Goal: Task Accomplishment & Management: Use online tool/utility

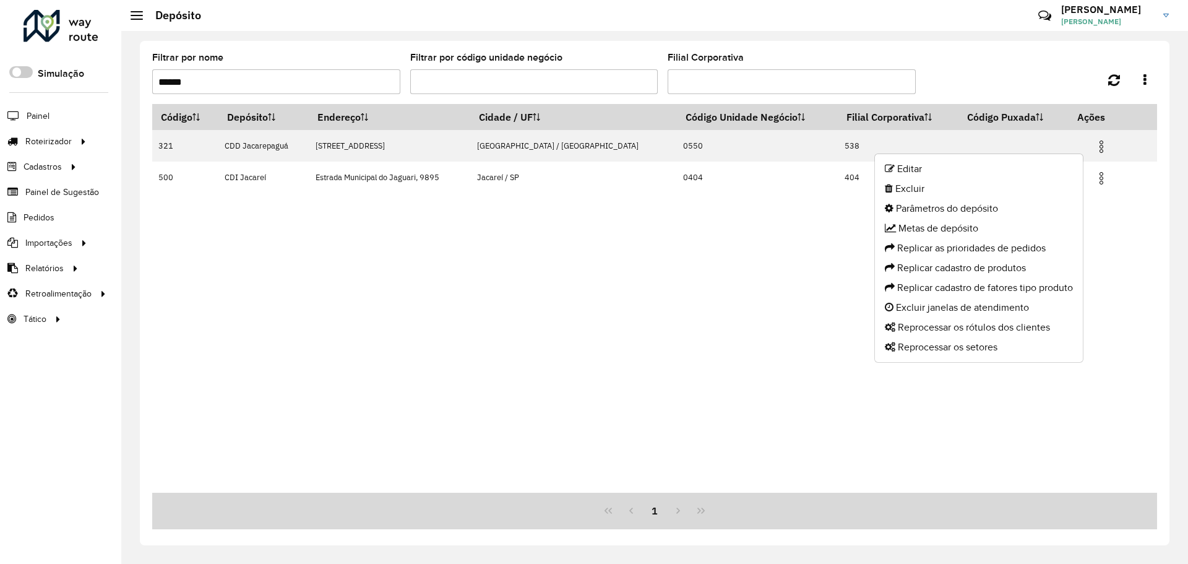
click at [372, 363] on div "Código Depósito Endereço Cidade / UF Código Unidade Negócio Filial Corporativa …" at bounding box center [654, 298] width 1005 height 389
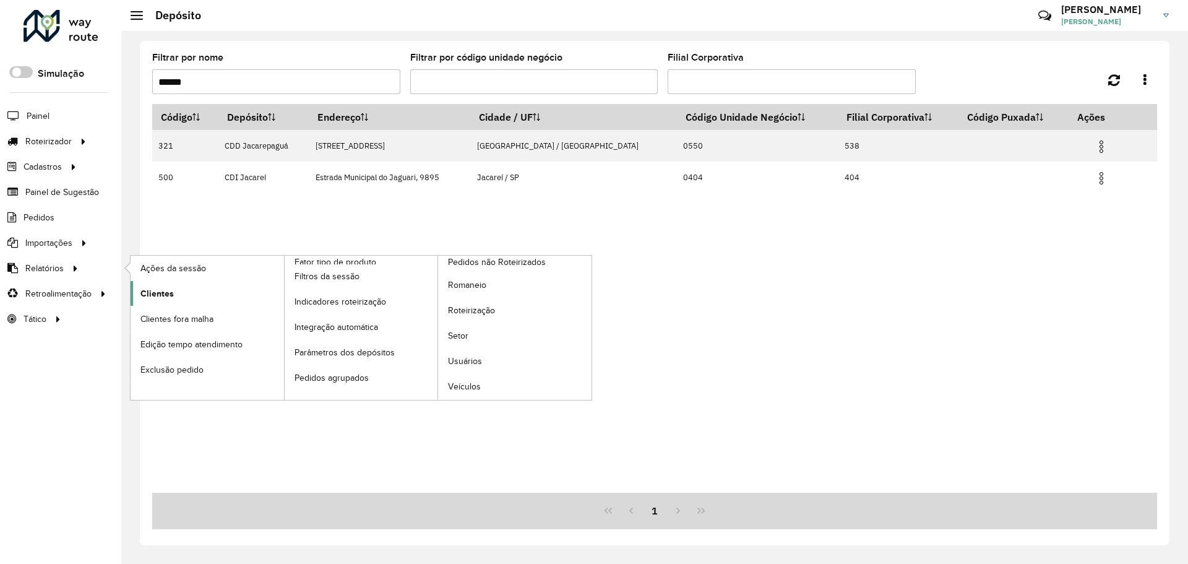
click at [160, 296] on span "Clientes" at bounding box center [156, 293] width 33 height 13
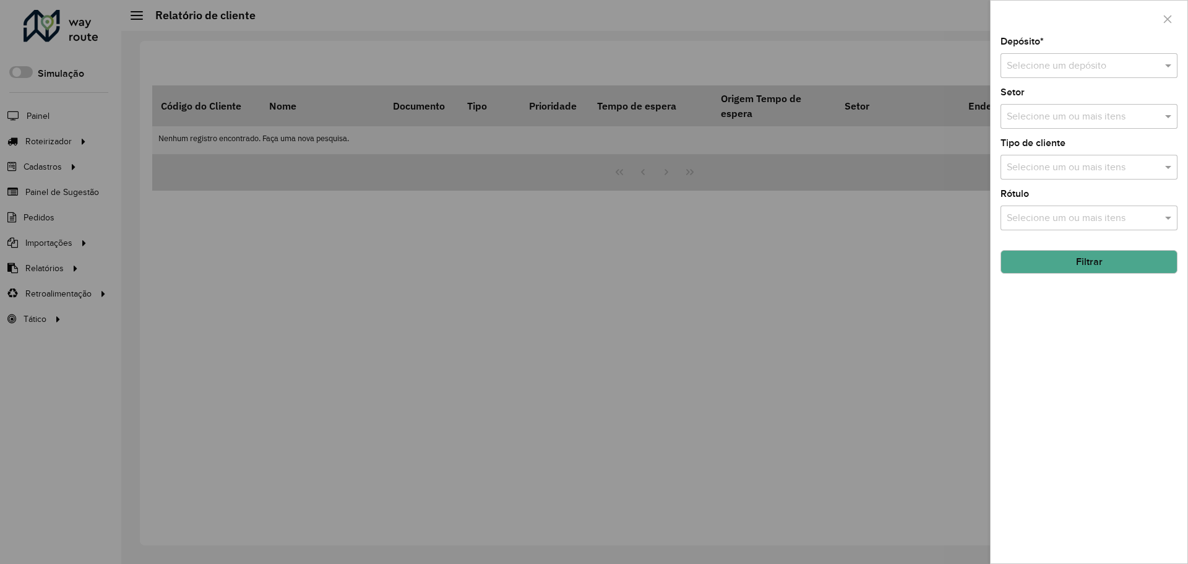
click at [1112, 62] on input "text" at bounding box center [1077, 66] width 140 height 15
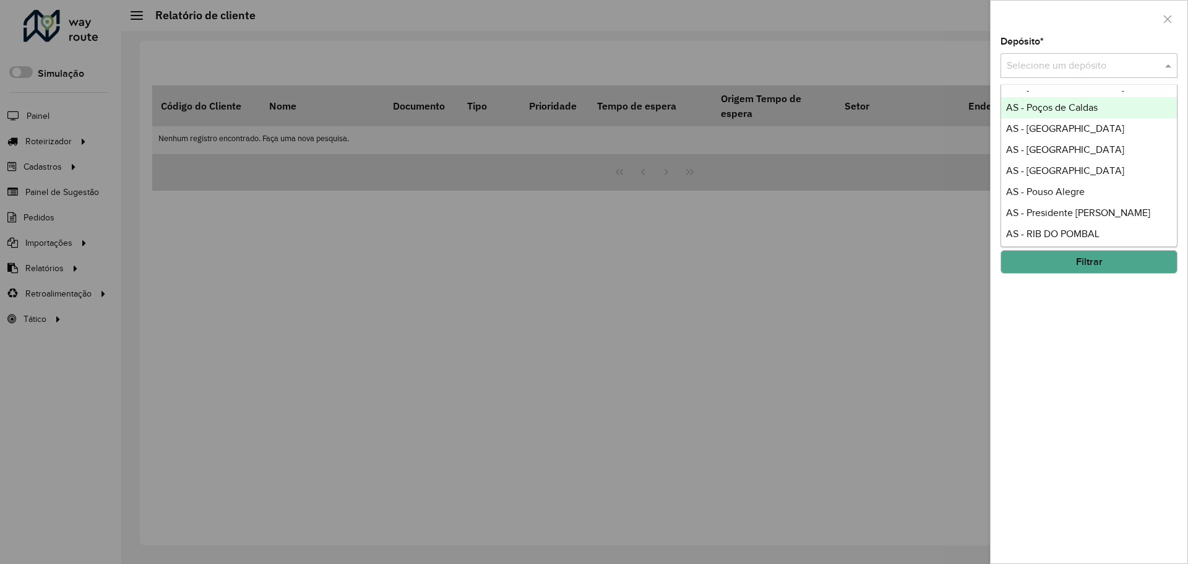
click at [1059, 64] on input "text" at bounding box center [1077, 66] width 140 height 15
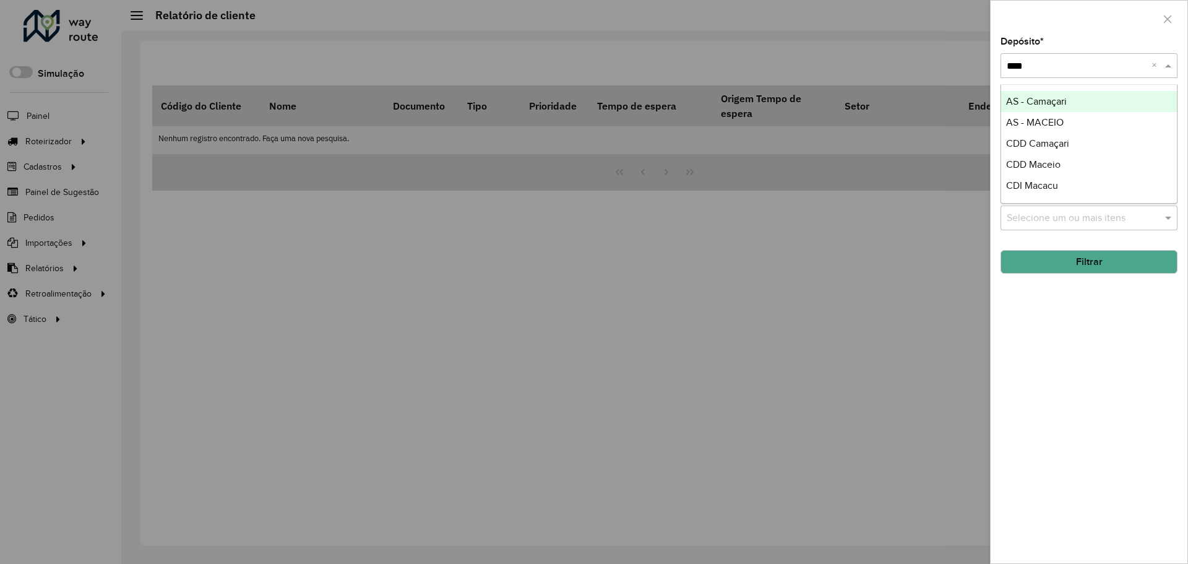
scroll to position [0, 0]
type input "*****"
click at [1060, 114] on input "text" at bounding box center [1082, 117] width 158 height 15
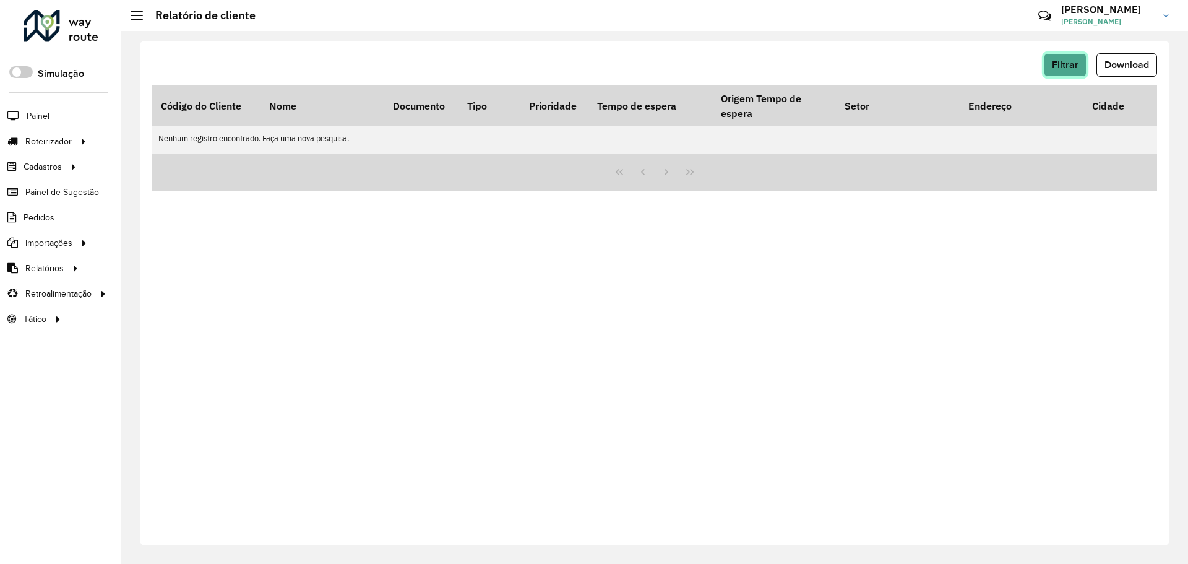
click at [1072, 61] on span "Filtrar" at bounding box center [1065, 64] width 27 height 11
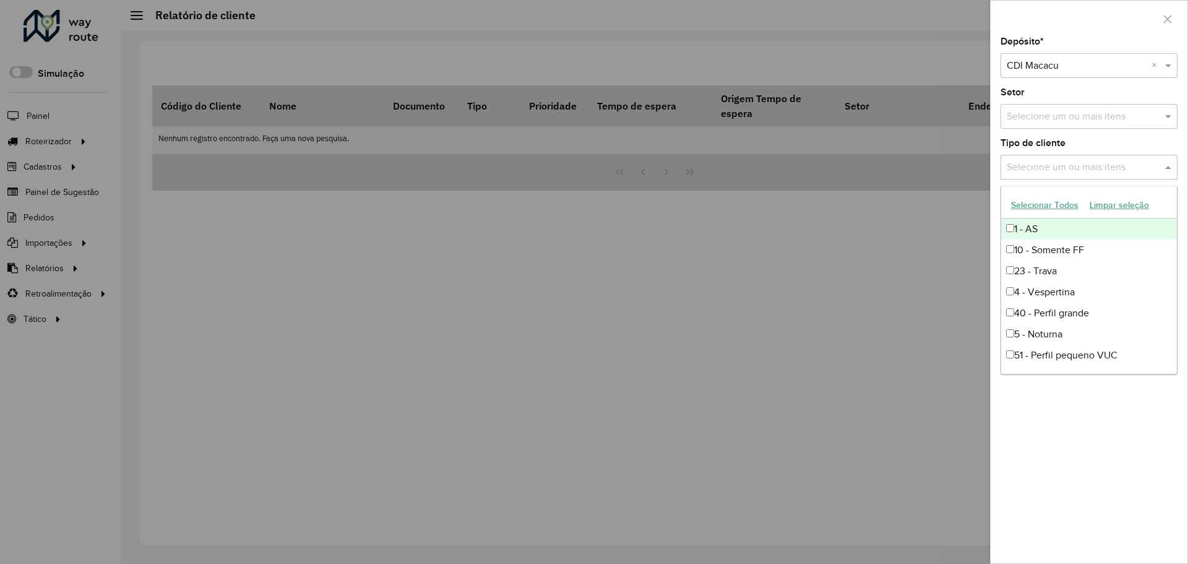
click at [1068, 168] on input "text" at bounding box center [1082, 167] width 158 height 15
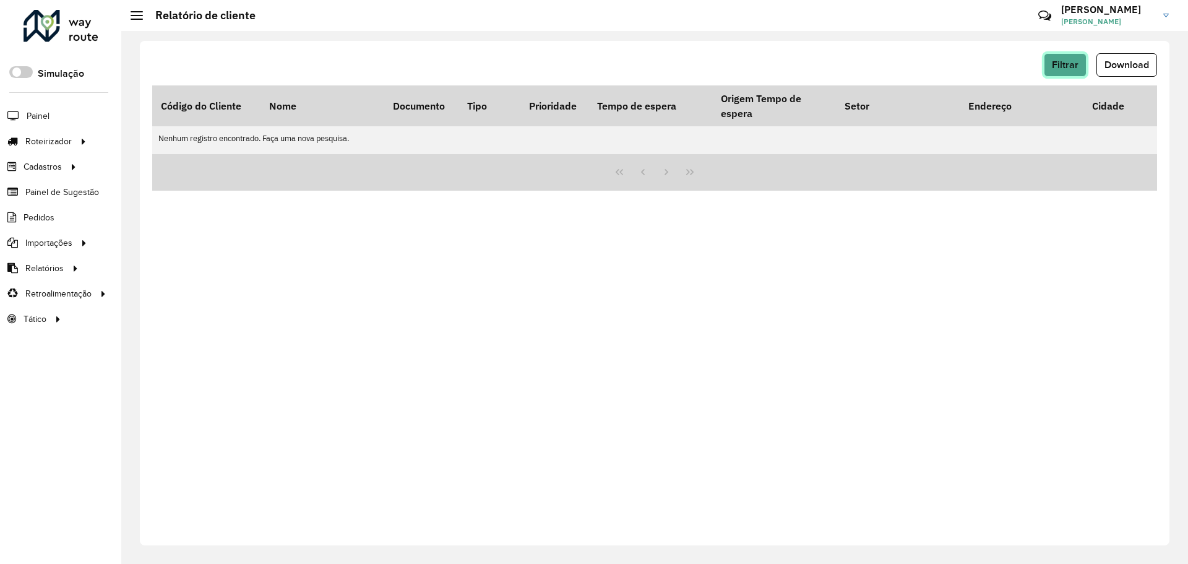
click at [1066, 73] on button "Filtrar" at bounding box center [1065, 65] width 43 height 24
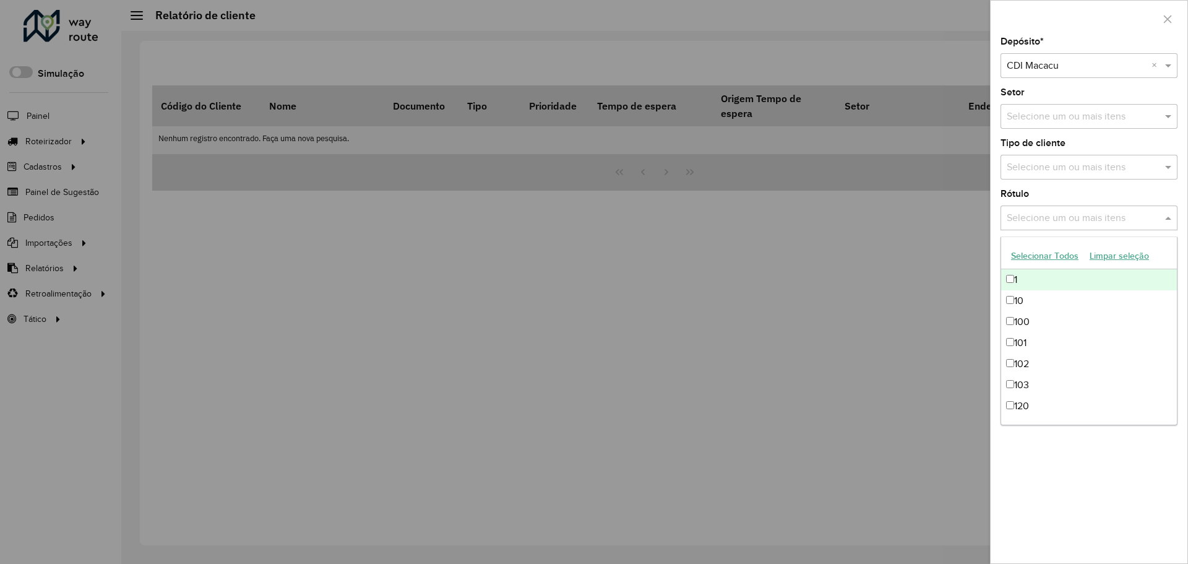
click at [1070, 225] on input "text" at bounding box center [1082, 218] width 158 height 15
drag, startPoint x: 1112, startPoint y: 522, endPoint x: 1115, endPoint y: 483, distance: 39.2
click at [1112, 522] on div "Depósito * Selecione um depósito × CDI Macacu × Setor Selecione um ou mais iten…" at bounding box center [1088, 300] width 197 height 526
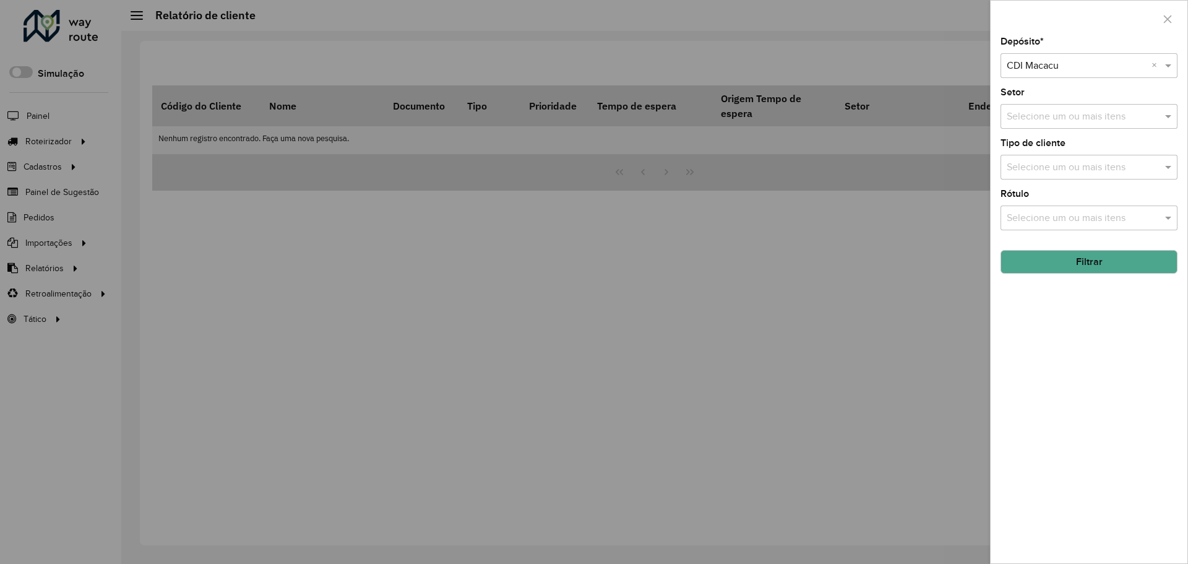
click at [1086, 268] on button "Filtrar" at bounding box center [1088, 262] width 177 height 24
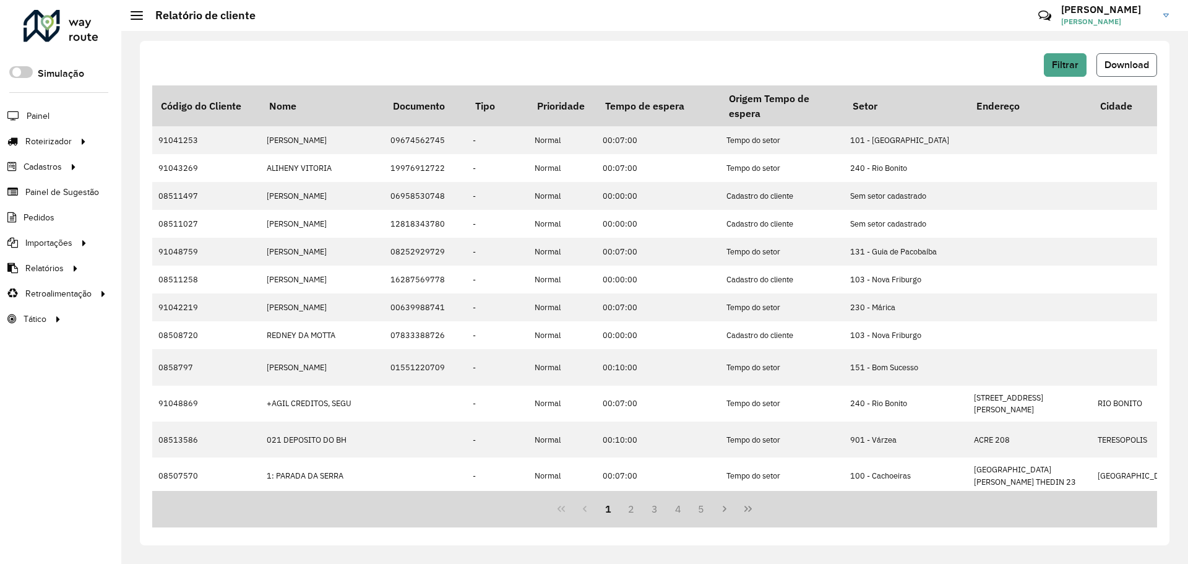
click at [1111, 66] on span "Download" at bounding box center [1126, 64] width 45 height 11
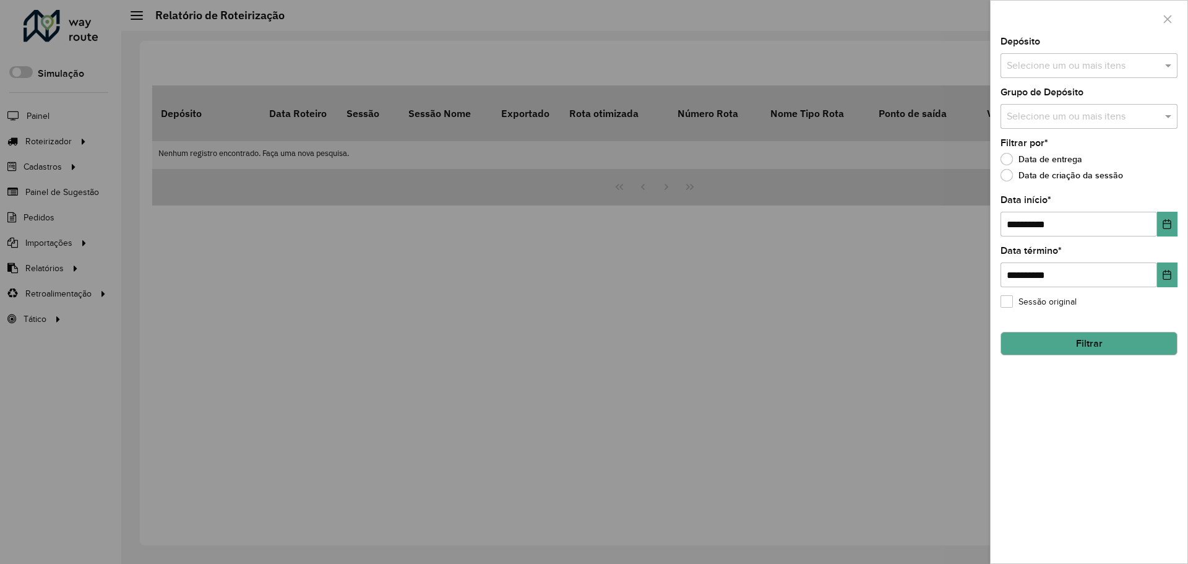
click at [408, 231] on div at bounding box center [594, 282] width 1188 height 564
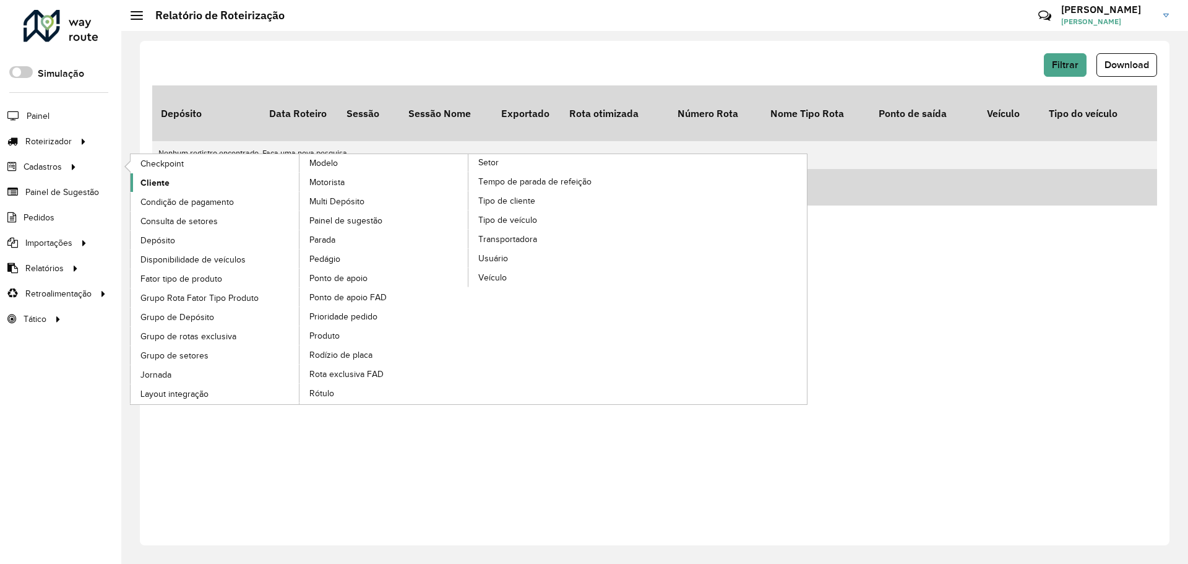
click at [153, 188] on span "Cliente" at bounding box center [154, 182] width 29 height 13
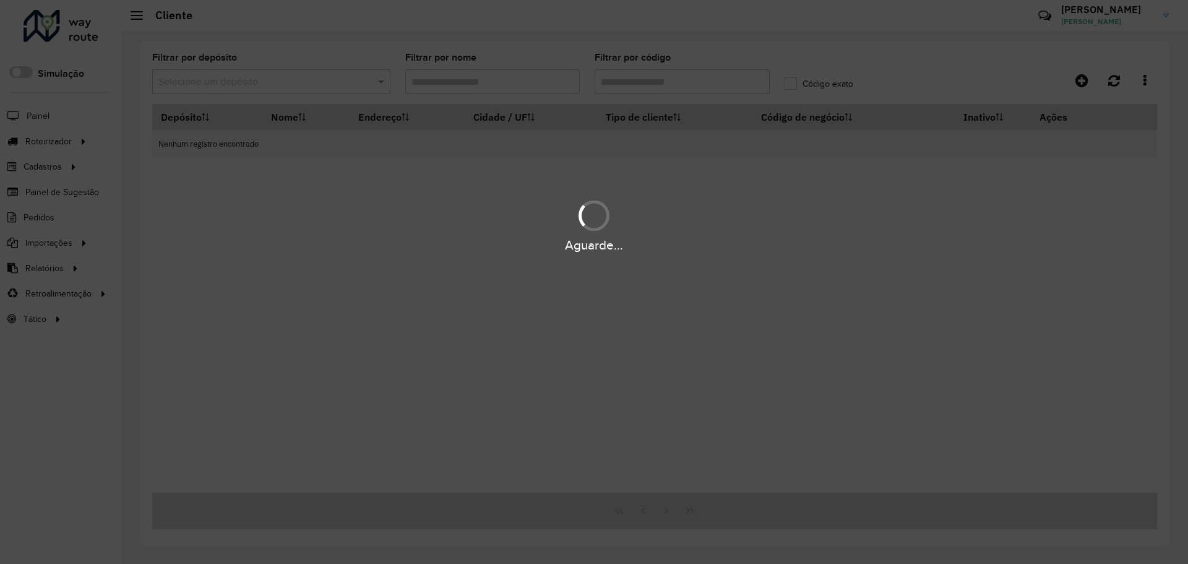
click at [642, 83] on div "Aguarde..." at bounding box center [594, 282] width 1188 height 564
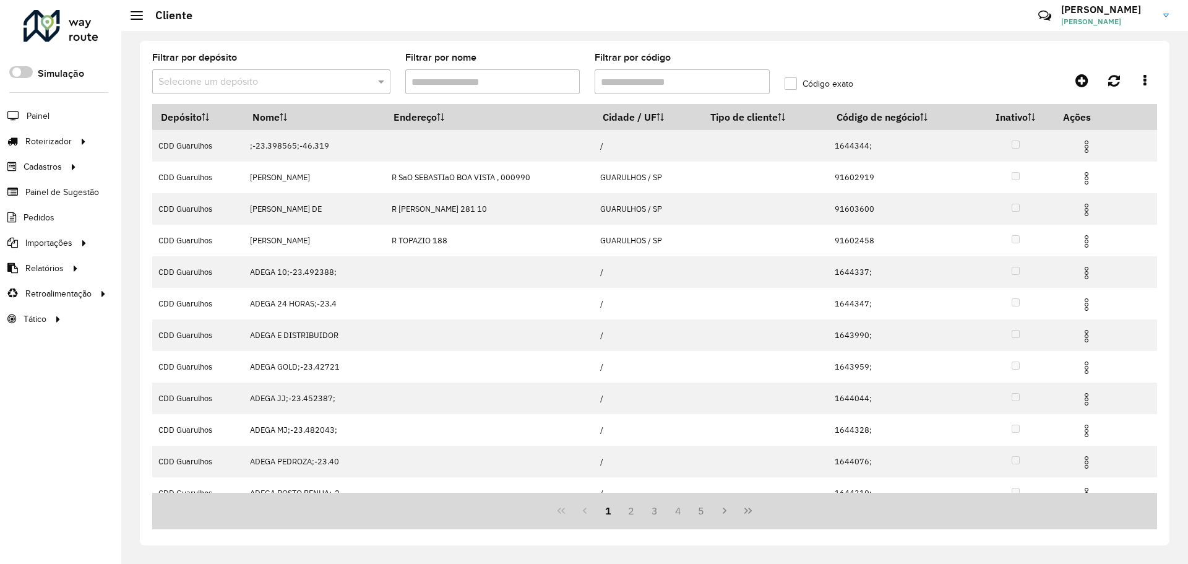
click at [632, 79] on input "Filtrar por código" at bounding box center [682, 81] width 175 height 25
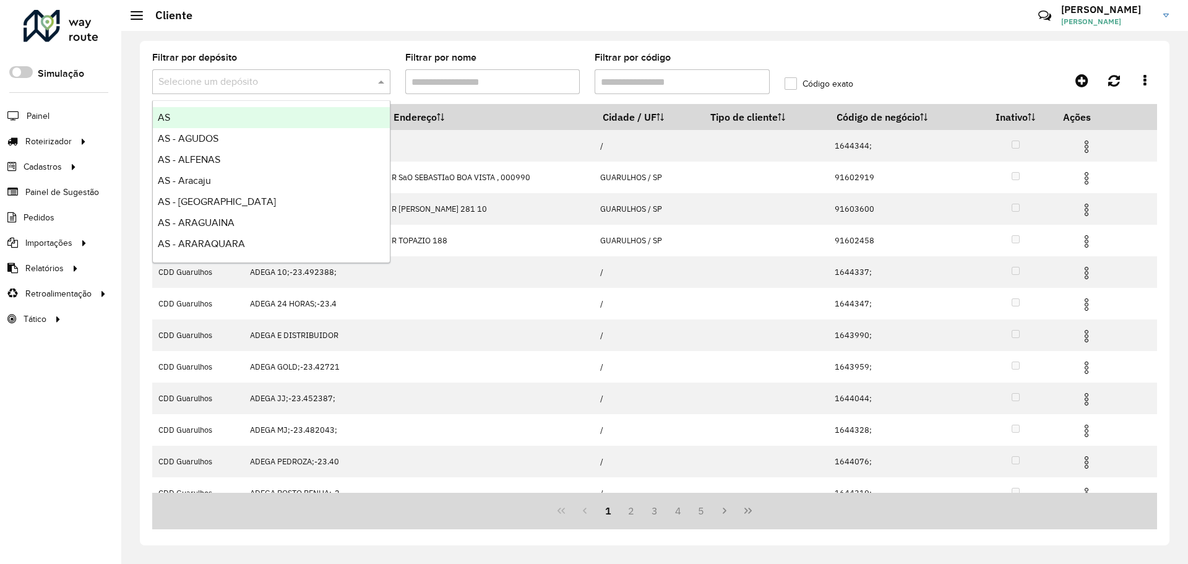
click at [296, 80] on input "text" at bounding box center [258, 82] width 201 height 15
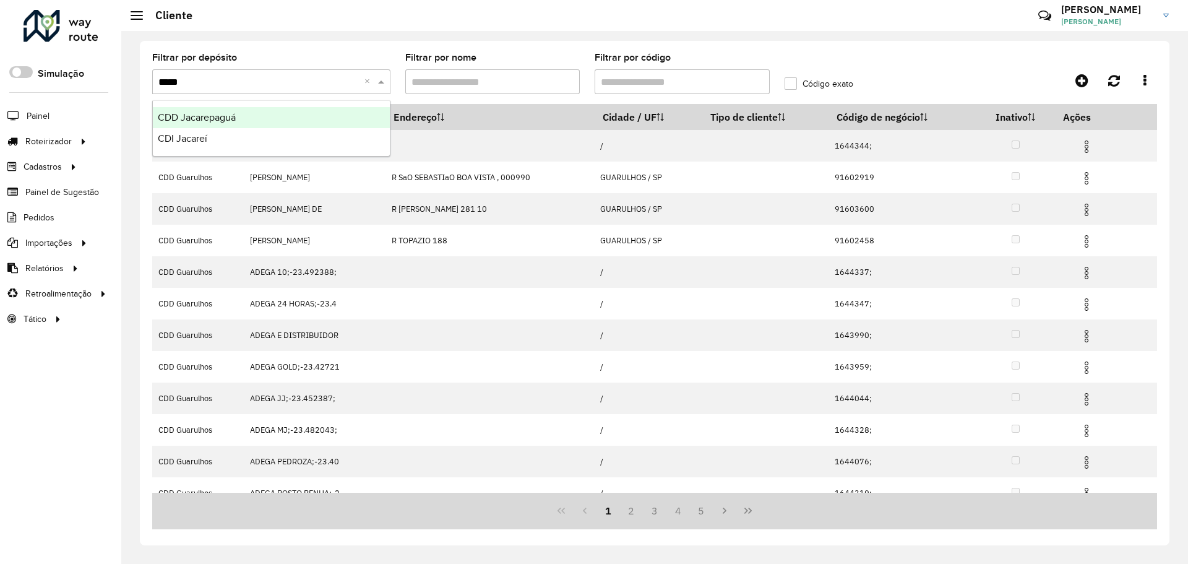
type input "******"
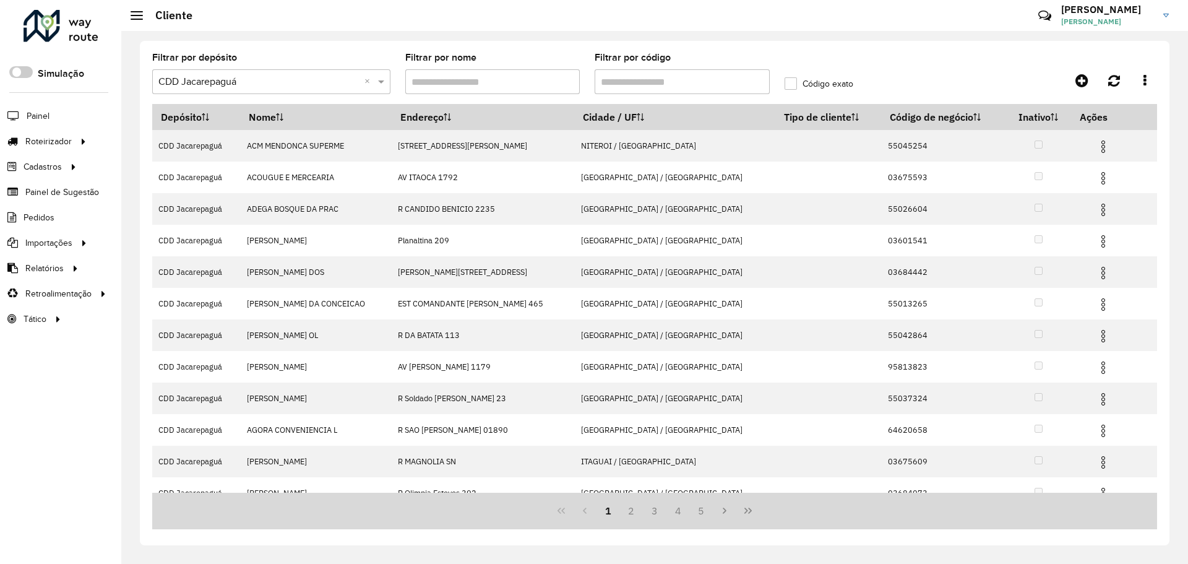
click at [736, 75] on input "Filtrar por código" at bounding box center [682, 81] width 175 height 25
click at [744, 75] on input "Filtrar por código" at bounding box center [682, 81] width 175 height 25
paste input "********"
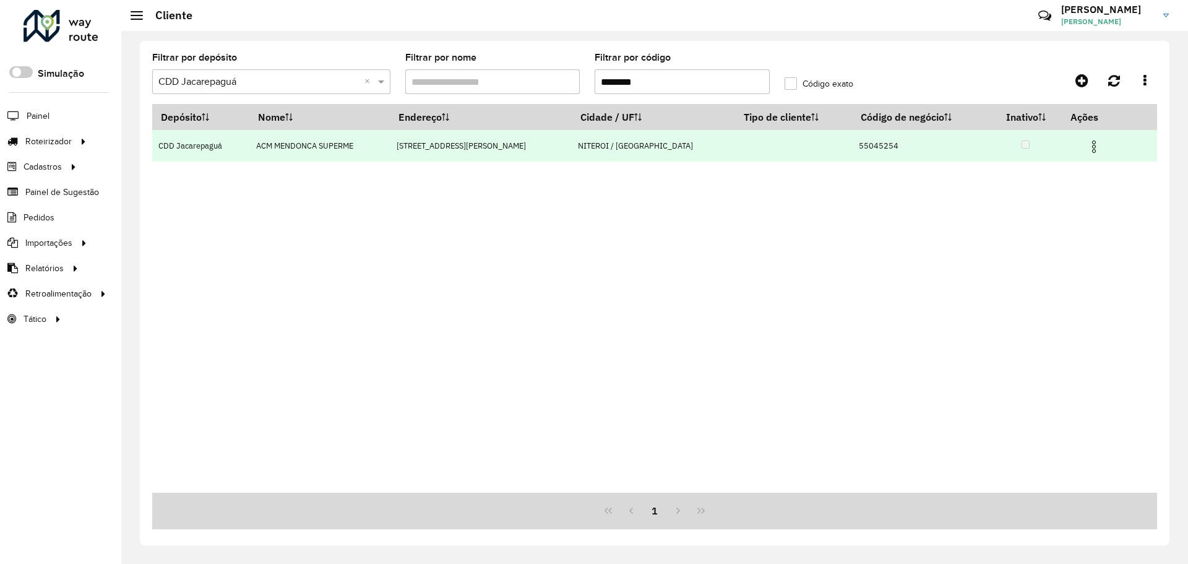
type input "********"
click at [1093, 146] on img at bounding box center [1093, 146] width 15 height 15
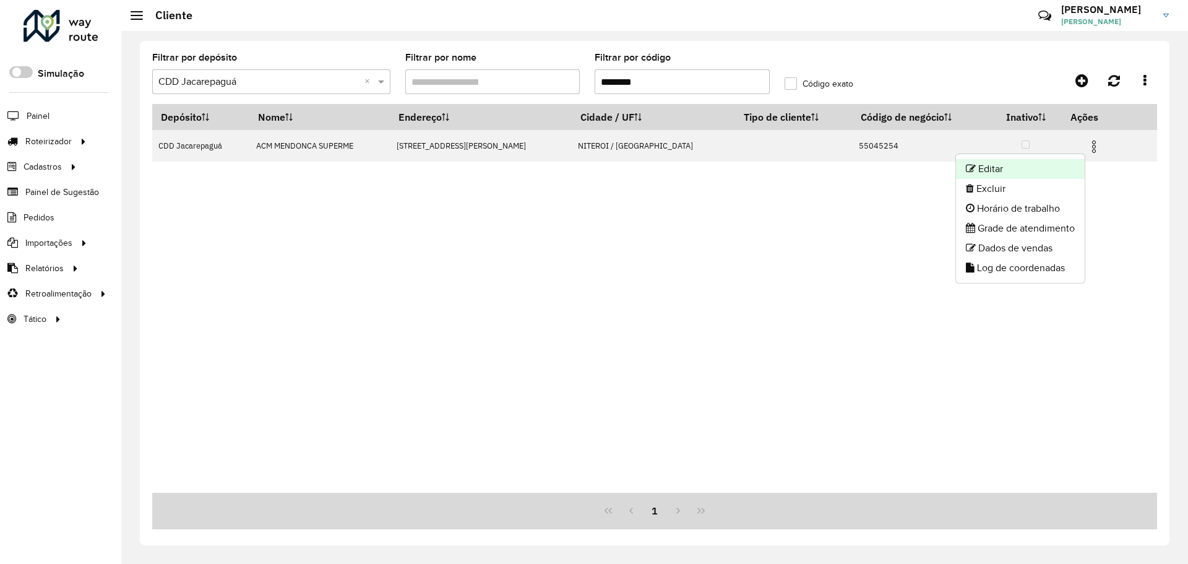
click at [1010, 167] on li "Editar" at bounding box center [1020, 169] width 129 height 20
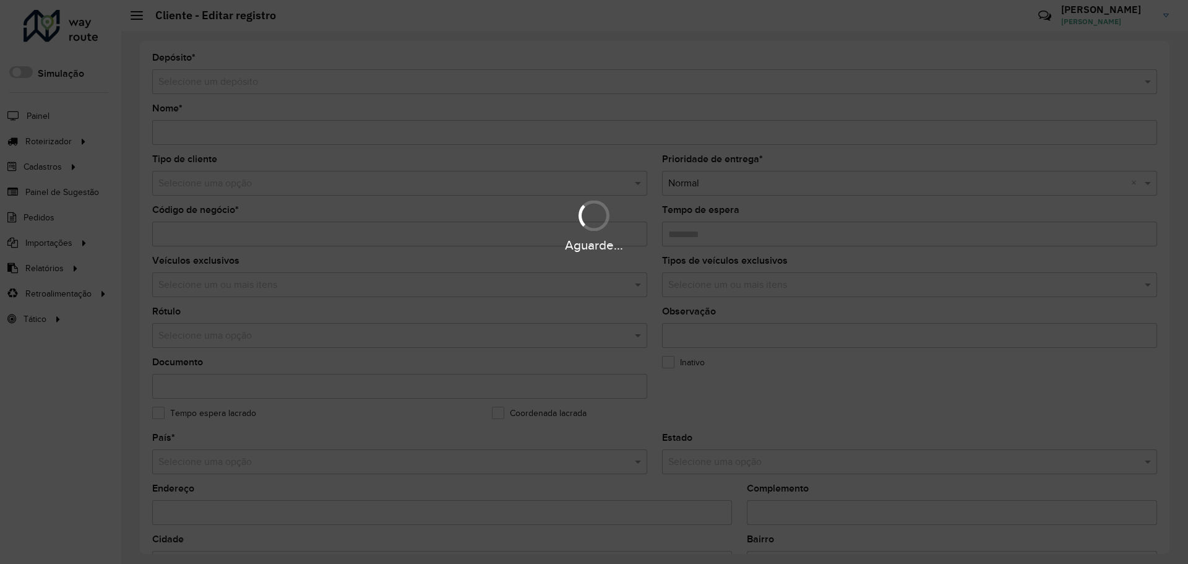
type input "**********"
type input "********"
type input "**********"
type input "*******"
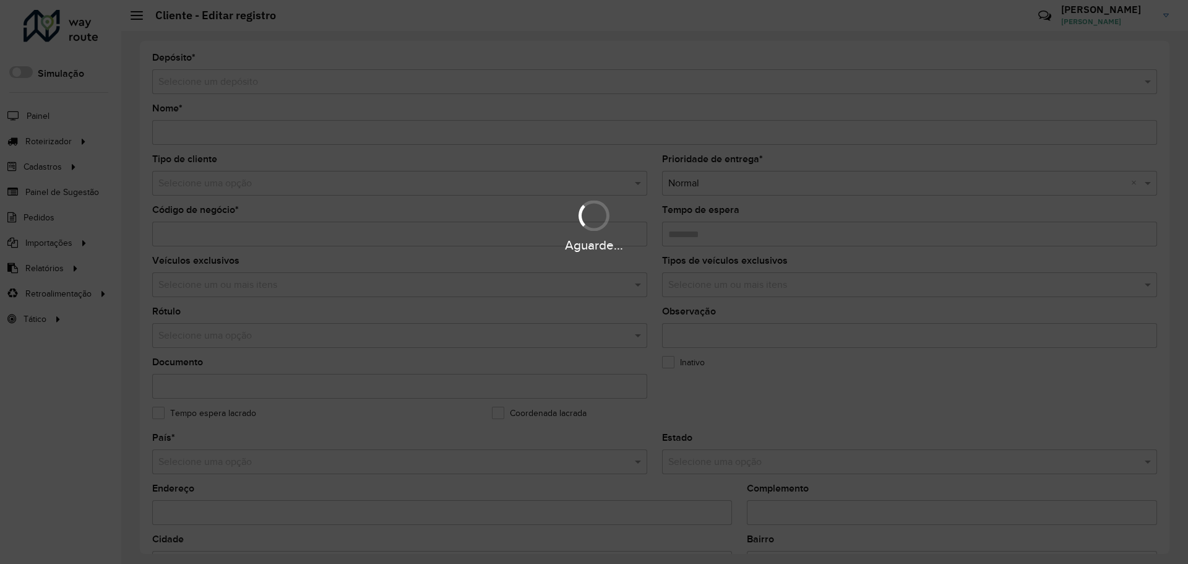
type input "*******"
type input "********"
type input "**********"
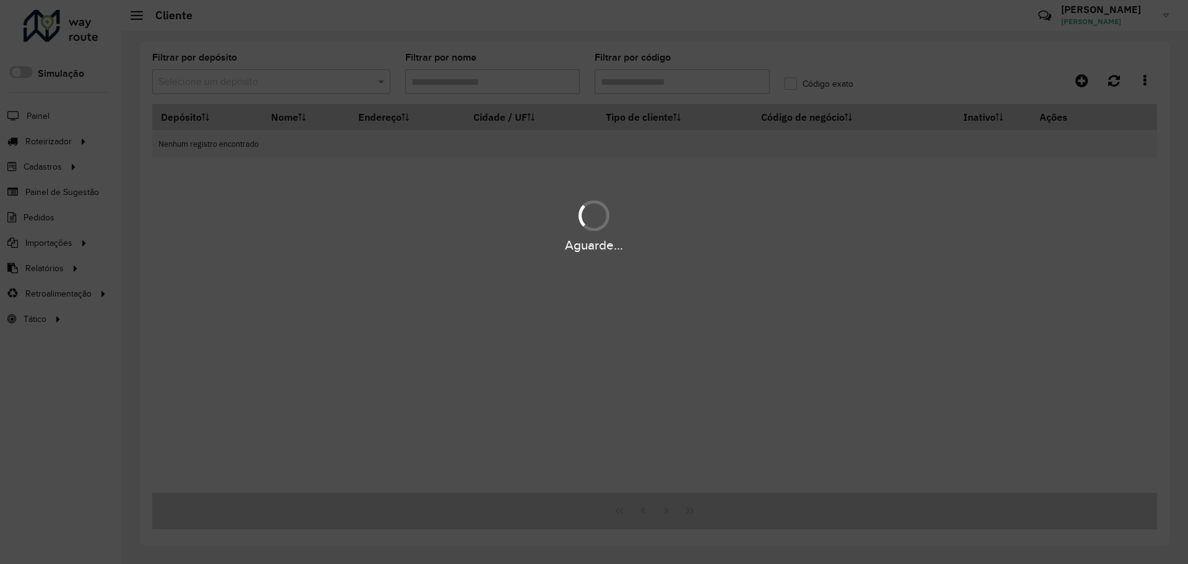
type input "********"
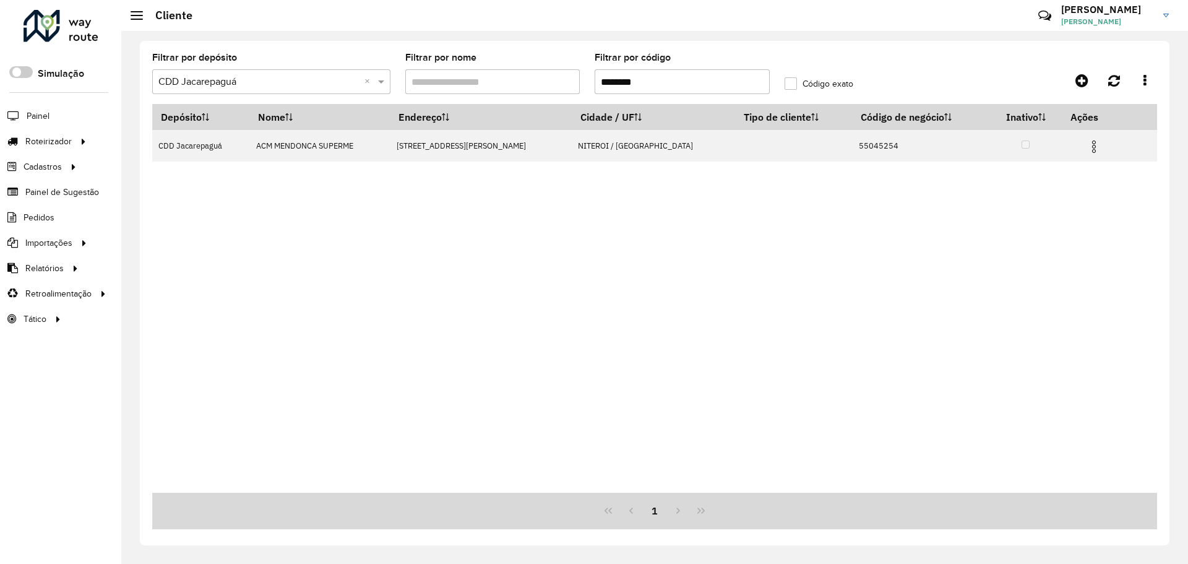
click at [348, 343] on div "Depósito Nome Endereço Cidade / UF Tipo de cliente Código de negócio Inativo Aç…" at bounding box center [654, 298] width 1005 height 389
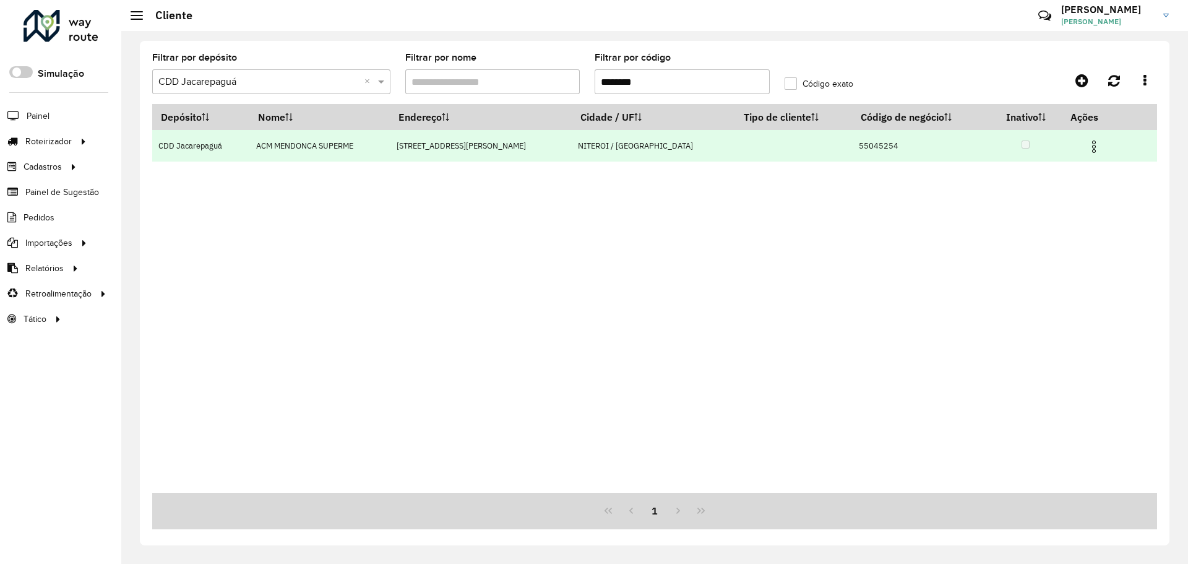
click at [1089, 147] on img at bounding box center [1093, 146] width 15 height 15
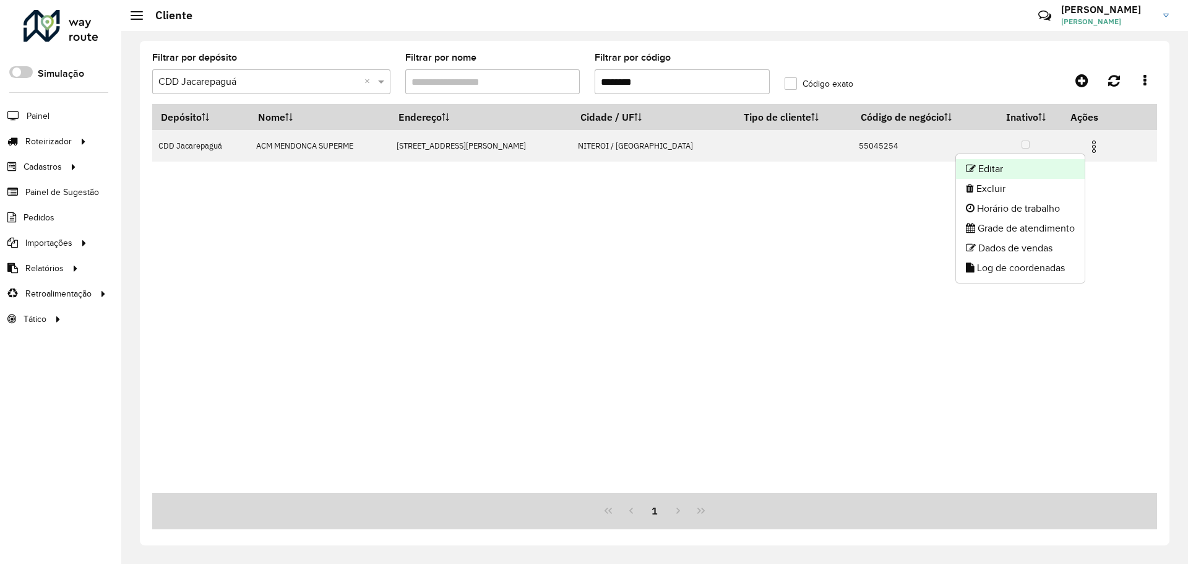
click at [1005, 170] on li "Editar" at bounding box center [1020, 169] width 129 height 20
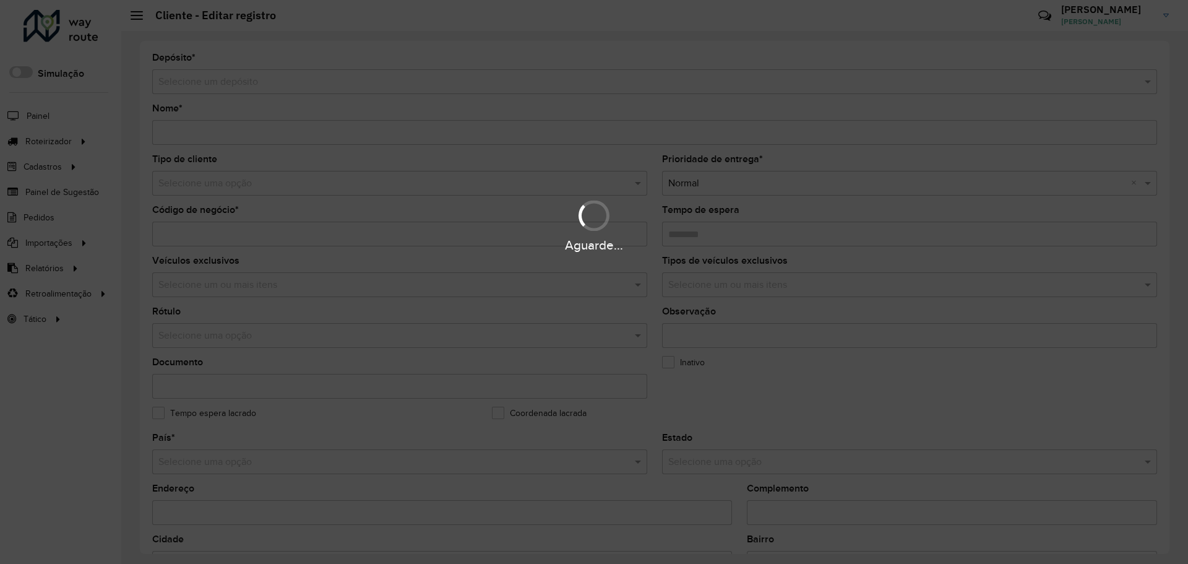
type input "**********"
type input "********"
type input "**********"
type input "*******"
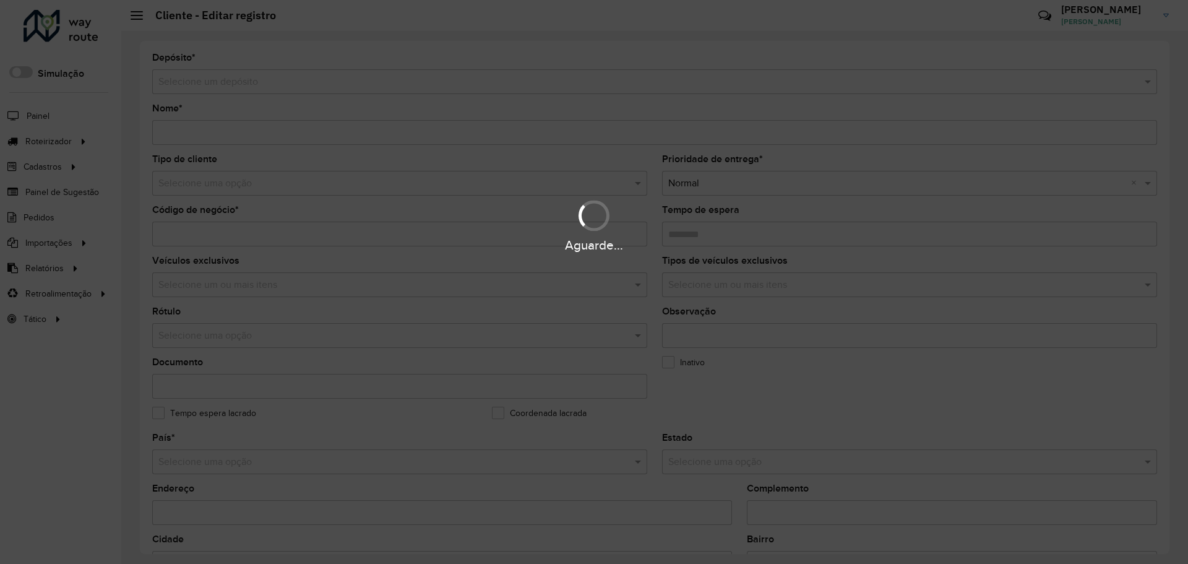
type input "*******"
type input "********"
type input "**********"
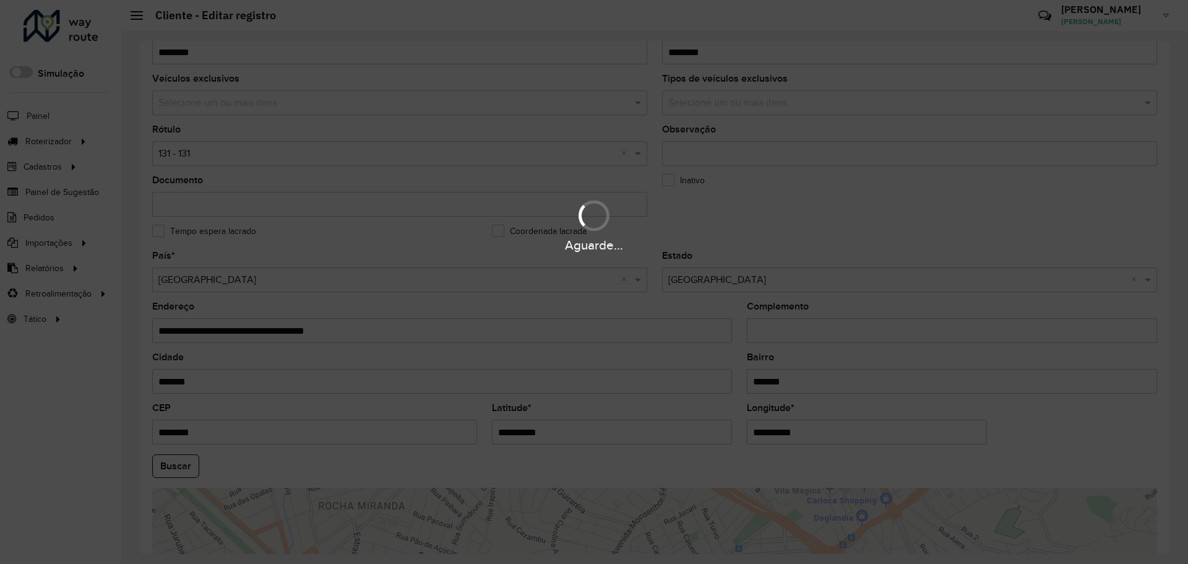
scroll to position [186, 0]
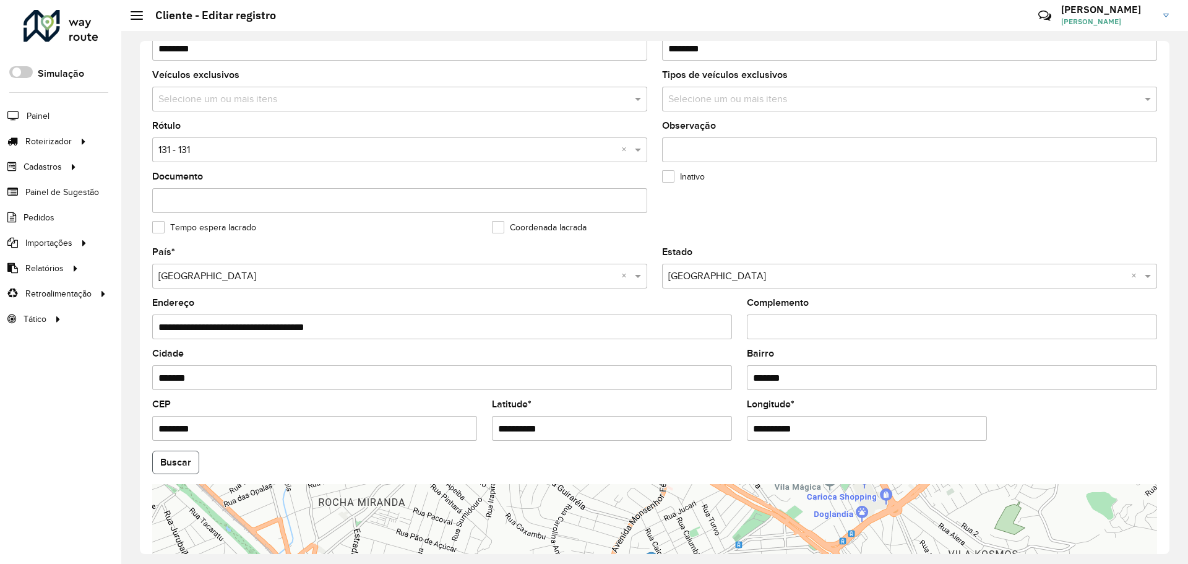
click at [178, 468] on button "Buscar" at bounding box center [175, 462] width 47 height 24
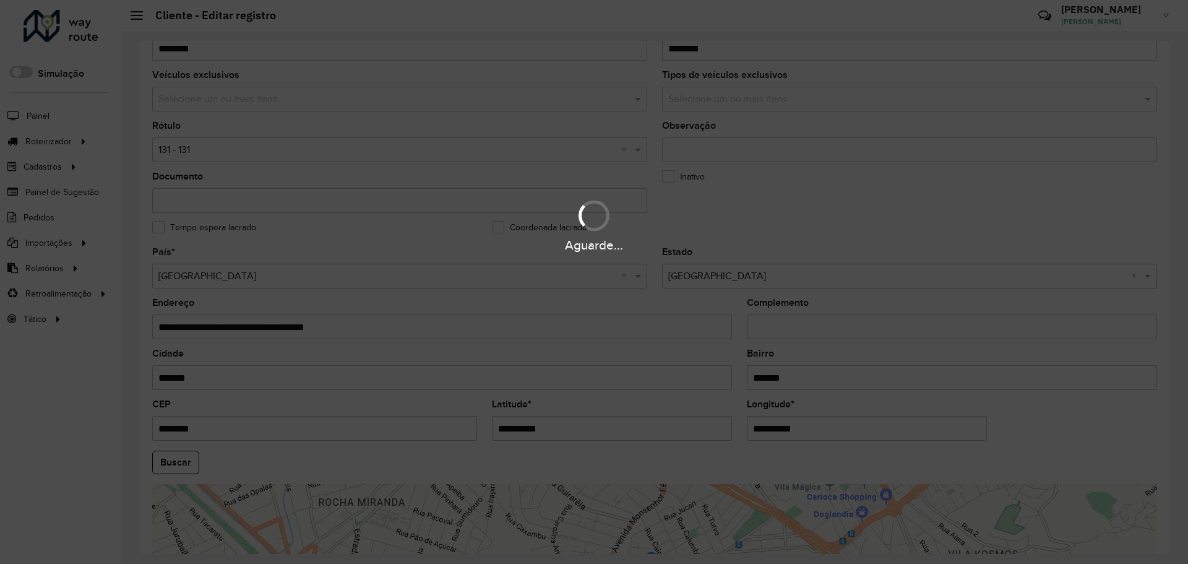
type input "**********"
type input "********"
type input "*********"
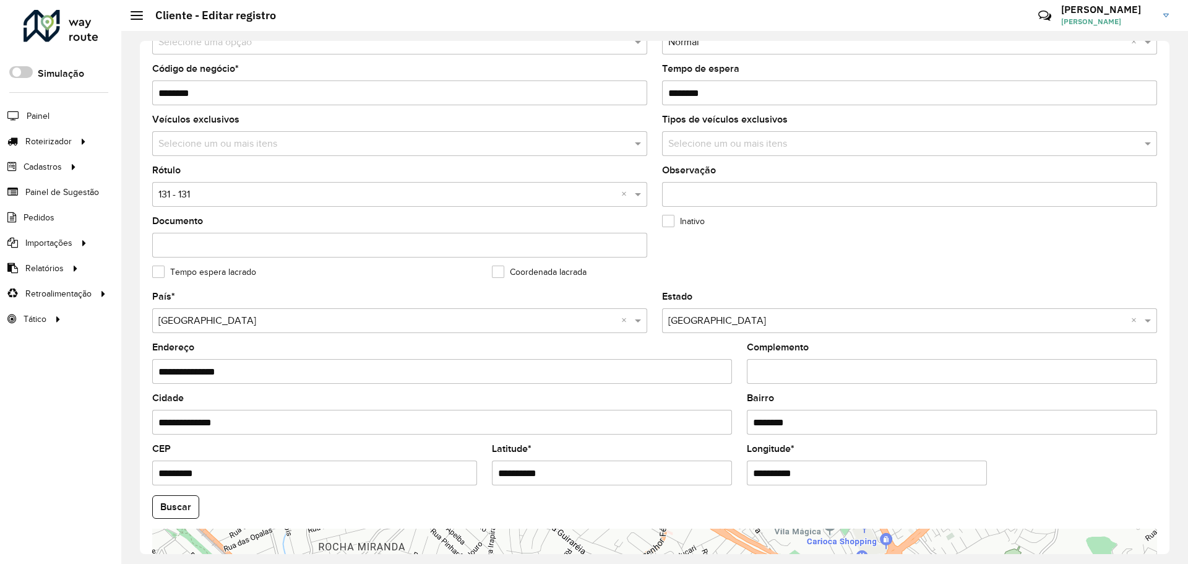
scroll to position [357, 0]
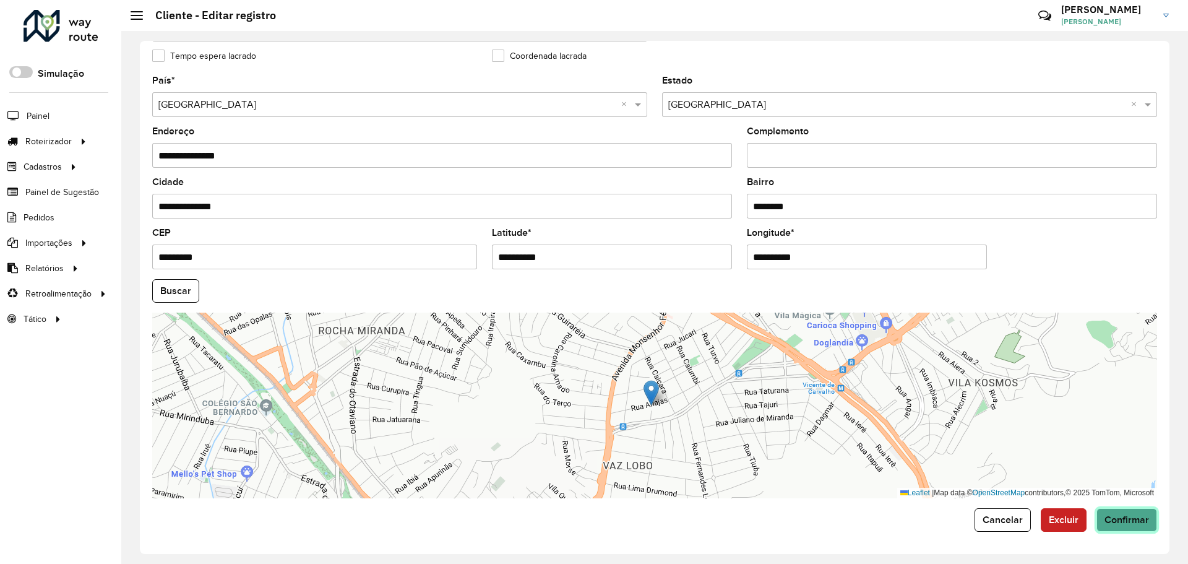
click at [1136, 521] on span "Confirmar" at bounding box center [1126, 519] width 45 height 11
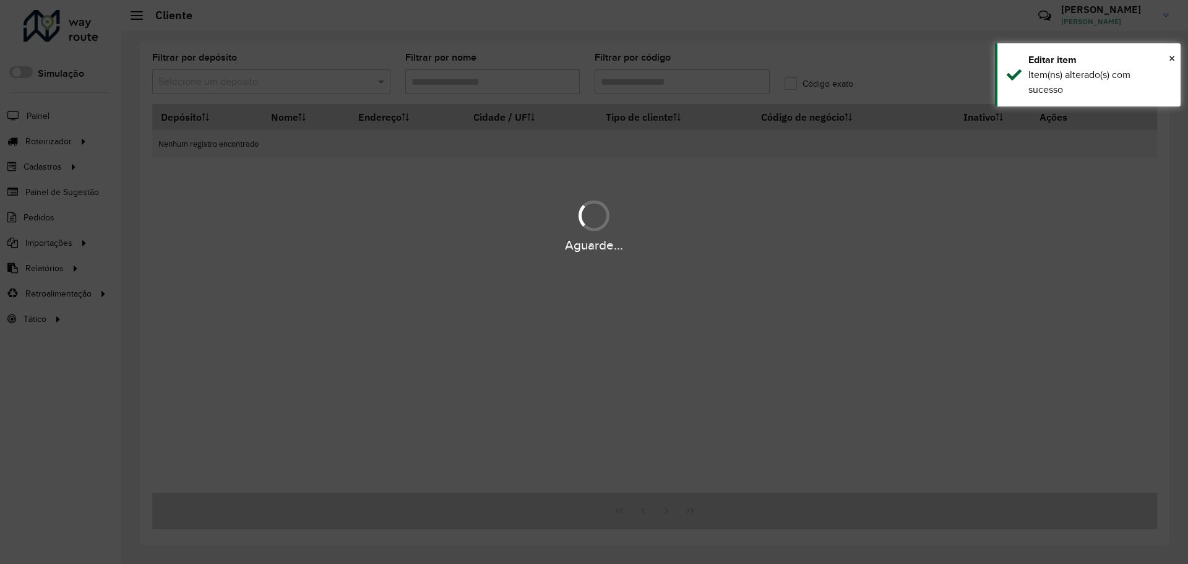
type input "********"
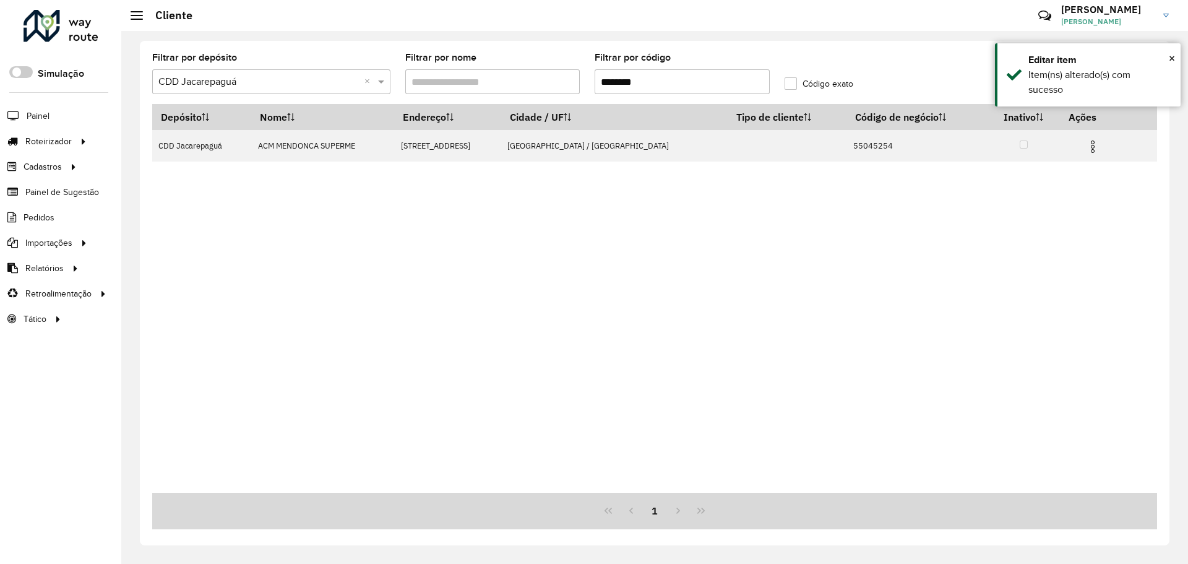
click at [692, 72] on input "********" at bounding box center [682, 81] width 175 height 25
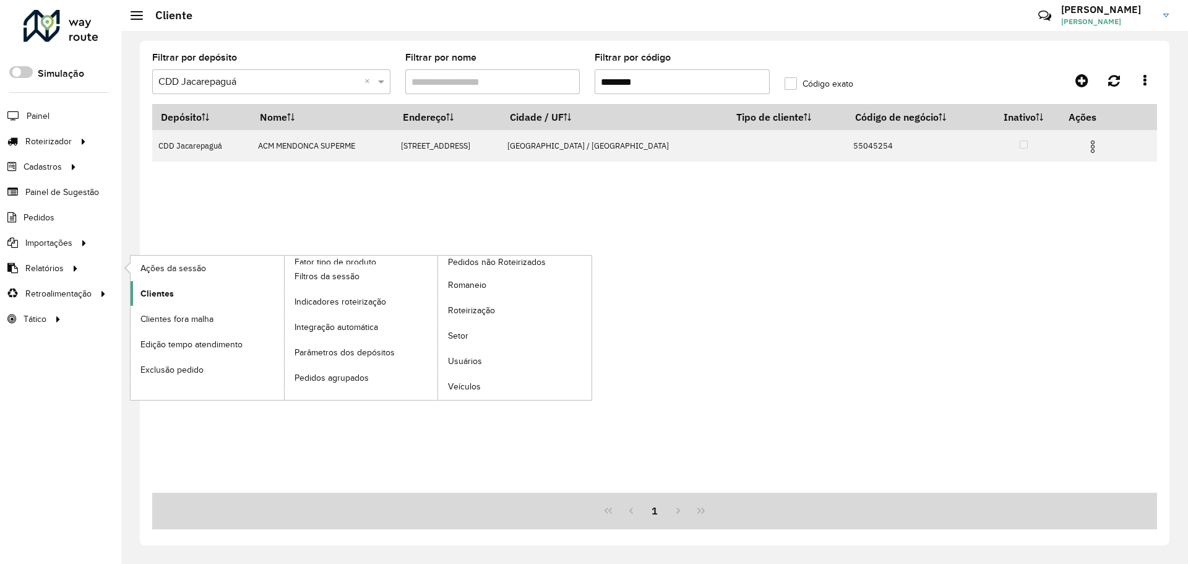
click at [221, 291] on link "Clientes" at bounding box center [207, 293] width 153 height 25
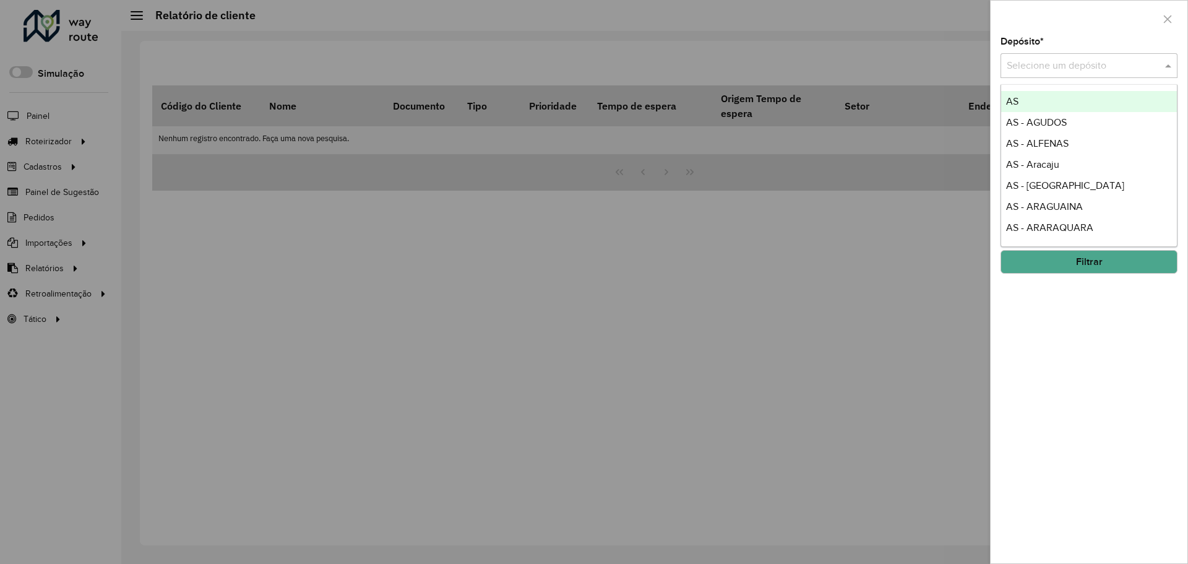
click at [1049, 70] on input "text" at bounding box center [1077, 66] width 140 height 15
type input "****"
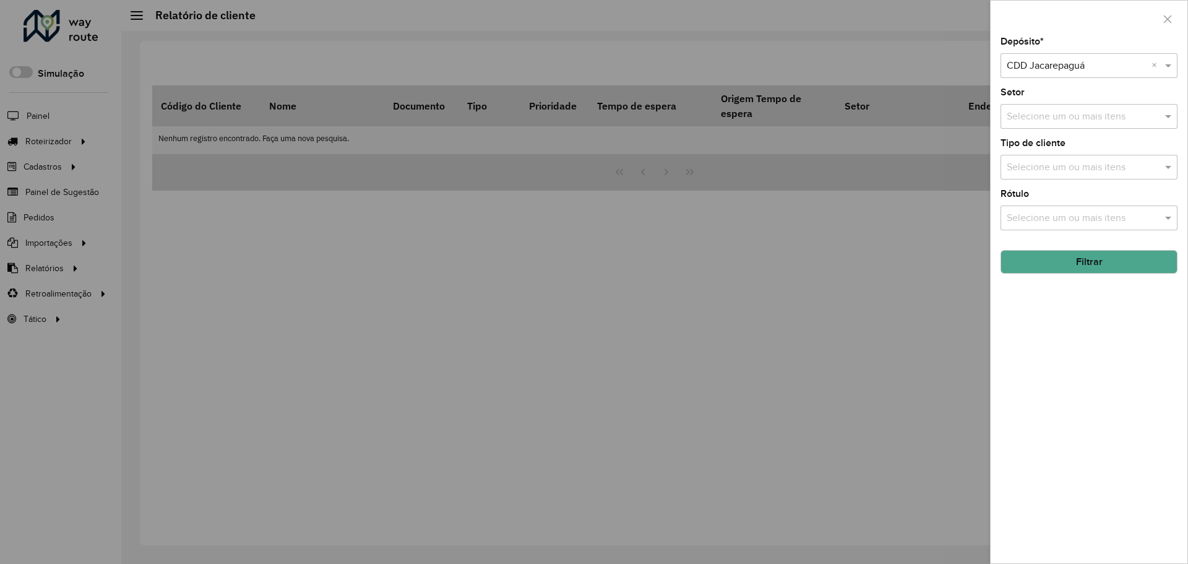
click at [1085, 268] on button "Filtrar" at bounding box center [1088, 262] width 177 height 24
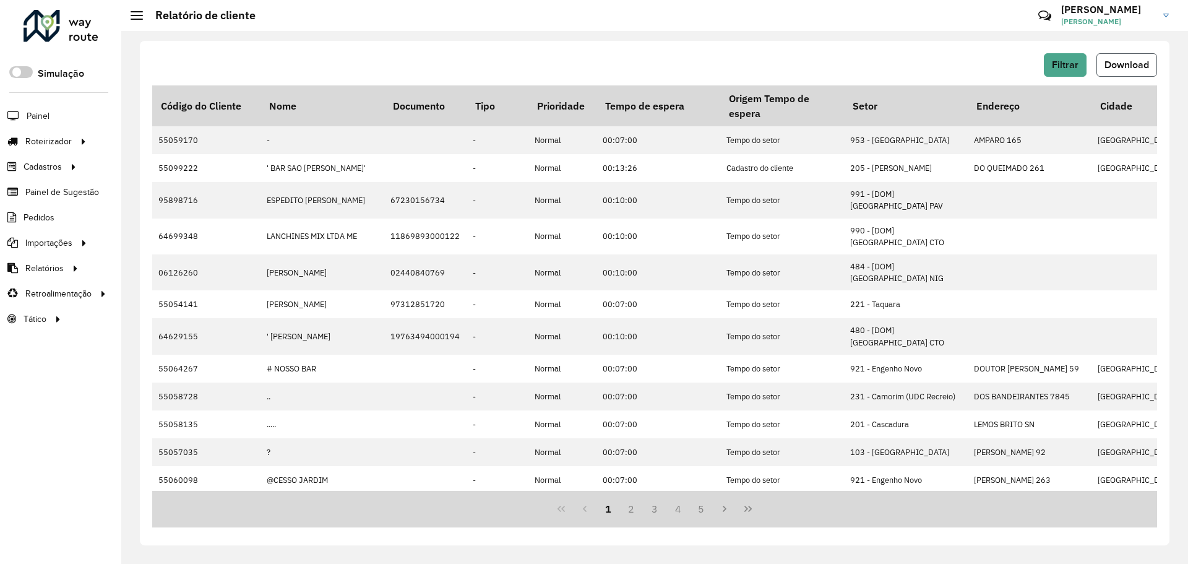
click at [1131, 75] on button "Download" at bounding box center [1126, 65] width 61 height 24
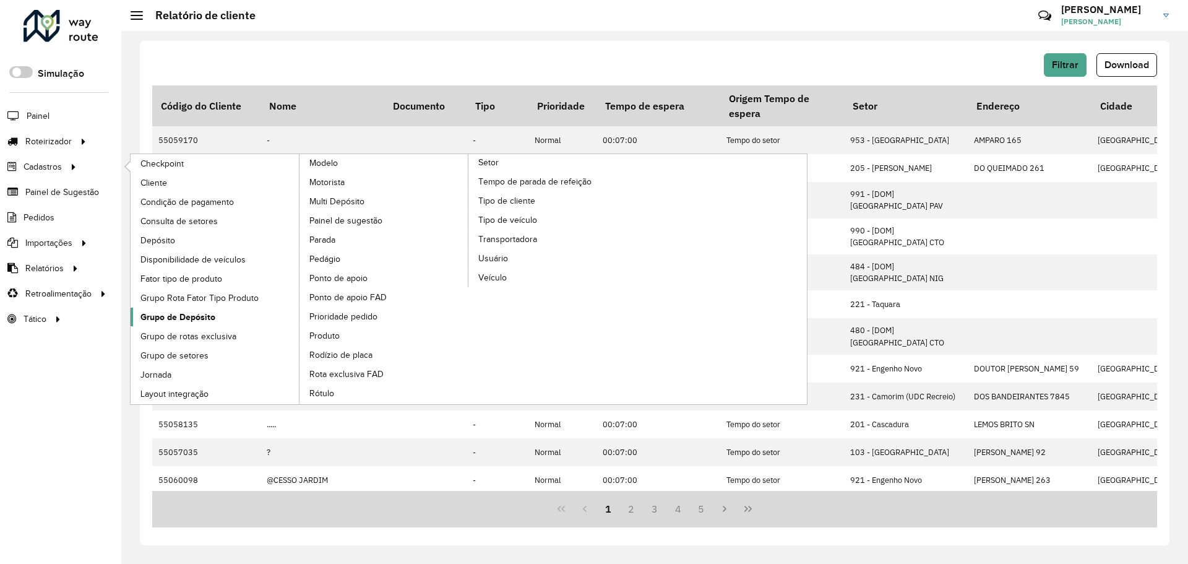
click at [205, 316] on span "Grupo de Depósito" at bounding box center [177, 317] width 75 height 13
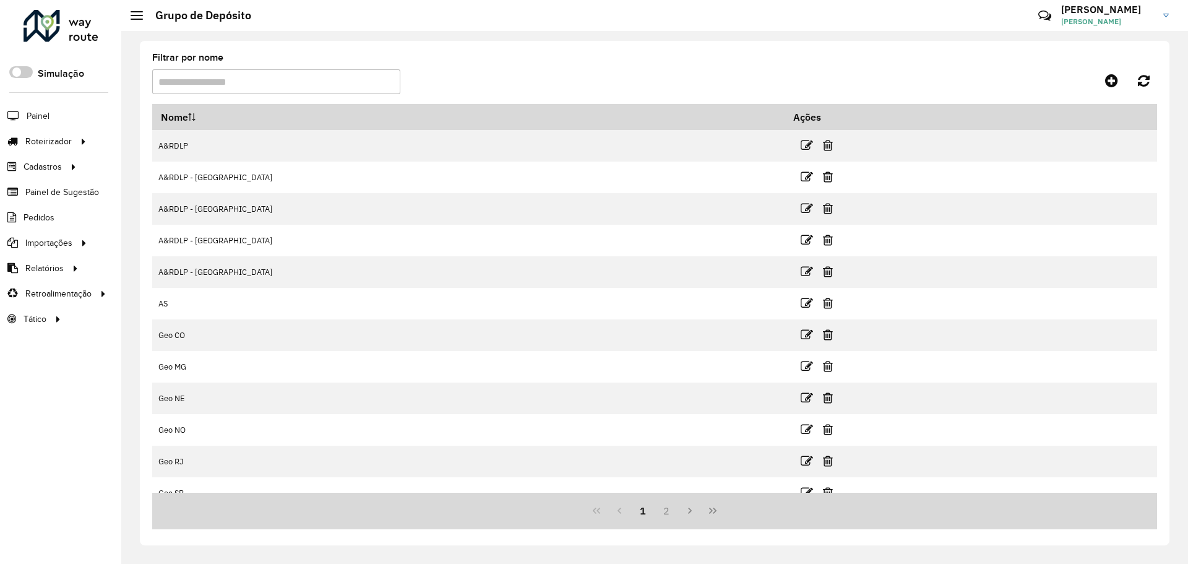
click at [301, 79] on input "Filtrar por nome" at bounding box center [276, 81] width 248 height 25
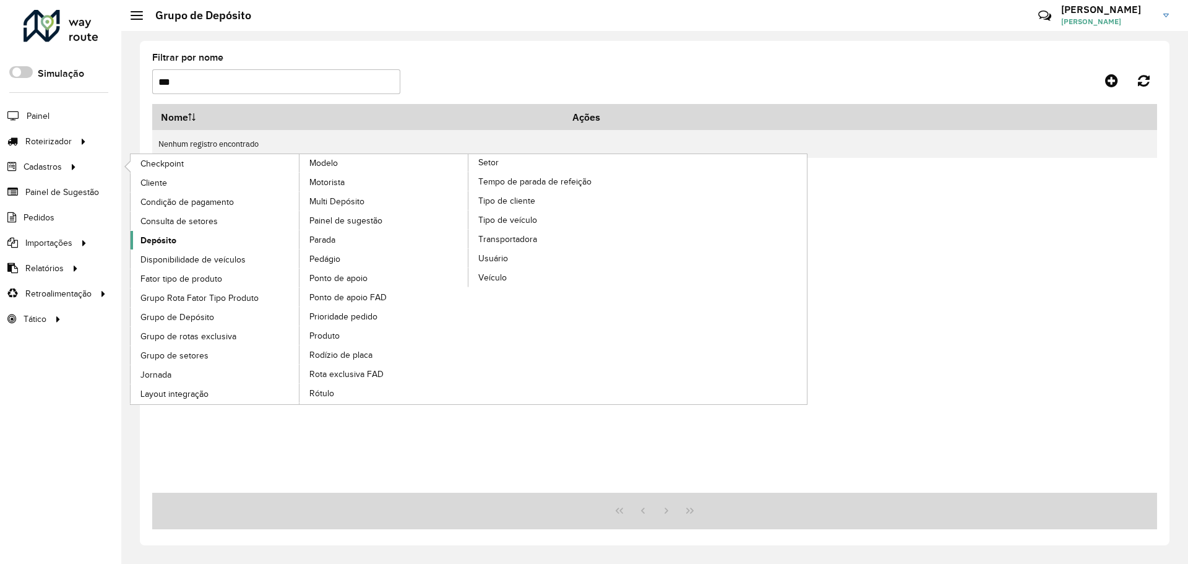
type input "***"
click at [183, 233] on link "Depósito" at bounding box center [216, 240] width 170 height 19
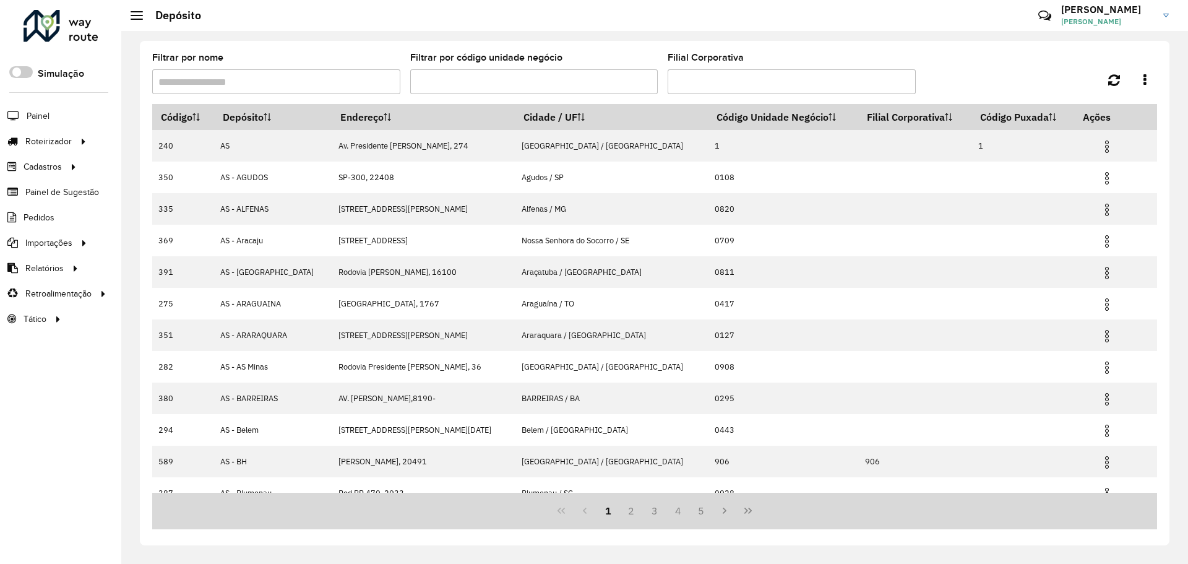
click at [340, 85] on input "Filtrar por nome" at bounding box center [276, 81] width 248 height 25
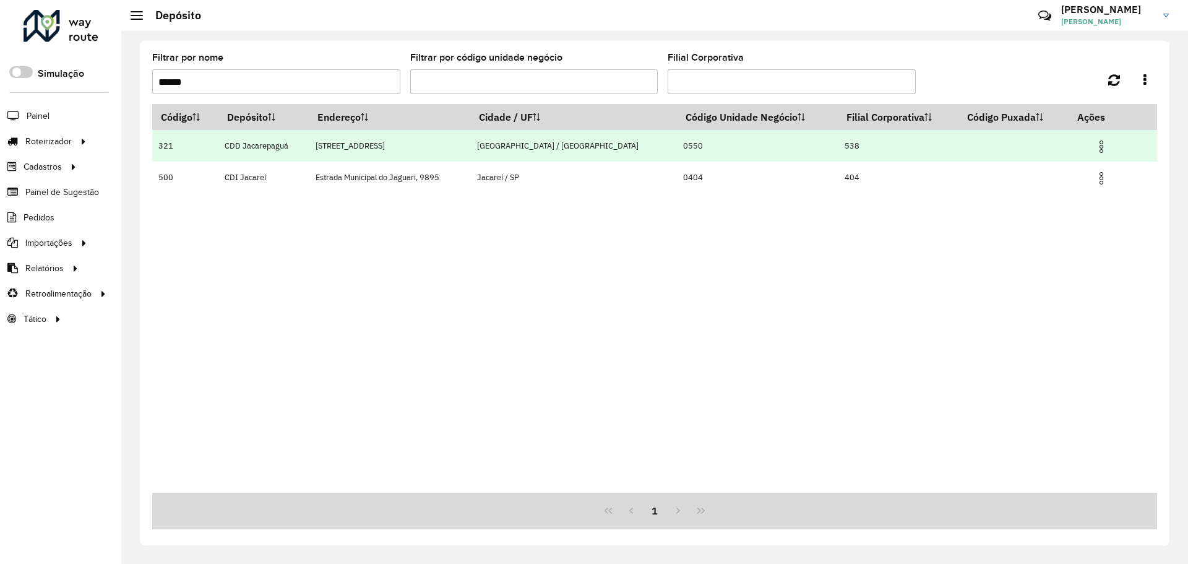
type input "******"
click at [1094, 142] on img at bounding box center [1101, 146] width 15 height 15
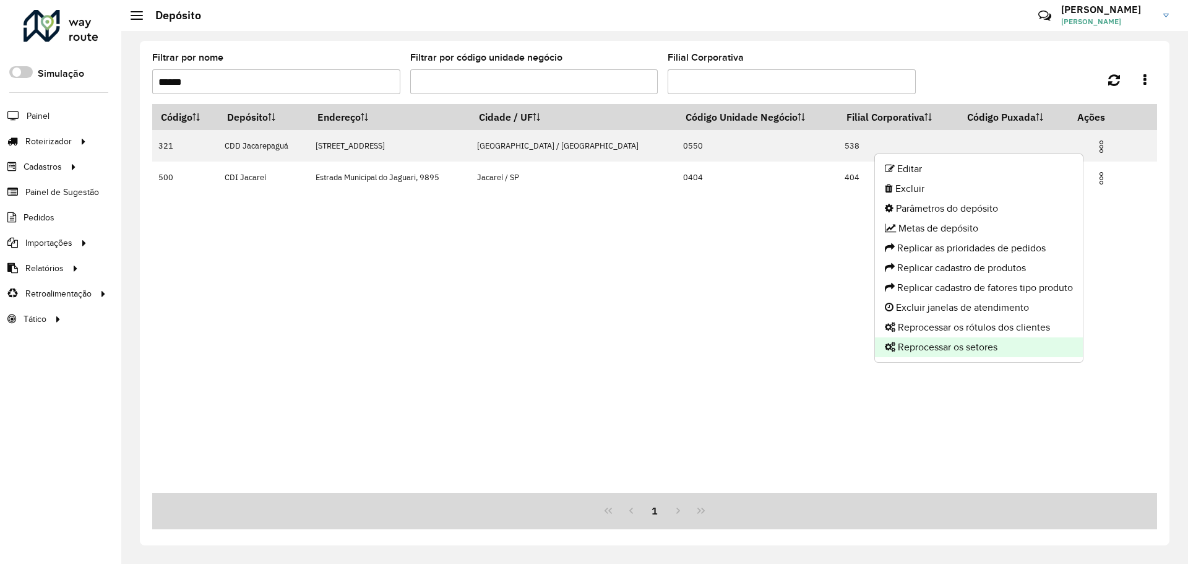
click at [972, 346] on li "Reprocessar os setores" at bounding box center [979, 347] width 208 height 20
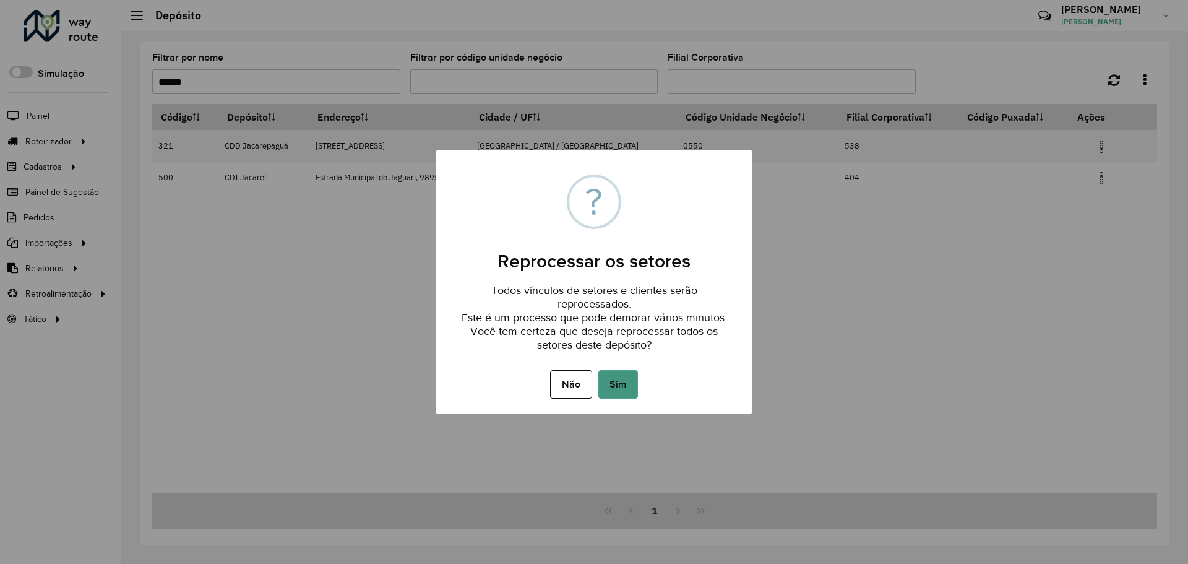
click at [612, 378] on button "Sim" at bounding box center [618, 384] width 40 height 28
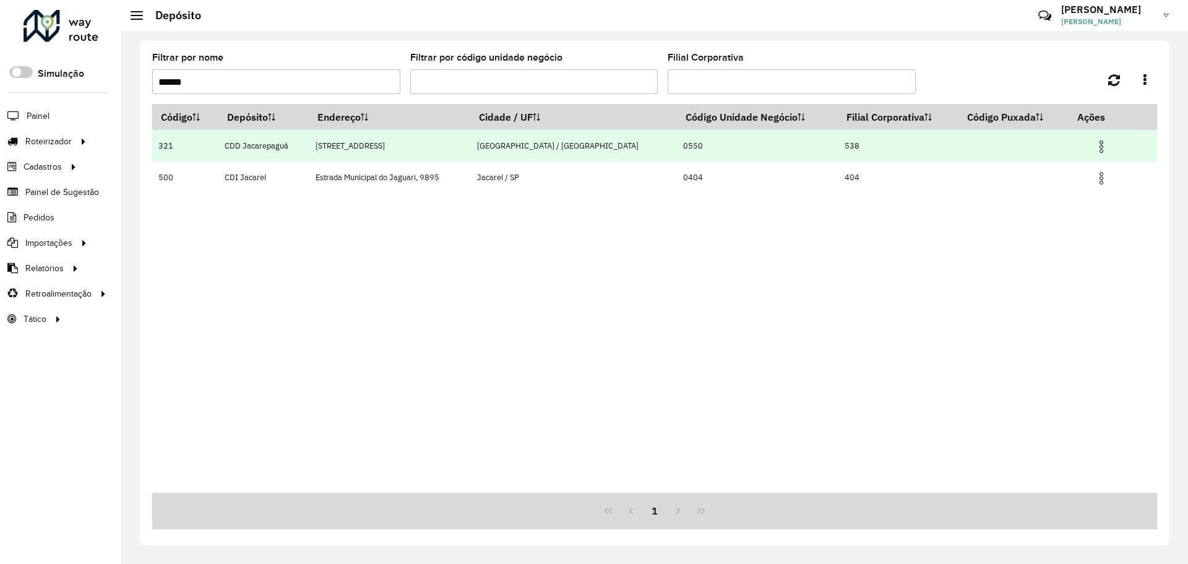
click at [1094, 148] on img at bounding box center [1101, 146] width 15 height 15
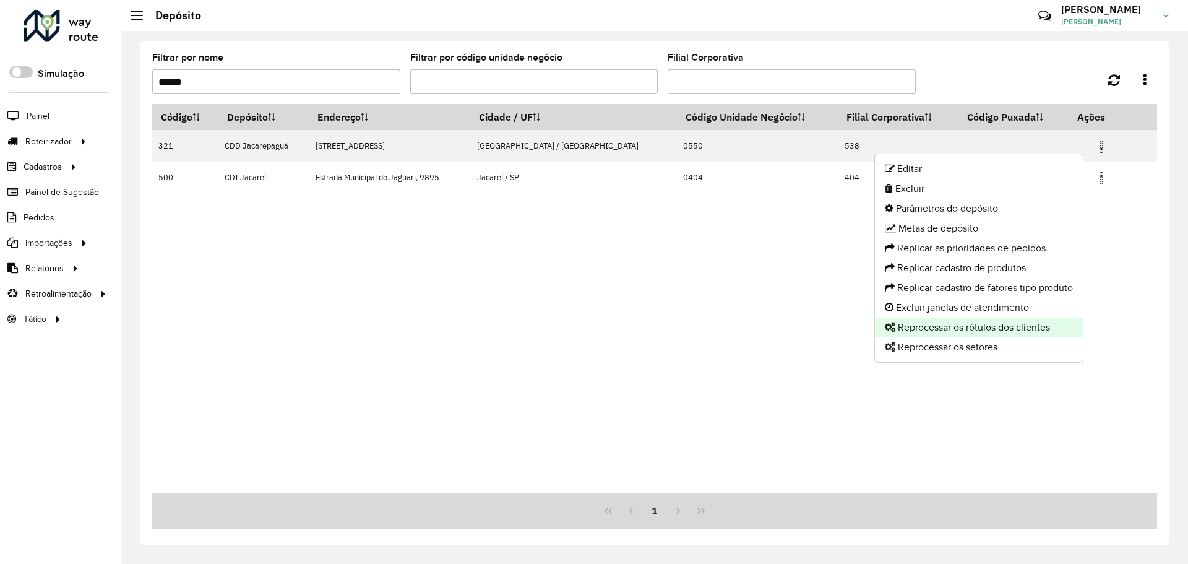
click at [1004, 331] on li "Reprocessar os rótulos dos clientes" at bounding box center [979, 327] width 208 height 20
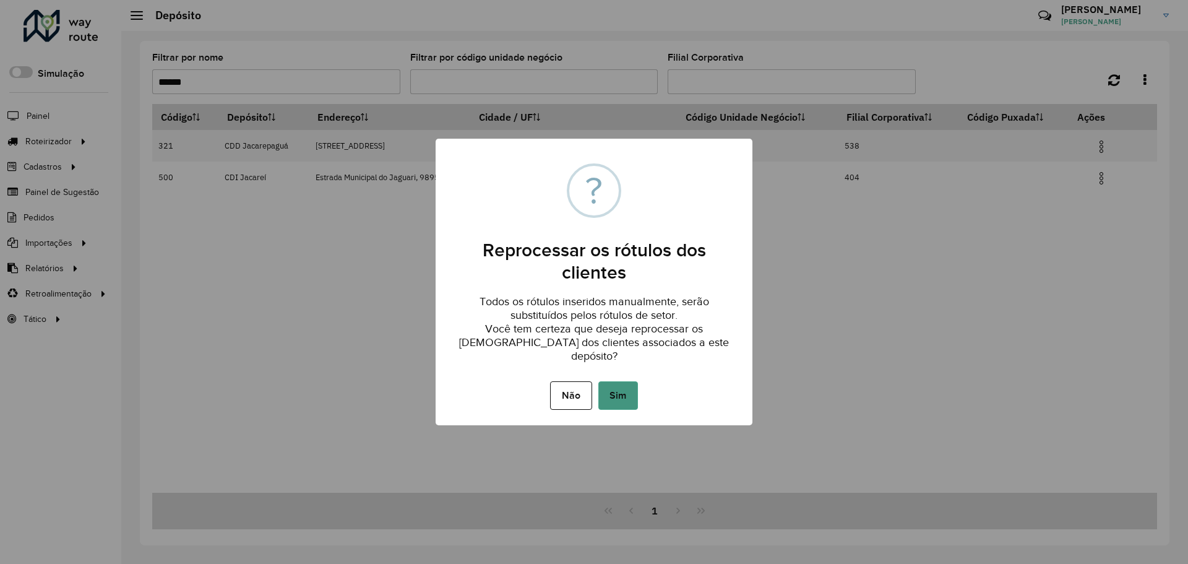
click at [617, 387] on button "Sim" at bounding box center [618, 395] width 40 height 28
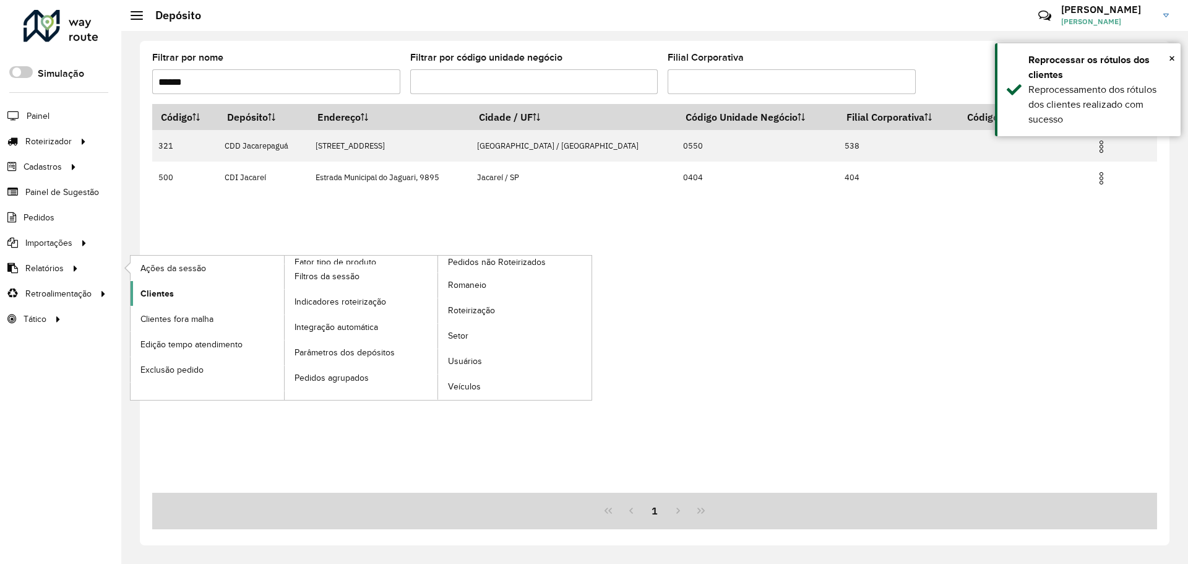
click at [162, 301] on link "Clientes" at bounding box center [207, 293] width 153 height 25
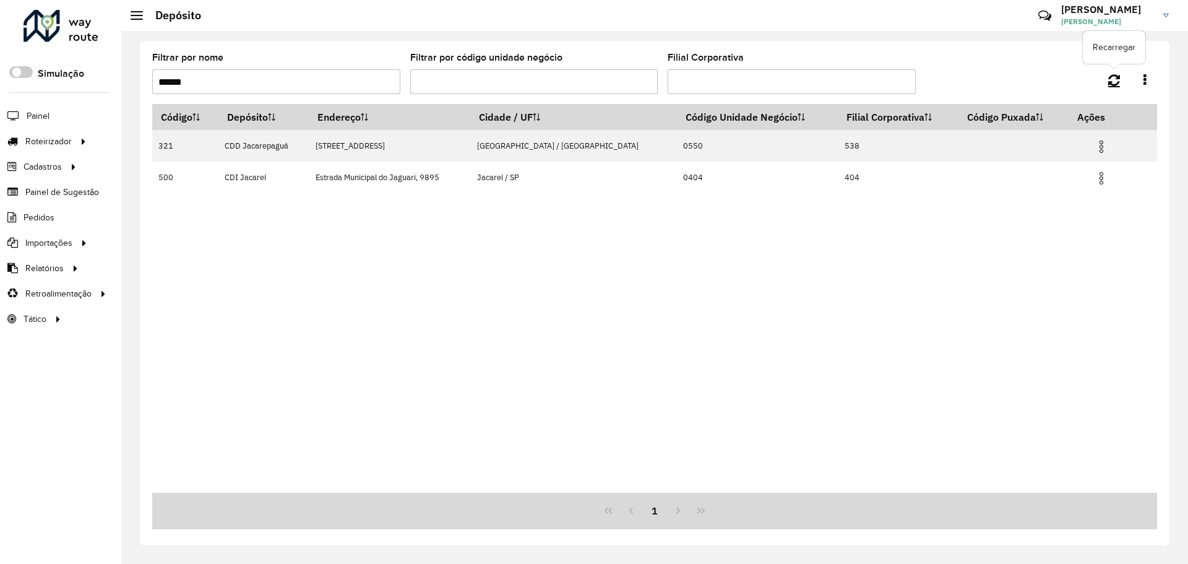
click at [1108, 78] on icon at bounding box center [1114, 80] width 12 height 14
click at [179, 136] on link "Entregas" at bounding box center [207, 141] width 152 height 25
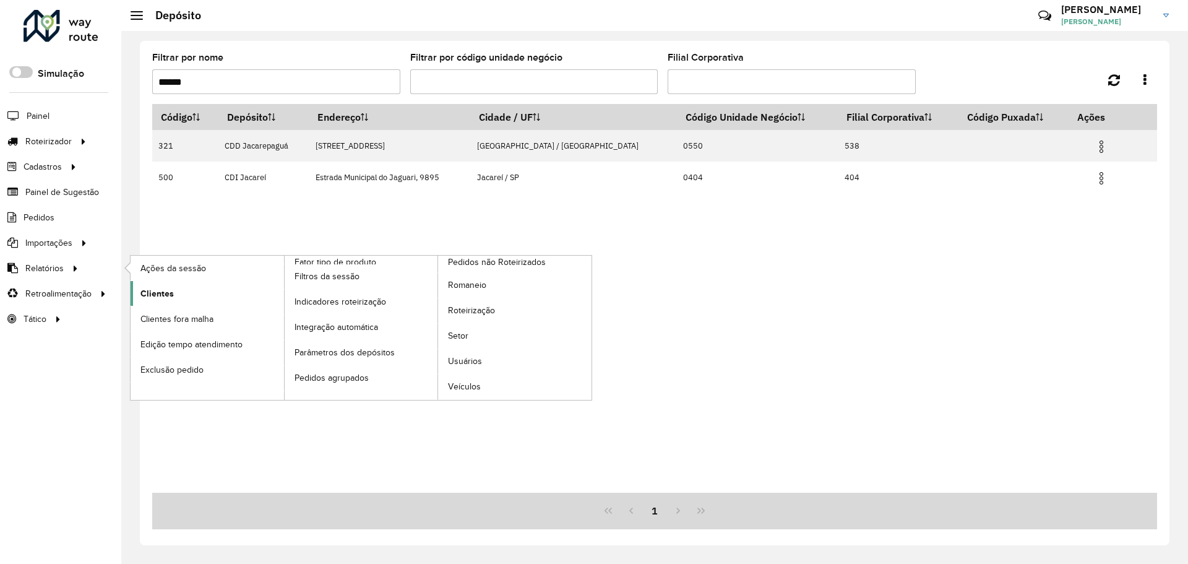
click at [173, 285] on link "Clientes" at bounding box center [207, 293] width 153 height 25
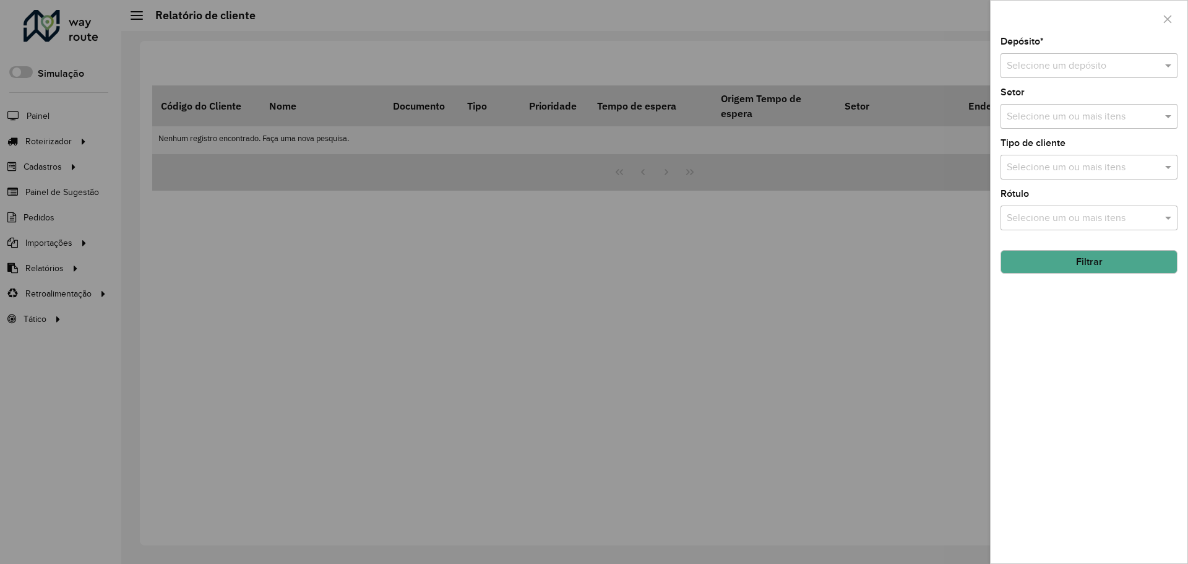
click at [1036, 65] on input "text" at bounding box center [1077, 66] width 140 height 15
type input "****"
click at [1117, 119] on input "text" at bounding box center [1082, 117] width 158 height 15
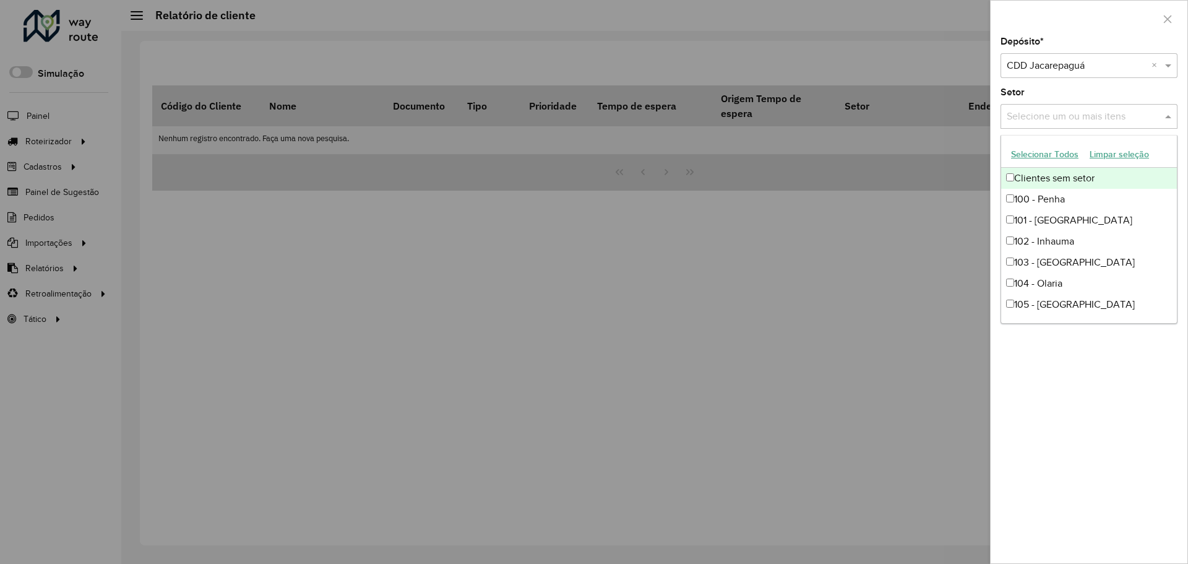
click at [1057, 175] on div "Clientes sem setor" at bounding box center [1089, 178] width 176 height 21
drag, startPoint x: 1112, startPoint y: 396, endPoint x: 1088, endPoint y: 286, distance: 112.3
click at [1111, 395] on div "Depósito * Selecione um depósito × CDD Jacarepaguá × Setor Selecione um ou mais…" at bounding box center [1088, 300] width 197 height 526
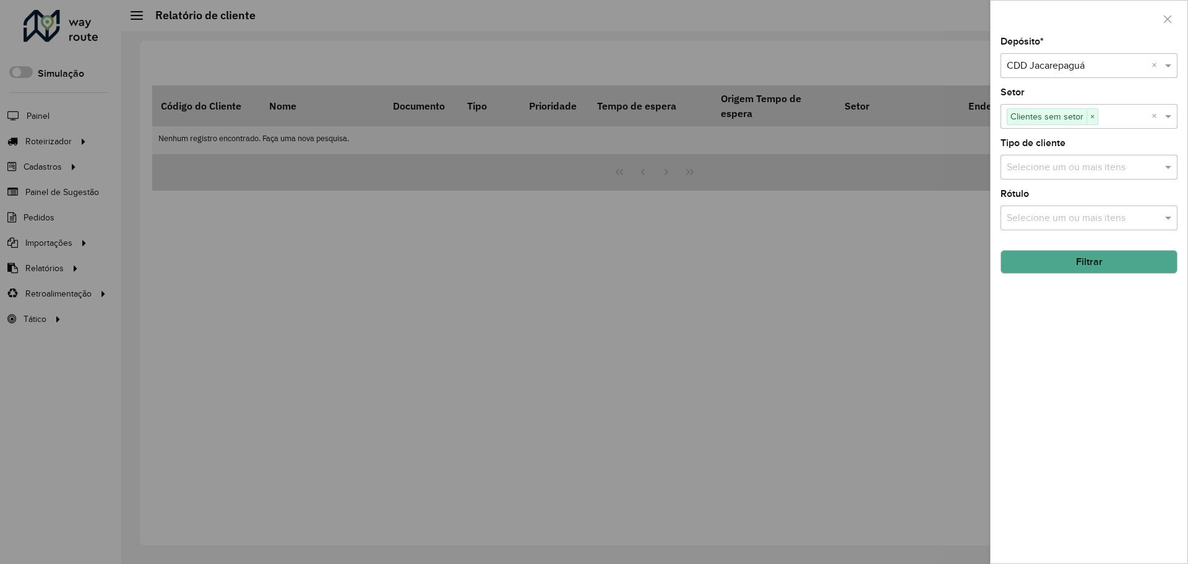
click at [1094, 272] on button "Filtrar" at bounding box center [1088, 262] width 177 height 24
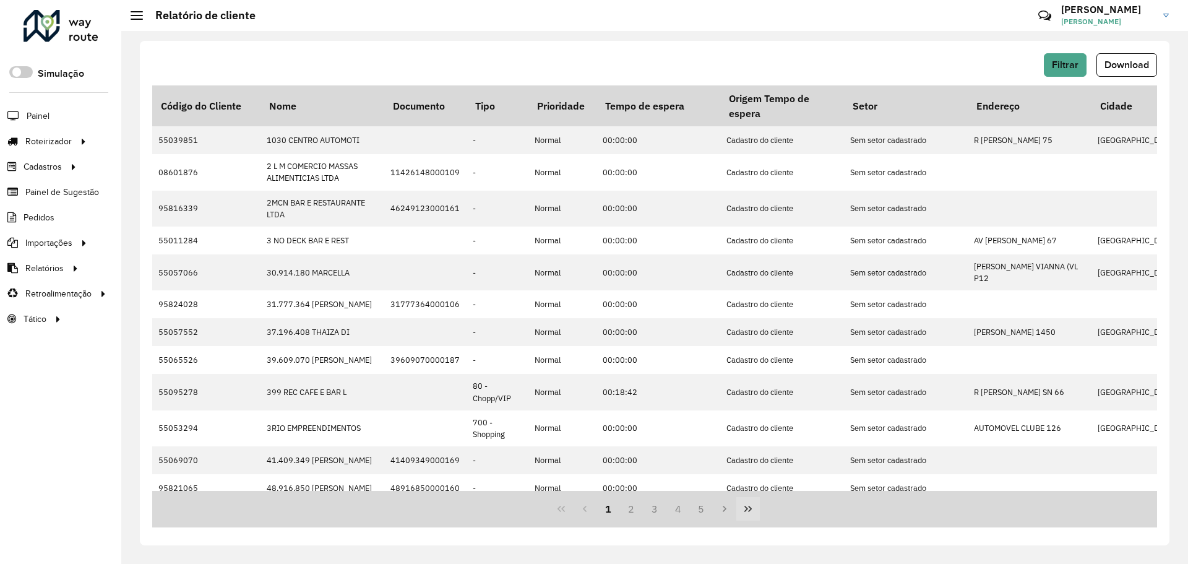
click at [757, 504] on button "Last Page" at bounding box center [748, 509] width 24 height 24
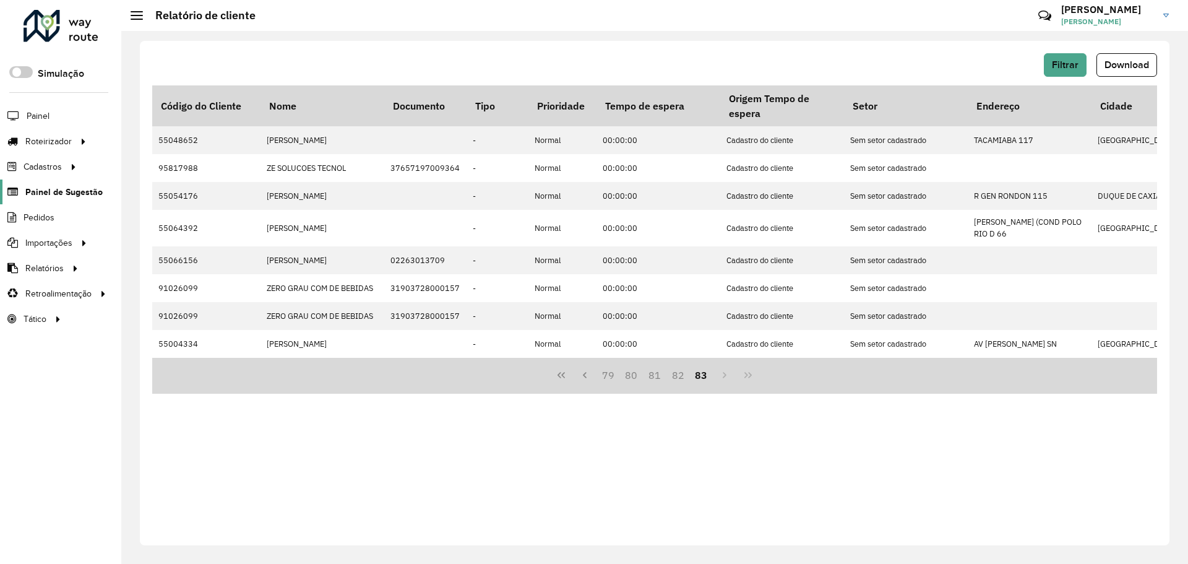
click at [95, 189] on span "Painel de Sugestão" at bounding box center [63, 192] width 77 height 13
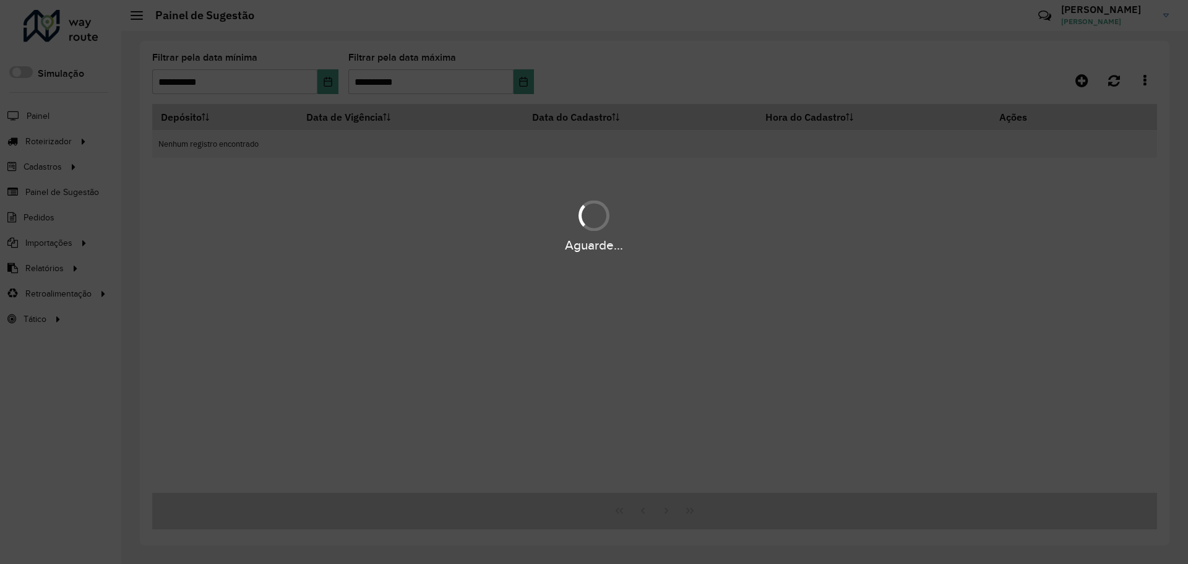
click at [525, 87] on div "Aguarde..." at bounding box center [594, 282] width 1188 height 564
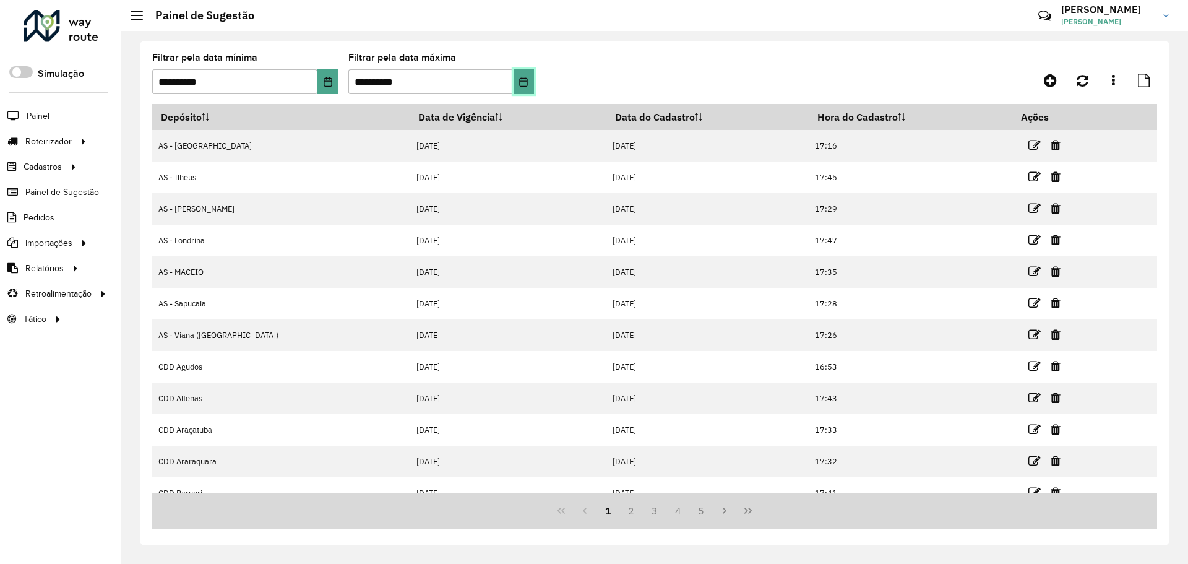
click at [528, 81] on icon "Choose Date" at bounding box center [524, 82] width 8 height 10
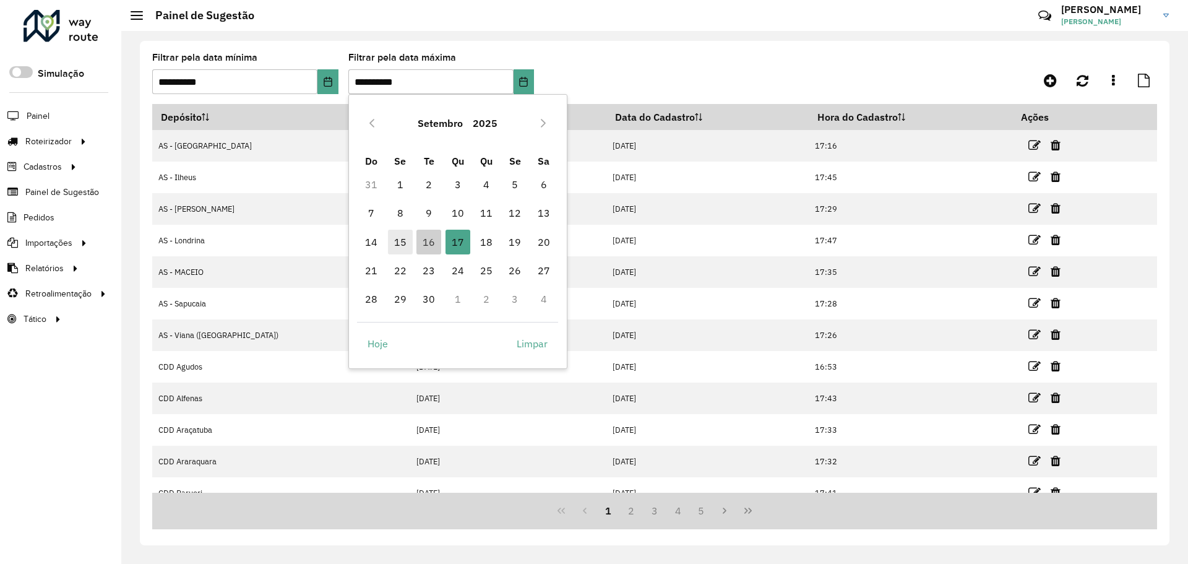
click at [398, 237] on span "15" at bounding box center [400, 242] width 25 height 25
type input "**********"
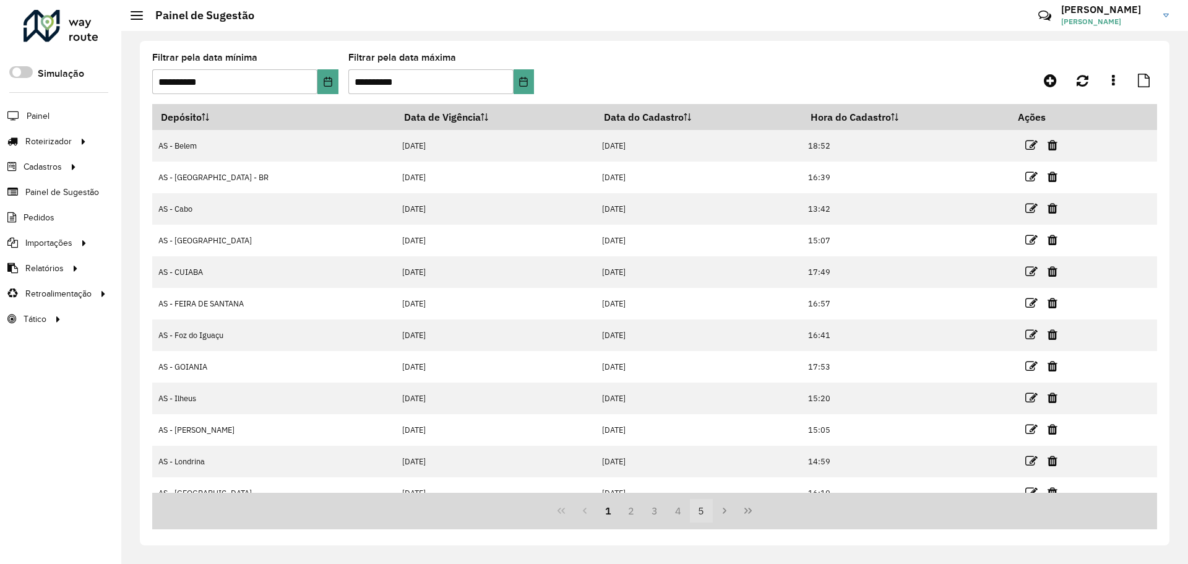
click at [698, 517] on button "5" at bounding box center [702, 511] width 24 height 24
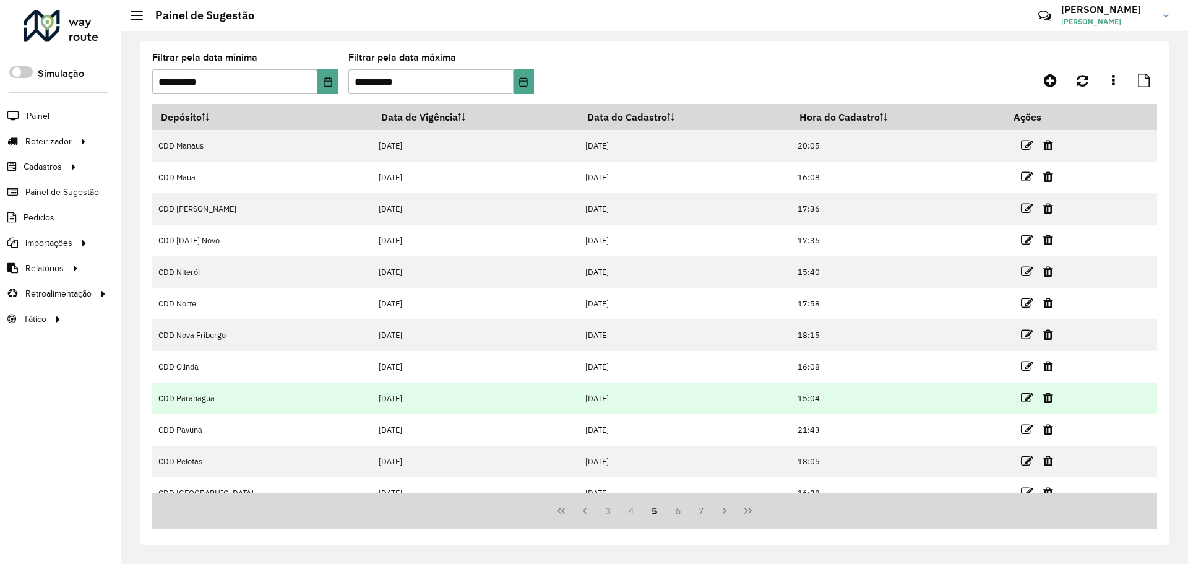
scroll to position [16, 0]
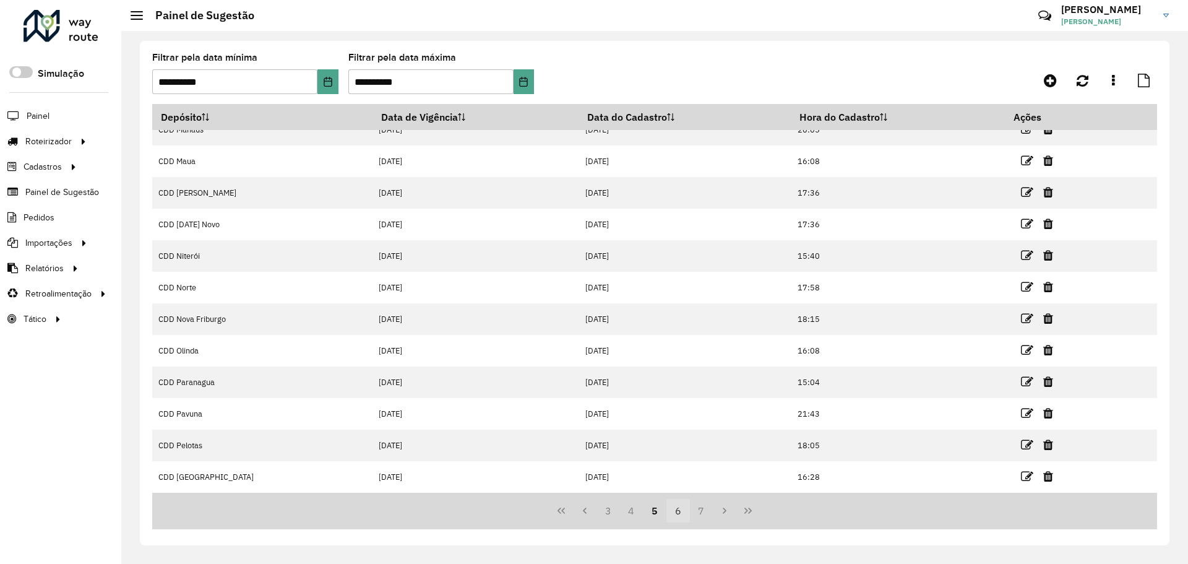
click at [681, 514] on button "6" at bounding box center [678, 511] width 24 height 24
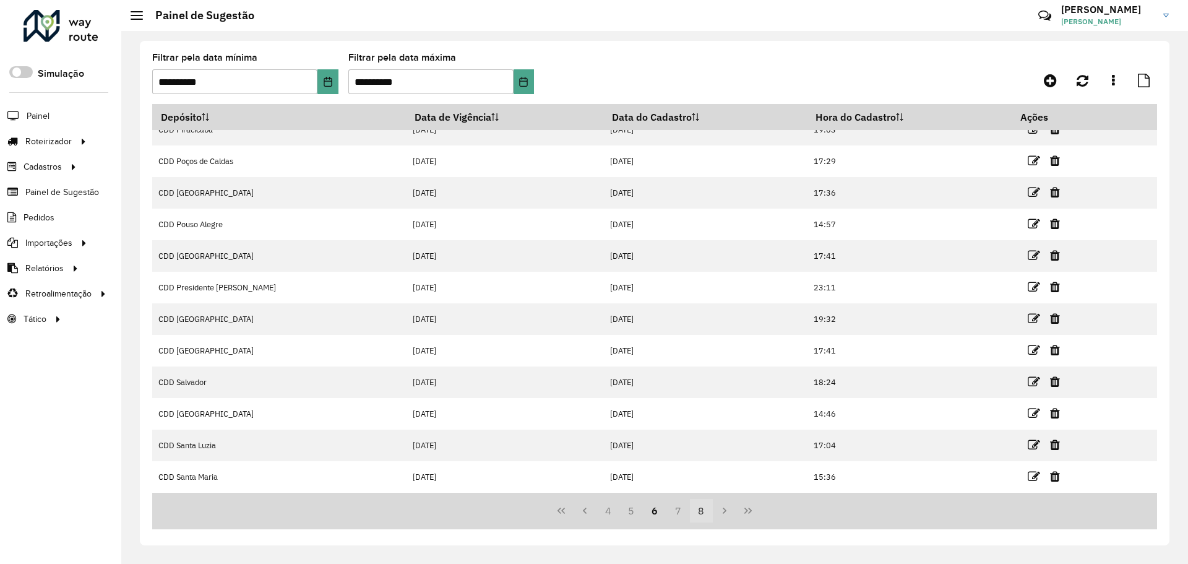
click at [685, 511] on button "7" at bounding box center [678, 511] width 24 height 24
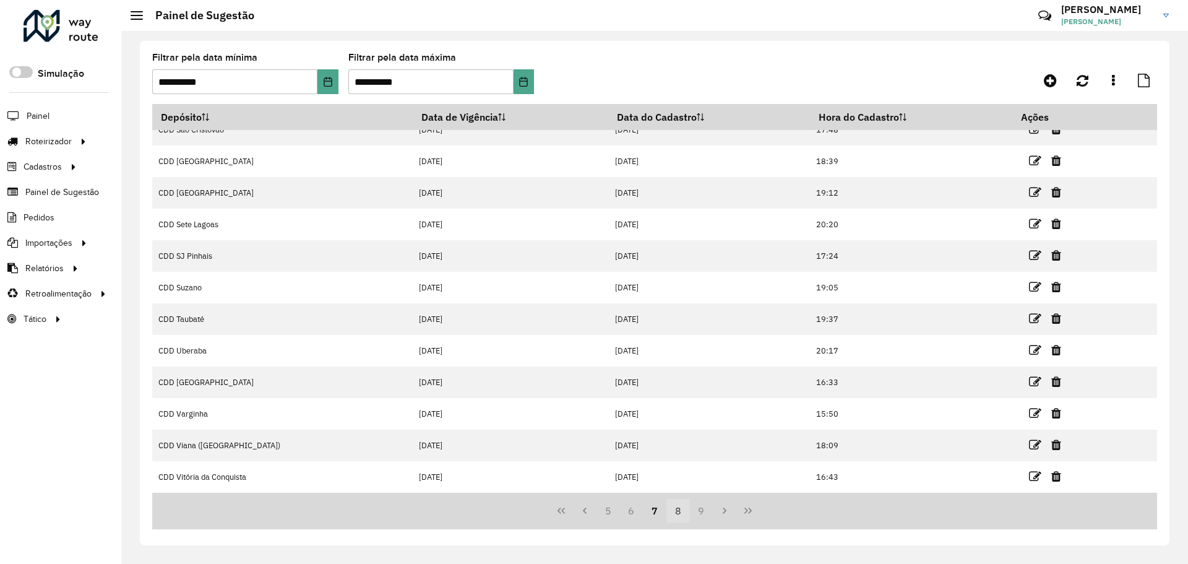
scroll to position [0, 0]
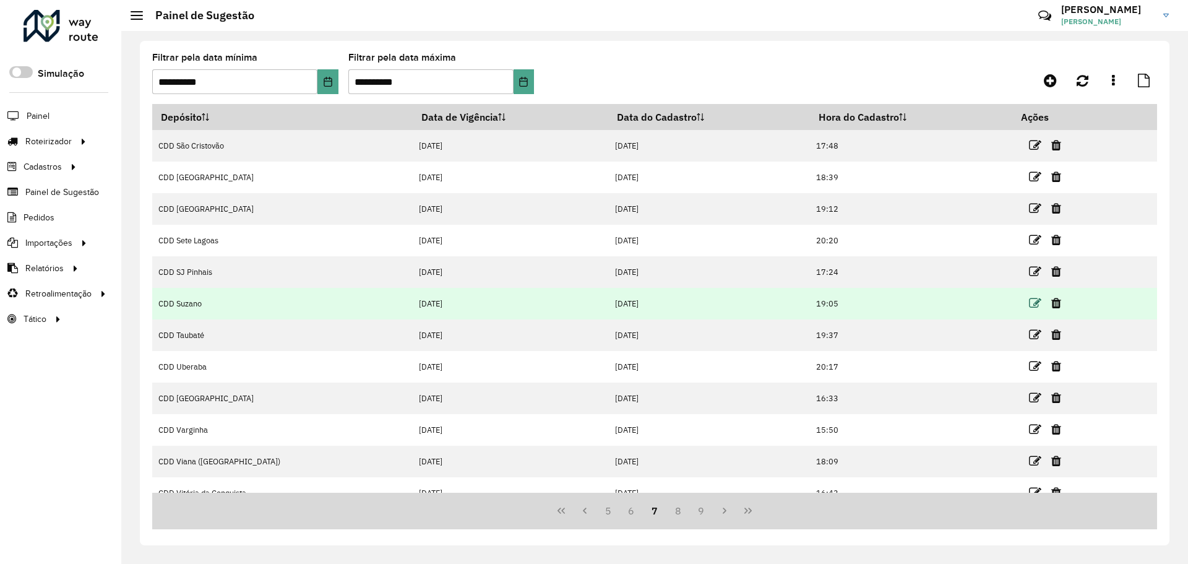
click at [1029, 306] on icon at bounding box center [1035, 303] width 12 height 12
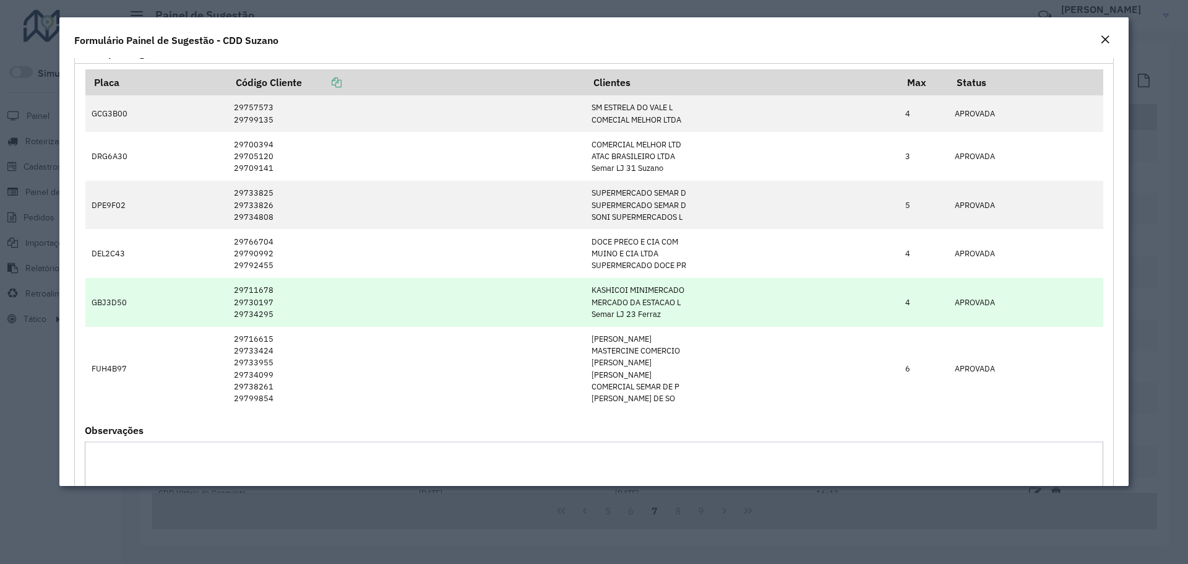
scroll to position [62, 0]
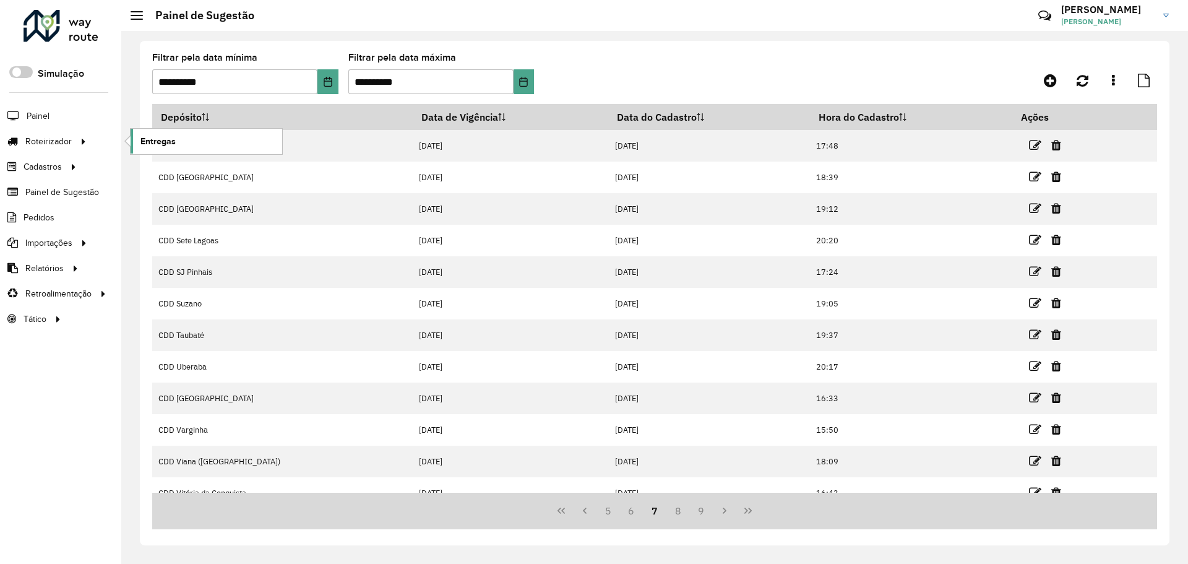
click at [140, 137] on span "Entregas" at bounding box center [157, 141] width 35 height 13
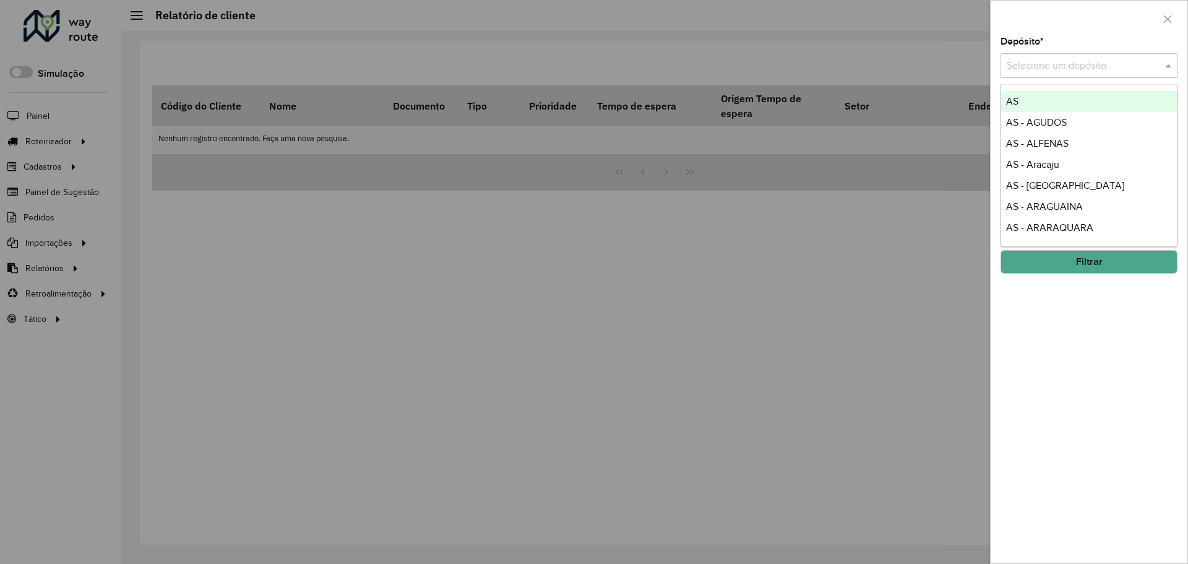
click at [1030, 67] on input "text" at bounding box center [1077, 66] width 140 height 15
type input "******"
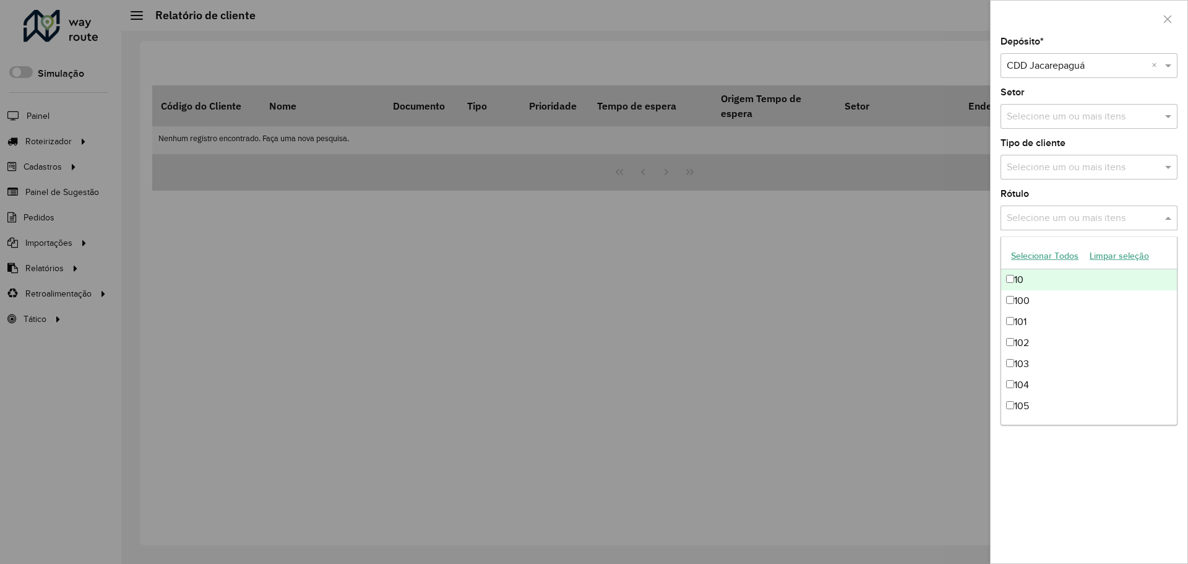
click at [1134, 221] on input "text" at bounding box center [1082, 218] width 158 height 15
click at [1122, 113] on input "text" at bounding box center [1082, 117] width 158 height 15
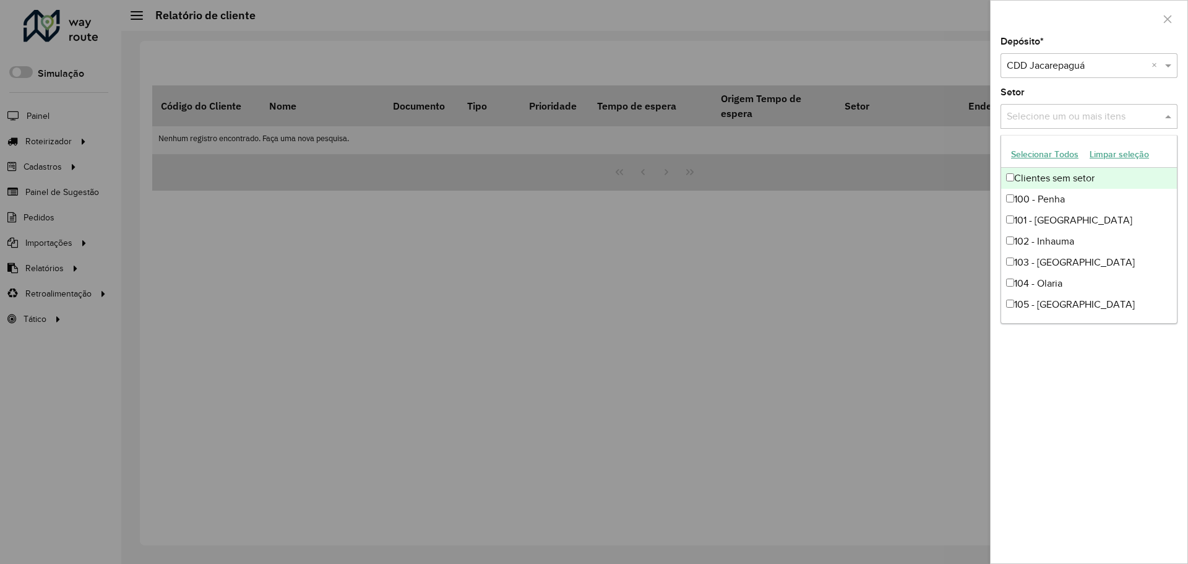
click at [1073, 175] on div "Clientes sem setor" at bounding box center [1089, 178] width 176 height 21
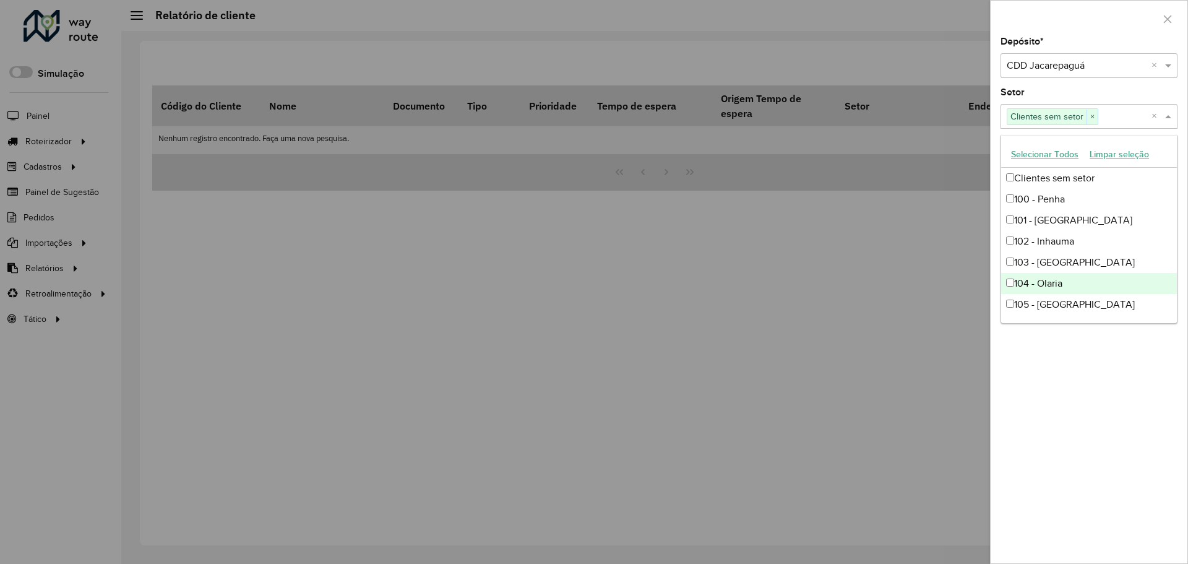
drag, startPoint x: 1120, startPoint y: 498, endPoint x: 1086, endPoint y: 284, distance: 216.6
click at [1119, 496] on div "Depósito * Selecione um depósito × CDD Jacarepaguá × Setor Selecione um ou mais…" at bounding box center [1088, 300] width 197 height 526
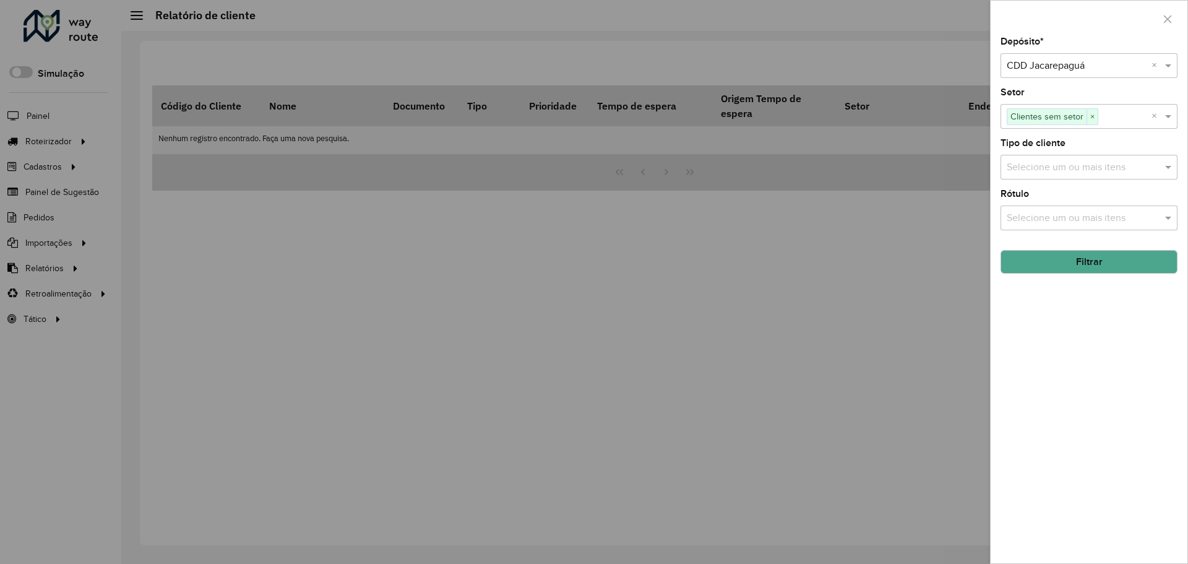
click at [1075, 254] on button "Filtrar" at bounding box center [1088, 262] width 177 height 24
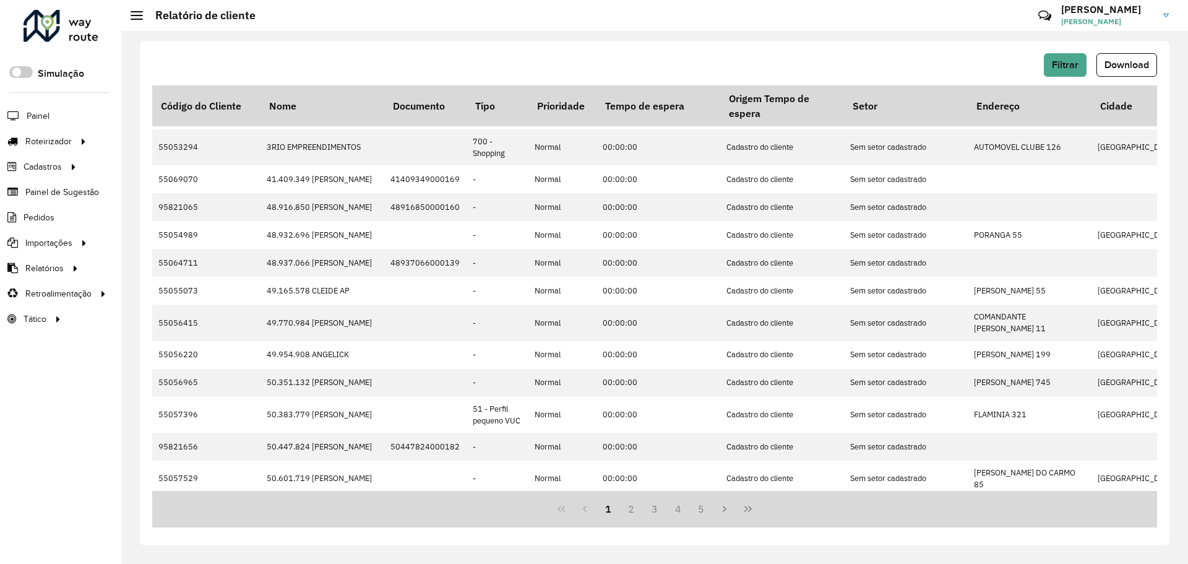
scroll to position [304, 0]
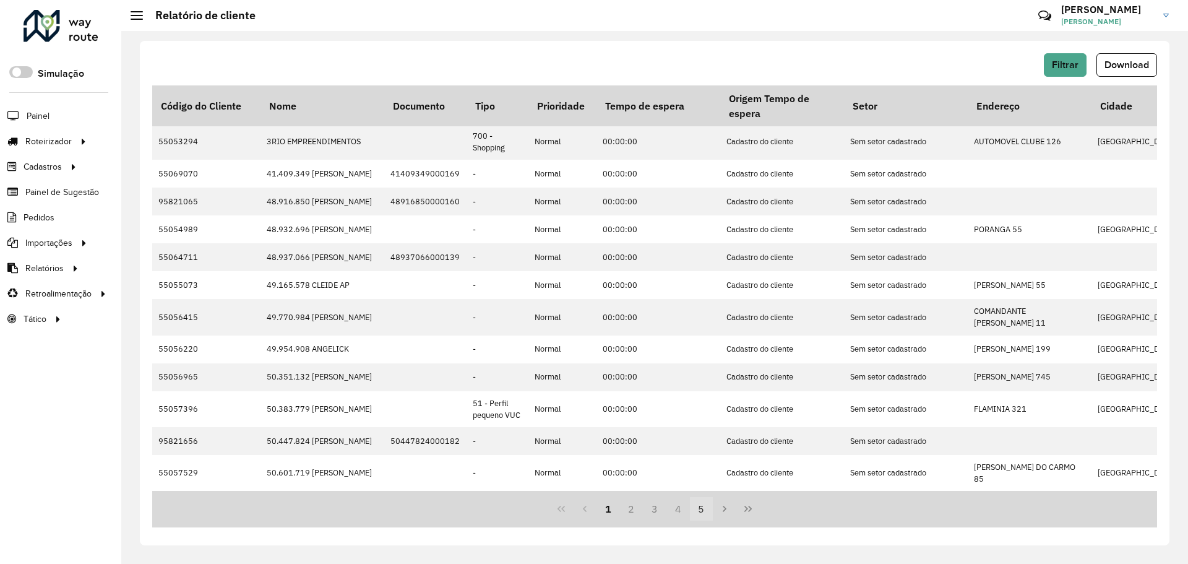
click at [702, 506] on button "5" at bounding box center [702, 509] width 24 height 24
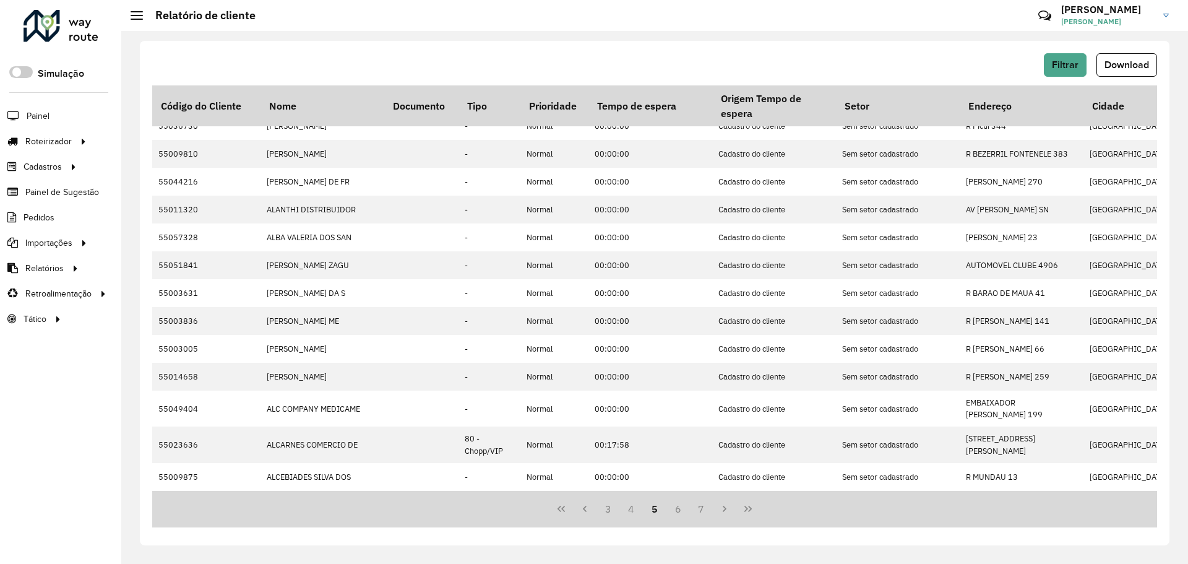
scroll to position [0, 0]
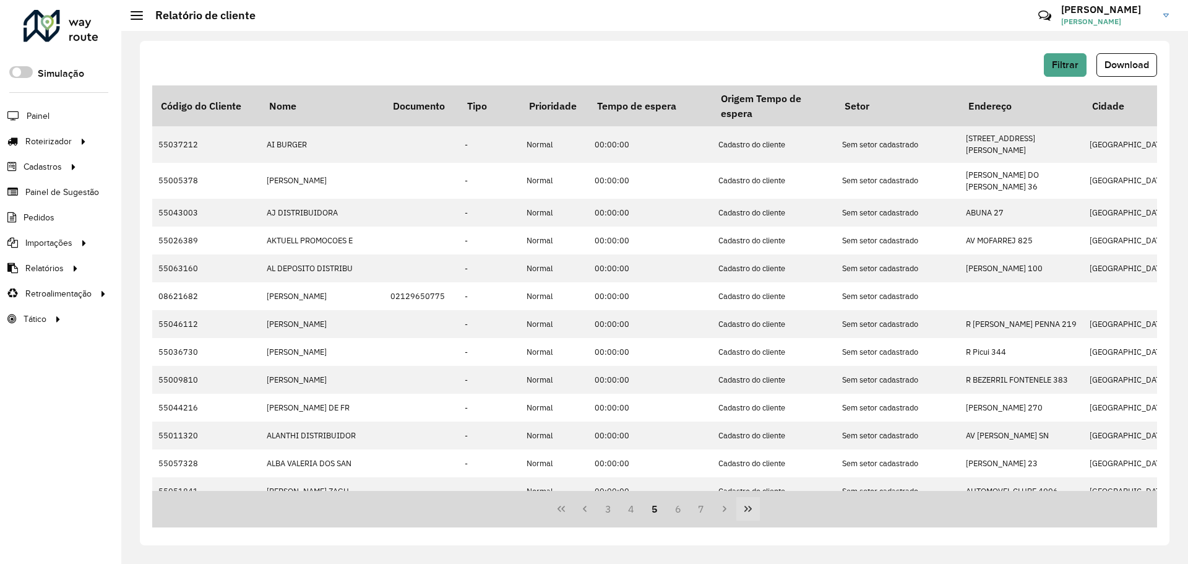
click at [745, 511] on icon "Last Page" at bounding box center [748, 509] width 10 height 10
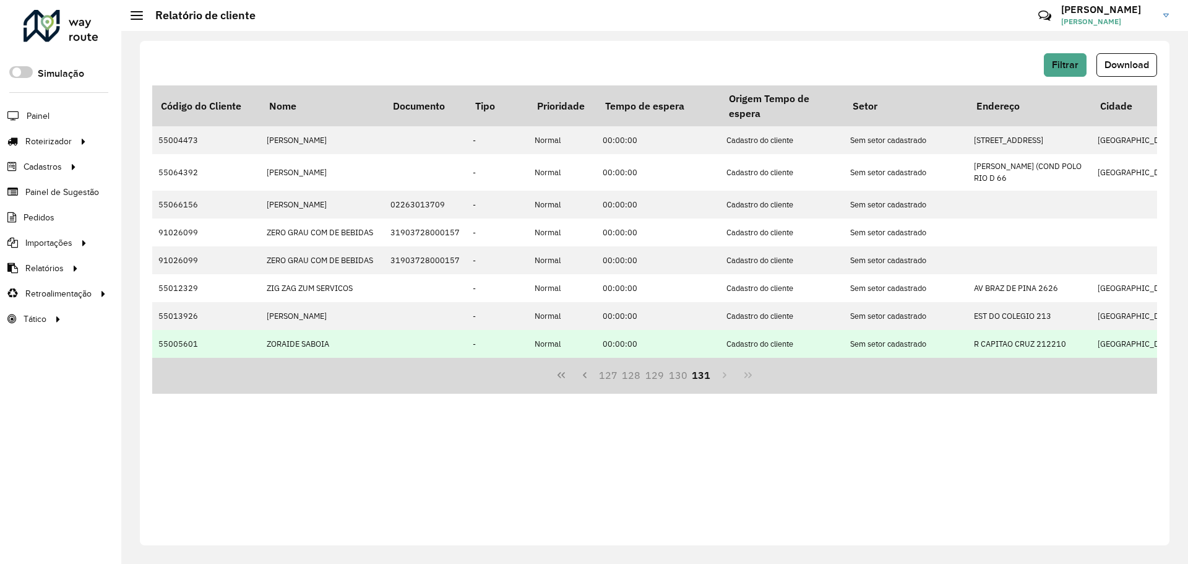
click at [180, 343] on td "55005601" at bounding box center [206, 344] width 108 height 28
copy td "55005601"
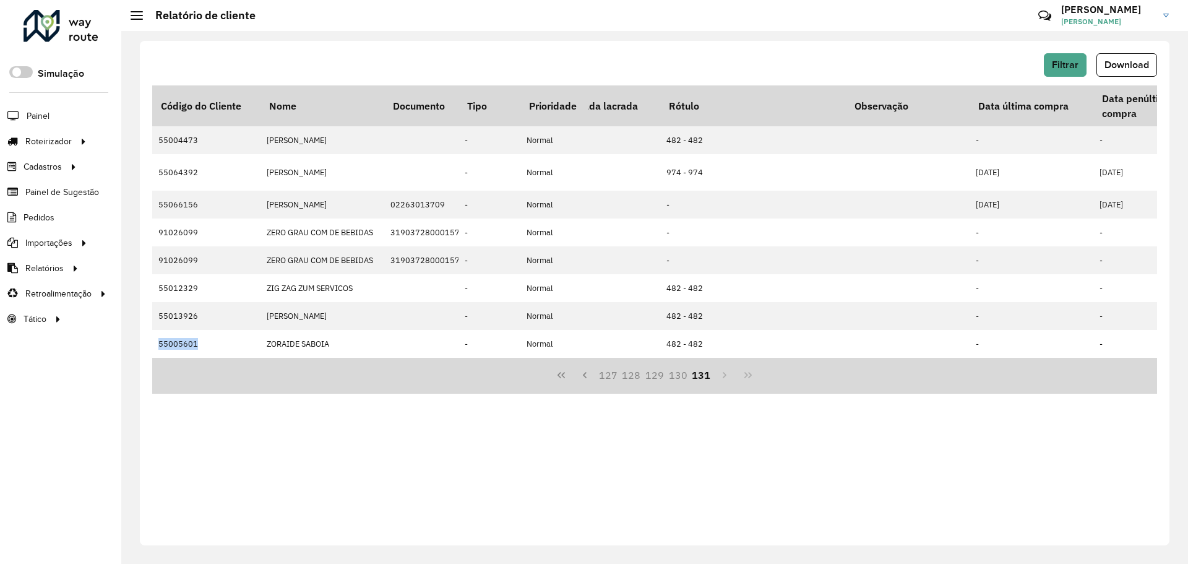
scroll to position [0, 1470]
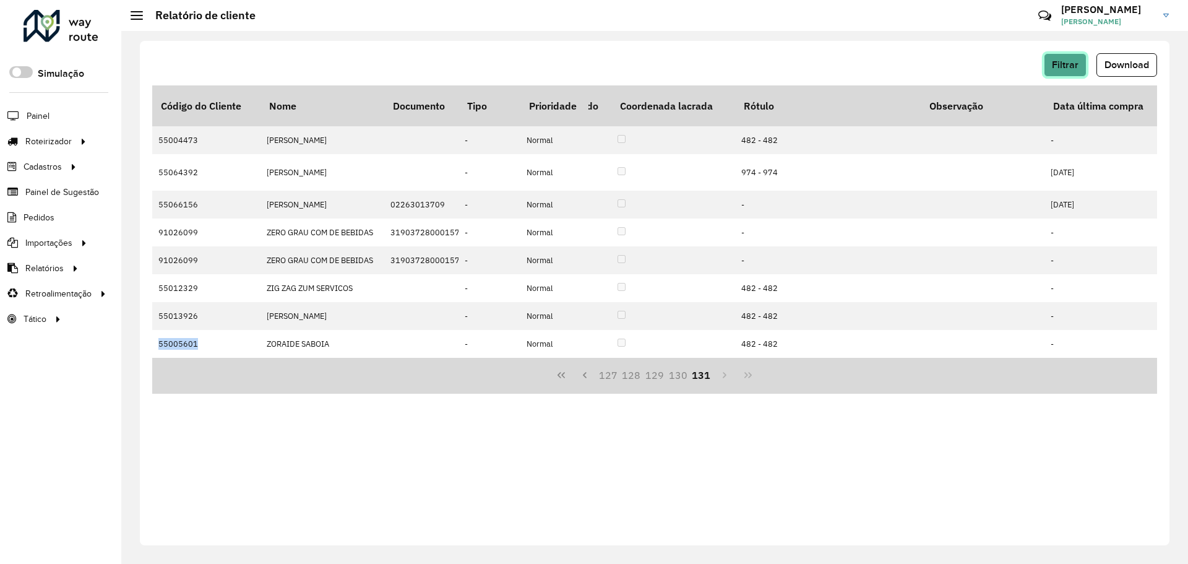
click at [1062, 61] on span "Filtrar" at bounding box center [1065, 64] width 27 height 11
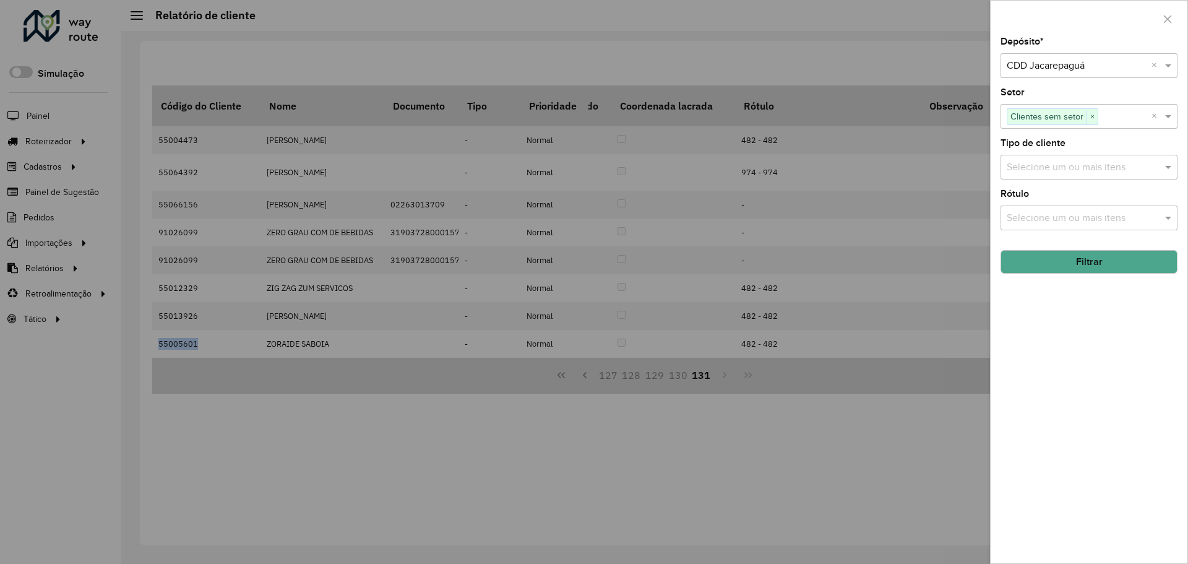
click at [1102, 264] on button "Filtrar" at bounding box center [1088, 262] width 177 height 24
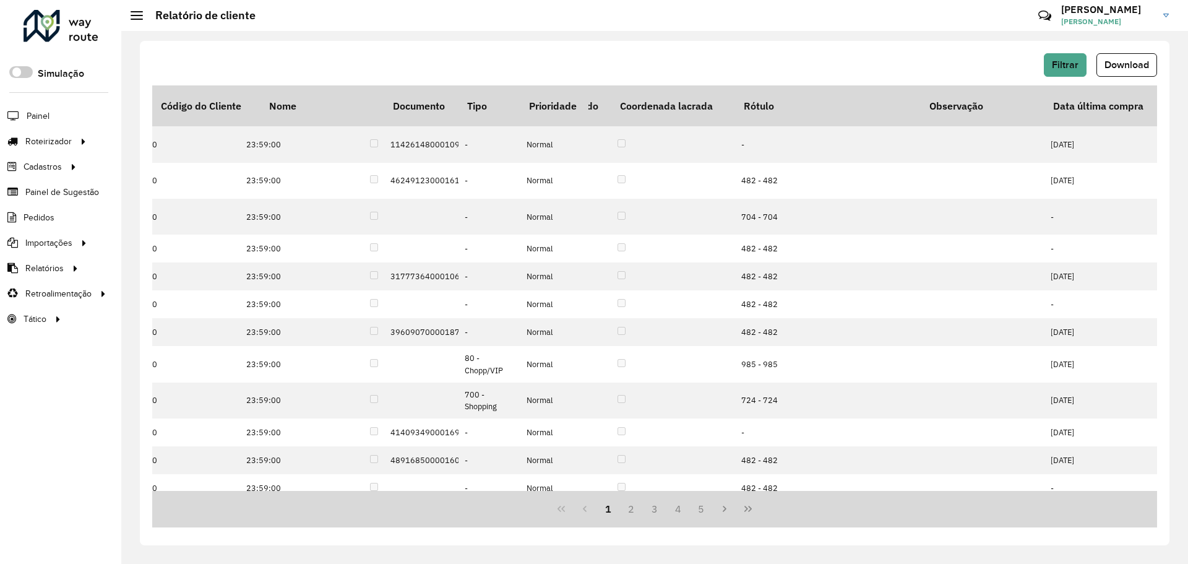
click at [747, 512] on icon "Last Page" at bounding box center [748, 509] width 10 height 10
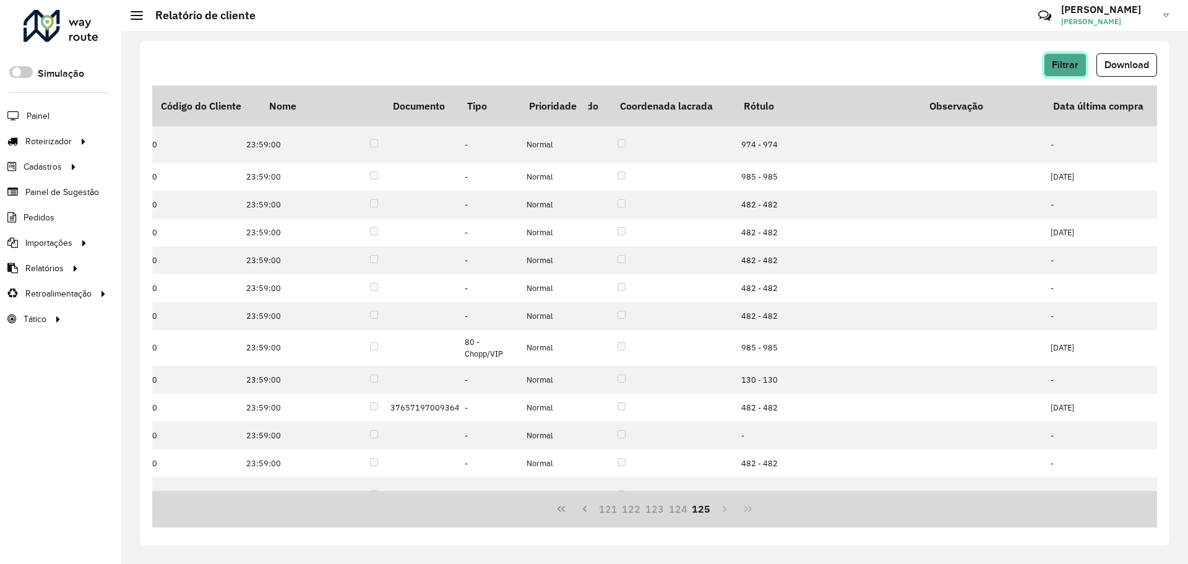
click at [1050, 64] on button "Filtrar" at bounding box center [1065, 65] width 43 height 24
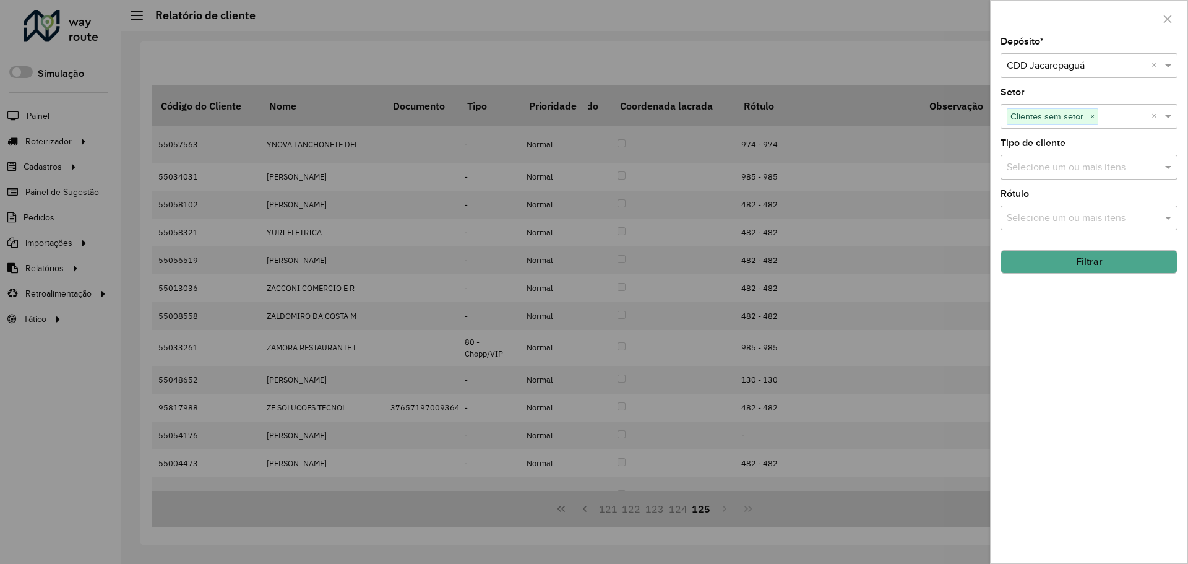
click at [1045, 266] on button "Filtrar" at bounding box center [1088, 262] width 177 height 24
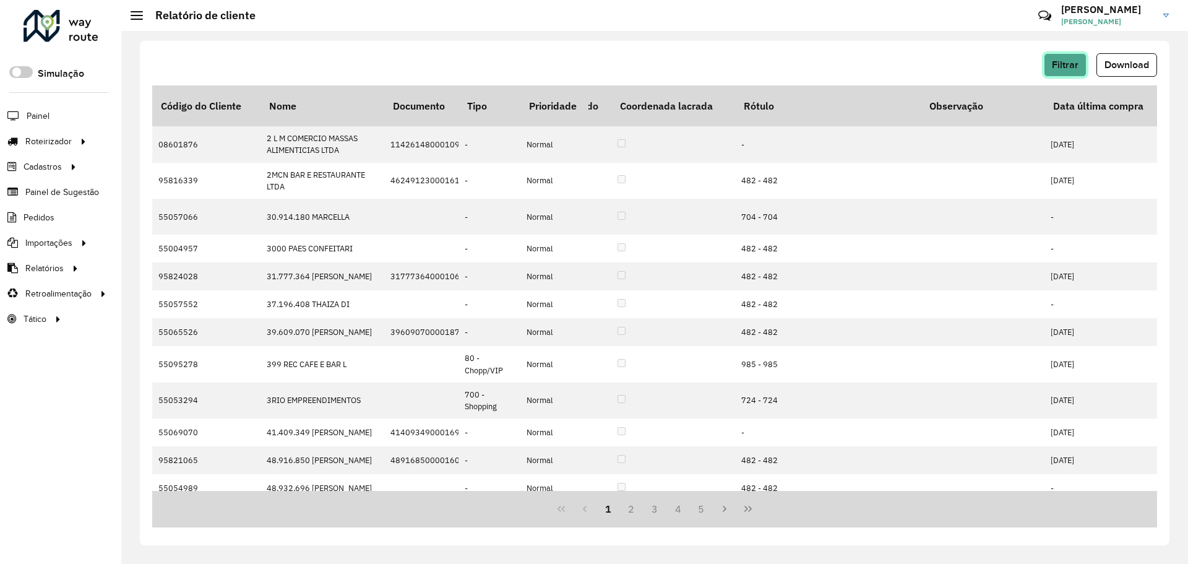
click at [1056, 68] on span "Filtrar" at bounding box center [1065, 64] width 27 height 11
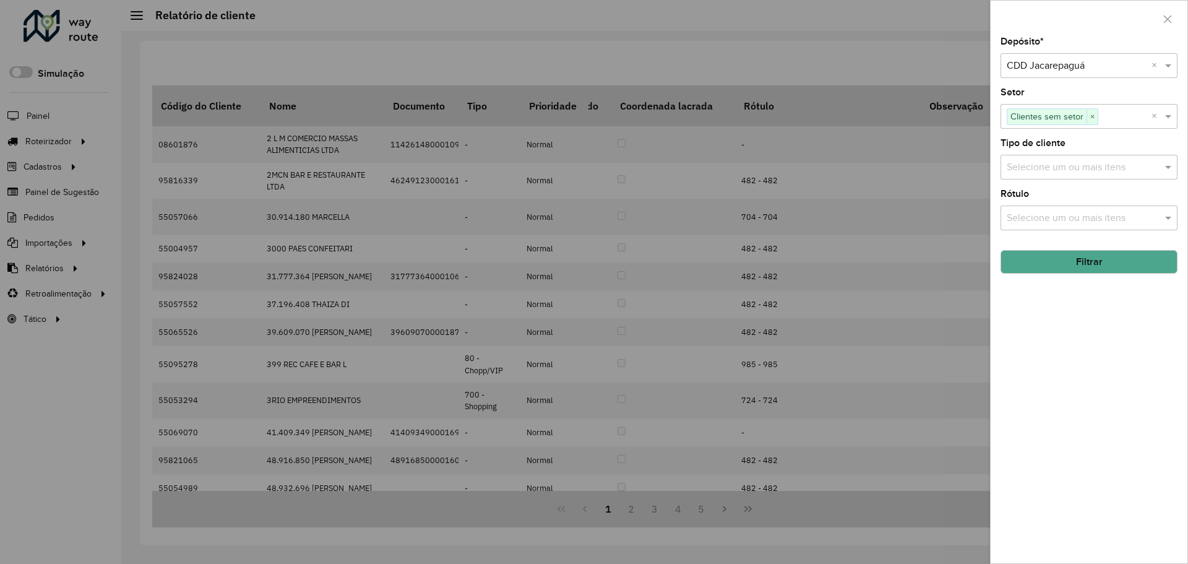
click at [1064, 257] on button "Filtrar" at bounding box center [1088, 262] width 177 height 24
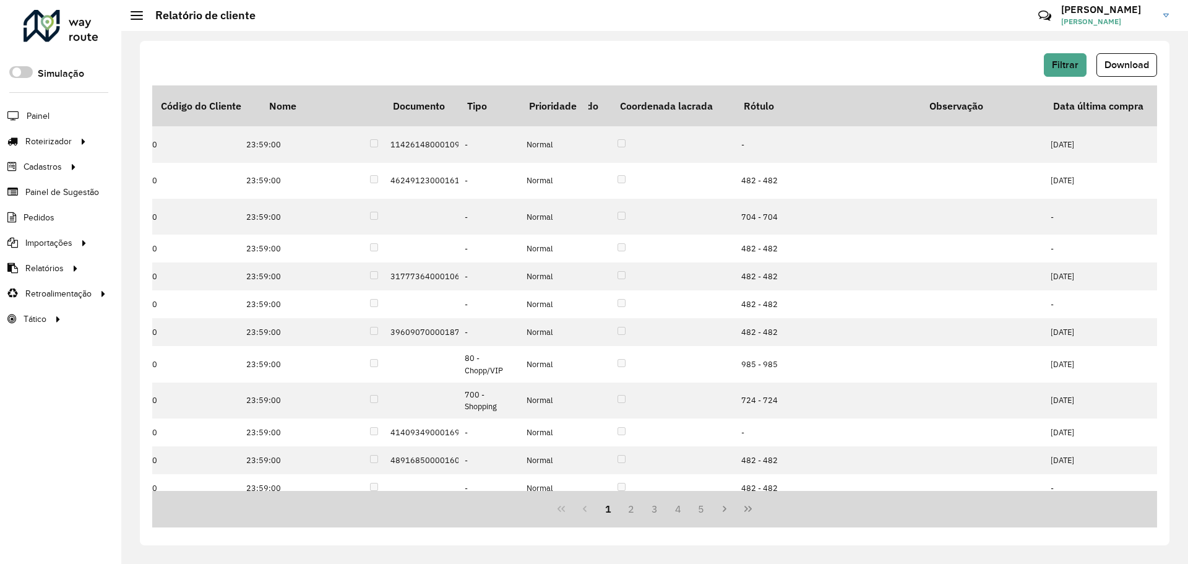
click at [754, 514] on button "Last Page" at bounding box center [748, 509] width 24 height 24
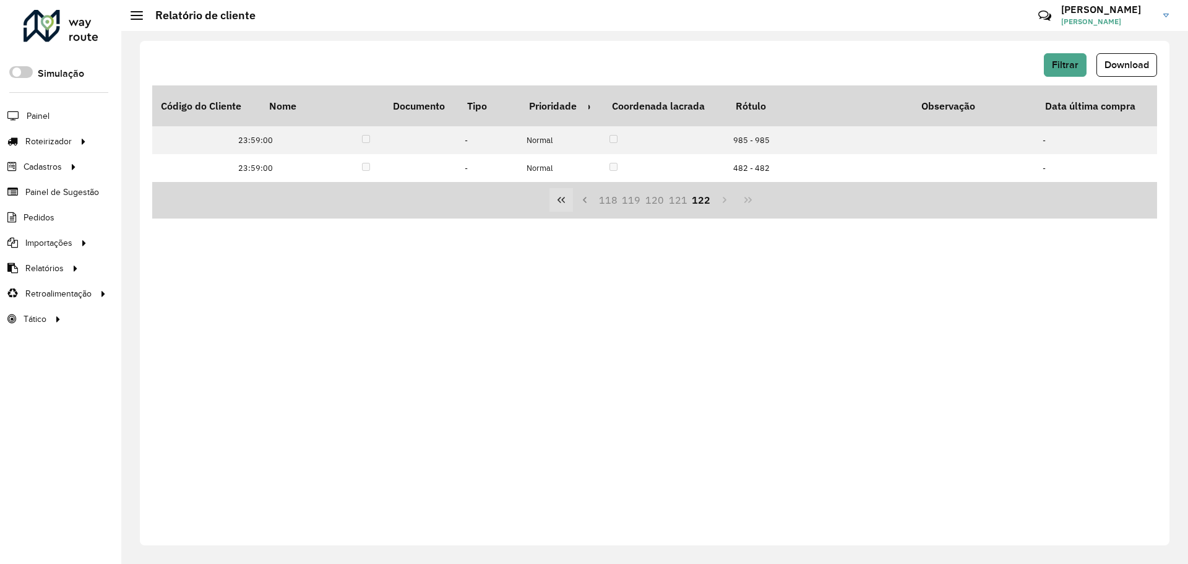
click at [566, 201] on icon "First Page" at bounding box center [561, 200] width 10 height 10
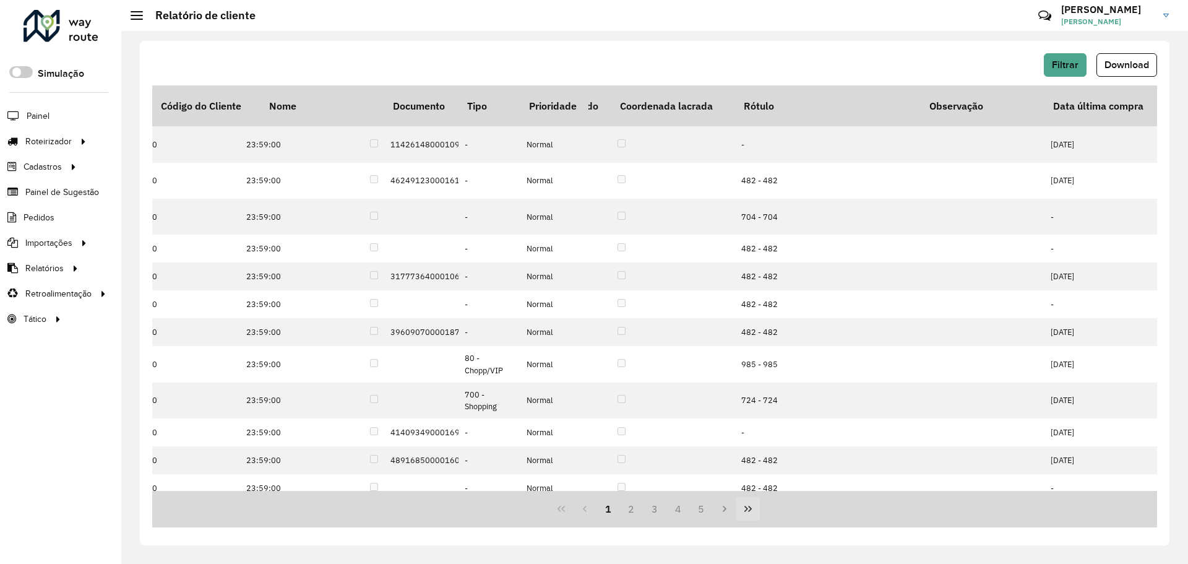
click at [740, 503] on button "Last Page" at bounding box center [748, 509] width 24 height 24
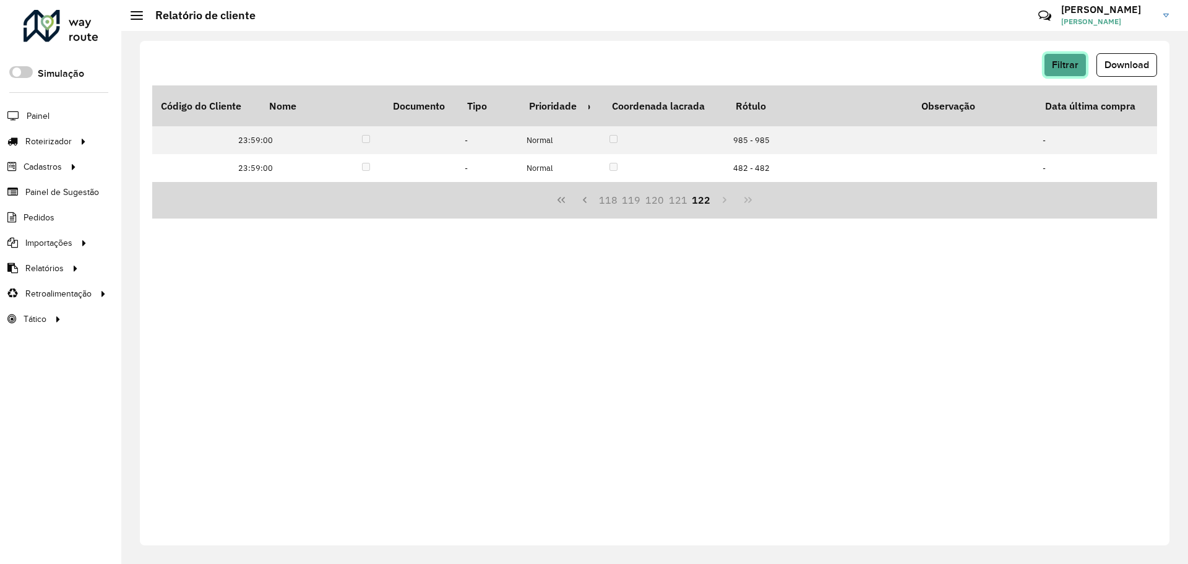
click at [1067, 59] on span "Filtrar" at bounding box center [1065, 64] width 27 height 11
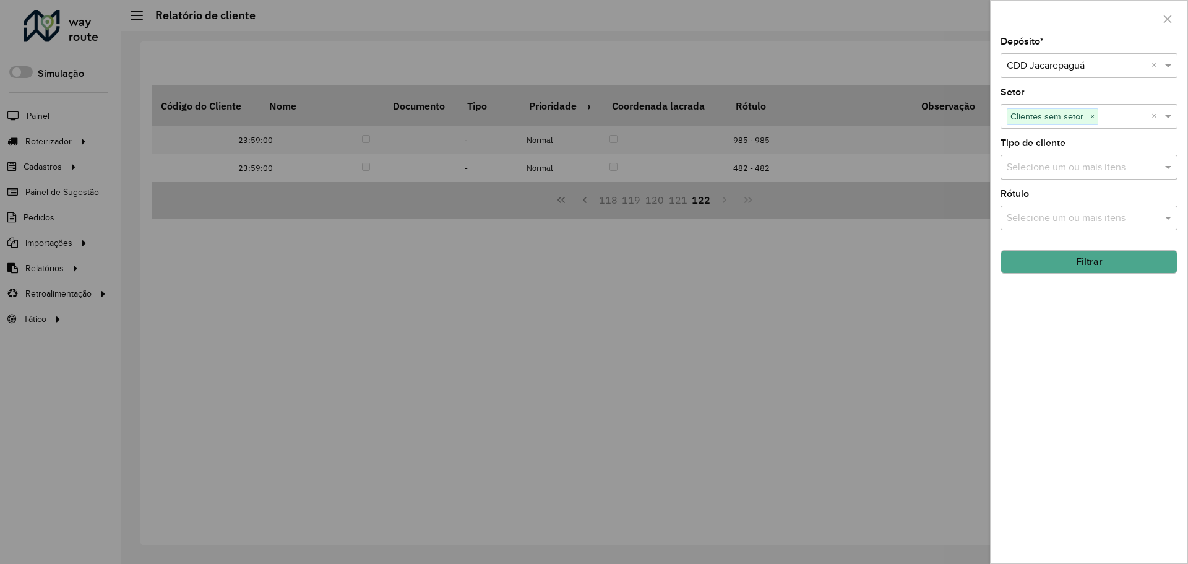
click at [1112, 261] on button "Filtrar" at bounding box center [1088, 262] width 177 height 24
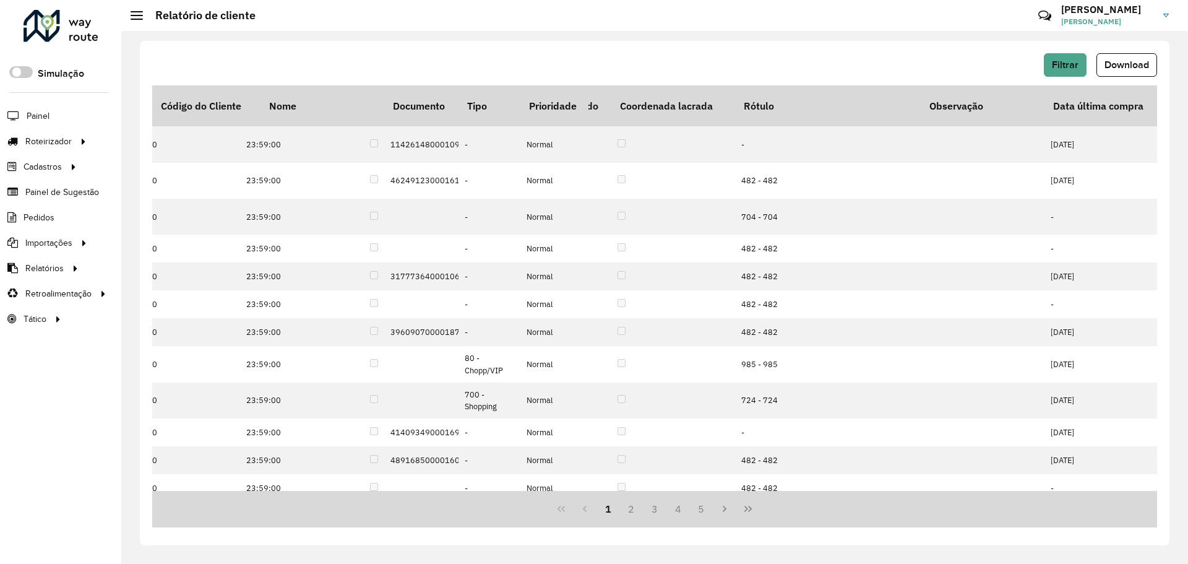
click at [748, 512] on icon "Last Page" at bounding box center [748, 509] width 10 height 10
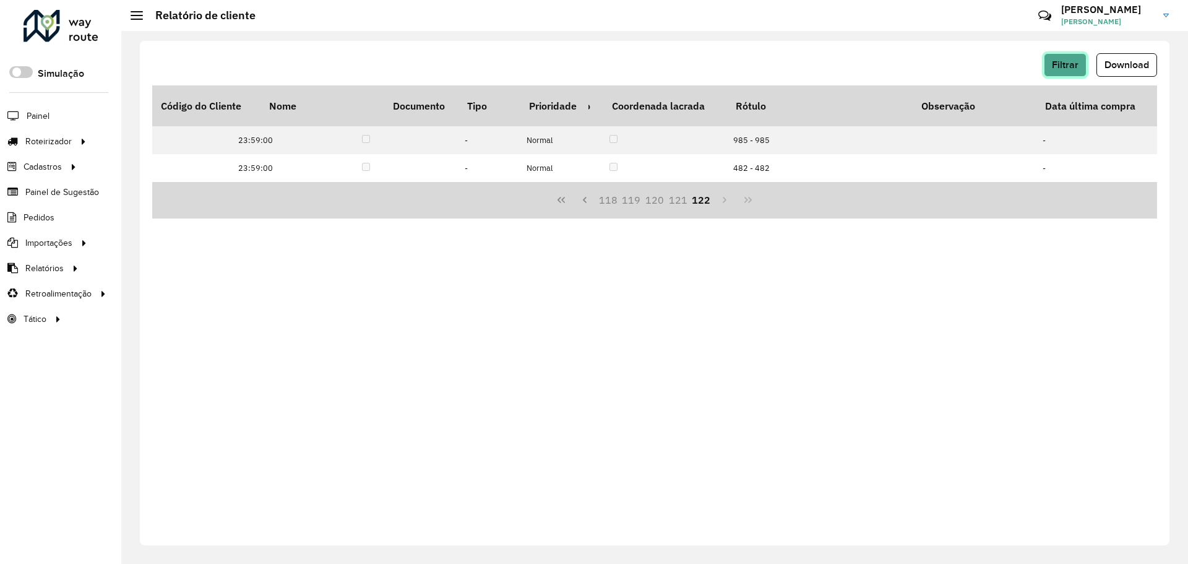
click at [1062, 65] on span "Filtrar" at bounding box center [1065, 64] width 27 height 11
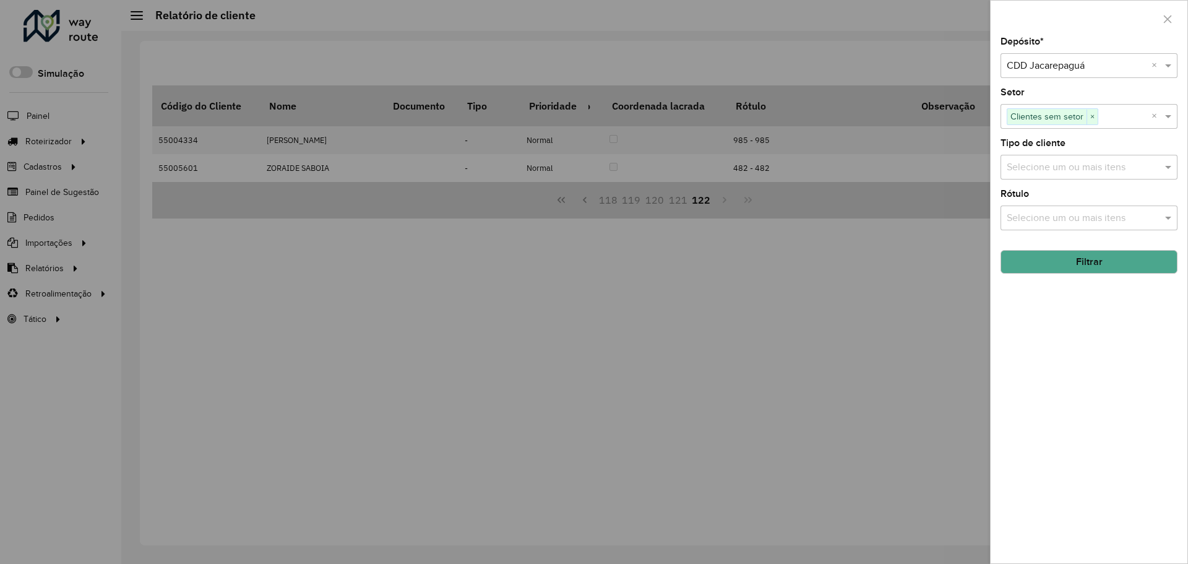
click at [1103, 260] on button "Filtrar" at bounding box center [1088, 262] width 177 height 24
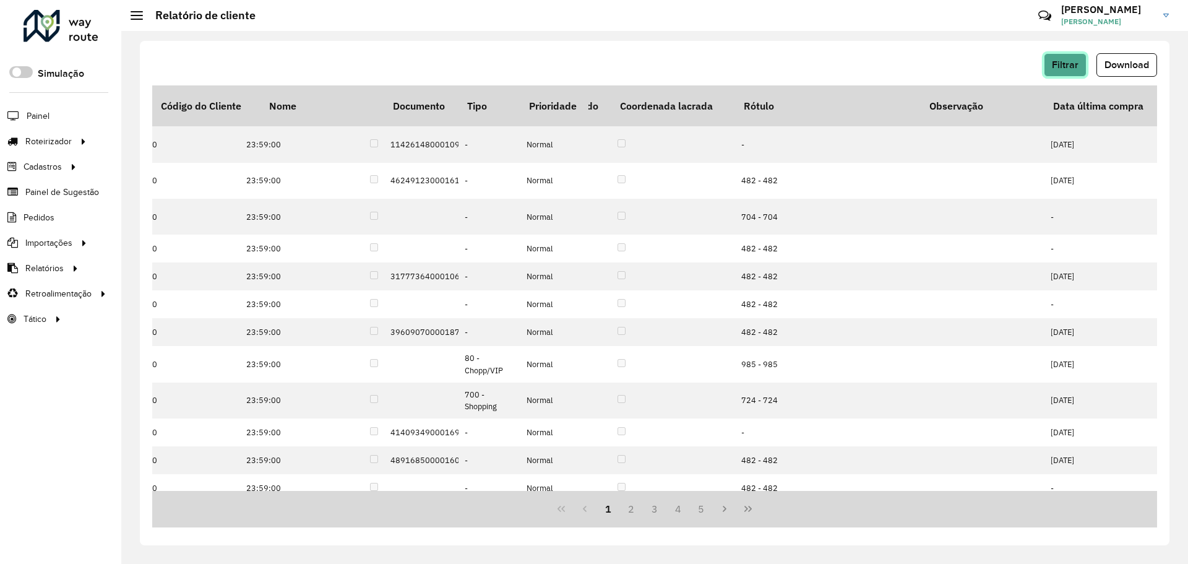
click at [1044, 74] on button "Filtrar" at bounding box center [1065, 65] width 43 height 24
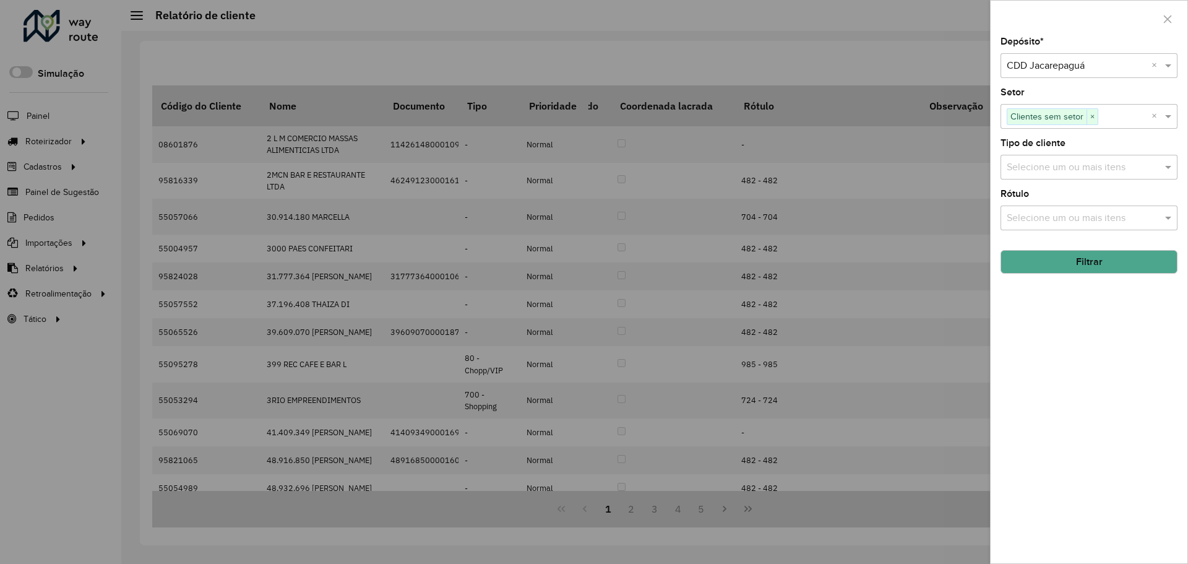
click at [1065, 259] on button "Filtrar" at bounding box center [1088, 262] width 177 height 24
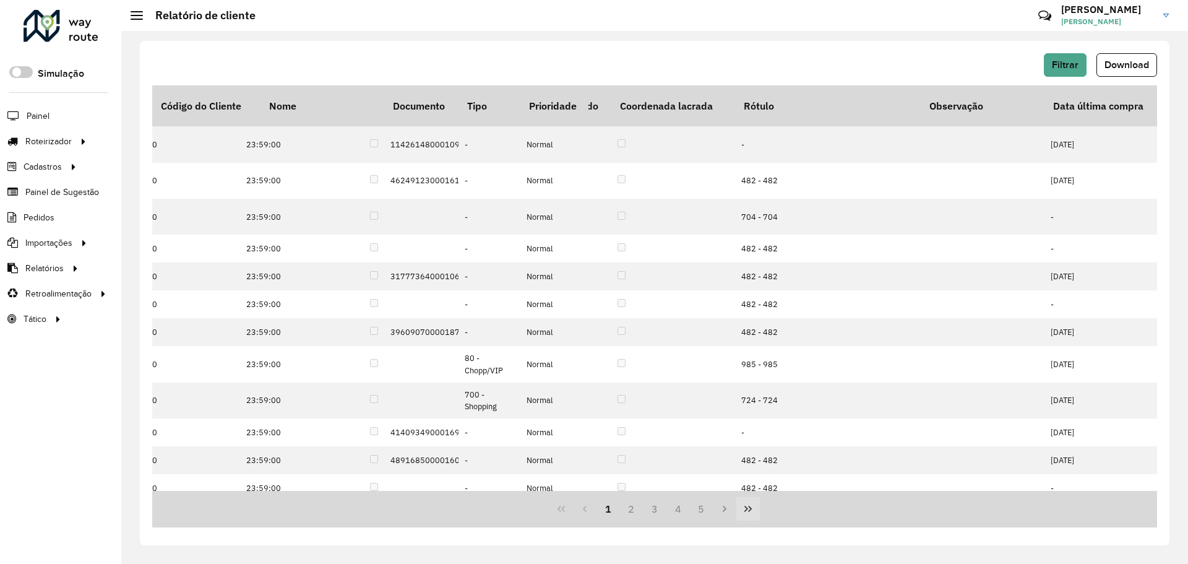
click at [748, 510] on icon "Last Page" at bounding box center [748, 509] width 10 height 10
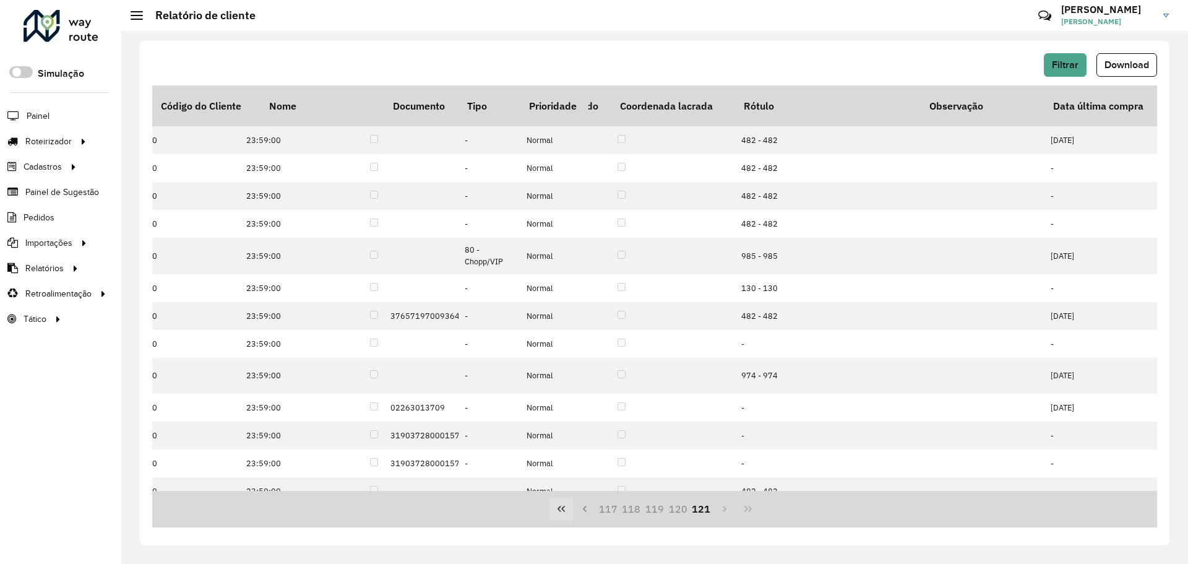
click at [554, 512] on button "First Page" at bounding box center [561, 509] width 24 height 24
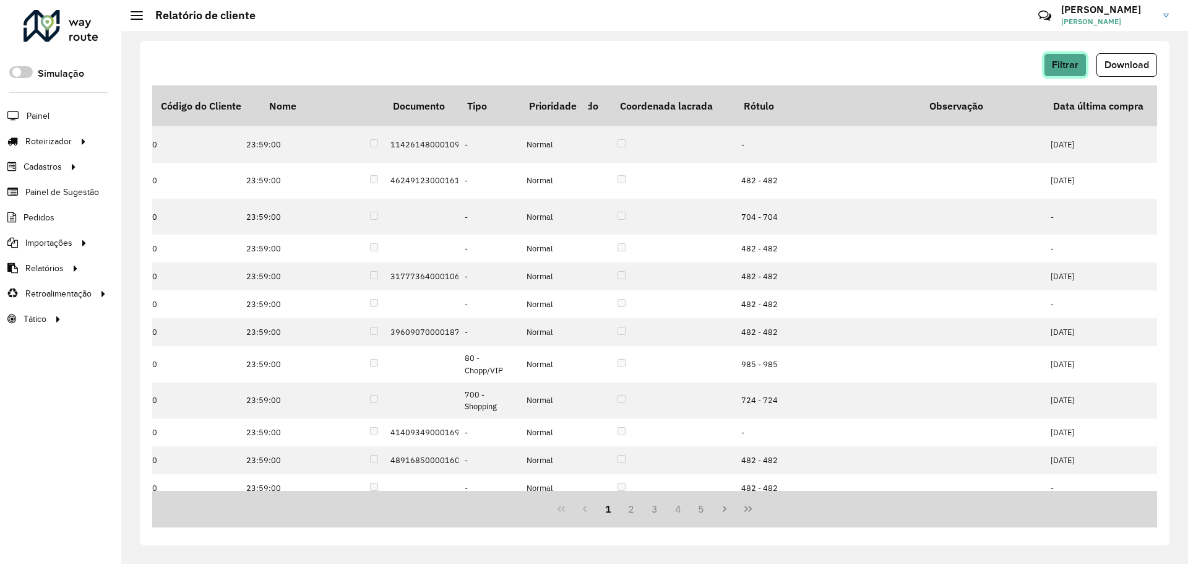
click at [1057, 69] on span "Filtrar" at bounding box center [1065, 64] width 27 height 11
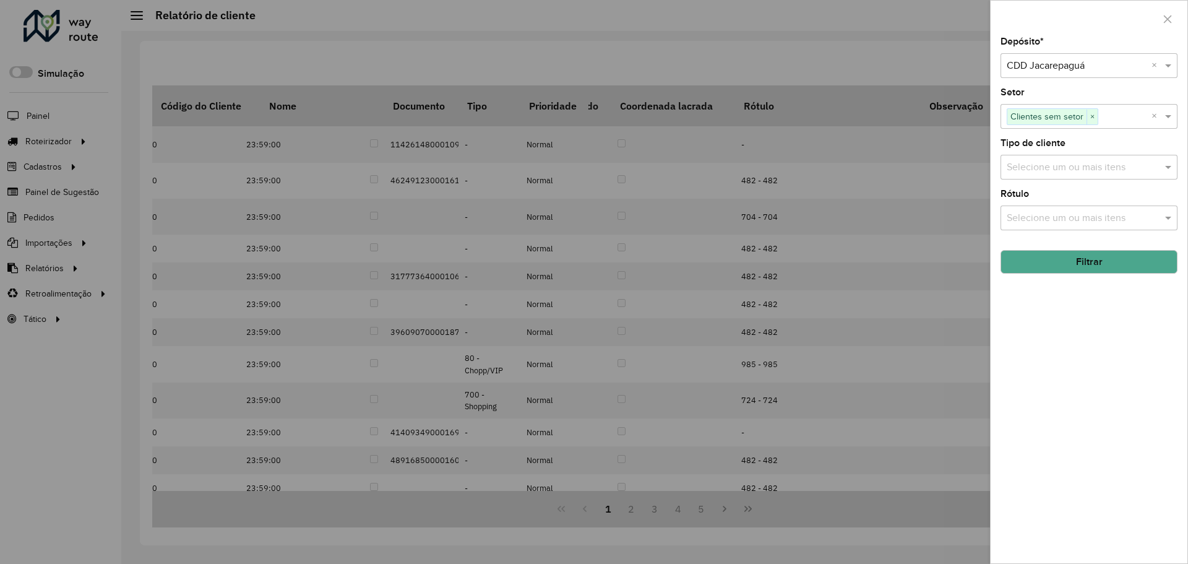
click at [1036, 272] on button "Filtrar" at bounding box center [1088, 262] width 177 height 24
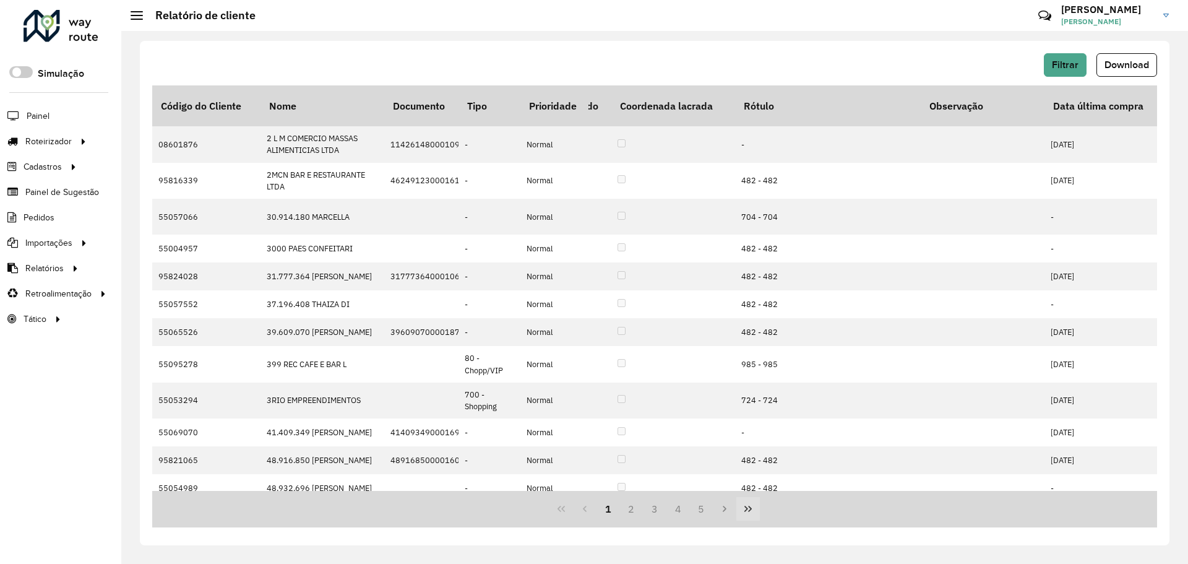
click at [753, 511] on button "Last Page" at bounding box center [748, 509] width 24 height 24
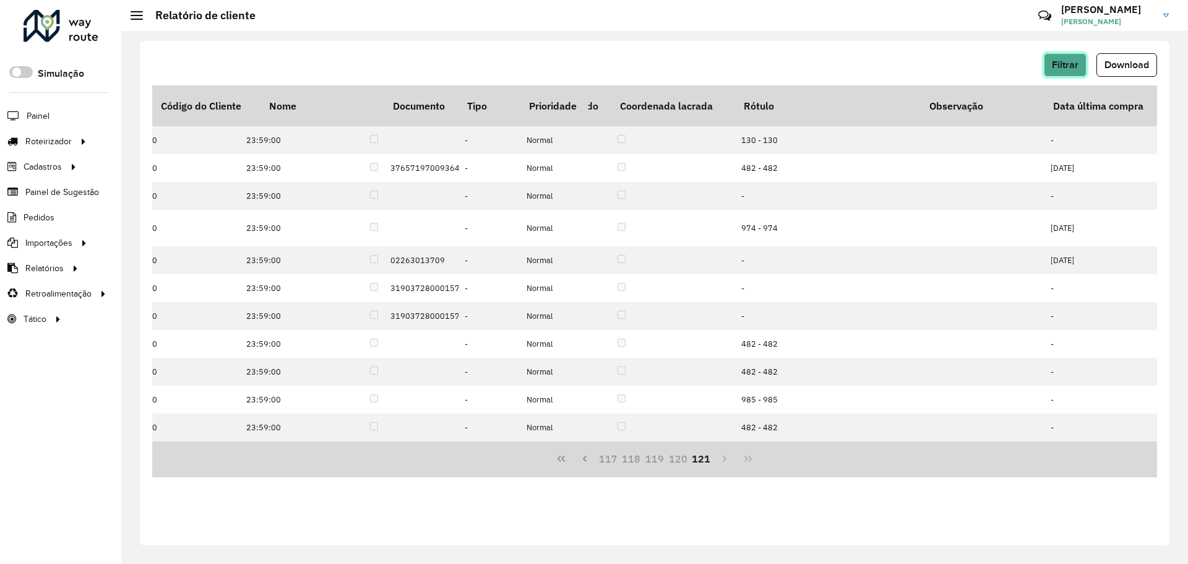
click at [1071, 71] on button "Filtrar" at bounding box center [1065, 65] width 43 height 24
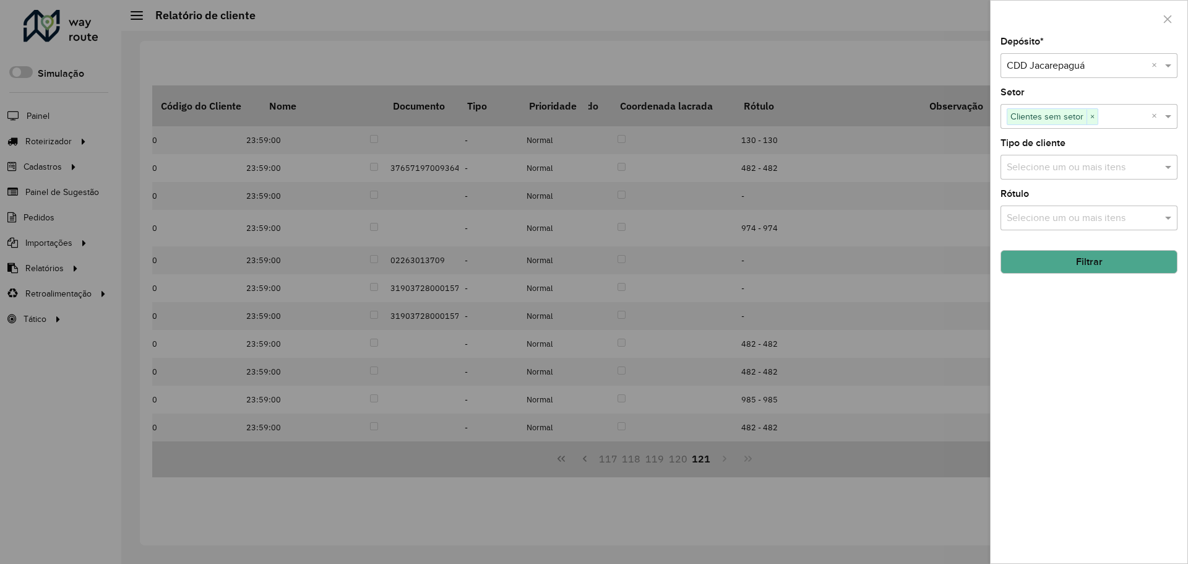
click at [1093, 260] on button "Filtrar" at bounding box center [1088, 262] width 177 height 24
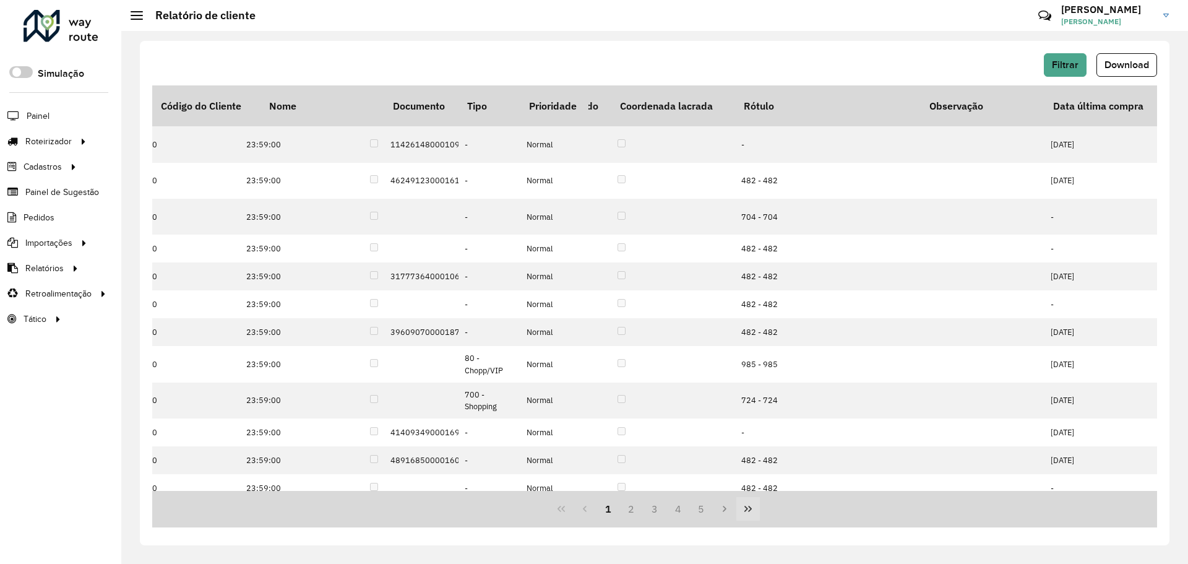
click at [749, 510] on icon "Last Page" at bounding box center [748, 509] width 10 height 10
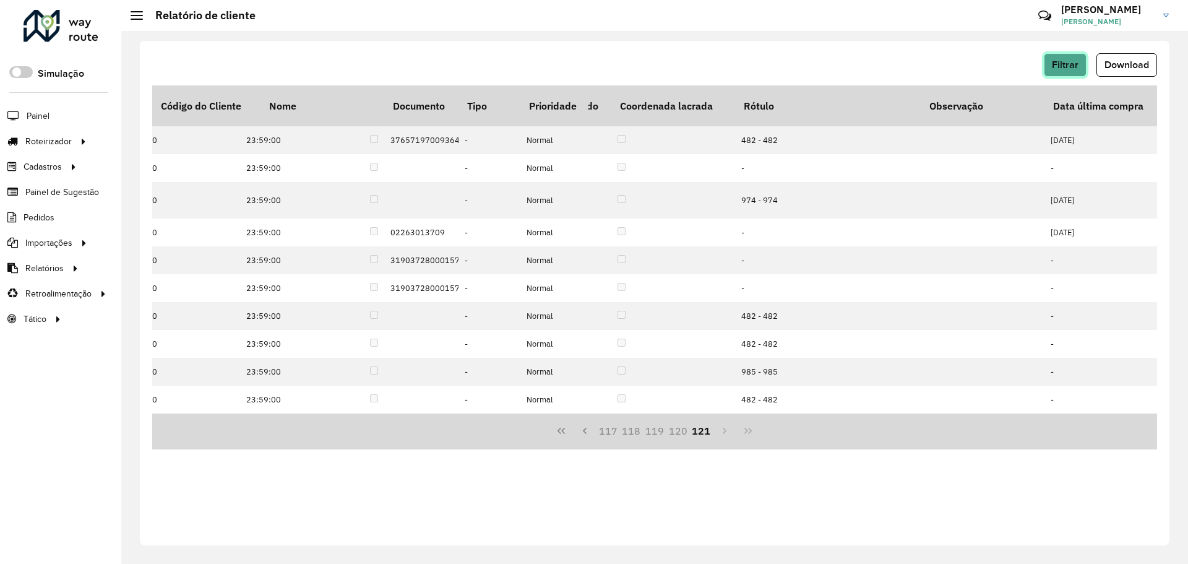
click at [1063, 61] on span "Filtrar" at bounding box center [1065, 64] width 27 height 11
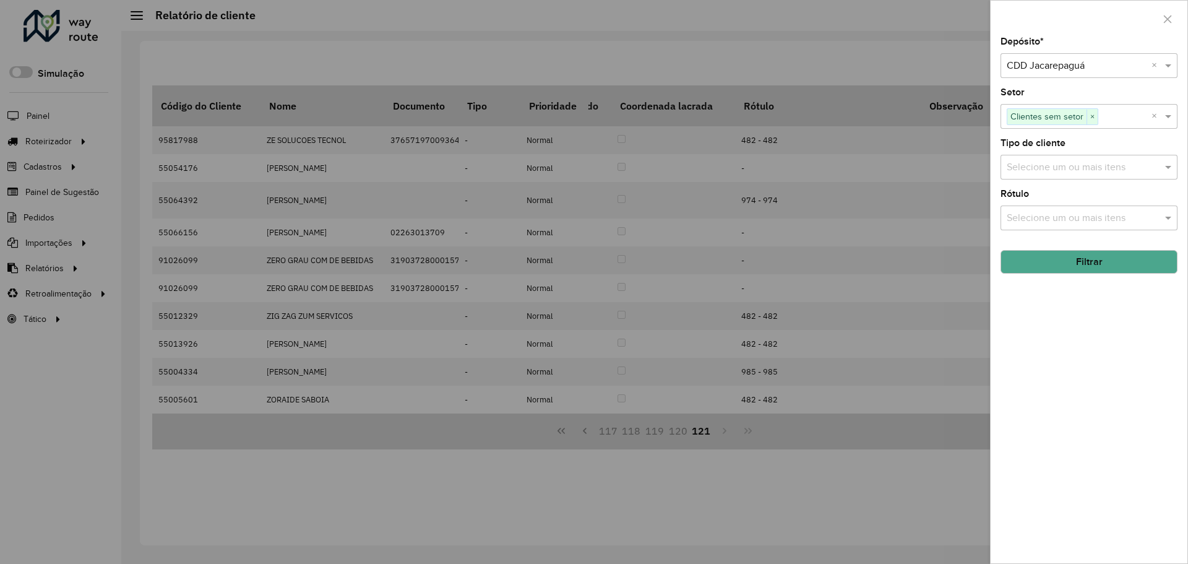
click at [1114, 256] on button "Filtrar" at bounding box center [1088, 262] width 177 height 24
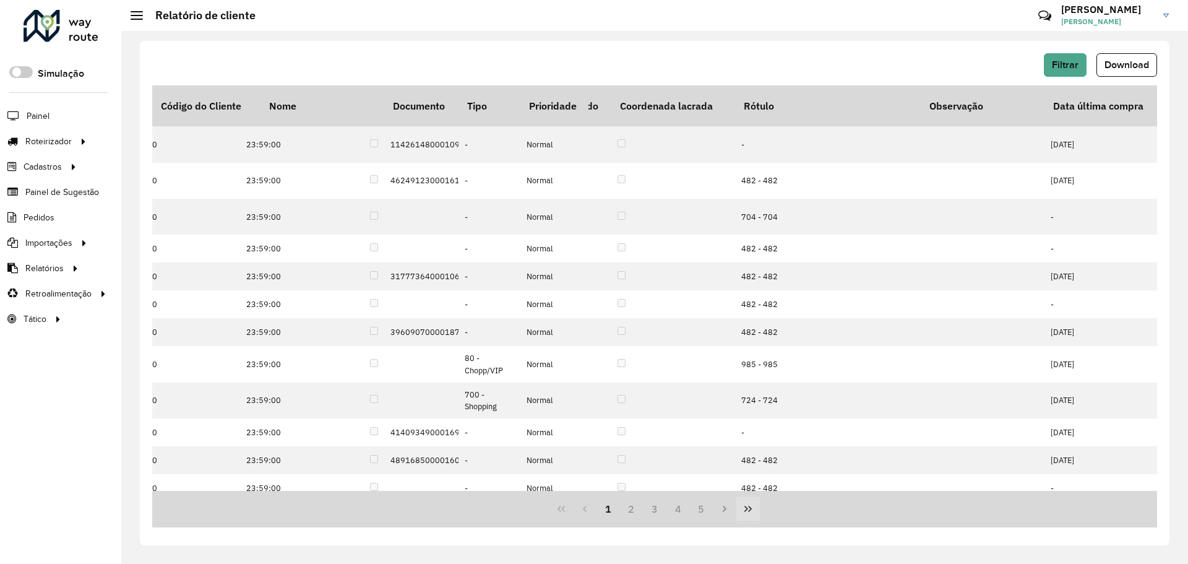
click at [750, 512] on icon "Last Page" at bounding box center [748, 509] width 10 height 10
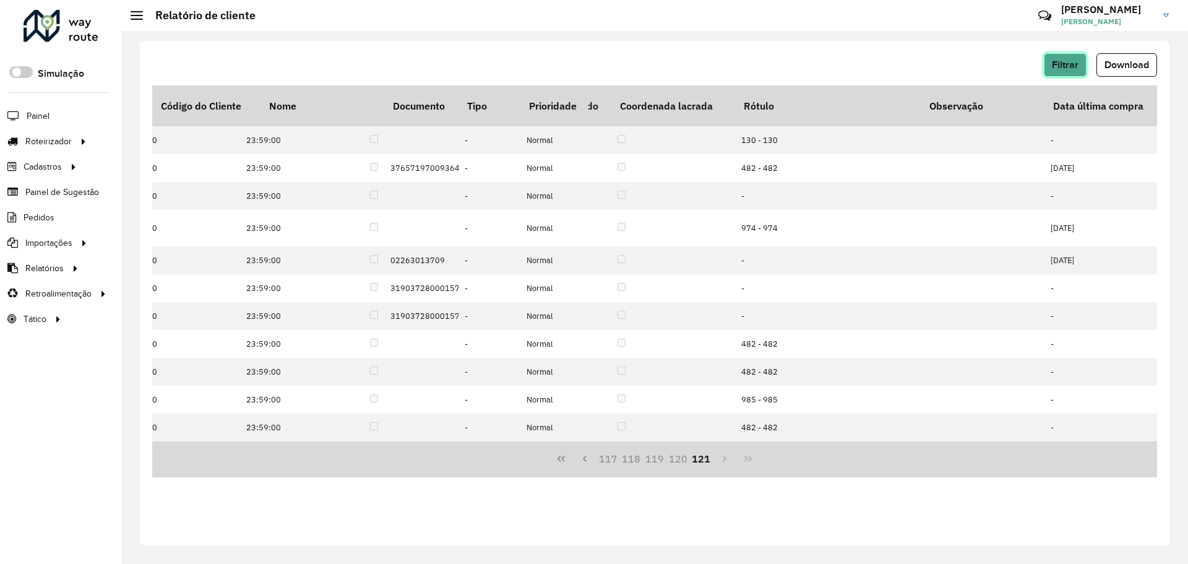
click at [1068, 69] on button "Filtrar" at bounding box center [1065, 65] width 43 height 24
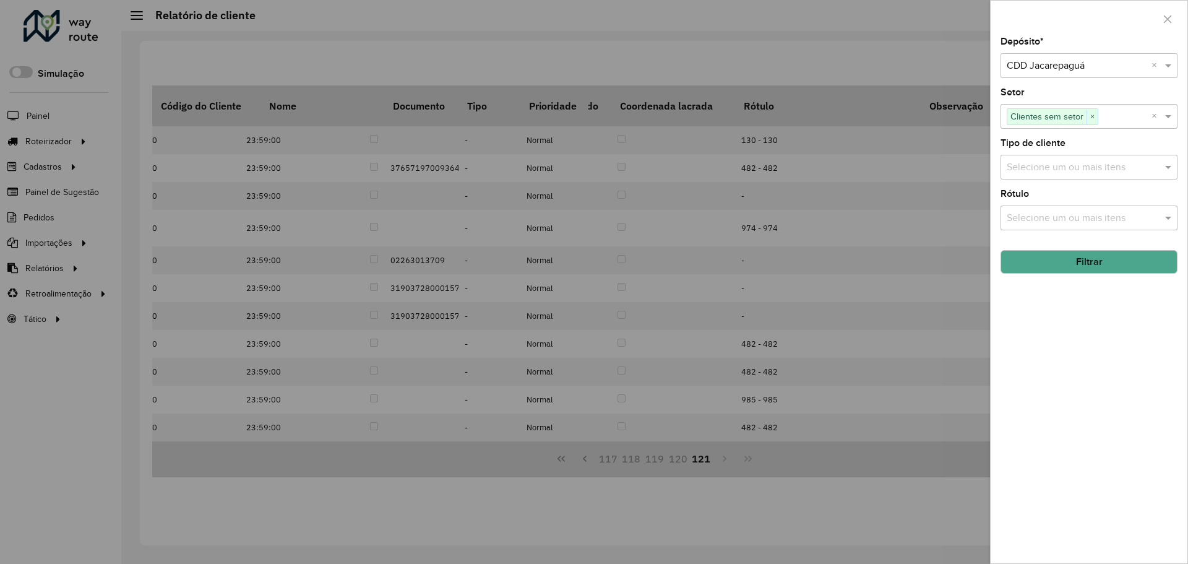
click at [1127, 270] on button "Filtrar" at bounding box center [1088, 262] width 177 height 24
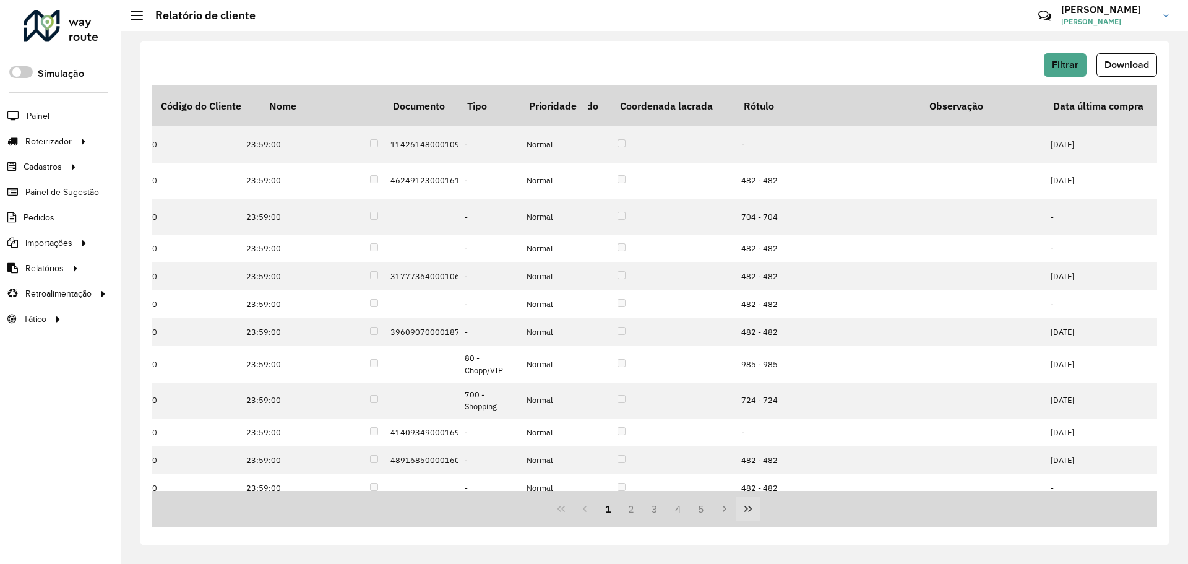
click at [748, 509] on icon "Last Page" at bounding box center [748, 509] width 10 height 10
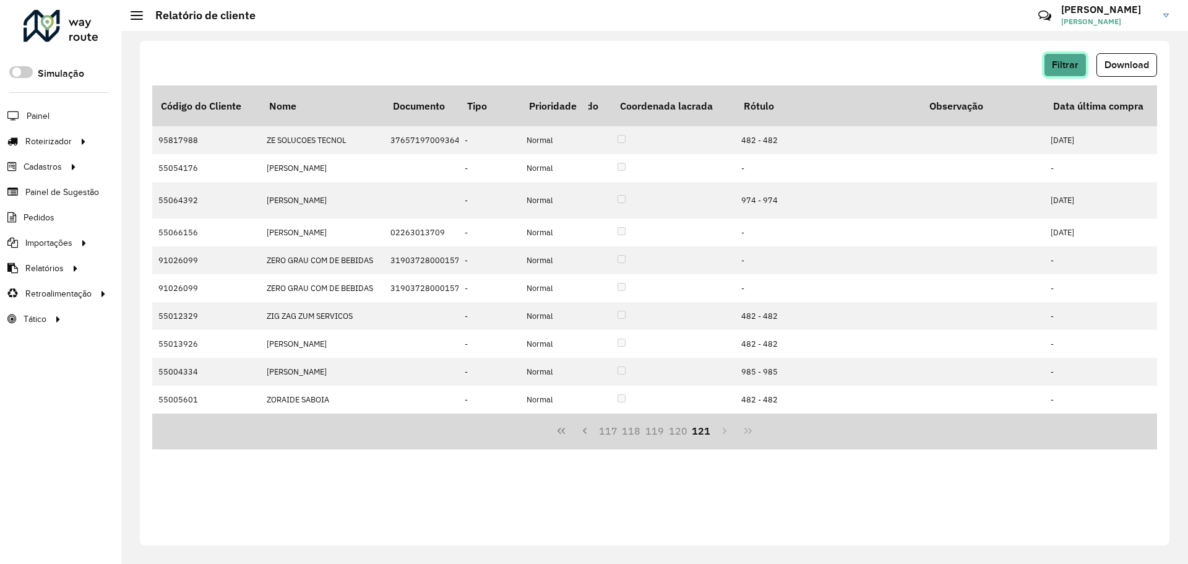
click at [1072, 64] on span "Filtrar" at bounding box center [1065, 64] width 27 height 11
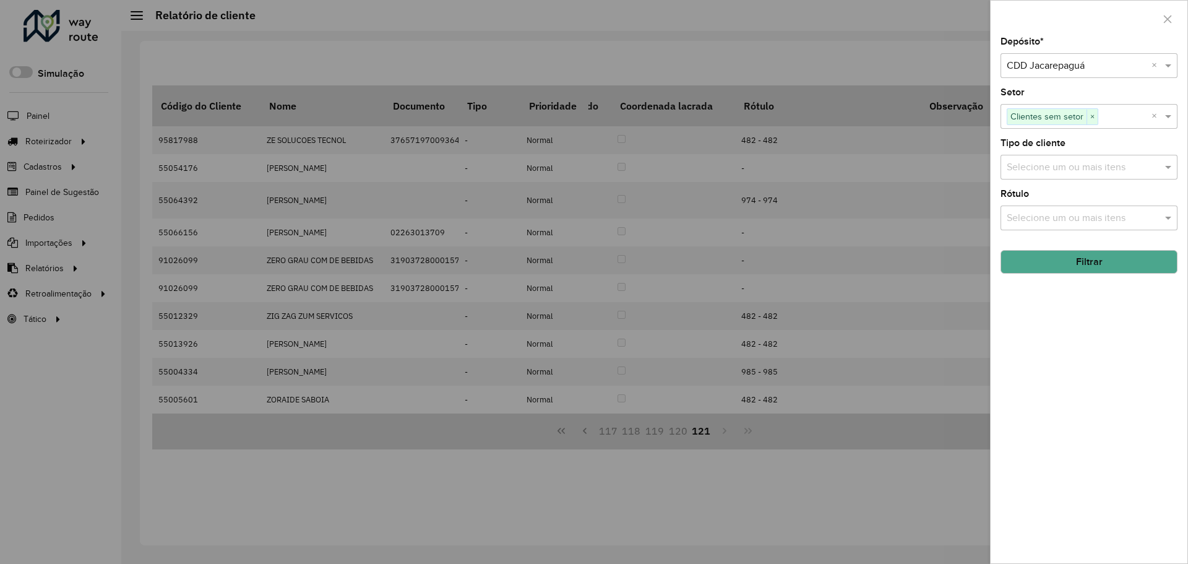
click at [1101, 257] on button "Filtrar" at bounding box center [1088, 262] width 177 height 24
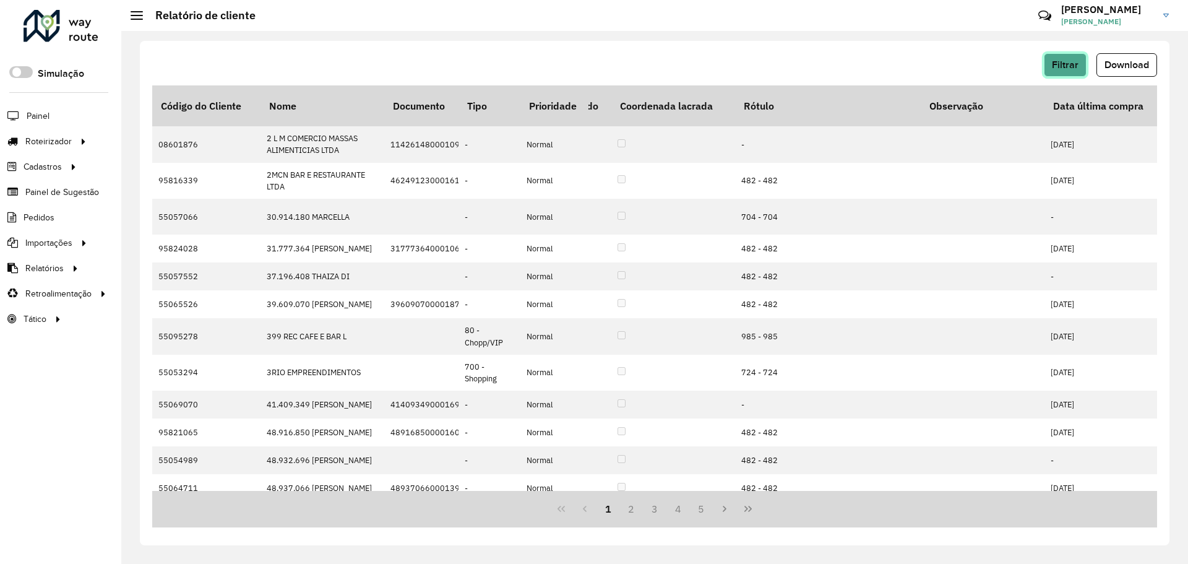
click at [1060, 59] on button "Filtrar" at bounding box center [1065, 65] width 43 height 24
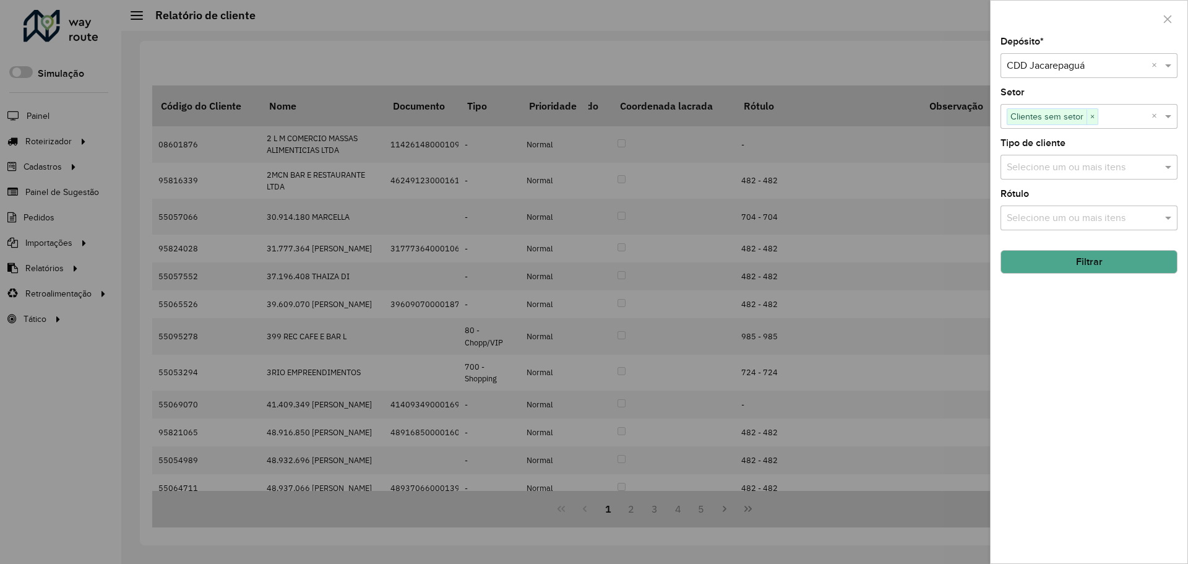
drag, startPoint x: 1130, startPoint y: 264, endPoint x: 930, endPoint y: 142, distance: 233.7
click at [964, 158] on body "Aguarde... Pop-up bloqueado! Seu navegador bloqueou automáticamente a abertura …" at bounding box center [594, 282] width 1188 height 564
click at [878, 82] on div at bounding box center [594, 282] width 1188 height 564
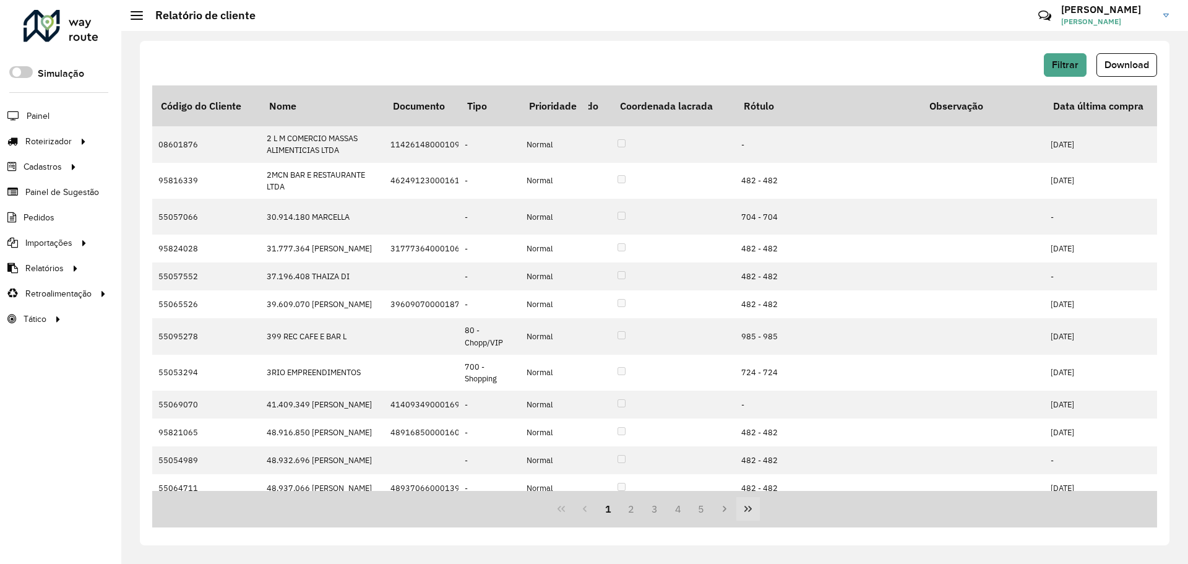
click at [754, 513] on button "Last Page" at bounding box center [748, 509] width 24 height 24
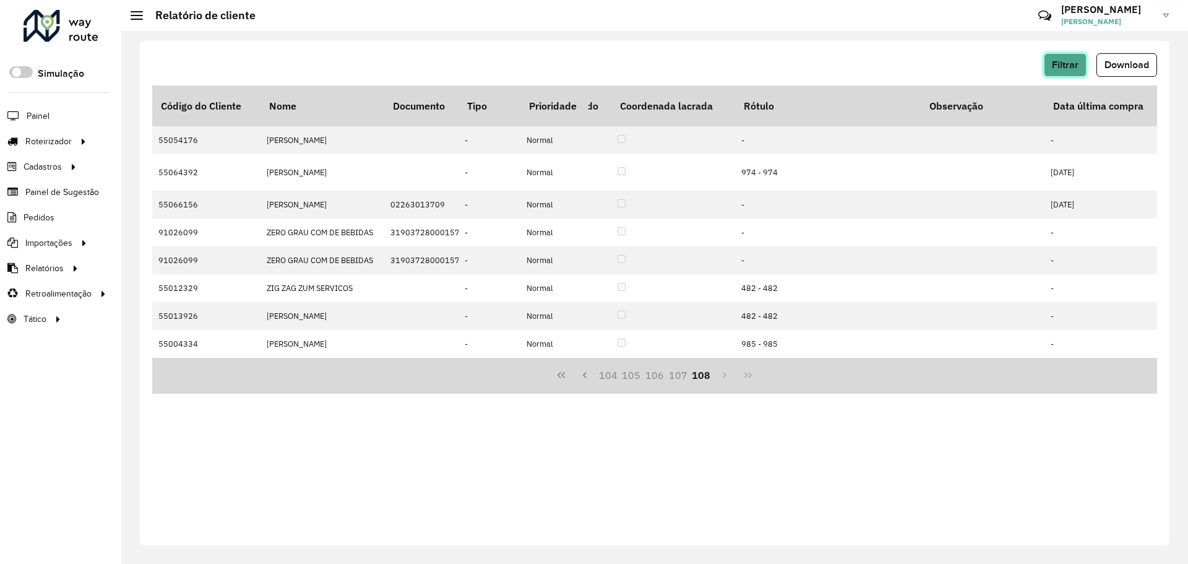
click at [1066, 67] on span "Filtrar" at bounding box center [1065, 64] width 27 height 11
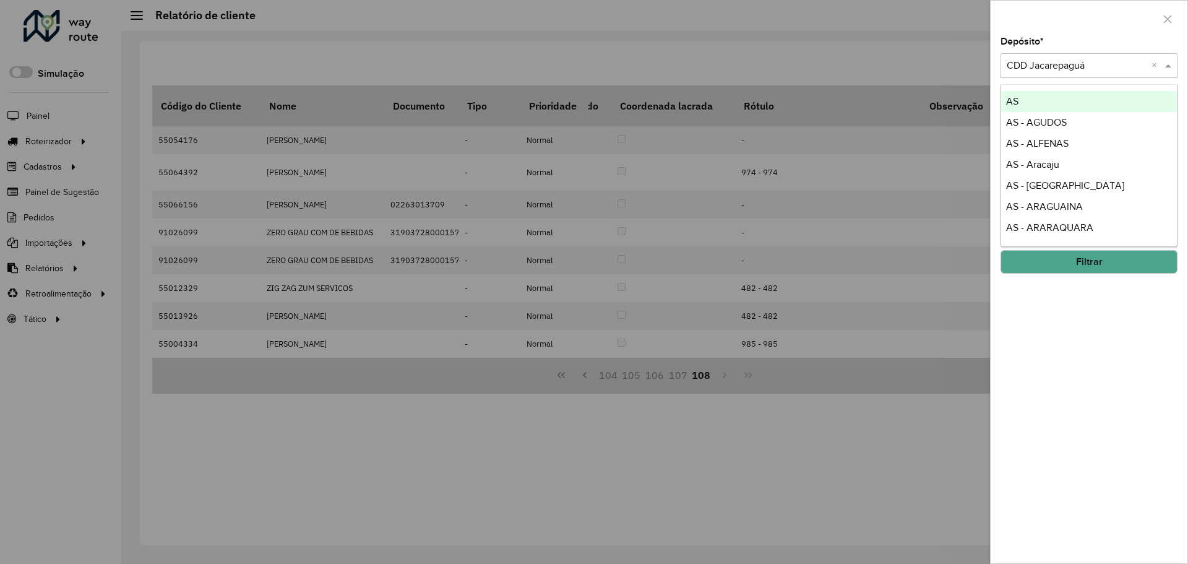
click at [1089, 69] on input "text" at bounding box center [1077, 66] width 140 height 15
type input "****"
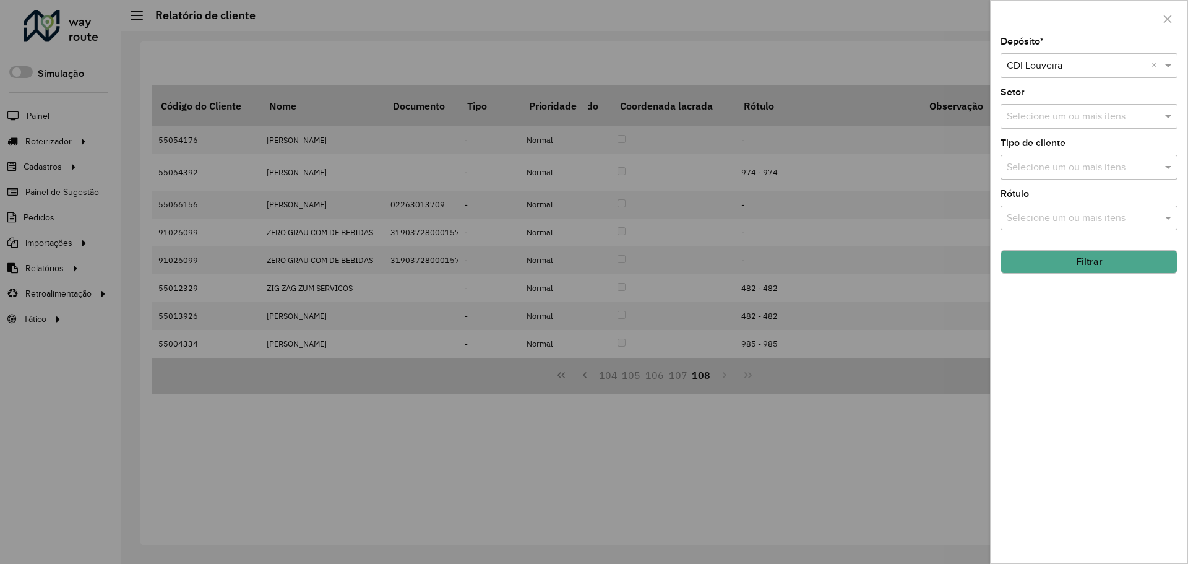
click at [1122, 265] on button "Filtrar" at bounding box center [1088, 262] width 177 height 24
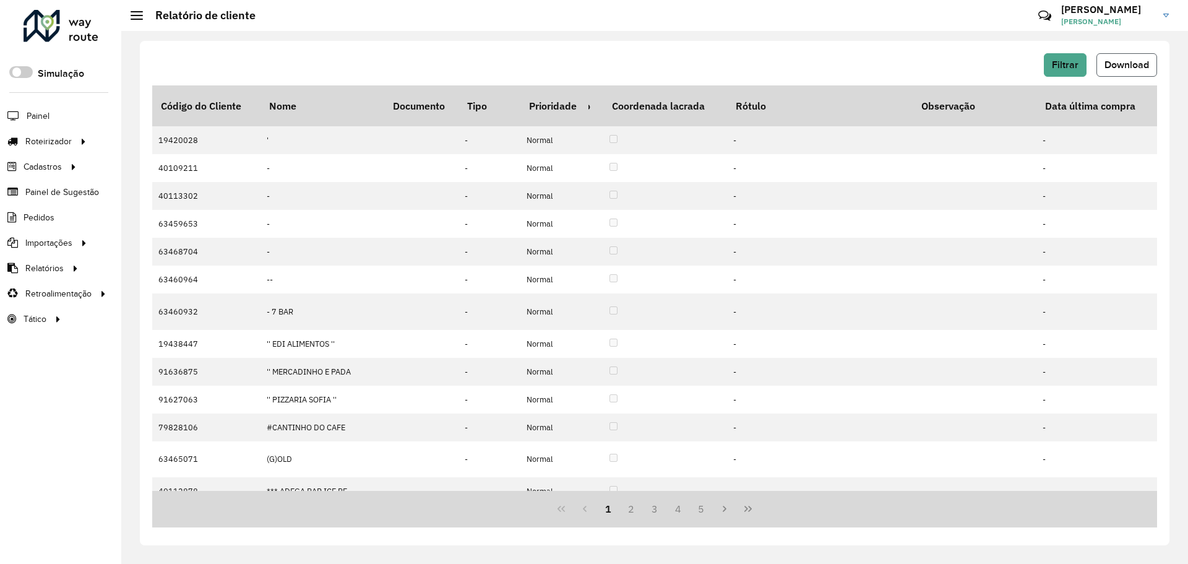
click at [1112, 66] on span "Download" at bounding box center [1126, 64] width 45 height 11
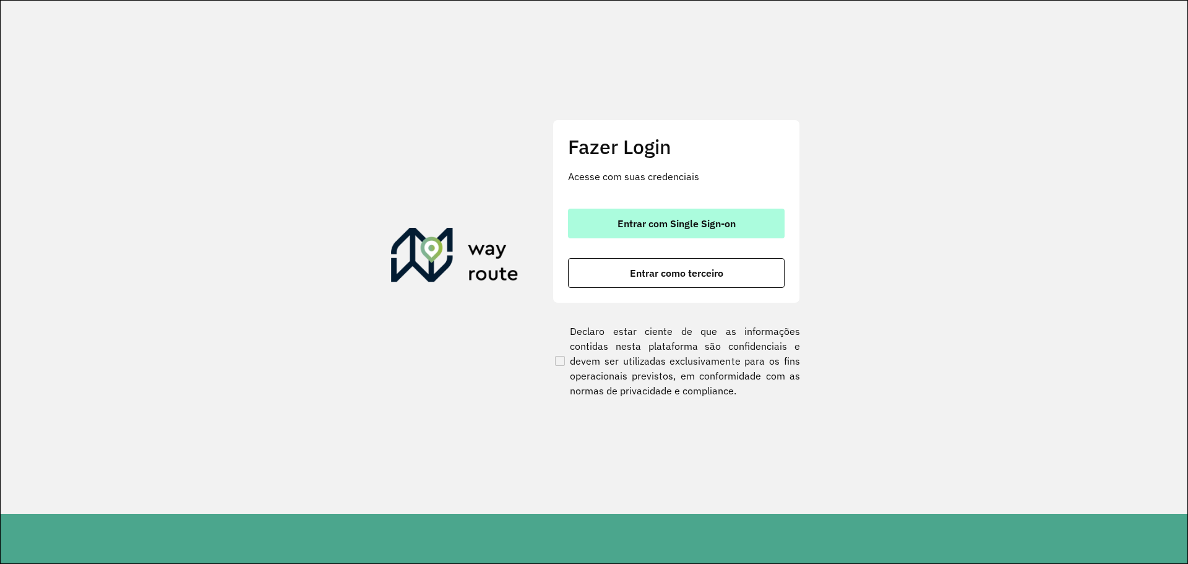
click at [713, 225] on span "Entrar com Single Sign-on" at bounding box center [676, 223] width 118 height 10
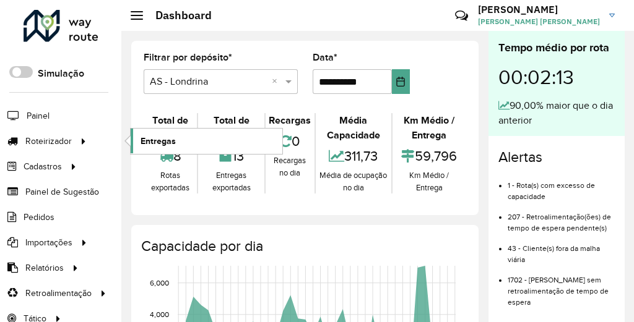
click at [178, 136] on link "Entregas" at bounding box center [207, 141] width 152 height 25
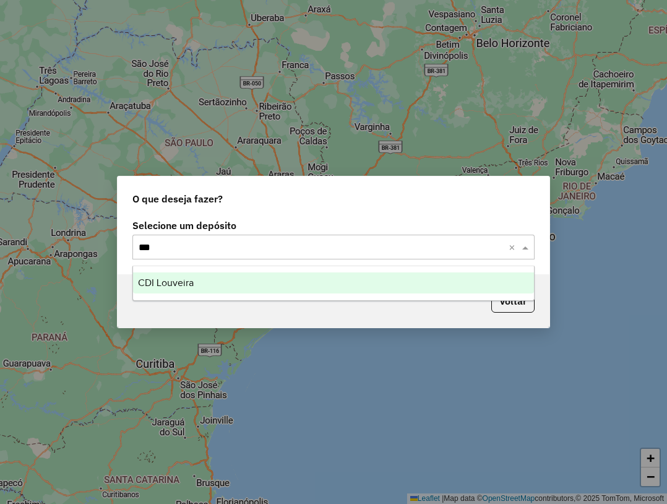
type input "****"
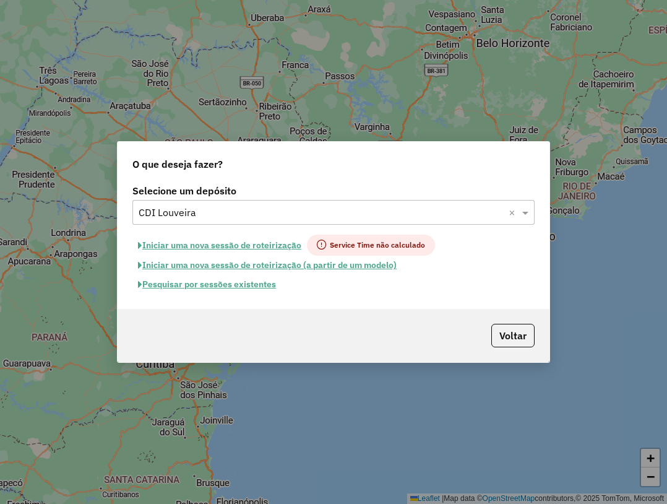
click at [239, 285] on button "Pesquisar por sessões existentes" at bounding box center [206, 284] width 149 height 19
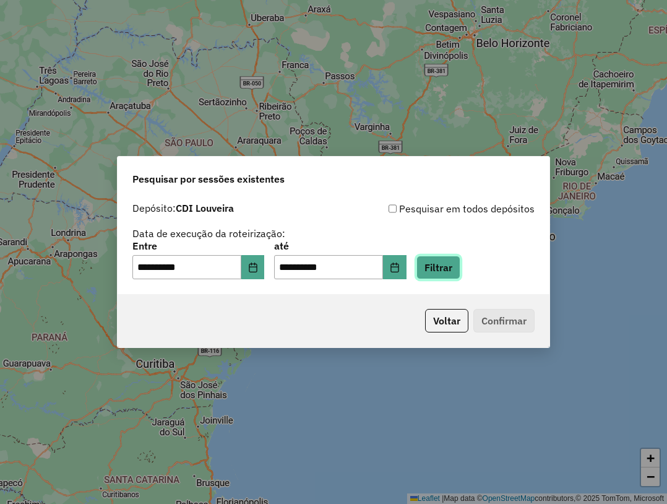
click at [448, 265] on button "Filtrar" at bounding box center [438, 268] width 44 height 24
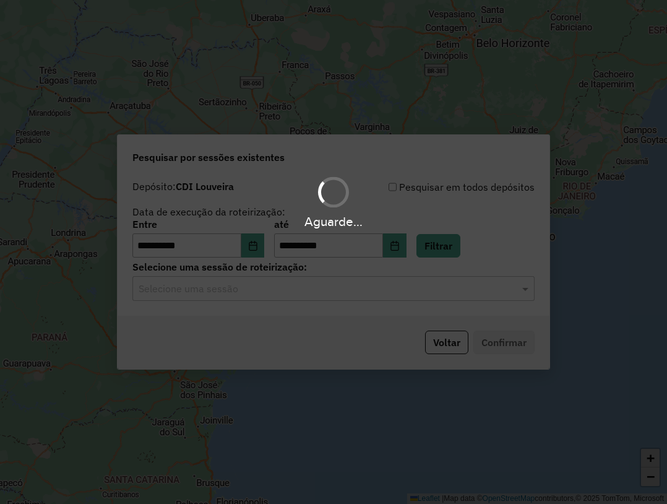
click at [257, 301] on div "Aguarde..." at bounding box center [333, 252] width 667 height 504
click at [265, 295] on hb-app "**********" at bounding box center [333, 252] width 667 height 504
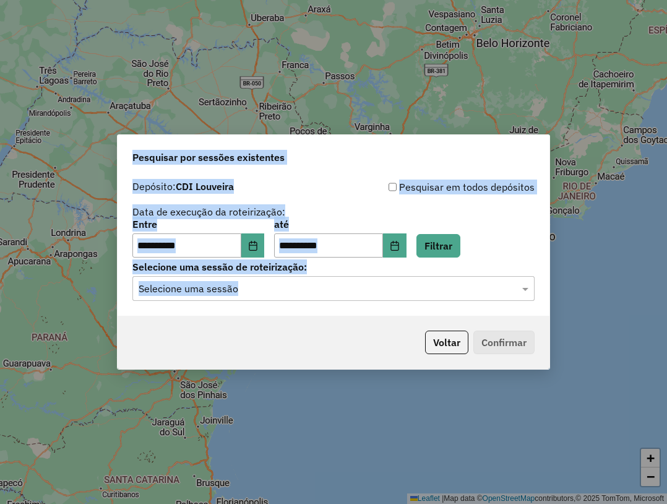
click at [291, 303] on div "**********" at bounding box center [334, 245] width 432 height 142
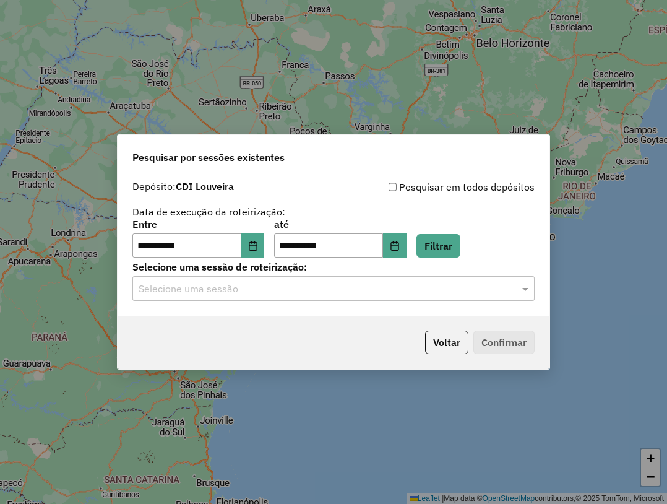
click at [294, 295] on input "text" at bounding box center [321, 288] width 365 height 15
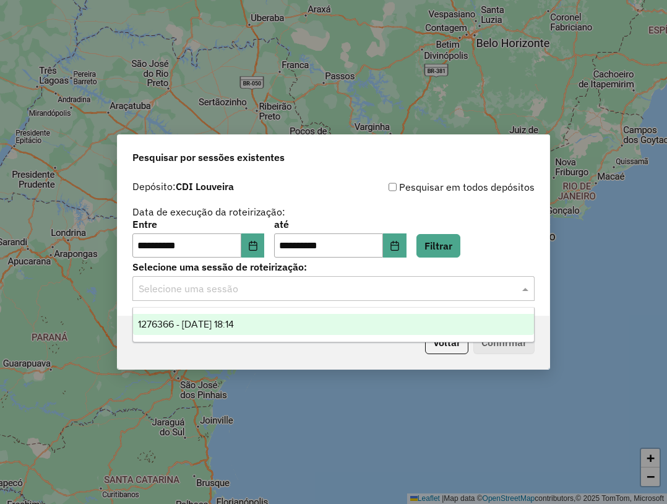
drag, startPoint x: 264, startPoint y: 324, endPoint x: 479, endPoint y: 325, distance: 215.3
click at [262, 322] on div "1276366 - [DATE] 18:14" at bounding box center [333, 324] width 401 height 21
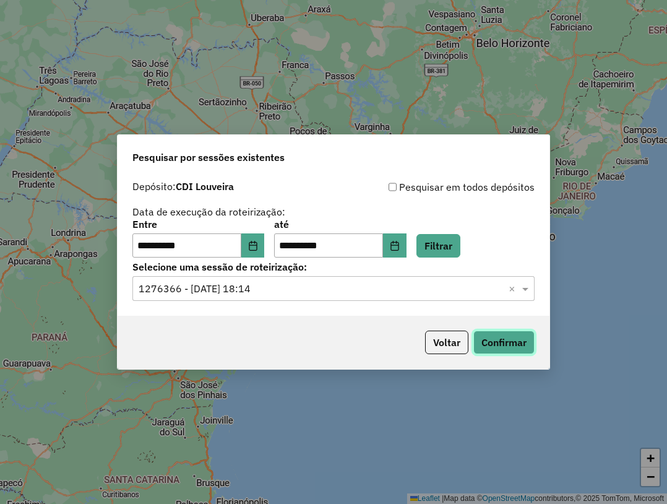
click at [502, 322] on button "Confirmar" at bounding box center [503, 342] width 61 height 24
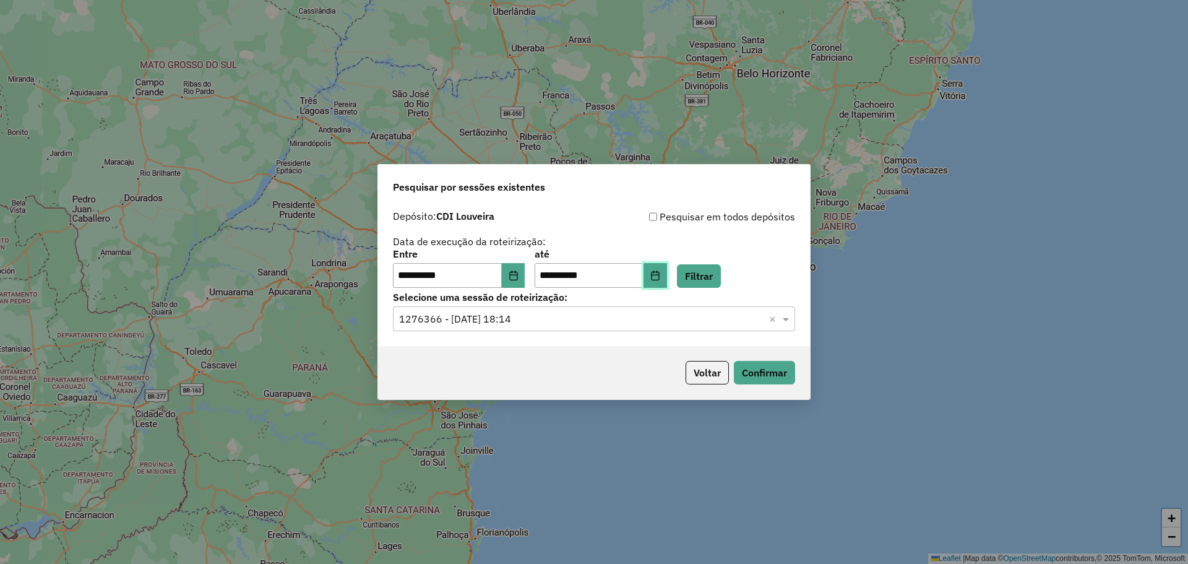
click at [637, 278] on icon "Choose Date" at bounding box center [655, 275] width 10 height 10
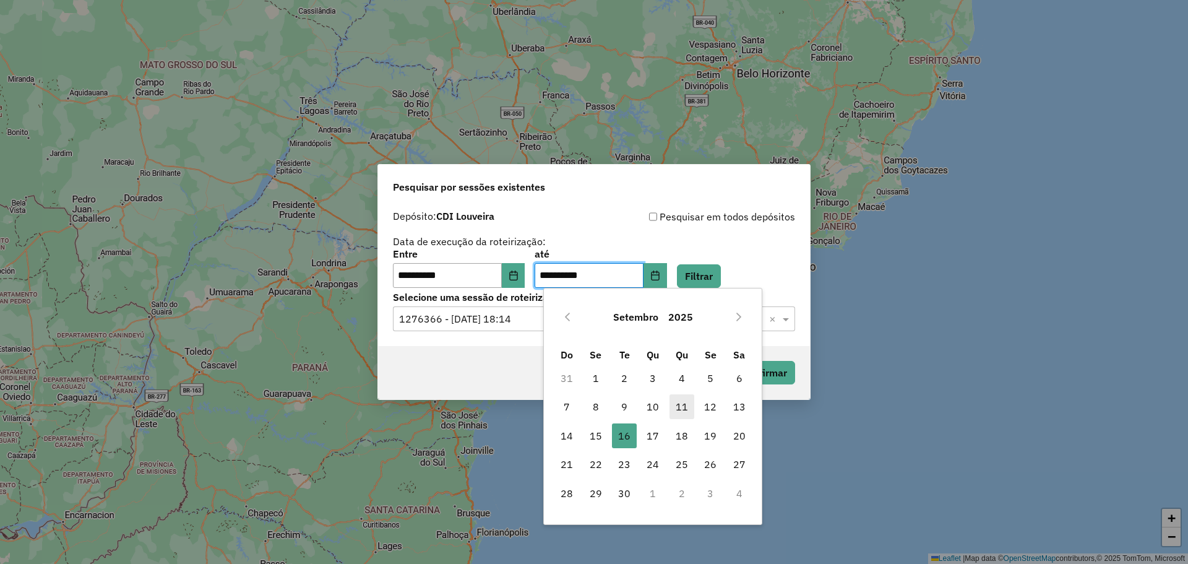
click at [637, 322] on span "11" at bounding box center [681, 406] width 25 height 25
type input "**********"
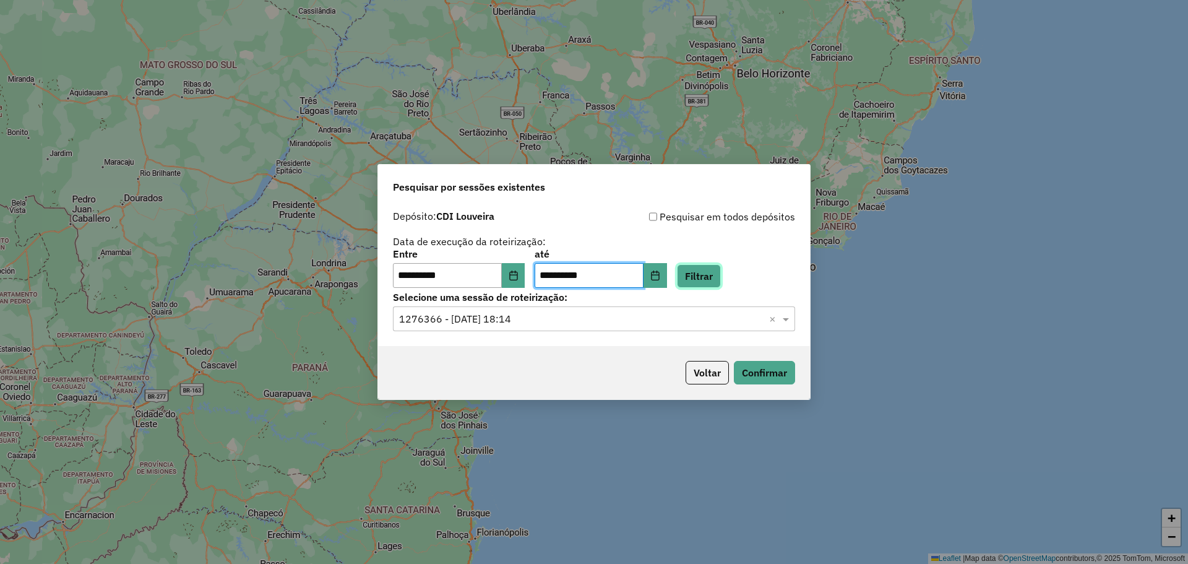
click at [637, 272] on button "Filtrar" at bounding box center [699, 276] width 44 height 24
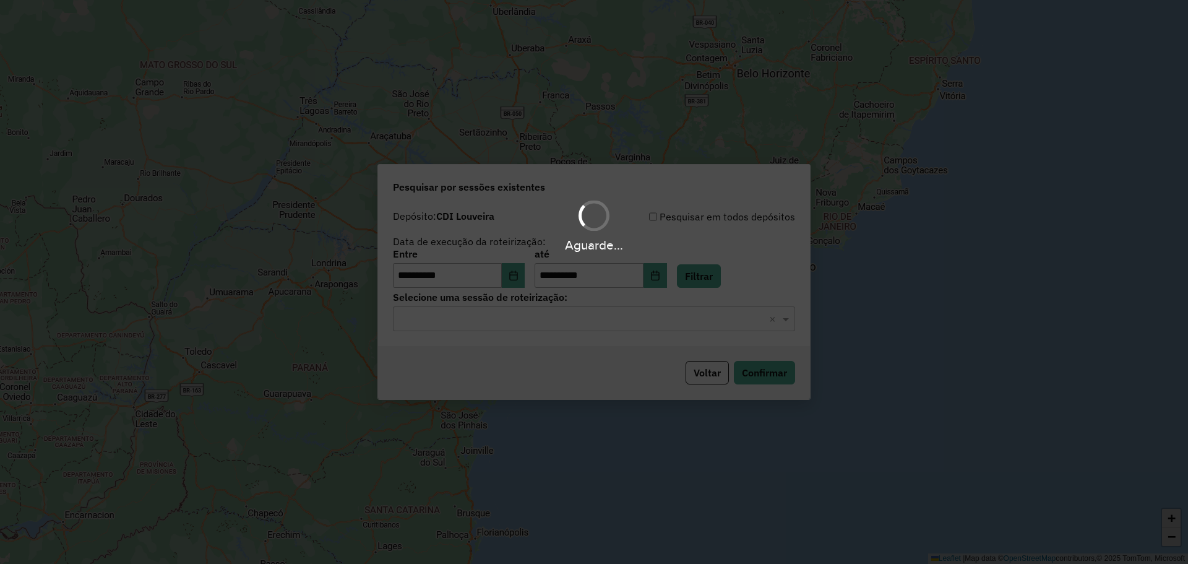
click at [637, 277] on hb-app "**********" at bounding box center [594, 282] width 1188 height 564
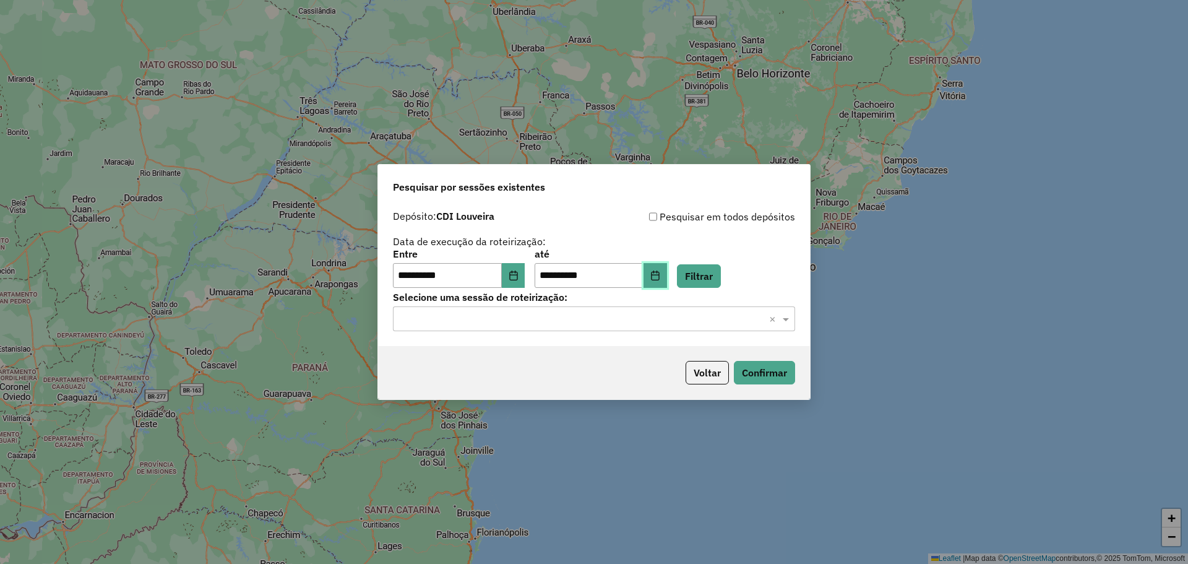
click at [637, 277] on icon "Choose Date" at bounding box center [655, 275] width 10 height 10
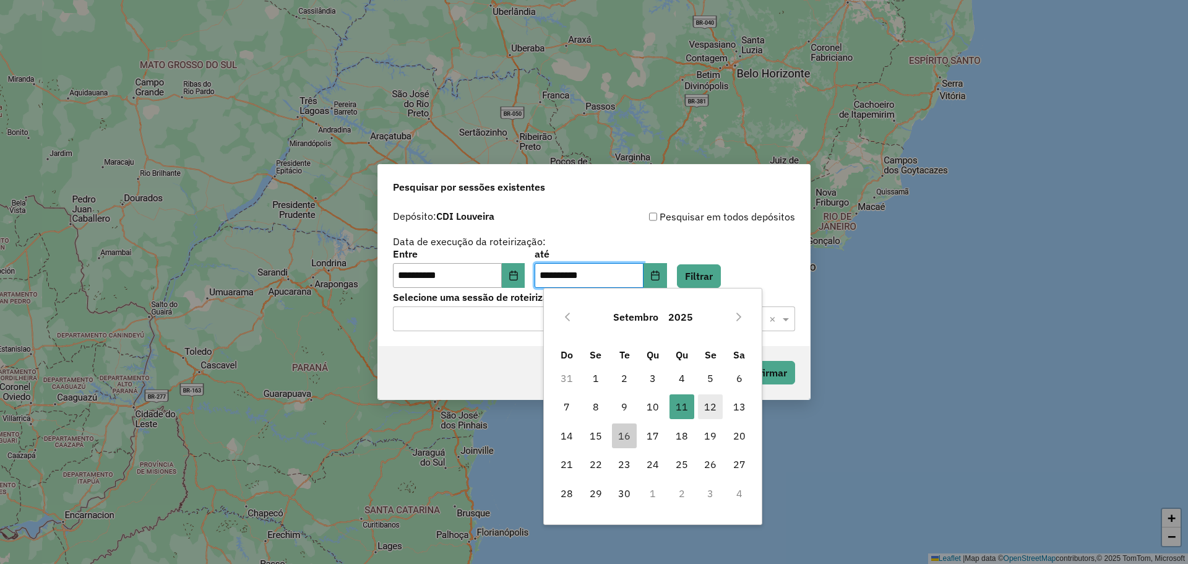
click at [637, 322] on span "12" at bounding box center [710, 406] width 25 height 25
type input "**********"
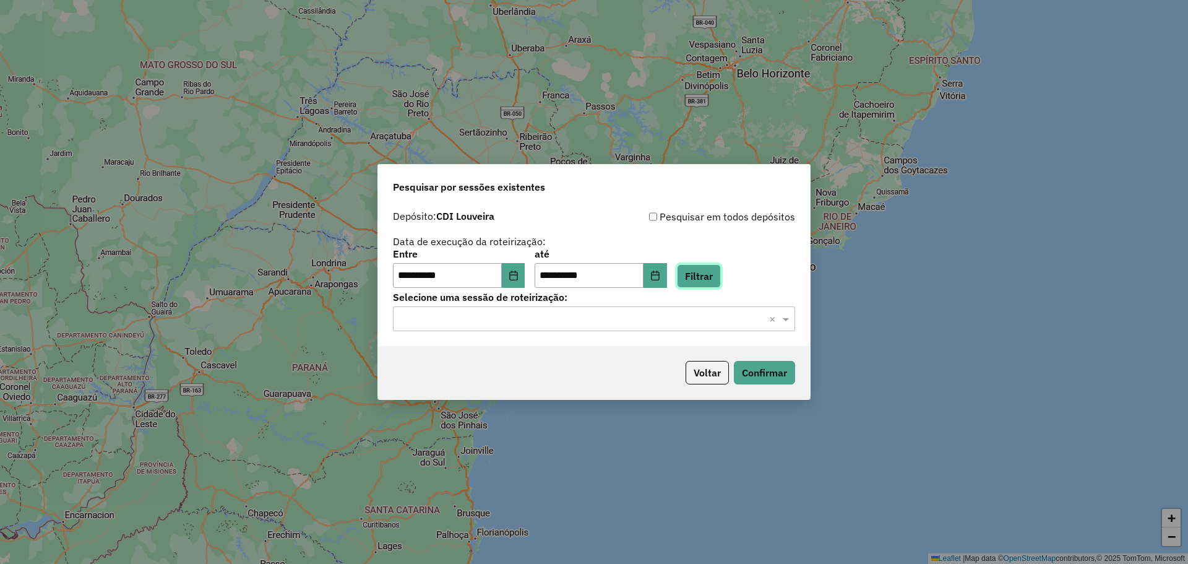
click at [637, 273] on button "Filtrar" at bounding box center [699, 276] width 44 height 24
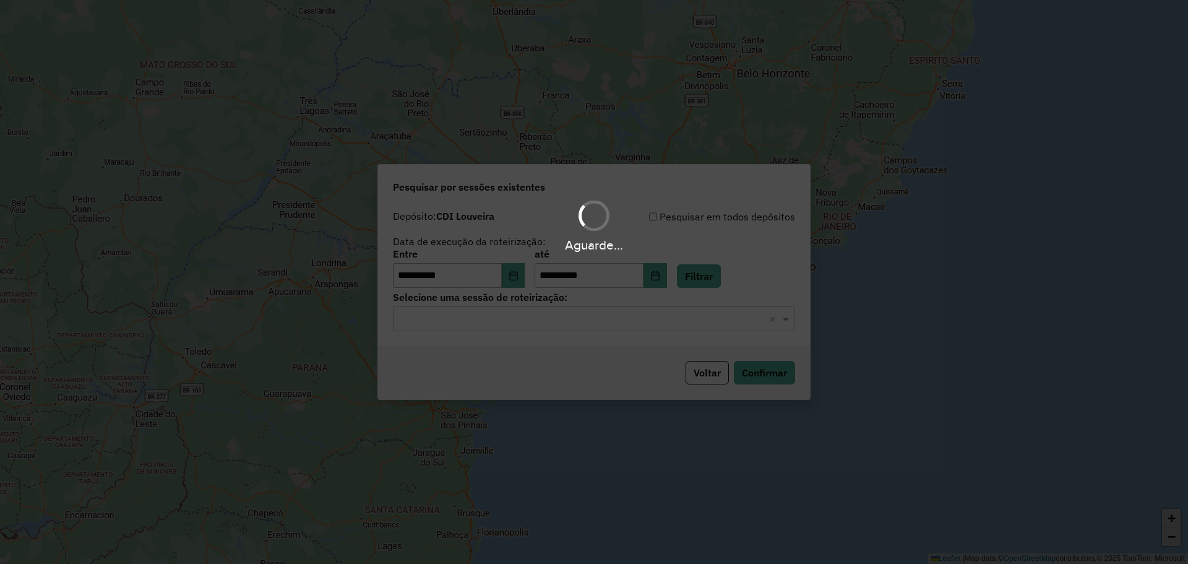
click at [606, 316] on div "Aguarde..." at bounding box center [594, 282] width 1188 height 564
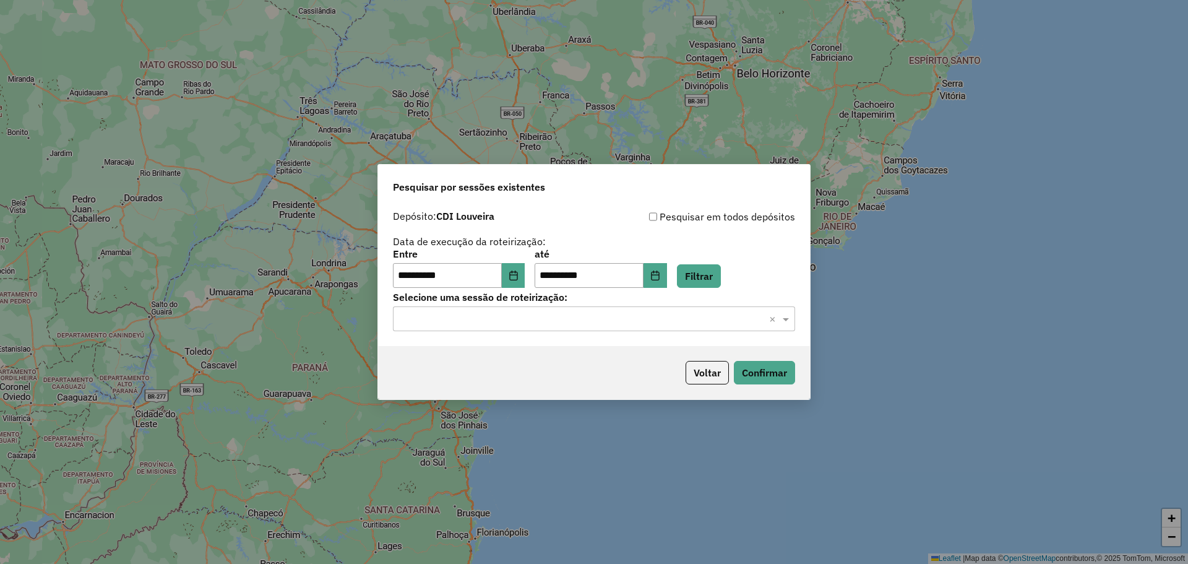
click at [595, 322] on input "text" at bounding box center [581, 319] width 365 height 15
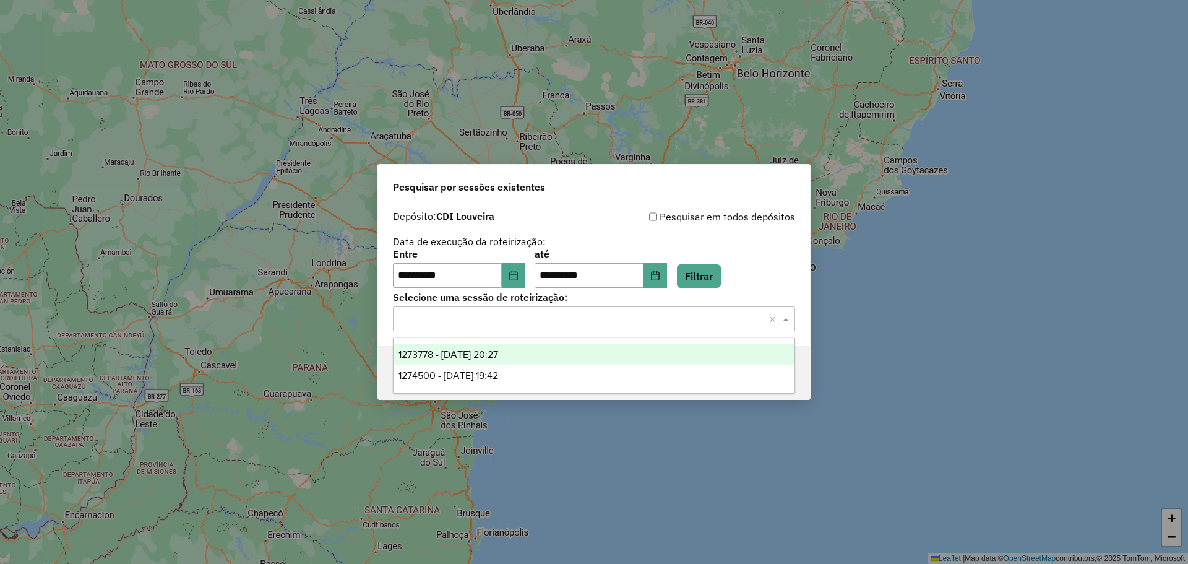
drag, startPoint x: 569, startPoint y: 349, endPoint x: 726, endPoint y: 350, distance: 157.1
click at [570, 322] on div "1273778 - 11/09/2025 20:27" at bounding box center [593, 354] width 401 height 21
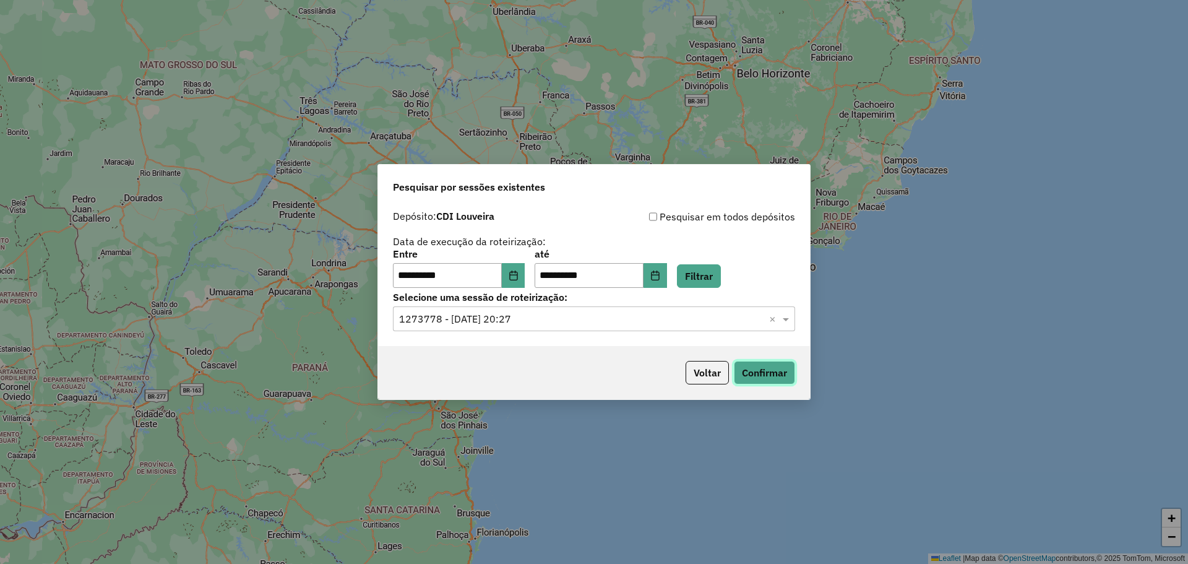
click at [637, 322] on button "Confirmar" at bounding box center [764, 373] width 61 height 24
click at [517, 274] on icon "Choose Date" at bounding box center [514, 275] width 10 height 10
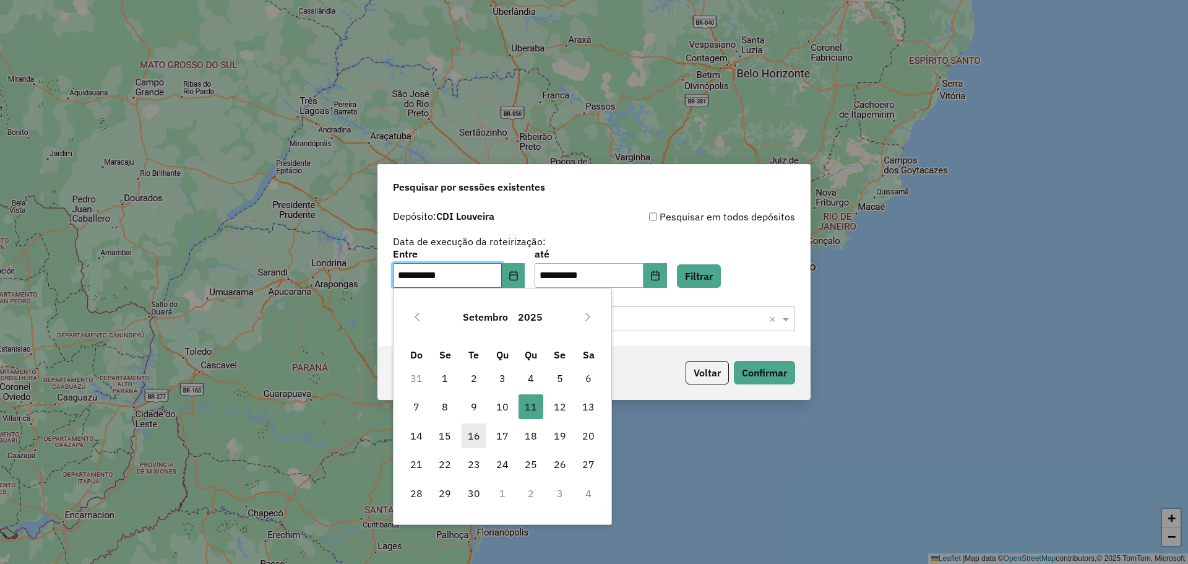
click at [473, 322] on span "16" at bounding box center [474, 435] width 25 height 25
type input "**********"
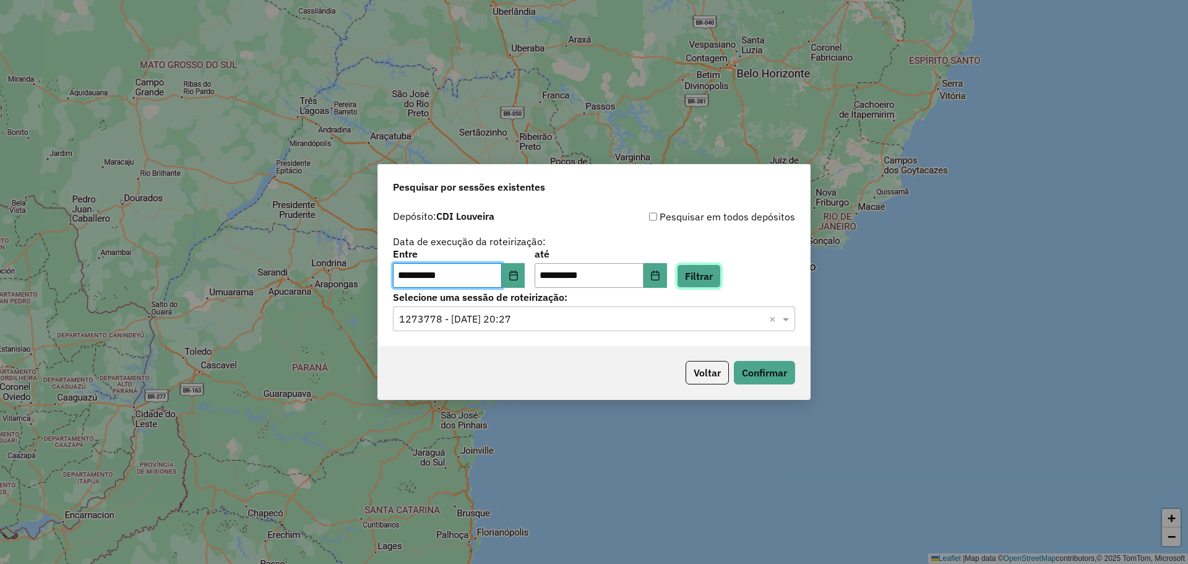
click at [637, 276] on button "Filtrar" at bounding box center [699, 276] width 44 height 24
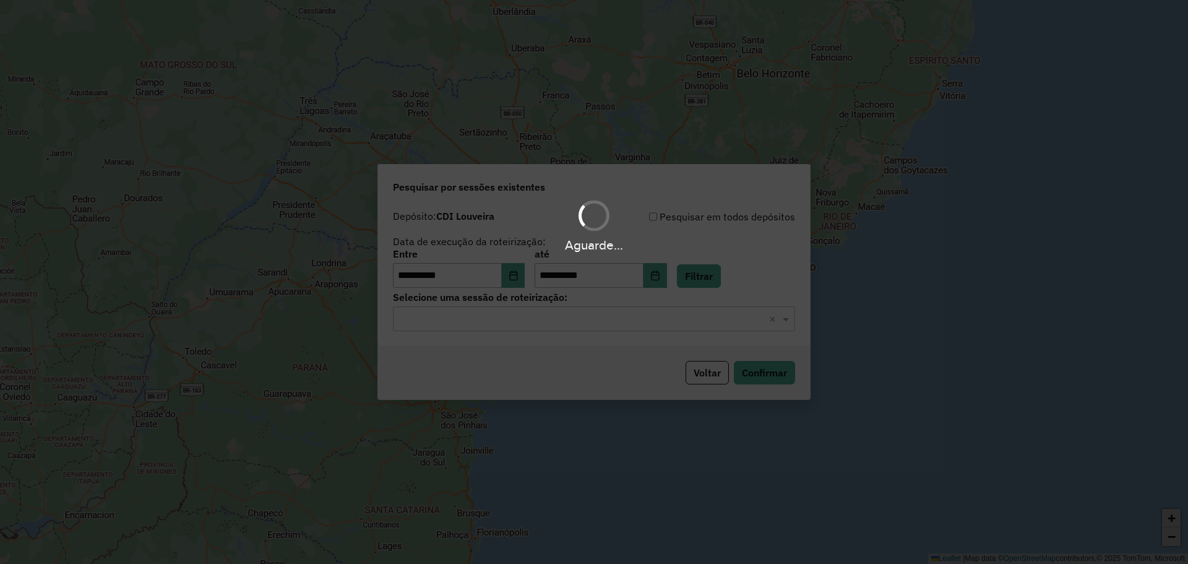
click at [600, 322] on div "Aguarde..." at bounding box center [594, 282] width 1188 height 564
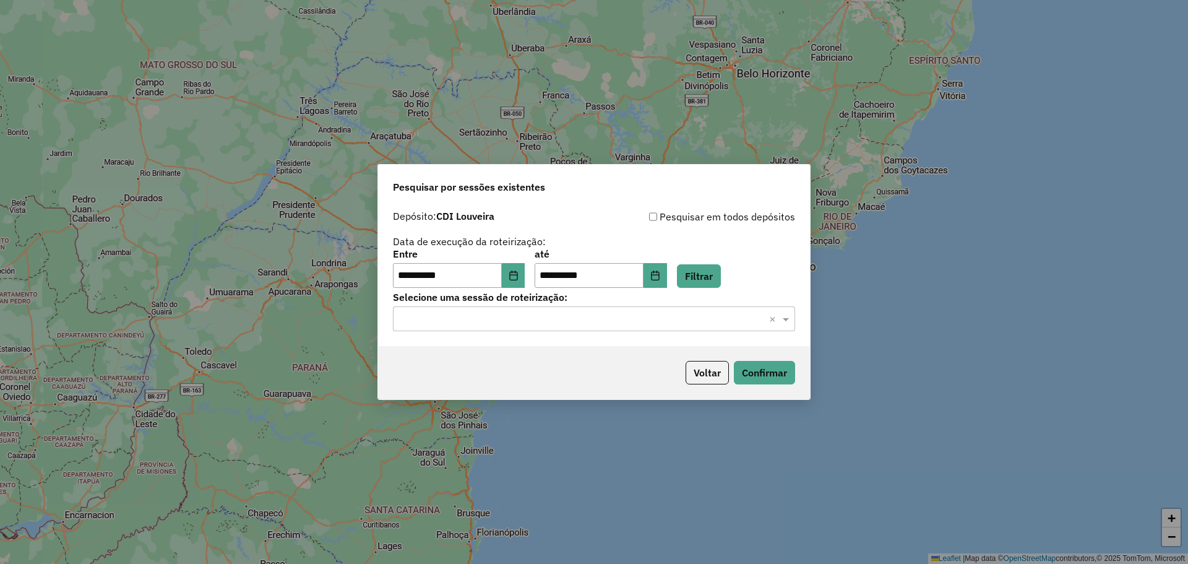
click at [587, 319] on input "text" at bounding box center [581, 319] width 365 height 15
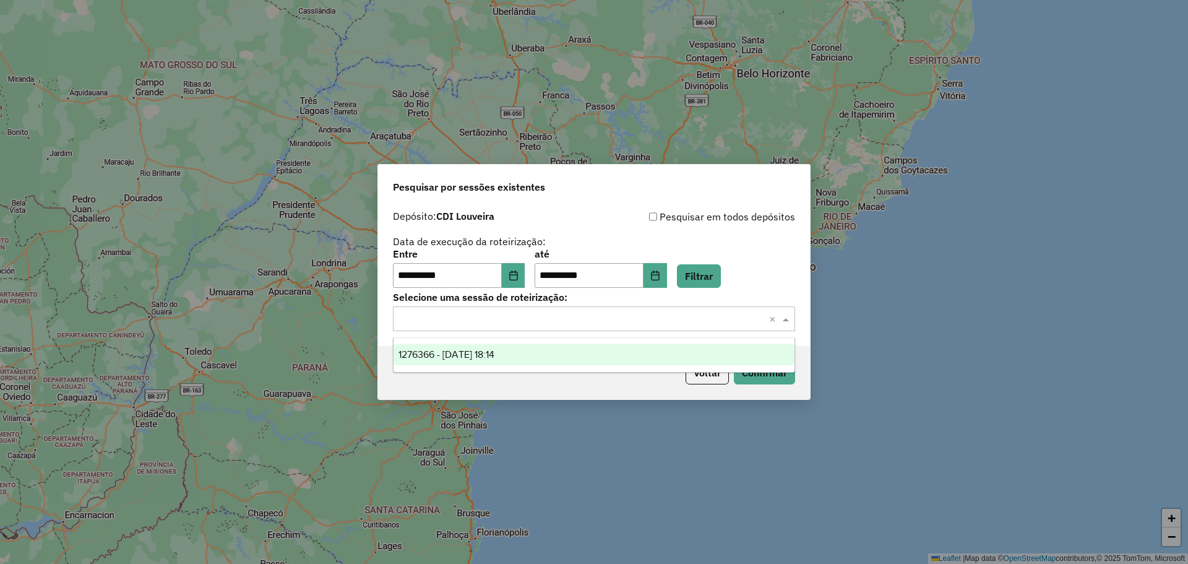
click at [637, 247] on div "**********" at bounding box center [594, 248] width 402 height 79
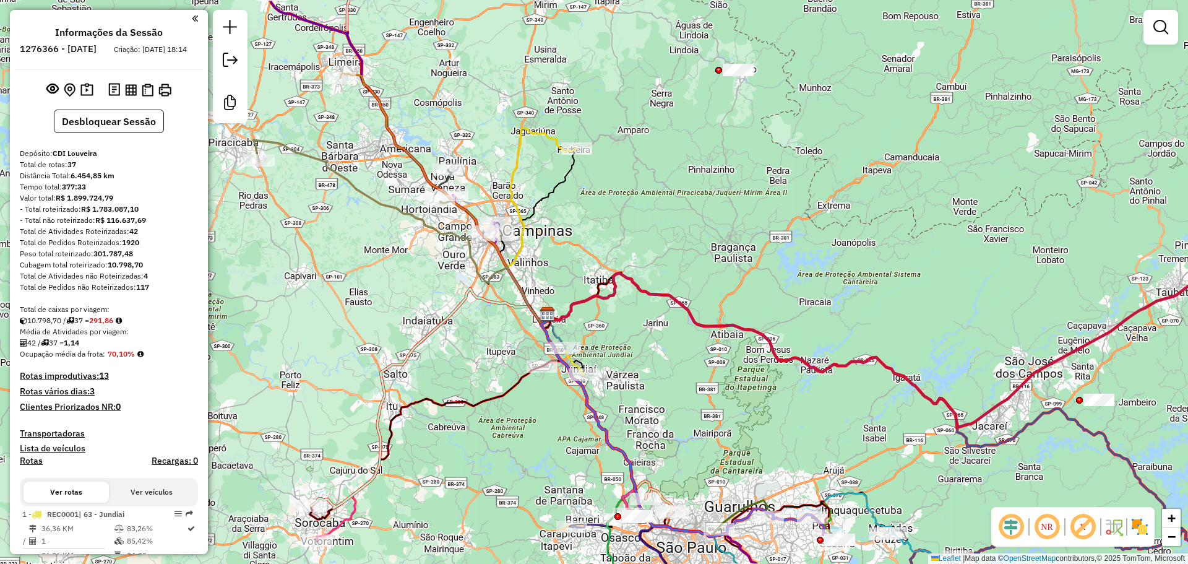
drag, startPoint x: 687, startPoint y: 397, endPoint x: 657, endPoint y: 409, distance: 32.5
click at [641, 429] on div "Janela de atendimento Grade de atendimento Capacidade Transportadoras Veículos …" at bounding box center [594, 282] width 1188 height 564
click at [90, 97] on img at bounding box center [86, 90] width 13 height 14
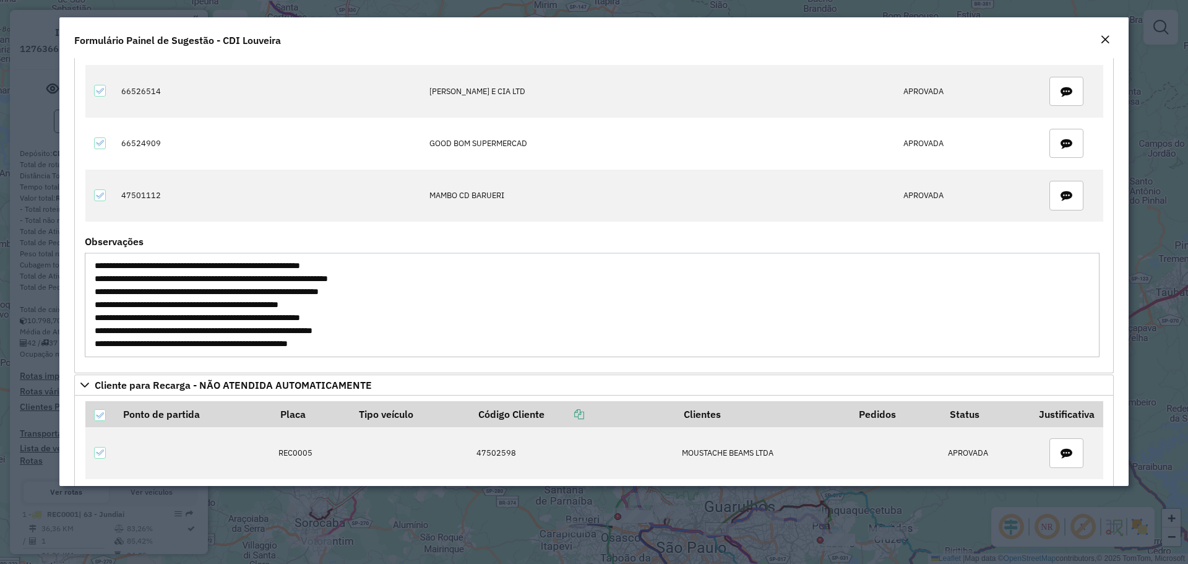
drag, startPoint x: 191, startPoint y: 267, endPoint x: 463, endPoint y: 296, distance: 273.8
click at [470, 269] on textarea "**********" at bounding box center [592, 304] width 1015 height 105
click at [457, 298] on textarea "**********" at bounding box center [592, 304] width 1015 height 105
click at [159, 307] on textarea "**********" at bounding box center [592, 304] width 1015 height 105
drag, startPoint x: 159, startPoint y: 307, endPoint x: 183, endPoint y: 307, distance: 23.5
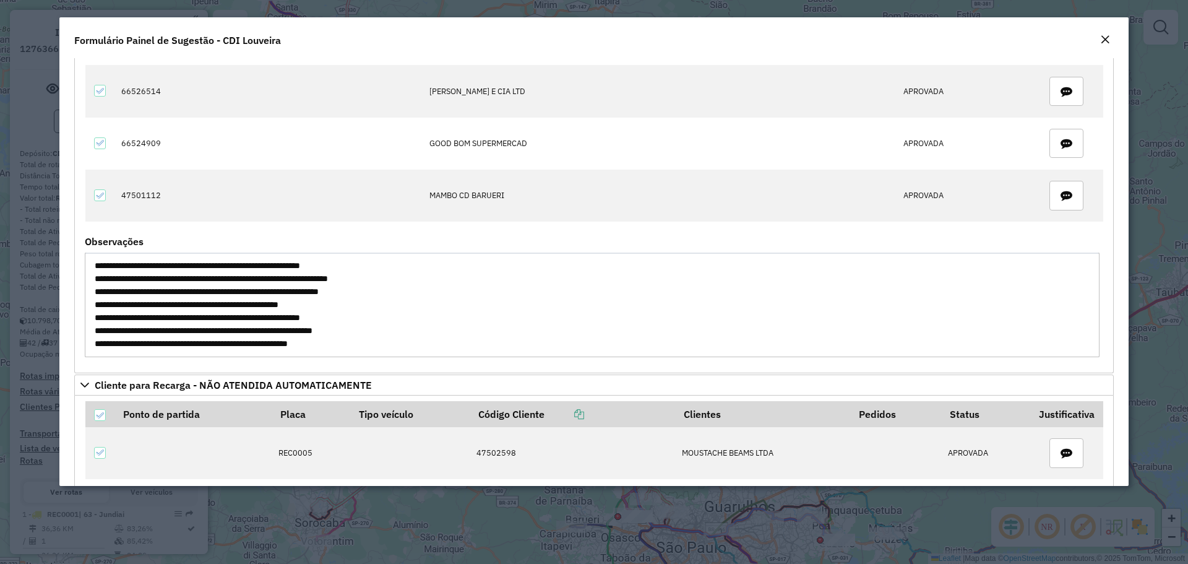
click at [159, 307] on textarea "**********" at bounding box center [592, 304] width 1015 height 105
click at [163, 269] on textarea "**********" at bounding box center [592, 304] width 1015 height 105
click at [158, 280] on textarea "**********" at bounding box center [592, 304] width 1015 height 105
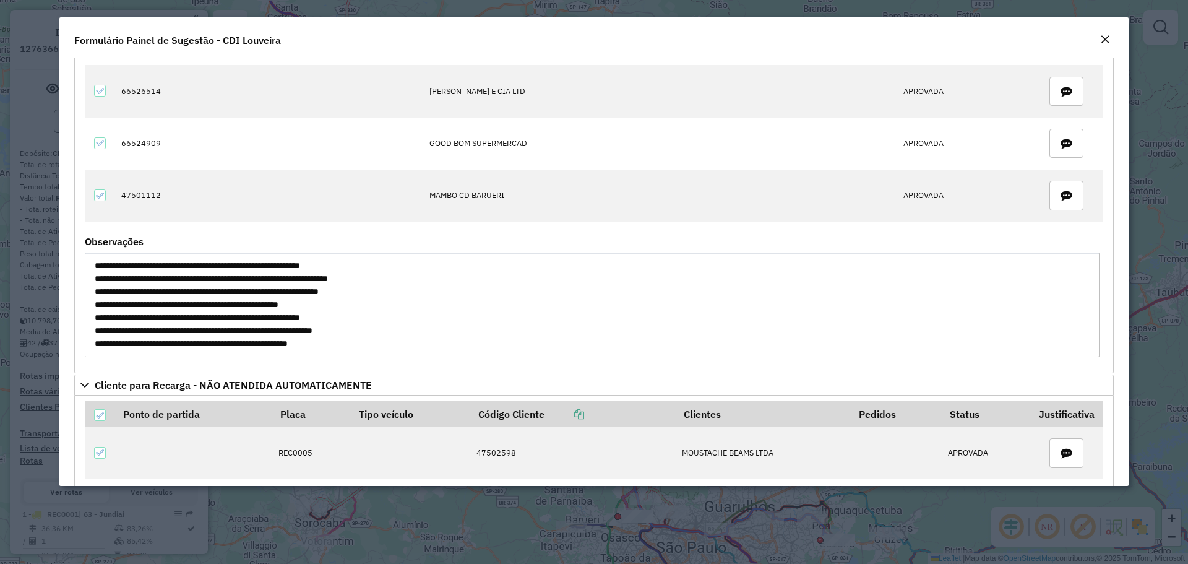
click at [163, 265] on textarea "**********" at bounding box center [592, 304] width 1015 height 105
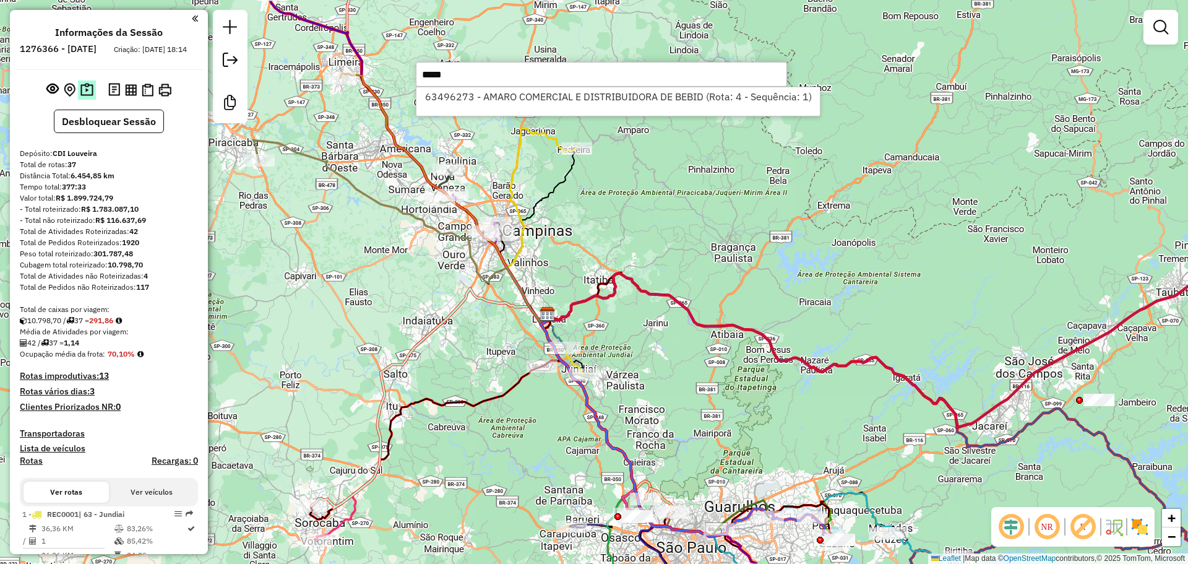
click at [80, 97] on img at bounding box center [86, 90] width 13 height 14
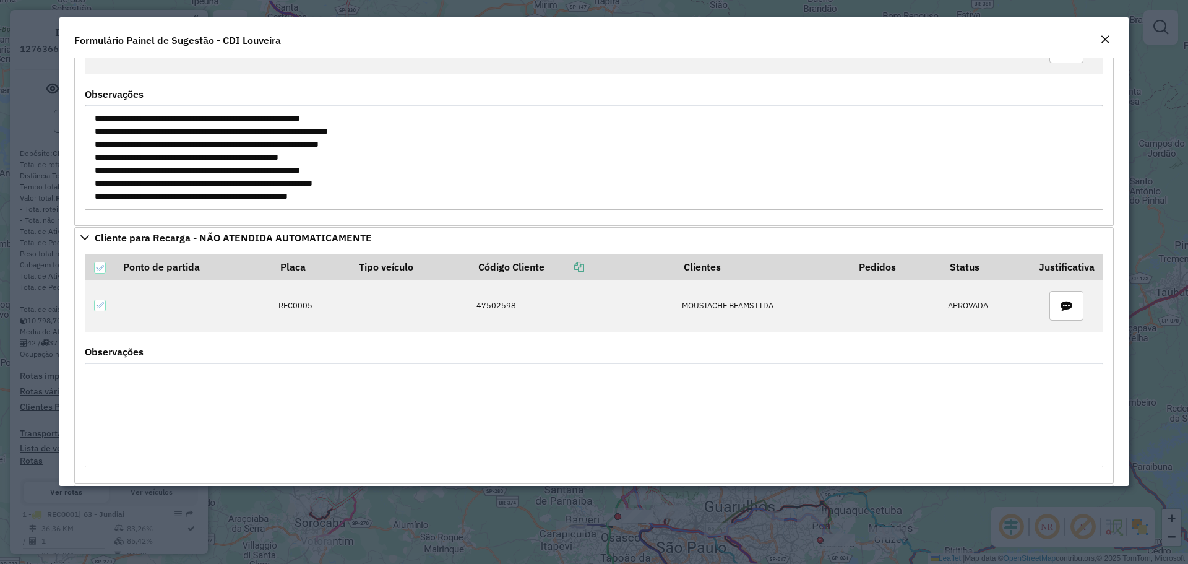
scroll to position [433, 0]
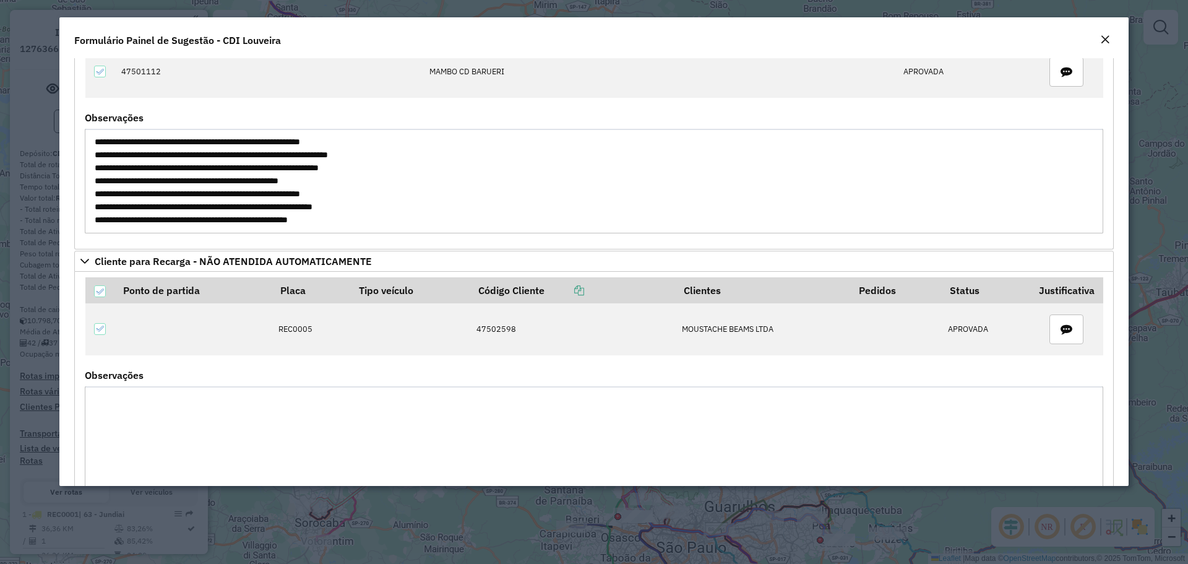
click at [164, 192] on textarea "**********" at bounding box center [594, 181] width 1018 height 105
click at [164, 191] on textarea "**********" at bounding box center [594, 181] width 1018 height 105
drag, startPoint x: 437, startPoint y: 226, endPoint x: 66, endPoint y: 122, distance: 385.5
click at [66, 122] on div "**********" at bounding box center [593, 271] width 1069 height 427
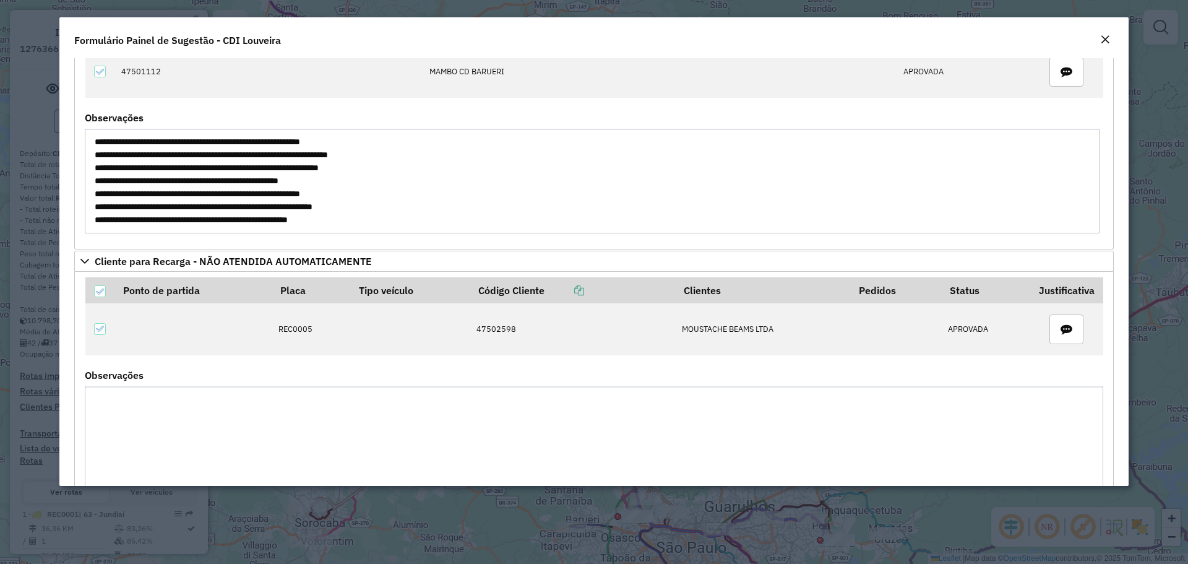
click at [666, 35] on em "Close" at bounding box center [1105, 40] width 10 height 10
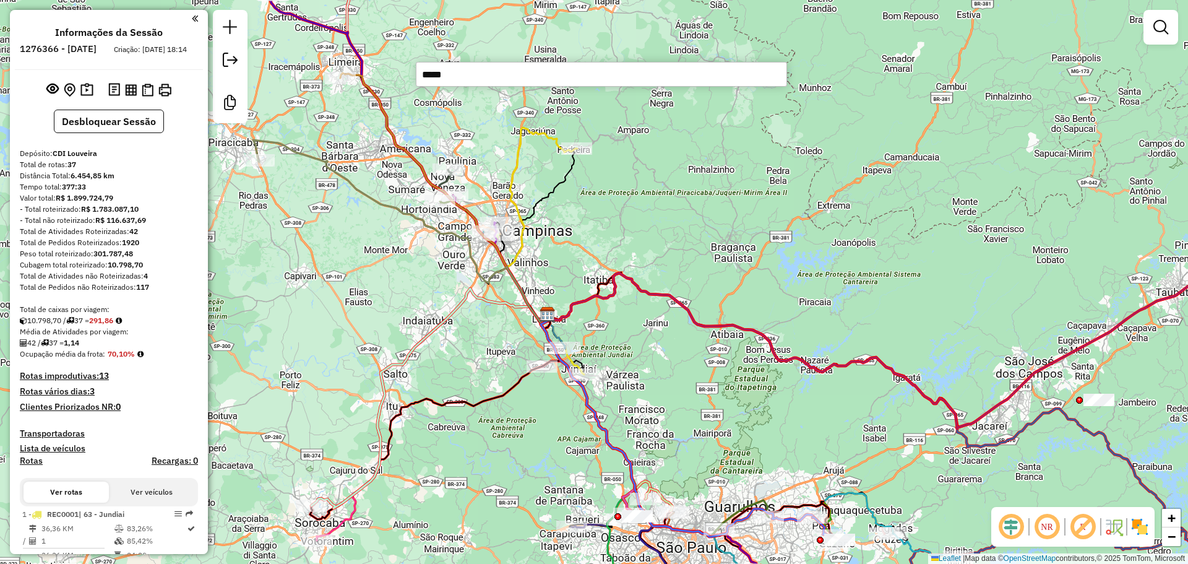
click at [462, 74] on input "*****" at bounding box center [601, 74] width 371 height 25
paste input "text"
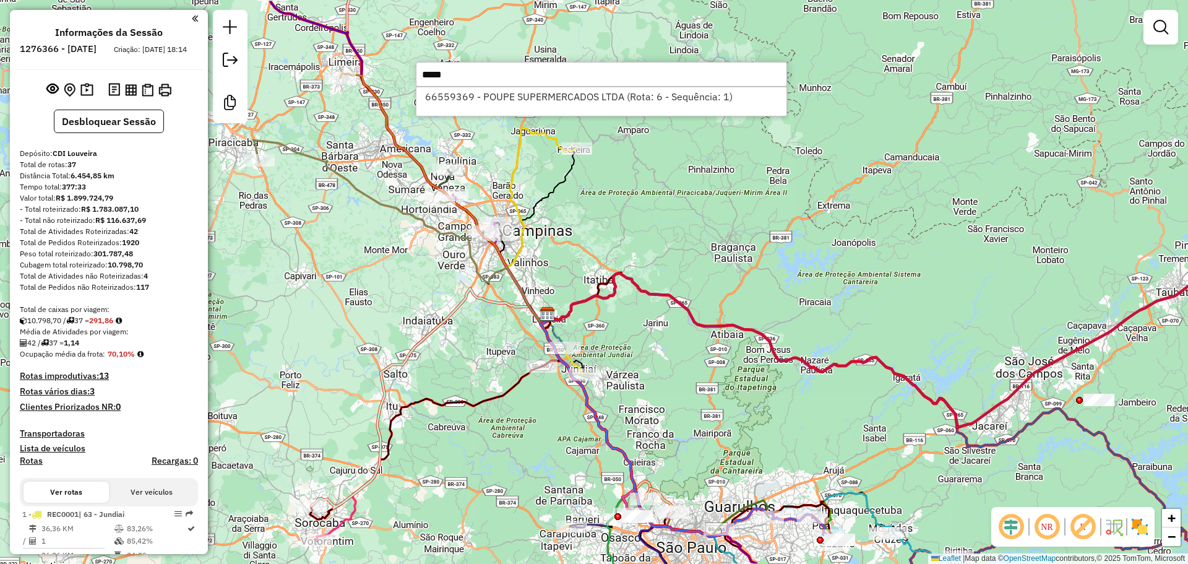
click at [504, 85] on input "*****" at bounding box center [601, 74] width 371 height 25
paste input "text"
click at [480, 84] on input "****" at bounding box center [601, 74] width 371 height 25
click at [480, 77] on input "****" at bounding box center [601, 74] width 371 height 25
paste input "*****"
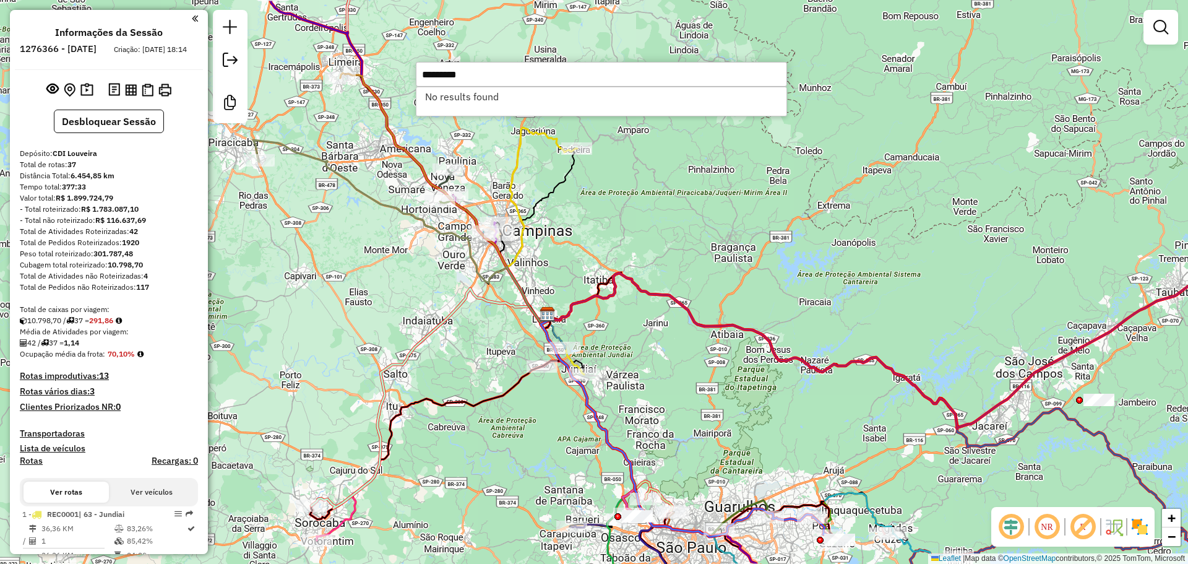
paste input "text"
click at [573, 66] on input "*****" at bounding box center [601, 74] width 371 height 25
paste input "text"
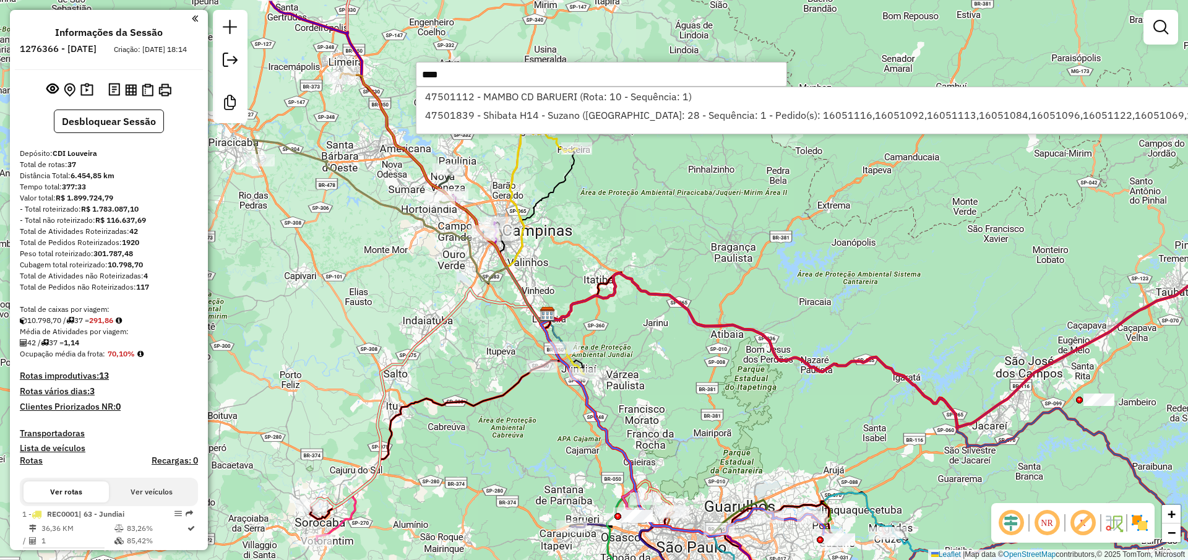
click at [469, 70] on input "****" at bounding box center [601, 74] width 371 height 25
paste input "text"
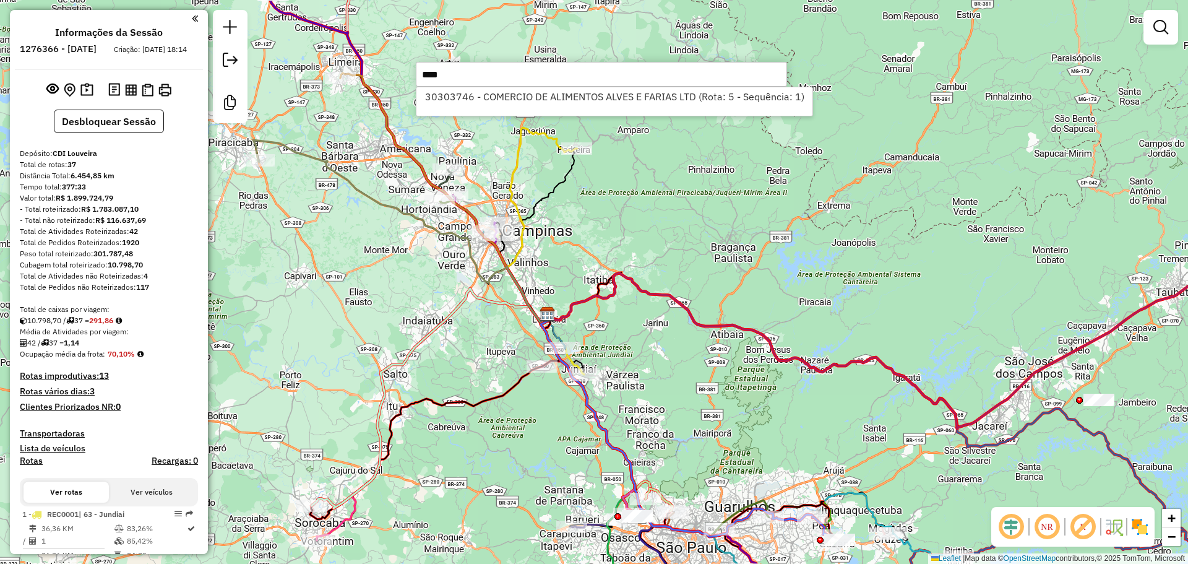
type input "****"
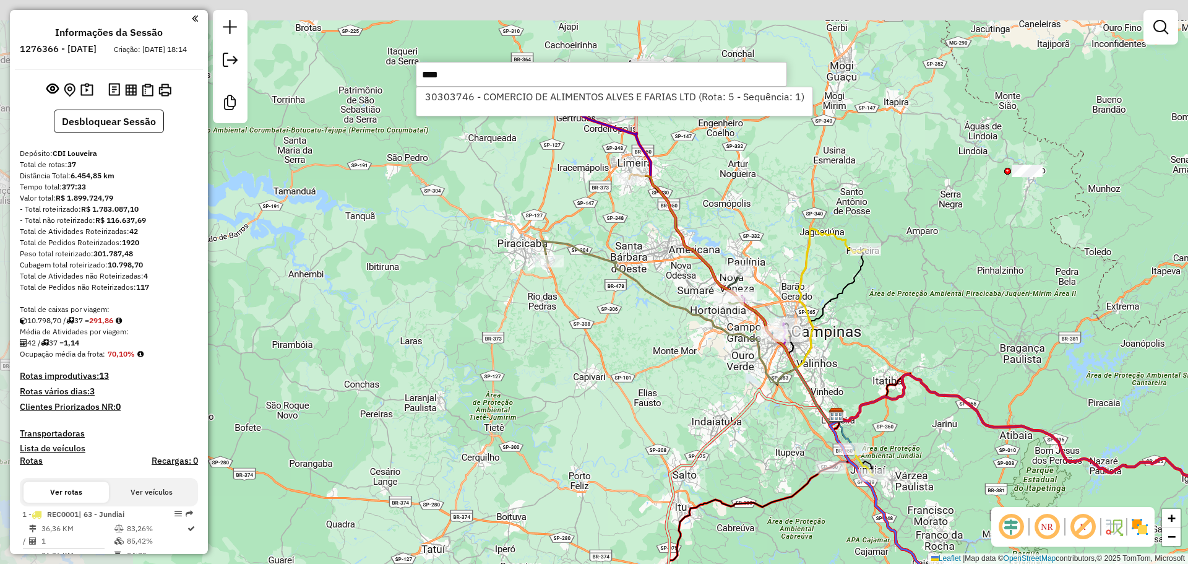
drag, startPoint x: 445, startPoint y: 252, endPoint x: 742, endPoint y: 354, distance: 313.4
click at [666, 354] on div "Janela de atendimento Grade de atendimento Capacidade Transportadoras Veículos …" at bounding box center [594, 282] width 1188 height 564
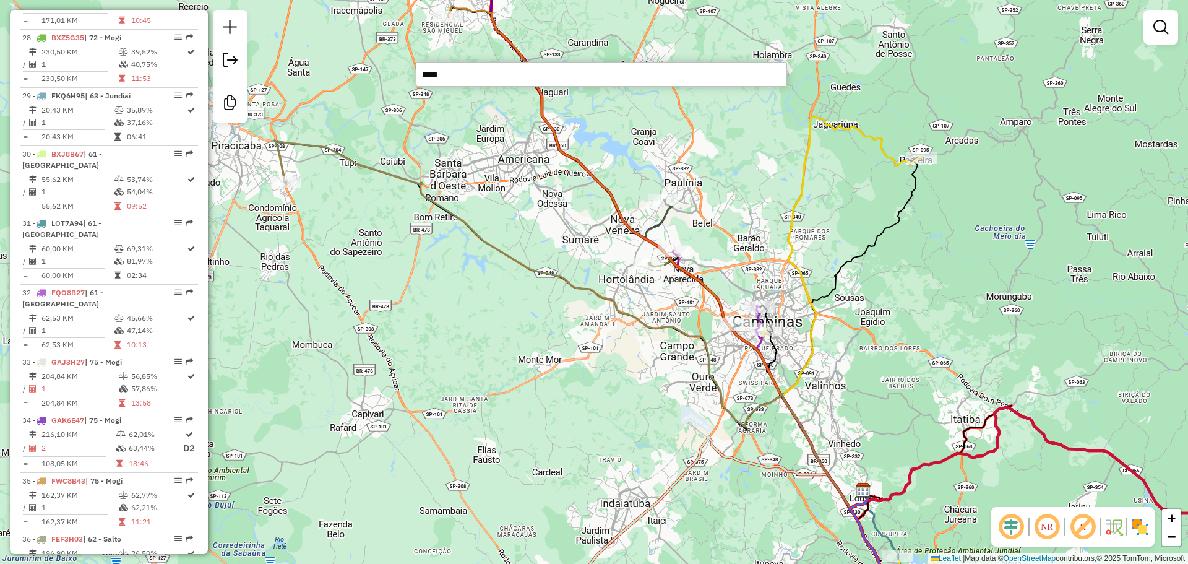
scroll to position [2289, 0]
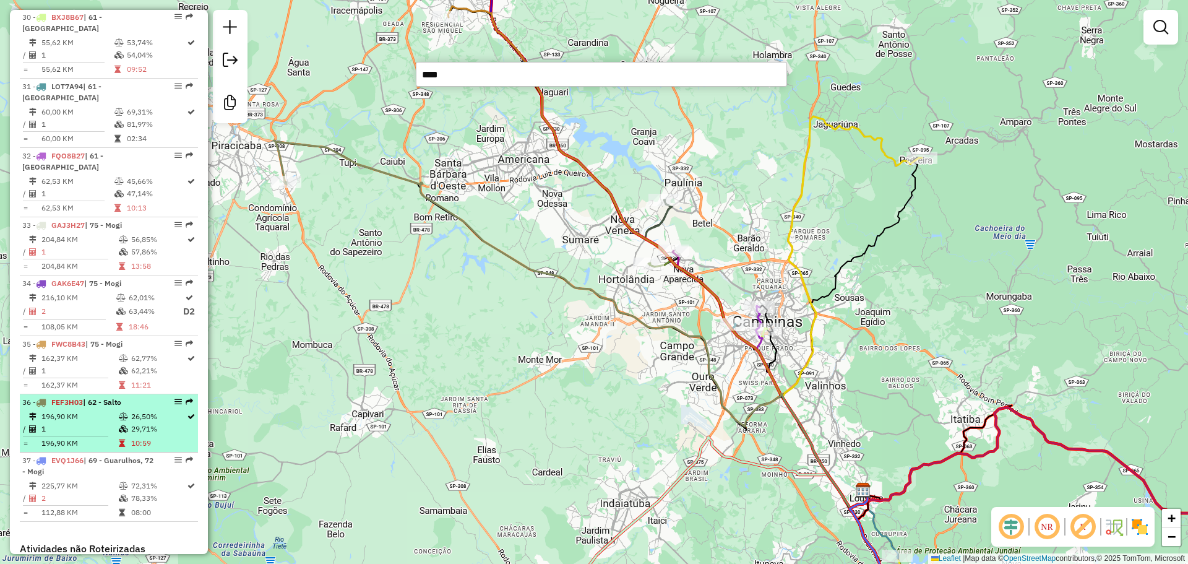
click at [134, 410] on table "196,90 KM 26,50% / 1 29,71% = 196,90 KM 10:59" at bounding box center [108, 429] width 173 height 39
select select "**********"
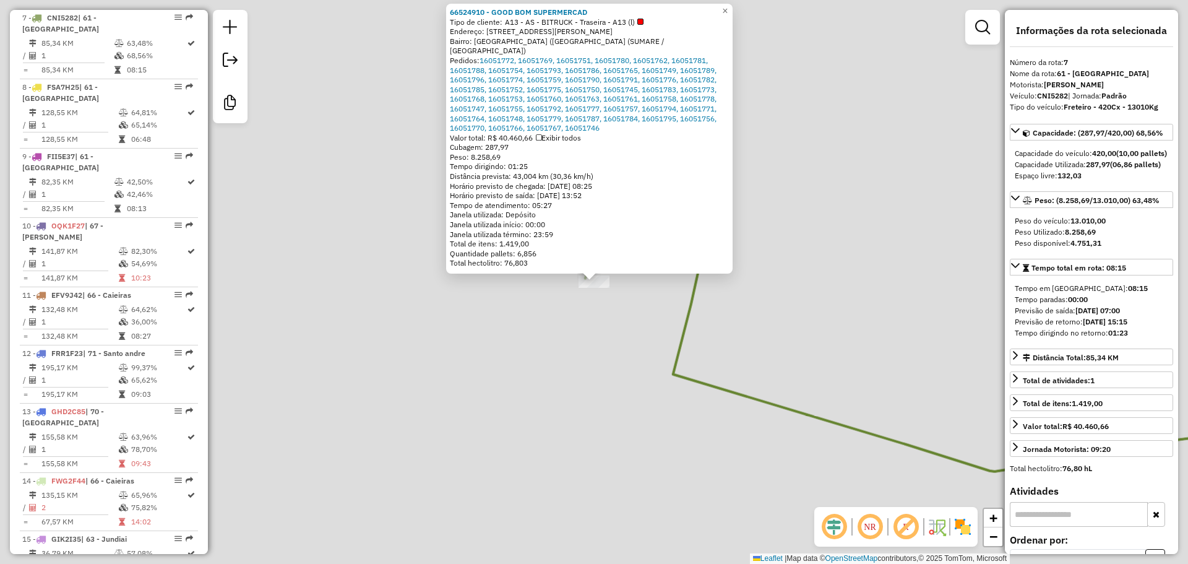
scroll to position [884, 0]
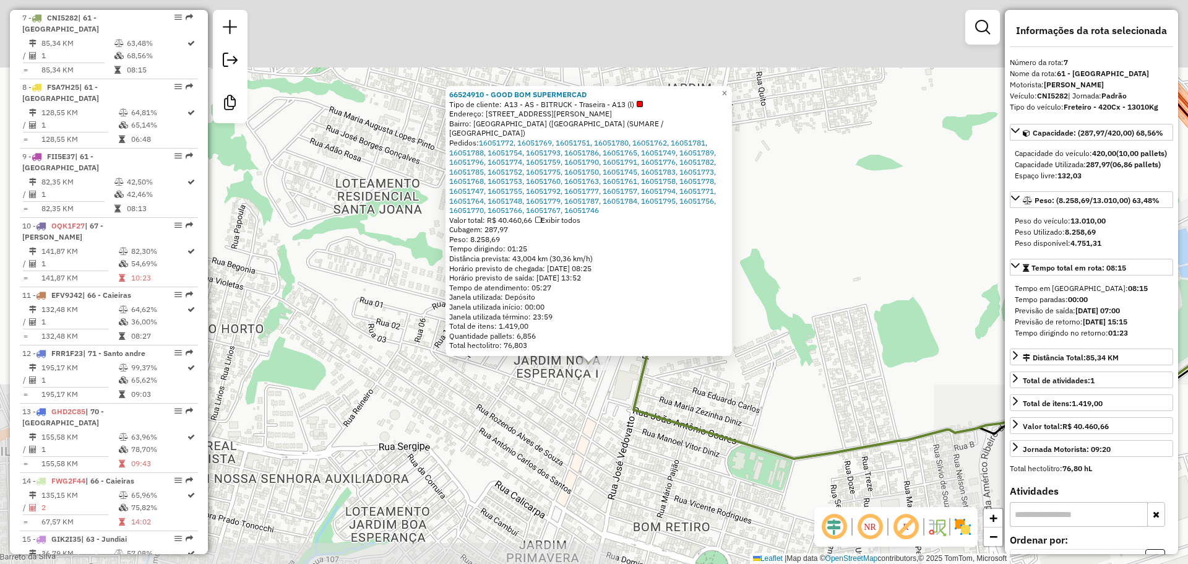
drag, startPoint x: 640, startPoint y: 312, endPoint x: 619, endPoint y: 382, distance: 72.6
click at [619, 382] on div "66524910 - GOOD BOM SUPERMERCAD Tipo de cliente: A13 - AS - BITRUCK - Traseira …" at bounding box center [594, 282] width 1188 height 564
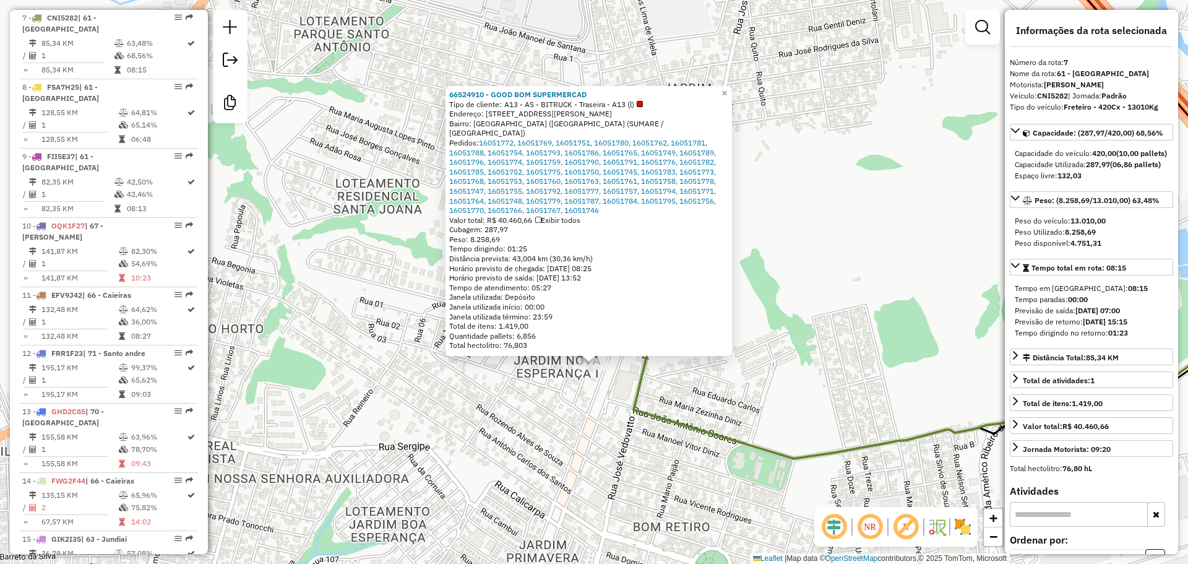
click at [604, 110] on span "A13 - AS - BITRUCK - Traseira - A13 (l)" at bounding box center [573, 105] width 139 height 10
click at [616, 110] on span "A13 - AS - BITRUCK - Traseira - A13 (l)" at bounding box center [573, 105] width 139 height 10
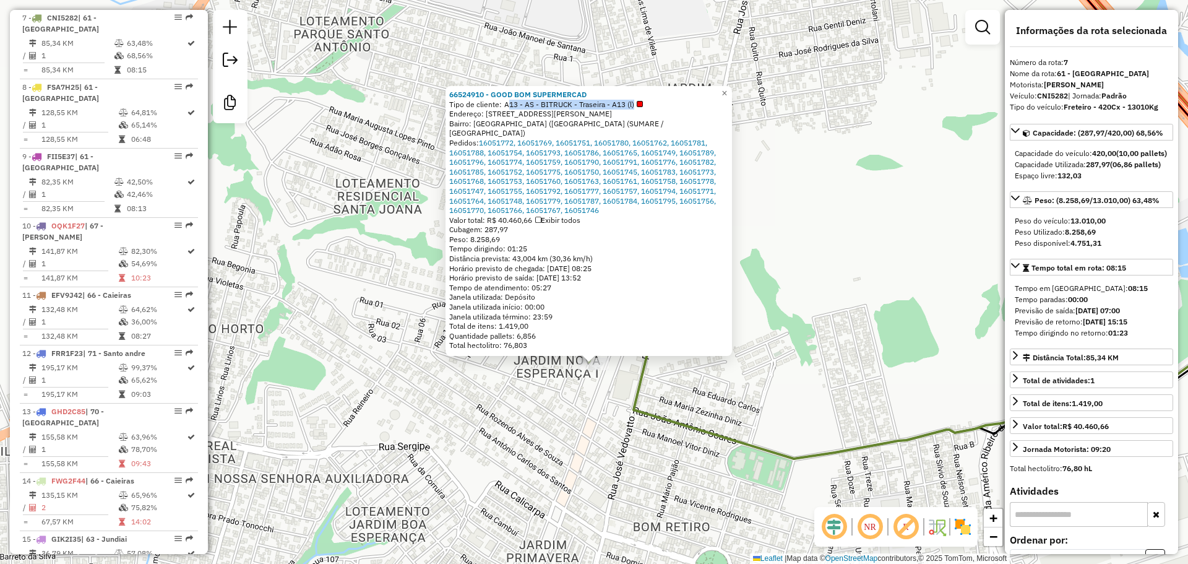
click at [616, 110] on span "A13 - AS - BITRUCK - Traseira - A13 (l)" at bounding box center [573, 105] width 139 height 10
click at [615, 110] on span "A13 - AS - BITRUCK - Traseira - A13 (l)" at bounding box center [573, 105] width 139 height 10
click at [666, 376] on div "66524910 - GOOD BOM SUPERMERCAD Tipo de cliente: A13 - AS - BITRUCK - Traseira …" at bounding box center [594, 282] width 1188 height 564
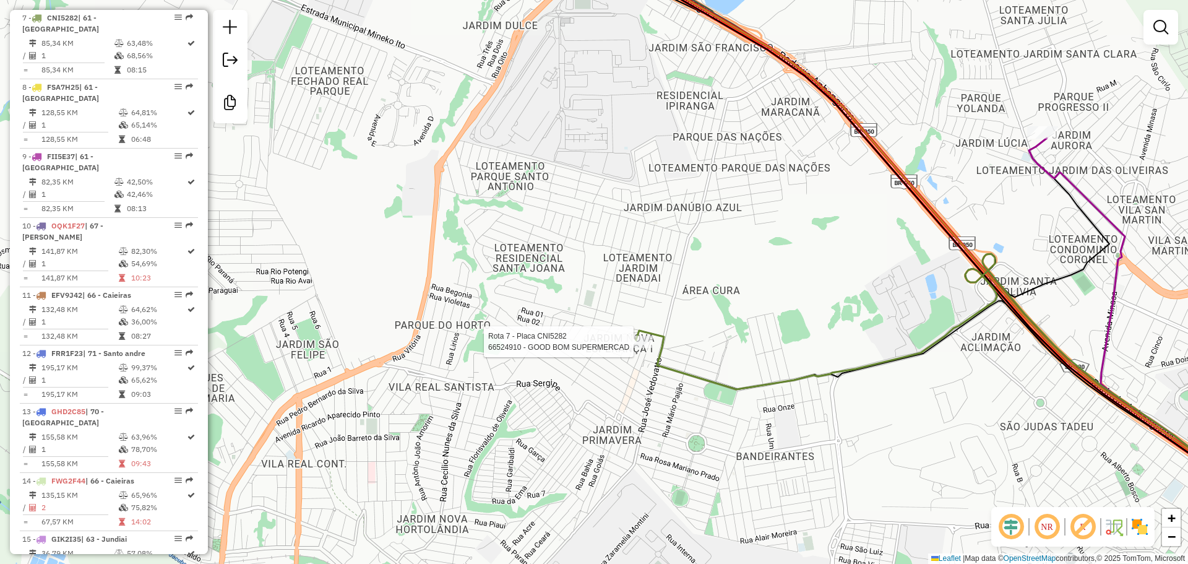
select select "**********"
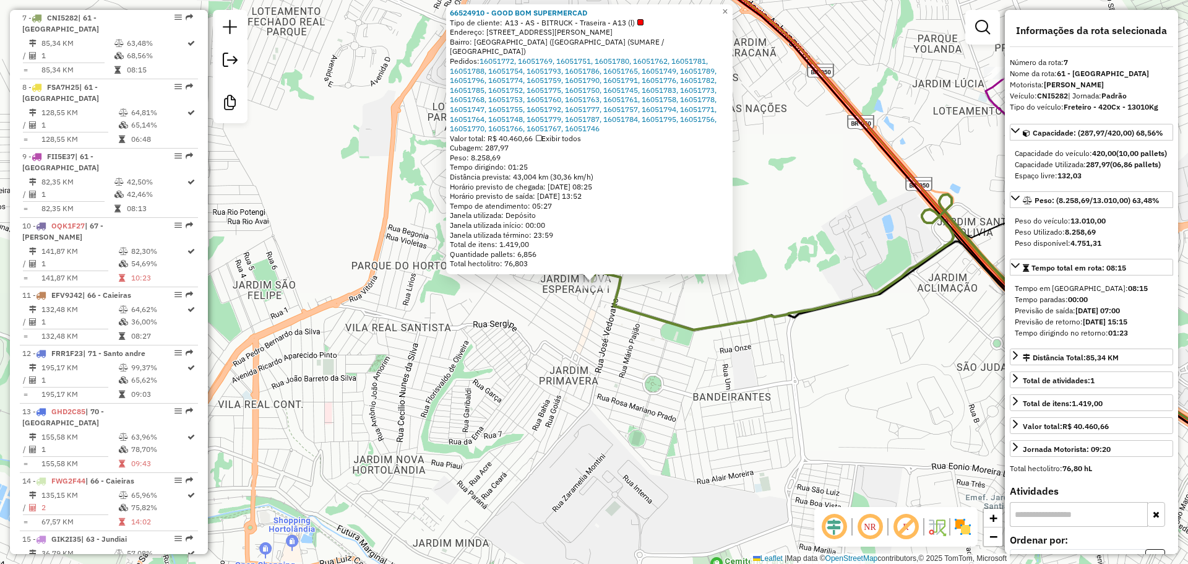
click at [528, 28] on span "A13 - AS - BITRUCK - Traseira - A13 (l)" at bounding box center [574, 23] width 139 height 10
click at [666, 155] on strong "420,00" at bounding box center [1104, 152] width 24 height 9
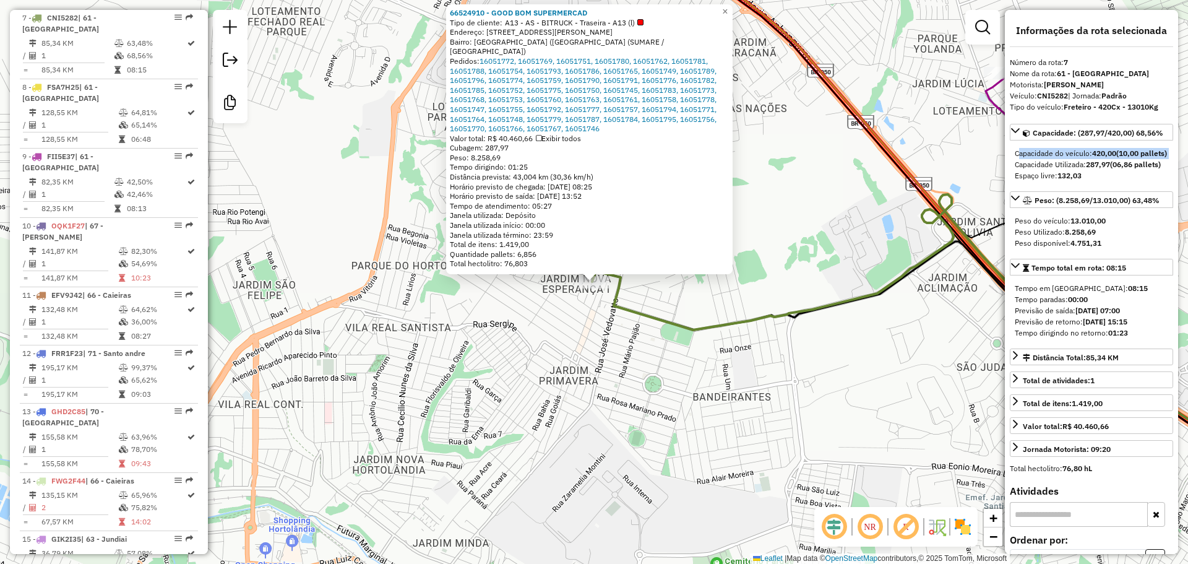
click at [666, 155] on strong "420,00" at bounding box center [1104, 152] width 24 height 9
click at [666, 233] on div "66524910 - GOOD BOM SUPERMERCAD Tipo de cliente: A13 - AS - BITRUCK - Traseira …" at bounding box center [594, 282] width 1188 height 564
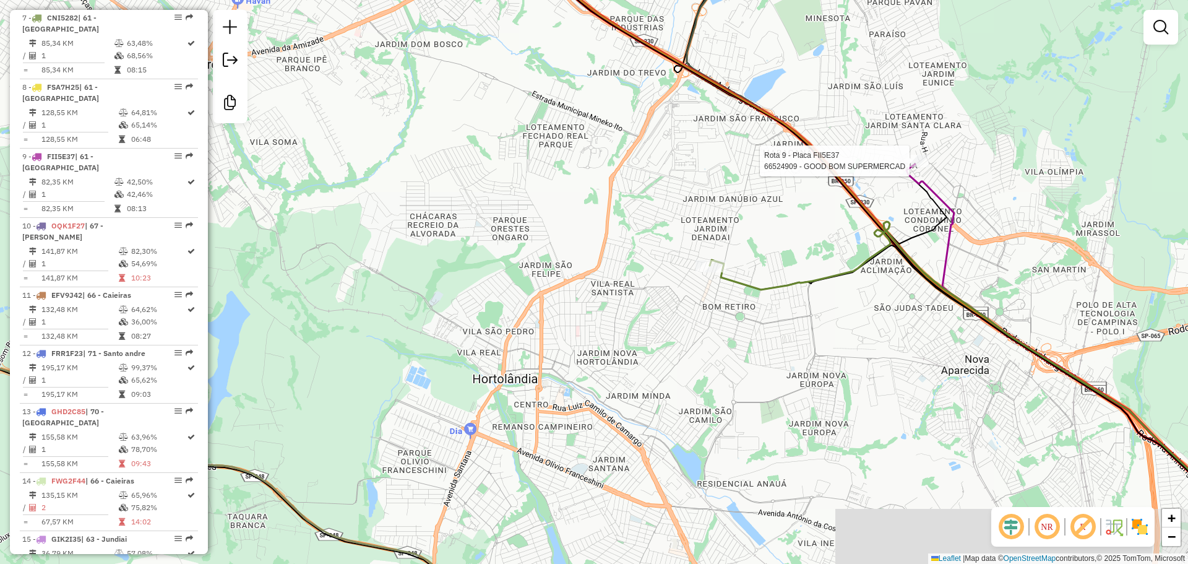
select select "**********"
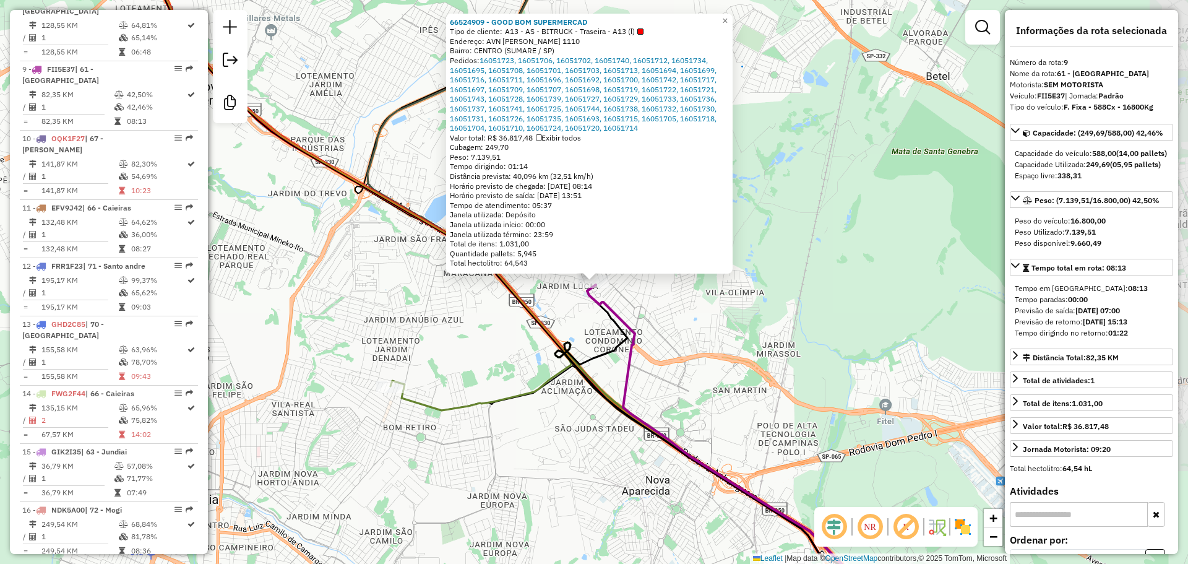
scroll to position [1000, 0]
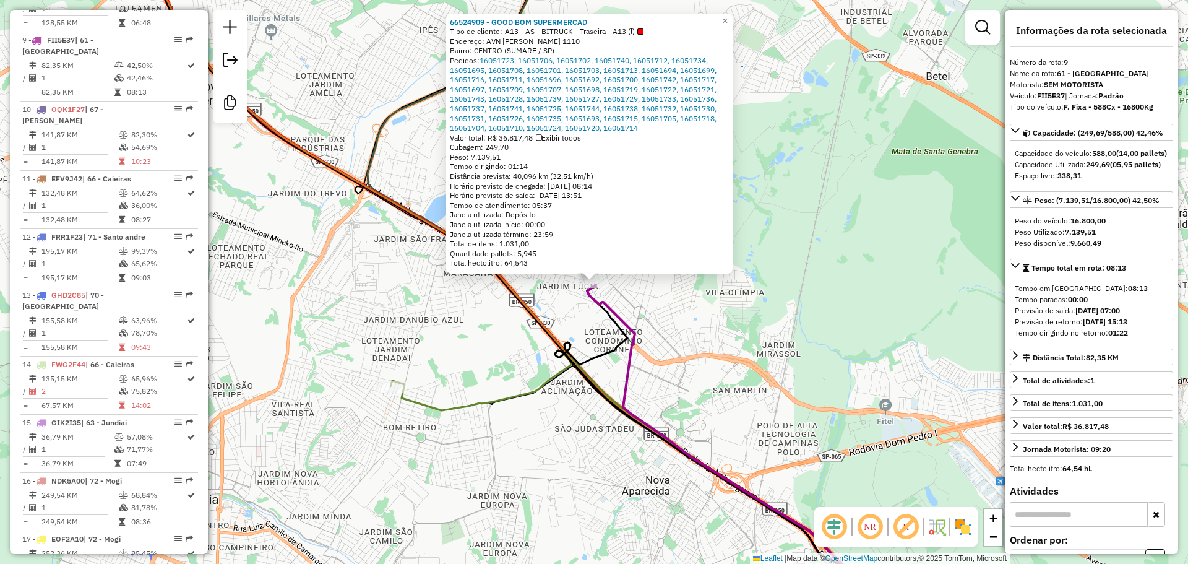
click at [514, 496] on div "66524909 - GOOD BOM SUPERMERCAD Tipo de cliente: A13 - AS - BITRUCK - Traseira …" at bounding box center [594, 282] width 1188 height 564
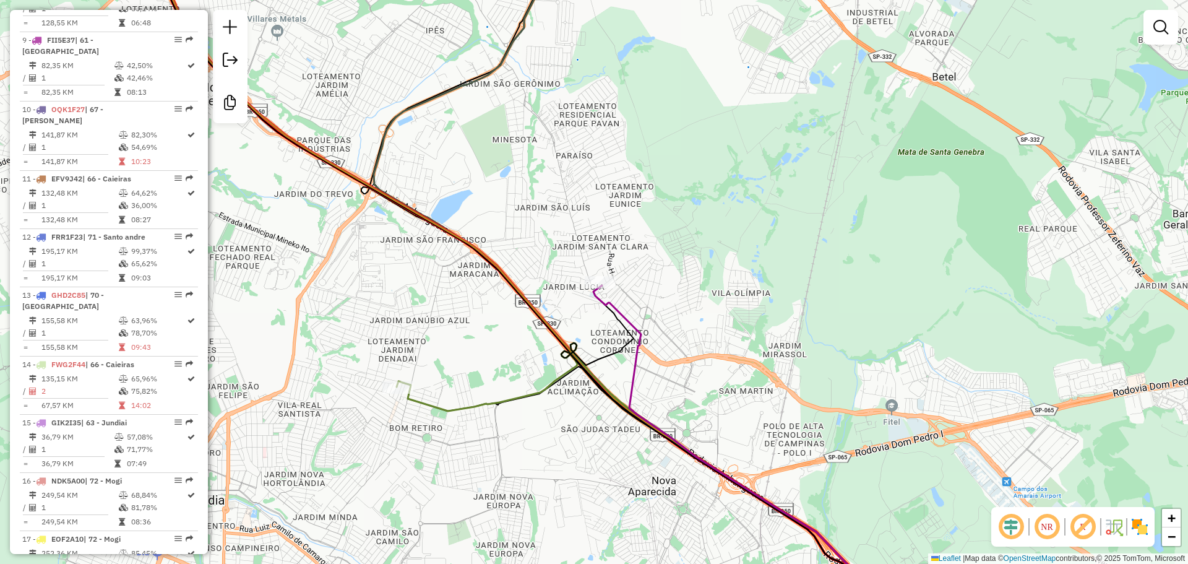
drag, startPoint x: 499, startPoint y: 452, endPoint x: 657, endPoint y: 379, distance: 173.8
click at [666, 405] on div "Janela de atendimento Grade de atendimento Capacidade Transportadoras Veículos …" at bounding box center [594, 282] width 1188 height 564
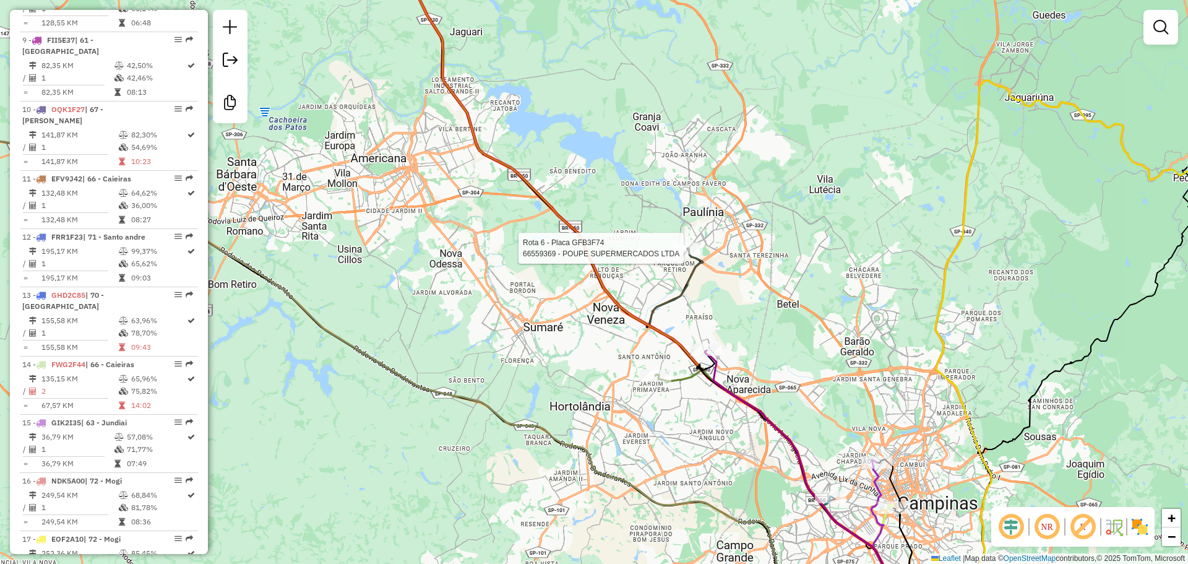
select select "**********"
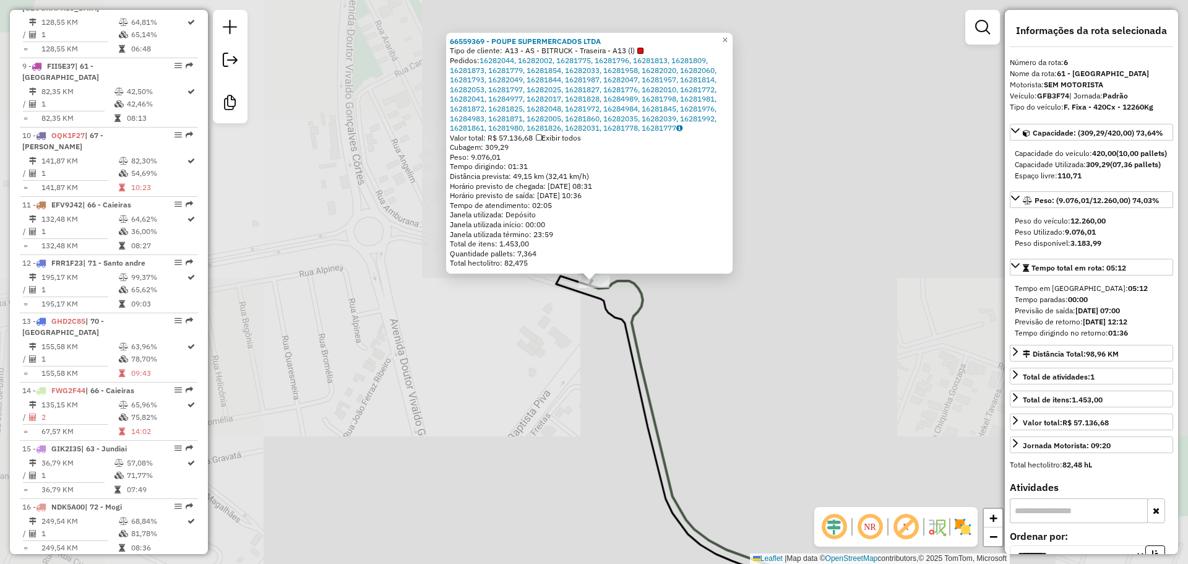
scroll to position [940, 0]
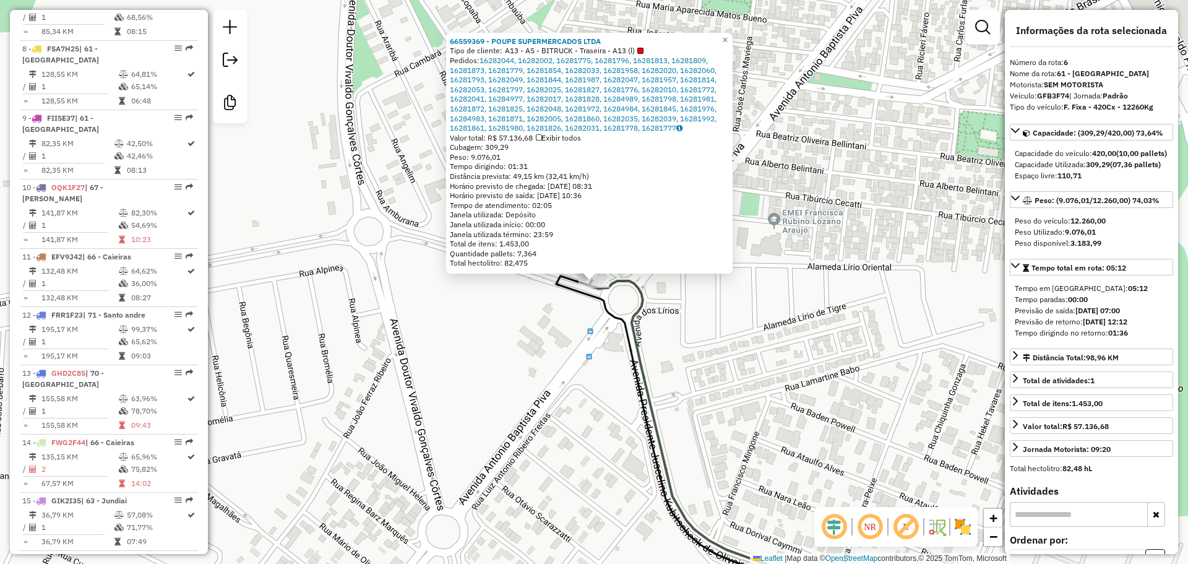
click at [567, 48] on span "A13 - AS - BITRUCK - Traseira - A13 (l)" at bounding box center [574, 51] width 139 height 10
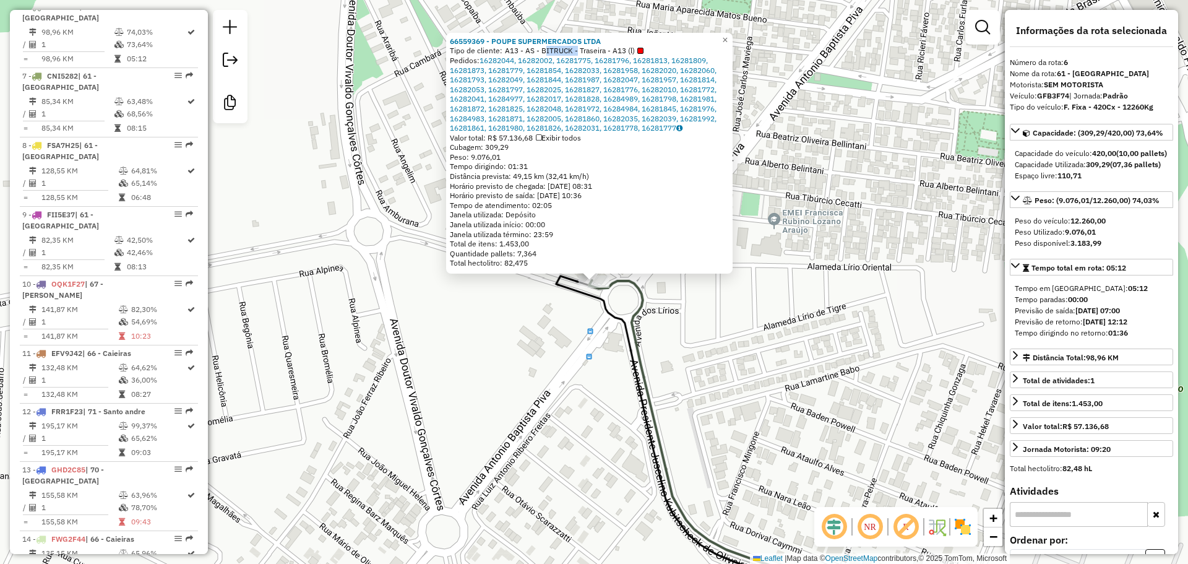
click at [567, 48] on span "A13 - AS - BITRUCK - Traseira - A13 (l)" at bounding box center [574, 51] width 139 height 10
drag, startPoint x: 567, startPoint y: 48, endPoint x: 1187, endPoint y: 122, distance: 624.9
click at [574, 48] on span "A13 - AS - BITRUCK - Traseira - A13 (l)" at bounding box center [574, 51] width 139 height 10
click at [666, 430] on div "66559369 - POUPE SUPERMERCADOS LTDA Tipo de cliente: A13 - AS - BITRUCK - Trase…" at bounding box center [594, 282] width 1188 height 564
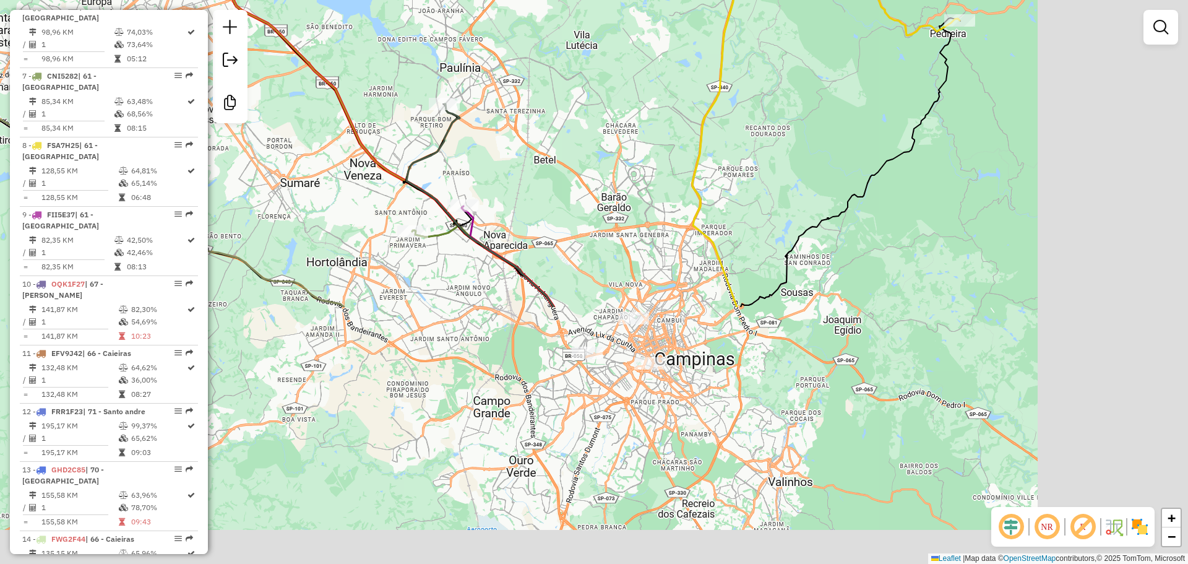
drag, startPoint x: 846, startPoint y: 468, endPoint x: 504, endPoint y: 155, distance: 463.3
click at [504, 155] on div "Janela de atendimento Grade de atendimento Capacidade Transportadoras Veículos …" at bounding box center [594, 282] width 1188 height 564
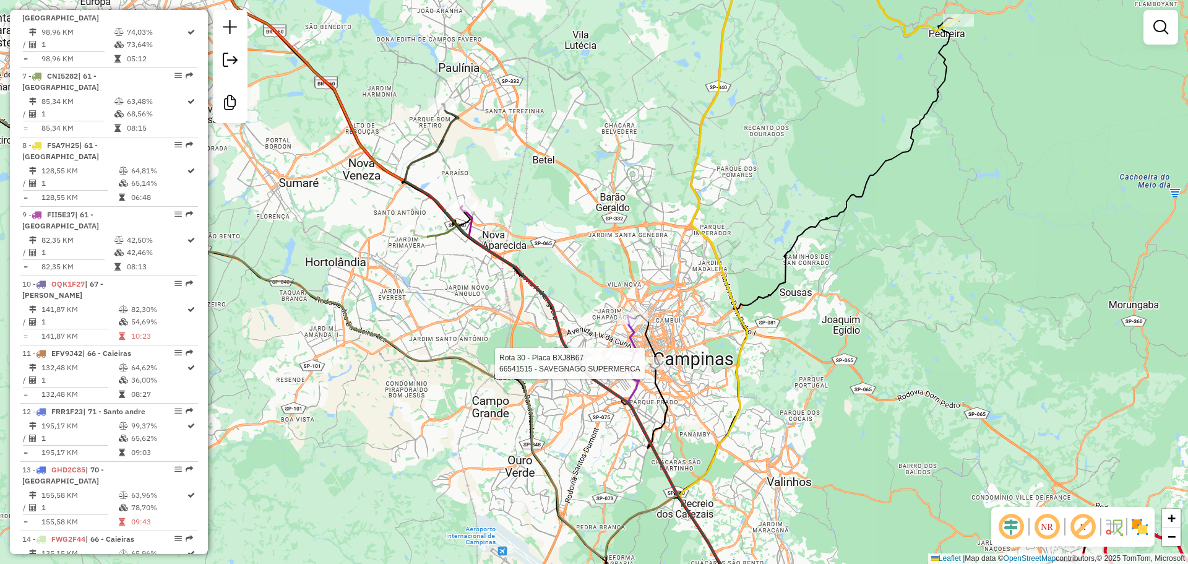
select select "**********"
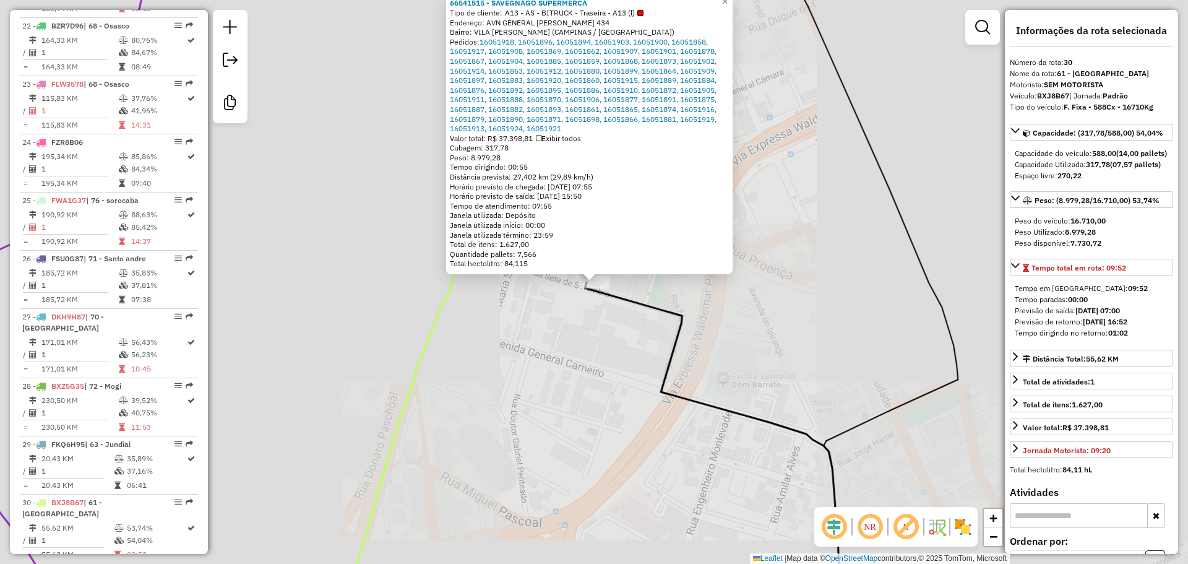
scroll to position [2222, 0]
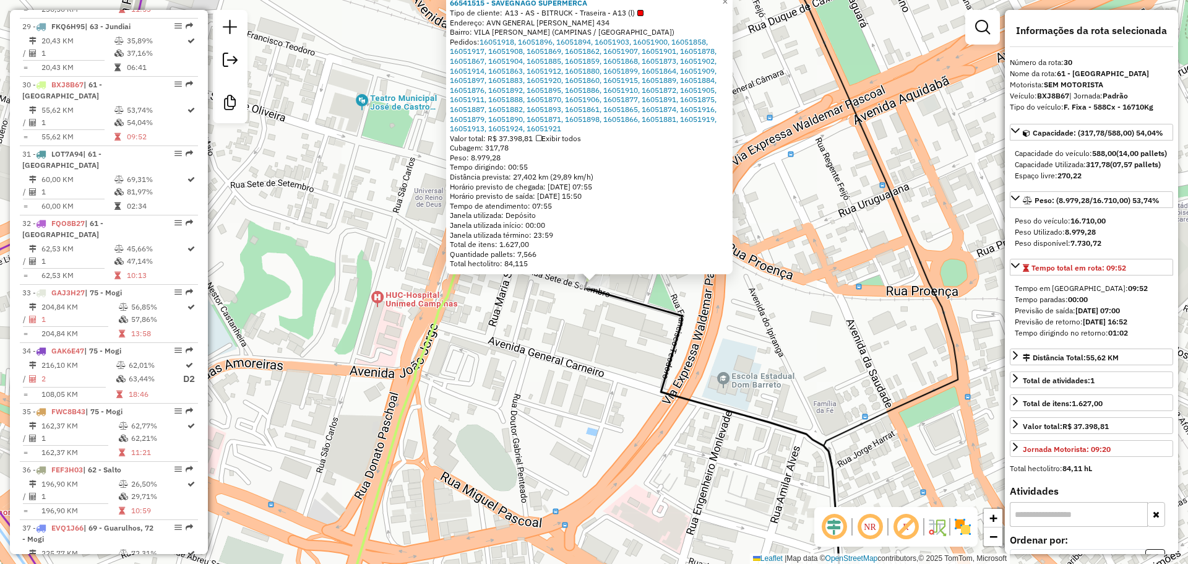
click at [656, 348] on div "66541515 - SAVEGNAGO SUPERMERCA Tipo de cliente: A13 - AS - BITRUCK - Traseira …" at bounding box center [594, 282] width 1188 height 564
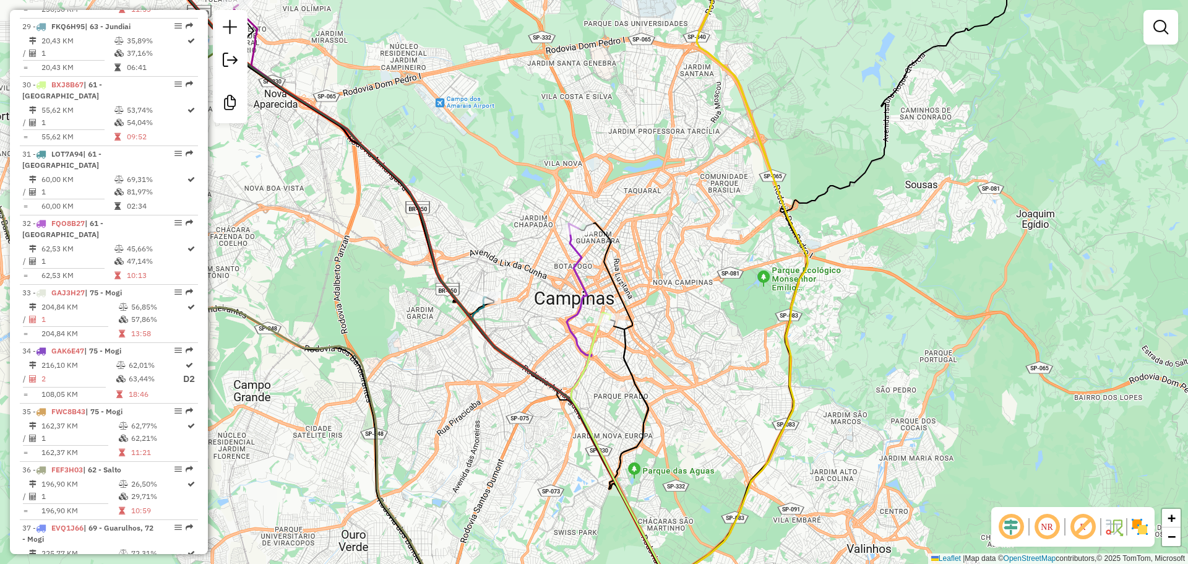
drag, startPoint x: 570, startPoint y: 397, endPoint x: 601, endPoint y: 346, distance: 59.4
click at [606, 353] on icon at bounding box center [617, 441] width 92 height 258
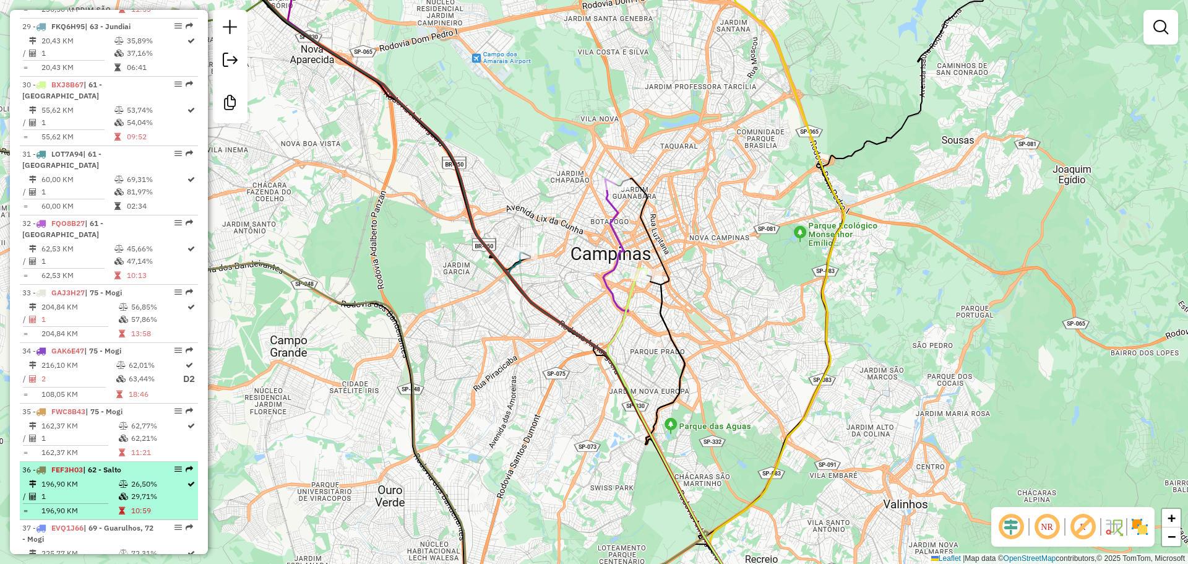
click at [131, 490] on td "29,71%" at bounding box center [159, 496] width 56 height 12
select select "**********"
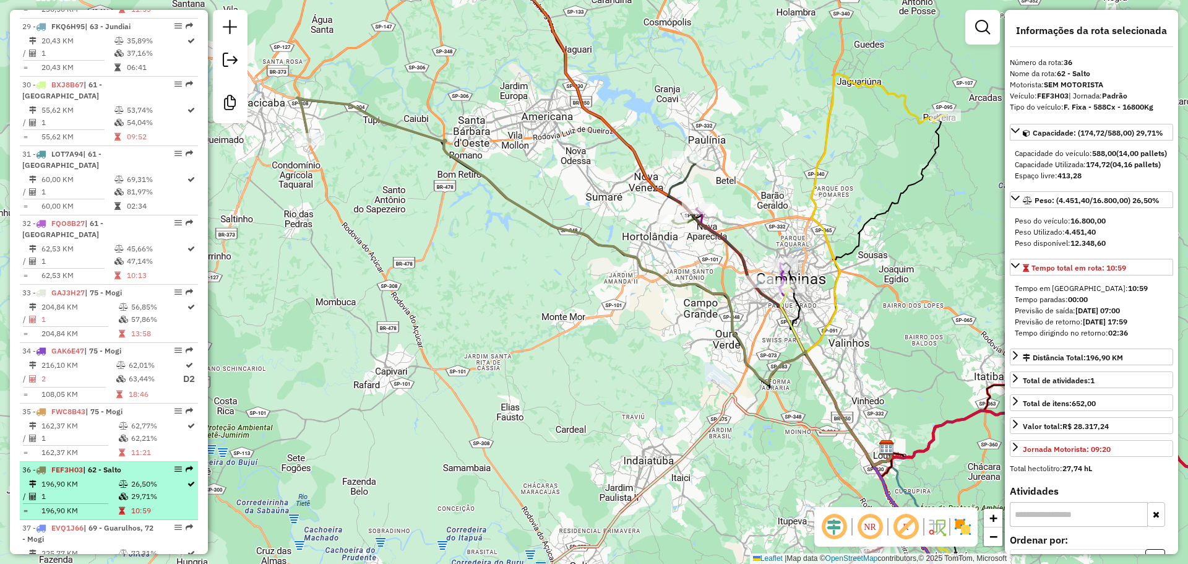
click at [136, 478] on td "26,50%" at bounding box center [159, 484] width 56 height 12
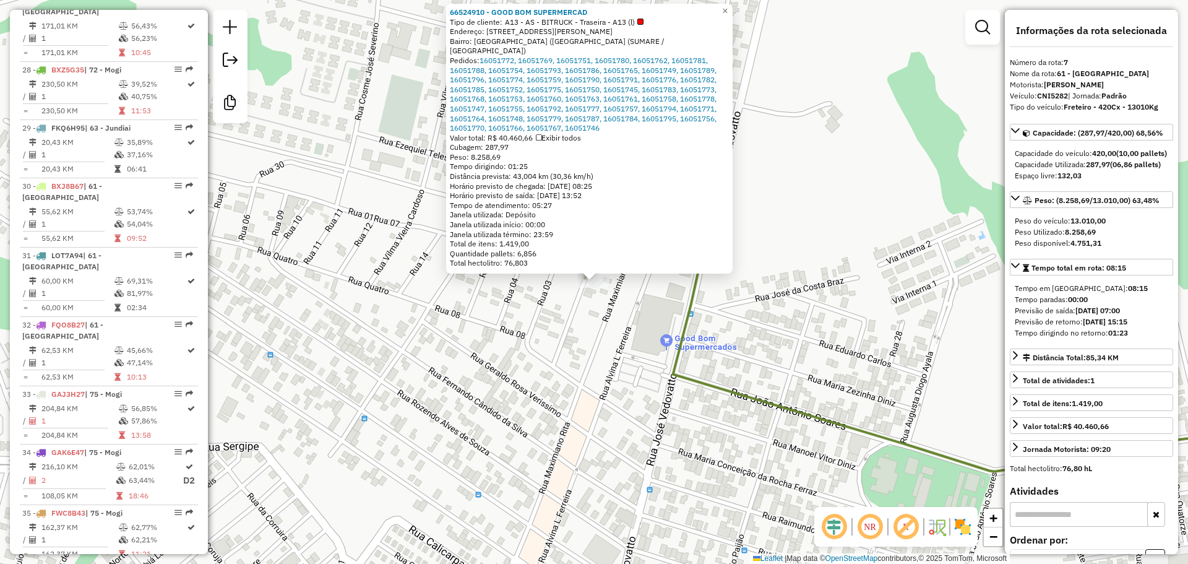
scroll to position [2307, 0]
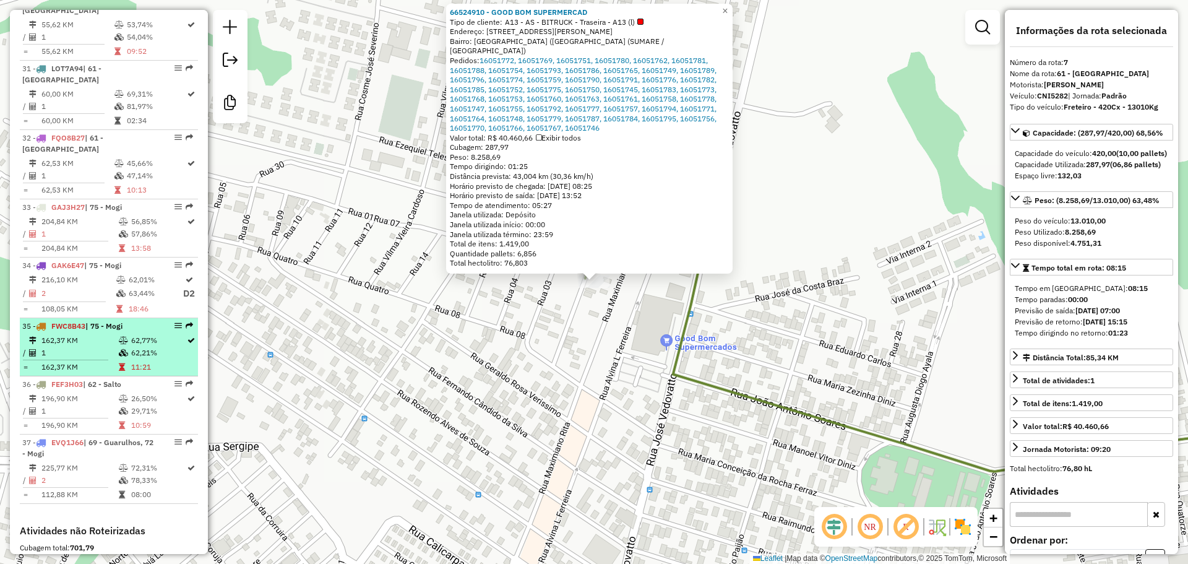
click at [147, 320] on div "35 - FWC8B43 | 75 - Mogi" at bounding box center [87, 325] width 131 height 11
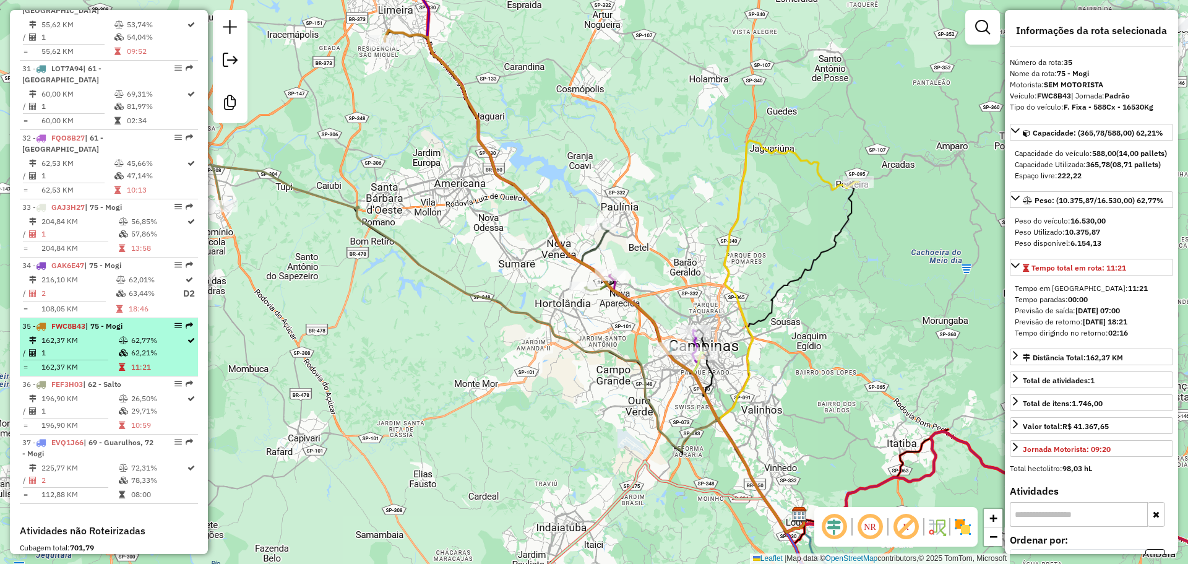
click at [134, 318] on li "35 - FWC8B43 | 75 - Mogi 162,37 KM 62,77% / 1 62,21% = 162,37 KM 11:21" at bounding box center [109, 347] width 178 height 58
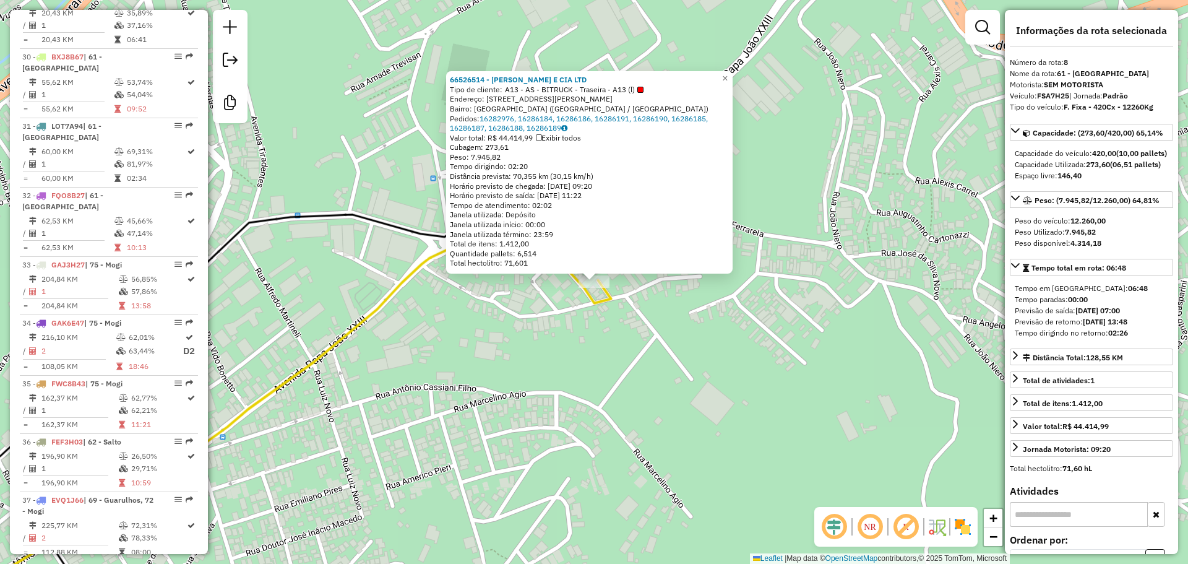
scroll to position [2365, 0]
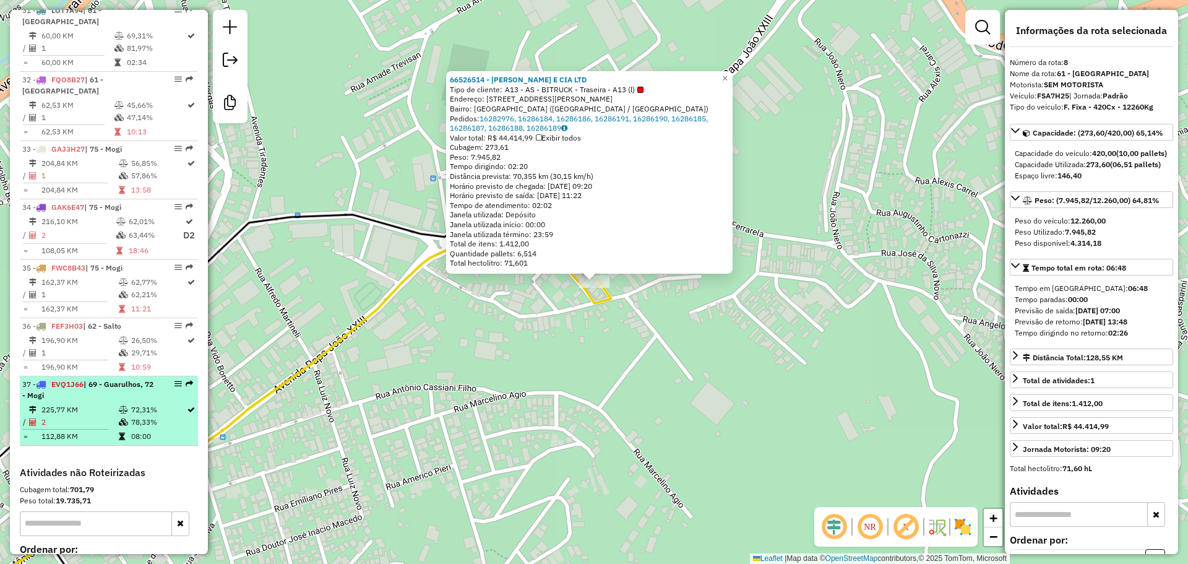
click at [123, 376] on li "37 - EVQ1J66 | 69 - Guarulhos, 72 - Mogi 225,77 KM 72,31% / 2 78,33% = 112,88 K…" at bounding box center [109, 410] width 178 height 69
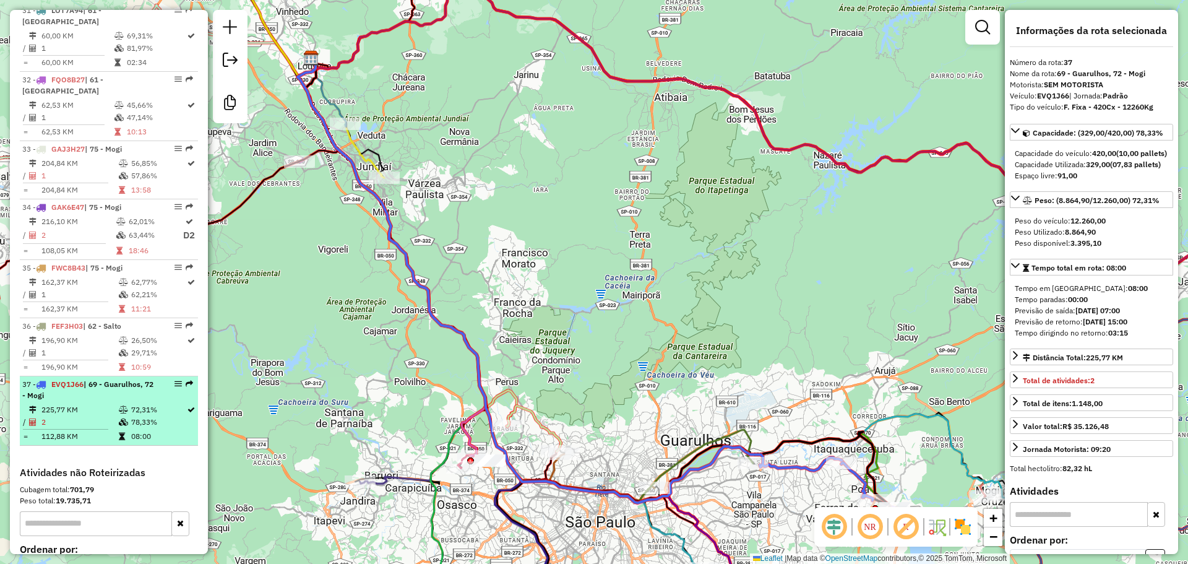
click at [163, 403] on td "72,31%" at bounding box center [159, 409] width 56 height 12
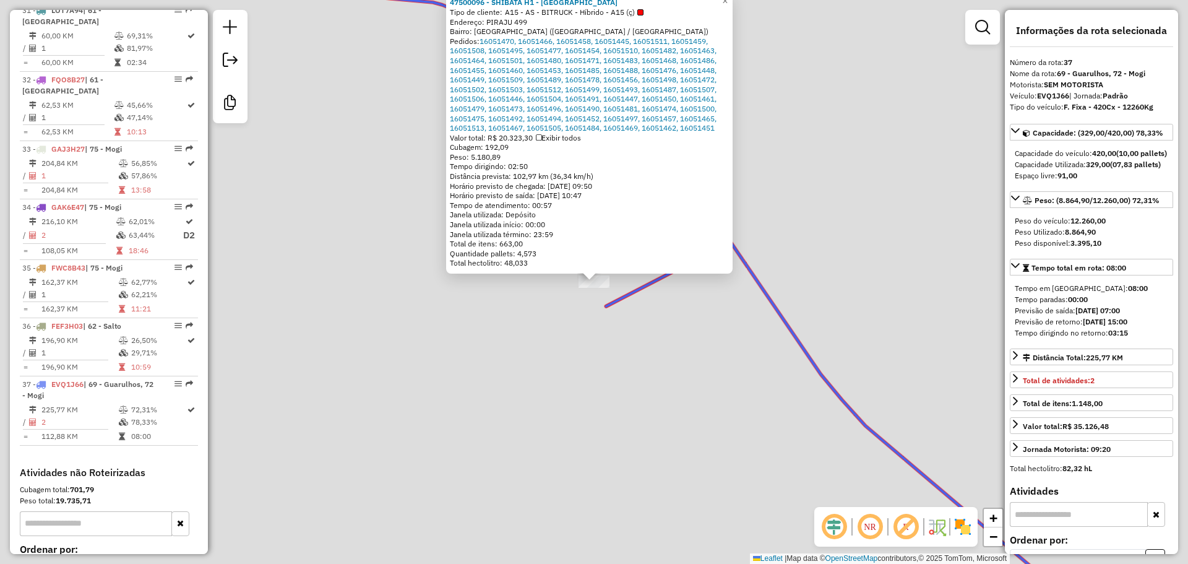
scroll to position [2373, 0]
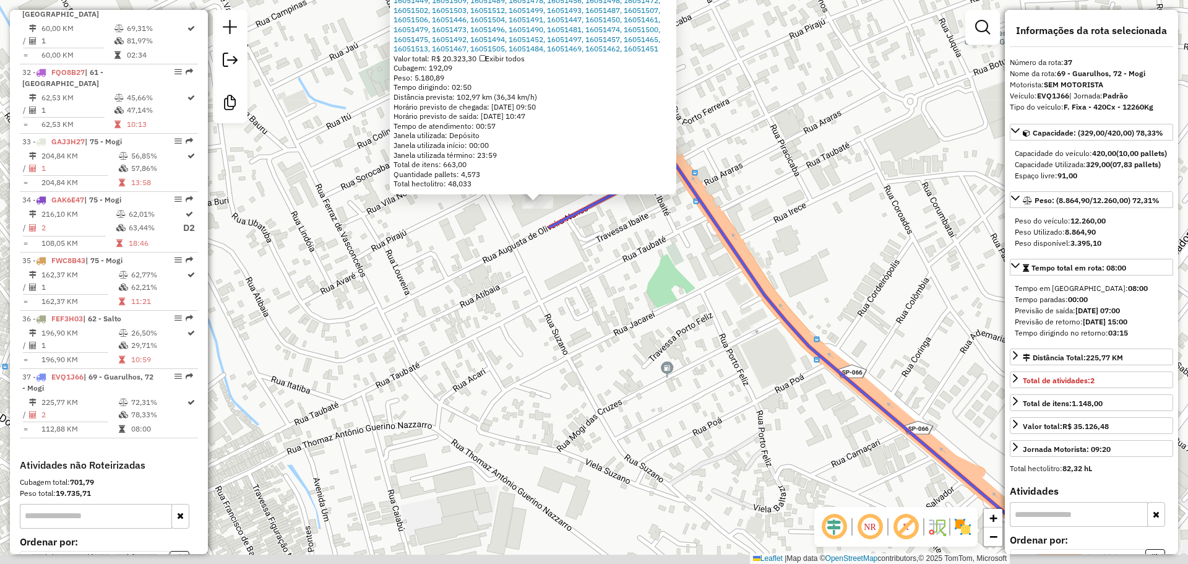
drag, startPoint x: 756, startPoint y: 470, endPoint x: 666, endPoint y: 350, distance: 149.7
click at [666, 350] on div "47500096 - SHIBATA H1 - ITAGUA Tipo de cliente: A15 - AS - BITRUCK - Híbrido - …" at bounding box center [594, 282] width 1188 height 564
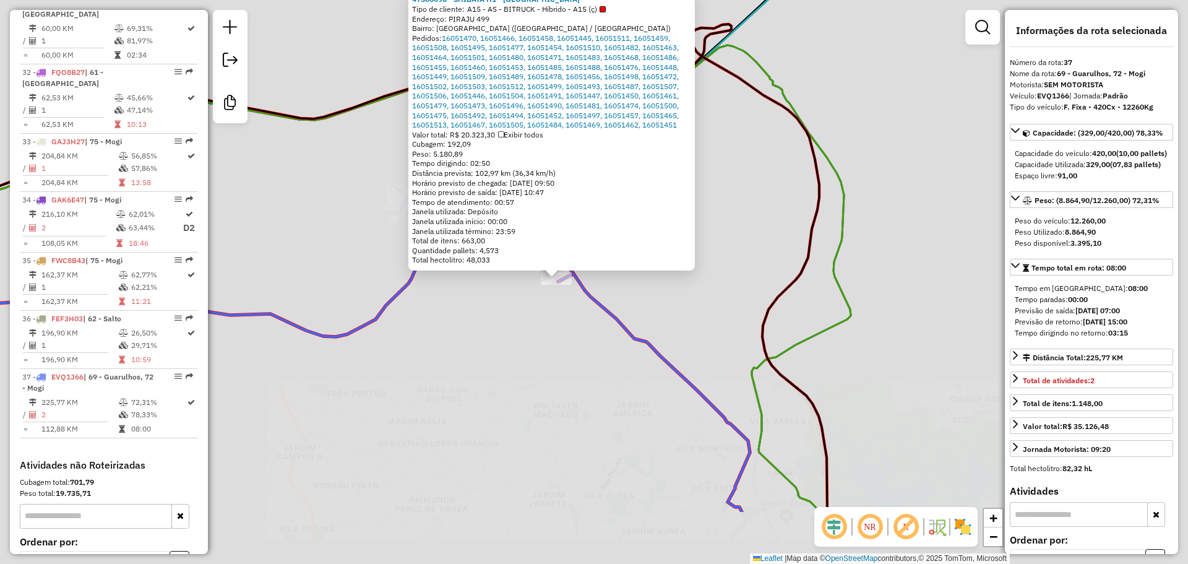
drag, startPoint x: 668, startPoint y: 426, endPoint x: 585, endPoint y: 342, distance: 118.1
click at [585, 342] on div "47500096 - SHIBATA H1 - ITAGUA Tipo de cliente: A15 - AS - BITRUCK - Híbrido - …" at bounding box center [594, 282] width 1188 height 564
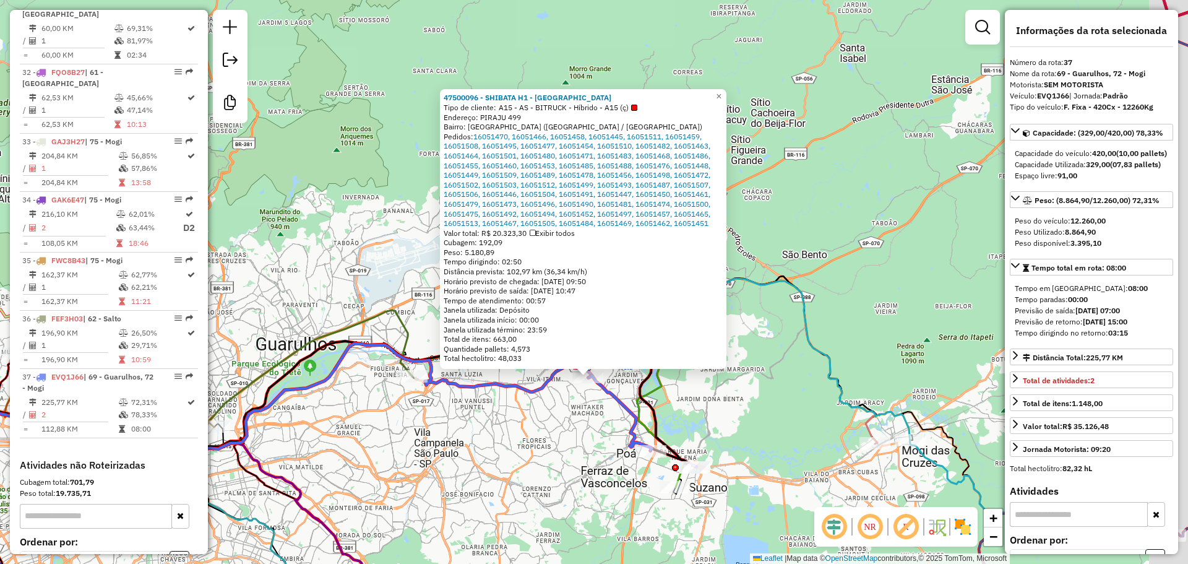
drag, startPoint x: 692, startPoint y: 492, endPoint x: 681, endPoint y: 472, distance: 22.7
click at [636, 458] on div "Rota 37 - Placa EVQ1J66 47500097 - SHIBATA S14 - POA 47500096 - SHIBATA H1 - IT…" at bounding box center [594, 282] width 1188 height 564
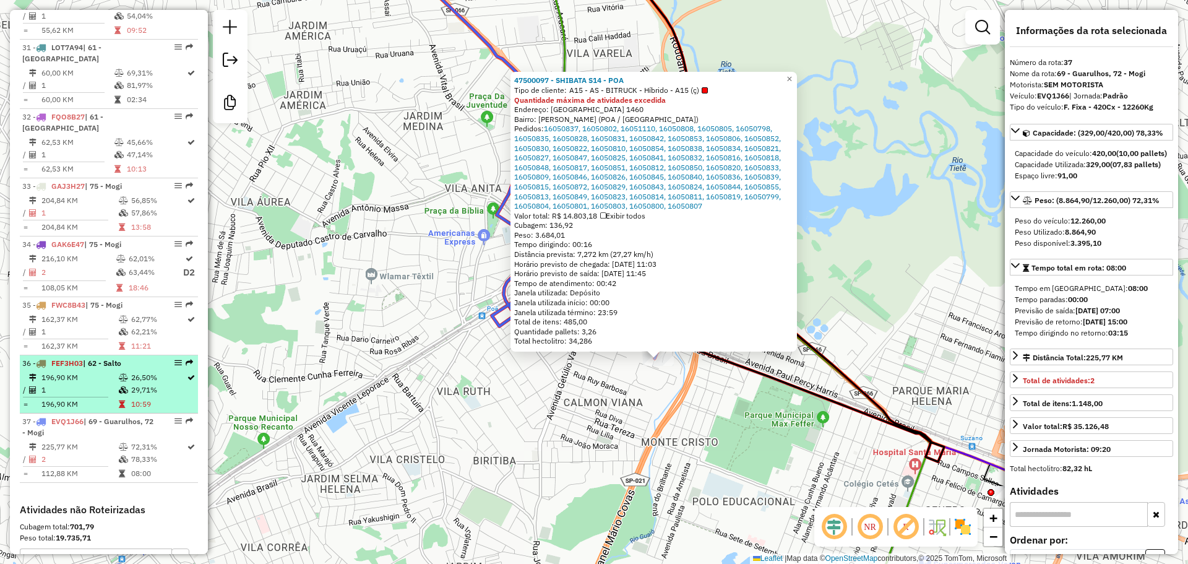
scroll to position [2311, 0]
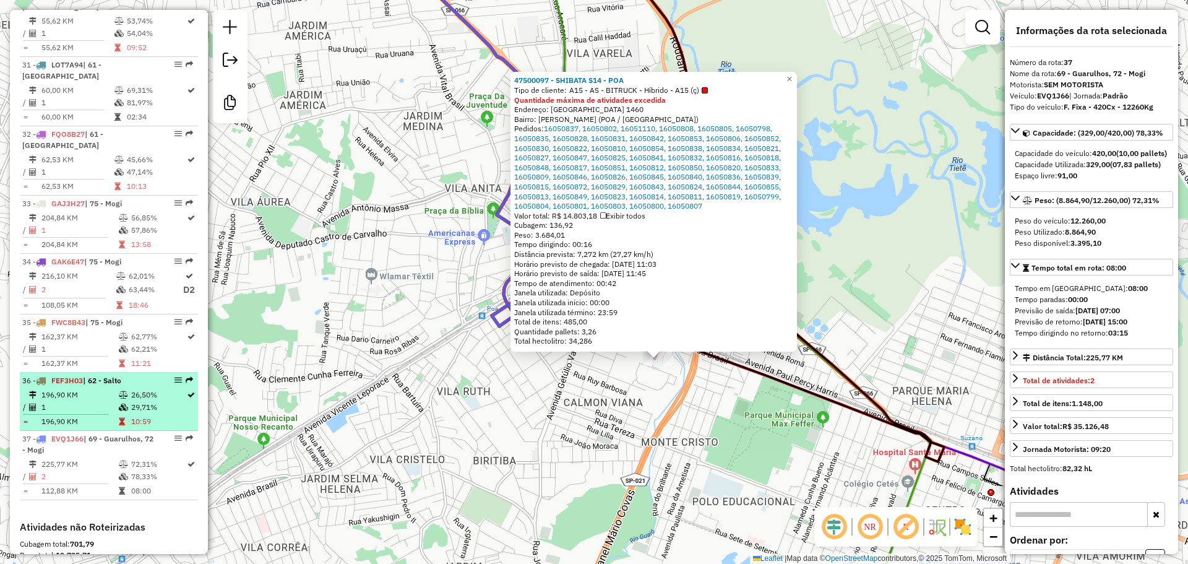
click at [115, 372] on li "36 - FEF3H03 | 62 - Salto 196,90 KM 26,50% / 1 29,71% = 196,90 KM 10:59" at bounding box center [109, 401] width 178 height 58
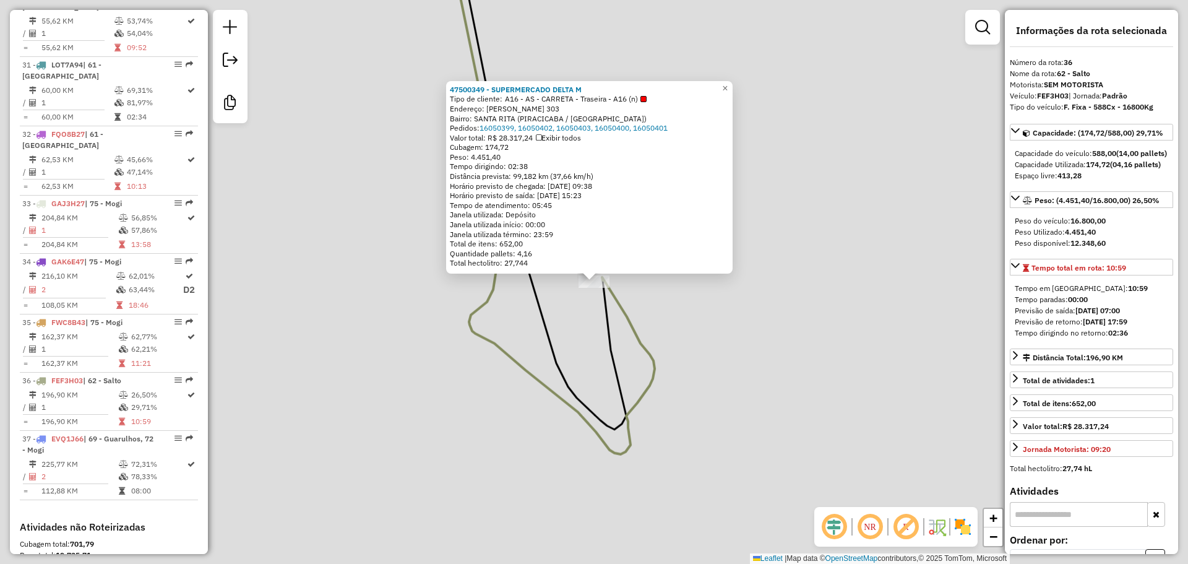
scroll to position [2373, 0]
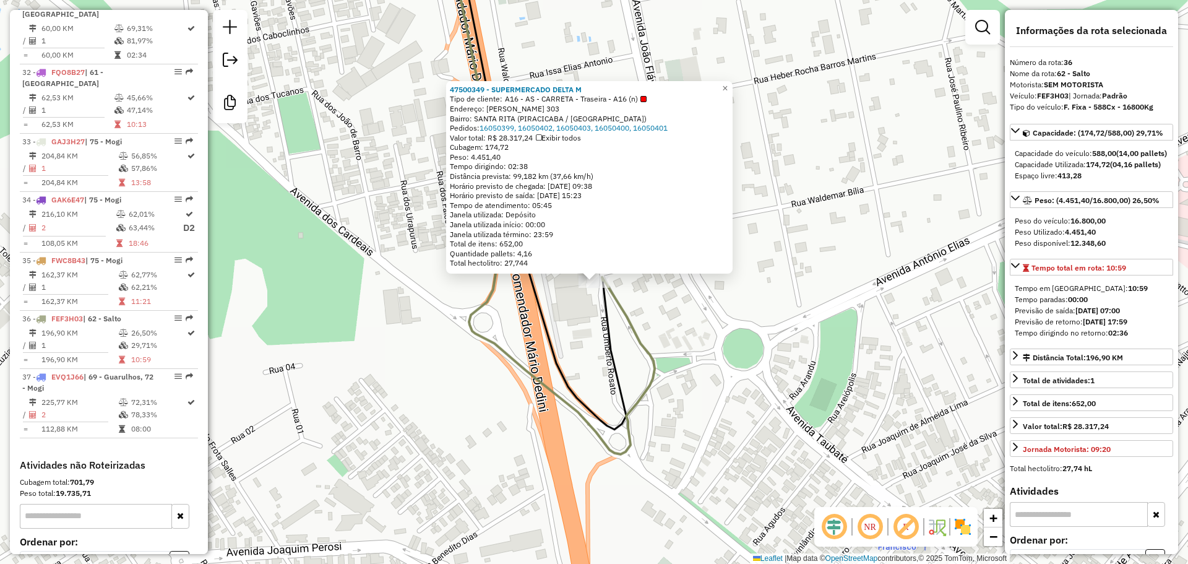
click at [563, 100] on span "A16 - AS - CARRETA - Traseira - A16 (n)" at bounding box center [576, 99] width 142 height 10
click at [566, 100] on span "A16 - AS - CARRETA - Traseira - A16 (n)" at bounding box center [576, 99] width 142 height 10
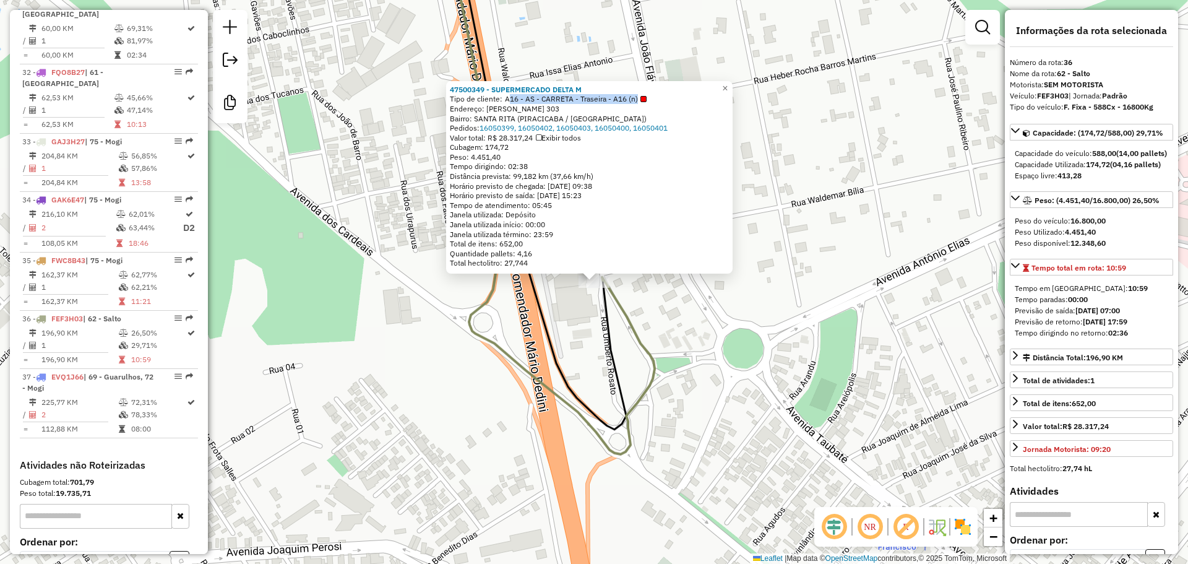
click at [566, 100] on span "A16 - AS - CARRETA - Traseira - A16 (n)" at bounding box center [576, 99] width 142 height 10
click at [666, 33] on em at bounding box center [982, 27] width 15 height 15
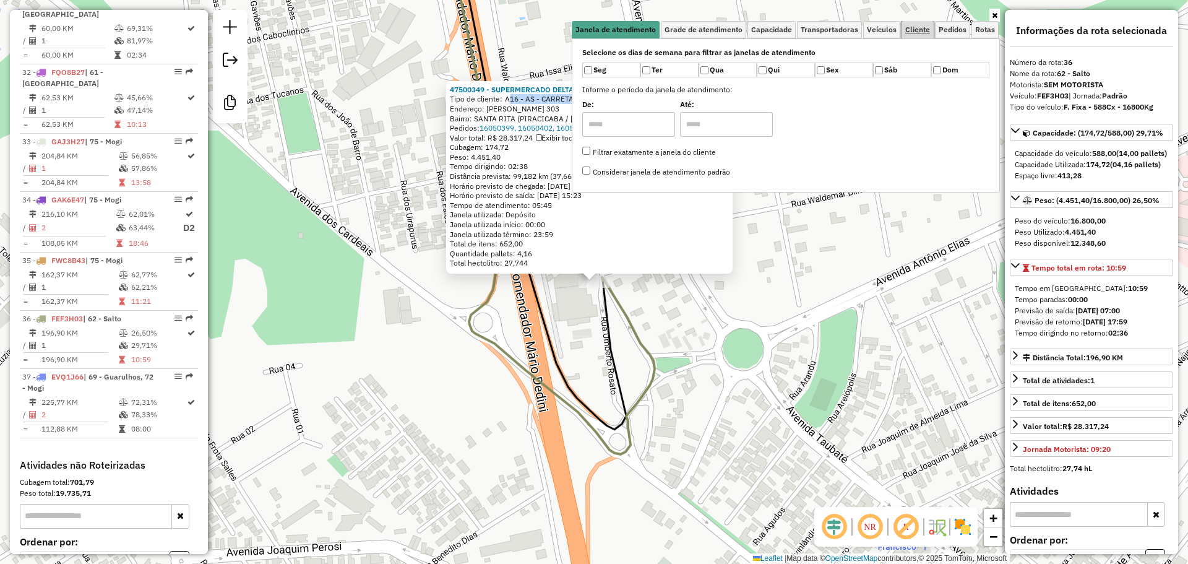
click at [666, 29] on span "Cliente" at bounding box center [917, 29] width 25 height 7
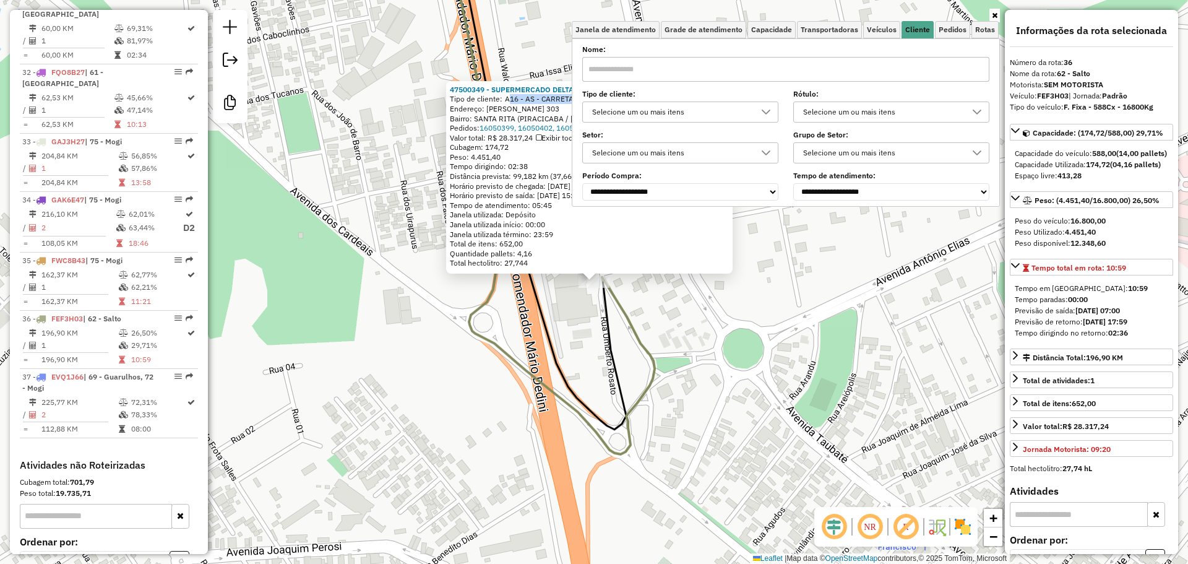
click at [666, 116] on div "Selecione um ou mais itens" at bounding box center [671, 112] width 166 height 20
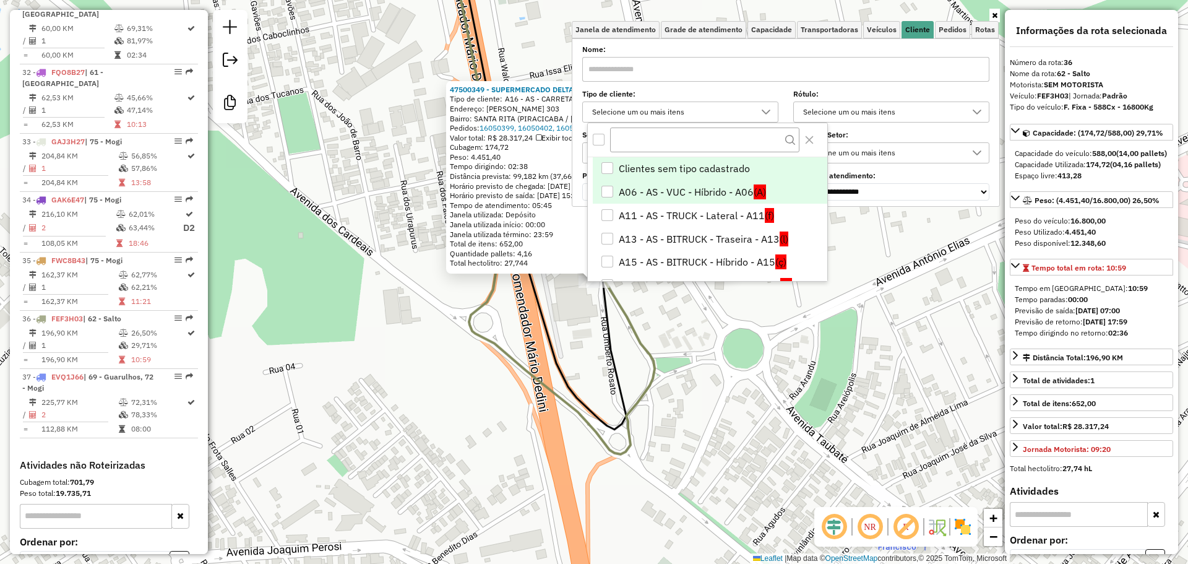
scroll to position [7, 43]
click at [666, 193] on li "A06 - AS - VUC - Híbrido - A06 (A)" at bounding box center [710, 192] width 234 height 24
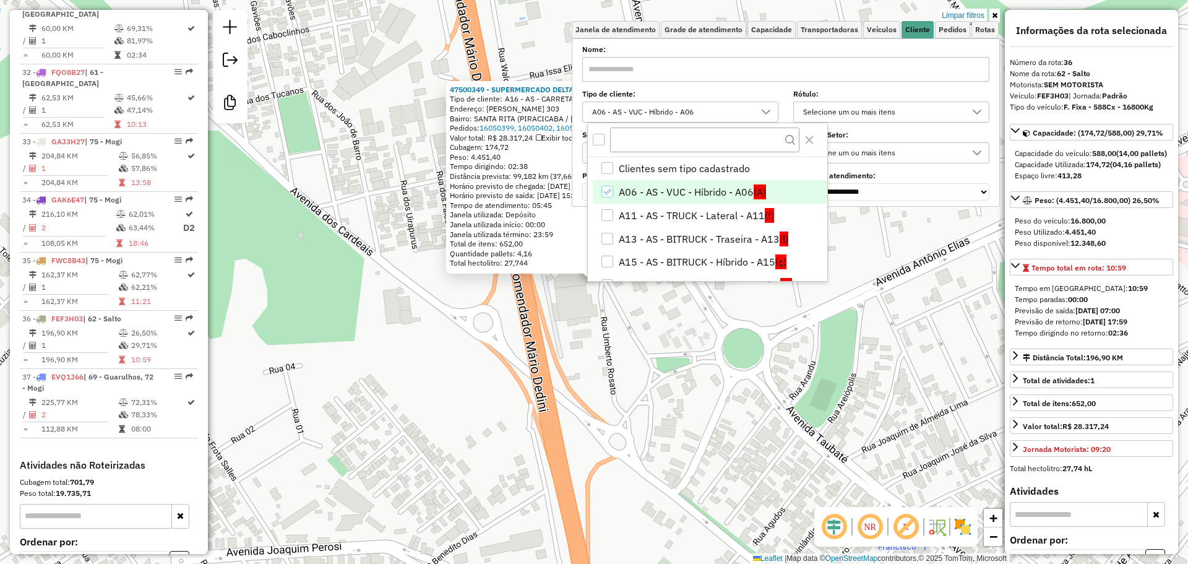
click at [666, 95] on label "Tipo de cliente:" at bounding box center [680, 93] width 196 height 11
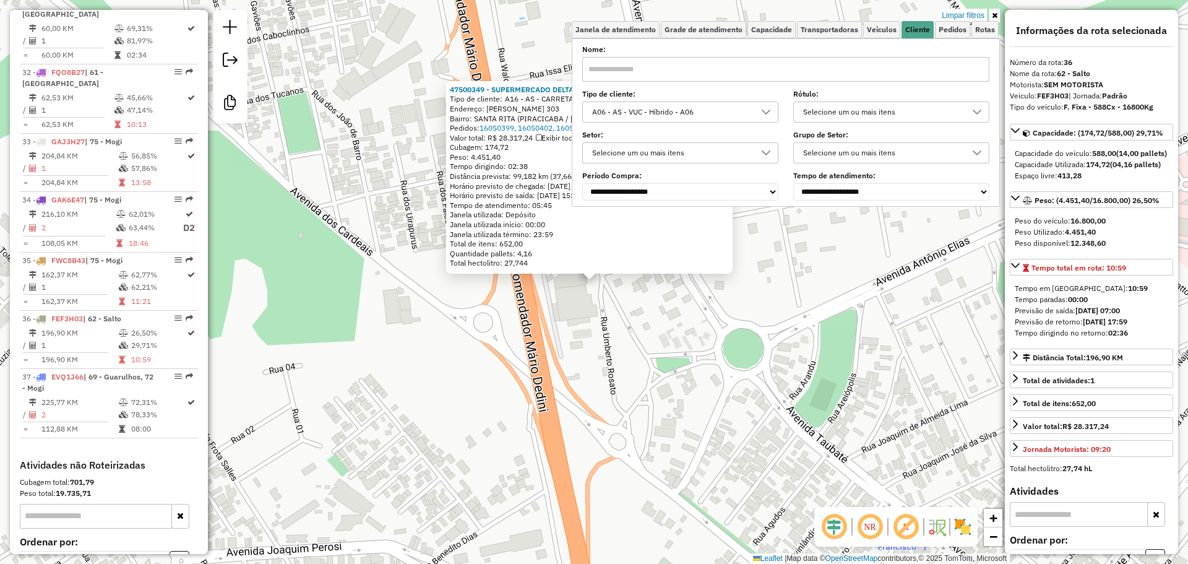
click at [489, 349] on div "47500349 - SUPERMERCADO DELTA M Tipo de cliente: A16 - AS - CARRETA - Traseira …" at bounding box center [594, 282] width 1188 height 564
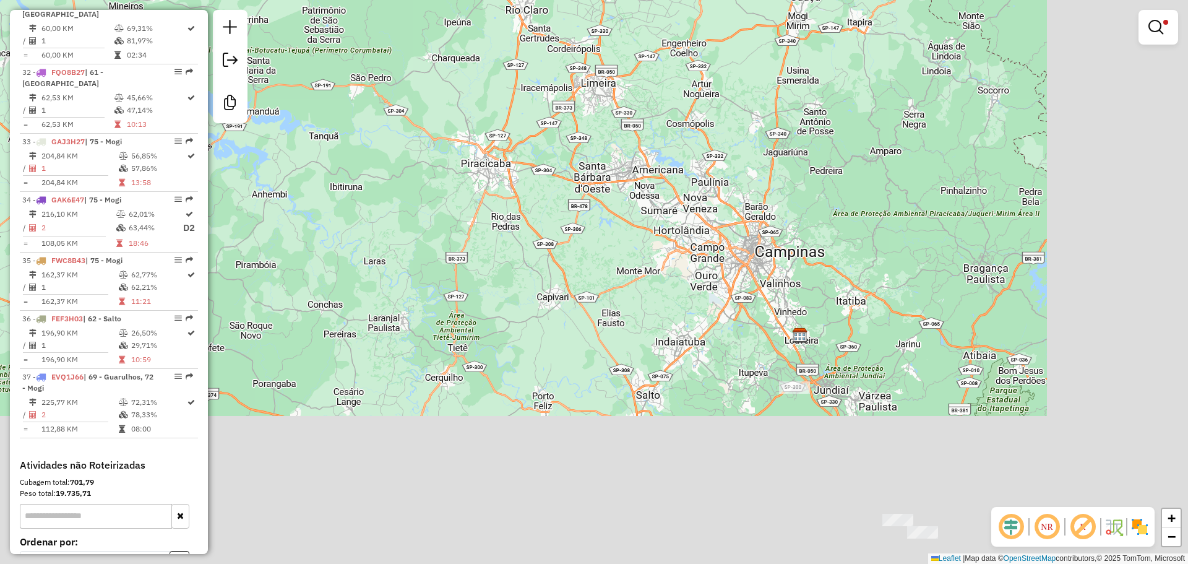
drag, startPoint x: 747, startPoint y: 359, endPoint x: 537, endPoint y: 178, distance: 276.8
click at [537, 178] on div "Limpar filtros Janela de atendimento Grade de atendimento Capacidade Transporta…" at bounding box center [594, 282] width 1188 height 564
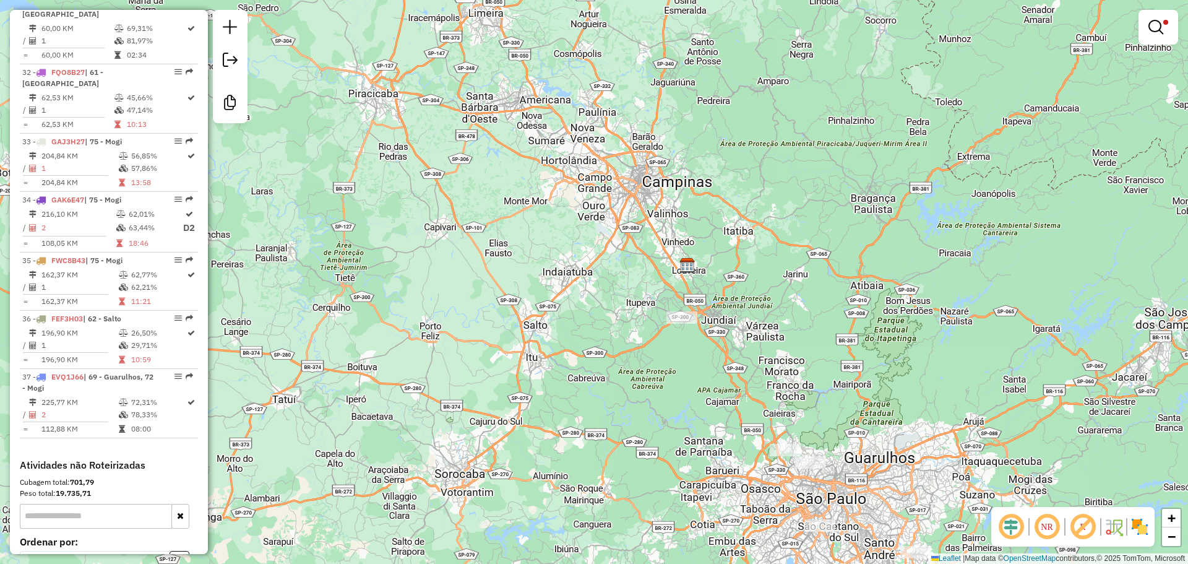
drag, startPoint x: 638, startPoint y: 324, endPoint x: 436, endPoint y: 194, distance: 240.8
click at [436, 194] on div "Limpar filtros Janela de atendimento Grade de atendimento Capacidade Transporta…" at bounding box center [594, 282] width 1188 height 564
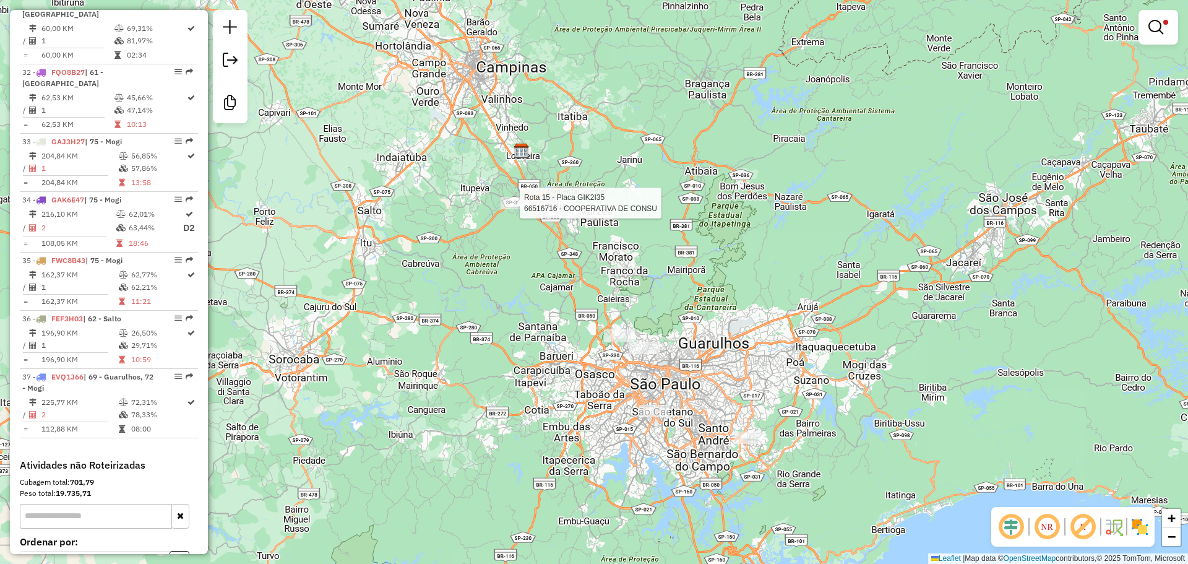
select select "**********"
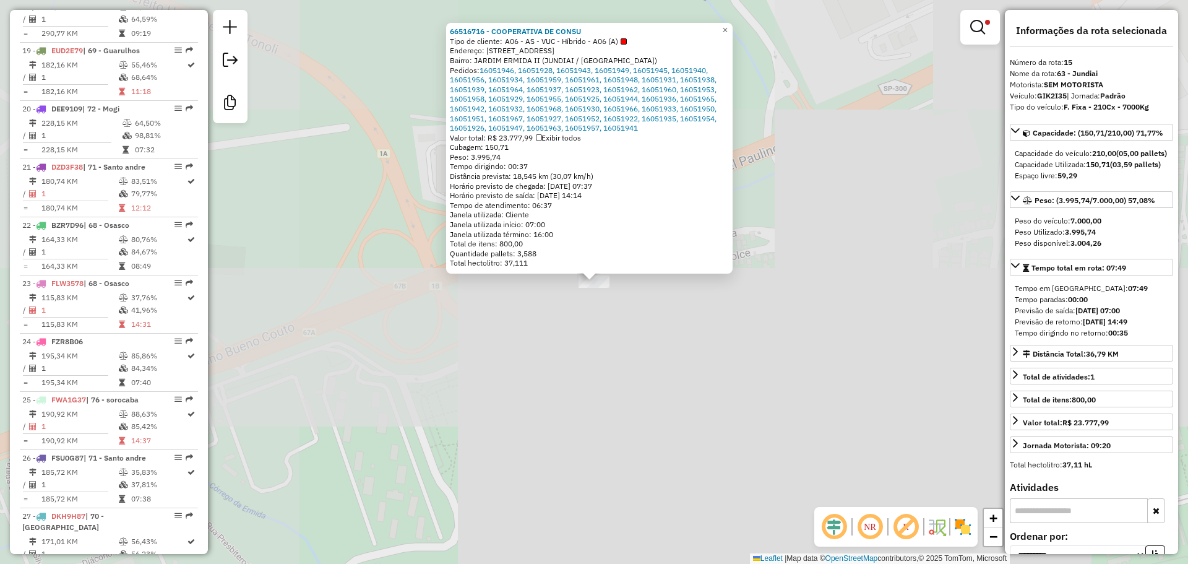
scroll to position [1349, 0]
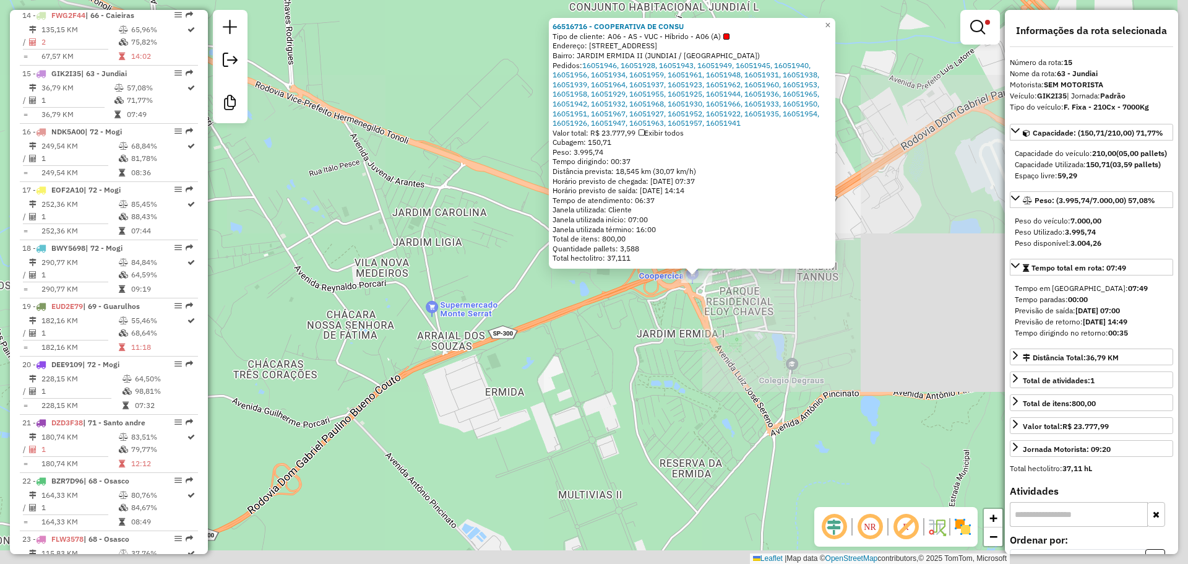
drag, startPoint x: 713, startPoint y: 369, endPoint x: 350, endPoint y: 171, distance: 414.2
click at [348, 165] on div "66516716 - COOPERATIVA DE CONSU Tipo de cliente: A06 - AS - VUC - Híbrido - A06…" at bounding box center [594, 282] width 1188 height 564
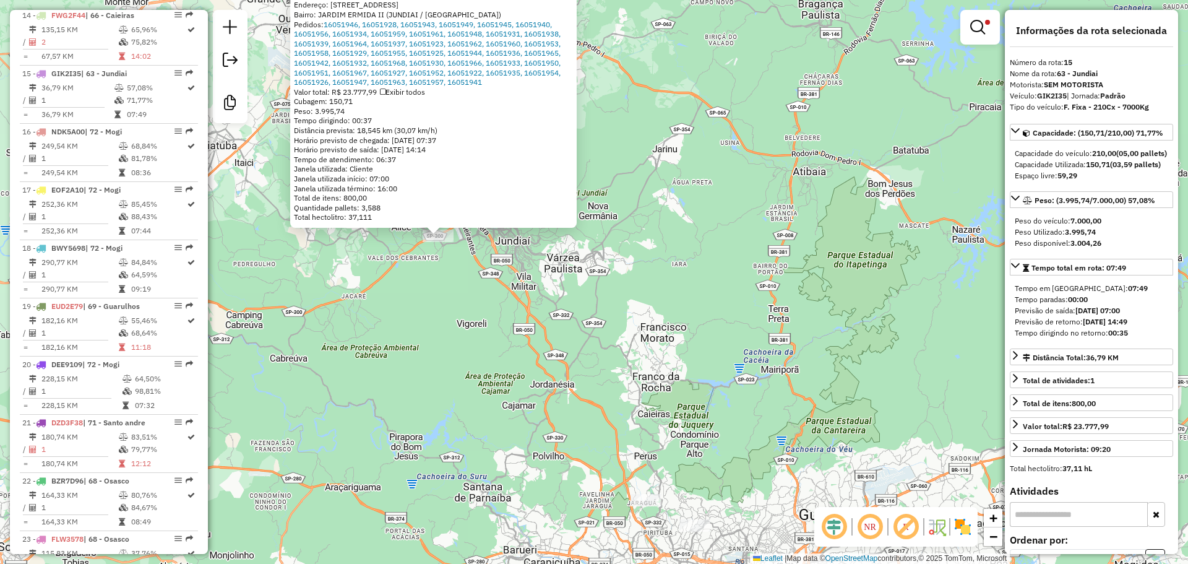
drag, startPoint x: 529, startPoint y: 452, endPoint x: 488, endPoint y: 358, distance: 102.2
click at [449, 290] on div "66516716 - COOPERATIVA DE CONSU Tipo de cliente: A06 - AS - VUC - Híbrido - A06…" at bounding box center [594, 282] width 1188 height 564
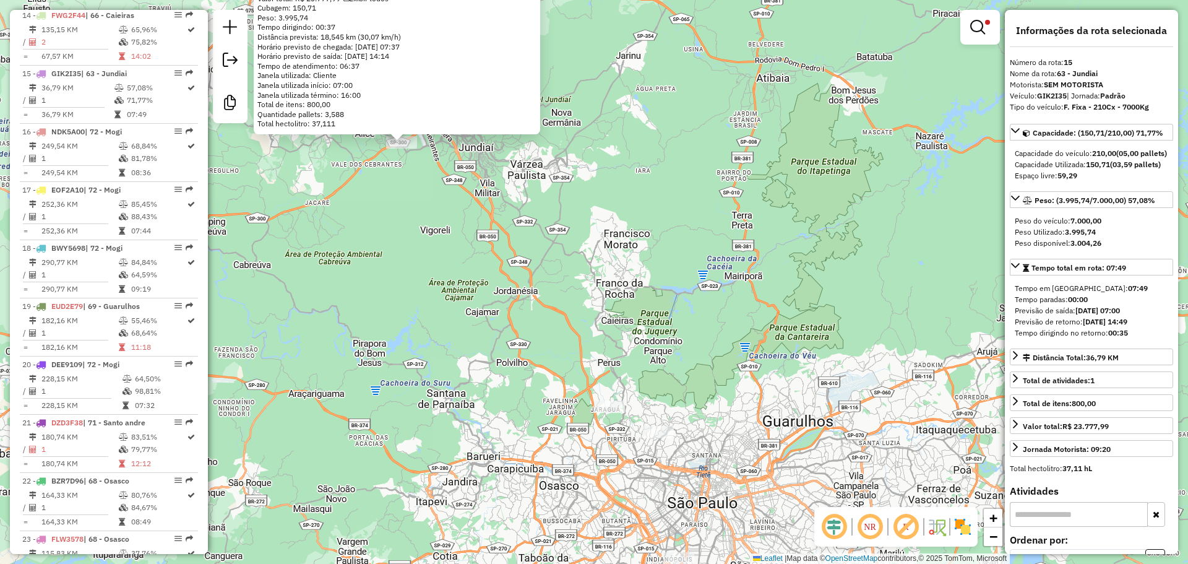
click at [608, 398] on div "Rota 14 - Placa FWG2F44 47500406 - VIOLETA JARDIM FINCA 66516716 - COOPERATIVA …" at bounding box center [594, 282] width 1188 height 564
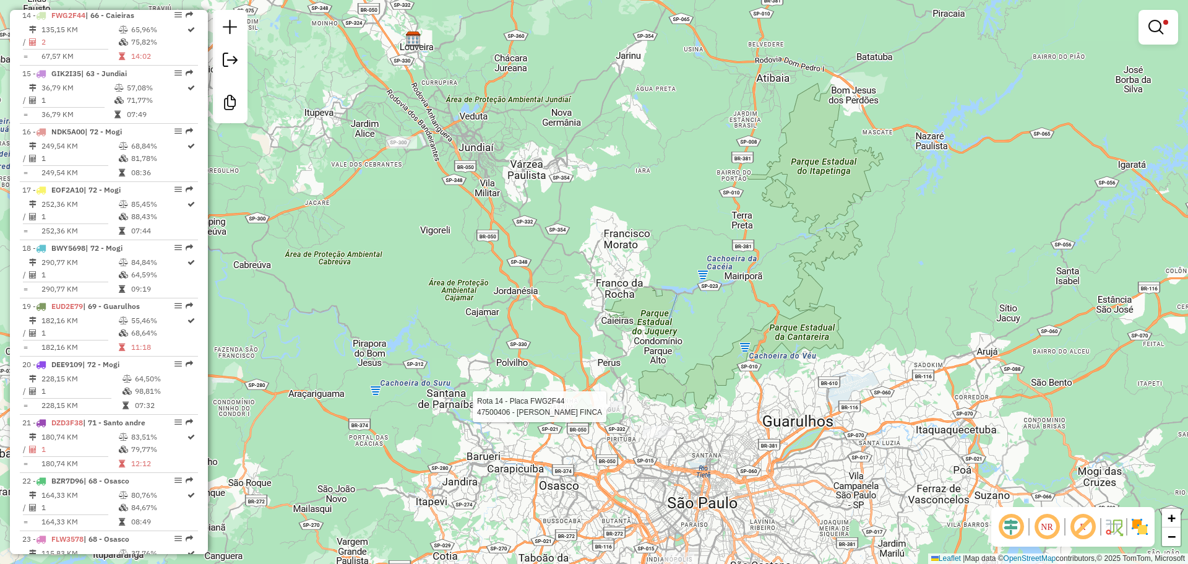
select select "**********"
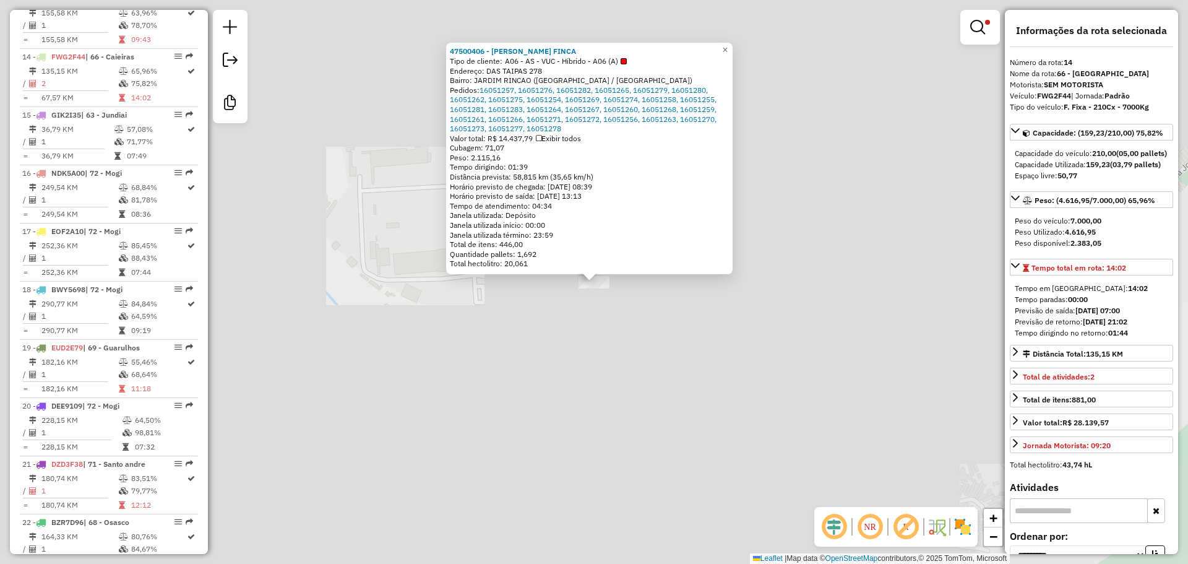
scroll to position [1291, 0]
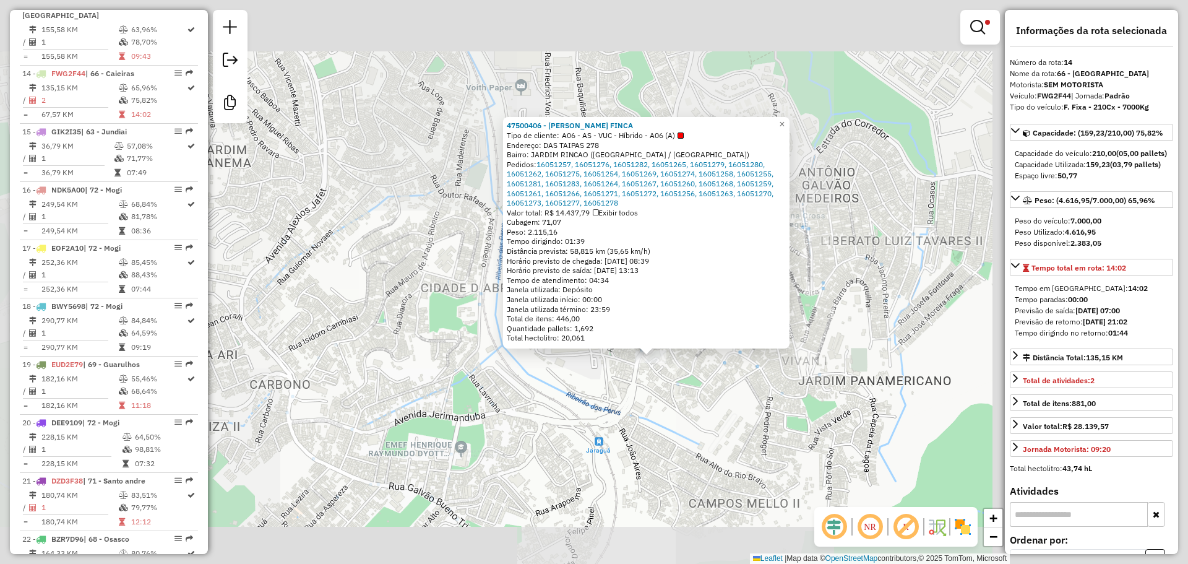
drag, startPoint x: 732, startPoint y: 459, endPoint x: 468, endPoint y: 134, distance: 419.5
click at [468, 134] on div "47500406 - VIOLETA JARDIM FINCA Tipo de cliente: A06 - AS - VUC - Híbrido - A06…" at bounding box center [594, 282] width 1188 height 564
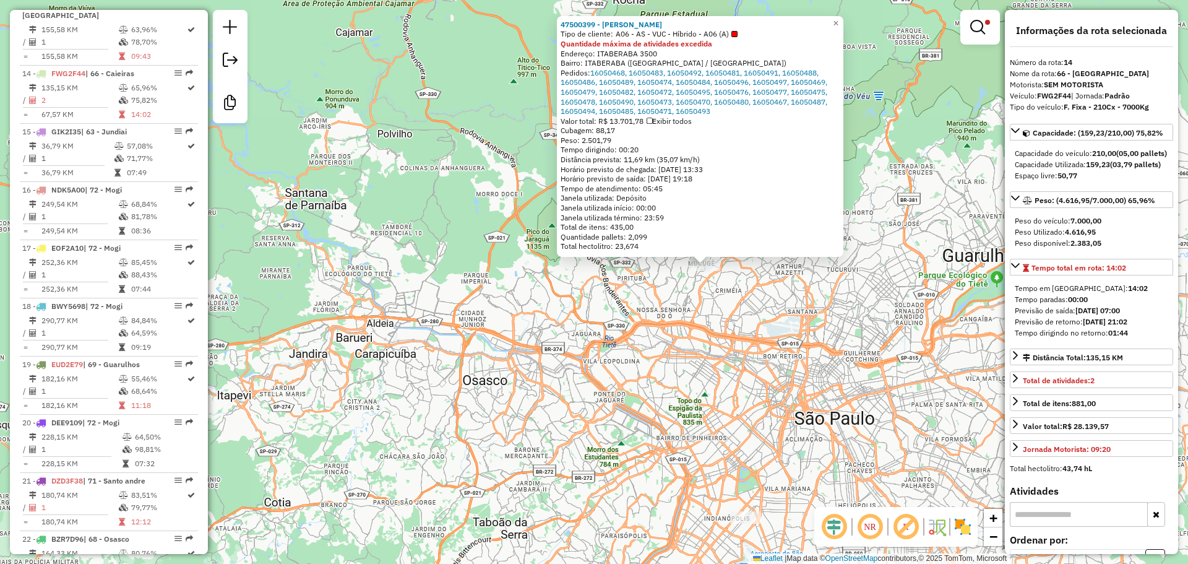
click at [666, 319] on div "47500399 - VIOLETA ITABERABA Tipo de cliente: A06 - AS - VUC - Híbrido - A06 (A…" at bounding box center [594, 282] width 1188 height 564
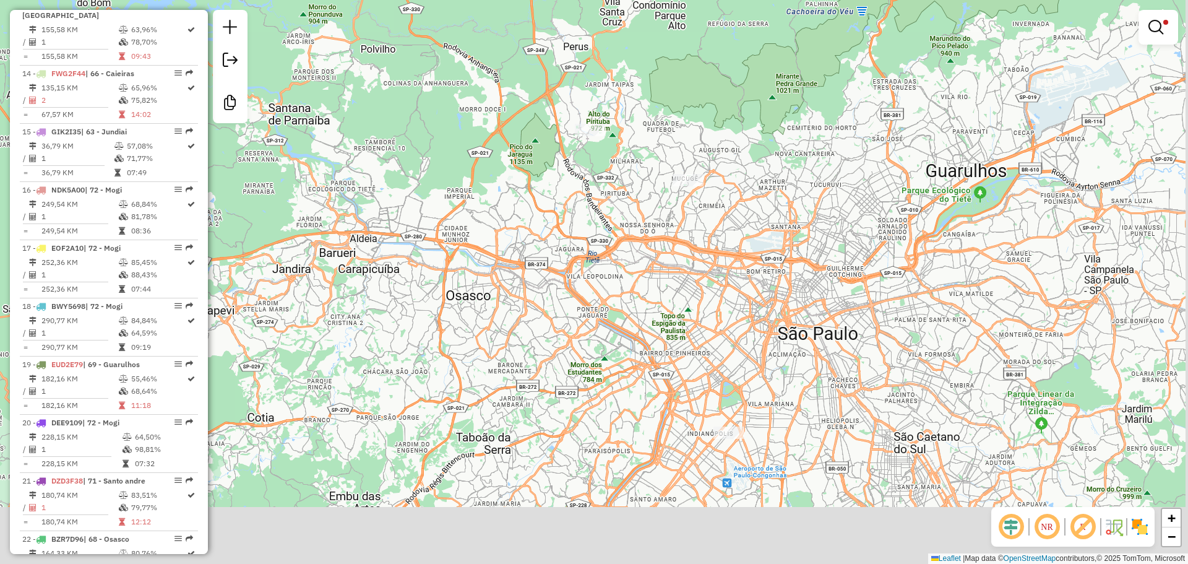
drag, startPoint x: 685, startPoint y: 462, endPoint x: 686, endPoint y: 395, distance: 67.4
click at [666, 374] on div "Limpar filtros Janela de atendimento Grade de atendimento Capacidade Transporta…" at bounding box center [594, 282] width 1188 height 564
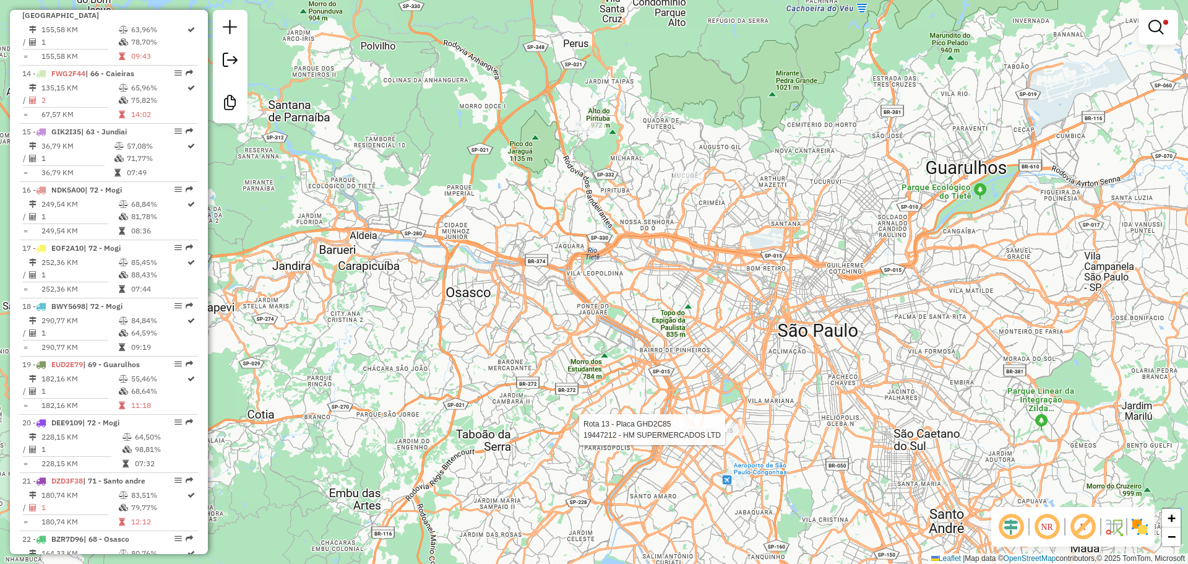
select select "**********"
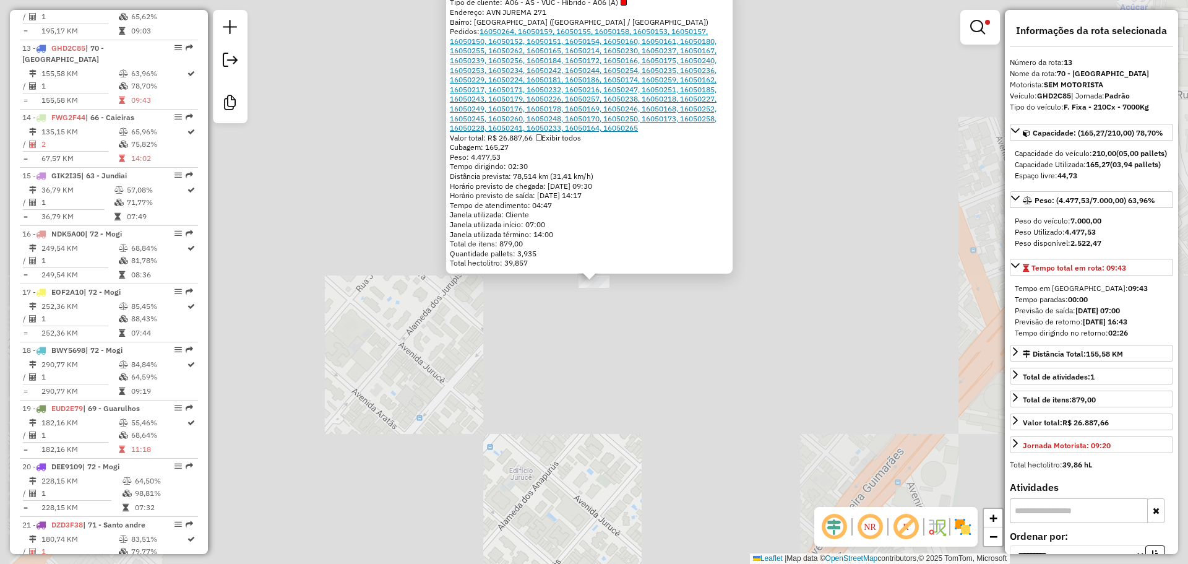
scroll to position [1233, 0]
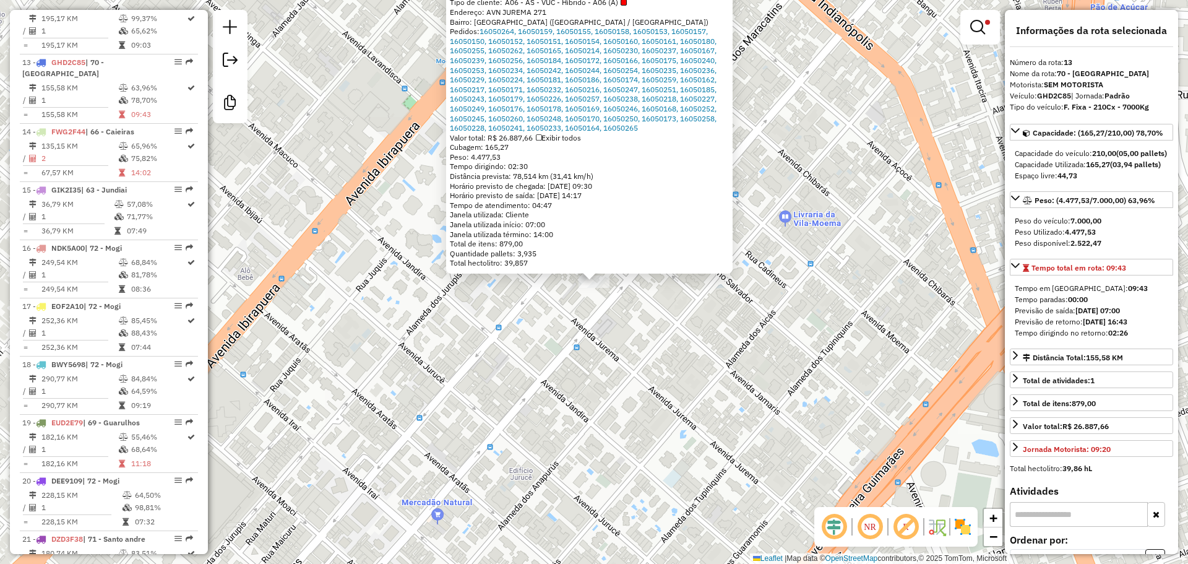
click at [564, 1] on span "A06 - AS - VUC - Híbrido - A06 (A)" at bounding box center [566, 3] width 122 height 10
click at [666, 101] on div "Tipo do veículo: F. Fixa - 210Cx - 7000Kg" at bounding box center [1091, 106] width 163 height 11
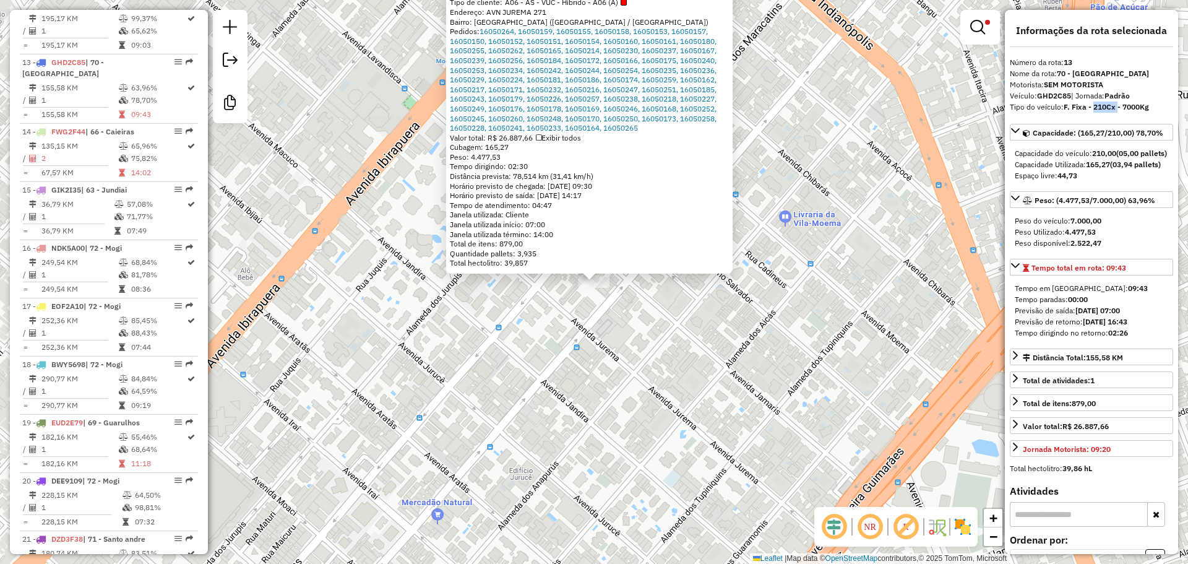
click at [666, 275] on div "19447212 - HM SUPERMERCADOS LTD Tipo de cliente: A06 - AS - VUC - Híbrido - A06…" at bounding box center [594, 282] width 1188 height 564
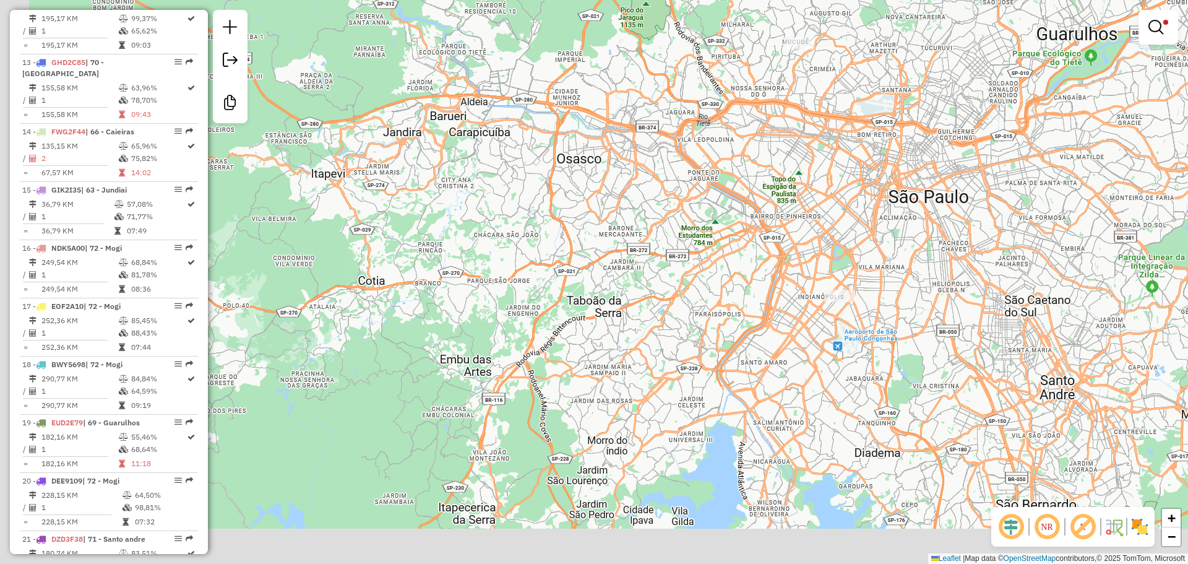
drag, startPoint x: 901, startPoint y: 342, endPoint x: 564, endPoint y: 325, distance: 337.6
click at [564, 325] on div "Limpar filtros Janela de atendimento Grade de atendimento Capacidade Transporta…" at bounding box center [594, 282] width 1188 height 564
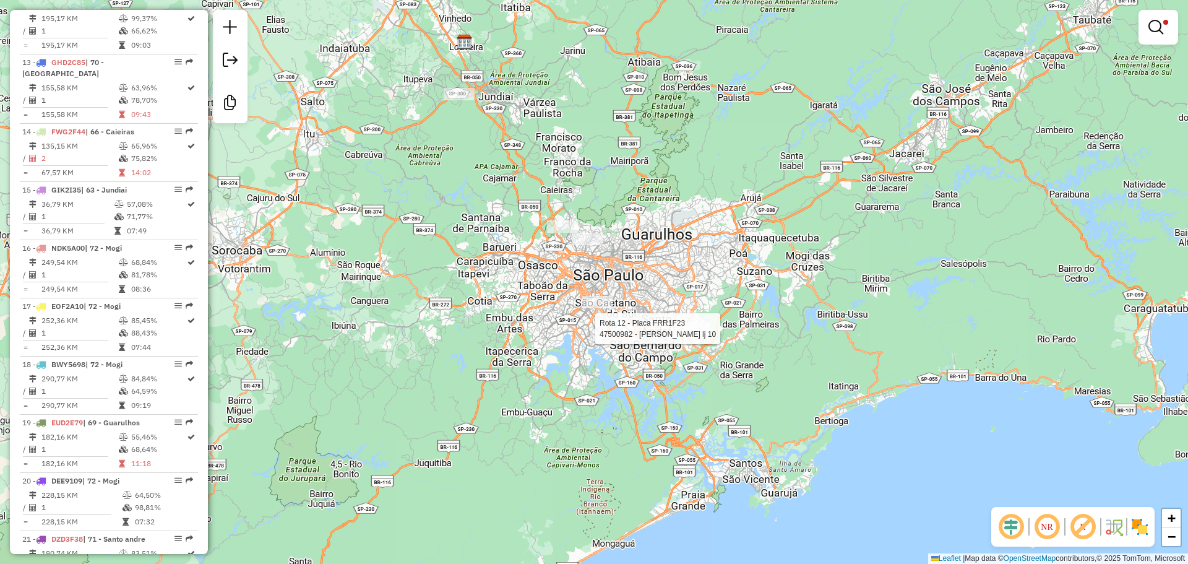
select select "**********"
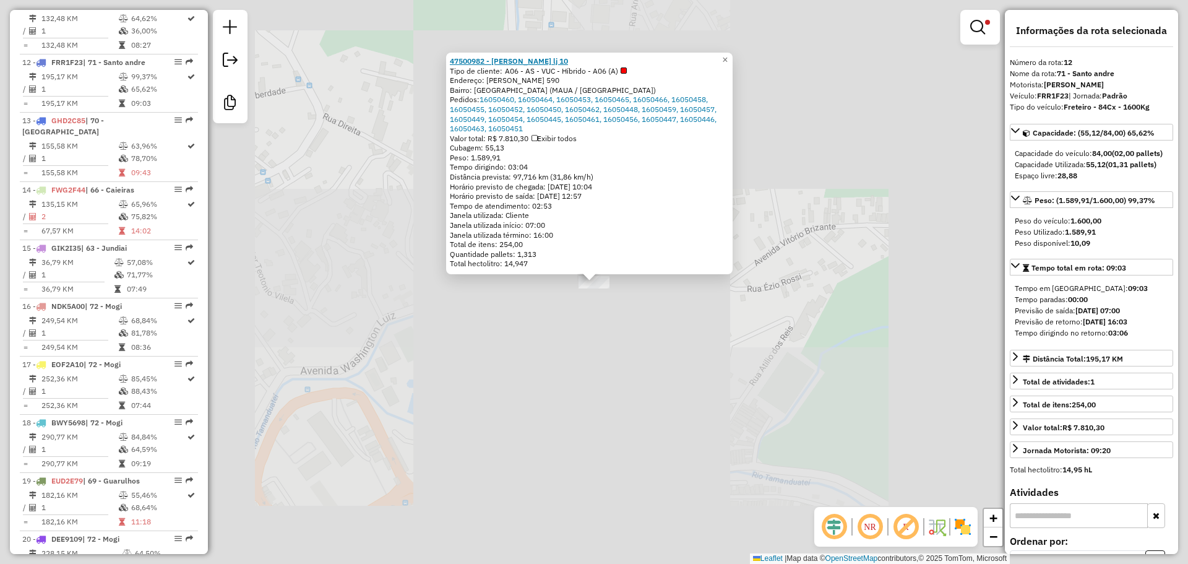
scroll to position [1175, 0]
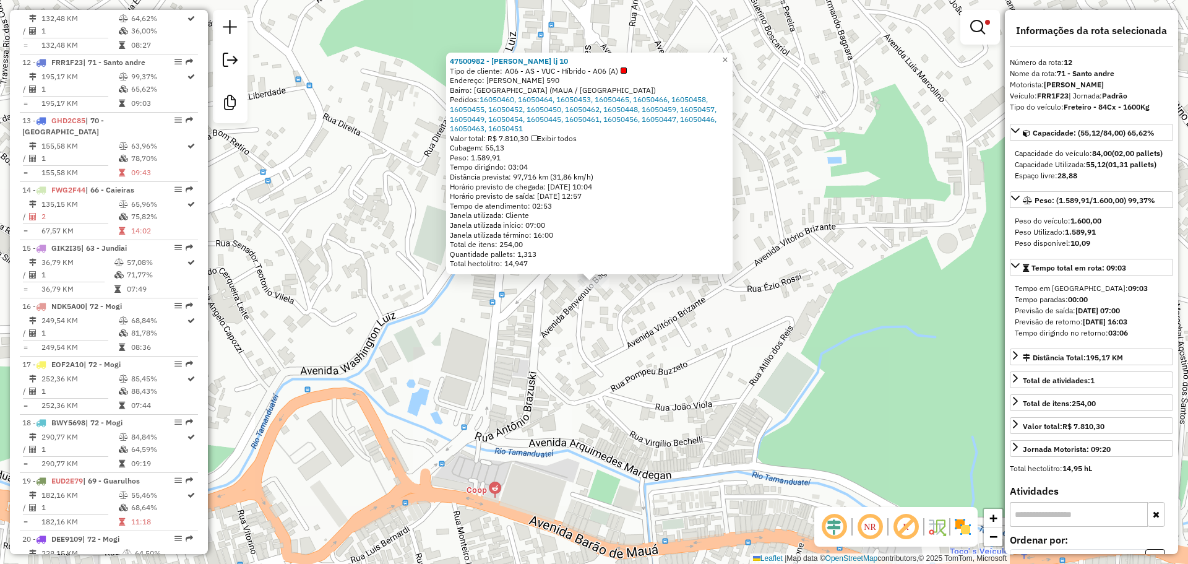
click at [538, 72] on span "A06 - AS - VUC - Híbrido - A06 (A)" at bounding box center [566, 71] width 122 height 10
click at [551, 72] on span "A06 - AS - VUC - Híbrido - A06 (A)" at bounding box center [566, 71] width 122 height 10
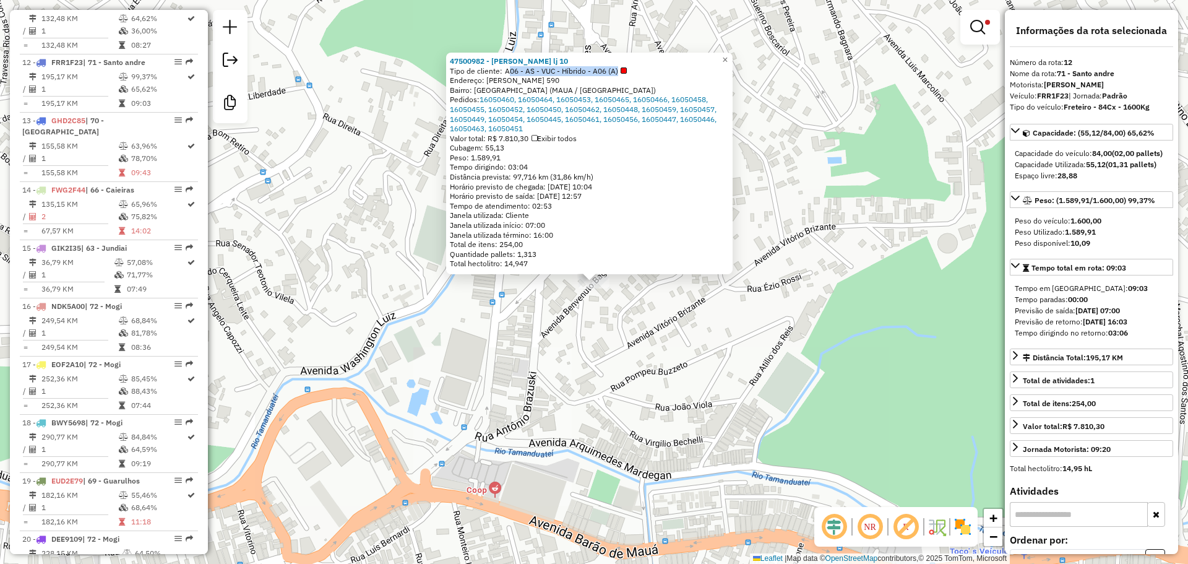
click at [551, 72] on span "A06 - AS - VUC - Híbrido - A06 (A)" at bounding box center [566, 71] width 122 height 10
click at [666, 152] on strong "84,00" at bounding box center [1102, 152] width 20 height 9
click at [666, 218] on div "47500982 - lorencini lj 10 Tipo de cliente: A06 - AS - VUC - Híbrido - A06 (A) …" at bounding box center [594, 282] width 1188 height 564
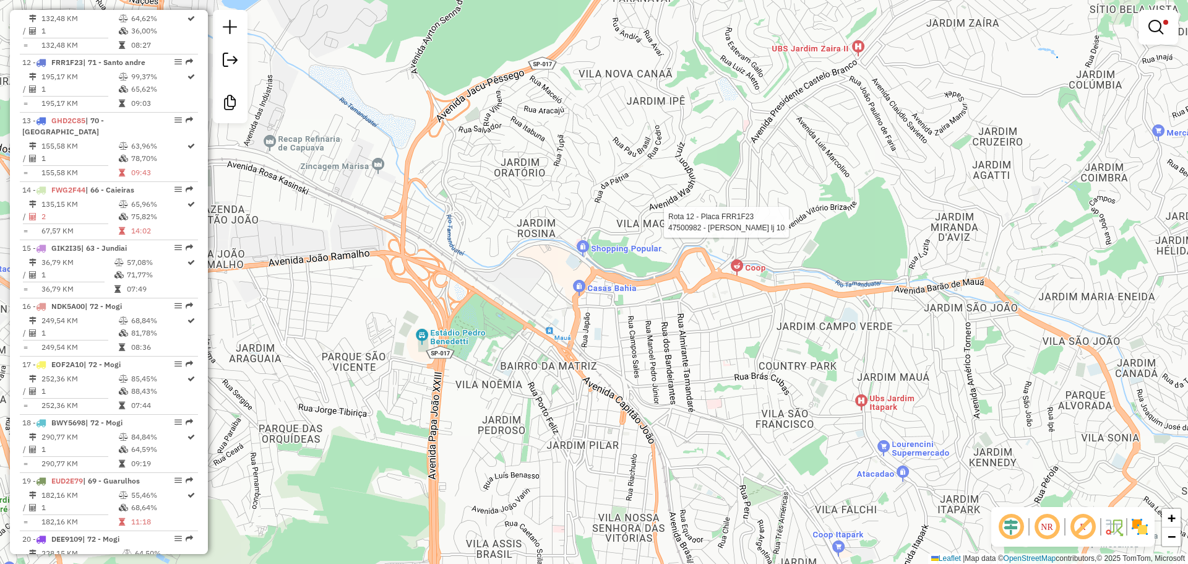
select select "**********"
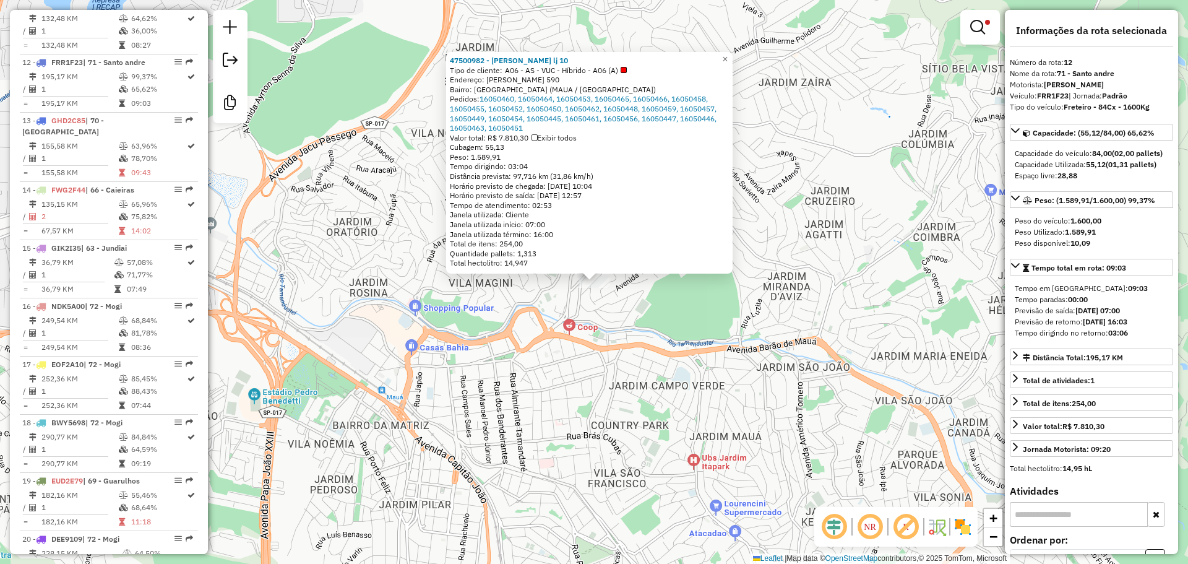
click at [574, 69] on span "A06 - AS - VUC - Híbrido - A06 (A)" at bounding box center [566, 71] width 122 height 10
click at [580, 71] on span "A06 - AS - VUC - Híbrido - A06 (A)" at bounding box center [566, 71] width 122 height 10
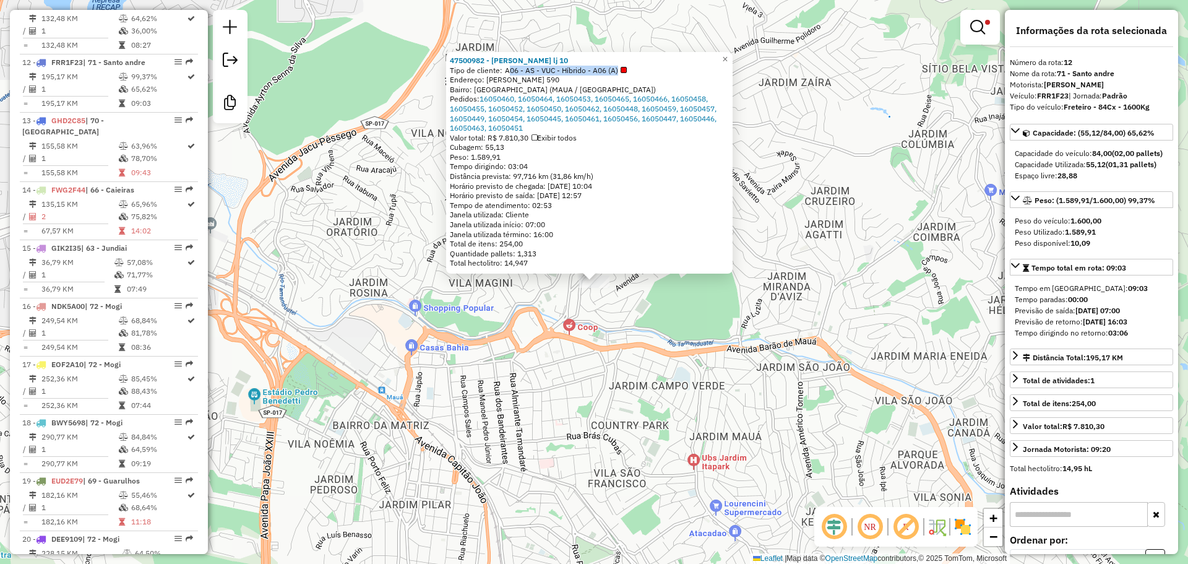
click at [580, 71] on span "A06 - AS - VUC - Híbrido - A06 (A)" at bounding box center [566, 71] width 122 height 10
click at [583, 71] on span "A06 - AS - VUC - Híbrido - A06 (A)" at bounding box center [566, 71] width 122 height 10
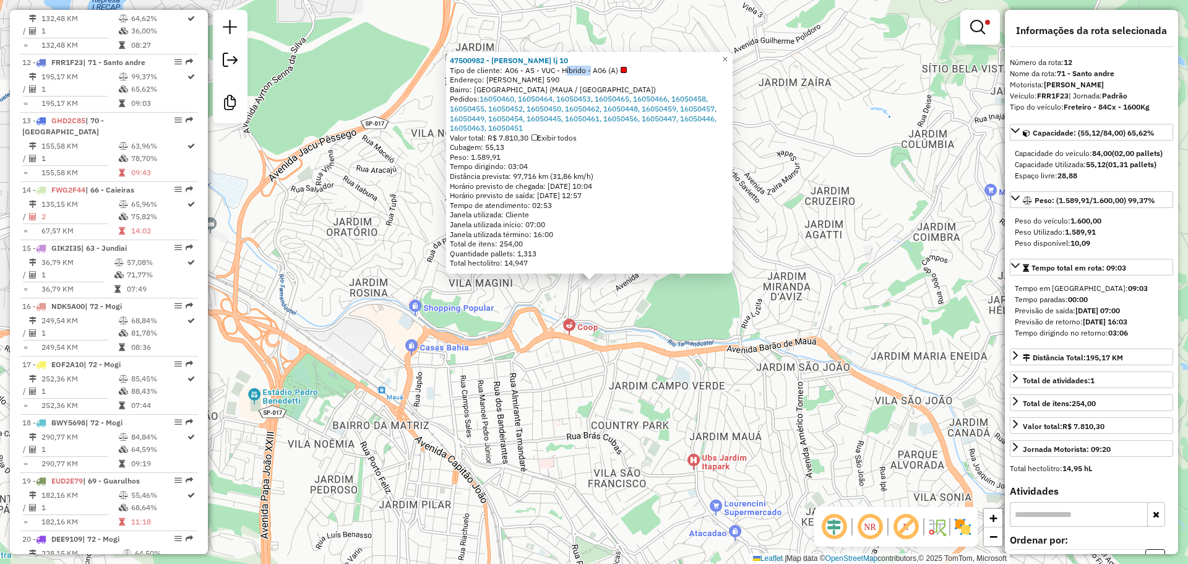
click at [583, 71] on span "A06 - AS - VUC - Híbrido - A06 (A)" at bounding box center [566, 71] width 122 height 10
click at [666, 283] on div "47500982 - lorencini lj 10 Tipo de cliente: A06 - AS - VUC - Híbrido - A06 (A) …" at bounding box center [594, 282] width 1188 height 564
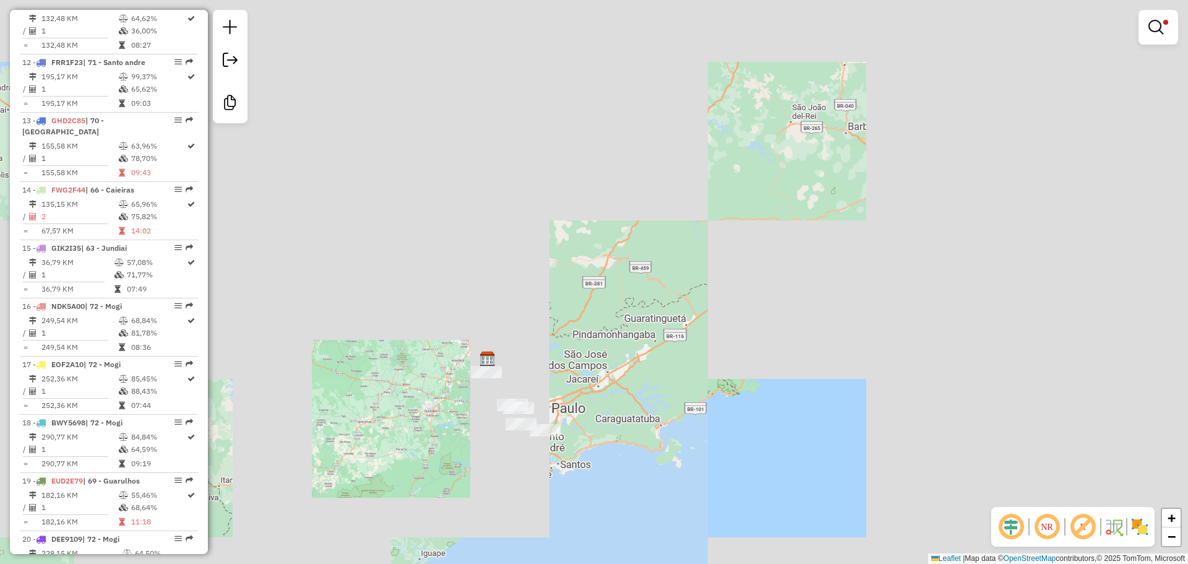
drag, startPoint x: 917, startPoint y: 280, endPoint x: 622, endPoint y: 387, distance: 314.1
click at [622, 387] on div "Limpar filtros Janela de atendimento Grade de atendimento Capacidade Transporta…" at bounding box center [594, 282] width 1188 height 564
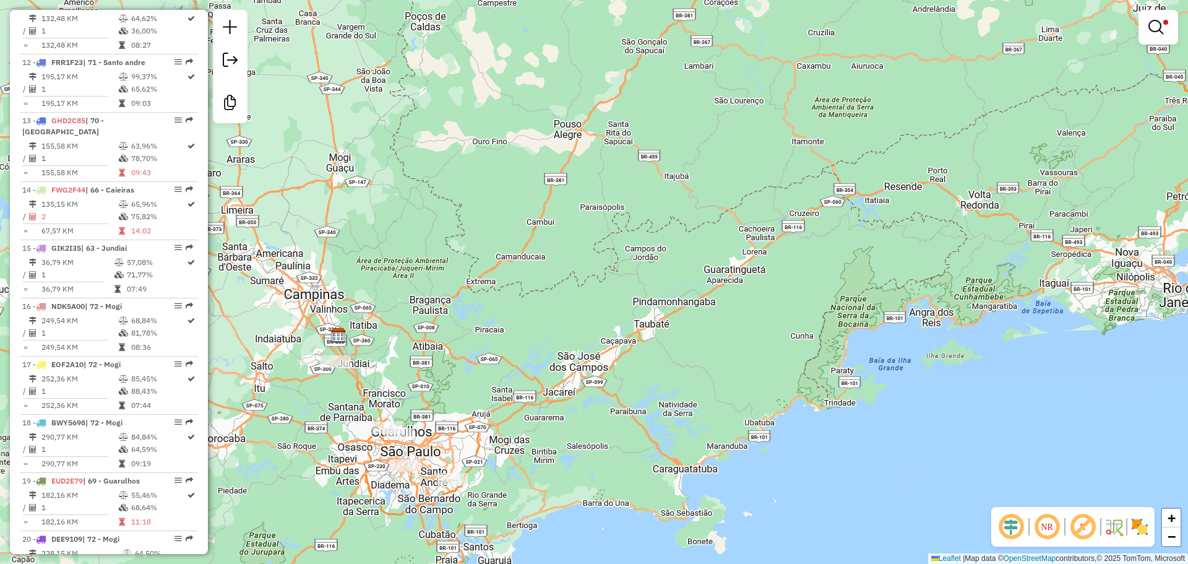
click at [666, 28] on em at bounding box center [1155, 27] width 15 height 15
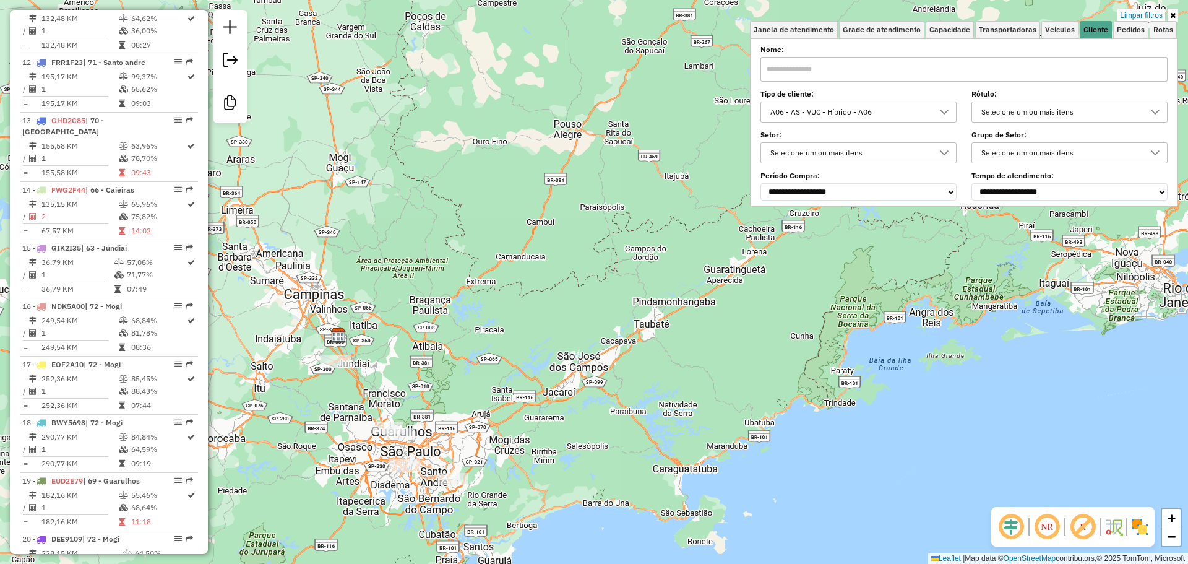
click at [666, 108] on div "A06 - AS - VUC - Híbrido - A06" at bounding box center [849, 112] width 166 height 20
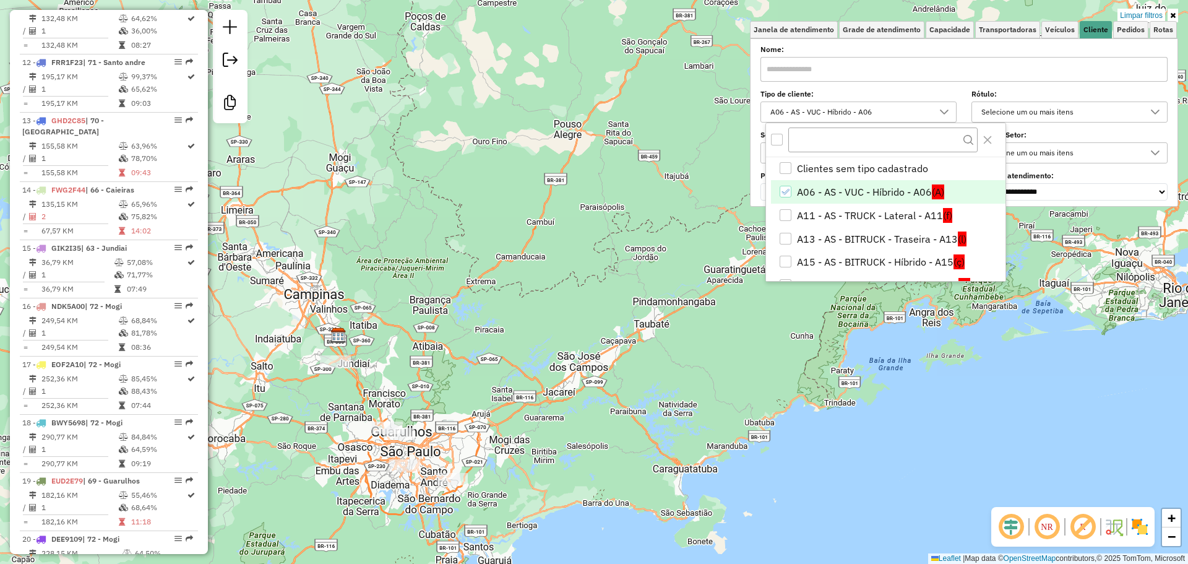
click at [666, 191] on li "A06 - AS - VUC - Híbrido - A06 (A)" at bounding box center [888, 192] width 234 height 24
click at [666, 219] on li "A11 - AS - TRUCK - Lateral - A11 (f)" at bounding box center [888, 216] width 234 height 24
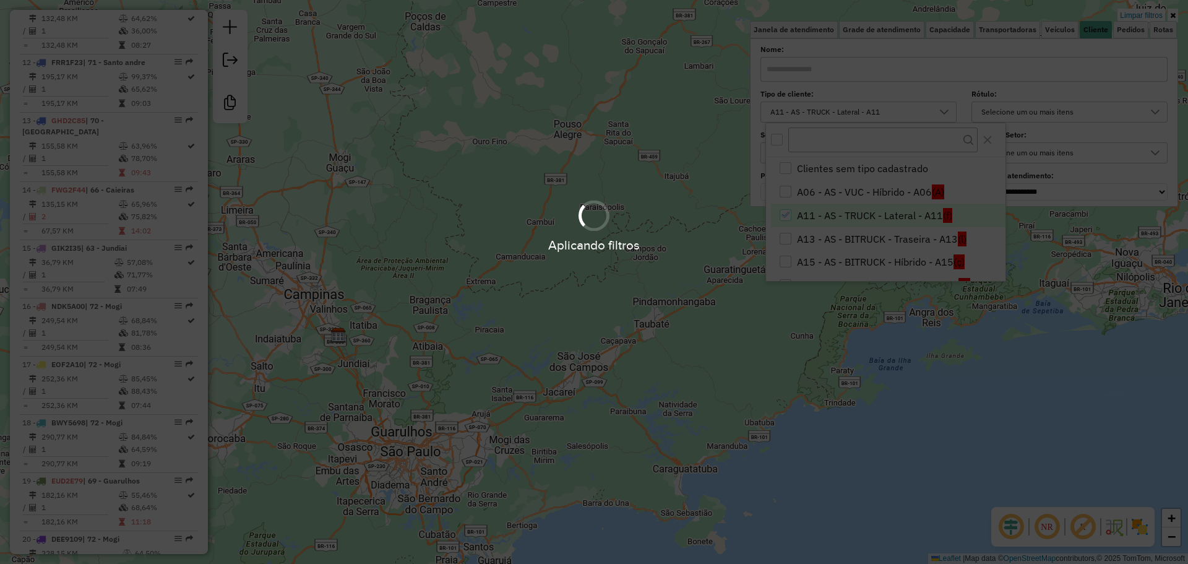
click at [493, 272] on div "Aplicando filtros" at bounding box center [594, 282] width 1188 height 564
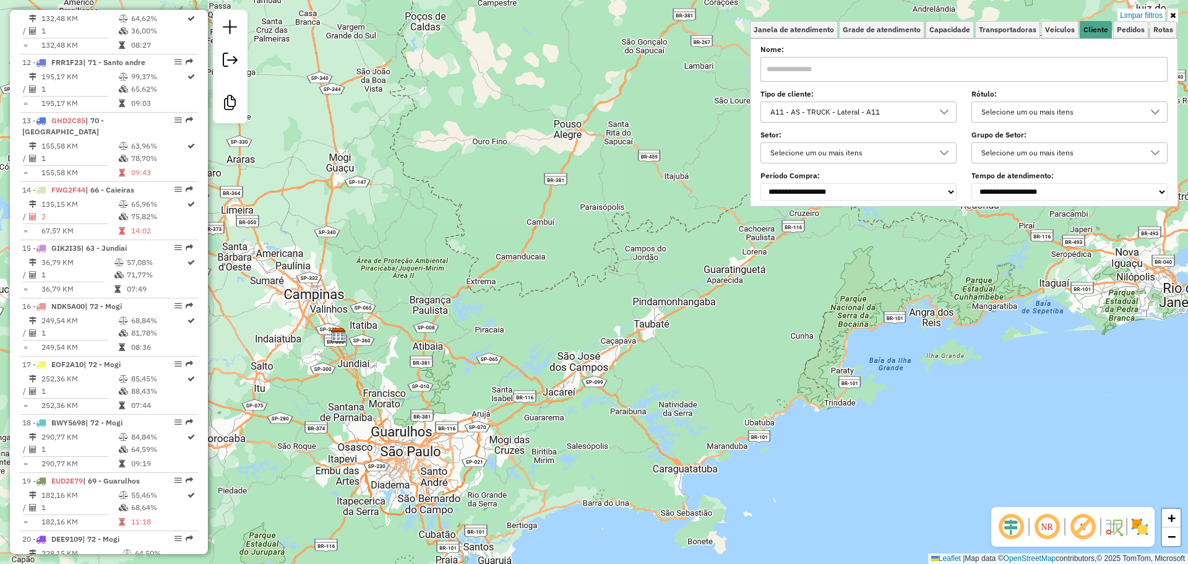
drag, startPoint x: 481, startPoint y: 300, endPoint x: 612, endPoint y: 177, distance: 179.9
click at [612, 177] on div "Limpar filtros Janela de atendimento Grade de atendimento Capacidade Transporta…" at bounding box center [594, 282] width 1188 height 564
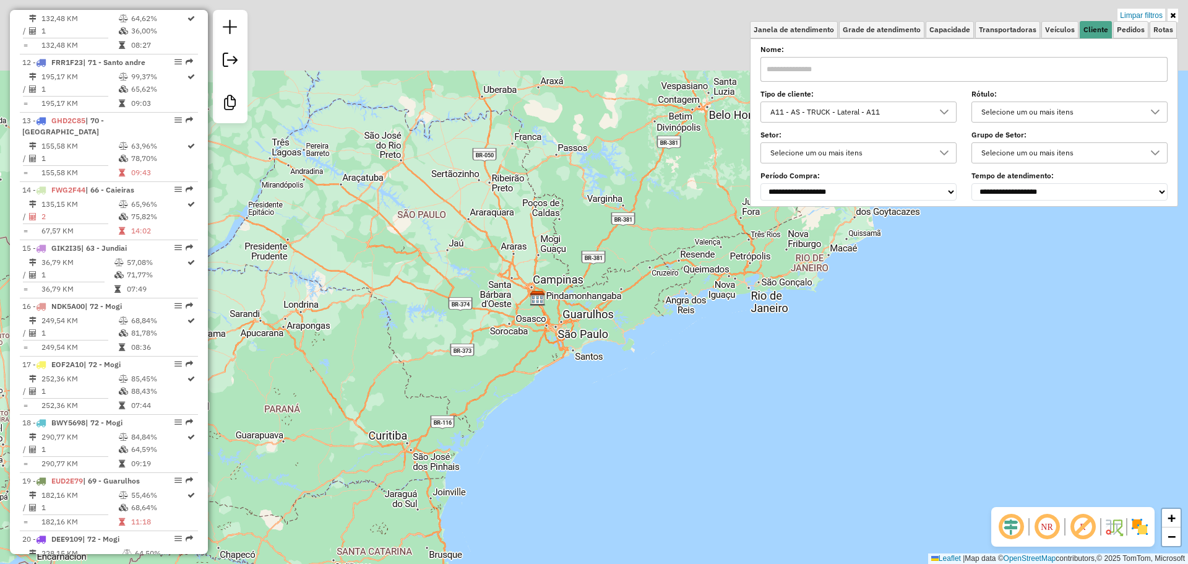
drag, startPoint x: 614, startPoint y: 231, endPoint x: 569, endPoint y: 329, distance: 108.2
click at [569, 329] on div "Limpar filtros Janela de atendimento Grade de atendimento Capacidade Transporta…" at bounding box center [594, 282] width 1188 height 564
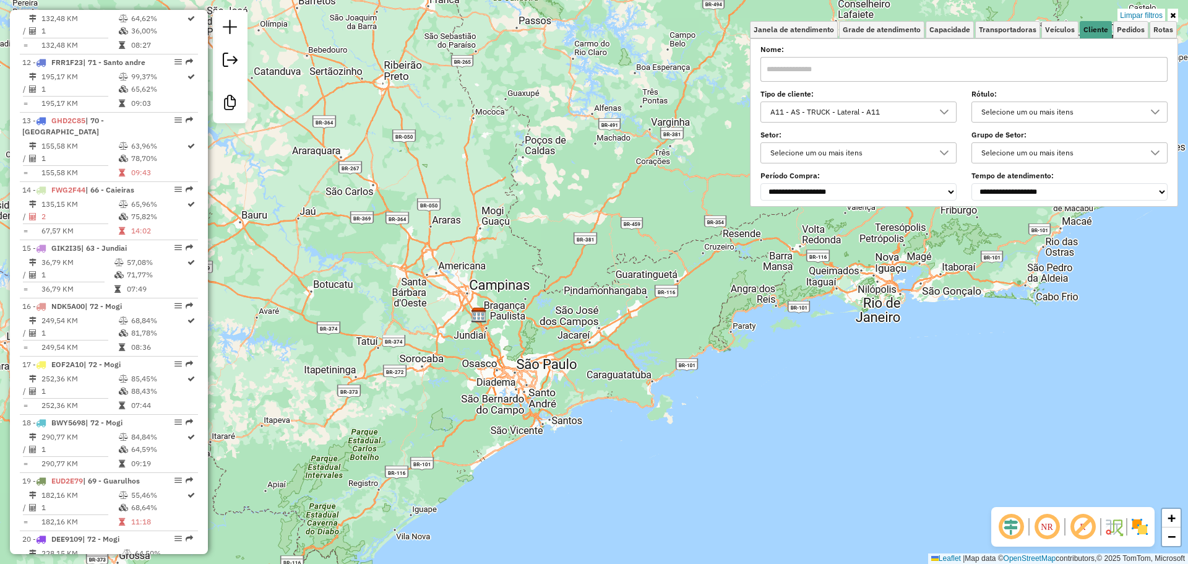
click at [666, 112] on div "A11 - AS - TRUCK - Lateral - A11" at bounding box center [849, 112] width 166 height 20
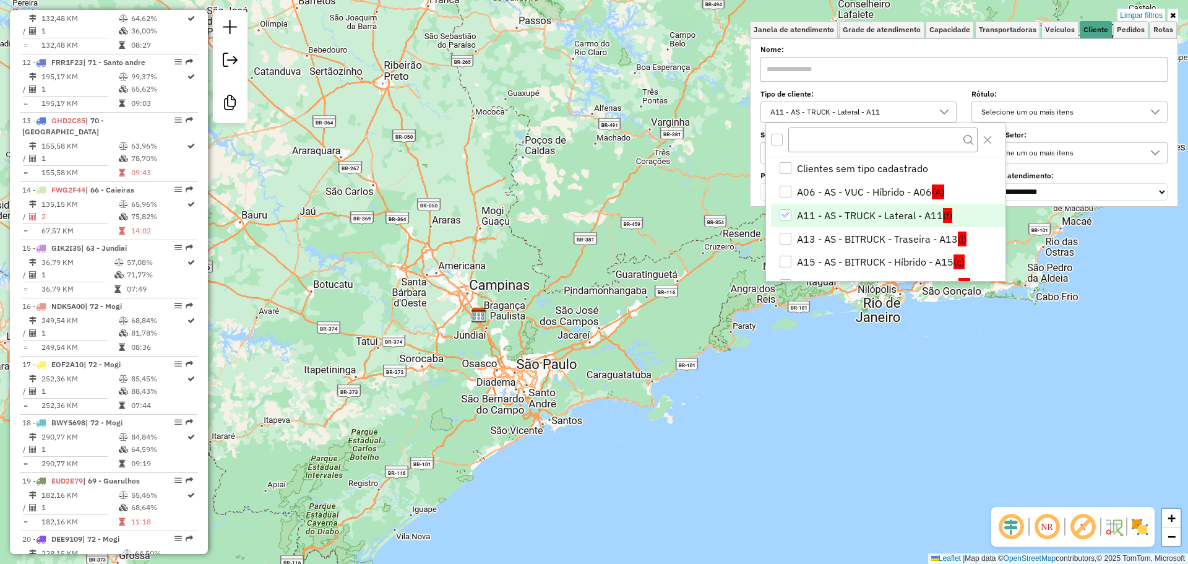
click at [666, 215] on li "A11 - AS - TRUCK - Lateral - A11 (f)" at bounding box center [888, 216] width 234 height 24
click at [666, 240] on li "A13 - AS - BITRUCK - Traseira - A13 (l)" at bounding box center [888, 239] width 234 height 24
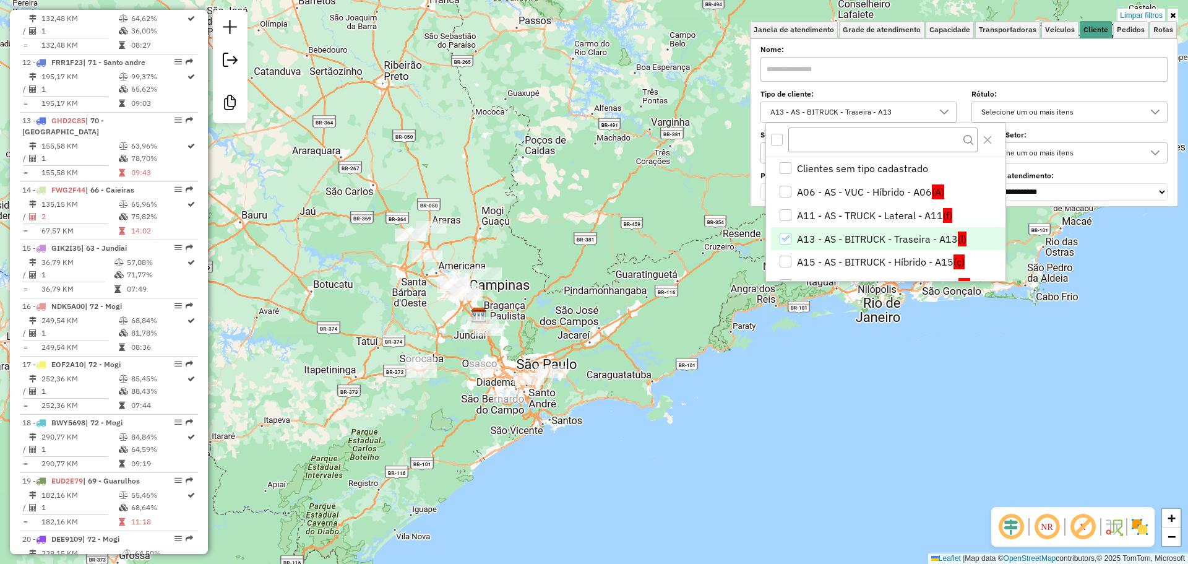
click at [574, 273] on div "Limpar filtros Janela de atendimento Grade de atendimento Capacidade Transporta…" at bounding box center [594, 282] width 1188 height 564
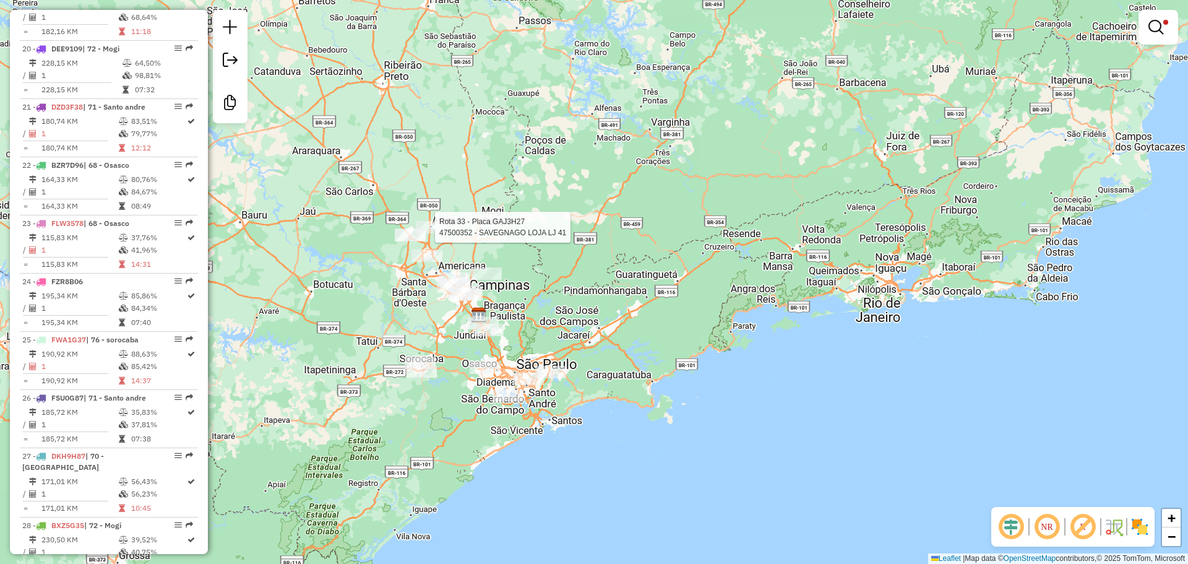
select select "**********"
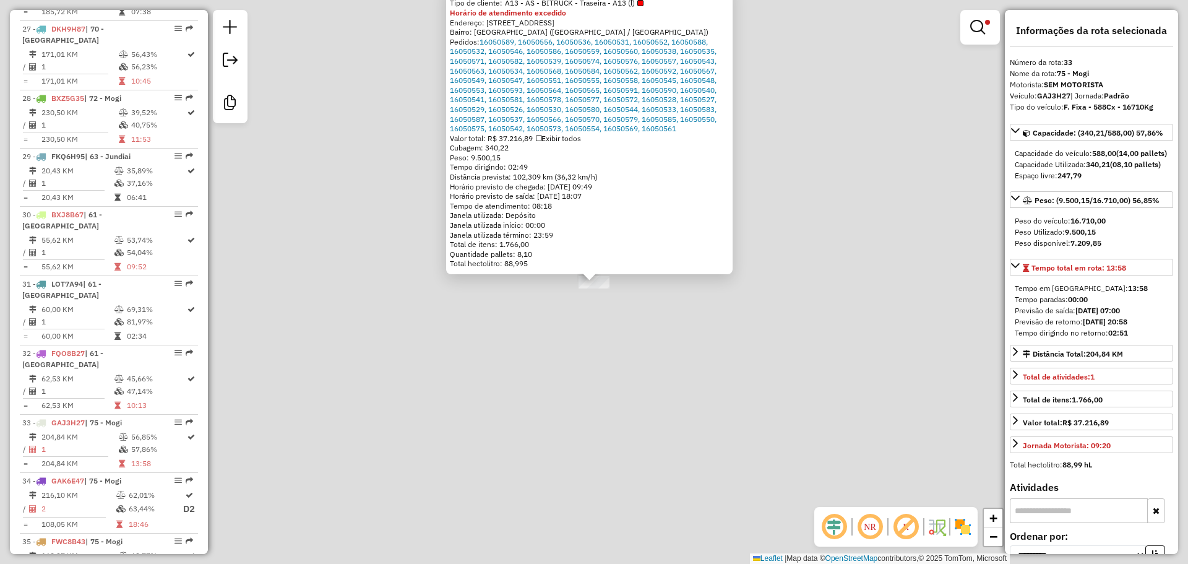
scroll to position [2373, 0]
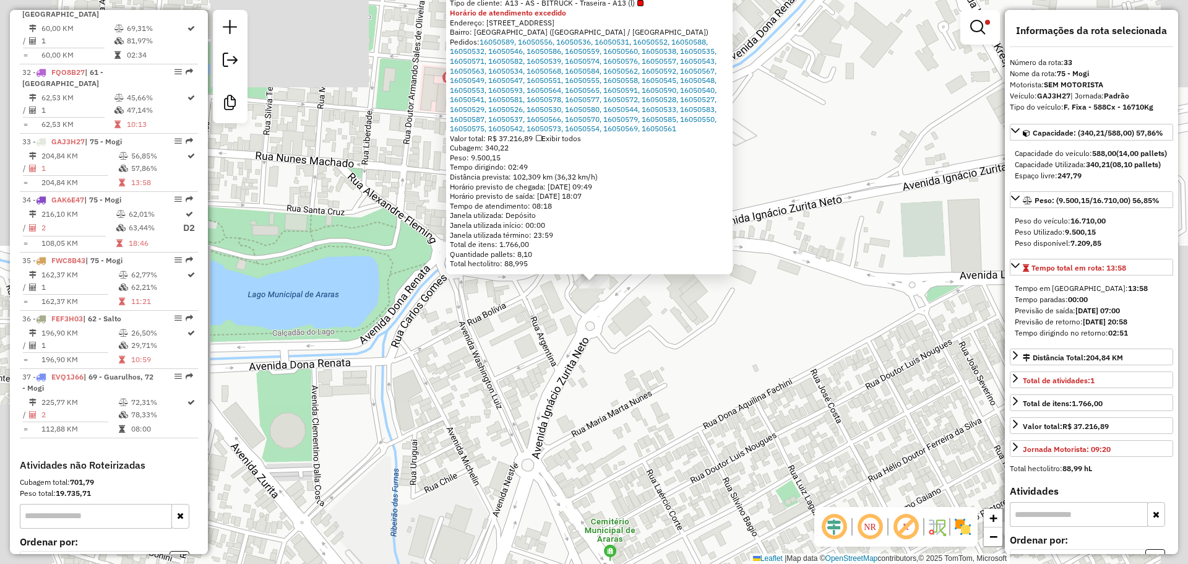
click at [547, 364] on div "47500352 - SAVEGNAGO LOJA LJ 41 Tipo de cliente: A13 - AS - BITRUCK - Traseira …" at bounding box center [594, 282] width 1188 height 564
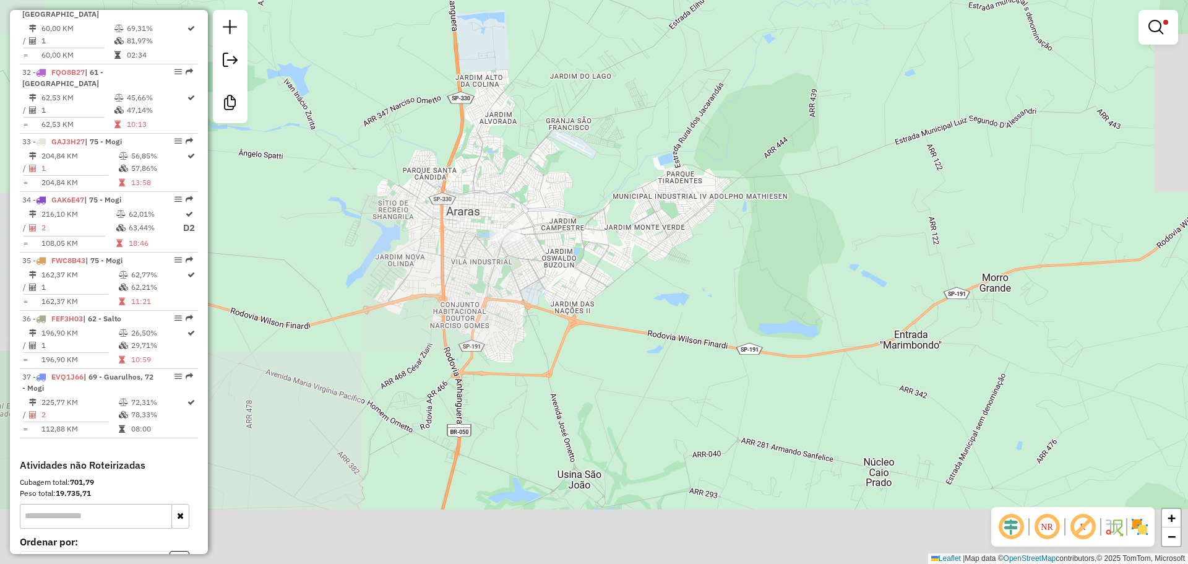
drag, startPoint x: 516, startPoint y: 416, endPoint x: 490, endPoint y: 297, distance: 122.2
click at [490, 297] on div "Limpar filtros Janela de atendimento Grade de atendimento Capacidade Transporta…" at bounding box center [594, 282] width 1188 height 564
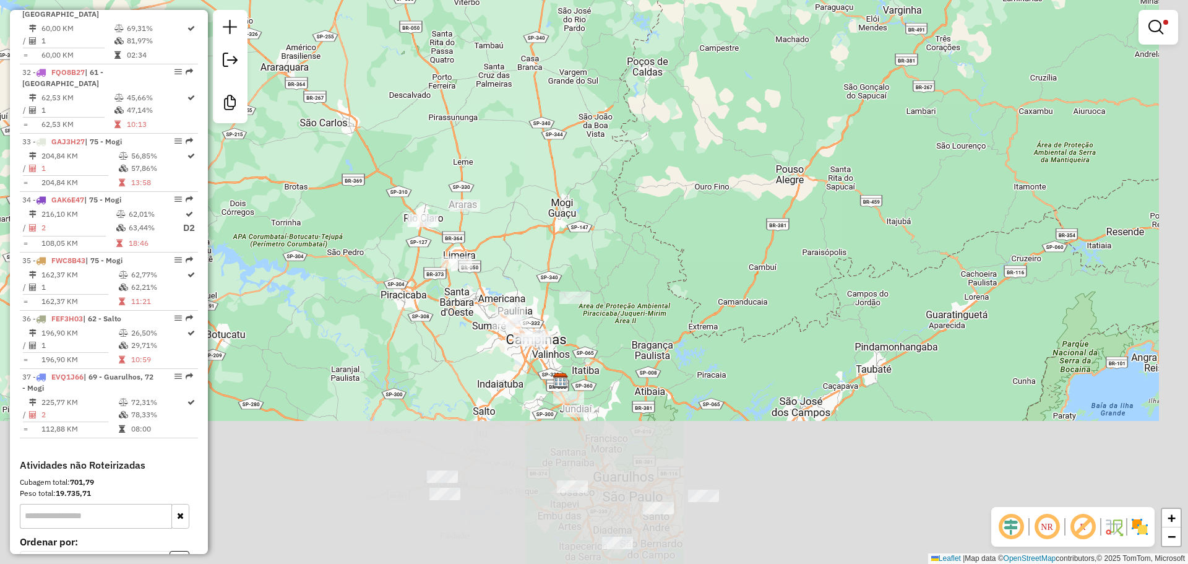
drag, startPoint x: 543, startPoint y: 457, endPoint x: 476, endPoint y: 217, distance: 249.0
click at [476, 217] on div "Limpar filtros Janela de atendimento Grade de atendimento Capacidade Transporta…" at bounding box center [594, 282] width 1188 height 564
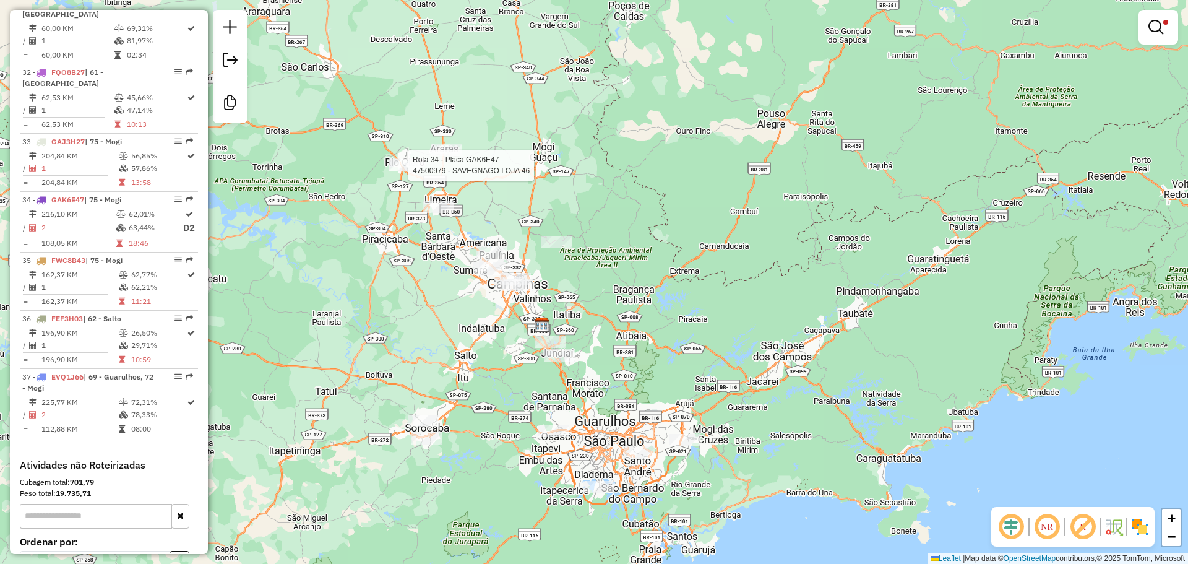
select select "**********"
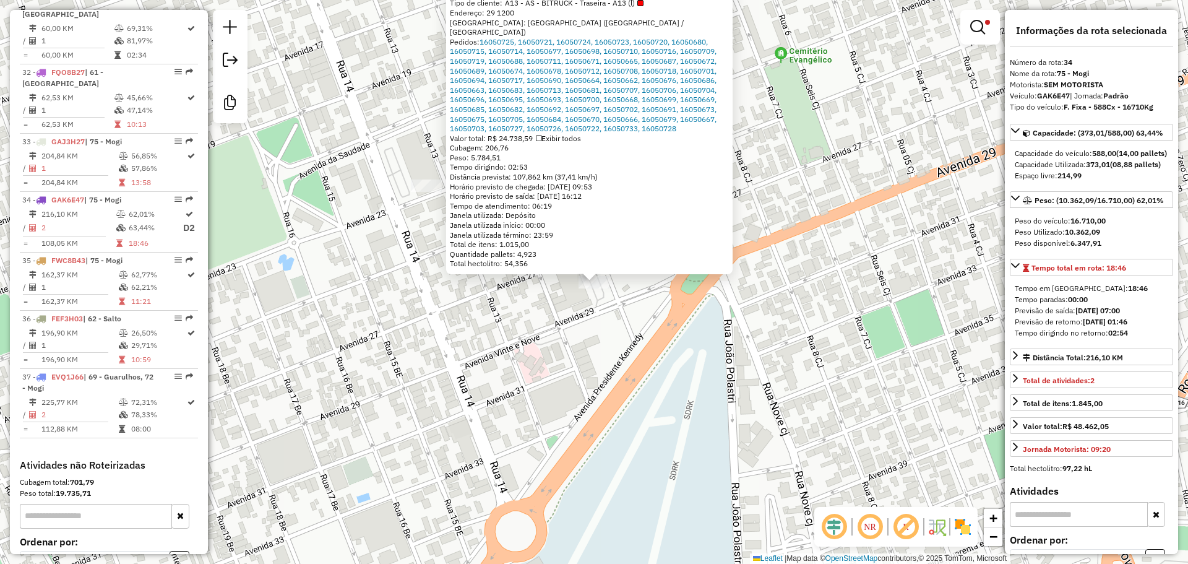
click at [666, 327] on div "47500979 - SAVEGNAGO LOJA 46 Tipo de cliente: A13 - AS - BITRUCK - Traseira - A…" at bounding box center [594, 282] width 1188 height 564
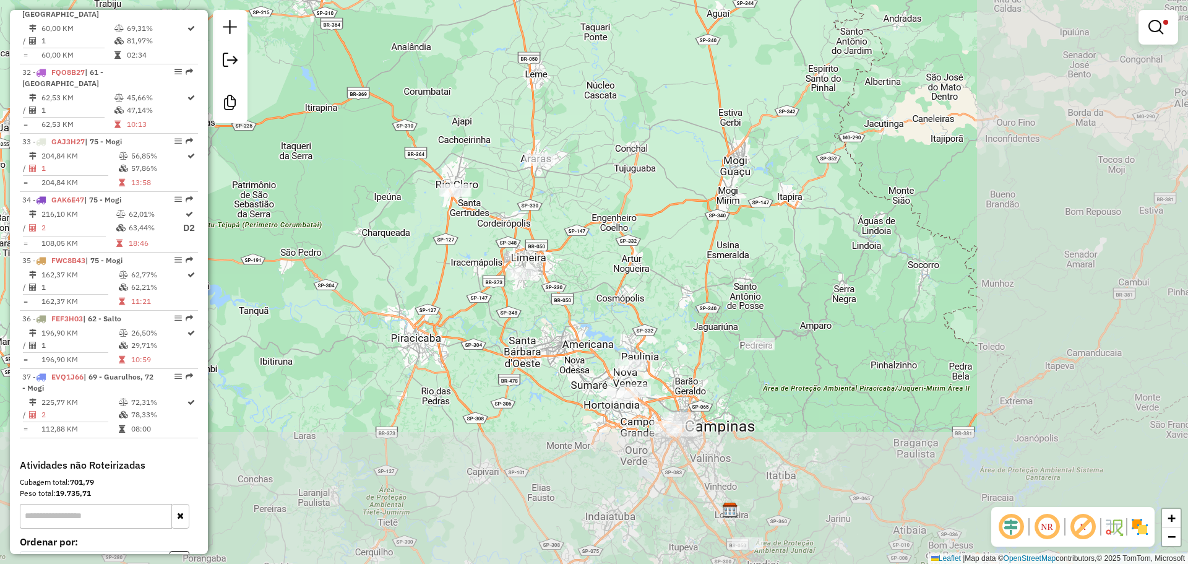
drag, startPoint x: 827, startPoint y: 416, endPoint x: 502, endPoint y: 241, distance: 368.7
click at [502, 241] on div "Limpar filtros Janela de atendimento Grade de atendimento Capacidade Transporta…" at bounding box center [594, 282] width 1188 height 564
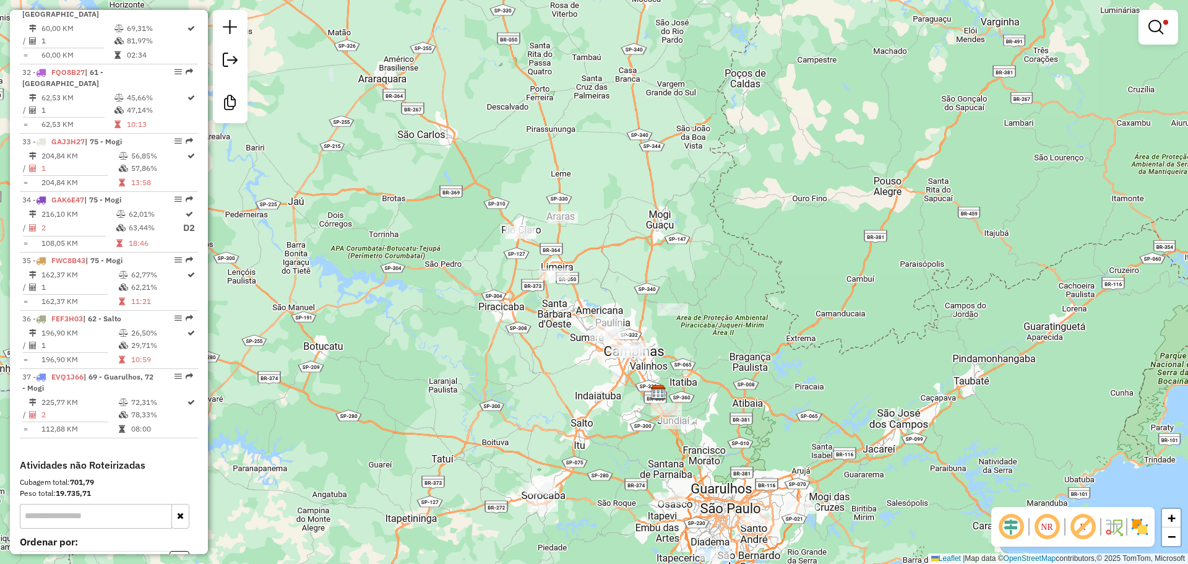
drag, startPoint x: 759, startPoint y: 415, endPoint x: 574, endPoint y: 358, distance: 194.1
click at [574, 358] on div "Limpar filtros Janela de atendimento Grade de atendimento Capacidade Transporta…" at bounding box center [594, 282] width 1188 height 564
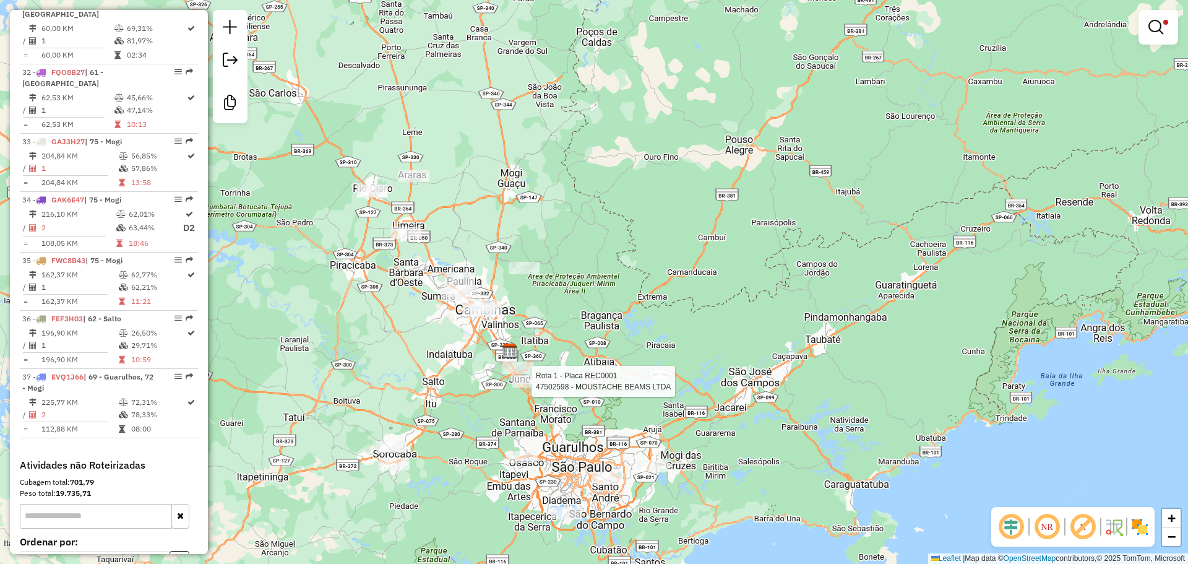
select select "**********"
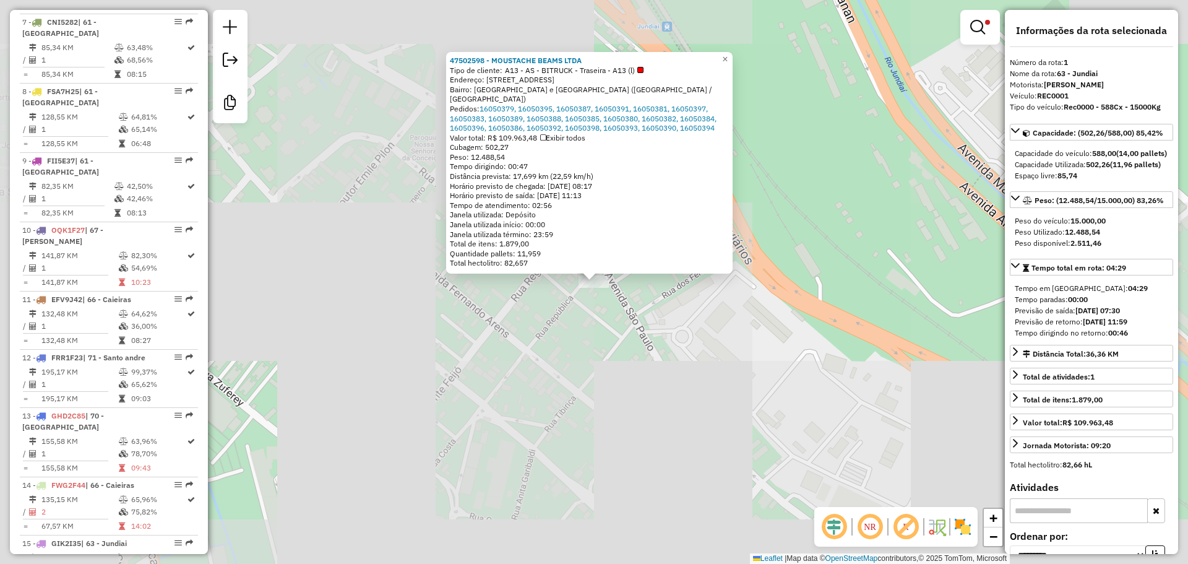
scroll to position [507, 0]
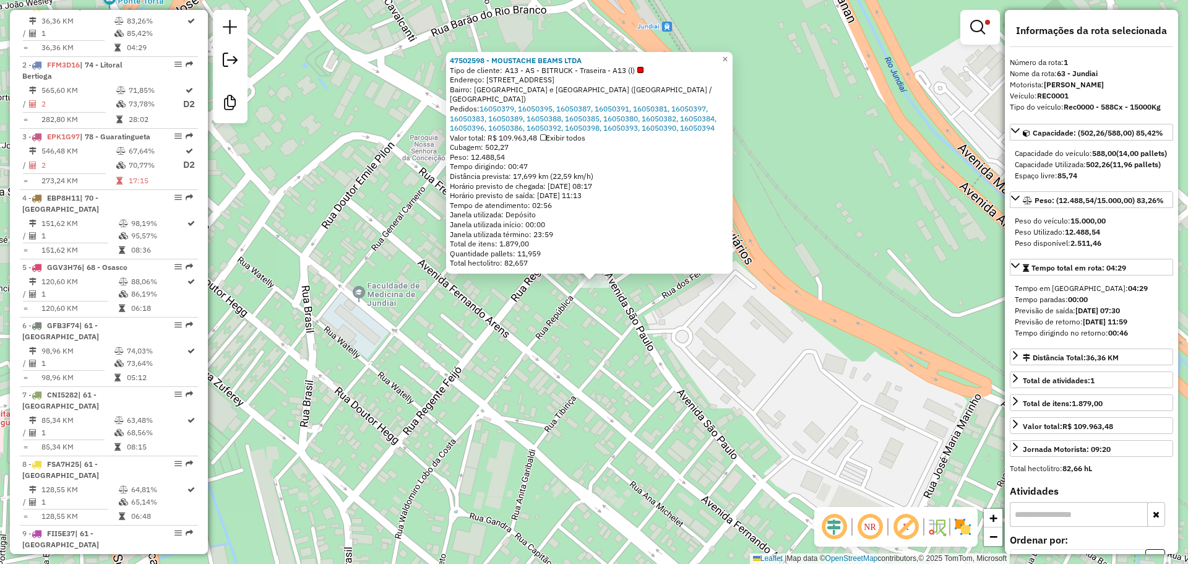
click at [608, 366] on div "47502598 - MOUSTACHE BEAMS LTDA Tipo de cliente: A13 - AS - BITRUCK - Traseira …" at bounding box center [594, 282] width 1188 height 564
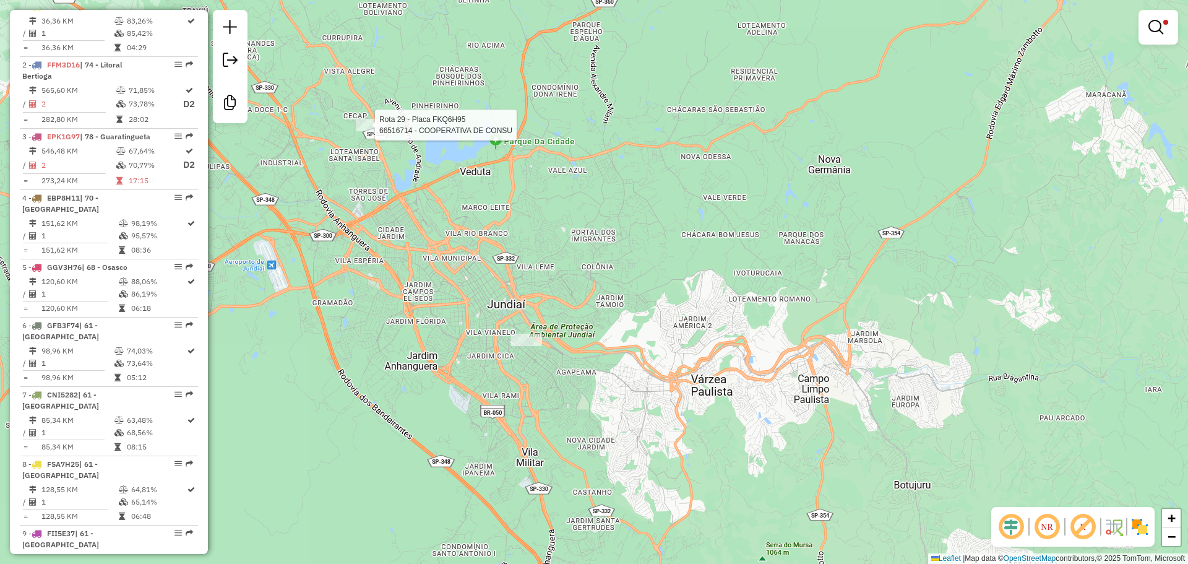
select select "**********"
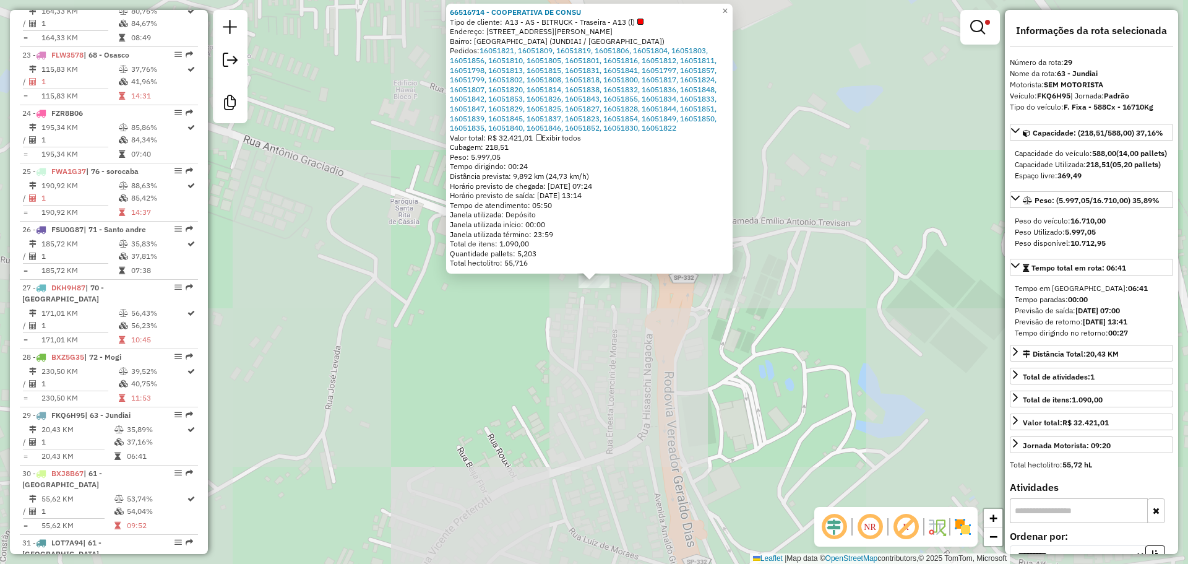
scroll to position [2163, 0]
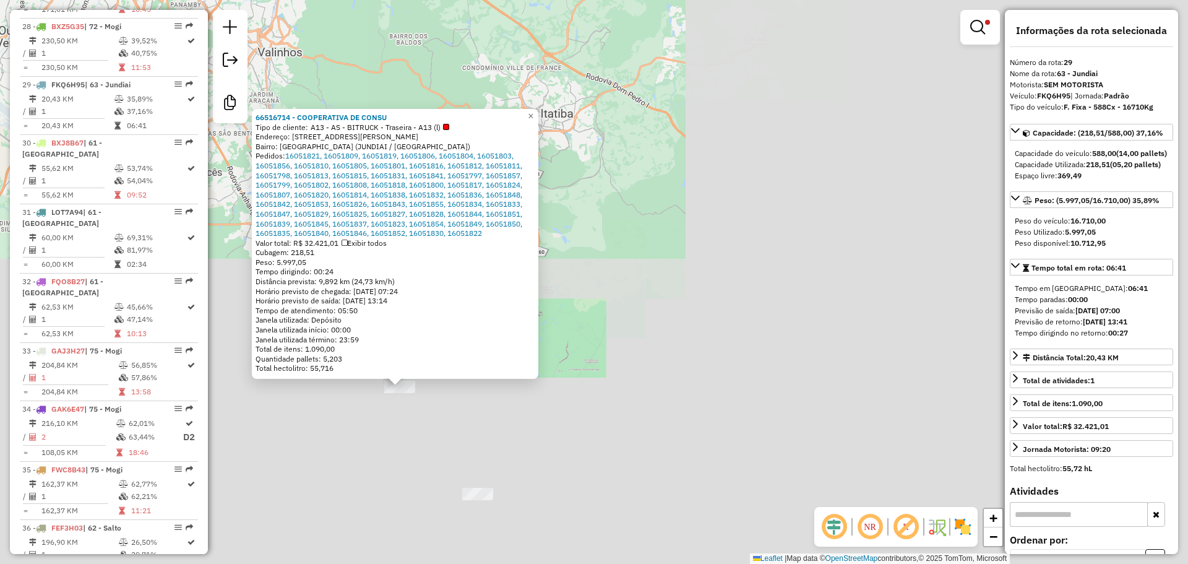
drag, startPoint x: 369, startPoint y: 438, endPoint x: 588, endPoint y: 441, distance: 219.0
click at [588, 441] on div "66516714 - COOPERATIVA DE CONSU Tipo de cliente: A13 - AS - BITRUCK - Traseira …" at bounding box center [594, 282] width 1188 height 564
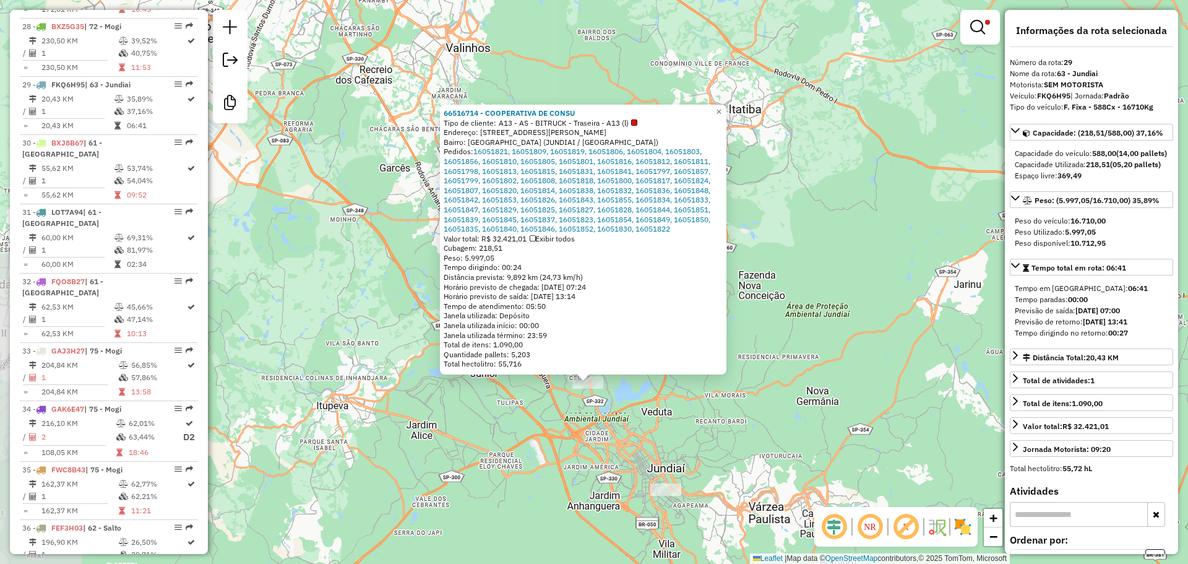
click at [476, 470] on div "66516714 - COOPERATIVA DE CONSU Tipo de cliente: A13 - AS - BITRUCK - Traseira …" at bounding box center [594, 282] width 1188 height 564
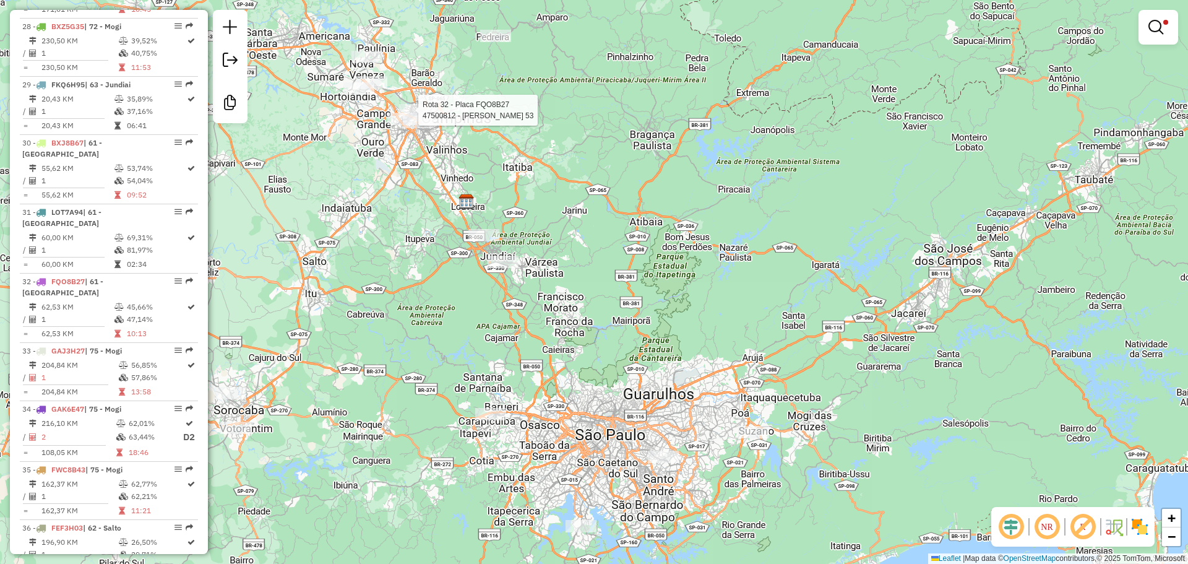
select select "**********"
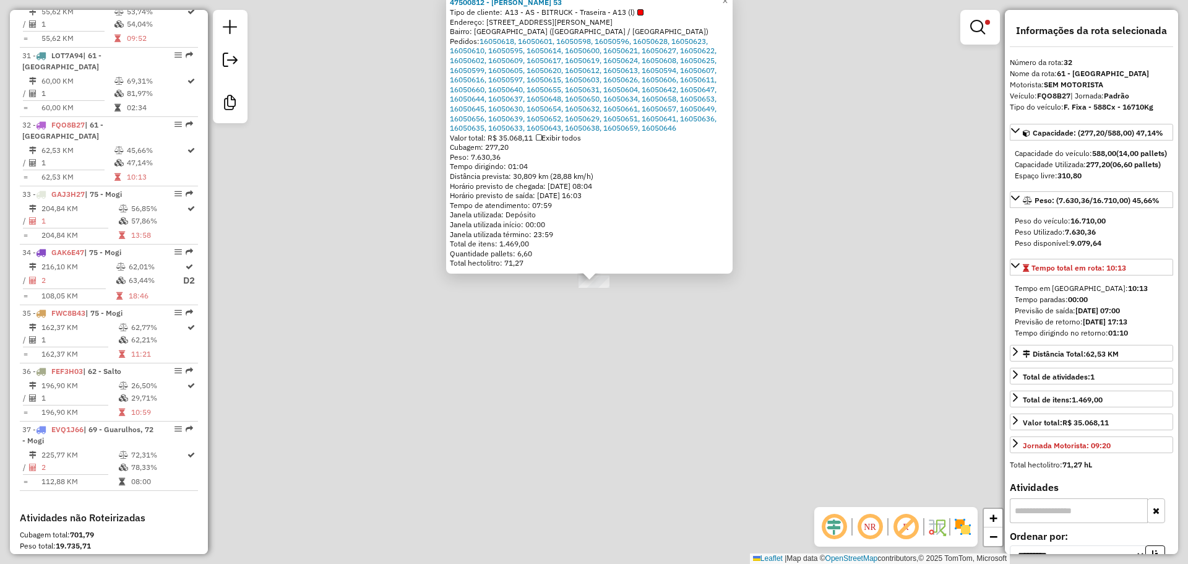
scroll to position [2338, 0]
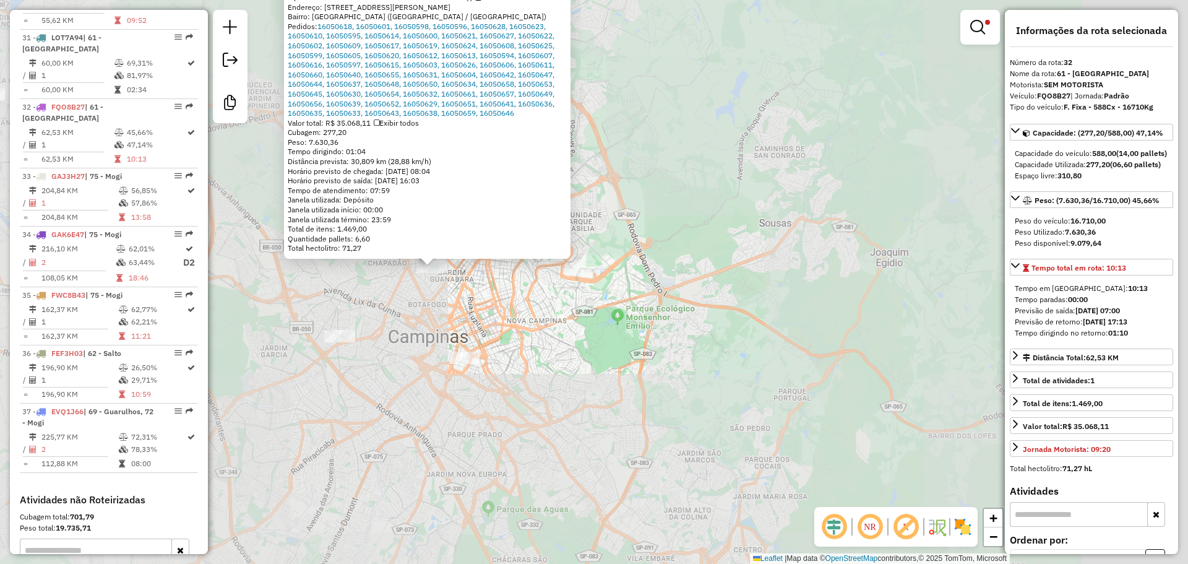
drag, startPoint x: 402, startPoint y: 304, endPoint x: 441, endPoint y: 336, distance: 50.6
click at [473, 321] on div "47500812 - Savegnago Loja 53 Tipo de cliente: A13 - AS - BITRUCK - Traseira - A…" at bounding box center [594, 282] width 1188 height 564
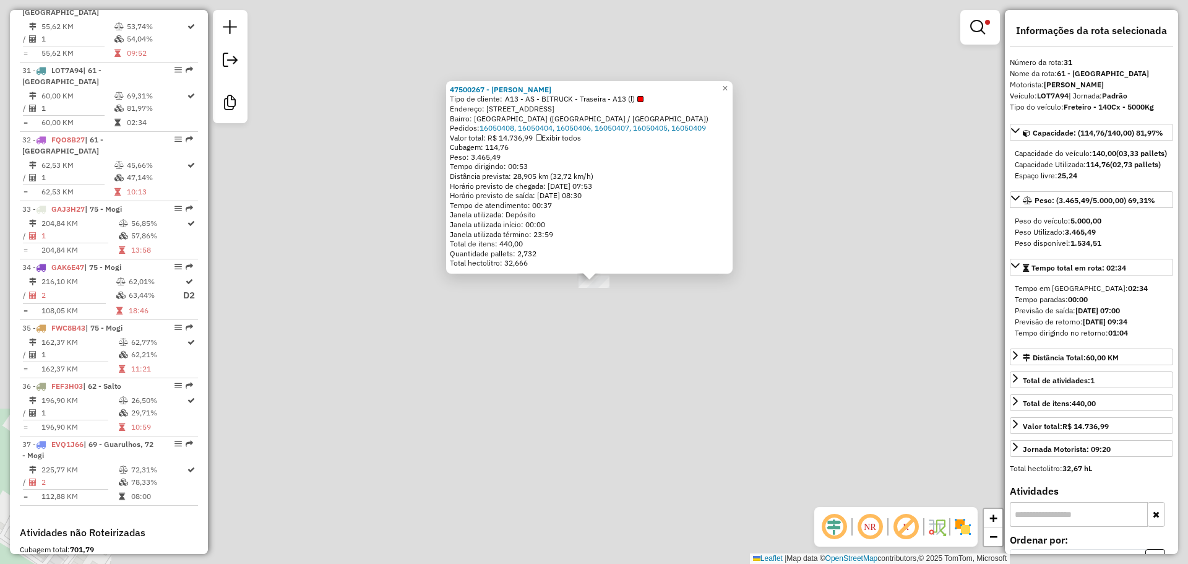
scroll to position [2280, 0]
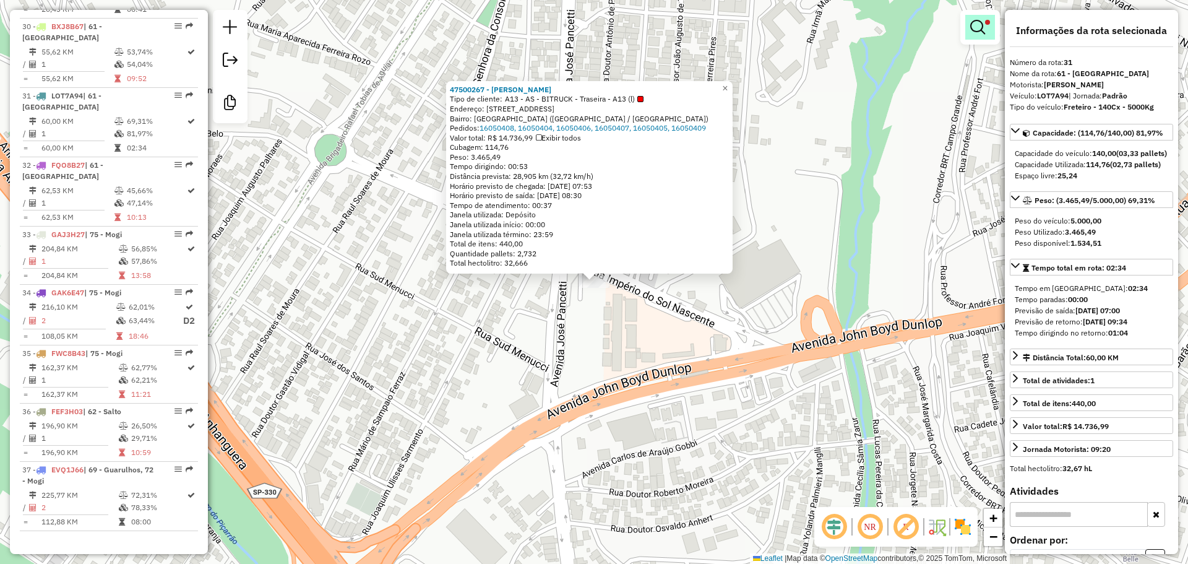
click at [666, 18] on link at bounding box center [980, 27] width 30 height 25
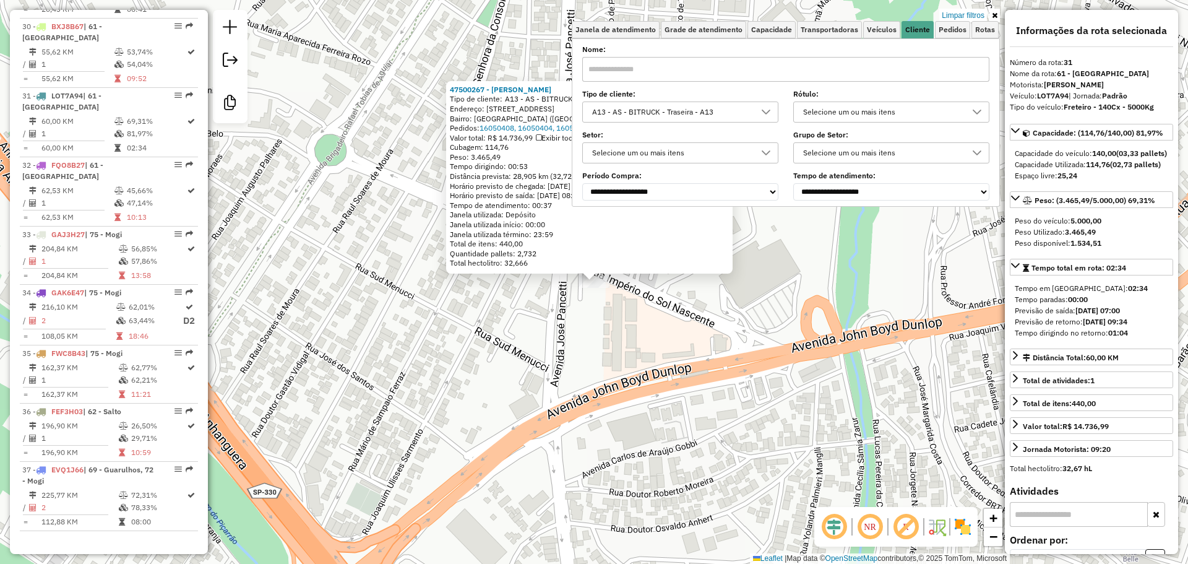
click at [597, 231] on div "Janela utilizada término: 23:59" at bounding box center [589, 235] width 279 height 10
click at [554, 99] on span "A13 - AS - BITRUCK - Traseira - A13 (l)" at bounding box center [574, 99] width 139 height 10
click at [666, 15] on icon at bounding box center [995, 15] width 6 height 7
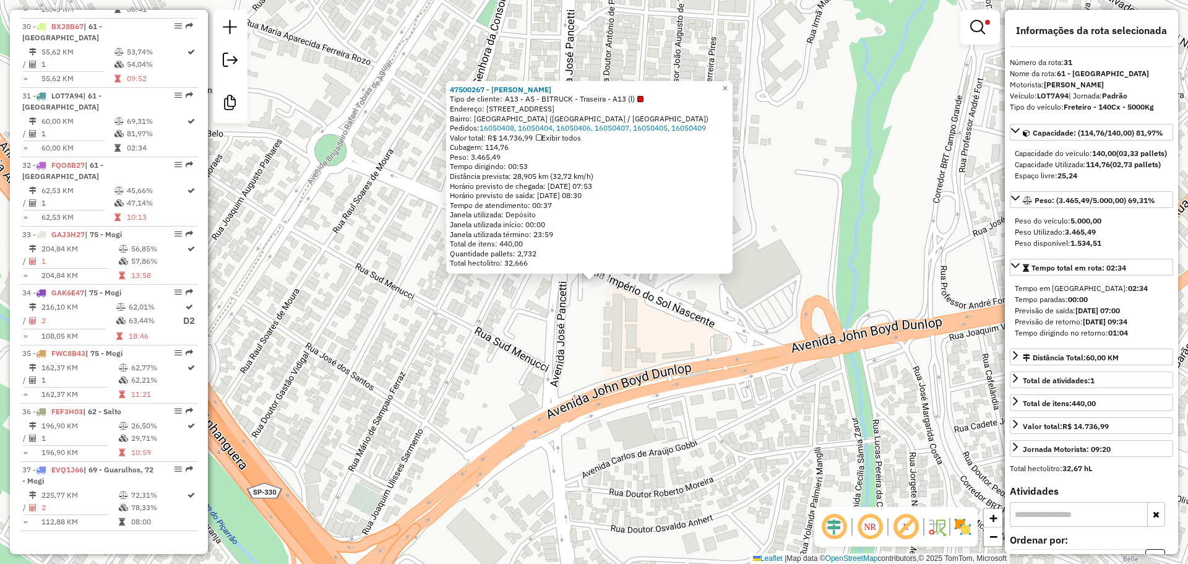
click at [666, 150] on strong "140,00" at bounding box center [1104, 152] width 24 height 9
click at [666, 153] on strong "140,00" at bounding box center [1104, 152] width 24 height 9
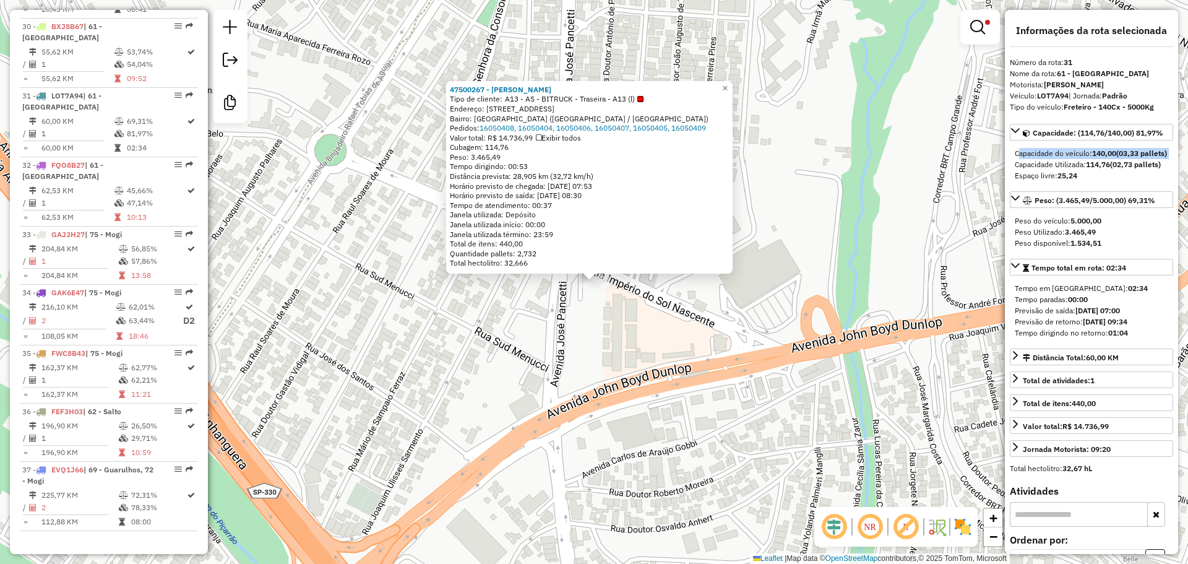
click at [666, 153] on strong "140,00" at bounding box center [1104, 152] width 24 height 9
click at [666, 155] on strong "(03,33 pallets)" at bounding box center [1141, 152] width 51 height 9
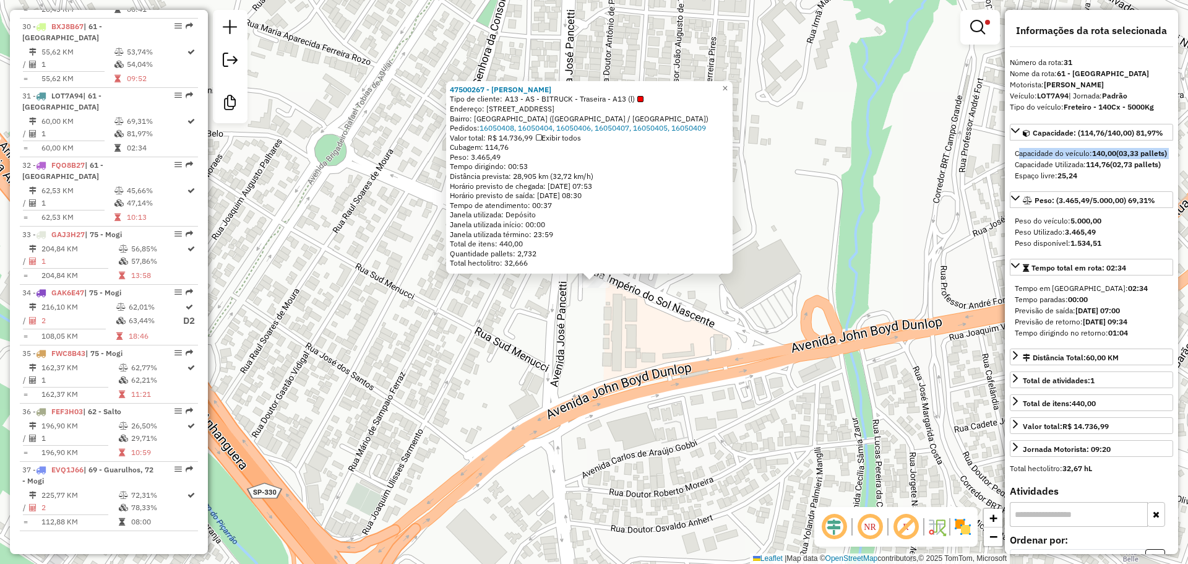
click at [666, 155] on strong "(03,33 pallets)" at bounding box center [1141, 152] width 51 height 9
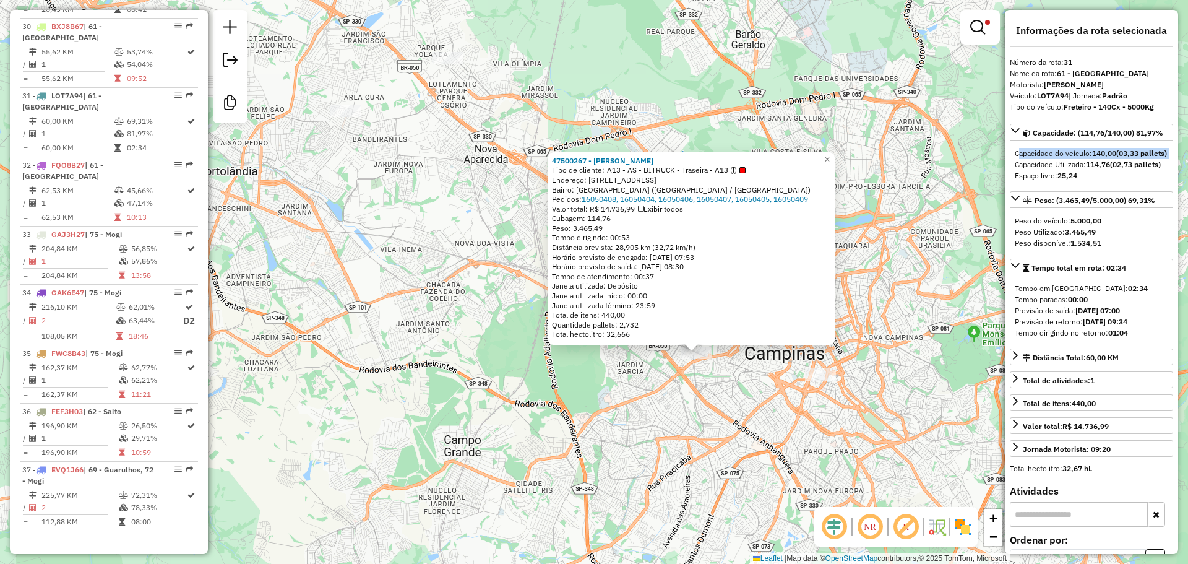
drag, startPoint x: 821, startPoint y: 410, endPoint x: 706, endPoint y: 395, distance: 116.0
click at [666, 395] on div "47500267 - ENXUTO VL TEIXEIRA Tipo de cliente: A13 - AS - BITRUCK - Traseira - …" at bounding box center [594, 282] width 1188 height 564
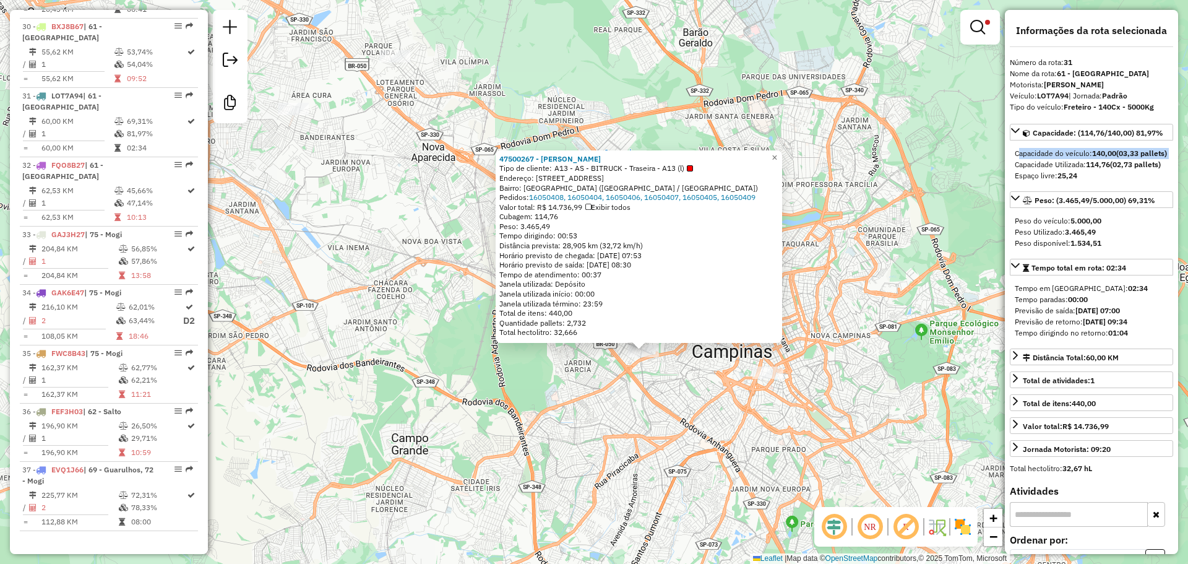
click at [666, 395] on div "47500267 - ENXUTO VL TEIXEIRA Tipo de cliente: A13 - AS - BITRUCK - Traseira - …" at bounding box center [594, 282] width 1188 height 564
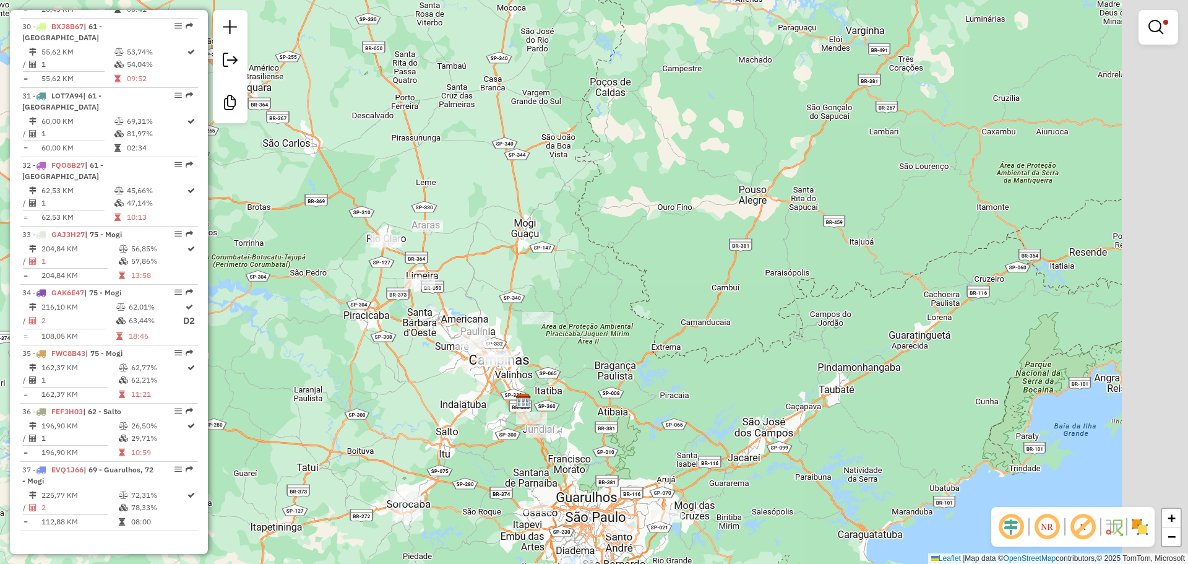
drag, startPoint x: 673, startPoint y: 470, endPoint x: 422, endPoint y: 337, distance: 284.2
click at [424, 343] on div "Limpar filtros Janela de atendimento Grade de atendimento Capacidade Transporta…" at bounding box center [594, 282] width 1188 height 564
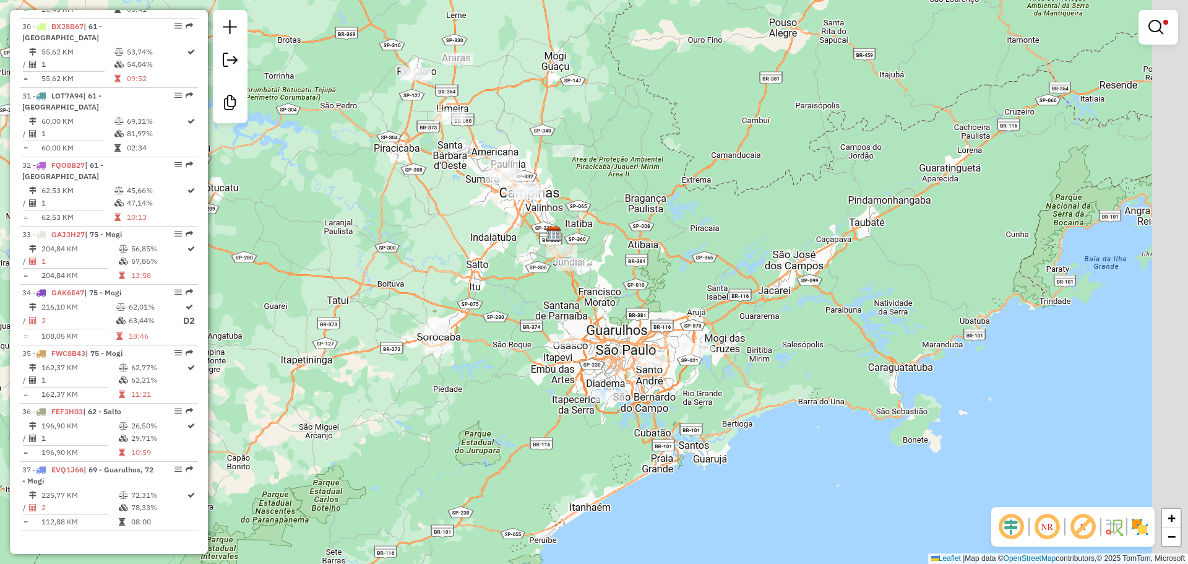
drag, startPoint x: 643, startPoint y: 247, endPoint x: 634, endPoint y: 246, distance: 9.4
click at [634, 246] on div "Limpar filtros Janela de atendimento Grade de atendimento Capacidade Transporta…" at bounding box center [594, 282] width 1188 height 564
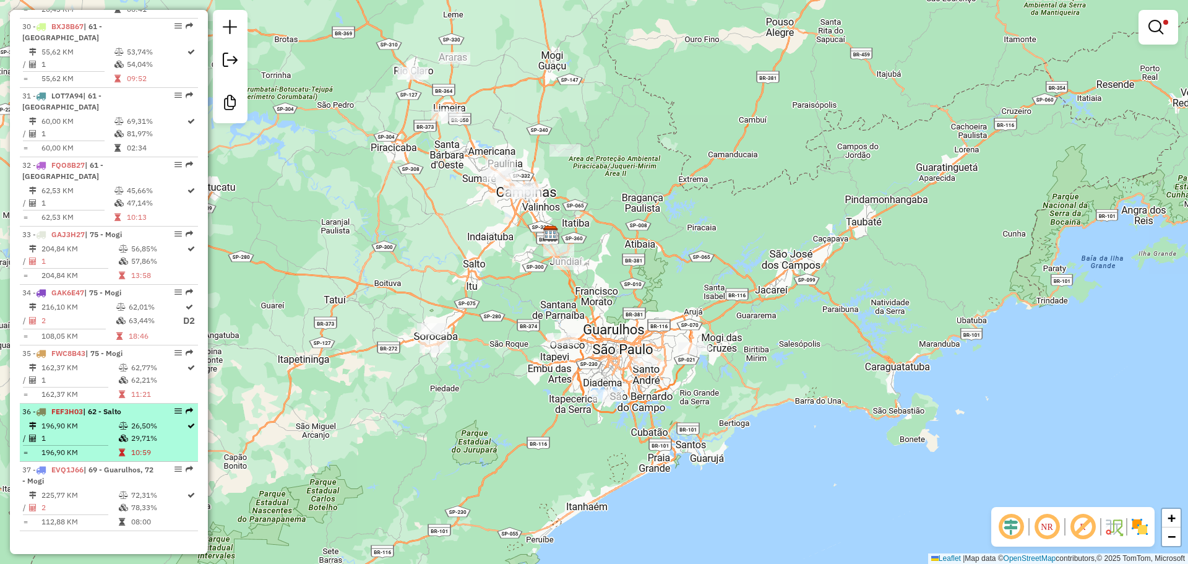
click at [140, 432] on td "29,71%" at bounding box center [159, 438] width 56 height 12
select select "**********"
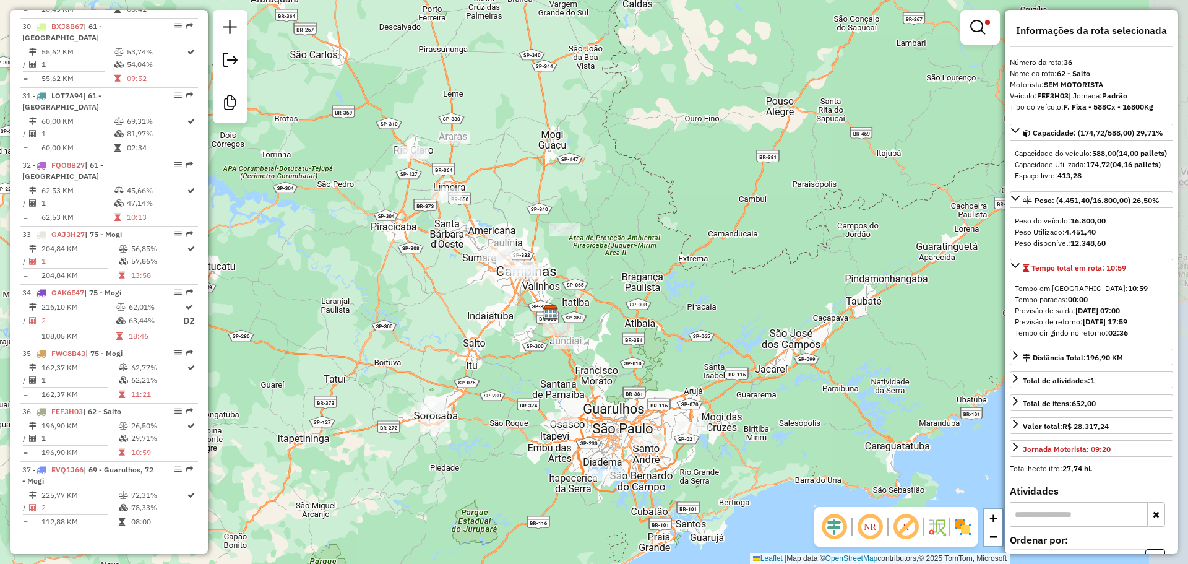
drag, startPoint x: 543, startPoint y: 337, endPoint x: 479, endPoint y: 309, distance: 70.1
click at [479, 309] on div "Limpar filtros Janela de atendimento Grade de atendimento Capacidade Transporta…" at bounding box center [594, 282] width 1188 height 564
click at [666, 26] on link at bounding box center [980, 27] width 30 height 25
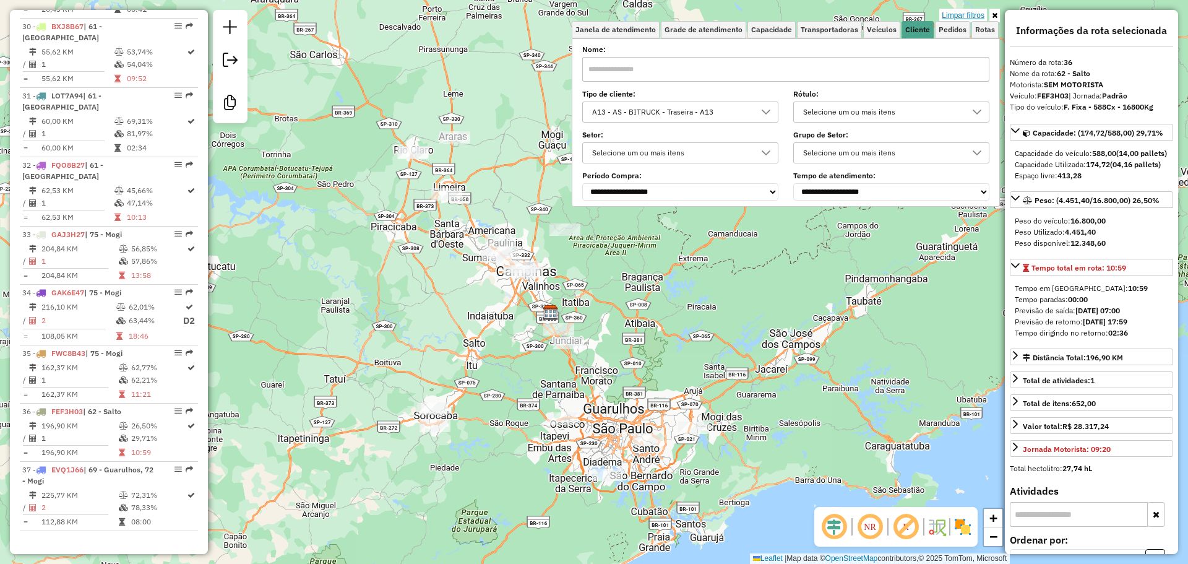
click at [666, 15] on link "Limpar filtros" at bounding box center [963, 16] width 48 height 14
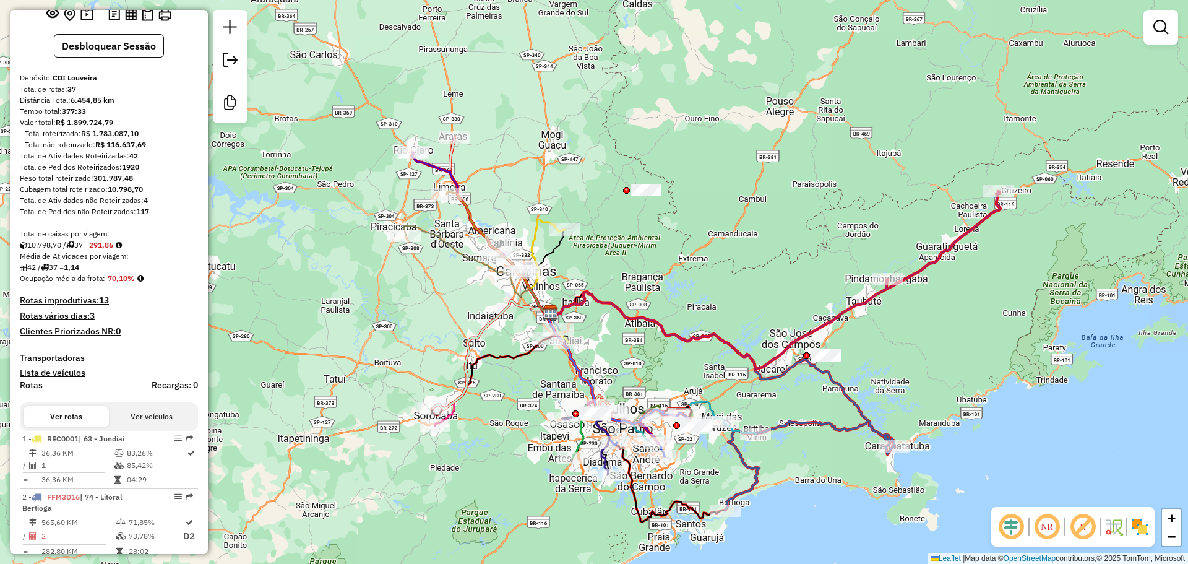
scroll to position [0, 0]
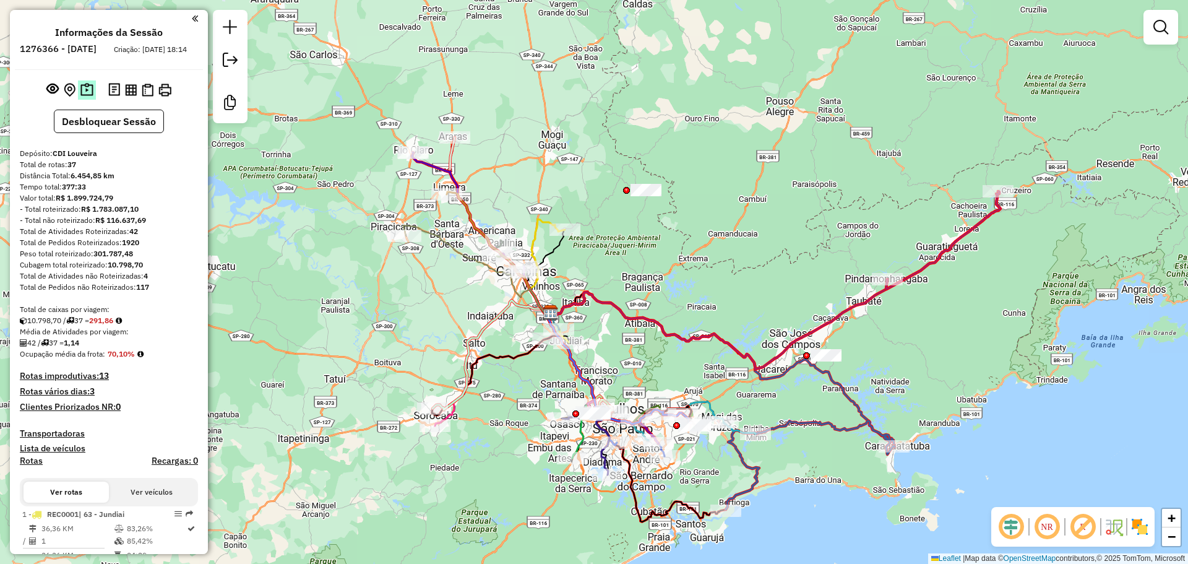
click at [87, 97] on img at bounding box center [86, 90] width 13 height 14
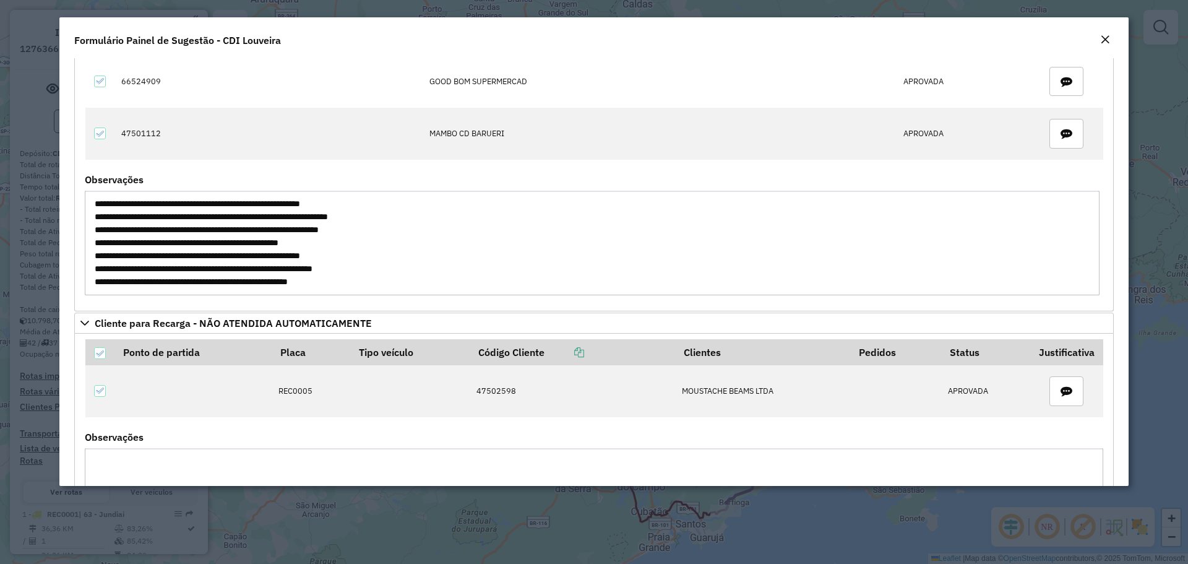
drag, startPoint x: 291, startPoint y: 205, endPoint x: 424, endPoint y: 247, distance: 139.3
click at [438, 232] on textarea "**********" at bounding box center [592, 243] width 1015 height 105
drag, startPoint x: 447, startPoint y: 256, endPoint x: 289, endPoint y: 254, distance: 157.8
click at [289, 254] on textarea "**********" at bounding box center [592, 243] width 1015 height 105
drag, startPoint x: 457, startPoint y: 243, endPoint x: 302, endPoint y: 238, distance: 155.4
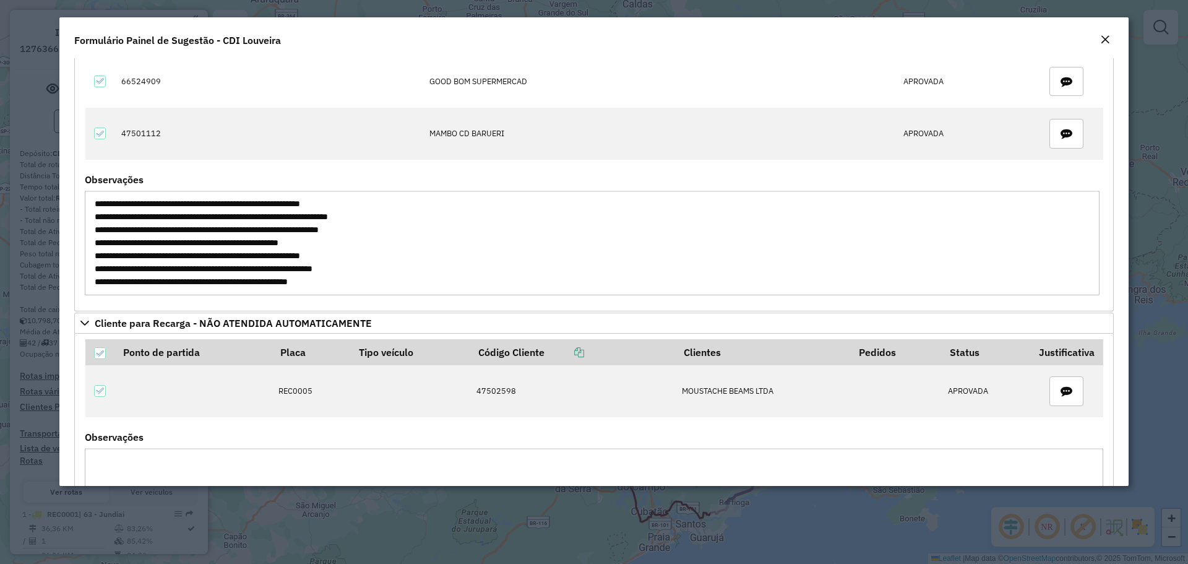
click at [186, 245] on textarea "**********" at bounding box center [592, 243] width 1015 height 105
drag, startPoint x: 408, startPoint y: 265, endPoint x: 351, endPoint y: 286, distance: 60.1
click at [192, 270] on textarea "**********" at bounding box center [592, 243] width 1015 height 105
drag, startPoint x: 408, startPoint y: 284, endPoint x: 174, endPoint y: 281, distance: 234.5
click at [174, 281] on textarea "**********" at bounding box center [592, 243] width 1015 height 105
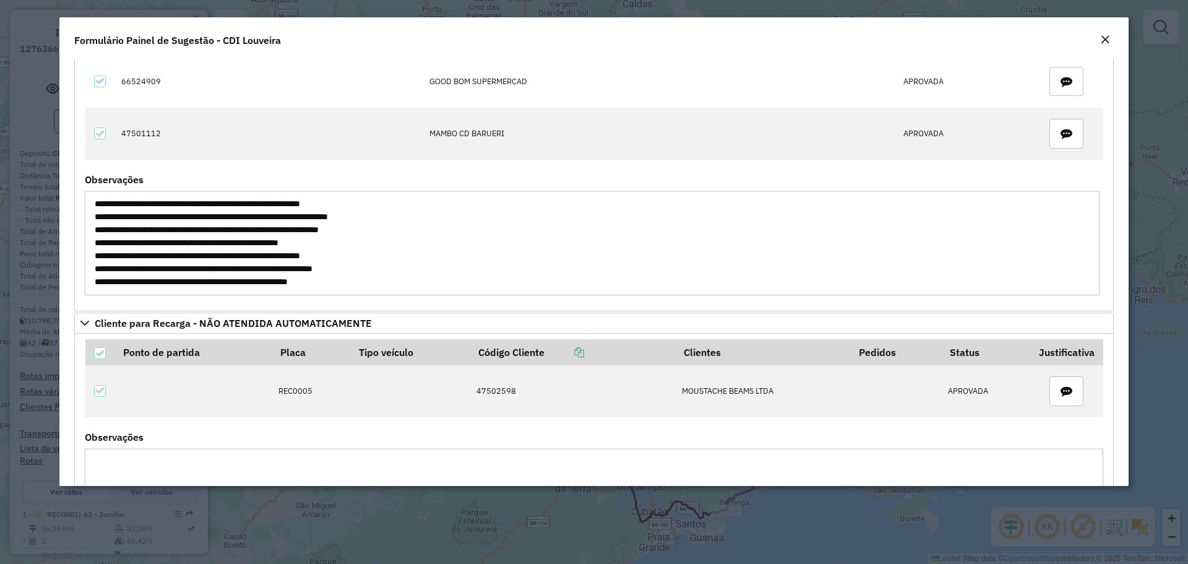
drag, startPoint x: 447, startPoint y: 253, endPoint x: 294, endPoint y: 262, distance: 153.1
click at [294, 262] on textarea "**********" at bounding box center [592, 243] width 1015 height 105
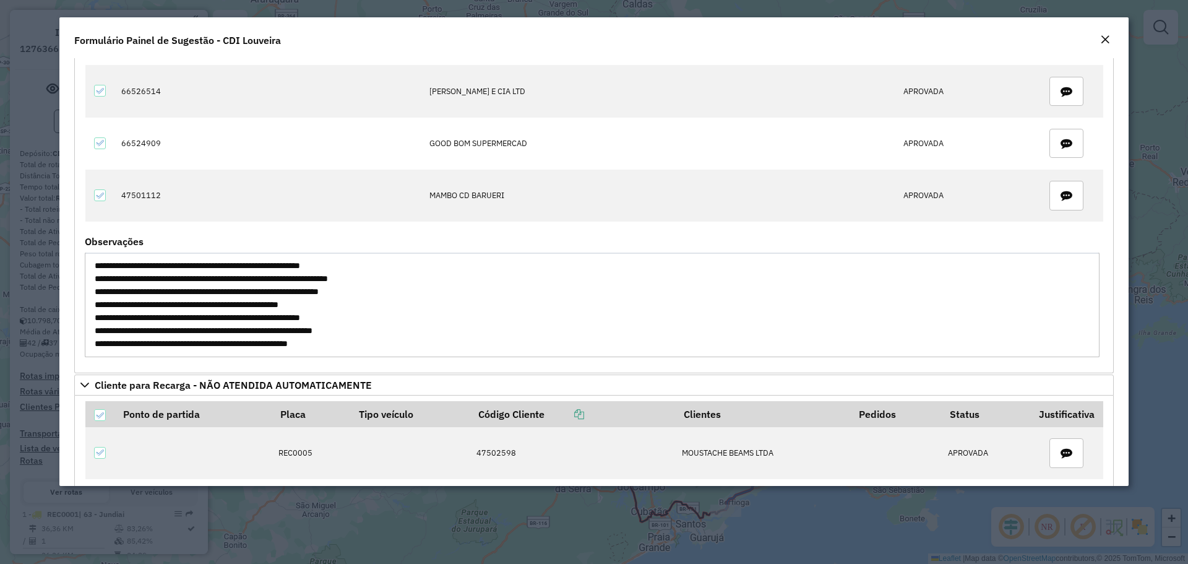
drag, startPoint x: 442, startPoint y: 293, endPoint x: 291, endPoint y: 287, distance: 150.4
click at [291, 287] on textarea "**********" at bounding box center [592, 304] width 1015 height 105
drag, startPoint x: 439, startPoint y: 278, endPoint x: 96, endPoint y: 268, distance: 343.5
click at [96, 268] on textarea "**********" at bounding box center [592, 304] width 1015 height 105
drag, startPoint x: 437, startPoint y: 316, endPoint x: 95, endPoint y: 316, distance: 342.7
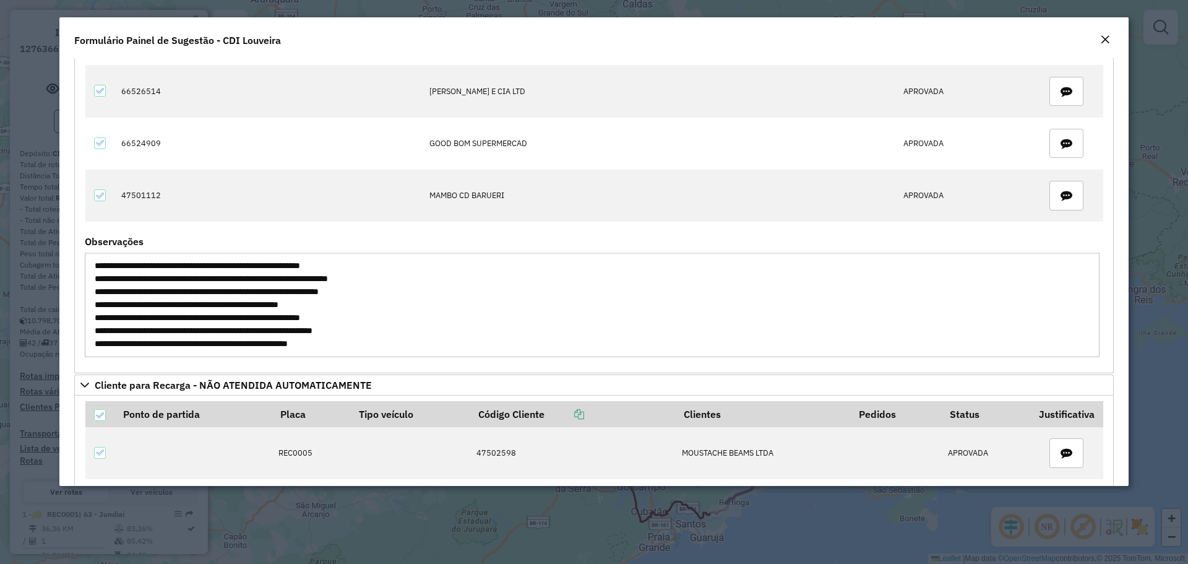
click at [95, 316] on textarea "**********" at bounding box center [592, 304] width 1015 height 105
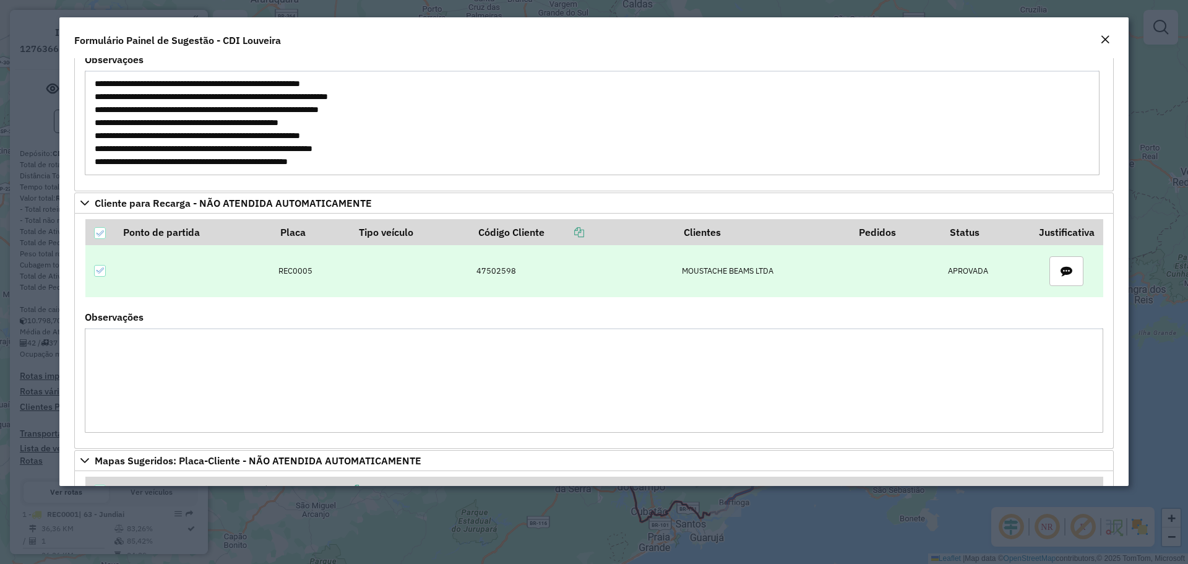
scroll to position [495, 0]
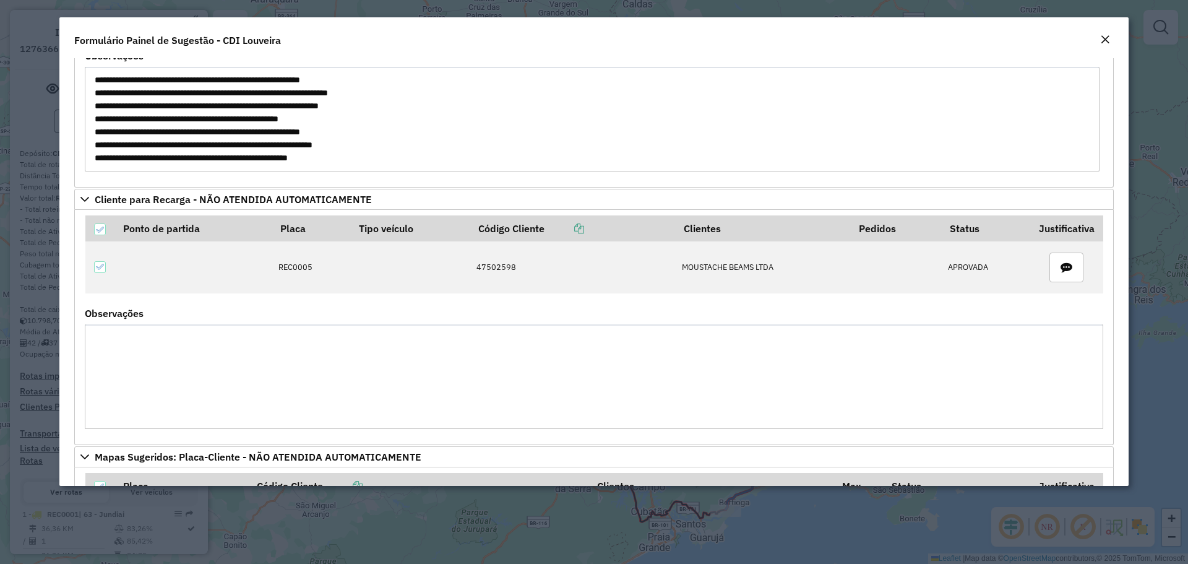
click at [666, 41] on em "Close" at bounding box center [1105, 40] width 10 height 10
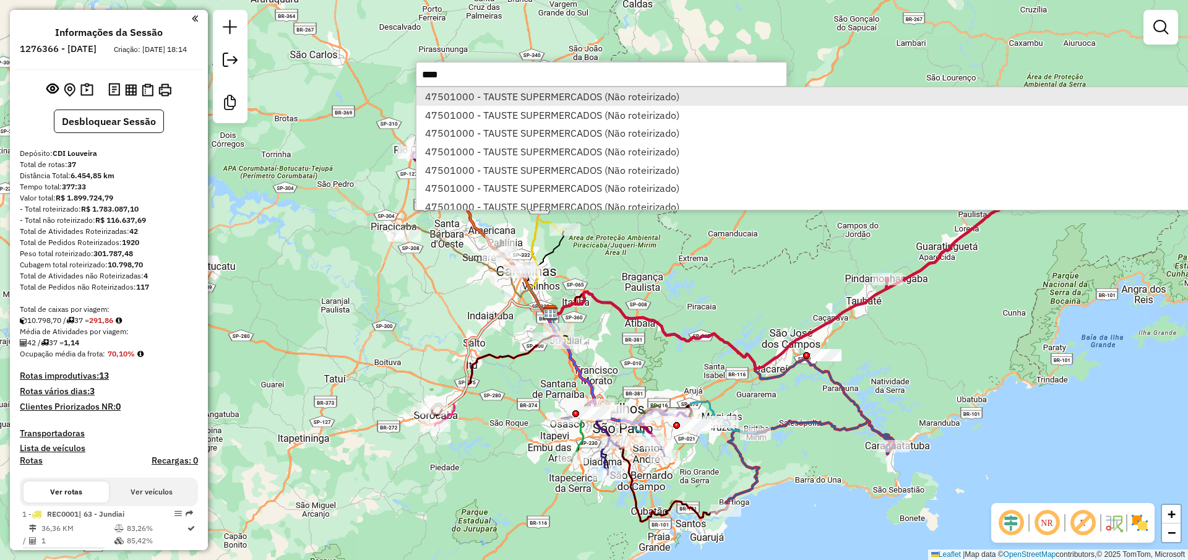
type input "****"
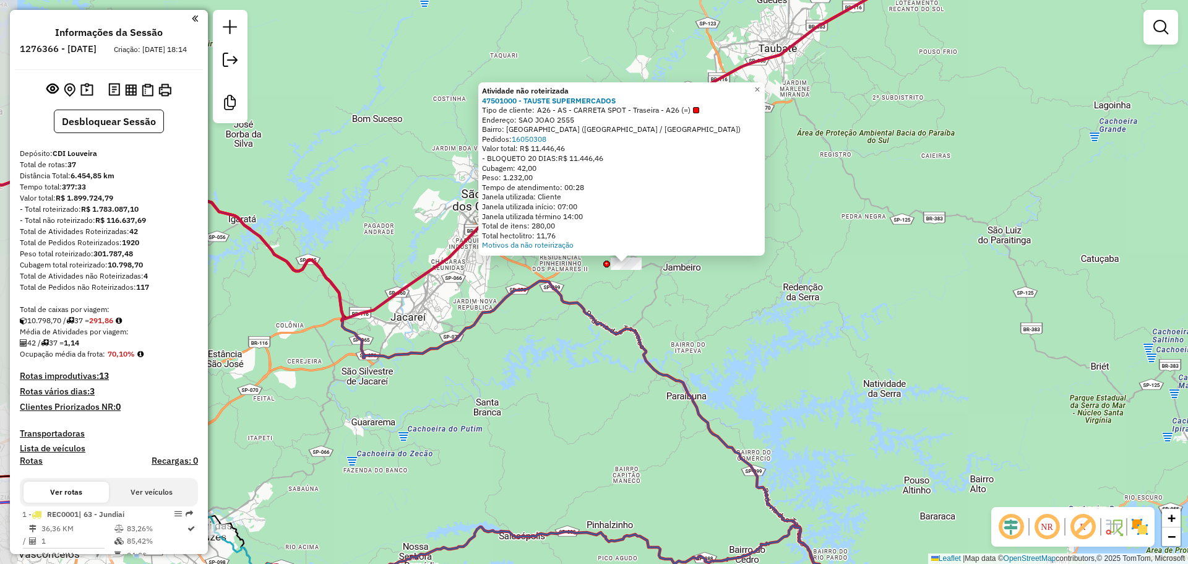
drag, startPoint x: 599, startPoint y: 282, endPoint x: 625, endPoint y: 294, distance: 29.3
click at [625, 294] on div "Atividade não roteirizada 47501000 - TAUSTE SUPERMERCADOS Tipo de cliente: A26 …" at bounding box center [594, 282] width 1188 height 564
drag, startPoint x: 624, startPoint y: 300, endPoint x: 559, endPoint y: 273, distance: 70.4
click at [621, 299] on div "Atividade não roteirizada 47501000 - TAUSTE SUPERMERCADOS Tipo de cliente: A26 …" at bounding box center [594, 282] width 1188 height 564
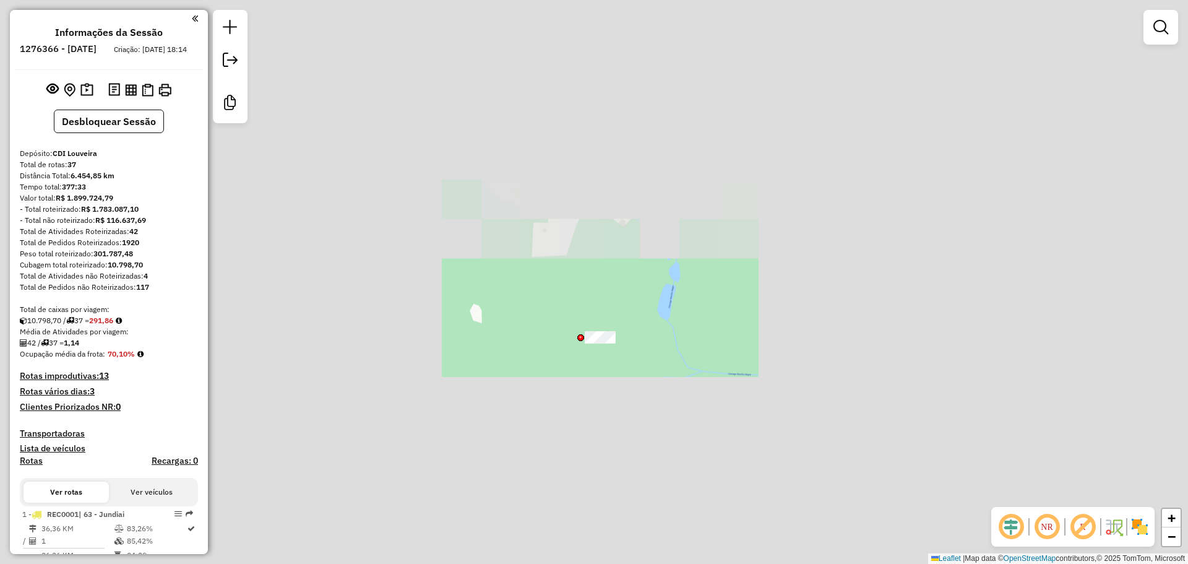
click at [610, 382] on div "Janela de atendimento Grade de atendimento Capacidade Transportadoras Veículos …" at bounding box center [594, 282] width 1188 height 564
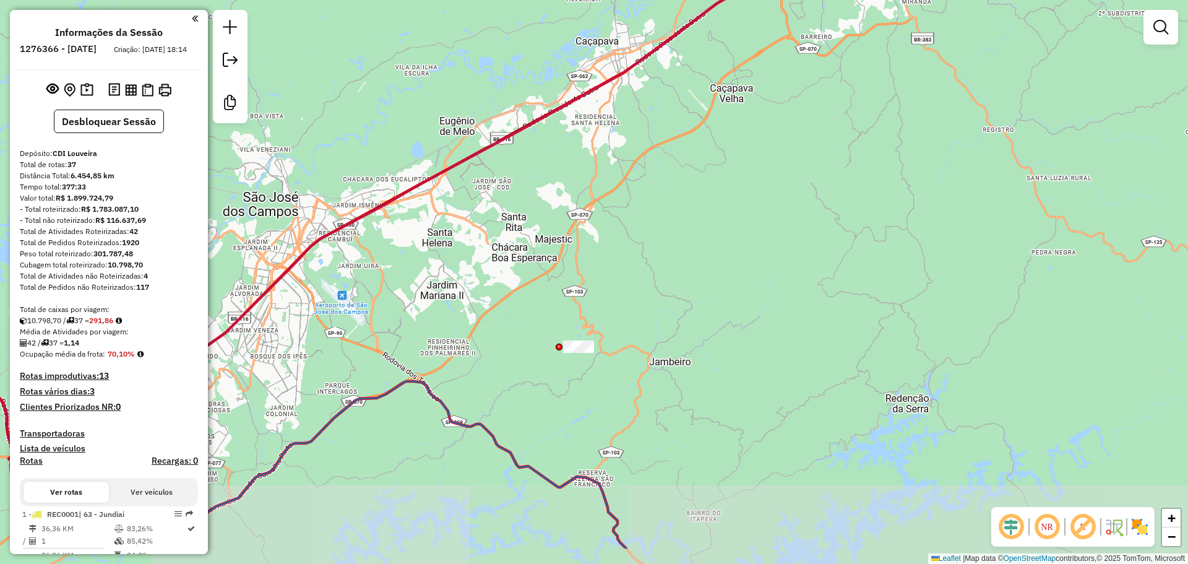
drag, startPoint x: 562, startPoint y: 442, endPoint x: 548, endPoint y: 324, distance: 118.4
click at [548, 324] on div "Janela de atendimento Grade de atendimento Capacidade Transportadoras Veículos …" at bounding box center [594, 282] width 1188 height 564
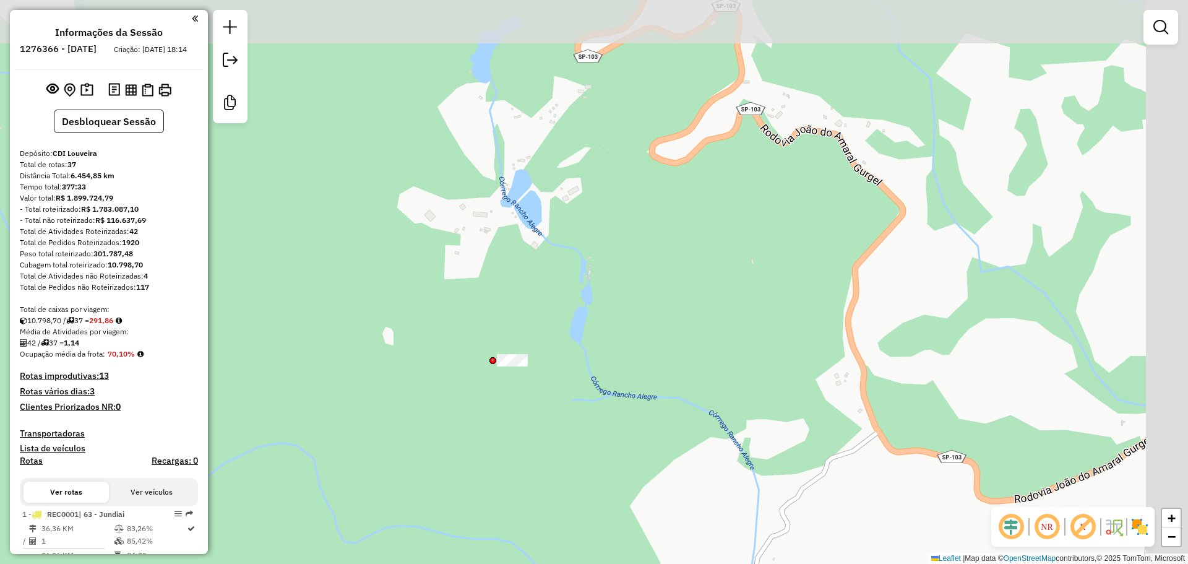
drag, startPoint x: 926, startPoint y: 260, endPoint x: 753, endPoint y: 360, distance: 199.3
click at [666, 360] on div "Janela de atendimento Grade de atendimento Capacidade Transportadoras Veículos …" at bounding box center [594, 282] width 1188 height 564
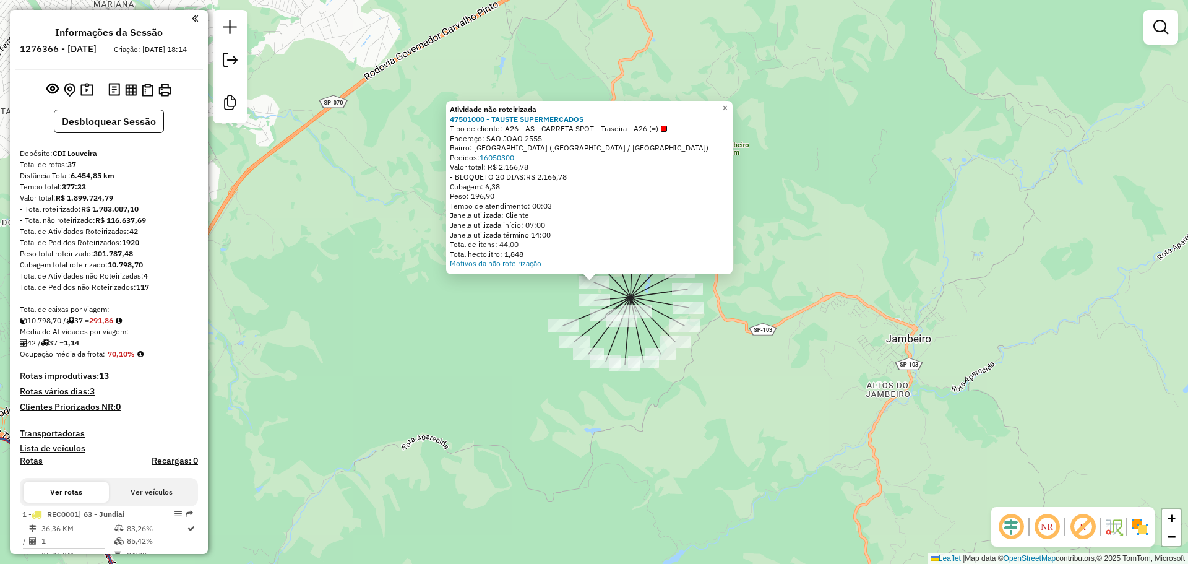
click at [520, 119] on strong "47501000 - TAUSTE SUPERMERCADOS" at bounding box center [517, 118] width 134 height 9
click at [421, 429] on div "Atividade não roteirizada 47501000 - TAUSTE SUPERMERCADOS Tipo de cliente: A26 …" at bounding box center [594, 282] width 1188 height 564
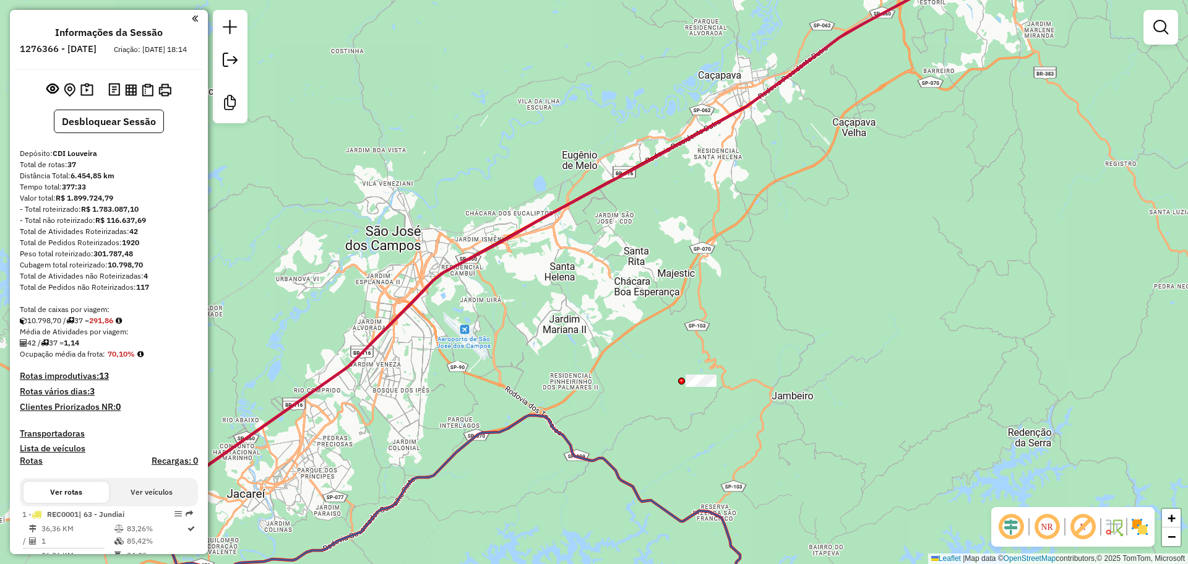
drag, startPoint x: 481, startPoint y: 420, endPoint x: 711, endPoint y: 406, distance: 230.6
click at [666, 406] on div "Janela de atendimento Grade de atendimento Capacidade Transportadoras Veículos …" at bounding box center [594, 282] width 1188 height 564
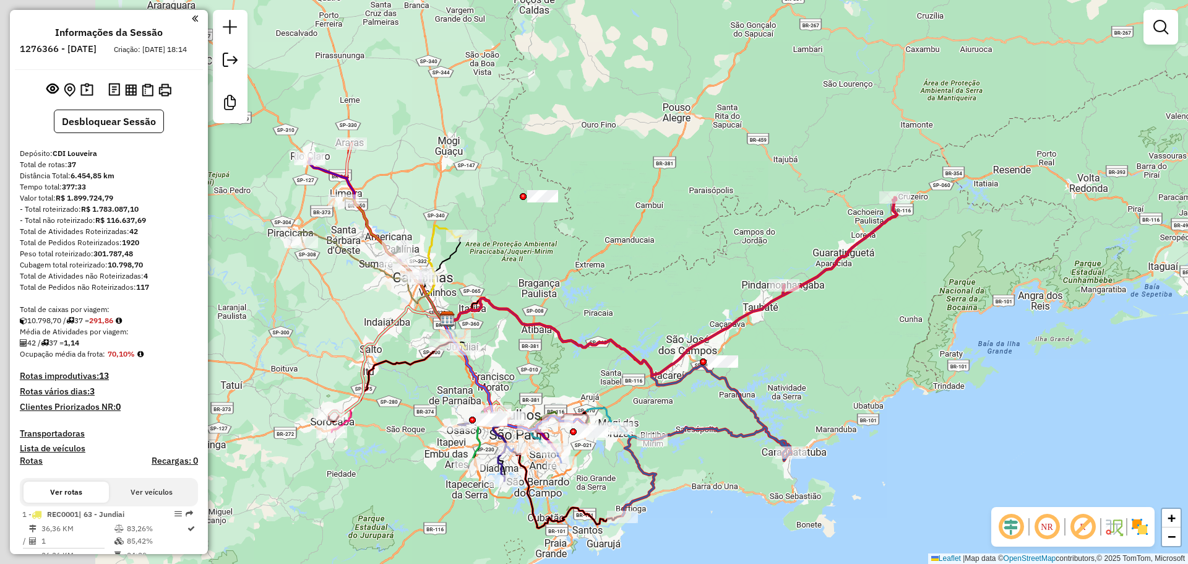
drag, startPoint x: 476, startPoint y: 347, endPoint x: 640, endPoint y: 312, distance: 167.7
click at [632, 327] on div "Janela de atendimento Grade de atendimento Capacidade Transportadoras Veículos …" at bounding box center [594, 282] width 1188 height 564
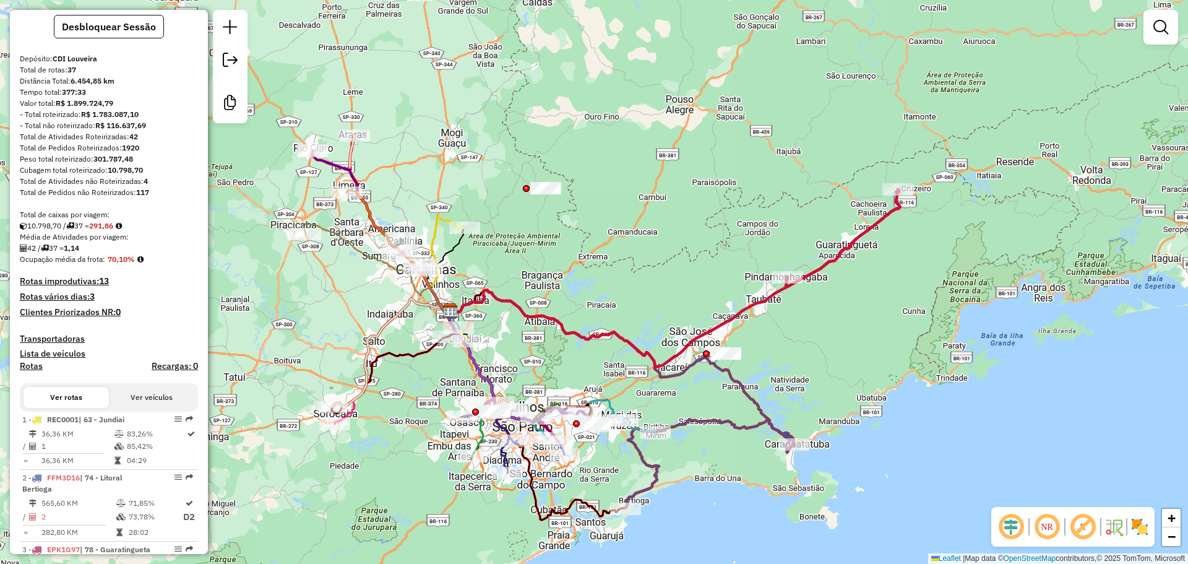
scroll to position [124, 0]
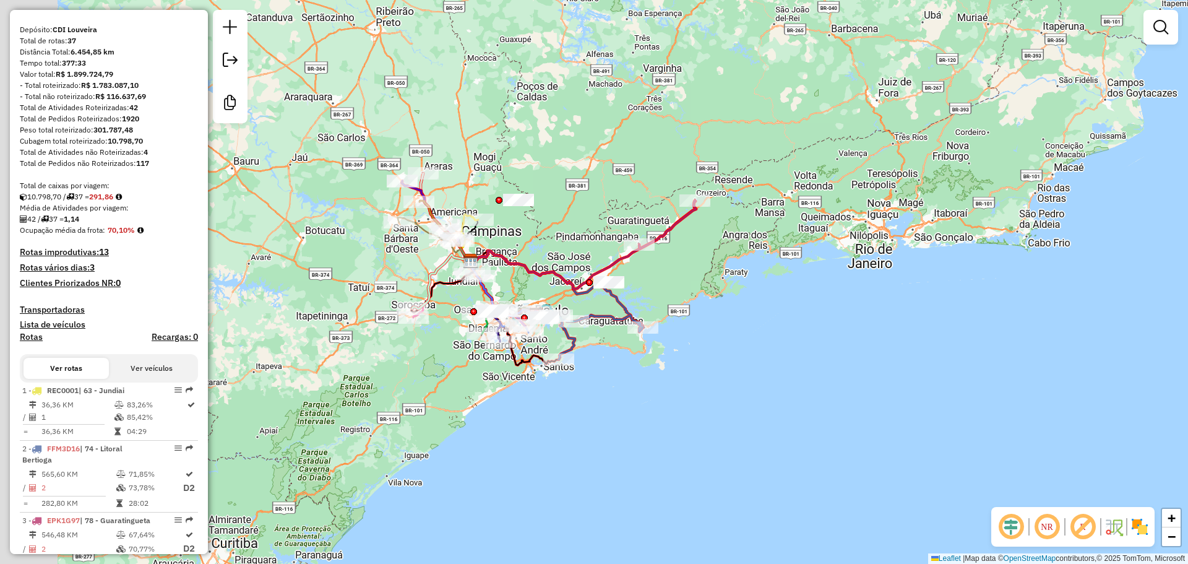
drag, startPoint x: 270, startPoint y: 299, endPoint x: 421, endPoint y: 276, distance: 152.1
click at [421, 276] on div "Janela de atendimento Grade de atendimento Capacidade Transportadoras Veículos …" at bounding box center [594, 282] width 1188 height 564
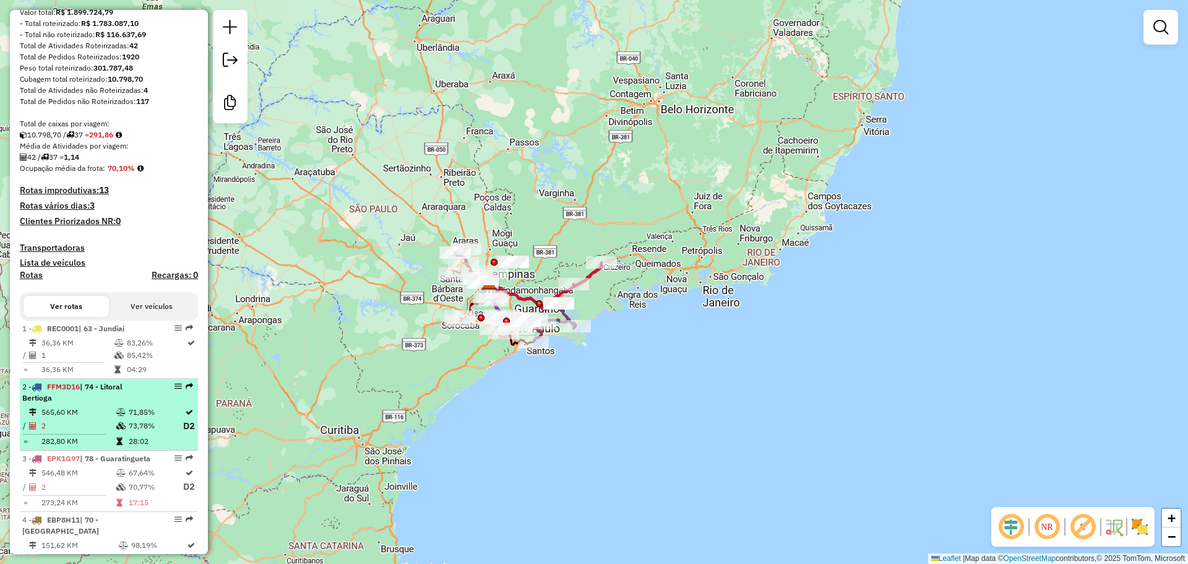
scroll to position [371, 0]
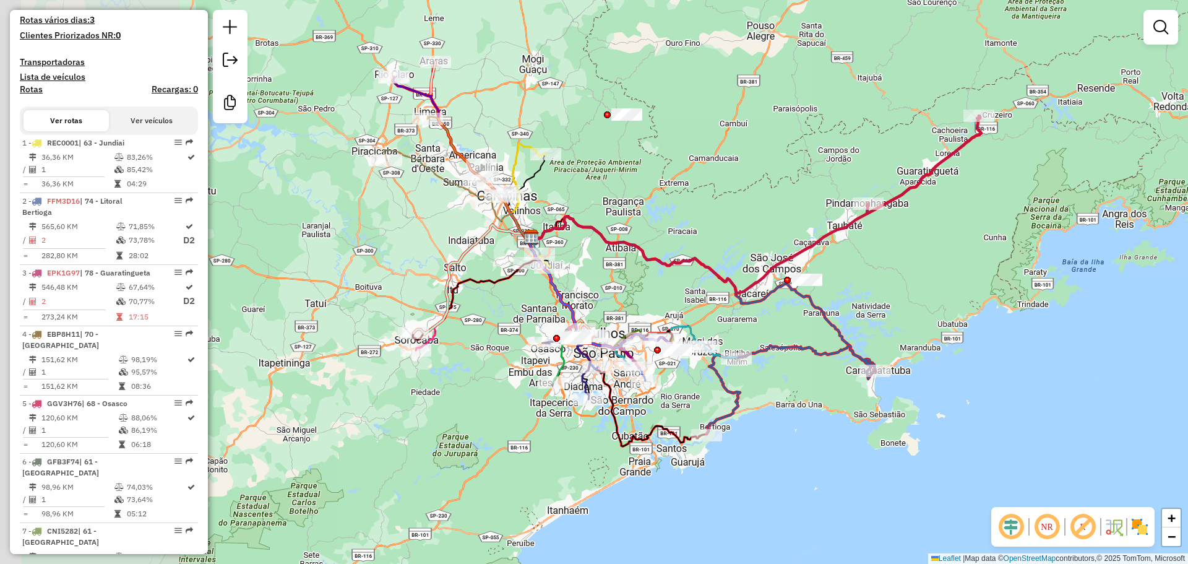
drag, startPoint x: 447, startPoint y: 328, endPoint x: 666, endPoint y: 213, distance: 246.6
click at [666, 211] on div "Janela de atendimento Grade de atendimento Capacidade Transportadoras Veículos …" at bounding box center [594, 282] width 1188 height 564
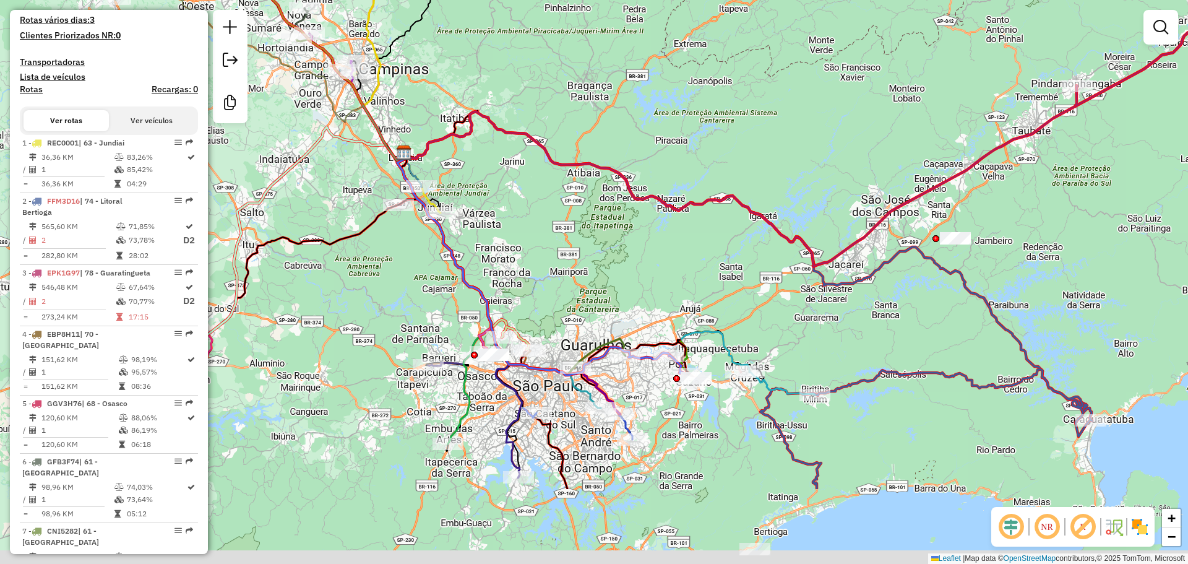
drag, startPoint x: 534, startPoint y: 401, endPoint x: 558, endPoint y: 299, distance: 104.9
click at [541, 298] on div "Janela de atendimento Grade de atendimento Capacidade Transportadoras Veículos …" at bounding box center [594, 282] width 1188 height 564
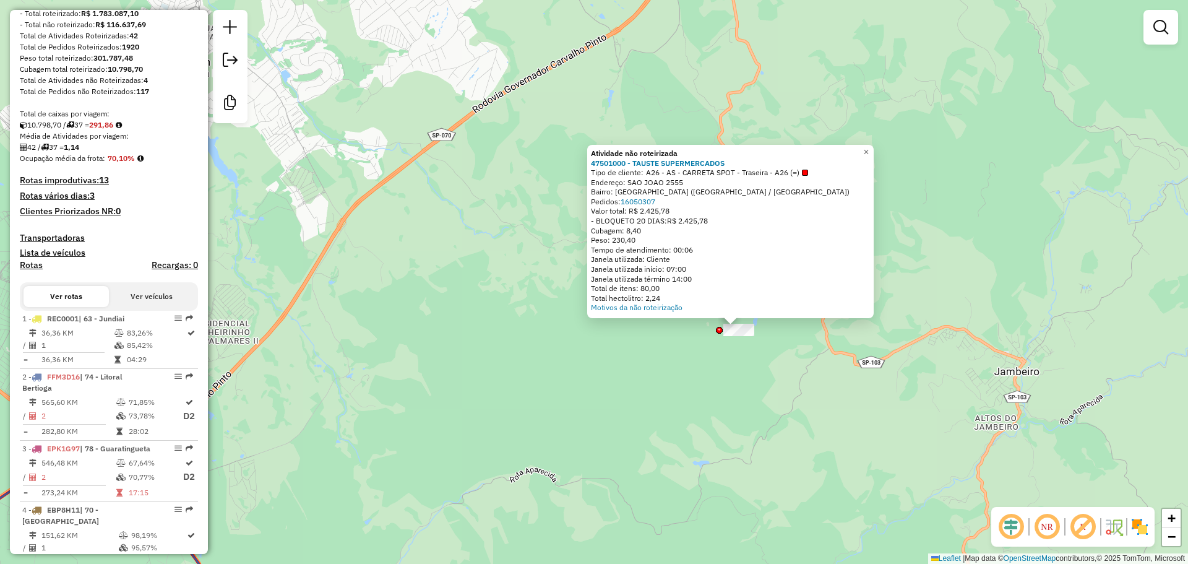
scroll to position [0, 0]
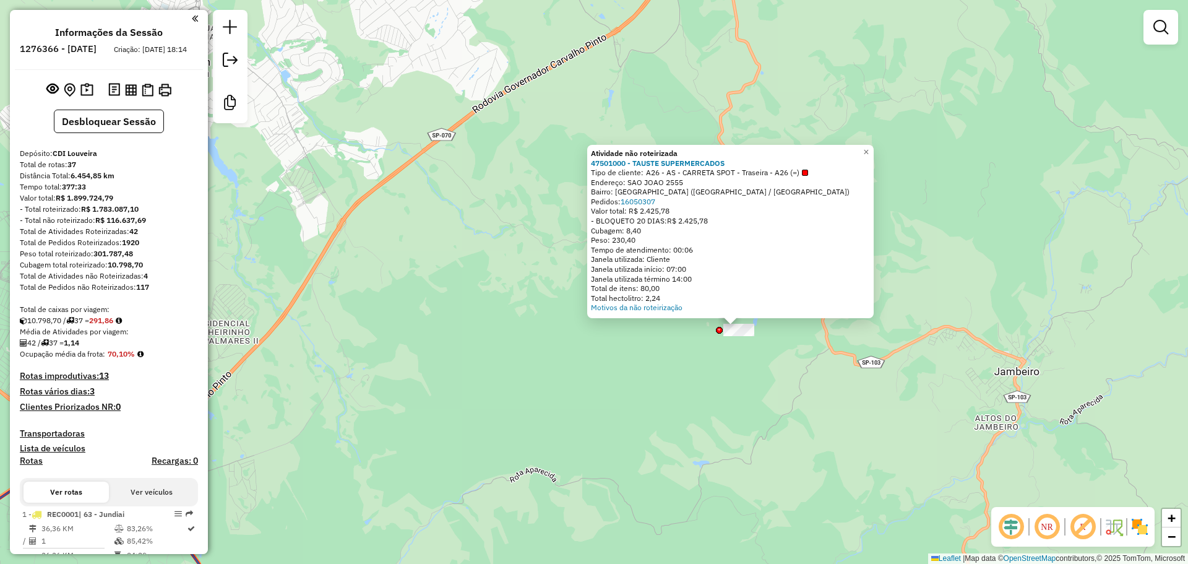
click at [552, 345] on div "Atividade não roteirizada 47501000 - TAUSTE SUPERMERCADOS Tipo de cliente: A26 …" at bounding box center [594, 282] width 1188 height 564
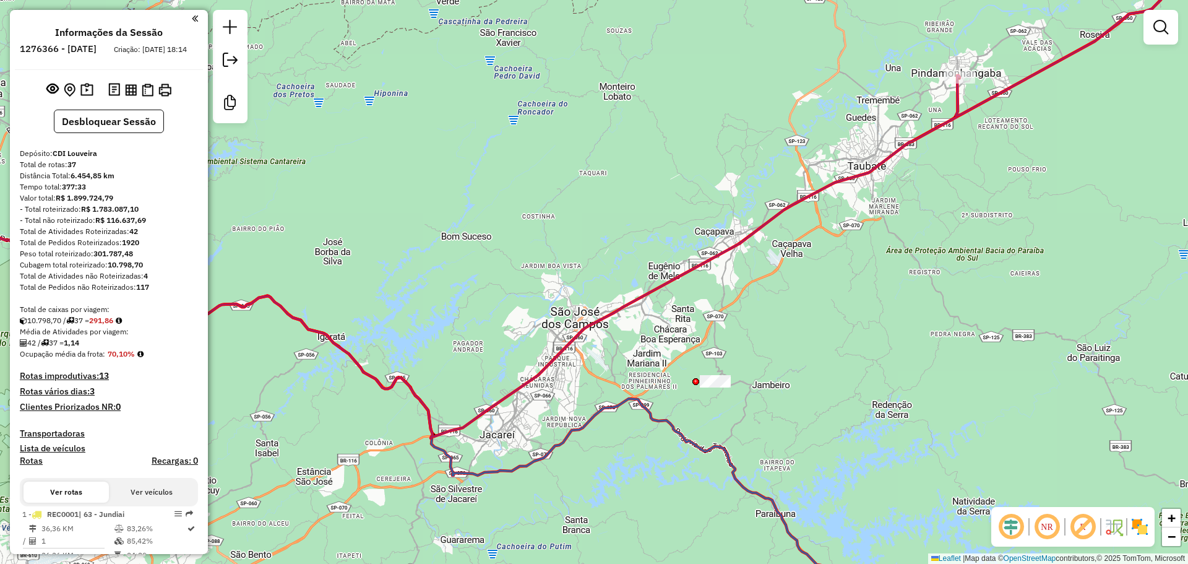
drag, startPoint x: 593, startPoint y: 390, endPoint x: 638, endPoint y: 363, distance: 53.3
click at [638, 363] on div "Janela de atendimento Grade de atendimento Capacidade Transportadoras Veículos …" at bounding box center [594, 282] width 1188 height 564
click at [86, 97] on img at bounding box center [86, 90] width 13 height 14
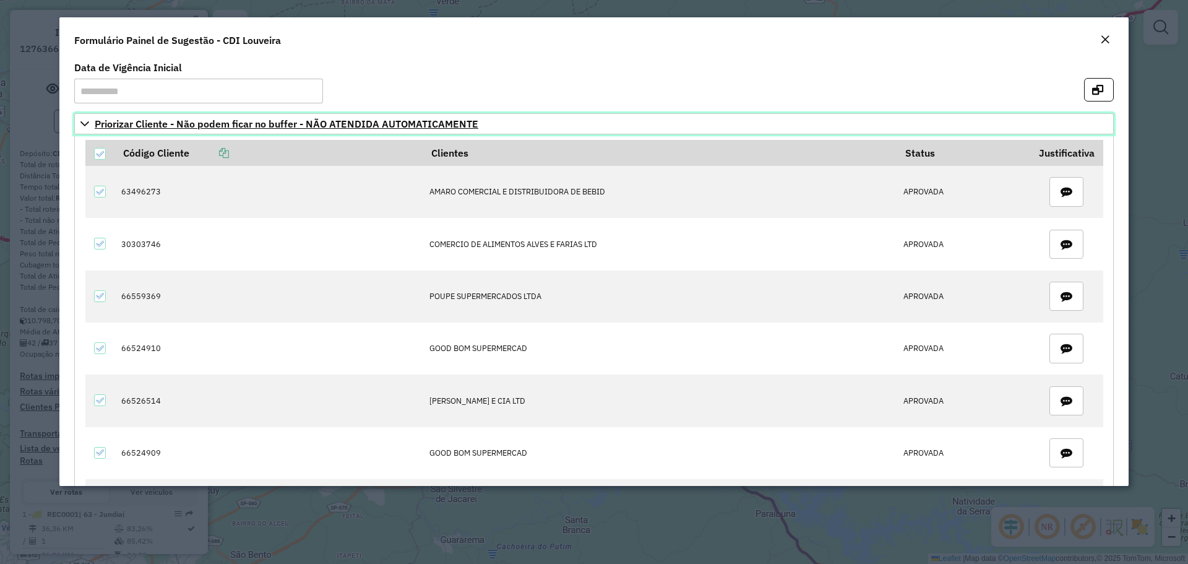
click at [273, 123] on span "Priorizar Cliente - Não podem ficar no buffer - NÃO ATENDIDA AUTOMATICAMENTE" at bounding box center [287, 124] width 384 height 10
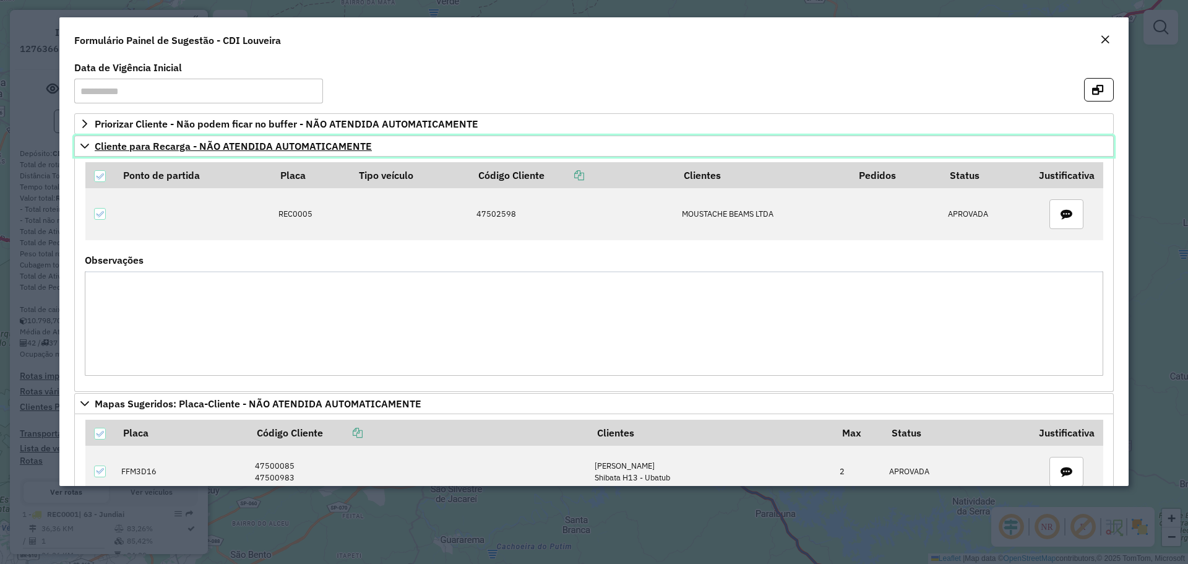
click at [226, 144] on span "Cliente para Recarga - NÃO ATENDIDA AUTOMATICAMENTE" at bounding box center [233, 146] width 277 height 10
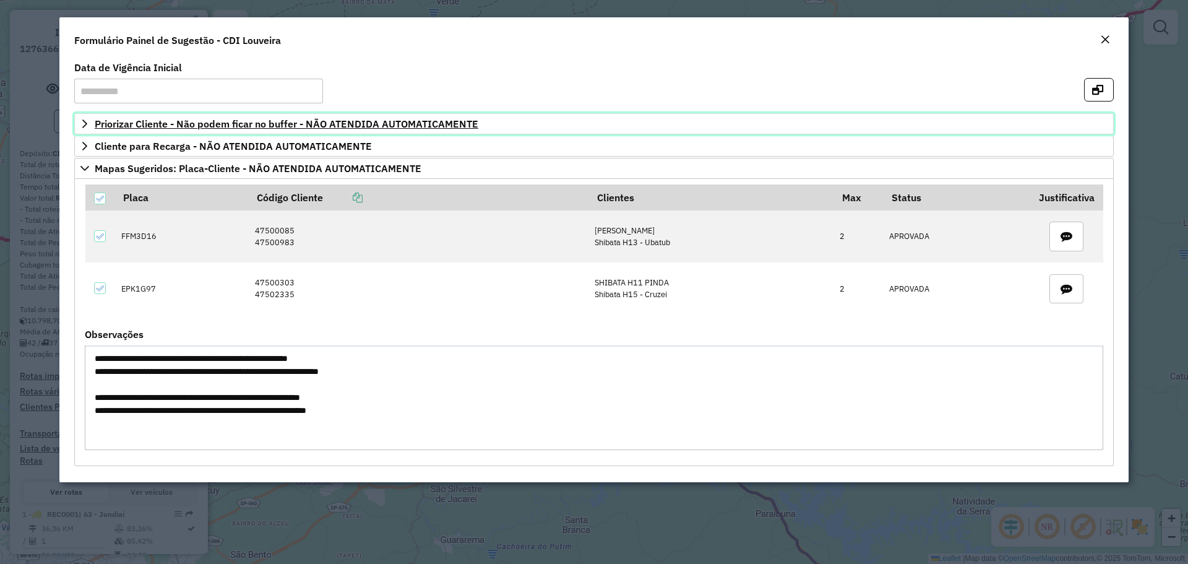
click at [309, 126] on span "Priorizar Cliente - Não podem ficar no buffer - NÃO ATENDIDA AUTOMATICAMENTE" at bounding box center [287, 124] width 384 height 10
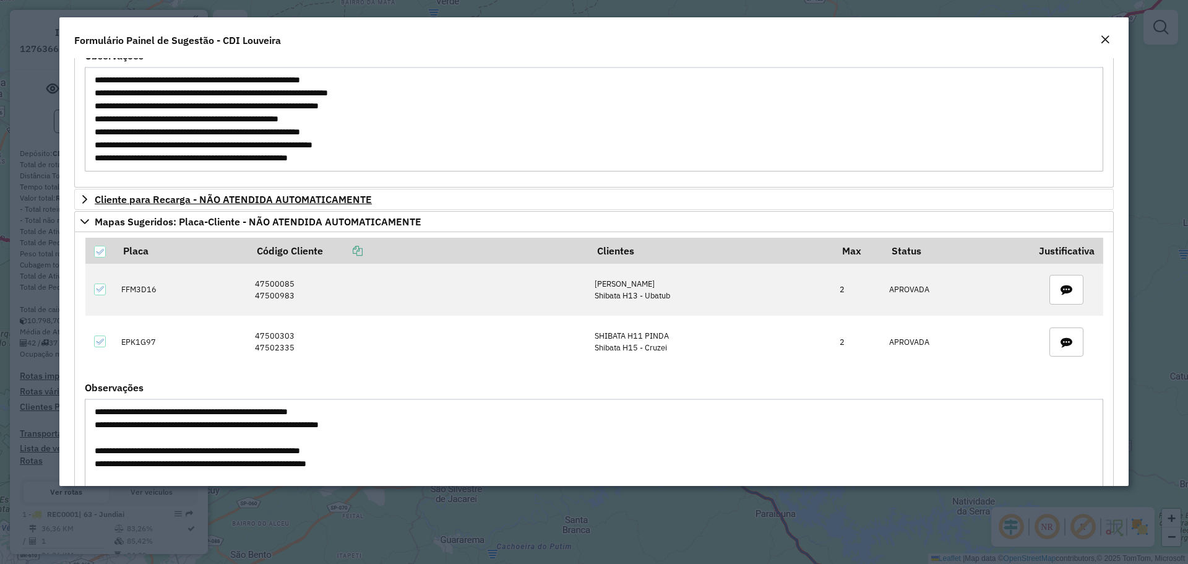
scroll to position [433, 0]
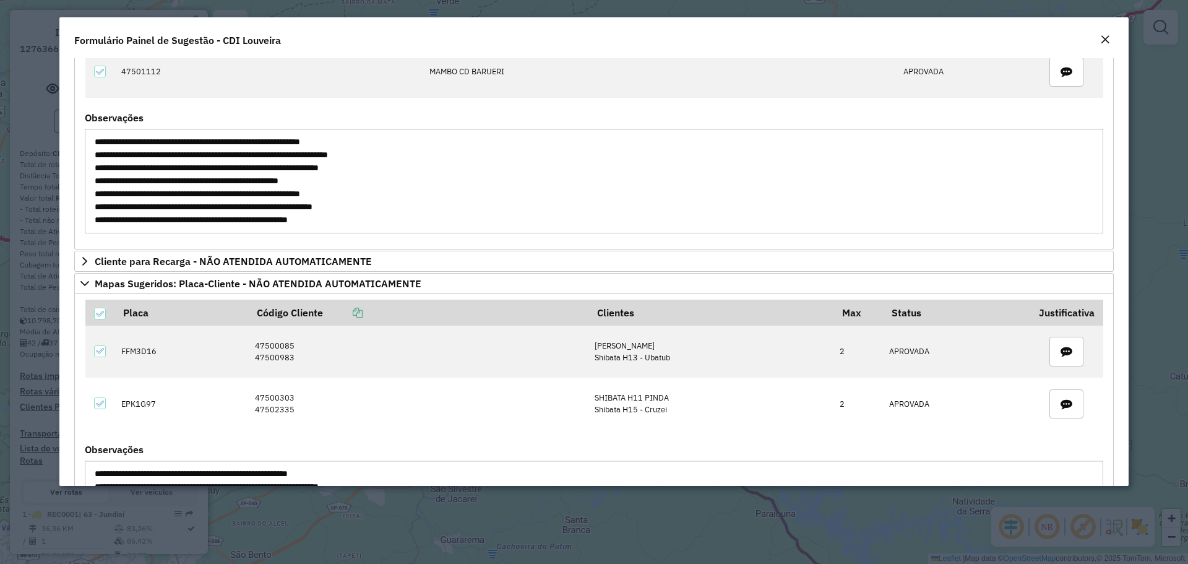
drag, startPoint x: 476, startPoint y: 195, endPoint x: 90, endPoint y: 193, distance: 386.1
click at [90, 193] on textarea "**********" at bounding box center [594, 181] width 1018 height 105
drag, startPoint x: 481, startPoint y: 166, endPoint x: 92, endPoint y: 141, distance: 390.0
click at [92, 141] on textarea "**********" at bounding box center [594, 181] width 1018 height 105
click at [96, 141] on textarea "**********" at bounding box center [594, 181] width 1018 height 105
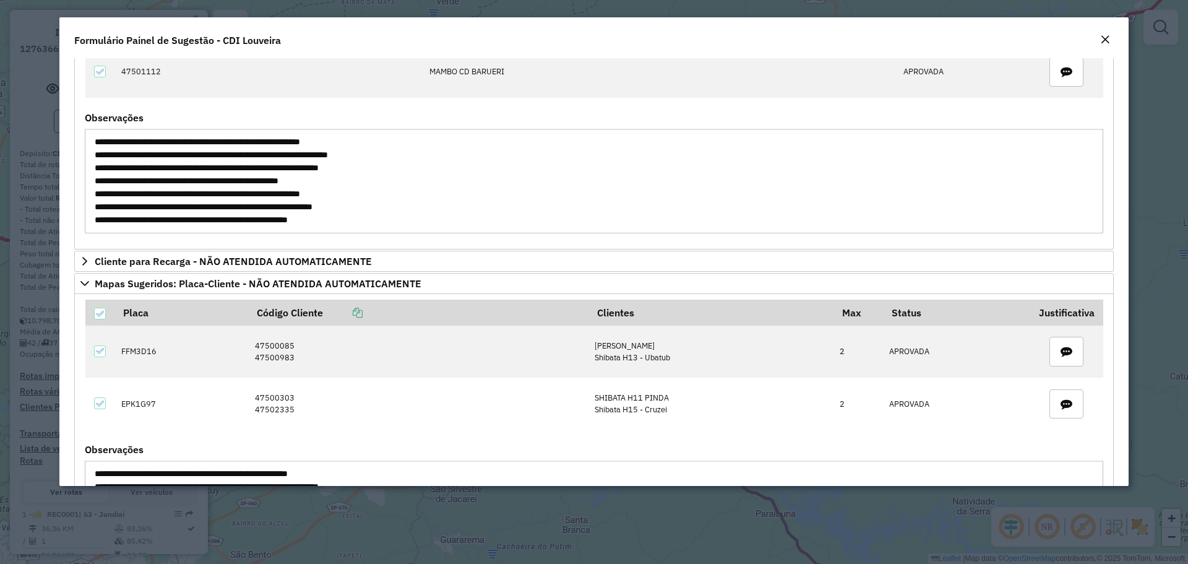
drag, startPoint x: 96, startPoint y: 140, endPoint x: 459, endPoint y: 200, distance: 368.1
click at [459, 200] on textarea "**********" at bounding box center [594, 181] width 1018 height 105
drag, startPoint x: 457, startPoint y: 193, endPoint x: 89, endPoint y: 146, distance: 371.1
click at [89, 146] on textarea "**********" at bounding box center [594, 181] width 1018 height 105
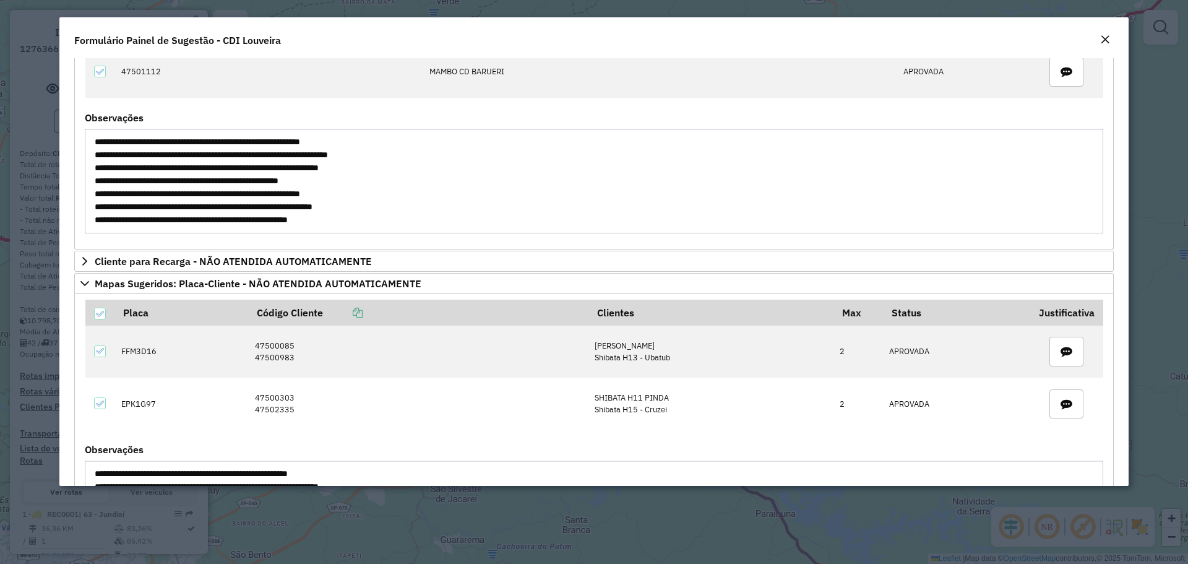
click at [293, 185] on textarea "**********" at bounding box center [594, 181] width 1018 height 105
drag, startPoint x: 452, startPoint y: 194, endPoint x: 91, endPoint y: 197, distance: 361.3
click at [91, 197] on textarea "**********" at bounding box center [594, 181] width 1018 height 105
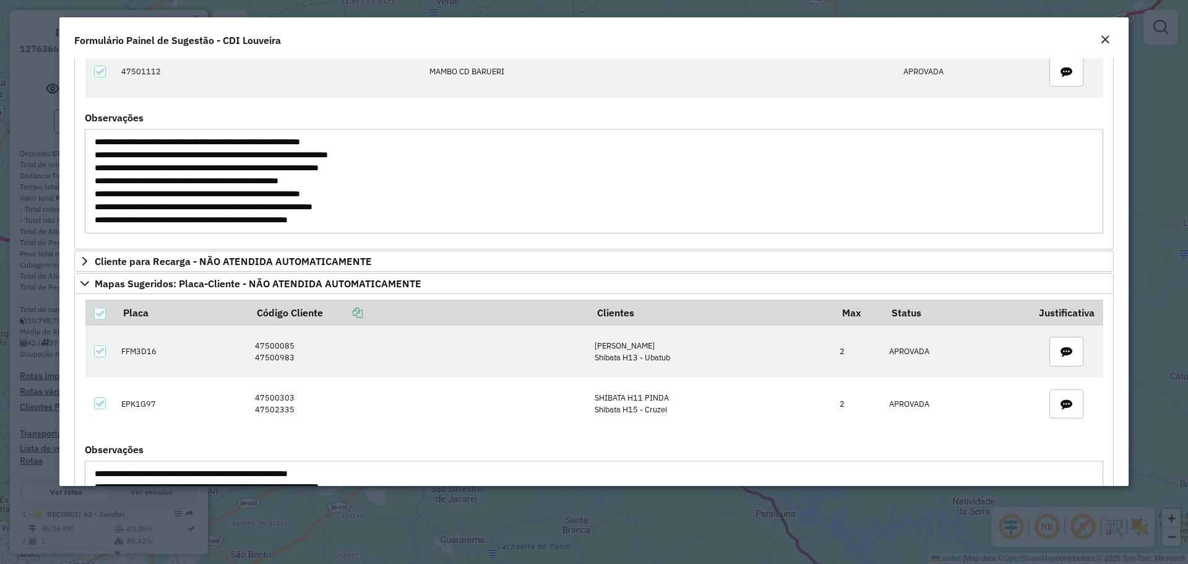
drag, startPoint x: 449, startPoint y: 164, endPoint x: 90, endPoint y: 142, distance: 359.5
click at [90, 142] on textarea "**********" at bounding box center [594, 181] width 1018 height 105
click at [666, 36] on em "Close" at bounding box center [1105, 40] width 10 height 10
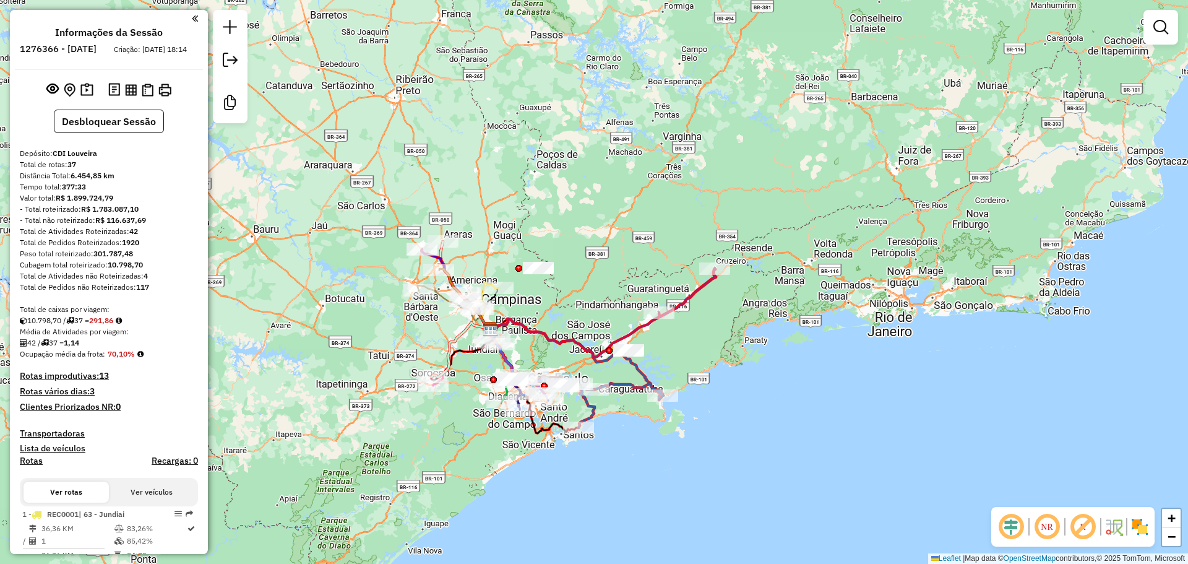
drag, startPoint x: 497, startPoint y: 301, endPoint x: 594, endPoint y: 289, distance: 97.3
click at [594, 289] on div "Janela de atendimento Grade de atendimento Capacidade Transportadoras Veículos …" at bounding box center [594, 282] width 1188 height 564
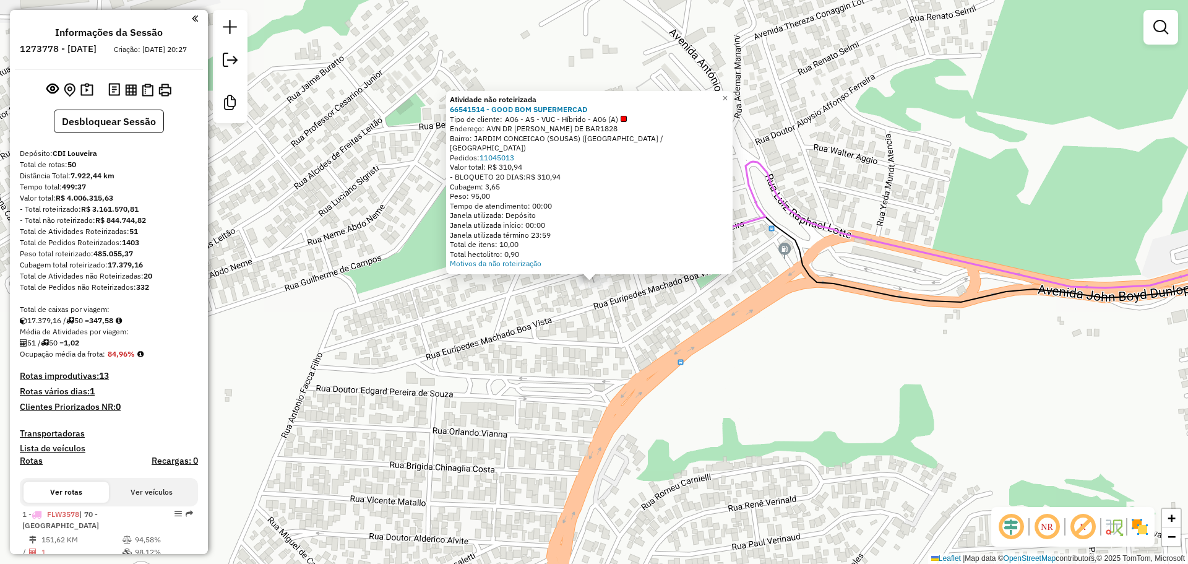
click at [551, 319] on div "Atividade não roteirizada 66541514 - GOOD BOM SUPERMERCAD Tipo de cliente: A06 …" at bounding box center [594, 282] width 1188 height 564
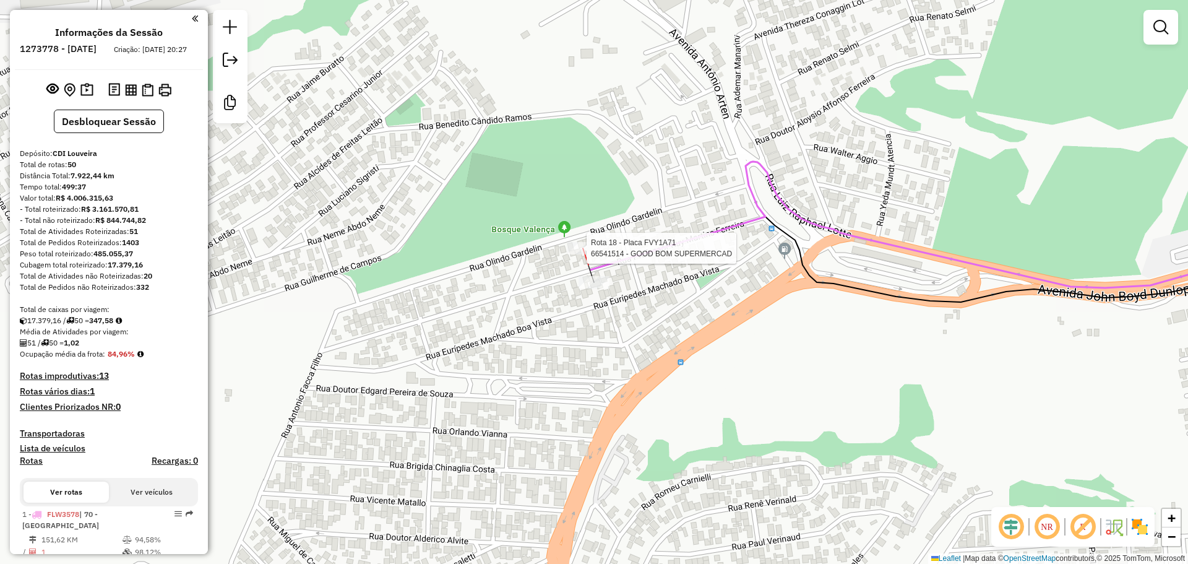
select select "**********"
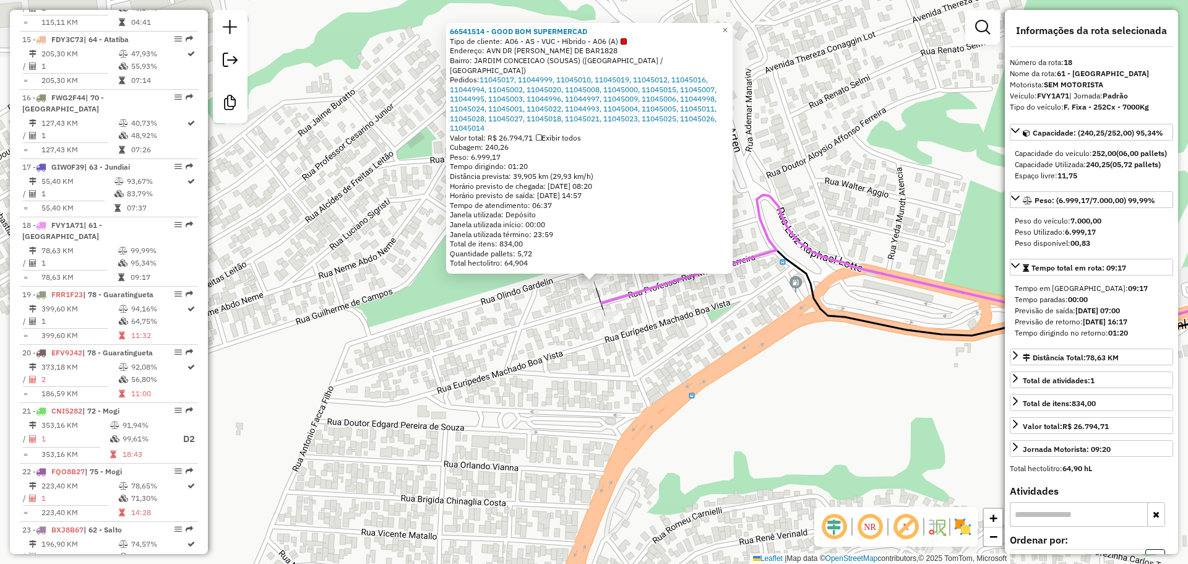
scroll to position [1518, 0]
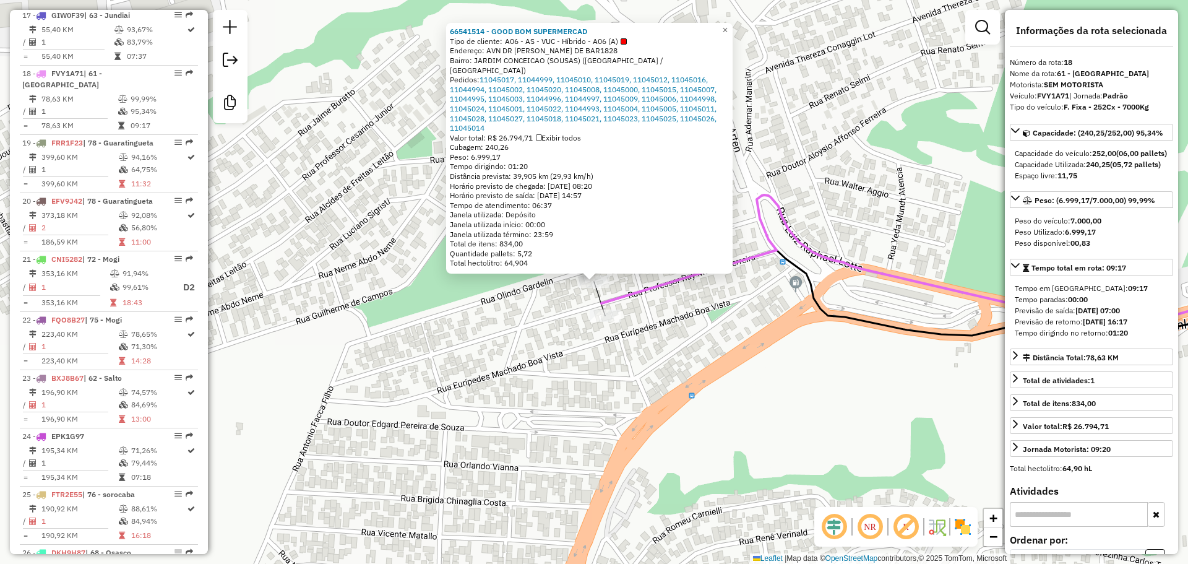
click at [1086, 225] on strong "7.000,00" at bounding box center [1085, 220] width 31 height 9
click at [1087, 226] on div "Peso do veículo: 7.000,00" at bounding box center [1091, 220] width 153 height 11
click at [1086, 236] on strong "6.999,17" at bounding box center [1080, 231] width 31 height 9
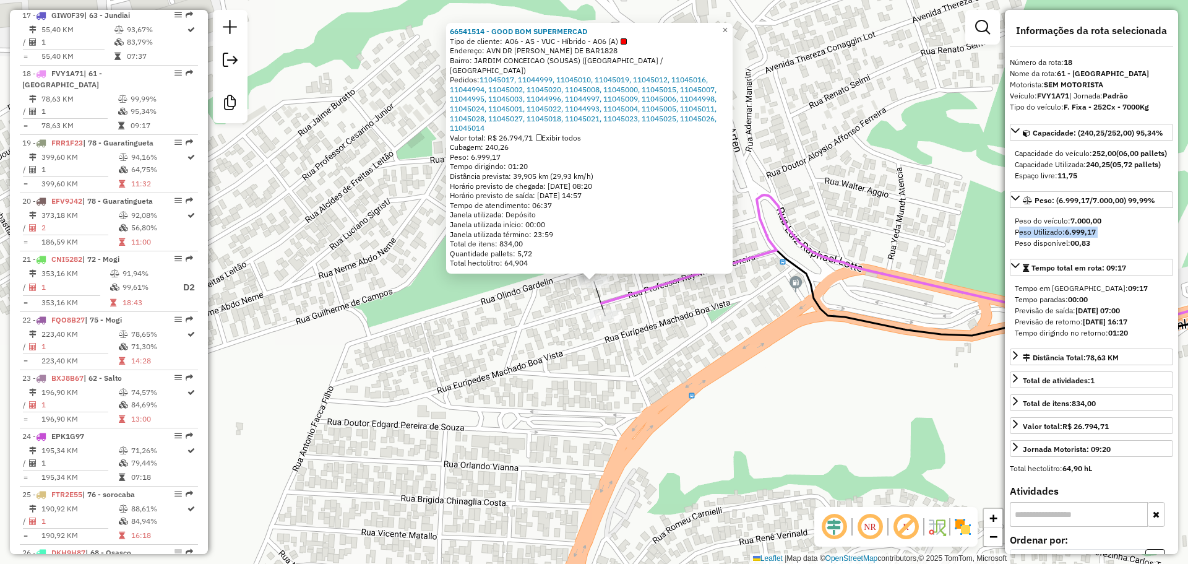
click at [1086, 236] on strong "6.999,17" at bounding box center [1080, 231] width 31 height 9
click at [1089, 236] on strong "6.999,17" at bounding box center [1080, 231] width 31 height 9
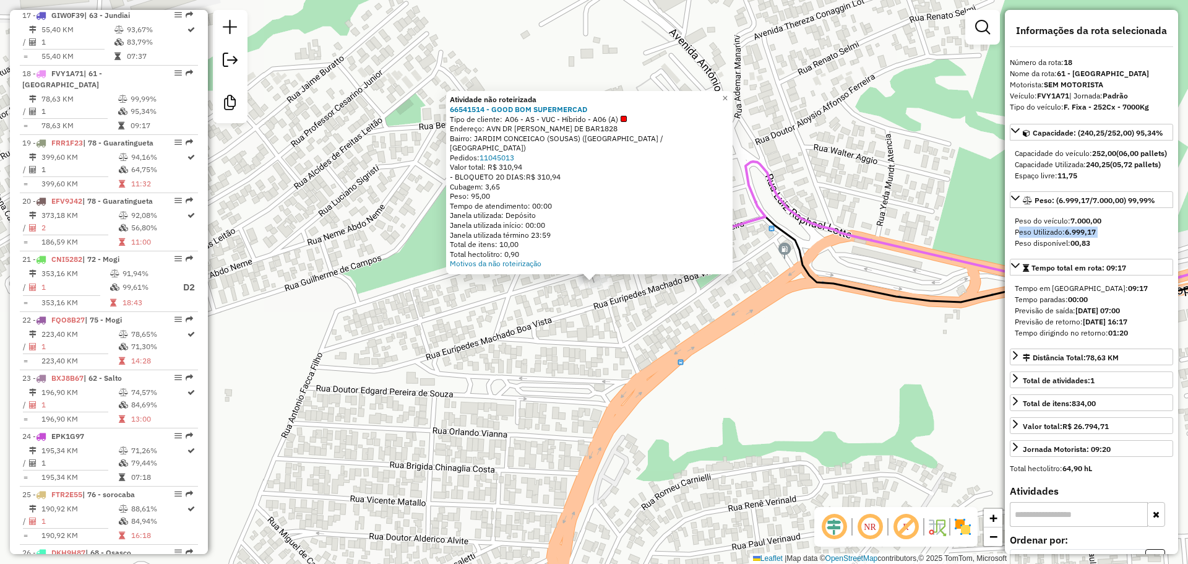
click at [721, 300] on div "Atividade não roteirizada 66541514 - GOOD BOM SUPERMERCAD Tipo de cliente: A06 …" at bounding box center [594, 282] width 1188 height 564
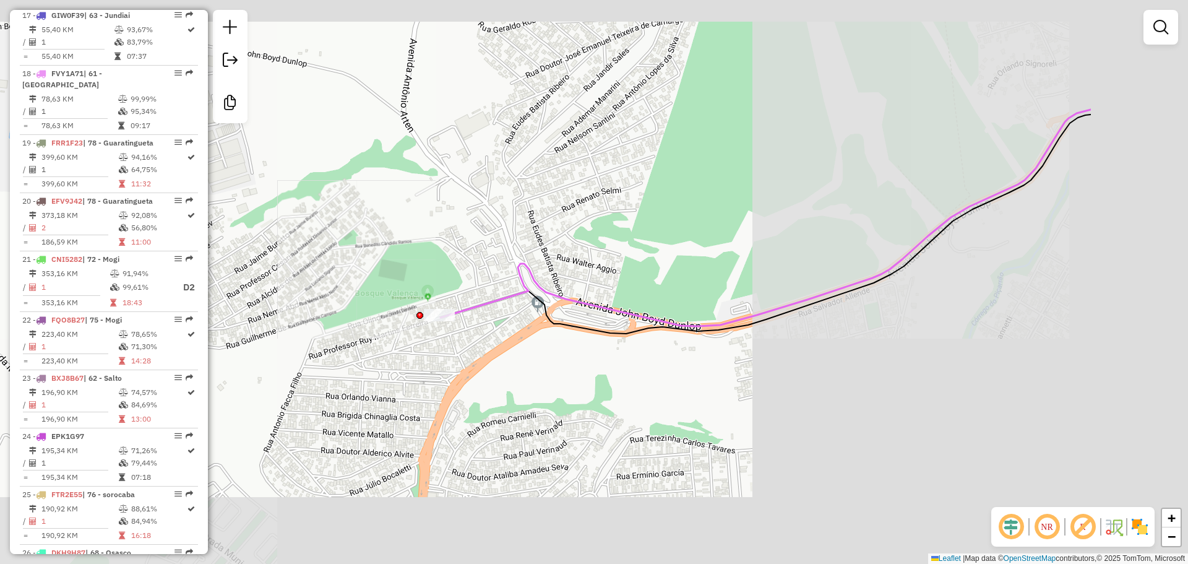
drag, startPoint x: 765, startPoint y: 316, endPoint x: 517, endPoint y: 358, distance: 251.7
click at [517, 358] on div "Janela de atendimento Grade de atendimento Capacidade Transportadoras Veículos …" at bounding box center [594, 282] width 1188 height 564
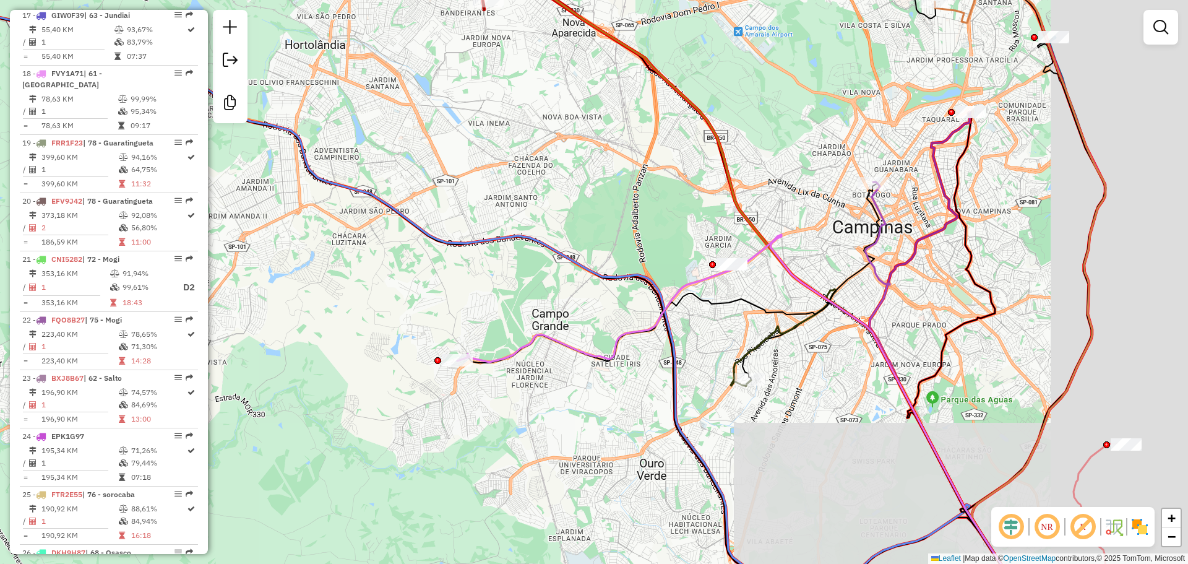
drag, startPoint x: 552, startPoint y: 381, endPoint x: 844, endPoint y: 250, distance: 320.7
click at [544, 382] on div "Janela de atendimento Grade de atendimento Capacidade Transportadoras Veículos …" at bounding box center [594, 282] width 1188 height 564
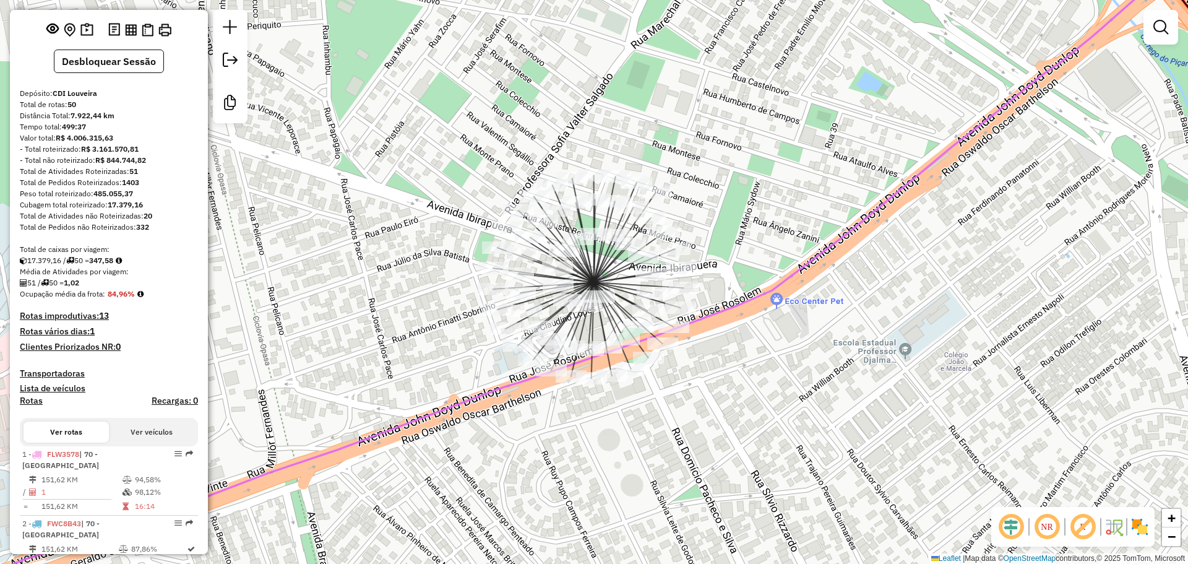
scroll to position [0, 0]
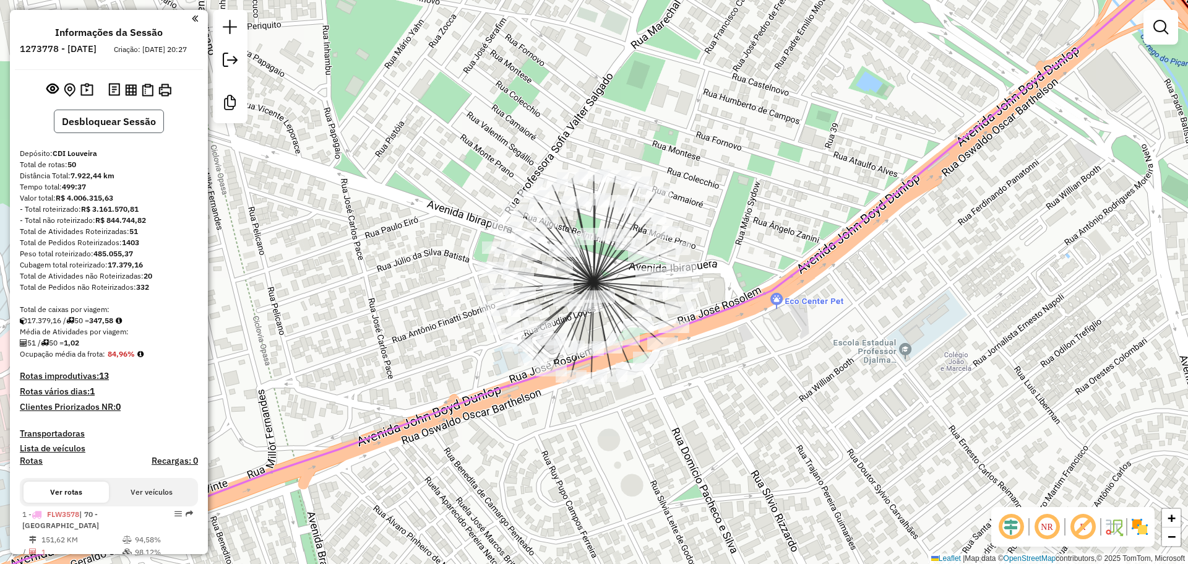
click at [111, 130] on button "Desbloquear Sessão" at bounding box center [109, 122] width 110 height 24
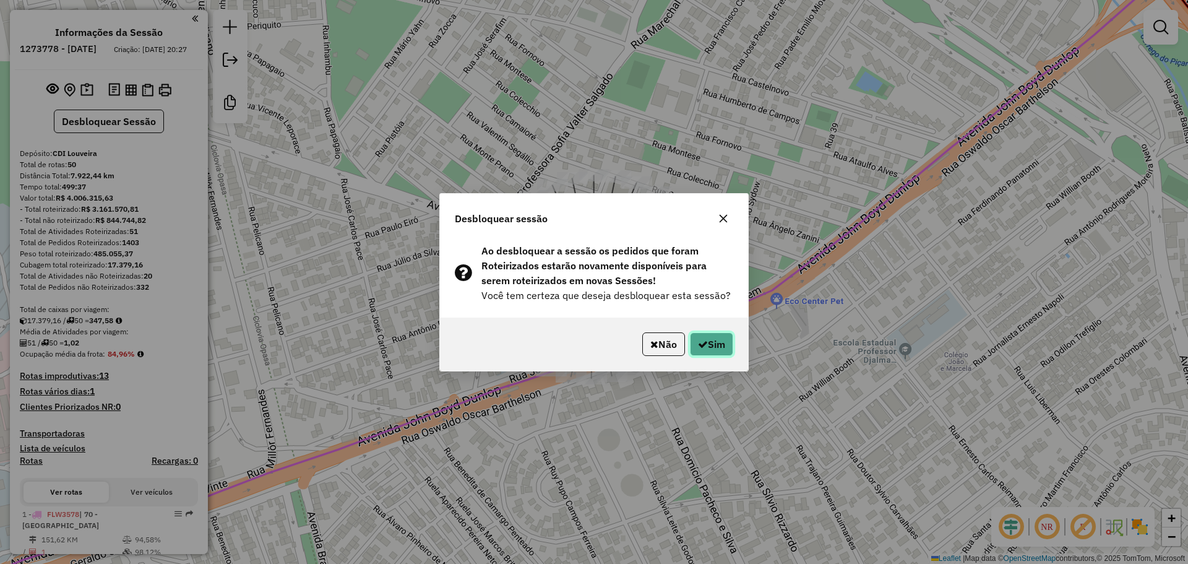
click at [710, 337] on button "Sim" at bounding box center [711, 344] width 43 height 24
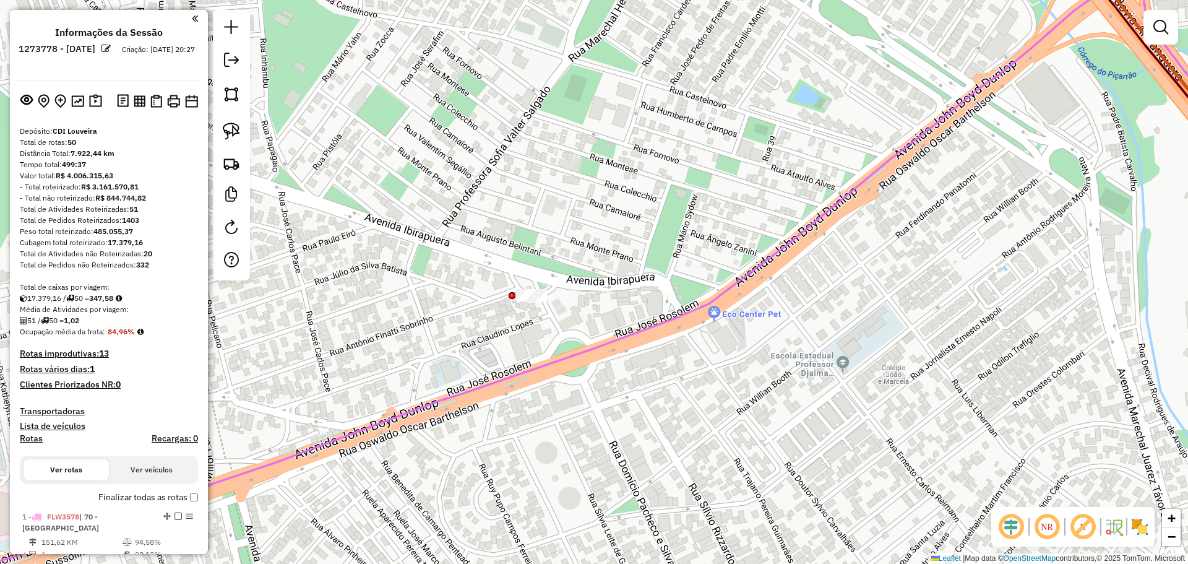
drag, startPoint x: 565, startPoint y: 239, endPoint x: 526, endPoint y: 252, distance: 41.1
click at [526, 252] on div "Janela de atendimento Grade de atendimento Capacidade Transportadoras Veículos …" at bounding box center [594, 282] width 1188 height 564
click at [246, 134] on div at bounding box center [231, 145] width 37 height 270
click at [231, 123] on img at bounding box center [231, 130] width 17 height 17
drag, startPoint x: 510, startPoint y: 278, endPoint x: 618, endPoint y: 274, distance: 108.3
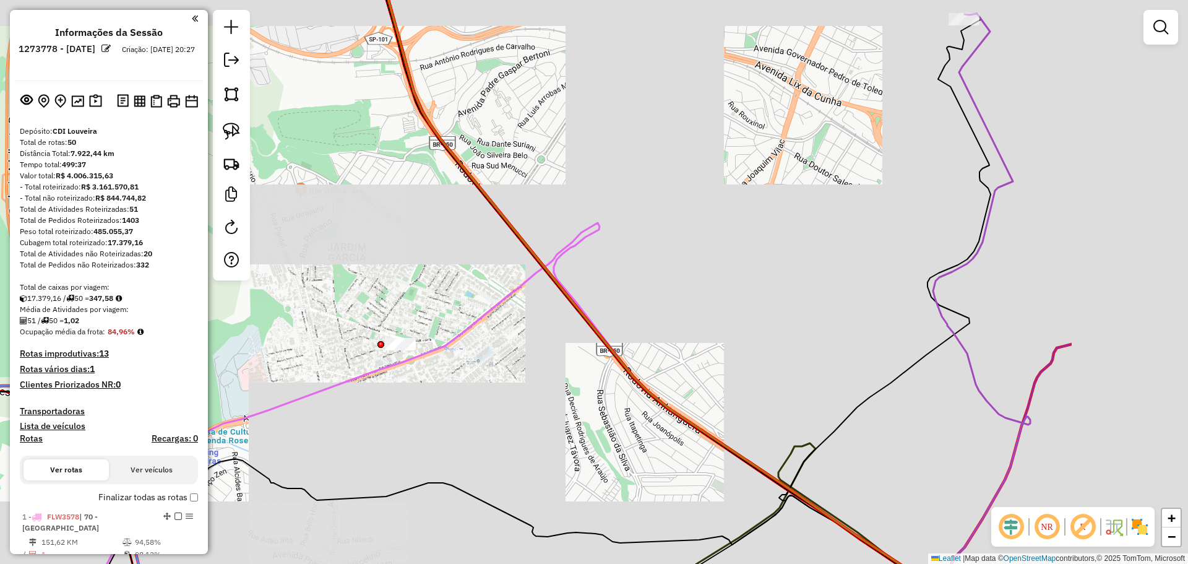
drag, startPoint x: 799, startPoint y: 328, endPoint x: 564, endPoint y: 358, distance: 237.0
click at [564, 358] on div "Janela de atendimento Grade de atendimento Capacidade Transportadoras Veículos …" at bounding box center [594, 282] width 1188 height 564
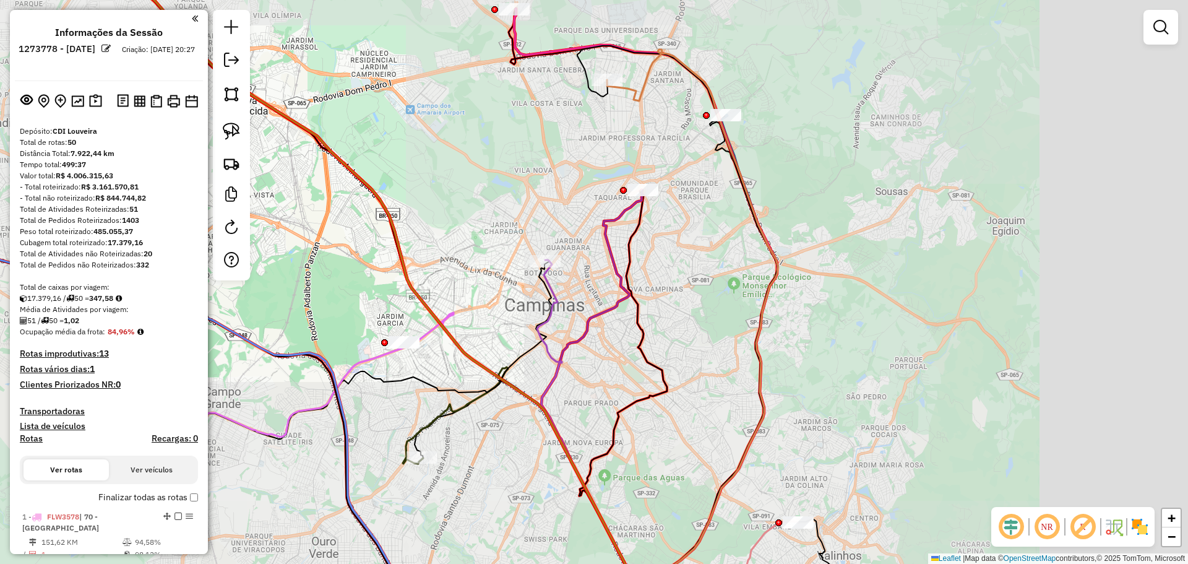
drag, startPoint x: 790, startPoint y: 320, endPoint x: 543, endPoint y: 335, distance: 247.3
click at [543, 335] on icon at bounding box center [602, 447] width 131 height 375
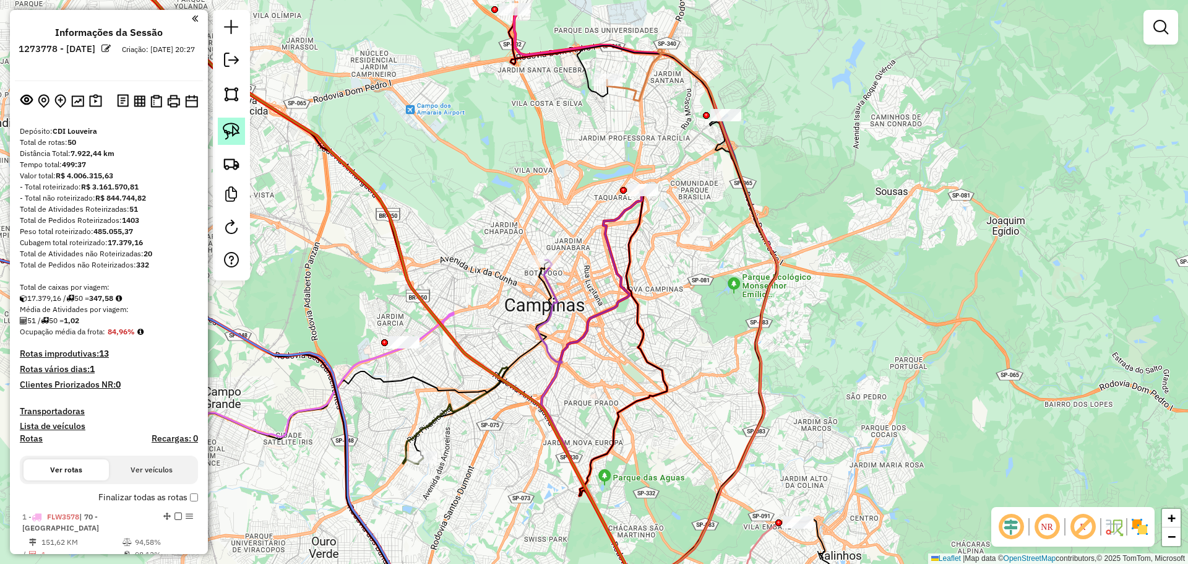
click at [229, 140] on link at bounding box center [231, 131] width 27 height 27
drag, startPoint x: 617, startPoint y: 181, endPoint x: 679, endPoint y: 171, distance: 62.0
drag, startPoint x: 241, startPoint y: 127, endPoint x: 520, endPoint y: 113, distance: 278.8
click at [243, 127] on link at bounding box center [231, 131] width 27 height 27
drag, startPoint x: 707, startPoint y: 100, endPoint x: 754, endPoint y: 104, distance: 47.8
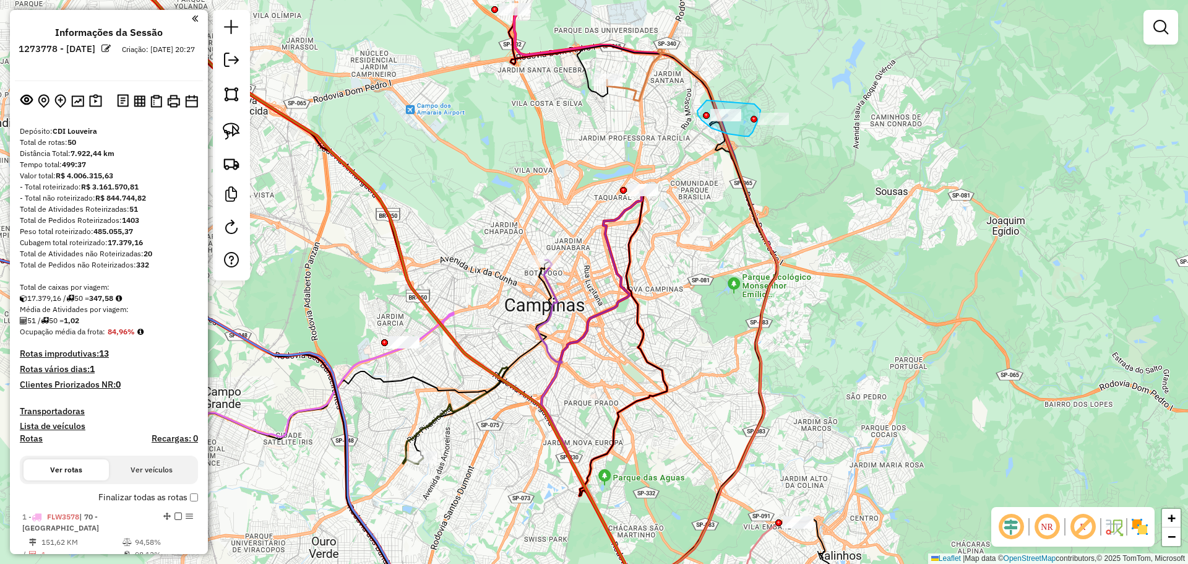
click at [754, 116] on div at bounding box center [753, 119] width 7 height 7
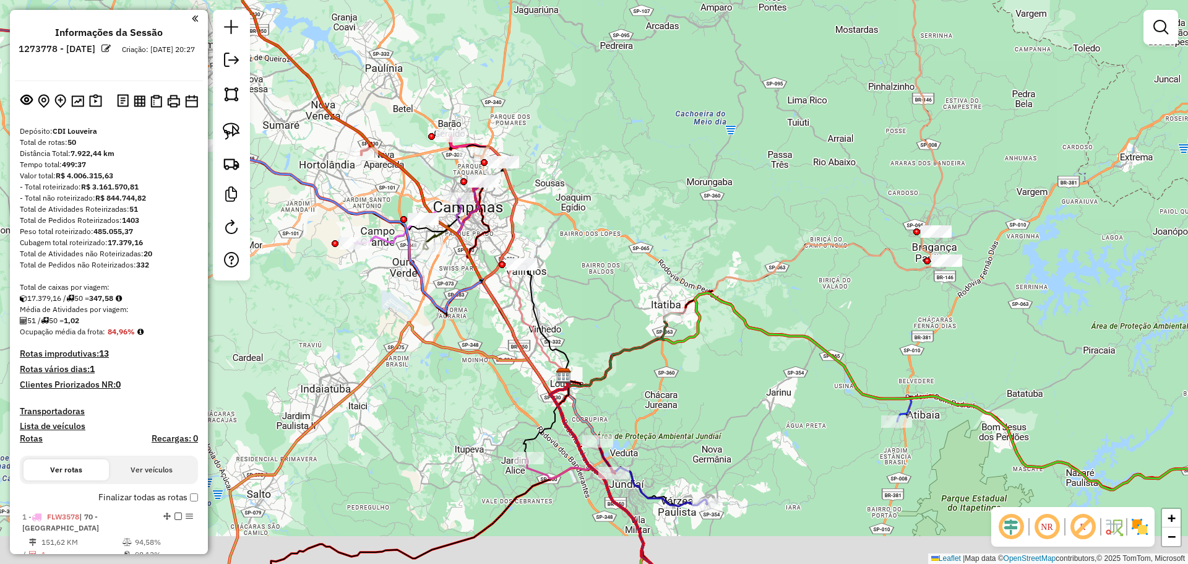
drag, startPoint x: 506, startPoint y: 373, endPoint x: 381, endPoint y: 275, distance: 158.7
click at [478, 317] on div "Janela de atendimento Grade de atendimento Capacidade Transportadoras Veículos …" at bounding box center [594, 282] width 1188 height 564
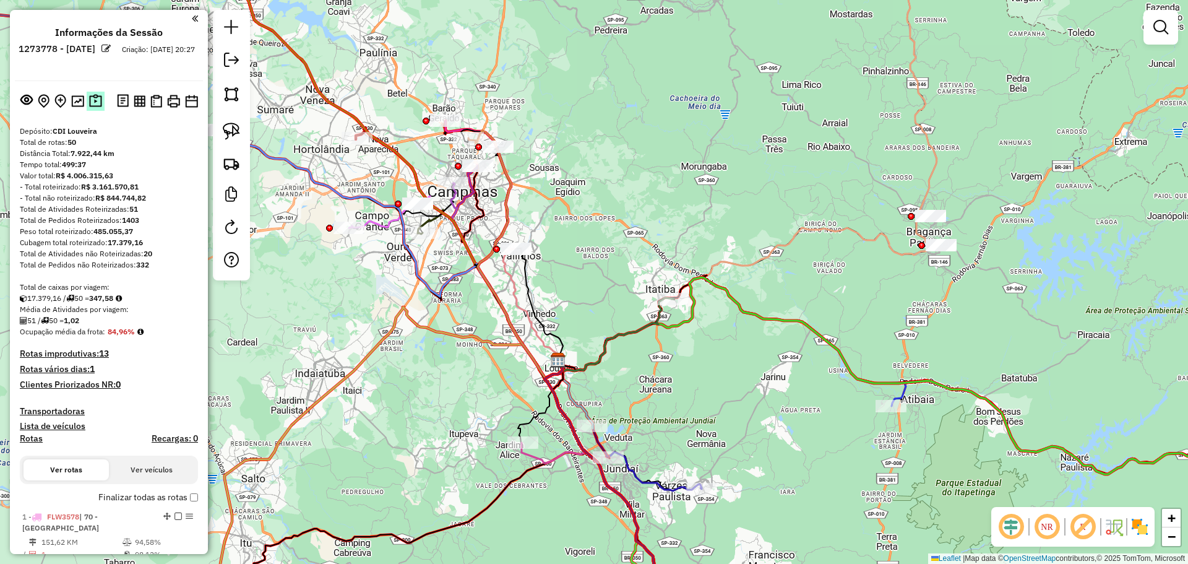
click at [93, 100] on img at bounding box center [95, 101] width 13 height 14
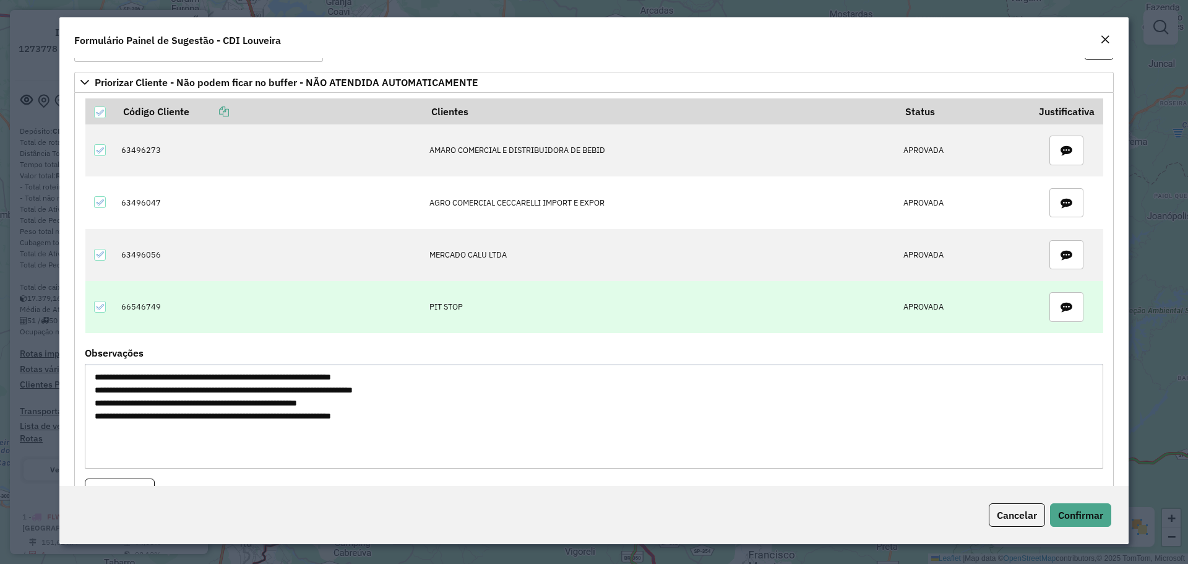
scroll to position [62, 0]
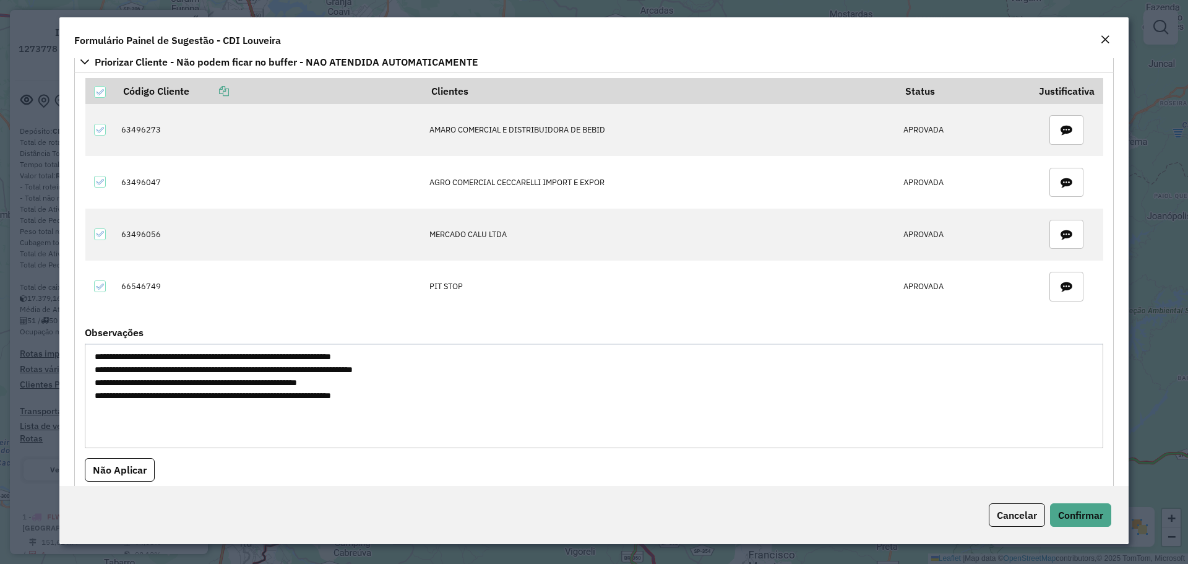
click at [153, 371] on textarea "**********" at bounding box center [594, 395] width 1018 height 105
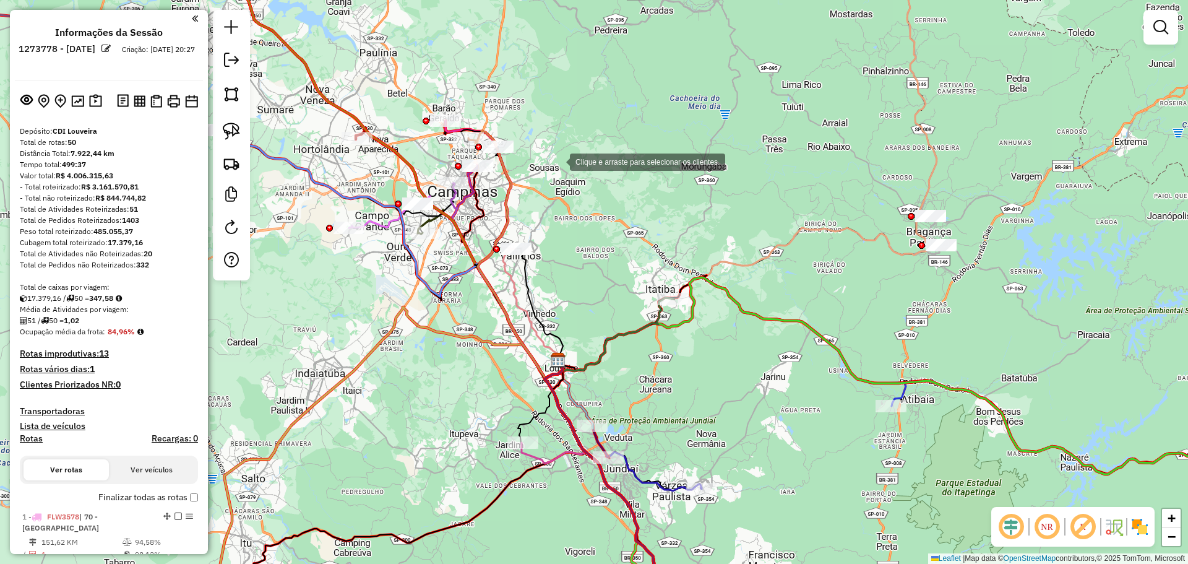
click at [557, 161] on div "Clique e arraste para selecionar os clientes. Janela de atendimento Grade de at…" at bounding box center [594, 282] width 1188 height 564
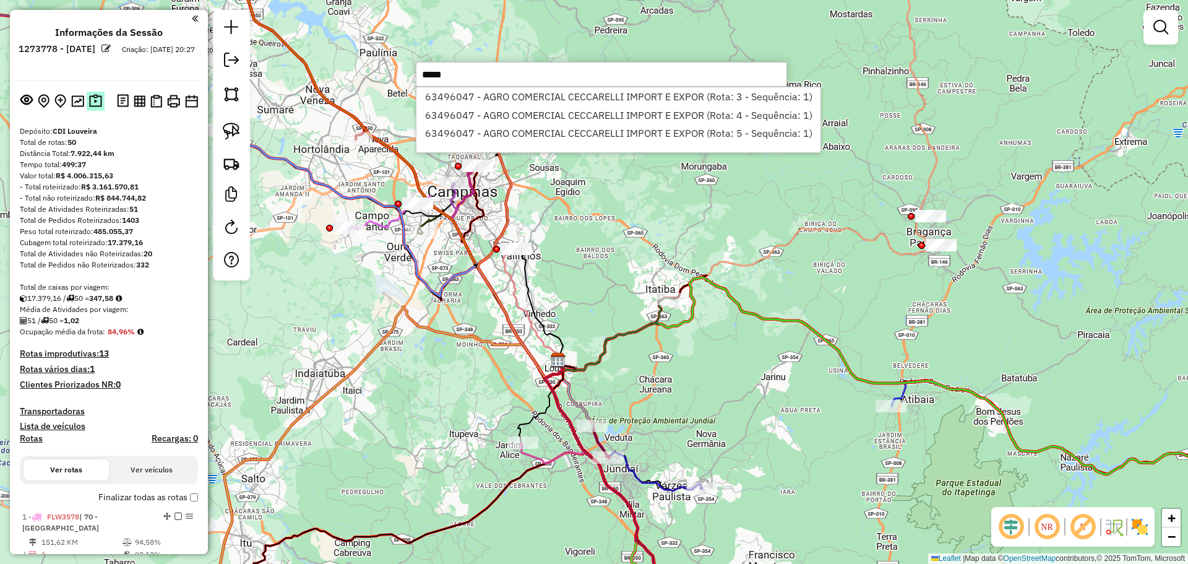
click at [89, 103] on img at bounding box center [95, 101] width 13 height 14
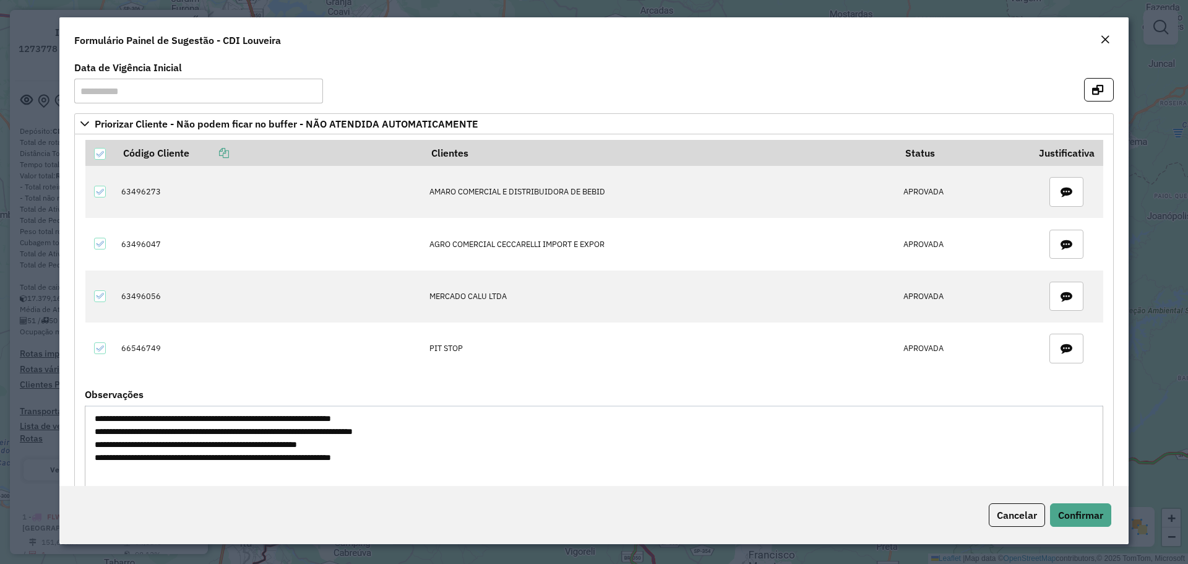
click at [197, 436] on textarea "**********" at bounding box center [594, 457] width 1018 height 105
drag, startPoint x: 197, startPoint y: 436, endPoint x: 162, endPoint y: 442, distance: 35.8
click at [196, 436] on textarea "**********" at bounding box center [594, 457] width 1018 height 105
click at [157, 438] on textarea "**********" at bounding box center [594, 457] width 1018 height 105
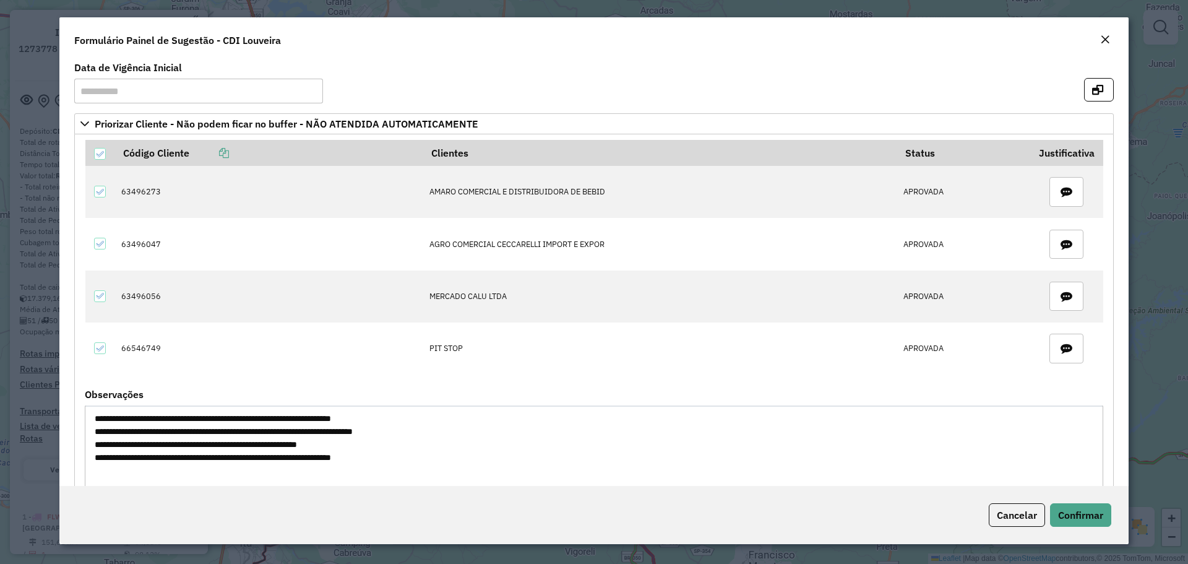
click at [157, 438] on textarea "**********" at bounding box center [594, 457] width 1018 height 105
click at [160, 431] on textarea "**********" at bounding box center [594, 457] width 1018 height 105
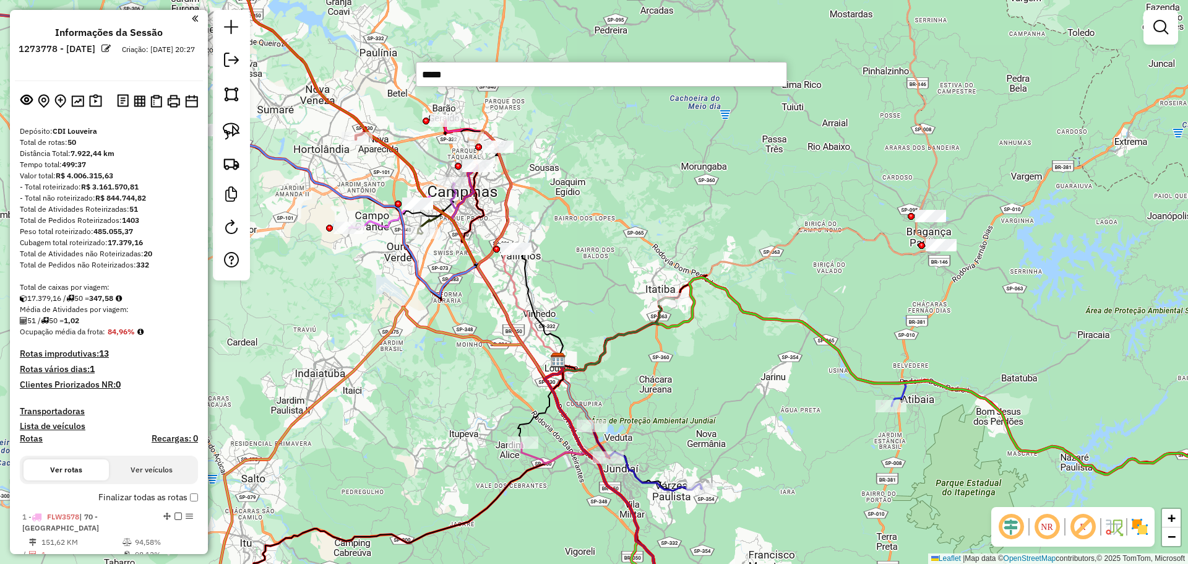
click at [501, 75] on input "*****" at bounding box center [601, 74] width 371 height 25
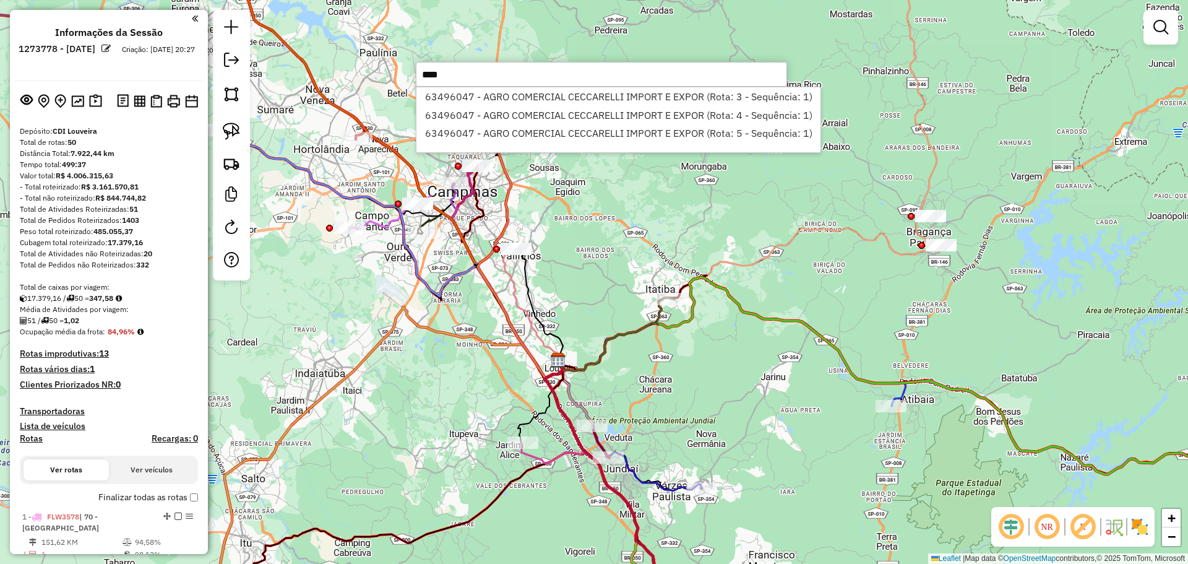
type input "*****"
click at [89, 104] on img at bounding box center [95, 101] width 13 height 14
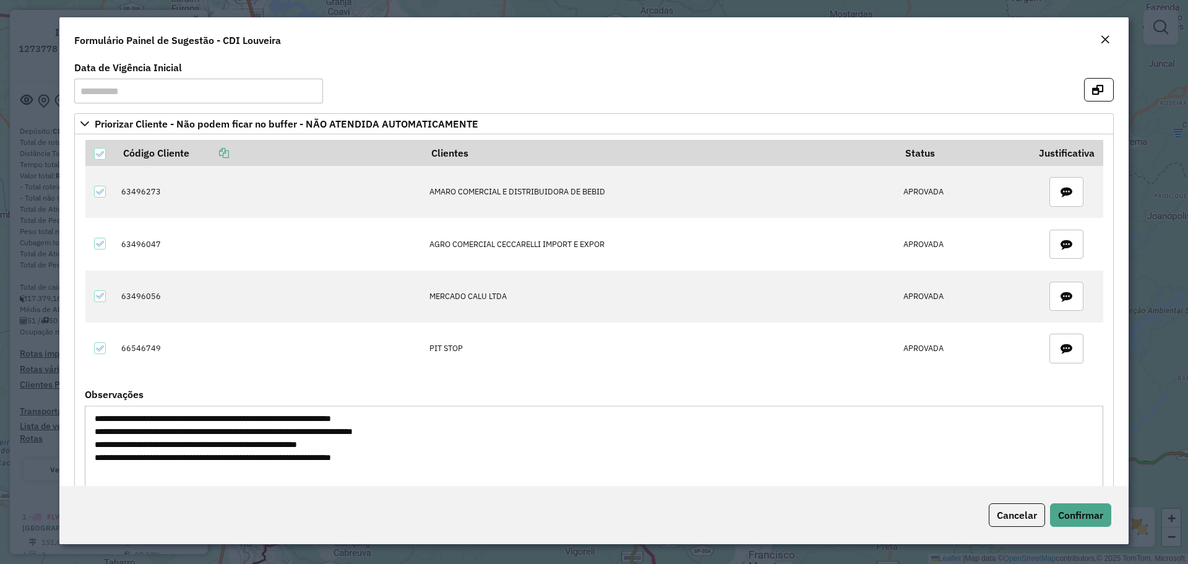
click at [153, 428] on textarea "**********" at bounding box center [594, 457] width 1018 height 105
click at [427, 431] on textarea "**********" at bounding box center [594, 457] width 1018 height 105
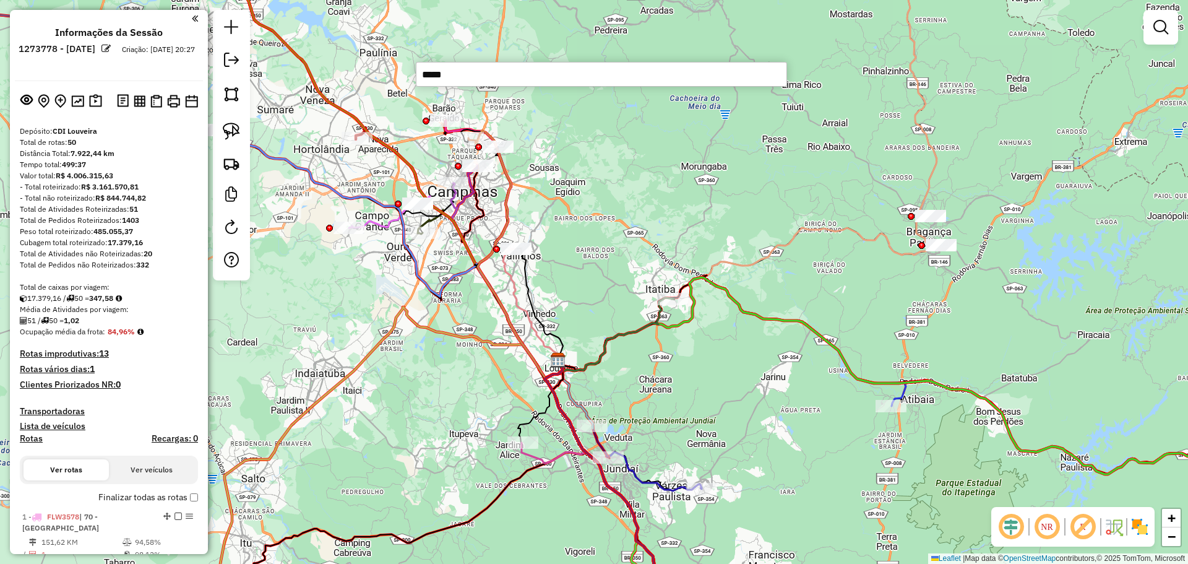
click at [480, 84] on input "*****" at bounding box center [601, 74] width 371 height 25
drag, startPoint x: 231, startPoint y: 131, endPoint x: 413, endPoint y: 148, distance: 183.3
click at [231, 131] on img at bounding box center [231, 130] width 17 height 17
drag, startPoint x: 455, startPoint y: 170, endPoint x: 486, endPoint y: 154, distance: 34.9
click at [486, 154] on div "Janela de atendimento Grade de atendimento Capacidade Transportadoras Veículos …" at bounding box center [594, 282] width 1188 height 564
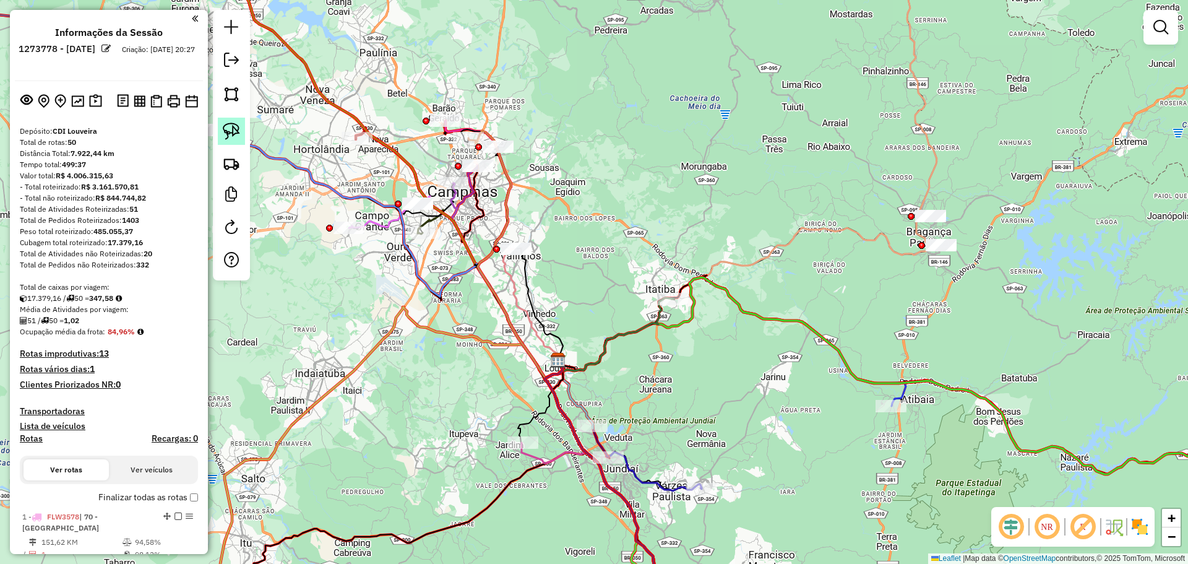
click at [235, 120] on link at bounding box center [231, 131] width 27 height 27
drag, startPoint x: 508, startPoint y: 132, endPoint x: 520, endPoint y: 137, distance: 12.8
click at [221, 119] on link at bounding box center [231, 131] width 27 height 27
drag, startPoint x: 422, startPoint y: 106, endPoint x: 465, endPoint y: 110, distance: 43.4
click at [465, 123] on div at bounding box center [467, 126] width 7 height 7
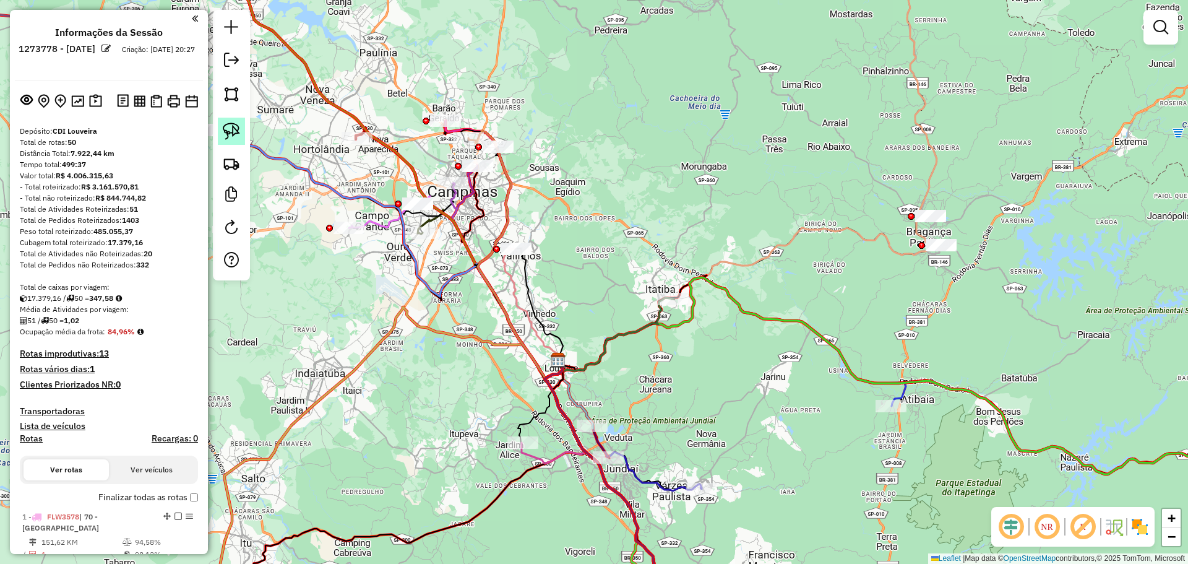
click at [229, 136] on img at bounding box center [231, 130] width 17 height 17
drag, startPoint x: 524, startPoint y: 236, endPoint x: 548, endPoint y: 234, distance: 24.3
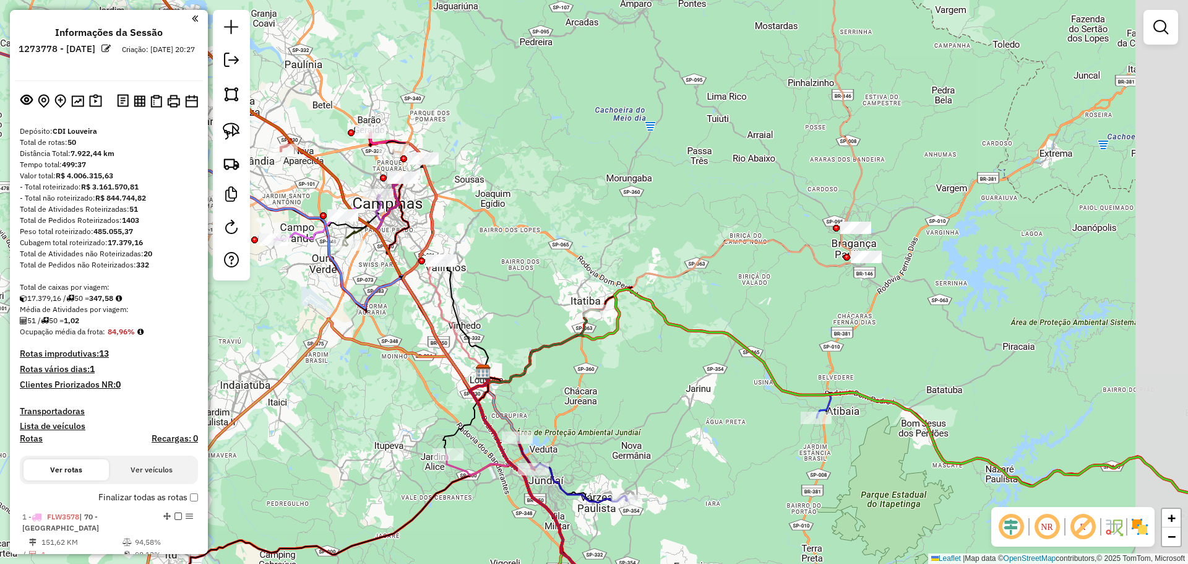
drag, startPoint x: 761, startPoint y: 250, endPoint x: 711, endPoint y: 259, distance: 50.2
click at [711, 259] on icon at bounding box center [673, 169] width 378 height 429
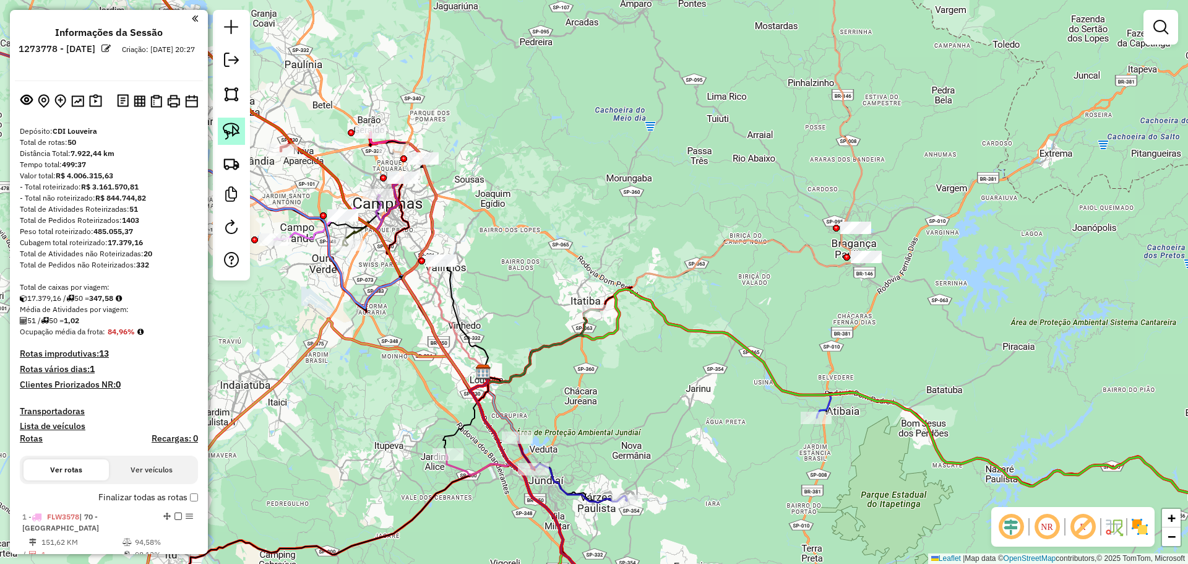
click at [235, 137] on img at bounding box center [231, 130] width 17 height 17
drag, startPoint x: 833, startPoint y: 213, endPoint x: 880, endPoint y: 207, distance: 46.7
click at [236, 132] on img at bounding box center [231, 130] width 17 height 17
click at [93, 101] on img at bounding box center [95, 101] width 13 height 14
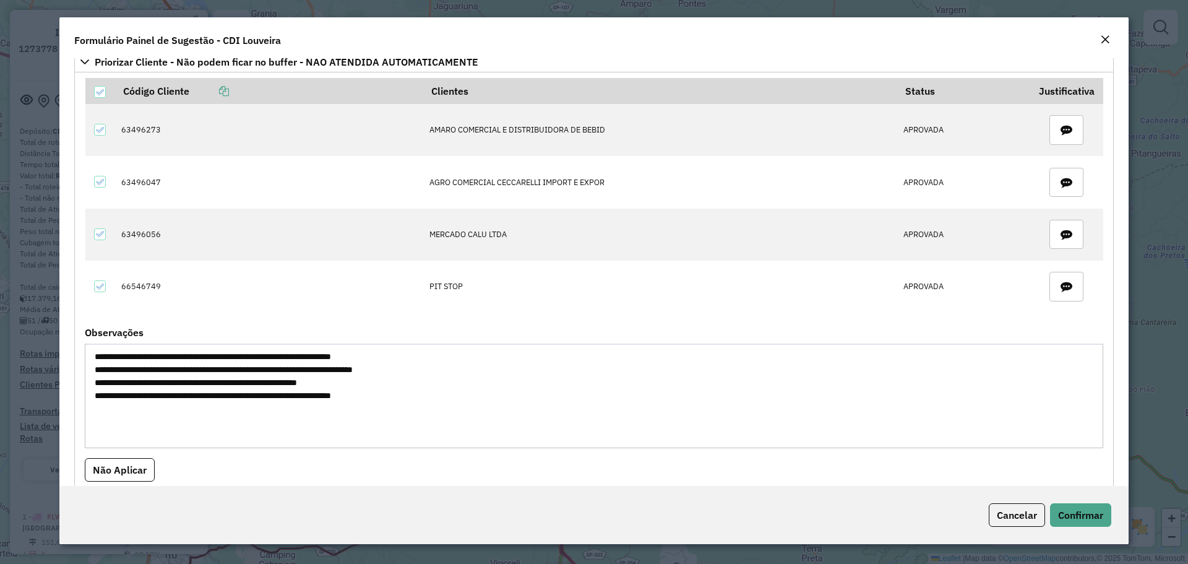
drag, startPoint x: 459, startPoint y: 395, endPoint x: 145, endPoint y: 395, distance: 314.3
click at [145, 395] on textarea "**********" at bounding box center [594, 395] width 1018 height 105
click at [389, 392] on textarea "**********" at bounding box center [594, 395] width 1018 height 105
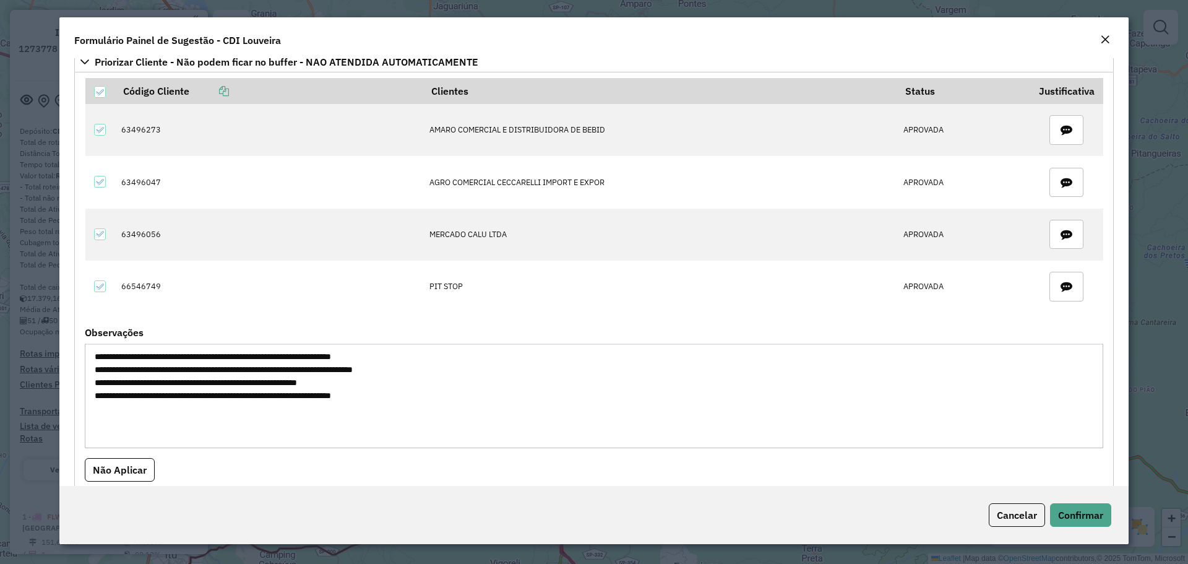
click at [426, 392] on textarea "**********" at bounding box center [594, 395] width 1018 height 105
click at [425, 393] on textarea "**********" at bounding box center [594, 395] width 1018 height 105
click at [393, 358] on textarea "**********" at bounding box center [594, 395] width 1018 height 105
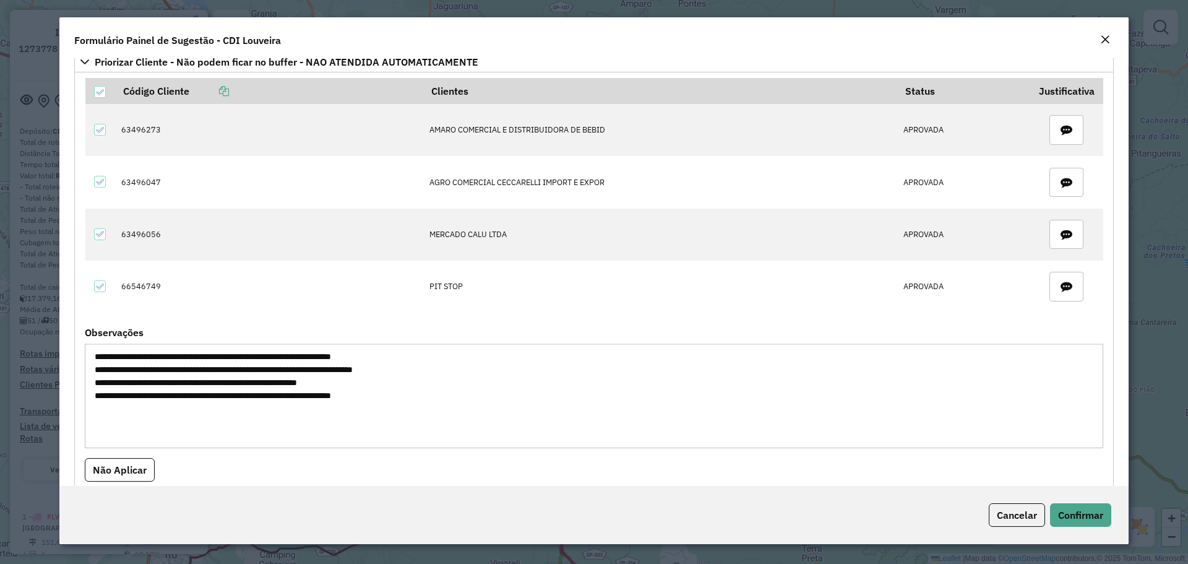
click at [449, 358] on textarea "**********" at bounding box center [594, 395] width 1018 height 105
click at [161, 395] on textarea "**********" at bounding box center [594, 395] width 1018 height 105
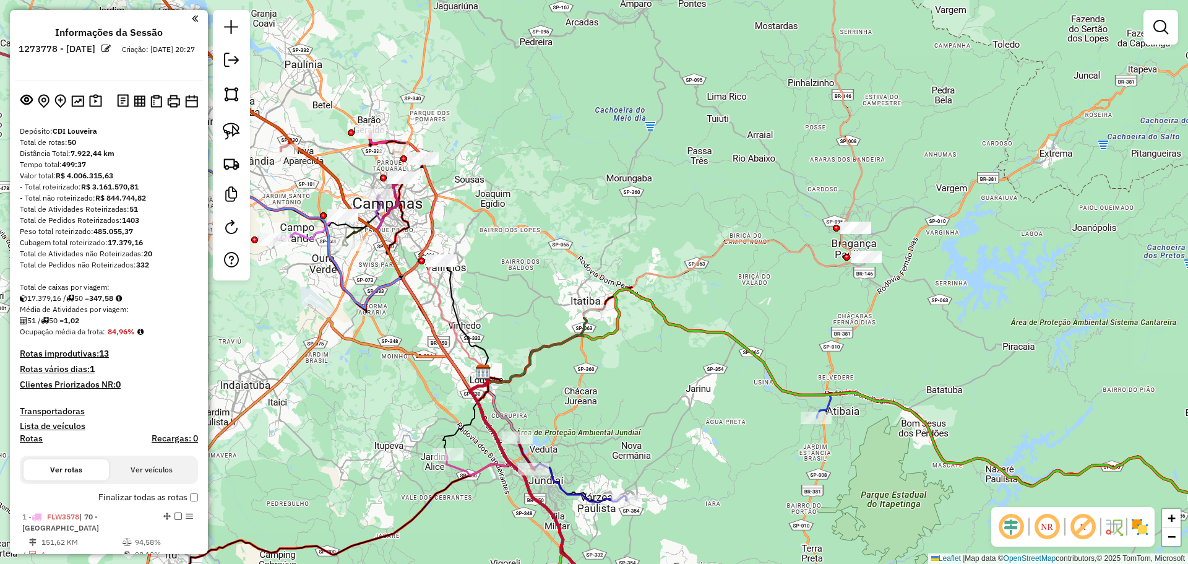
click at [494, 122] on div "Janela de atendimento Grade de atendimento Capacidade Transportadoras Veículos …" at bounding box center [594, 282] width 1188 height 564
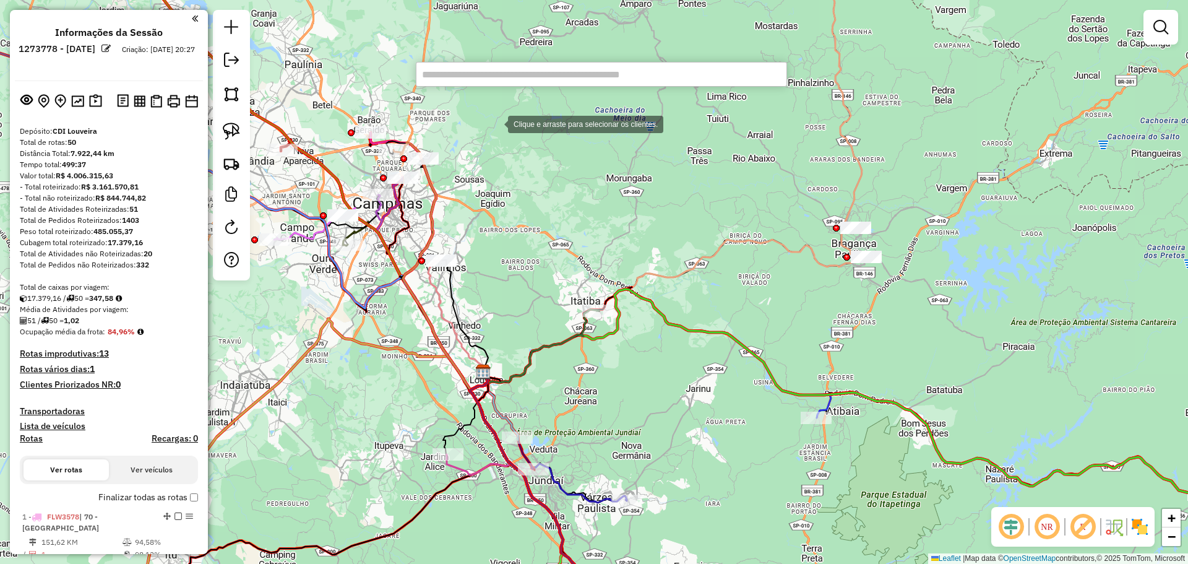
paste input "*****"
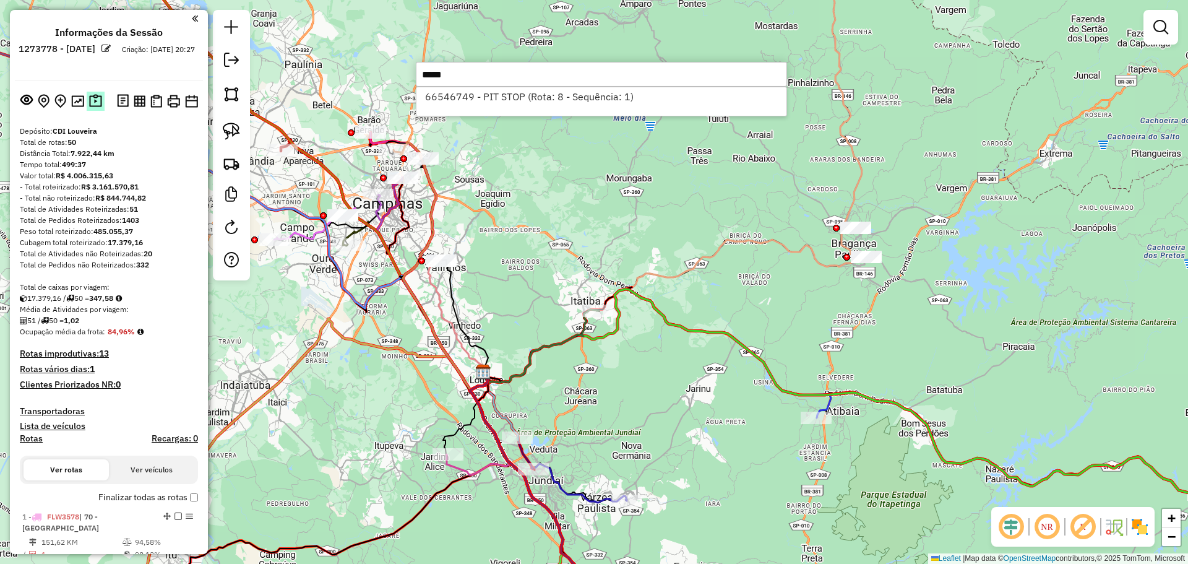
type input "*****"
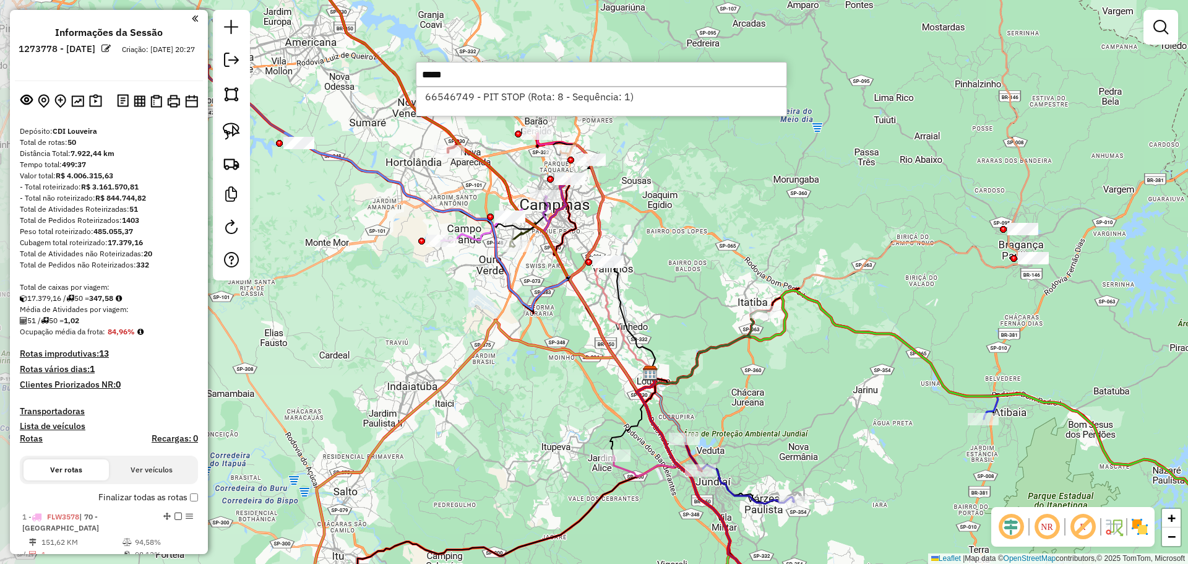
drag, startPoint x: 665, startPoint y: 181, endPoint x: 742, endPoint y: 174, distance: 77.1
click at [742, 174] on div "Janela de atendimento Grade de atendimento Capacidade Transportadoras Veículos …" at bounding box center [594, 282] width 1188 height 564
drag, startPoint x: 737, startPoint y: 199, endPoint x: 711, endPoint y: 246, distance: 54.0
click at [658, 197] on div "Janela de atendimento Grade de atendimento Capacidade Transportadoras Veículos …" at bounding box center [594, 282] width 1188 height 564
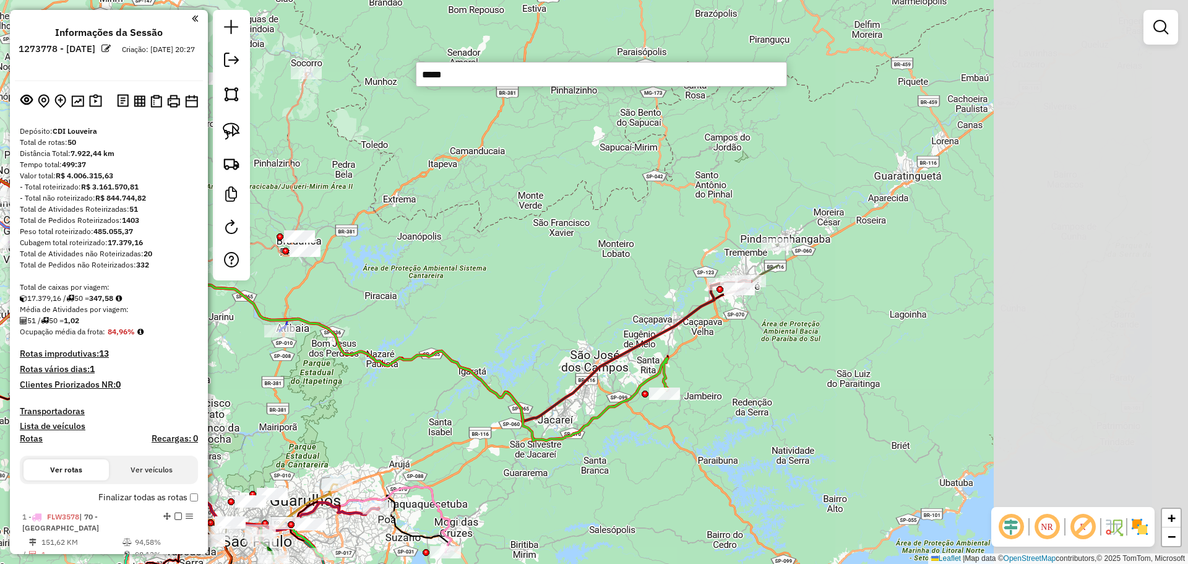
drag, startPoint x: 811, startPoint y: 316, endPoint x: 366, endPoint y: 306, distance: 445.6
click at [366, 306] on div "Janela de atendimento Grade de atendimento Capacidade Transportadoras Veículos …" at bounding box center [594, 282] width 1188 height 564
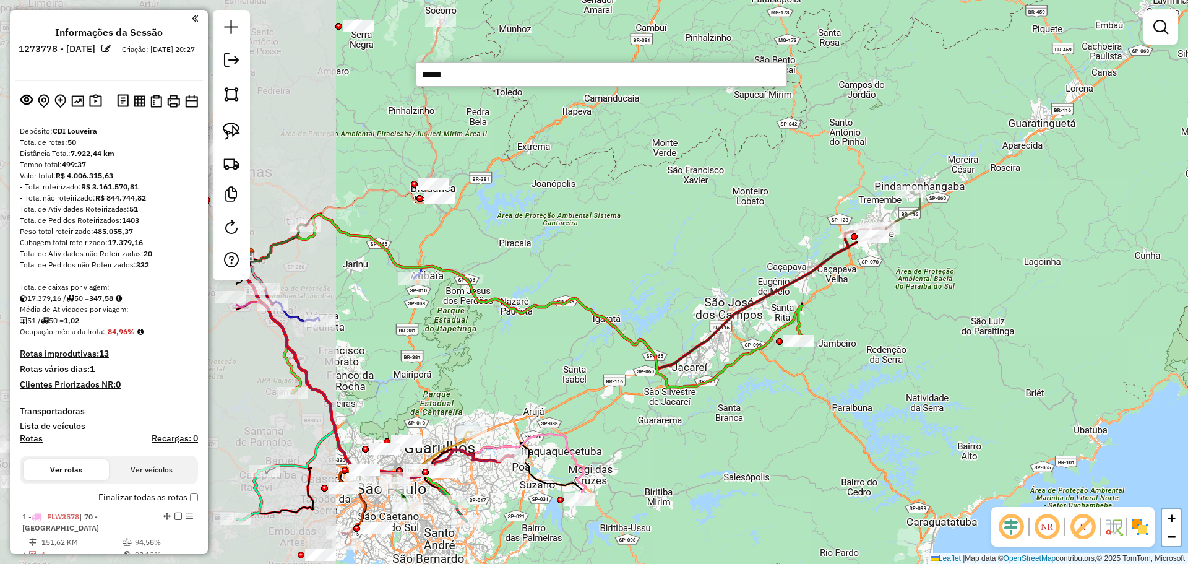
drag, startPoint x: 353, startPoint y: 296, endPoint x: 702, endPoint y: 263, distance: 350.5
click at [702, 263] on div "Janela de atendimento Grade de atendimento Capacidade Transportadoras Veículos …" at bounding box center [594, 282] width 1188 height 564
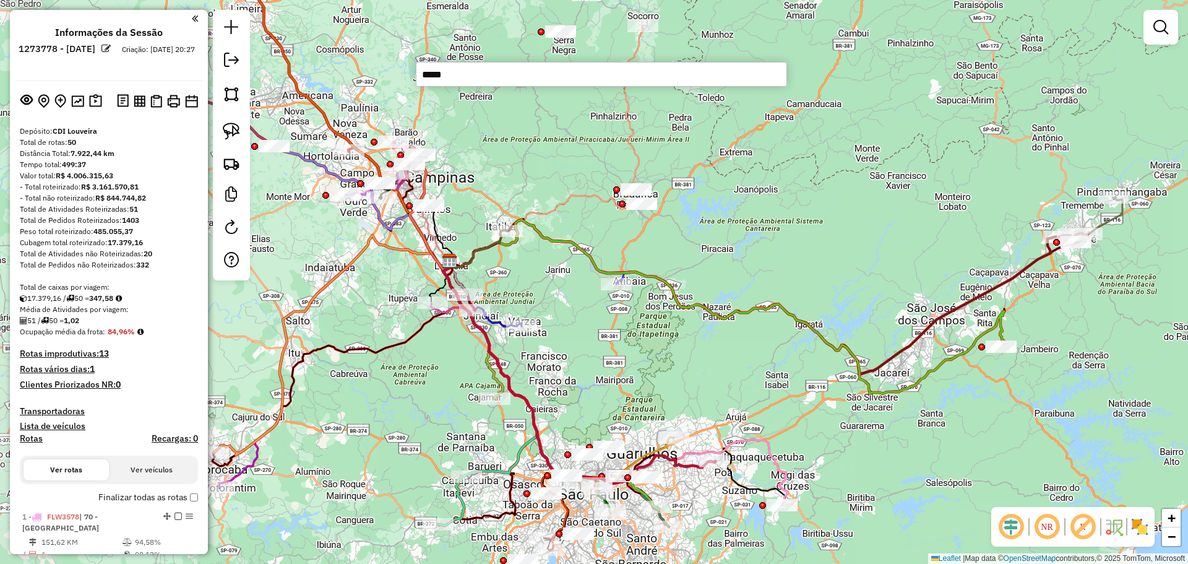
drag, startPoint x: 677, startPoint y: 204, endPoint x: 770, endPoint y: 220, distance: 93.6
click at [770, 220] on div "Janela de atendimento Grade de atendimento Capacidade Transportadoras Veículos …" at bounding box center [594, 282] width 1188 height 564
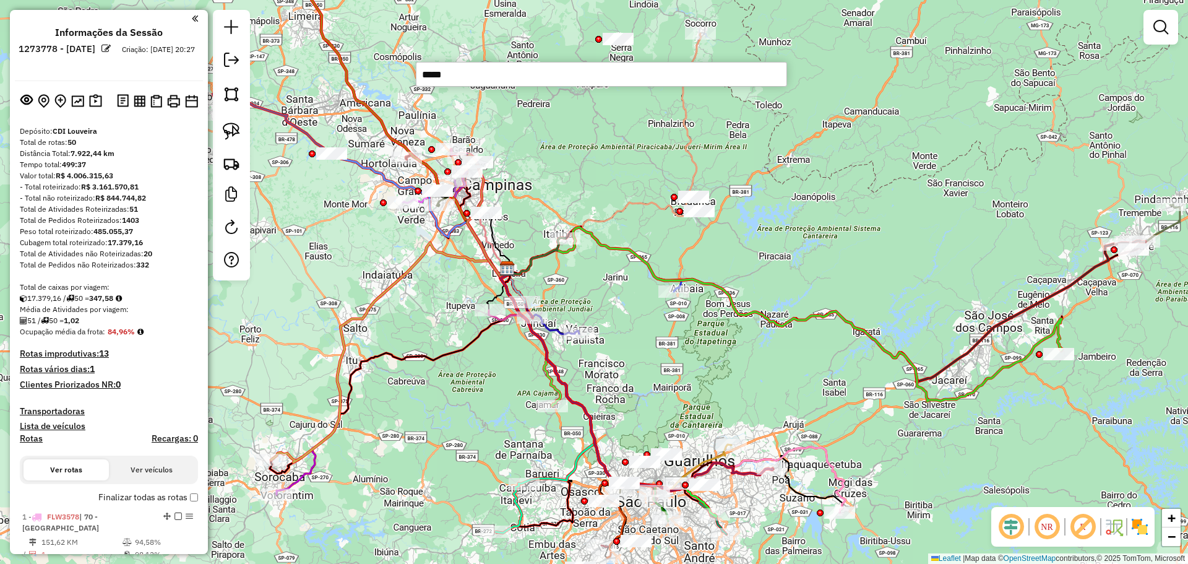
drag, startPoint x: 517, startPoint y: 178, endPoint x: 574, endPoint y: 185, distance: 58.0
click at [574, 185] on div "Janela de atendimento Grade de atendimento Capacidade Transportadoras Veículos …" at bounding box center [594, 282] width 1188 height 564
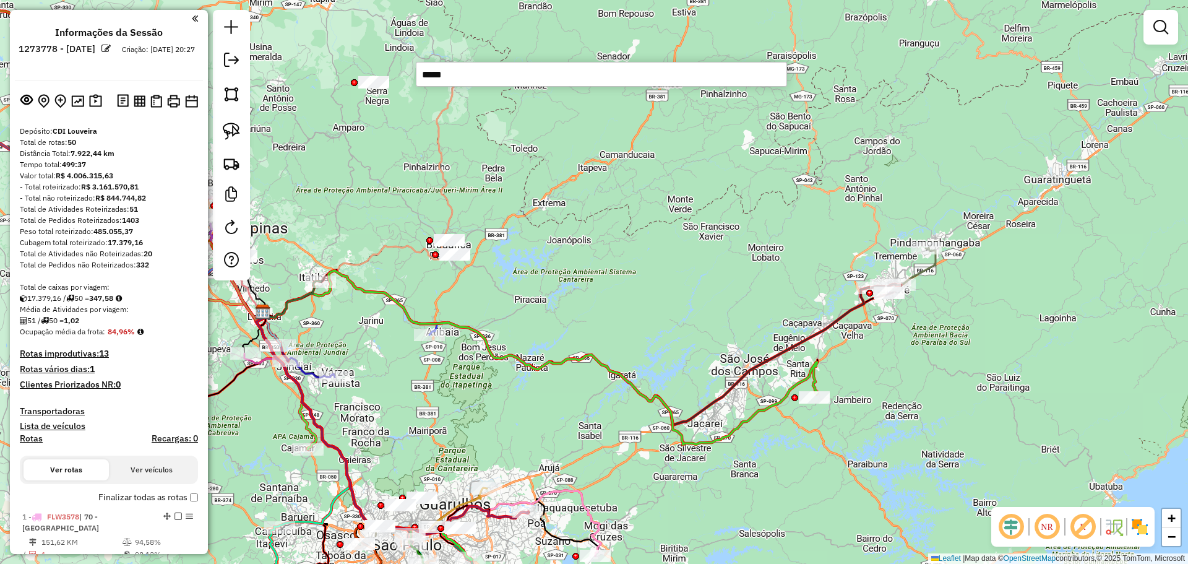
drag, startPoint x: 810, startPoint y: 238, endPoint x: 317, endPoint y: 359, distance: 507.8
click at [282, 359] on div "Janela de atendimento Grade de atendimento Capacidade Transportadoras Veículos …" at bounding box center [594, 282] width 1188 height 564
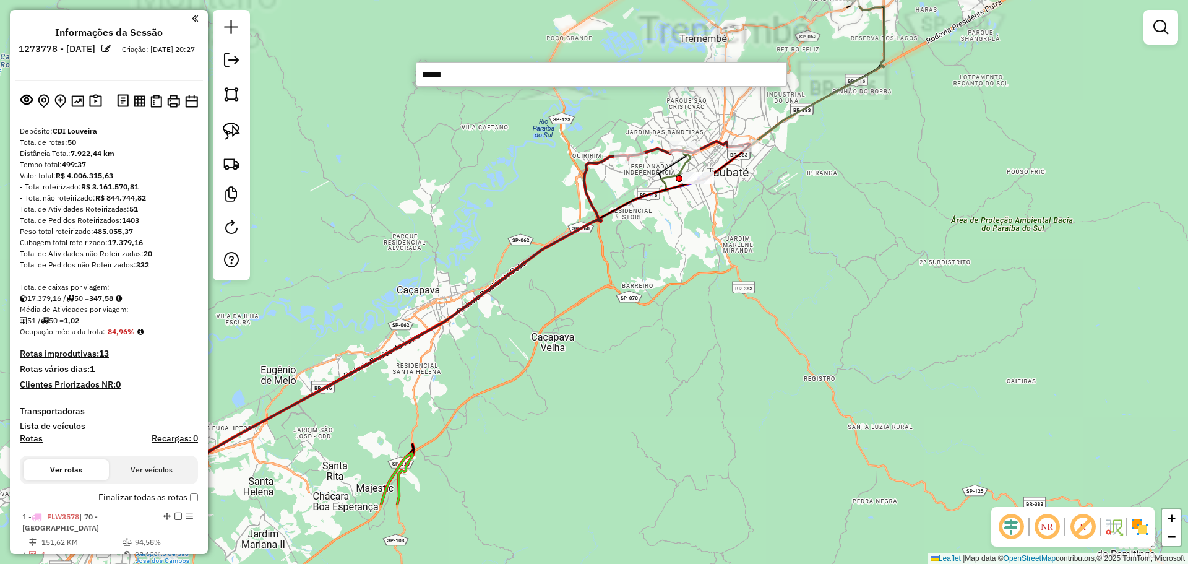
drag, startPoint x: 534, startPoint y: 384, endPoint x: 634, endPoint y: 265, distance: 155.0
click at [634, 265] on div "Janela de atendimento Grade de atendimento Capacidade Transportadoras Veículos …" at bounding box center [594, 282] width 1188 height 564
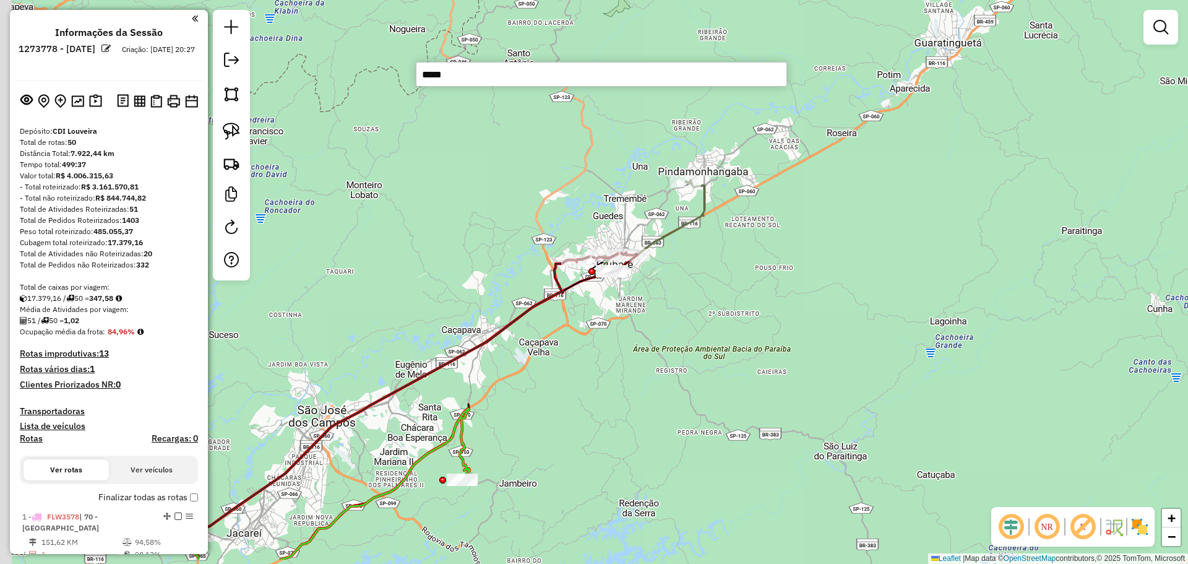
drag, startPoint x: 361, startPoint y: 377, endPoint x: 647, endPoint y: 316, distance: 292.8
click at [647, 316] on div "Janela de atendimento Grade de atendimento Capacidade Transportadoras Veículos …" at bounding box center [594, 282] width 1188 height 564
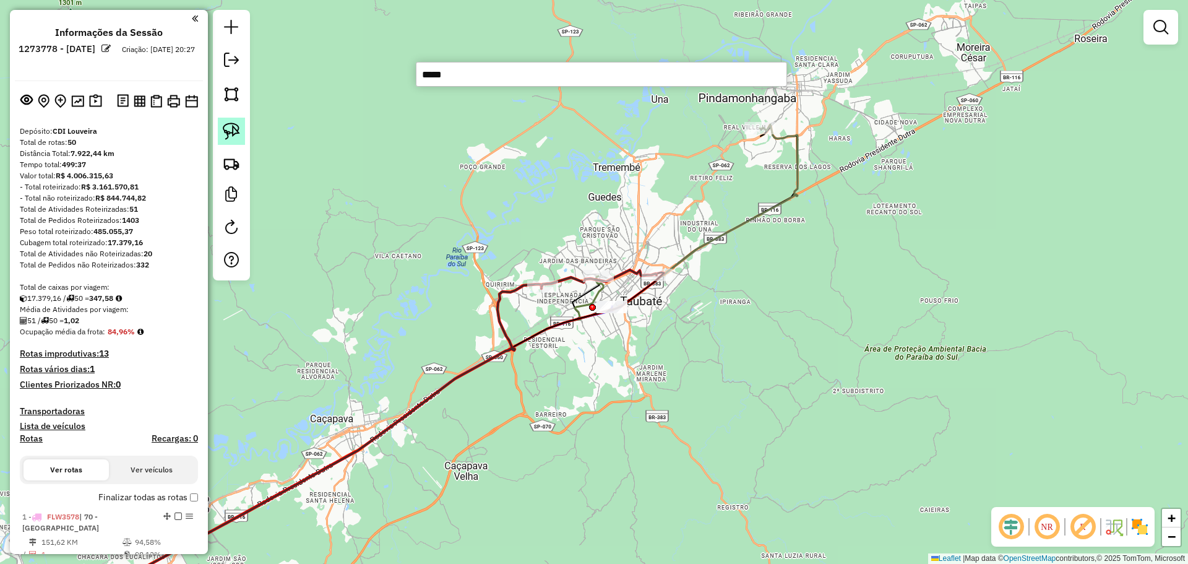
click at [239, 127] on img at bounding box center [231, 130] width 17 height 17
drag, startPoint x: 596, startPoint y: 331, endPoint x: 593, endPoint y: 324, distance: 7.2
click at [593, 324] on div "Janela de atendimento Grade de atendimento Capacidade Transportadoras Veículos …" at bounding box center [594, 282] width 1188 height 564
click at [236, 132] on img at bounding box center [231, 130] width 17 height 17
click at [236, 135] on img at bounding box center [231, 130] width 17 height 17
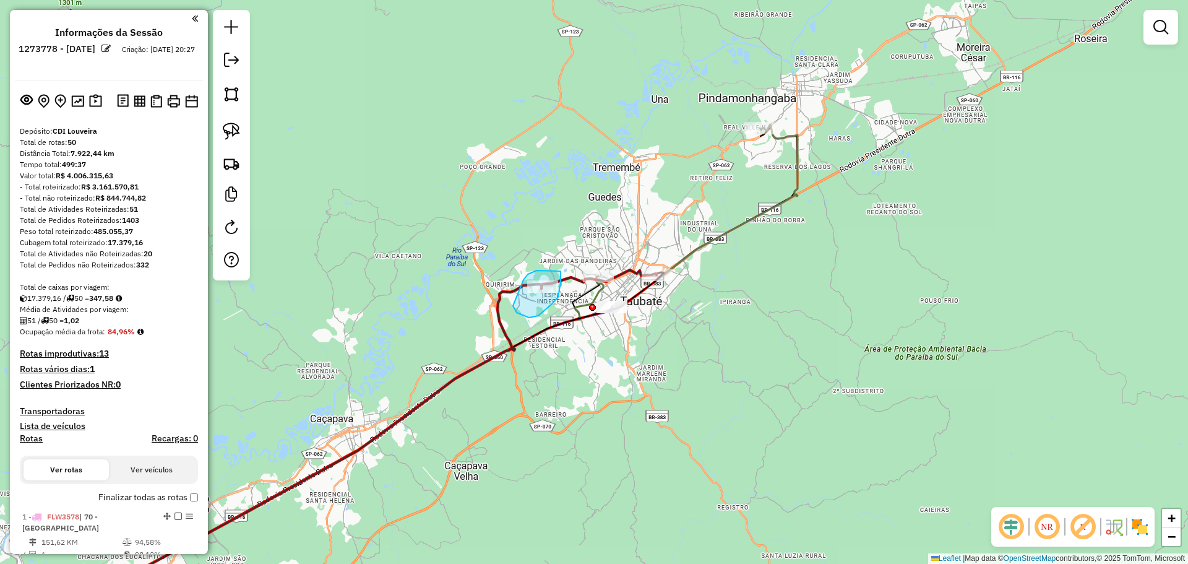
drag, startPoint x: 523, startPoint y: 280, endPoint x: 561, endPoint y: 271, distance: 38.1
select select "**********"
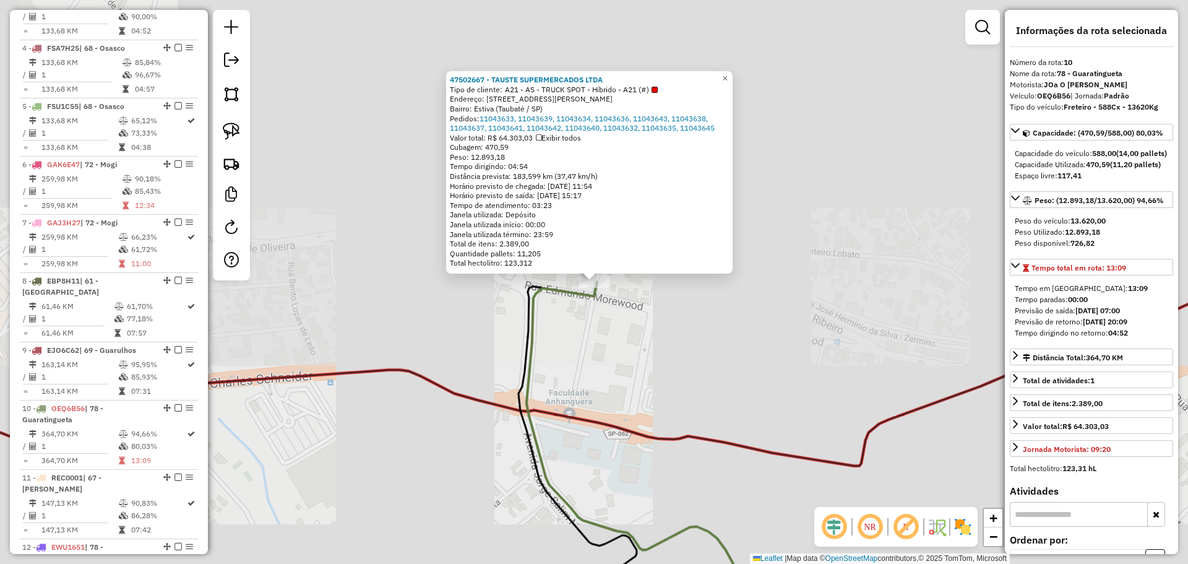
scroll to position [1022, 0]
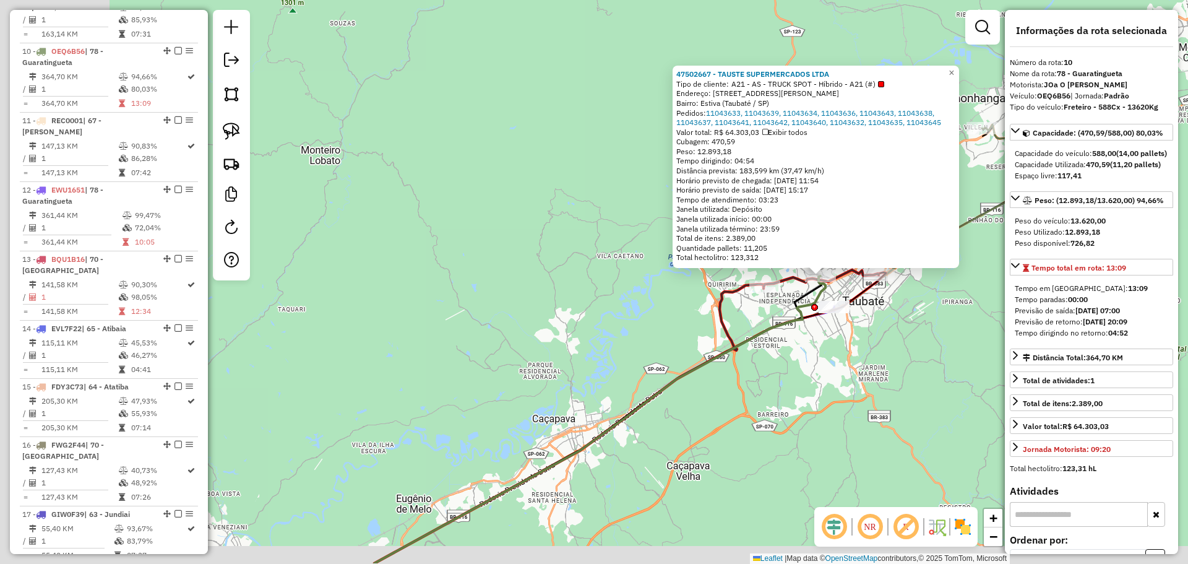
drag, startPoint x: 630, startPoint y: 442, endPoint x: 750, endPoint y: 376, distance: 137.1
click at [756, 375] on div "47502667 - TAUSTE SUPERMERCADOS LTDA Tipo de cliente: A21 - AS - TRUCK SPOT - H…" at bounding box center [594, 282] width 1188 height 564
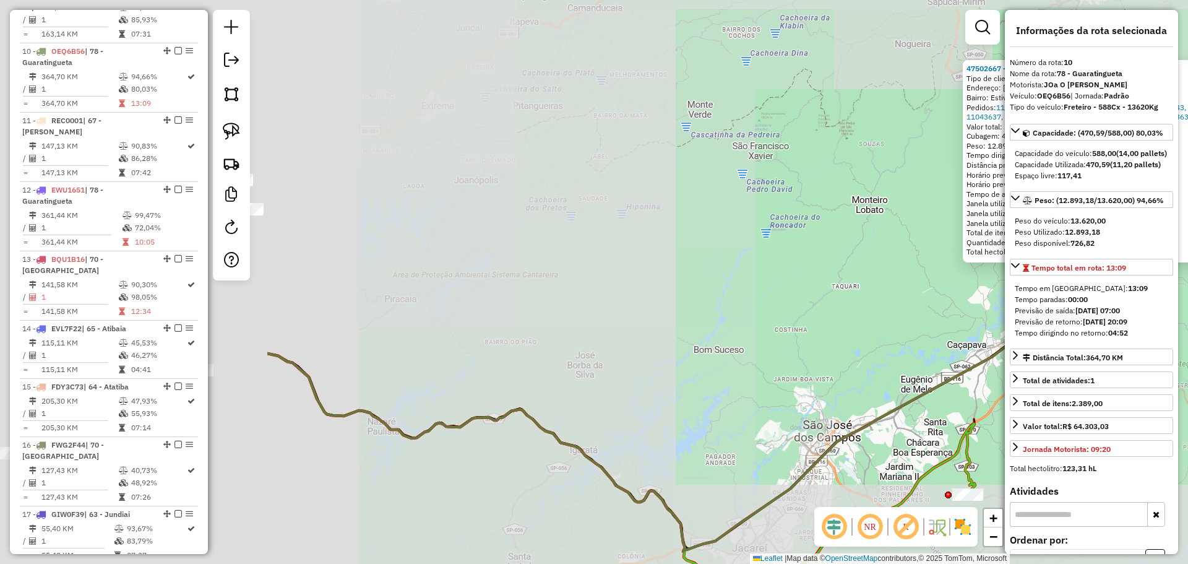
drag, startPoint x: 466, startPoint y: 400, endPoint x: 617, endPoint y: 352, distance: 158.9
click at [849, 343] on div "47502667 - TAUSTE SUPERMERCADOS LTDA Tipo de cliente: A21 - AS - TRUCK SPOT - H…" at bounding box center [594, 282] width 1188 height 564
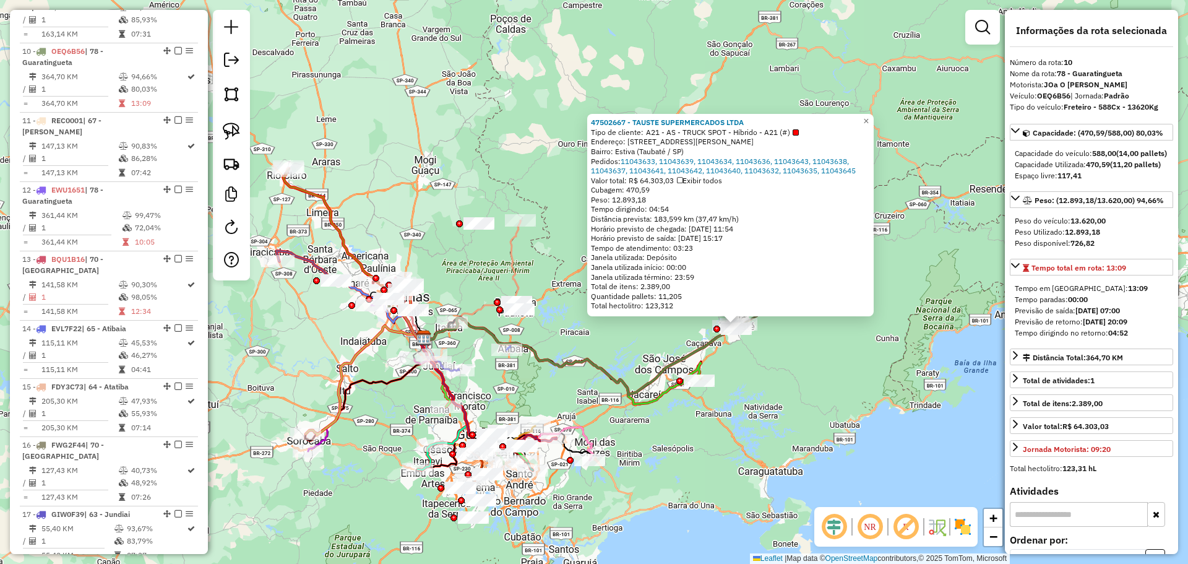
click at [552, 317] on div "47502667 - TAUSTE SUPERMERCADOS LTDA Tipo de cliente: A21 - AS - TRUCK SPOT - H…" at bounding box center [594, 282] width 1188 height 564
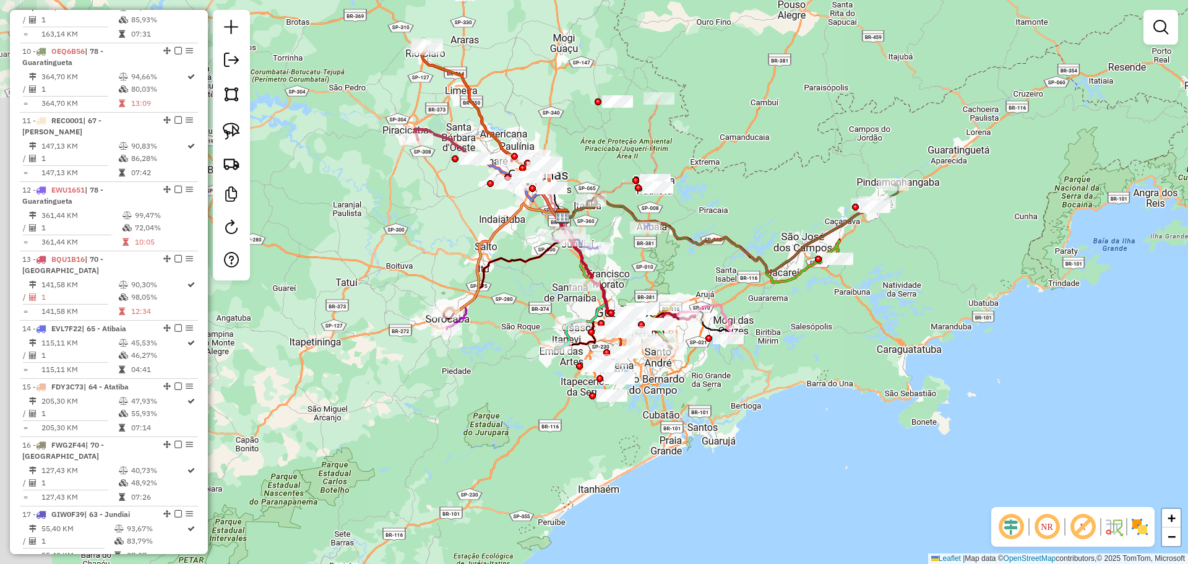
drag, startPoint x: 560, startPoint y: 402, endPoint x: 698, endPoint y: 280, distance: 184.5
click at [698, 280] on div "Janela de atendimento Grade de atendimento Capacidade Transportadoras Veículos …" at bounding box center [594, 282] width 1188 height 564
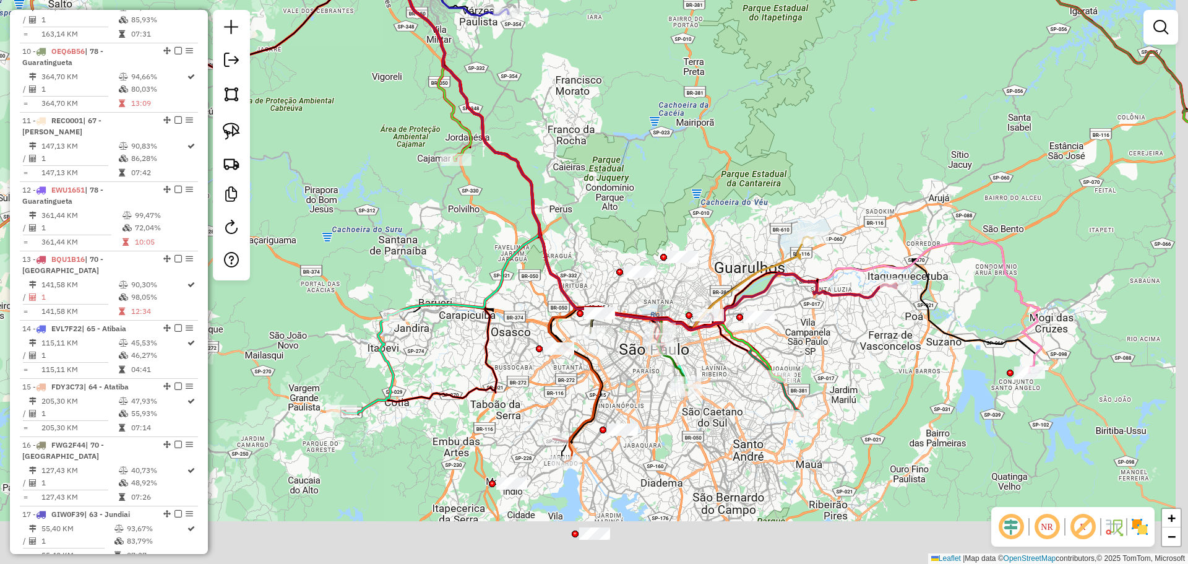
drag, startPoint x: 632, startPoint y: 350, endPoint x: 606, endPoint y: 275, distance: 79.0
click at [606, 275] on div "Janela de atendimento Grade de atendimento Capacidade Transportadoras Veículos …" at bounding box center [594, 282] width 1188 height 564
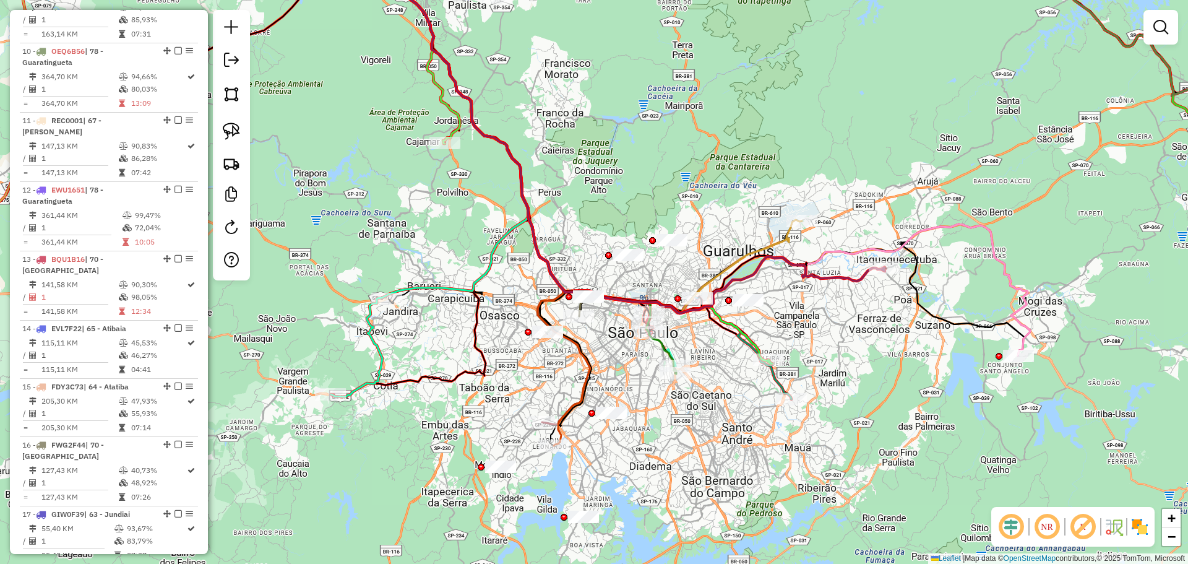
drag, startPoint x: 568, startPoint y: 398, endPoint x: 516, endPoint y: 327, distance: 88.6
click at [549, 363] on div "Janela de atendimento Grade de atendimento Capacidade Transportadoras Veículos …" at bounding box center [594, 282] width 1188 height 564
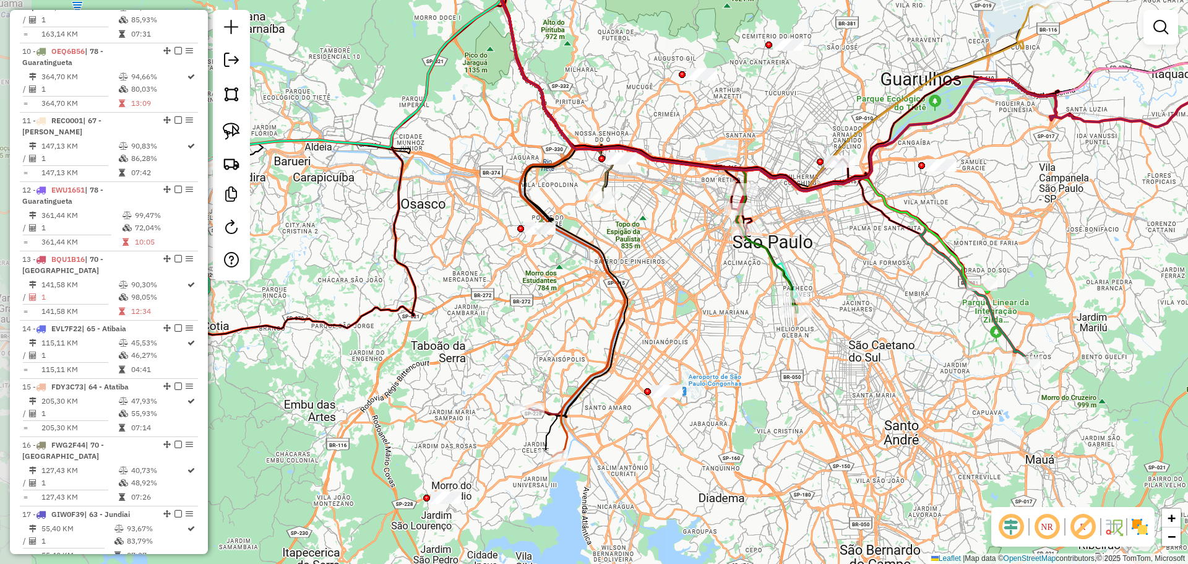
drag, startPoint x: 607, startPoint y: 418, endPoint x: 656, endPoint y: 419, distance: 49.5
click at [656, 419] on div "Janela de atendimento Grade de atendimento Capacidade Transportadoras Veículos …" at bounding box center [594, 282] width 1188 height 564
drag, startPoint x: 228, startPoint y: 132, endPoint x: 713, endPoint y: 324, distance: 521.6
click at [228, 132] on img at bounding box center [231, 130] width 17 height 17
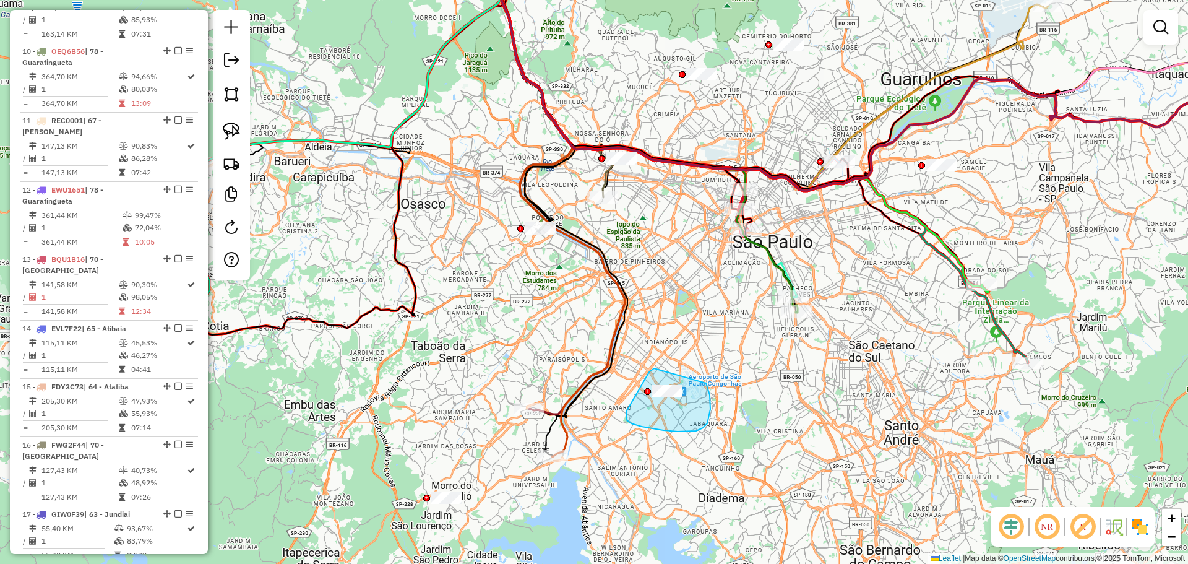
drag, startPoint x: 654, startPoint y: 368, endPoint x: 696, endPoint y: 368, distance: 42.1
click at [222, 131] on link at bounding box center [231, 131] width 27 height 27
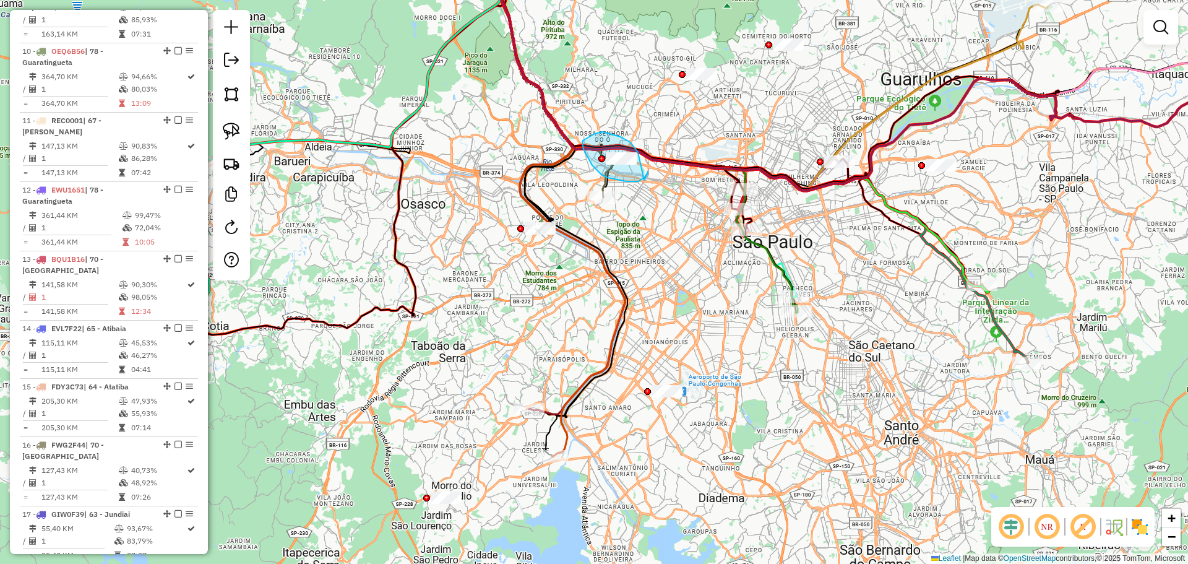
drag, startPoint x: 644, startPoint y: 180, endPoint x: 648, endPoint y: 166, distance: 14.1
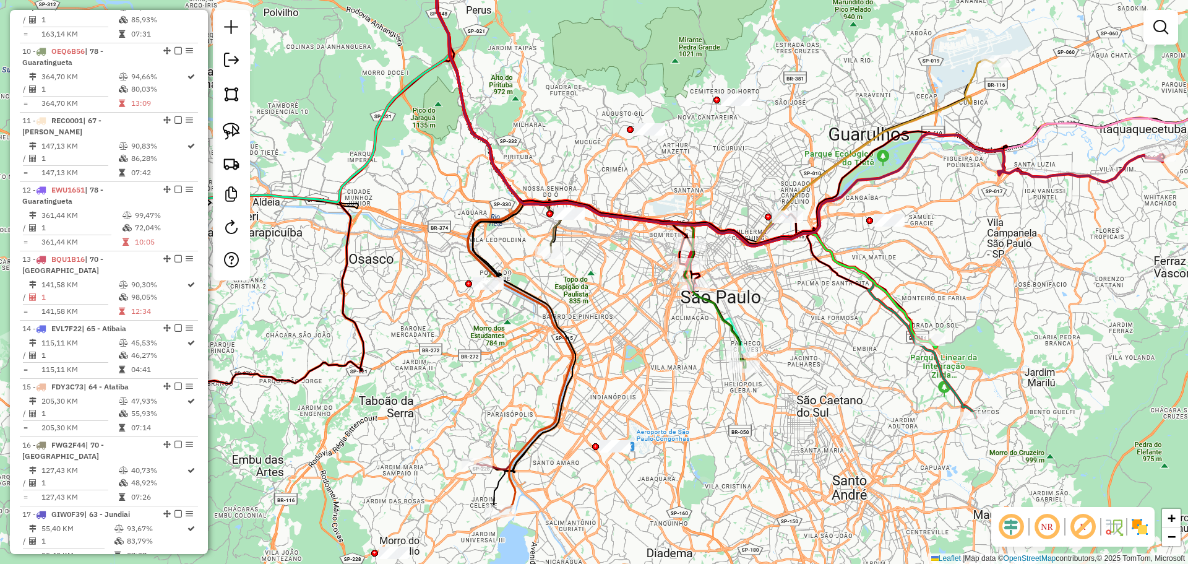
drag, startPoint x: 676, startPoint y: 112, endPoint x: 611, endPoint y: 195, distance: 105.3
click at [612, 192] on div "Janela de atendimento Grade de atendimento Capacidade Transportadoras Veículos …" at bounding box center [594, 282] width 1188 height 564
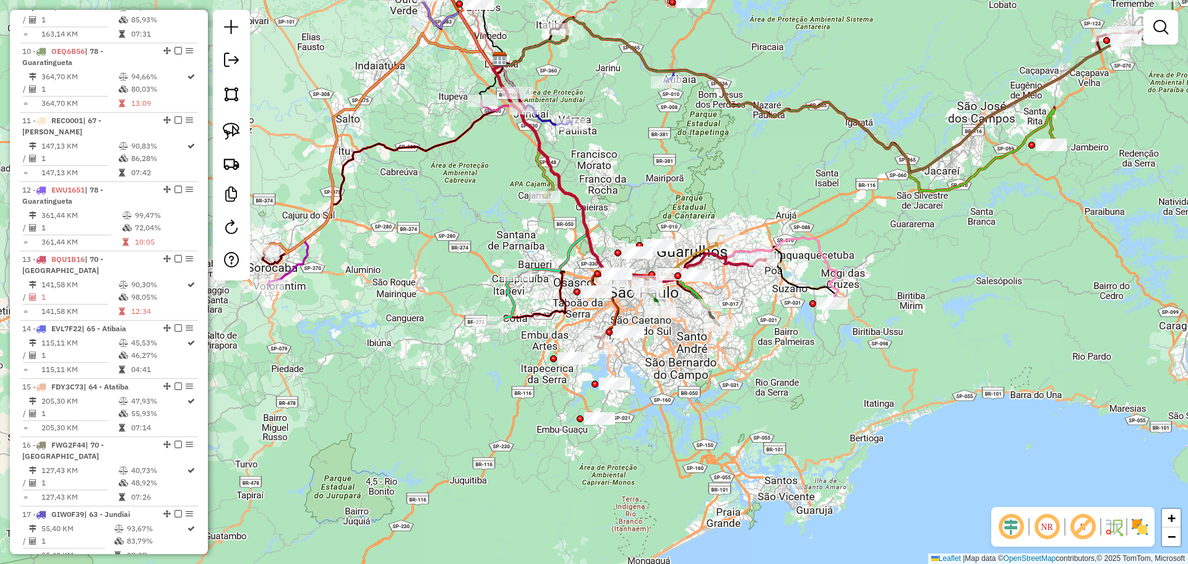
drag, startPoint x: 624, startPoint y: 413, endPoint x: 640, endPoint y: 363, distance: 52.0
click at [640, 363] on div "Janela de atendimento Grade de atendimento Capacidade Transportadoras Veículos …" at bounding box center [594, 282] width 1188 height 564
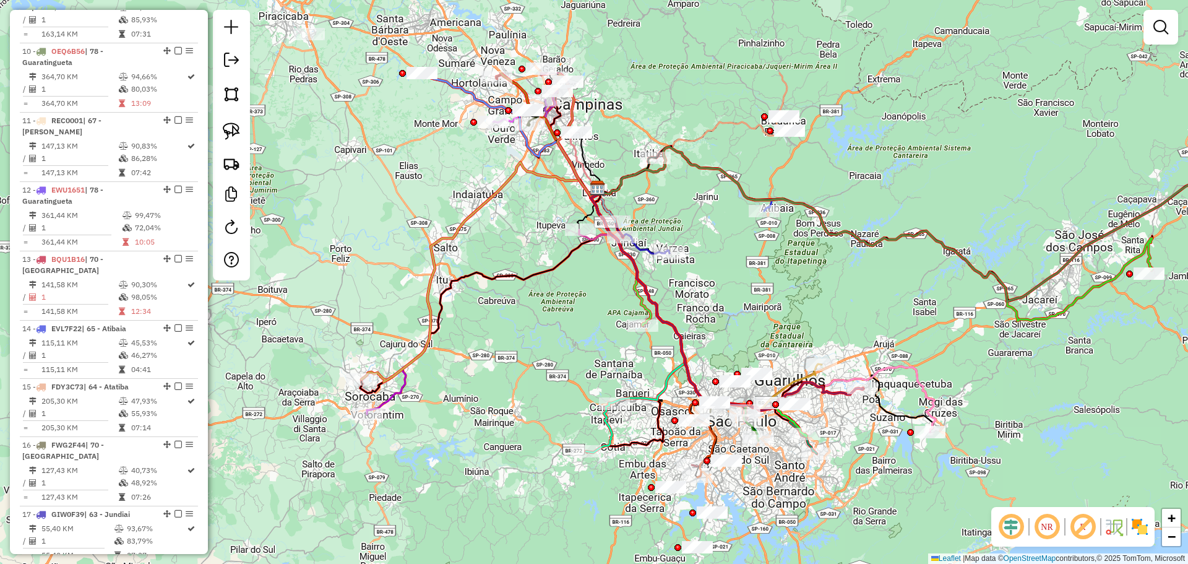
drag, startPoint x: 431, startPoint y: 126, endPoint x: 528, endPoint y: 254, distance: 160.2
click at [528, 254] on div "Janela de atendimento Grade de atendimento Capacidade Transportadoras Veículos …" at bounding box center [594, 282] width 1188 height 564
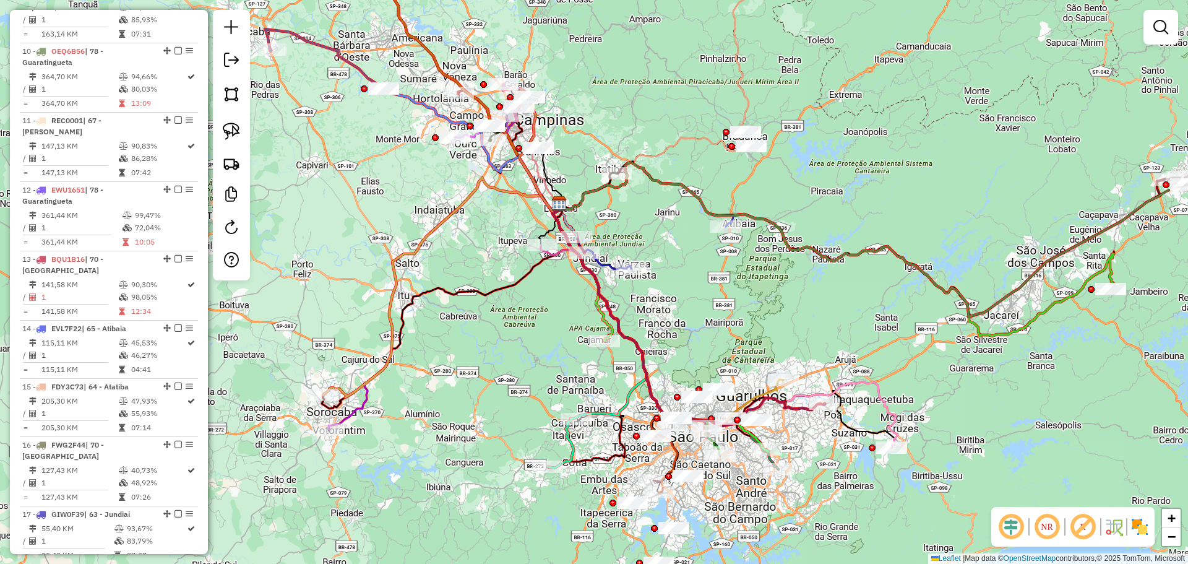
drag, startPoint x: 600, startPoint y: 304, endPoint x: 562, endPoint y: 319, distance: 41.4
click at [562, 319] on div "Janela de atendimento Grade de atendimento Capacidade Transportadoras Veículos …" at bounding box center [594, 282] width 1188 height 564
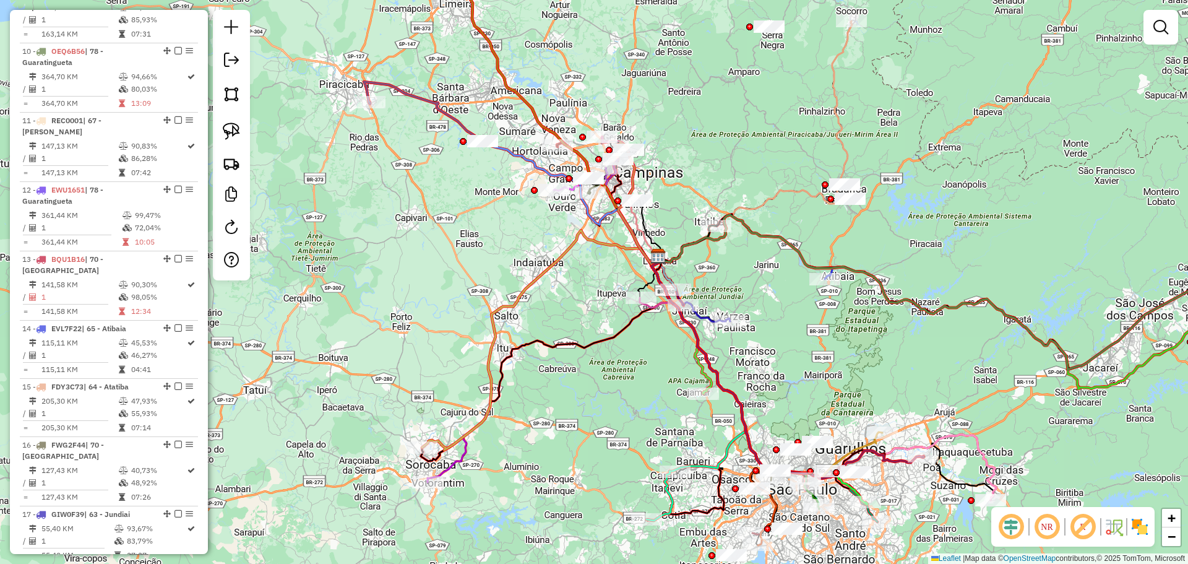
drag, startPoint x: 489, startPoint y: 233, endPoint x: 588, endPoint y: 286, distance: 112.1
click at [588, 286] on div "Janela de atendimento Grade de atendimento Capacidade Transportadoras Veículos …" at bounding box center [594, 282] width 1188 height 564
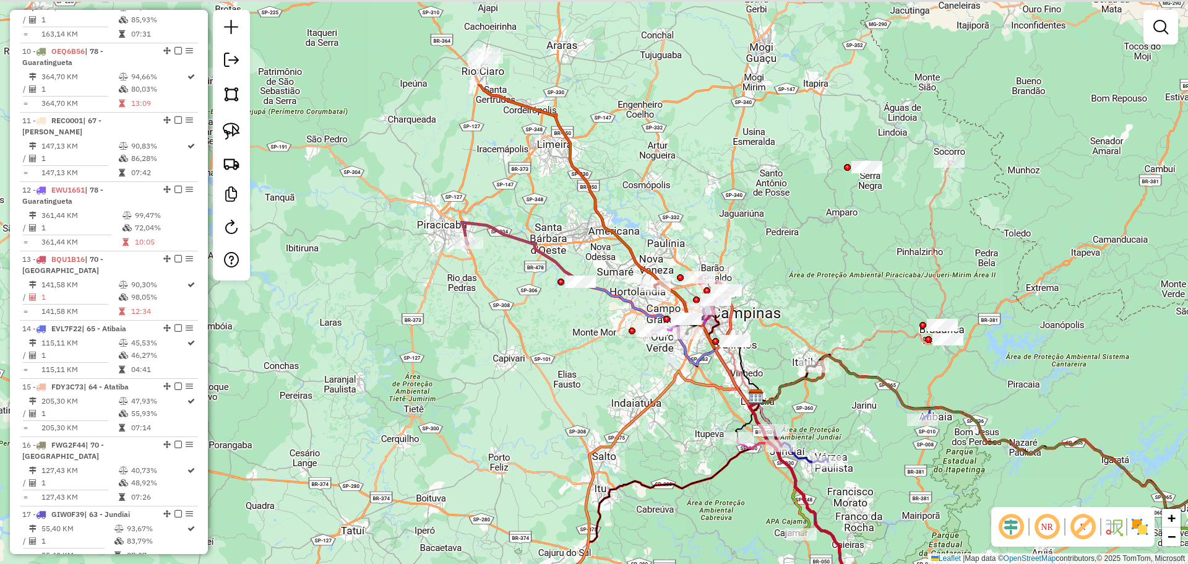
drag, startPoint x: 499, startPoint y: 208, endPoint x: 597, endPoint y: 349, distance: 171.1
click at [597, 349] on div "Janela de atendimento Grade de atendimento Capacidade Transportadoras Veículos …" at bounding box center [594, 282] width 1188 height 564
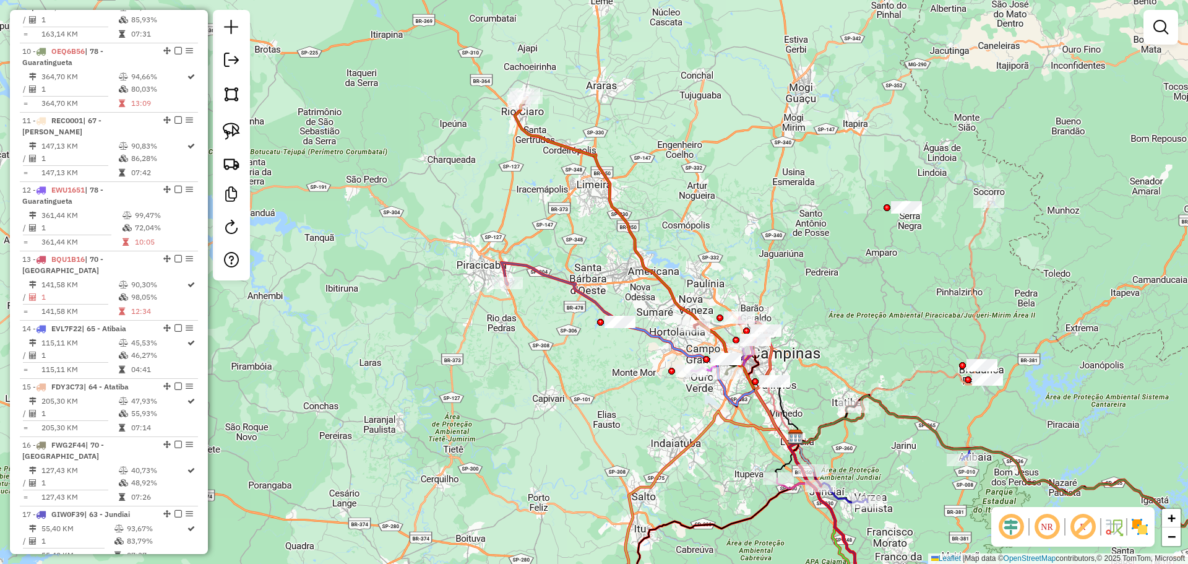
drag, startPoint x: 551, startPoint y: 170, endPoint x: 591, endPoint y: 210, distance: 56.4
click at [591, 210] on div "Janela de atendimento Grade de atendimento Capacidade Transportadoras Veículos …" at bounding box center [594, 282] width 1188 height 564
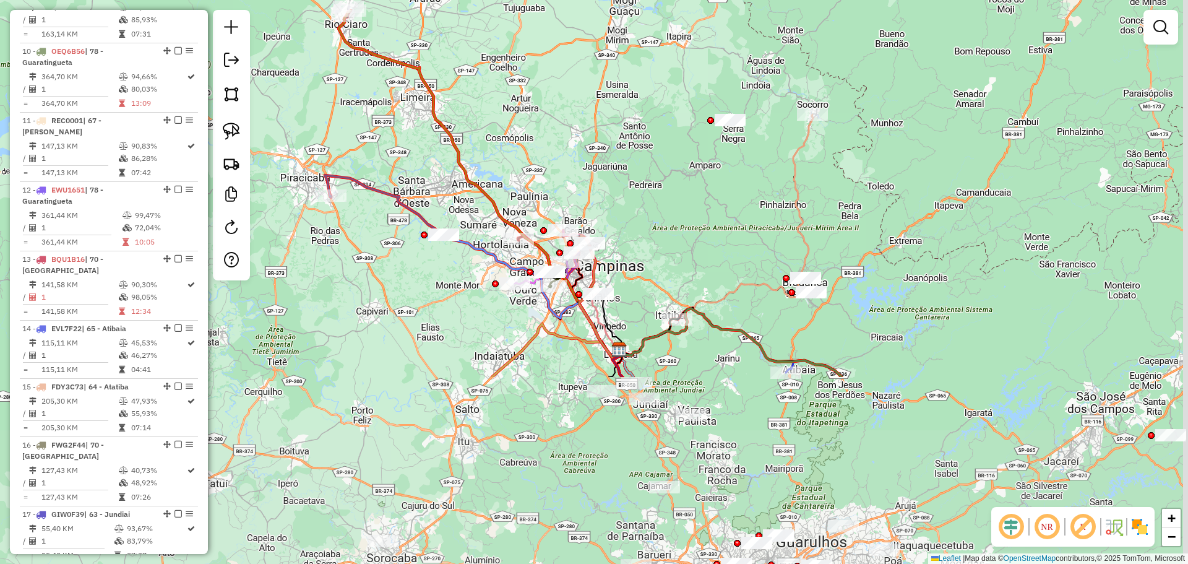
drag, startPoint x: 612, startPoint y: 411, endPoint x: 421, endPoint y: 168, distance: 309.3
click at [421, 168] on div "Janela de atendimento Grade de atendimento Capacidade Transportadoras Veículos …" at bounding box center [594, 282] width 1188 height 564
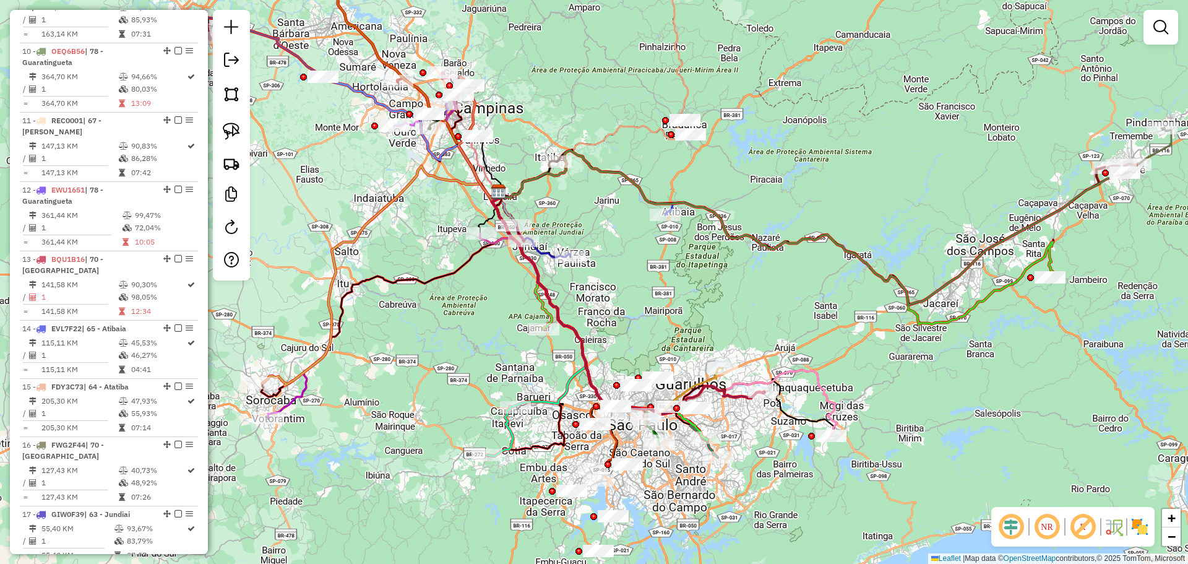
drag, startPoint x: 554, startPoint y: 345, endPoint x: 427, endPoint y: 181, distance: 206.9
click at [427, 181] on div "Janela de atendimento Grade de atendimento Capacidade Transportadoras Veículos …" at bounding box center [594, 282] width 1188 height 564
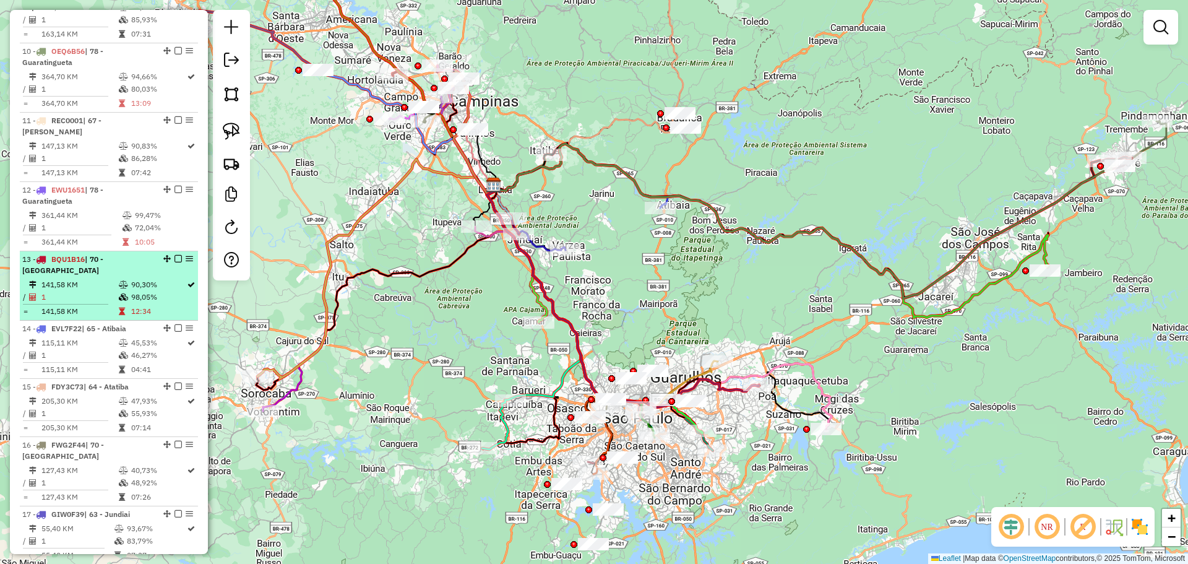
click at [142, 305] on td "12:34" at bounding box center [159, 311] width 56 height 12
select select "**********"
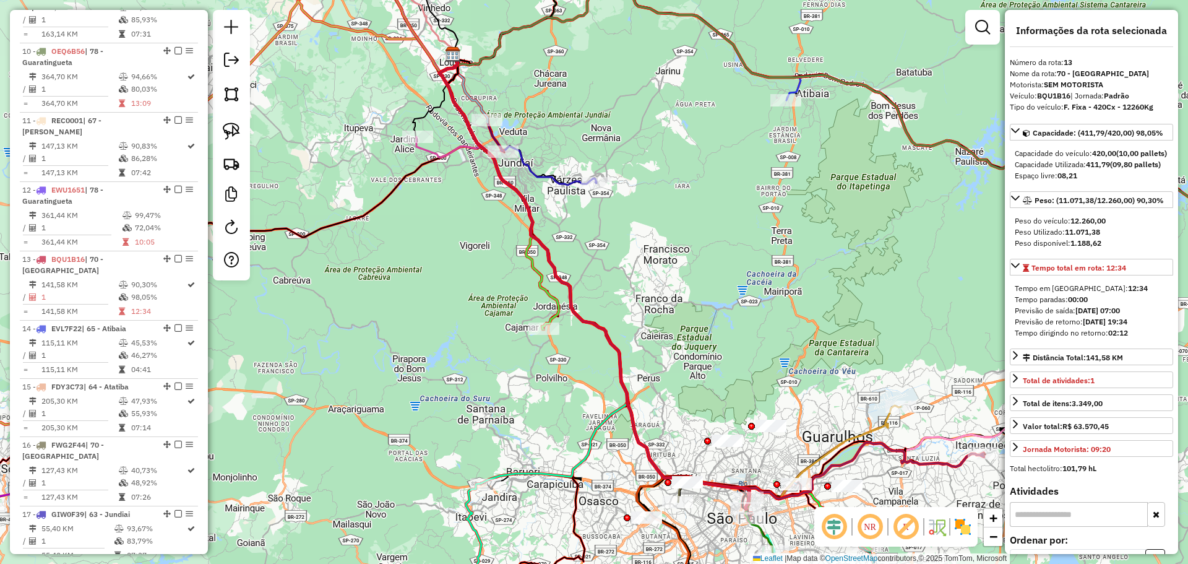
drag, startPoint x: 1110, startPoint y: 354, endPoint x: 1132, endPoint y: 359, distance: 22.7
click at [1132, 338] on div "Tempo dirigindo no retorno: 02:12" at bounding box center [1091, 332] width 153 height 11
click at [1128, 337] on strong "02:12" at bounding box center [1118, 332] width 20 height 9
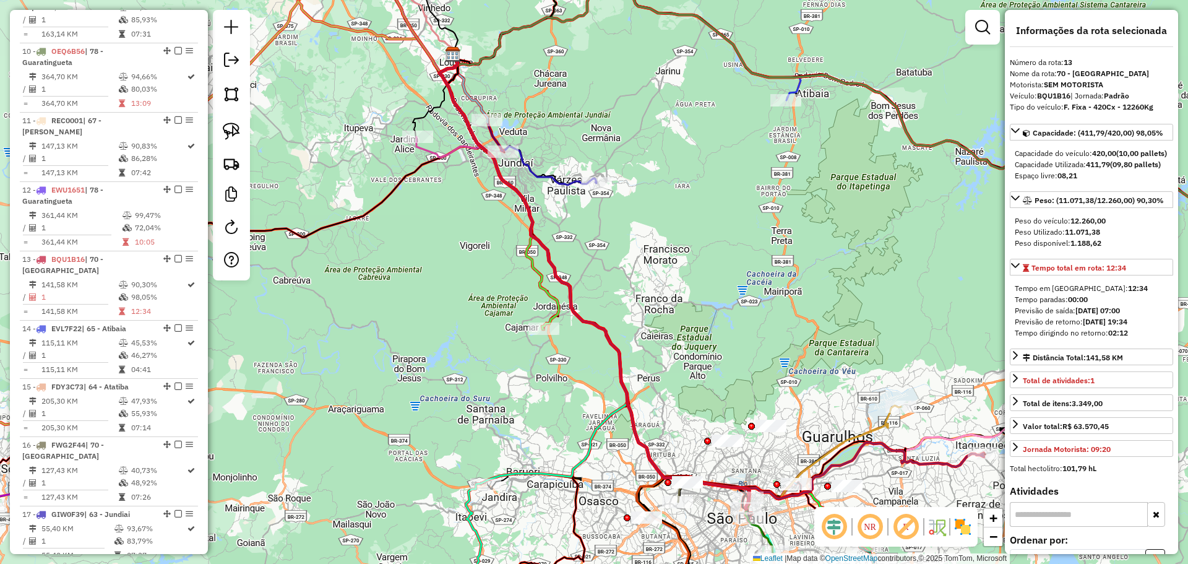
click at [1126, 337] on strong "02:12" at bounding box center [1118, 332] width 20 height 9
click at [1123, 337] on strong "02:12" at bounding box center [1118, 332] width 20 height 9
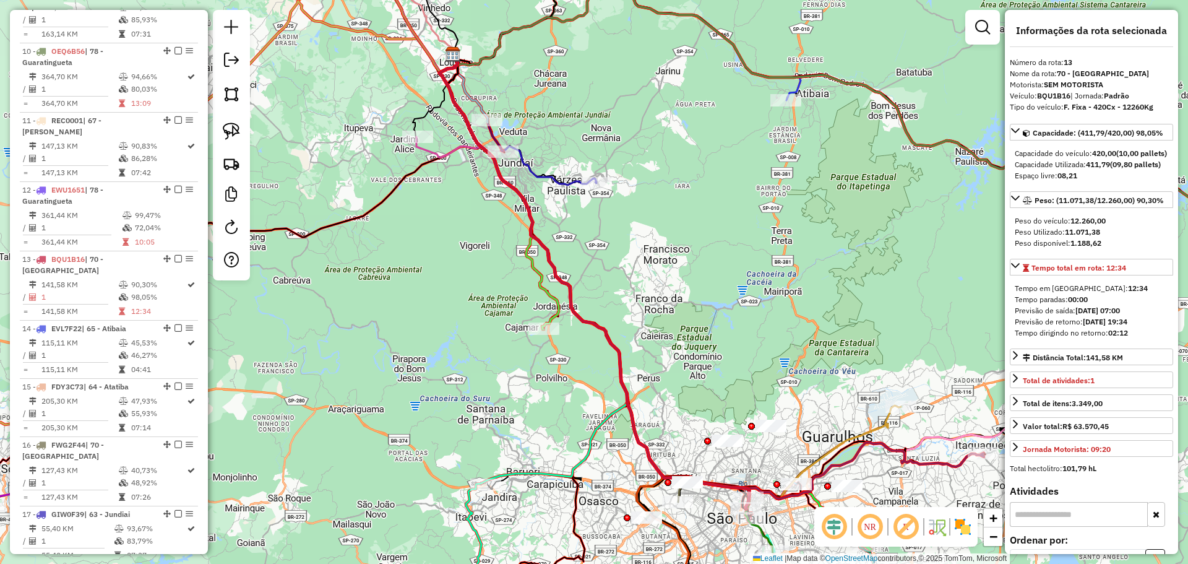
click at [1123, 337] on strong "02:12" at bounding box center [1118, 332] width 20 height 9
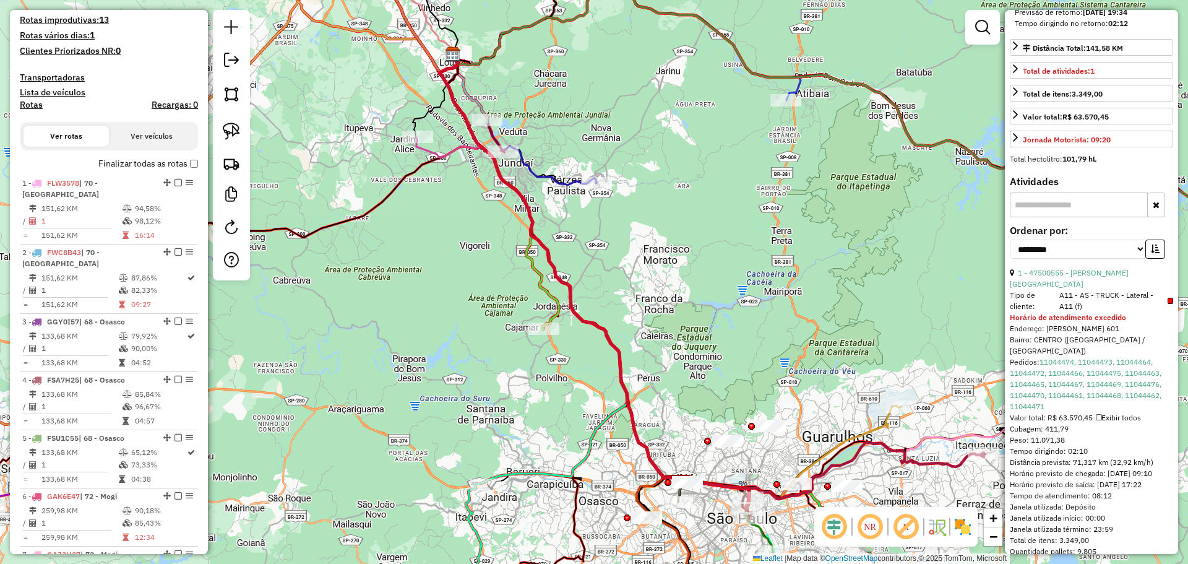
scroll to position [156, 0]
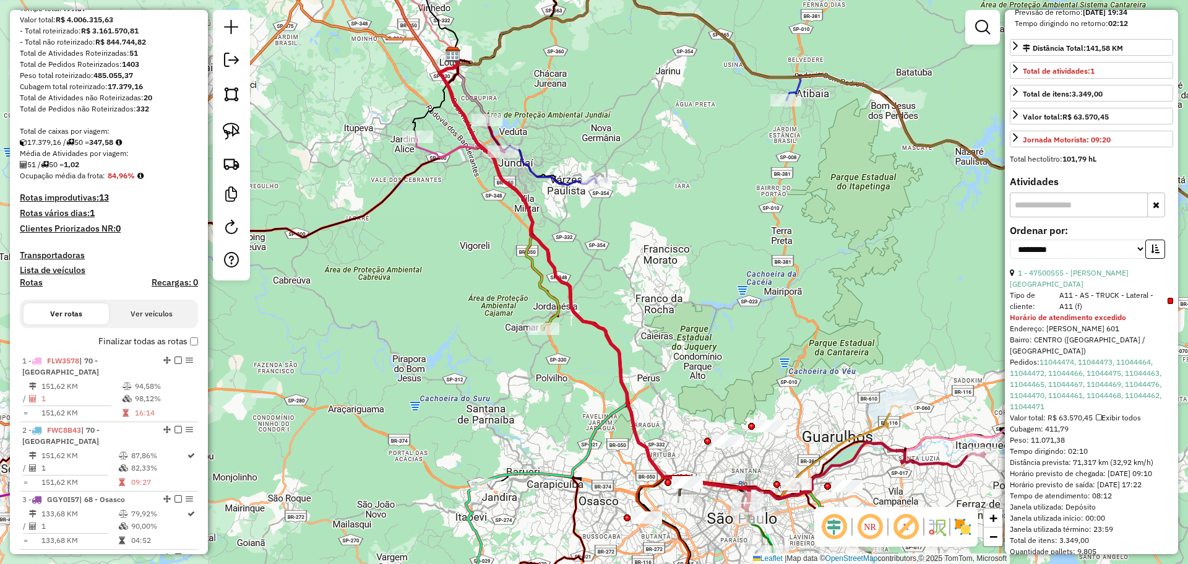
click at [186, 340] on label "Finalizar todas as rotas" at bounding box center [148, 341] width 100 height 13
click at [184, 340] on label "Finalizar todas as rotas" at bounding box center [148, 341] width 100 height 13
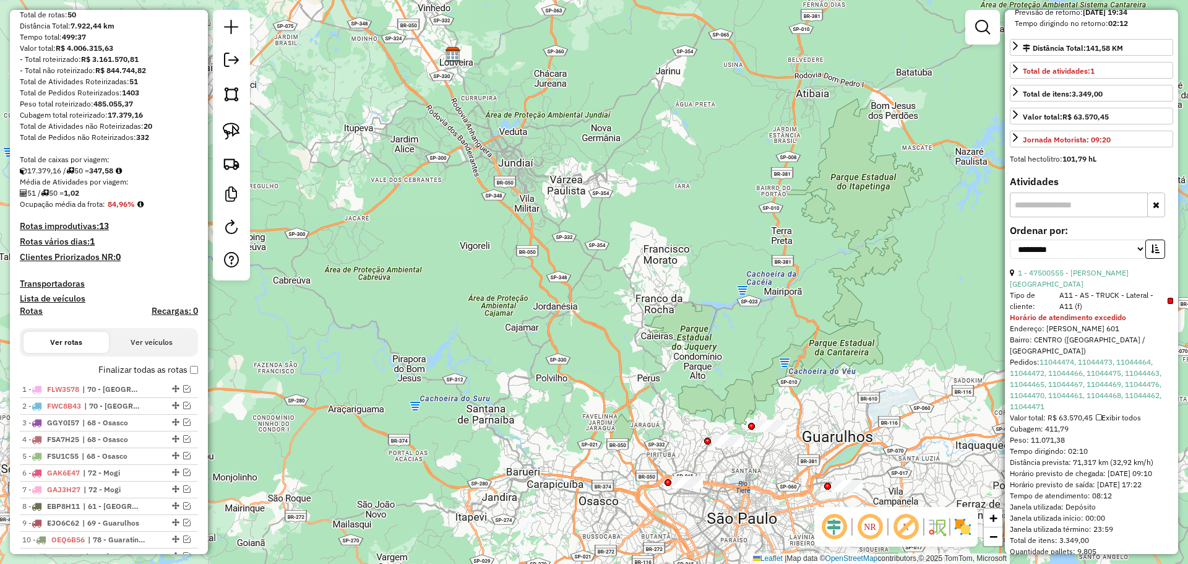
scroll to position [0, 0]
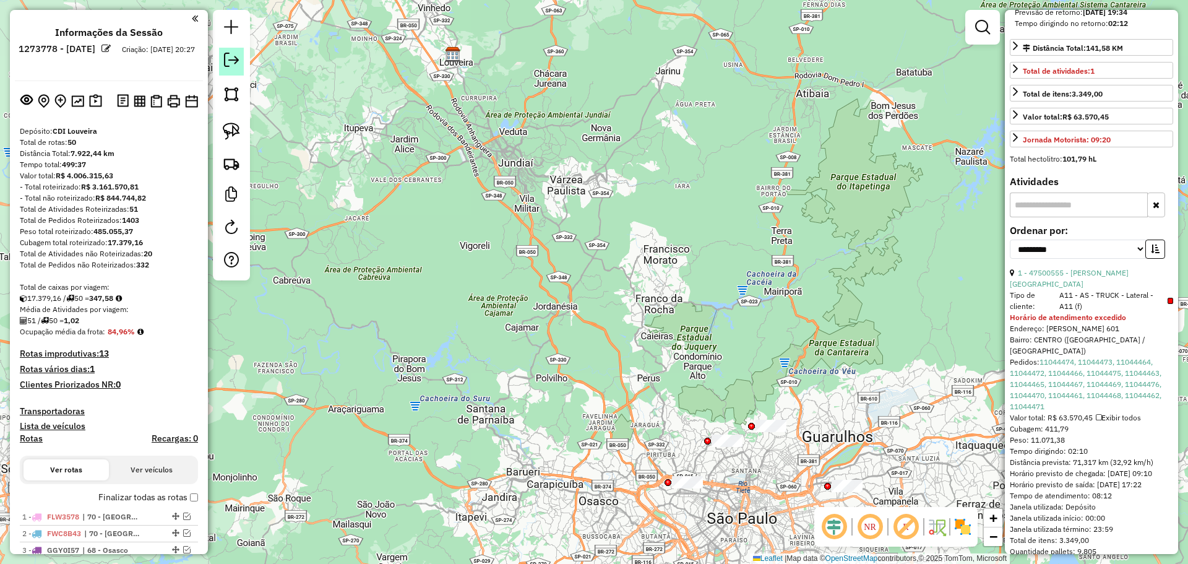
click at [223, 66] on link at bounding box center [231, 62] width 25 height 28
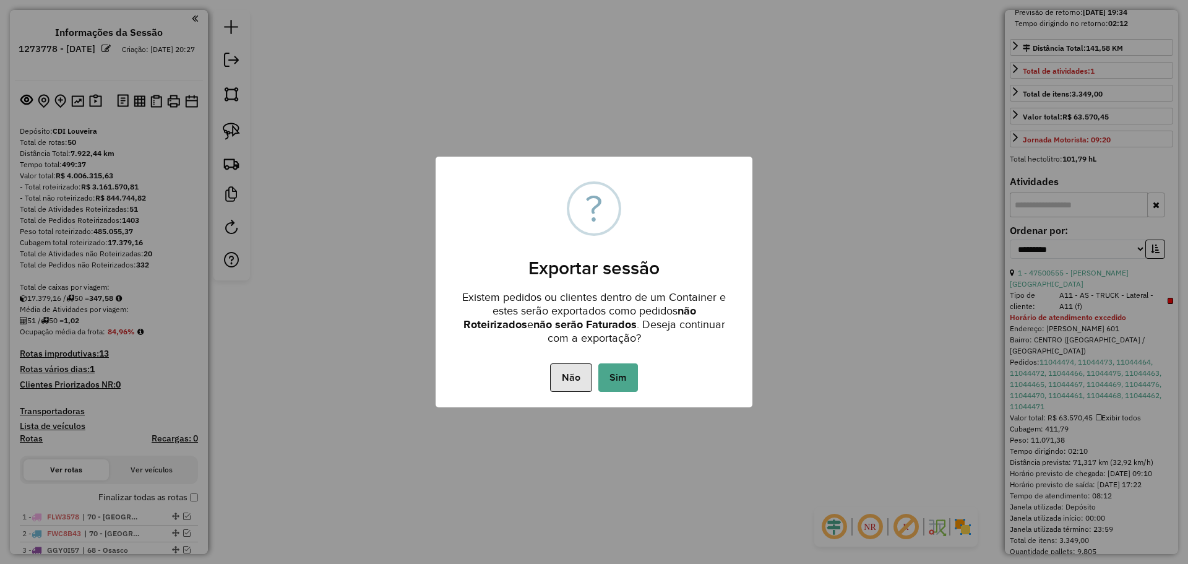
drag, startPoint x: 630, startPoint y: 369, endPoint x: 586, endPoint y: 384, distance: 46.2
click at [614, 303] on div "× ? Exportar sessão Existem pedidos ou clientes dentro de um Container e estes …" at bounding box center [594, 282] width 317 height 251
drag, startPoint x: 616, startPoint y: 385, endPoint x: 591, endPoint y: 361, distance: 35.0
click at [591, 361] on div "Não No Sim" at bounding box center [594, 377] width 317 height 35
click at [614, 376] on button "Sim" at bounding box center [618, 377] width 40 height 28
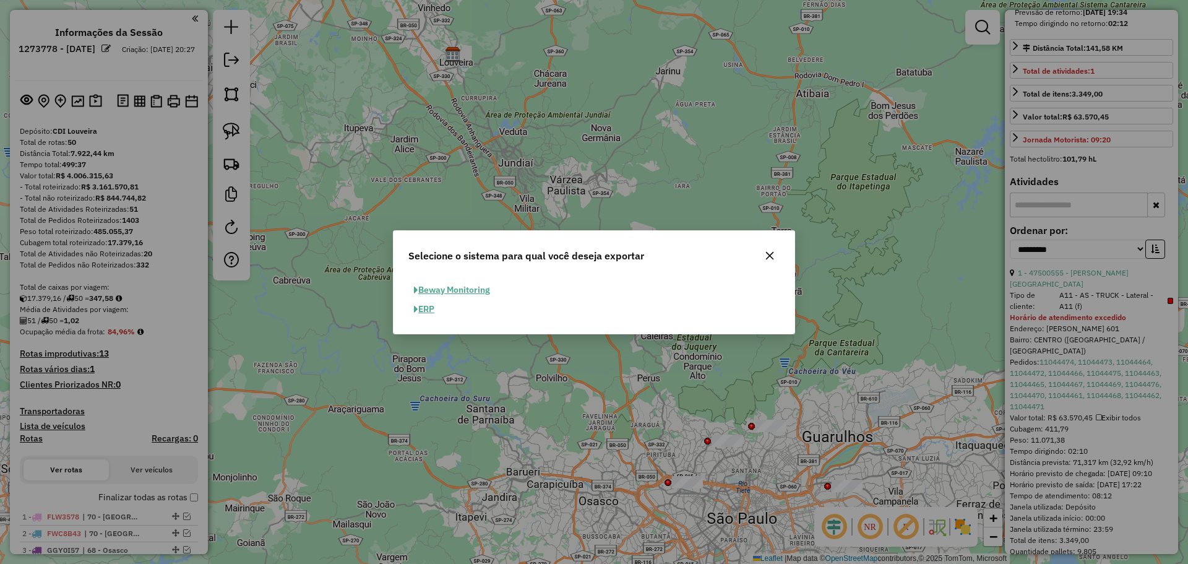
click at [434, 306] on button "ERP" at bounding box center [424, 308] width 32 height 19
select select "**"
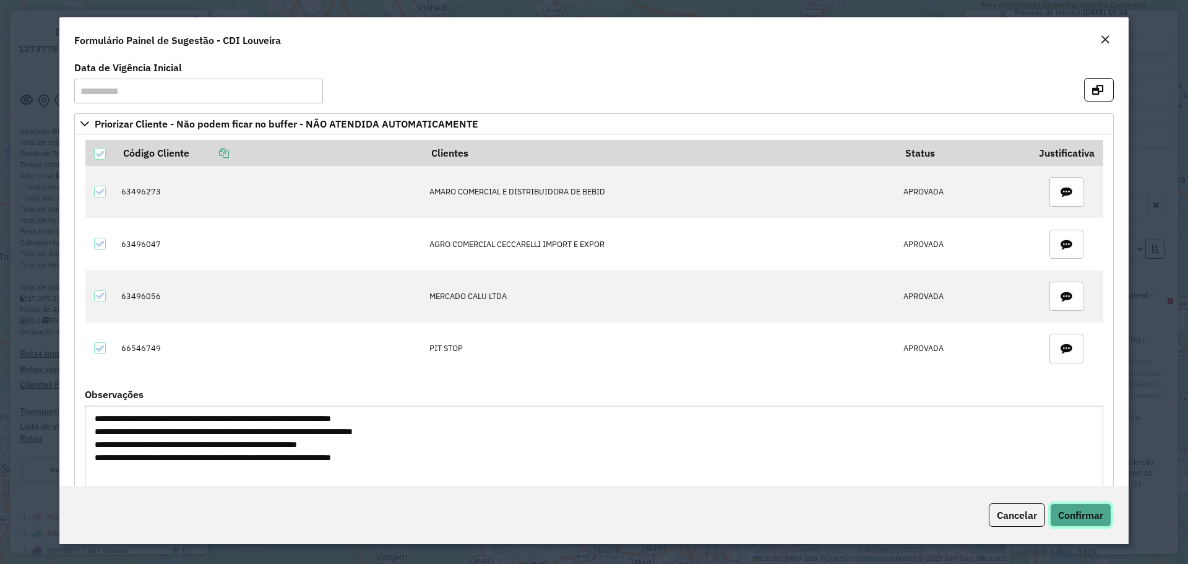
click at [1086, 508] on button "Confirmar" at bounding box center [1080, 515] width 61 height 24
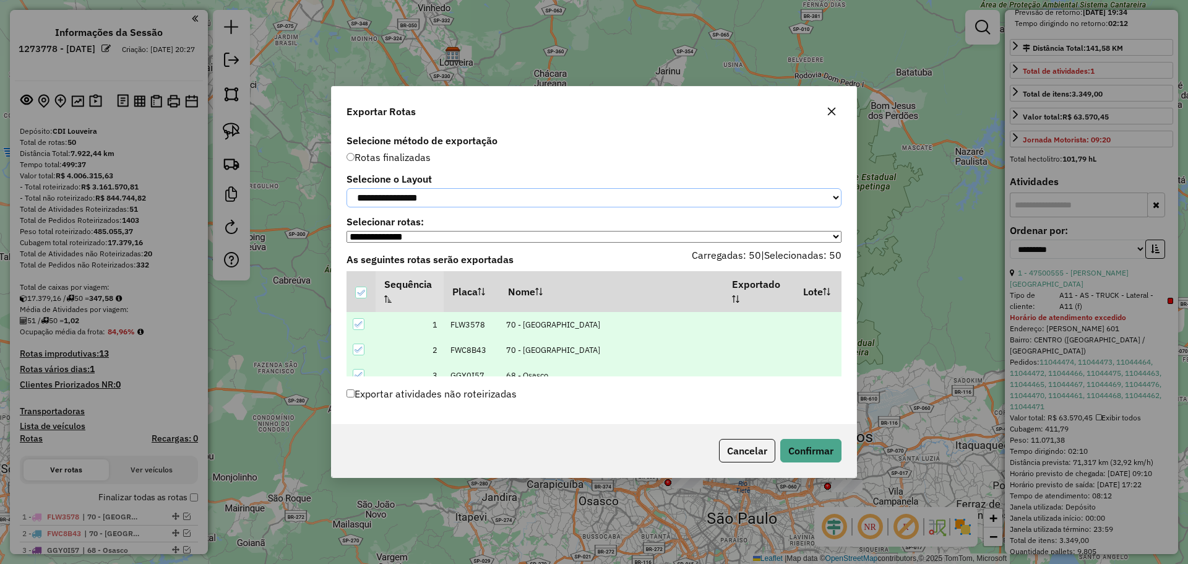
click at [474, 200] on select "**********" at bounding box center [593, 197] width 495 height 19
select select "*********"
click at [346, 188] on select "**********" at bounding box center [593, 197] width 495 height 19
click at [486, 393] on label "Exportar atividades não roteirizadas" at bounding box center [431, 394] width 170 height 24
drag, startPoint x: 394, startPoint y: 397, endPoint x: 696, endPoint y: 424, distance: 303.1
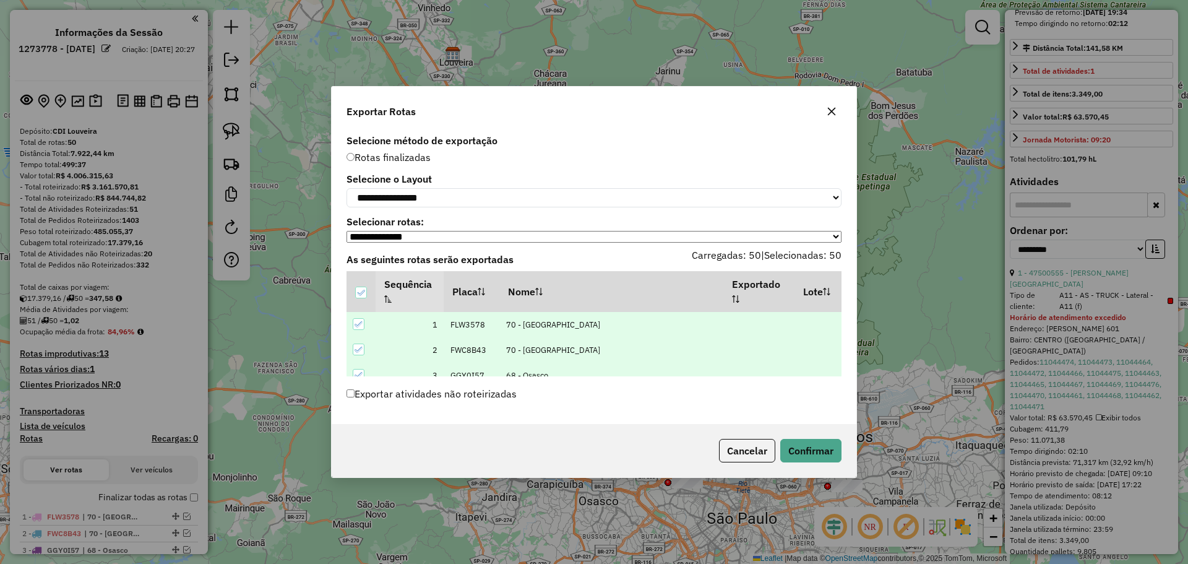
click at [395, 397] on label "Exportar atividades não roteirizadas" at bounding box center [431, 394] width 170 height 24
click at [836, 452] on button "Confirmar" at bounding box center [810, 451] width 61 height 24
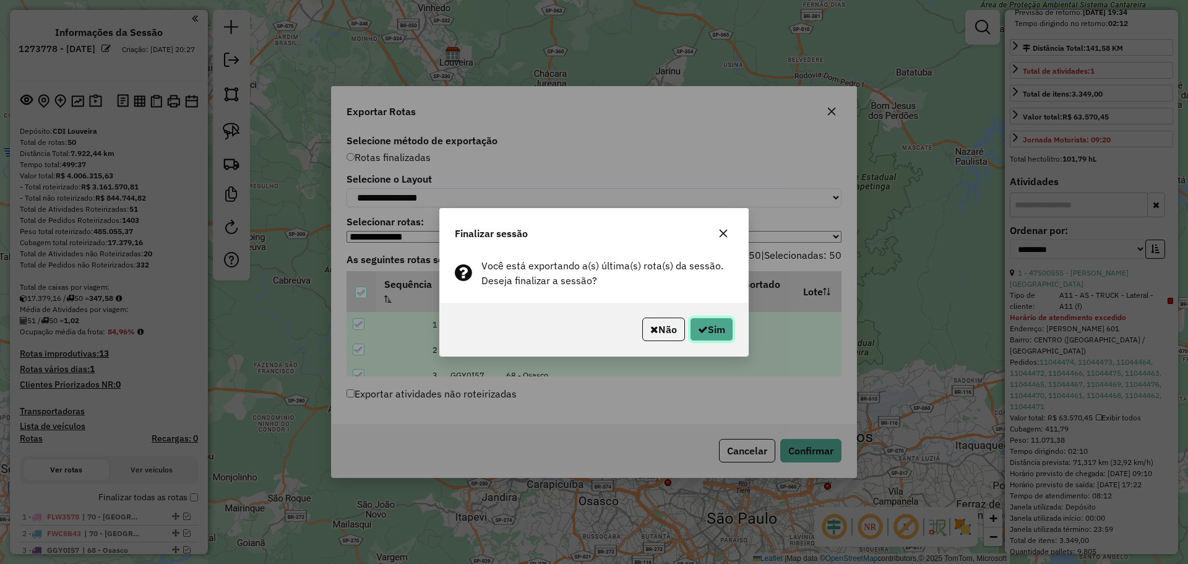
click at [713, 327] on button "Sim" at bounding box center [711, 329] width 43 height 24
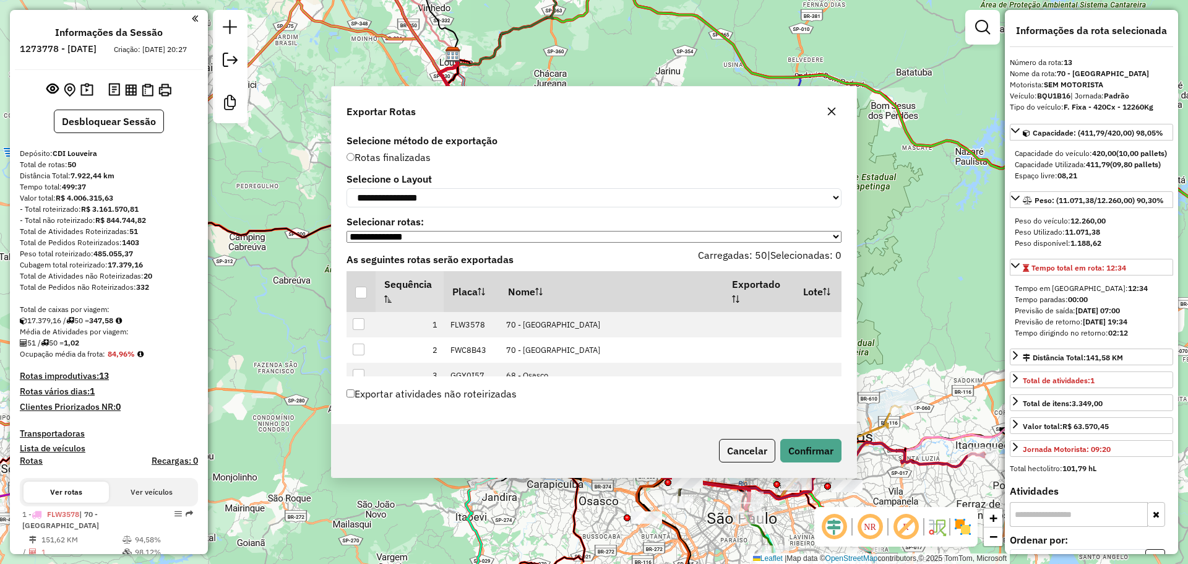
select select "**********"
select select "*********"
select select "**"
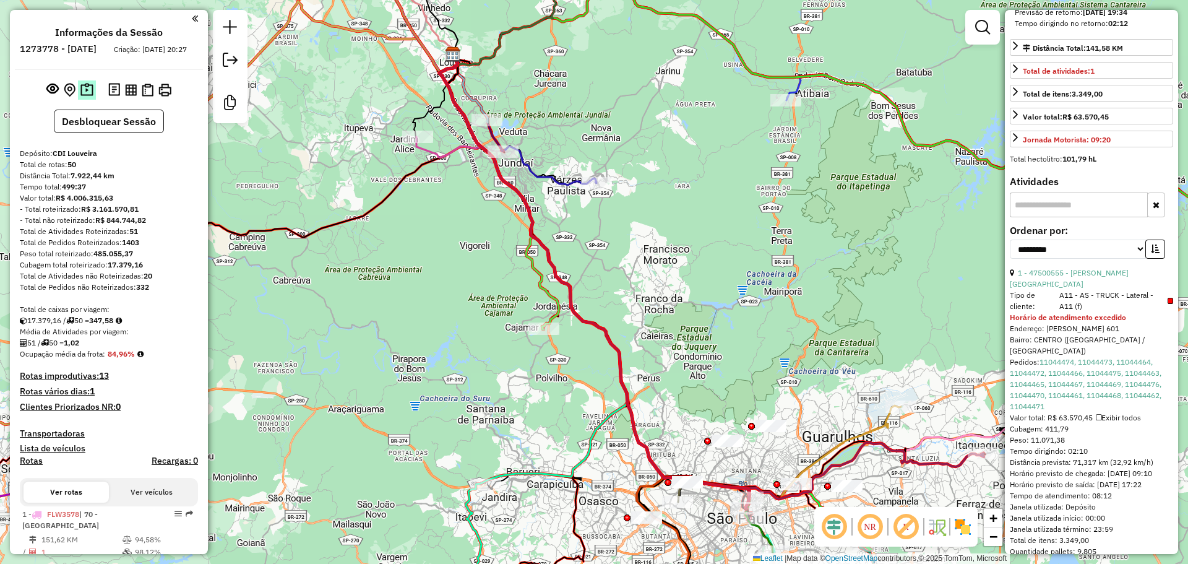
click at [91, 97] on img at bounding box center [86, 90] width 13 height 14
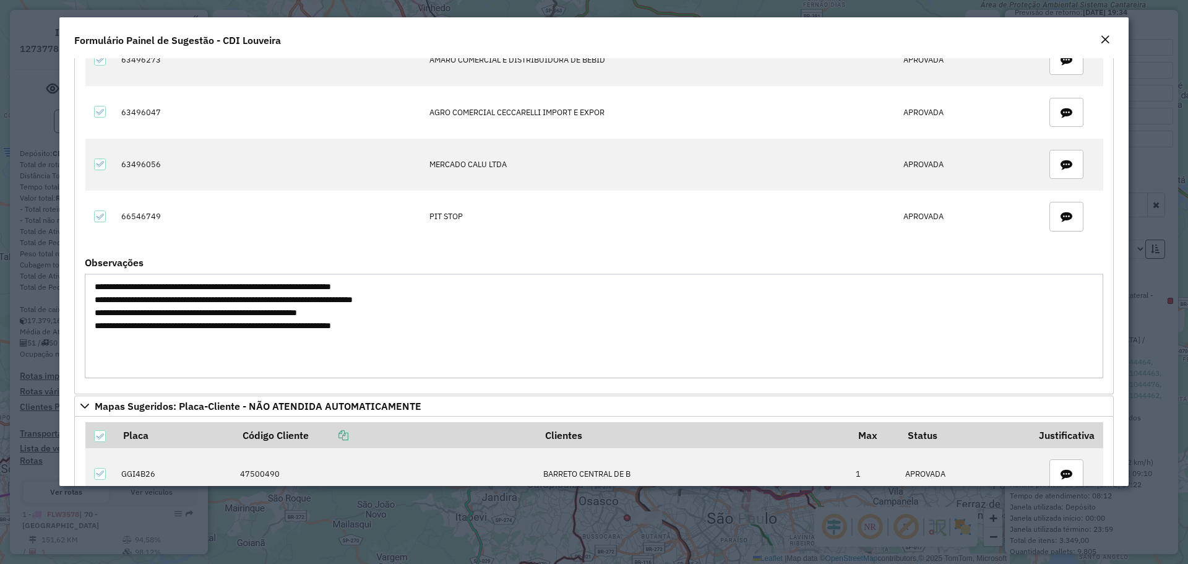
scroll to position [186, 0]
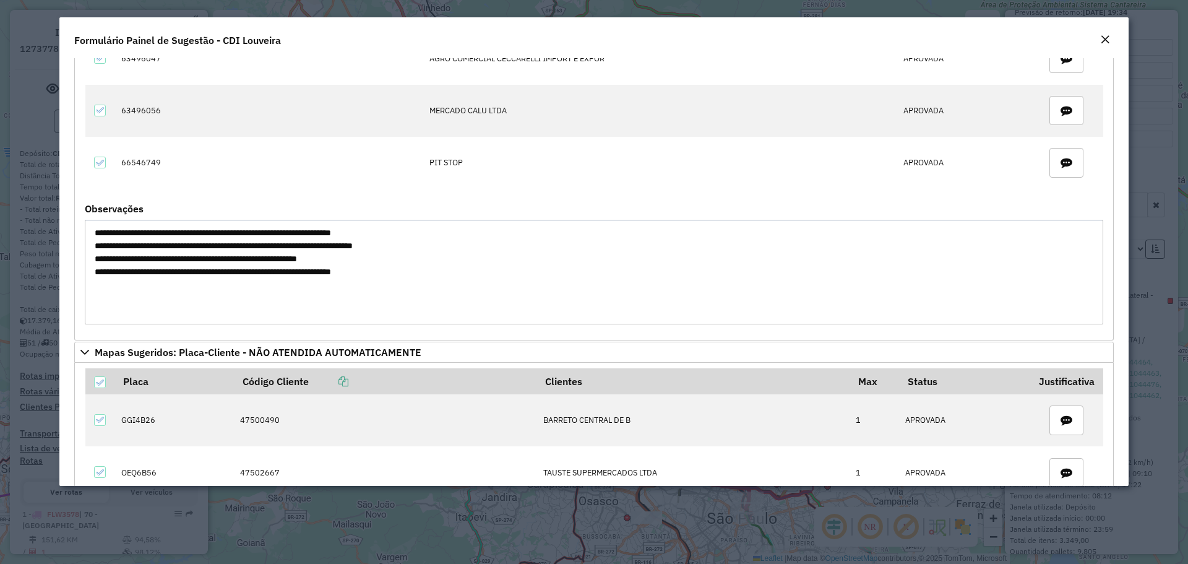
drag, startPoint x: 436, startPoint y: 254, endPoint x: 393, endPoint y: 268, distance: 44.4
click at [277, 260] on textarea "**********" at bounding box center [594, 272] width 1018 height 105
click at [405, 267] on textarea "**********" at bounding box center [594, 272] width 1018 height 105
click at [402, 248] on textarea "**********" at bounding box center [594, 272] width 1018 height 105
click at [393, 238] on textarea "**********" at bounding box center [594, 272] width 1018 height 105
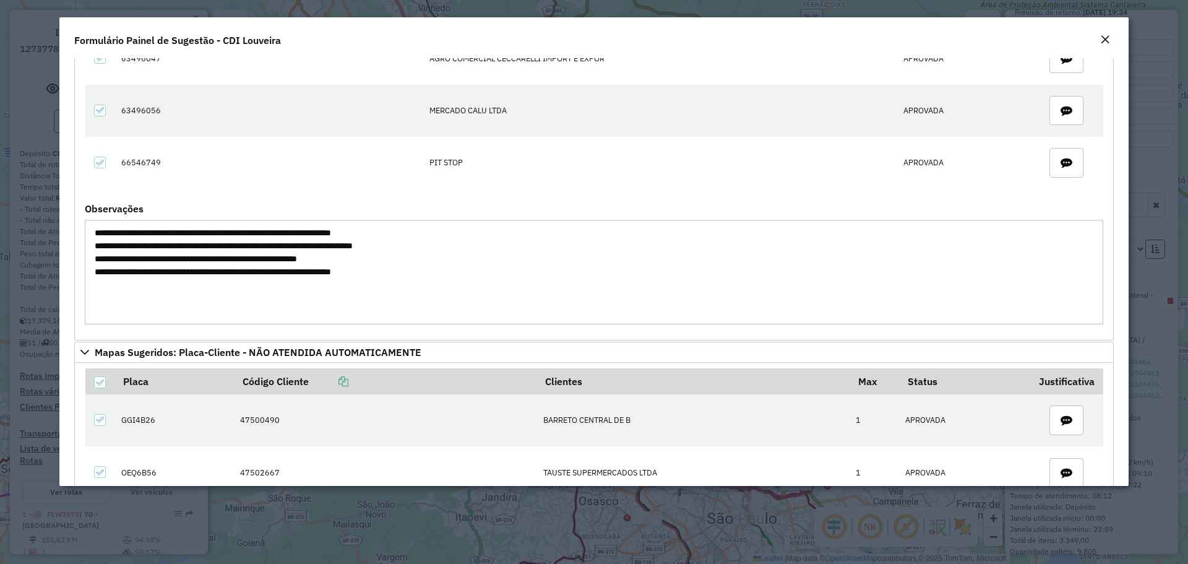
click at [423, 232] on textarea "**********" at bounding box center [594, 272] width 1018 height 105
click at [462, 226] on textarea "**********" at bounding box center [594, 272] width 1018 height 105
drag, startPoint x: 462, startPoint y: 226, endPoint x: 458, endPoint y: 235, distance: 9.2
click at [462, 228] on textarea "**********" at bounding box center [594, 272] width 1018 height 105
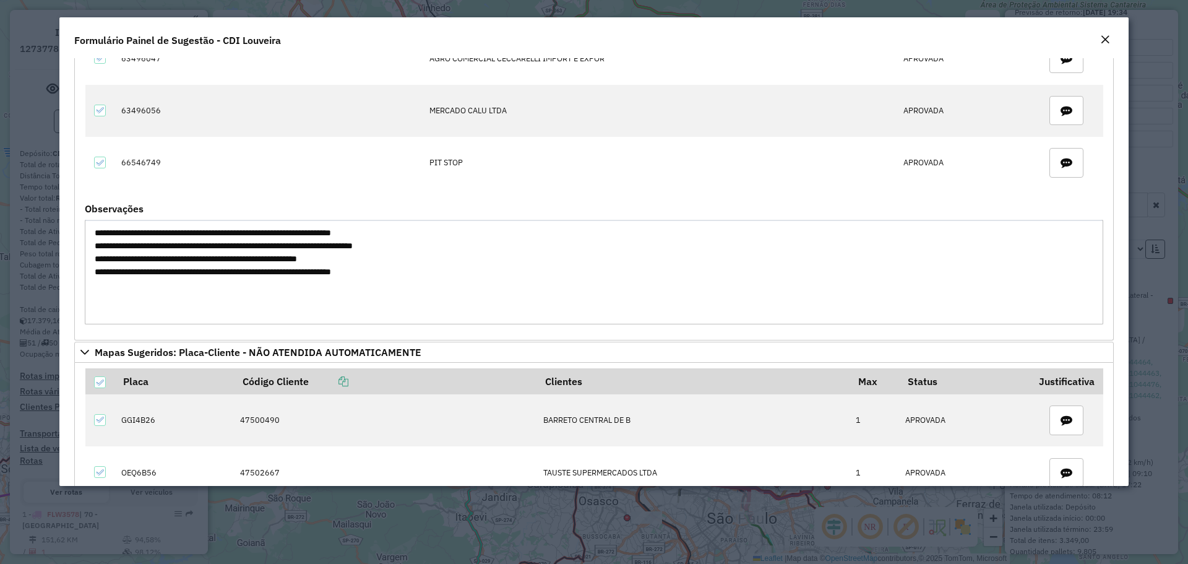
click at [457, 233] on textarea "**********" at bounding box center [594, 272] width 1018 height 105
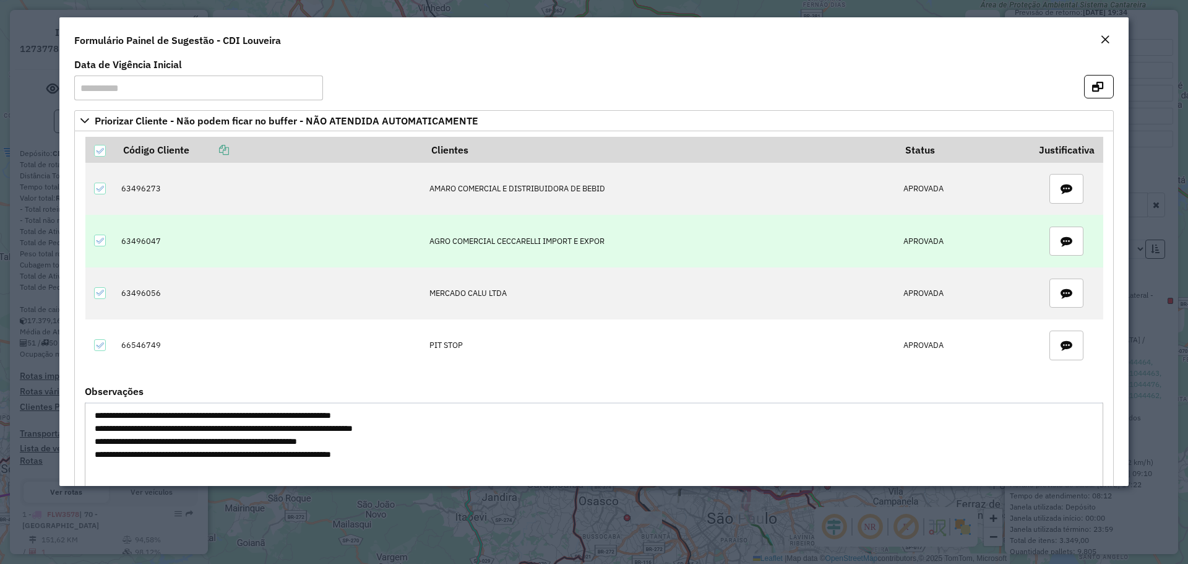
scroll to position [0, 0]
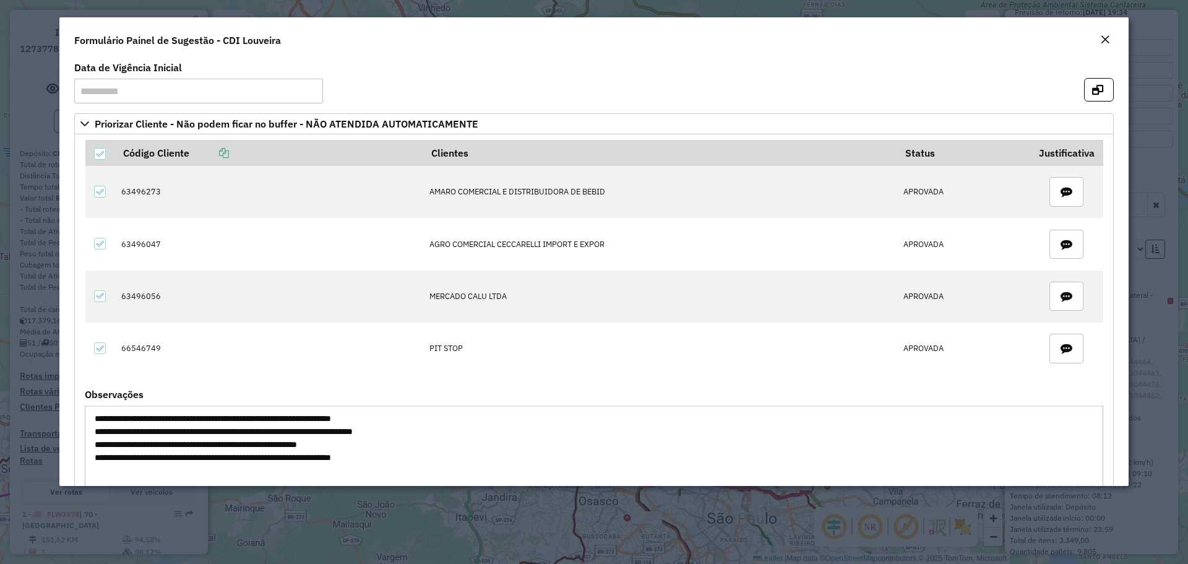
click at [1105, 38] on em "Close" at bounding box center [1105, 40] width 10 height 10
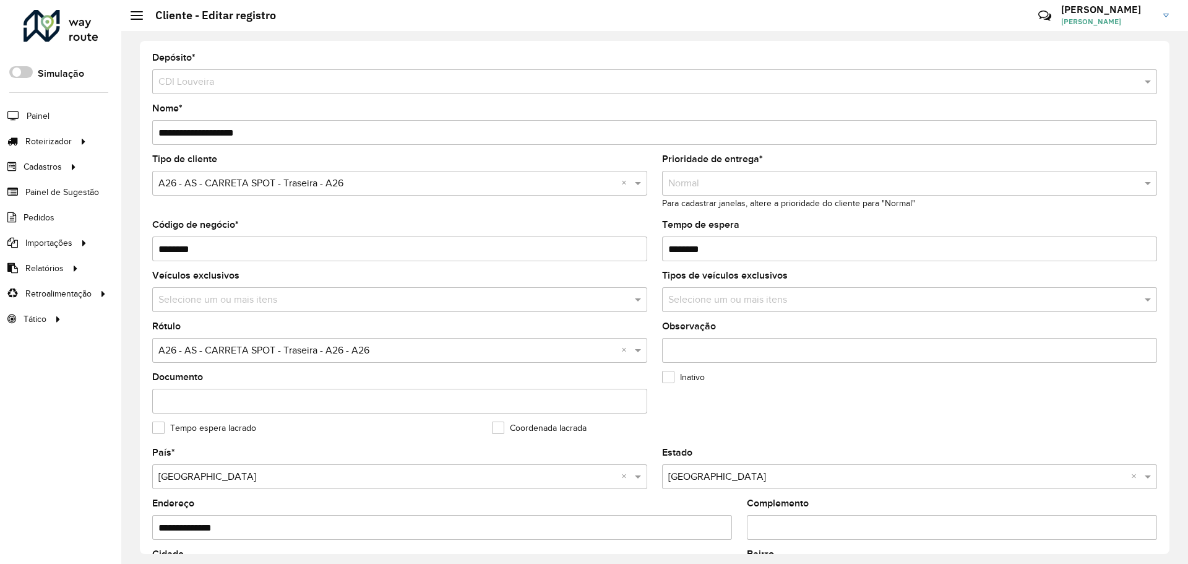
scroll to position [372, 0]
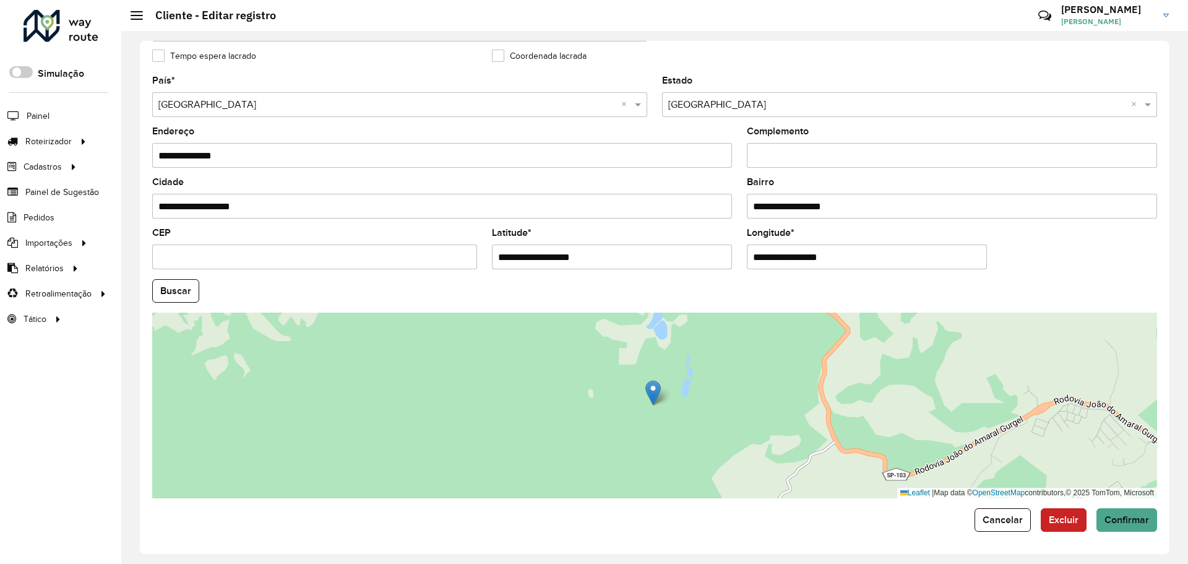
drag, startPoint x: 634, startPoint y: 262, endPoint x: 272, endPoint y: 238, distance: 362.7
click at [265, 238] on formly-group "**********" at bounding box center [655, 287] width 1020 height 422
paste input "**********"
click at [595, 256] on input "**********" at bounding box center [612, 256] width 240 height 25
type input "**********"
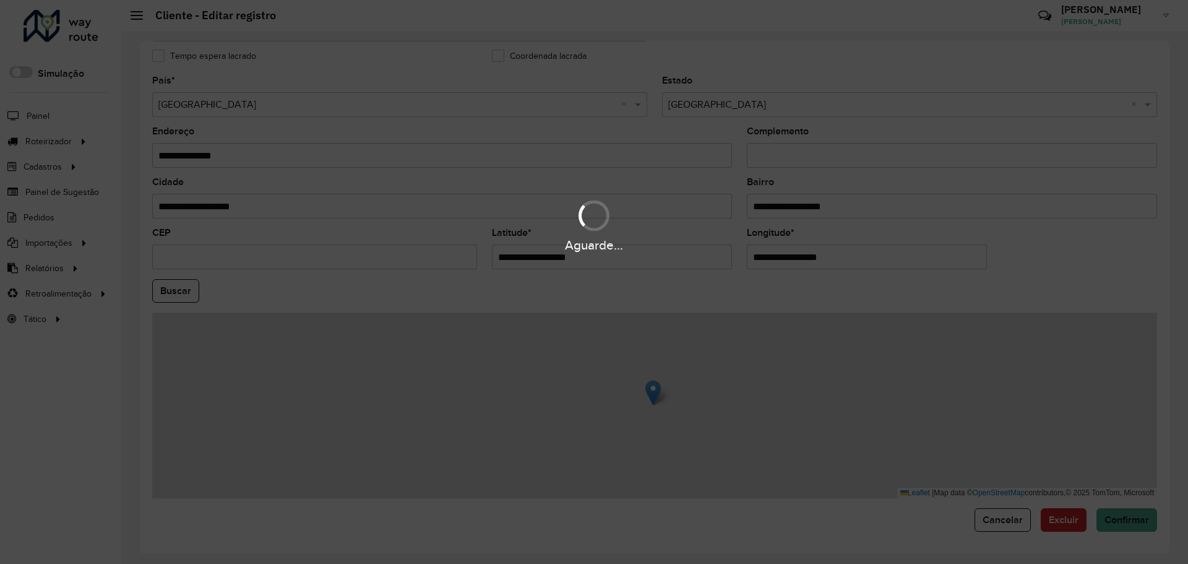
paste input "*"
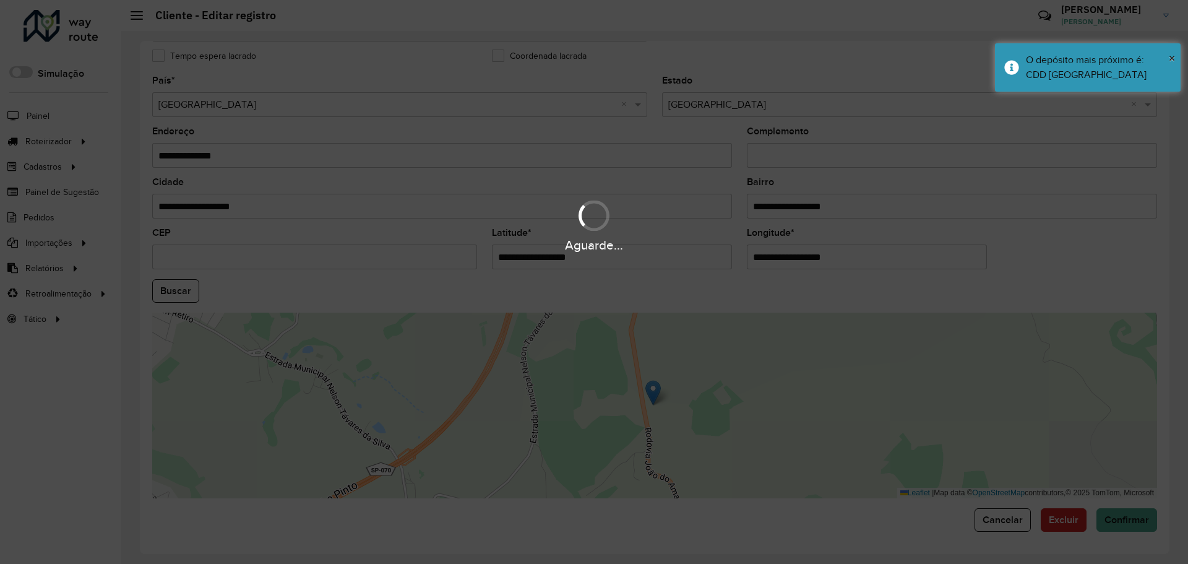
type input "**********"
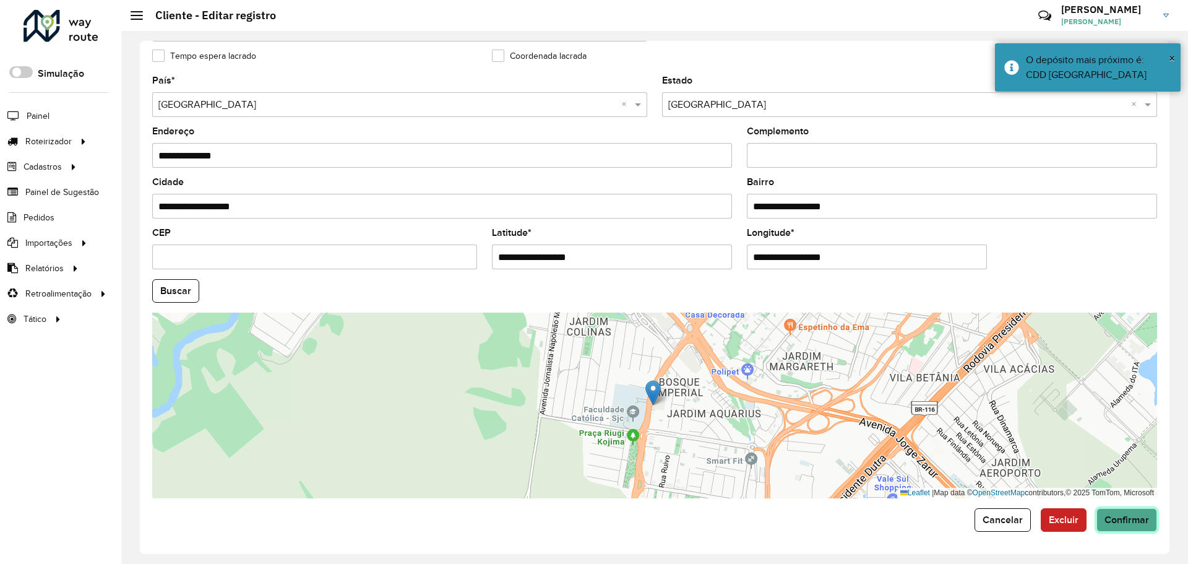
click at [1135, 519] on span "Confirmar" at bounding box center [1126, 519] width 45 height 11
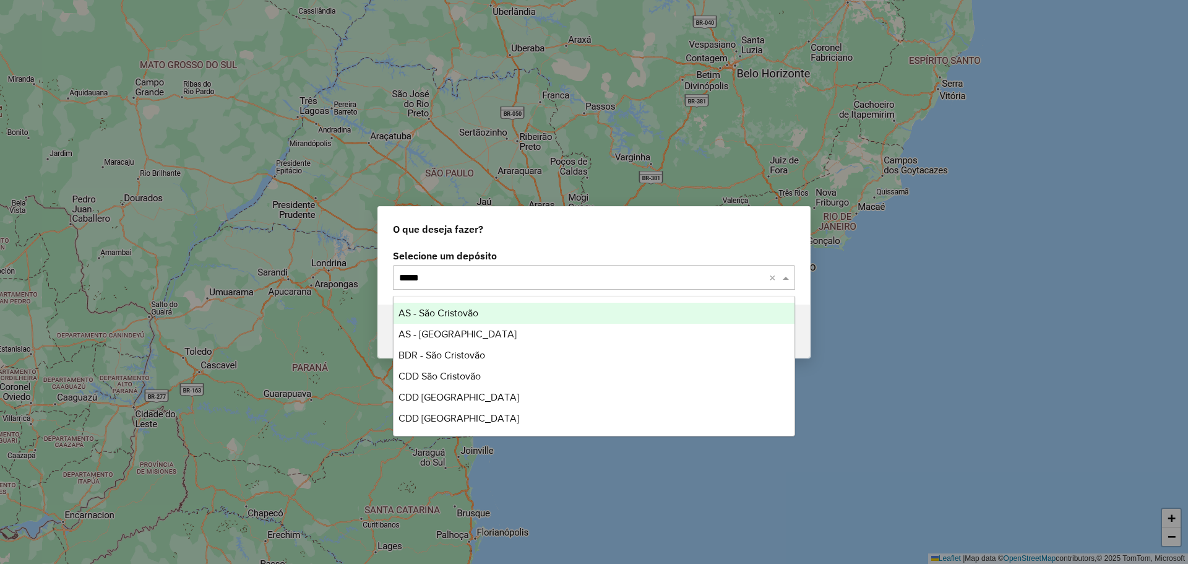
type input "******"
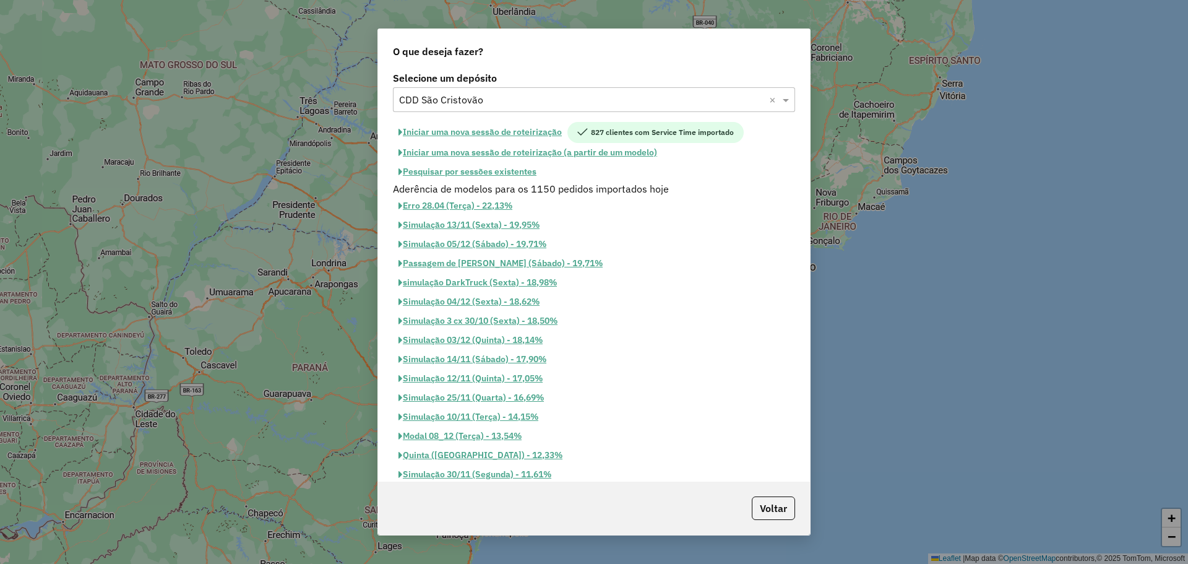
click at [511, 170] on button "Pesquisar por sessões existentes" at bounding box center [467, 171] width 149 height 19
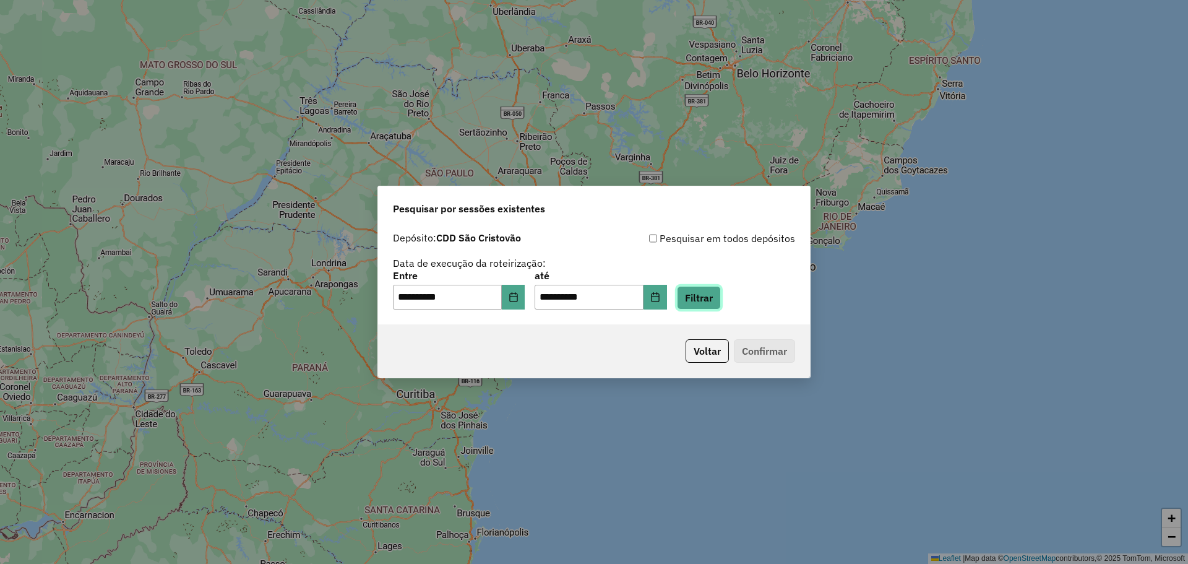
click at [721, 297] on button "Filtrar" at bounding box center [699, 298] width 44 height 24
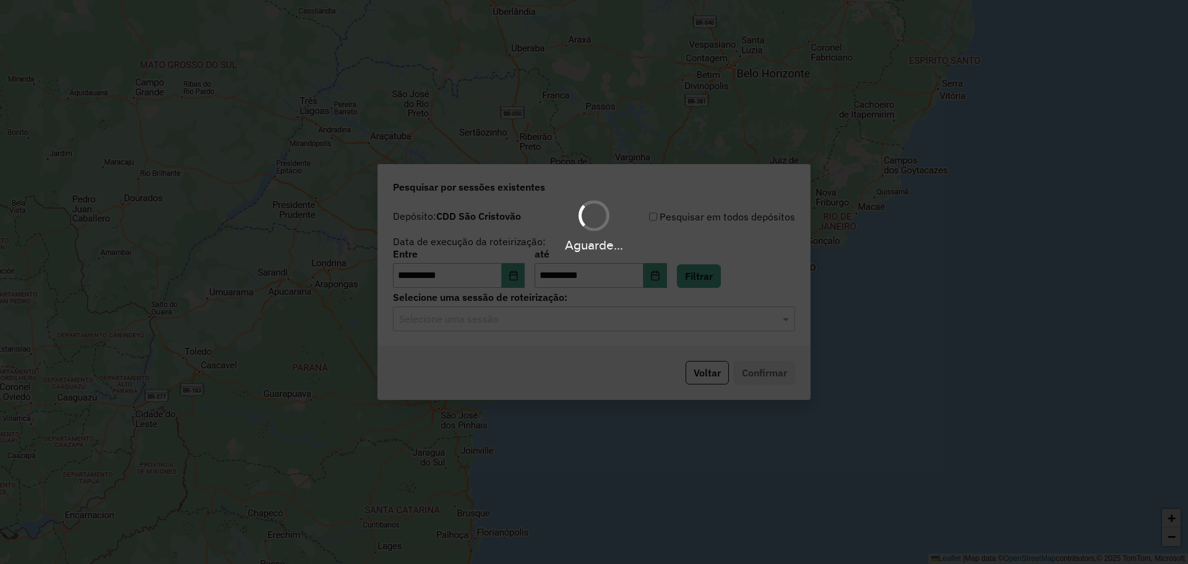
click at [486, 325] on div "Aguarde..." at bounding box center [594, 282] width 1188 height 564
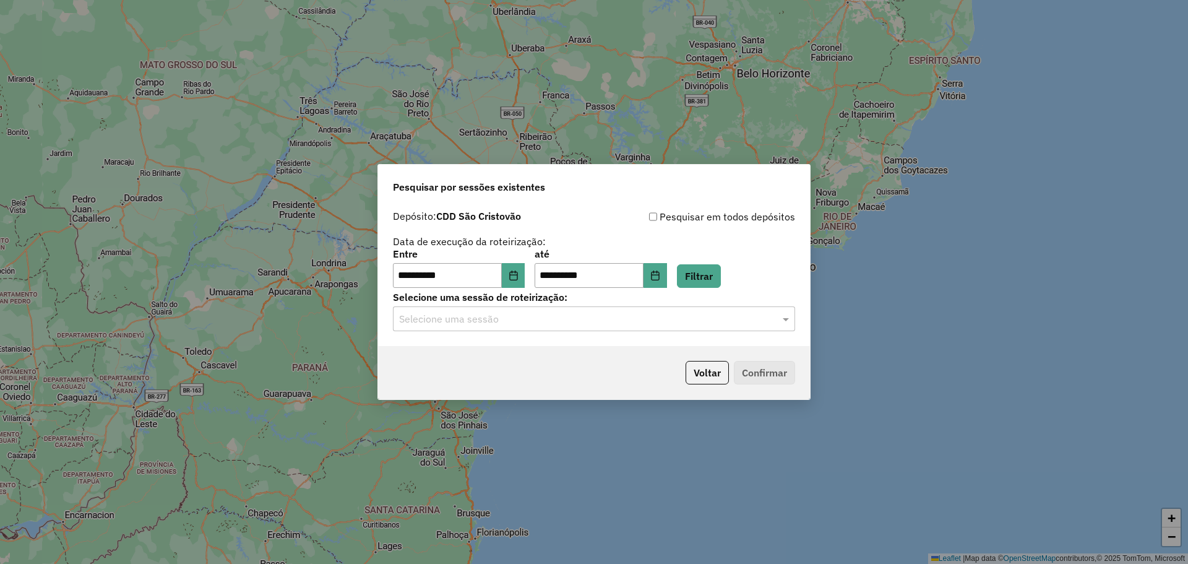
click at [487, 316] on input "text" at bounding box center [581, 319] width 365 height 15
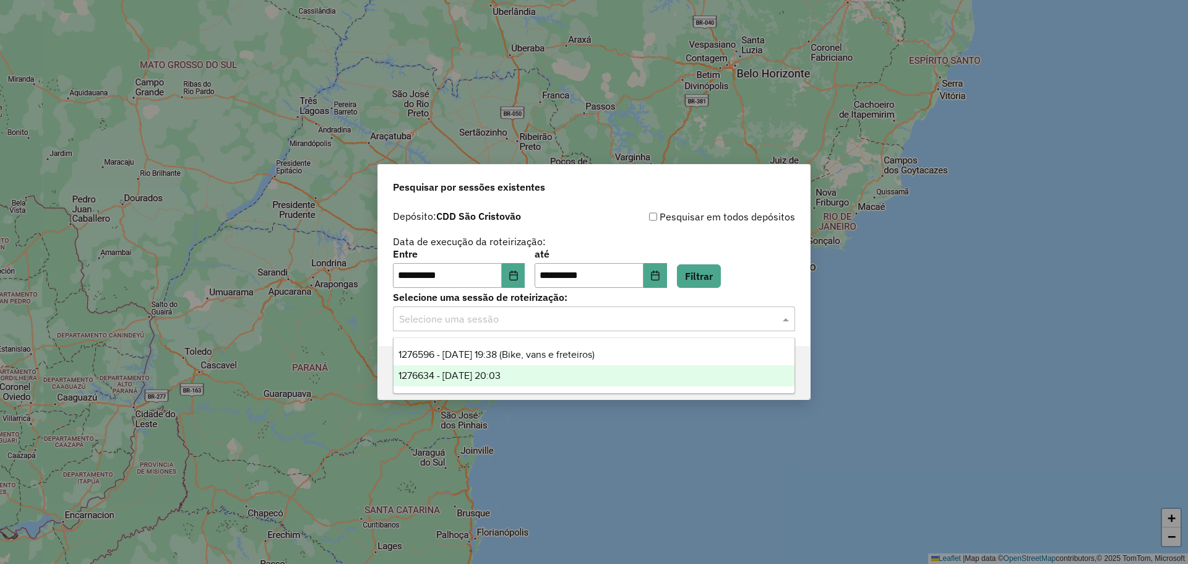
click at [494, 383] on div "1276634 - [DATE] 20:03" at bounding box center [593, 375] width 401 height 21
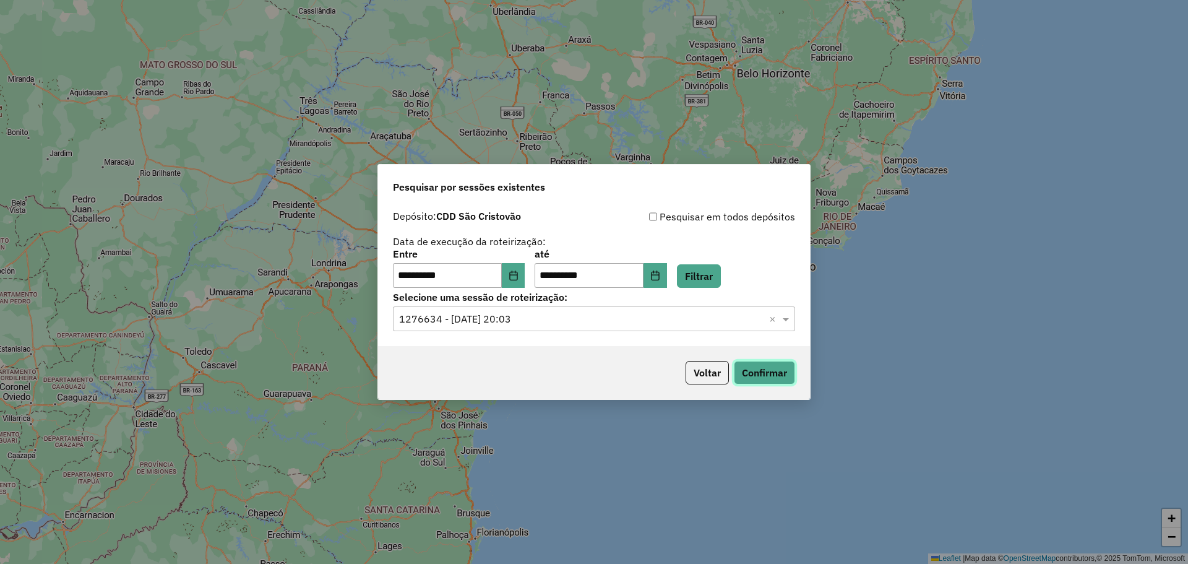
click at [773, 369] on button "Confirmar" at bounding box center [764, 373] width 61 height 24
click at [486, 319] on input "text" at bounding box center [581, 319] width 365 height 15
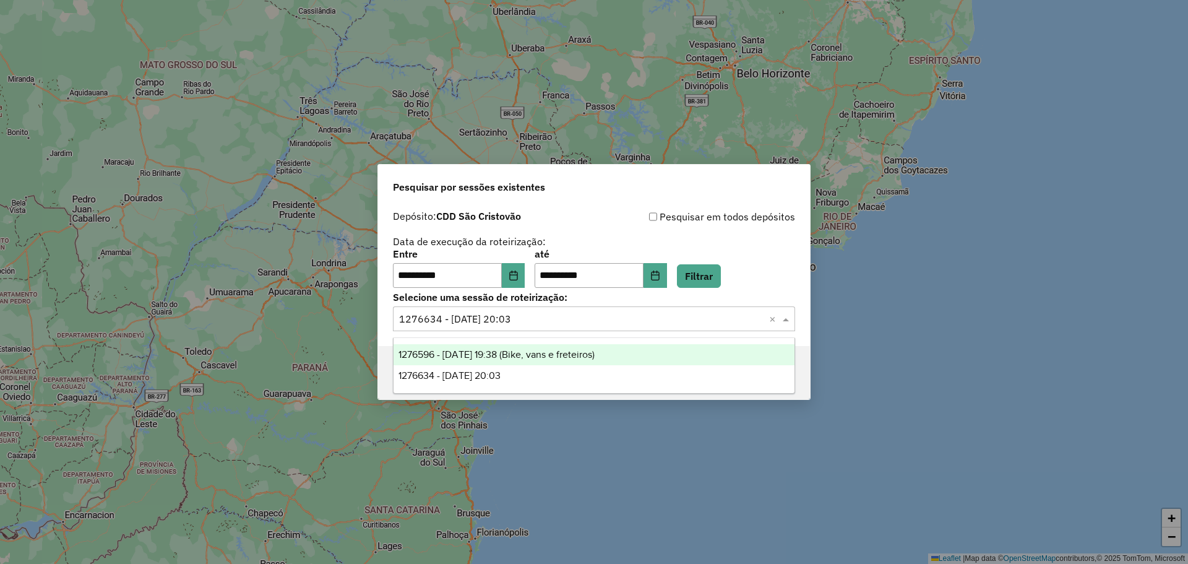
click at [524, 350] on span "1276596 - [DATE] 19:38 (Bike, vans e freteiros)" at bounding box center [496, 354] width 196 height 11
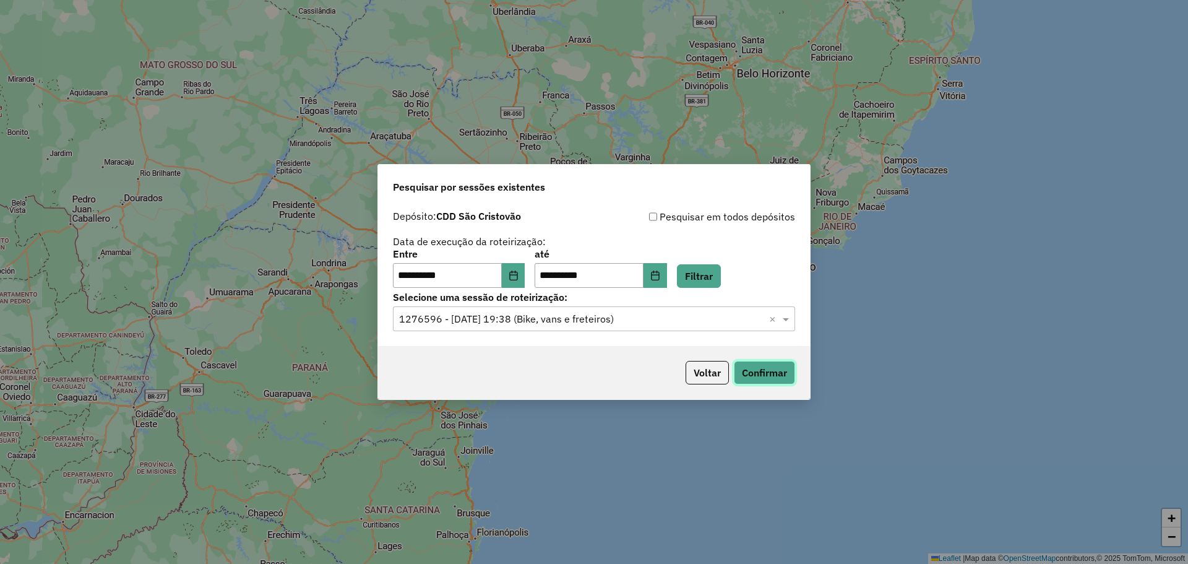
click at [749, 367] on button "Confirmar" at bounding box center [764, 373] width 61 height 24
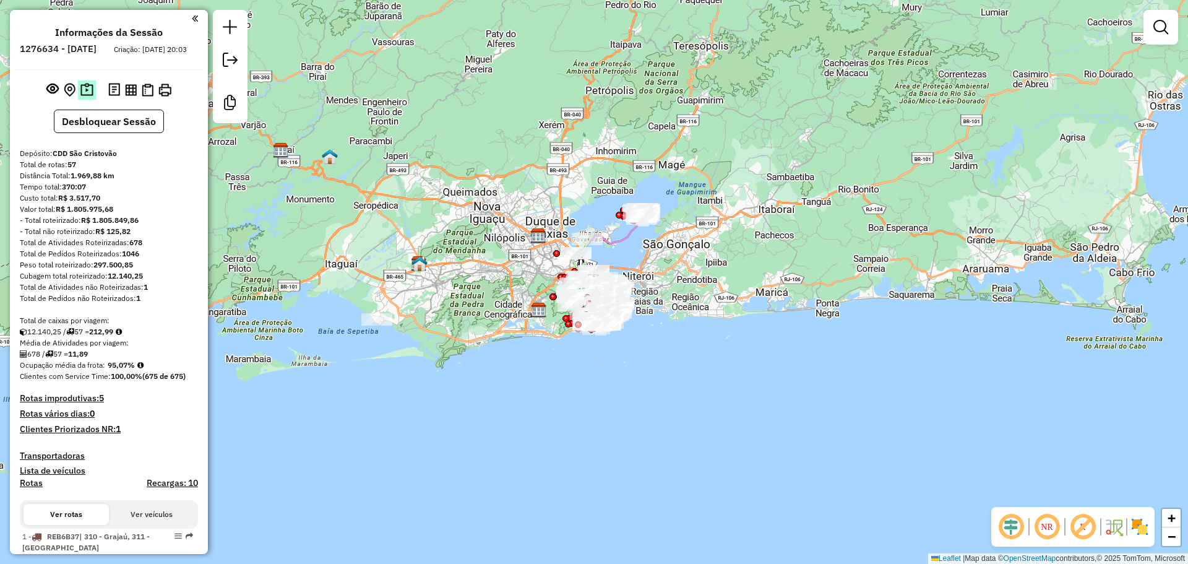
click at [84, 97] on img at bounding box center [86, 90] width 13 height 14
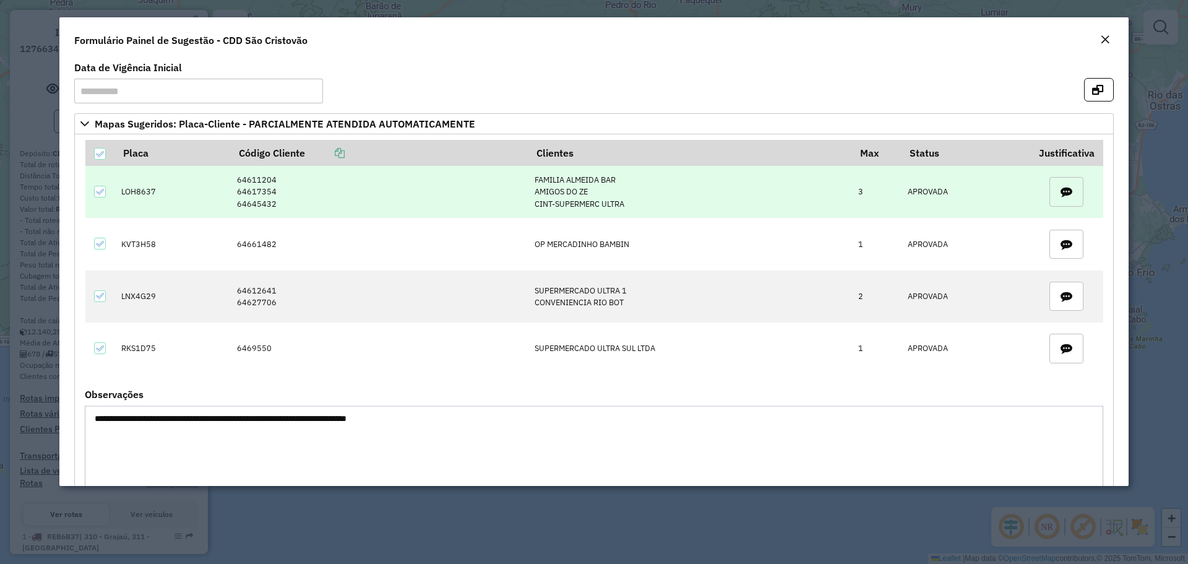
click at [1065, 193] on icon "button" at bounding box center [1066, 192] width 12 height 12
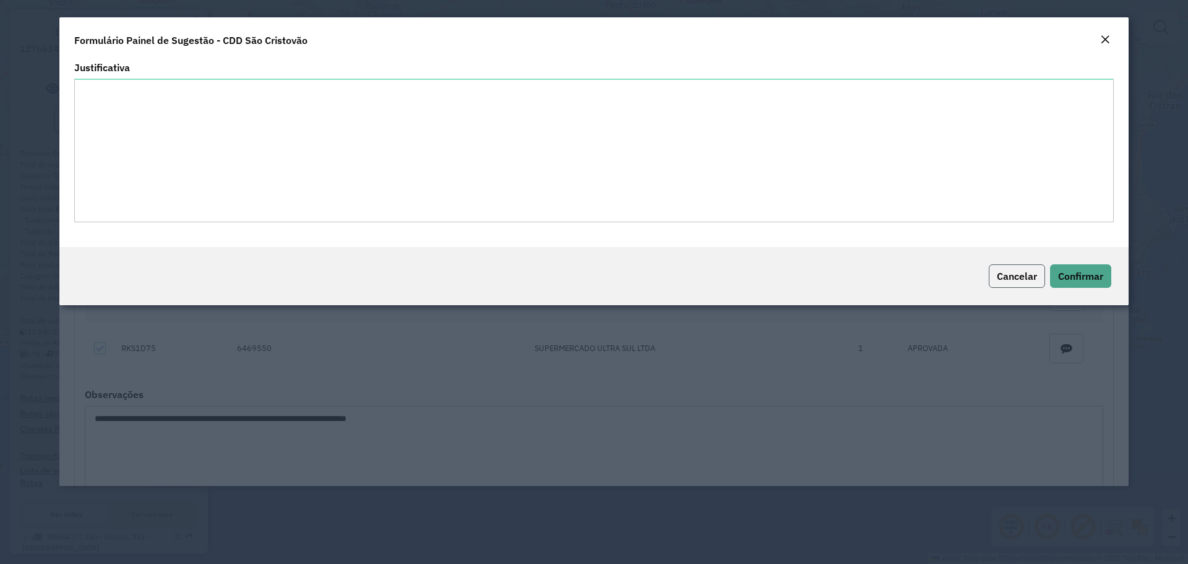
click at [1006, 278] on span "Cancelar" at bounding box center [1017, 276] width 40 height 12
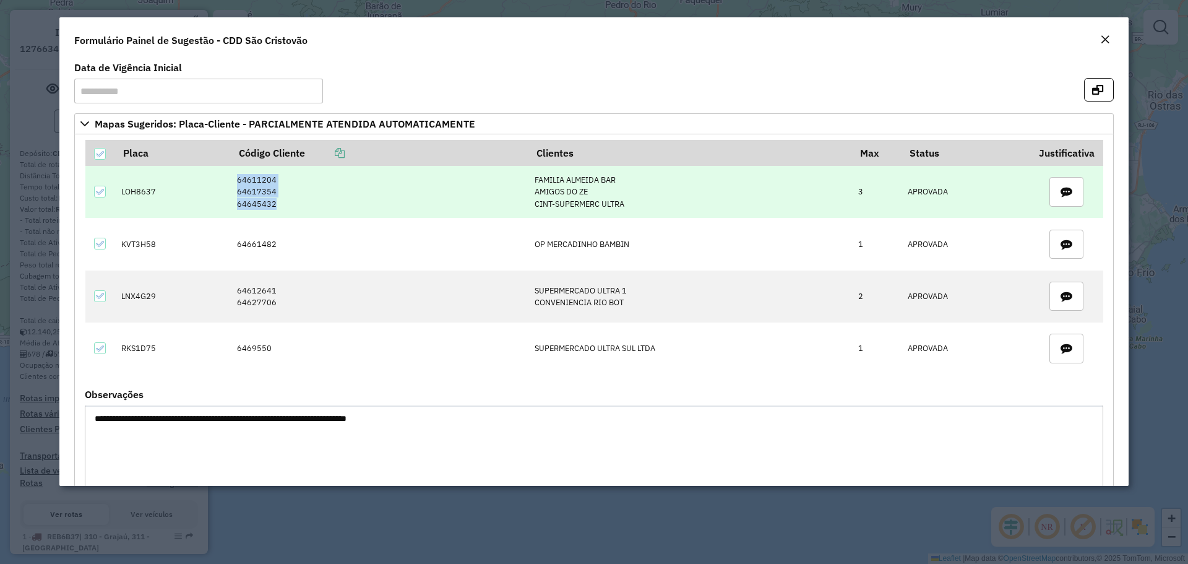
drag, startPoint x: 236, startPoint y: 179, endPoint x: 282, endPoint y: 202, distance: 50.9
click at [282, 202] on td "64611204 64617354 64645432" at bounding box center [379, 192] width 298 height 52
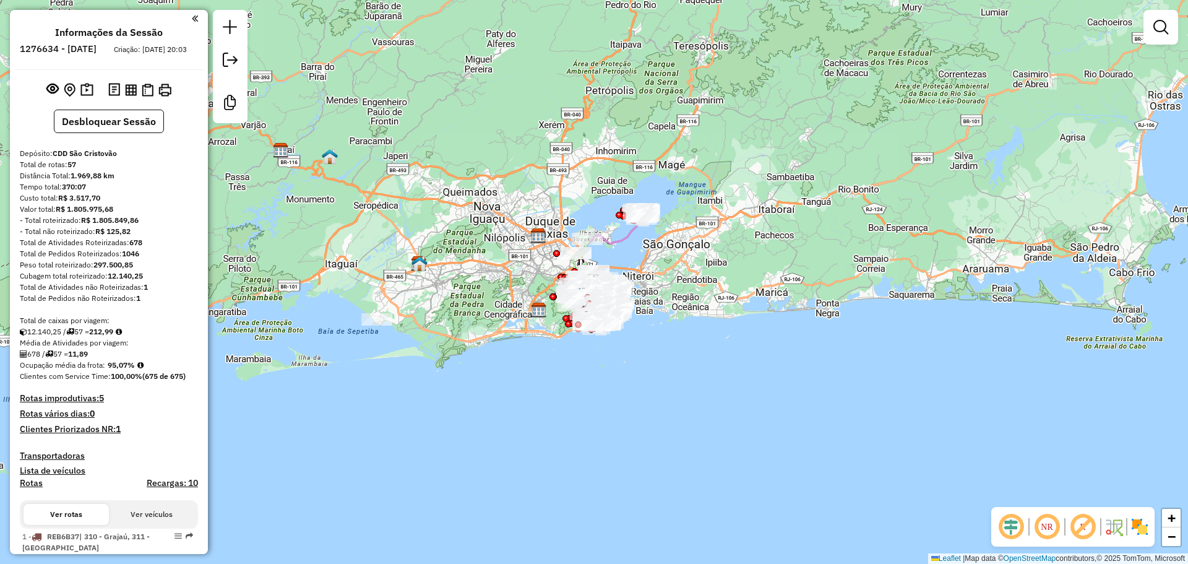
click at [362, 224] on div "Janela de atendimento Grade de atendimento Capacidade Transportadoras Veículos …" at bounding box center [594, 282] width 1188 height 564
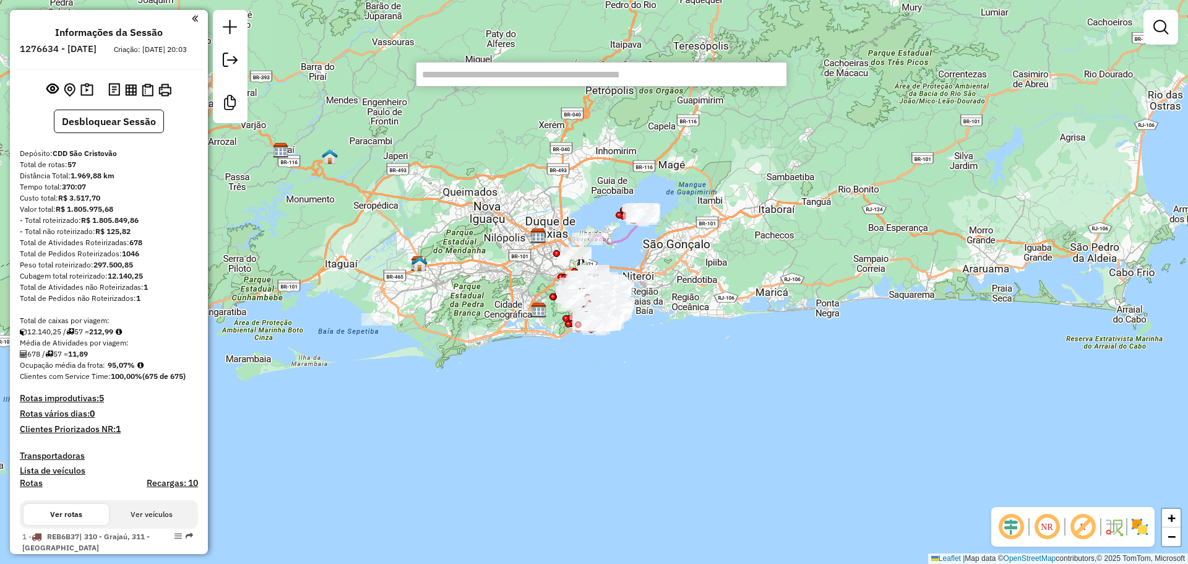
paste input "**********"
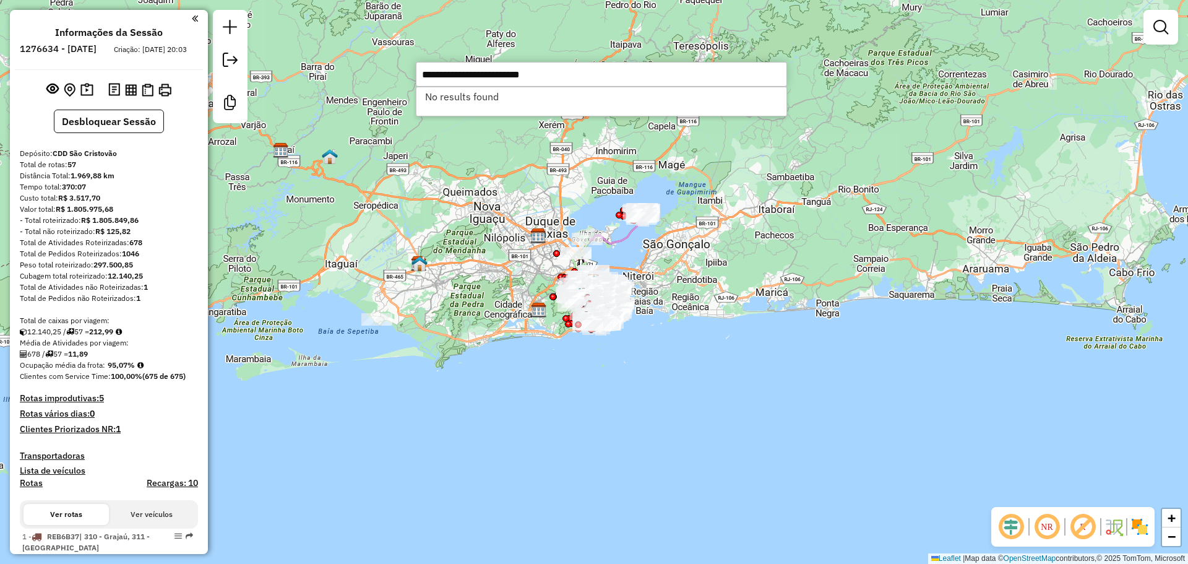
click at [472, 75] on input "**********" at bounding box center [601, 74] width 371 height 25
click at [576, 85] on input "********" at bounding box center [601, 74] width 371 height 25
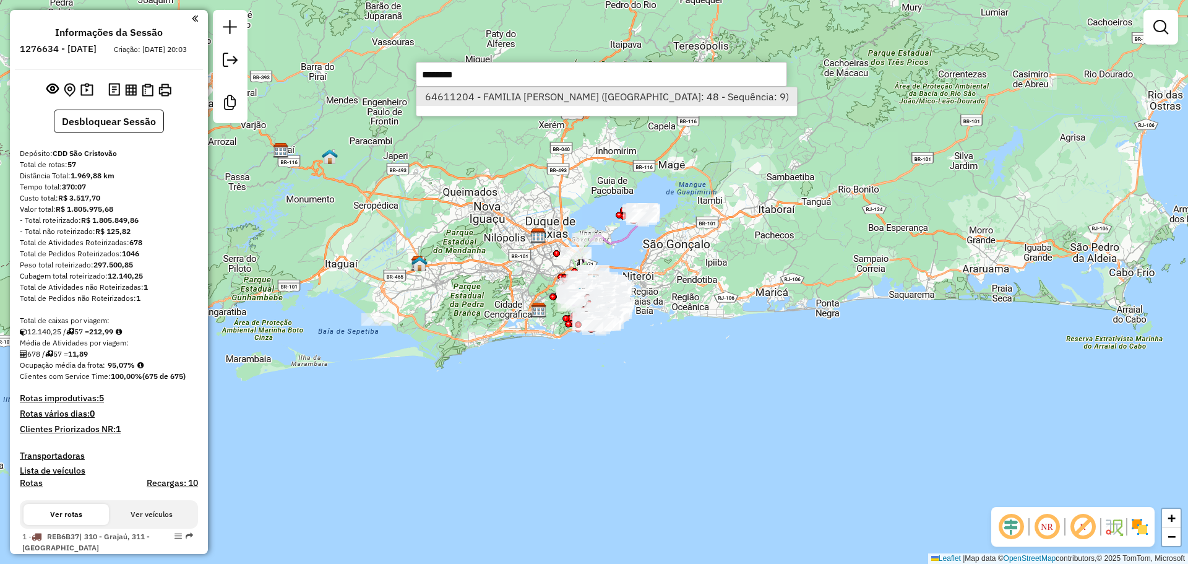
type input "********"
click at [582, 93] on li "64611204 - FAMILIA [PERSON_NAME] ([GEOGRAPHIC_DATA]: 48 - Sequência: 9)" at bounding box center [606, 96] width 380 height 19
select select "**********"
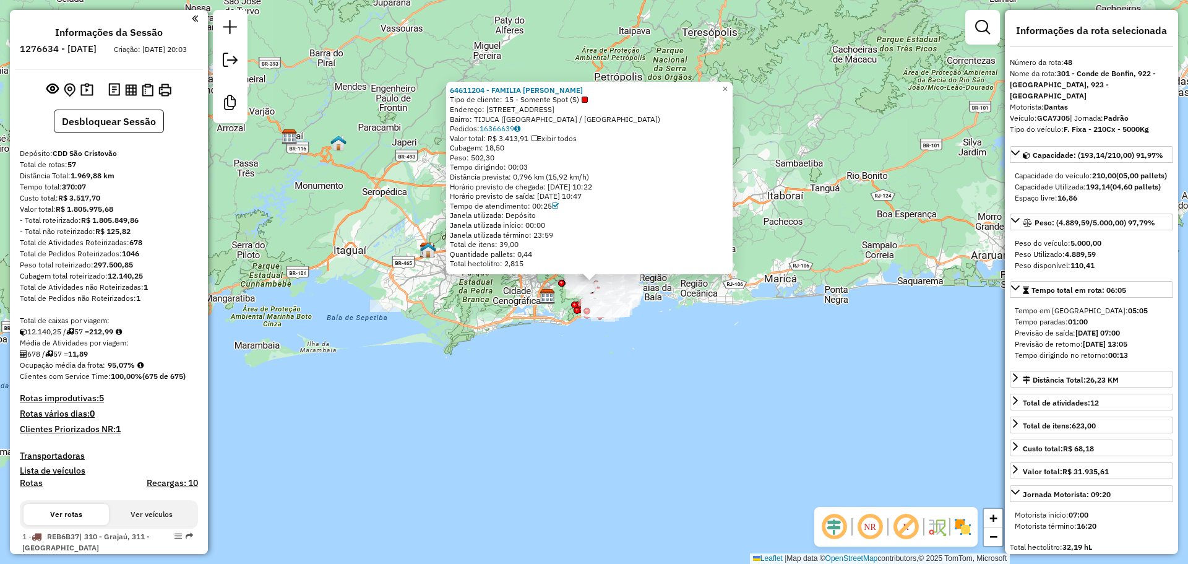
click at [180, 181] on div "Distância Total: 1.969,88 km" at bounding box center [109, 175] width 178 height 11
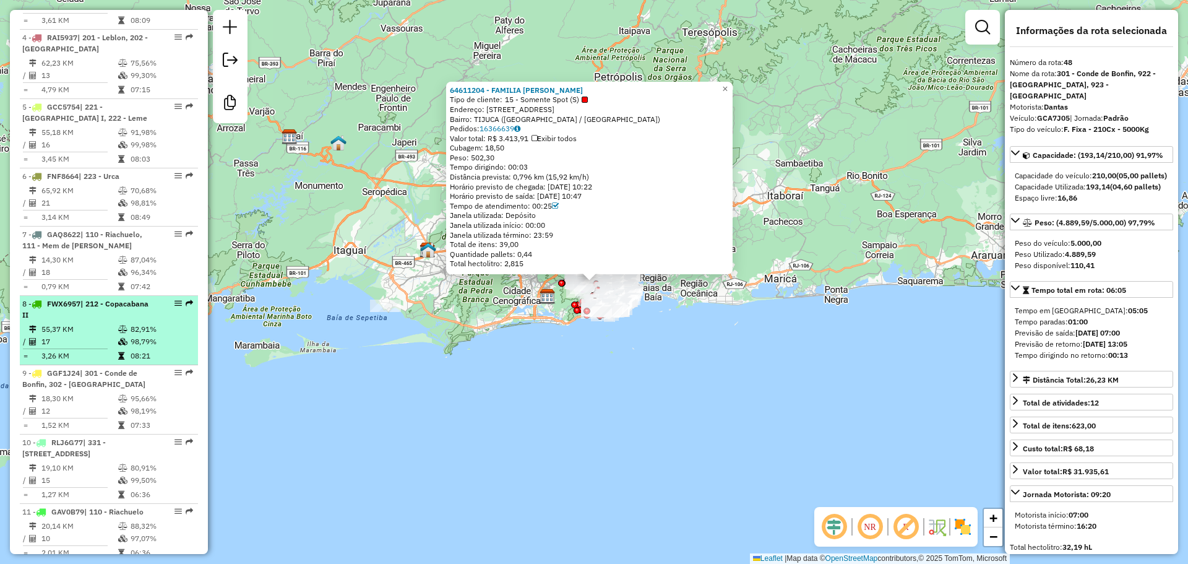
scroll to position [681, 0]
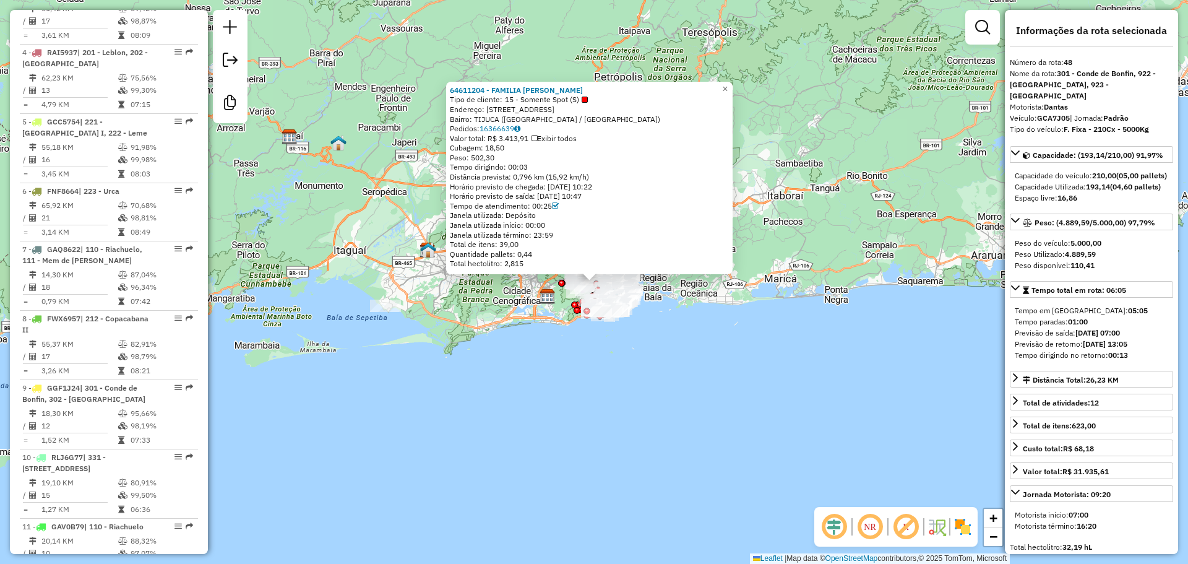
drag, startPoint x: 154, startPoint y: 283, endPoint x: 202, endPoint y: 339, distance: 73.3
click at [202, 339] on div "Informações da Sessão 1276634 - [DATE] Criação: [DATE] 20:03 Desbloquear Sessão…" at bounding box center [109, 282] width 198 height 544
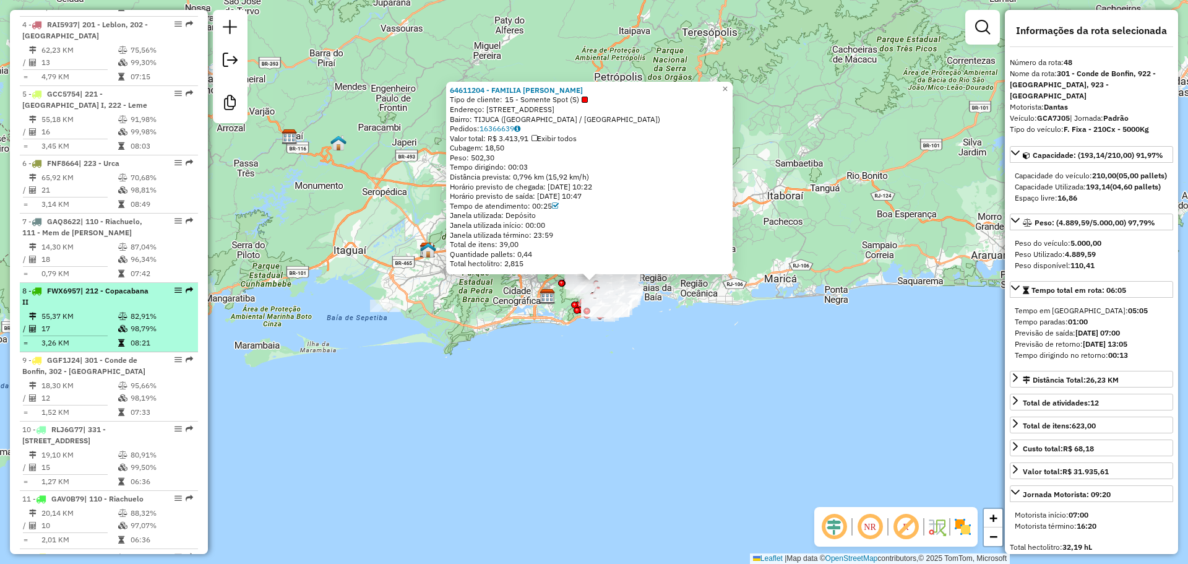
scroll to position [742, 0]
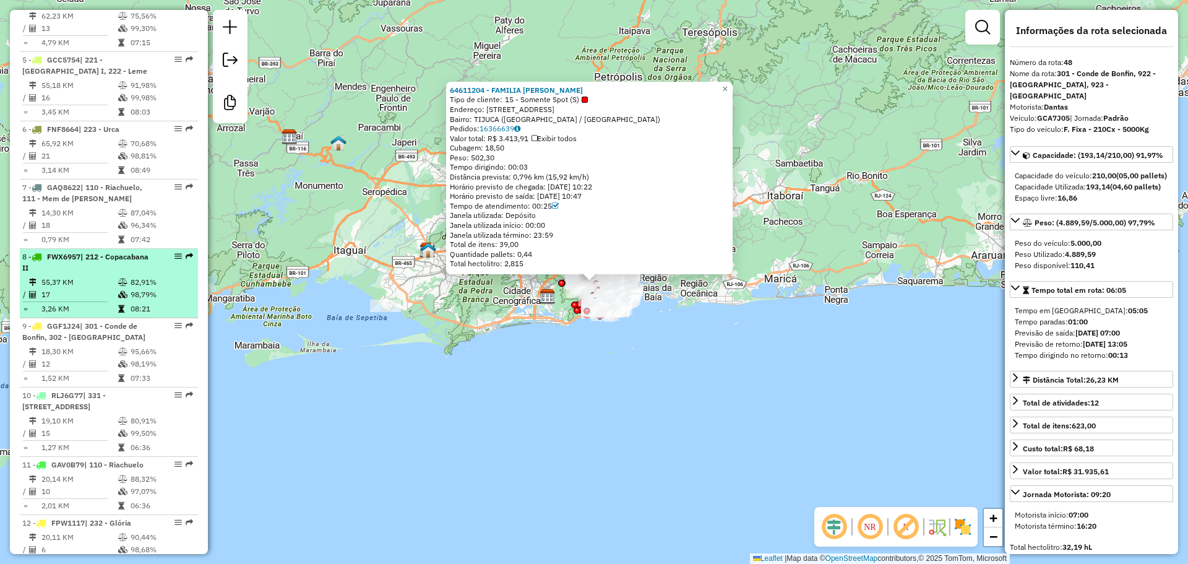
click at [143, 288] on td "82,91%" at bounding box center [161, 282] width 62 height 12
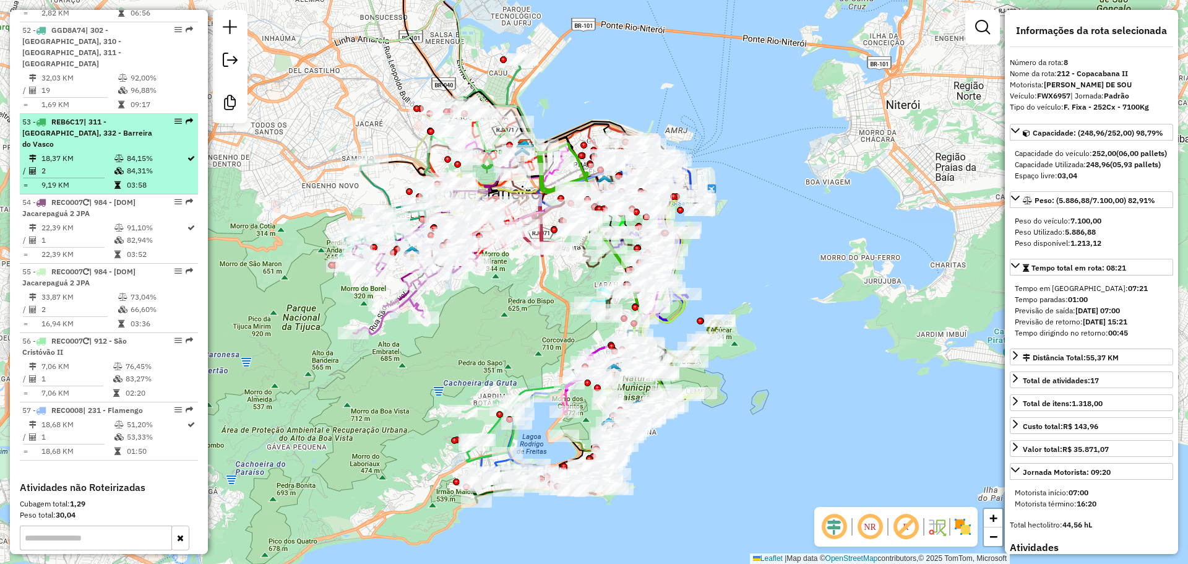
scroll to position [462, 0]
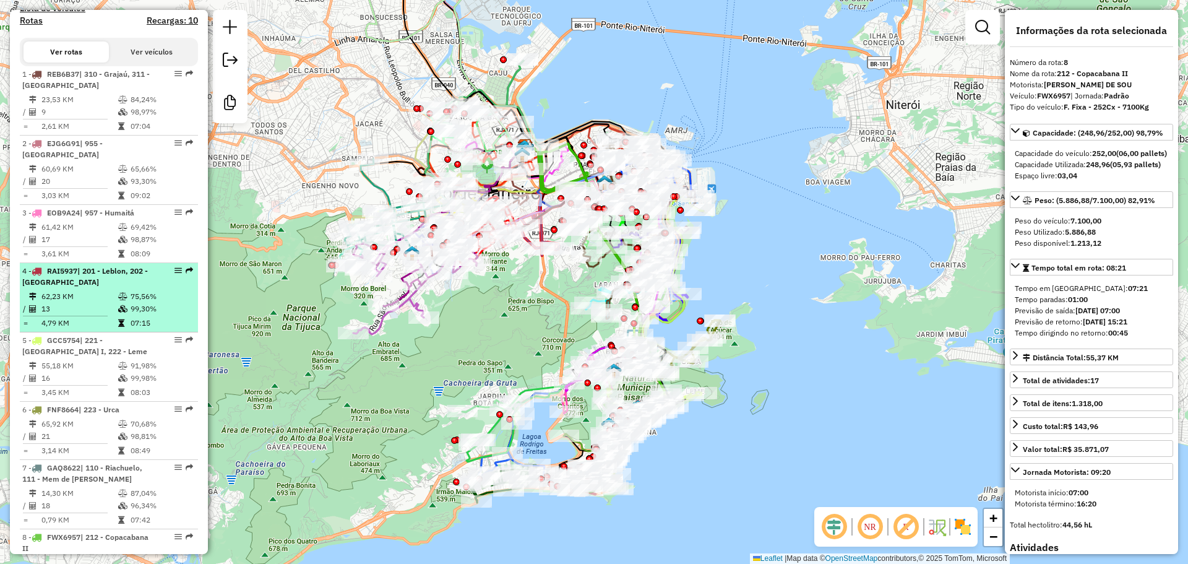
click at [74, 288] on div "4 - RAI5937 | 201 - Leblon, 202 - Ipanema" at bounding box center [87, 276] width 131 height 22
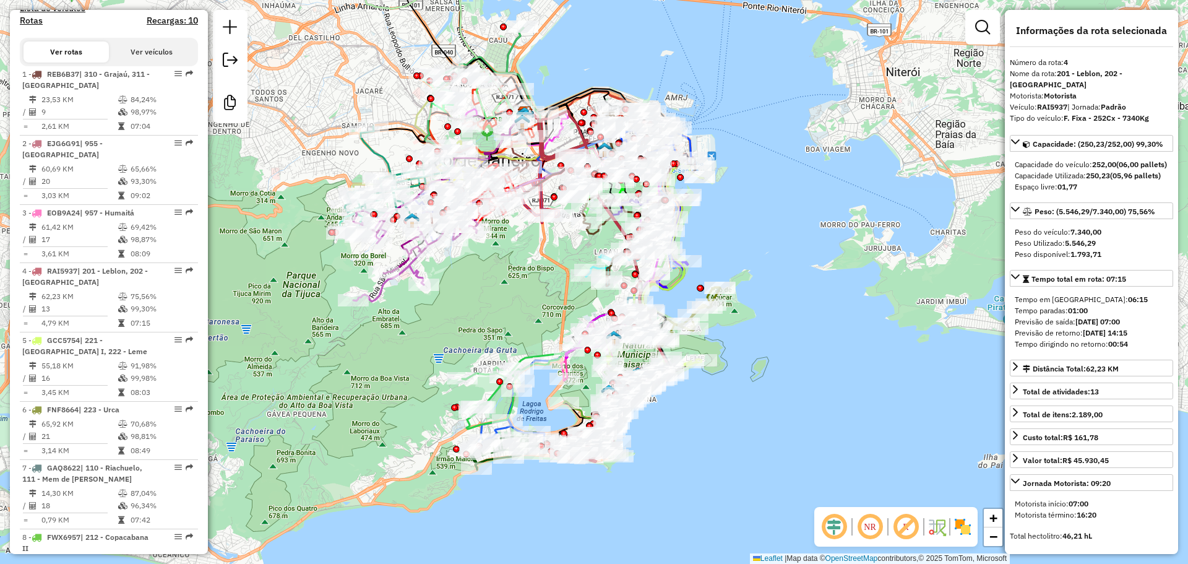
scroll to position [2100, 0]
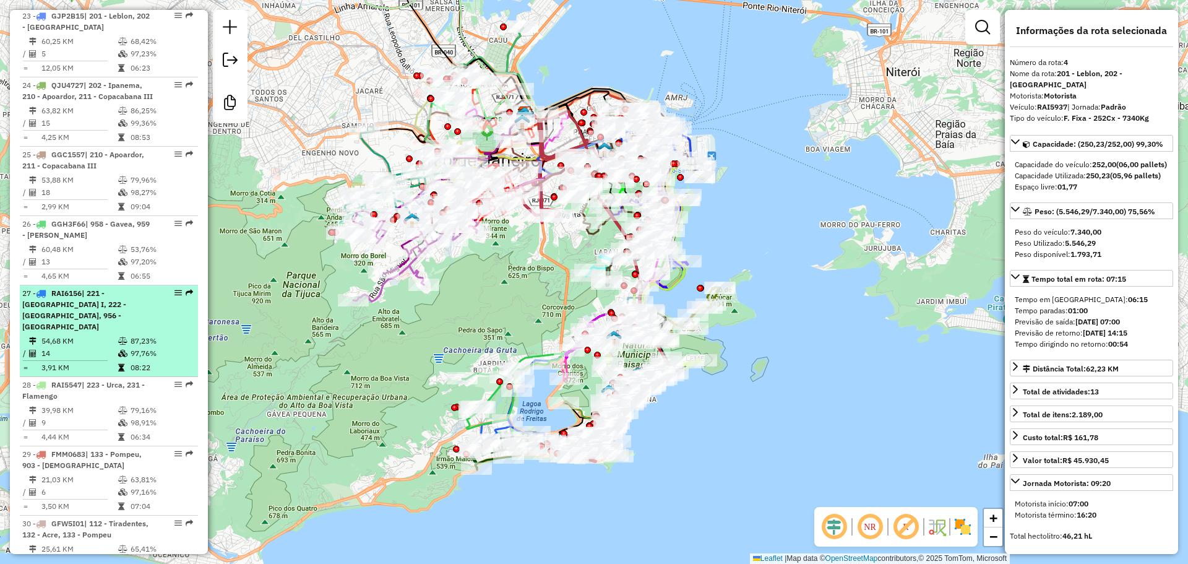
click at [107, 299] on div "27 - RAI6156 | 221 - Copacabana I, 222 - Leme, 956 - Botafogo" at bounding box center [87, 310] width 131 height 45
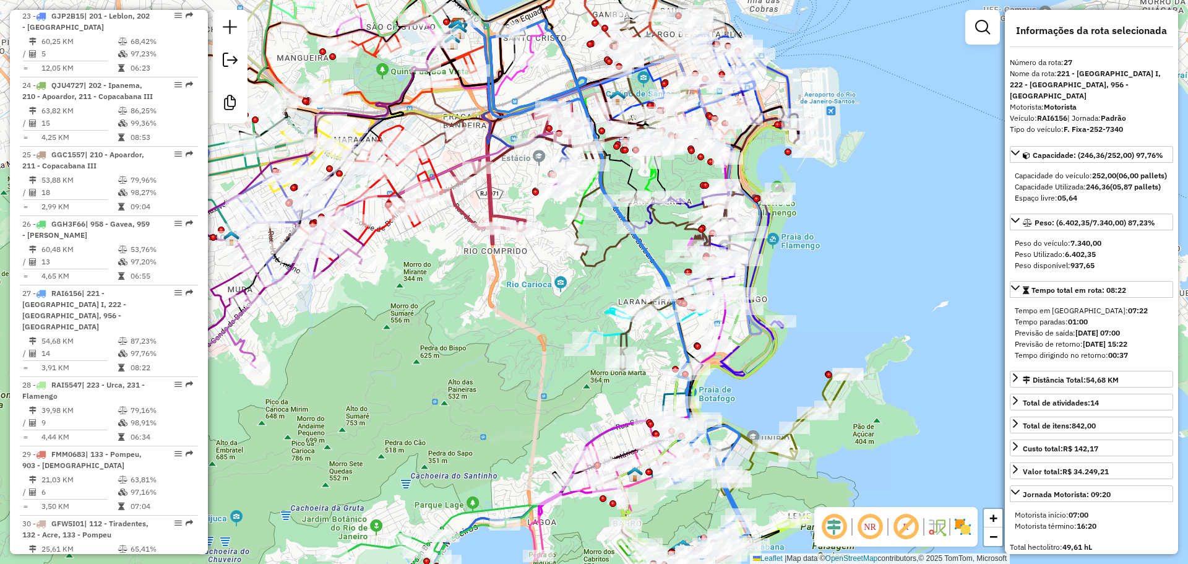
scroll to position [3600, 0]
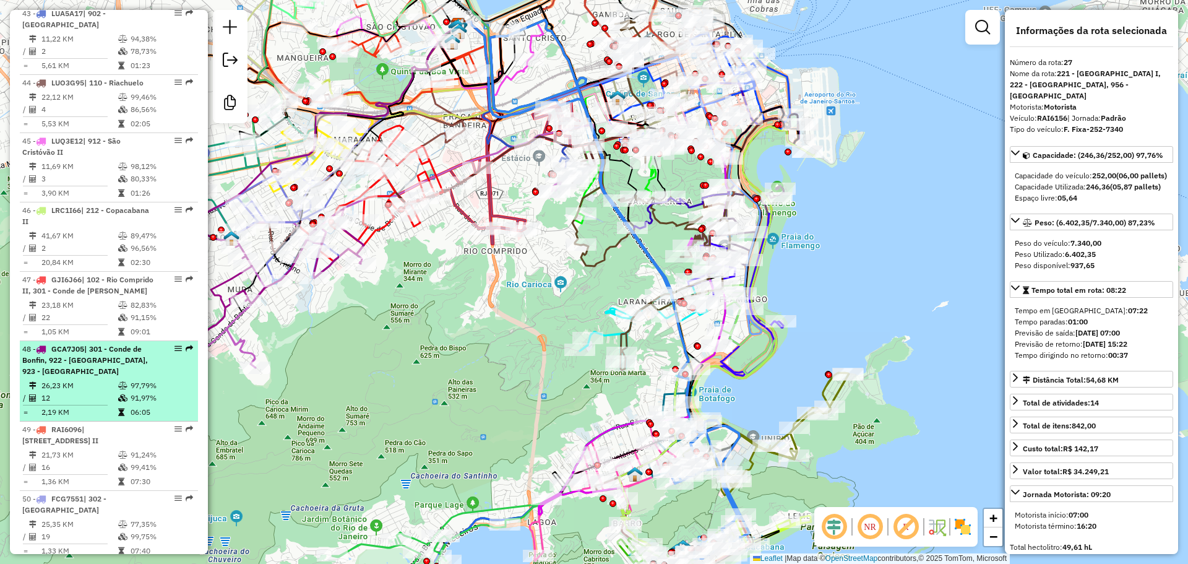
click at [106, 344] on span "| 301 - Conde de Bonfin, 922 - Usina, 923 - Andaraí" at bounding box center [85, 360] width 126 height 32
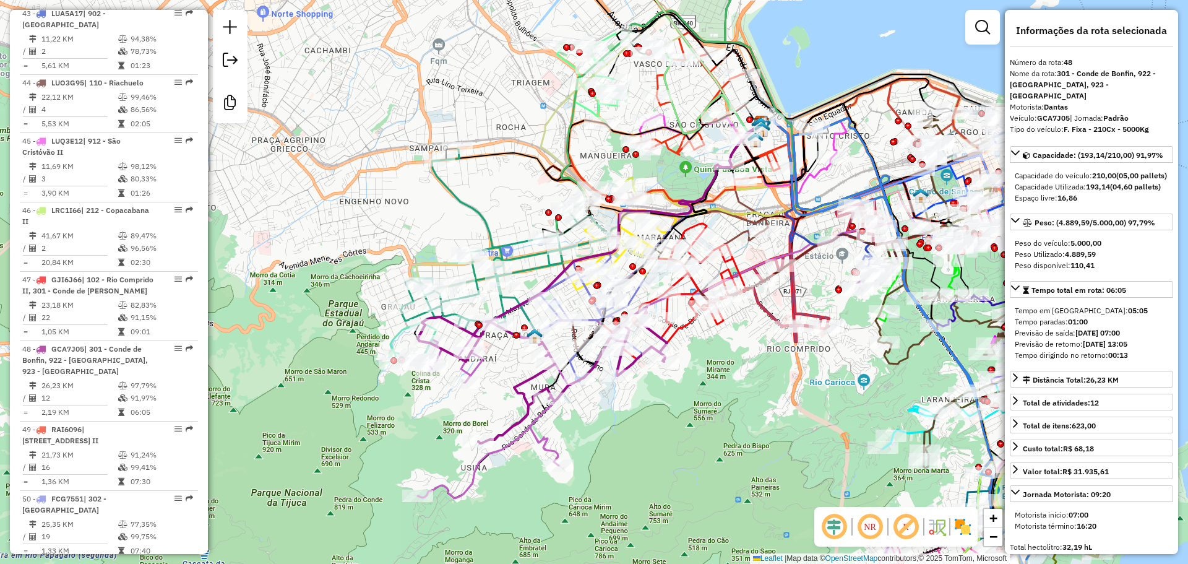
scroll to position [2655, 0]
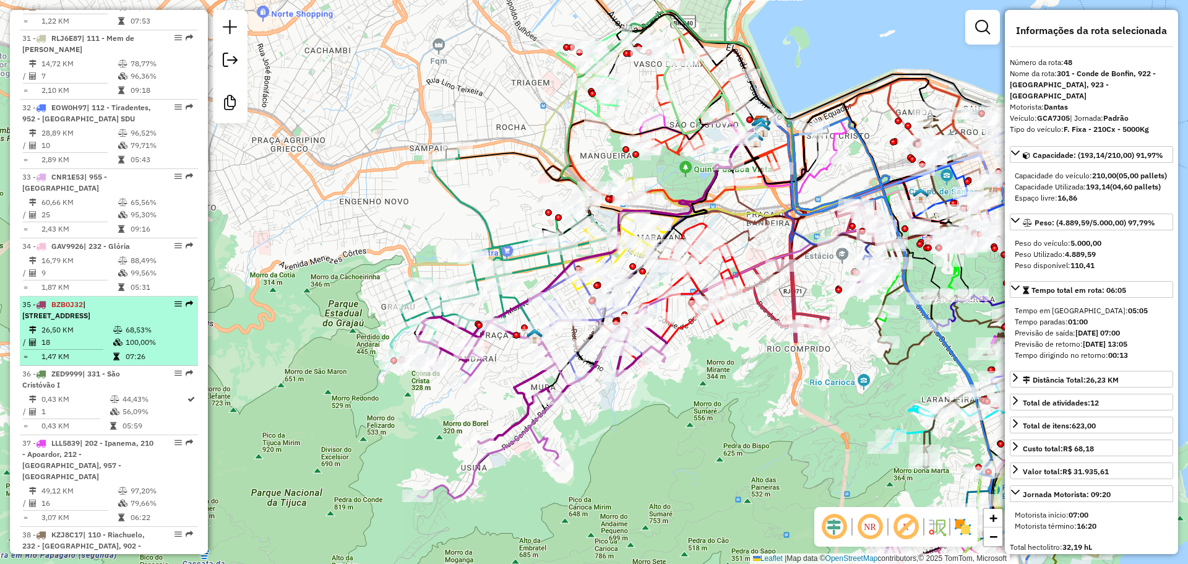
click at [87, 299] on span "| 103 - Rio Comprido I , 104 - Cidade Nova, 902 - Santa Tereza" at bounding box center [56, 309] width 68 height 20
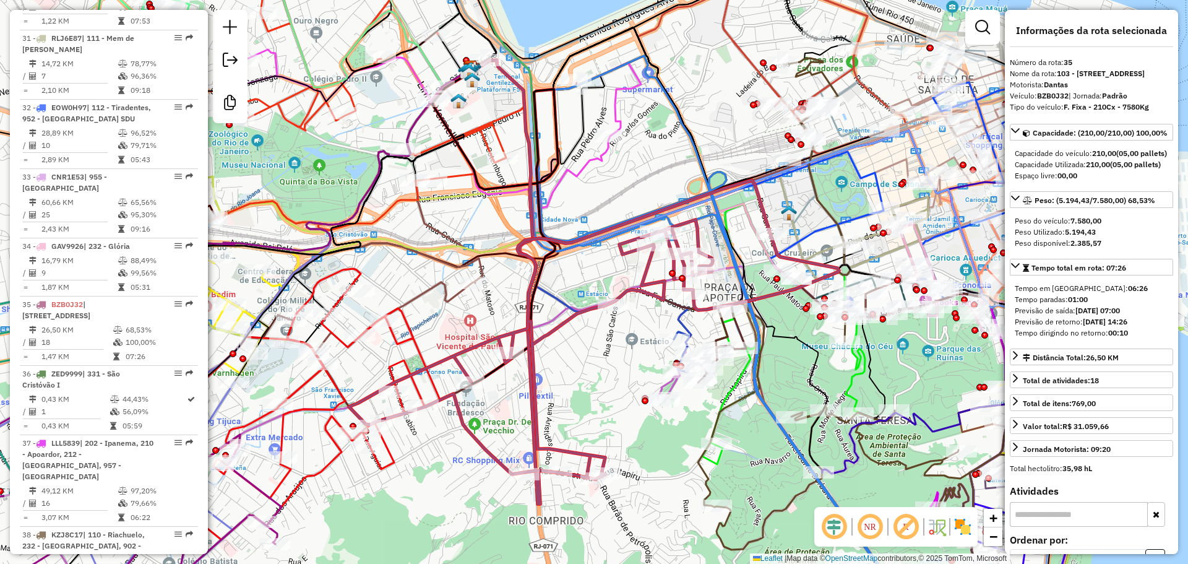
click at [461, 168] on icon at bounding box center [294, 87] width 423 height 286
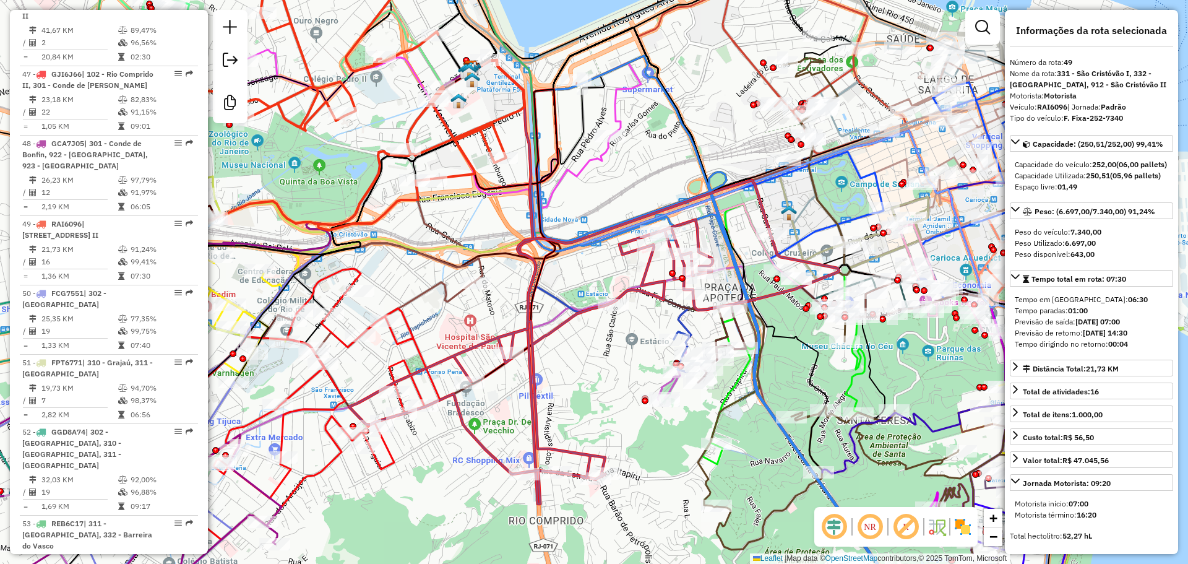
scroll to position [3933, 0]
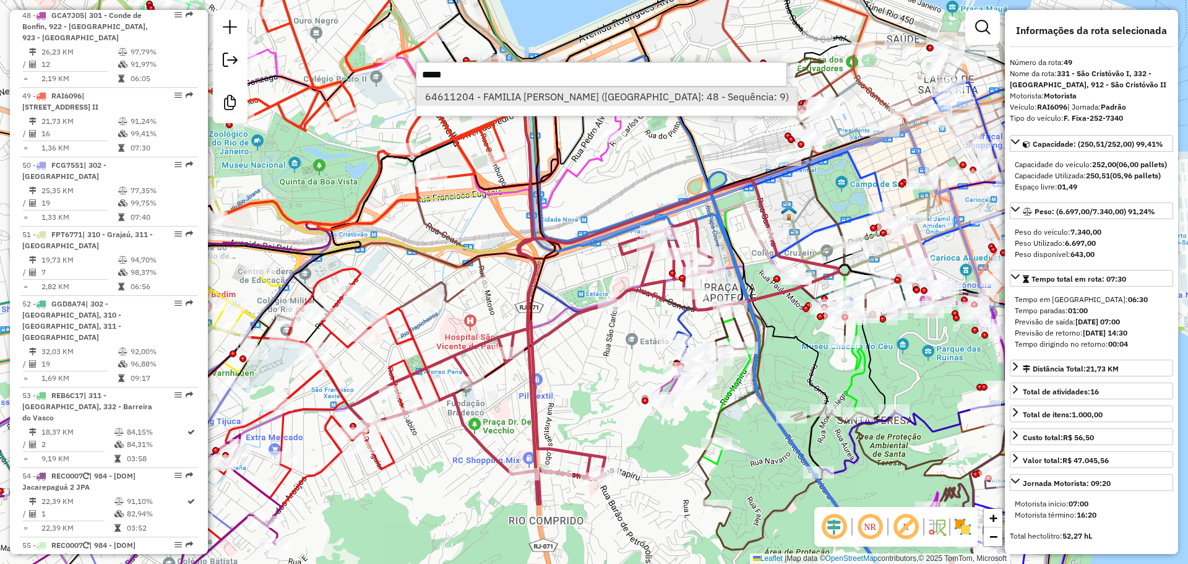
type input "*****"
click at [494, 93] on li "64611204 - FAMILIA ALMEIDA BAR (Rota: 48 - Sequência: 9)" at bounding box center [606, 96] width 380 height 19
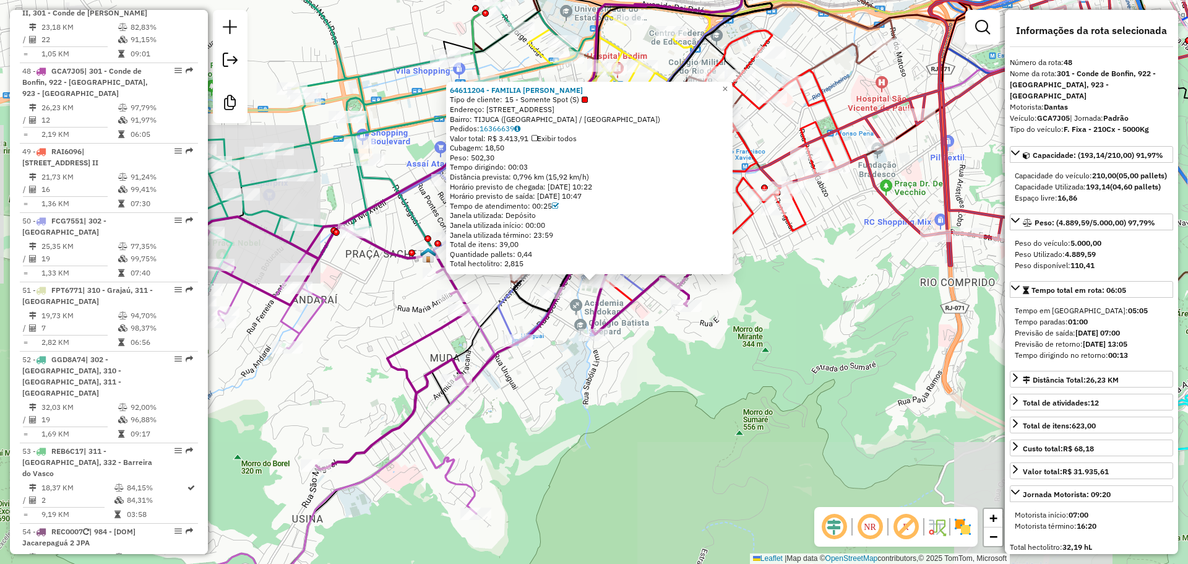
scroll to position [3864, 0]
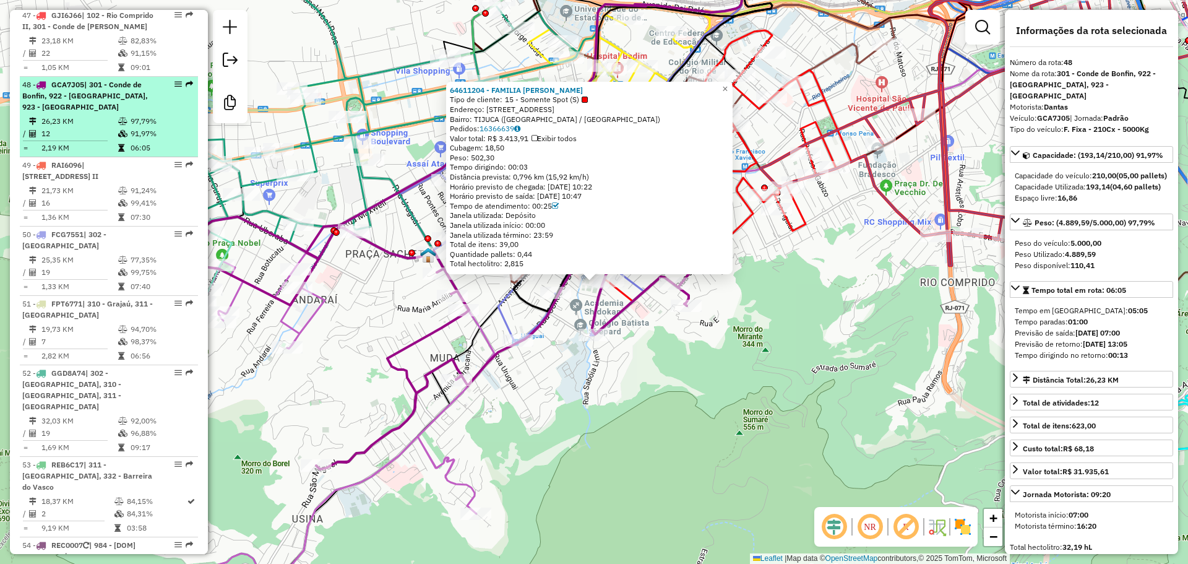
click at [106, 80] on span "| 301 - Conde de Bonfin, 922 - Usina, 923 - Andaraí" at bounding box center [85, 96] width 126 height 32
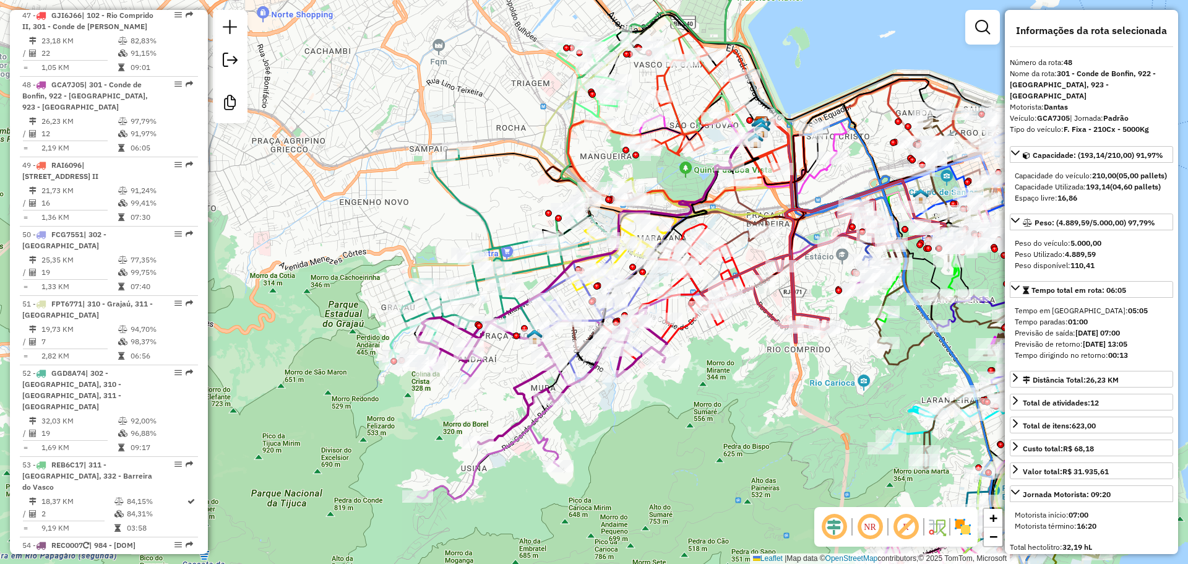
click at [634, 459] on div "Janela de atendimento Grade de atendimento Capacidade Transportadoras Veículos …" at bounding box center [594, 282] width 1188 height 564
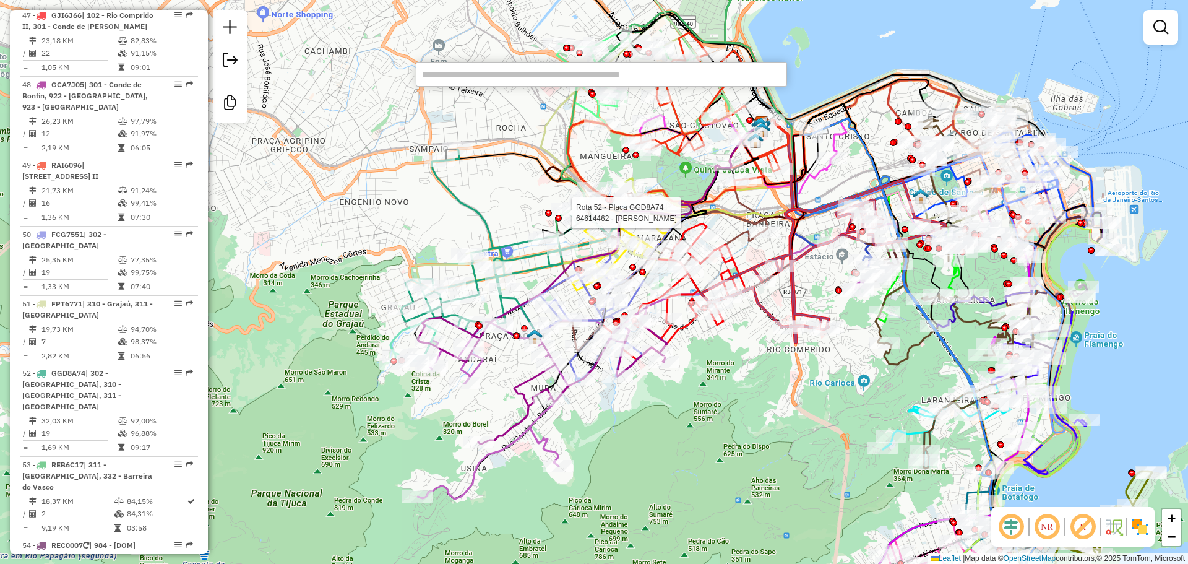
paste input "*****"
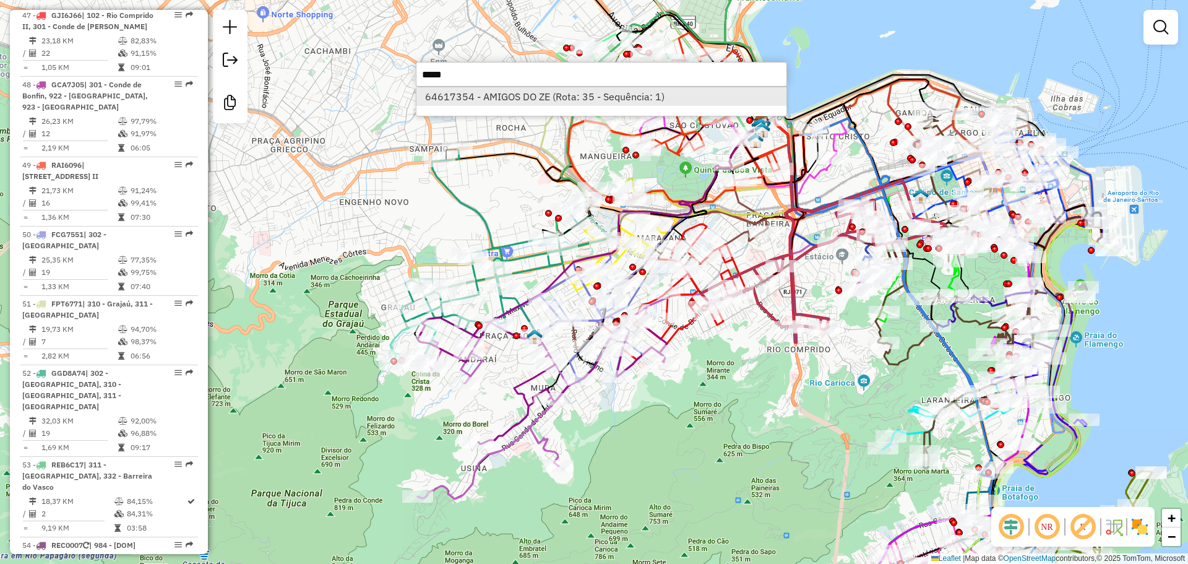
type input "*****"
click at [509, 100] on li "64617354 - AMIGOS DO ZE (Rota: 35 - Sequência: 1)" at bounding box center [601, 96] width 370 height 19
select select "**********"
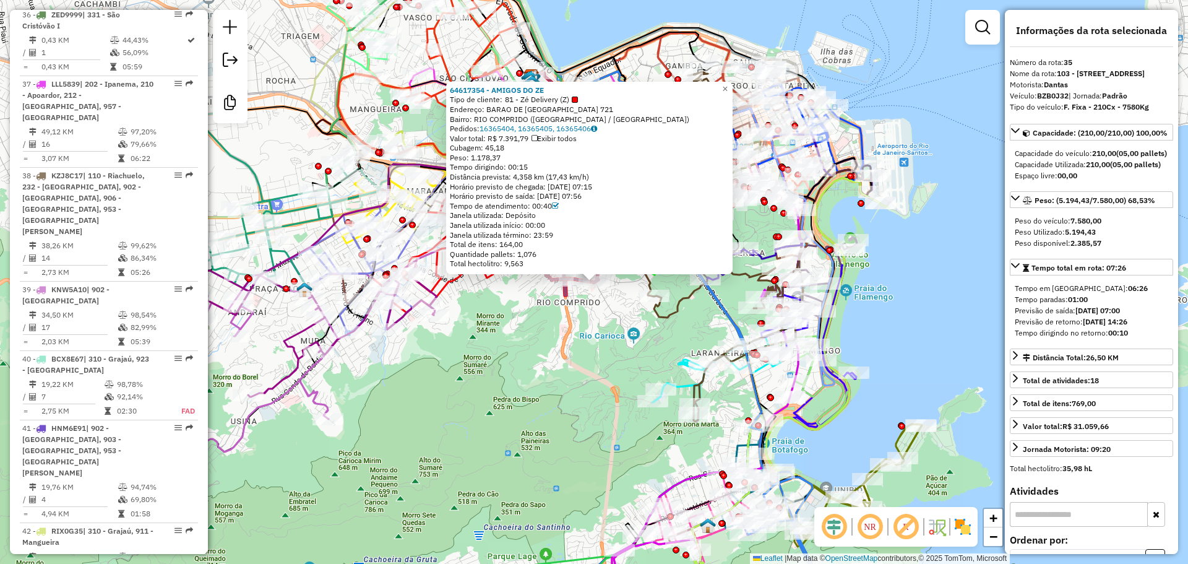
scroll to position [2919, 0]
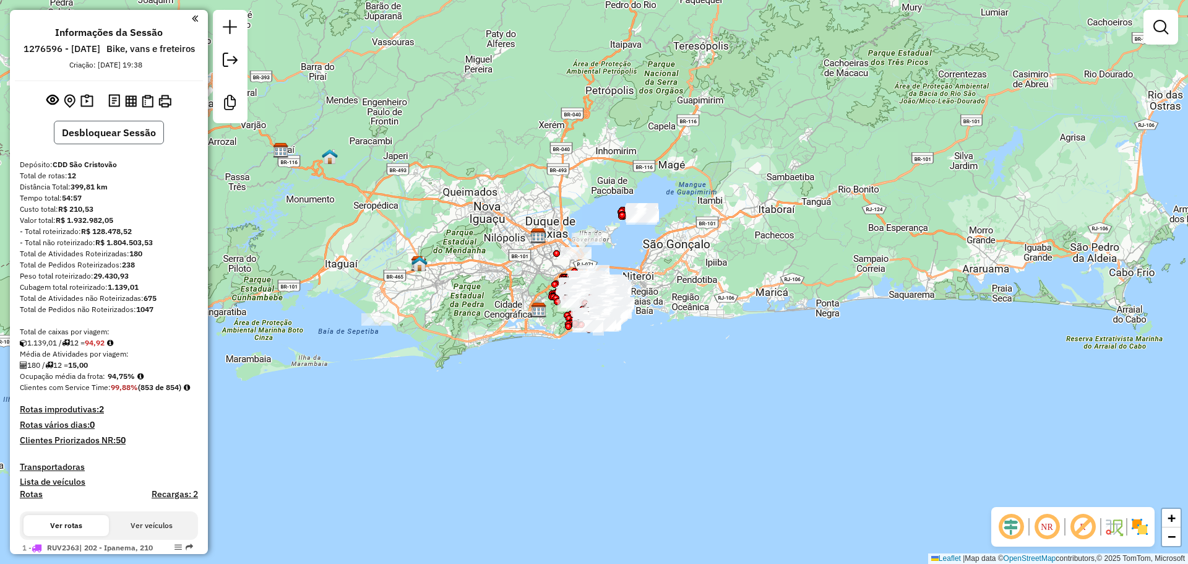
click at [114, 144] on button "Desbloquear Sessão" at bounding box center [109, 133] width 110 height 24
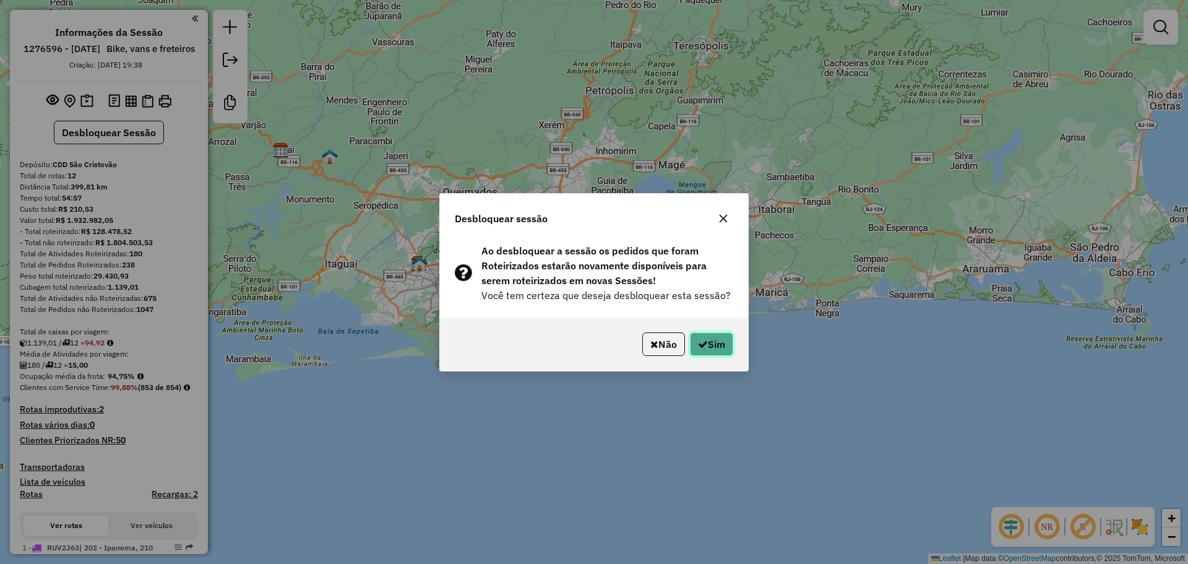
click at [704, 348] on icon "button" at bounding box center [703, 344] width 10 height 10
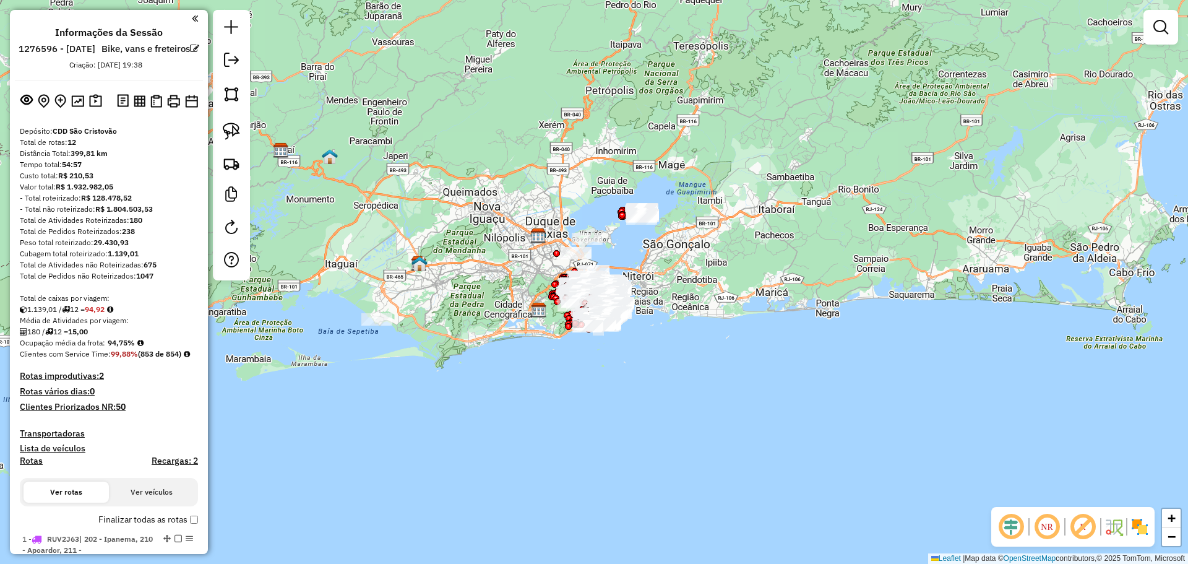
click at [455, 158] on div "Janela de atendimento Grade de atendimento Capacidade Transportadoras Veículos …" at bounding box center [594, 282] width 1188 height 564
click at [232, 164] on img at bounding box center [231, 163] width 17 height 17
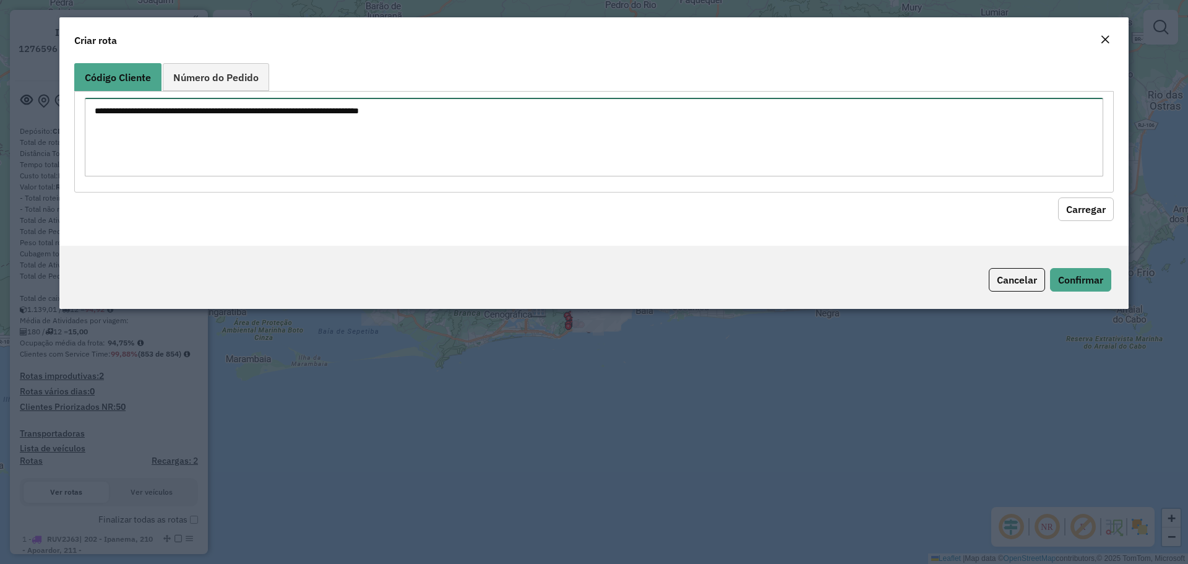
click at [238, 124] on textarea at bounding box center [594, 137] width 1018 height 79
paste textarea "******** ******** ********"
type textarea "******** ******** ********"
click at [1072, 203] on button "Carregar" at bounding box center [1086, 209] width 56 height 24
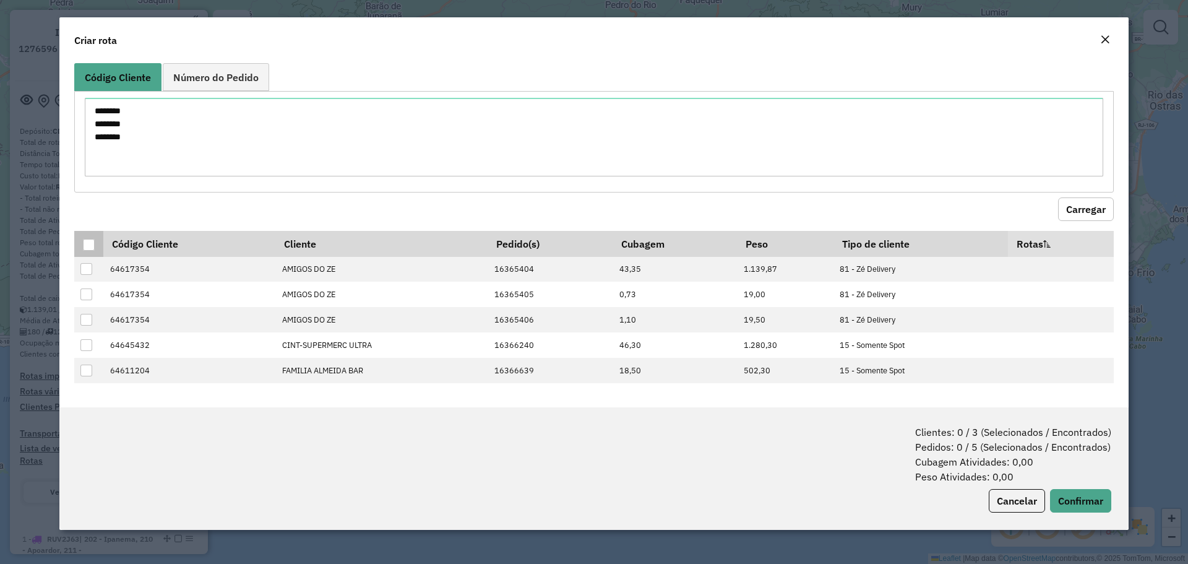
click at [90, 244] on div at bounding box center [89, 245] width 12 height 12
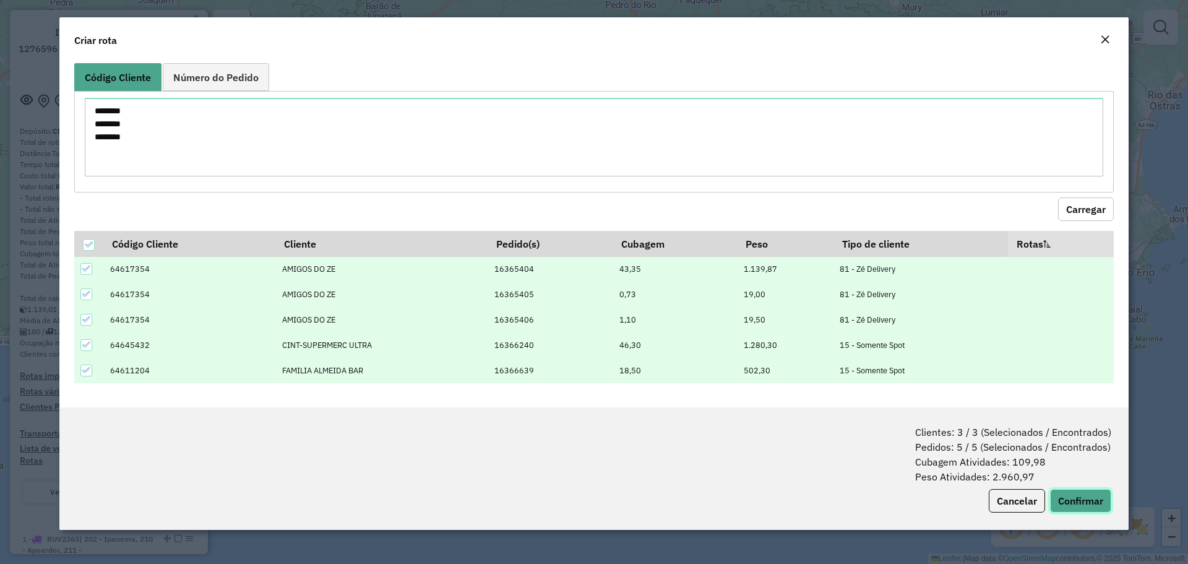
click at [1085, 505] on button "Confirmar" at bounding box center [1080, 501] width 61 height 24
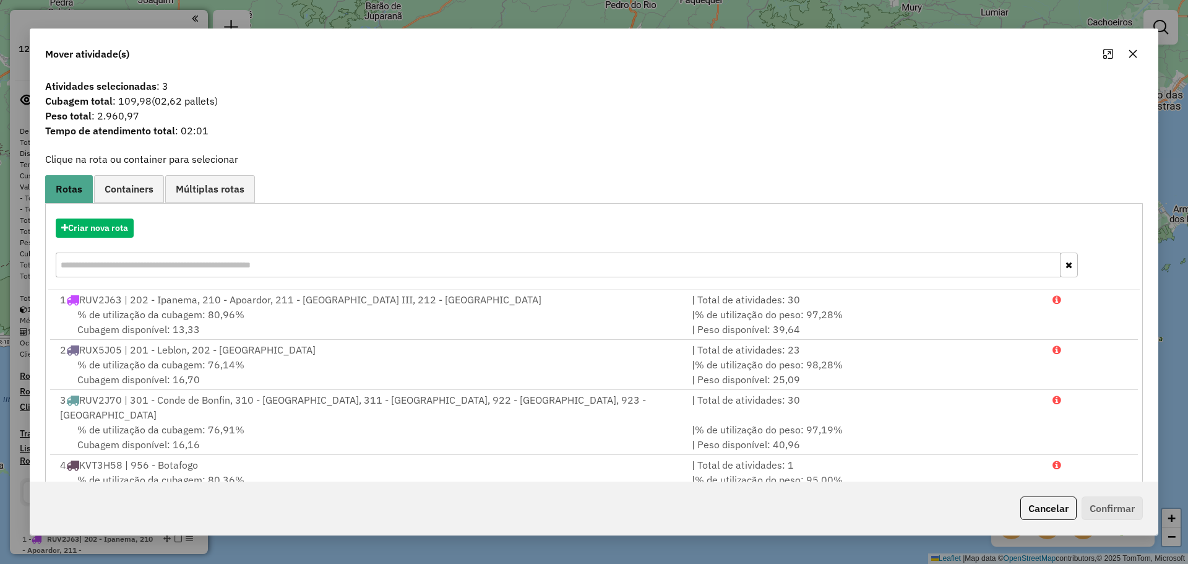
click at [204, 261] on input "text" at bounding box center [558, 264] width 1005 height 25
paste input "***"
type input "***"
click at [110, 233] on button "Criar nova rota" at bounding box center [95, 227] width 78 height 19
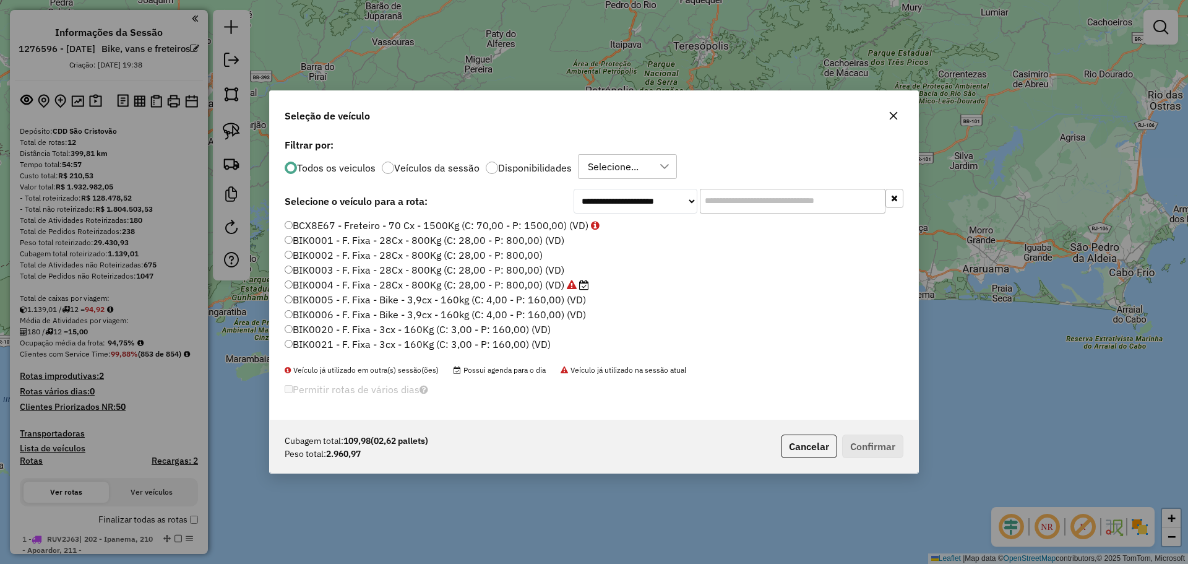
click at [752, 200] on div "**********" at bounding box center [594, 277] width 648 height 284
click at [716, 208] on input "text" at bounding box center [793, 201] width 186 height 25
click at [720, 201] on input "text" at bounding box center [793, 201] width 186 height 25
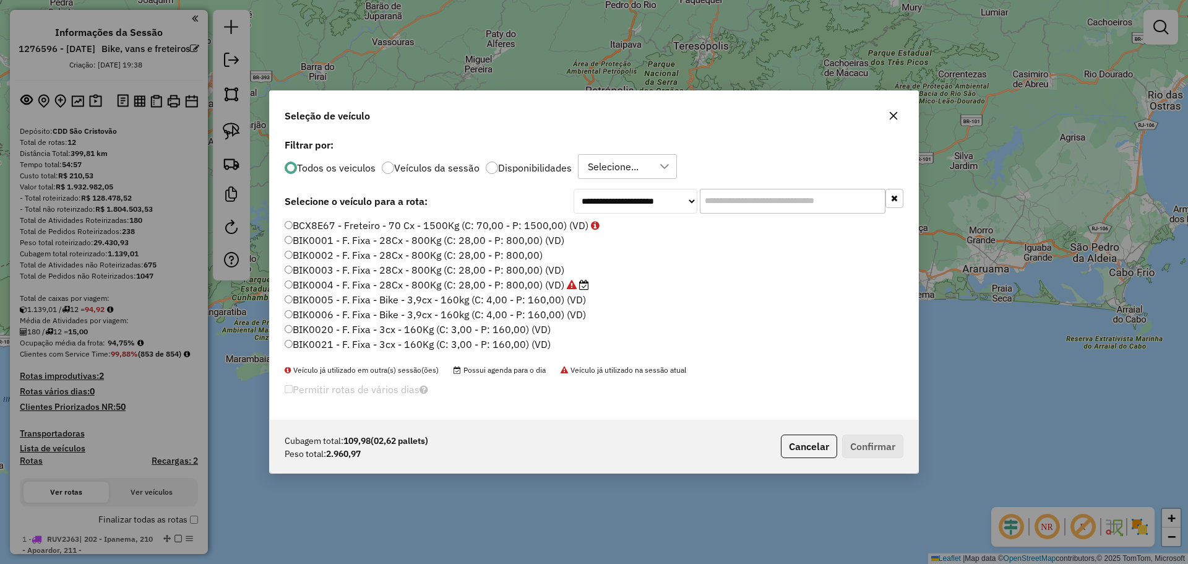
scroll to position [7, 4]
paste input "***"
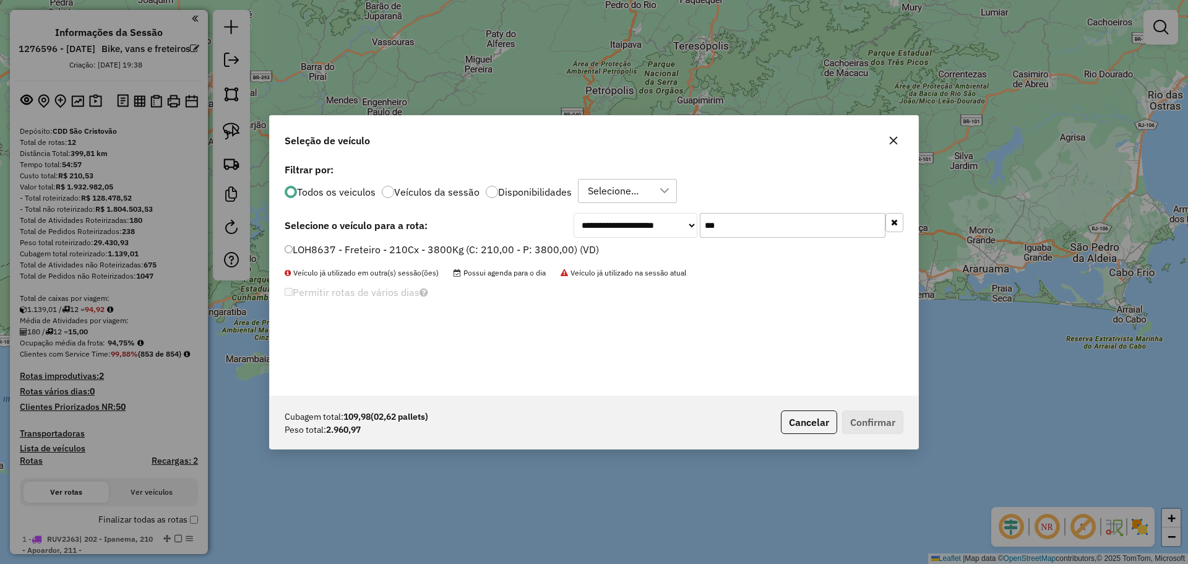
type input "***"
click at [503, 249] on label "LOH8637 - Freteiro - 210Cx - 3800Kg (C: 210,00 - P: 3800,00) (VD)" at bounding box center [442, 249] width 314 height 15
click at [805, 419] on button "Cancelar" at bounding box center [809, 422] width 56 height 24
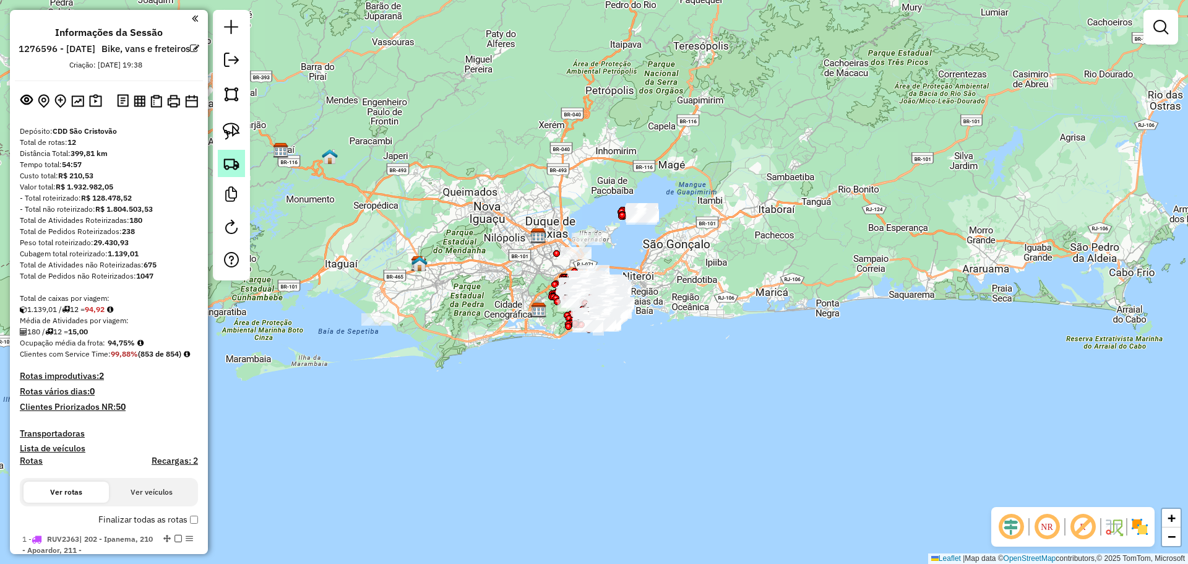
click at [230, 165] on img at bounding box center [231, 163] width 17 height 17
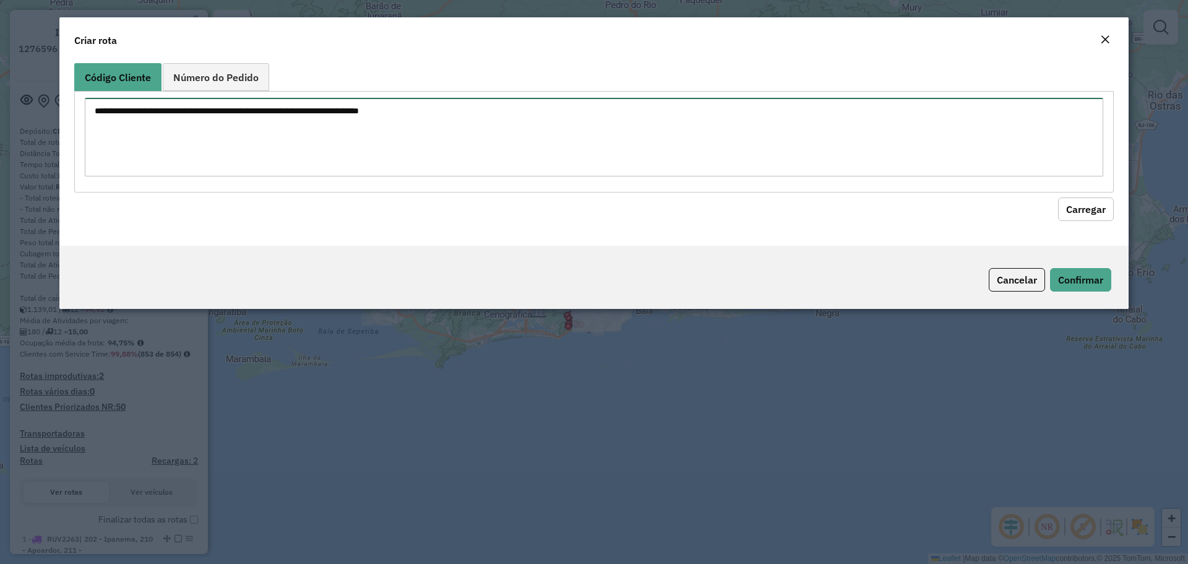
click at [301, 124] on textarea at bounding box center [594, 137] width 1018 height 79
paste textarea "***"
type textarea "***"
paste textarea "******** ******** ********"
type textarea "******** ******** ********"
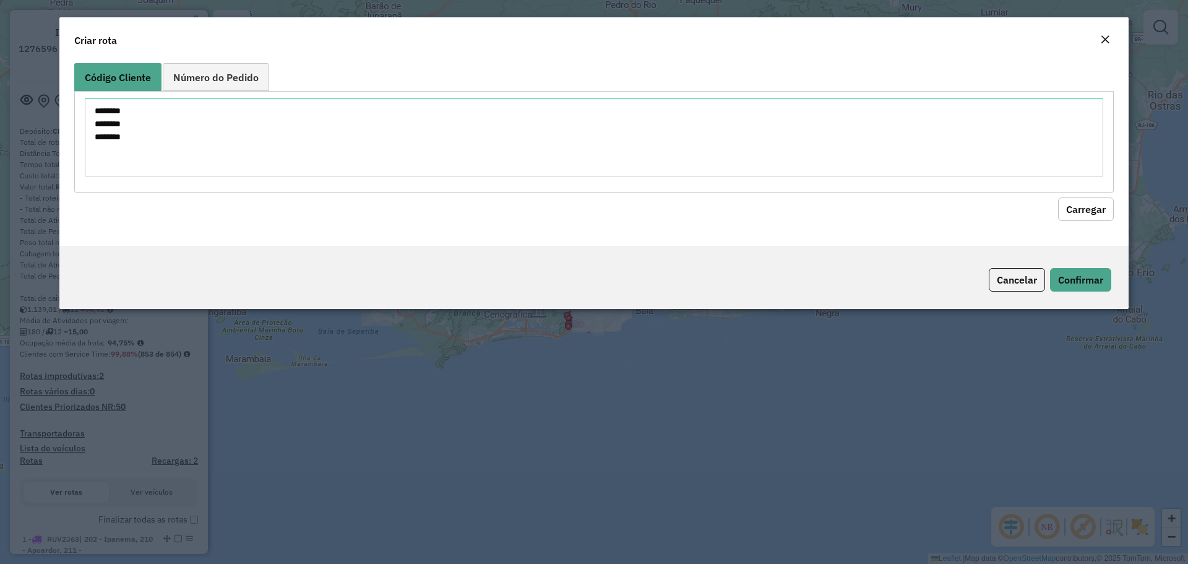
click at [1063, 204] on button "Carregar" at bounding box center [1086, 209] width 56 height 24
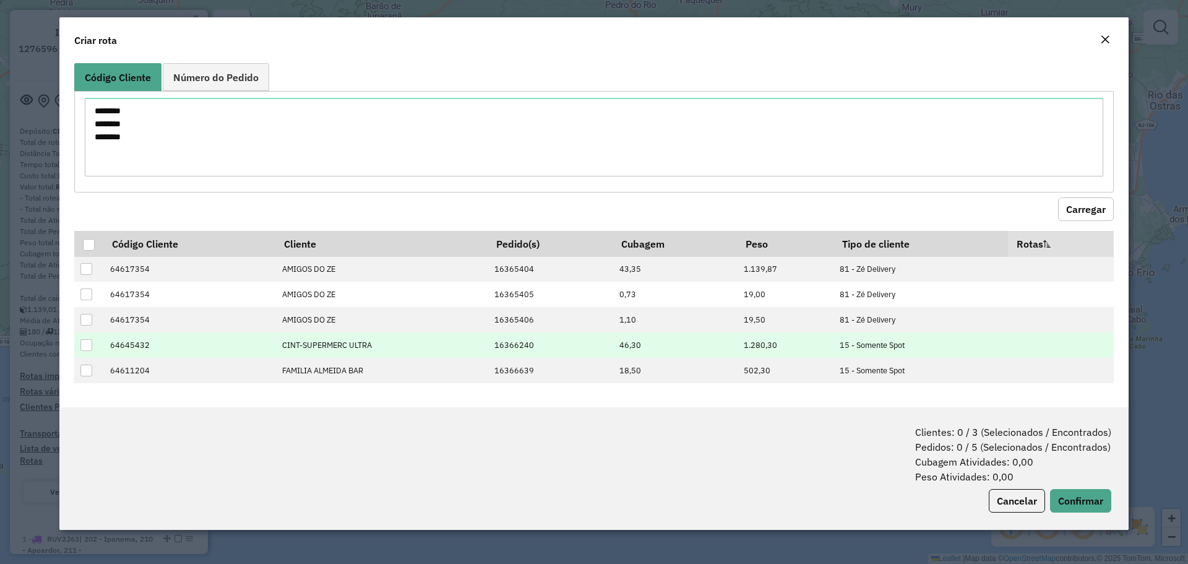
click at [898, 337] on td "15 - Somente Spot" at bounding box center [920, 344] width 174 height 25
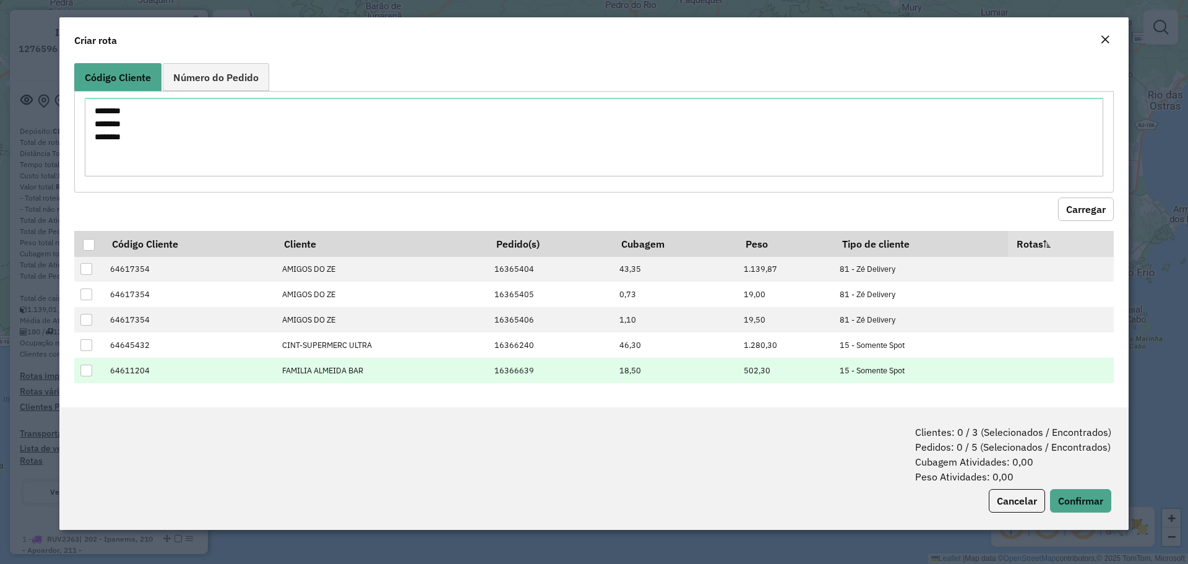
drag, startPoint x: 158, startPoint y: 372, endPoint x: 124, endPoint y: 376, distance: 34.2
click at [124, 376] on td "64611204" at bounding box center [189, 370] width 172 height 25
copy td "11204"
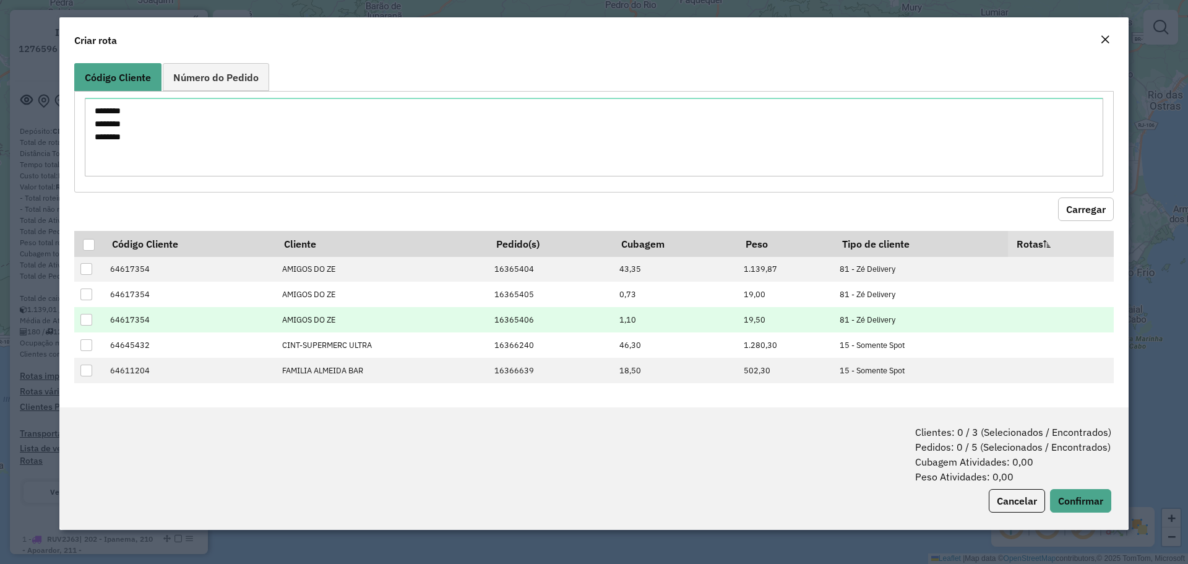
drag, startPoint x: 154, startPoint y: 319, endPoint x: 123, endPoint y: 314, distance: 31.3
click at [123, 314] on td "64617354" at bounding box center [189, 319] width 172 height 25
copy td "17354"
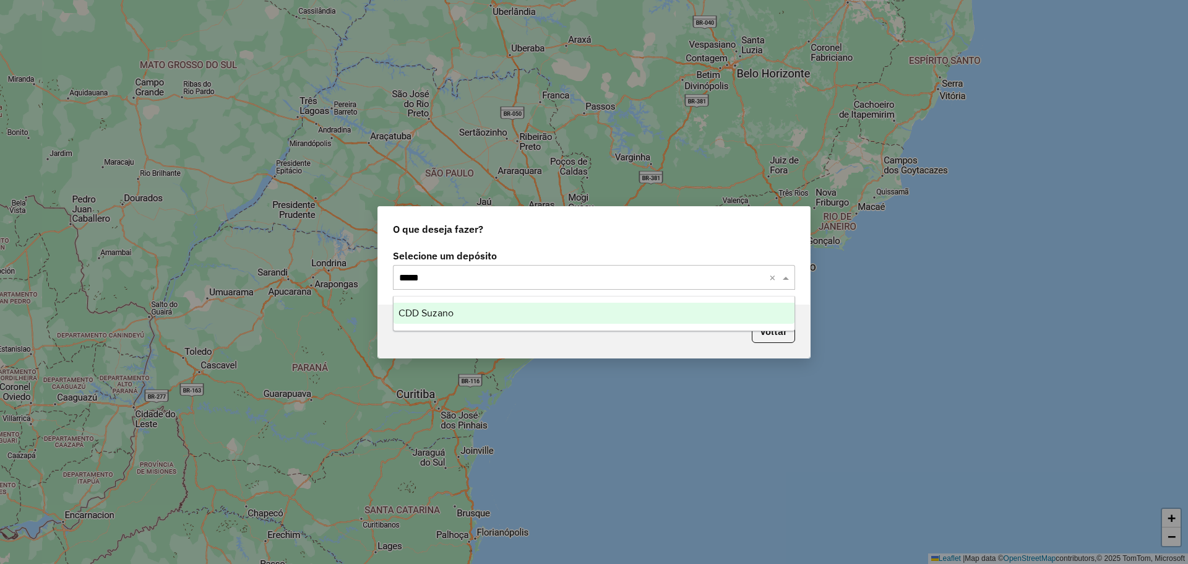
type input "******"
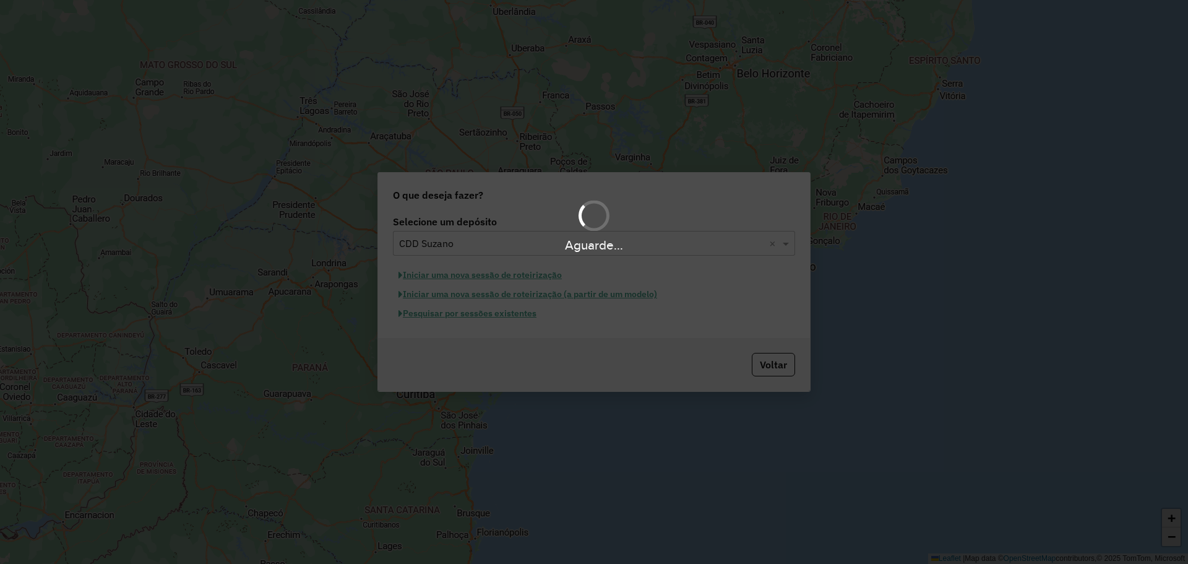
click at [486, 317] on div "Aguarde..." at bounding box center [594, 282] width 1188 height 564
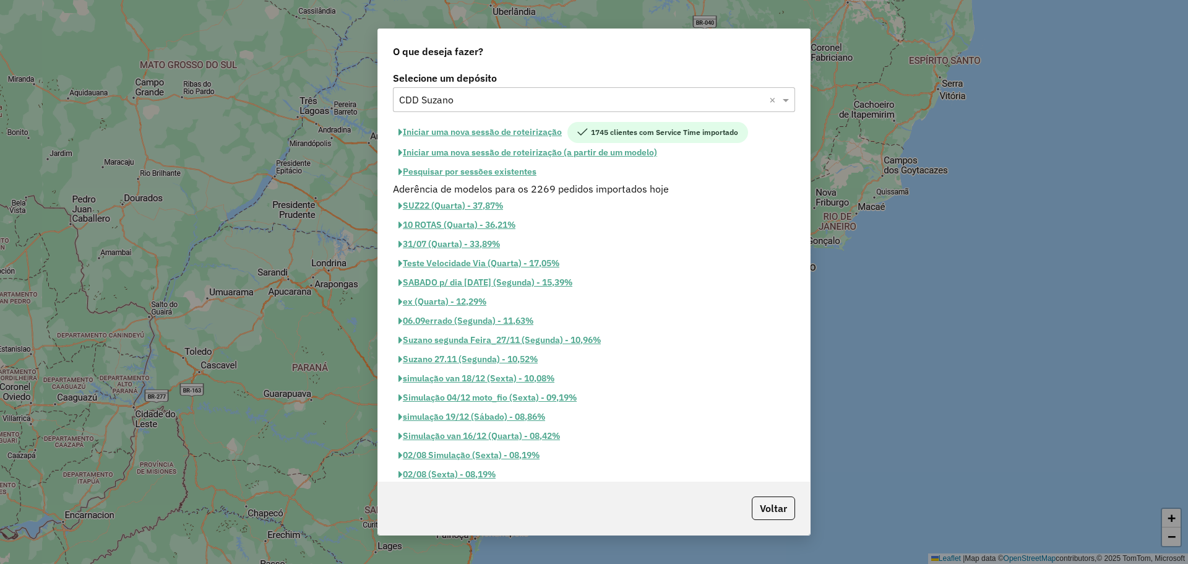
click at [470, 173] on button "Pesquisar por sessões existentes" at bounding box center [467, 171] width 149 height 19
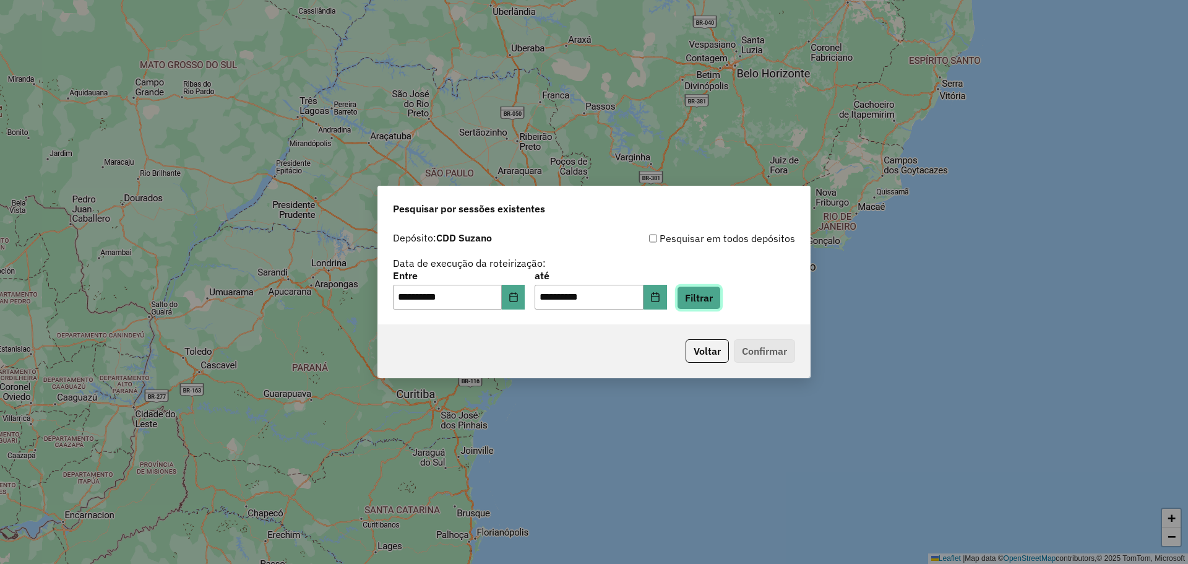
click at [721, 299] on button "Filtrar" at bounding box center [699, 298] width 44 height 24
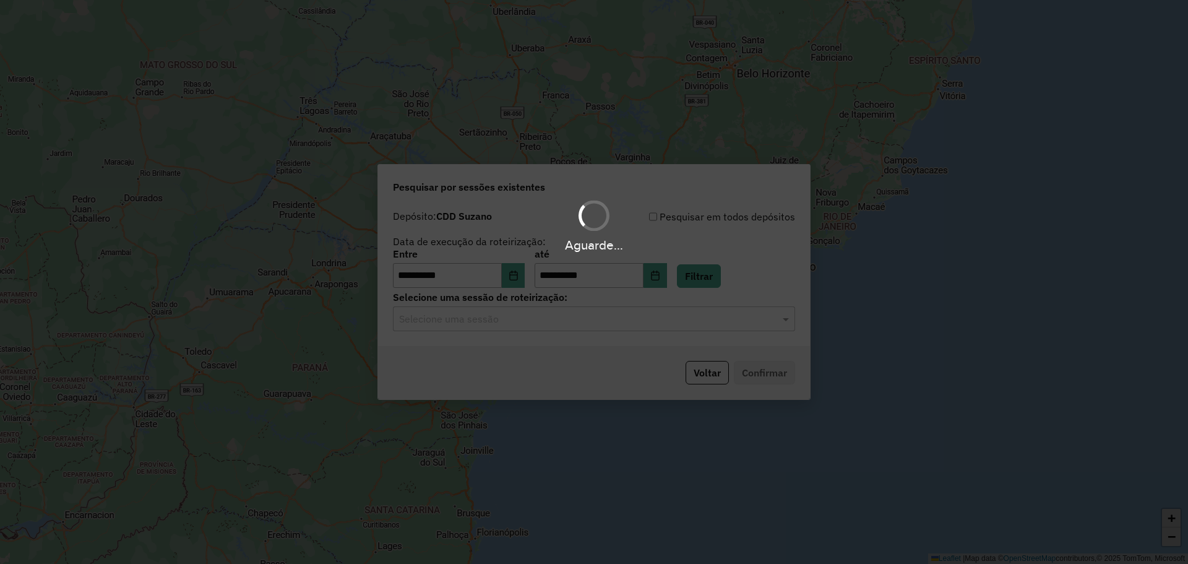
click at [633, 318] on div "Aguarde..." at bounding box center [594, 282] width 1188 height 564
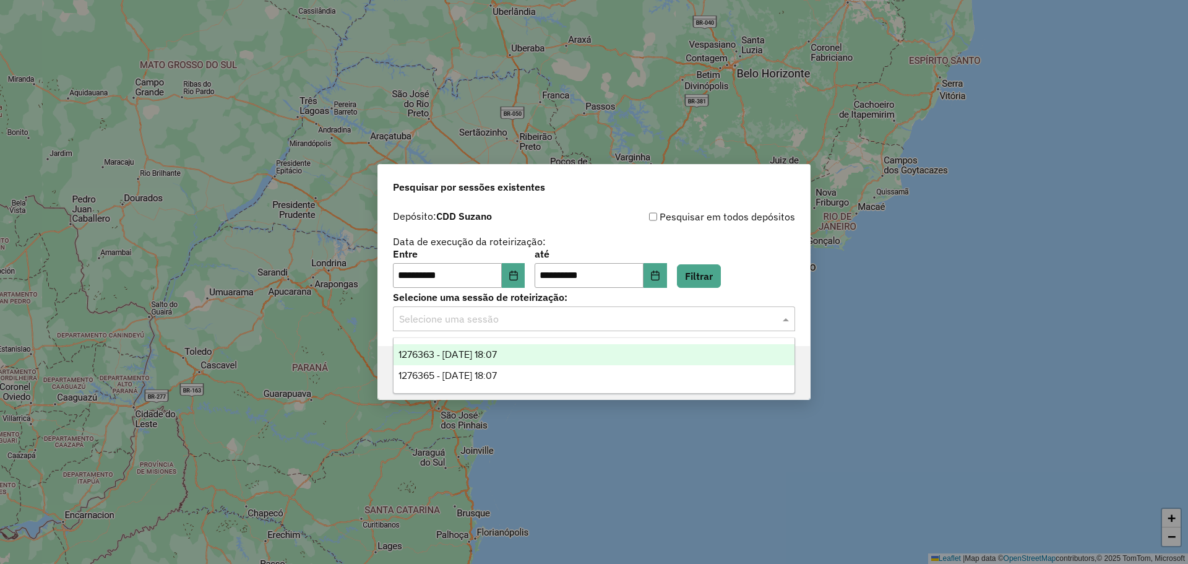
drag, startPoint x: 619, startPoint y: 321, endPoint x: 520, endPoint y: 351, distance: 103.9
click at [619, 321] on input "text" at bounding box center [581, 319] width 365 height 15
drag, startPoint x: 517, startPoint y: 356, endPoint x: 747, endPoint y: 384, distance: 231.9
click at [497, 356] on span "1276363 - [DATE] 18:07" at bounding box center [447, 354] width 98 height 11
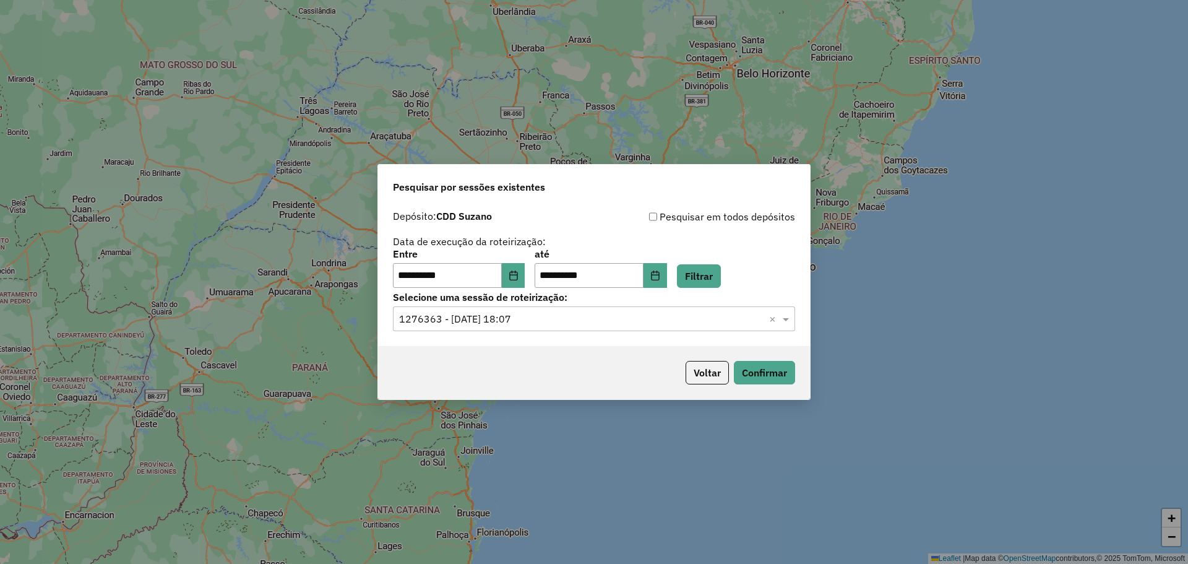
drag, startPoint x: 588, startPoint y: 304, endPoint x: 591, endPoint y: 316, distance: 12.6
click at [588, 304] on div "Selecione uma sessão de roteirização: Selecione uma sessão × 1276363 - [DATE] 1…" at bounding box center [594, 312] width 402 height 38
drag, startPoint x: 593, startPoint y: 320, endPoint x: 591, endPoint y: 328, distance: 8.1
click at [593, 319] on input "text" at bounding box center [581, 319] width 365 height 15
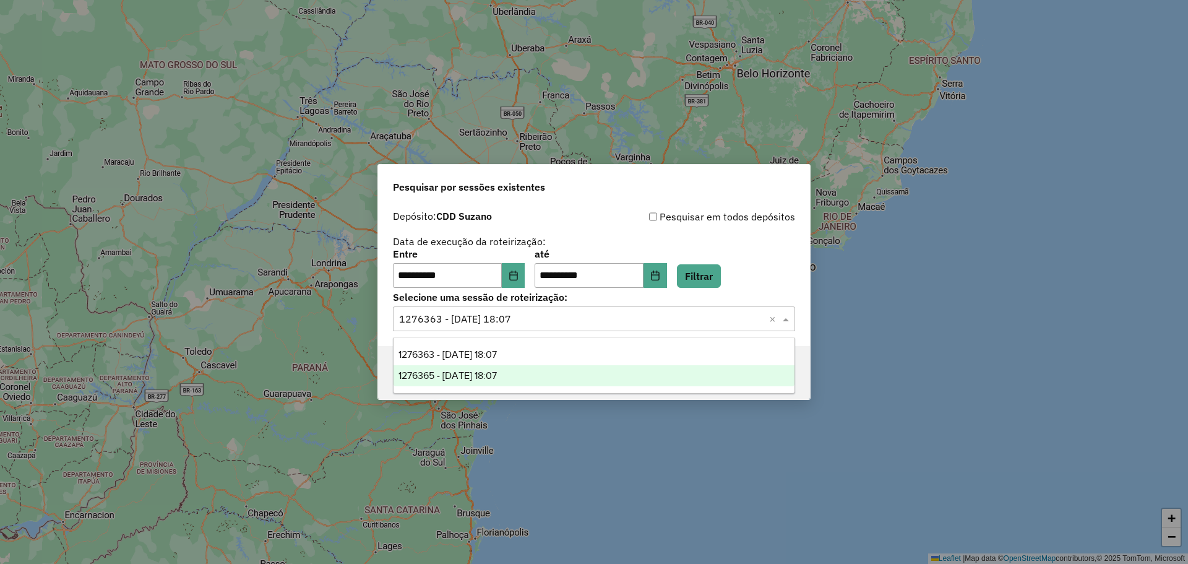
click at [574, 374] on div "1276365 - 16/09/2025 18:07" at bounding box center [593, 375] width 401 height 21
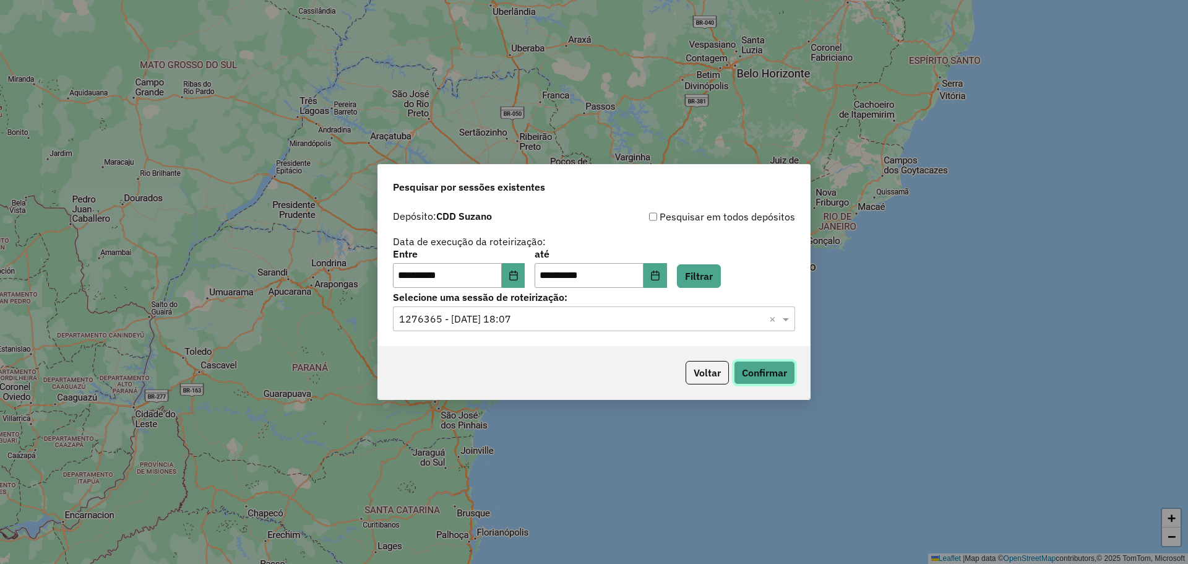
click at [756, 376] on button "Confirmar" at bounding box center [764, 373] width 61 height 24
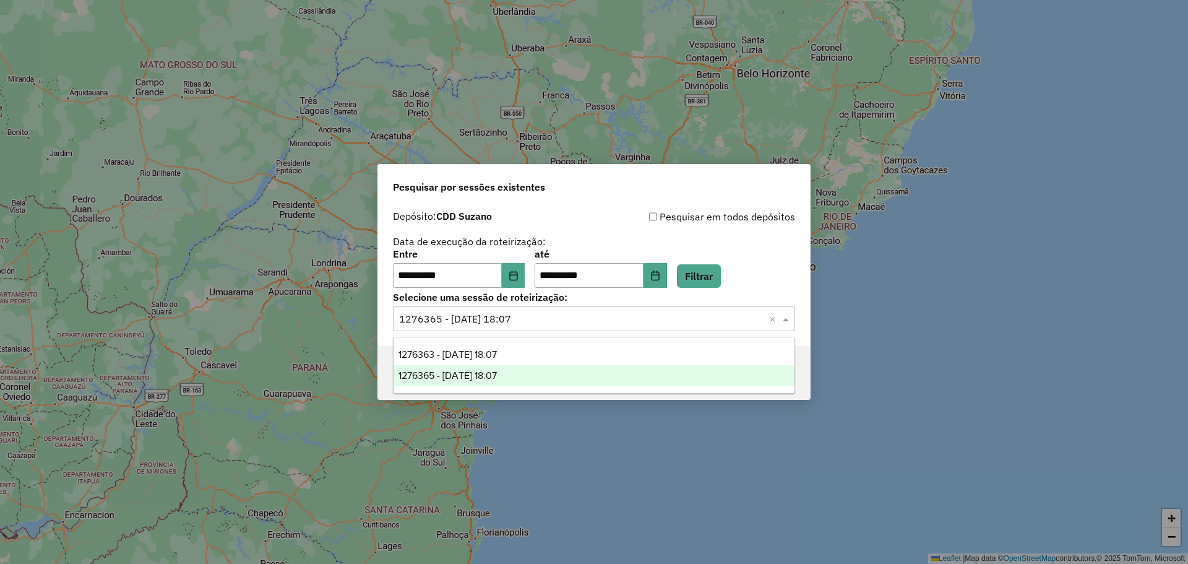
click at [484, 329] on div "Selecione uma sessão × 1276365 - 16/09/2025 18:07 ×" at bounding box center [594, 318] width 402 height 25
click at [520, 359] on div "1276363 - 16/09/2025 18:07" at bounding box center [593, 354] width 401 height 21
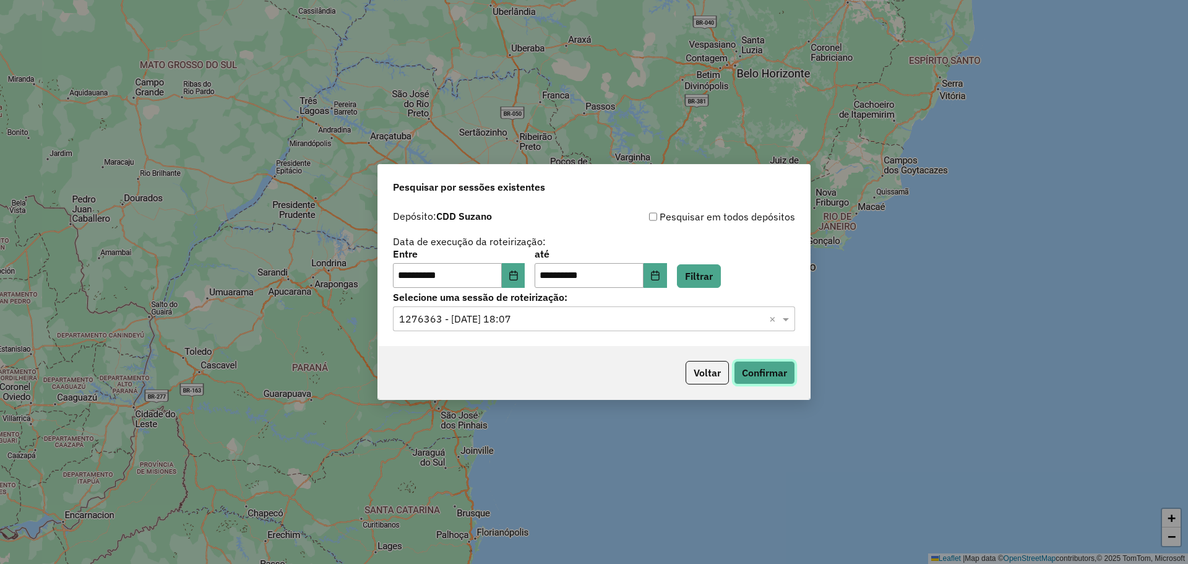
click at [752, 377] on button "Confirmar" at bounding box center [764, 373] width 61 height 24
click at [667, 280] on button "Choose Date" at bounding box center [655, 275] width 24 height 25
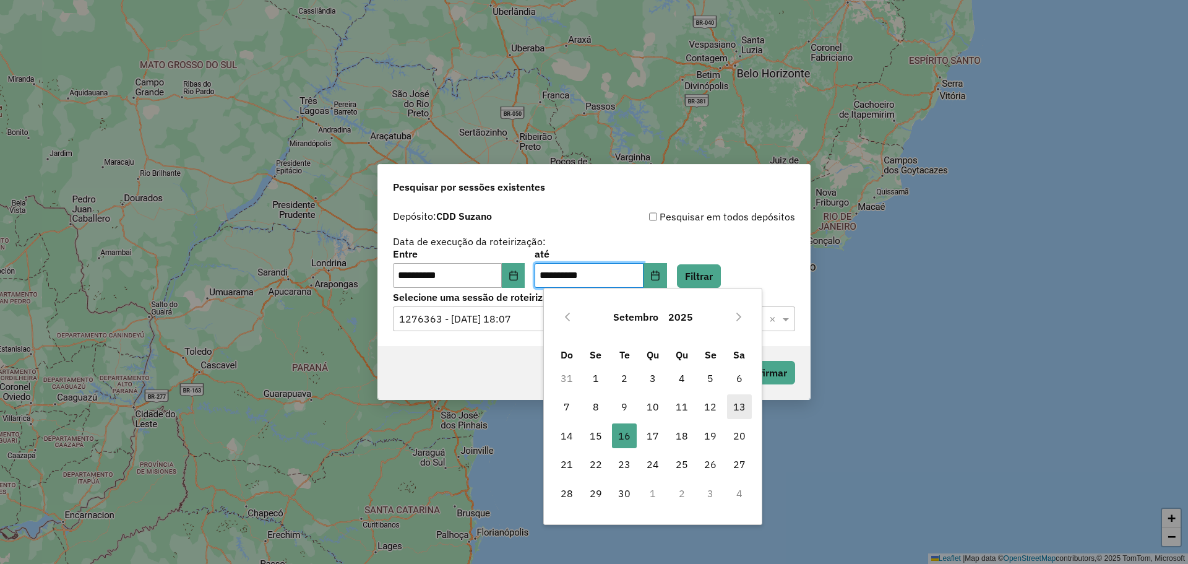
click at [739, 412] on span "13" at bounding box center [739, 406] width 25 height 25
type input "**********"
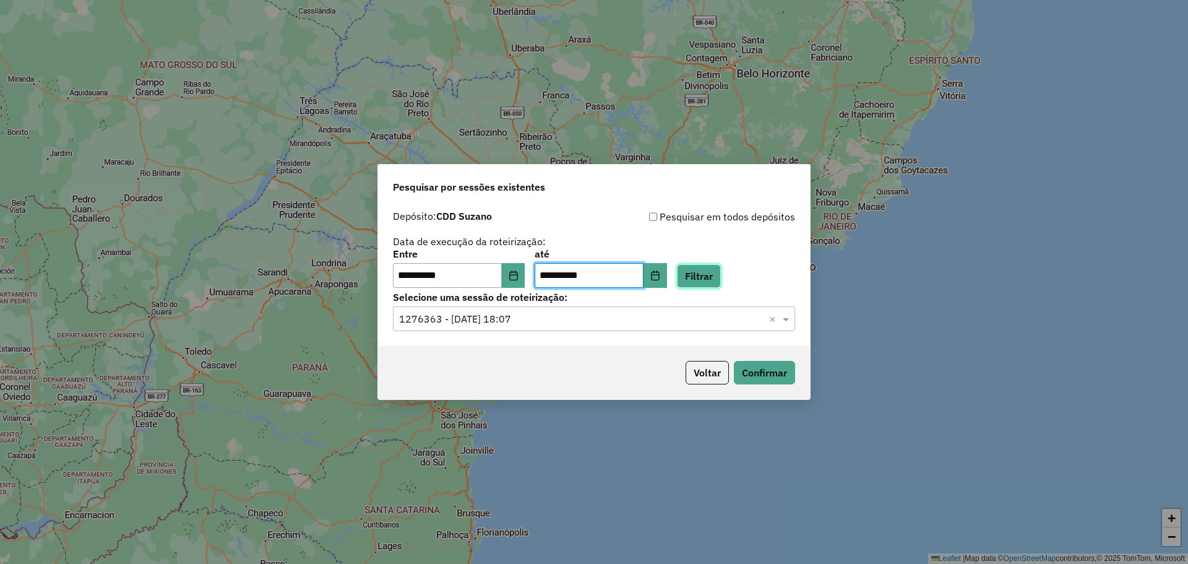
click at [717, 271] on button "Filtrar" at bounding box center [699, 276] width 44 height 24
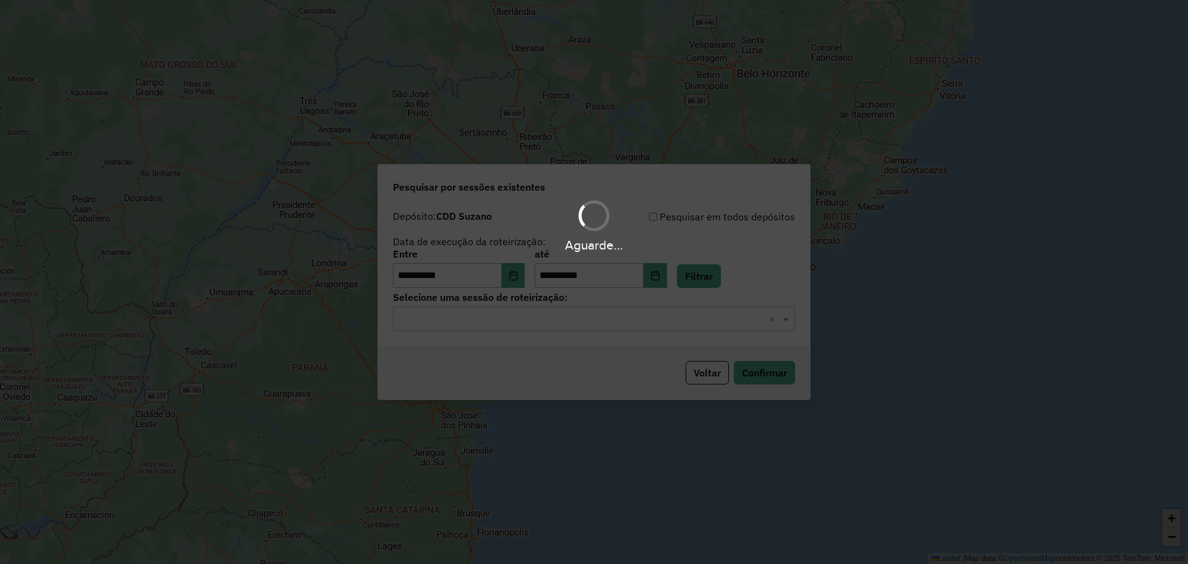
click at [550, 329] on div "Selecione uma sessão × ×" at bounding box center [594, 318] width 402 height 25
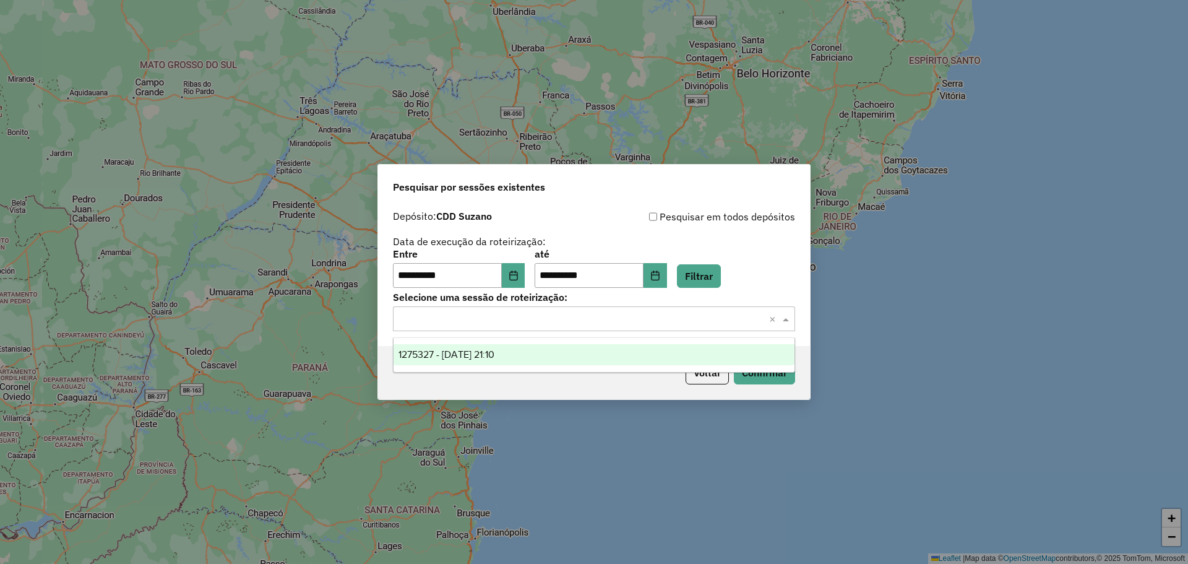
drag, startPoint x: 556, startPoint y: 322, endPoint x: 553, endPoint y: 330, distance: 7.8
click at [554, 325] on input "text" at bounding box center [581, 319] width 365 height 15
click at [552, 353] on div "1275327 - 13/09/2025 21:10" at bounding box center [593, 354] width 401 height 21
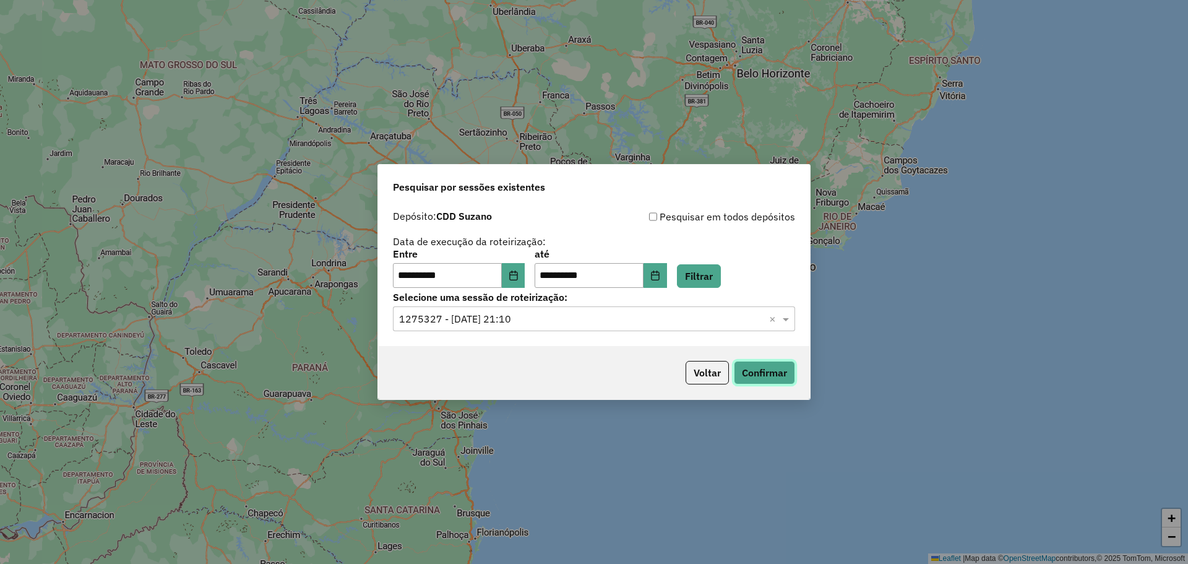
drag, startPoint x: 781, startPoint y: 378, endPoint x: 662, endPoint y: 278, distance: 155.4
click at [663, 283] on div "**********" at bounding box center [593, 282] width 433 height 236
click at [659, 276] on icon "Choose Date" at bounding box center [655, 275] width 8 height 10
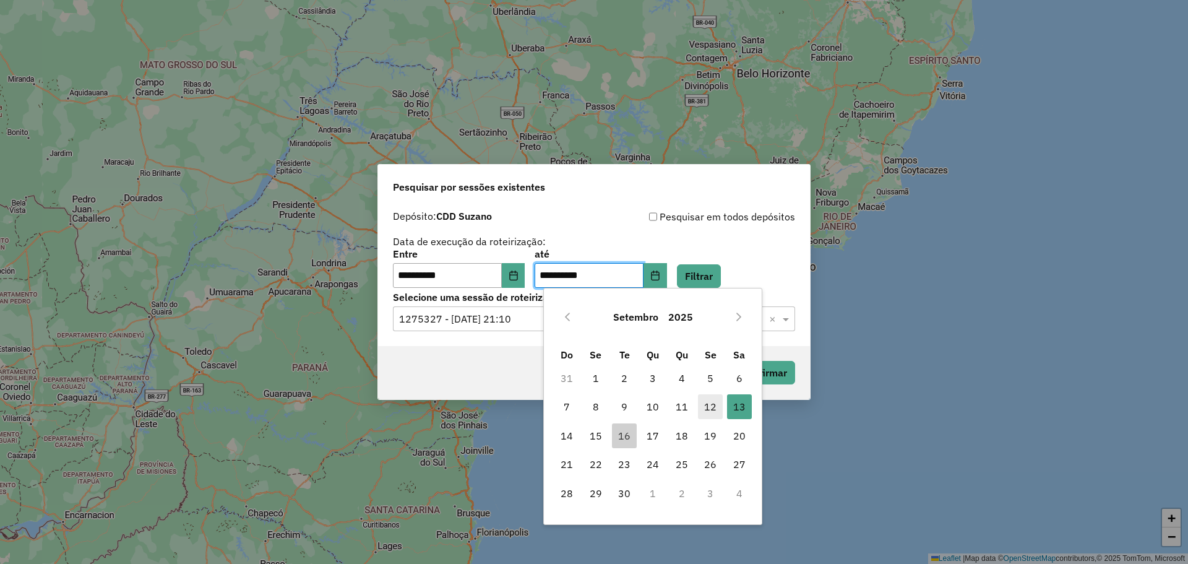
drag, startPoint x: 718, startPoint y: 405, endPoint x: 714, endPoint y: 394, distance: 11.2
click at [716, 404] on span "12" at bounding box center [710, 406] width 25 height 25
type input "**********"
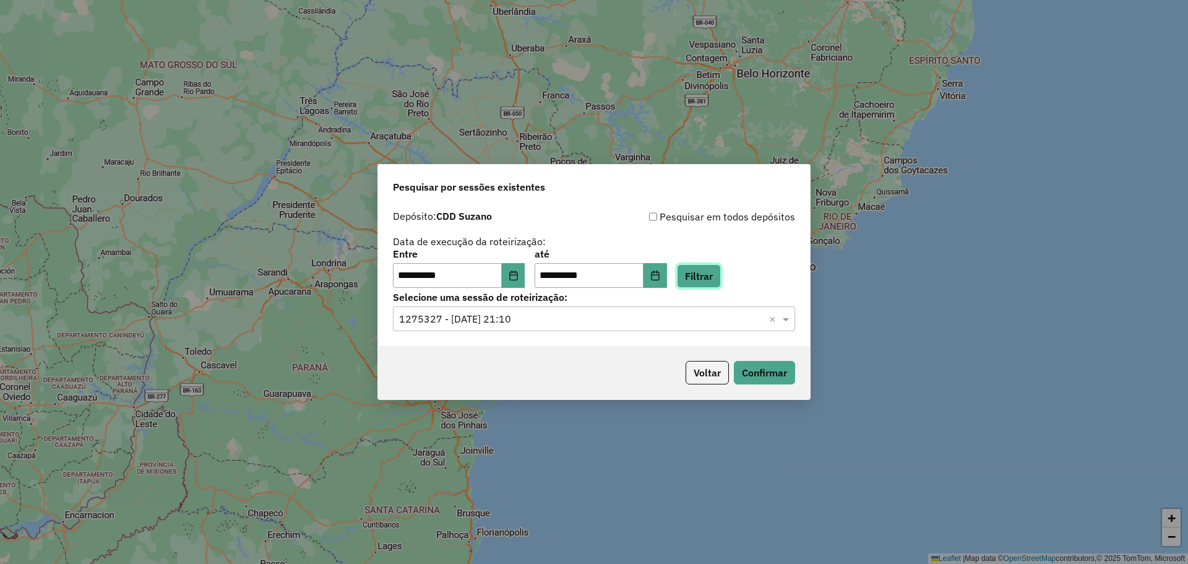
click at [709, 272] on button "Filtrar" at bounding box center [699, 276] width 44 height 24
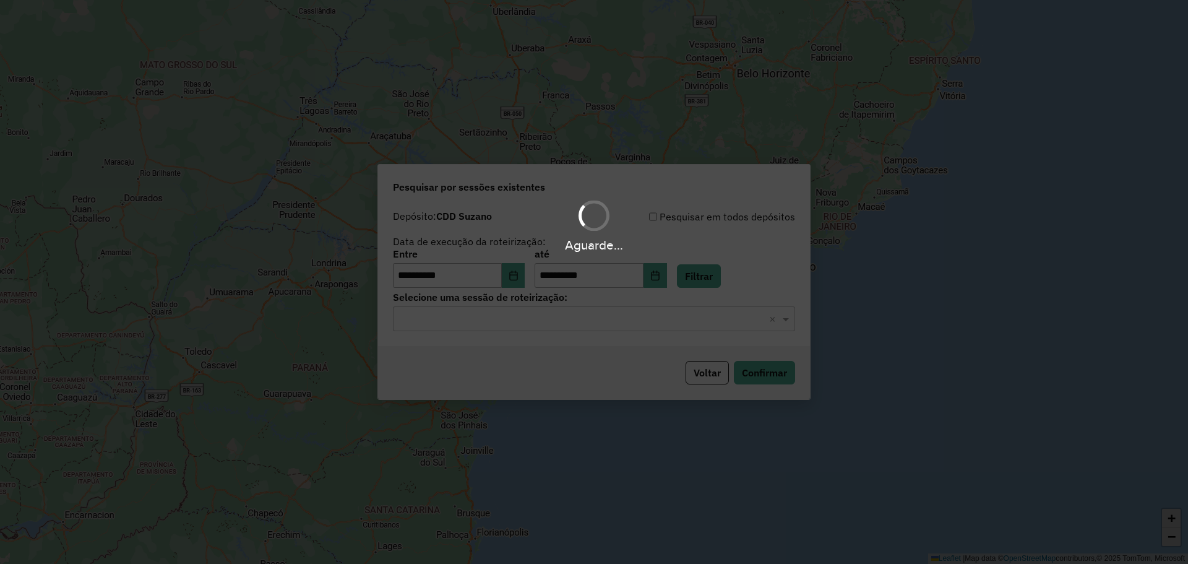
click at [626, 319] on div "Aguarde..." at bounding box center [594, 282] width 1188 height 564
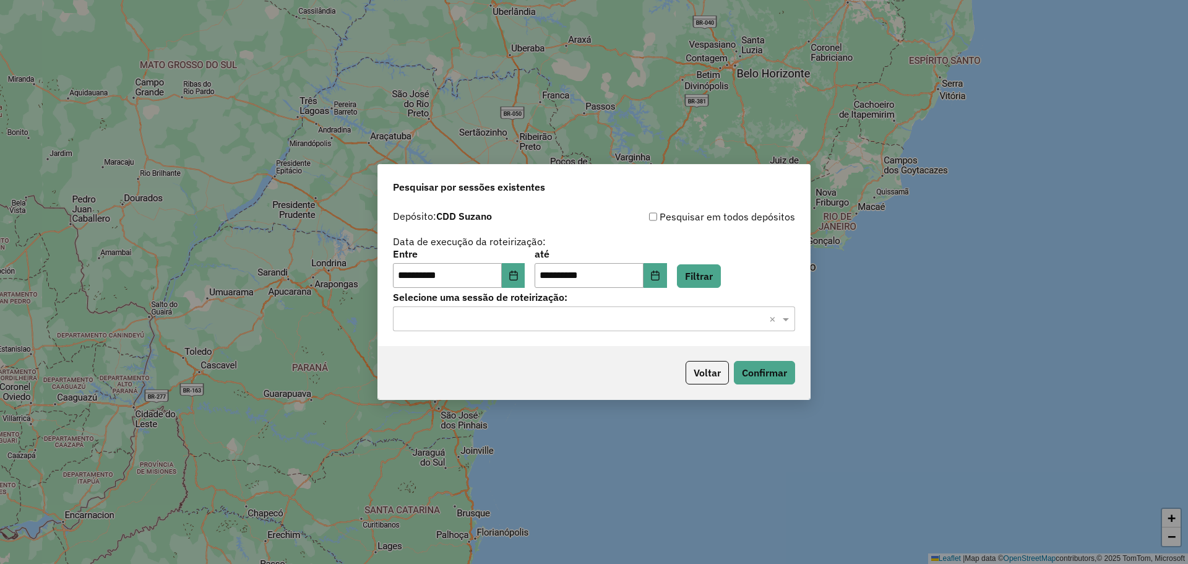
click at [618, 325] on input "text" at bounding box center [581, 319] width 365 height 15
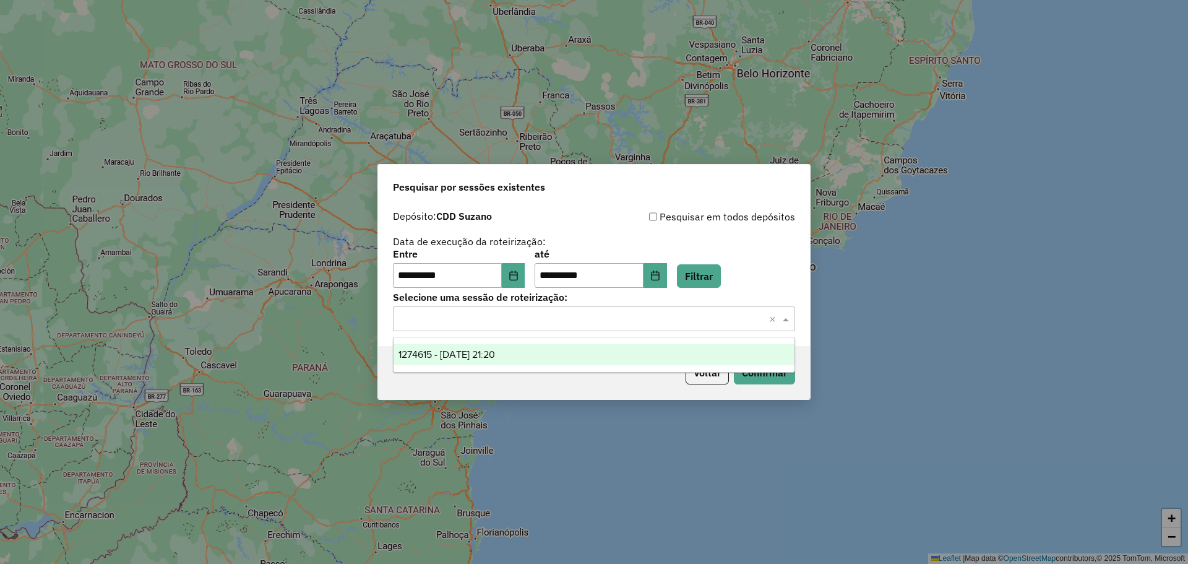
click at [595, 355] on div "1274615 - 12/09/2025 21:20" at bounding box center [593, 354] width 401 height 21
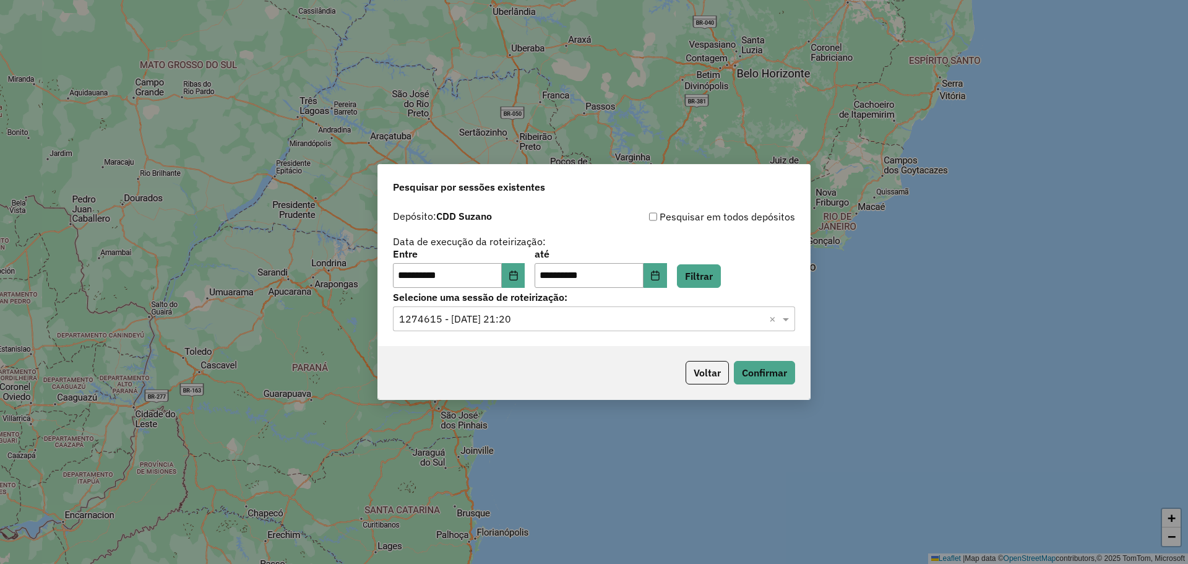
click at [739, 358] on div "Voltar Confirmar" at bounding box center [594, 372] width 432 height 53
click at [749, 367] on button "Confirmar" at bounding box center [764, 373] width 61 height 24
click at [578, 330] on div "Selecione uma sessão × 1274615 - 12/09/2025 21:20 ×" at bounding box center [594, 318] width 402 height 25
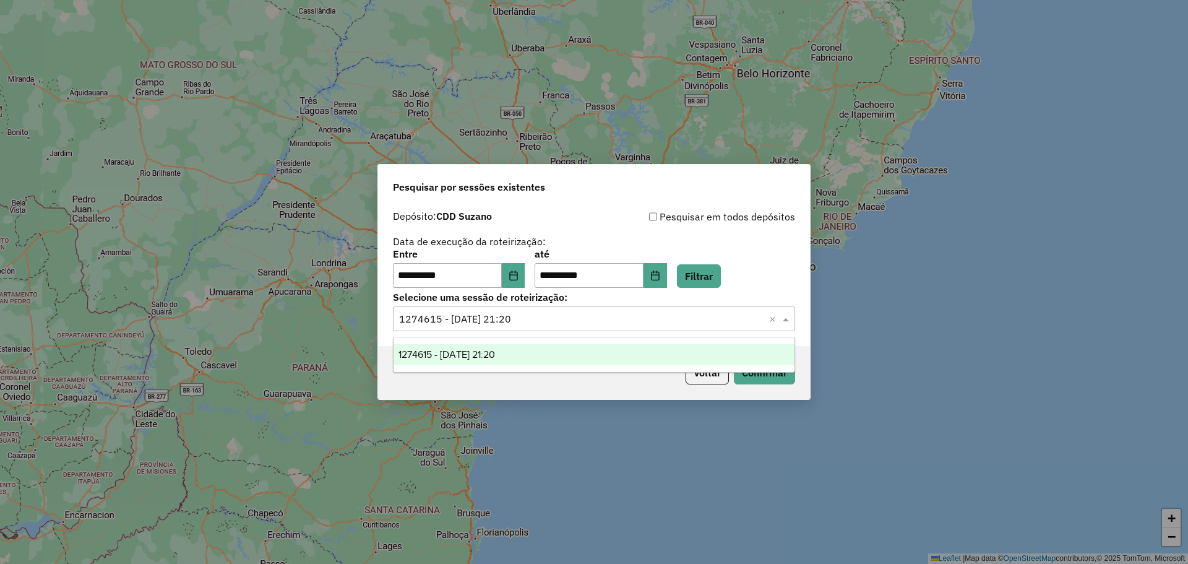
click at [714, 238] on div "**********" at bounding box center [594, 248] width 402 height 79
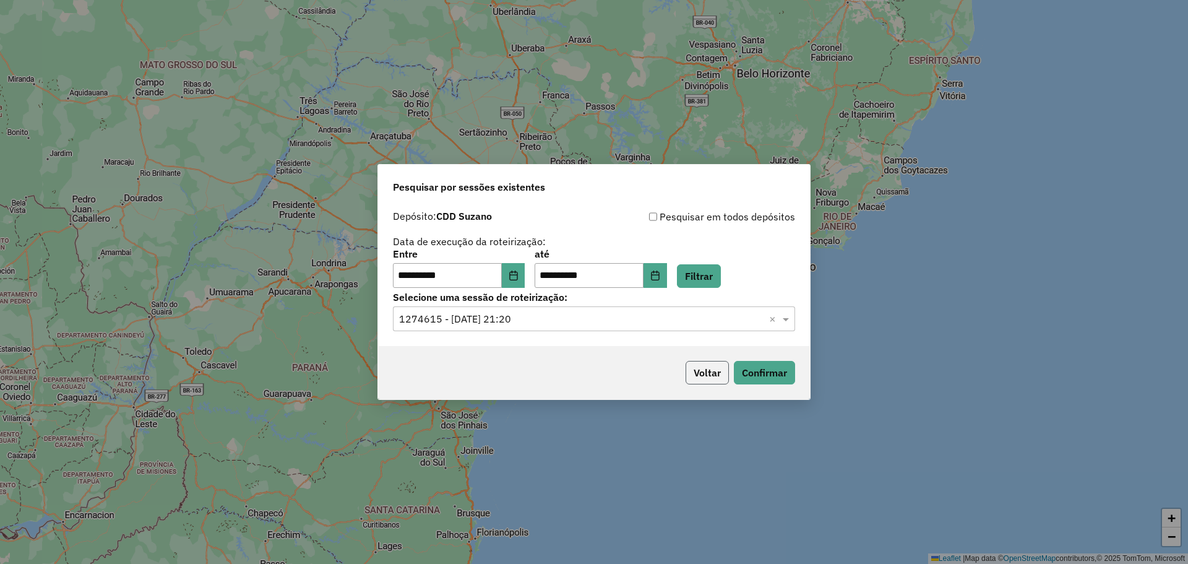
click at [702, 369] on button "Voltar" at bounding box center [706, 373] width 43 height 24
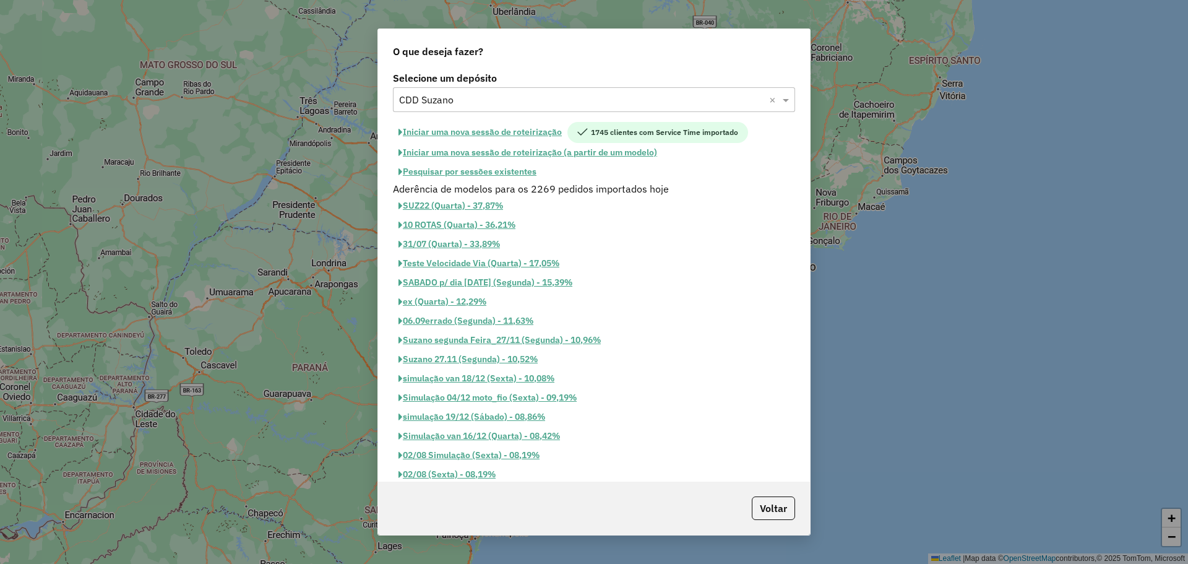
click at [479, 166] on button "Pesquisar por sessões existentes" at bounding box center [467, 171] width 149 height 19
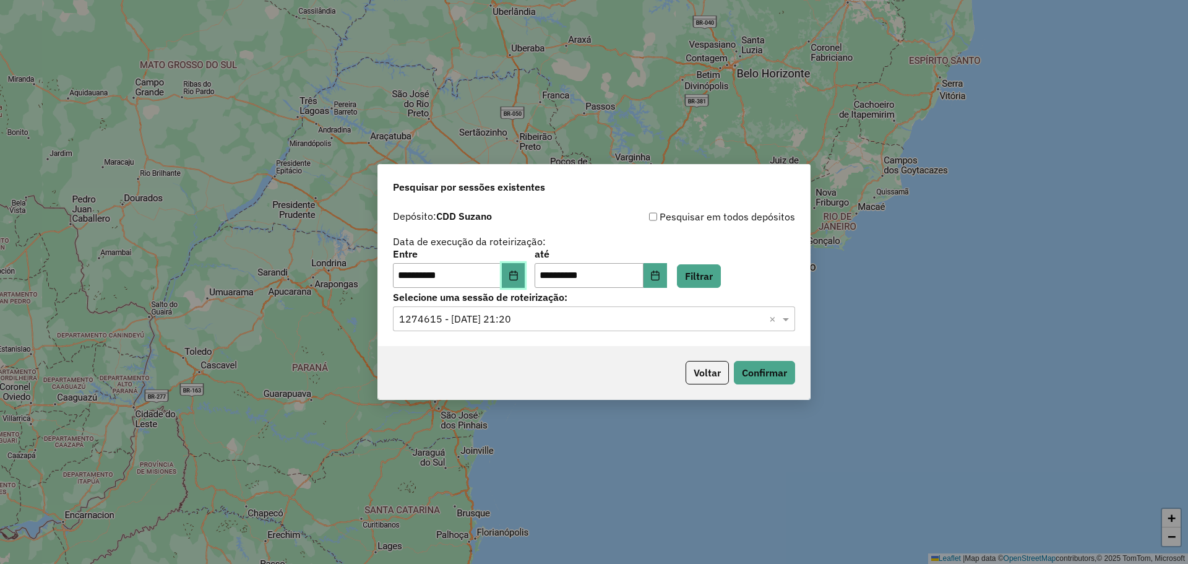
click at [518, 275] on icon "Choose Date" at bounding box center [514, 275] width 10 height 10
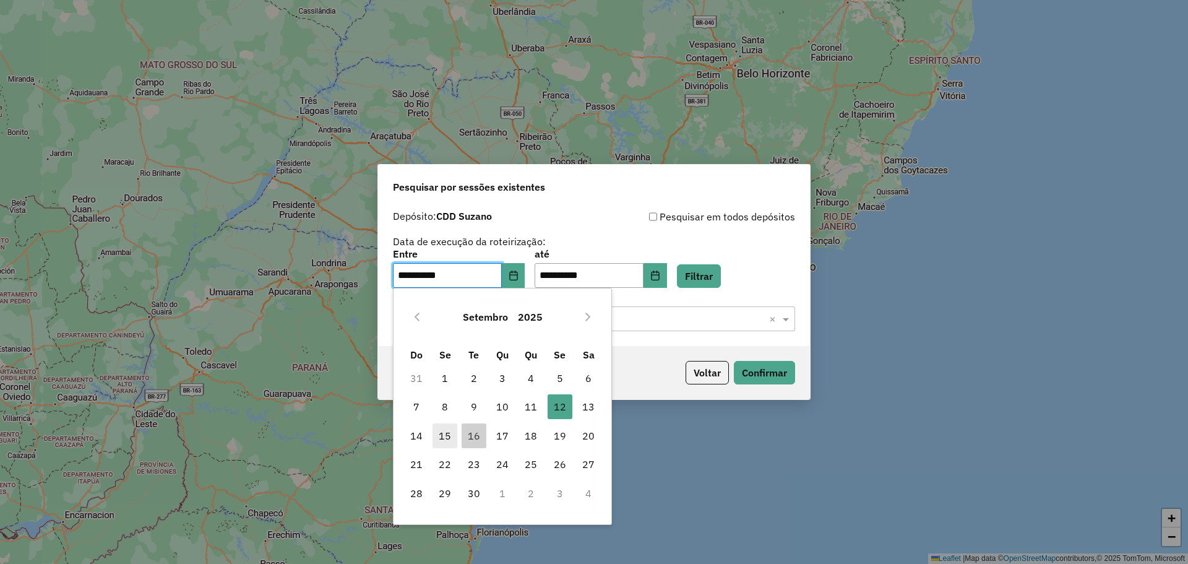
click at [452, 432] on span "15" at bounding box center [444, 435] width 25 height 25
type input "**********"
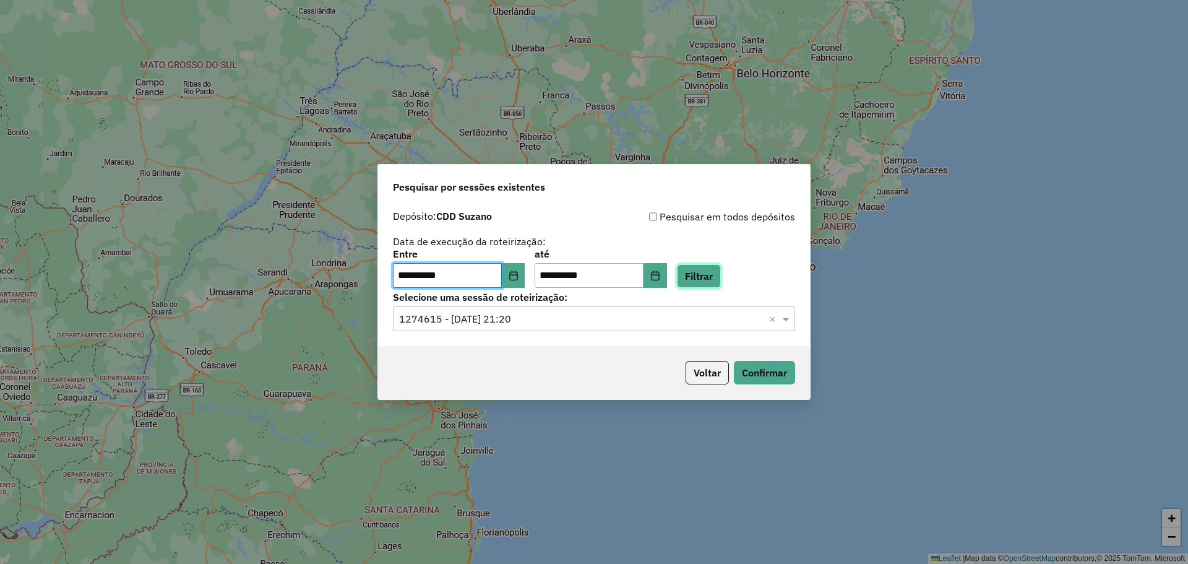
click at [721, 272] on button "Filtrar" at bounding box center [699, 276] width 44 height 24
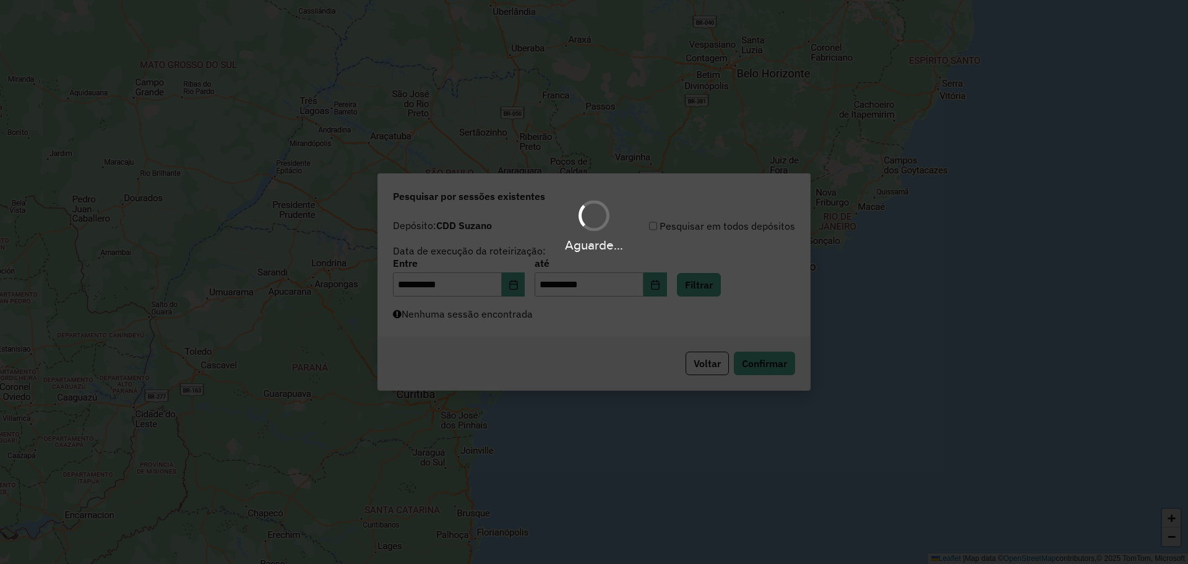
click at [650, 317] on div "Aguarde..." at bounding box center [594, 282] width 1188 height 564
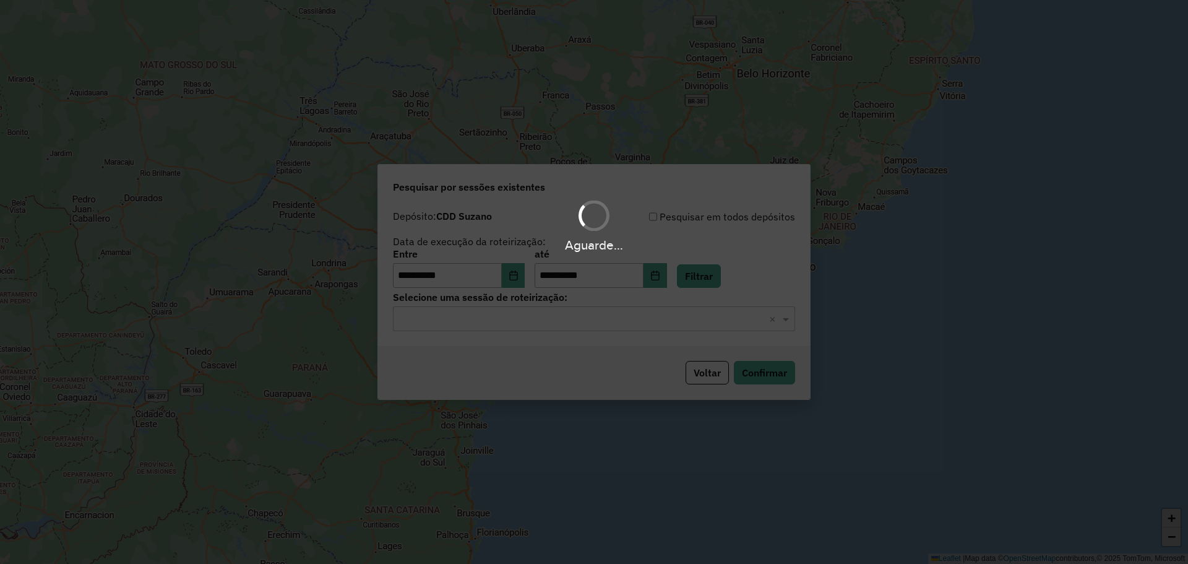
drag, startPoint x: 526, startPoint y: 313, endPoint x: 520, endPoint y: 316, distance: 6.9
click at [526, 313] on div "Aguarde..." at bounding box center [594, 282] width 1188 height 564
click at [519, 317] on hb-app "**********" at bounding box center [594, 282] width 1188 height 564
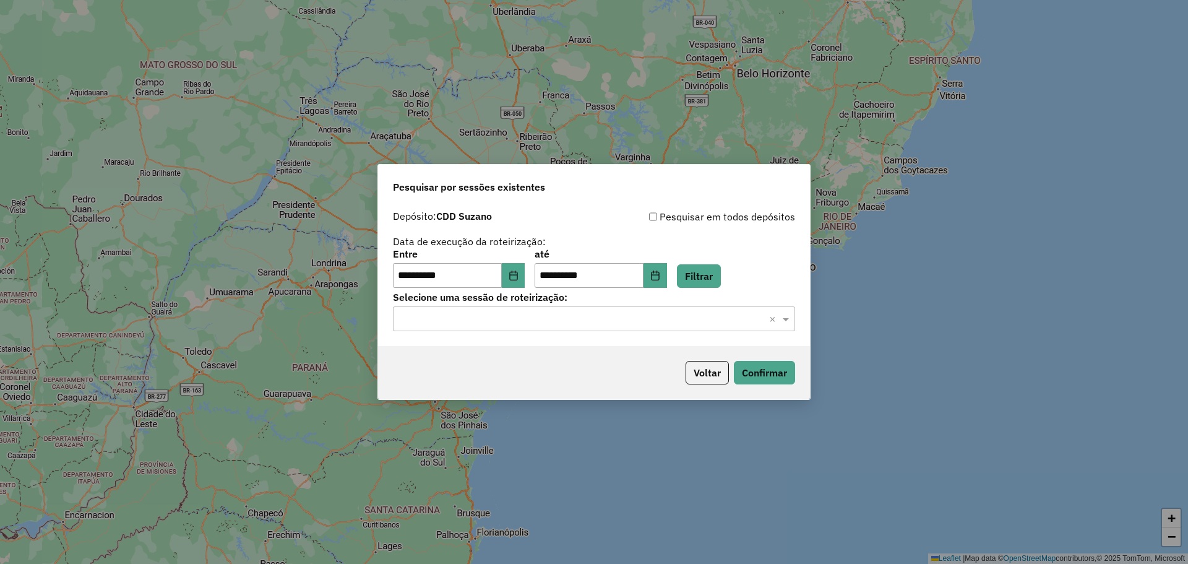
click at [539, 326] on div "Selecione uma sessão × ×" at bounding box center [594, 318] width 402 height 25
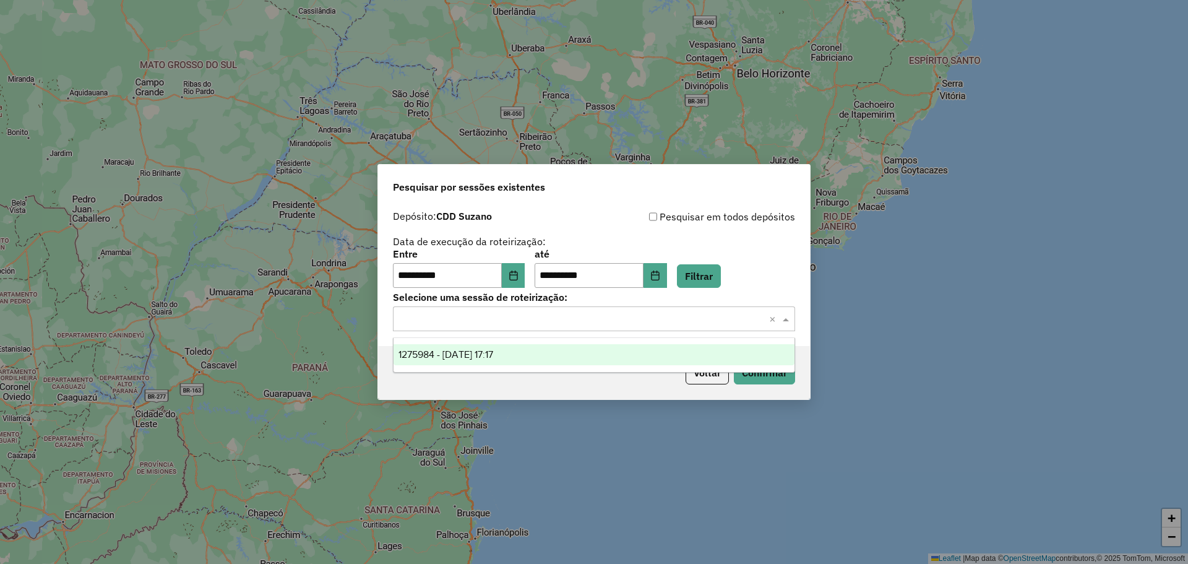
click at [517, 353] on div "1275984 - 15/09/2025 17:17" at bounding box center [593, 354] width 401 height 21
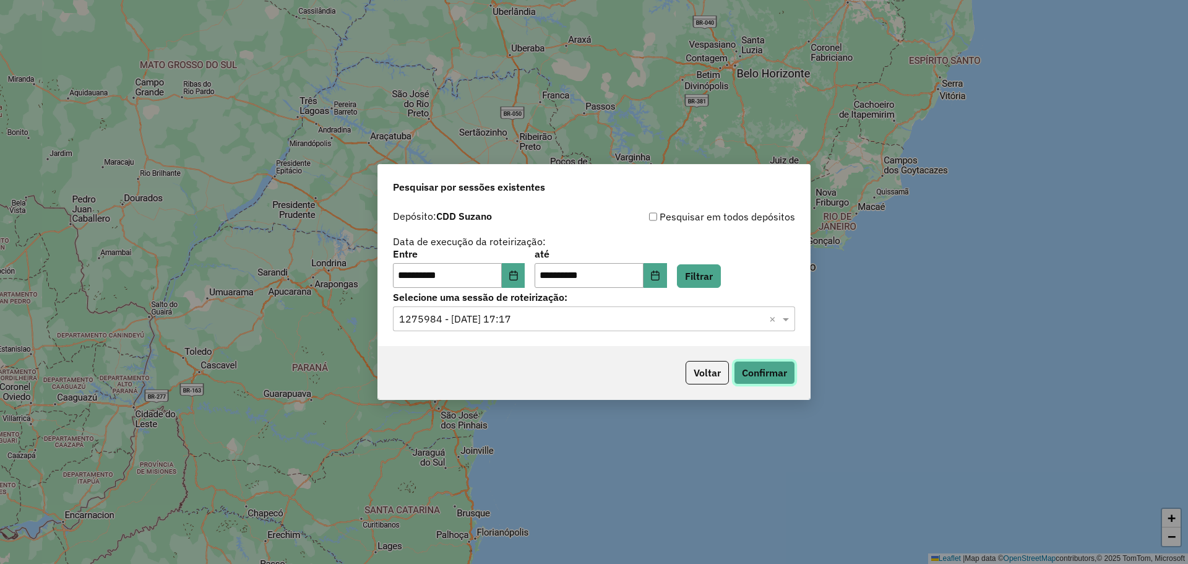
click at [750, 367] on button "Confirmar" at bounding box center [764, 373] width 61 height 24
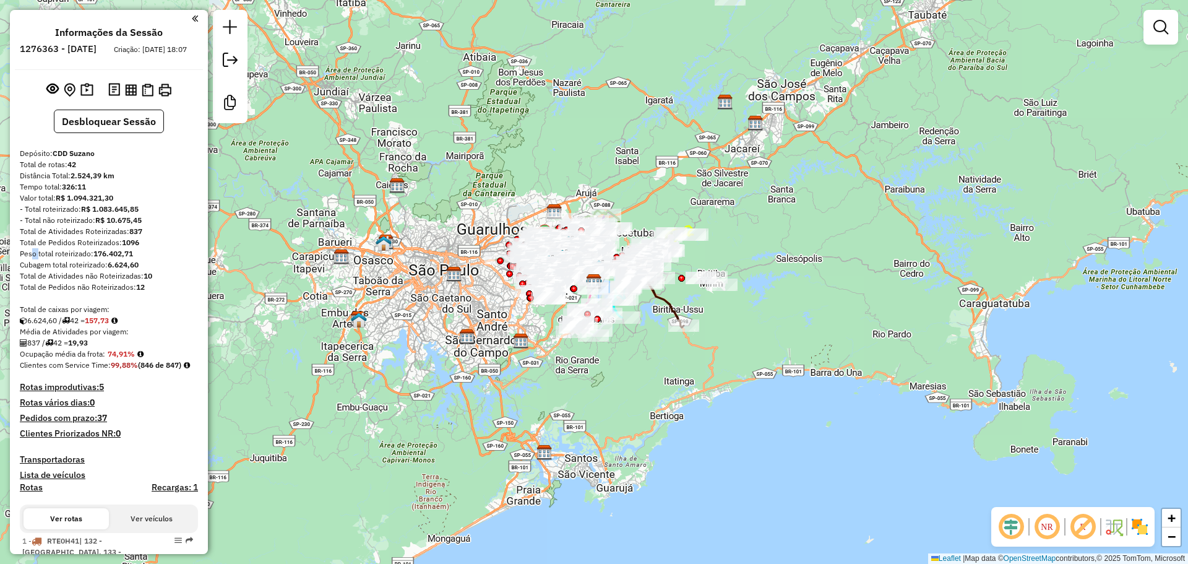
click at [536, 217] on div "Janela de atendimento Grade de atendimento Capacidade Transportadoras Veículos …" at bounding box center [594, 282] width 1188 height 564
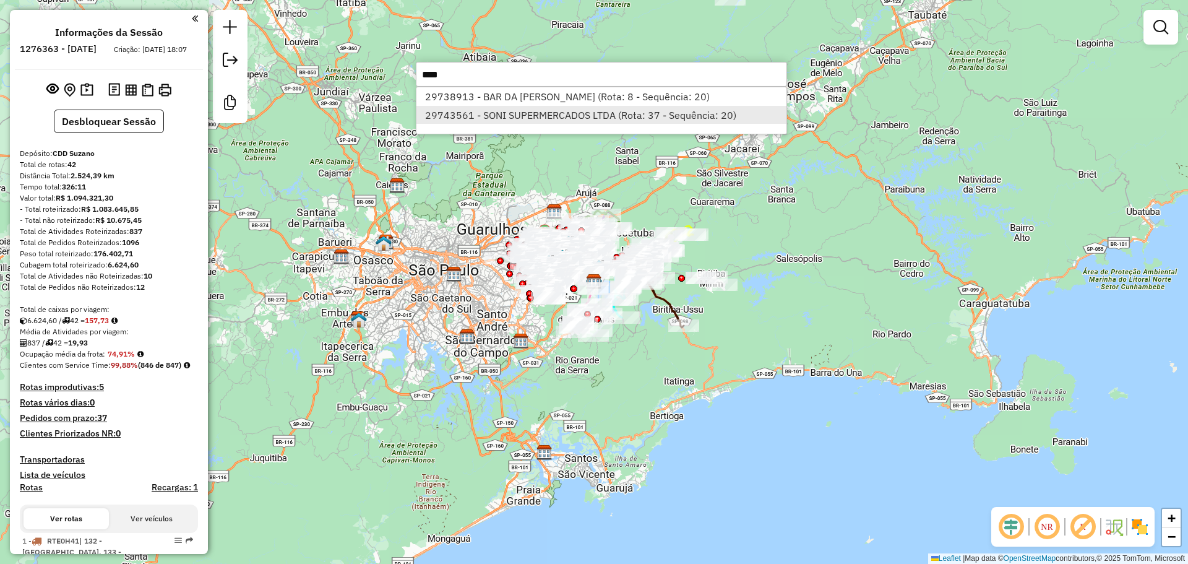
type input "****"
click at [603, 117] on li "29743561 - SONI SUPERMERCADOS LTDA (Rota: 37 - Sequência: 20)" at bounding box center [601, 115] width 370 height 19
select select "**********"
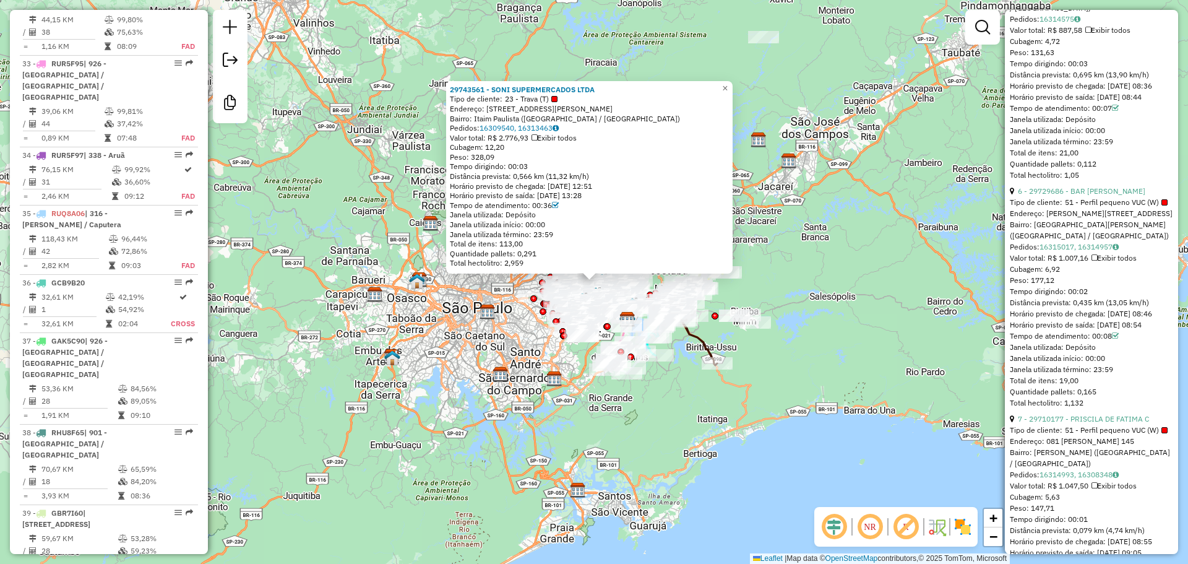
scroll to position [2287, 0]
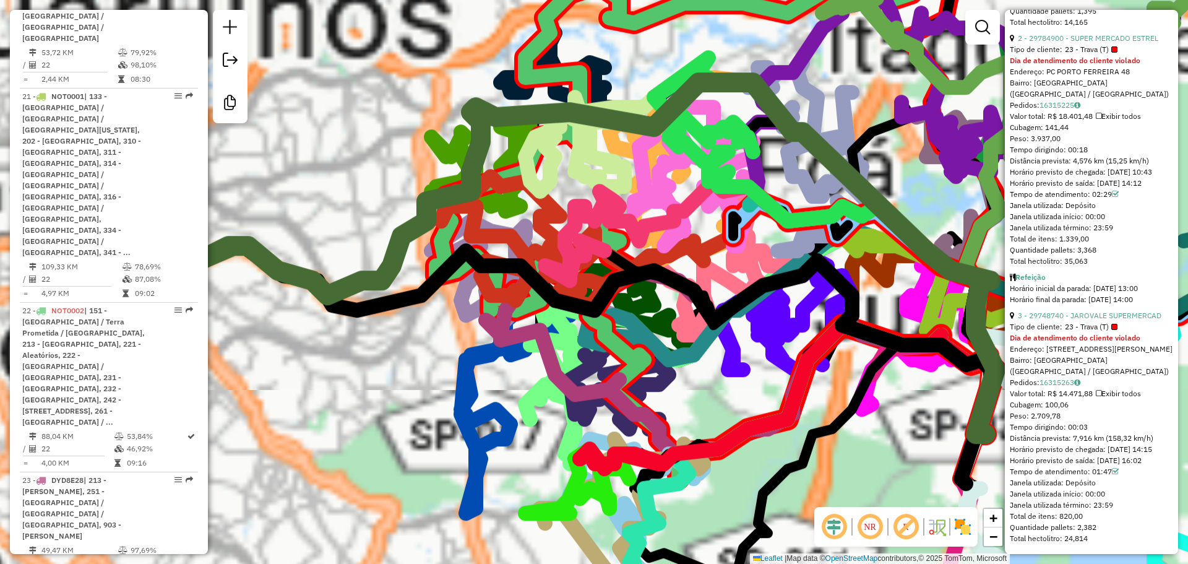
scroll to position [827, 0]
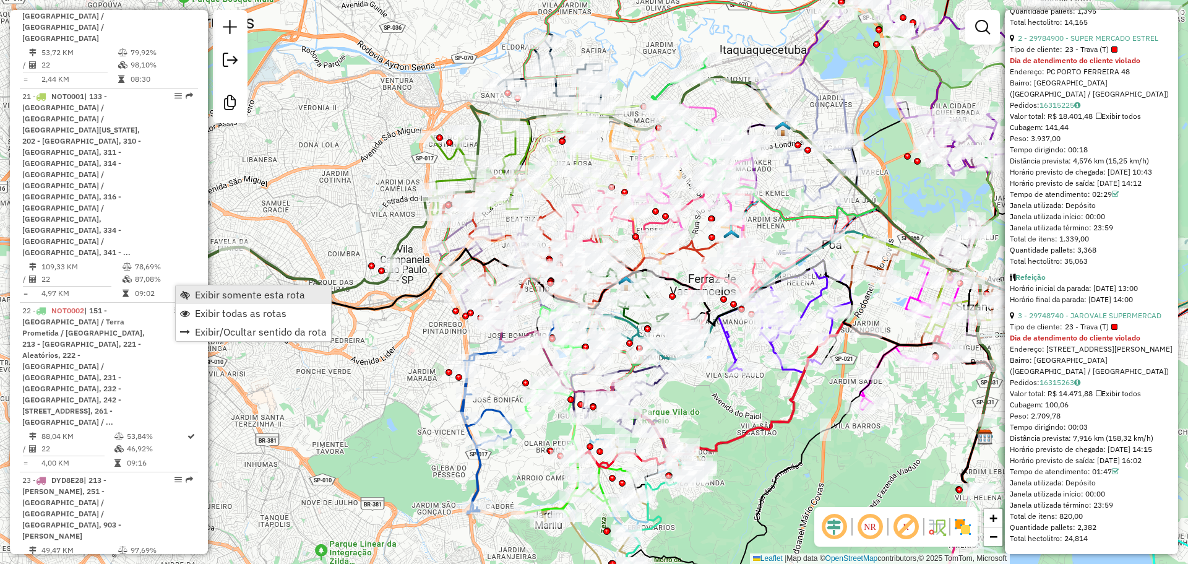
click at [187, 290] on span "Exibir somente esta rota" at bounding box center [185, 295] width 10 height 10
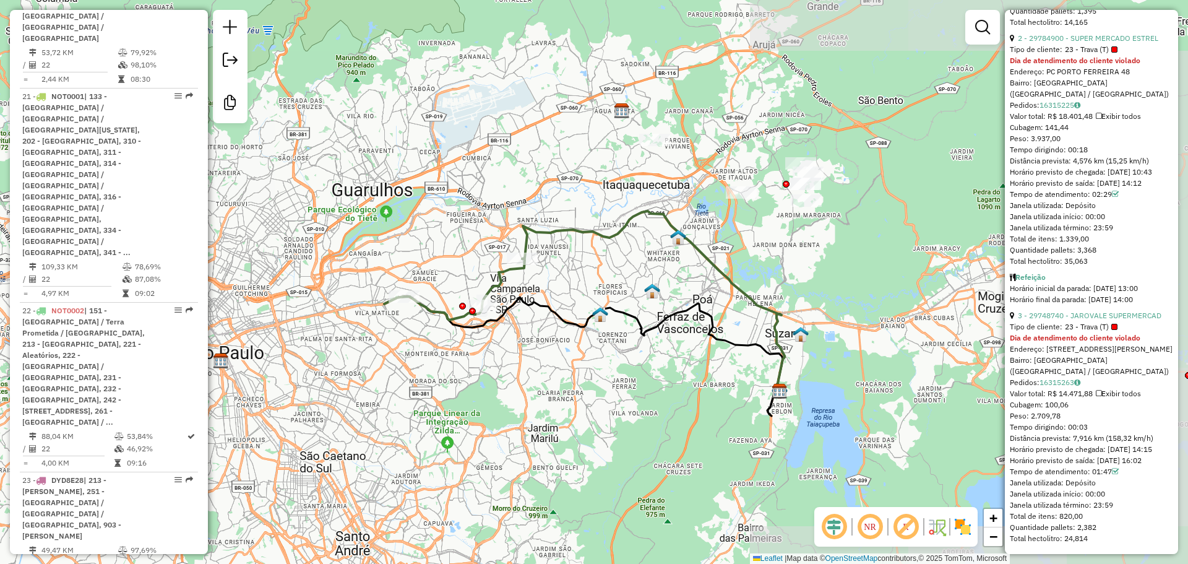
drag, startPoint x: 405, startPoint y: 349, endPoint x: 600, endPoint y: 369, distance: 196.5
click at [602, 375] on div "Janela de atendimento Grade de atendimento Capacidade Transportadoras Veículos …" at bounding box center [594, 282] width 1188 height 564
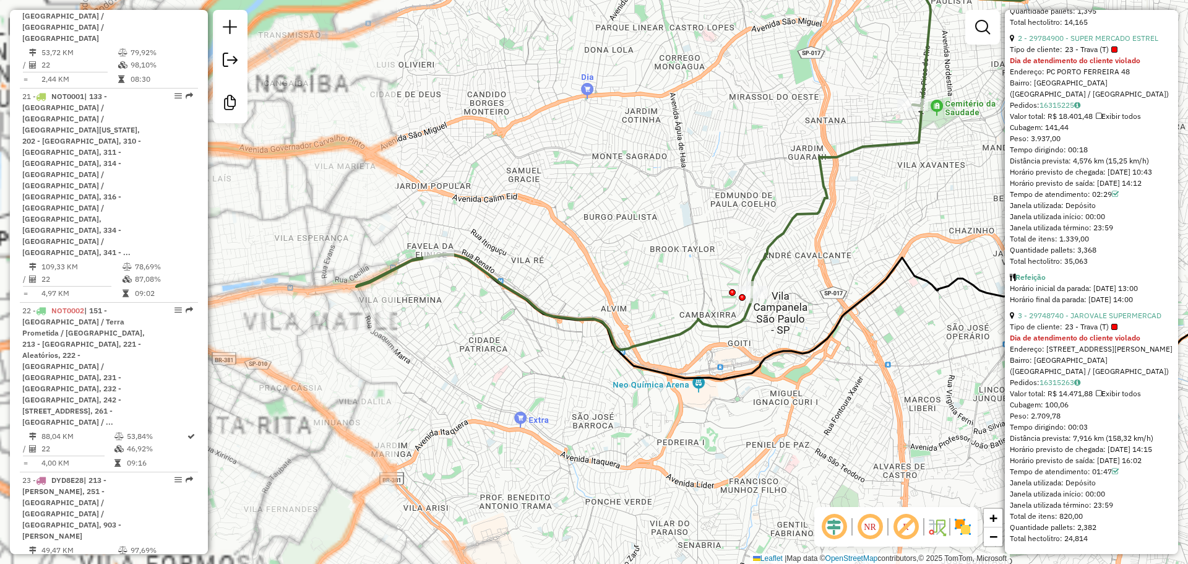
drag, startPoint x: 550, startPoint y: 337, endPoint x: 742, endPoint y: 324, distance: 192.2
click at [742, 324] on icon at bounding box center [638, 227] width 565 height 245
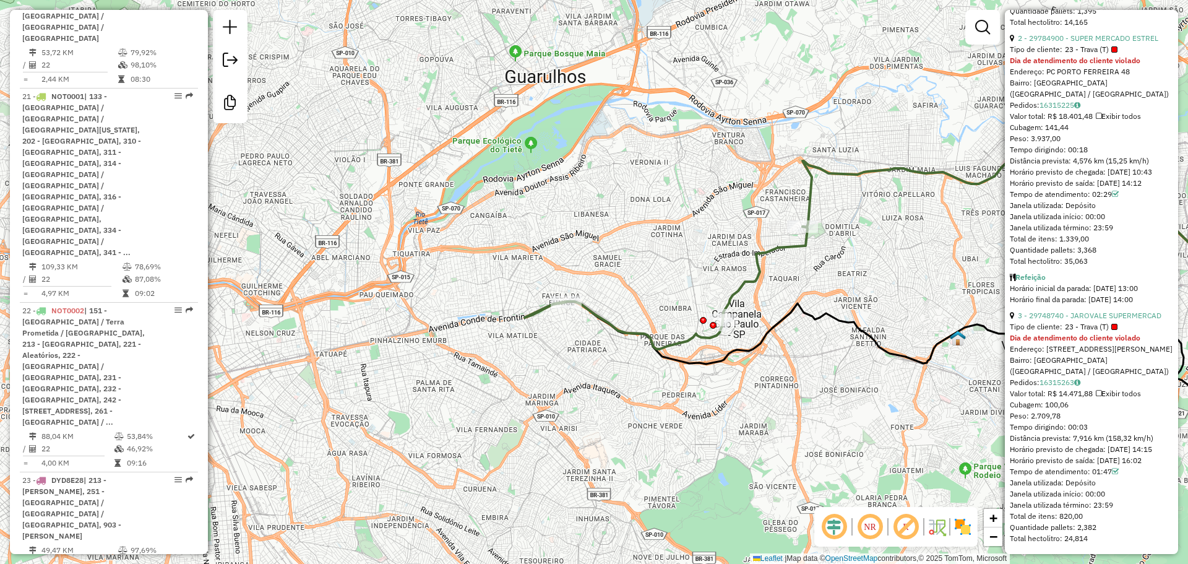
drag, startPoint x: 748, startPoint y: 325, endPoint x: 712, endPoint y: 342, distance: 39.6
click at [712, 342] on div "Janela de atendimento Grade de atendimento Capacidade Transportadoras Veículos …" at bounding box center [594, 282] width 1188 height 564
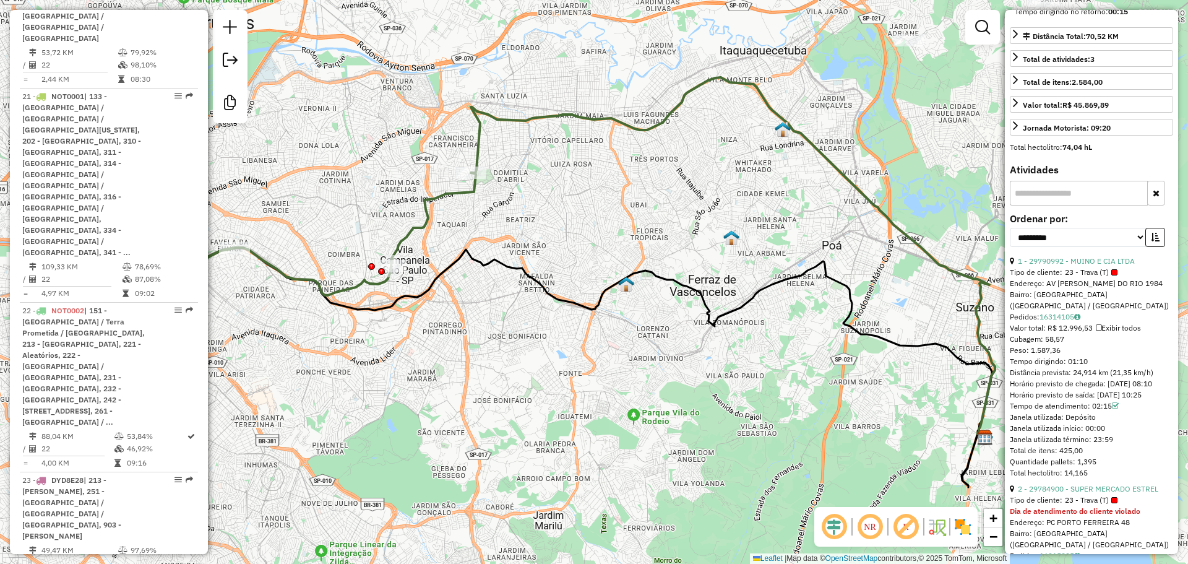
scroll to position [3210, 0]
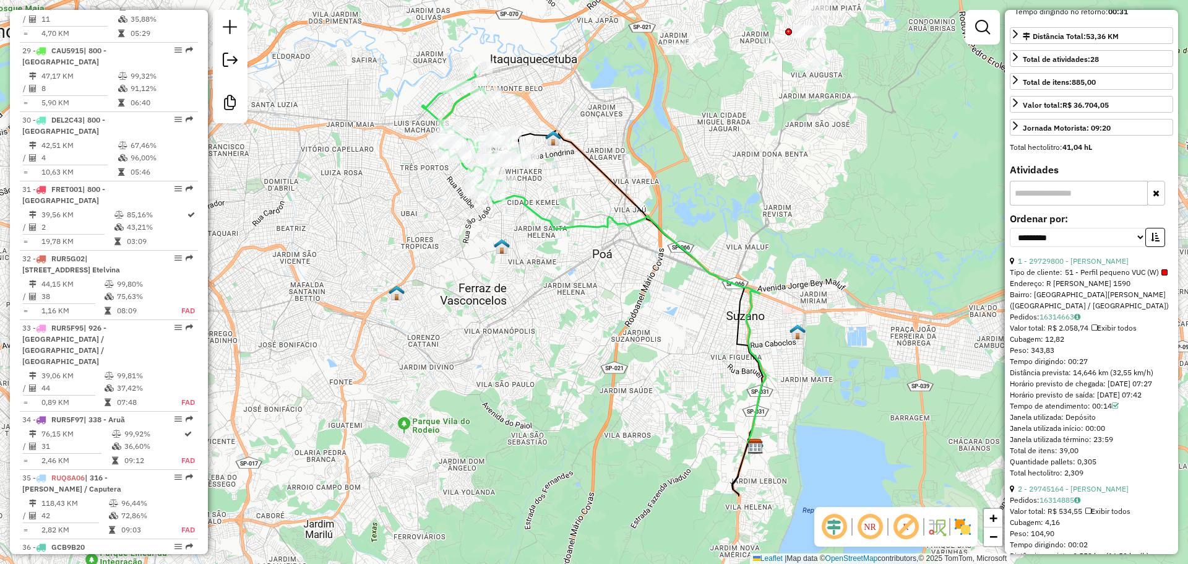
click at [908, 527] on em at bounding box center [906, 527] width 30 height 30
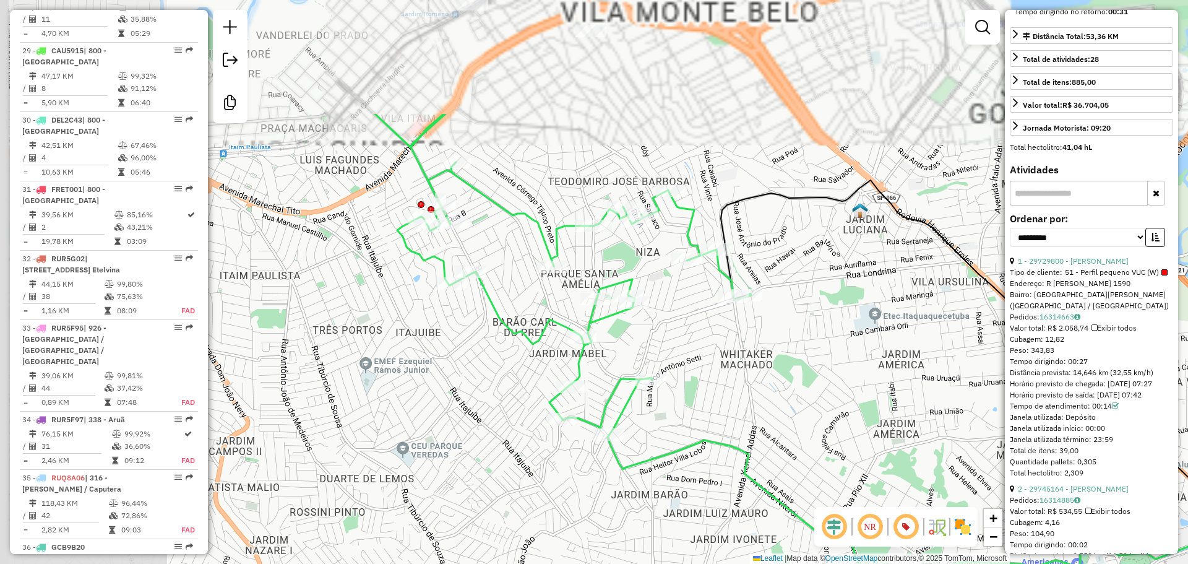
drag, startPoint x: 512, startPoint y: 228, endPoint x: 702, endPoint y: 385, distance: 246.4
click at [702, 385] on div "Janela de atendimento Grade de atendimento Capacidade Transportadoras Veículos …" at bounding box center [594, 282] width 1188 height 564
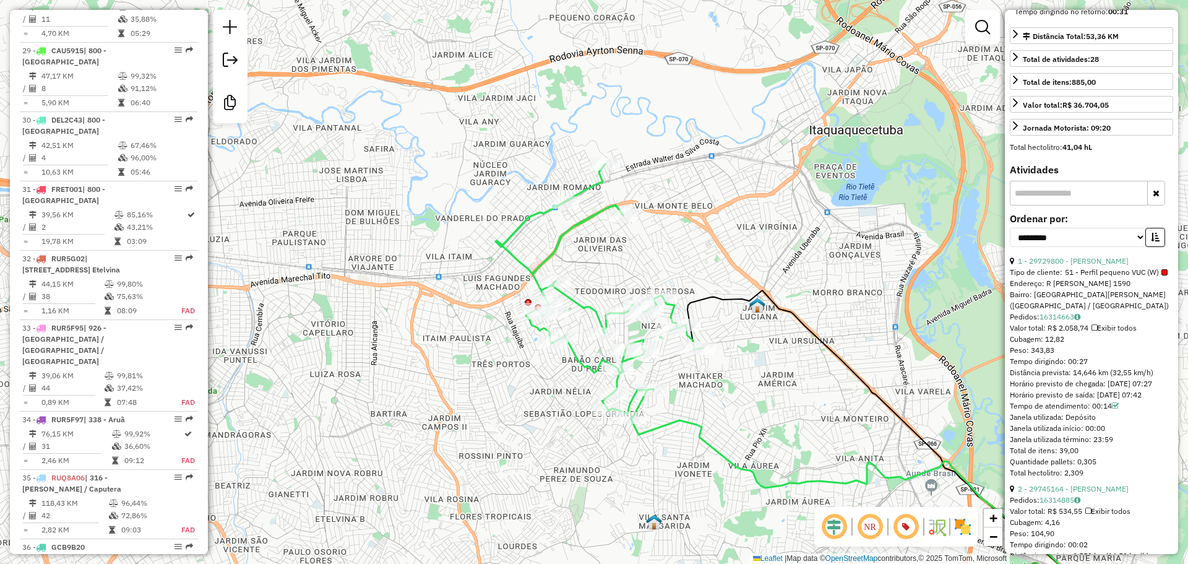
drag, startPoint x: 742, startPoint y: 383, endPoint x: 718, endPoint y: 405, distance: 32.4
click at [718, 405] on div "Janela de atendimento Grade de atendimento Capacidade Transportadoras Veículos …" at bounding box center [594, 282] width 1188 height 564
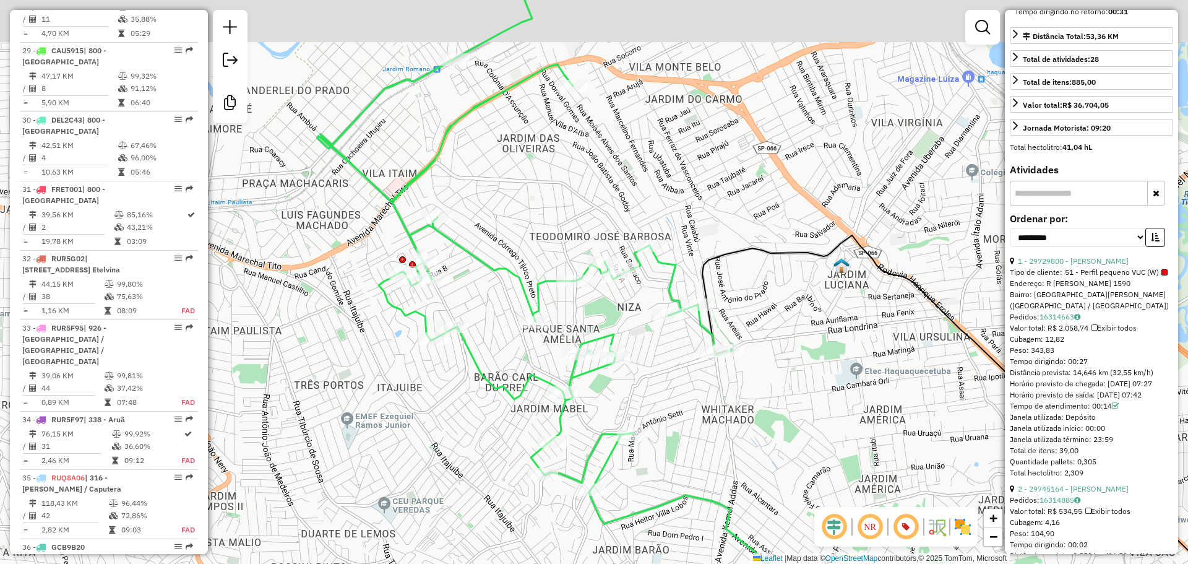
drag, startPoint x: 661, startPoint y: 382, endPoint x: 692, endPoint y: 433, distance: 59.4
click at [691, 432] on div "Janela de atendimento Grade de atendimento Capacidade Transportadoras Veículos …" at bounding box center [594, 282] width 1188 height 564
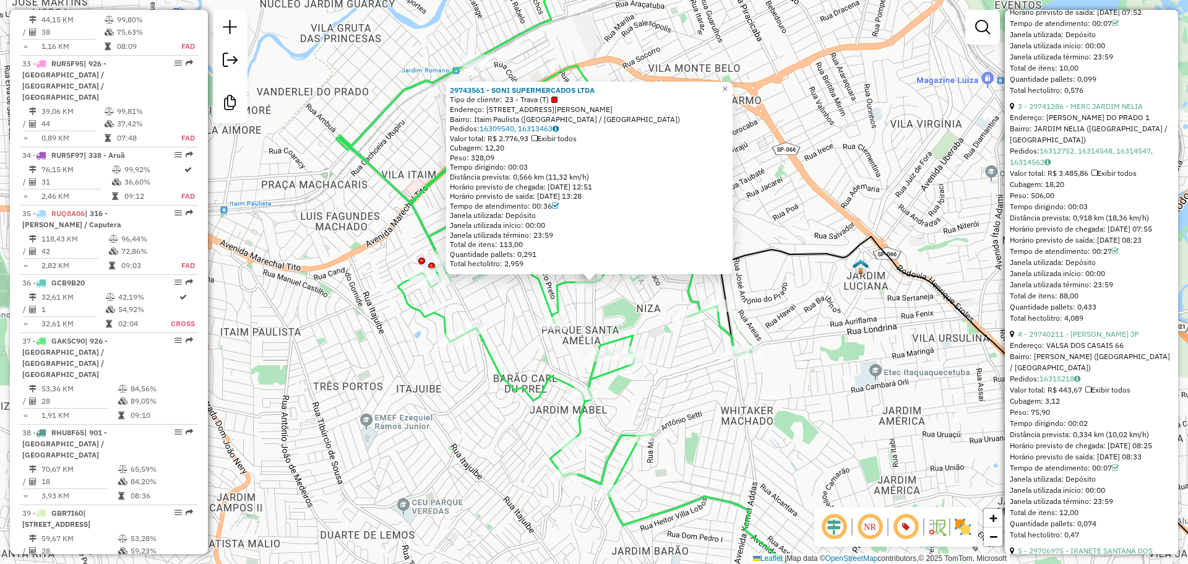
scroll to position [1384, 0]
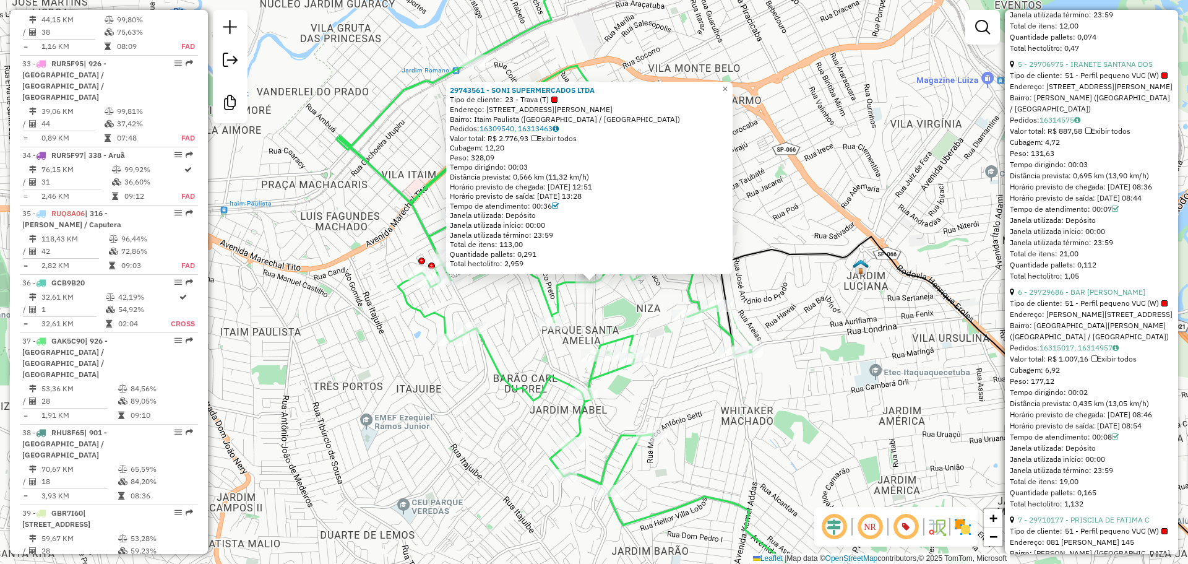
click at [487, 116] on div "Bairro: Itaim Paulista ([GEOGRAPHIC_DATA] / [GEOGRAPHIC_DATA])" at bounding box center [589, 119] width 279 height 10
copy strong "43561 - SONI SUPERMERCADOS LTDA"
drag, startPoint x: 619, startPoint y: 92, endPoint x: 467, endPoint y: 87, distance: 152.3
click at [467, 87] on div "29743561 - SONI SUPERMERCADOS LTDA" at bounding box center [589, 90] width 279 height 10
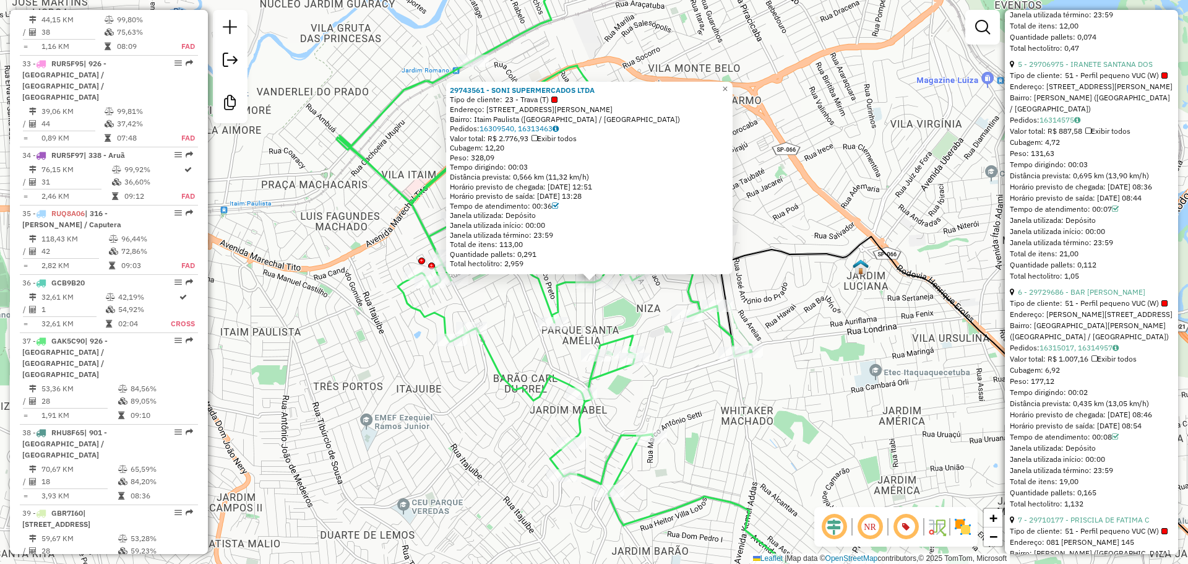
scroll to position [511, 0]
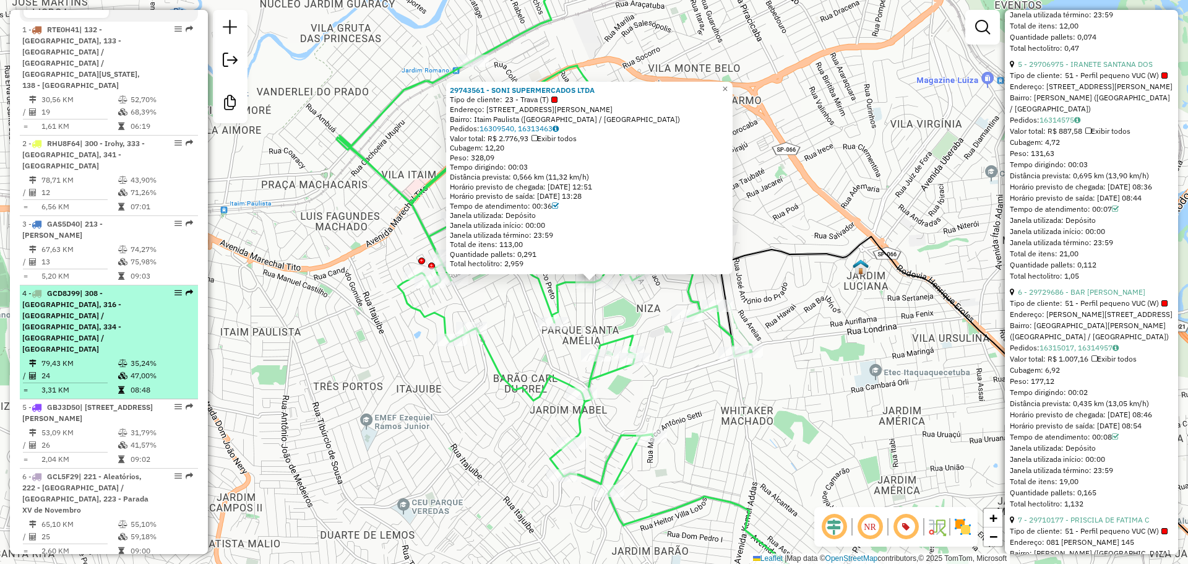
click at [129, 297] on div "4 - GCD8J99 | 308 - [GEOGRAPHIC_DATA], 316 - [STREET_ADDRESS]" at bounding box center [87, 321] width 131 height 67
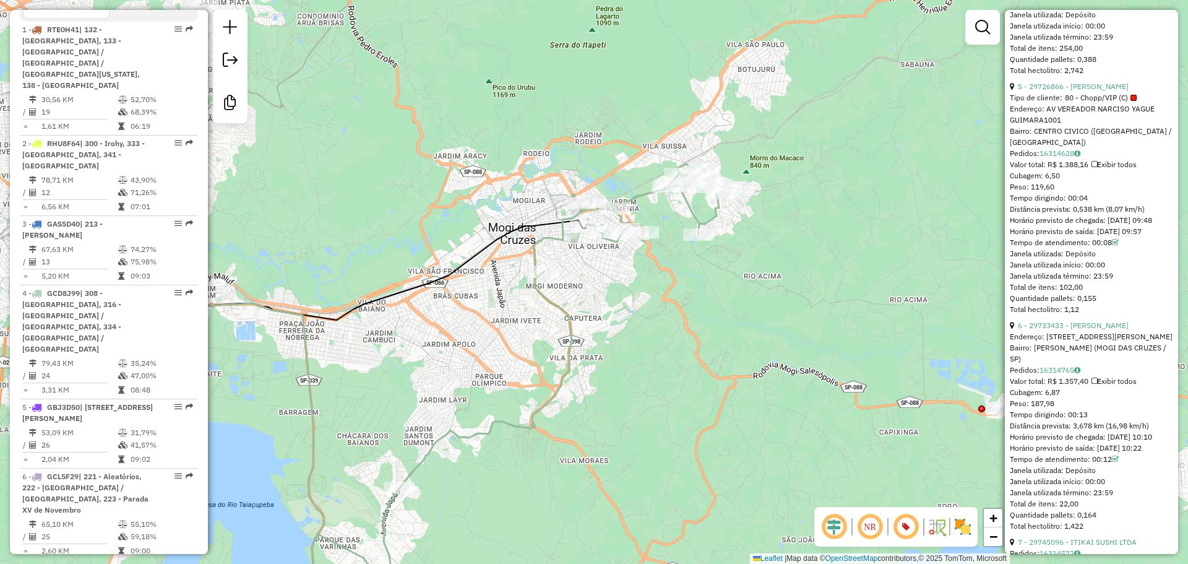
drag, startPoint x: 700, startPoint y: 226, endPoint x: 525, endPoint y: 337, distance: 207.4
click at [525, 337] on div "Janela de atendimento Grade de atendimento Capacidade Transportadoras Veículos …" at bounding box center [594, 282] width 1188 height 564
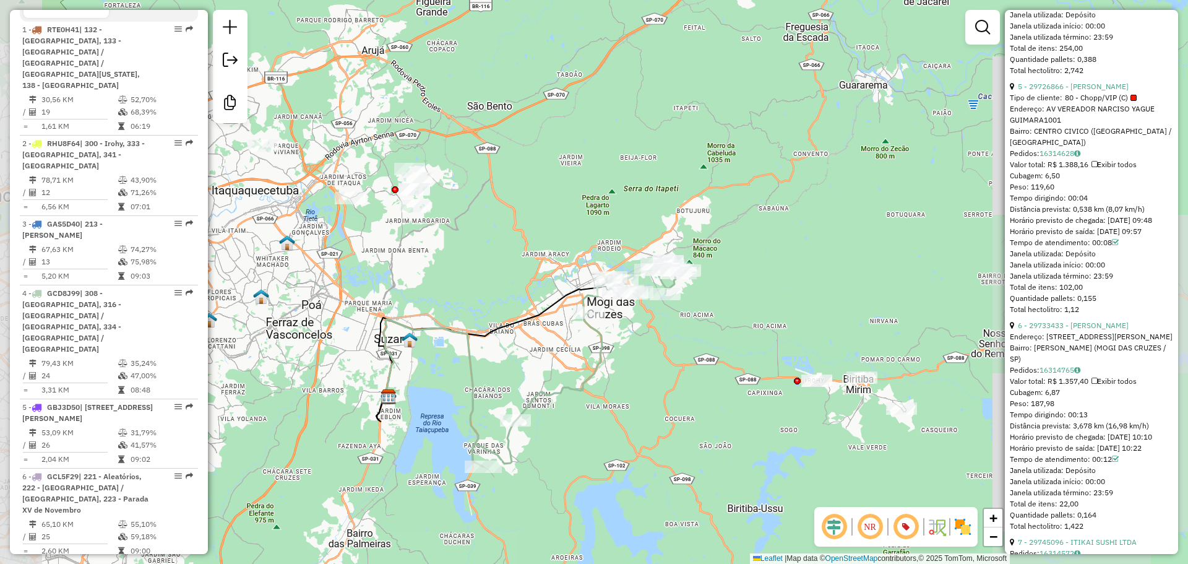
drag, startPoint x: 496, startPoint y: 359, endPoint x: 557, endPoint y: 356, distance: 61.4
click at [557, 356] on div "Janela de atendimento Grade de atendimento Capacidade Transportadoras Veículos …" at bounding box center [594, 282] width 1188 height 564
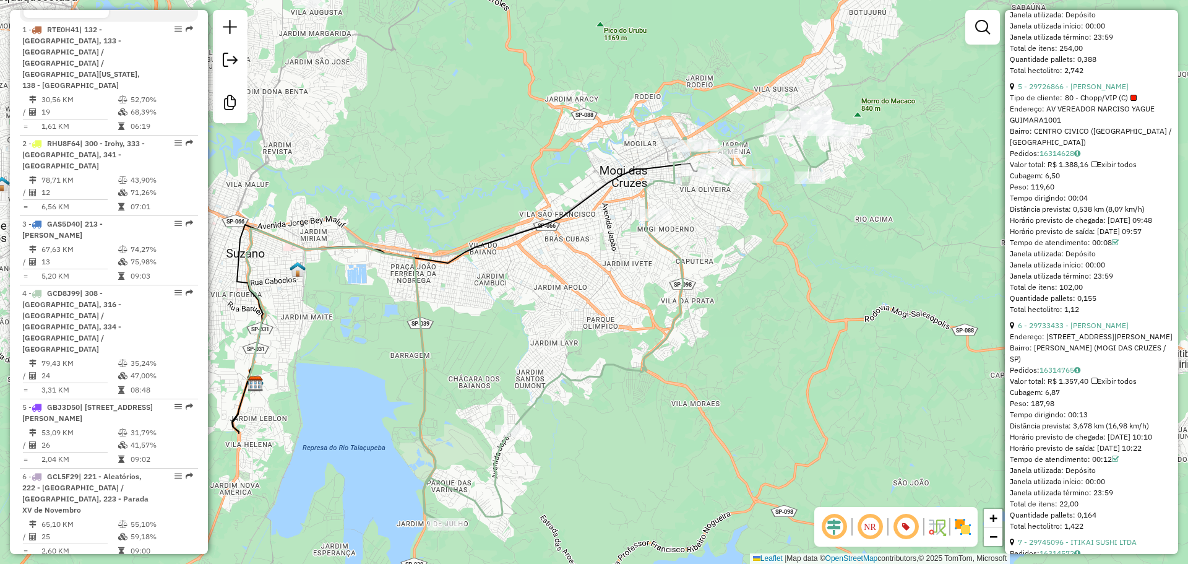
drag, startPoint x: 549, startPoint y: 380, endPoint x: 586, endPoint y: 335, distance: 58.9
click at [586, 335] on div "Janela de atendimento Grade de atendimento Capacidade Transportadoras Veículos …" at bounding box center [594, 282] width 1188 height 564
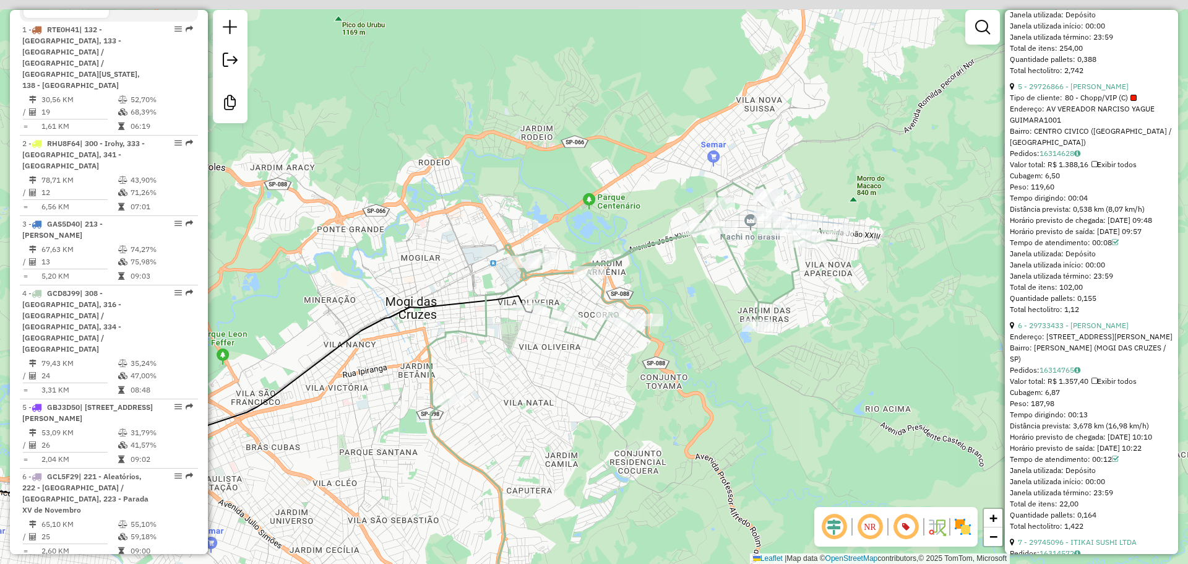
drag, startPoint x: 771, startPoint y: 208, endPoint x: 681, endPoint y: 389, distance: 202.0
click at [681, 389] on div "Janela de atendimento Grade de atendimento Capacidade Transportadoras Veículos …" at bounding box center [594, 282] width 1188 height 564
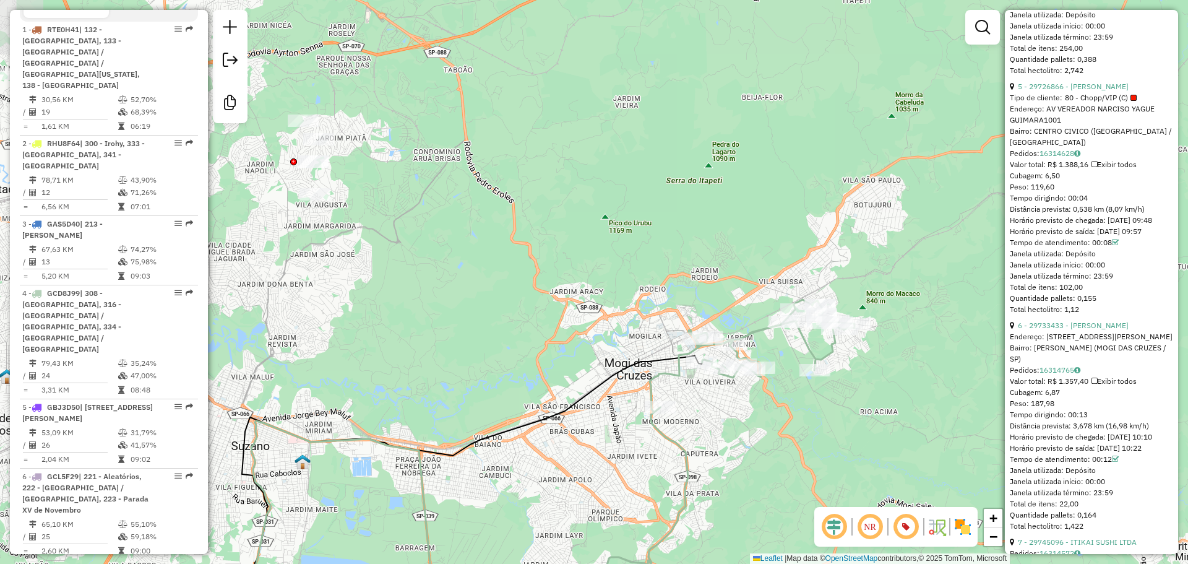
drag, startPoint x: 679, startPoint y: 418, endPoint x: 786, endPoint y: 427, distance: 107.5
click at [786, 427] on div "Janela de atendimento Grade de atendimento Capacidade Transportadoras Veículos …" at bounding box center [594, 282] width 1188 height 564
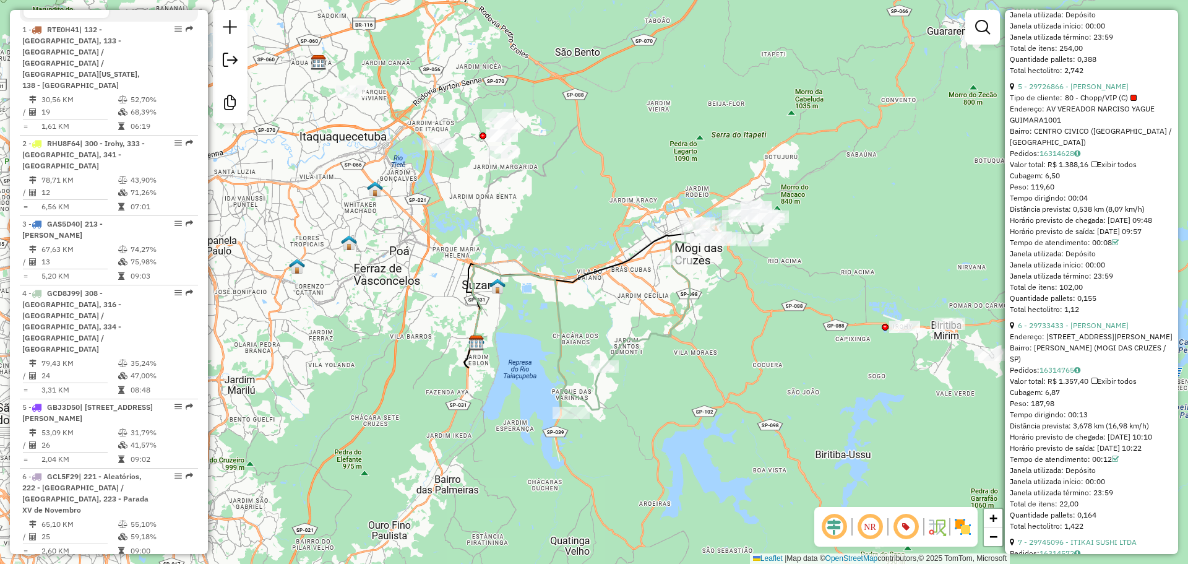
drag, startPoint x: 663, startPoint y: 519, endPoint x: 633, endPoint y: 350, distance: 172.1
click at [633, 350] on div "Janela de atendimento Grade de atendimento Capacidade Transportadoras Veículos …" at bounding box center [594, 282] width 1188 height 564
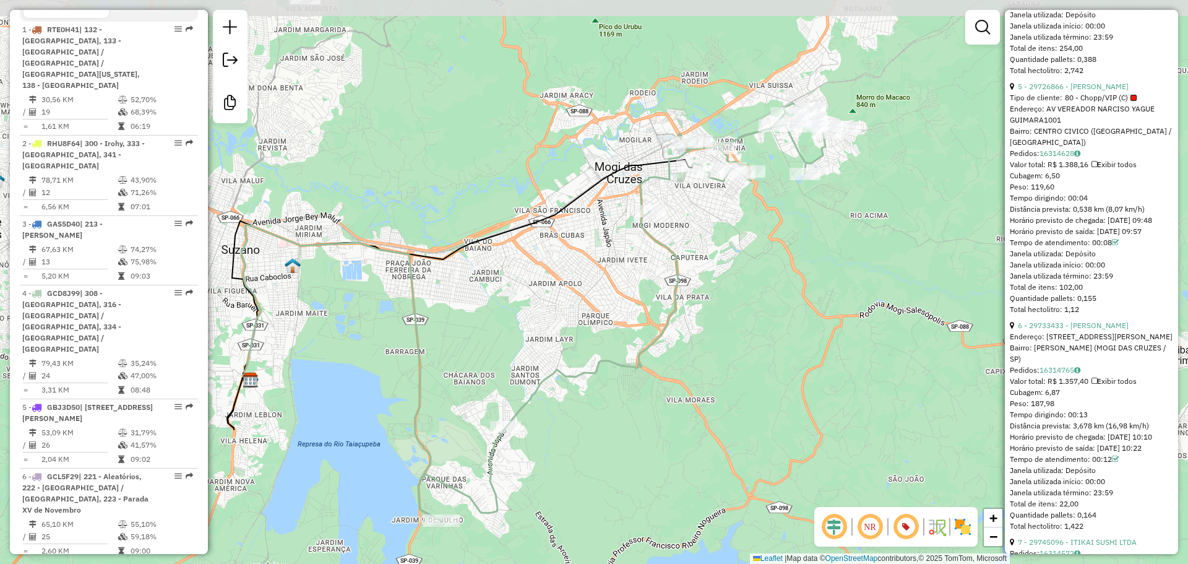
drag, startPoint x: 681, startPoint y: 281, endPoint x: 690, endPoint y: 352, distance: 71.1
click at [690, 352] on div "Janela de atendimento Grade de atendimento Capacidade Transportadoras Veículos …" at bounding box center [594, 282] width 1188 height 564
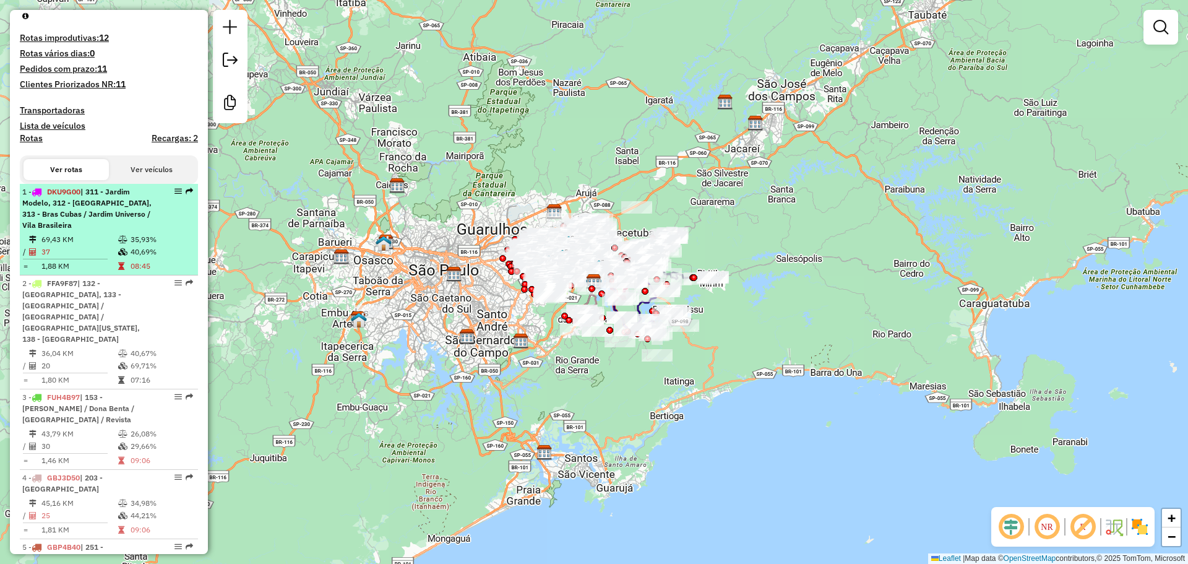
scroll to position [433, 0]
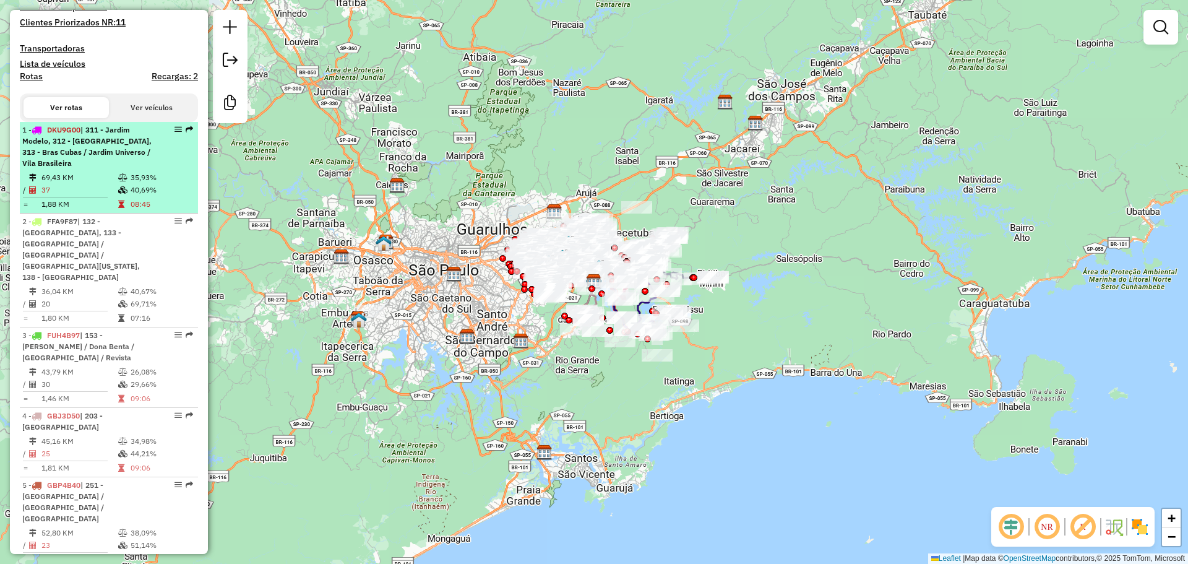
click at [127, 152] on span "| 311 - Jardim Modelo, 312 - [GEOGRAPHIC_DATA], 313 - Bras Cubas / Jardim Unive…" at bounding box center [86, 146] width 129 height 43
select select "**********"
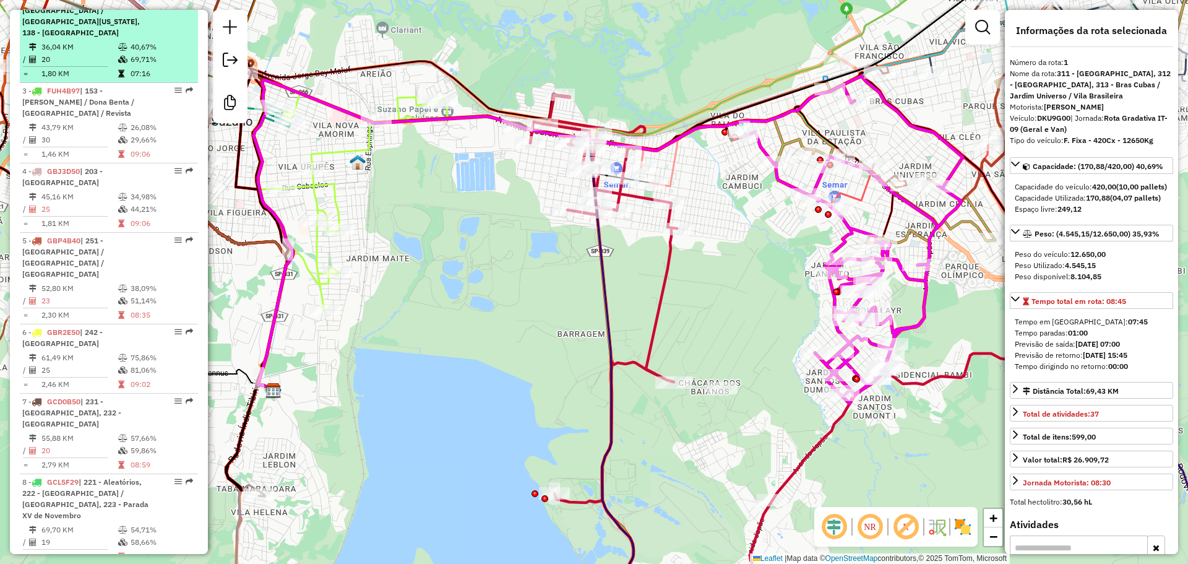
scroll to position [681, 0]
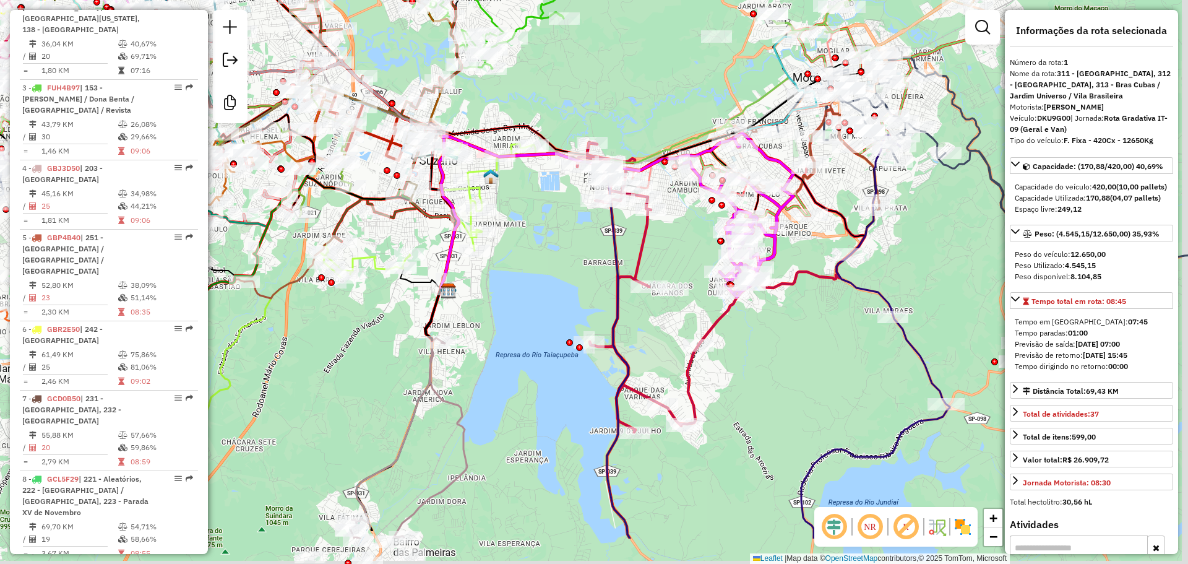
drag, startPoint x: 679, startPoint y: 412, endPoint x: 653, endPoint y: 333, distance: 83.3
click at [653, 333] on div "Janela de atendimento Grade de atendimento Capacidade Transportadoras Veículos …" at bounding box center [594, 282] width 1188 height 564
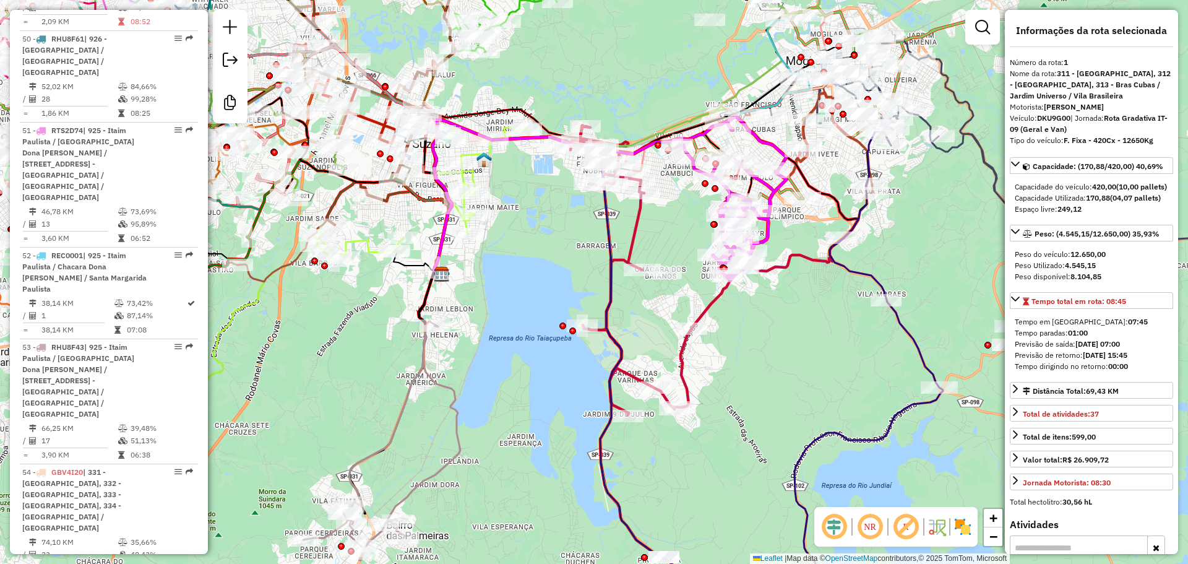
scroll to position [4876, 0]
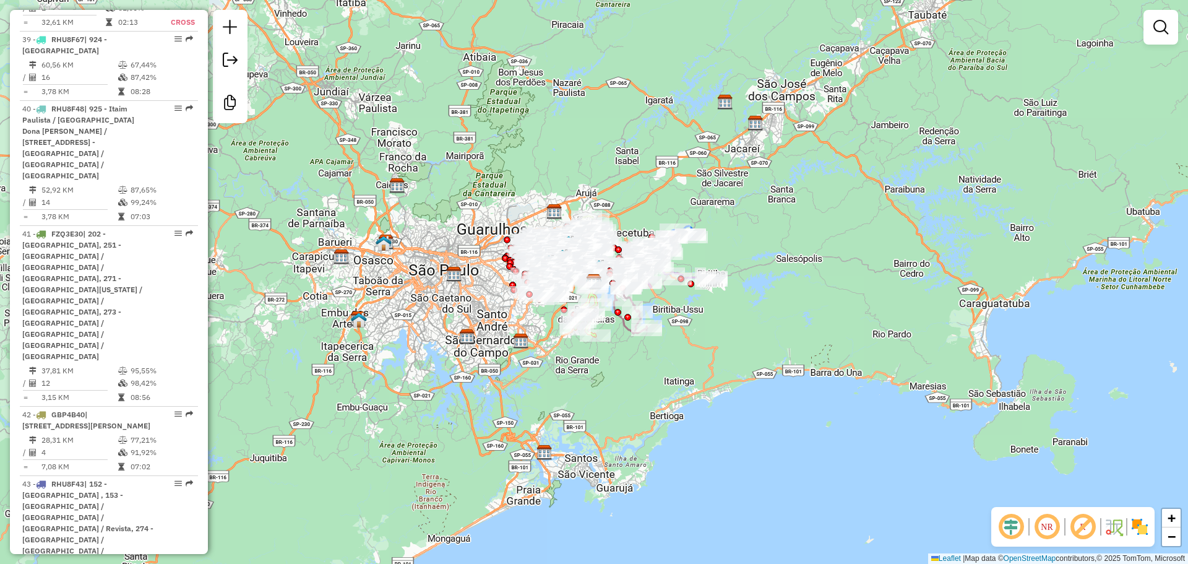
scroll to position [4141, 0]
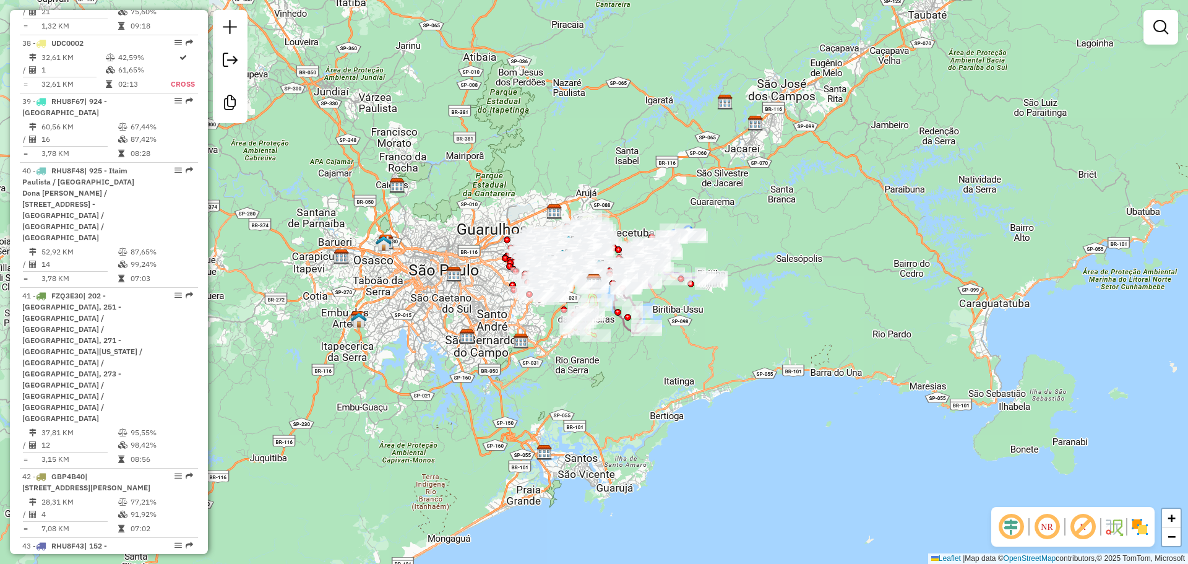
select select "**********"
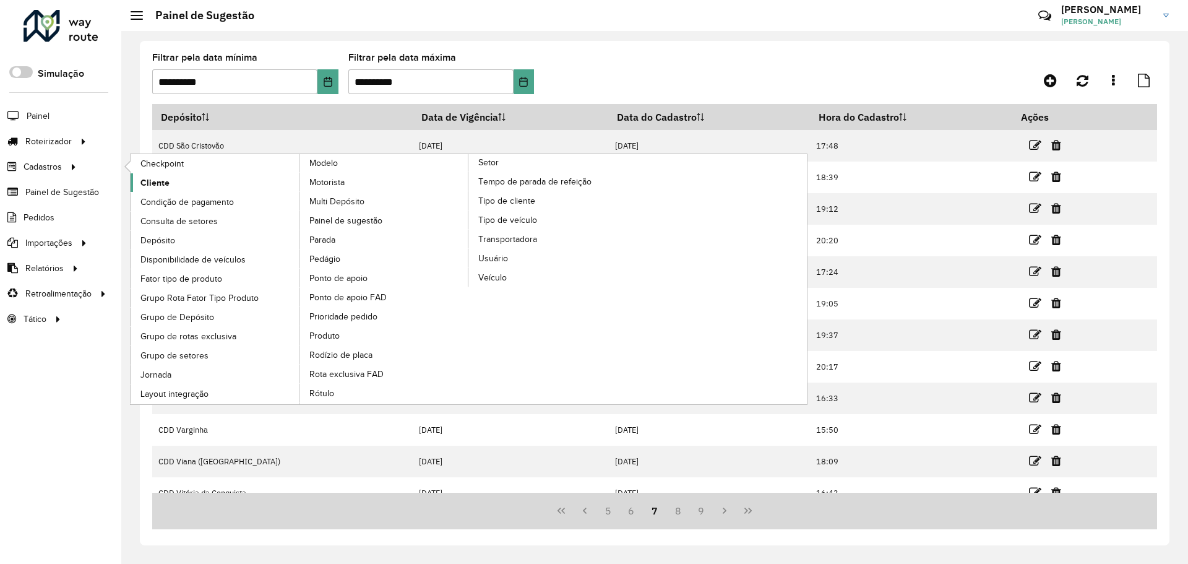
click at [143, 182] on span "Cliente" at bounding box center [154, 182] width 29 height 13
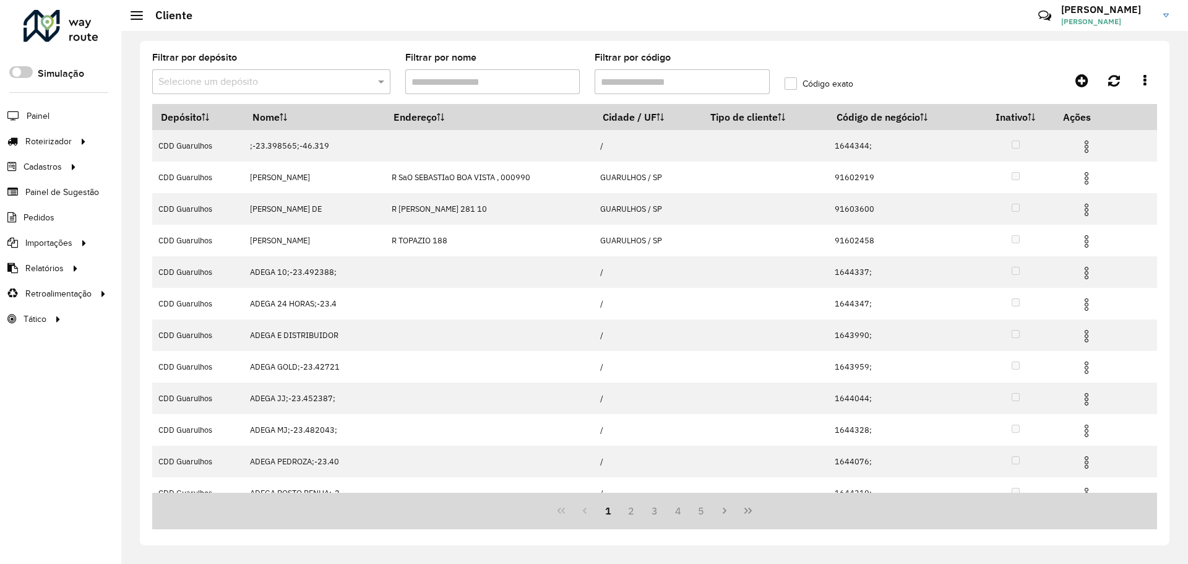
click at [308, 70] on div "Selecione um depósito" at bounding box center [271, 81] width 238 height 25
type input "******"
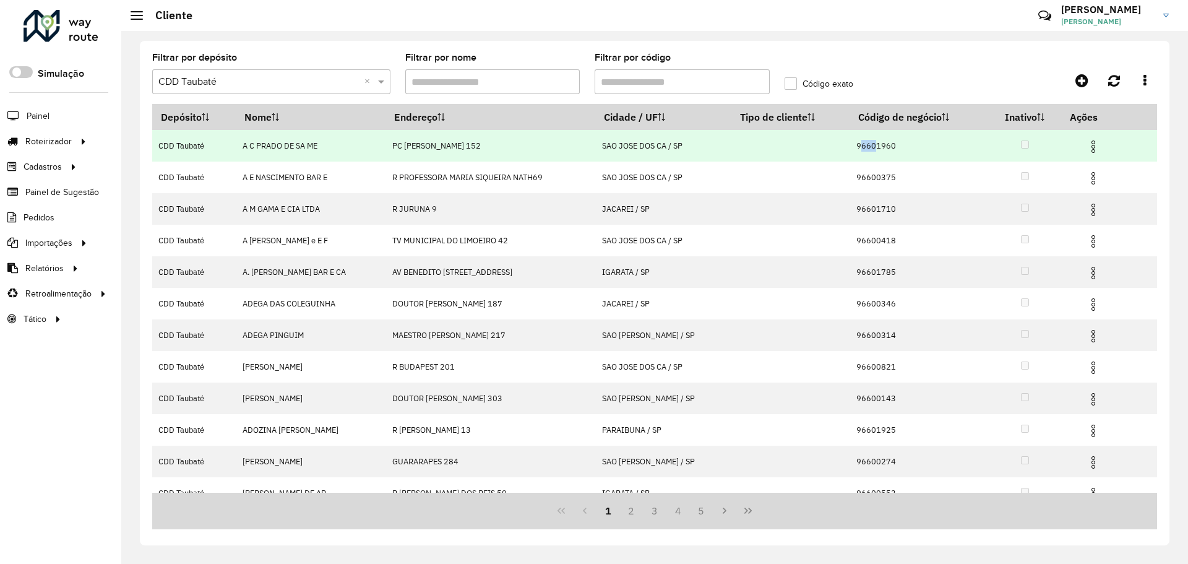
drag, startPoint x: 866, startPoint y: 145, endPoint x: 853, endPoint y: 144, distance: 12.4
click at [853, 144] on td "96601960" at bounding box center [918, 146] width 139 height 32
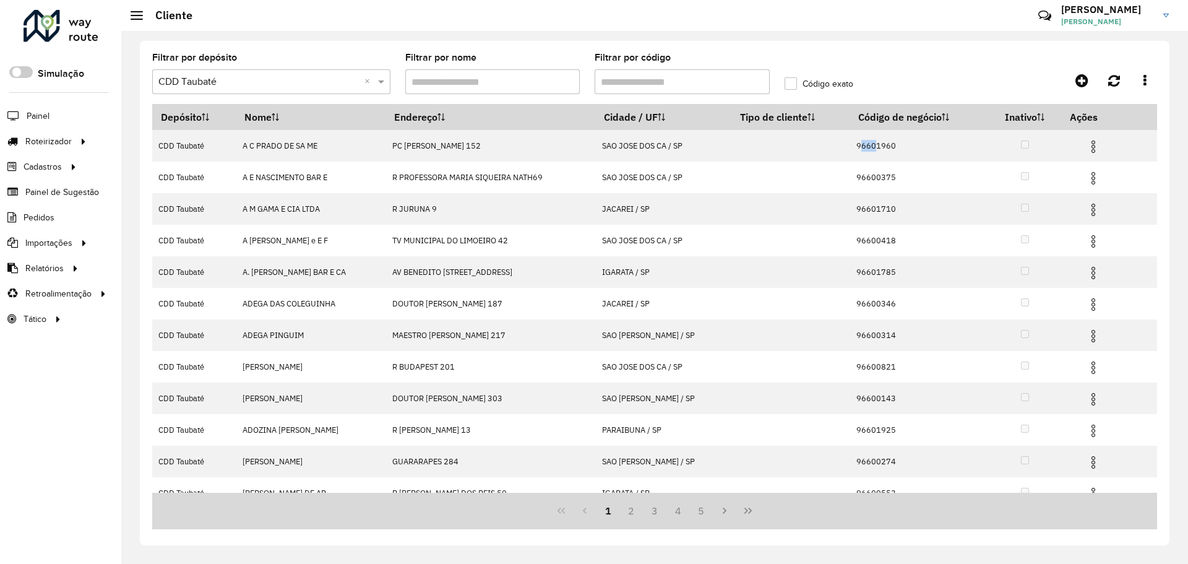
copy td "966"
click at [171, 137] on span "Entregas" at bounding box center [157, 141] width 35 height 13
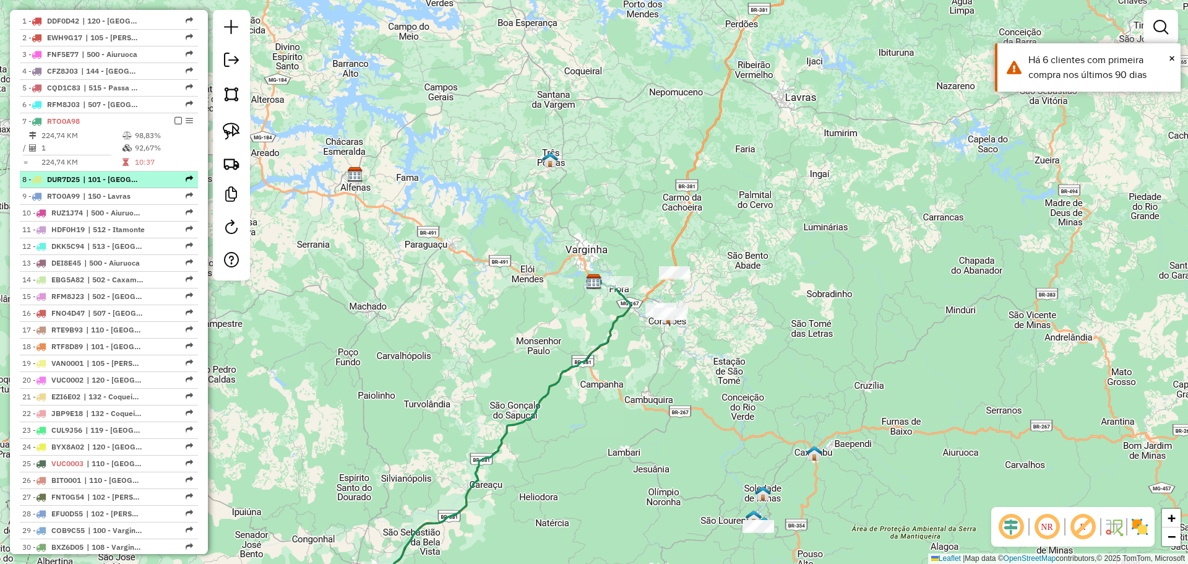
scroll to position [497, 0]
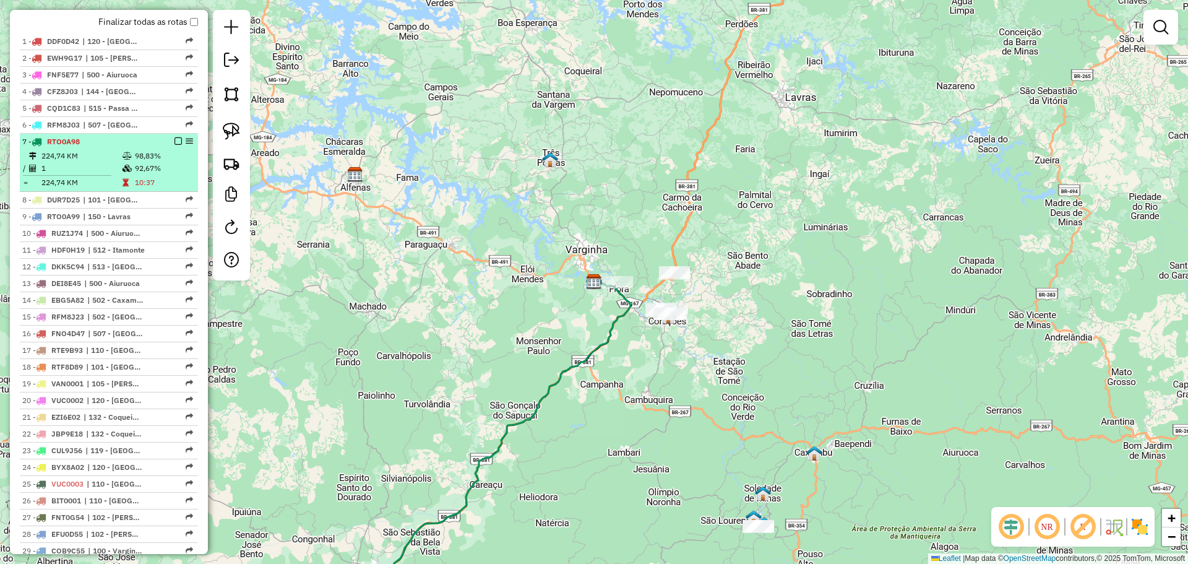
select select "**********"
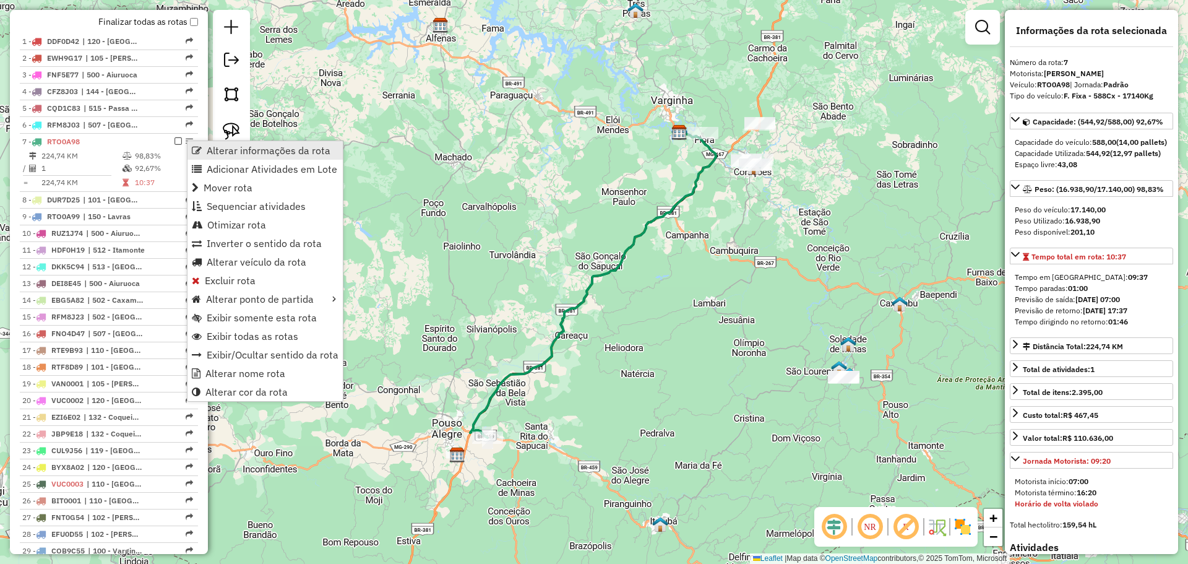
click at [199, 150] on span "Alterar informações da rota" at bounding box center [197, 150] width 10 height 10
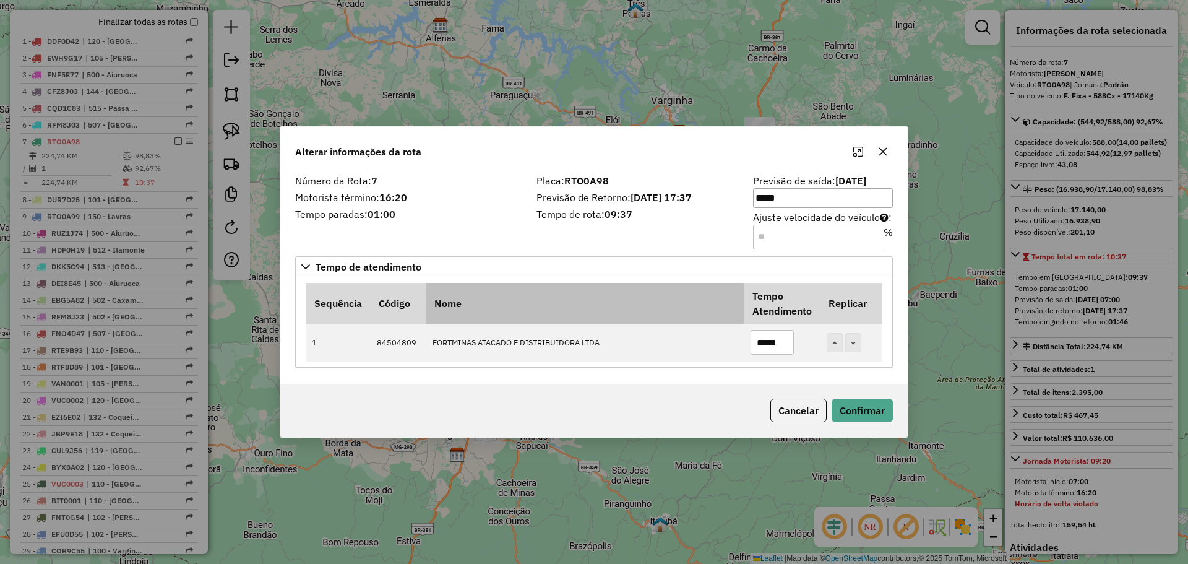
drag, startPoint x: 670, startPoint y: 247, endPoint x: 737, endPoint y: 306, distance: 89.0
click at [673, 251] on div "Número da Rota: 7 Motorista término: 16:20 Tempo paradas: 01:00 Placa: RTO0A98 …" at bounding box center [593, 277] width 627 height 213
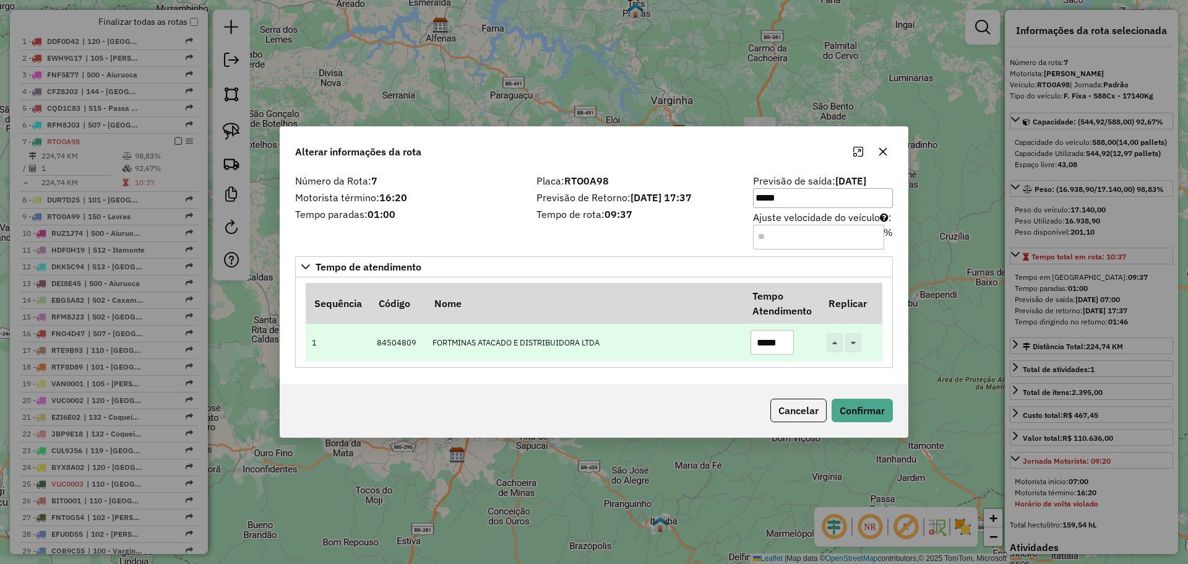
click at [761, 342] on input "*****" at bounding box center [771, 342] width 43 height 25
click at [762, 338] on input "*****" at bounding box center [771, 342] width 43 height 25
click at [773, 342] on input "*****" at bounding box center [771, 342] width 43 height 25
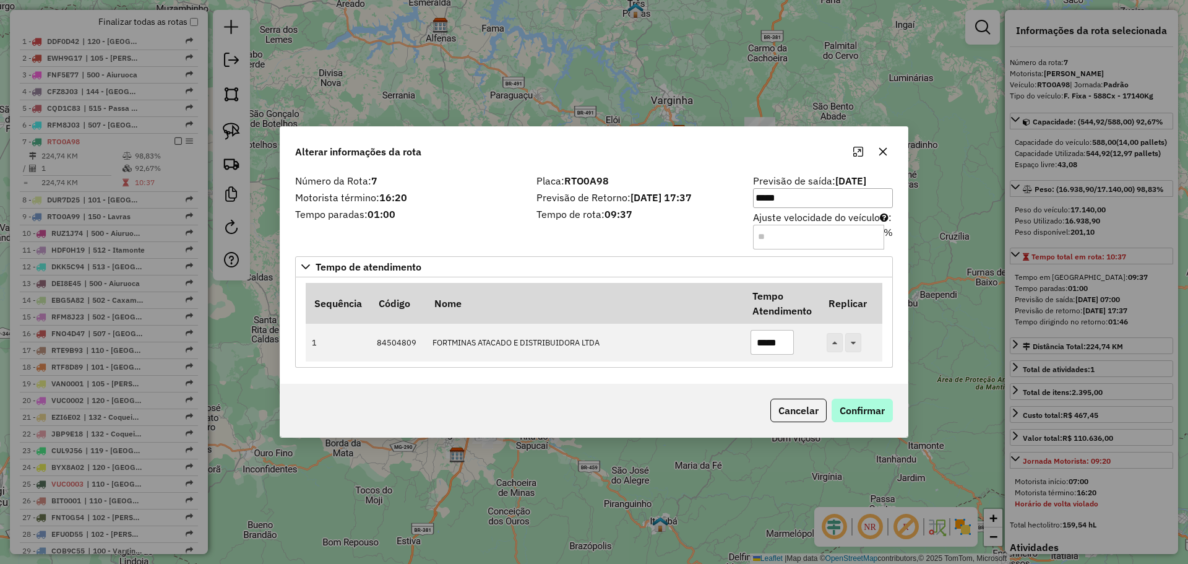
type input "*****"
click at [856, 403] on button "Confirmar" at bounding box center [861, 410] width 61 height 24
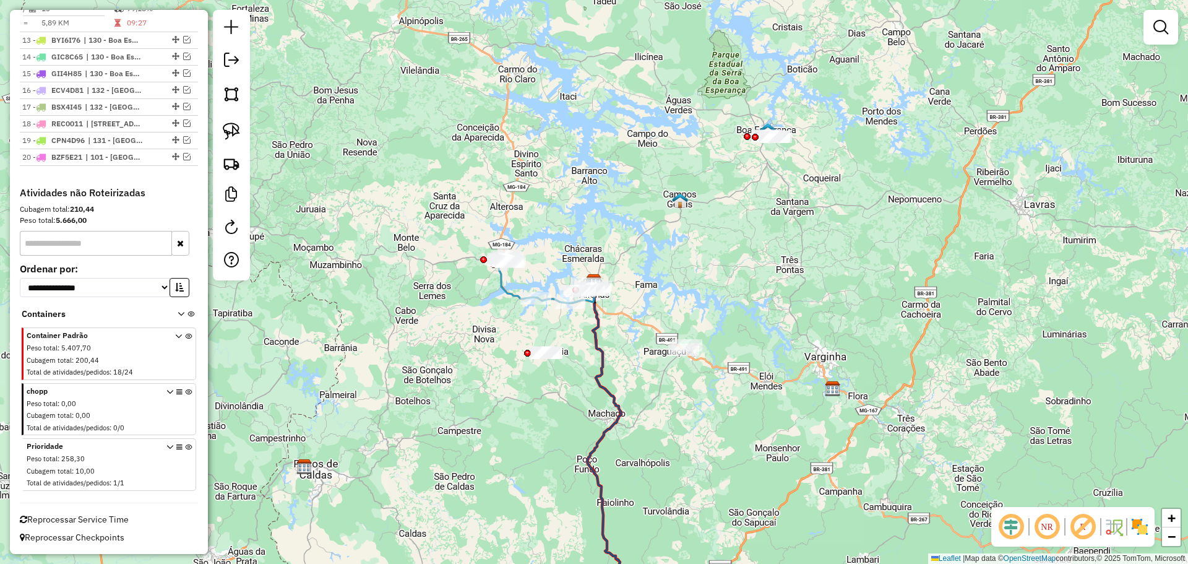
scroll to position [422, 0]
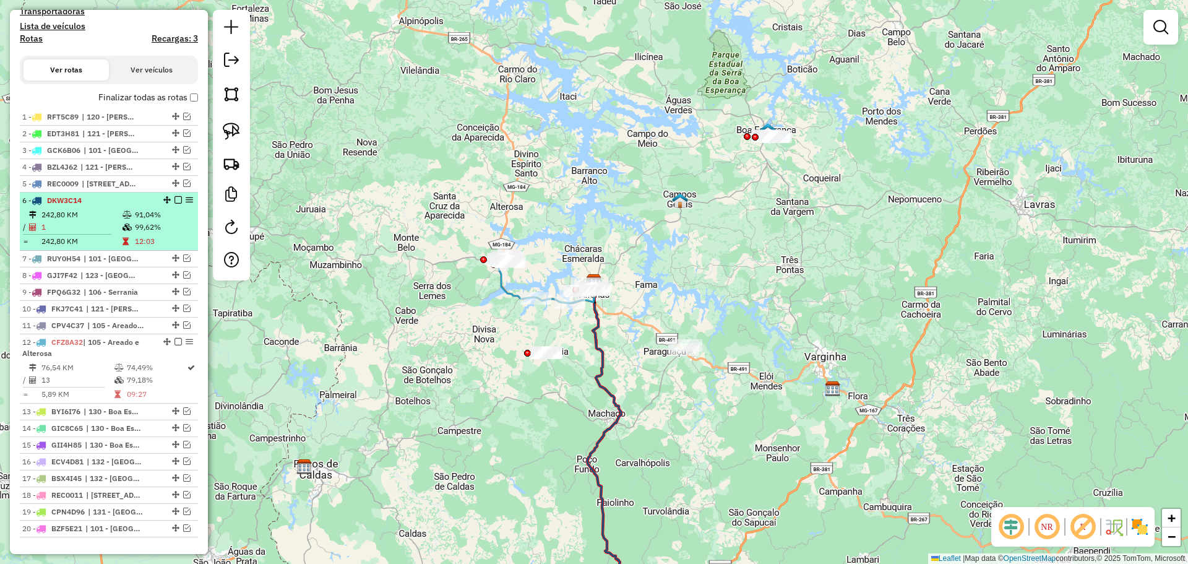
select select "**********"
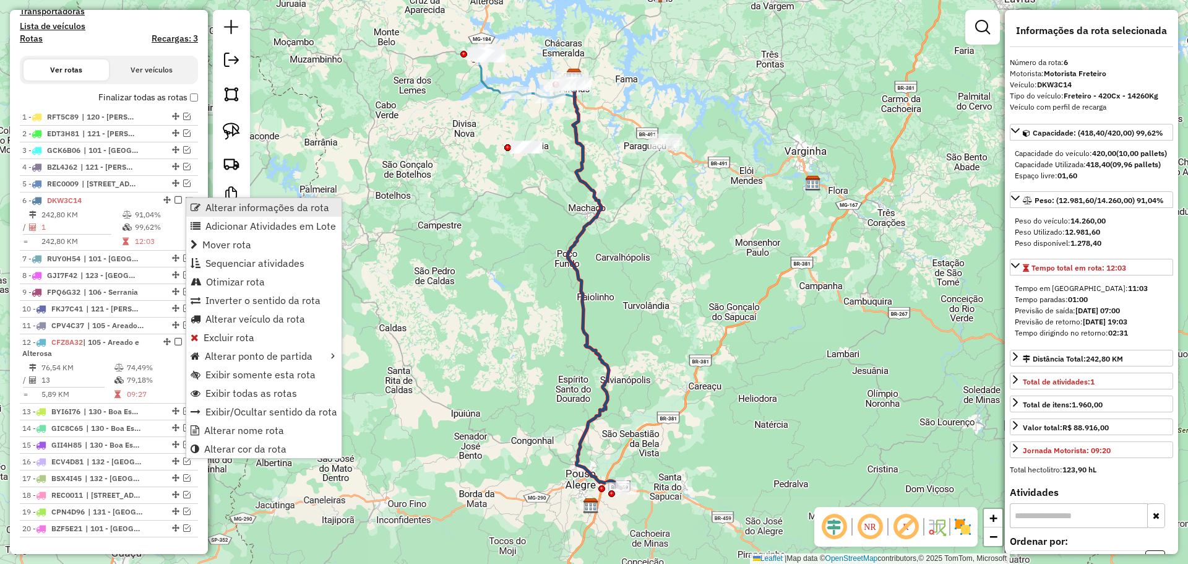
click at [194, 204] on span "Alterar informações da rota" at bounding box center [196, 207] width 10 height 10
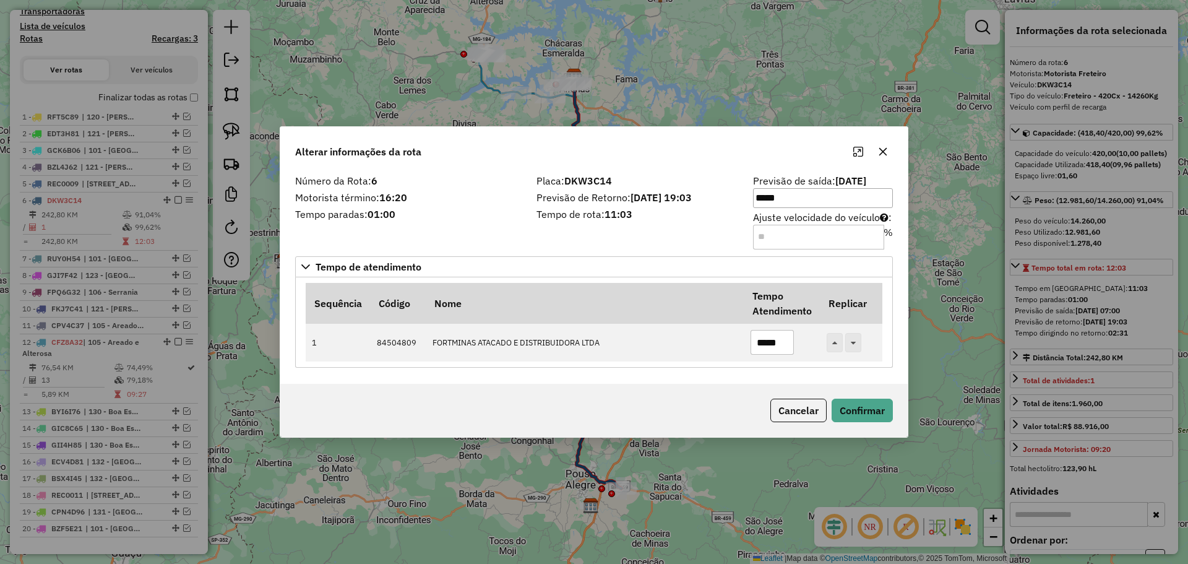
click at [622, 249] on div "Número da Rota: 6 Motorista término: 16:20 Tempo paradas: 01:00 Placa: DKW3C14 …" at bounding box center [593, 277] width 627 height 213
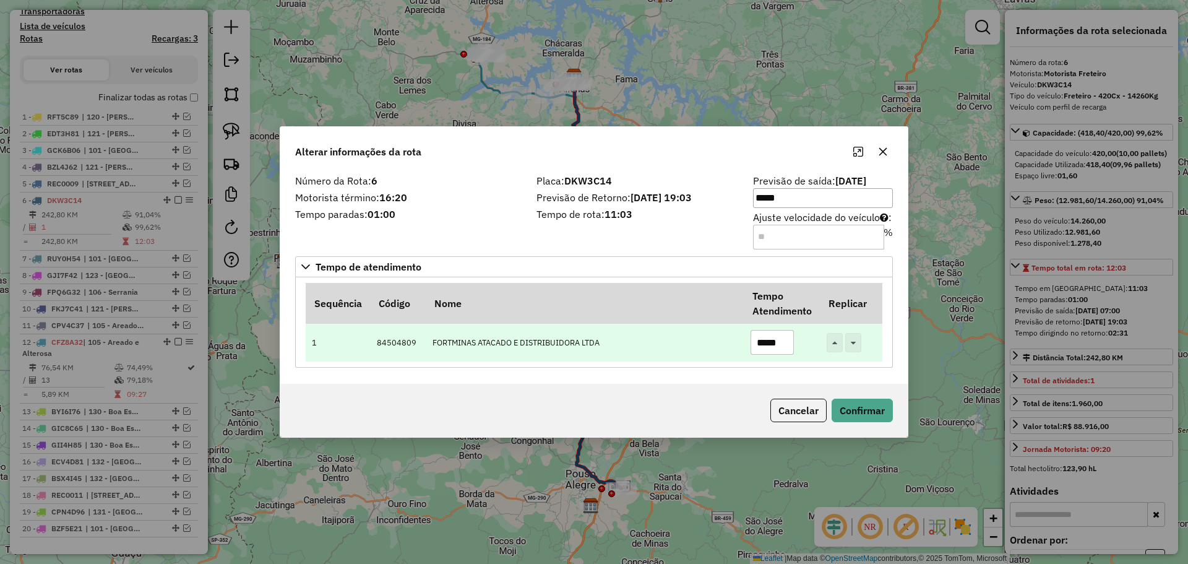
click at [767, 348] on input "*****" at bounding box center [771, 342] width 43 height 25
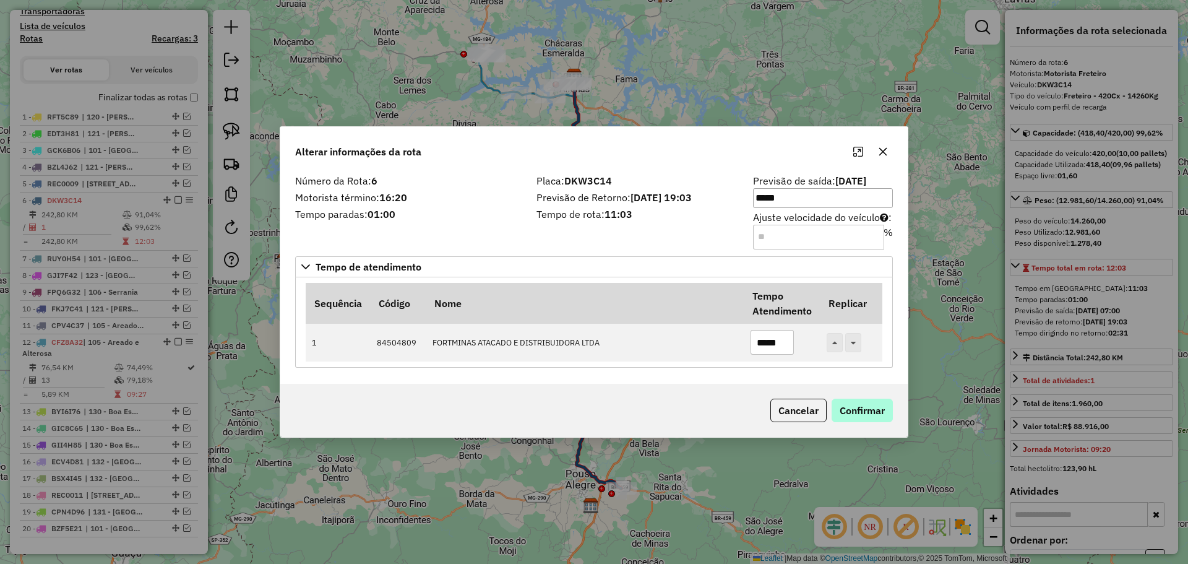
type input "*****"
click at [862, 405] on button "Confirmar" at bounding box center [861, 410] width 61 height 24
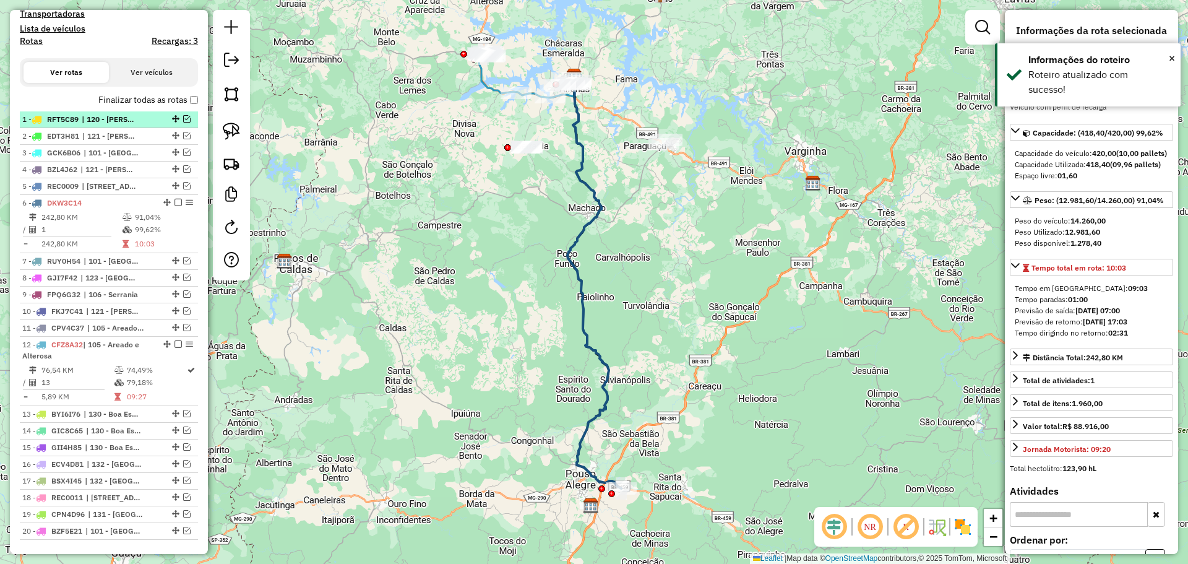
scroll to position [419, 0]
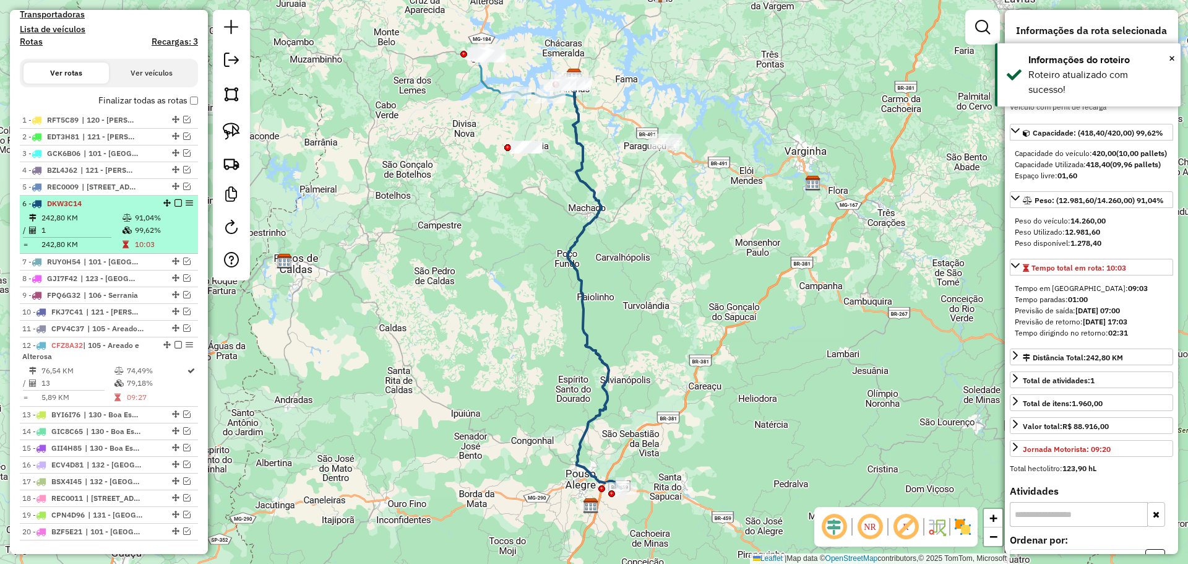
click at [145, 221] on td "91,04%" at bounding box center [163, 218] width 59 height 12
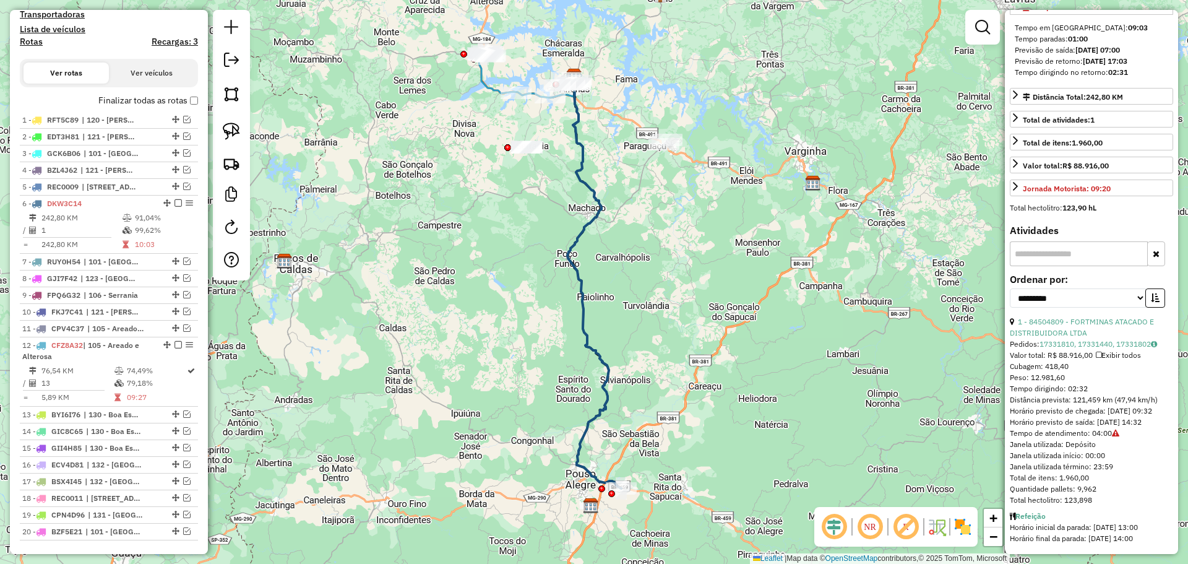
scroll to position [46, 0]
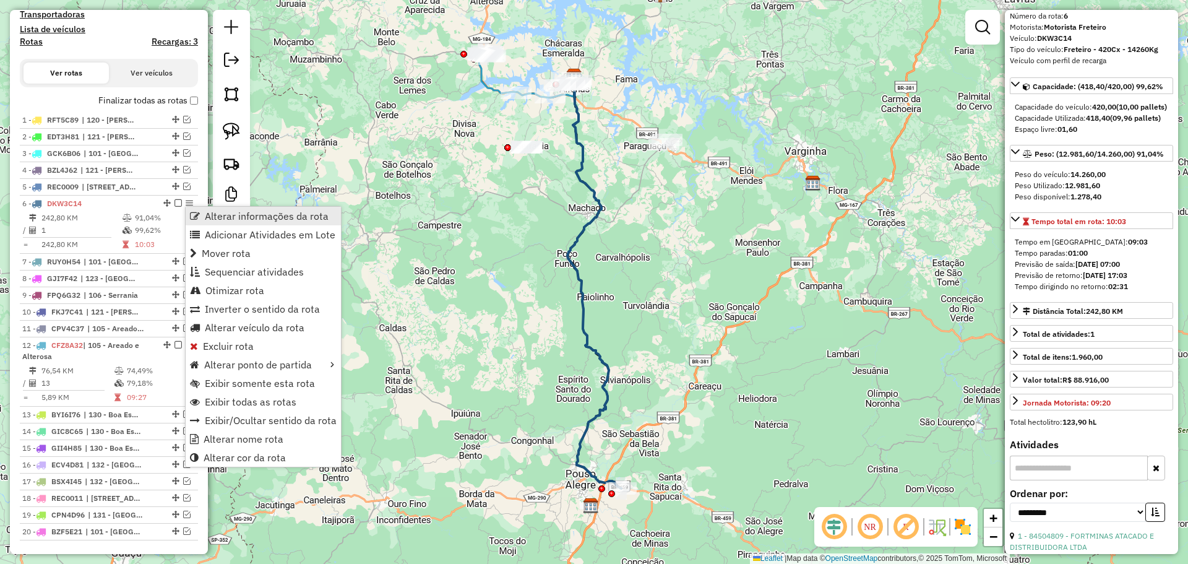
click at [205, 215] on span "Alterar informações da rota" at bounding box center [267, 216] width 124 height 10
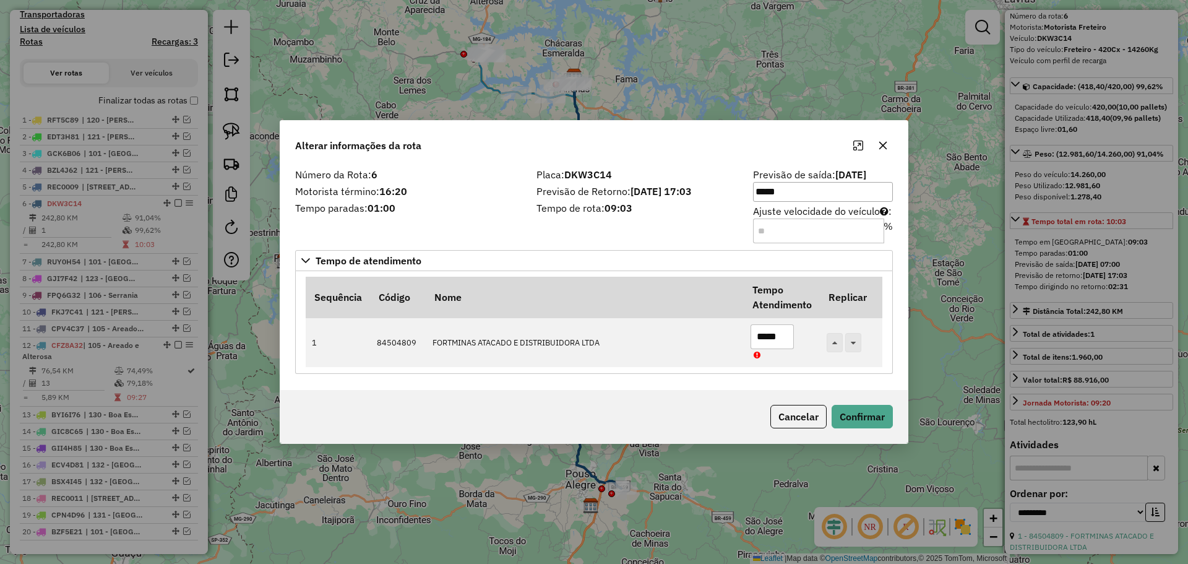
click at [818, 228] on input "Ajuste velocidade do veículo : %" at bounding box center [818, 230] width 131 height 25
type input "*"
click at [866, 411] on button "Confirmar" at bounding box center [861, 417] width 61 height 24
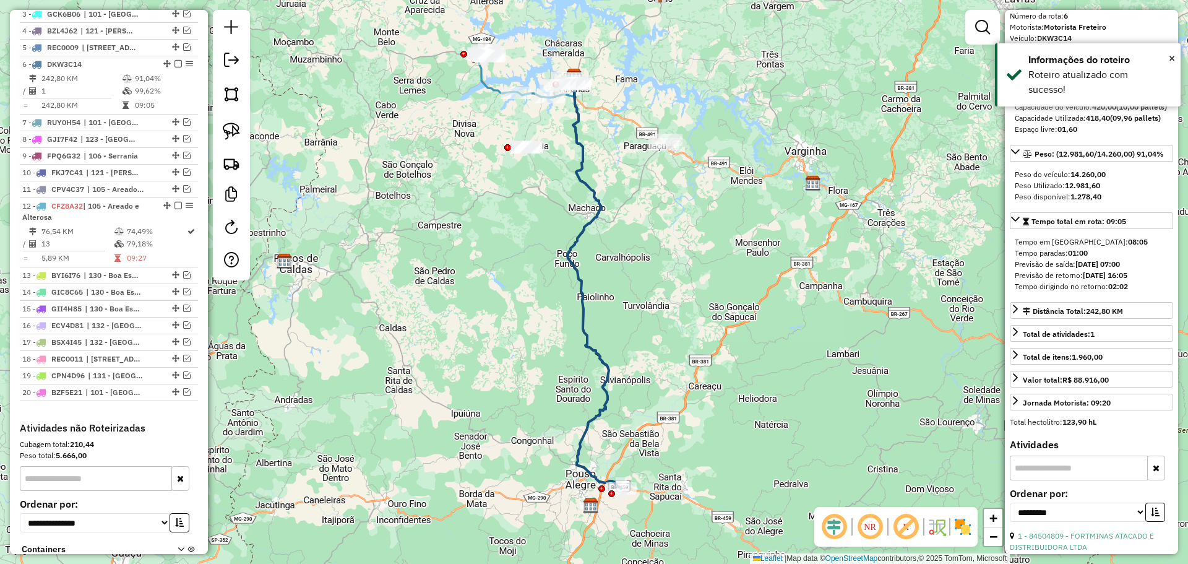
scroll to position [604, 0]
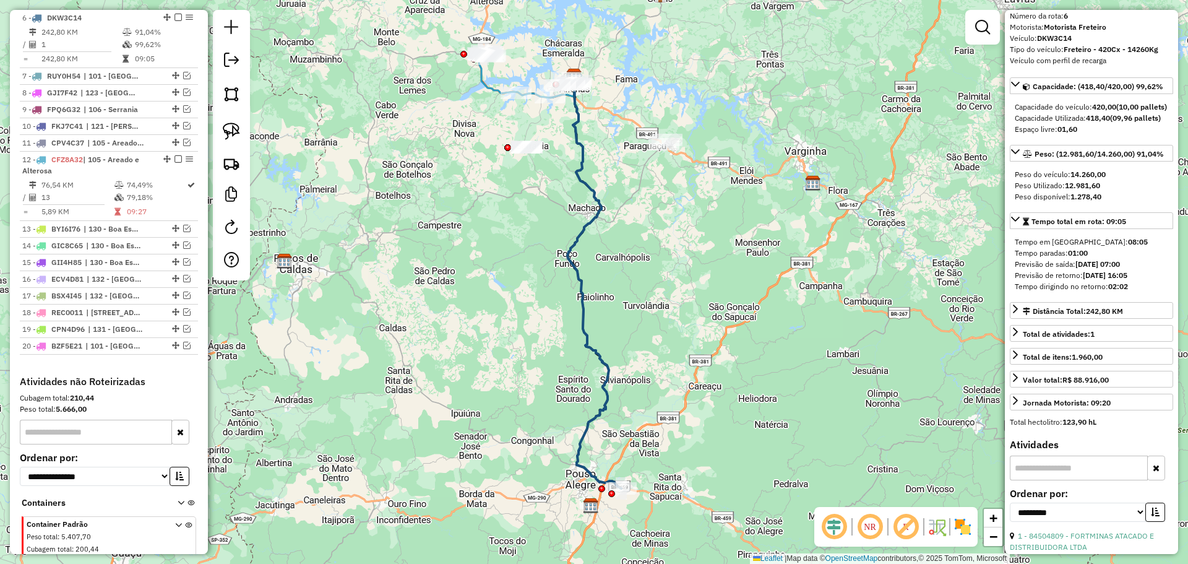
click at [1117, 268] on strong "17/09/2025 07:00" at bounding box center [1097, 263] width 45 height 9
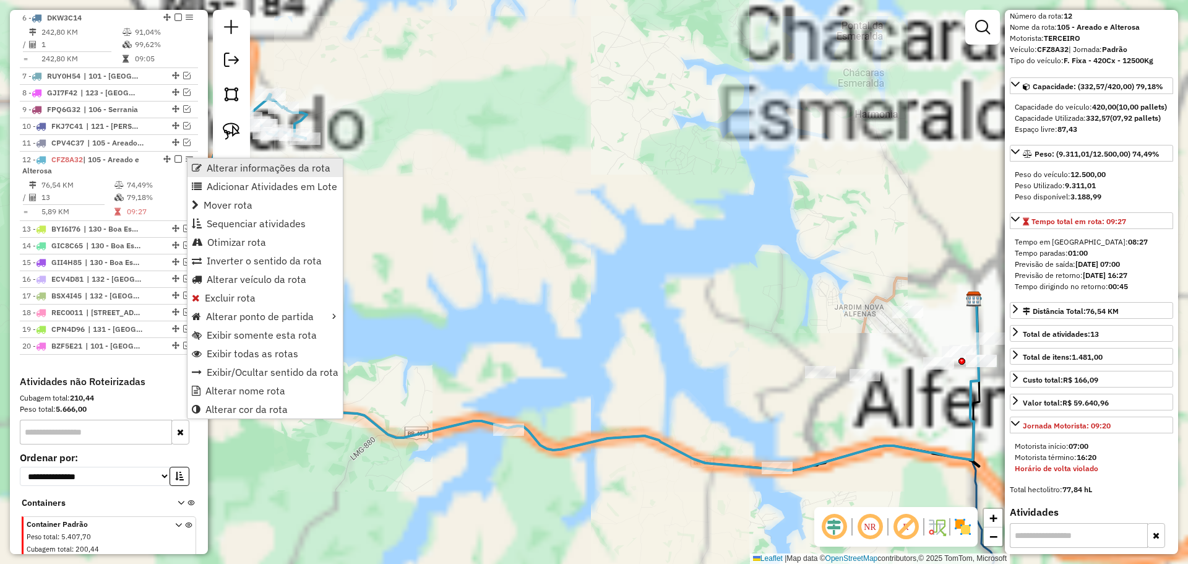
click at [212, 174] on link "Alterar informações da rota" at bounding box center [264, 167] width 155 height 19
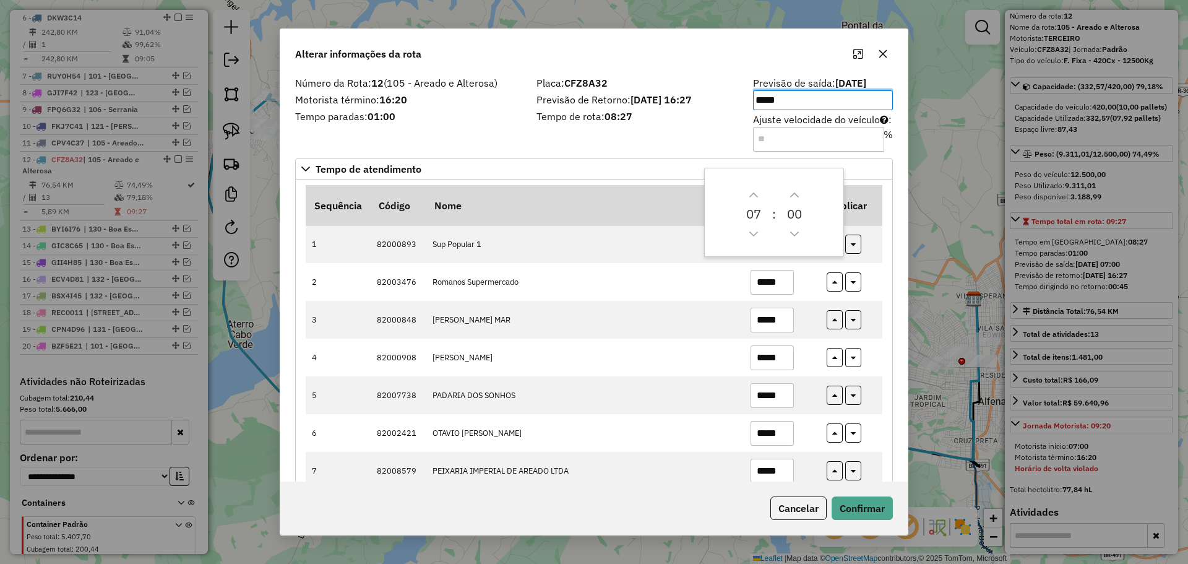
click at [794, 131] on input "Ajuste velocidade do veículo : %" at bounding box center [818, 139] width 131 height 25
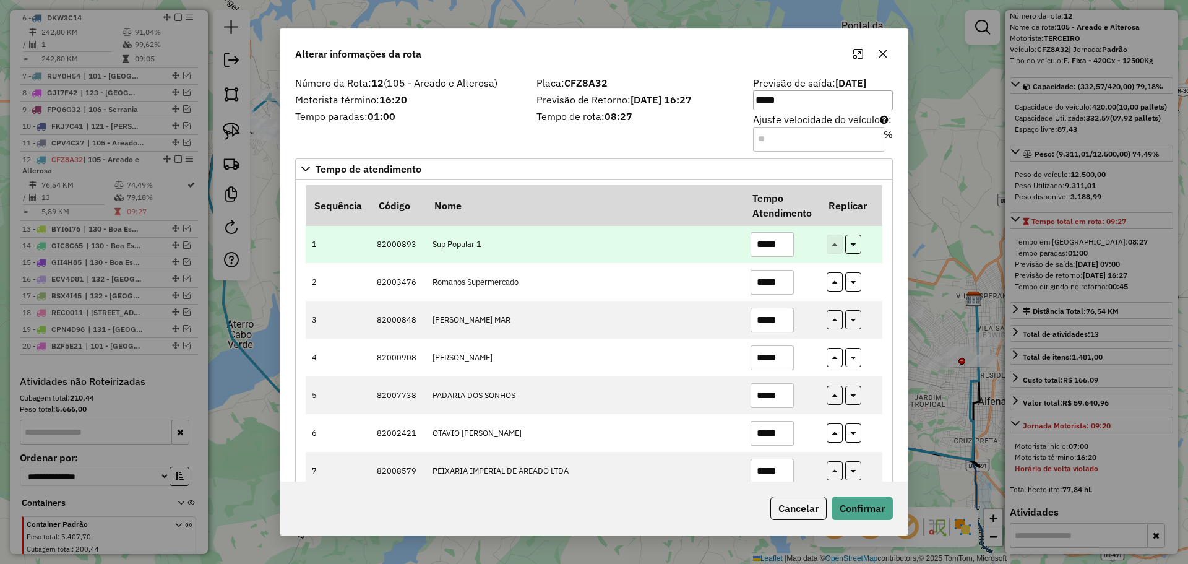
type input "**"
click at [767, 247] on input "*****" at bounding box center [771, 244] width 43 height 25
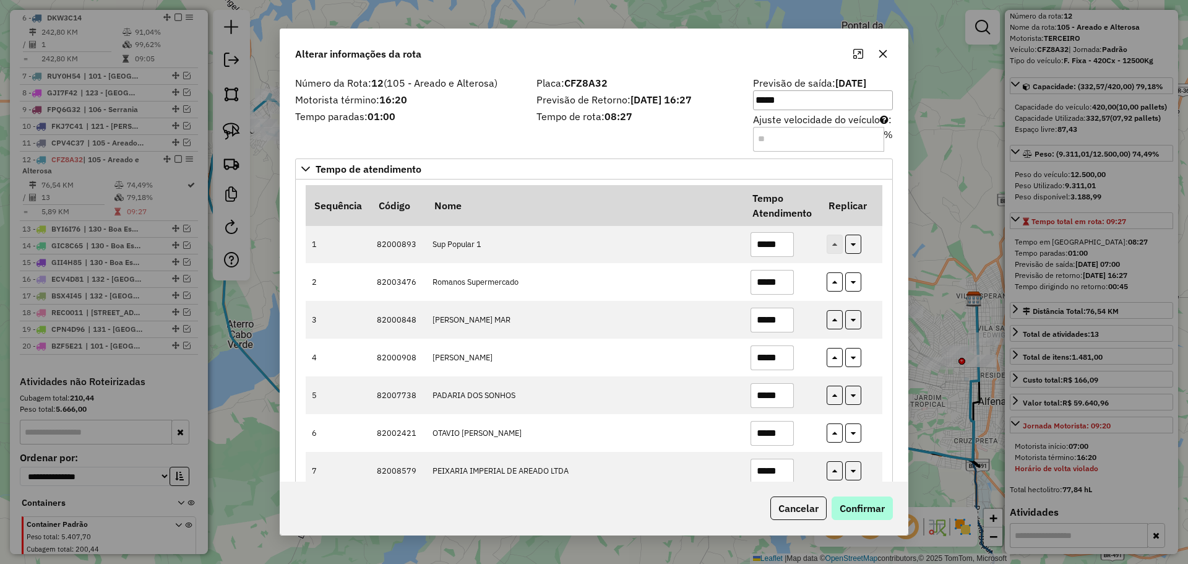
type input "*****"
click at [871, 499] on button "Confirmar" at bounding box center [861, 508] width 61 height 24
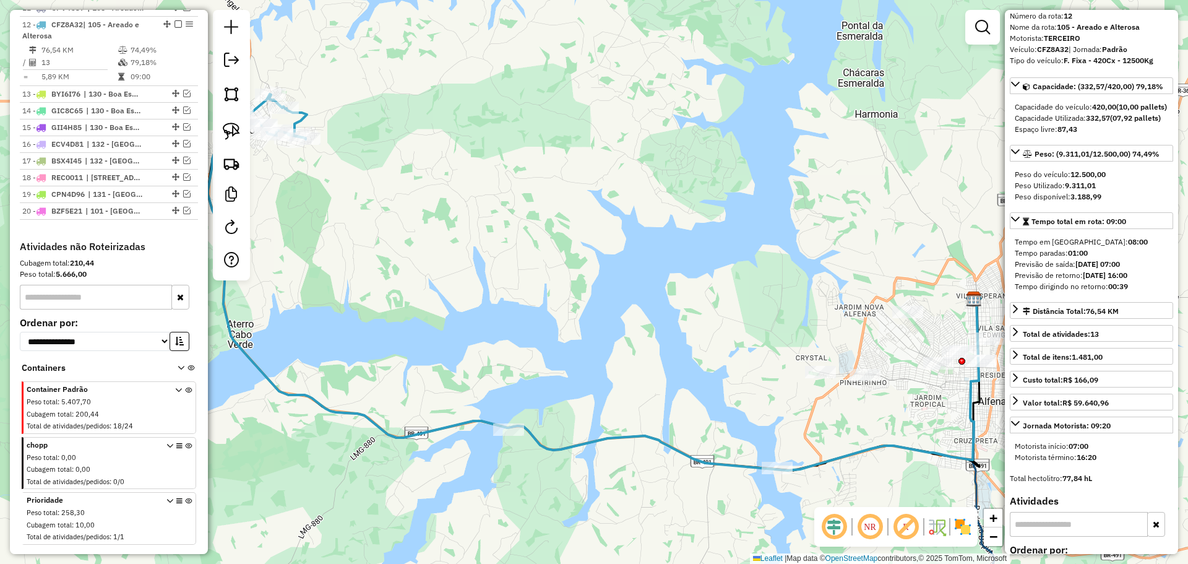
scroll to position [746, 0]
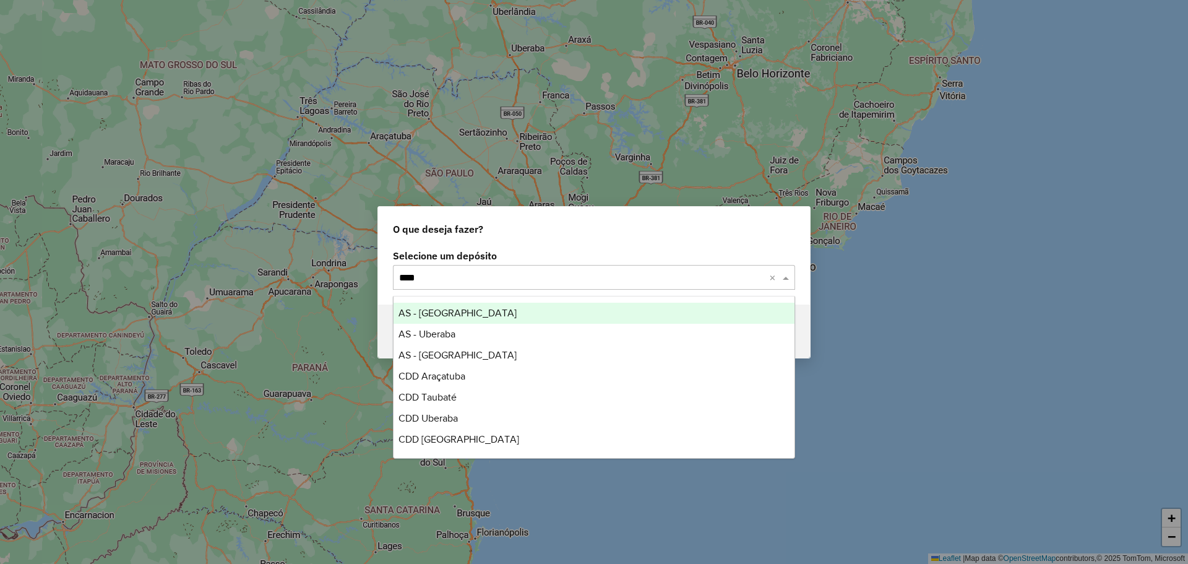
type input "*****"
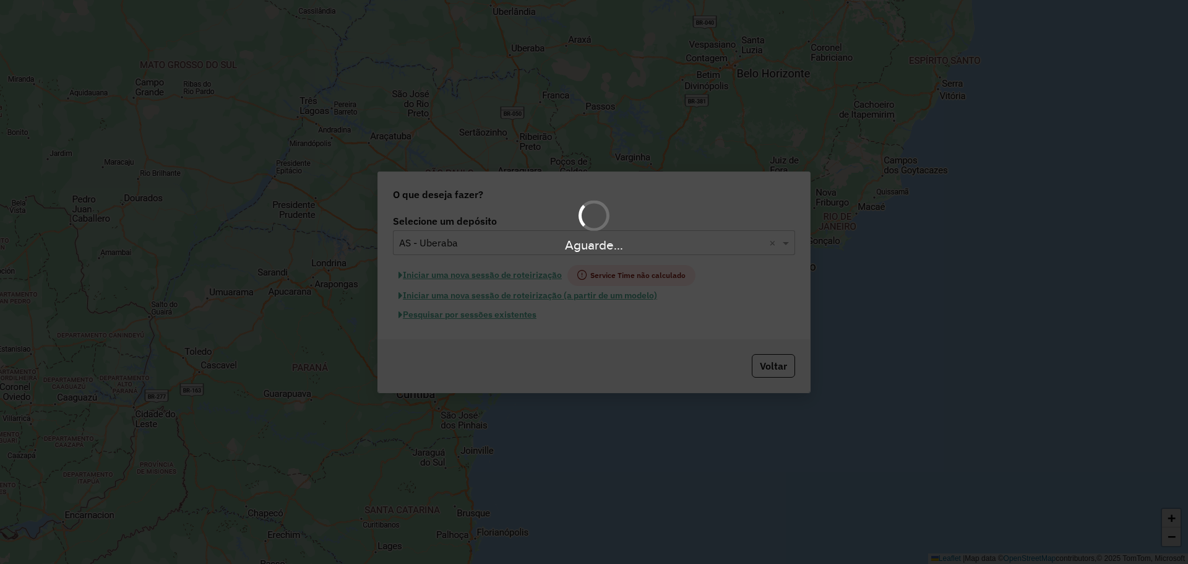
click at [499, 314] on div "Aguarde..." at bounding box center [594, 282] width 1188 height 564
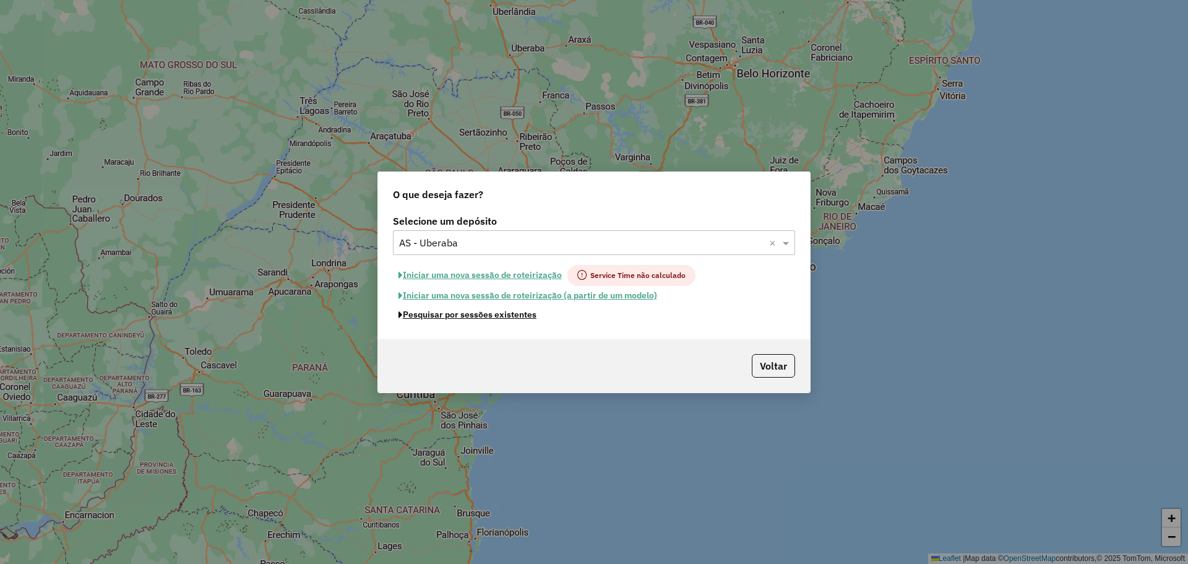
click at [507, 315] on button "Pesquisar por sessões existentes" at bounding box center [467, 314] width 149 height 19
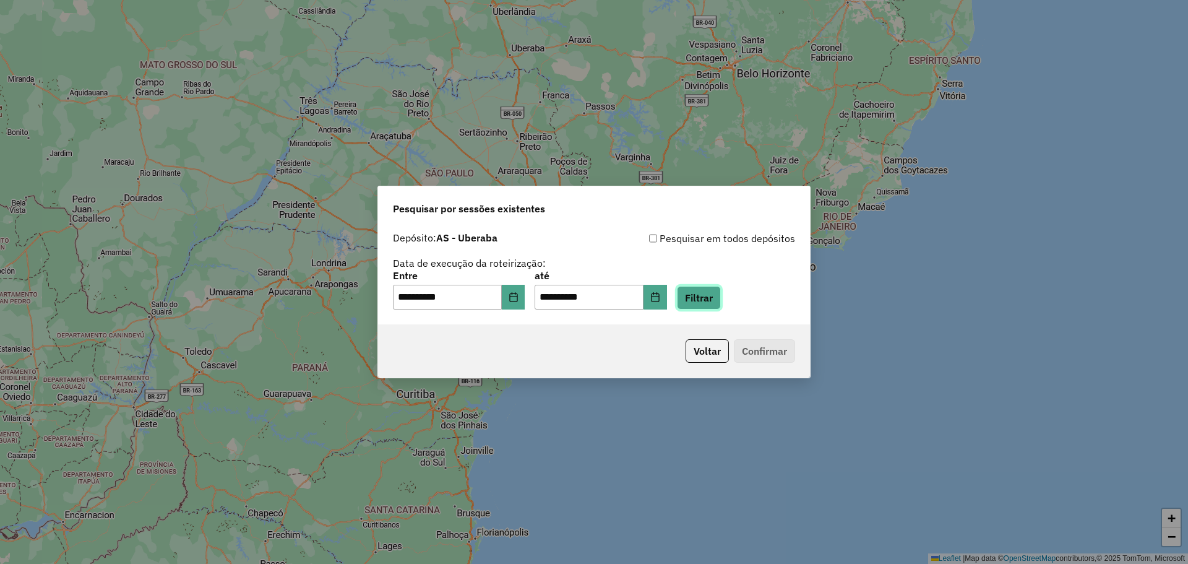
drag, startPoint x: 703, startPoint y: 300, endPoint x: 525, endPoint y: 308, distance: 178.4
click at [539, 306] on div "**********" at bounding box center [594, 290] width 402 height 38
click at [519, 305] on button "Choose Date" at bounding box center [514, 297] width 24 height 25
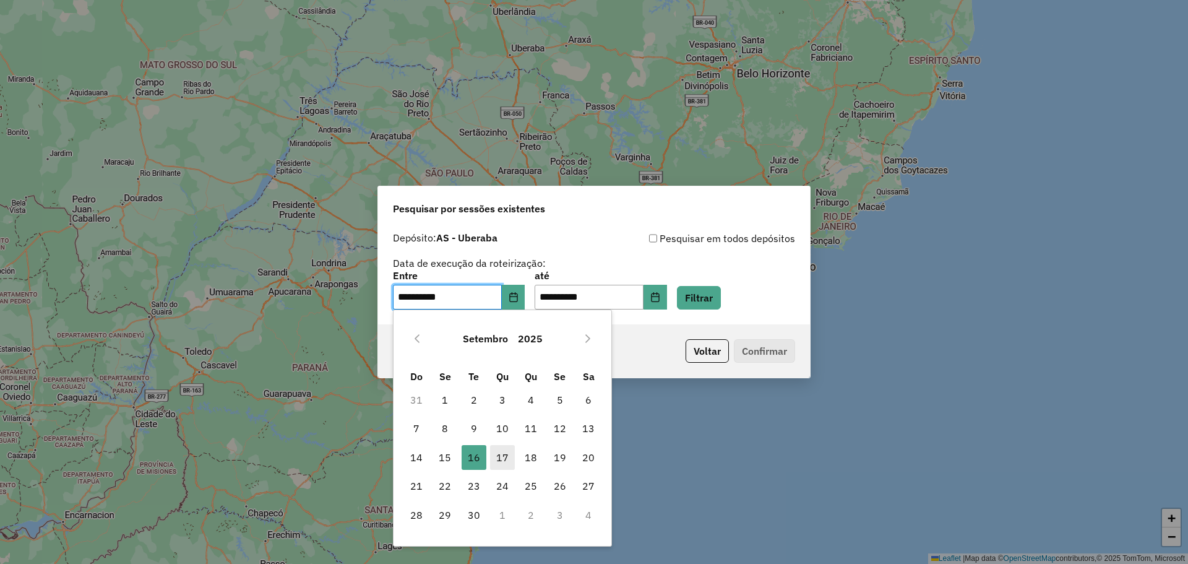
click at [509, 457] on span "17" at bounding box center [502, 457] width 25 height 25
type input "**********"
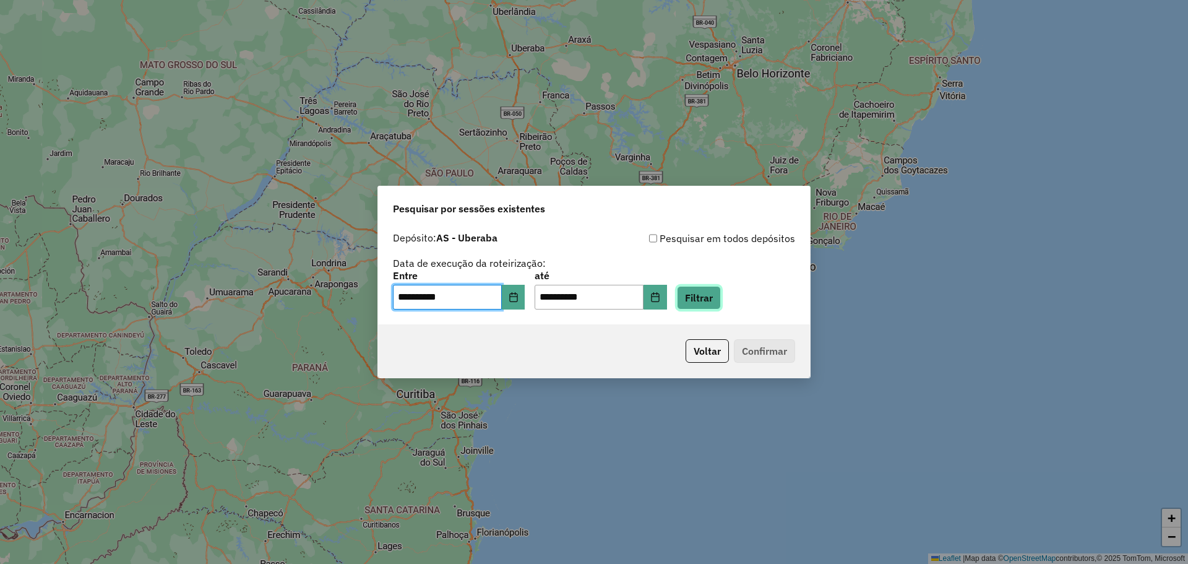
click at [708, 296] on button "Filtrar" at bounding box center [699, 298] width 44 height 24
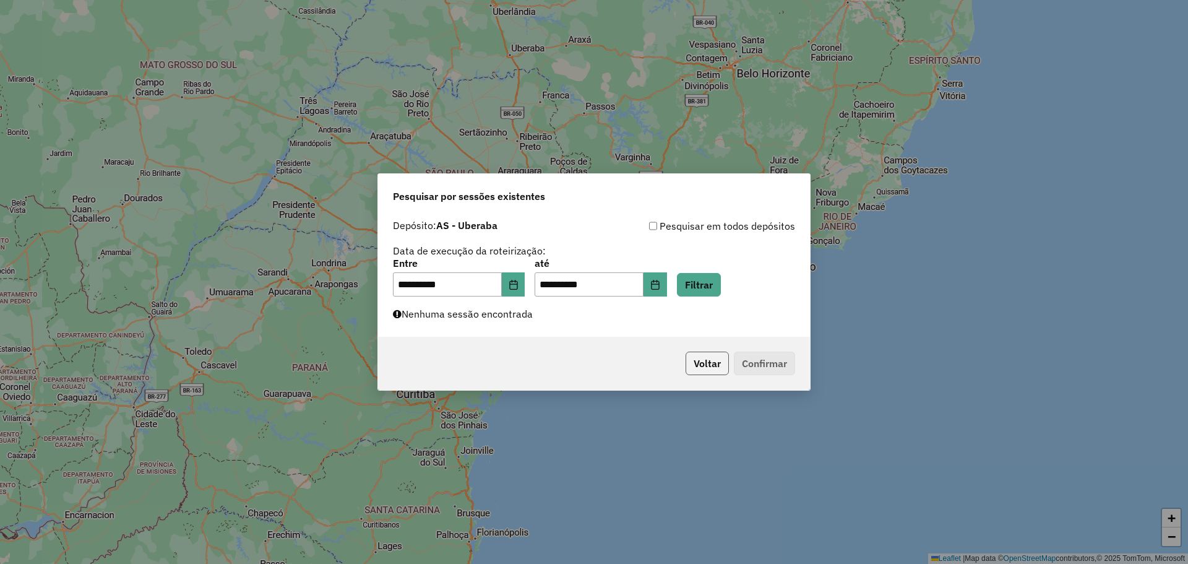
click at [697, 371] on button "Voltar" at bounding box center [706, 363] width 43 height 24
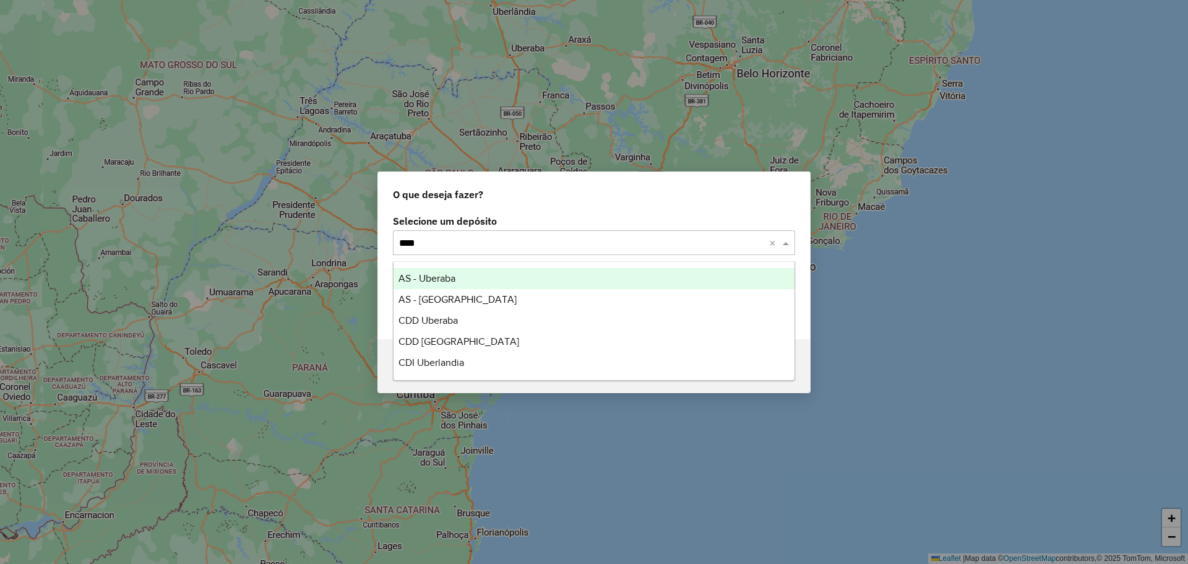
type input "*****"
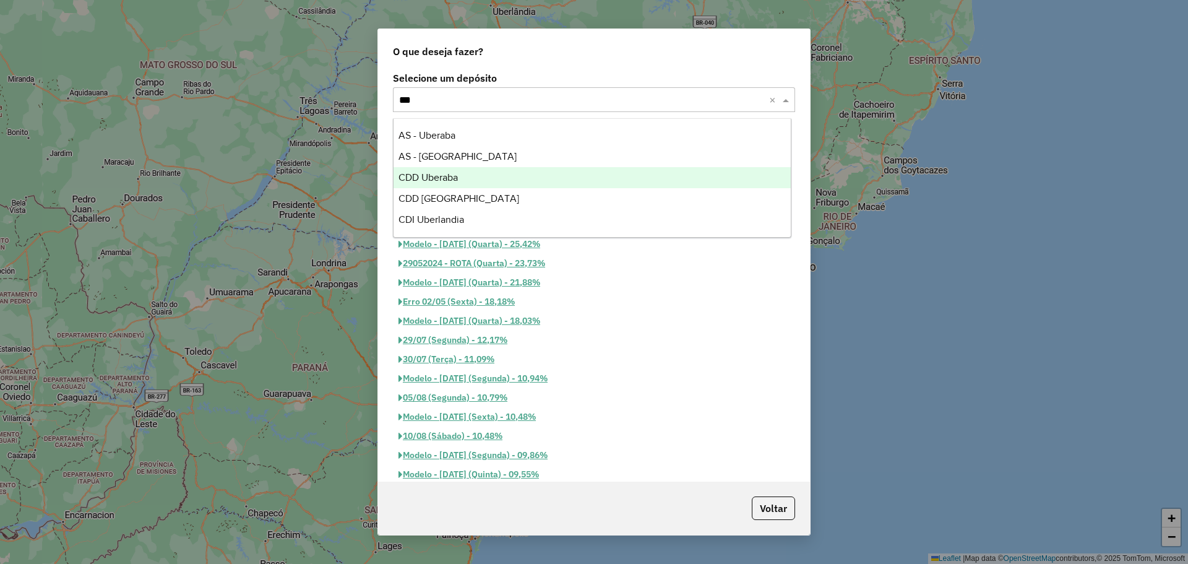
type input "****"
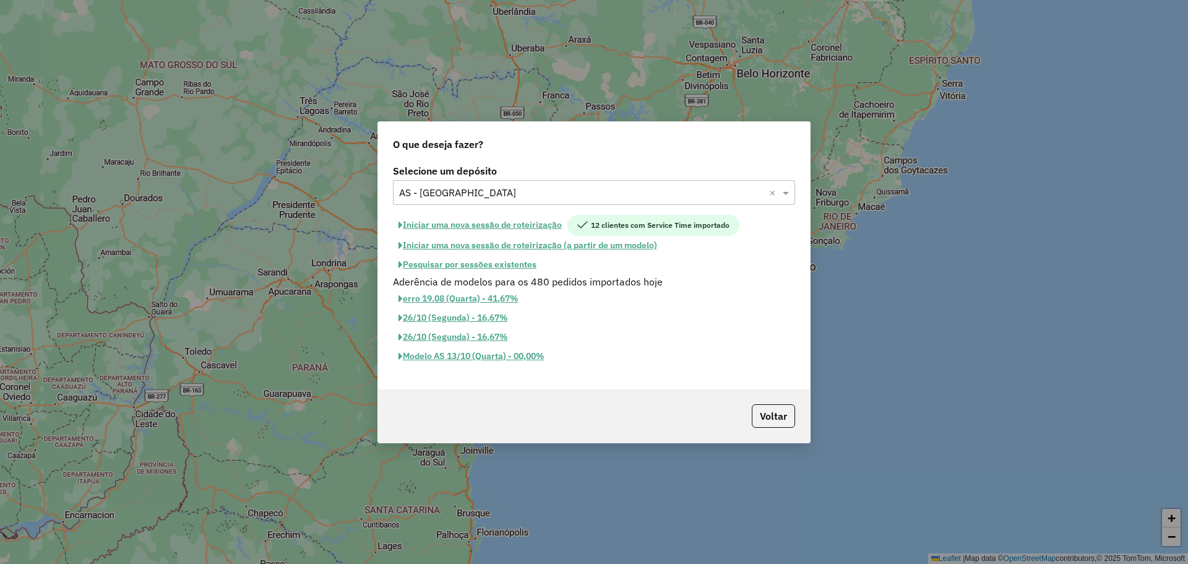
click at [503, 266] on button "Pesquisar por sessões existentes" at bounding box center [467, 264] width 149 height 19
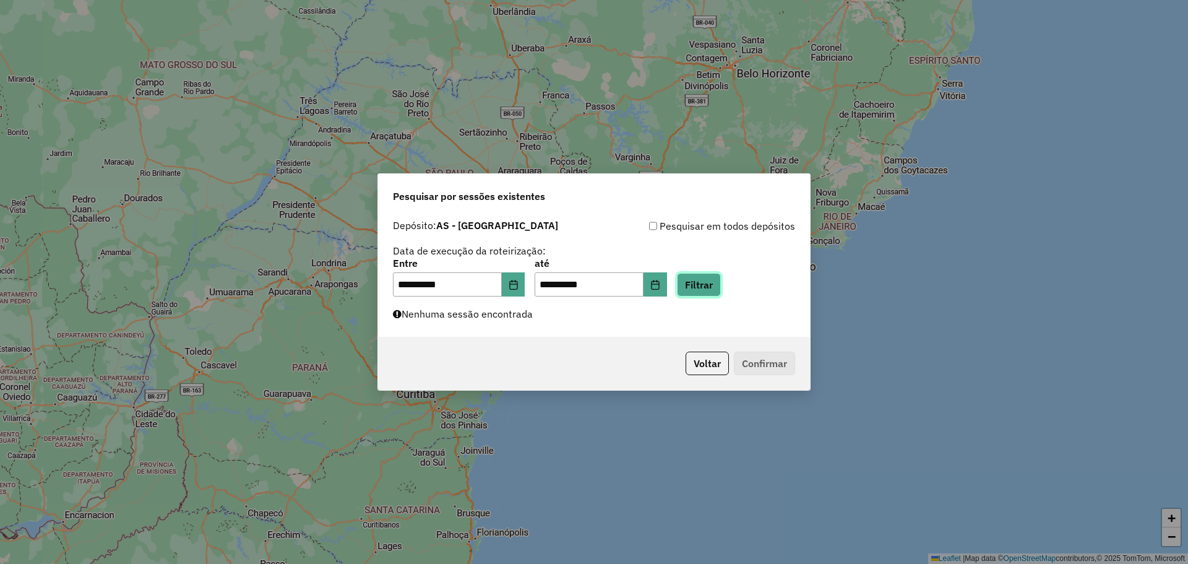
click at [707, 279] on button "Filtrar" at bounding box center [699, 285] width 44 height 24
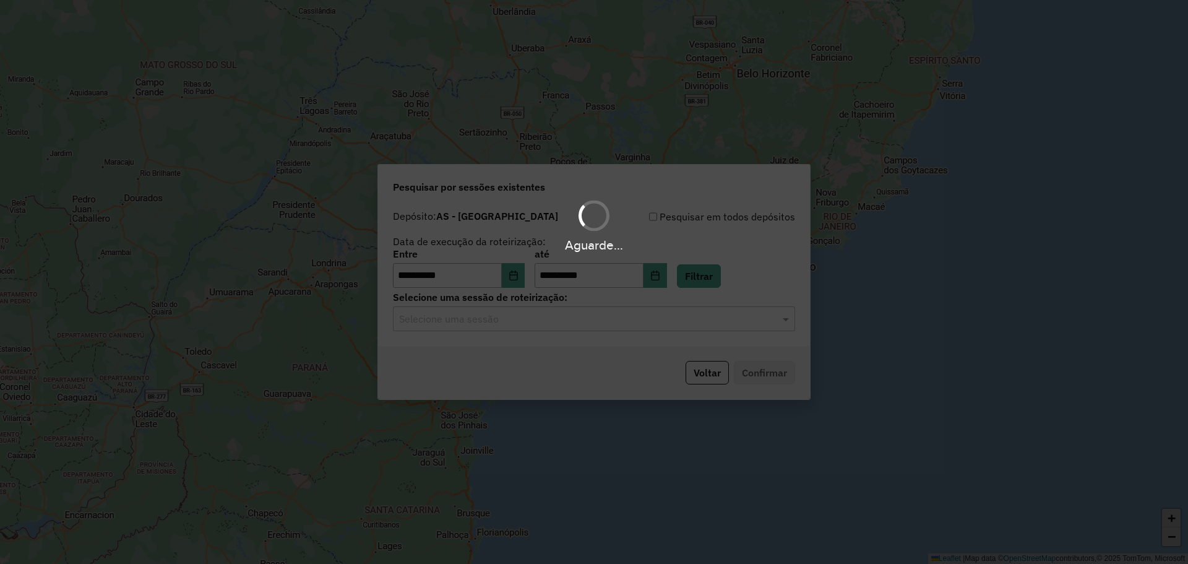
click at [564, 330] on div "Aguarde..." at bounding box center [594, 282] width 1188 height 564
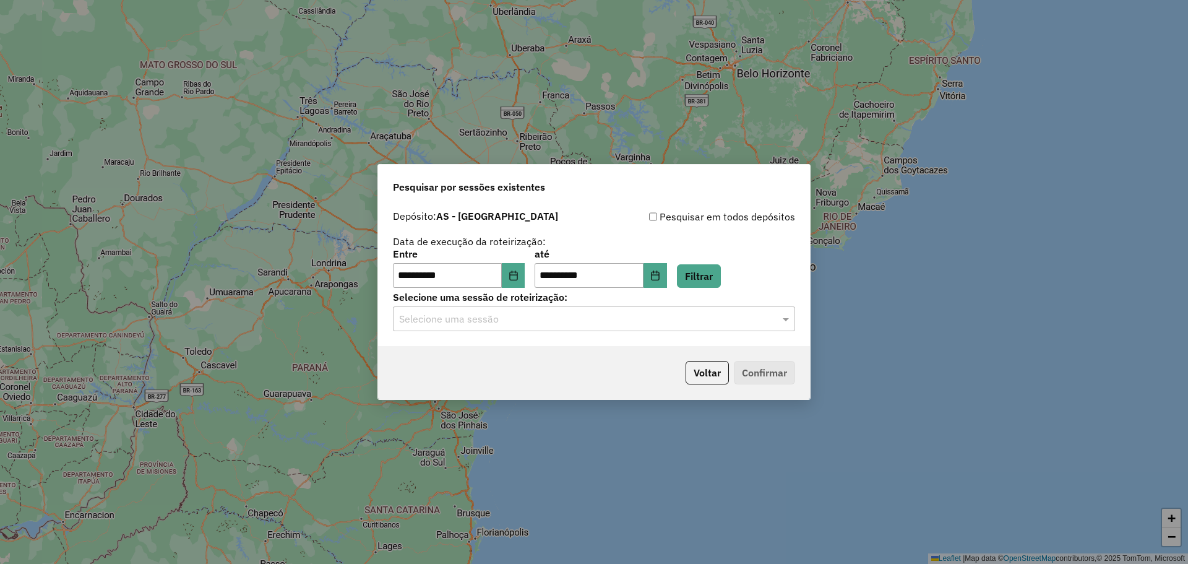
click at [512, 326] on div "Selecione uma sessão" at bounding box center [594, 318] width 402 height 25
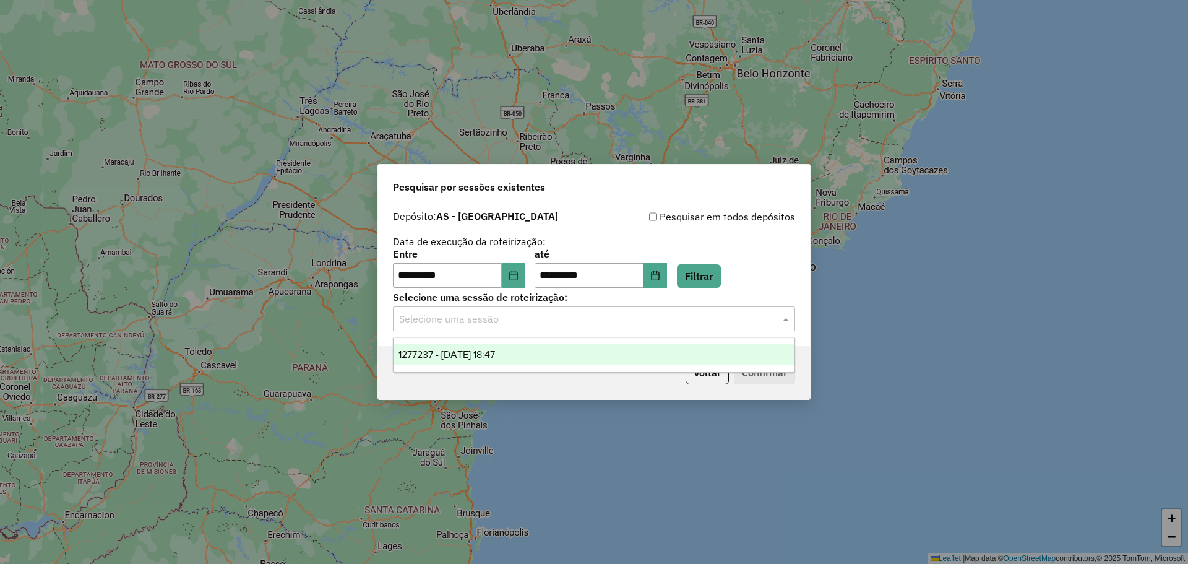
click at [518, 350] on div "1277237 - 17/09/2025 18:47" at bounding box center [593, 354] width 401 height 21
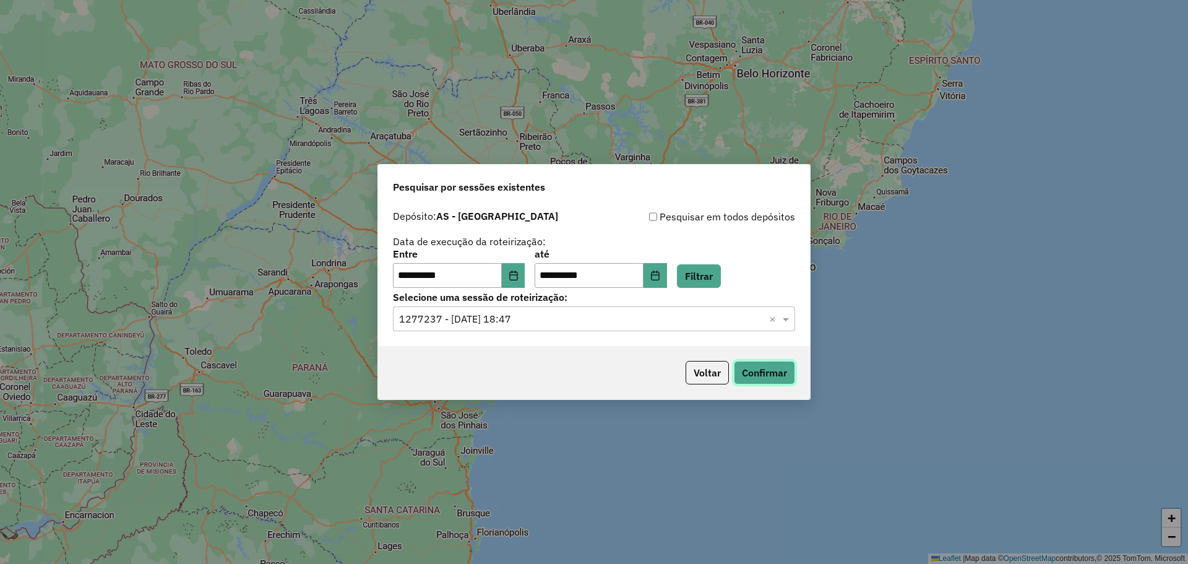
click at [772, 374] on button "Confirmar" at bounding box center [764, 373] width 61 height 24
click at [710, 379] on button "Voltar" at bounding box center [706, 373] width 43 height 24
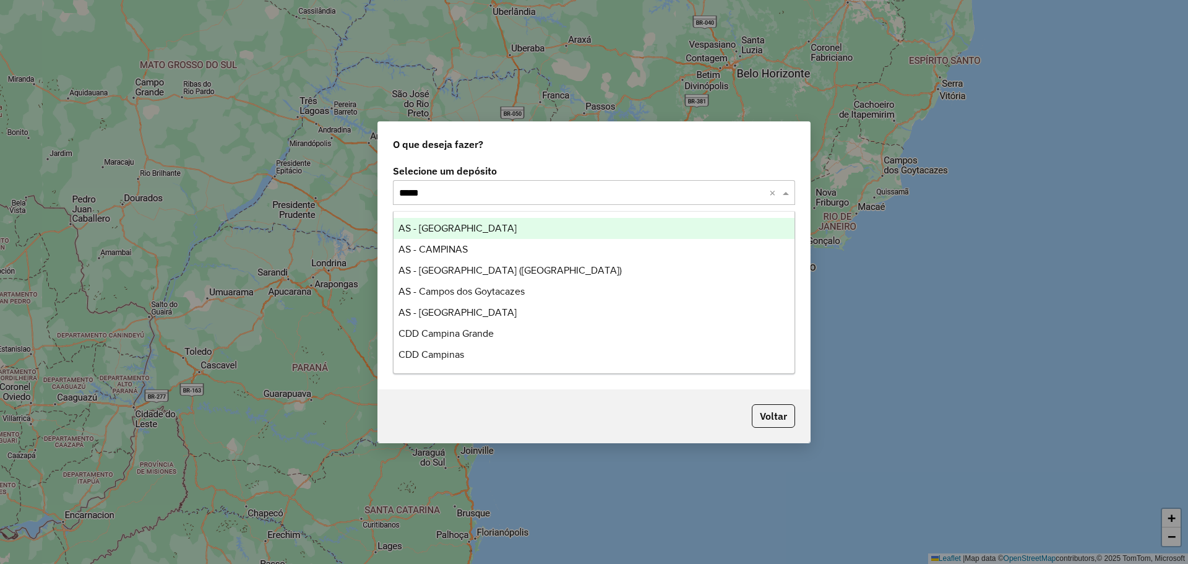
type input "******"
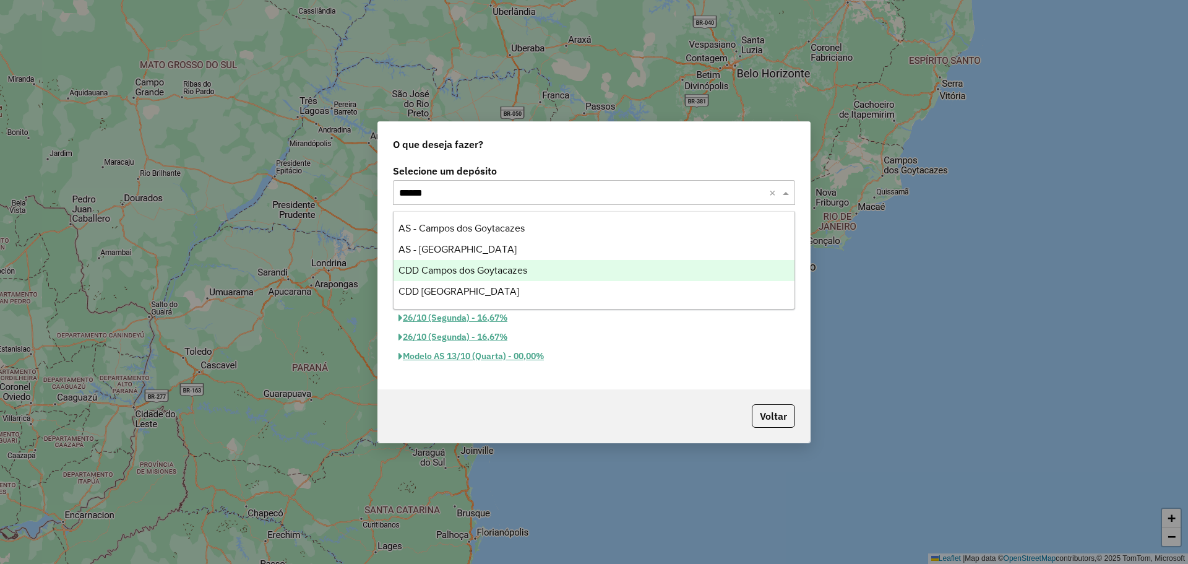
drag, startPoint x: 512, startPoint y: 268, endPoint x: 728, endPoint y: 550, distance: 355.3
click at [513, 268] on span "CDD Campos dos Goytacazes" at bounding box center [462, 270] width 129 height 11
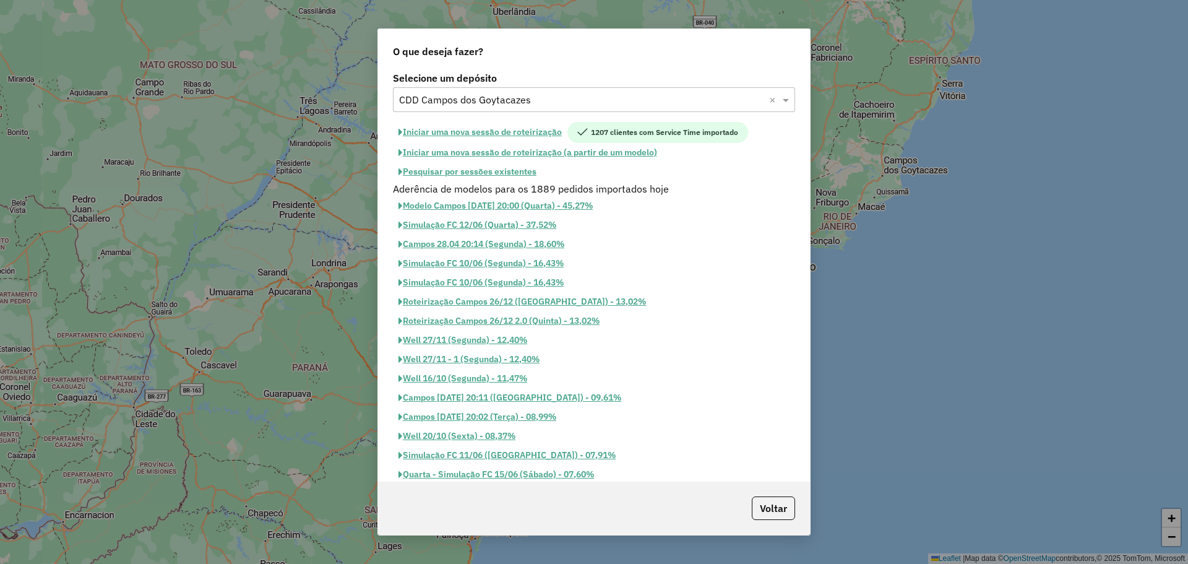
click at [598, 105] on input "text" at bounding box center [581, 100] width 365 height 15
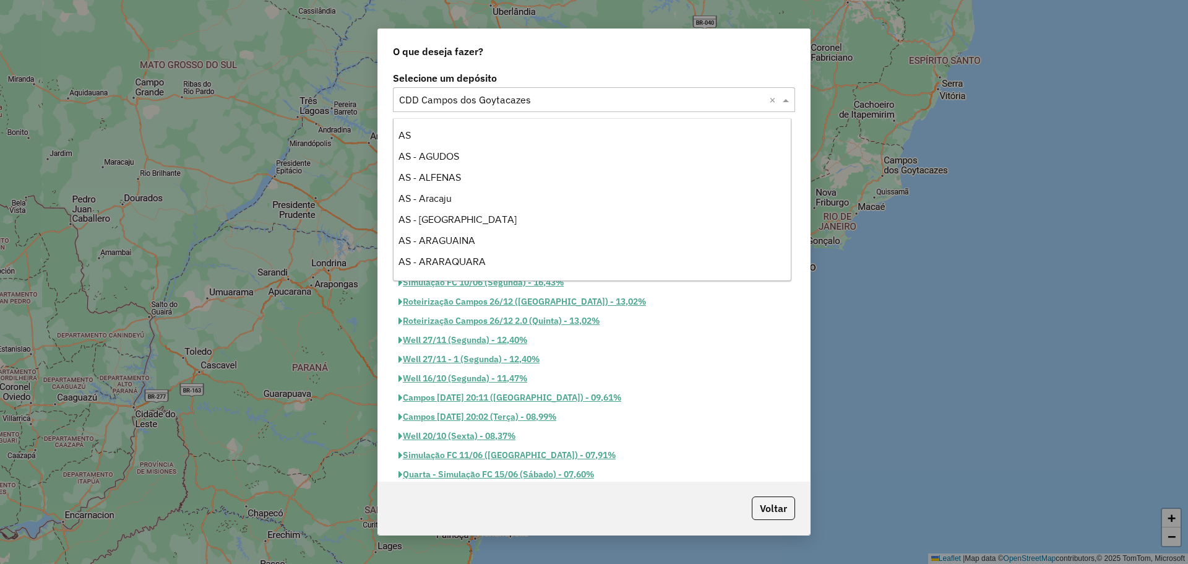
scroll to position [2461, 0]
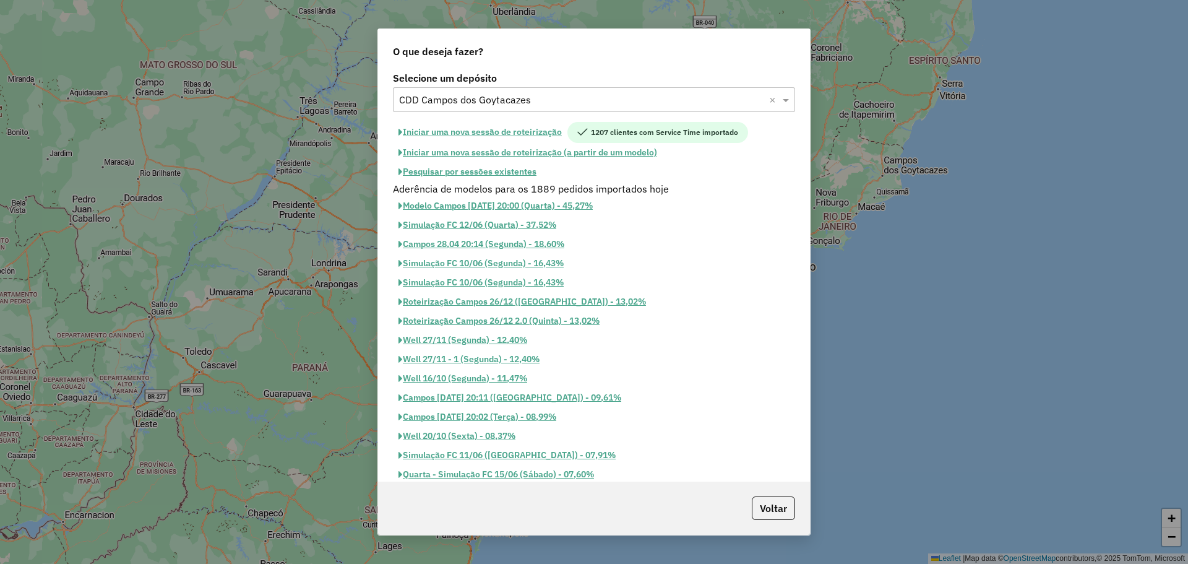
click at [508, 173] on button "Pesquisar por sessões existentes" at bounding box center [467, 171] width 149 height 19
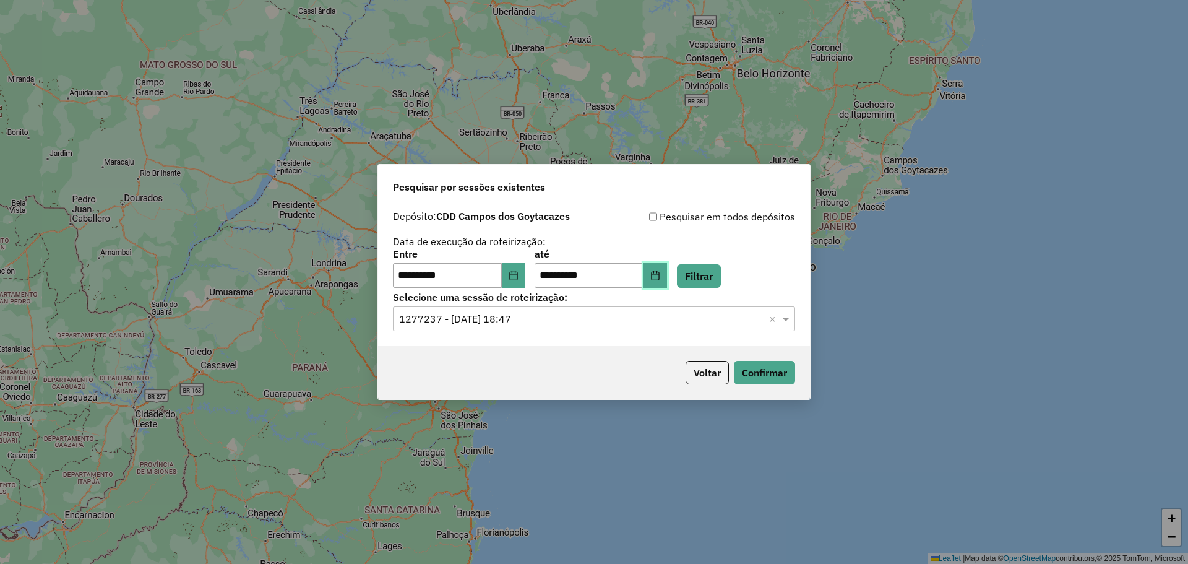
click at [667, 277] on button "Choose Date" at bounding box center [655, 275] width 24 height 25
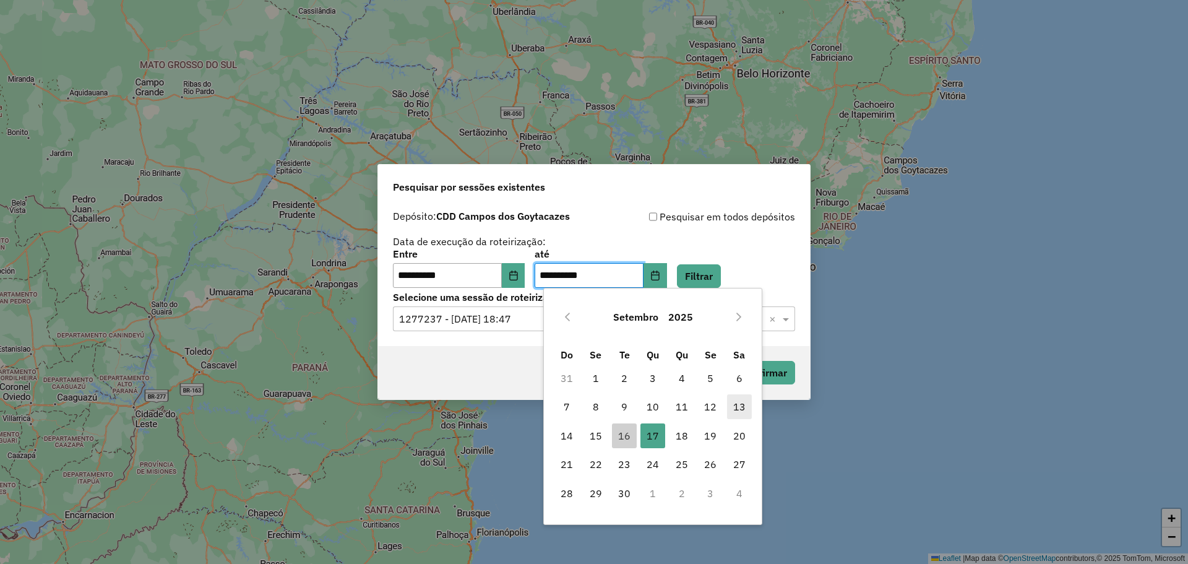
click at [744, 404] on span "13" at bounding box center [739, 406] width 25 height 25
type input "**********"
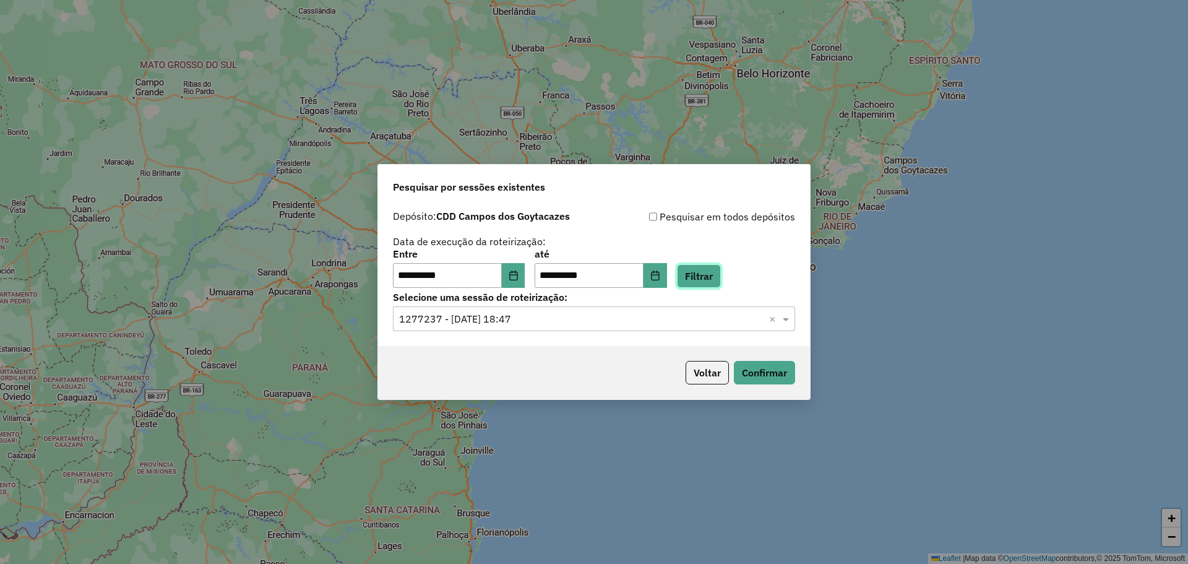
click at [715, 275] on button "Filtrar" at bounding box center [699, 276] width 44 height 24
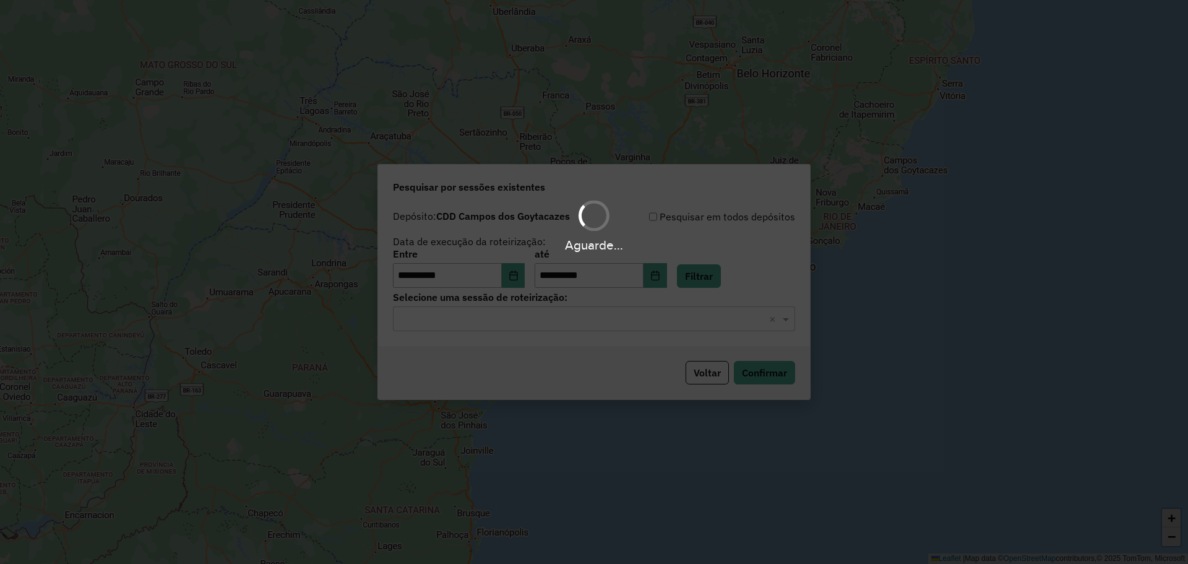
click at [635, 324] on div "Aguarde..." at bounding box center [594, 282] width 1188 height 564
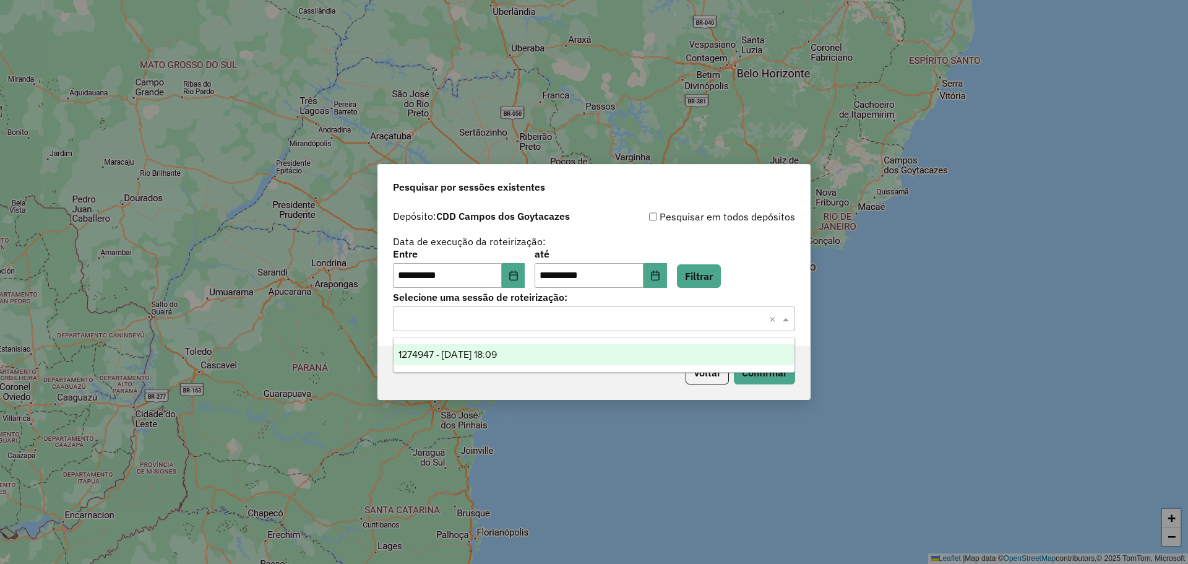
click at [569, 314] on input "text" at bounding box center [581, 319] width 365 height 15
click at [517, 279] on icon "Choose Date" at bounding box center [513, 275] width 8 height 10
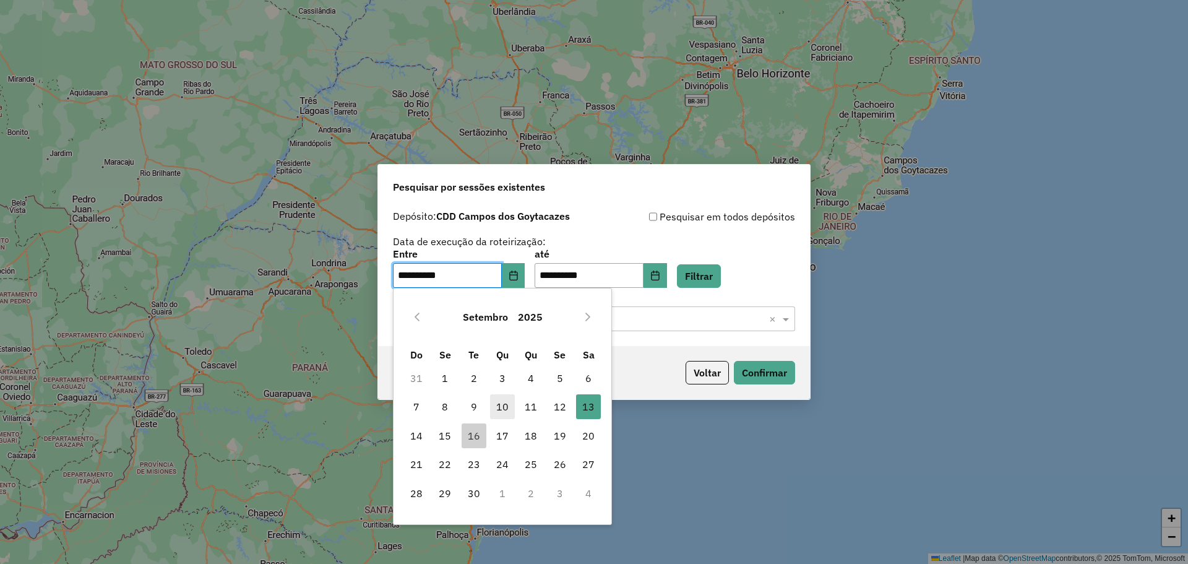
drag, startPoint x: 444, startPoint y: 439, endPoint x: 493, endPoint y: 416, distance: 54.0
click at [444, 438] on span "15" at bounding box center [444, 435] width 25 height 25
type input "**********"
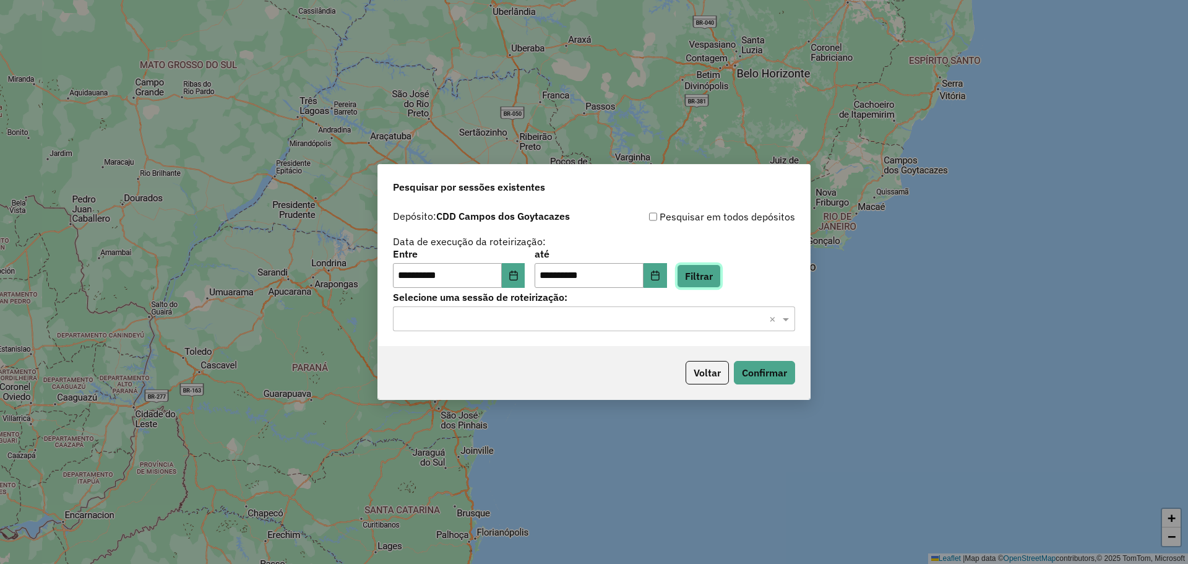
click at [715, 280] on button "Filtrar" at bounding box center [699, 276] width 44 height 24
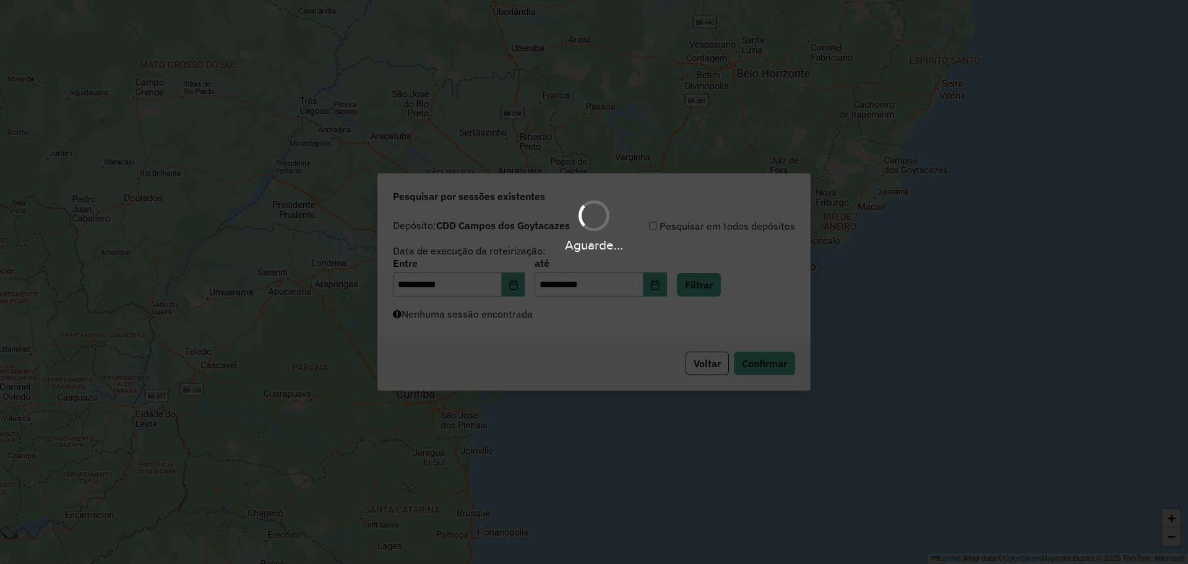
click at [662, 322] on div "Aguarde..." at bounding box center [594, 282] width 1188 height 564
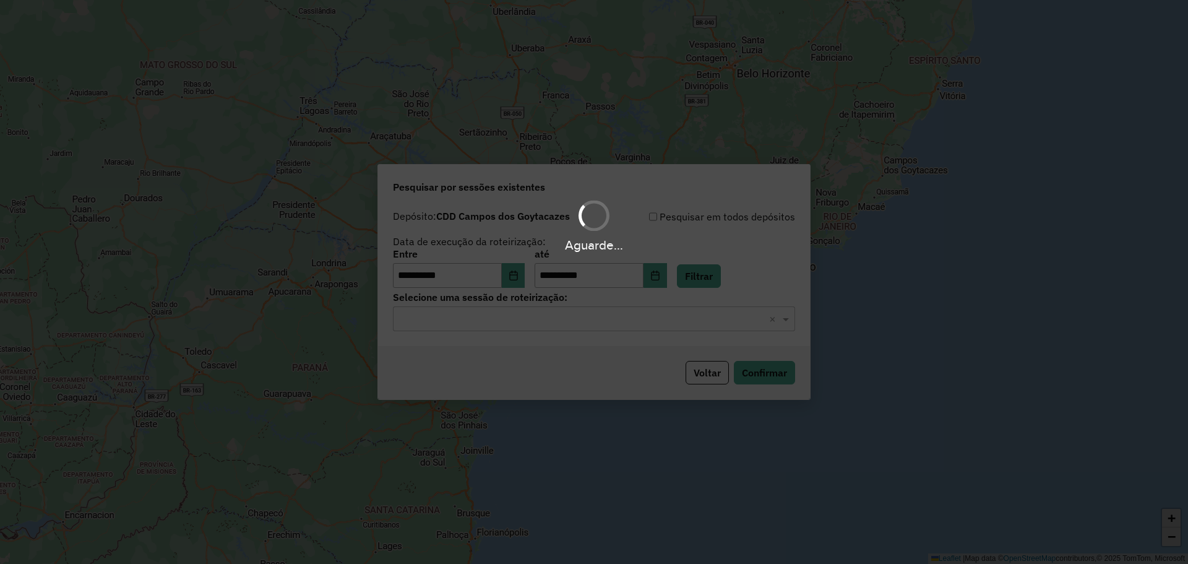
click at [590, 321] on div "Aguarde..." at bounding box center [594, 282] width 1188 height 564
click at [581, 322] on input "text" at bounding box center [581, 319] width 365 height 15
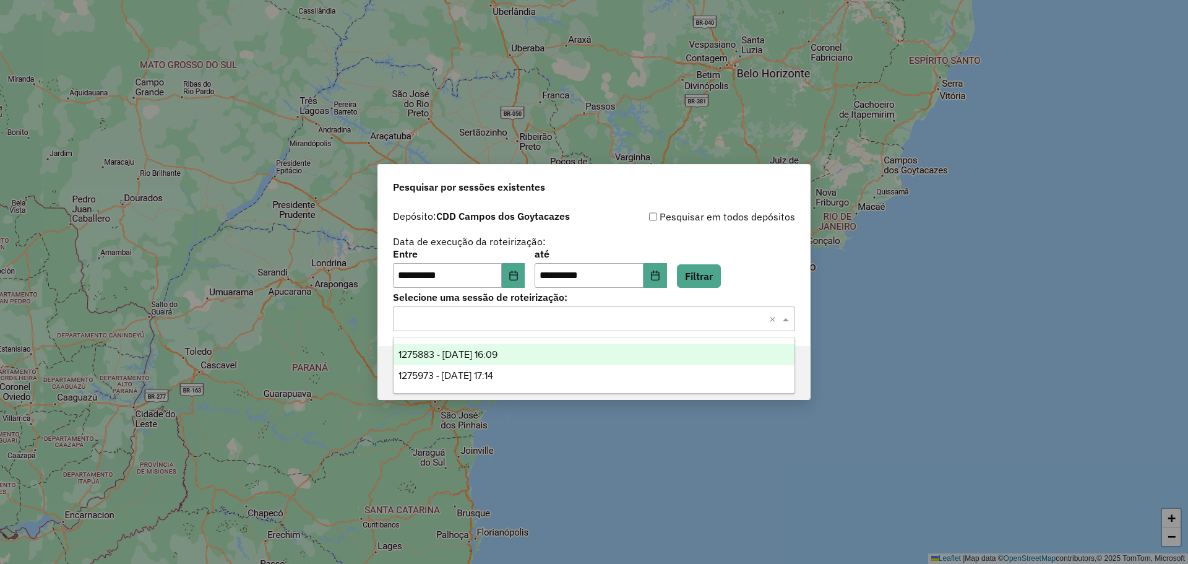
drag, startPoint x: 549, startPoint y: 353, endPoint x: 671, endPoint y: 368, distance: 122.9
click at [552, 352] on div "1275883 - 15/09/2025 16:09" at bounding box center [593, 354] width 401 height 21
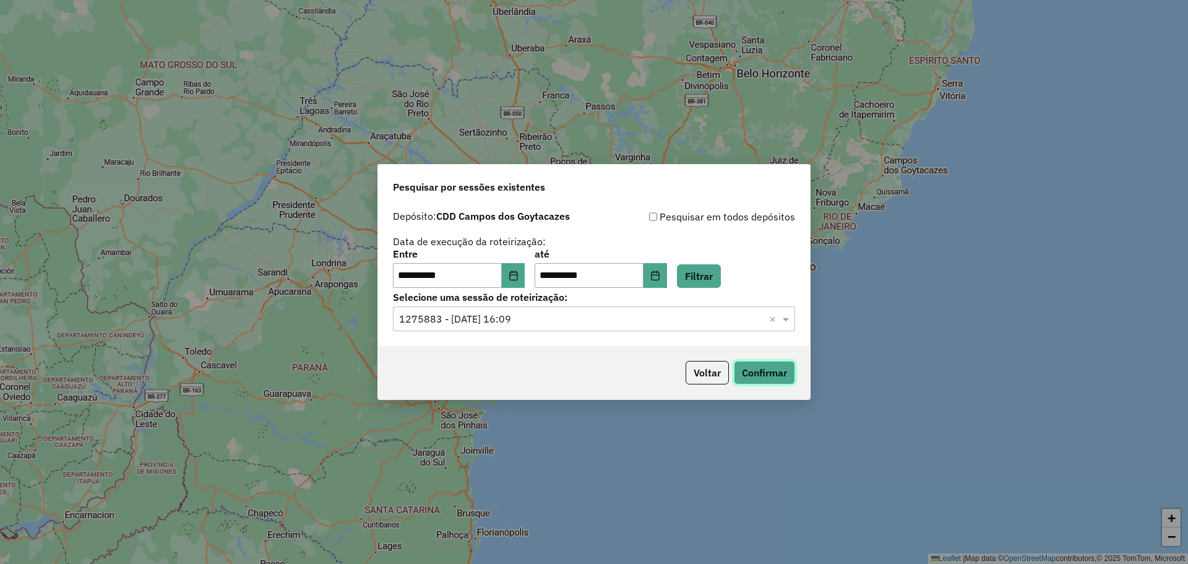
drag, startPoint x: 759, startPoint y: 376, endPoint x: 744, endPoint y: 373, distance: 15.2
click at [744, 373] on button "Confirmar" at bounding box center [764, 373] width 61 height 24
click at [713, 377] on button "Voltar" at bounding box center [706, 373] width 43 height 24
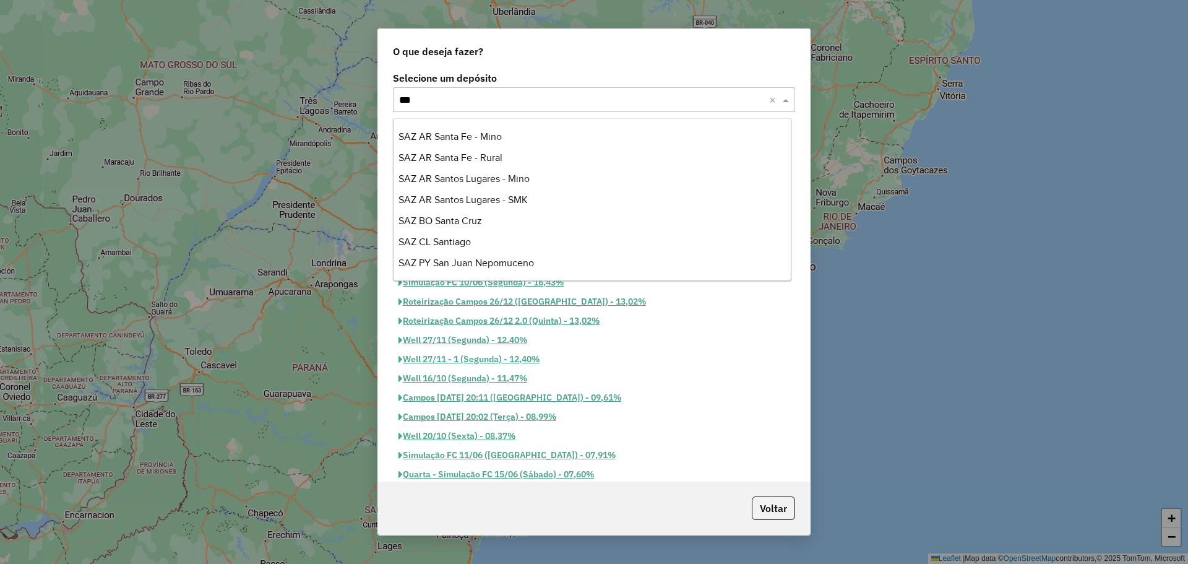
scroll to position [0, 0]
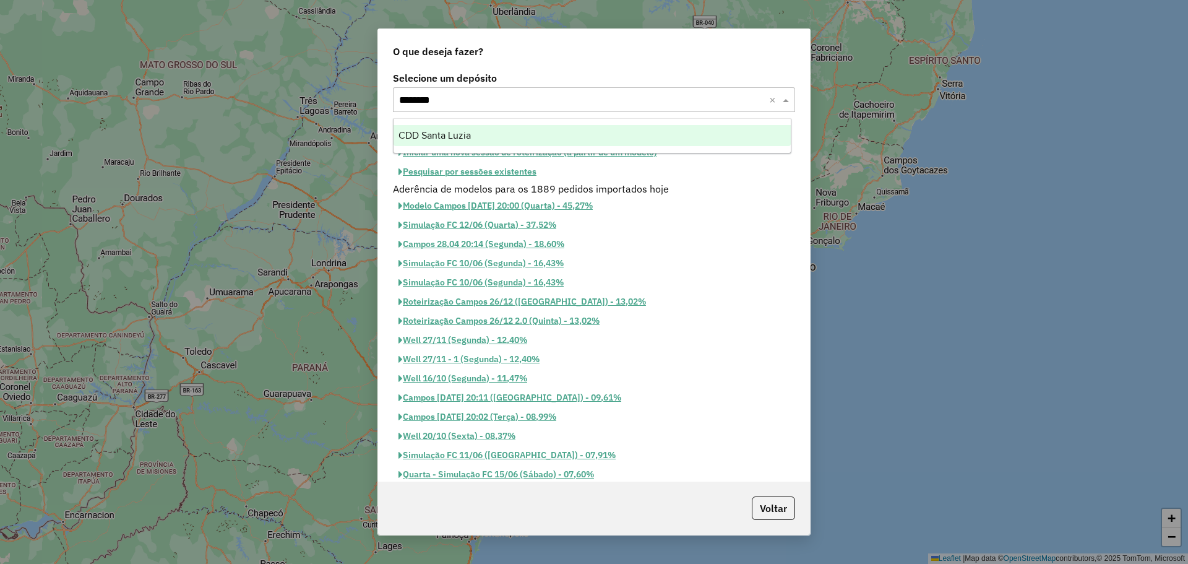
type input "*********"
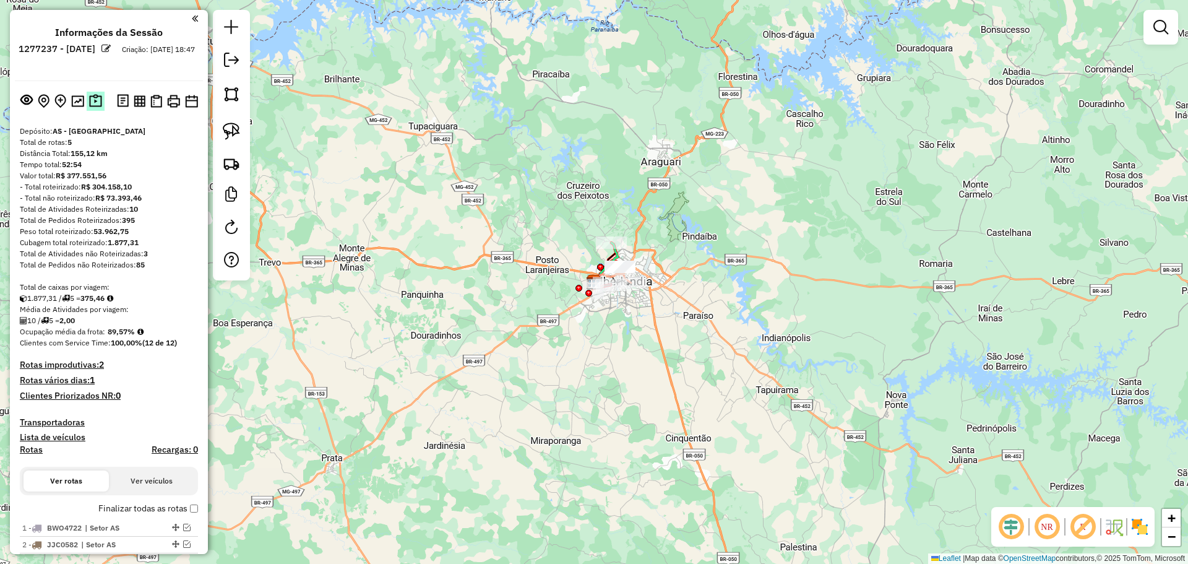
click at [92, 101] on img at bounding box center [95, 101] width 13 height 14
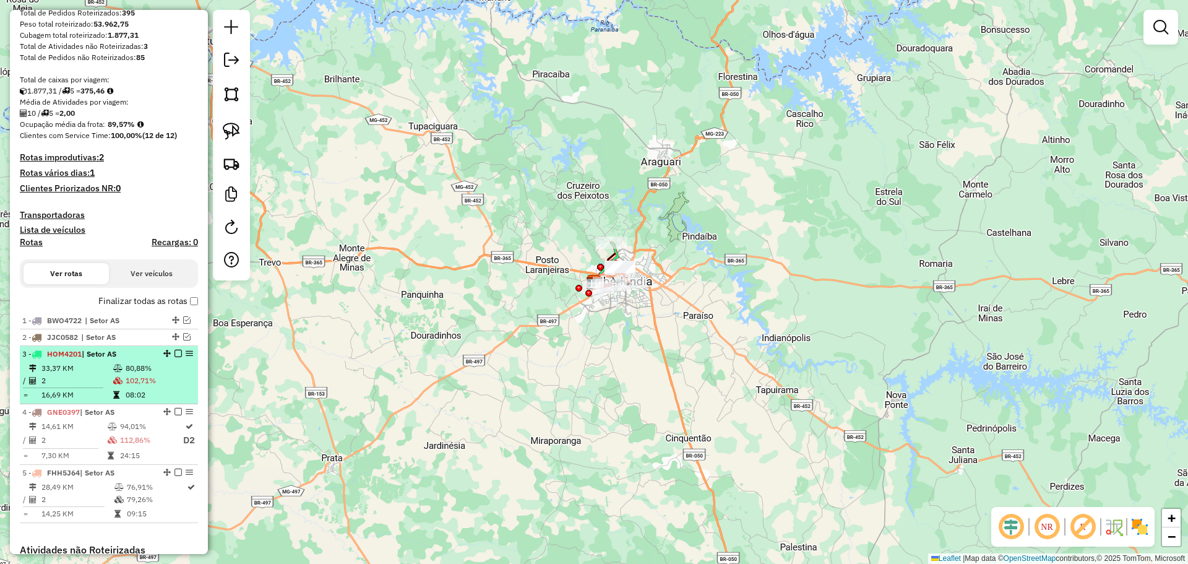
scroll to position [186, 0]
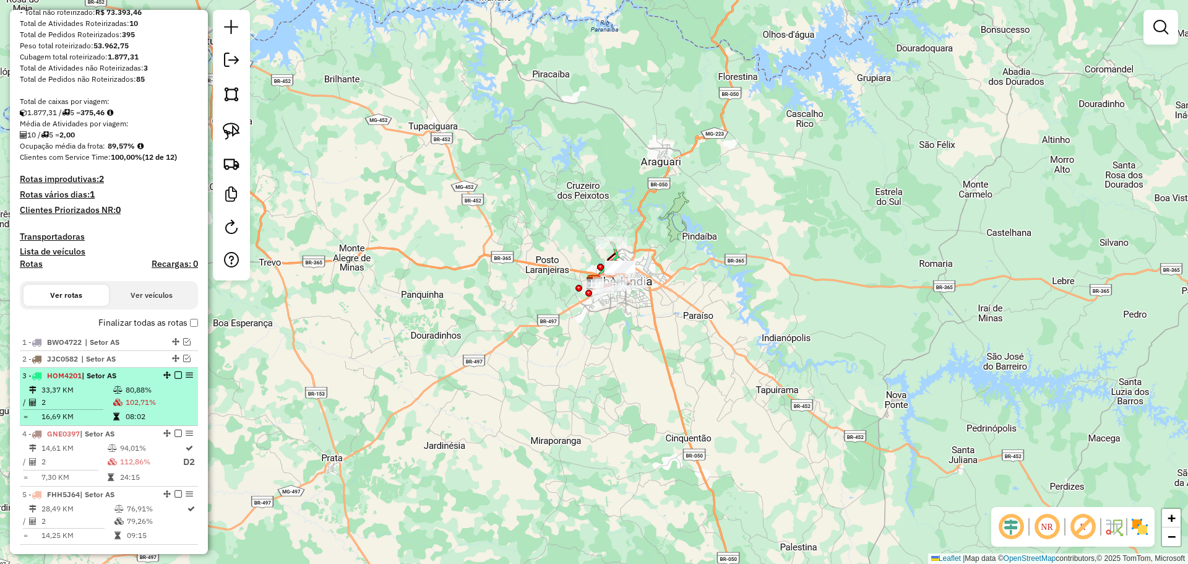
click at [147, 391] on td "80,88%" at bounding box center [159, 390] width 68 height 12
select select "**********"
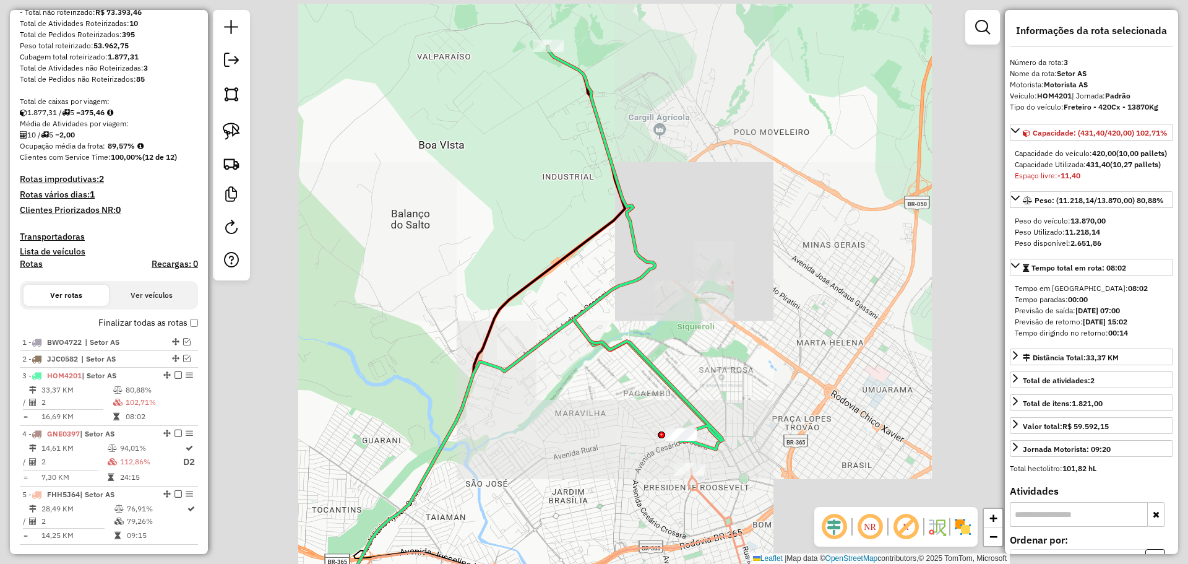
drag, startPoint x: 572, startPoint y: 371, endPoint x: 595, endPoint y: 432, distance: 65.2
click at [595, 432] on div "Janela de atendimento Grade de atendimento Capacidade Transportadoras Veículos …" at bounding box center [594, 282] width 1188 height 564
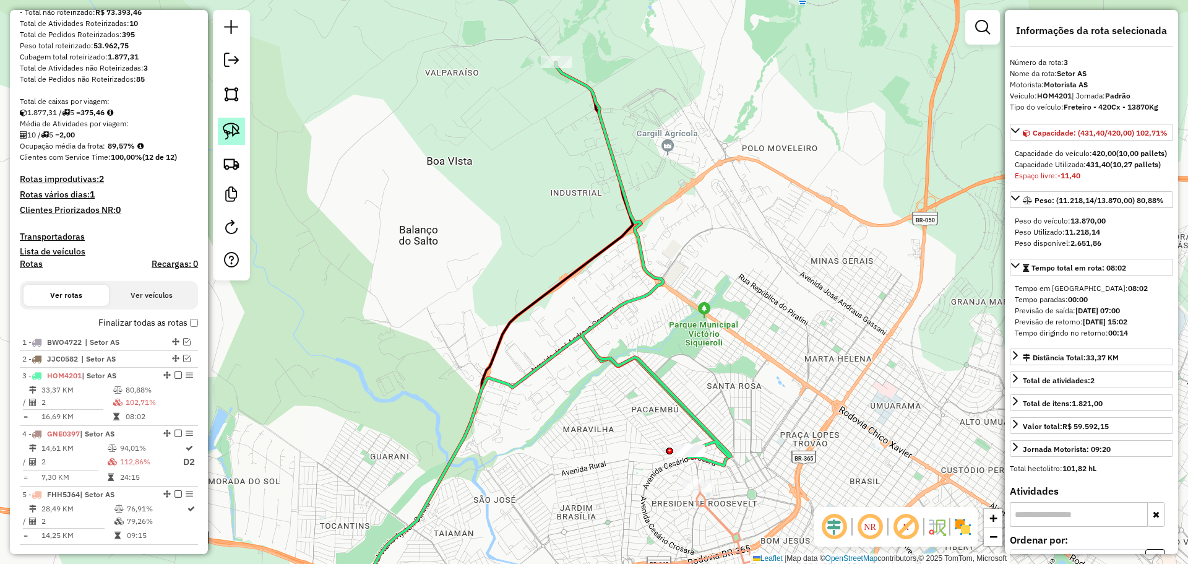
click at [223, 129] on img at bounding box center [231, 130] width 17 height 17
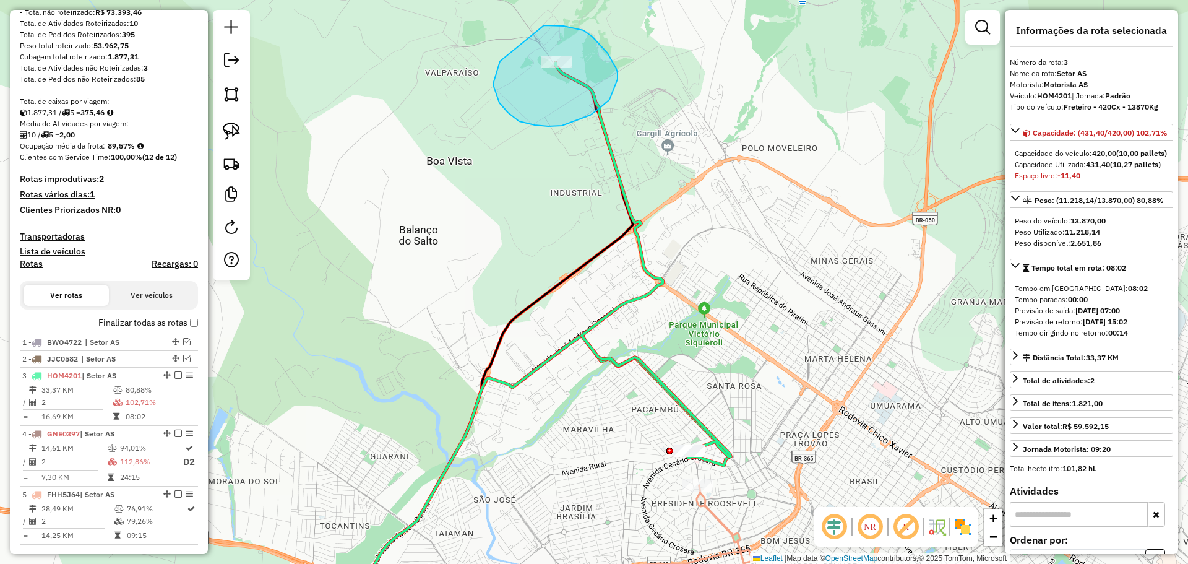
drag, startPoint x: 499, startPoint y: 103, endPoint x: 520, endPoint y: 37, distance: 69.3
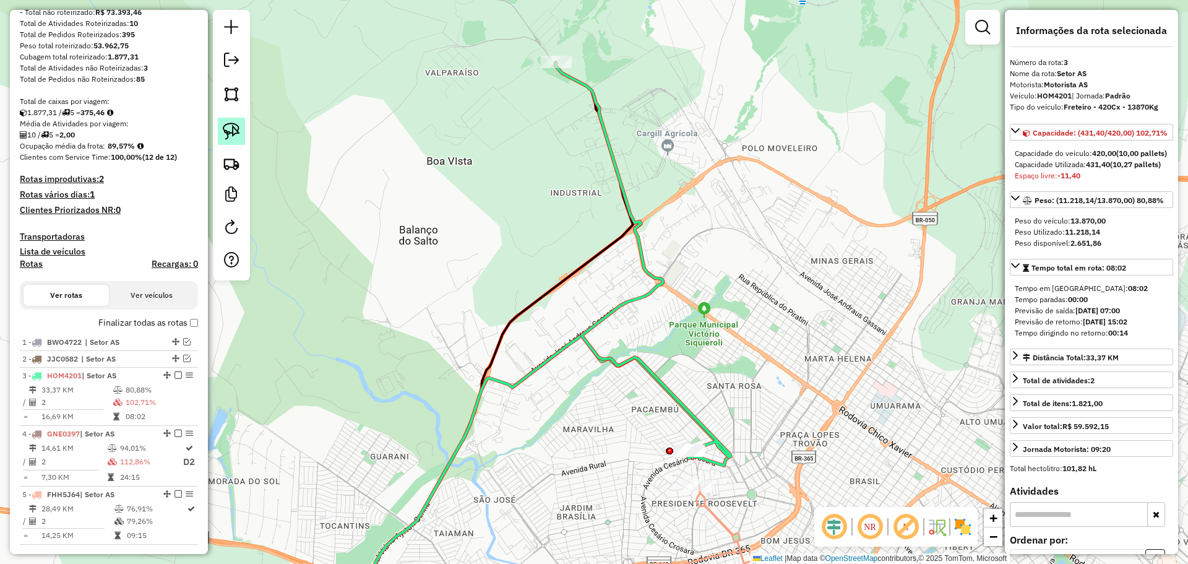
click at [226, 134] on img at bounding box center [231, 130] width 17 height 17
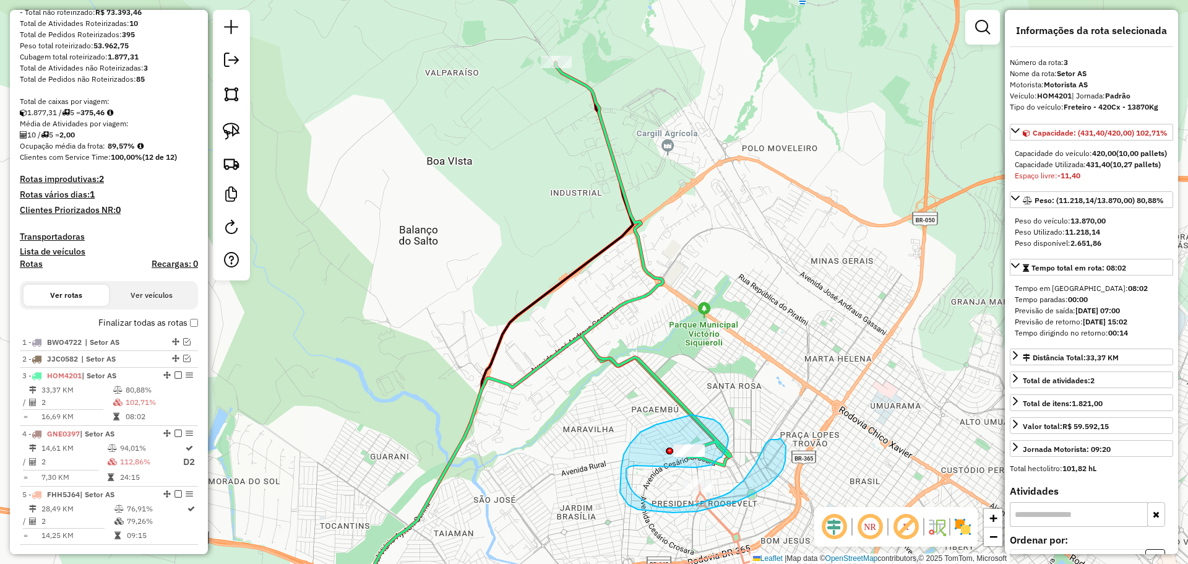
drag, startPoint x: 655, startPoint y: 425, endPoint x: 692, endPoint y: 415, distance: 38.0
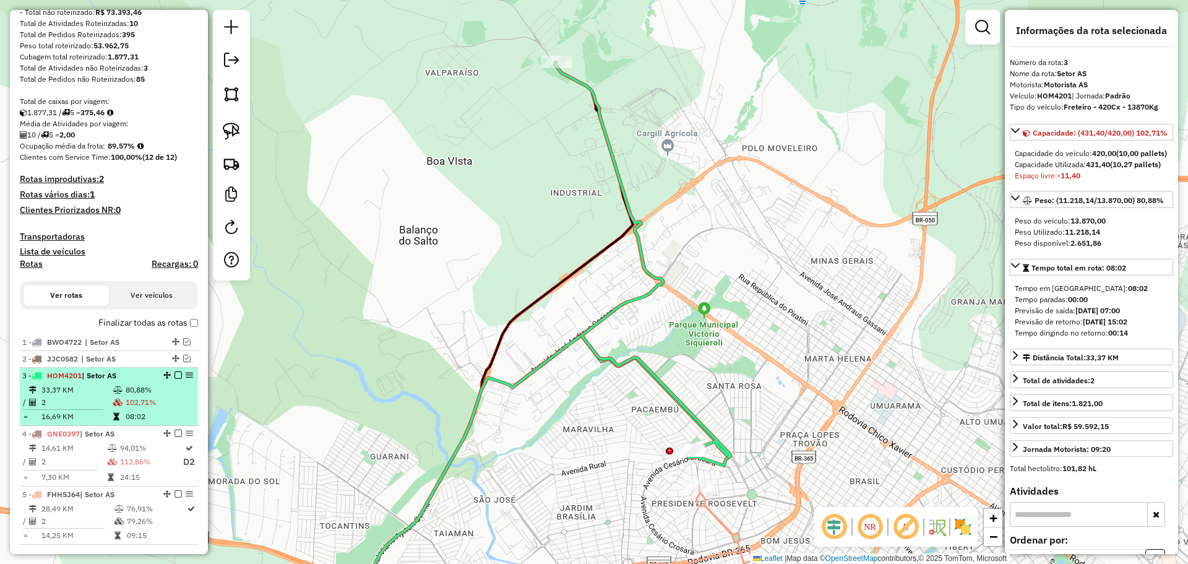
click at [129, 395] on td "80,88%" at bounding box center [159, 390] width 68 height 12
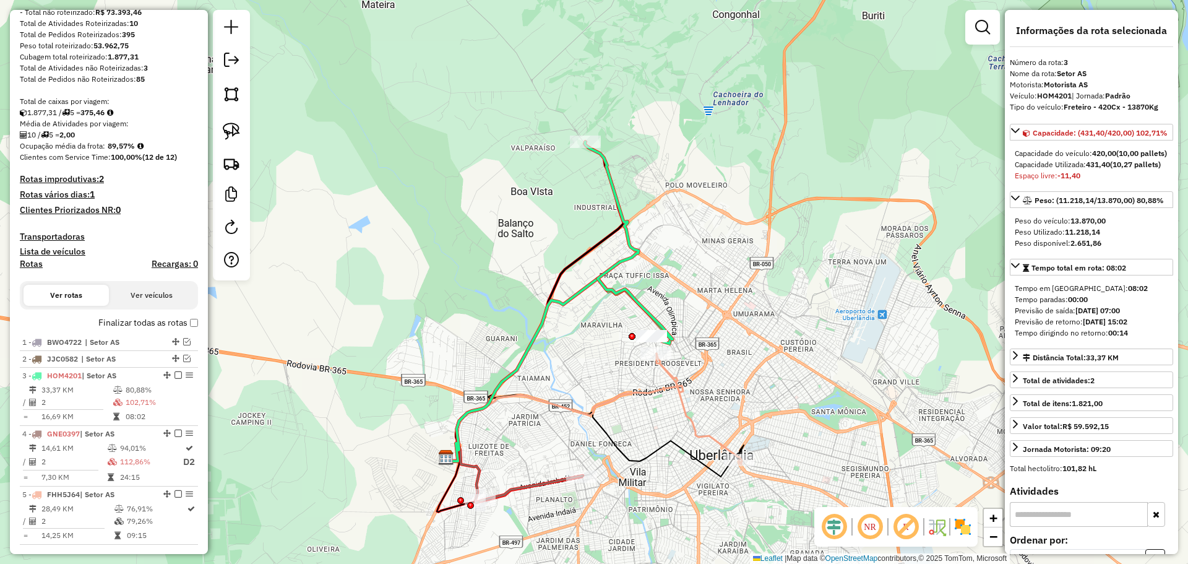
drag, startPoint x: 479, startPoint y: 166, endPoint x: 433, endPoint y: 190, distance: 51.7
click at [435, 191] on div "Janela de atendimento Grade de atendimento Capacidade Transportadoras Veículos …" at bounding box center [594, 282] width 1188 height 564
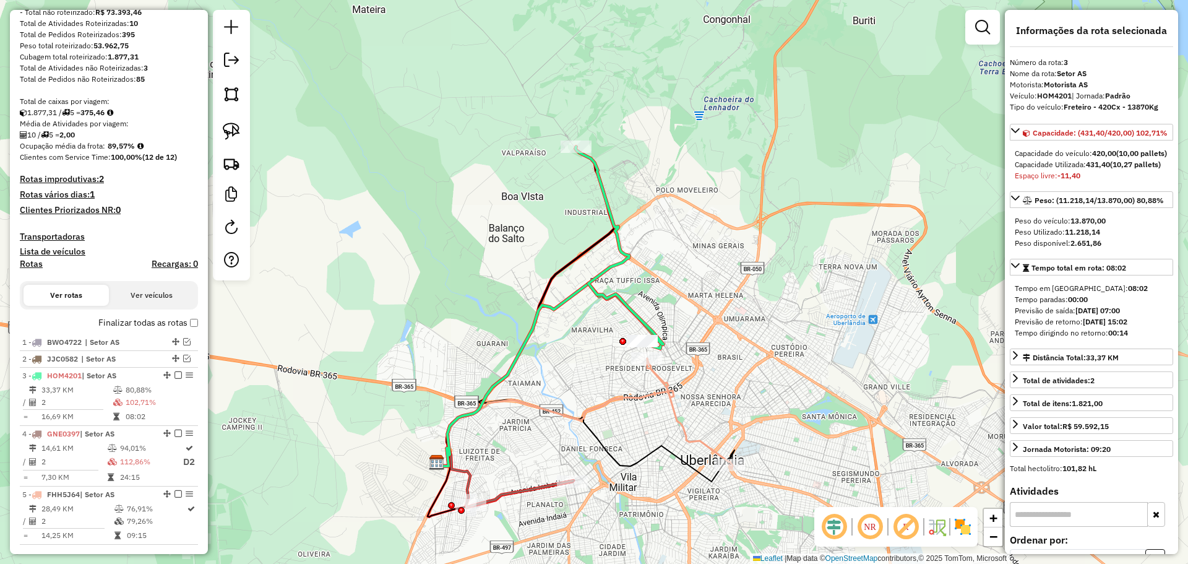
drag, startPoint x: 226, startPoint y: 131, endPoint x: 296, endPoint y: 135, distance: 70.0
click at [226, 131] on img at bounding box center [231, 130] width 17 height 17
drag, startPoint x: 567, startPoint y: 127, endPoint x: 615, endPoint y: 117, distance: 48.8
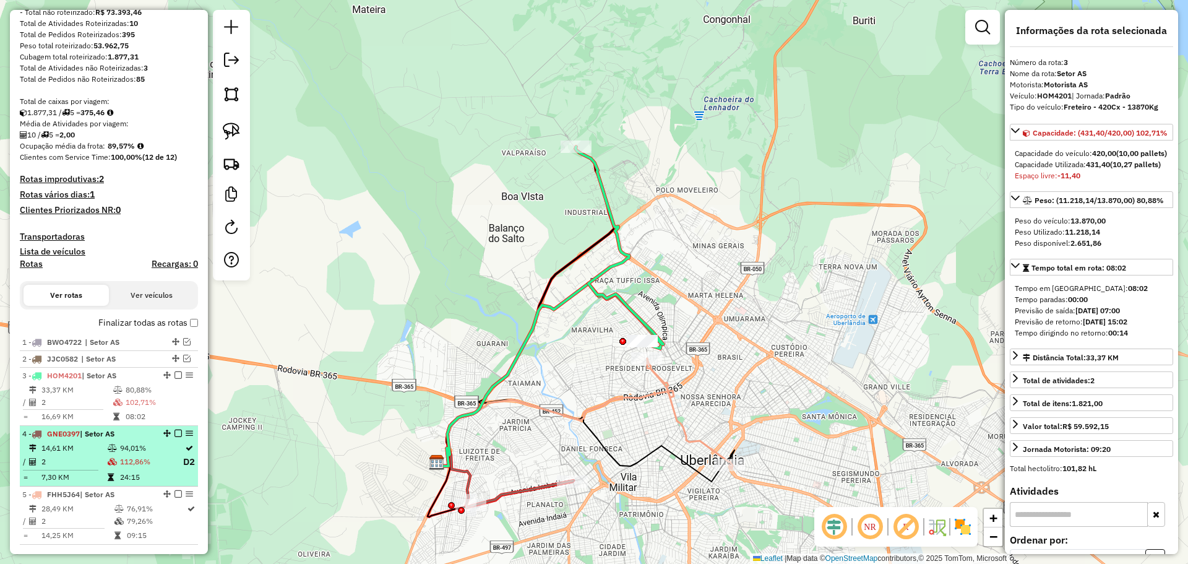
click at [119, 434] on div "4 - GNE0397 | Setor AS" at bounding box center [87, 433] width 131 height 11
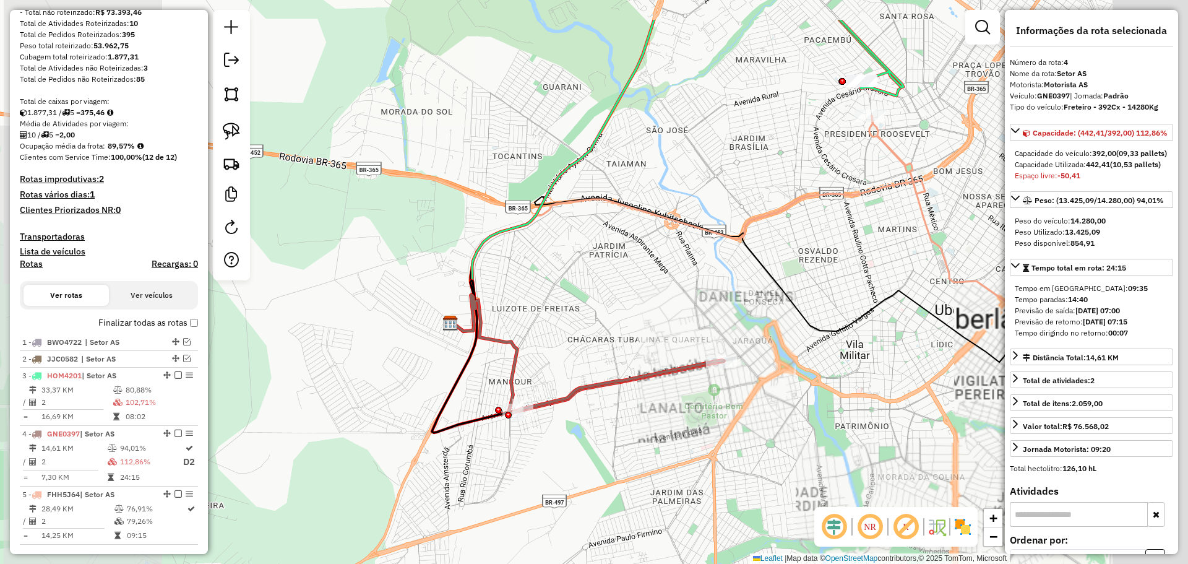
drag, startPoint x: 692, startPoint y: 291, endPoint x: 595, endPoint y: 369, distance: 124.5
click at [596, 372] on div "Janela de atendimento Grade de atendimento Capacidade Transportadoras Veículos …" at bounding box center [594, 282] width 1188 height 564
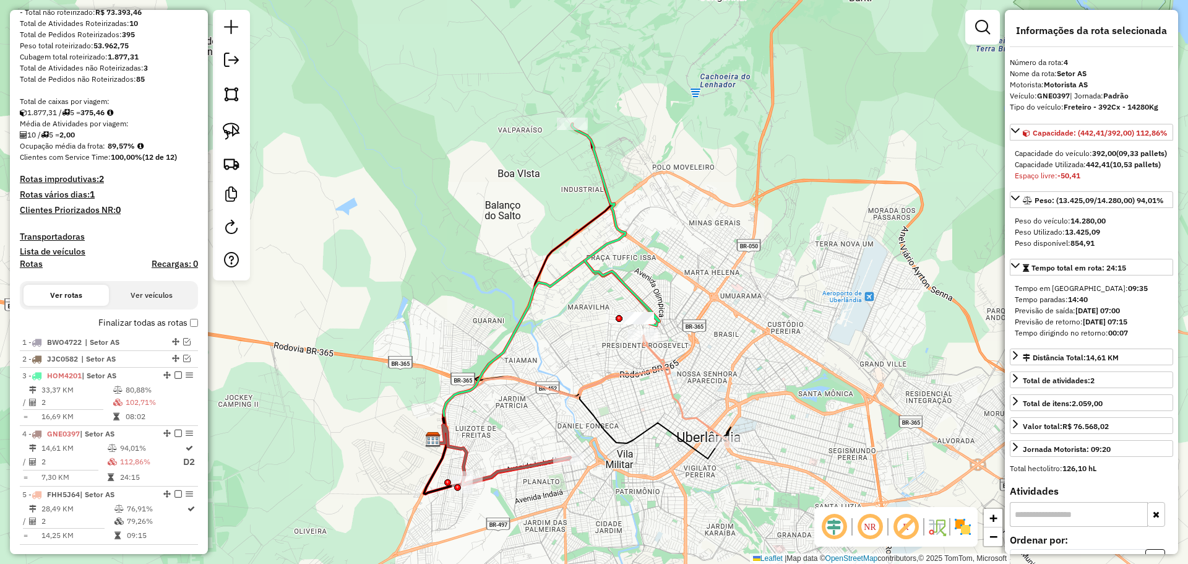
drag, startPoint x: 607, startPoint y: 358, endPoint x: 544, endPoint y: 427, distance: 93.3
click at [544, 427] on div "Janela de atendimento Grade de atendimento Capacidade Transportadoras Veículos …" at bounding box center [594, 282] width 1188 height 564
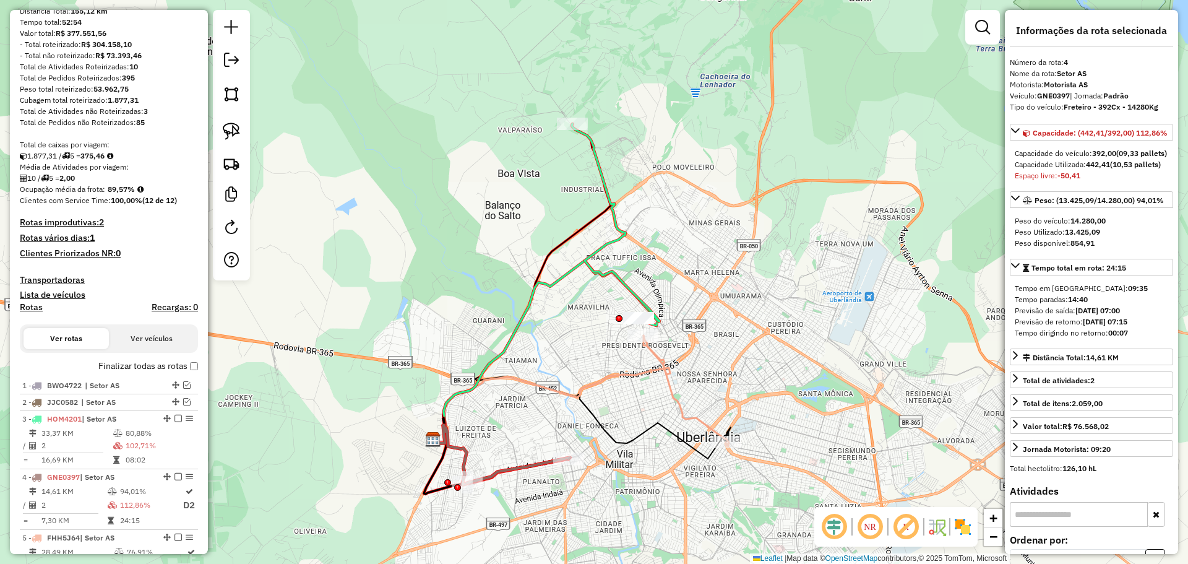
scroll to position [0, 0]
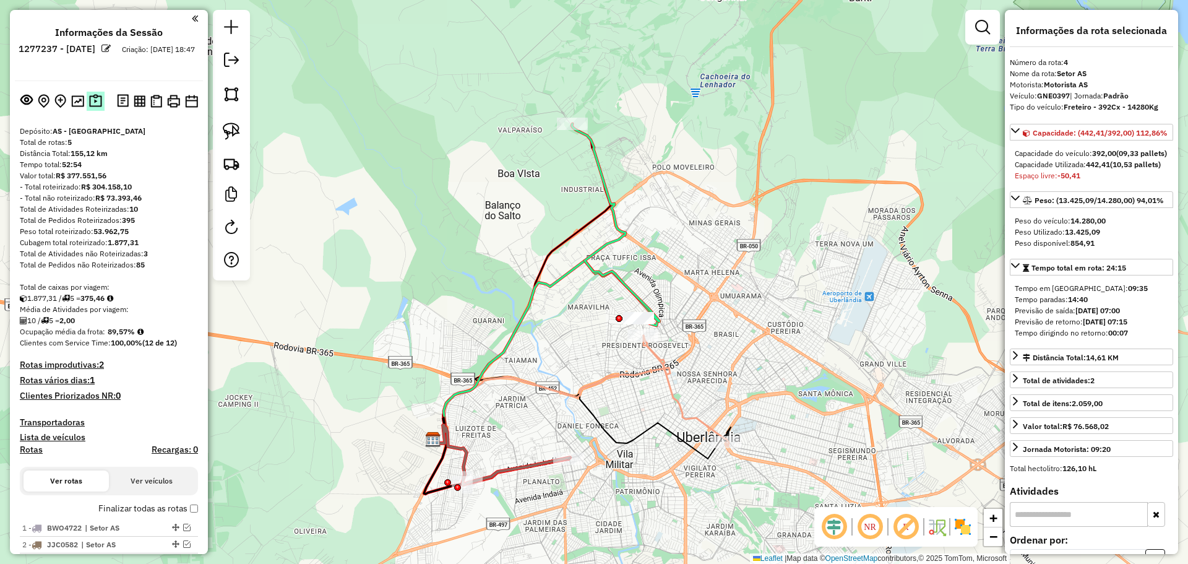
click at [90, 99] on img at bounding box center [95, 101] width 13 height 14
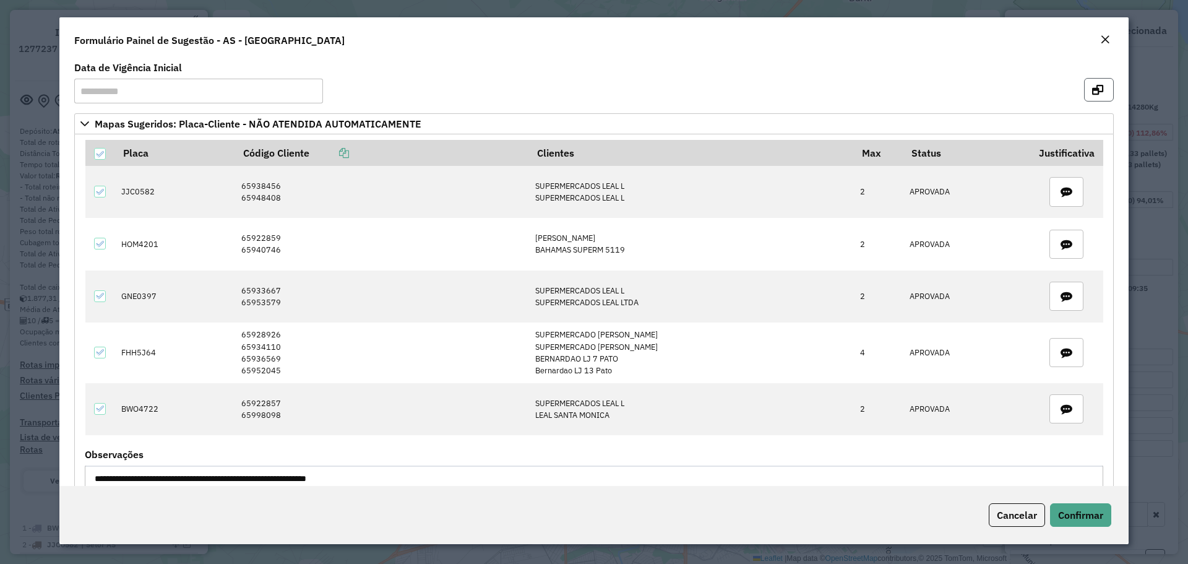
click at [1096, 94] on icon "button" at bounding box center [1097, 90] width 11 height 10
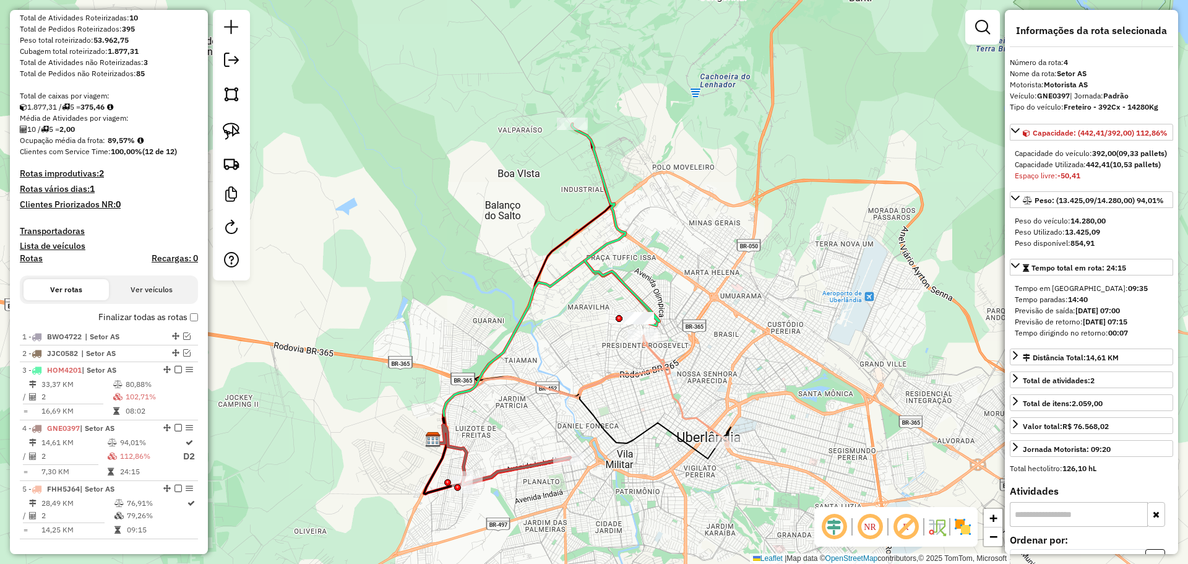
scroll to position [247, 0]
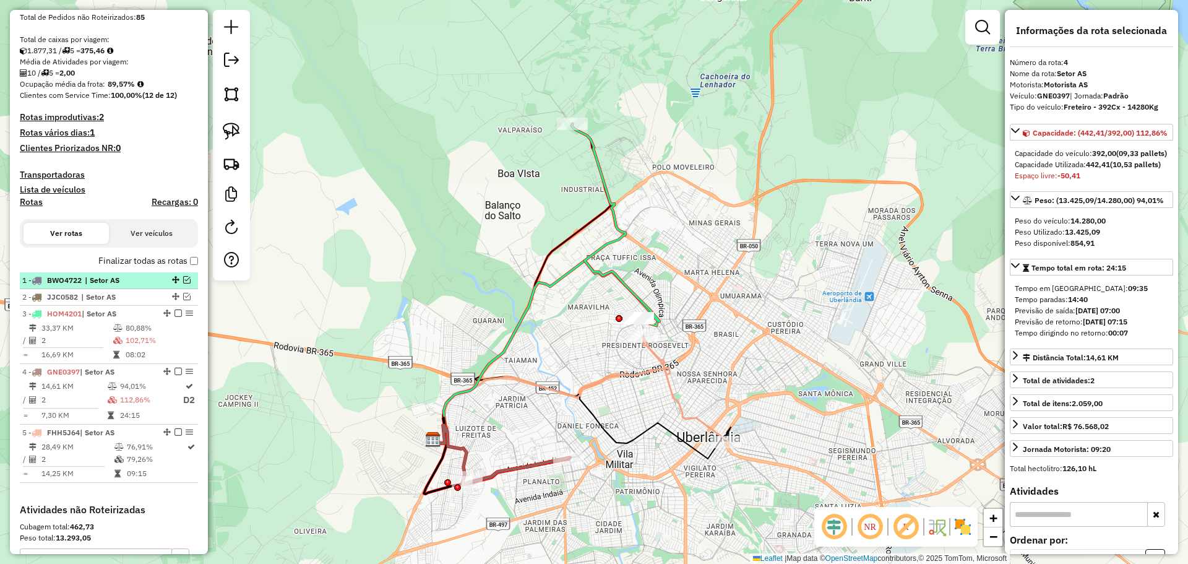
click at [183, 280] on em at bounding box center [186, 279] width 7 height 7
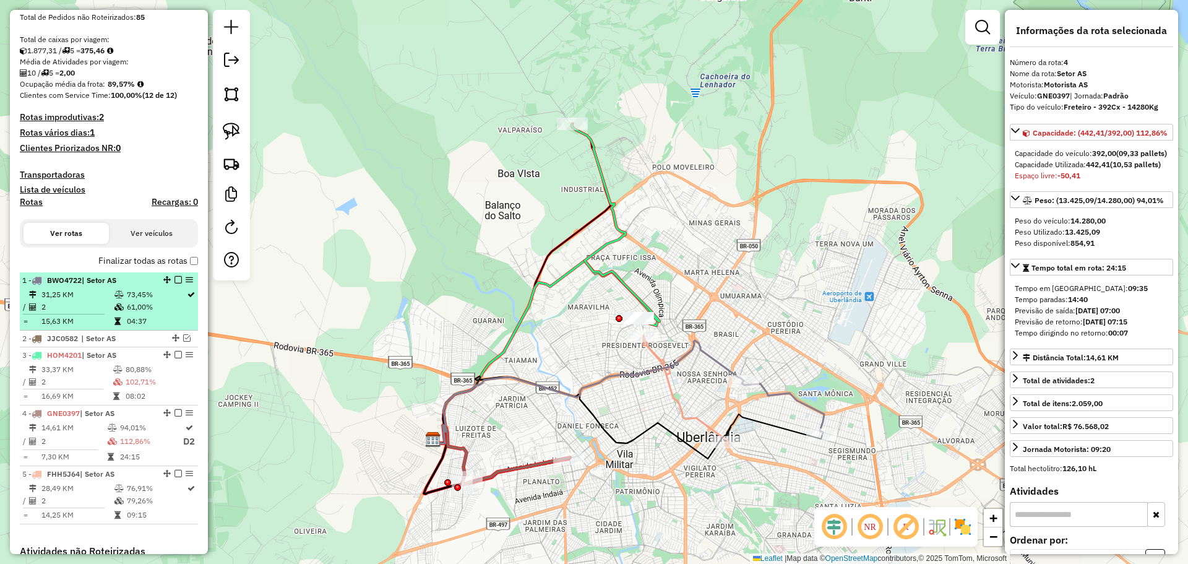
click at [171, 308] on td "61,00%" at bounding box center [156, 307] width 60 height 12
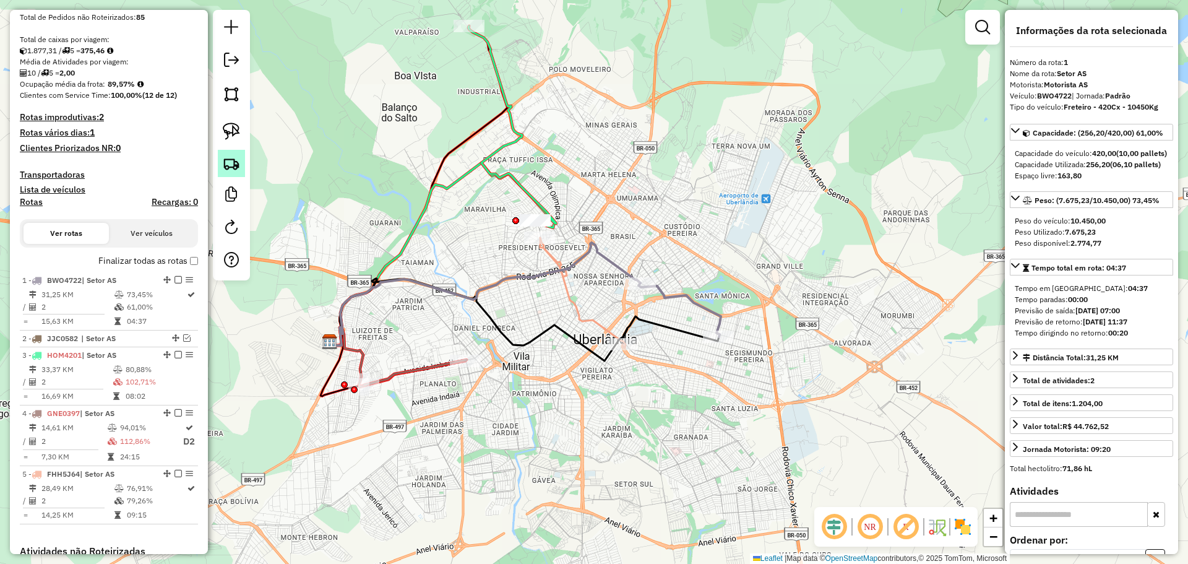
click at [235, 168] on img at bounding box center [231, 163] width 17 height 17
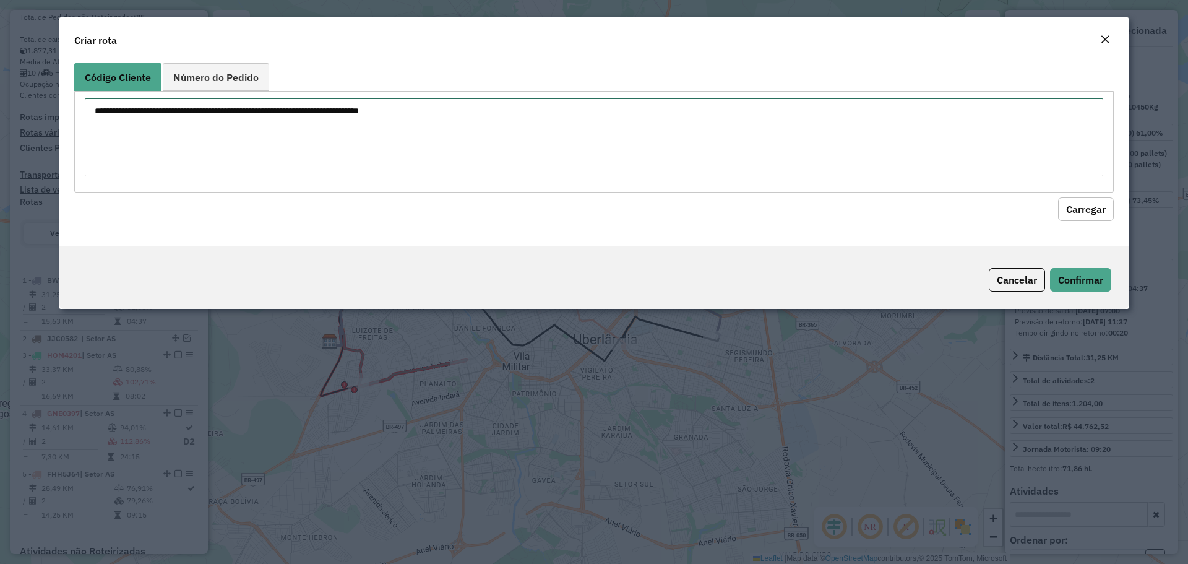
click at [479, 122] on textarea at bounding box center [594, 137] width 1018 height 79
paste textarea "******** ********"
type textarea "******** ********"
click at [1086, 213] on button "Carregar" at bounding box center [1086, 209] width 56 height 24
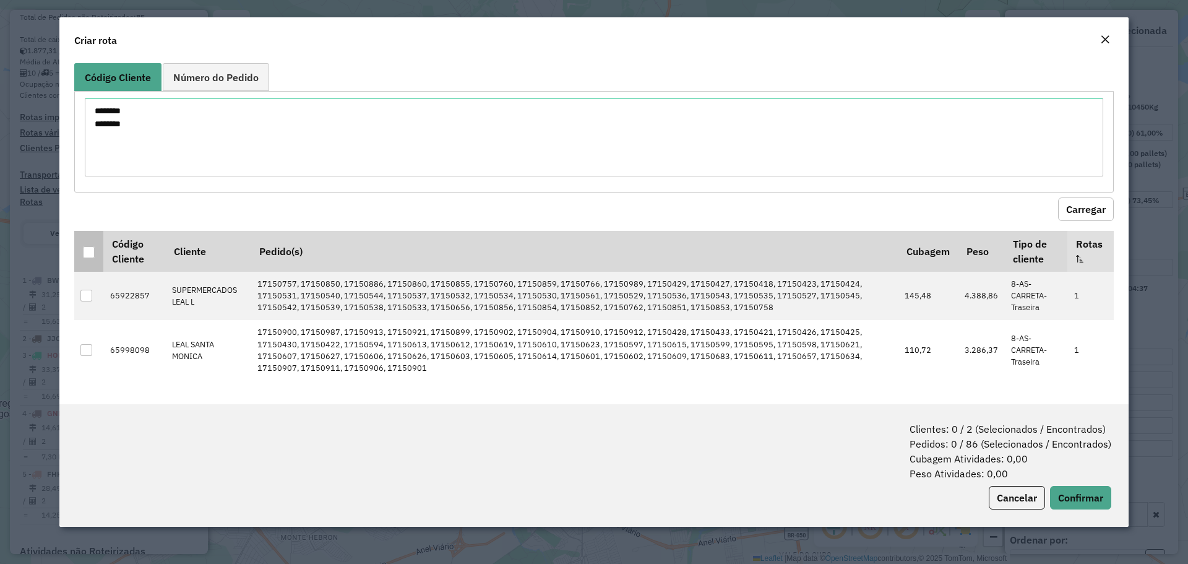
click at [86, 250] on div at bounding box center [89, 252] width 12 height 12
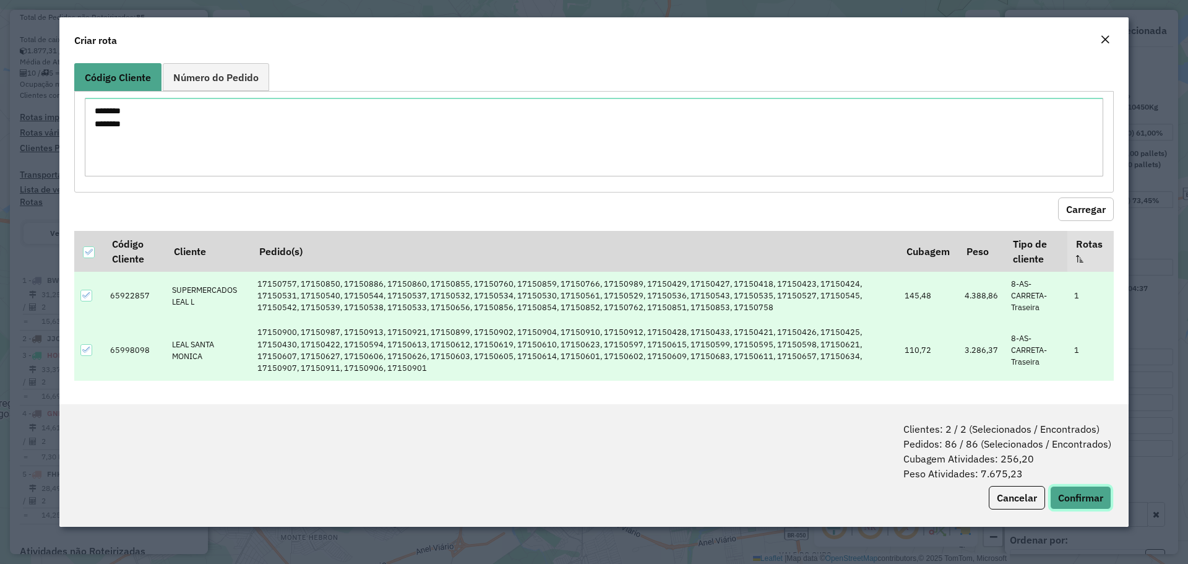
click at [1102, 499] on button "Confirmar" at bounding box center [1080, 498] width 61 height 24
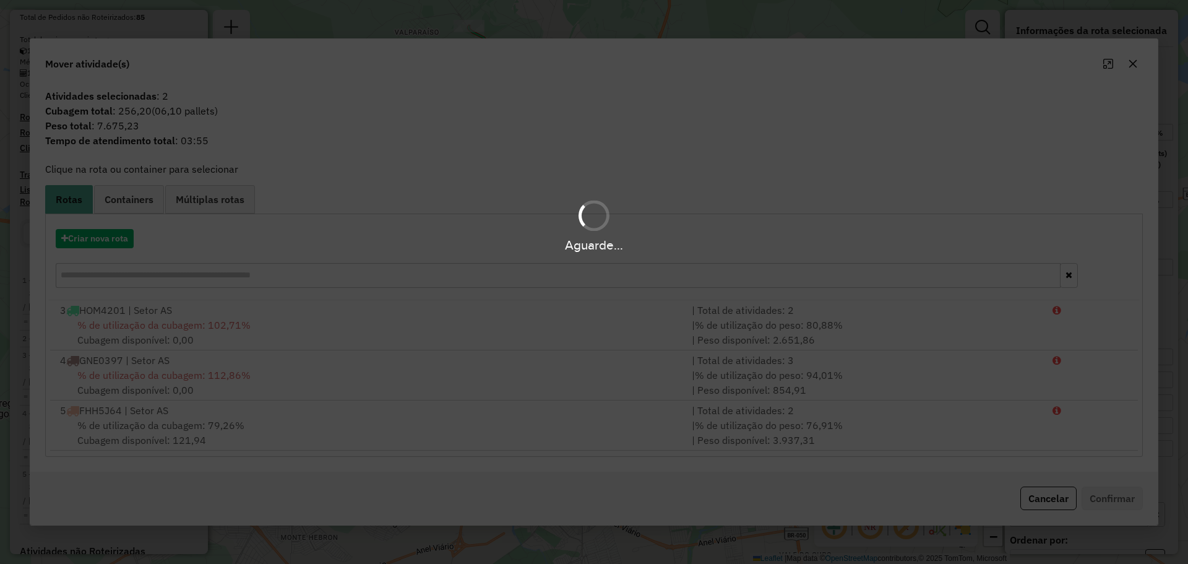
click at [208, 288] on div "Criar nova rota" at bounding box center [593, 260] width 1091 height 80
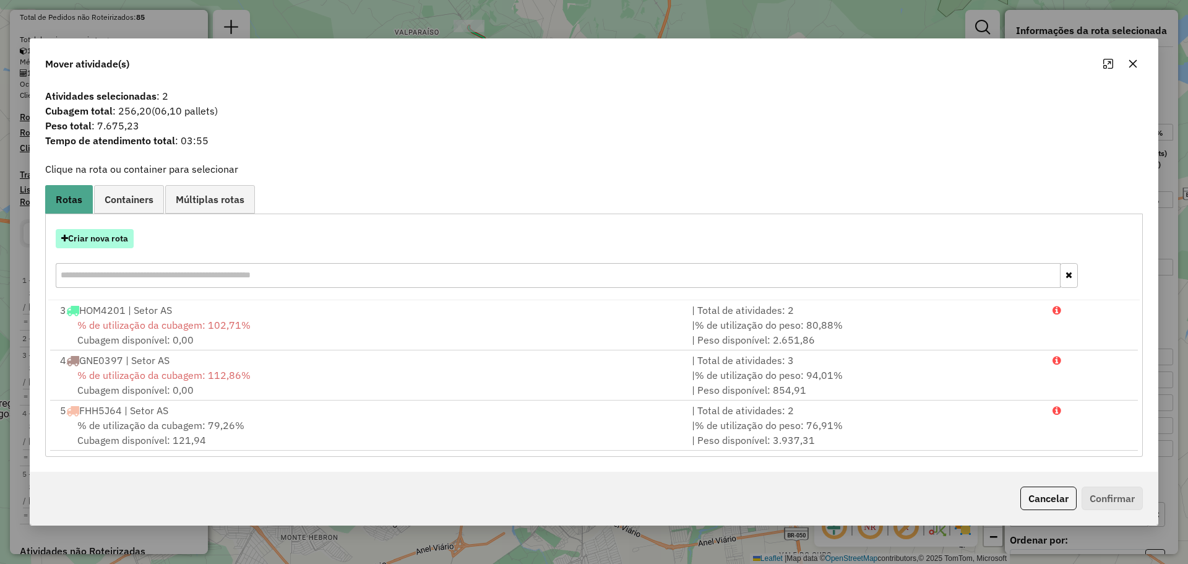
click at [112, 233] on button "Criar nova rota" at bounding box center [95, 238] width 78 height 19
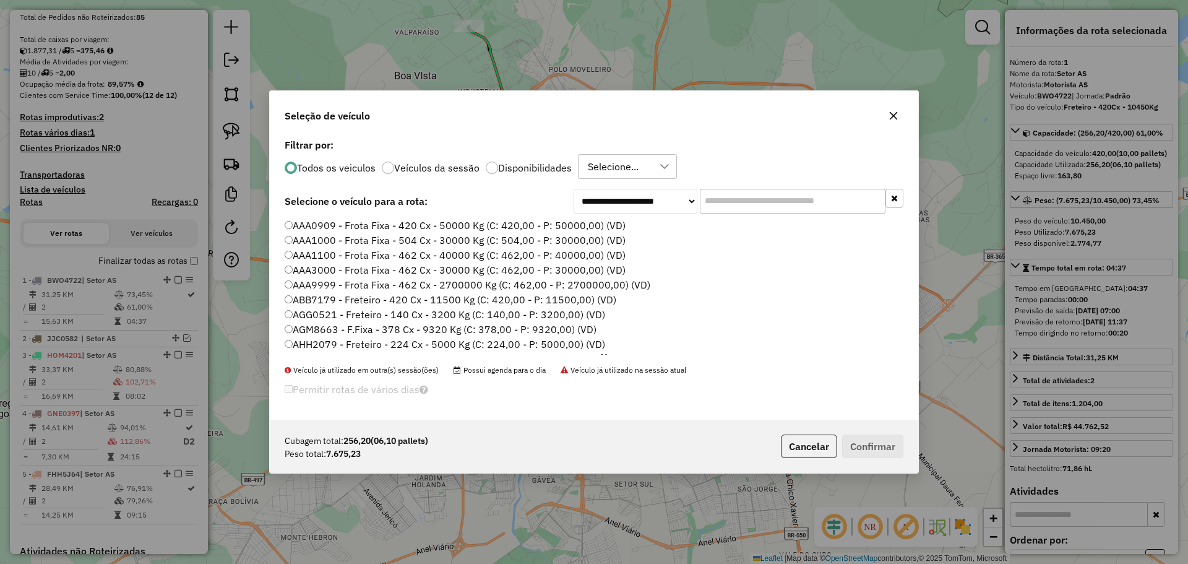
click at [739, 201] on input "text" at bounding box center [793, 201] width 186 height 25
click at [780, 211] on input "text" at bounding box center [793, 201] width 186 height 25
click at [777, 203] on input "text" at bounding box center [793, 201] width 186 height 25
paste input "*******"
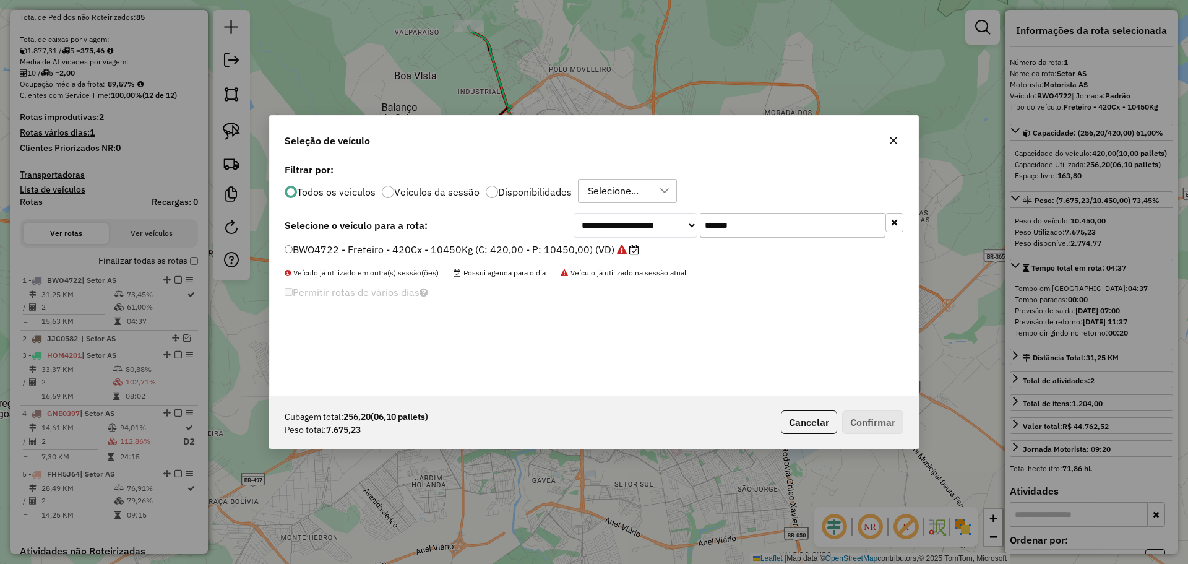
type input "*******"
click at [771, 202] on div "Todos os veiculos Veículos da sessão Disponibilidades Selecione..." at bounding box center [594, 191] width 619 height 25
click at [497, 250] on label "BWO4722 - Freteiro - 420Cx - 10450Kg (C: 420,00 - P: 10450,00) (VD)" at bounding box center [462, 249] width 354 height 15
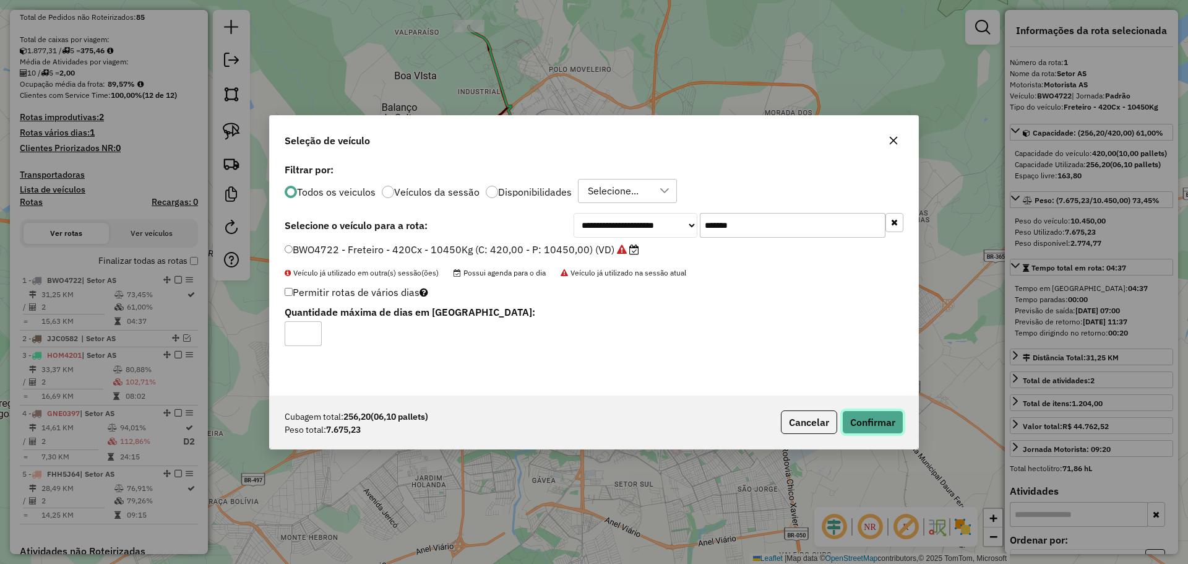
click at [850, 418] on button "Confirmar" at bounding box center [872, 422] width 61 height 24
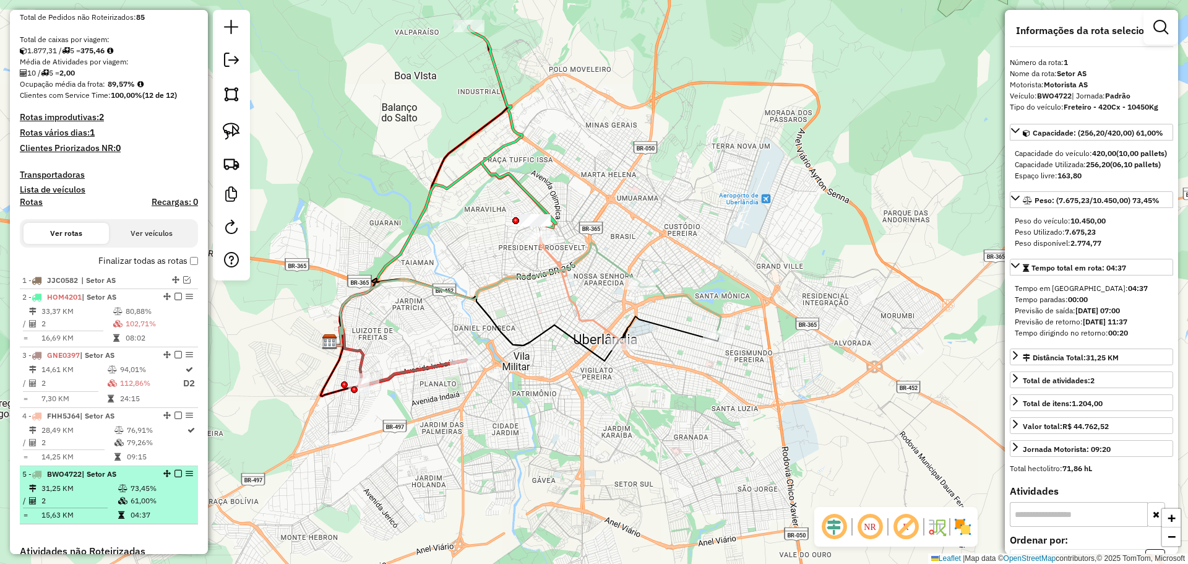
click at [174, 475] on em at bounding box center [177, 473] width 7 height 7
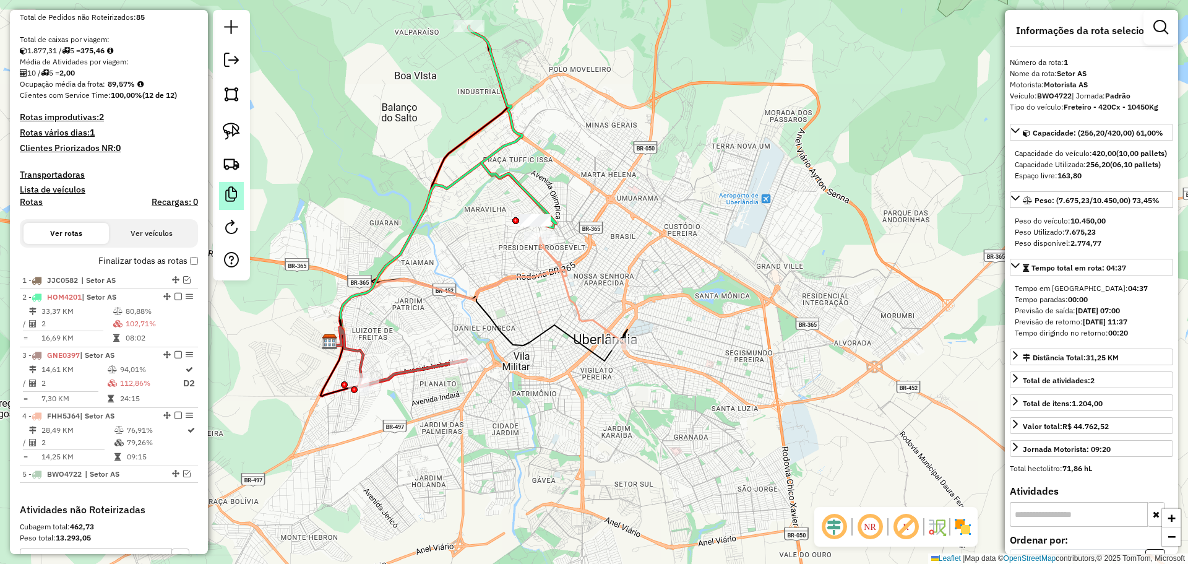
click at [237, 200] on em at bounding box center [231, 194] width 15 height 15
click at [238, 191] on em at bounding box center [231, 194] width 15 height 15
click at [234, 165] on img at bounding box center [231, 163] width 17 height 17
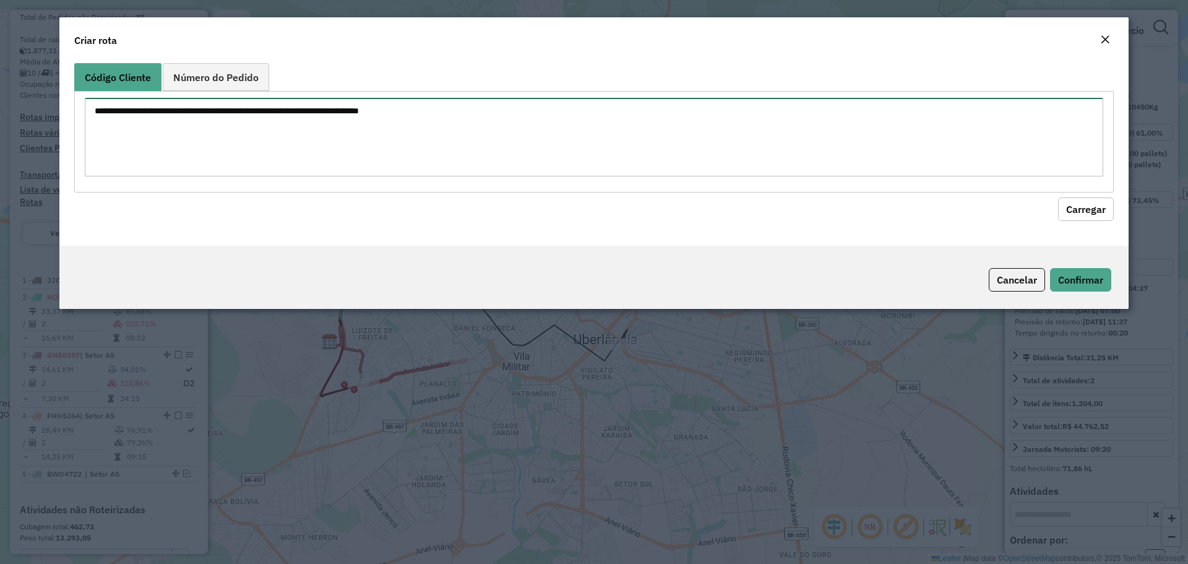
click at [304, 131] on textarea at bounding box center [594, 137] width 1018 height 79
paste textarea "******** ******** ******** ********"
type textarea "******** ******** ******** ********"
click at [1086, 202] on button "Carregar" at bounding box center [1086, 209] width 56 height 24
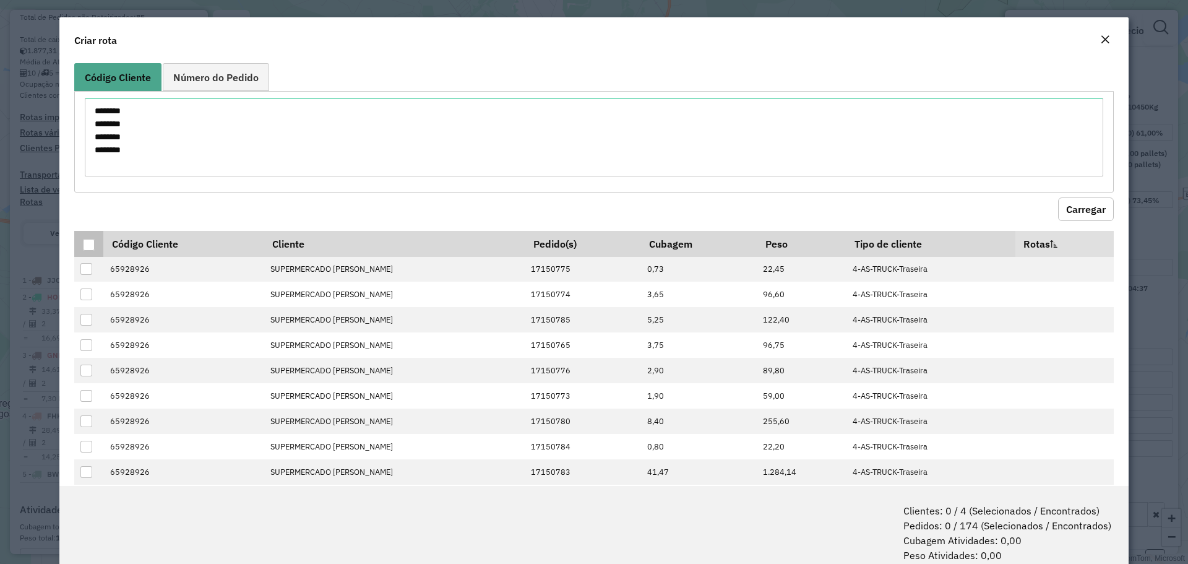
click at [87, 243] on div at bounding box center [89, 245] width 12 height 12
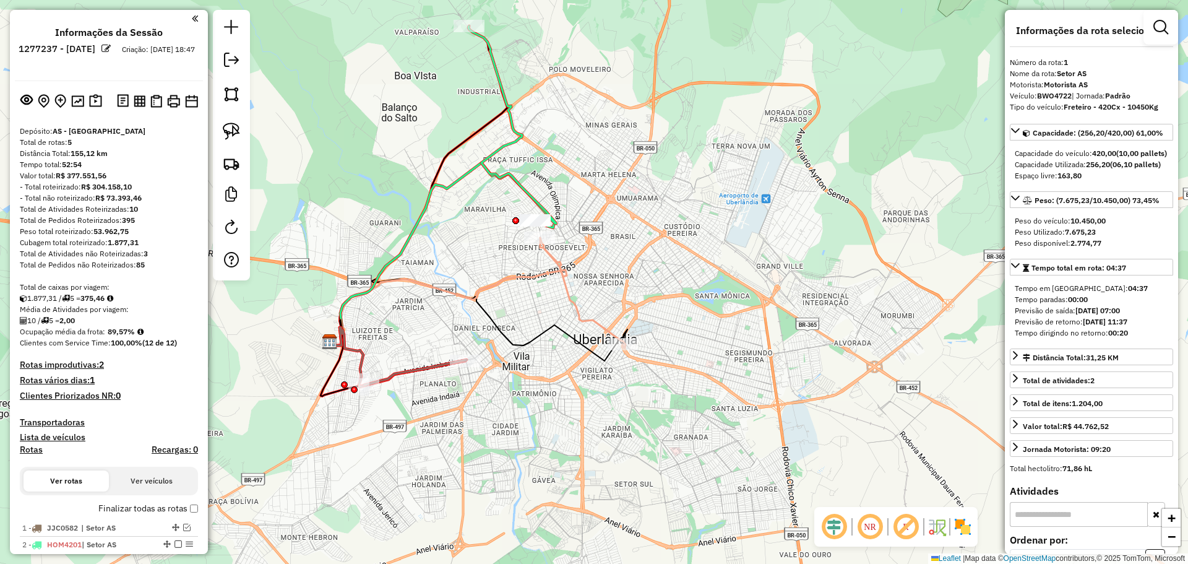
scroll to position [309, 0]
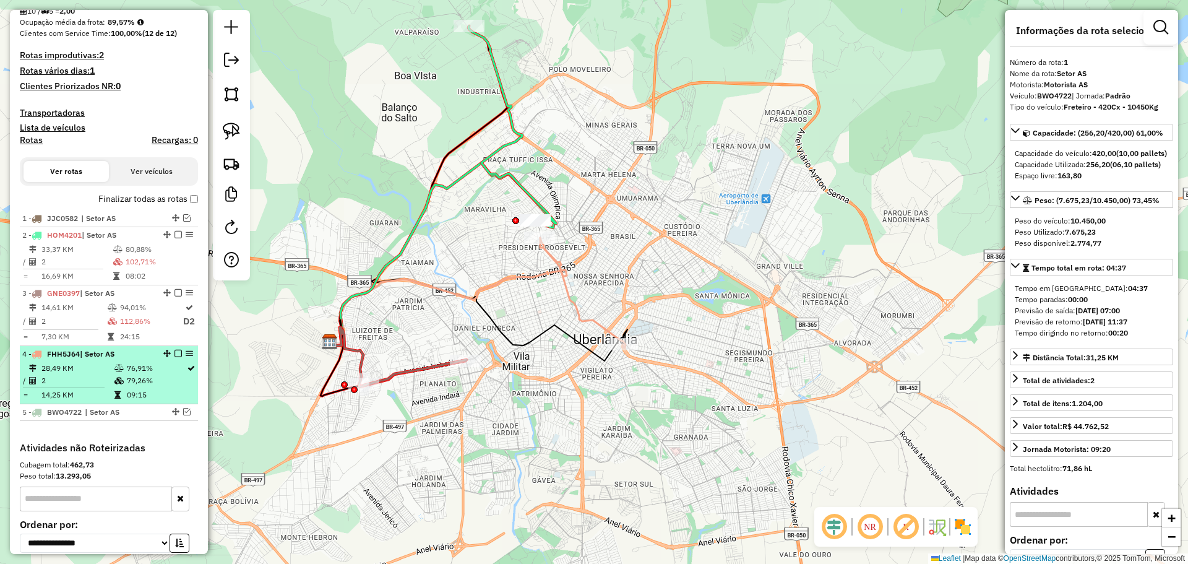
click at [100, 365] on td "28,49 KM" at bounding box center [77, 368] width 73 height 12
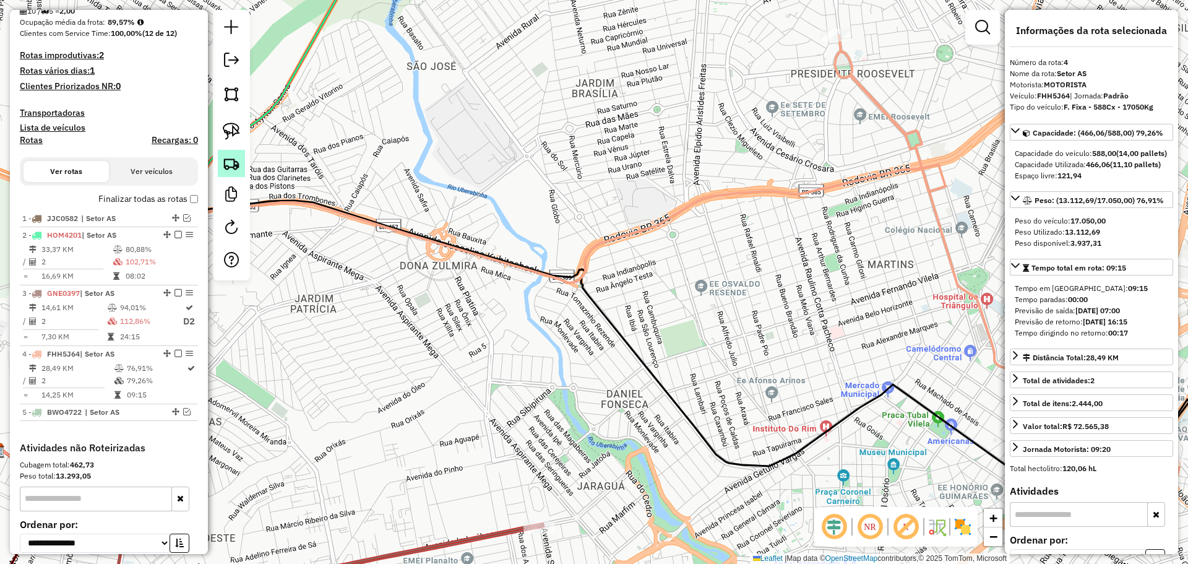
click at [234, 158] on img at bounding box center [231, 163] width 17 height 17
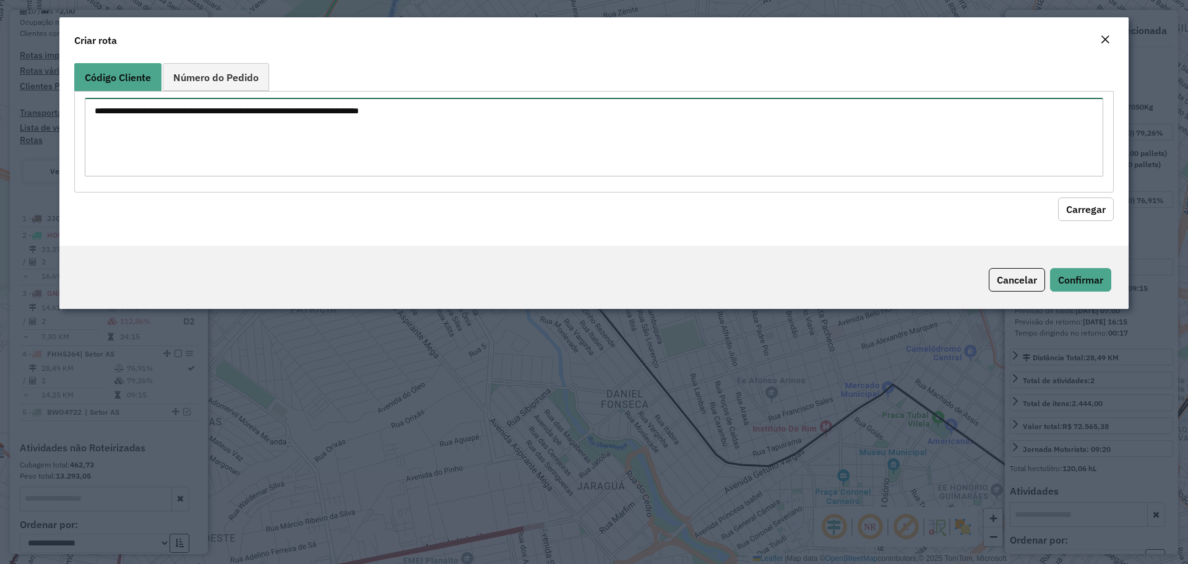
click at [465, 147] on textarea at bounding box center [594, 137] width 1018 height 79
paste textarea "******** ******** ******** ********"
type textarea "******** ******** ******** ********"
click at [1096, 204] on button "Carregar" at bounding box center [1086, 209] width 56 height 24
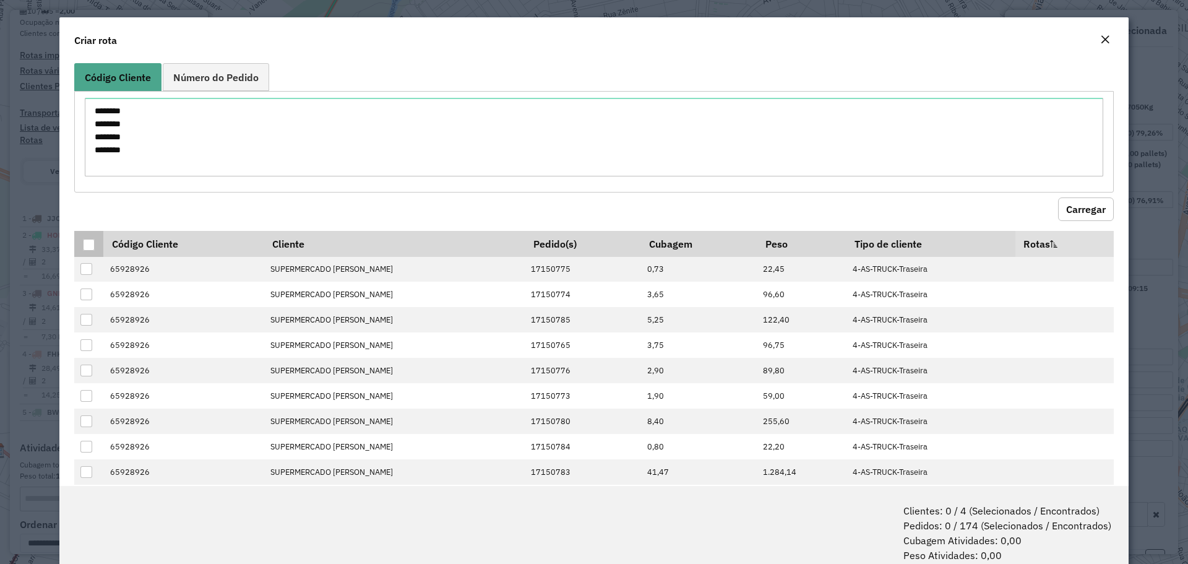
click at [88, 244] on div at bounding box center [89, 245] width 12 height 12
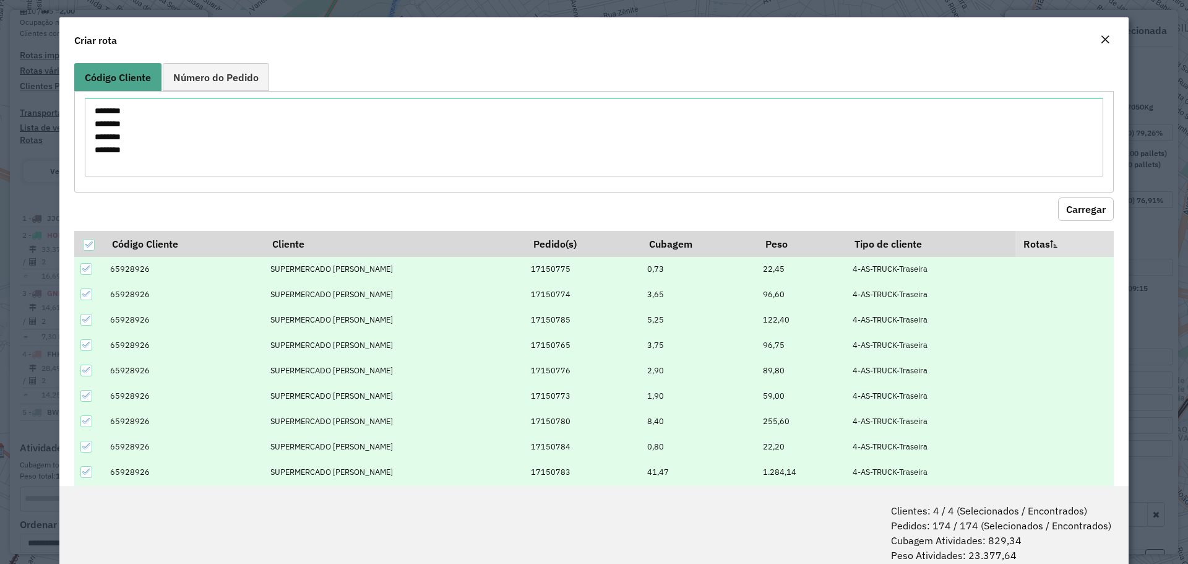
click at [40, 244] on modal-container "Criar rota Código Cliente Número do Pedido ******** ******** ******** ******** …" at bounding box center [594, 282] width 1188 height 564
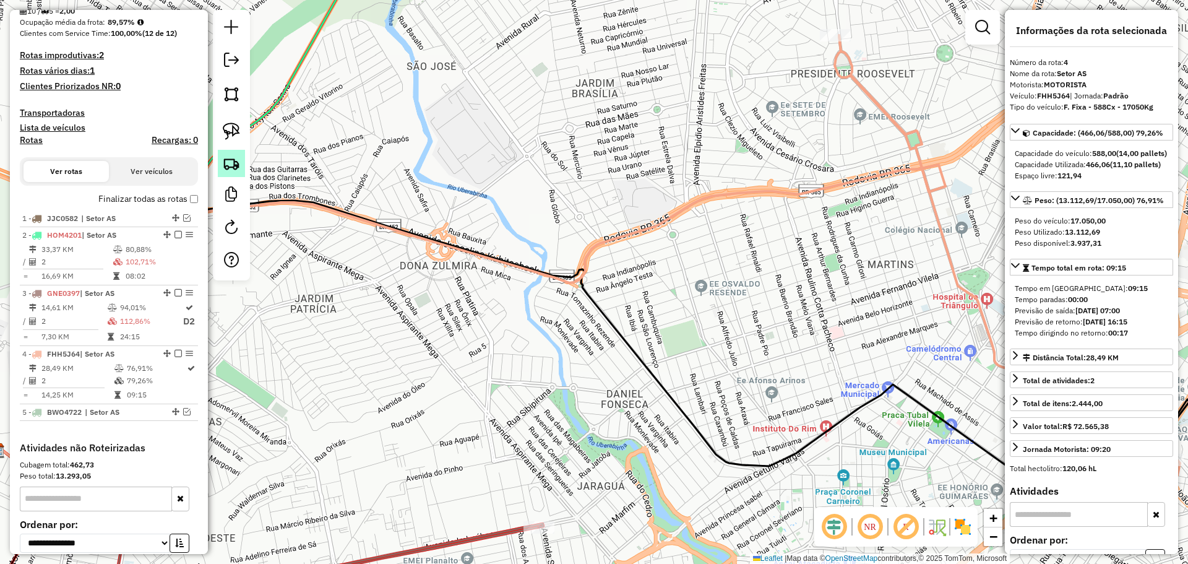
click at [235, 165] on img at bounding box center [231, 163] width 17 height 17
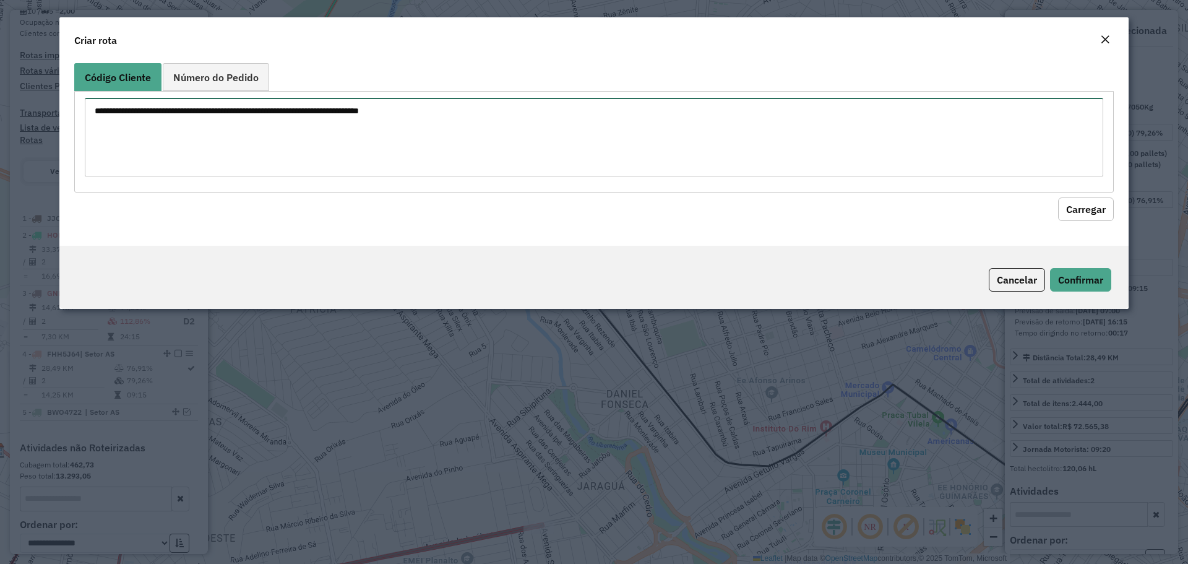
click at [303, 147] on textarea at bounding box center [594, 137] width 1018 height 79
paste textarea "******** ********"
type textarea "******** ********"
click at [1067, 211] on button "Carregar" at bounding box center [1086, 209] width 56 height 24
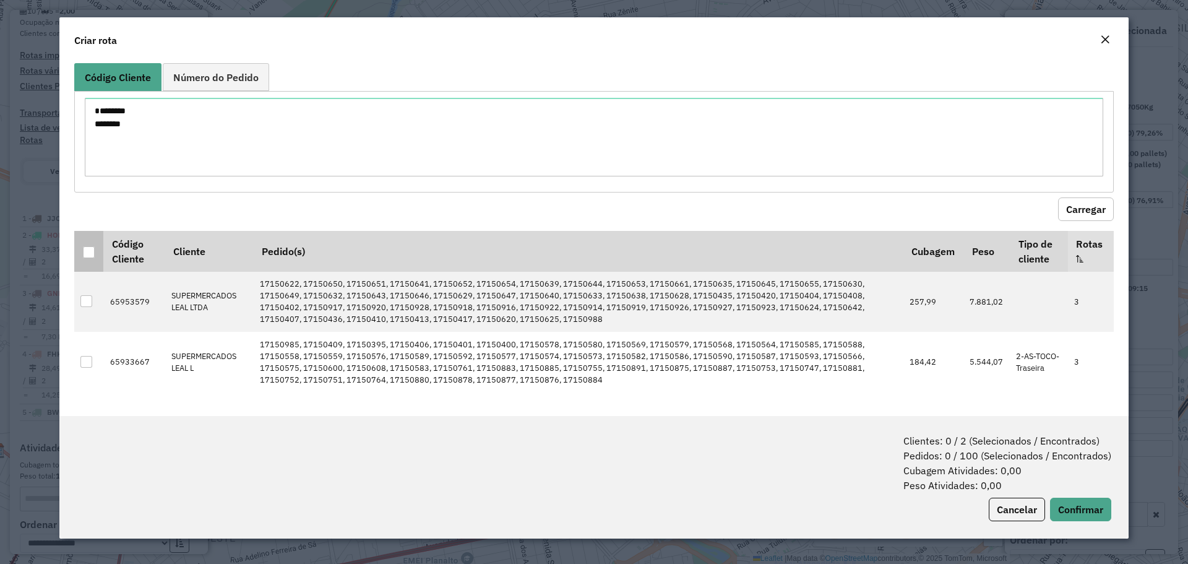
click at [89, 253] on div at bounding box center [89, 252] width 12 height 12
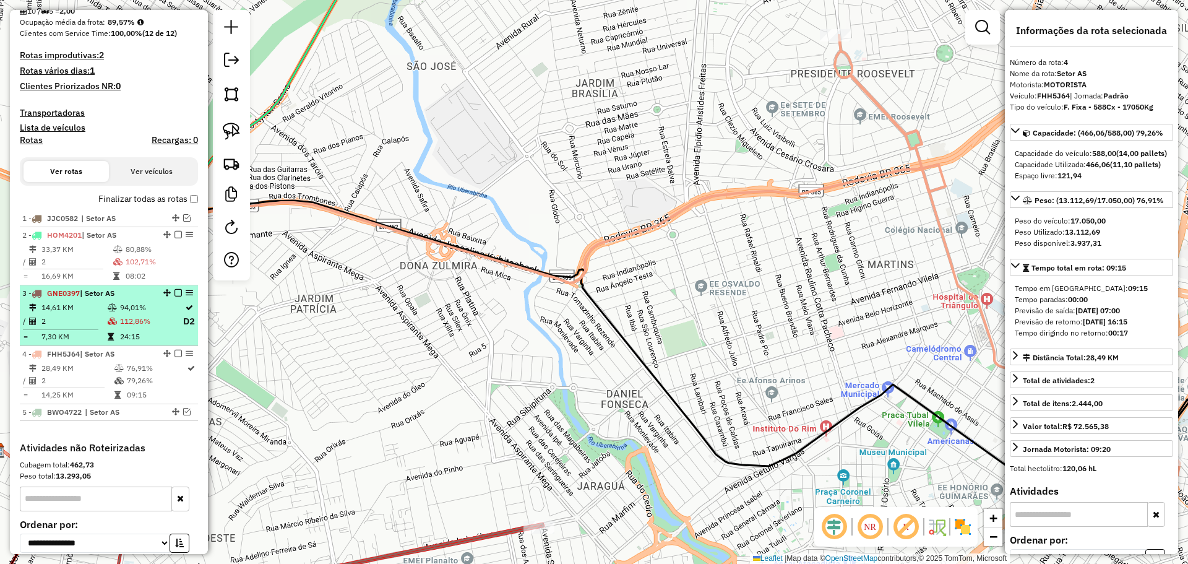
click at [113, 301] on td at bounding box center [113, 307] width 12 height 12
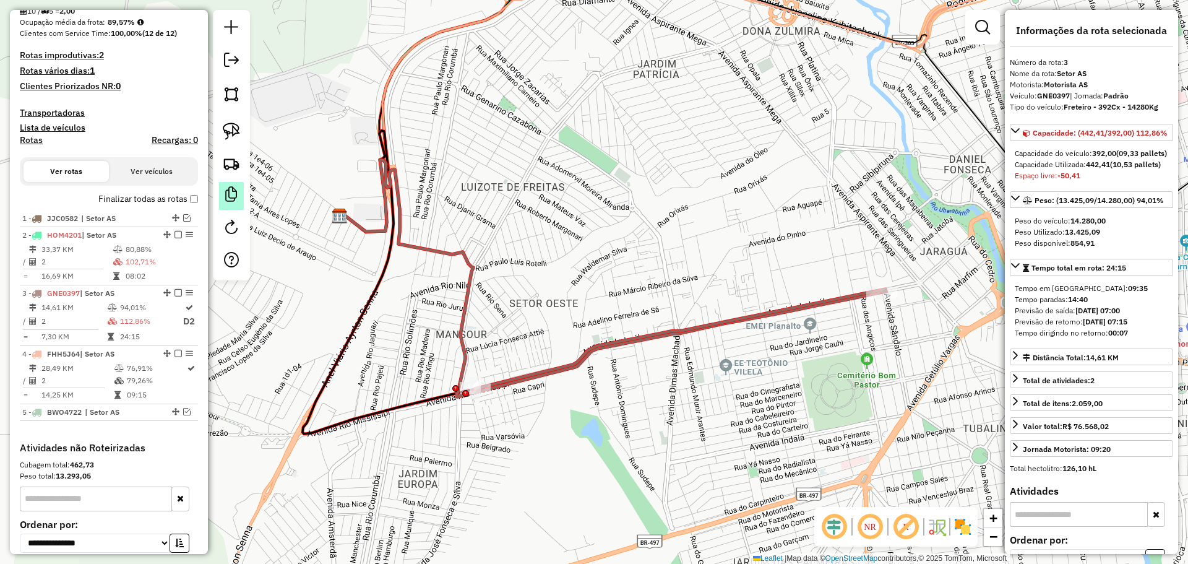
click at [229, 205] on link at bounding box center [231, 196] width 25 height 28
click at [236, 160] on img at bounding box center [231, 163] width 17 height 17
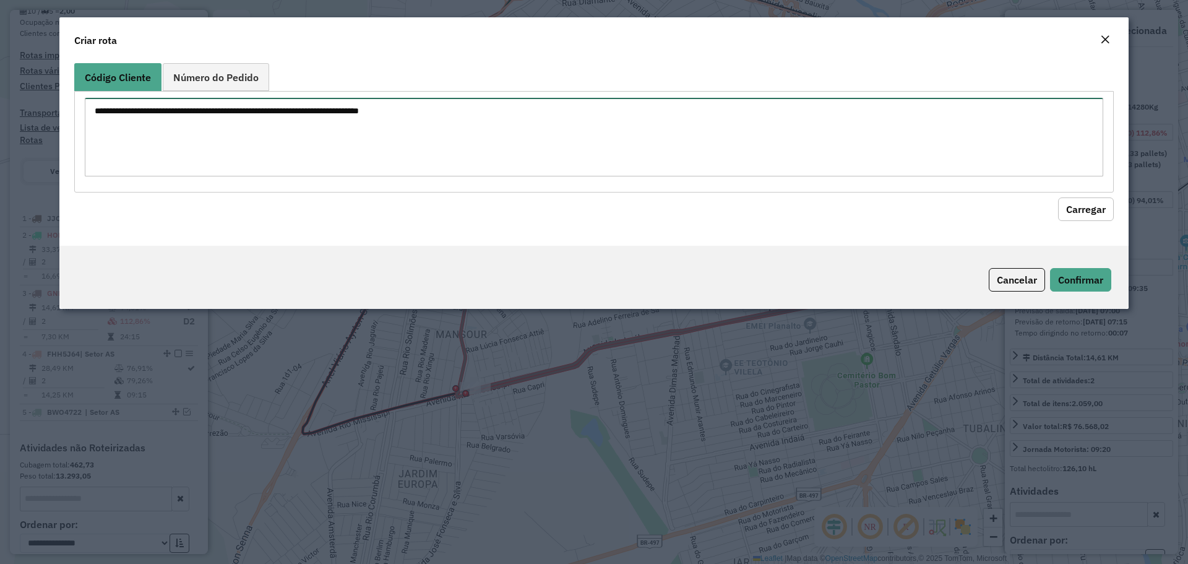
click at [397, 125] on textarea at bounding box center [594, 137] width 1018 height 79
paste textarea "******** ********"
type textarea "******** ********"
click at [1070, 212] on button "Carregar" at bounding box center [1086, 209] width 56 height 24
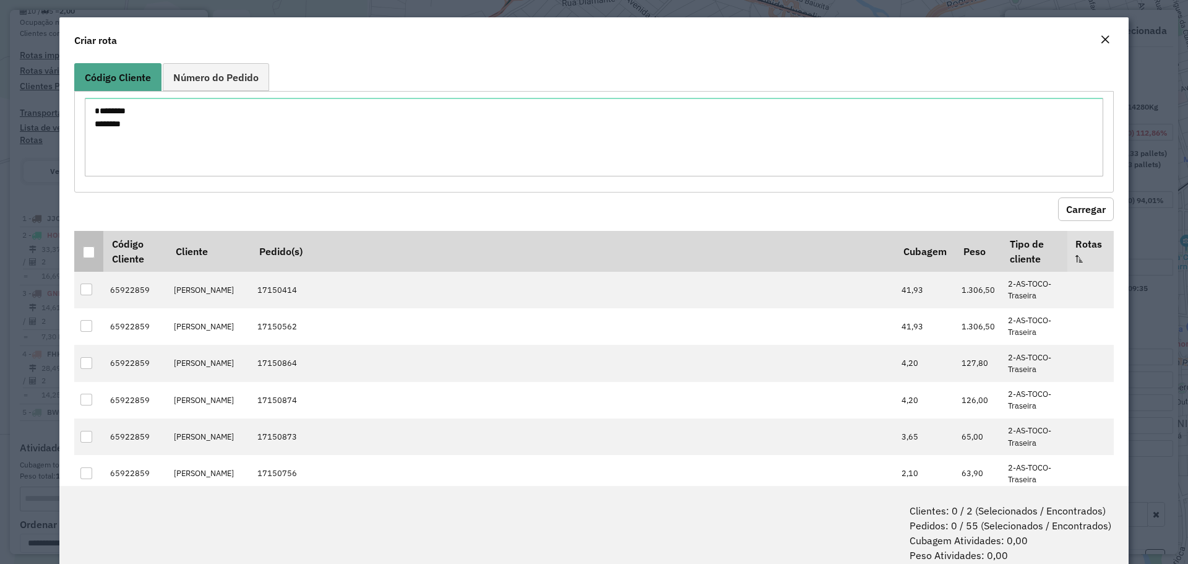
click at [93, 250] on div at bounding box center [89, 252] width 12 height 12
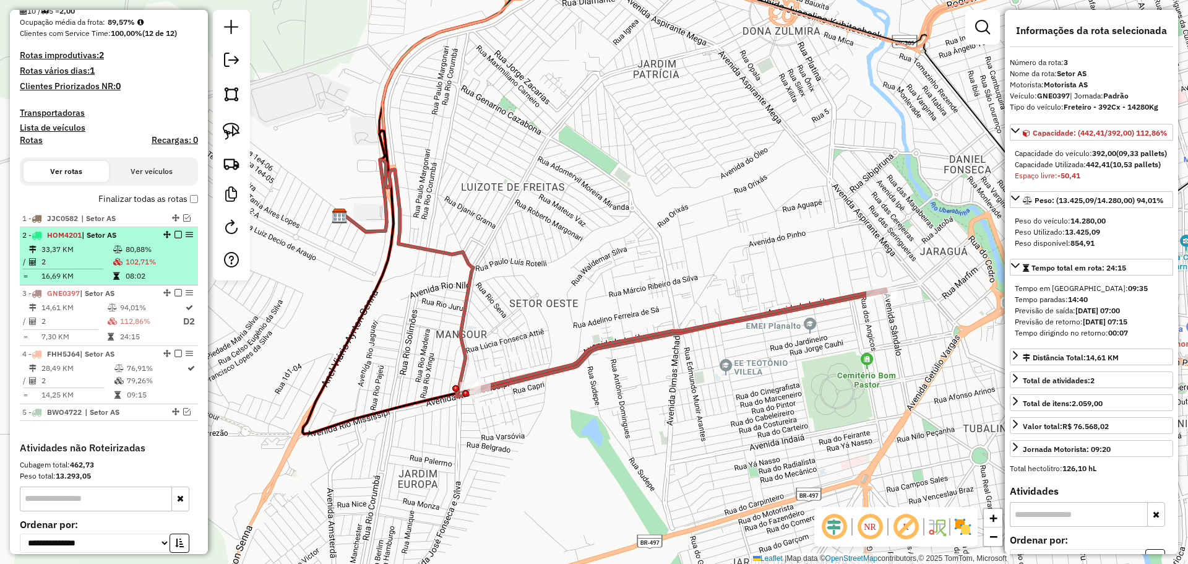
click at [106, 241] on li "2 - HOM4201 | Setor AS 33,37 KM 80,88% / 2 102,71% = 16,69 KM 08:02" at bounding box center [109, 256] width 178 height 58
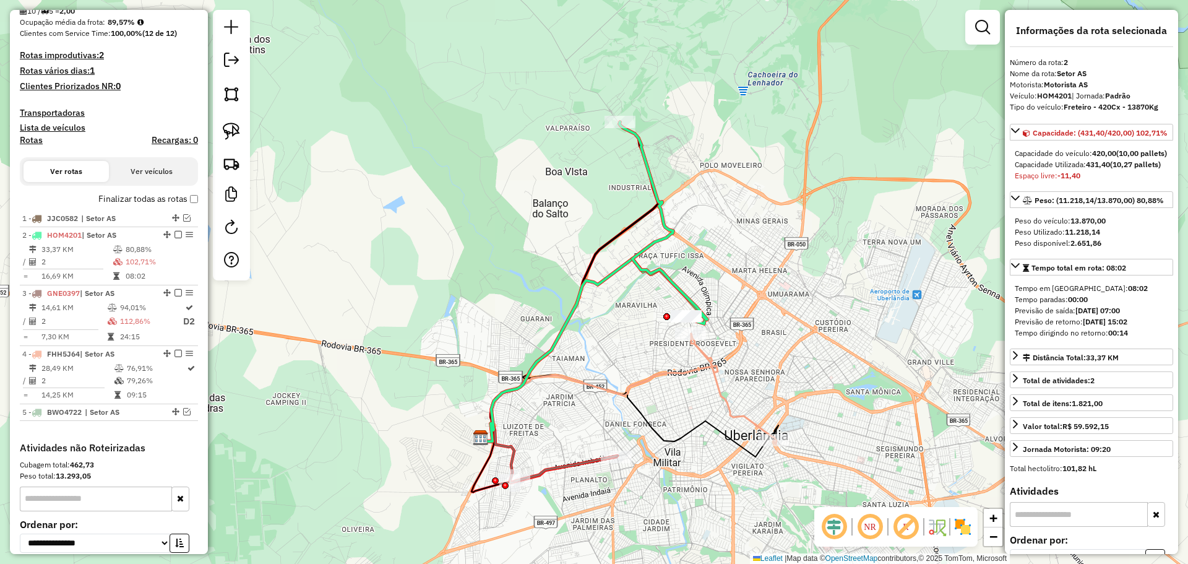
click at [1109, 158] on strong "420,00" at bounding box center [1104, 152] width 24 height 9
copy div "420,00"
drag, startPoint x: 234, startPoint y: 140, endPoint x: 574, endPoint y: 165, distance: 340.0
click at [236, 140] on link at bounding box center [231, 131] width 27 height 27
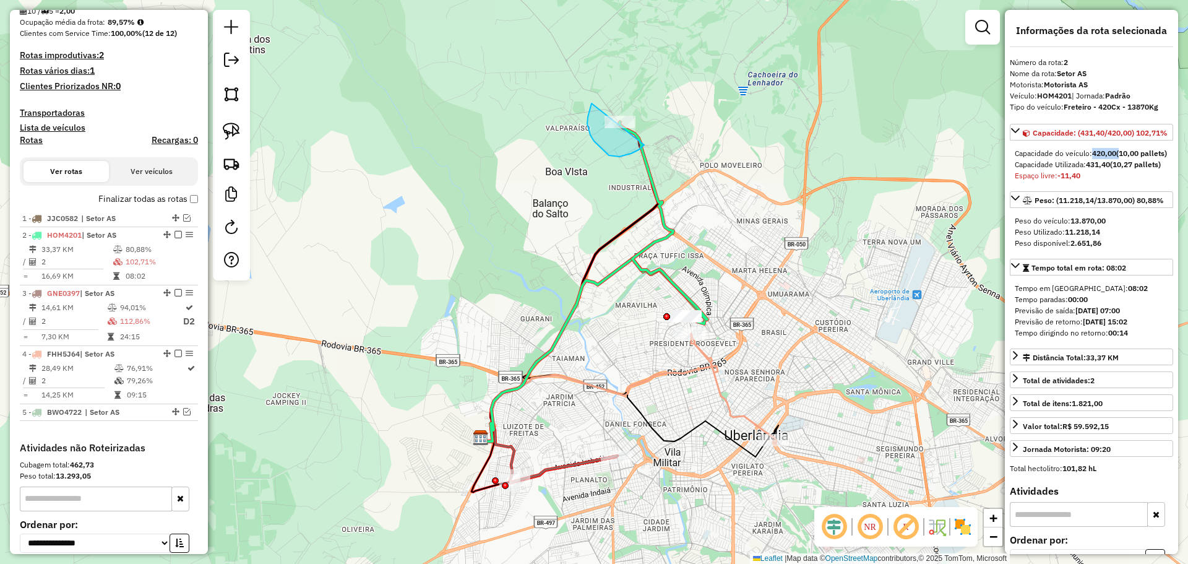
drag, startPoint x: 591, startPoint y: 103, endPoint x: 652, endPoint y: 88, distance: 62.4
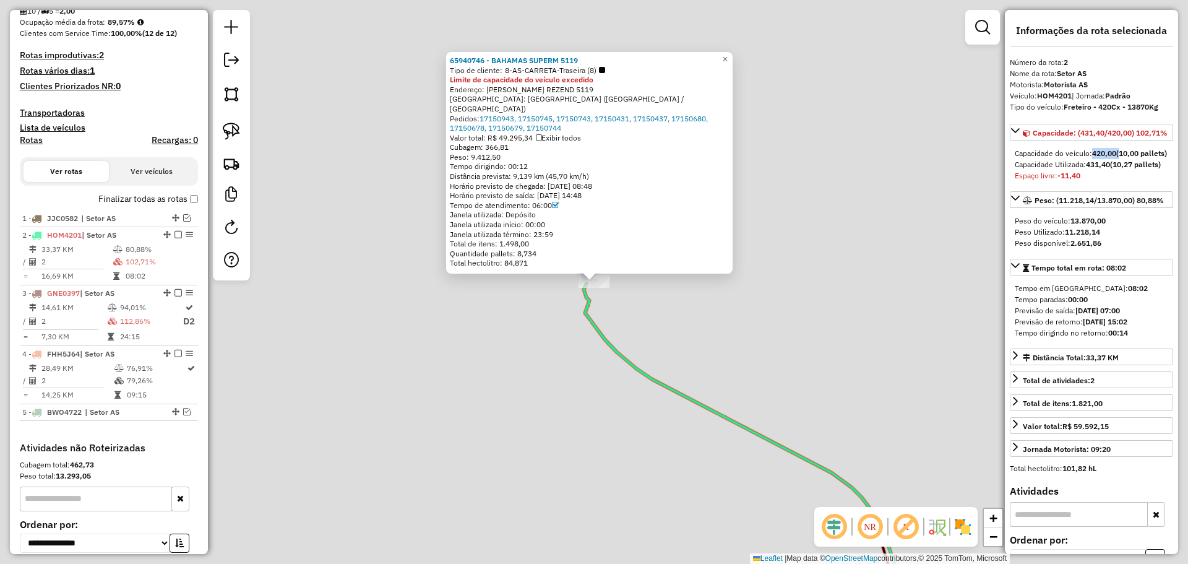
scroll to position [453, 0]
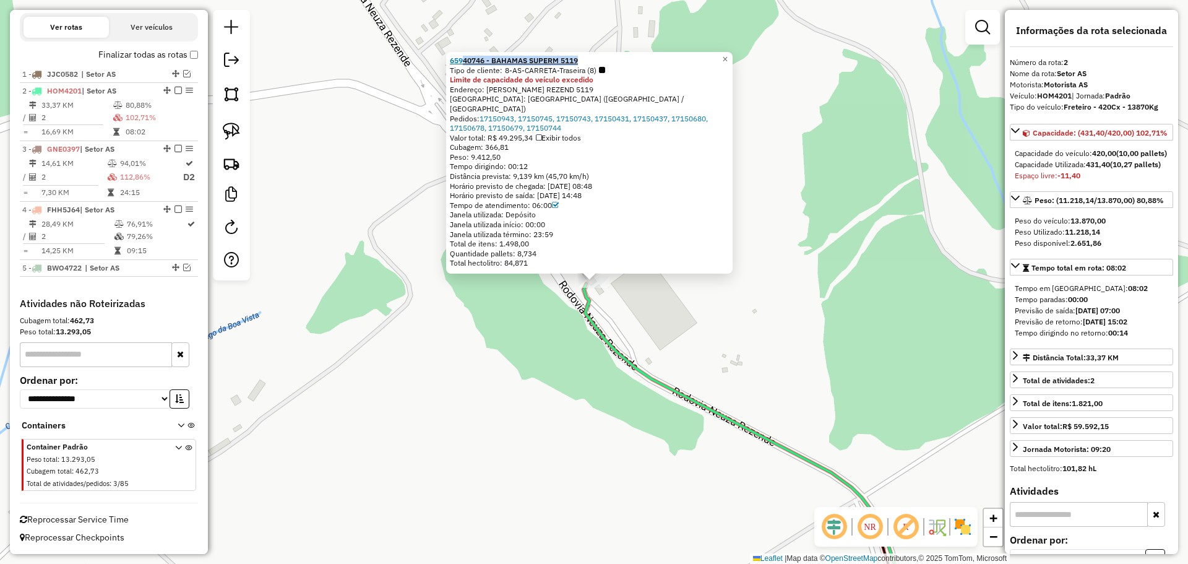
copy strong "40746 - BAHAMAS SUPERM 5119"
drag, startPoint x: 617, startPoint y: 68, endPoint x: 466, endPoint y: 70, distance: 151.0
click at [466, 66] on div "65940746 - BAHAMAS SUPERM 5119" at bounding box center [589, 61] width 279 height 10
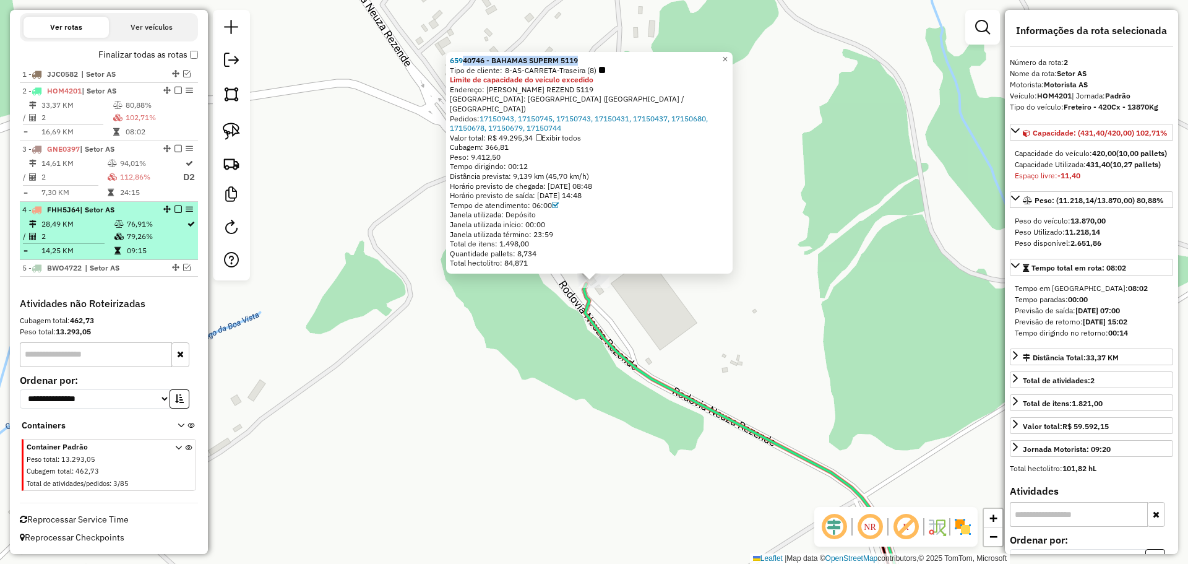
click at [132, 210] on div "4 - FHH5J64 | Setor AS" at bounding box center [87, 209] width 131 height 11
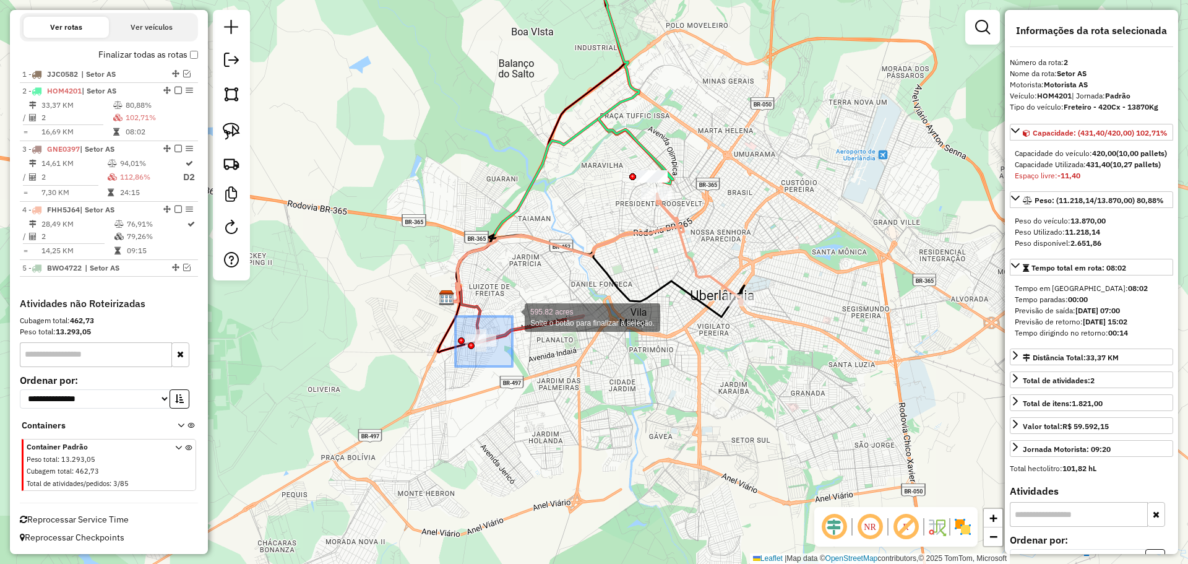
drag, startPoint x: 456, startPoint y: 366, endPoint x: 515, endPoint y: 317, distance: 76.8
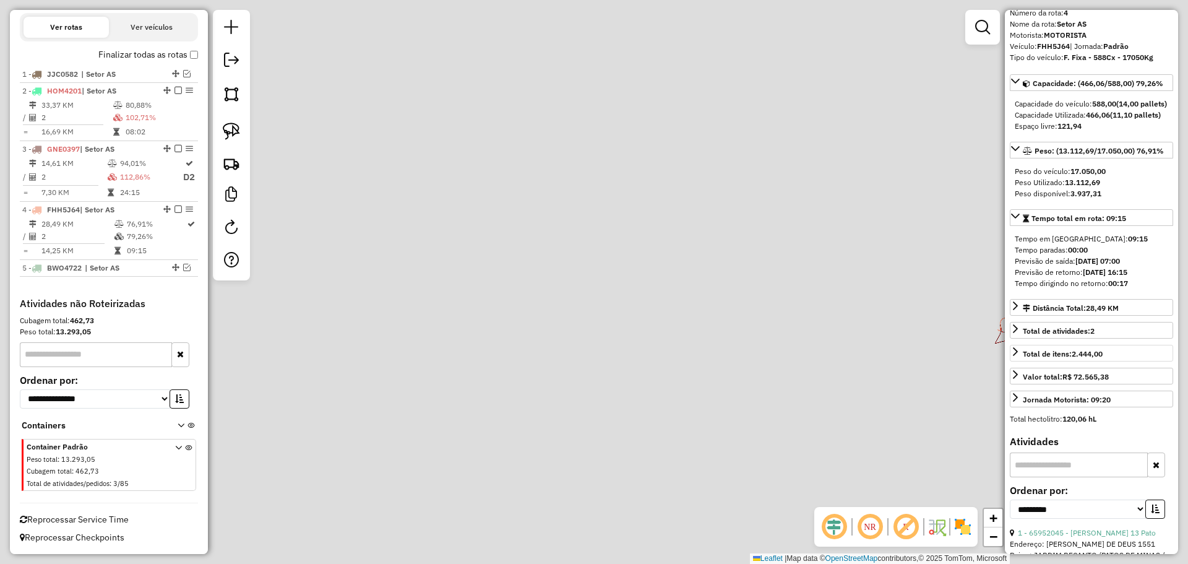
scroll to position [62, 0]
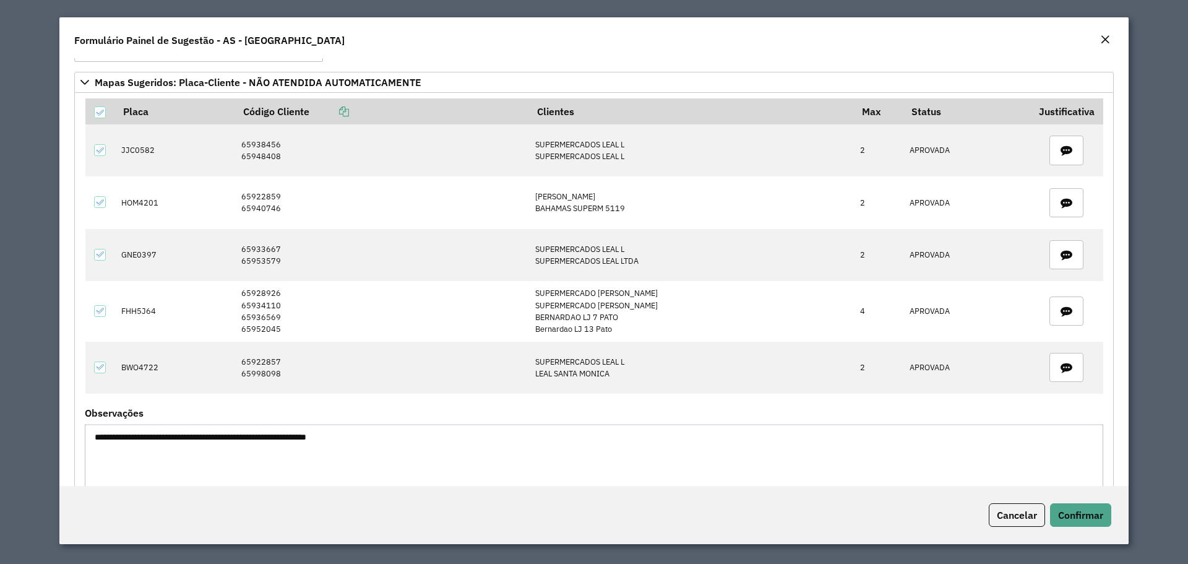
scroll to position [62, 0]
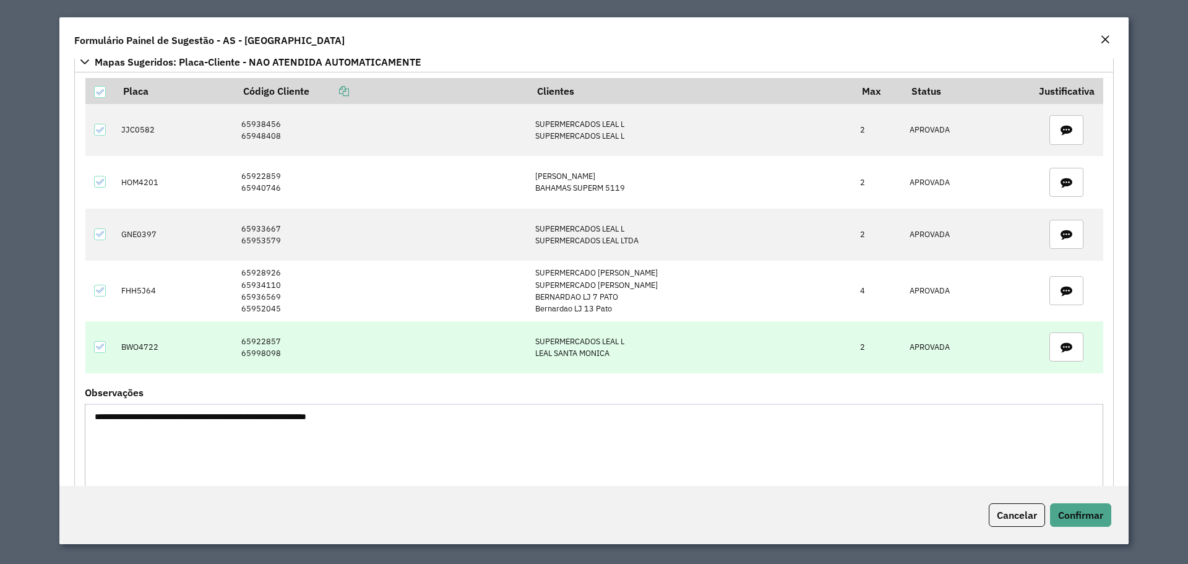
click at [144, 352] on td "BWO4722" at bounding box center [175, 347] width 120 height 52
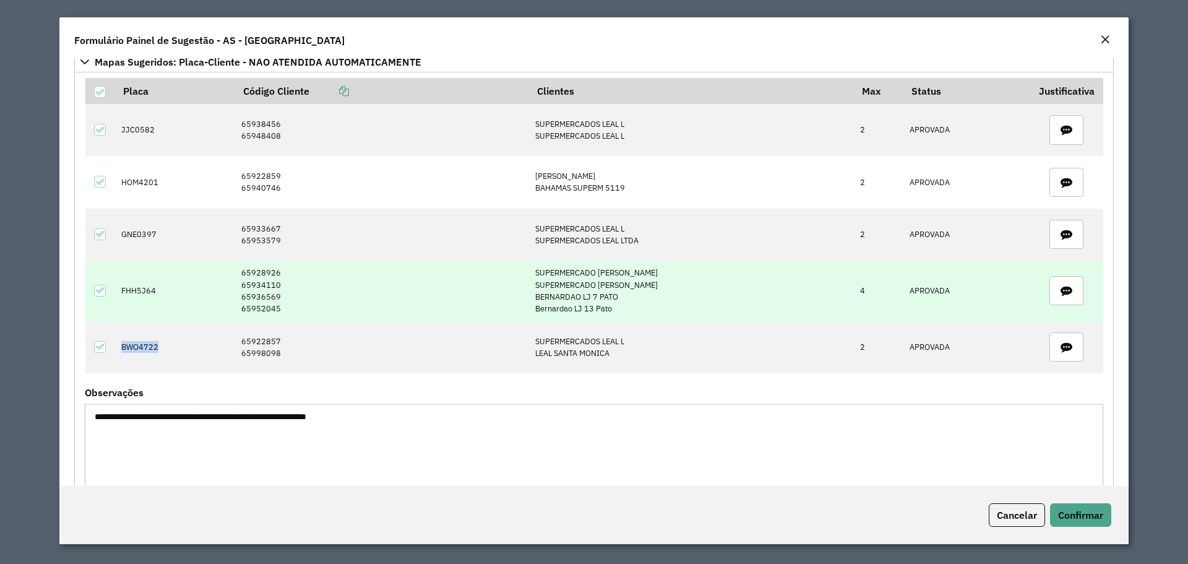
copy td "BWO4722"
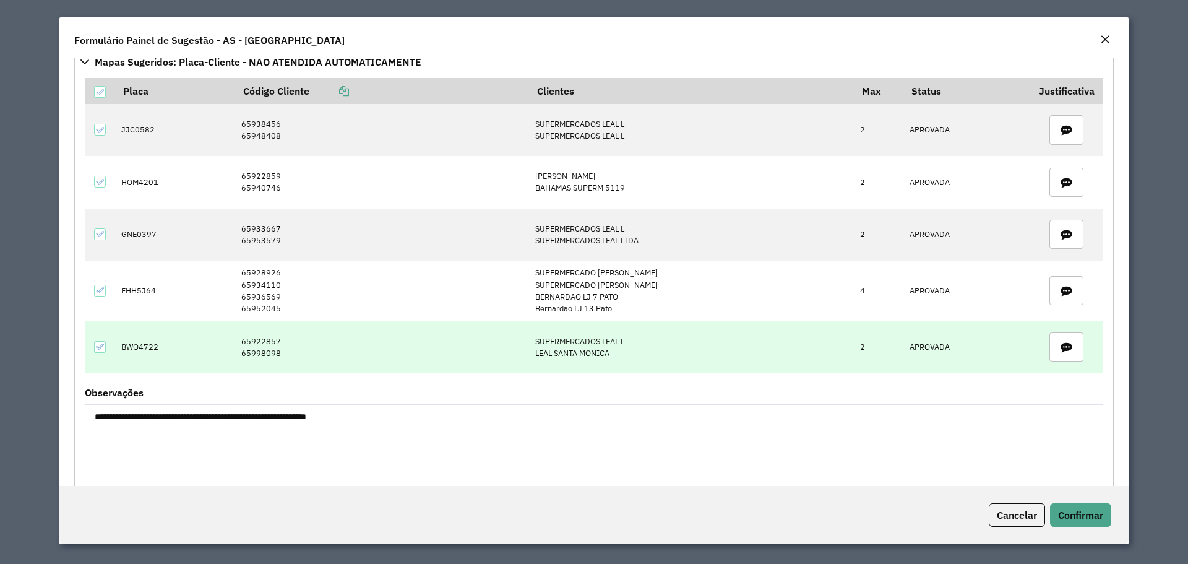
click at [267, 343] on td "65922857 65998098" at bounding box center [381, 347] width 294 height 52
click at [277, 359] on td "65922857 65998098" at bounding box center [381, 347] width 294 height 52
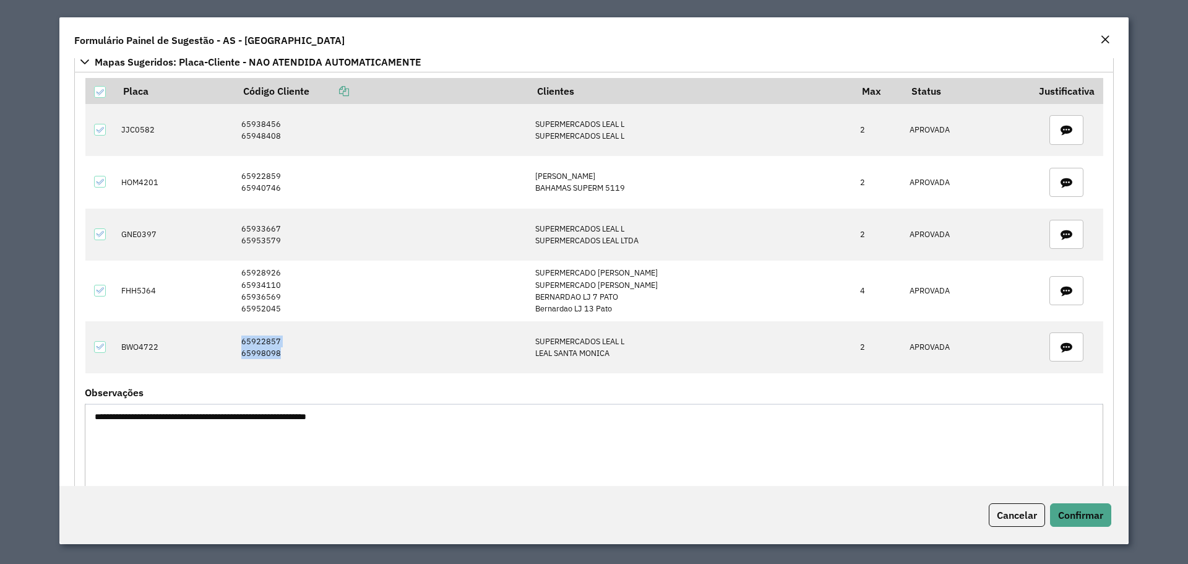
copy td "65922857 65998098"
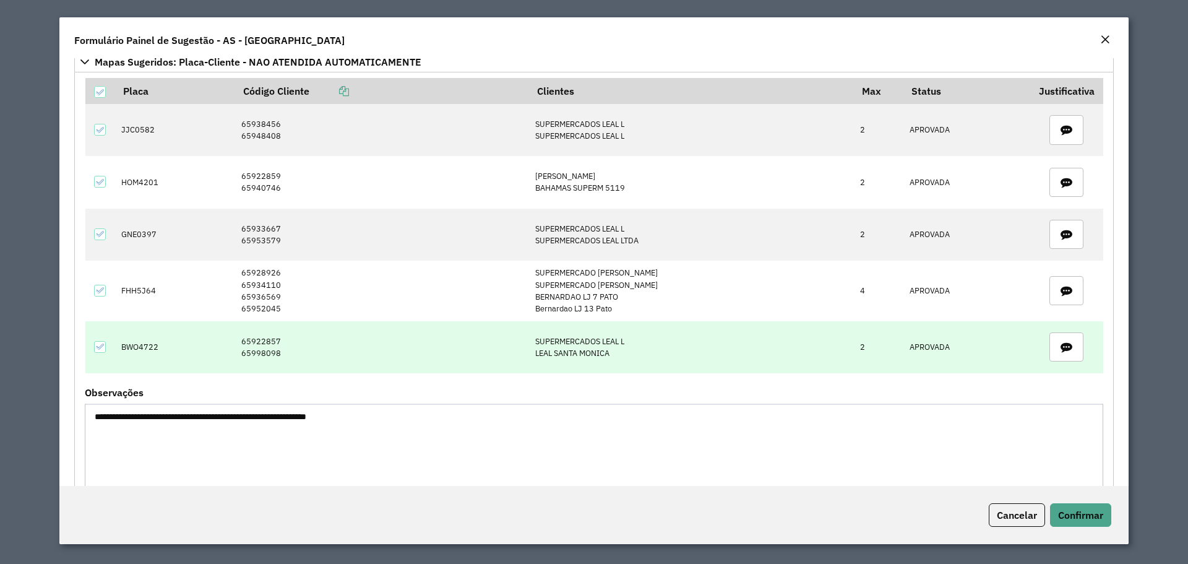
click at [124, 351] on td "BWO4722" at bounding box center [175, 347] width 120 height 52
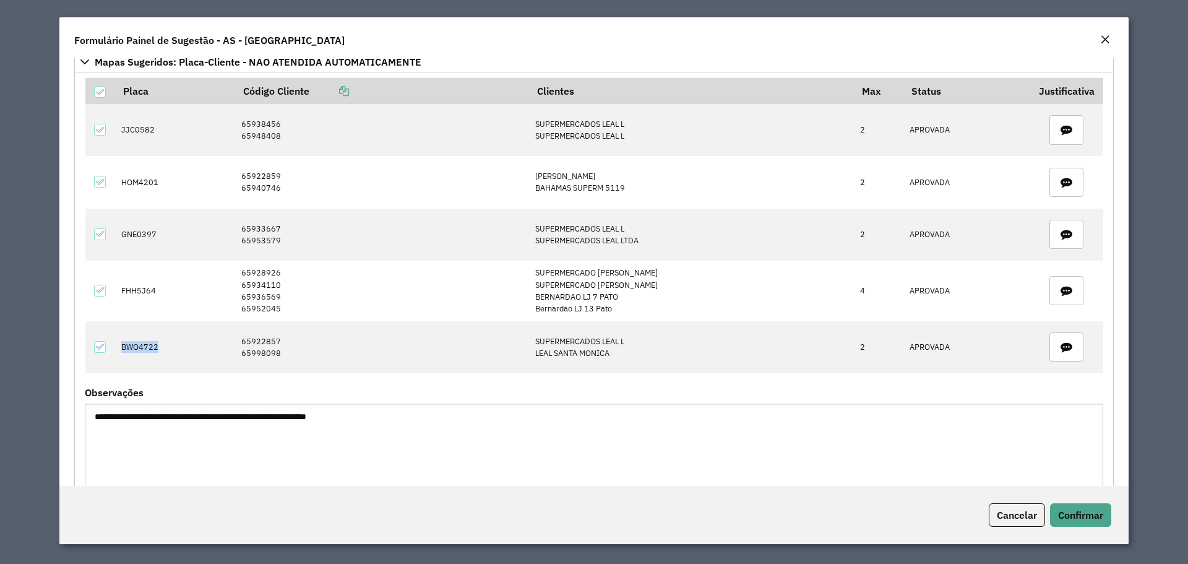
copy td "BWO4722"
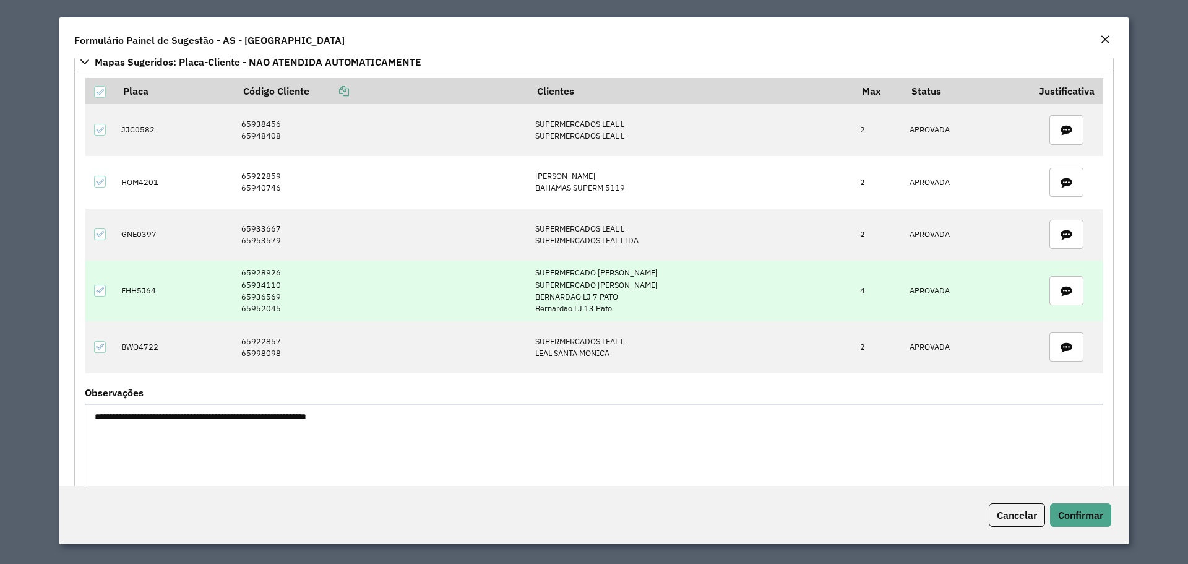
click at [136, 290] on td "FHH5J64" at bounding box center [175, 290] width 120 height 61
drag, startPoint x: 243, startPoint y: 268, endPoint x: 303, endPoint y: 293, distance: 64.7
click at [306, 306] on td "65928926 65934110 65936569 65952045" at bounding box center [381, 290] width 294 height 61
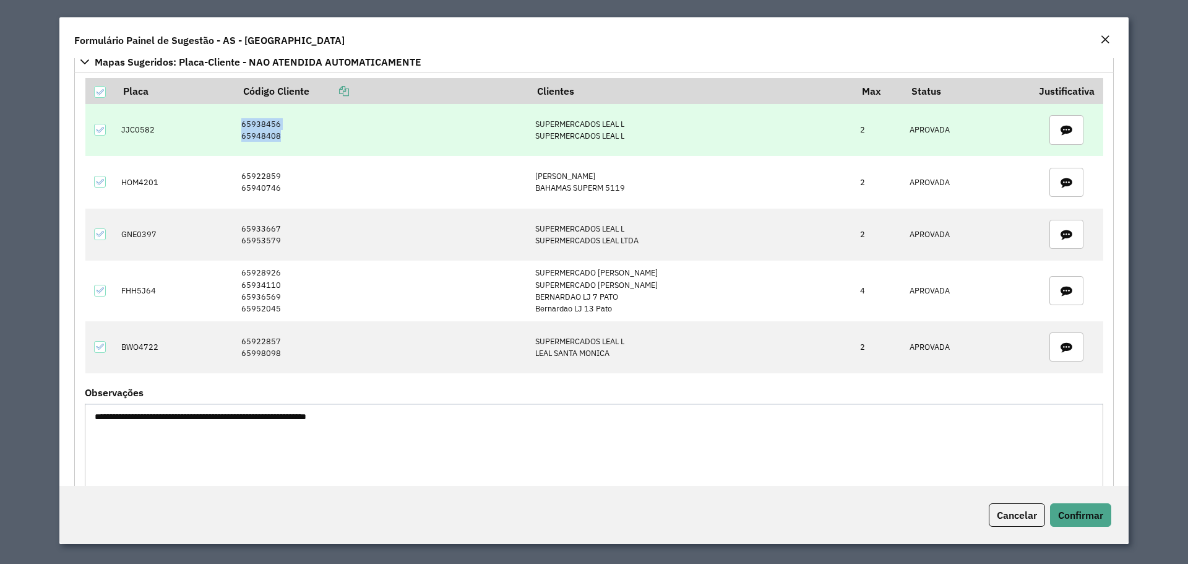
drag, startPoint x: 257, startPoint y: 129, endPoint x: 298, endPoint y: 137, distance: 41.5
click at [298, 137] on td "65938456 65948408" at bounding box center [381, 130] width 294 height 52
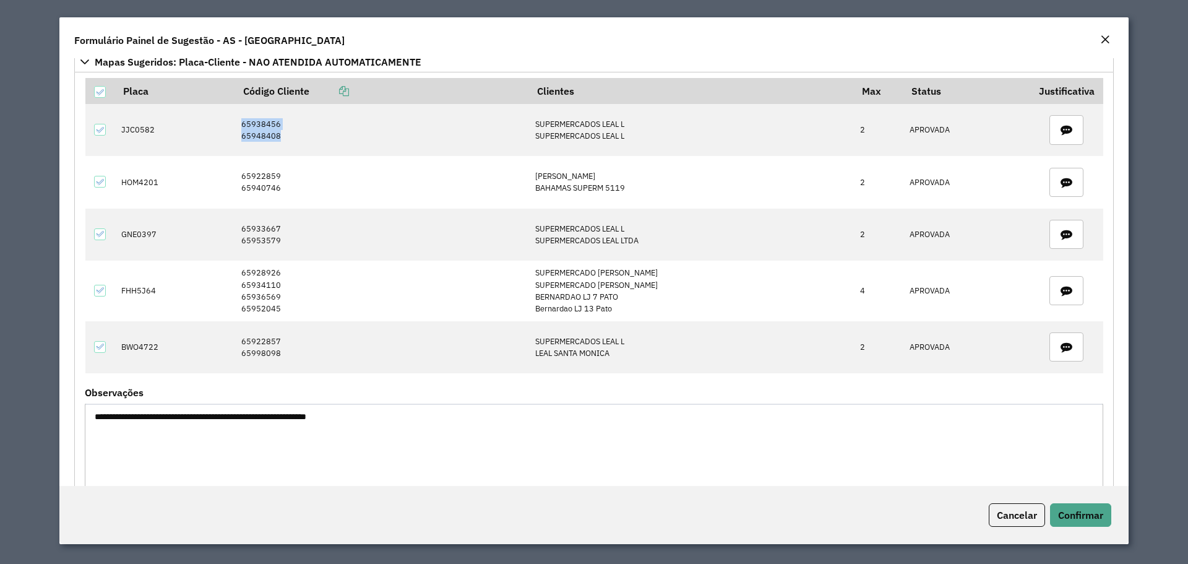
copy td "65938456 65948408"
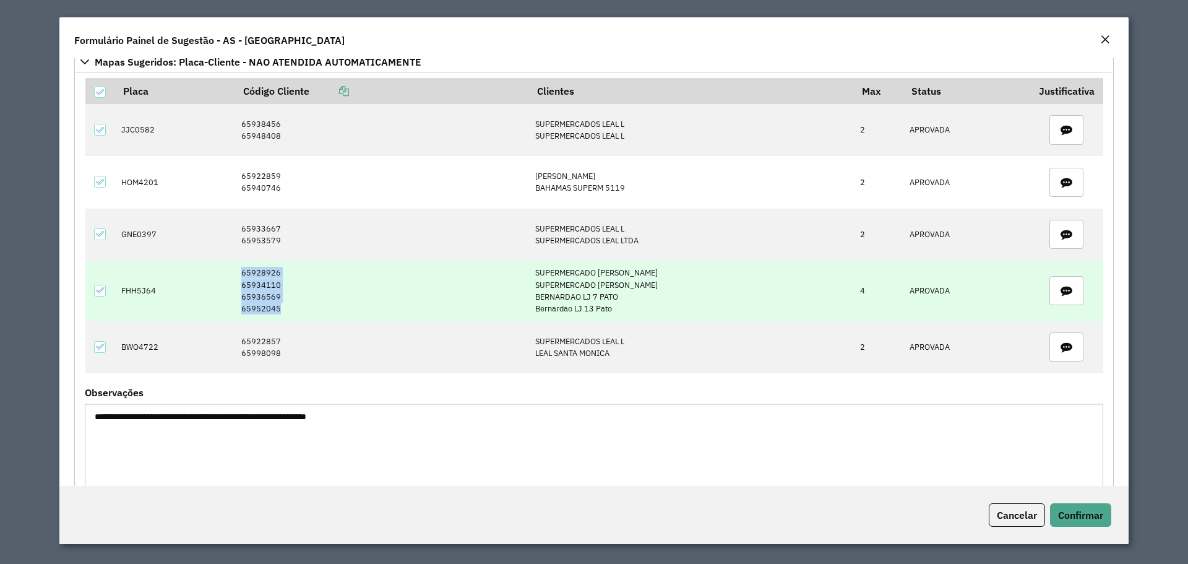
drag, startPoint x: 246, startPoint y: 272, endPoint x: 307, endPoint y: 310, distance: 71.4
click at [307, 310] on td "65928926 65934110 65936569 65952045" at bounding box center [381, 290] width 294 height 61
copy td "65928926 65934110 65936569 65952045"
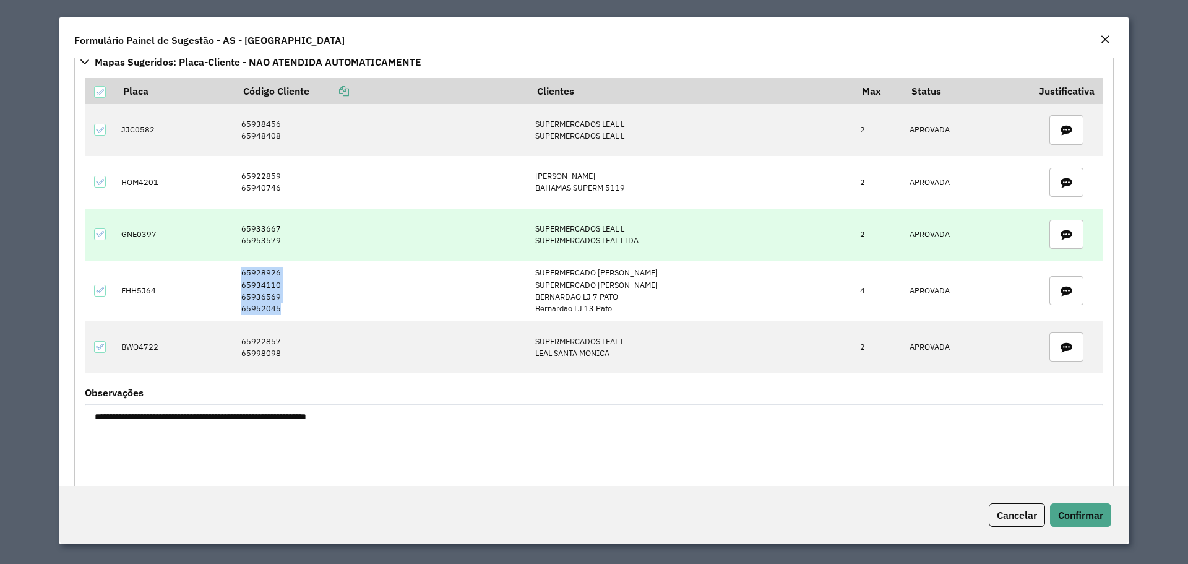
copy td "65928926 65934110 65936569 65952045"
drag, startPoint x: 298, startPoint y: 238, endPoint x: 221, endPoint y: 222, distance: 78.4
click at [221, 222] on tr "GNE0397 65933667 65953579 SUPERMERCADOS LEAL L SUPERMERCADOS LEAL LTDA 2 APROVA…" at bounding box center [594, 234] width 1018 height 52
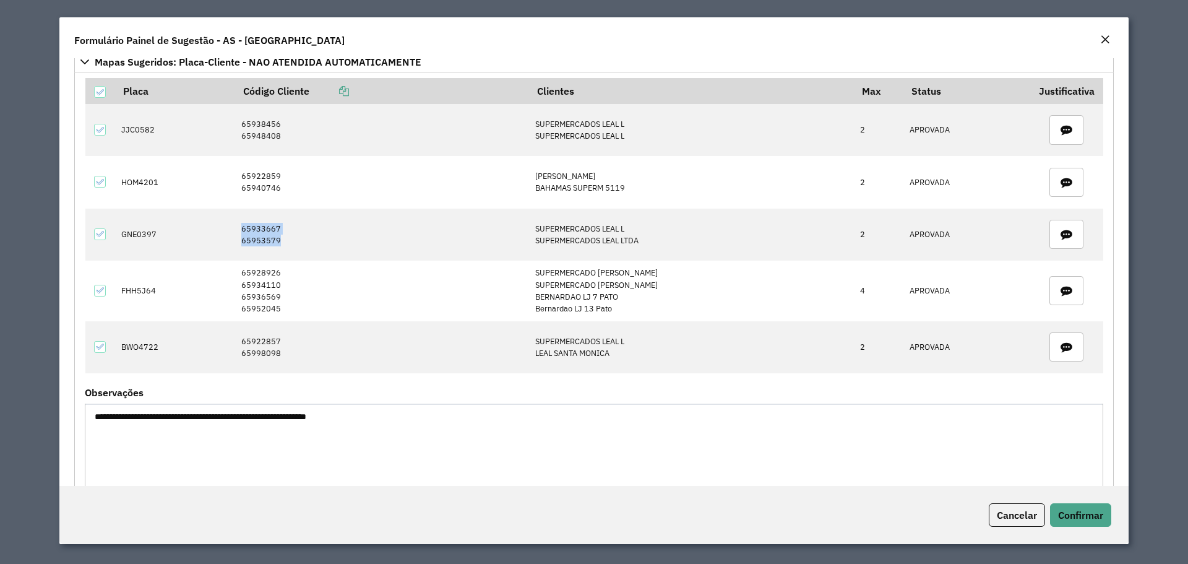
copy tr "65933667 65953579"
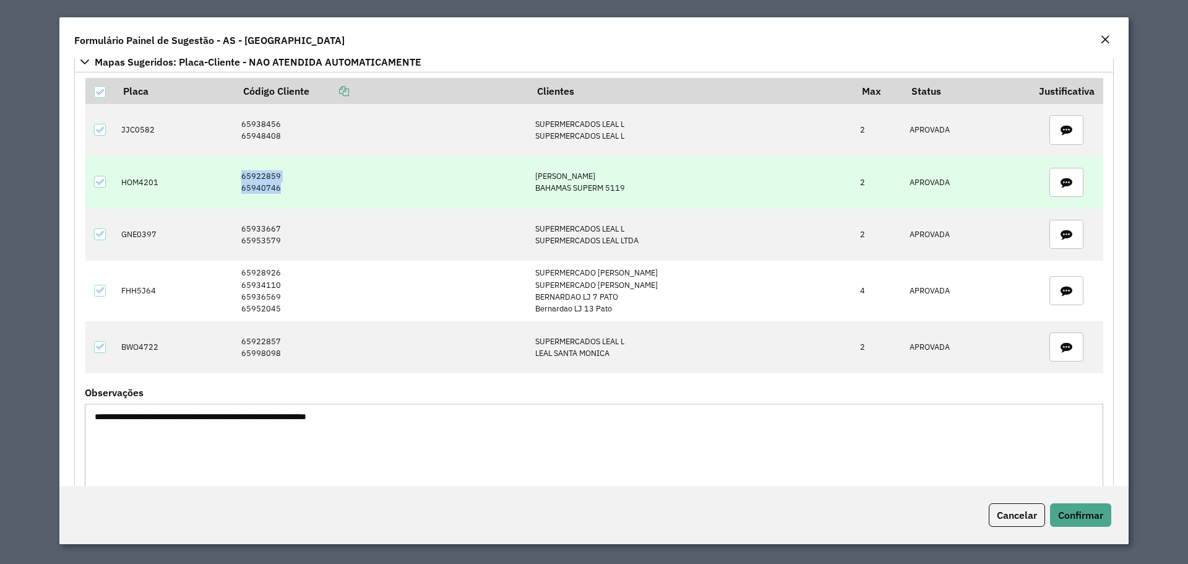
drag, startPoint x: 275, startPoint y: 182, endPoint x: 238, endPoint y: 165, distance: 41.0
click at [238, 165] on tr "HOM4201 65922859 65940746 LEAL ROSVELT BAHAMAS SUPERM 5119 2 APROVADA" at bounding box center [594, 182] width 1018 height 52
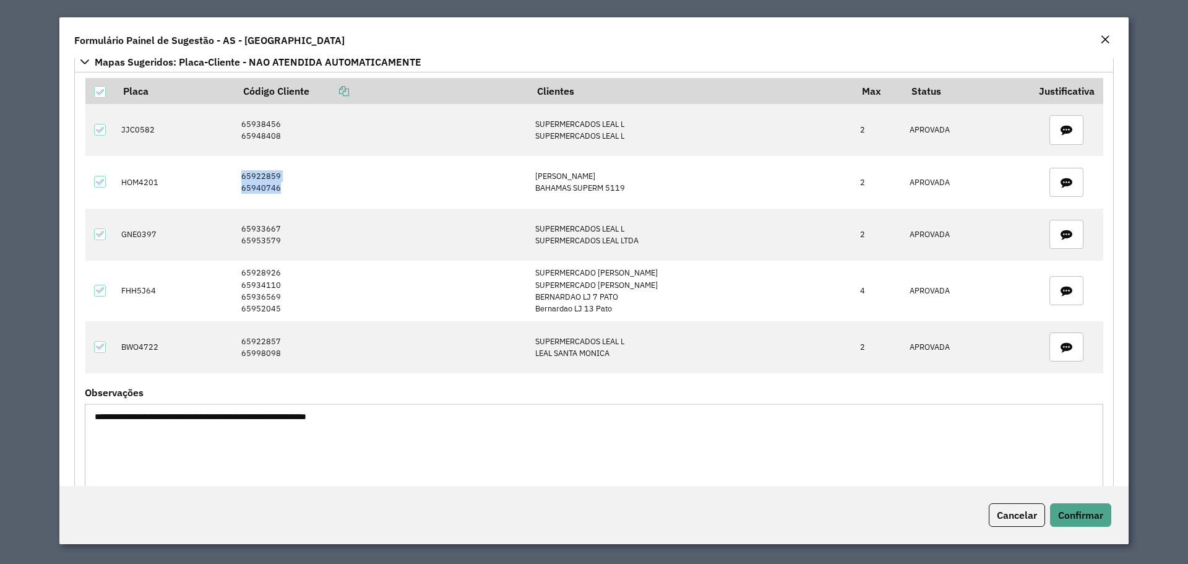
copy tr "65922859 65940746"
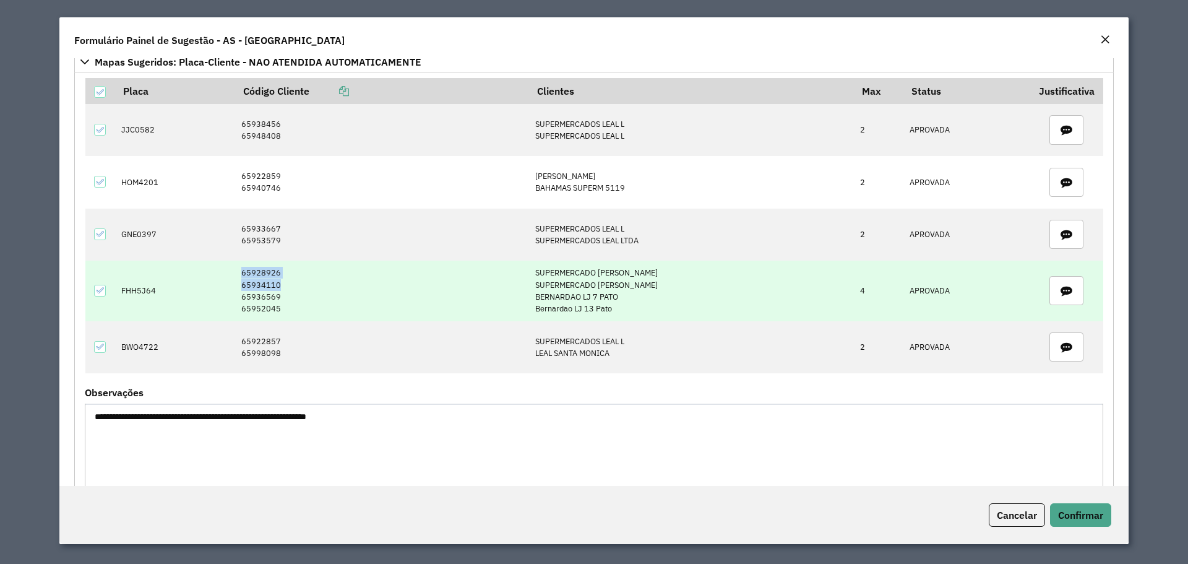
drag, startPoint x: 286, startPoint y: 281, endPoint x: 231, endPoint y: 270, distance: 56.3
click at [231, 270] on tr "FHH5J64 65928926 65934110 65936569 65952045 SUPERMERCADO BERNARD SUPERMERCADO B…" at bounding box center [594, 290] width 1018 height 61
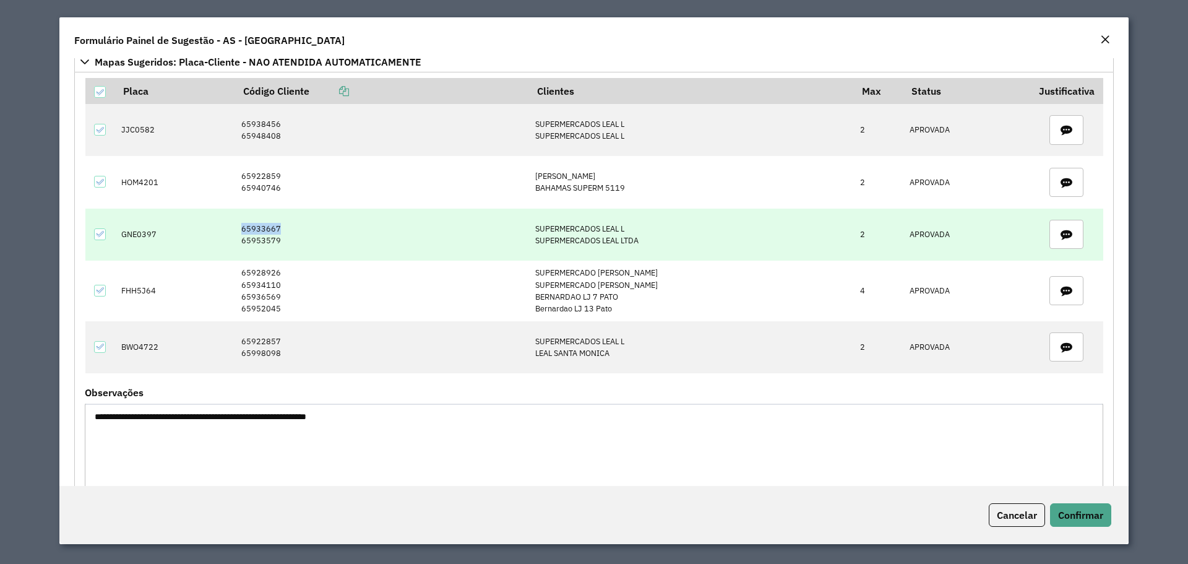
drag, startPoint x: 244, startPoint y: 226, endPoint x: 295, endPoint y: 230, distance: 50.8
click at [295, 230] on td "65933667 65953579" at bounding box center [381, 234] width 294 height 52
drag, startPoint x: 292, startPoint y: 239, endPoint x: 240, endPoint y: 238, distance: 52.0
click at [240, 238] on td "65933667 65953579" at bounding box center [381, 234] width 294 height 52
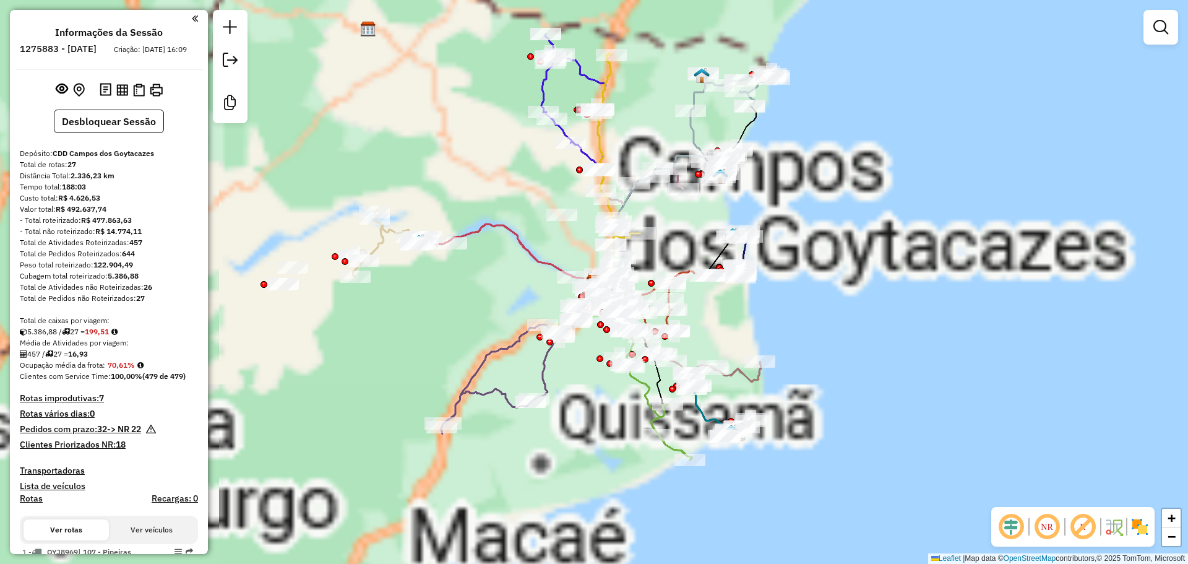
click at [533, 132] on div "Janela de atendimento Grade de atendimento Capacidade Transportadoras Veículos …" at bounding box center [594, 282] width 1188 height 564
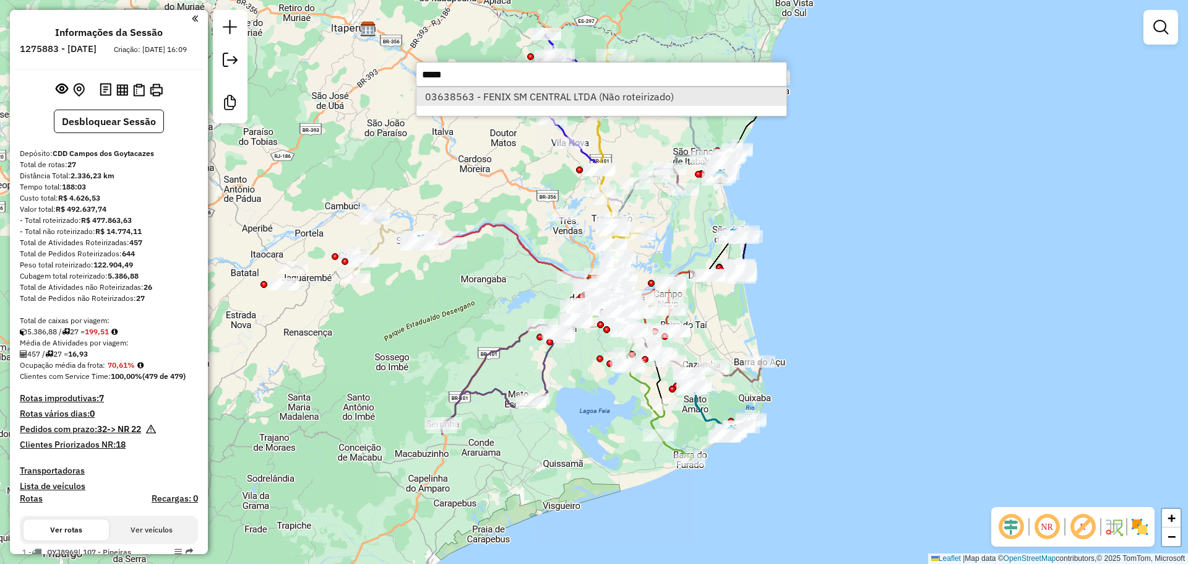
type input "*****"
click at [521, 101] on li "03638563 - FENIX SM CENTRAL LTDA (Não roteirizado)" at bounding box center [601, 96] width 370 height 19
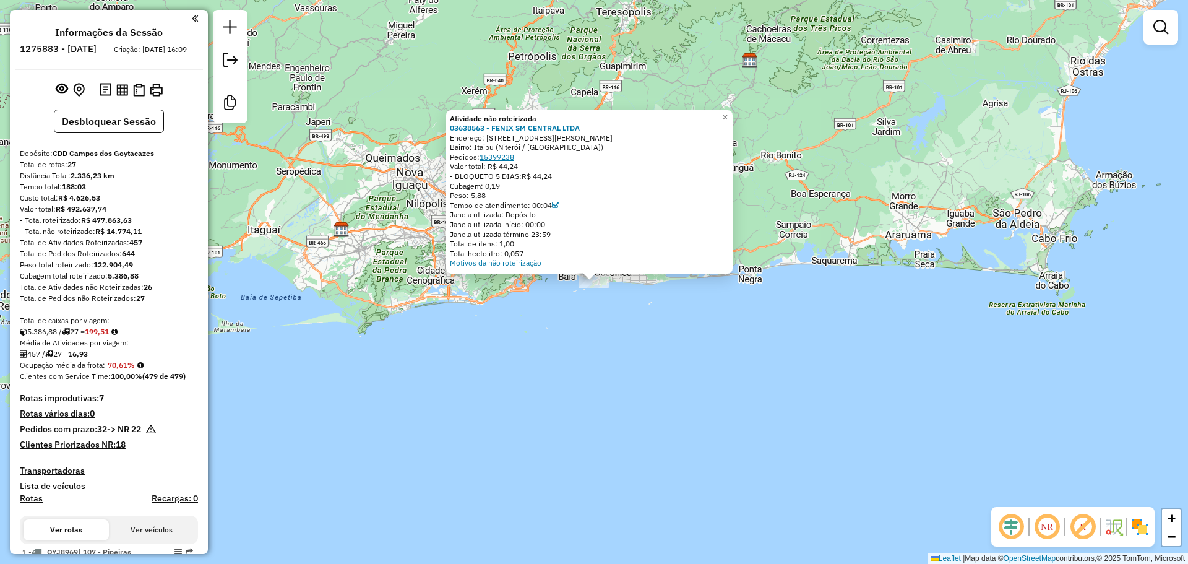
click at [512, 155] on link "15399238" at bounding box center [496, 156] width 35 height 9
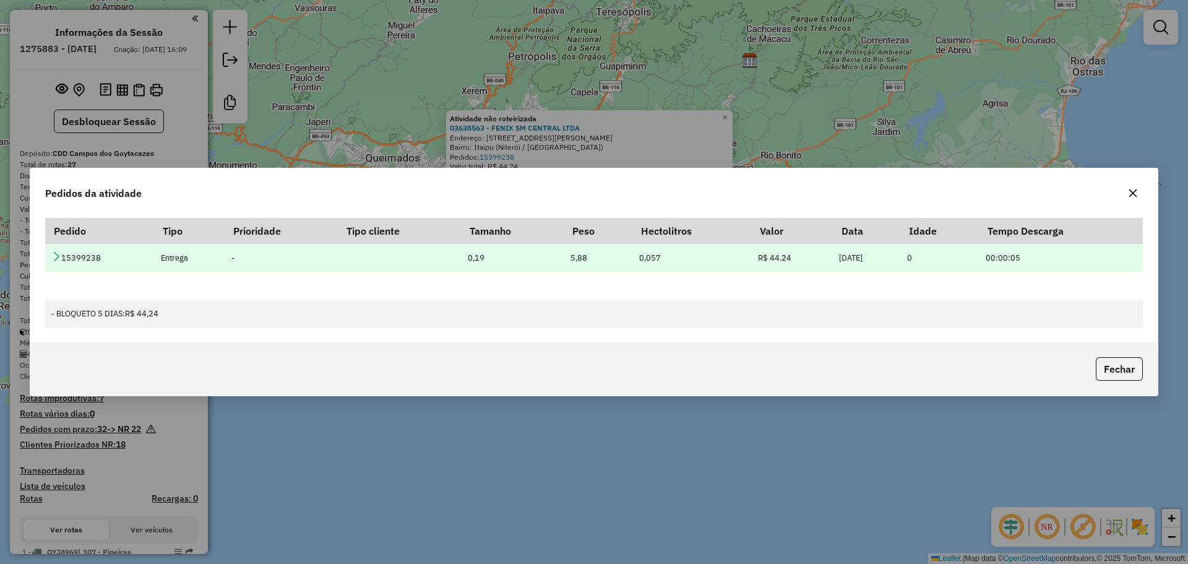
click at [59, 256] on icon at bounding box center [56, 256] width 10 height 10
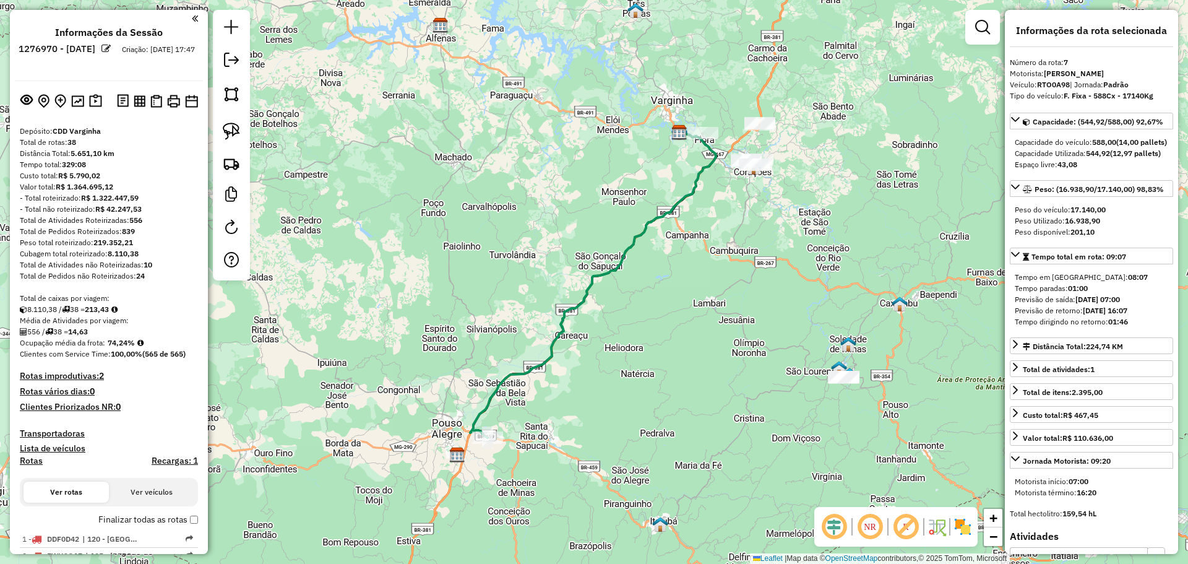
select select "**********"
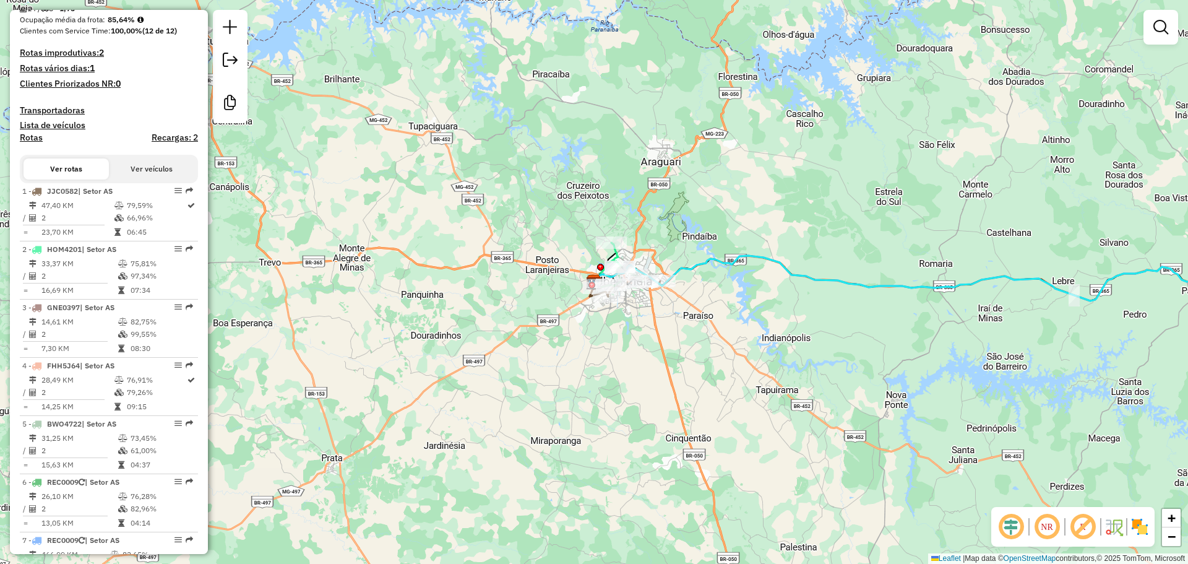
scroll to position [463, 0]
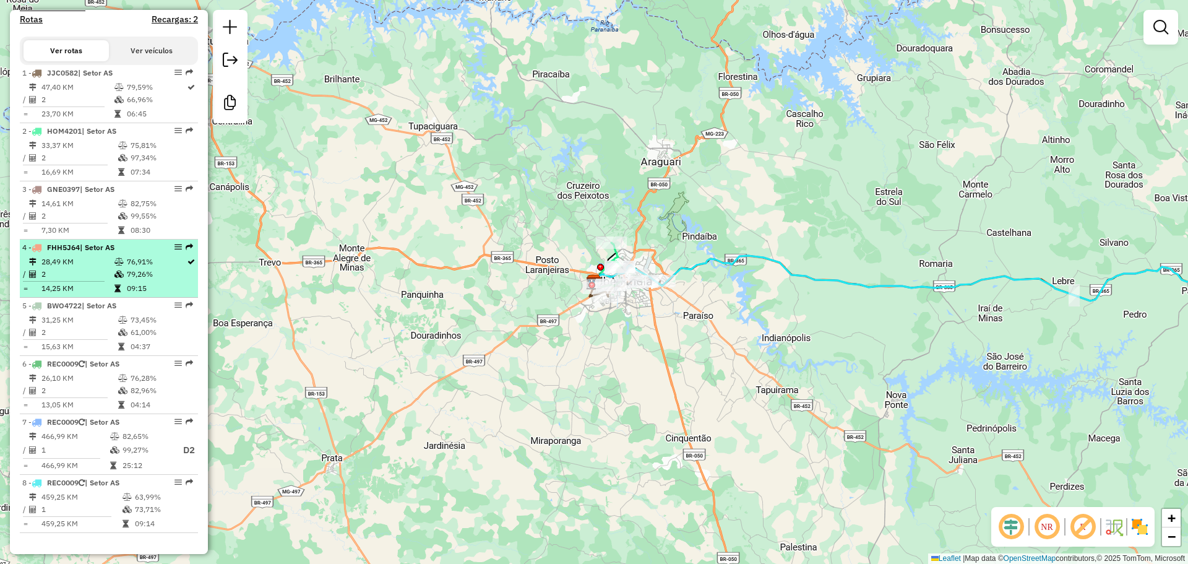
click at [119, 249] on div "4 - FHH5J64 | Setor AS" at bounding box center [87, 247] width 131 height 11
select select "**********"
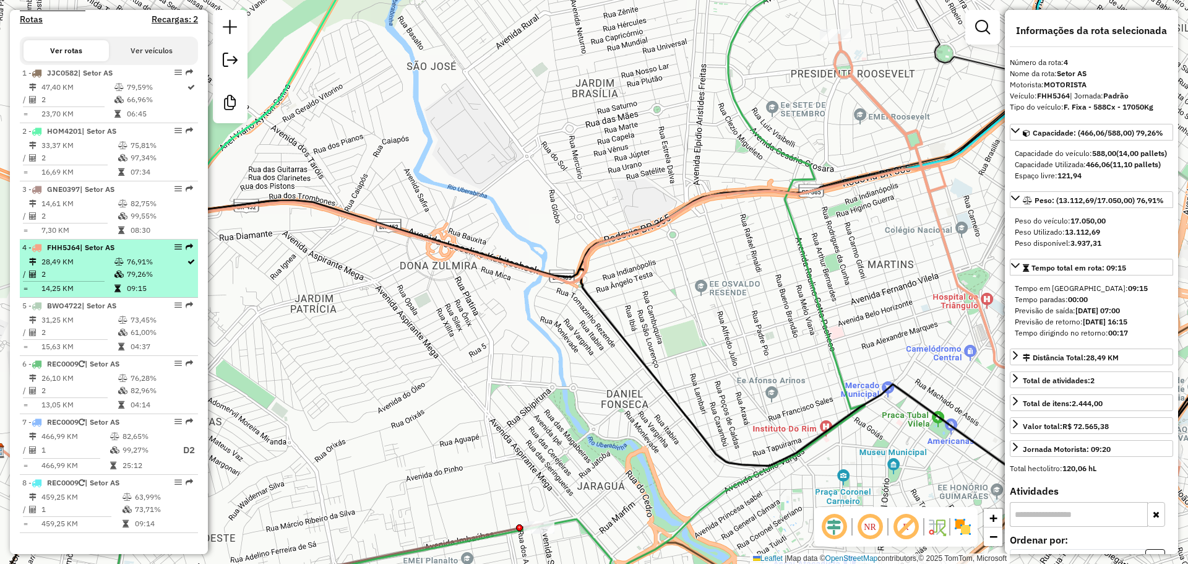
click at [106, 256] on td "28,49 KM" at bounding box center [77, 262] width 73 height 12
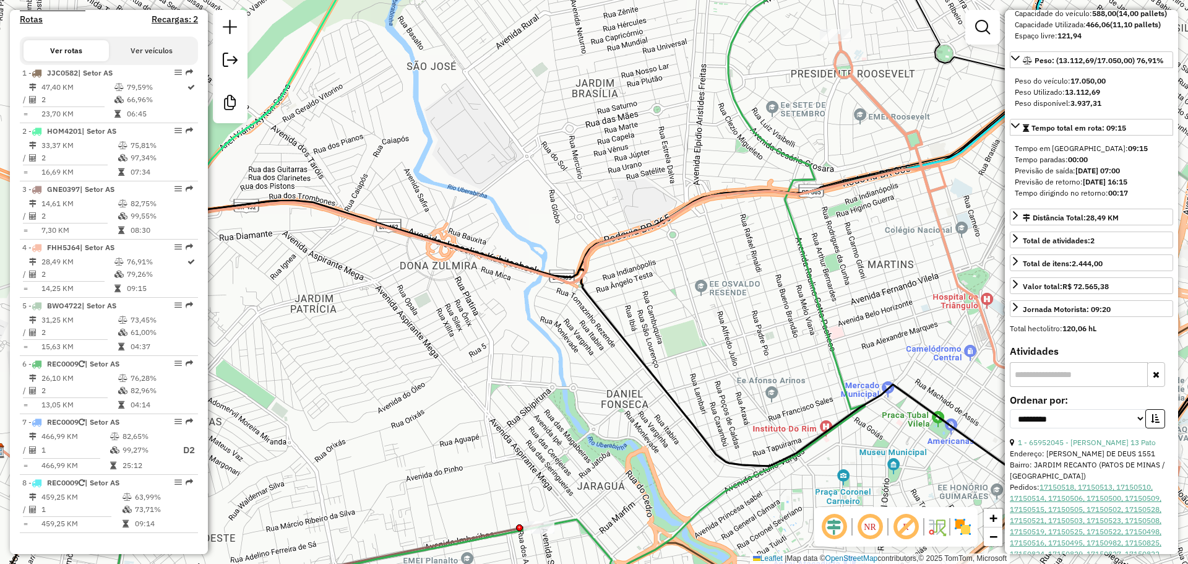
scroll to position [433, 0]
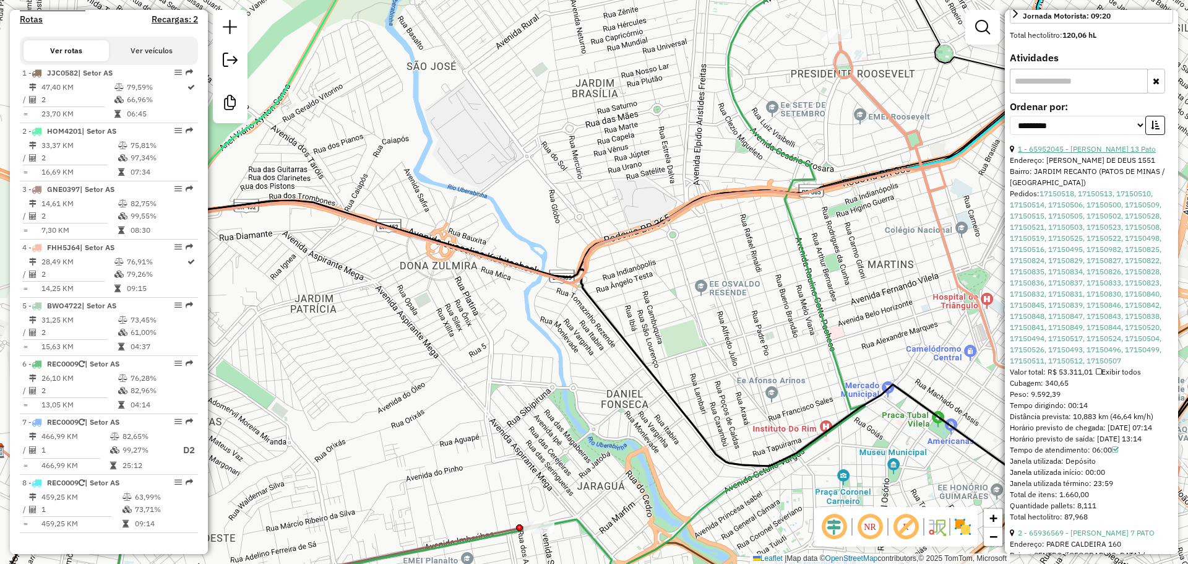
click at [1086, 153] on link "1 - 65952045 - [PERSON_NAME] 13 Pato" at bounding box center [1087, 148] width 138 height 9
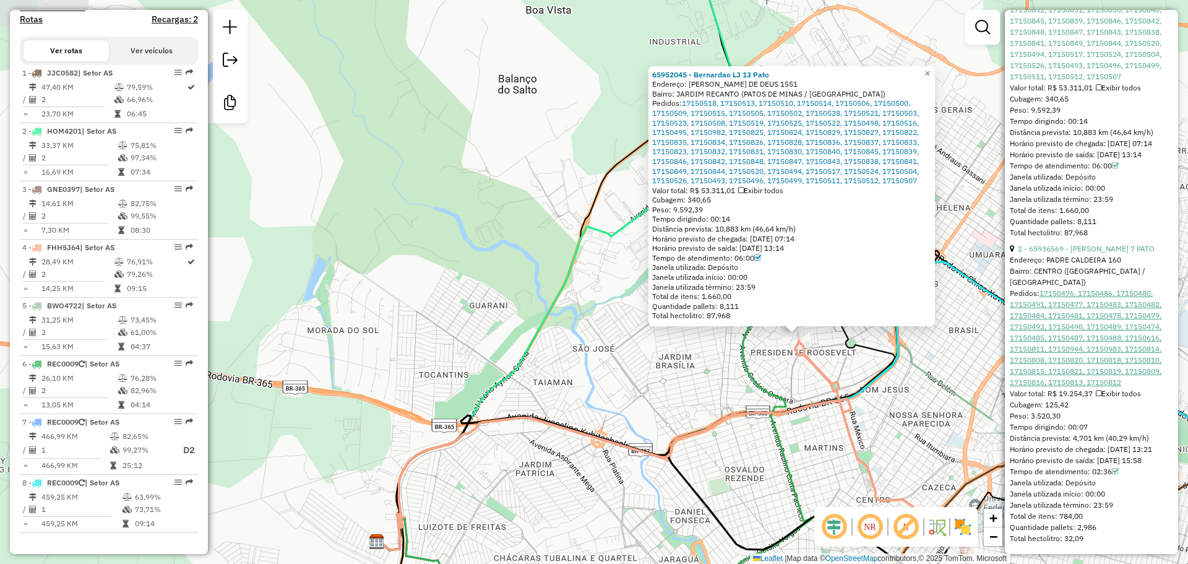
scroll to position [742, 0]
click at [1068, 343] on link "17150476, 17150486, 17150480, 17150491, 17150477, 17150483, 17150482, 17150484,…" at bounding box center [1086, 337] width 152 height 98
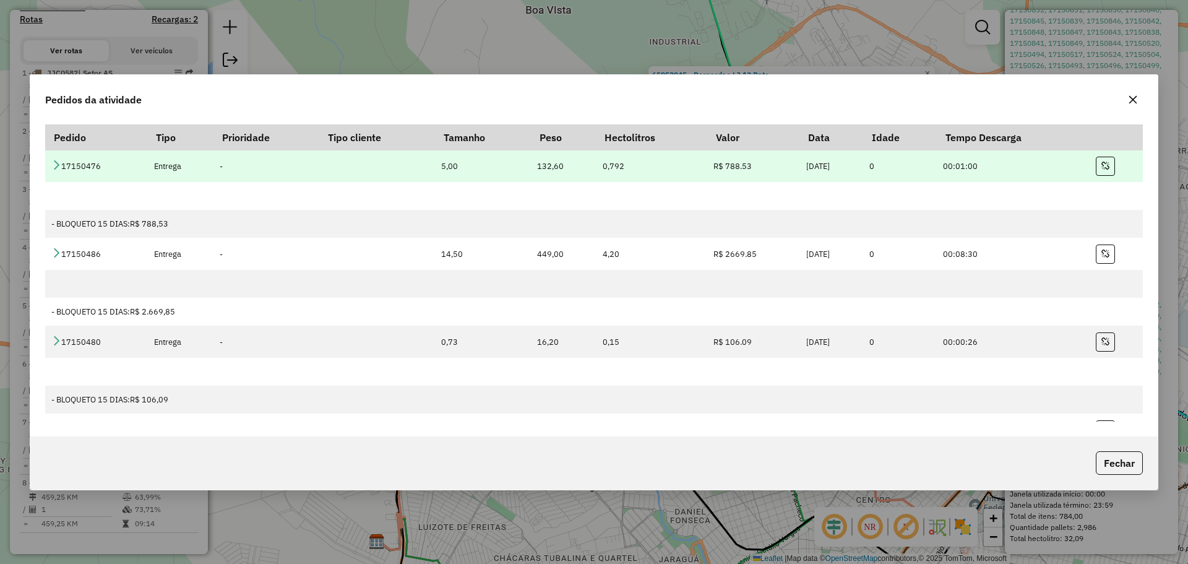
click at [59, 172] on td "17150476" at bounding box center [96, 166] width 102 height 32
click at [58, 169] on icon at bounding box center [56, 165] width 10 height 10
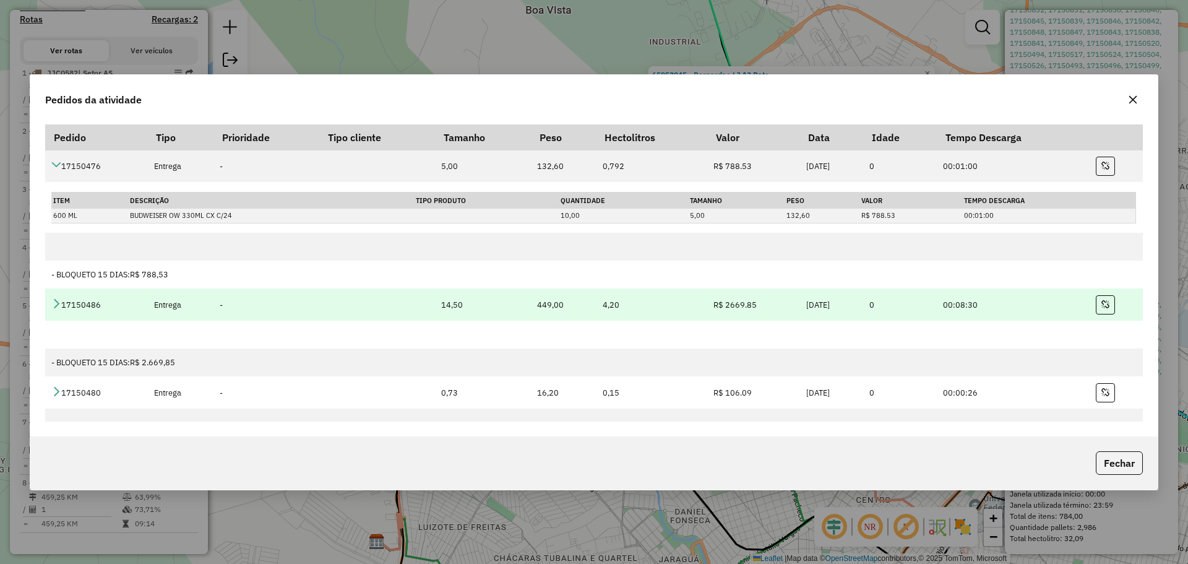
click at [55, 298] on td "17150486" at bounding box center [96, 304] width 102 height 32
click at [58, 302] on icon at bounding box center [56, 303] width 10 height 10
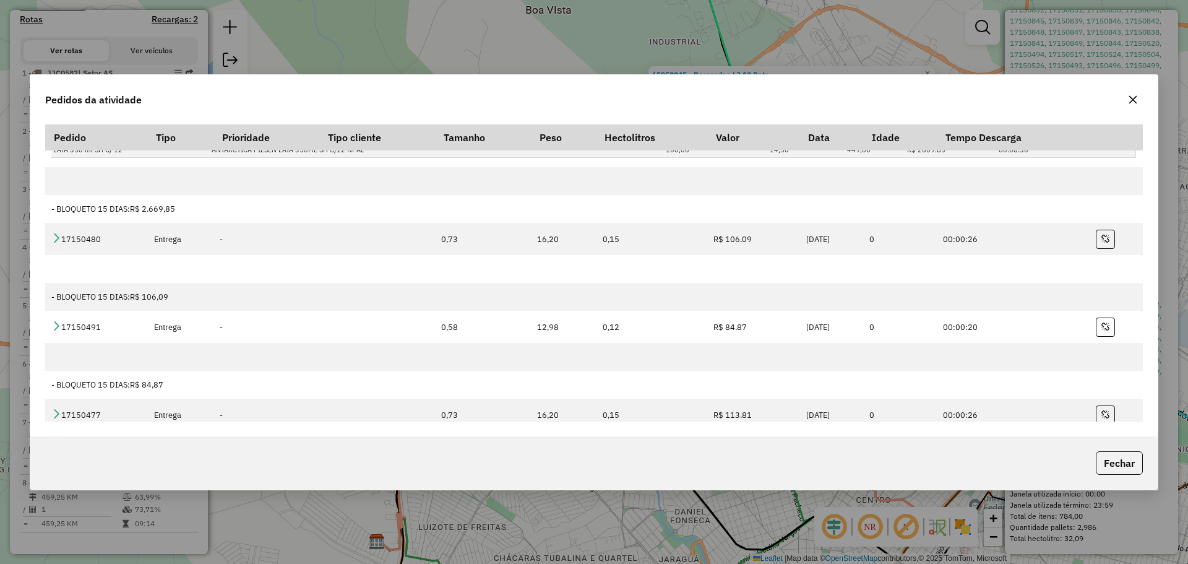
scroll to position [247, 0]
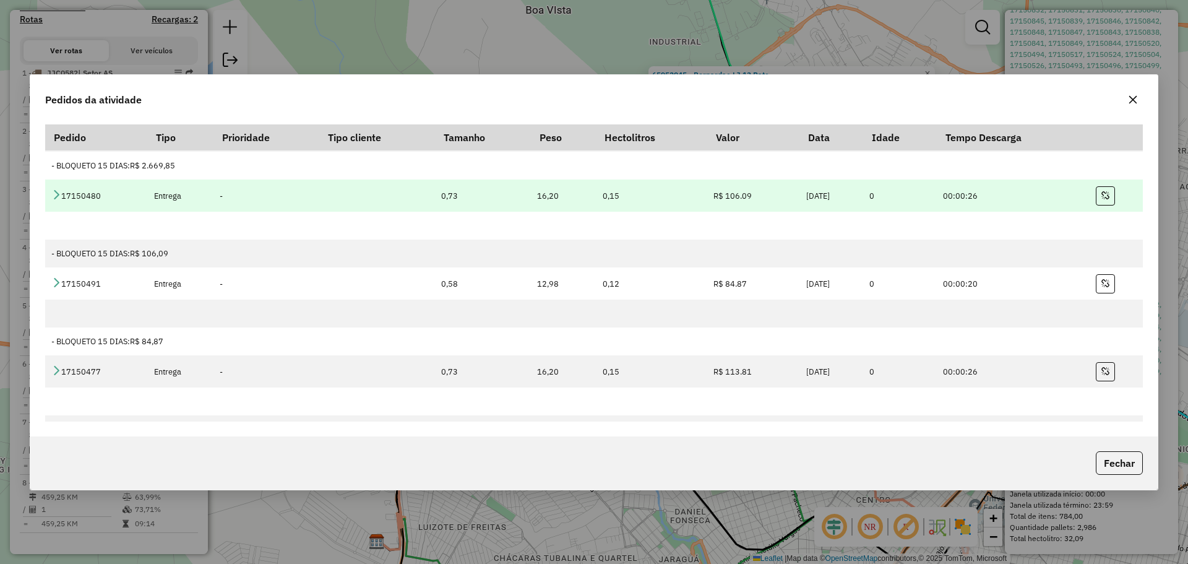
click at [59, 189] on icon at bounding box center [56, 194] width 10 height 10
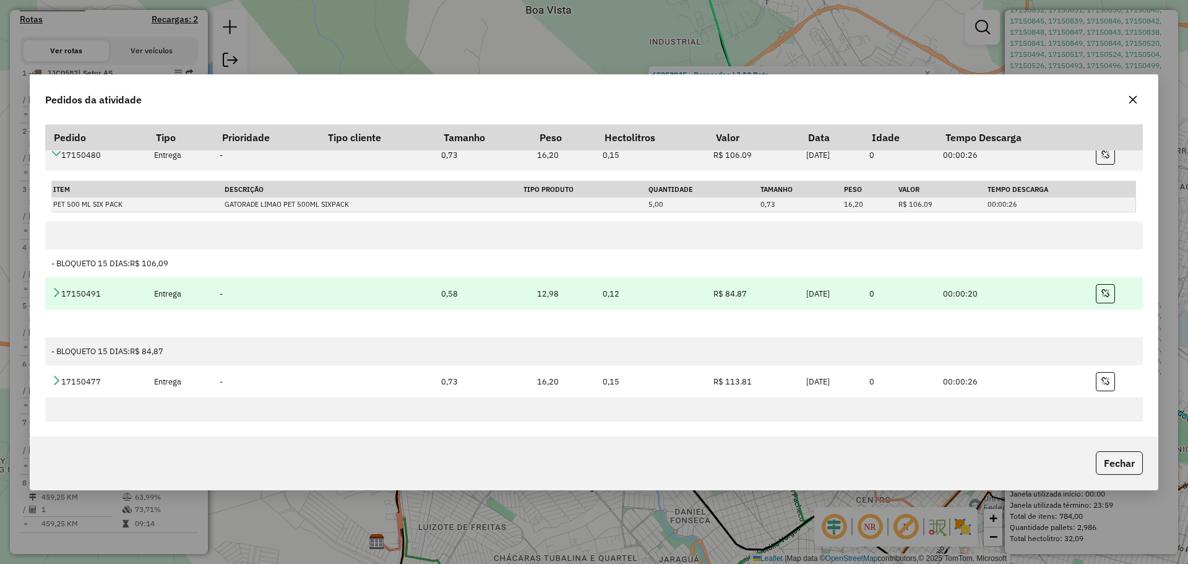
scroll to position [309, 0]
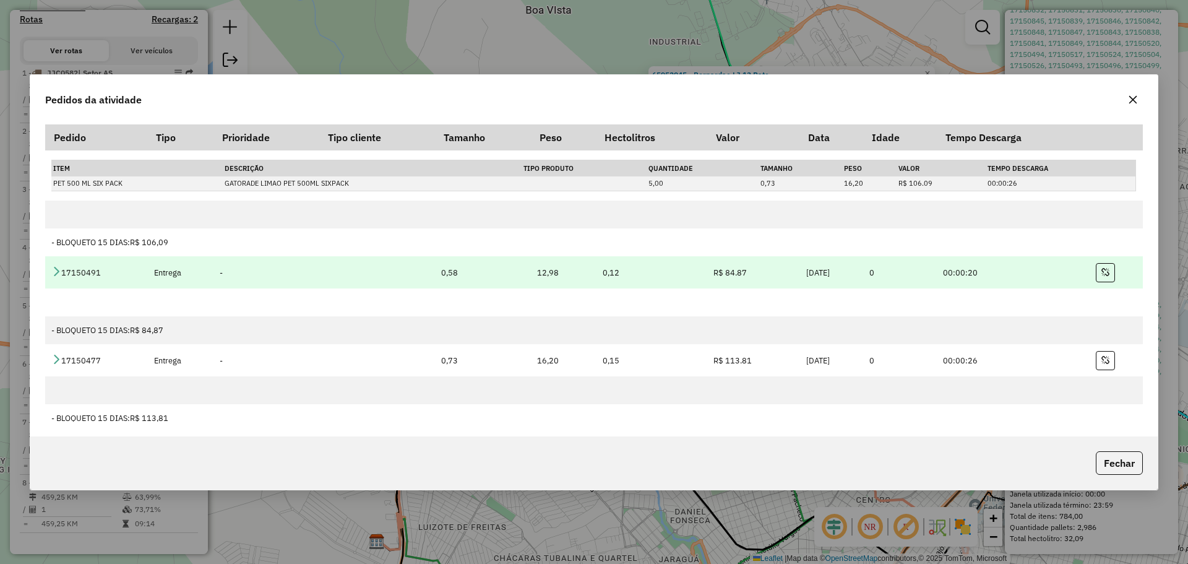
click at [57, 267] on icon at bounding box center [56, 271] width 10 height 10
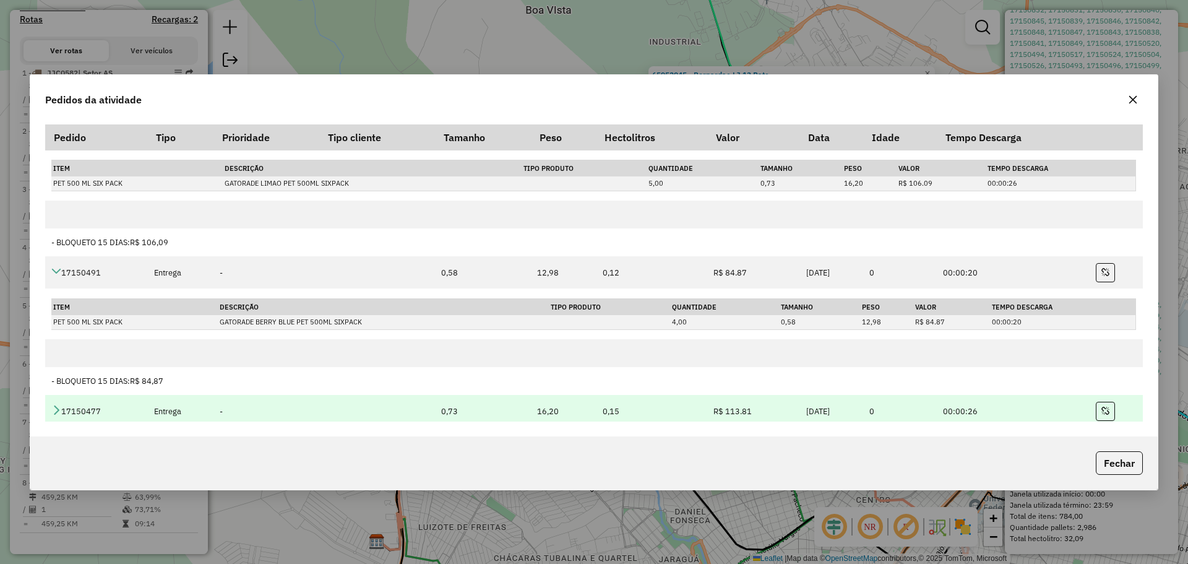
scroll to position [371, 0]
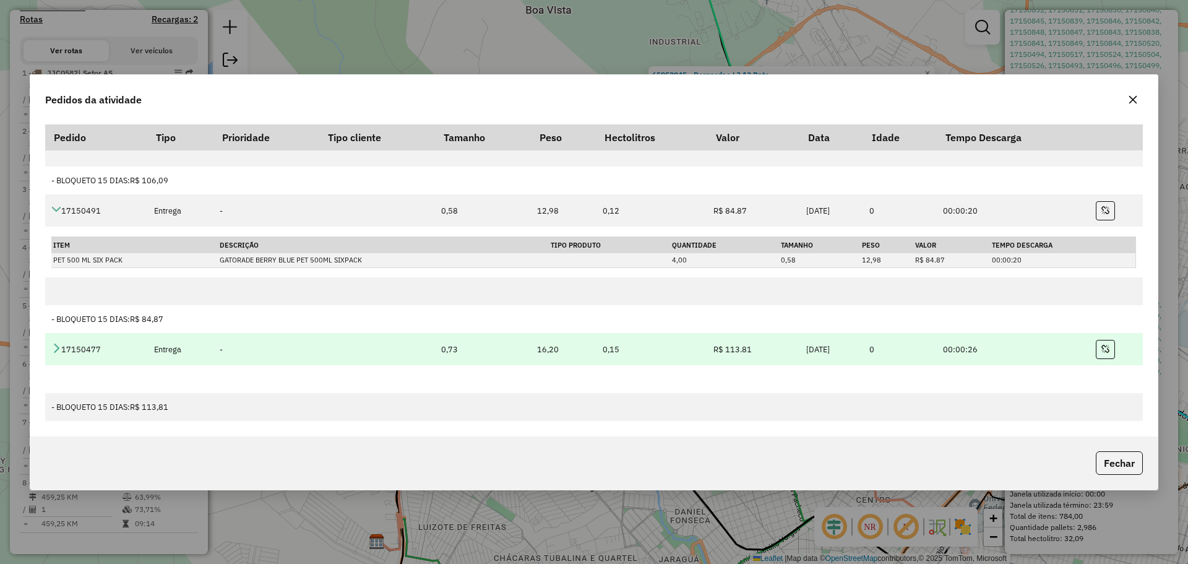
click at [61, 348] on td "17150477" at bounding box center [96, 349] width 102 height 32
click at [60, 348] on icon at bounding box center [56, 348] width 10 height 10
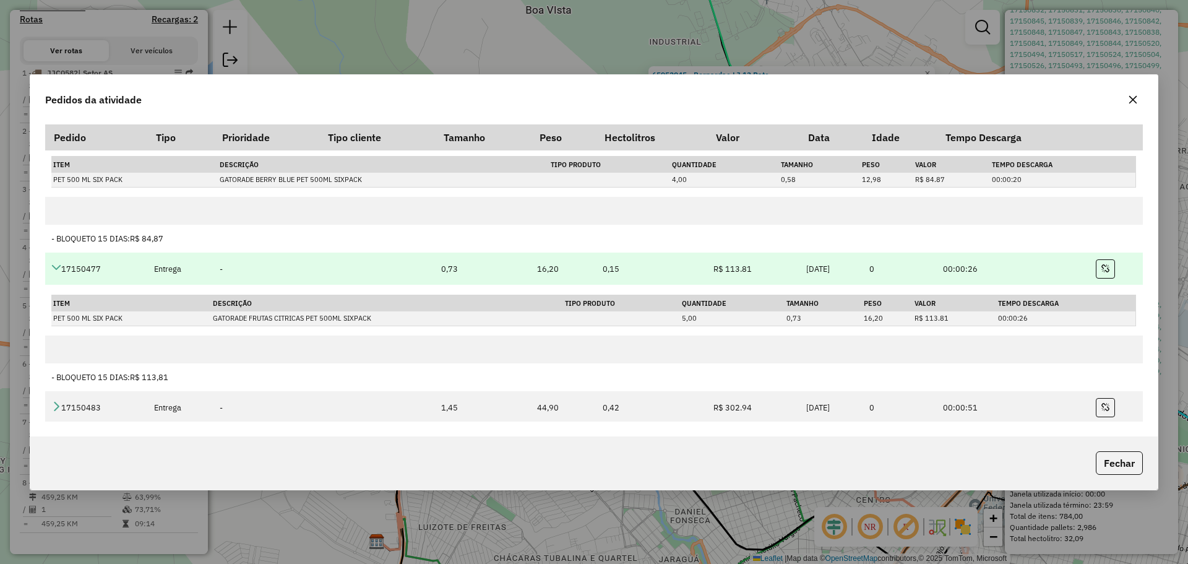
scroll to position [557, 0]
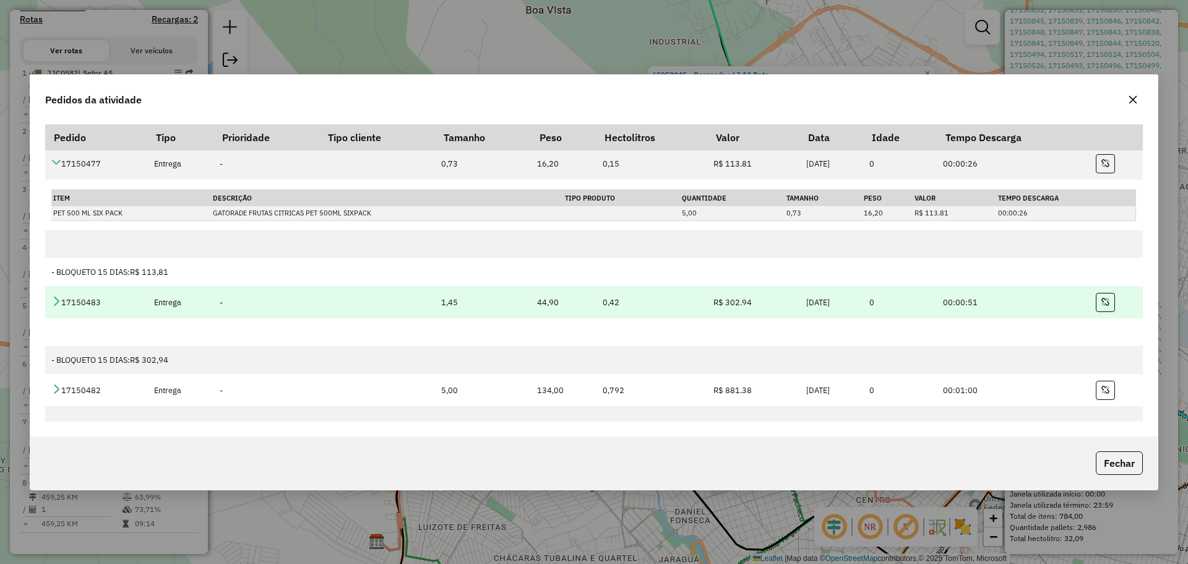
click at [59, 301] on icon at bounding box center [56, 301] width 10 height 10
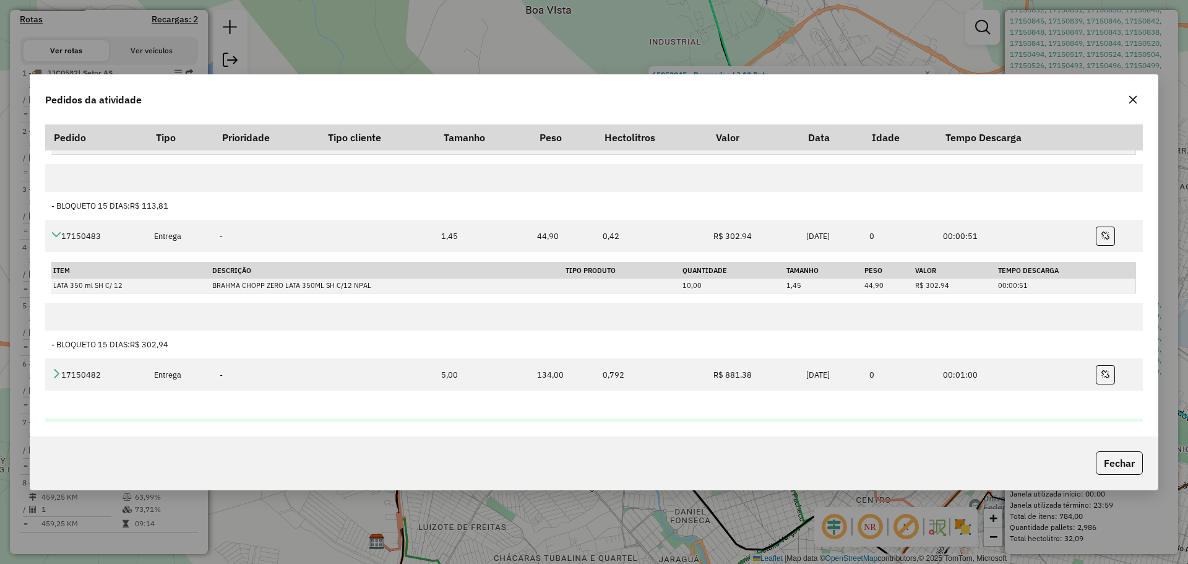
scroll to position [742, 0]
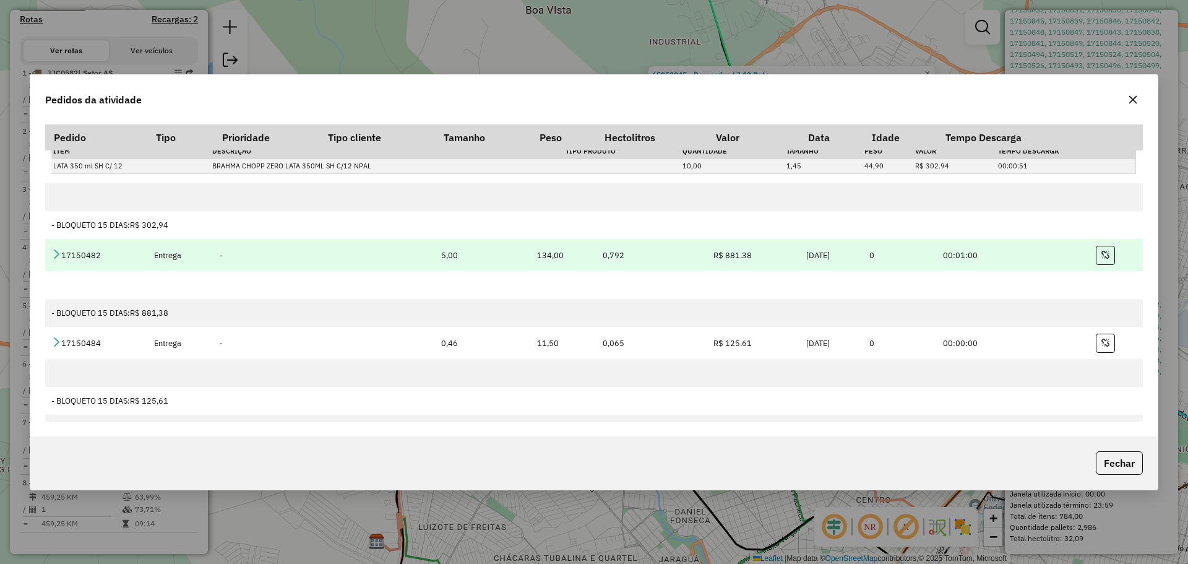
click at [57, 257] on icon at bounding box center [56, 254] width 10 height 10
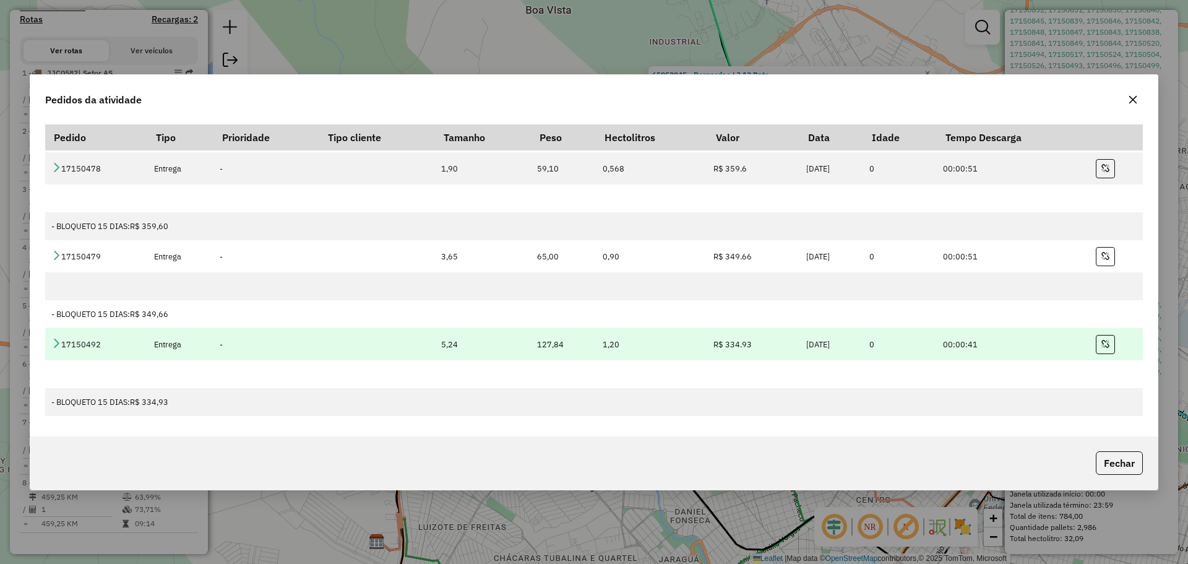
scroll to position [1175, 0]
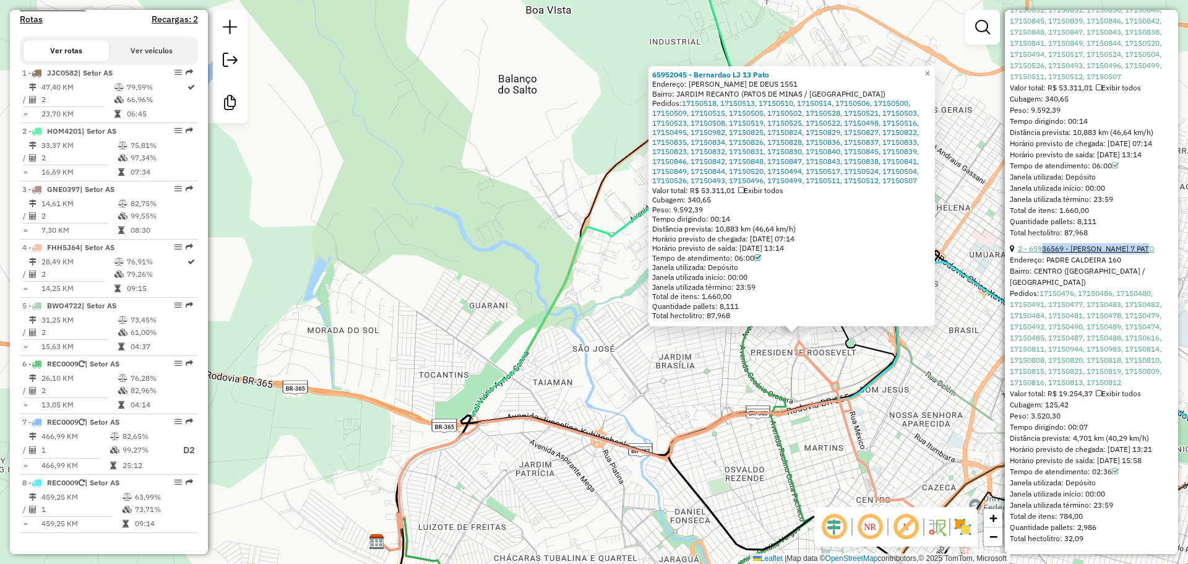
drag, startPoint x: 1161, startPoint y: 266, endPoint x: 1041, endPoint y: 267, distance: 120.0
click at [1041, 254] on div "2 - 65936569 - BERNARDAO LJ 7 PATO" at bounding box center [1091, 248] width 163 height 11
copy link "36569 - BERNARDAO LJ 7 PATO"
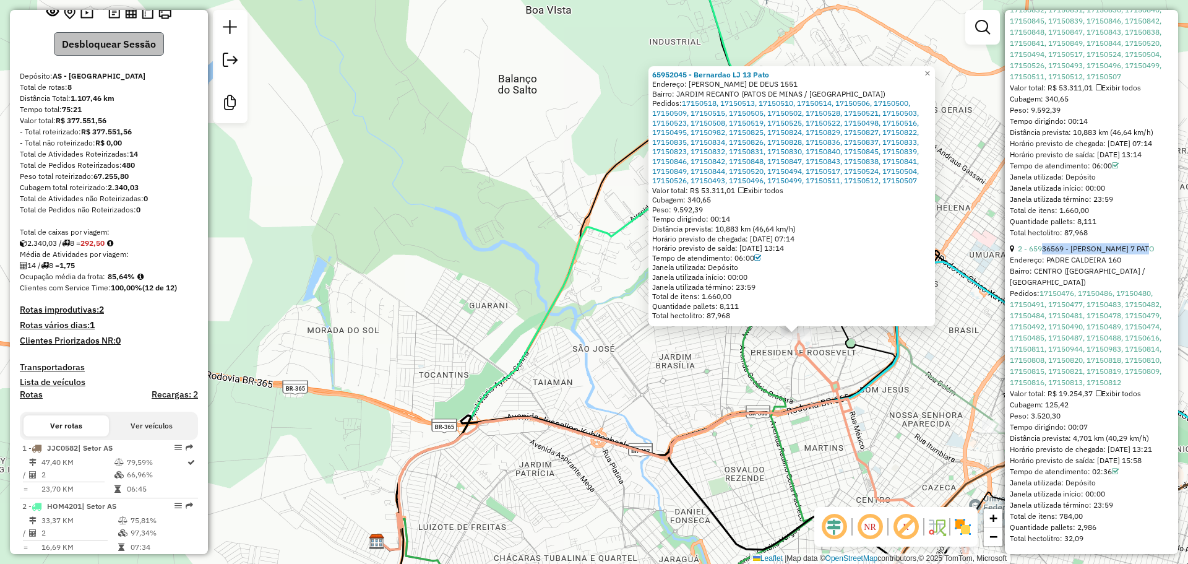
scroll to position [0, 0]
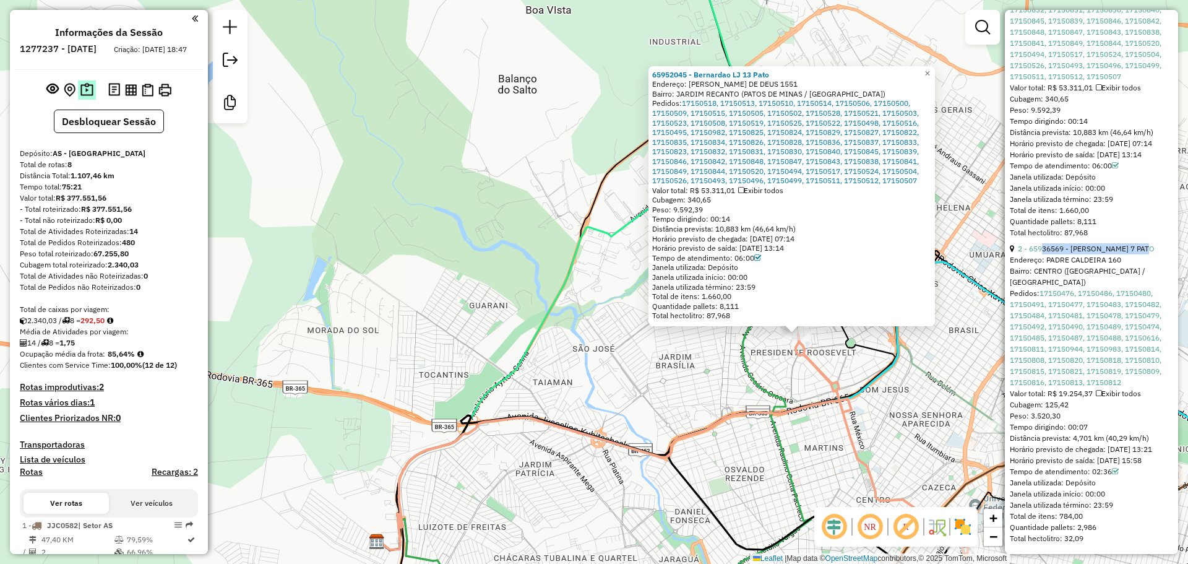
click at [87, 97] on img at bounding box center [86, 90] width 13 height 14
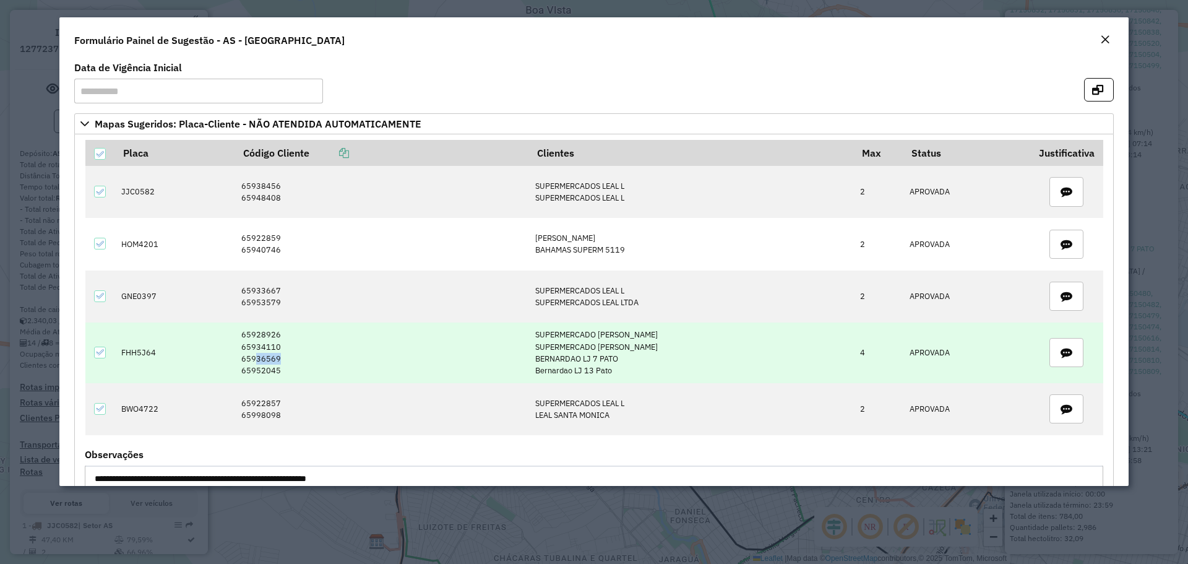
drag, startPoint x: 293, startPoint y: 359, endPoint x: 260, endPoint y: 359, distance: 32.2
click at [260, 359] on td "65928926 65934110 65936569 65952045" at bounding box center [381, 352] width 294 height 61
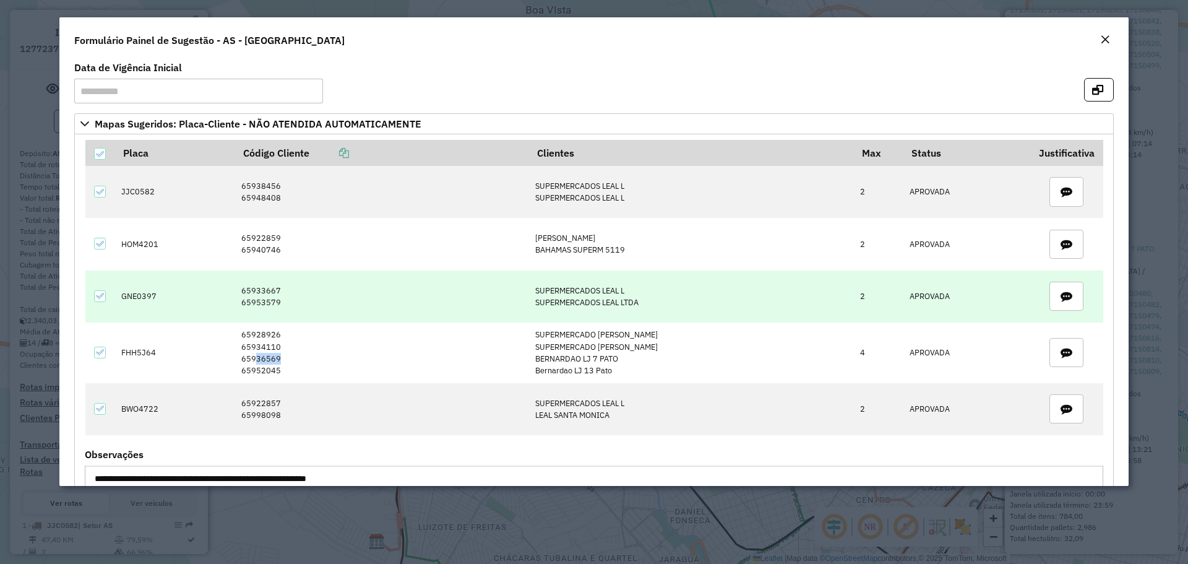
copy td "36569"
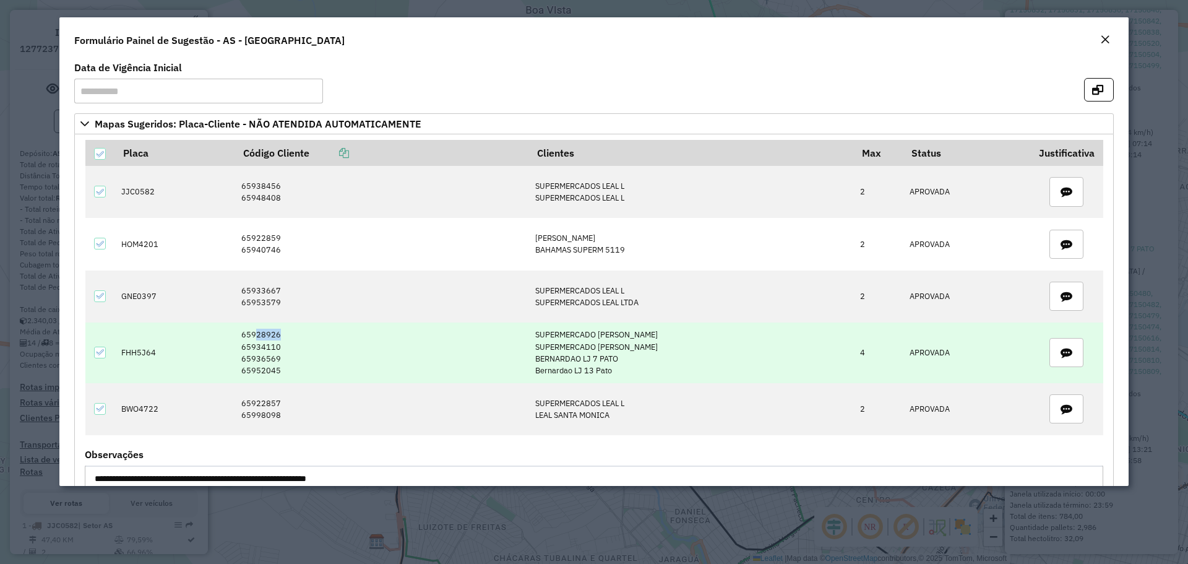
drag, startPoint x: 287, startPoint y: 333, endPoint x: 260, endPoint y: 332, distance: 27.2
click at [260, 332] on td "65928926 65934110 65936569 65952045" at bounding box center [381, 352] width 294 height 61
copy td "28926"
drag, startPoint x: 256, startPoint y: 343, endPoint x: 269, endPoint y: 346, distance: 13.2
click at [269, 346] on td "65928926 65934110 65936569 65952045" at bounding box center [381, 352] width 294 height 61
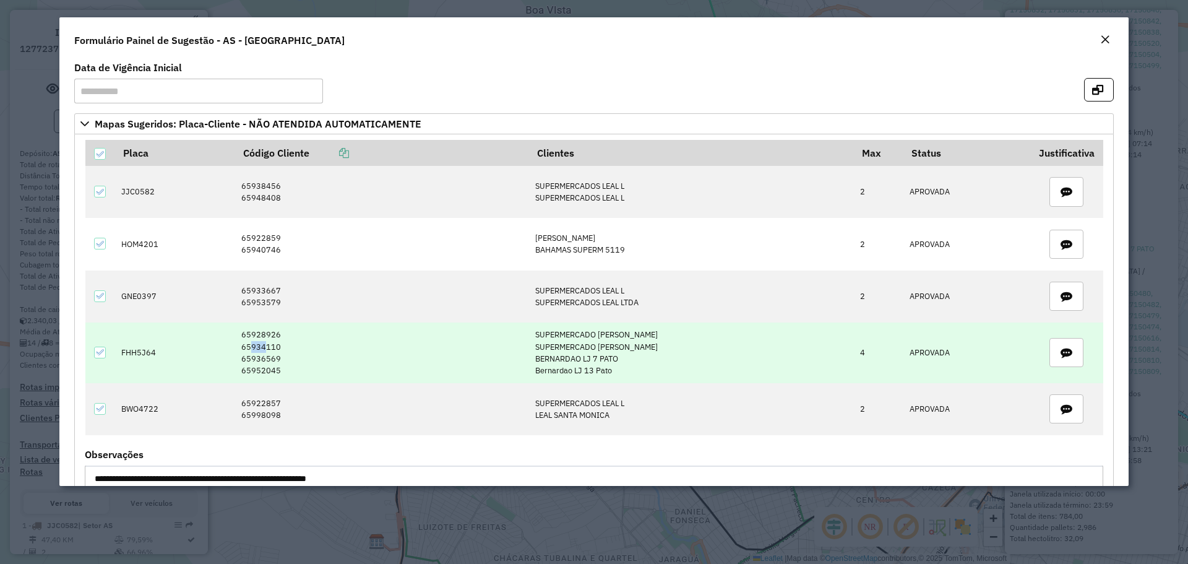
drag, startPoint x: 269, startPoint y: 346, endPoint x: 262, endPoint y: 348, distance: 7.1
click at [268, 346] on td "65928926 65934110 65936569 65952045" at bounding box center [381, 352] width 294 height 61
click at [262, 348] on td "65928926 65934110 65936569 65952045" at bounding box center [381, 352] width 294 height 61
drag, startPoint x: 283, startPoint y: 347, endPoint x: 259, endPoint y: 345, distance: 24.2
click at [259, 345] on td "65928926 65934110 65936569 65952045" at bounding box center [381, 352] width 294 height 61
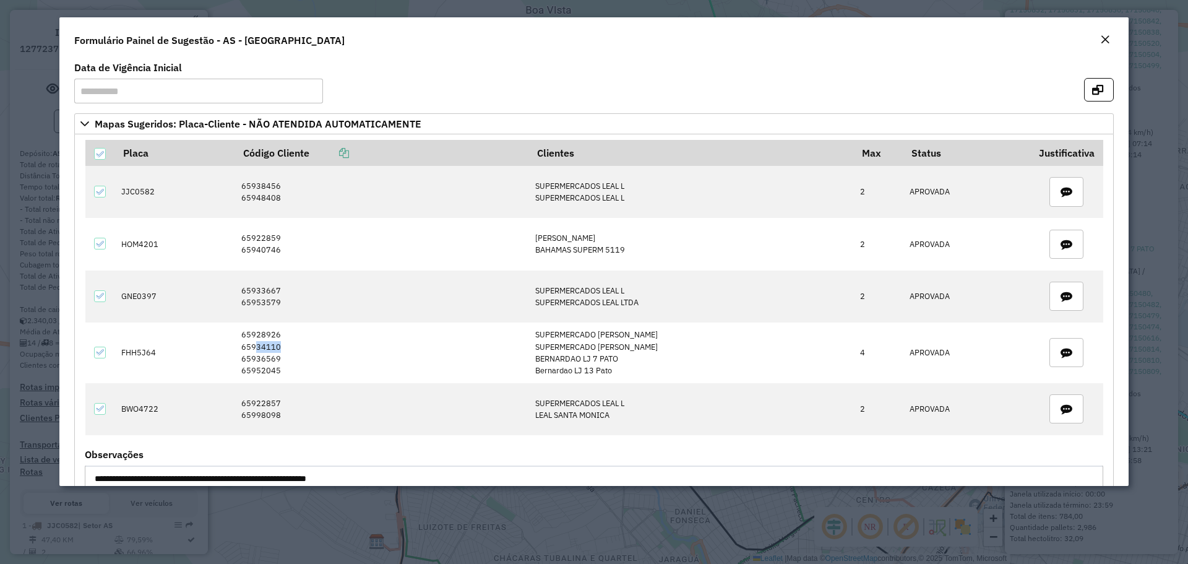
copy td "34110"
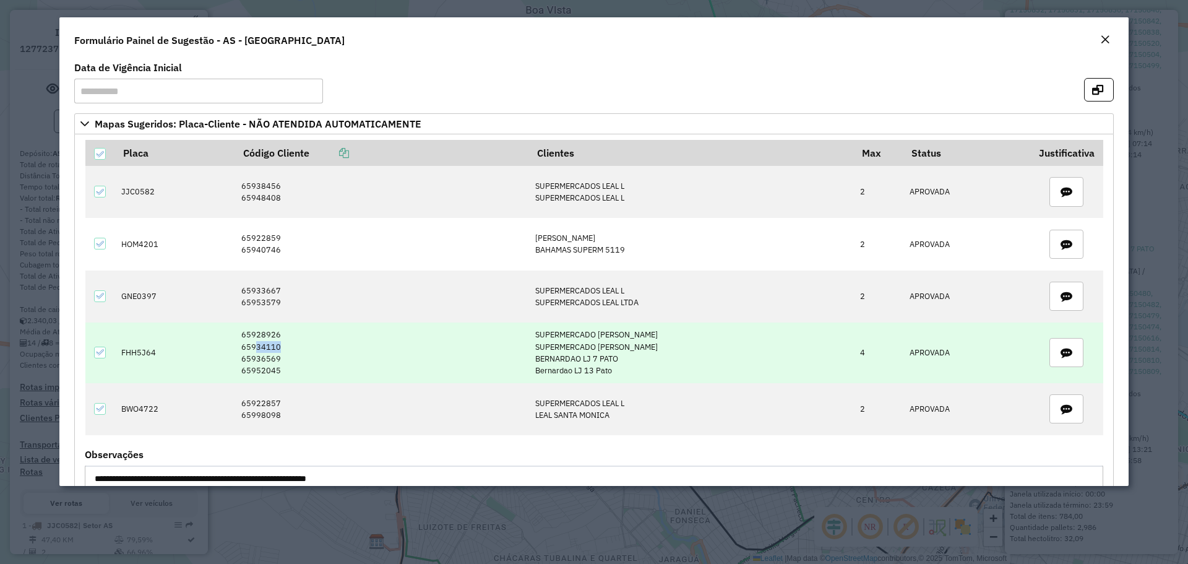
click at [281, 345] on td "65928926 65934110 65936569 65952045" at bounding box center [381, 352] width 294 height 61
drag, startPoint x: 285, startPoint y: 334, endPoint x: 260, endPoint y: 330, distance: 25.0
click at [260, 330] on td "65928926 65934110 65936569 65952045" at bounding box center [381, 352] width 294 height 61
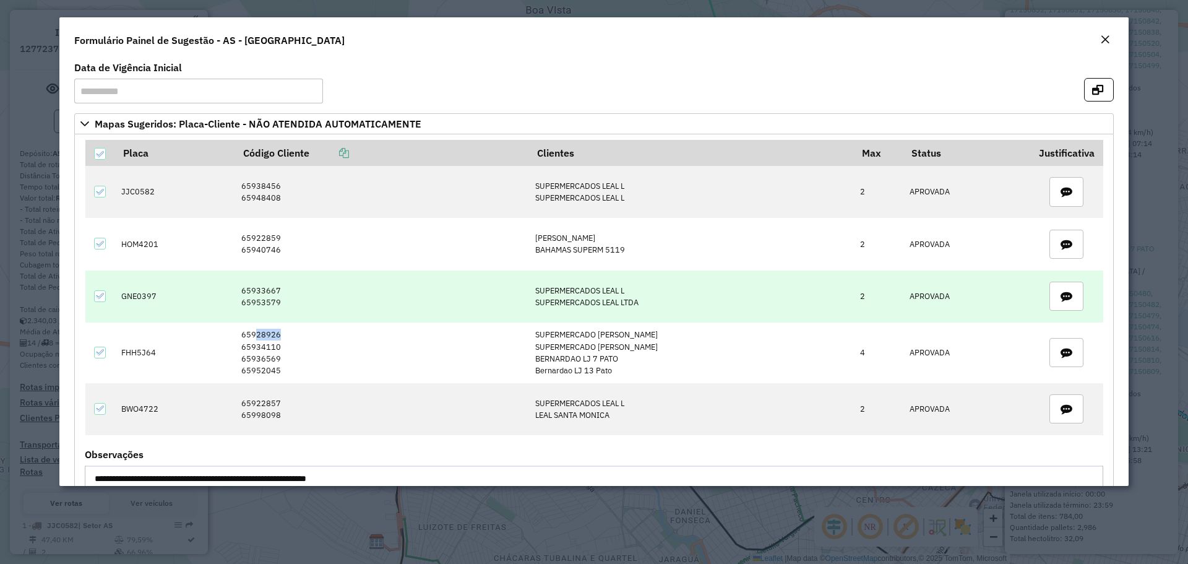
copy td "28926"
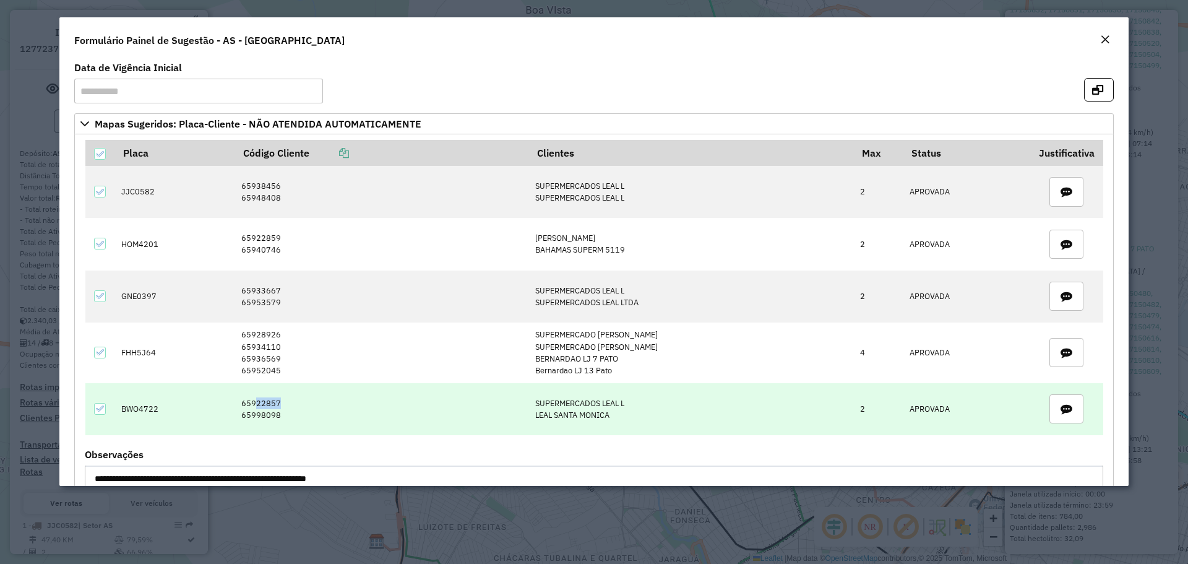
drag, startPoint x: 300, startPoint y: 402, endPoint x: 259, endPoint y: 402, distance: 40.8
click at [259, 402] on td "65922857 65998098" at bounding box center [381, 409] width 294 height 52
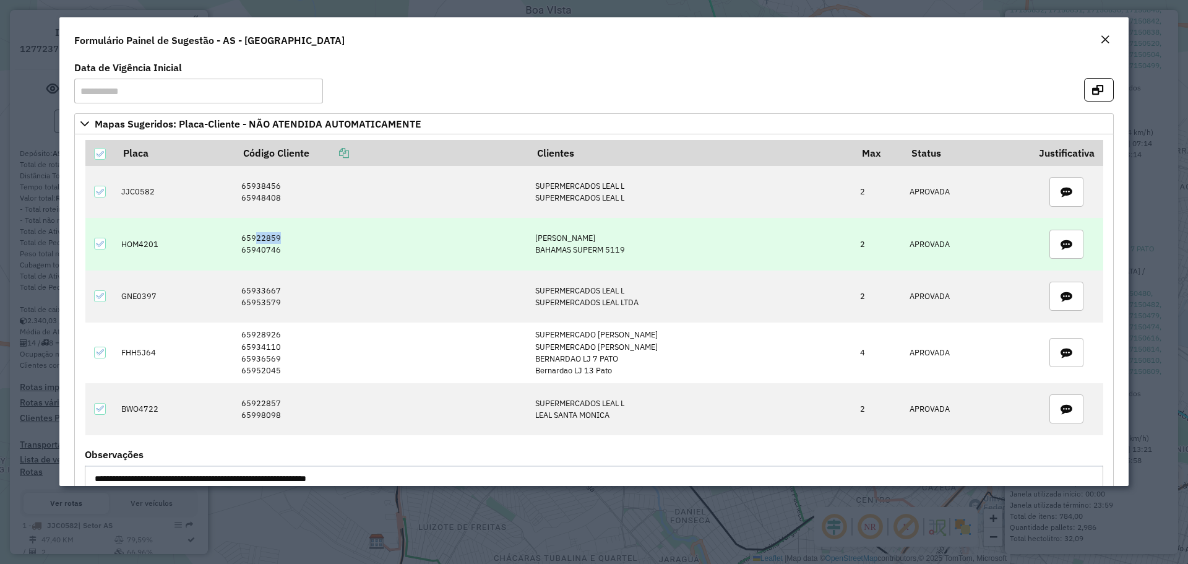
drag, startPoint x: 285, startPoint y: 233, endPoint x: 260, endPoint y: 234, distance: 24.1
click at [260, 234] on td "65922859 65940746" at bounding box center [381, 244] width 294 height 52
copy td "22859"
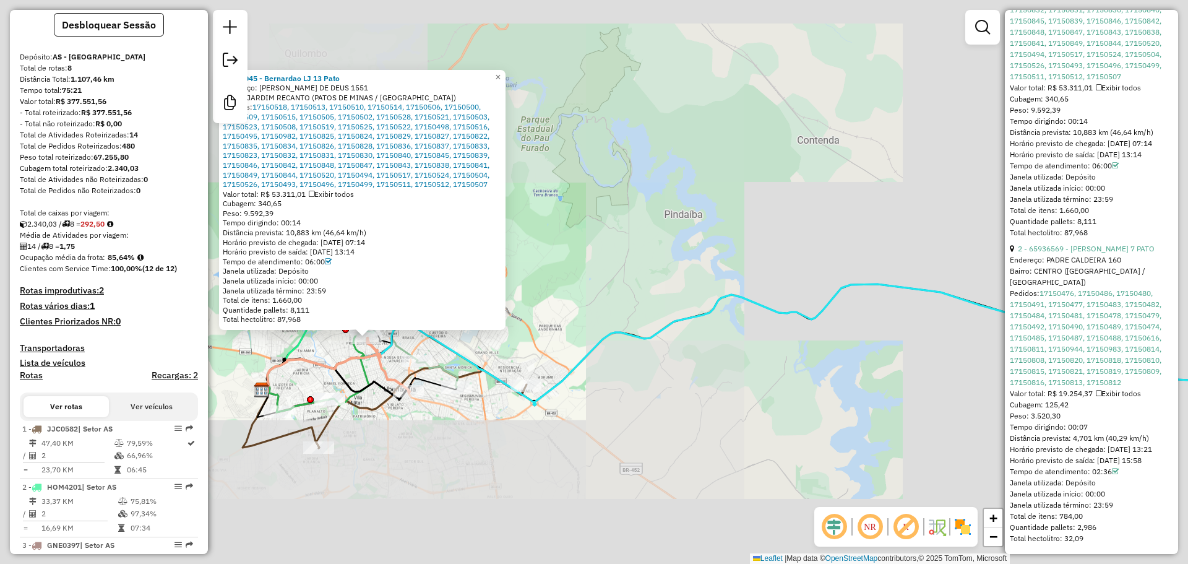
scroll to position [124, 0]
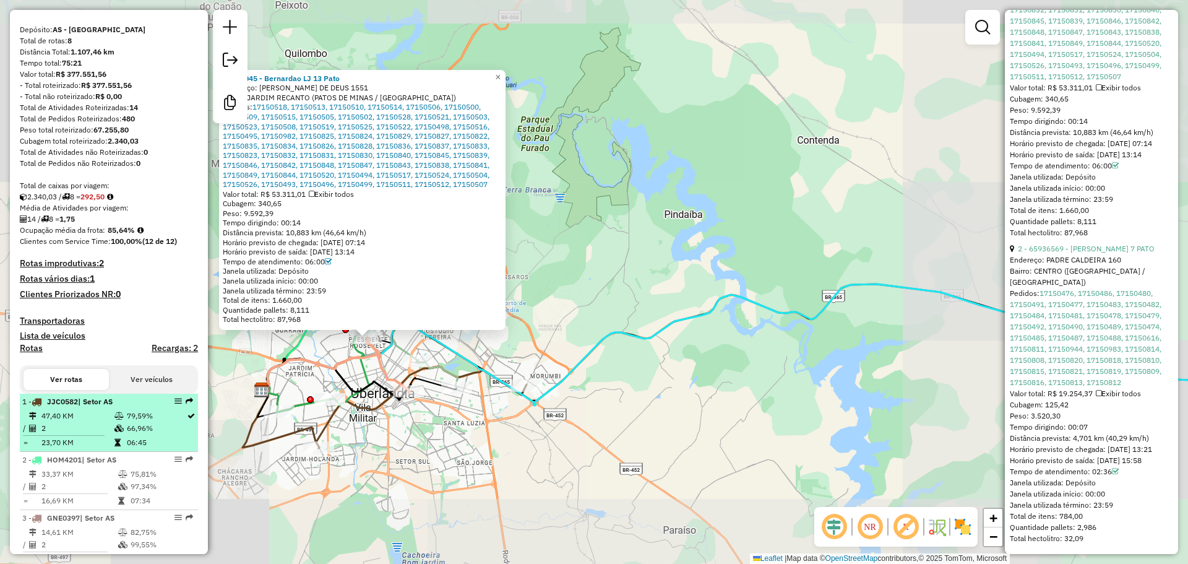
click at [134, 422] on td "79,59%" at bounding box center [156, 416] width 60 height 12
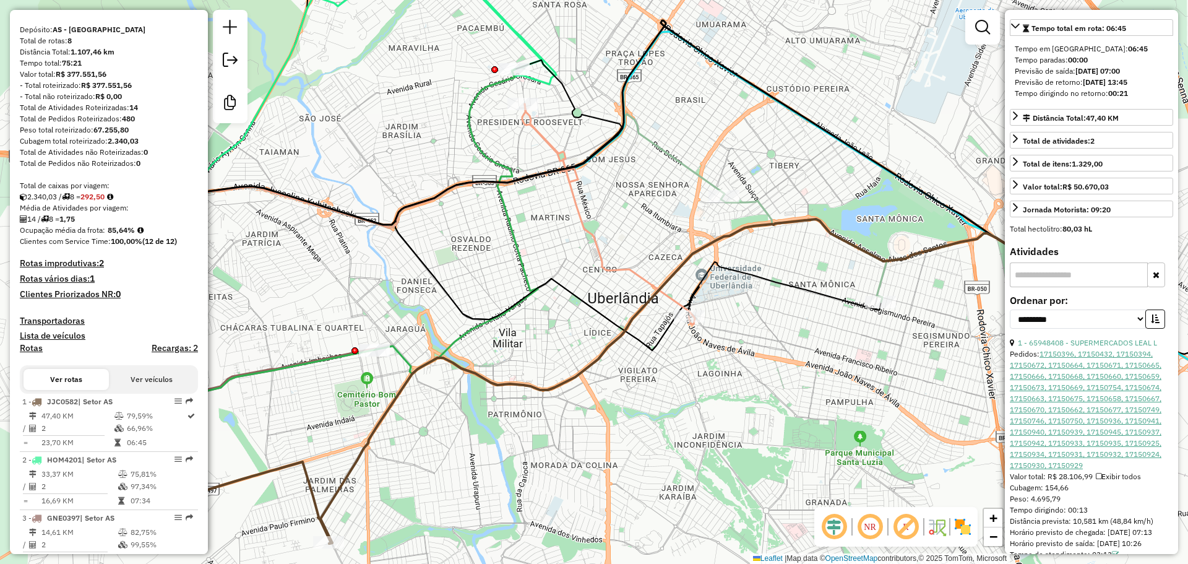
scroll to position [0, 0]
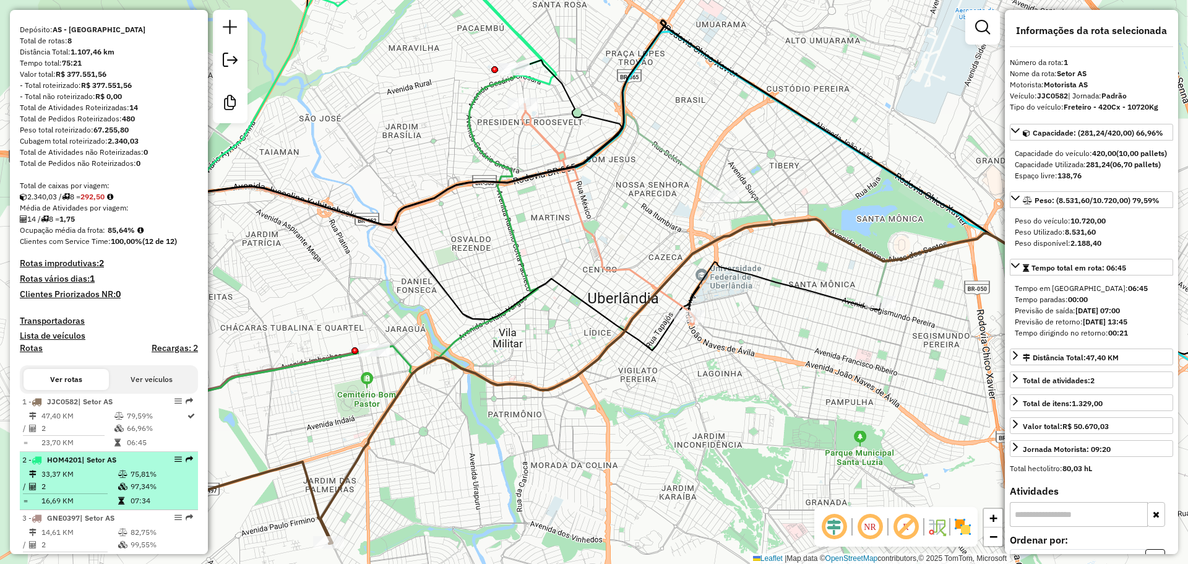
click at [116, 464] on span "| Setor AS" at bounding box center [99, 459] width 35 height 9
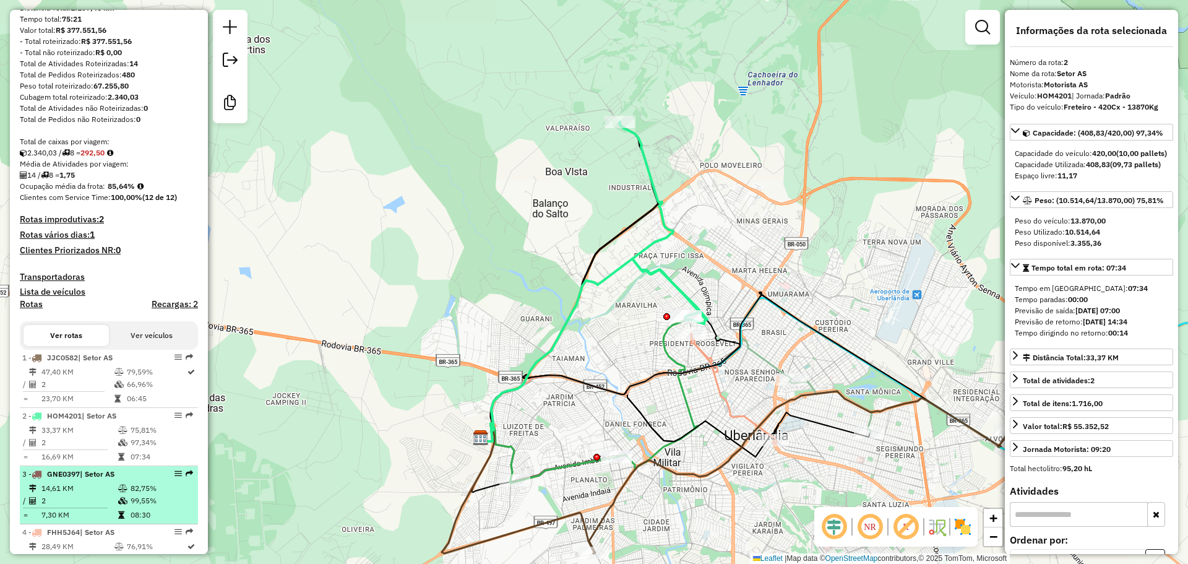
scroll to position [186, 0]
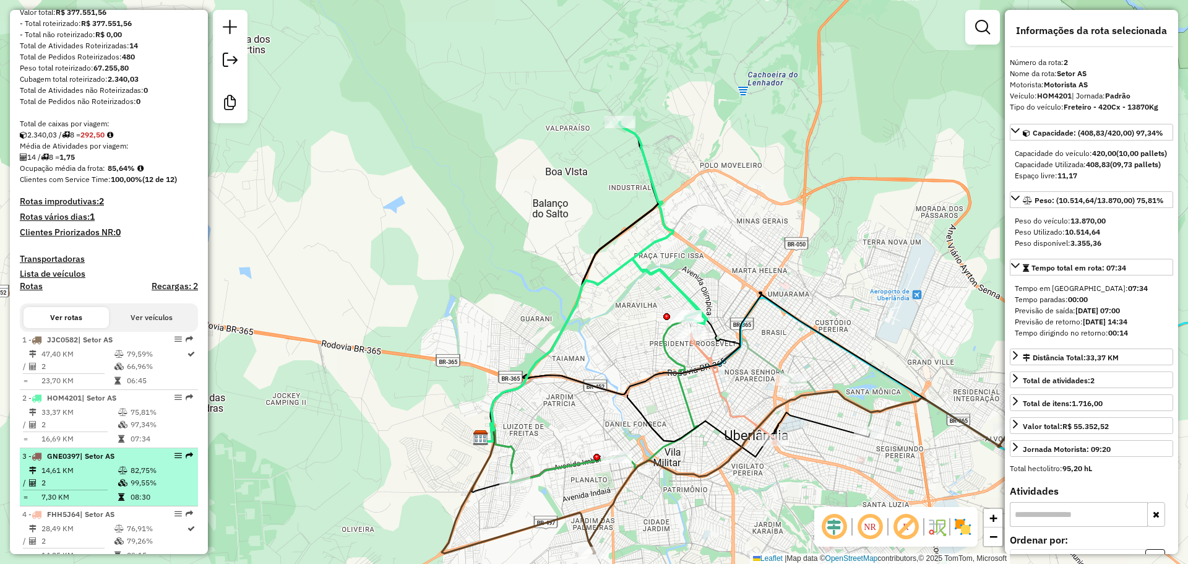
click at [110, 460] on span "| Setor AS" at bounding box center [97, 455] width 35 height 9
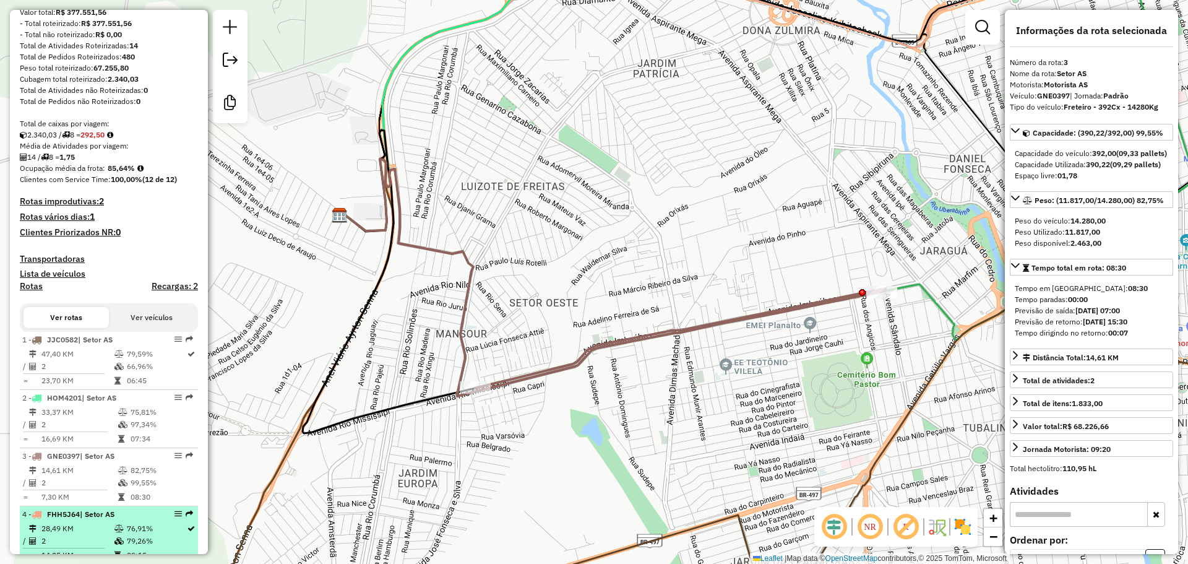
scroll to position [247, 0]
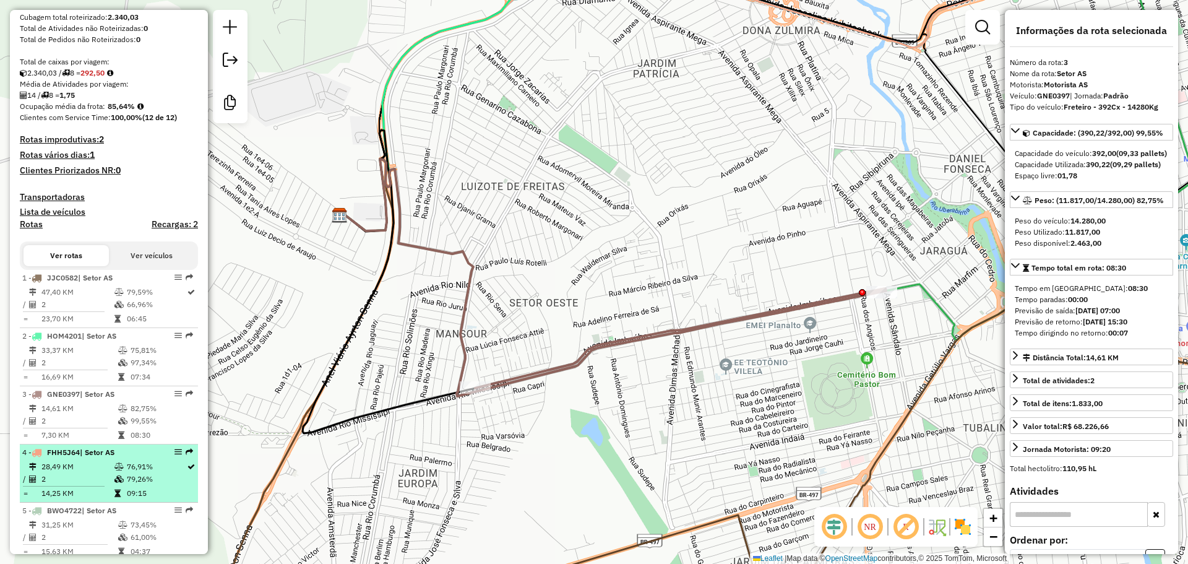
click at [84, 458] on div "4 - FHH5J64 | Setor AS" at bounding box center [87, 452] width 131 height 11
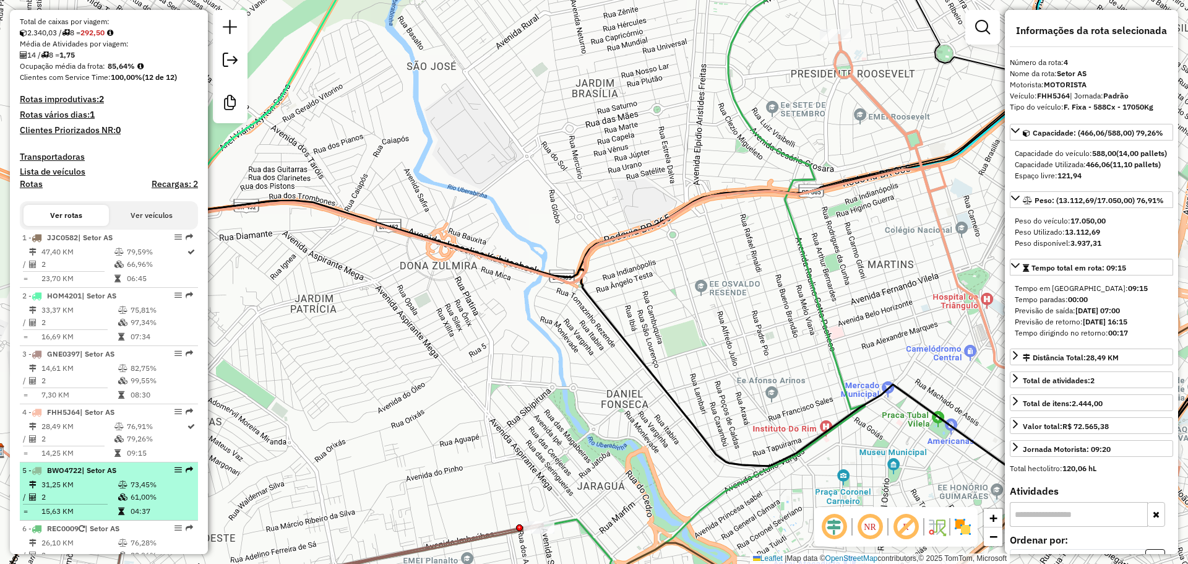
scroll to position [309, 0]
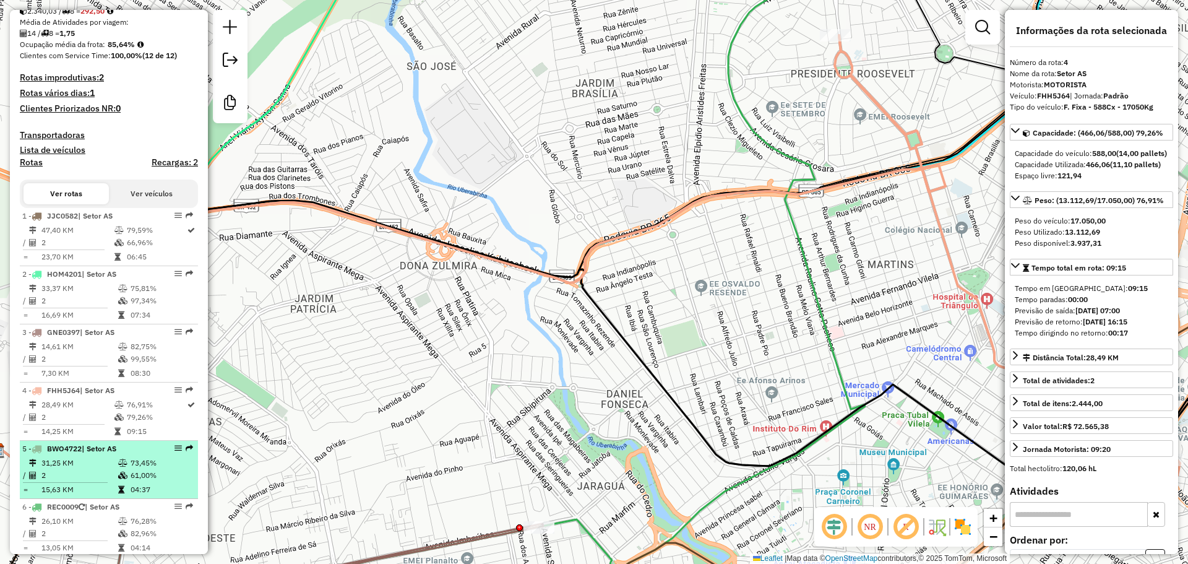
click at [103, 454] on div "5 - BWO4722 | Setor AS" at bounding box center [87, 448] width 131 height 11
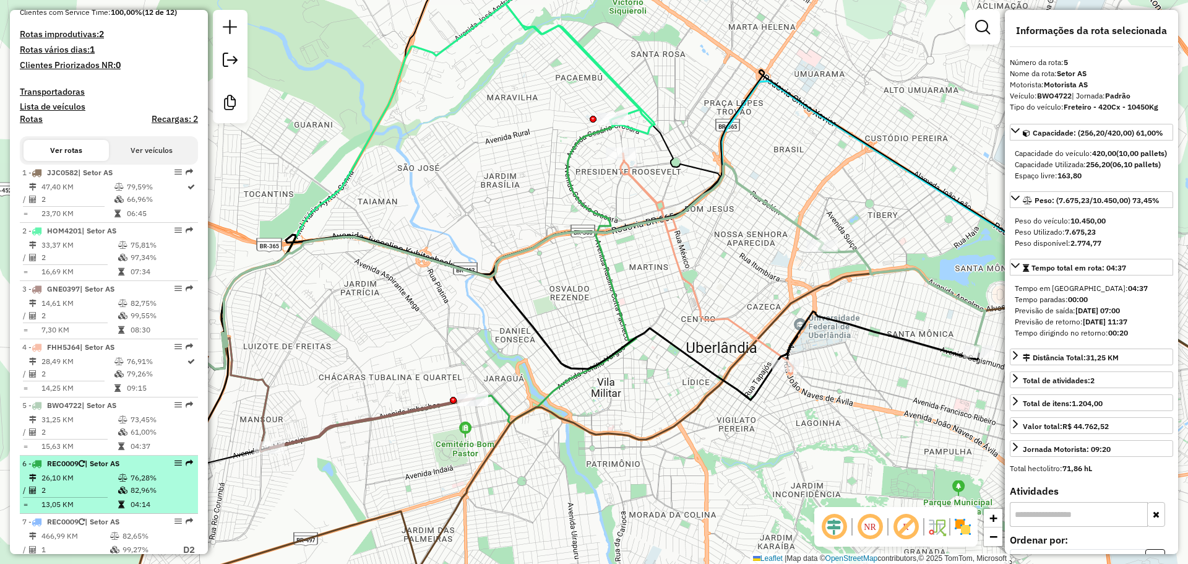
scroll to position [371, 0]
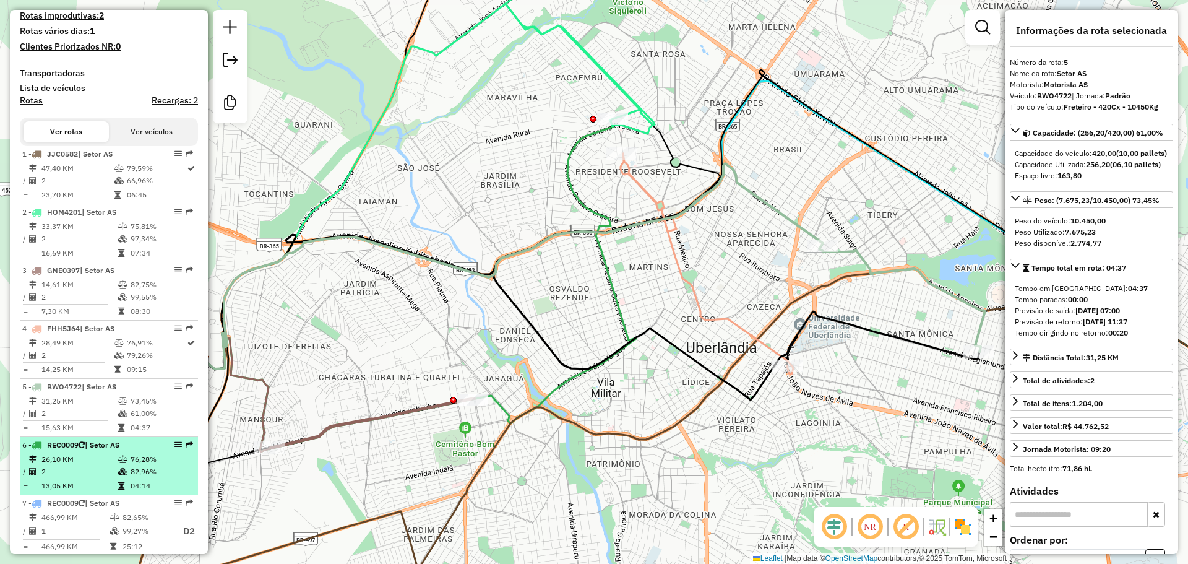
click at [105, 449] on span "| Setor AS" at bounding box center [102, 444] width 35 height 9
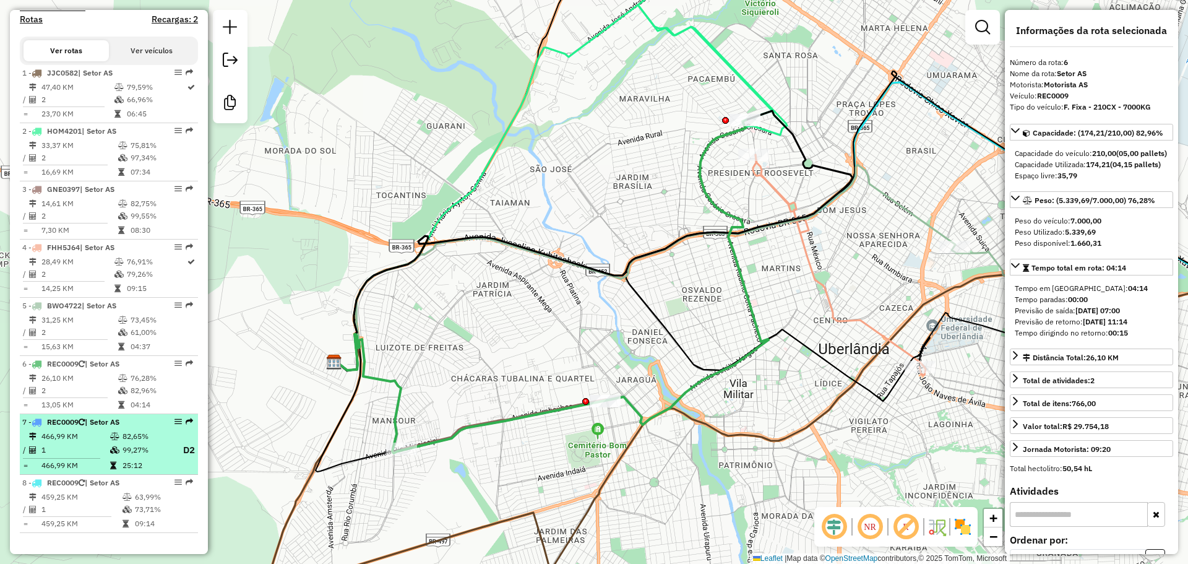
scroll to position [463, 0]
click at [106, 440] on td "466,99 KM" at bounding box center [75, 436] width 69 height 12
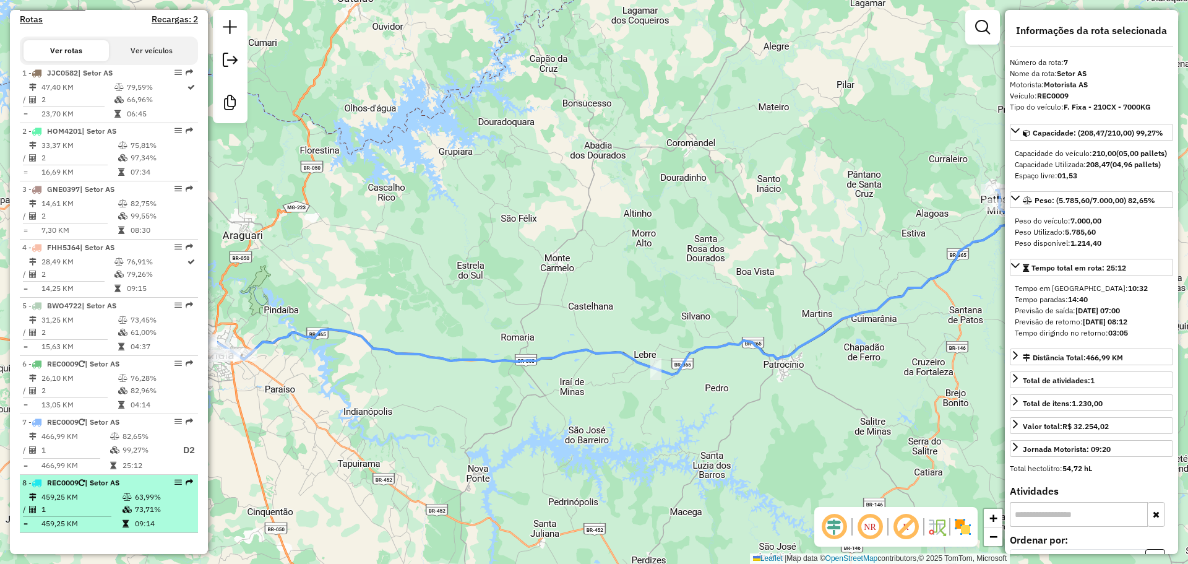
click at [121, 490] on li "8 - REC0009 | Setor AS 459,25 KM 63,99% / 1 73,71% = 459,25 KM 09:14" at bounding box center [109, 504] width 178 height 58
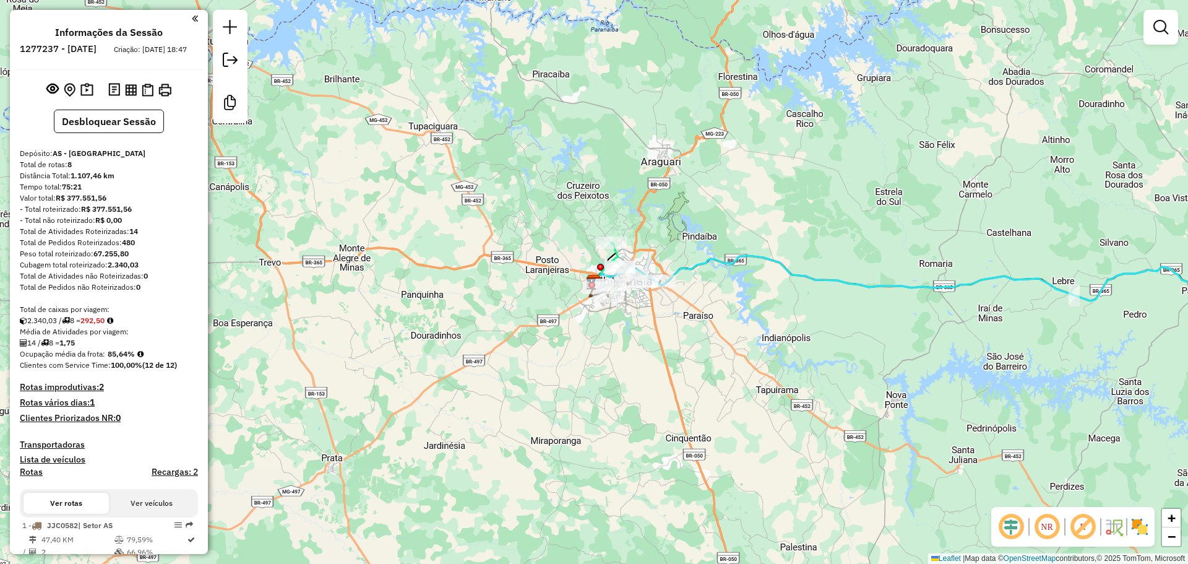
click at [463, 314] on div "Janela de atendimento Grade de atendimento Capacidade Transportadoras Veículos …" at bounding box center [594, 282] width 1188 height 564
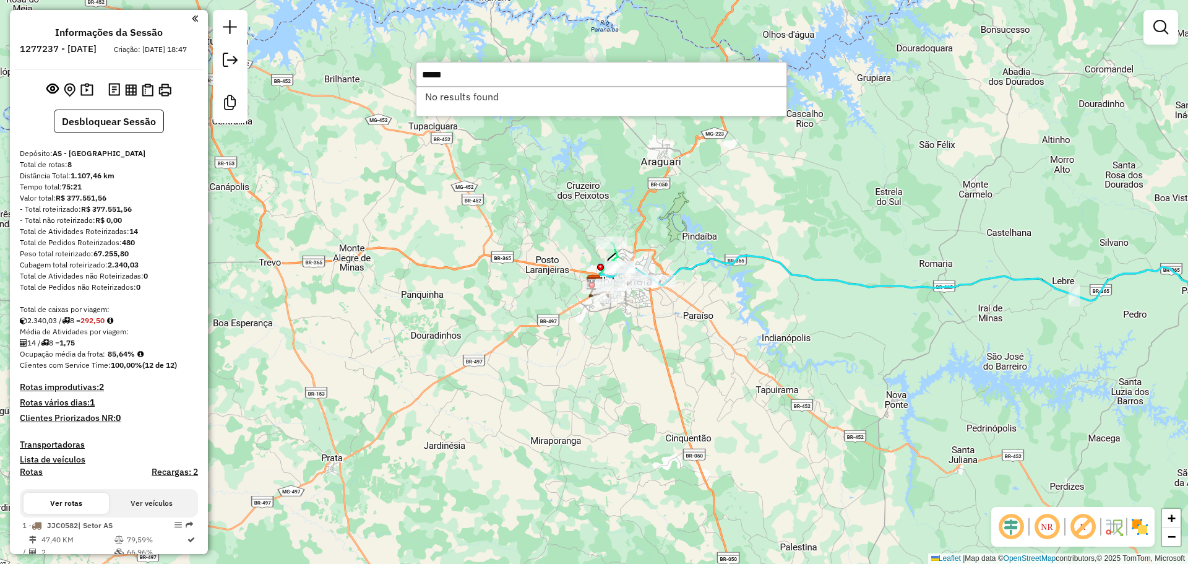
type input "*****"
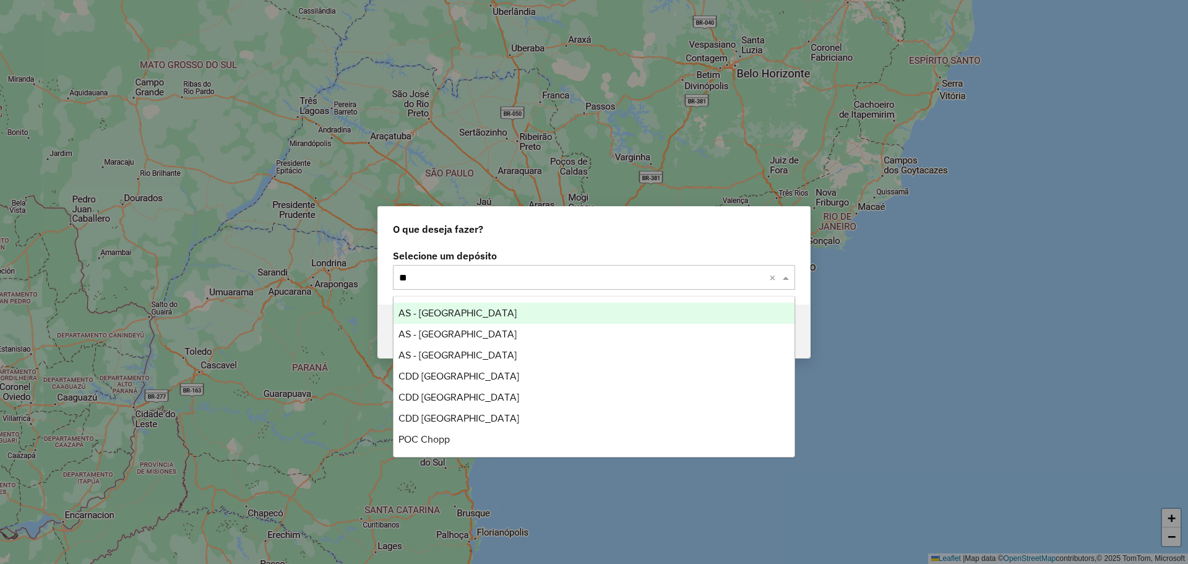
type input "*"
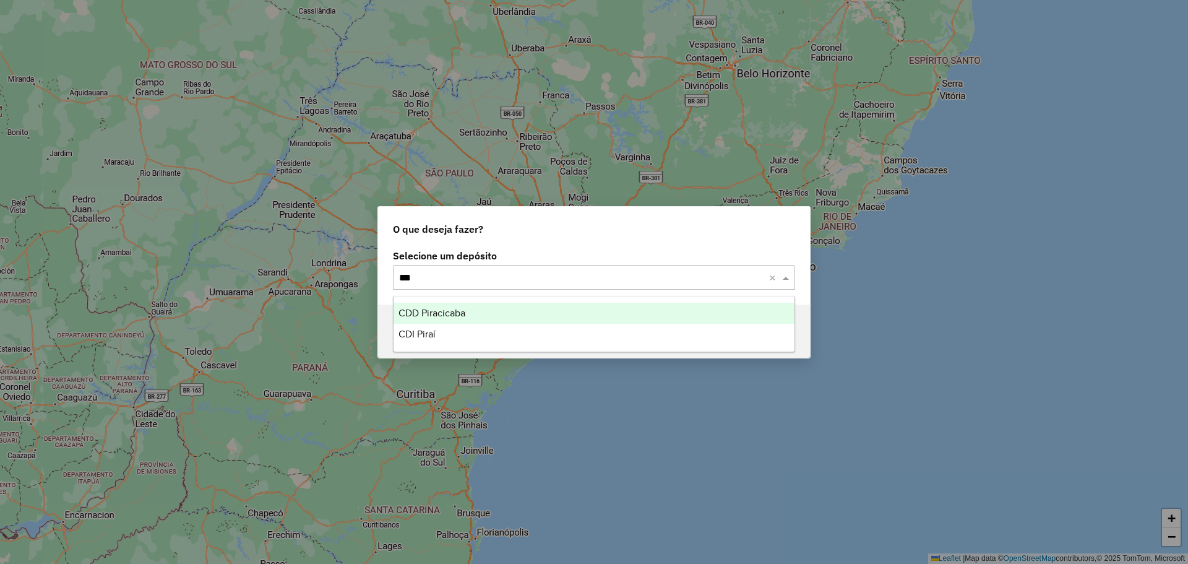
type input "****"
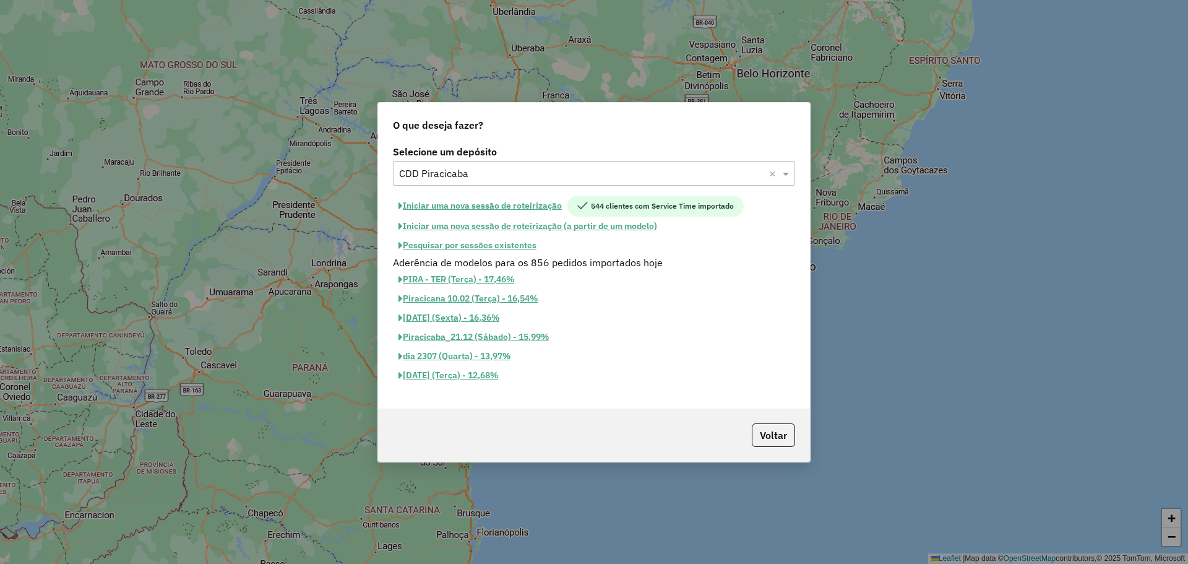
click at [494, 246] on button "Pesquisar por sessões existentes" at bounding box center [467, 245] width 149 height 19
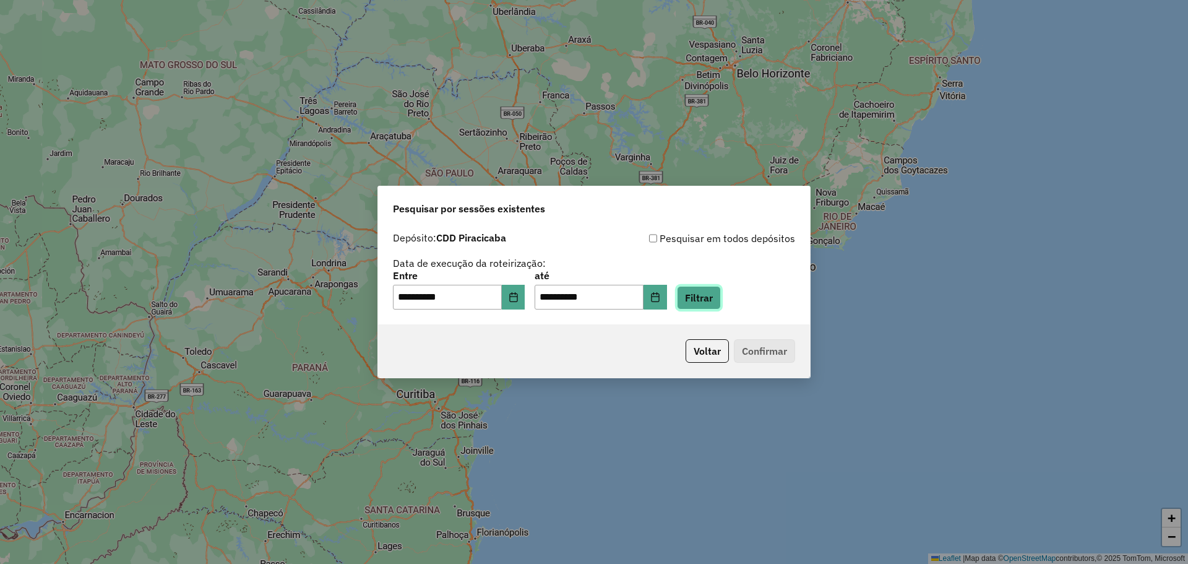
click at [721, 300] on button "Filtrar" at bounding box center [699, 298] width 44 height 24
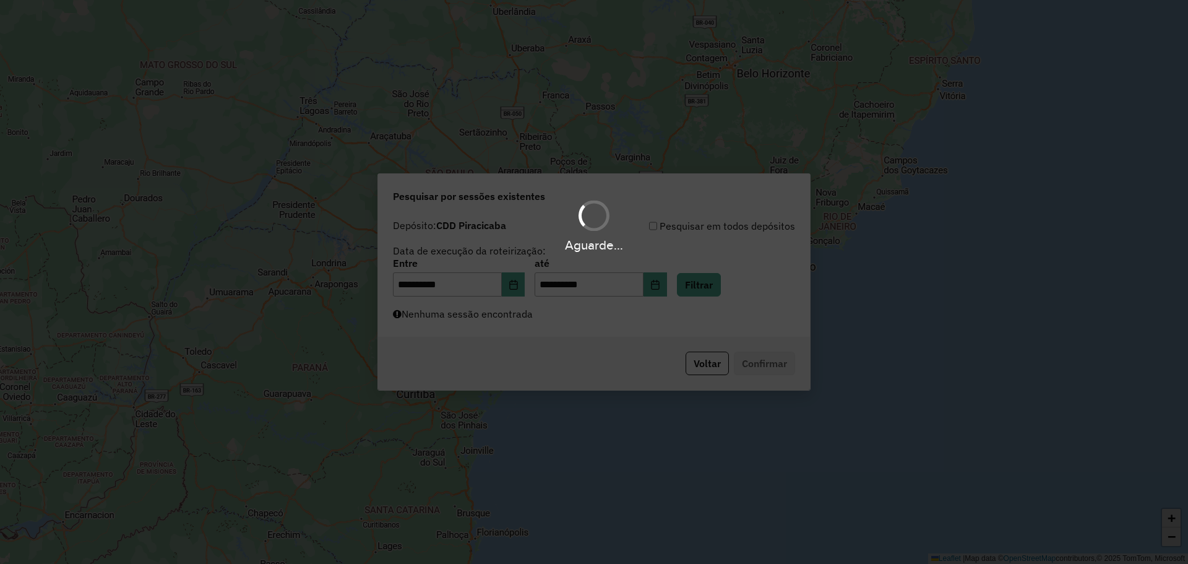
click at [599, 320] on div "Aguarde..." at bounding box center [594, 282] width 1188 height 564
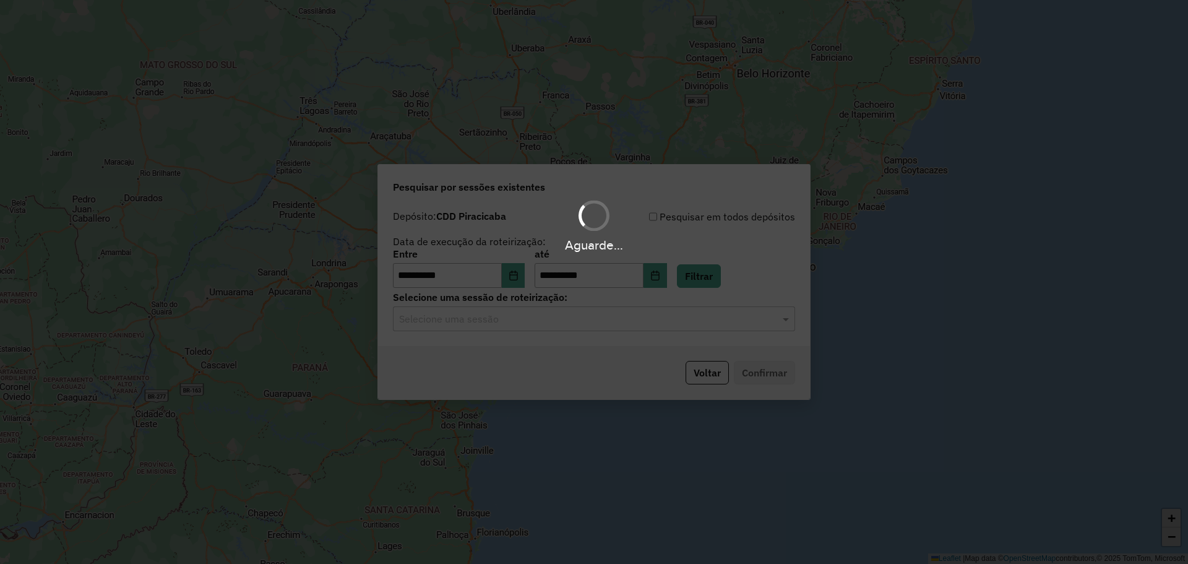
click at [556, 322] on div "Aguarde..." at bounding box center [594, 282] width 1188 height 564
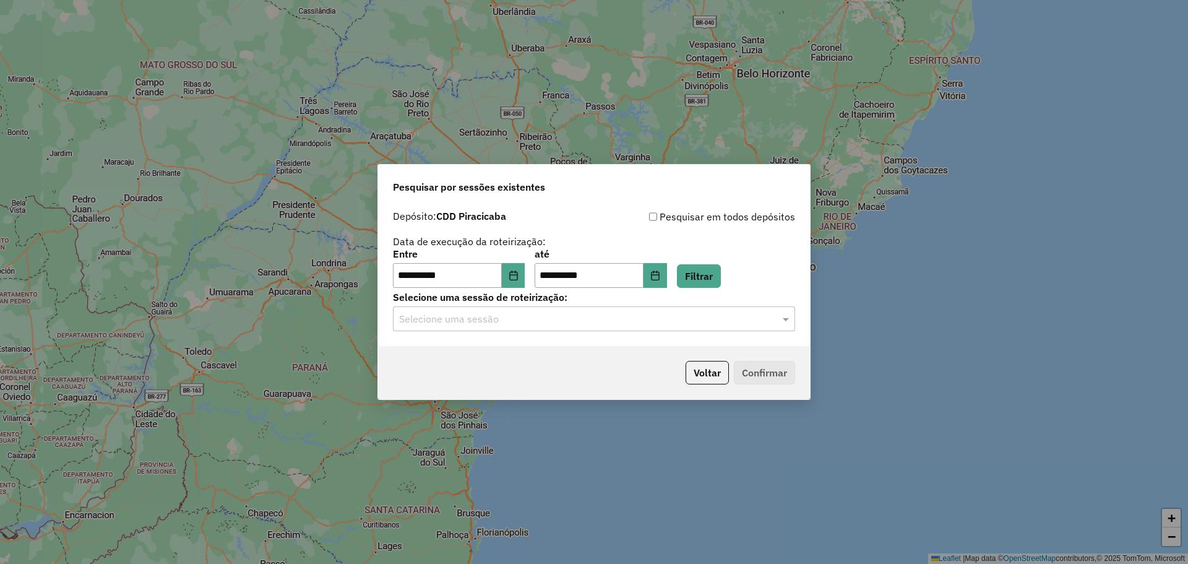
click at [554, 319] on input "text" at bounding box center [581, 319] width 365 height 15
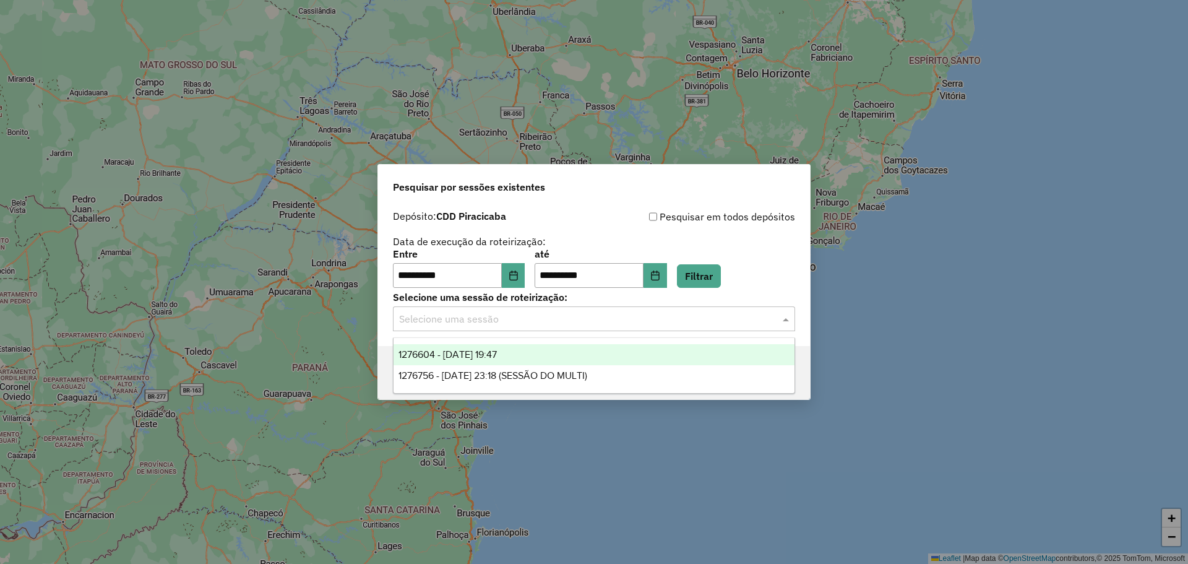
drag, startPoint x: 554, startPoint y: 346, endPoint x: 603, endPoint y: 365, distance: 52.5
click at [554, 345] on div "1276604 - [DATE] 19:47" at bounding box center [593, 354] width 401 height 21
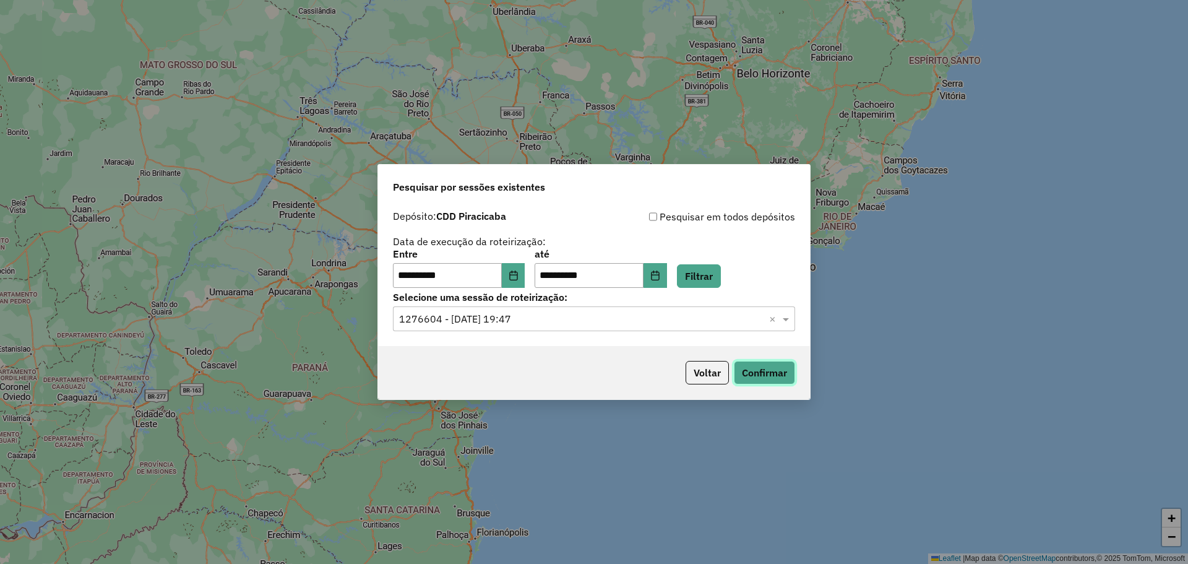
click at [764, 372] on button "Confirmar" at bounding box center [764, 373] width 61 height 24
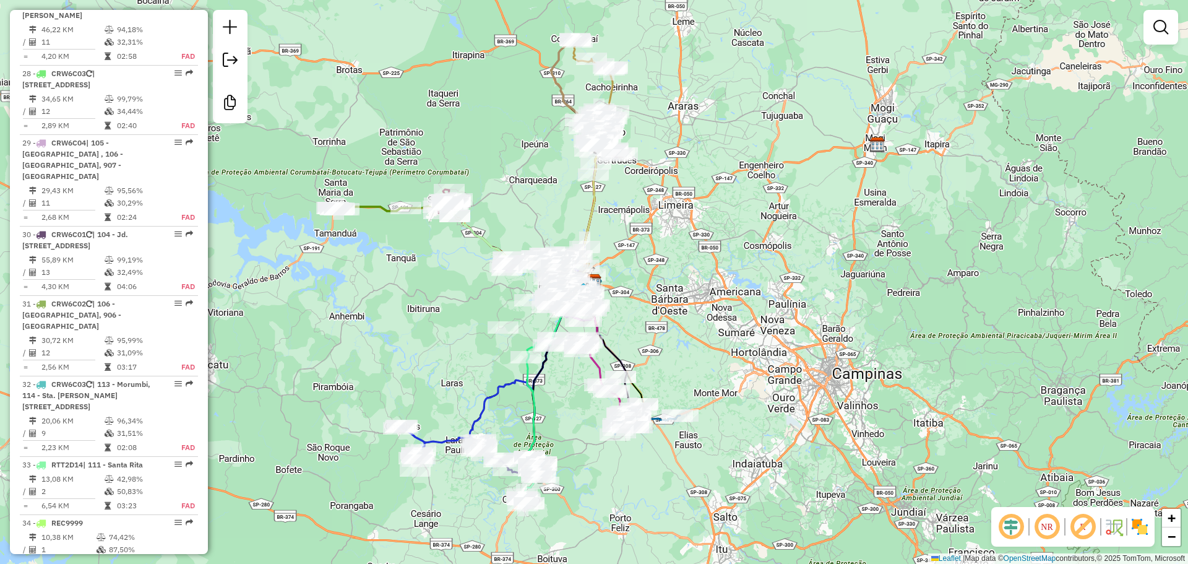
scroll to position [2660, 0]
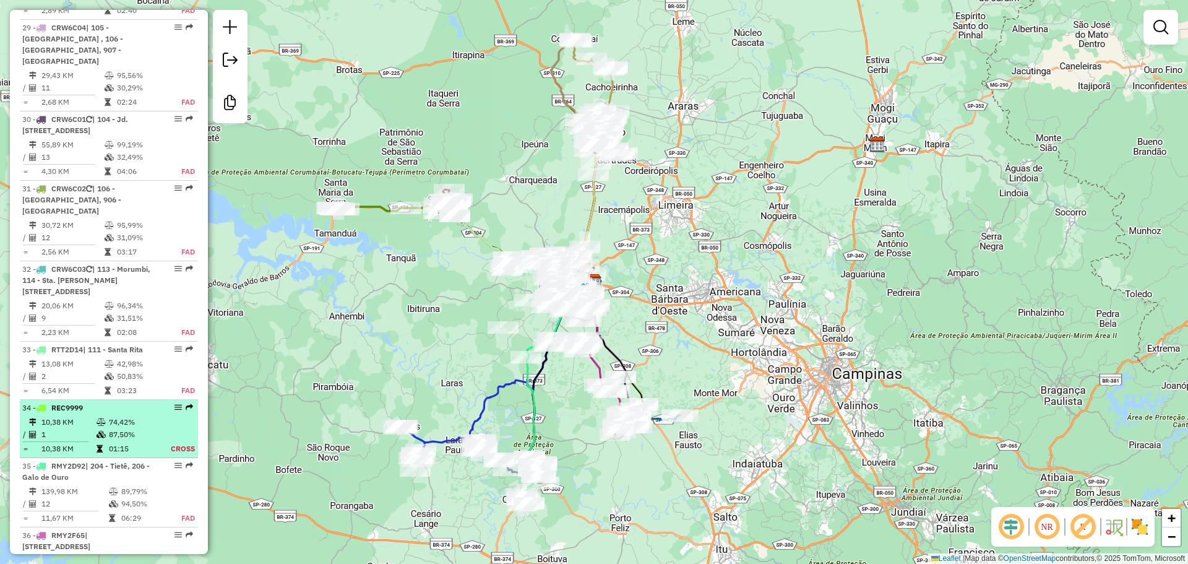
click at [114, 428] on td "87,50%" at bounding box center [130, 434] width 45 height 12
select select "**********"
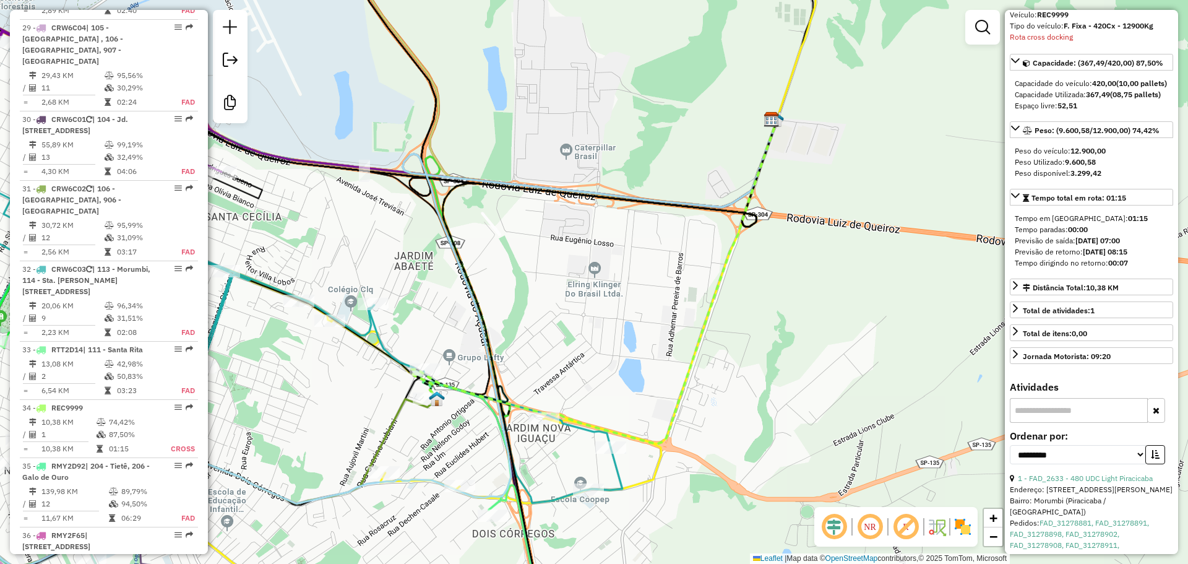
scroll to position [244, 0]
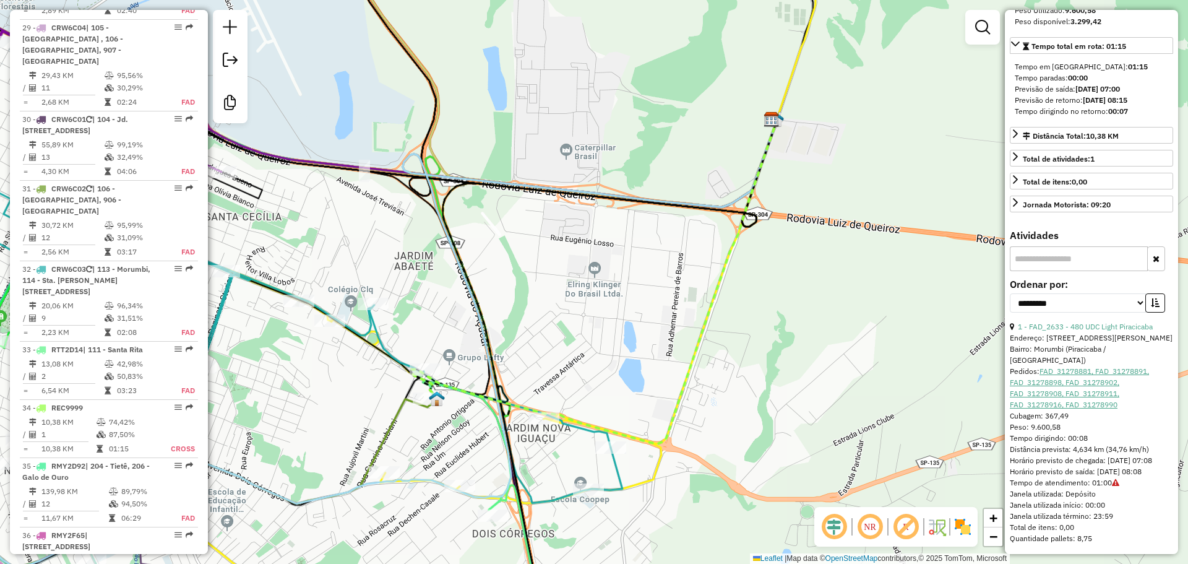
click at [1098, 366] on link "FAD_31278881, FAD_31278891, FAD_31278898, FAD_31278902, FAD_31278908, FAD_31278…" at bounding box center [1079, 387] width 139 height 43
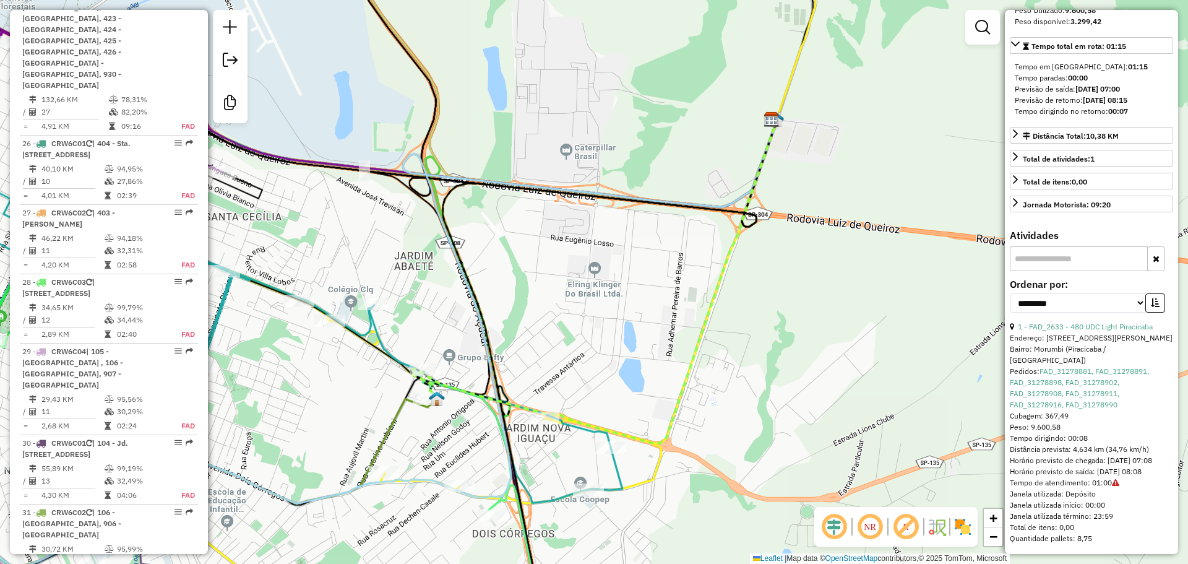
scroll to position [2537, 0]
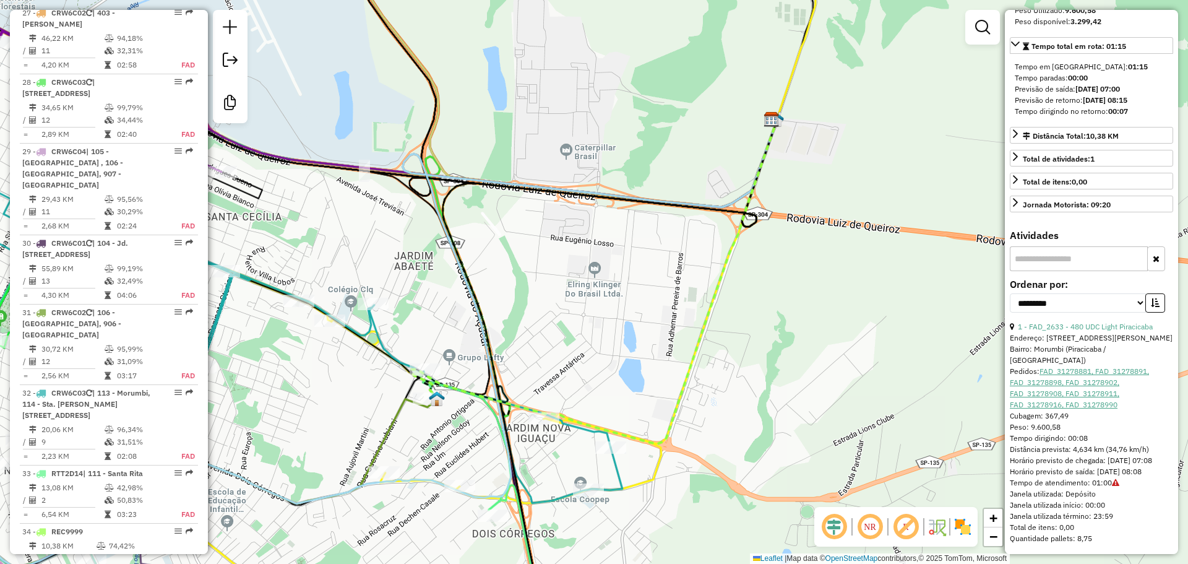
click at [1076, 384] on link "FAD_31278881, FAD_31278891, FAD_31278898, FAD_31278902, FAD_31278908, FAD_31278…" at bounding box center [1079, 387] width 139 height 43
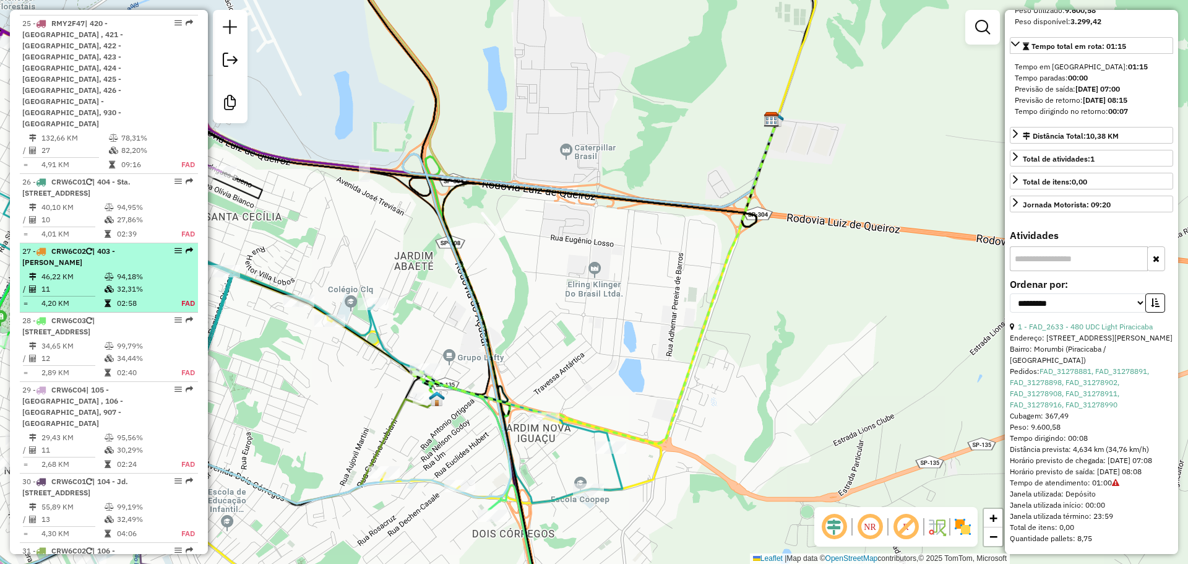
scroll to position [2227, 0]
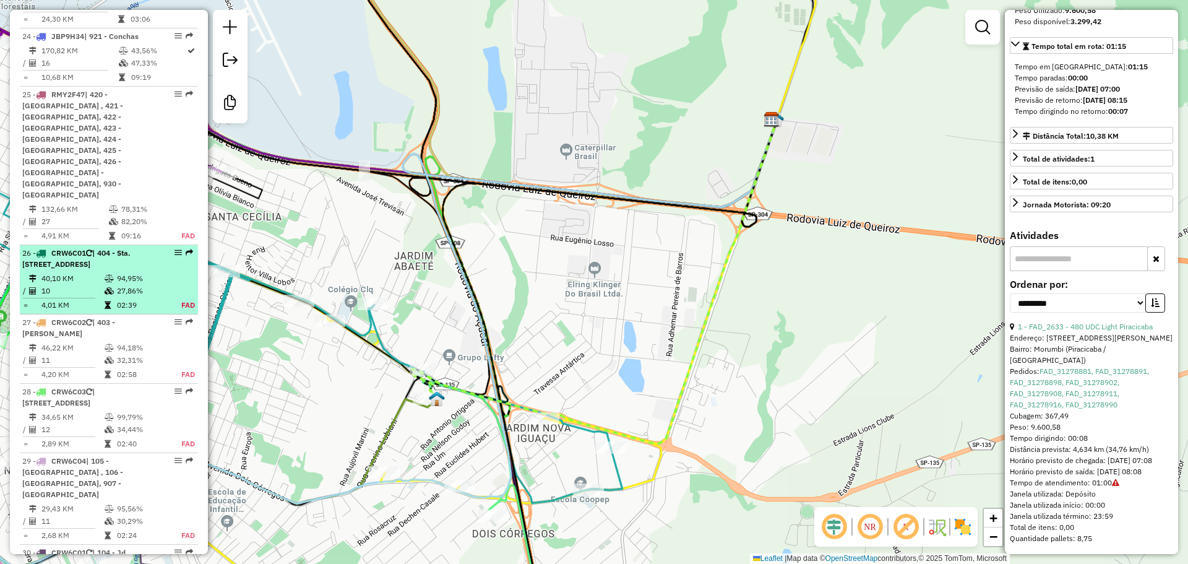
click at [131, 272] on td "94,95%" at bounding box center [141, 278] width 51 height 12
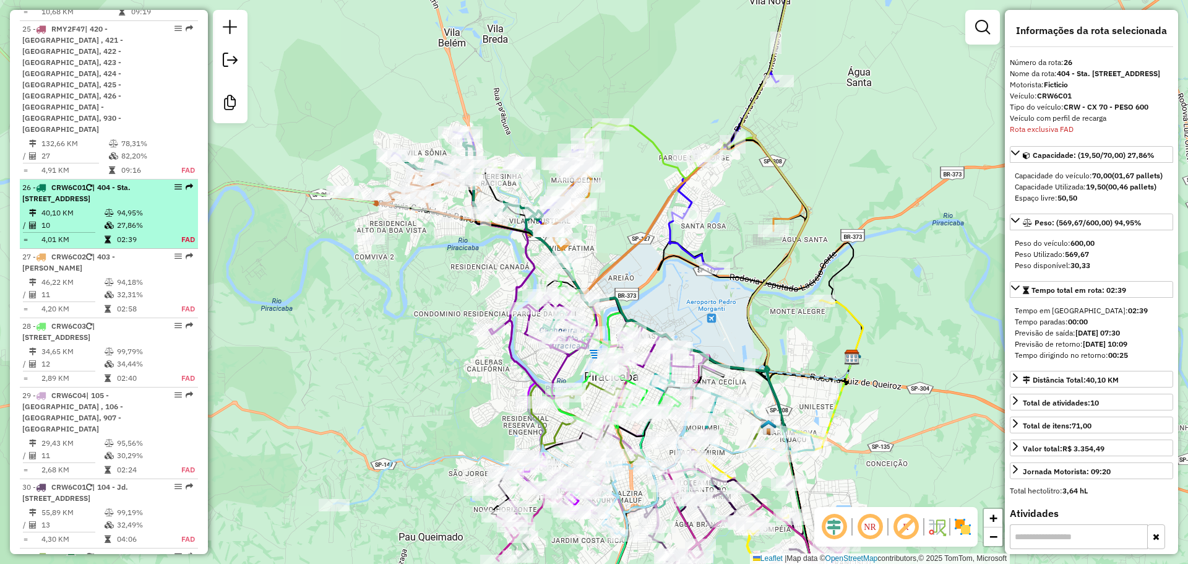
scroll to position [2289, 0]
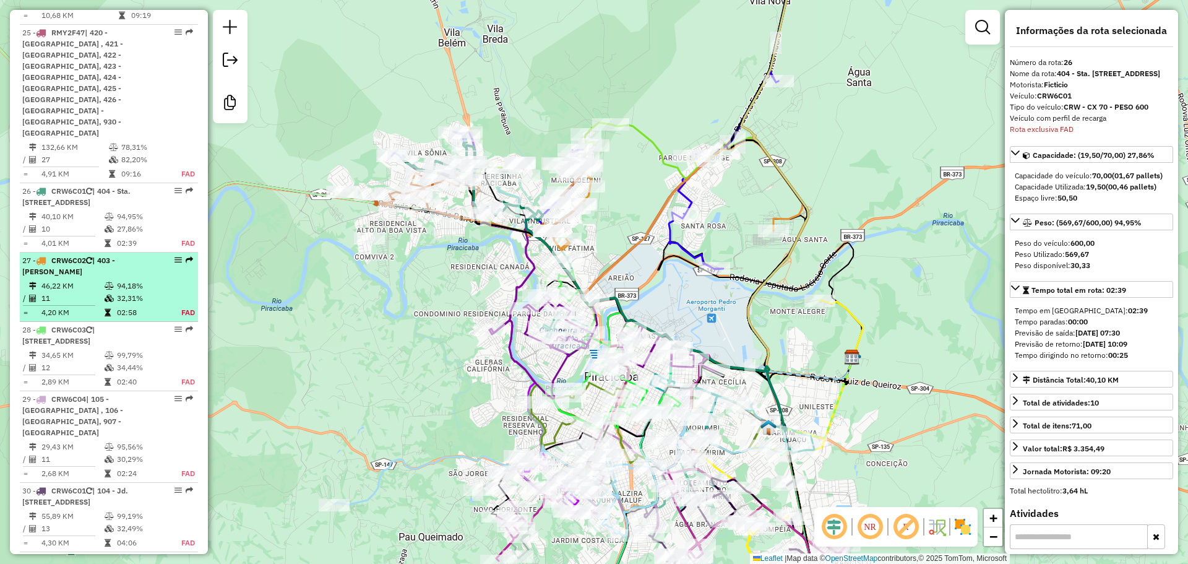
click at [126, 280] on td "94,18%" at bounding box center [141, 286] width 51 height 12
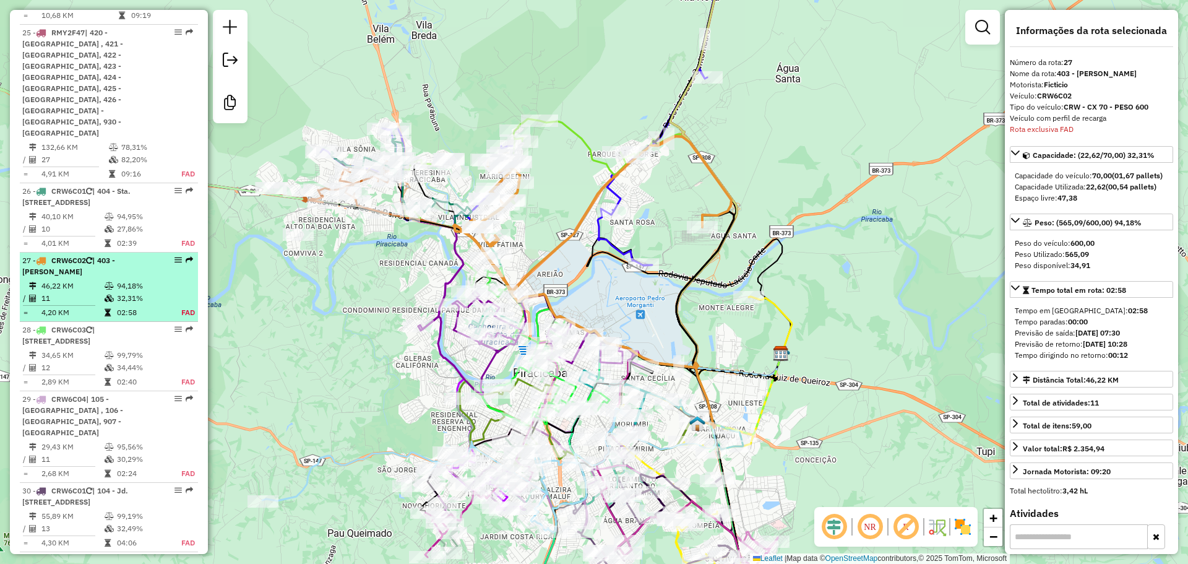
scroll to position [2420, 0]
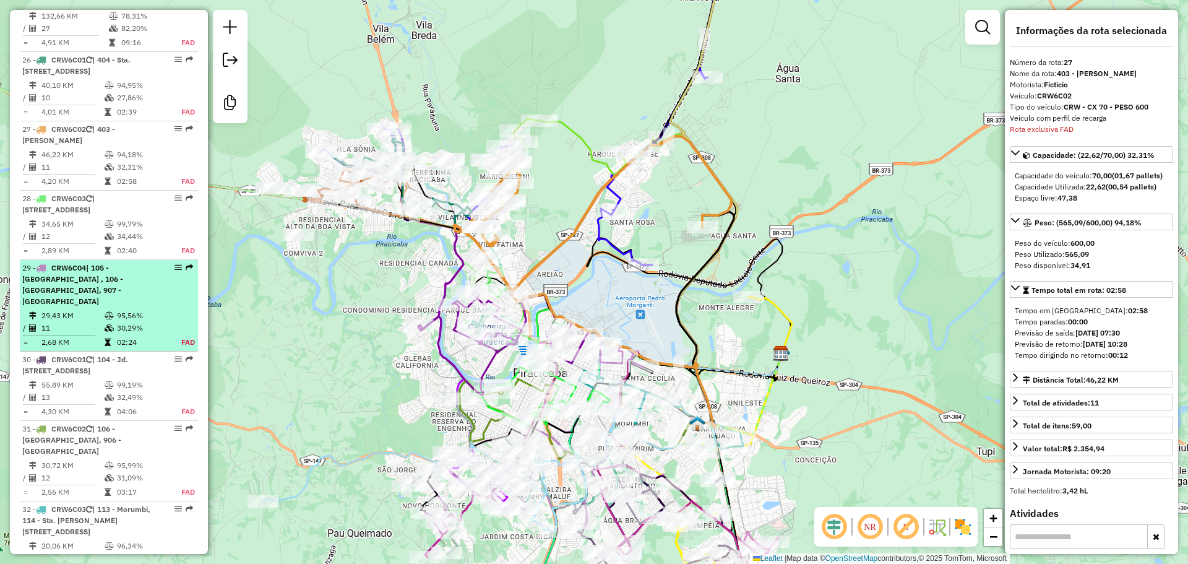
click at [129, 262] on div "29 - CRW6C04 | 105 - Paulista , 106 - Castelinho, 907 - Itapuã" at bounding box center [87, 284] width 131 height 45
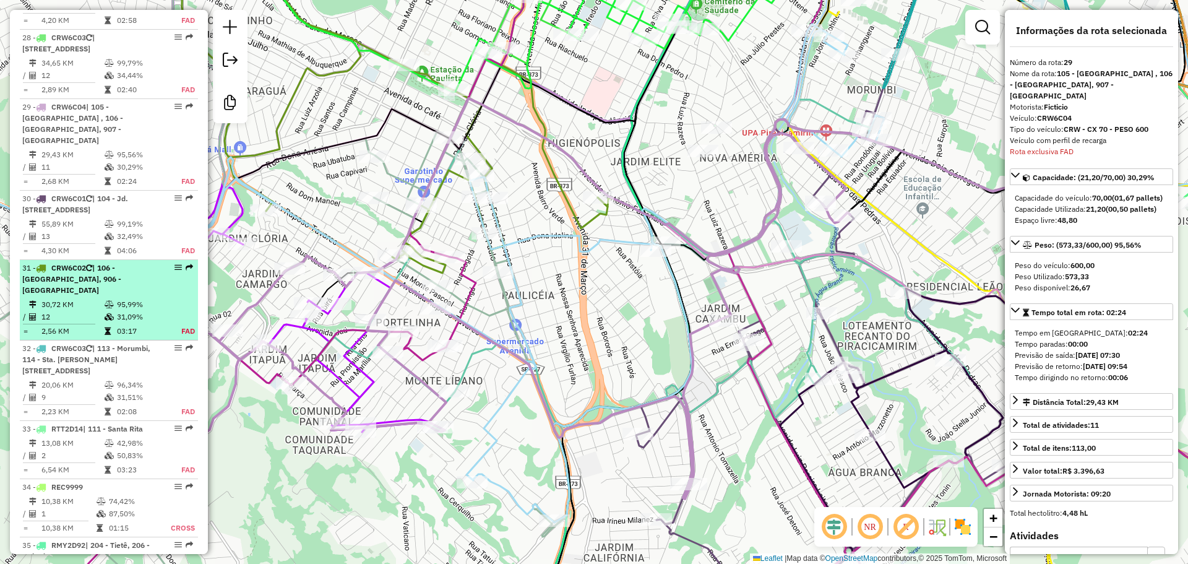
click at [110, 301] on icon at bounding box center [109, 304] width 9 height 7
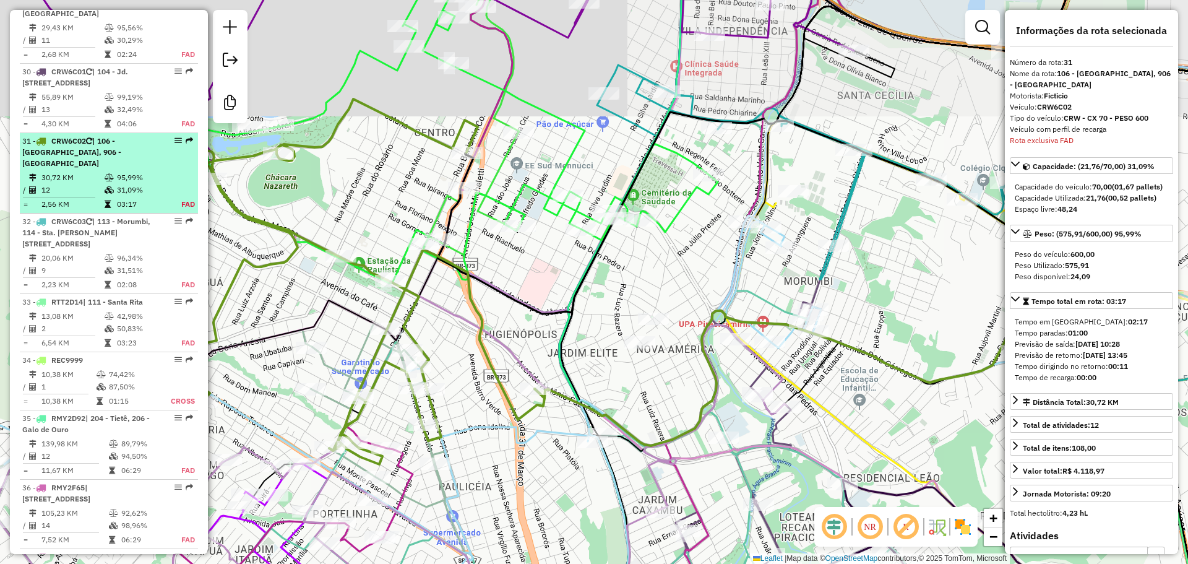
scroll to position [2731, 0]
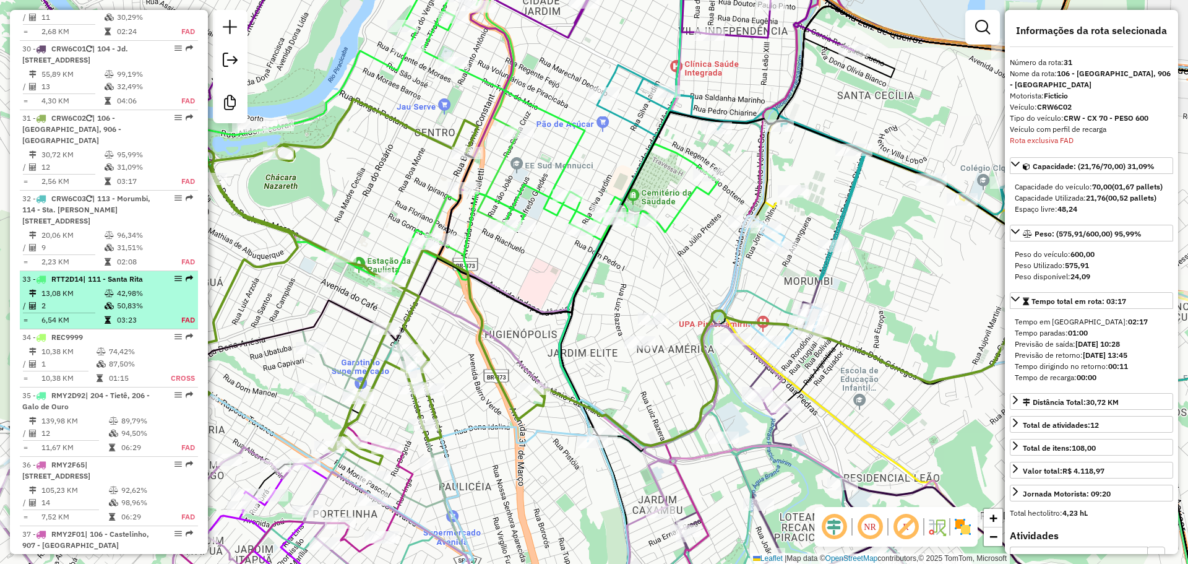
click at [112, 299] on td at bounding box center [110, 305] width 12 height 12
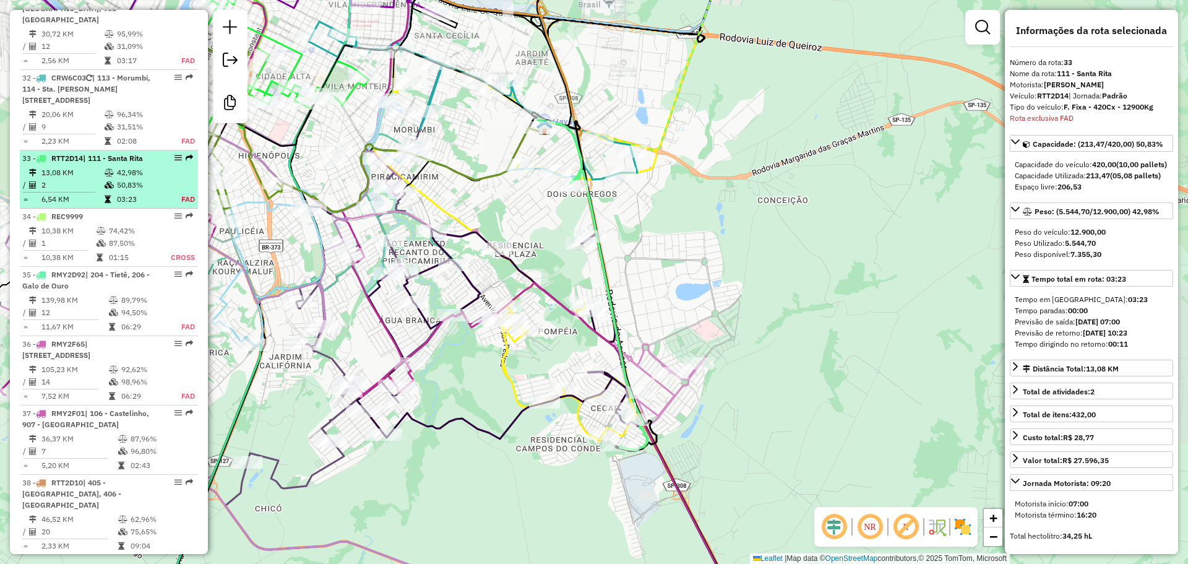
scroll to position [2892, 0]
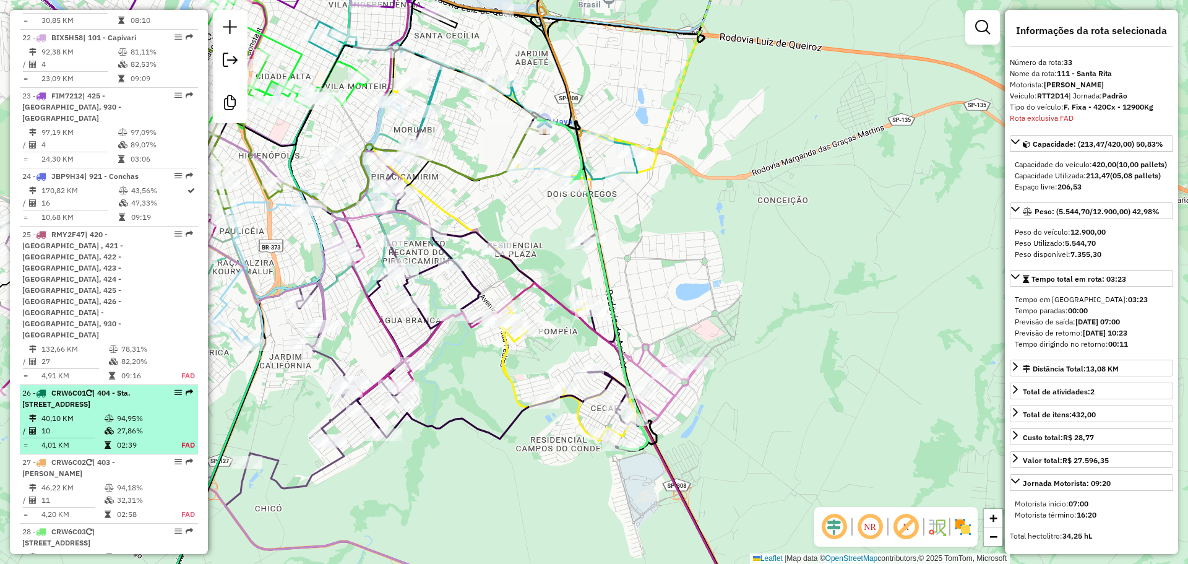
click at [114, 387] on div "26 - CRW6C01 | 404 - Sta. Teresinha, 405 - Vila Sônia" at bounding box center [87, 398] width 131 height 22
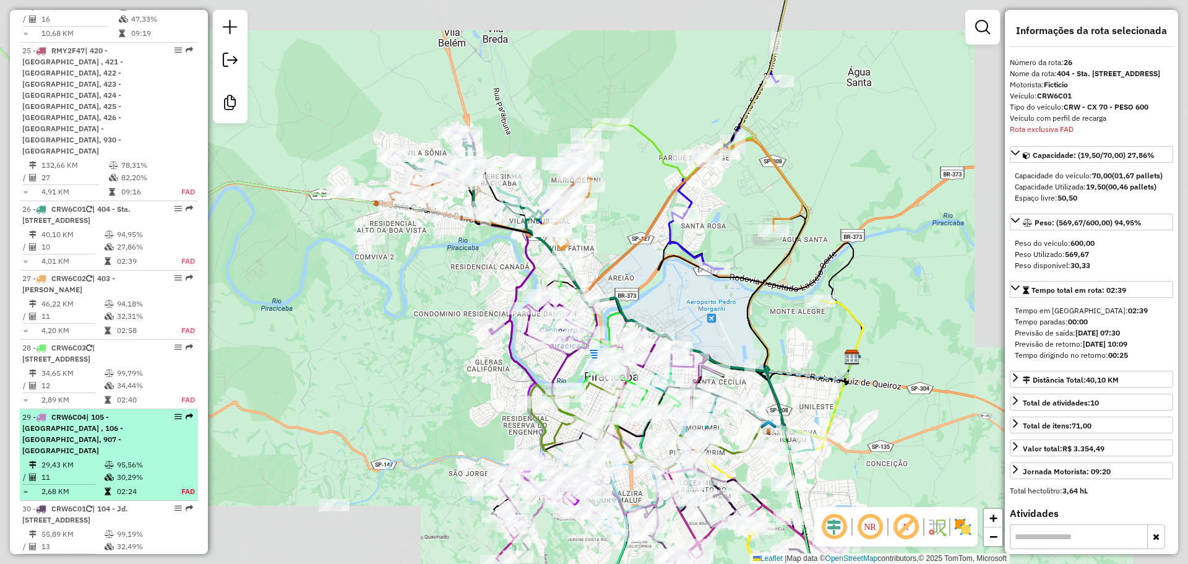
scroll to position [2351, 0]
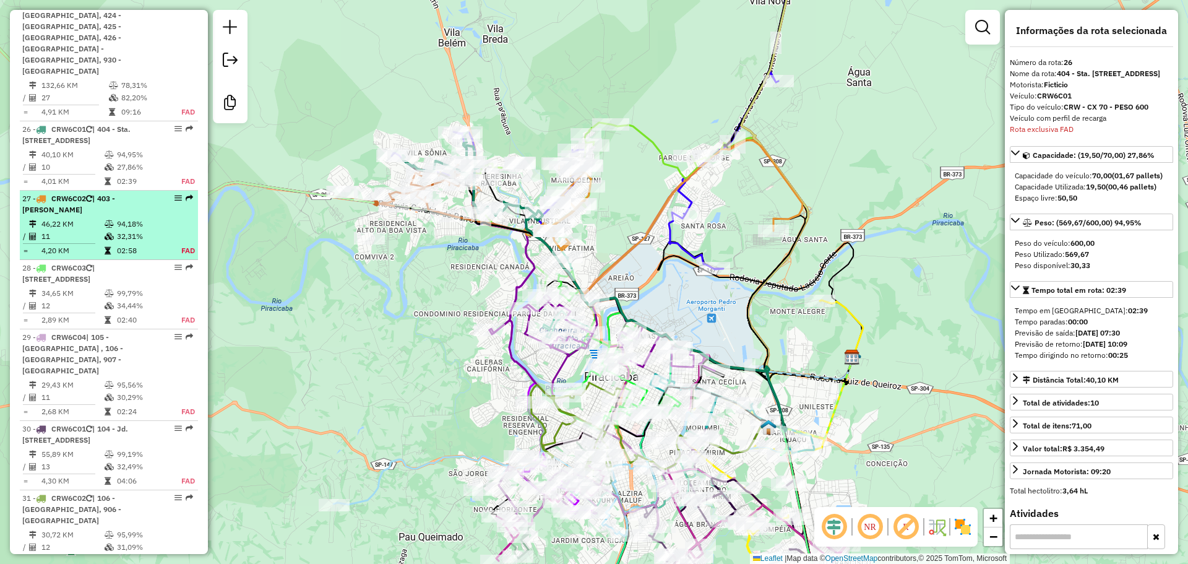
click at [113, 191] on li "27 - CRW6C02 | 403 - Mário Denini 46,22 KM 94,18% / 11 32,31% = 4,20 KM 02:58 F…" at bounding box center [109, 225] width 178 height 69
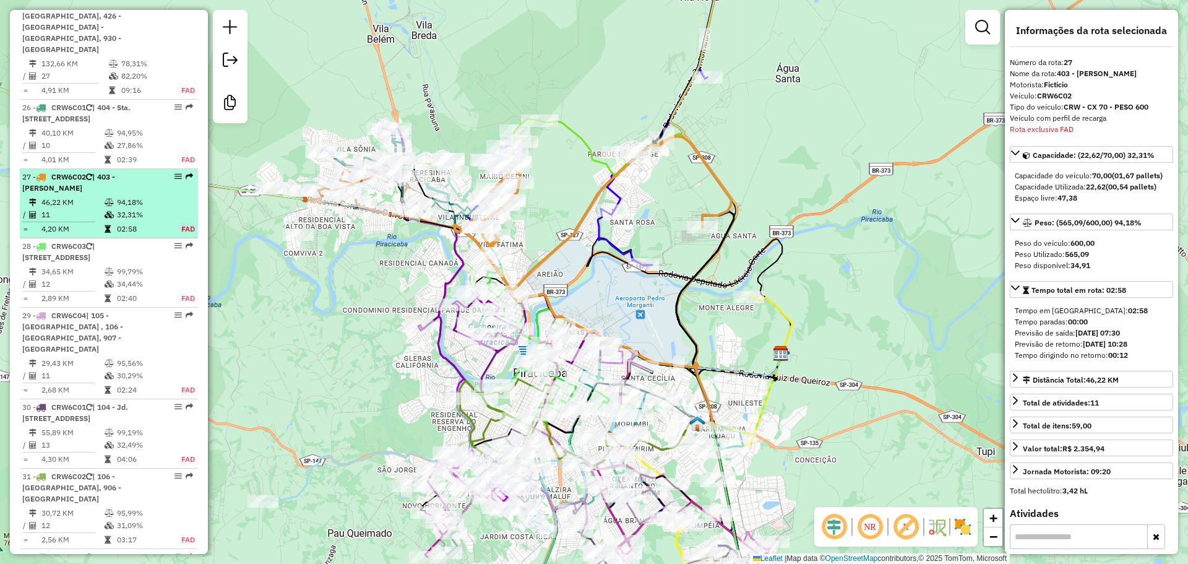
scroll to position [2420, 0]
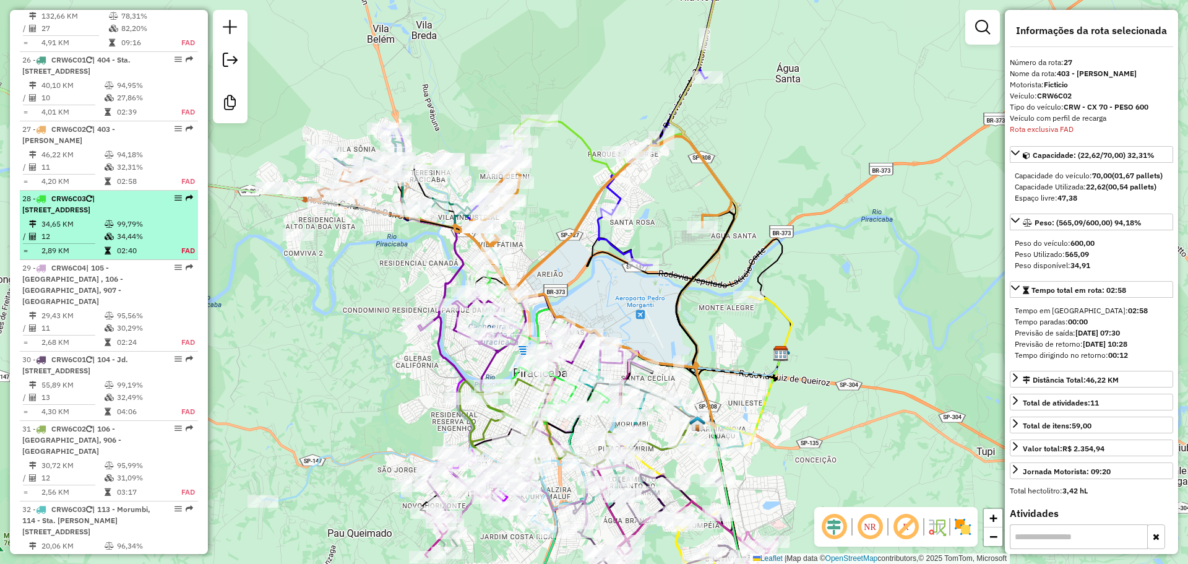
click at [119, 193] on div "28 - CRW6C03 | 314 - Monumento, 905 - Vila Independência , 906 - Centro Piracic…" at bounding box center [87, 204] width 131 height 22
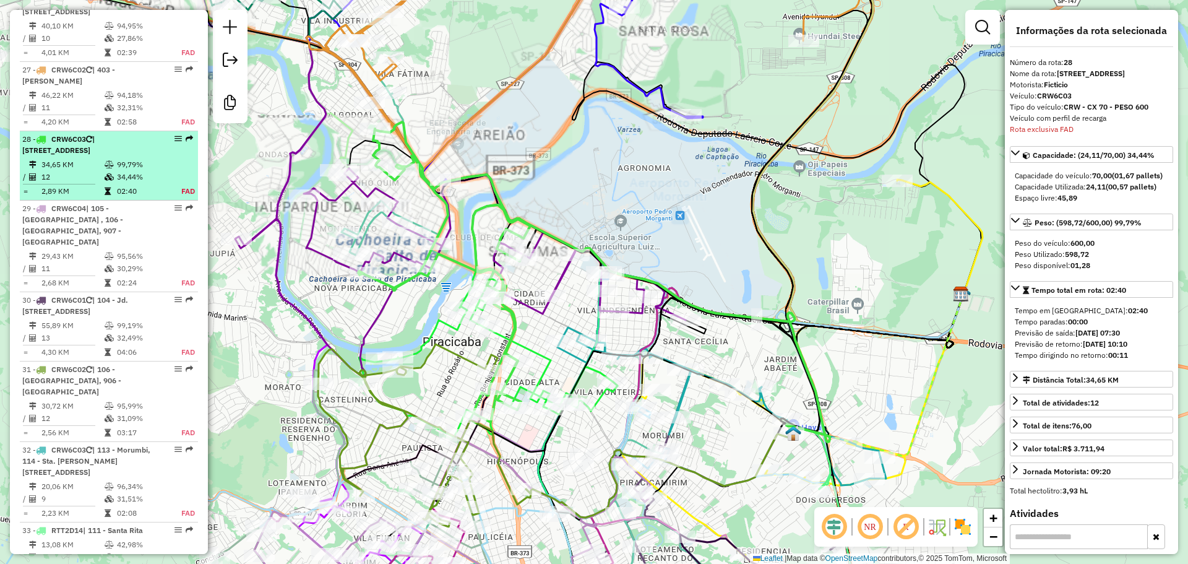
scroll to position [2490, 0]
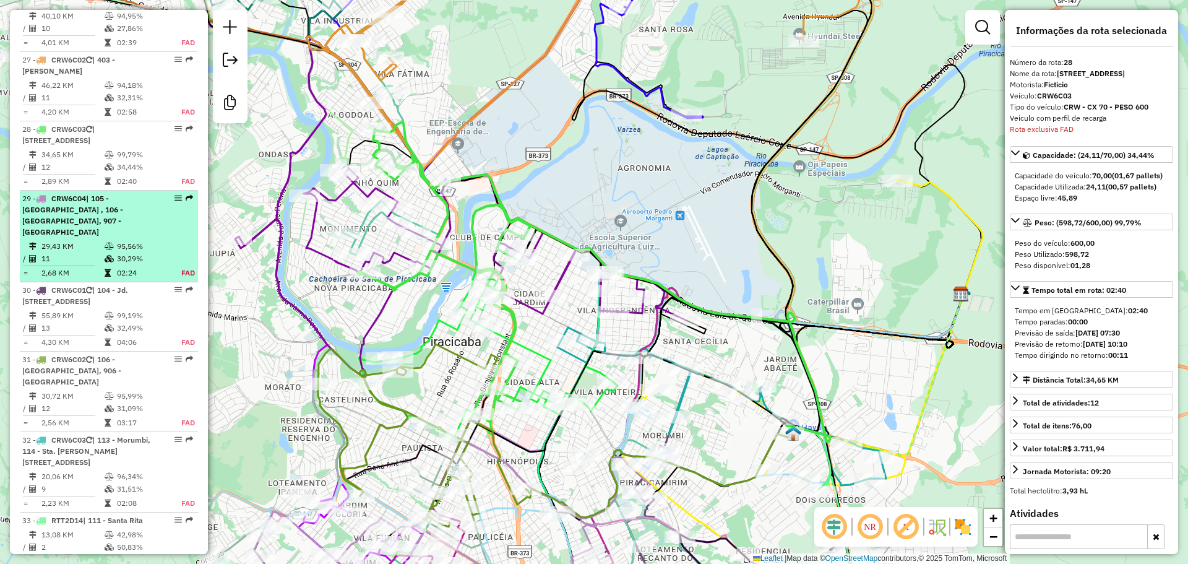
click at [118, 194] on span "| 105 - Paulista , 106 - Castelinho, 907 - Itapuã" at bounding box center [72, 215] width 101 height 43
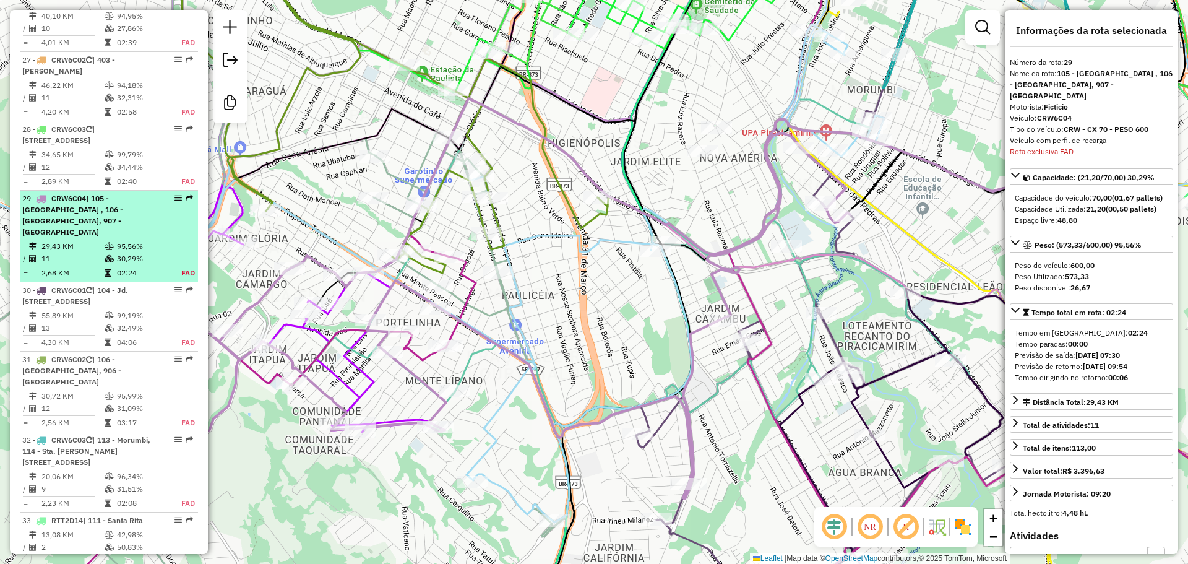
scroll to position [2581, 0]
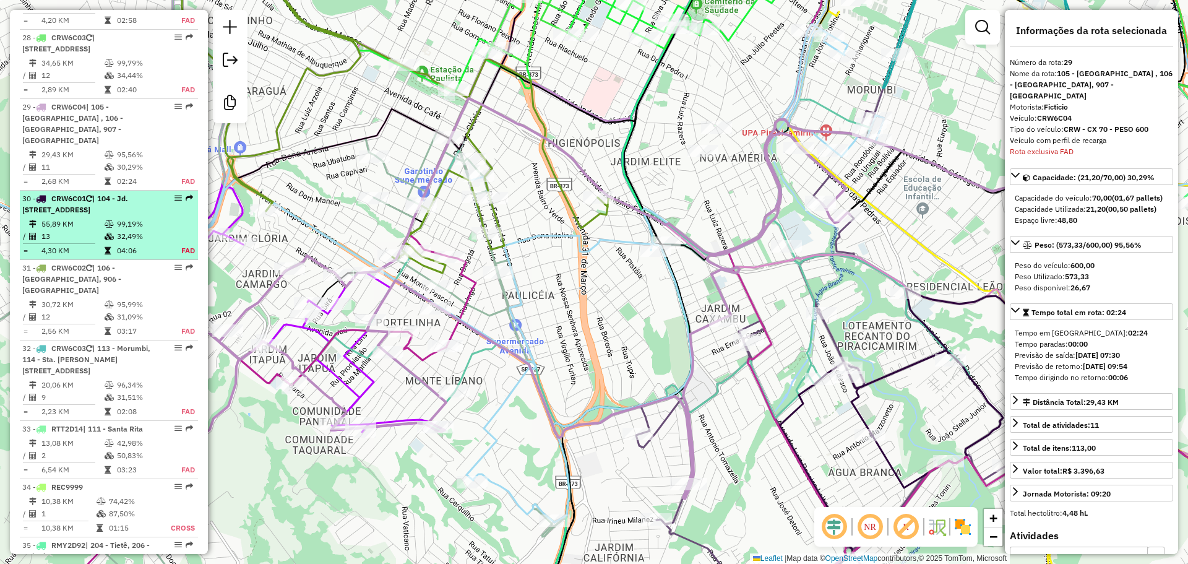
click at [118, 194] on span "| 104 - Jd. Califórnia, 110 - Cecap, 111 - Santa Rita , 112 - Água Branca" at bounding box center [75, 204] width 106 height 20
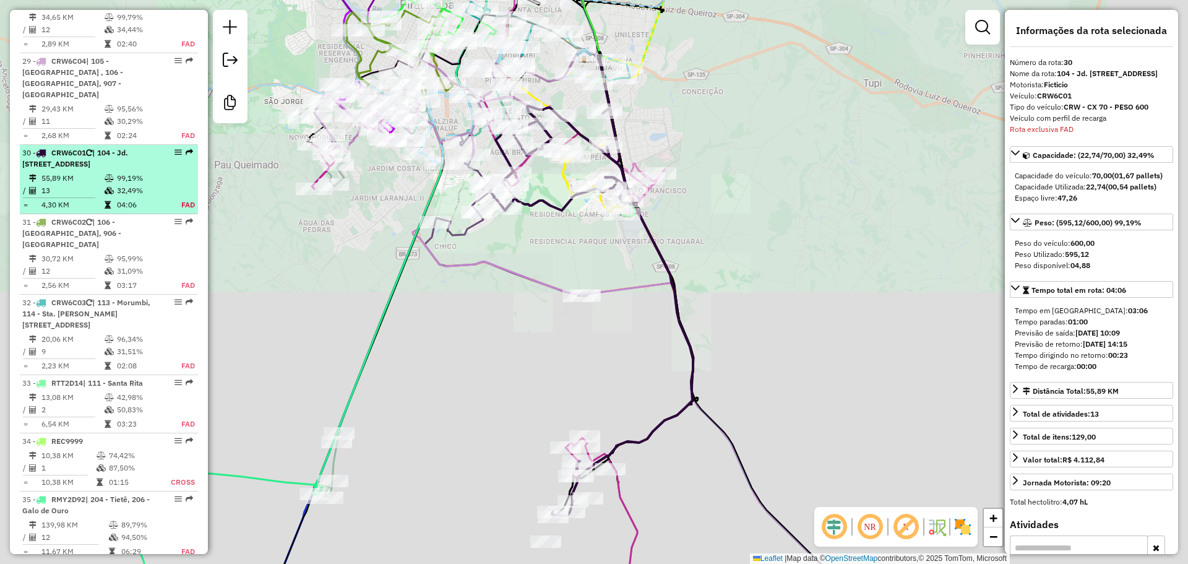
scroll to position [2650, 0]
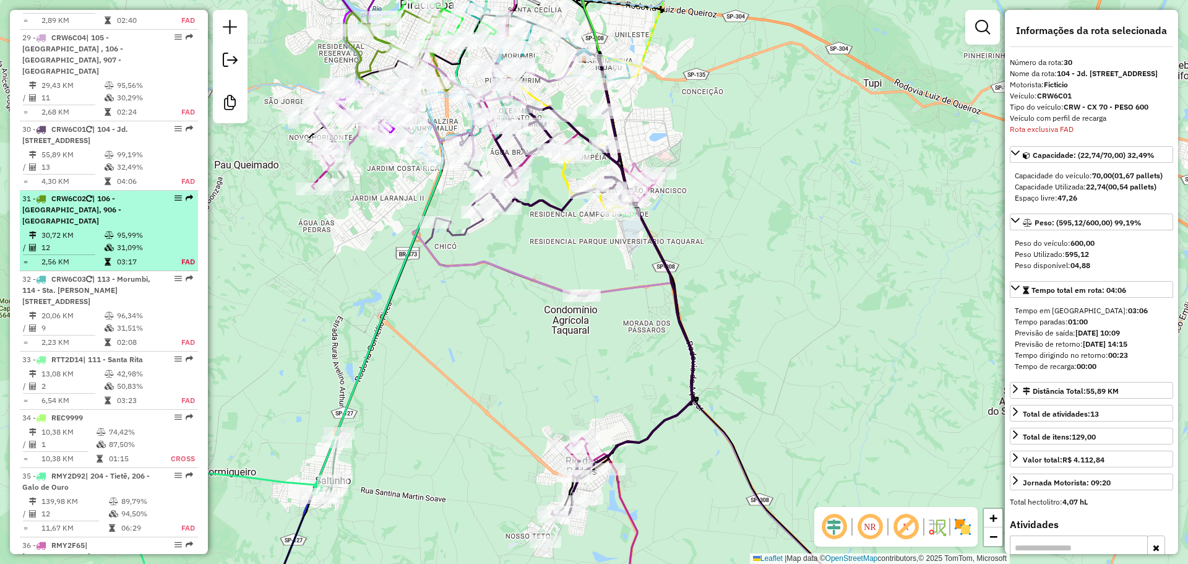
click at [113, 194] on span "| 106 - Castelinho, 906 - Centro Piracicaba" at bounding box center [71, 210] width 99 height 32
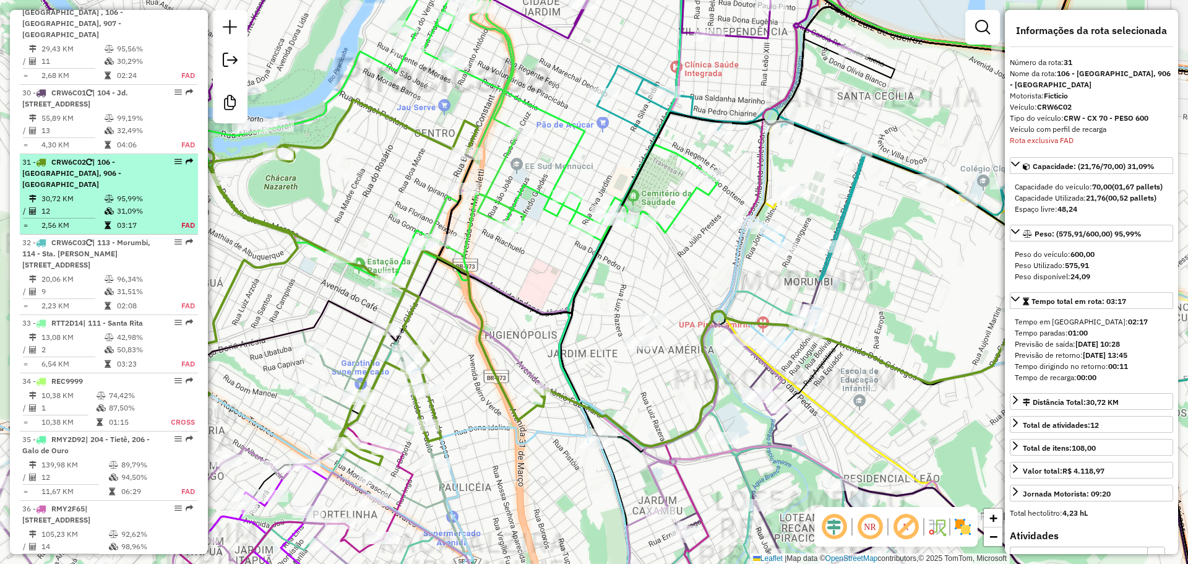
scroll to position [2731, 0]
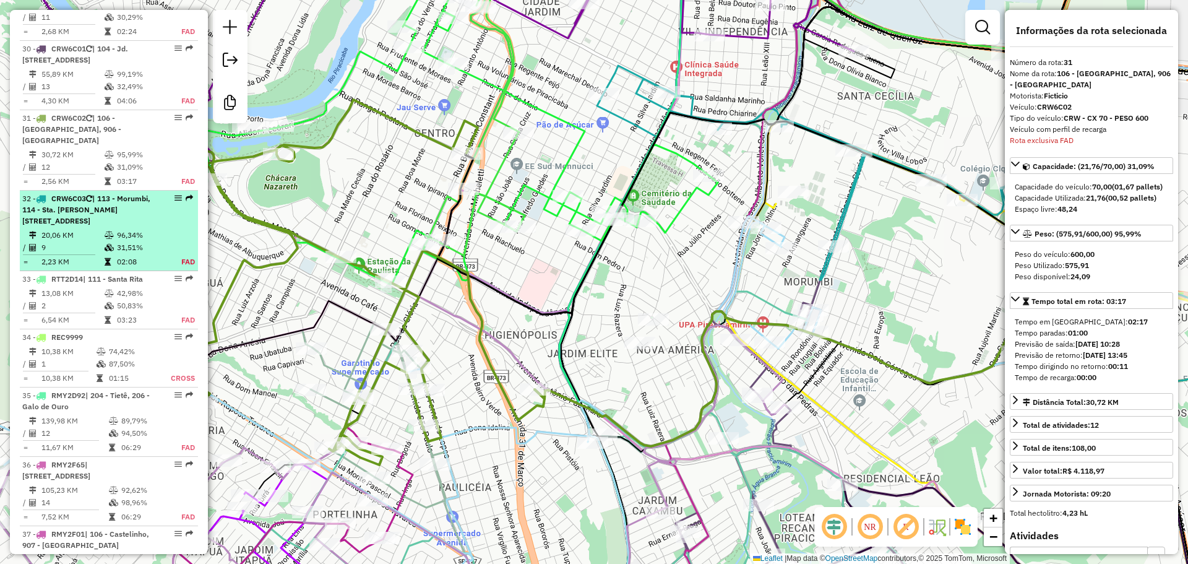
click at [115, 194] on span "| 113 - Morumbi, 114 - Sta. Cecilia, 905 - Vila Independência , 906 - Centro Pi…" at bounding box center [86, 210] width 128 height 32
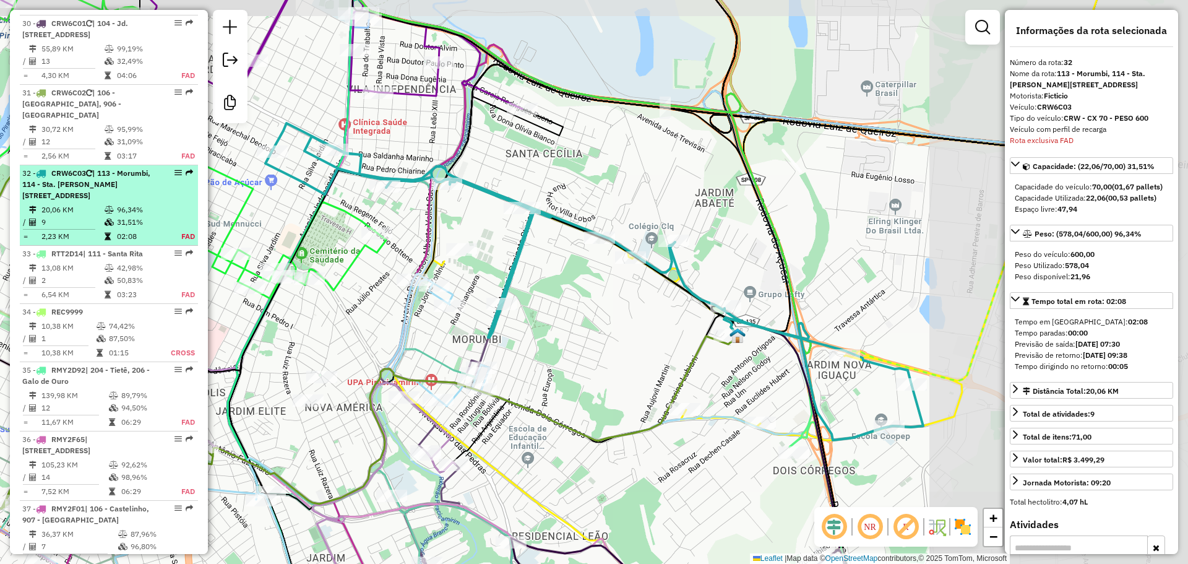
scroll to position [2800, 0]
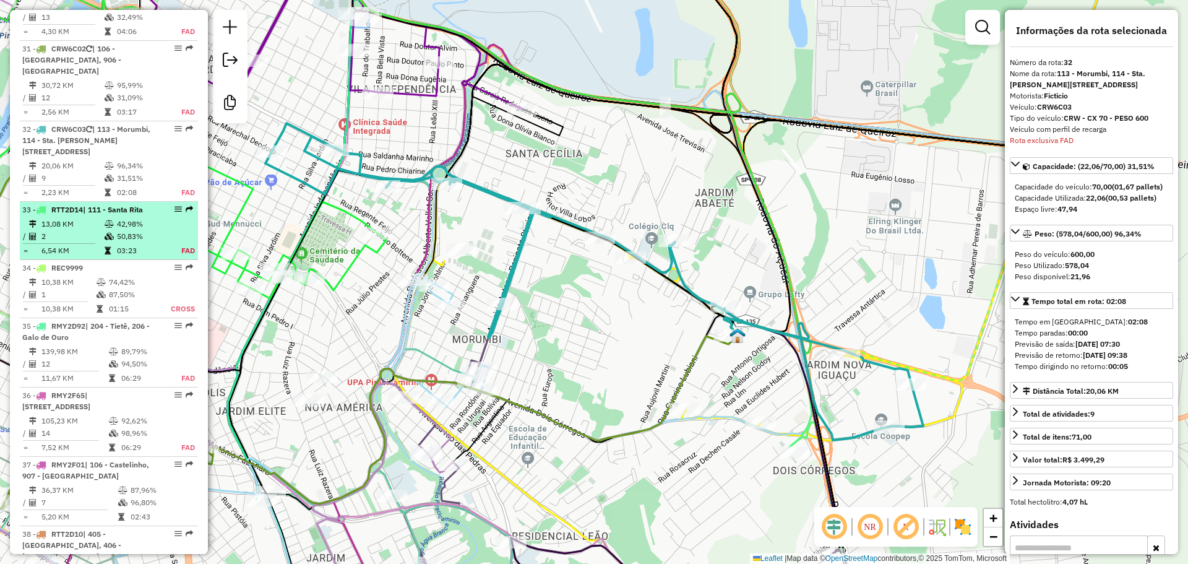
click at [116, 218] on td "42,98%" at bounding box center [141, 224] width 51 height 12
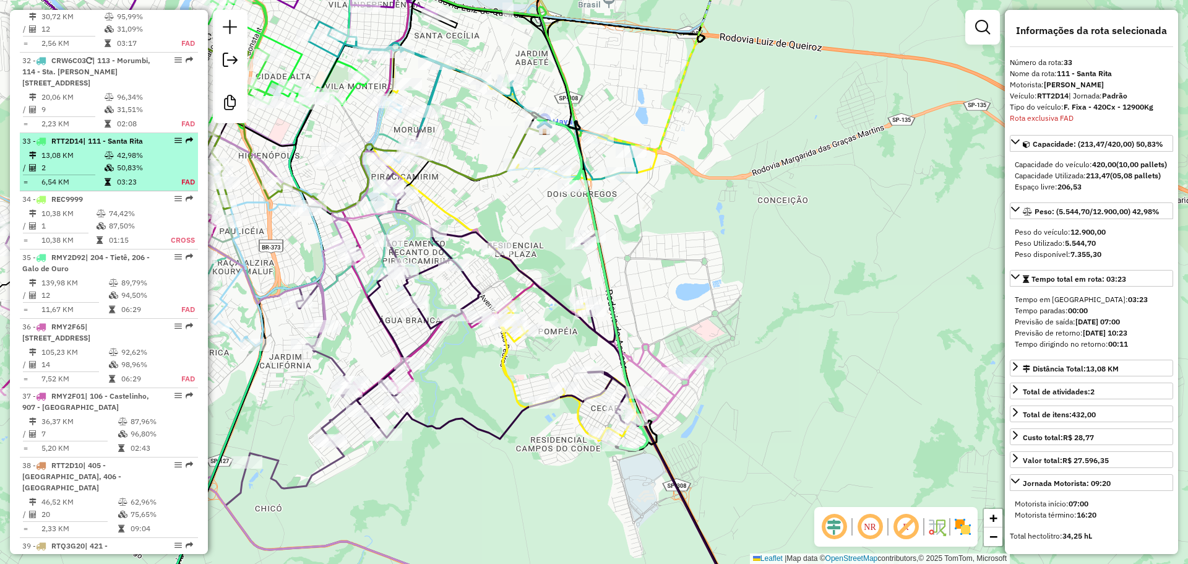
scroll to position [2892, 0]
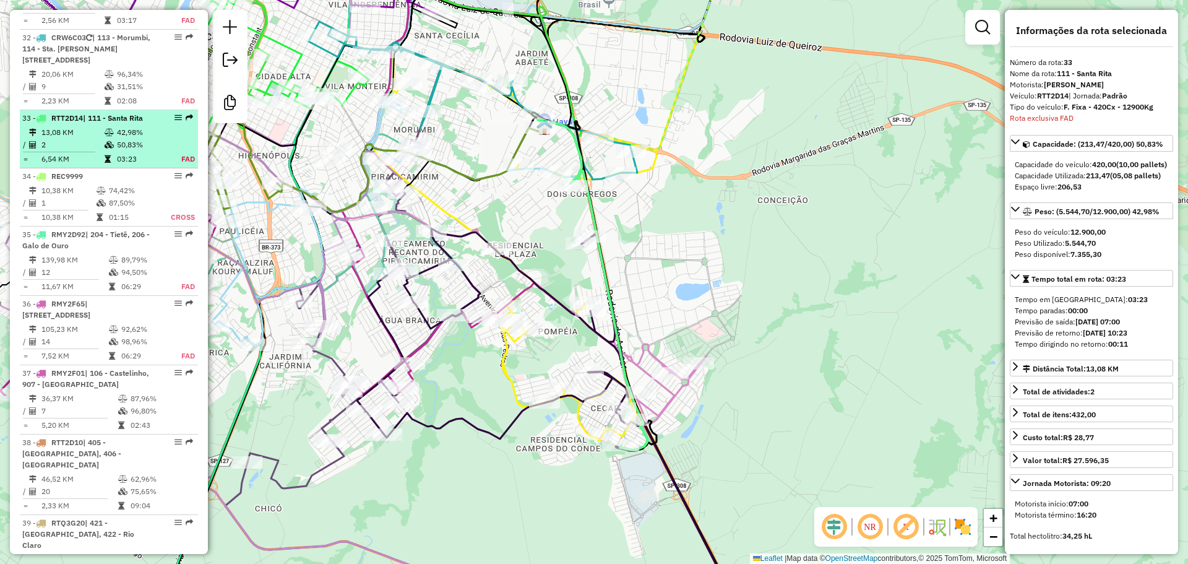
click at [91, 110] on li "33 - RTT2D14 | 111 - Santa Rita 13,08 KM 42,98% / 2 50,83% = 6,54 KM 03:23 FAD" at bounding box center [109, 139] width 178 height 58
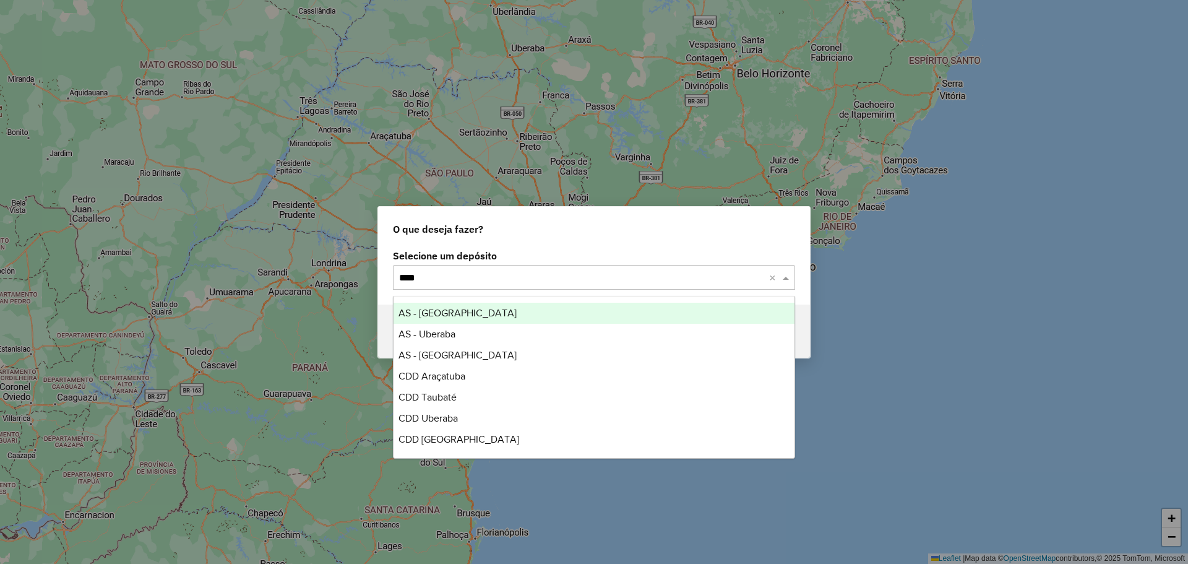
type input "*****"
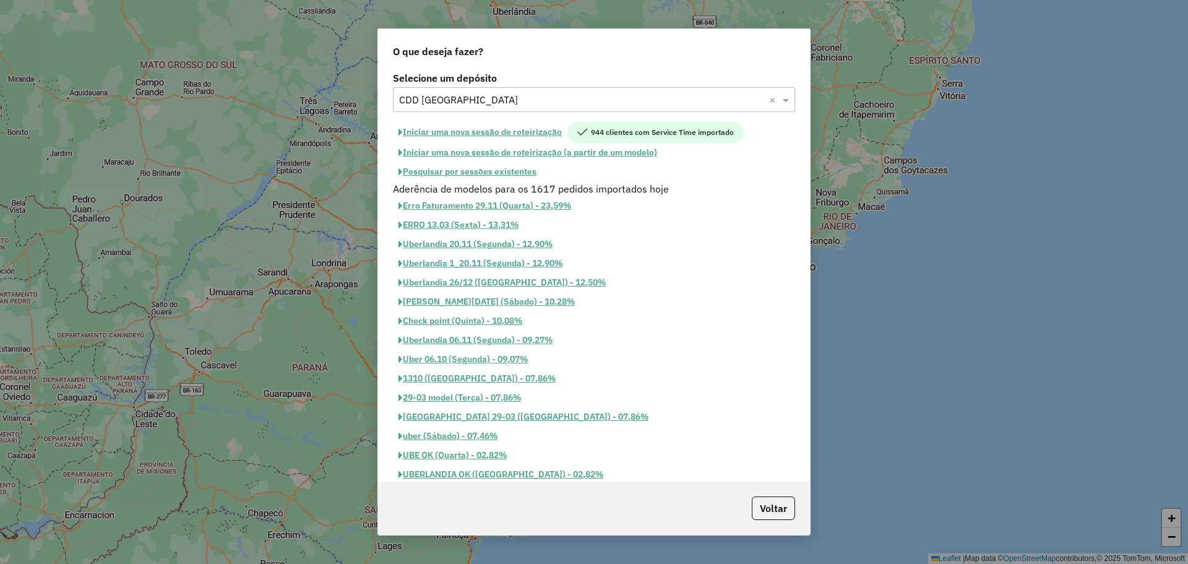
click at [524, 171] on button "Pesquisar por sessões existentes" at bounding box center [467, 171] width 149 height 19
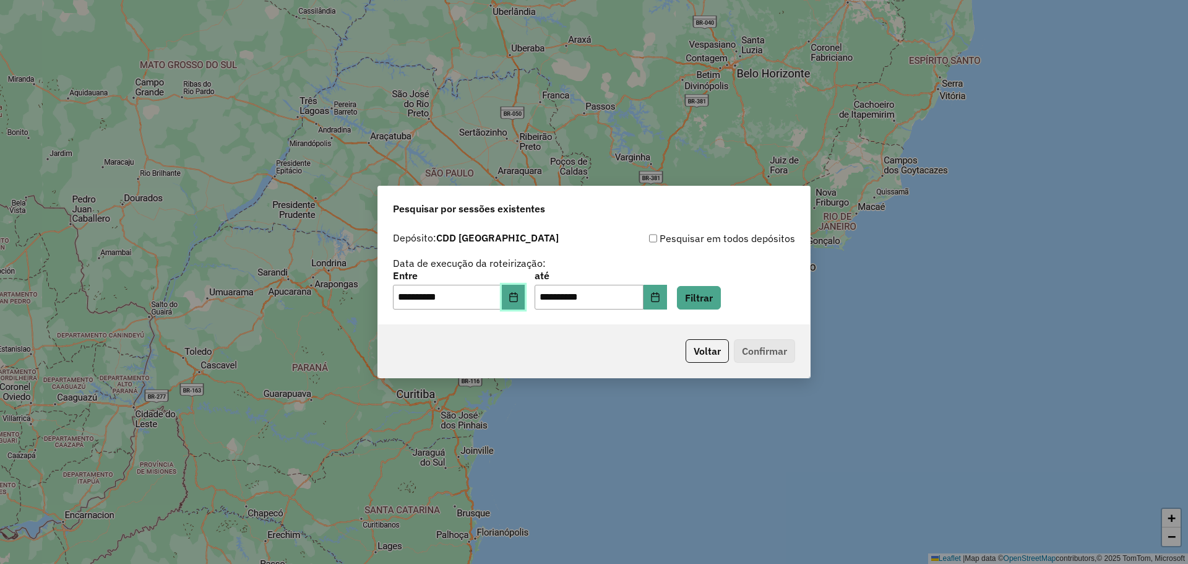
click at [517, 298] on icon "Choose Date" at bounding box center [513, 297] width 8 height 10
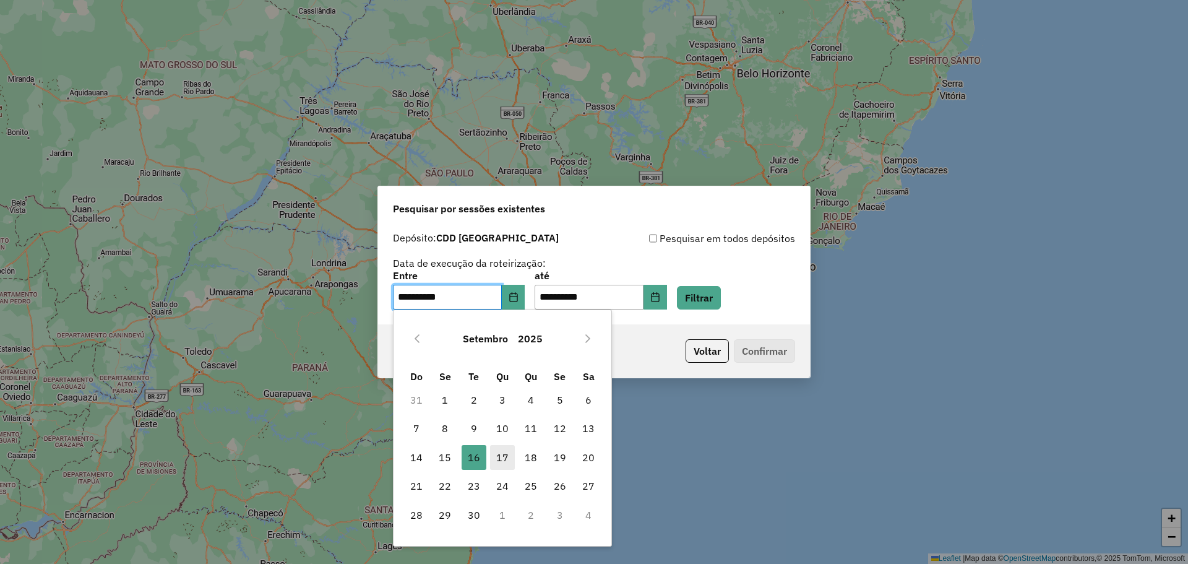
click at [508, 456] on span "17" at bounding box center [502, 457] width 25 height 25
type input "**********"
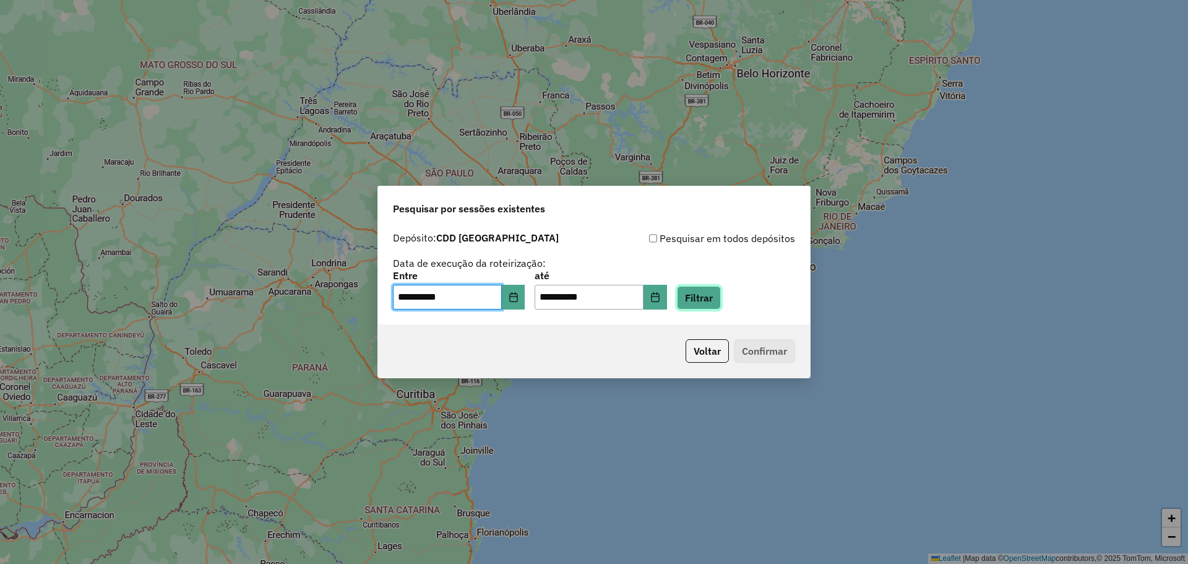
click at [721, 294] on button "Filtrar" at bounding box center [699, 298] width 44 height 24
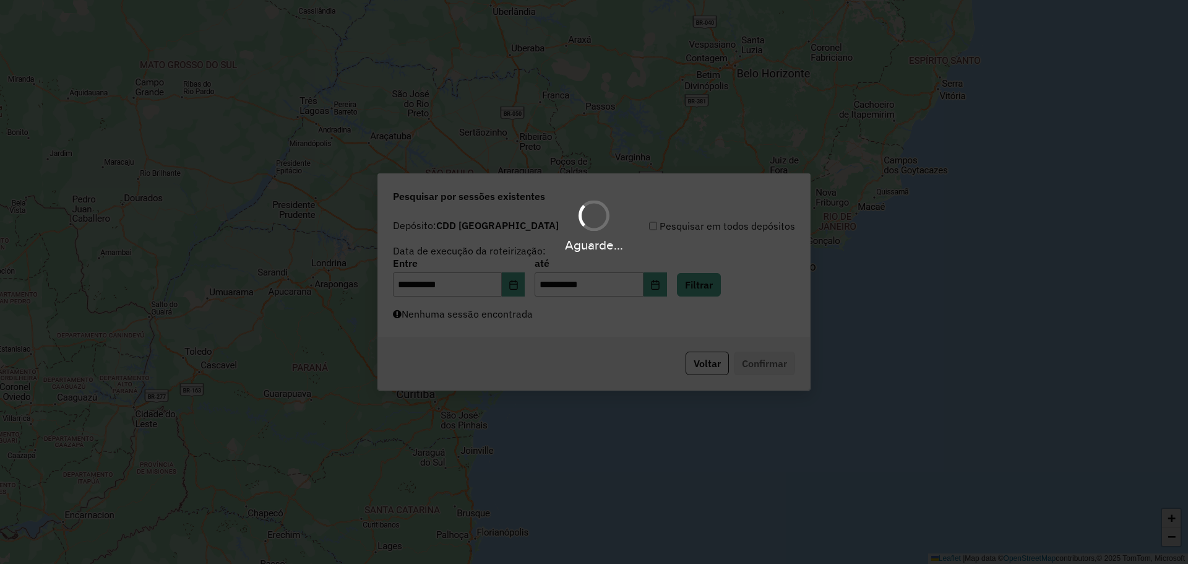
click at [614, 319] on div "Aguarde..." at bounding box center [594, 282] width 1188 height 564
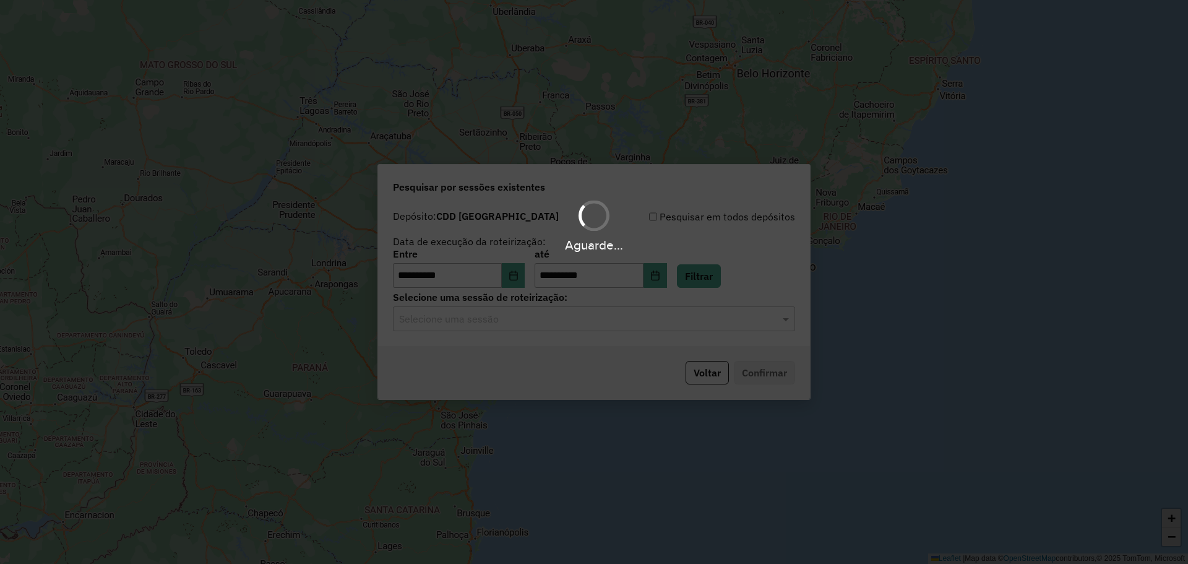
click at [572, 321] on div "Aguarde..." at bounding box center [594, 282] width 1188 height 564
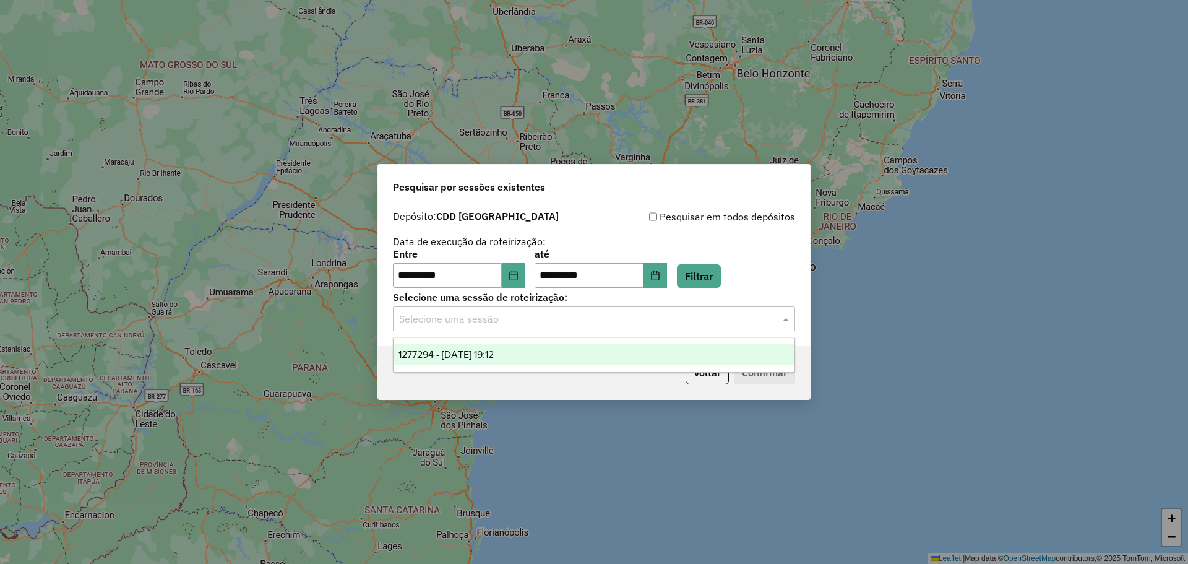
click at [567, 321] on input "text" at bounding box center [581, 319] width 365 height 15
click at [556, 356] on div "1277294 - [DATE] 19:12" at bounding box center [593, 354] width 401 height 21
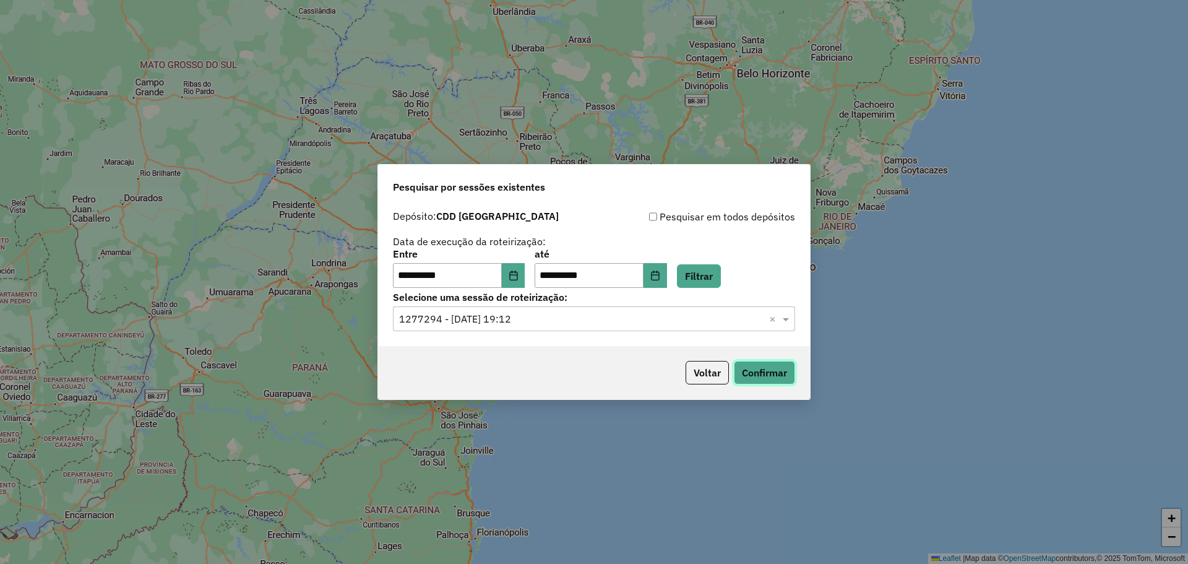
click at [750, 367] on button "Confirmar" at bounding box center [764, 373] width 61 height 24
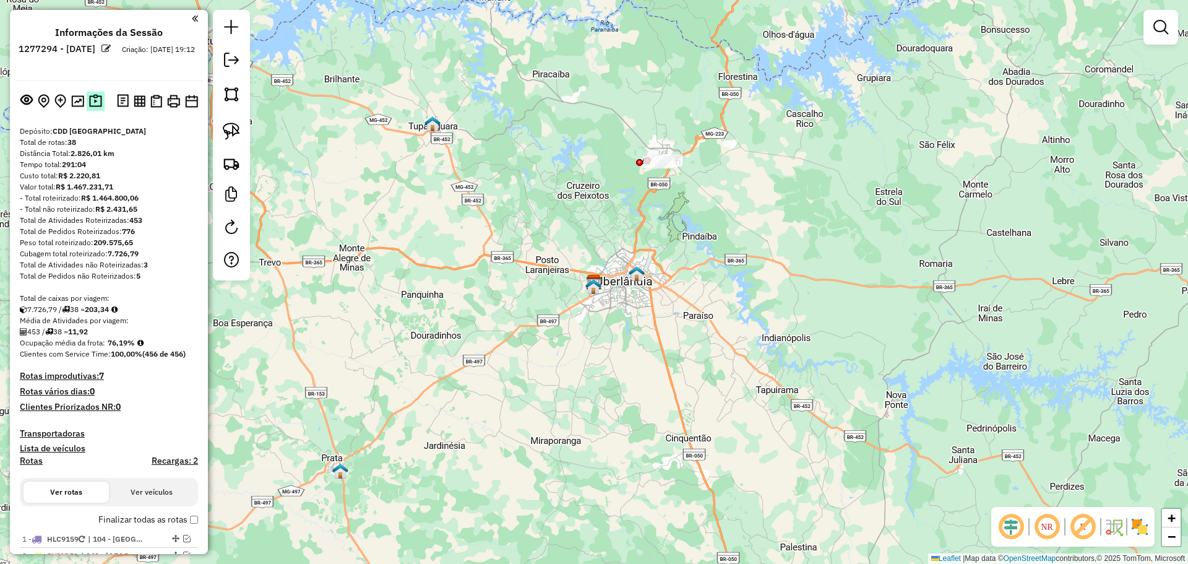
click at [91, 105] on img at bounding box center [95, 101] width 13 height 14
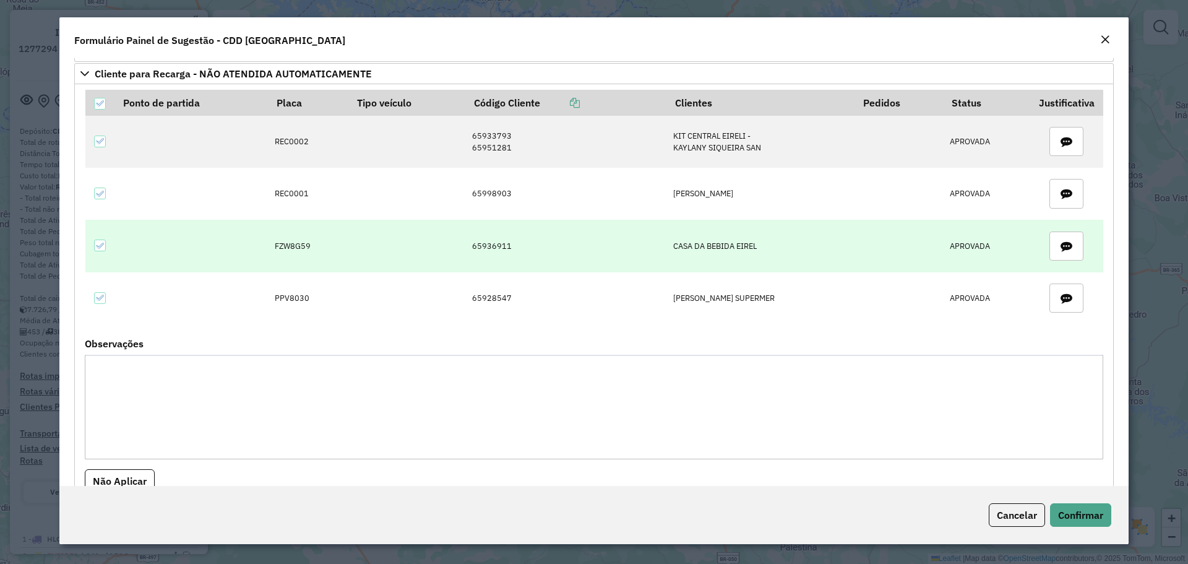
scroll to position [1609, 0]
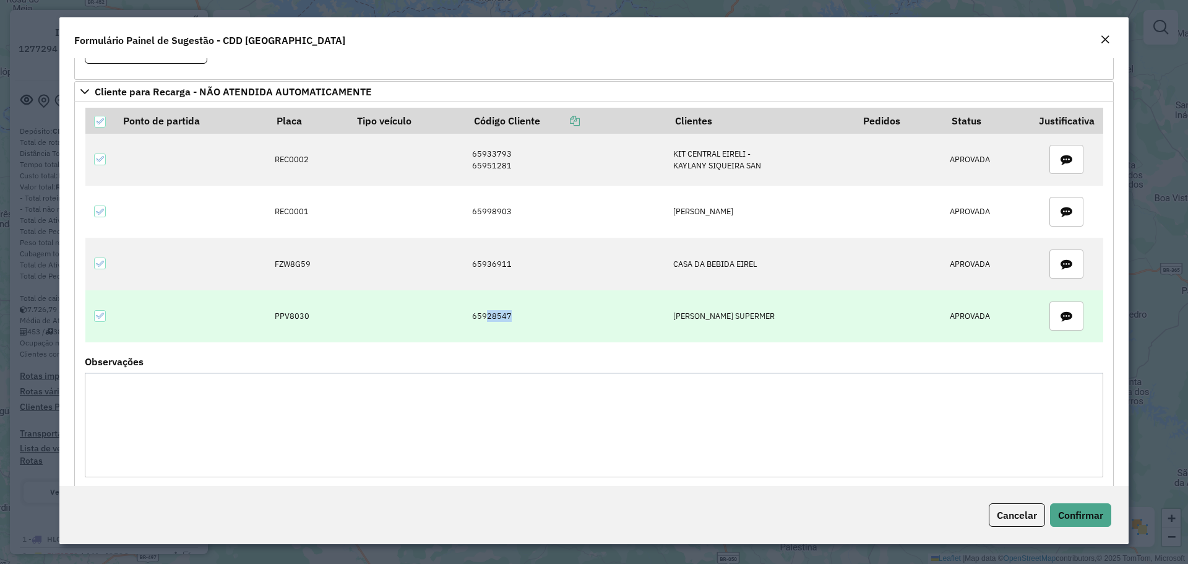
drag, startPoint x: 515, startPoint y: 318, endPoint x: 489, endPoint y: 317, distance: 26.0
click at [489, 317] on td "65928547" at bounding box center [565, 316] width 201 height 52
copy td "28547"
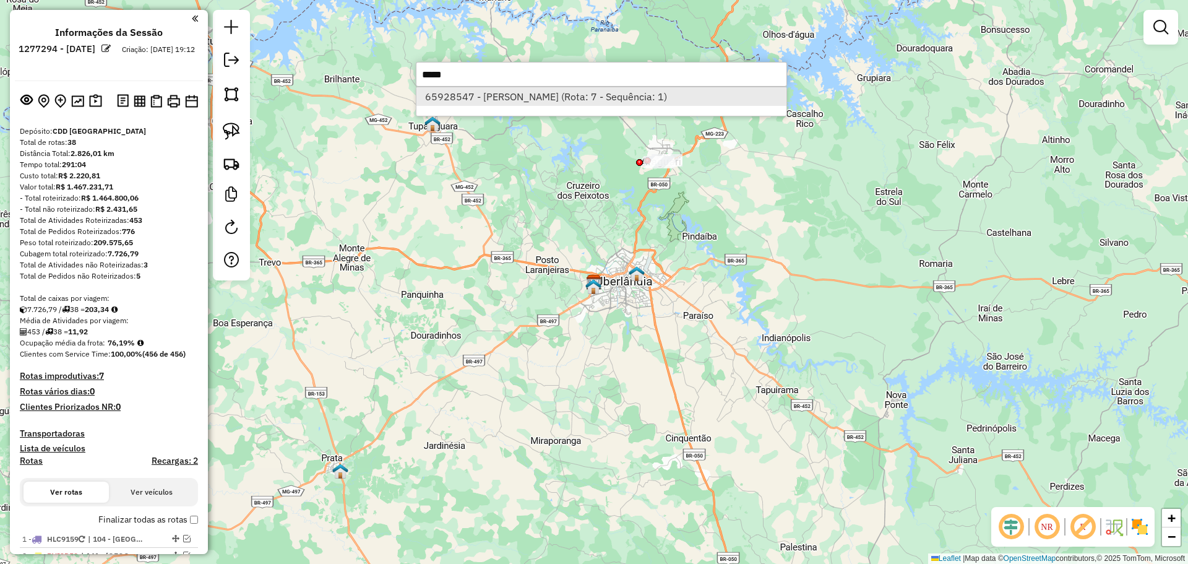
type input "*****"
click at [593, 98] on li "65928547 - JOSE ARAUJO SUPERMER (Rota: 7 - Sequência: 1)" at bounding box center [601, 96] width 370 height 19
select select "**********"
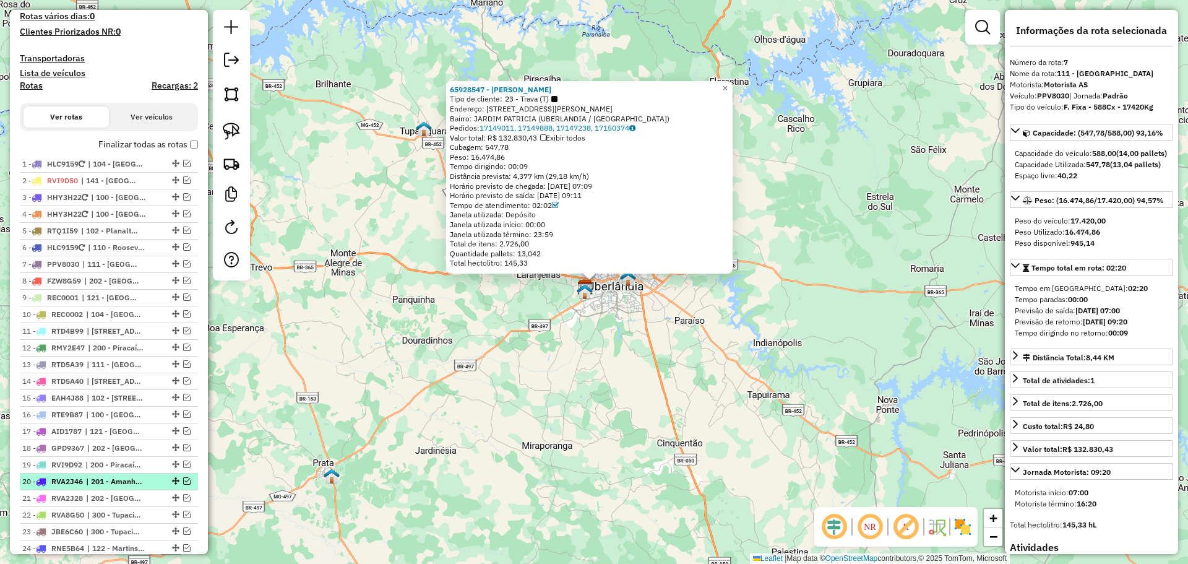
scroll to position [250, 0]
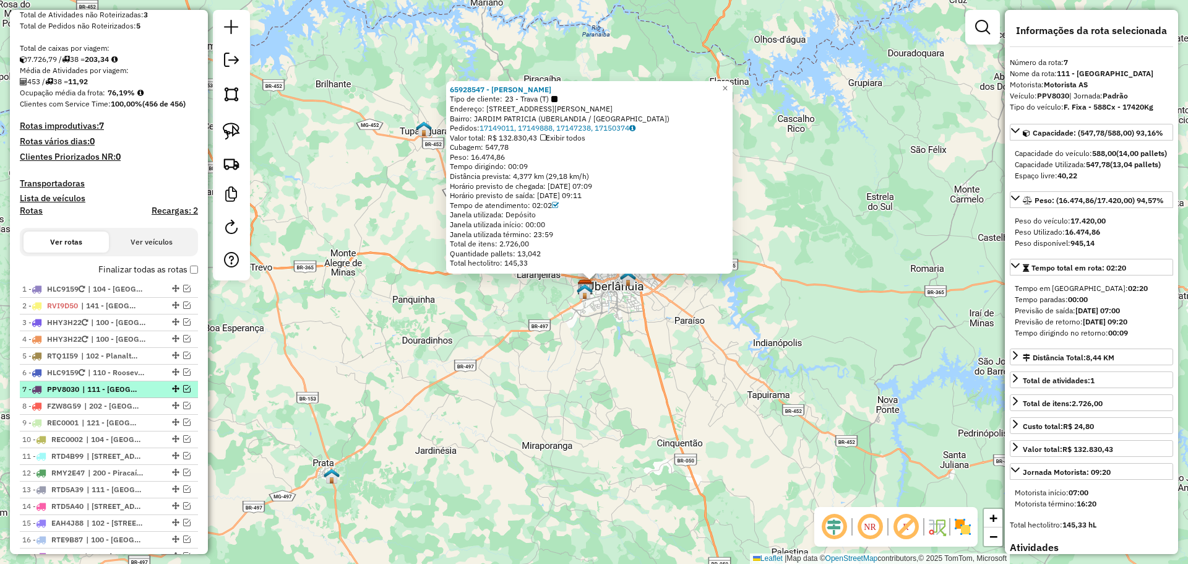
click at [183, 389] on em at bounding box center [186, 388] width 7 height 7
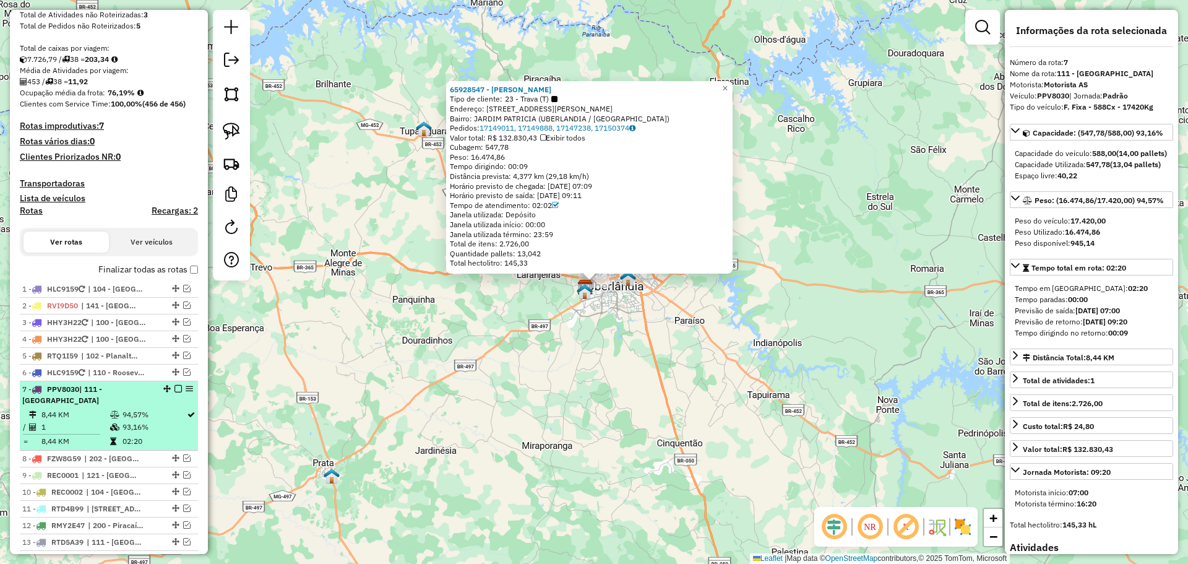
click at [174, 389] on em at bounding box center [177, 388] width 7 height 7
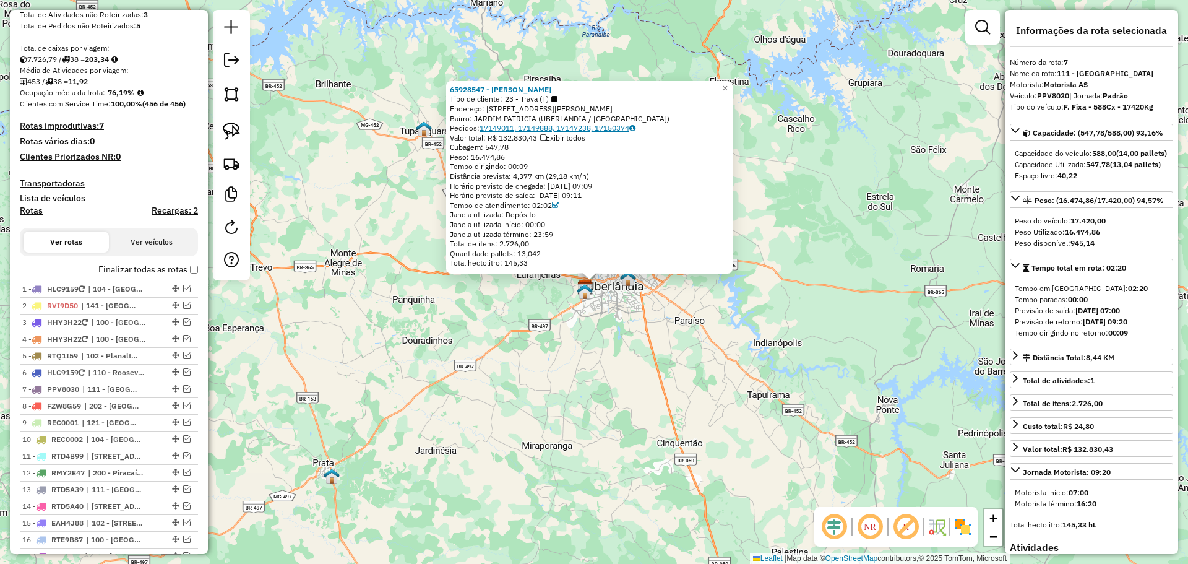
click at [557, 131] on link "17149011, 17149888, 17147238, 17150374" at bounding box center [557, 127] width 156 height 9
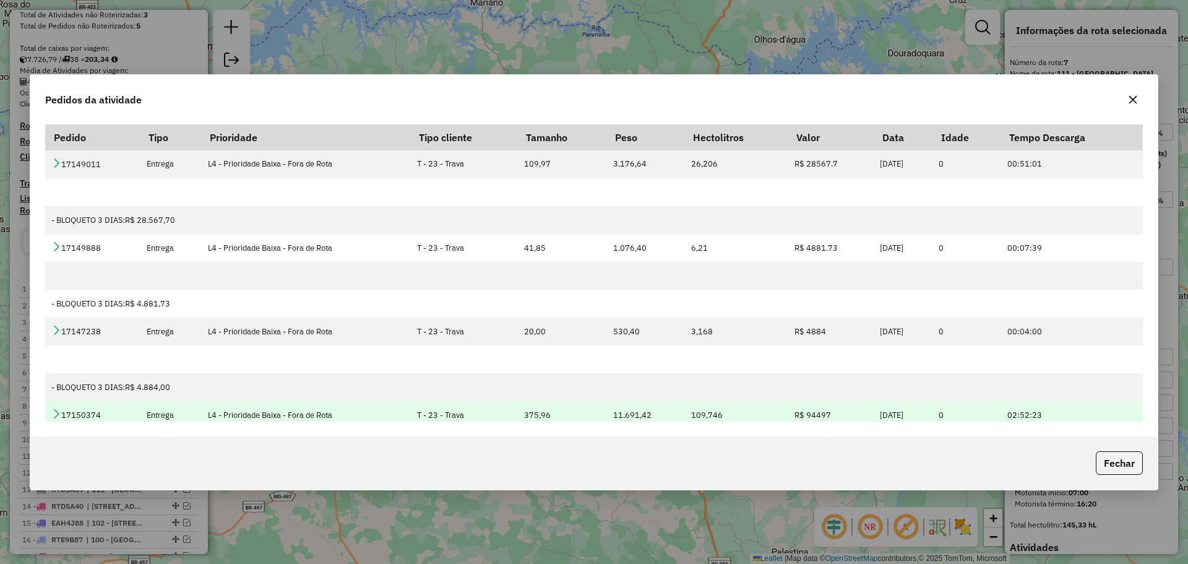
click at [56, 417] on icon at bounding box center [56, 413] width 10 height 10
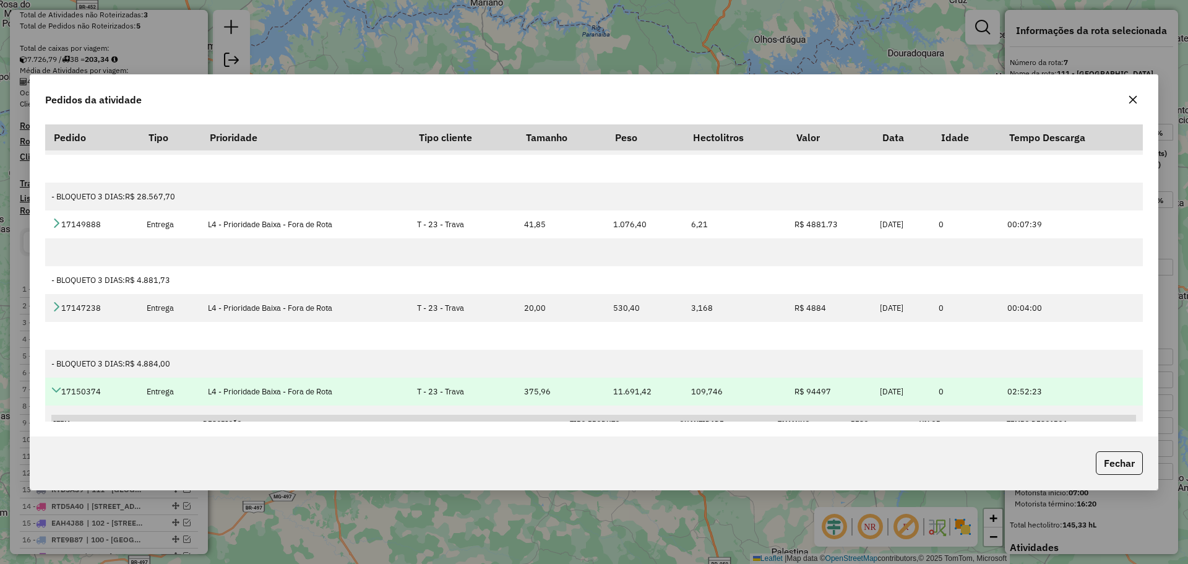
scroll to position [0, 0]
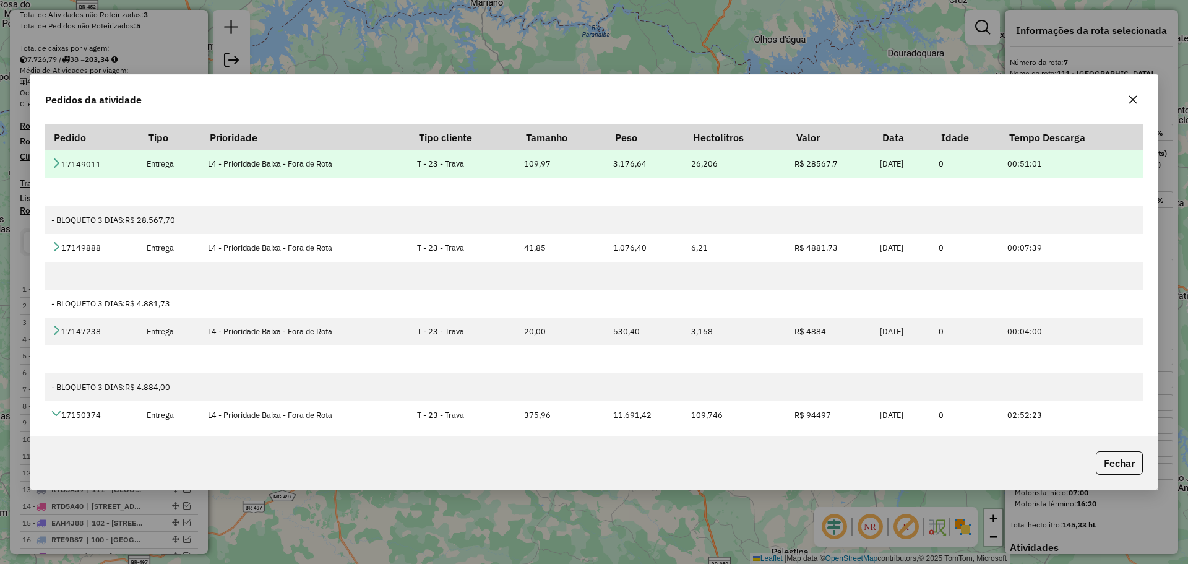
click at [57, 160] on icon at bounding box center [56, 163] width 10 height 10
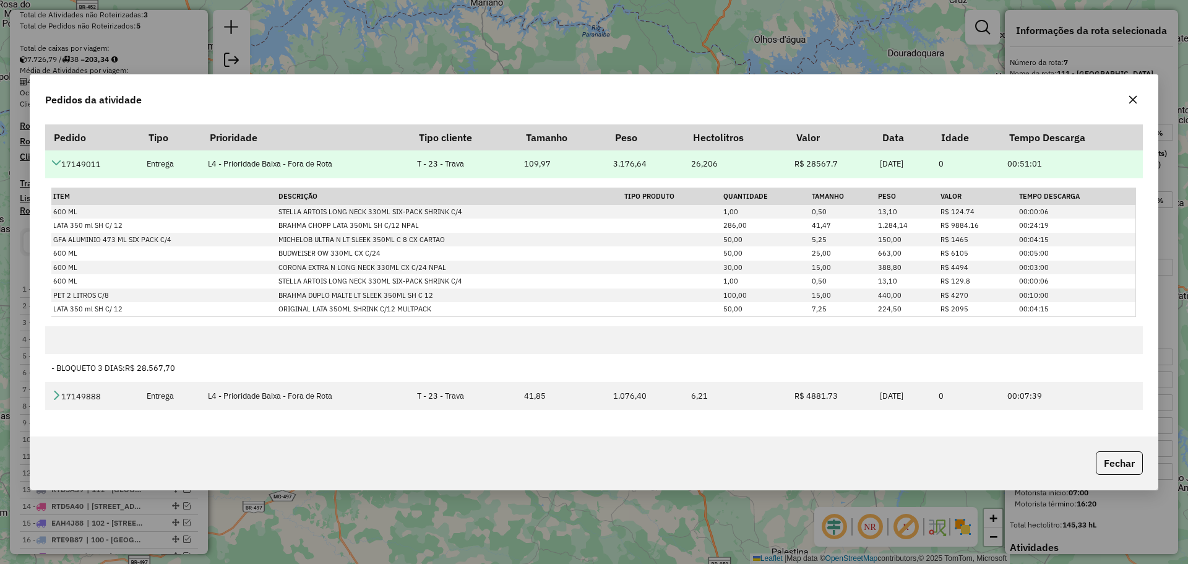
click at [57, 160] on icon at bounding box center [56, 163] width 10 height 10
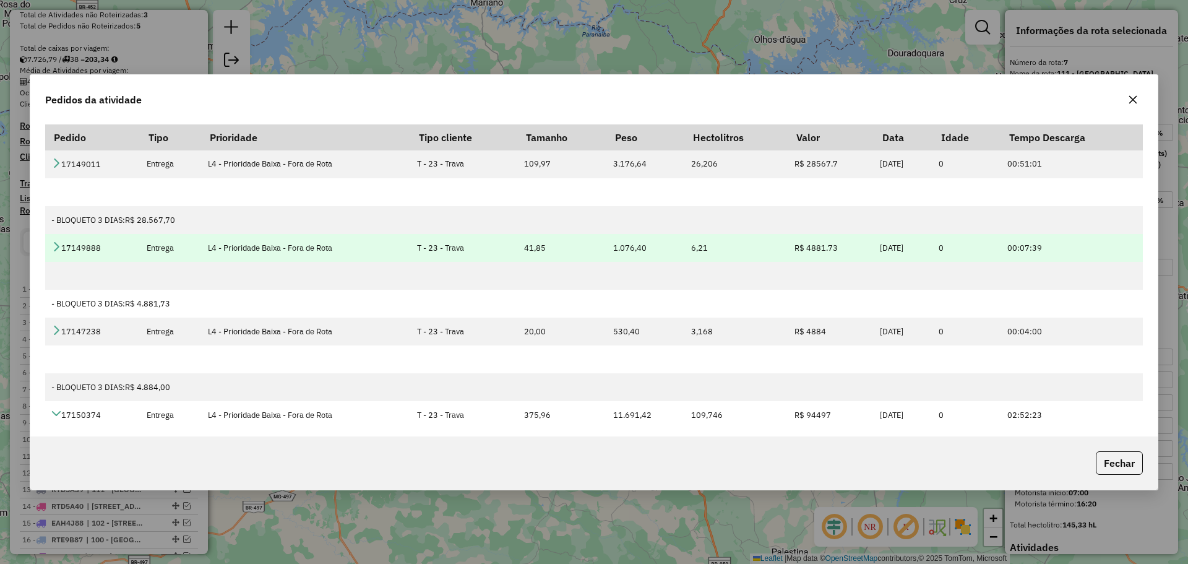
click at [58, 249] on icon at bounding box center [56, 246] width 10 height 10
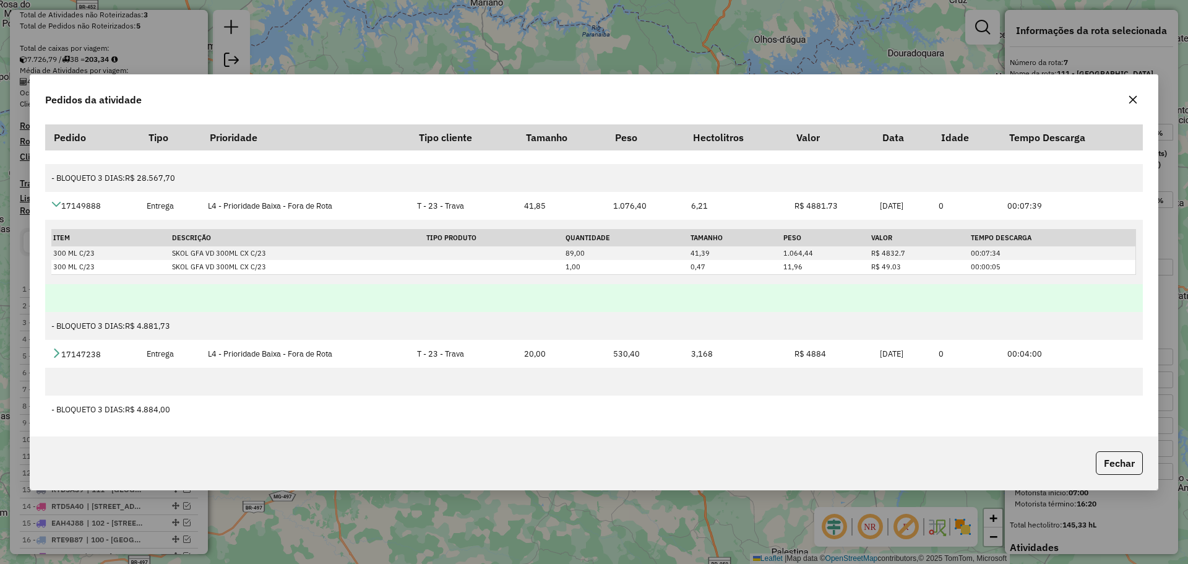
scroll to position [62, 0]
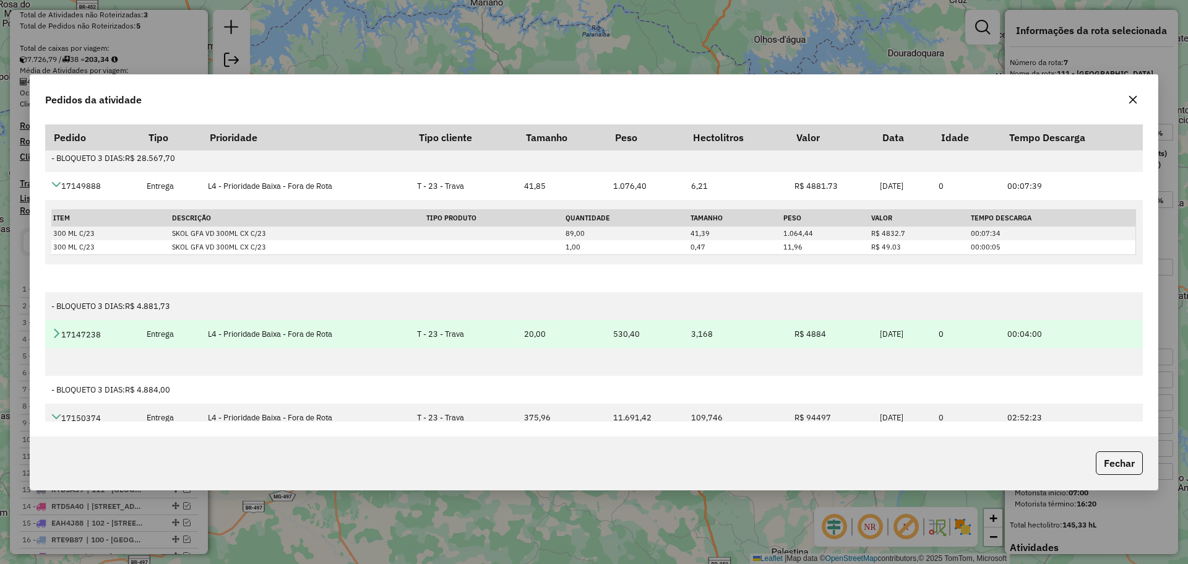
click at [54, 325] on td "17147238" at bounding box center [92, 334] width 95 height 28
click at [59, 330] on icon at bounding box center [56, 333] width 10 height 10
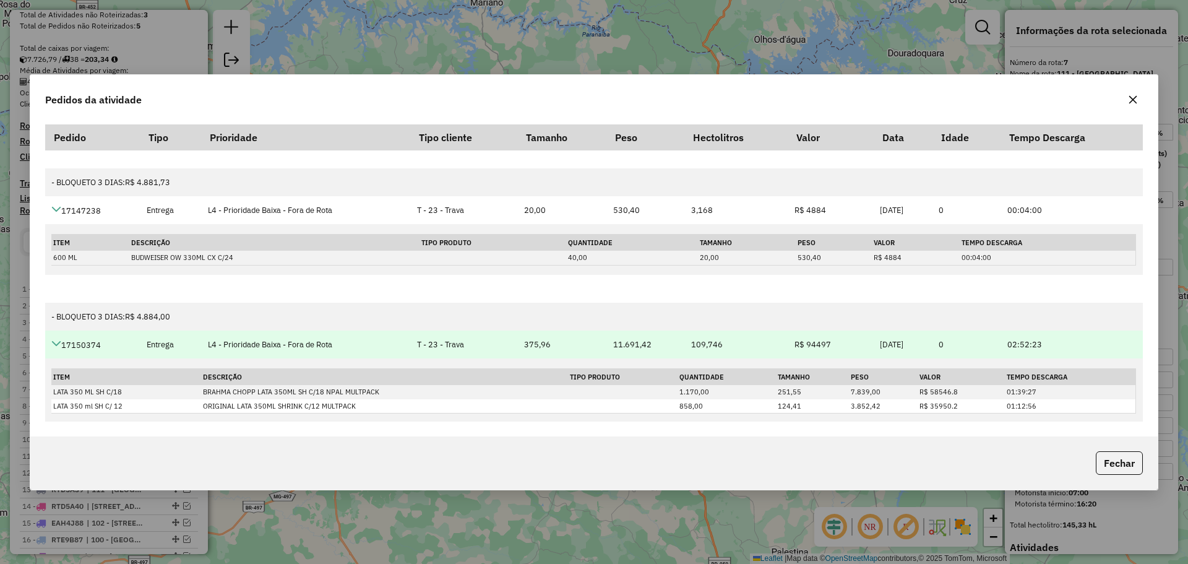
click at [55, 340] on icon at bounding box center [56, 343] width 10 height 10
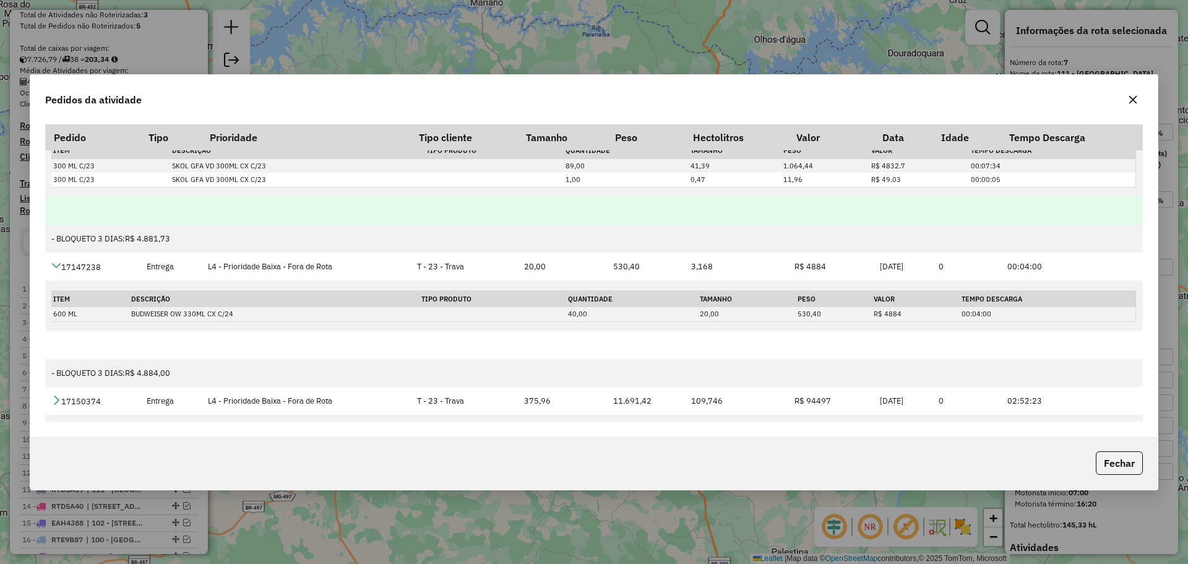
scroll to position [0, 0]
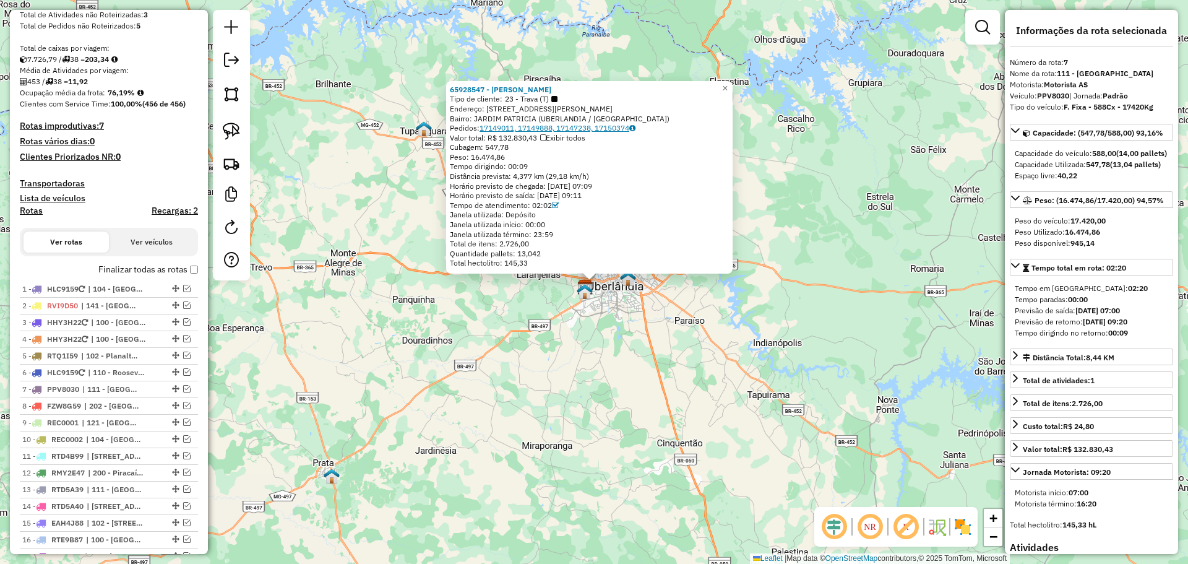
click at [569, 129] on link "17149011, 17149888, 17147238, 17150374" at bounding box center [557, 127] width 156 height 9
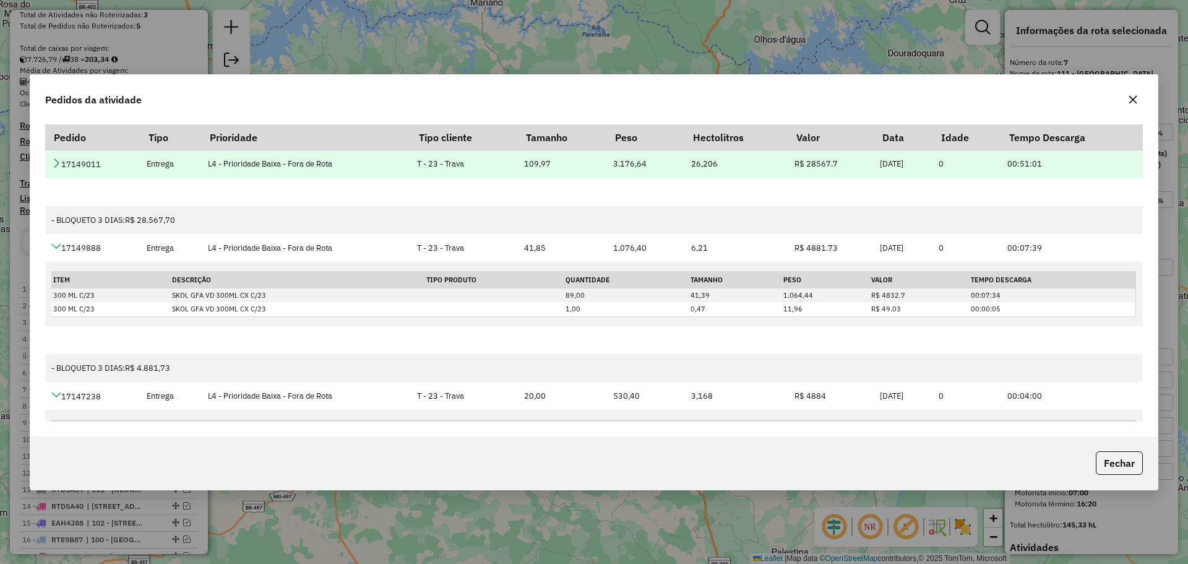
click at [60, 162] on td "17149011" at bounding box center [92, 164] width 95 height 28
click at [60, 162] on icon at bounding box center [56, 163] width 10 height 10
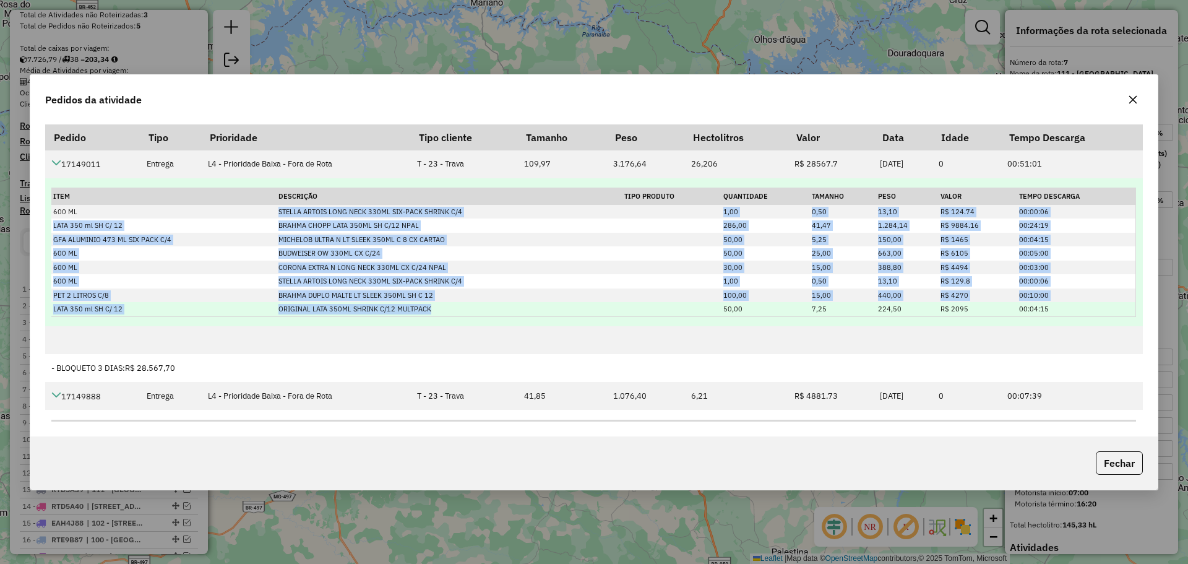
drag, startPoint x: 277, startPoint y: 210, endPoint x: 478, endPoint y: 304, distance: 222.0
click at [478, 304] on tbody "600 ML STELLA ARTOIS LONG NECK 330ML SIX-PACK SHRINK C/4 1,00 0,50 13,10 R$ 124…" at bounding box center [593, 260] width 1084 height 111
click at [478, 304] on td "ORIGINAL LATA 350ML SHRINK C/12 MULTPACK" at bounding box center [450, 309] width 346 height 14
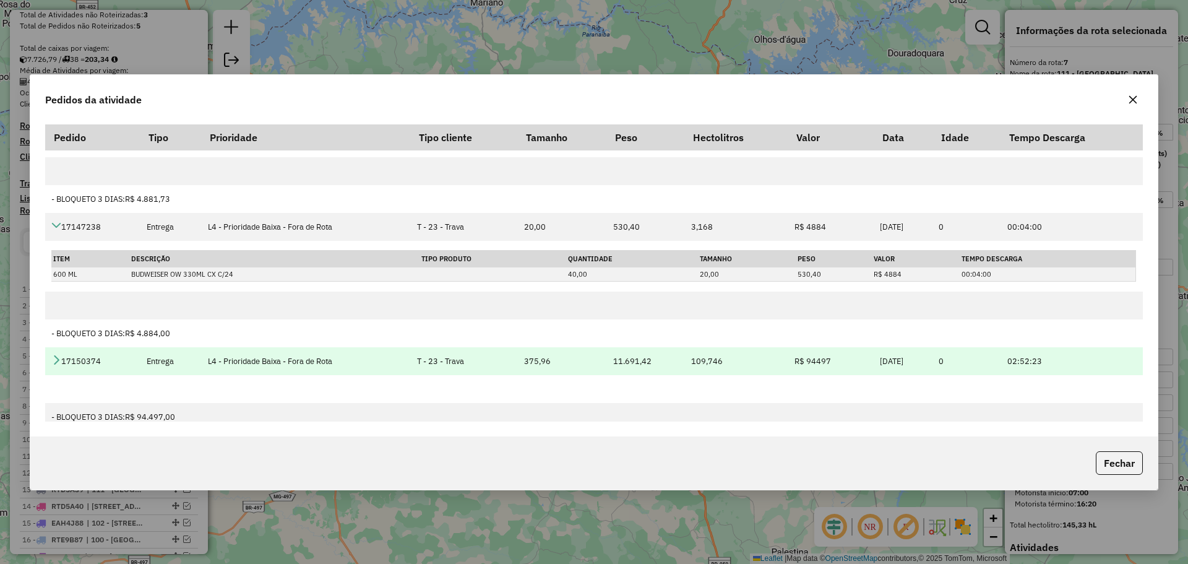
scroll to position [327, 0]
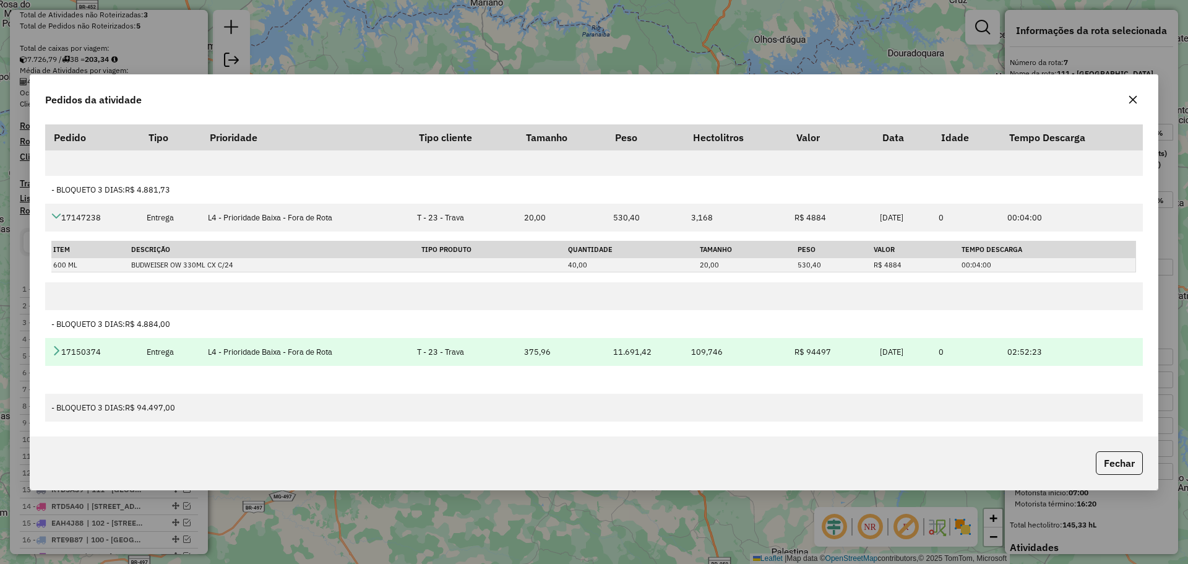
click at [56, 350] on icon at bounding box center [56, 350] width 10 height 10
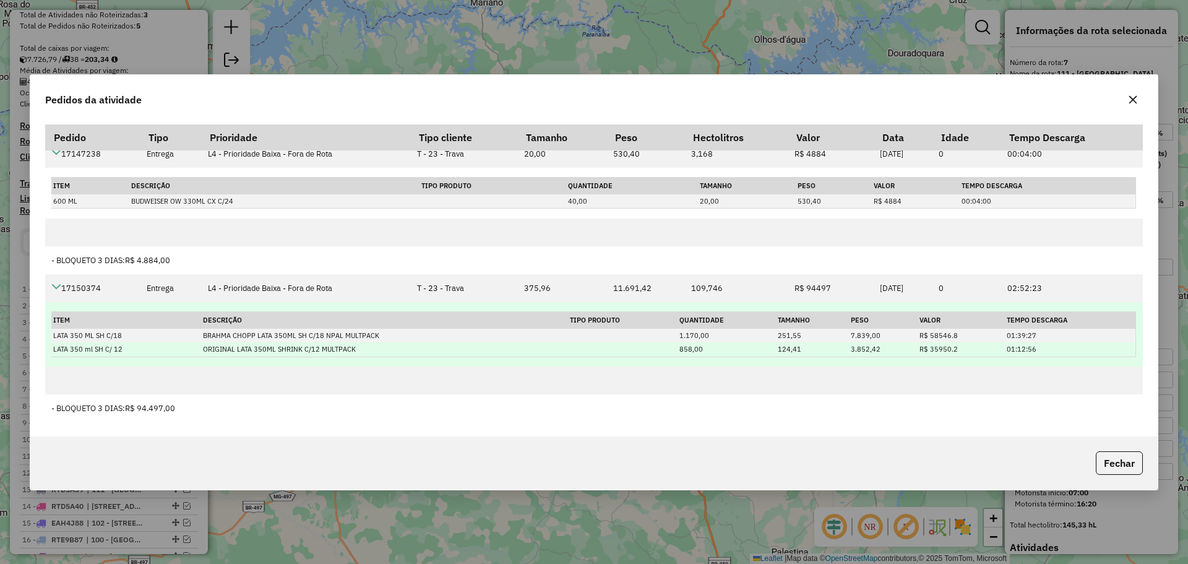
scroll to position [392, 0]
click at [291, 346] on td "ORIGINAL LATA 350ML SHRINK C/12 MULTPACK" at bounding box center [384, 348] width 367 height 14
click at [291, 345] on td "ORIGINAL LATA 350ML SHRINK C/12 MULTPACK" at bounding box center [384, 348] width 367 height 14
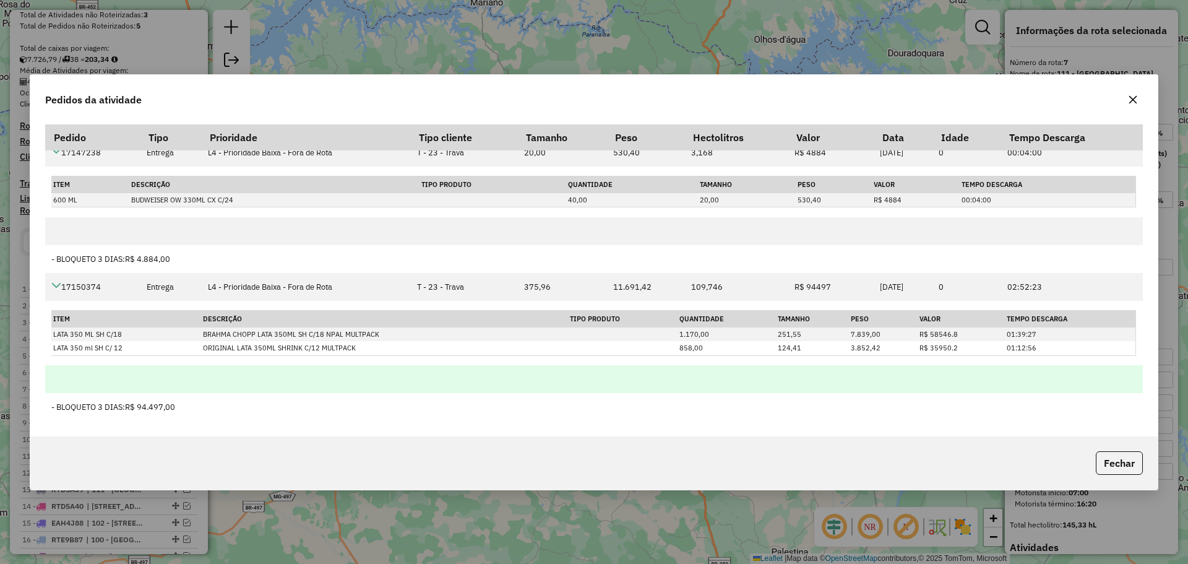
click at [445, 365] on td at bounding box center [594, 379] width 1098 height 28
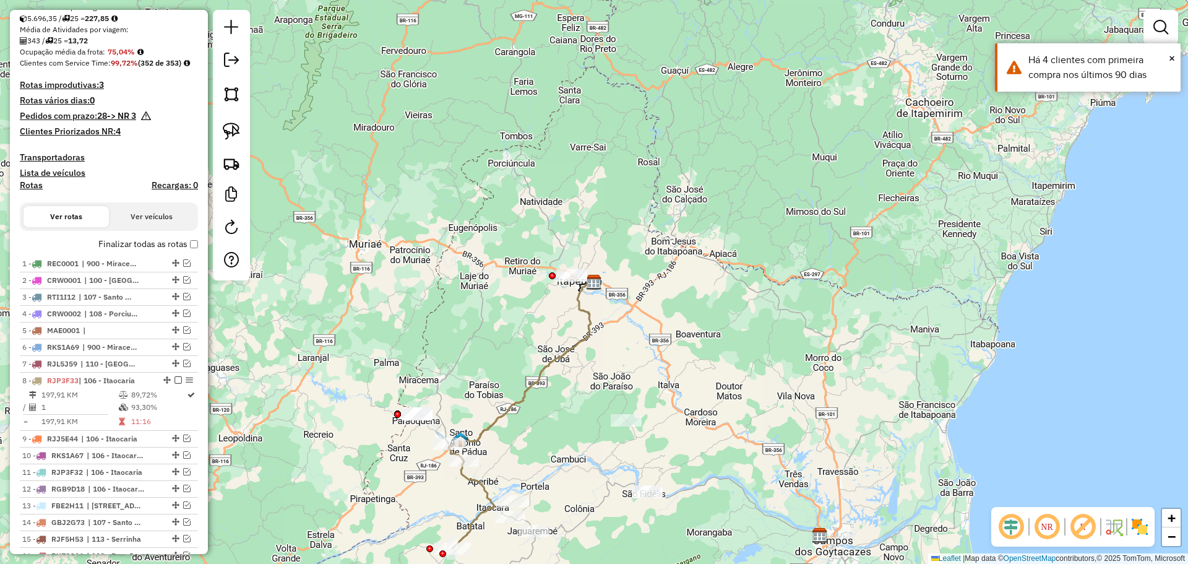
scroll to position [433, 0]
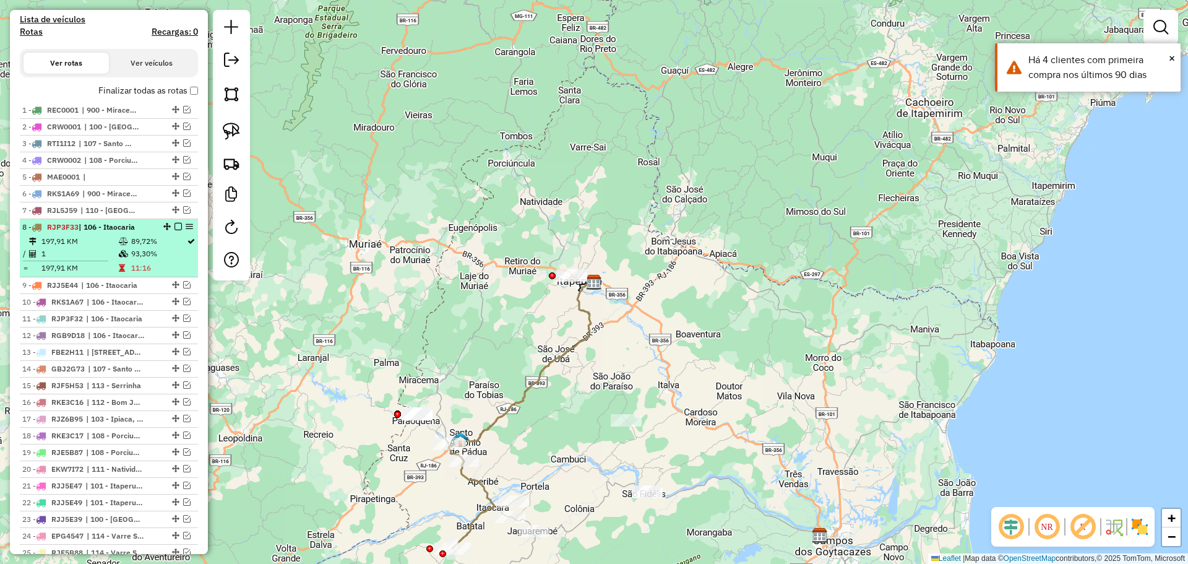
select select "**********"
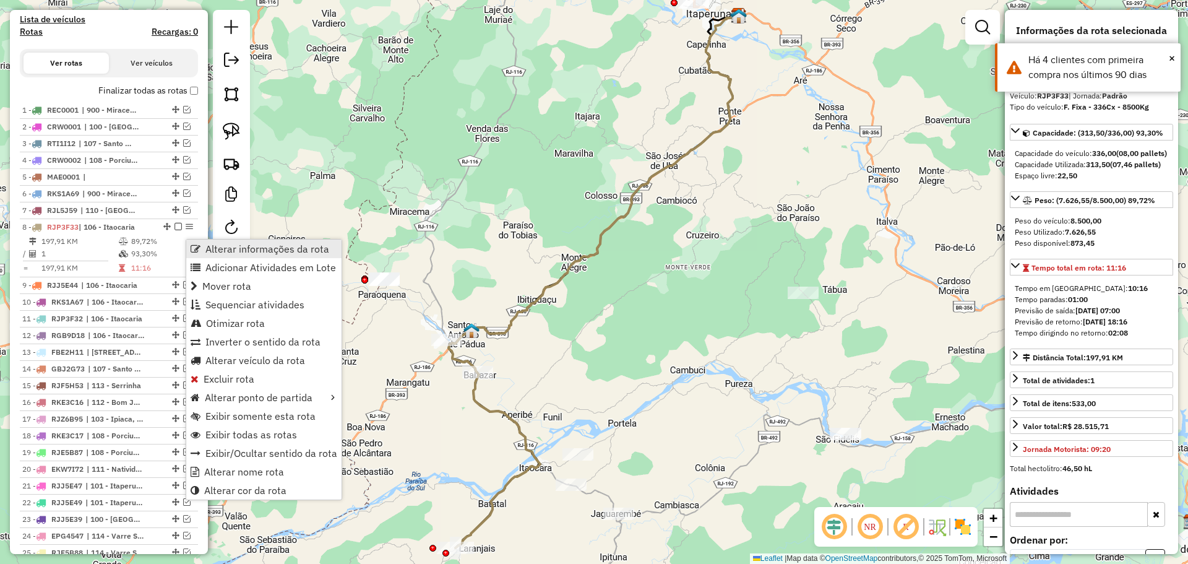
click at [196, 247] on span "Alterar informações da rota" at bounding box center [196, 249] width 10 height 10
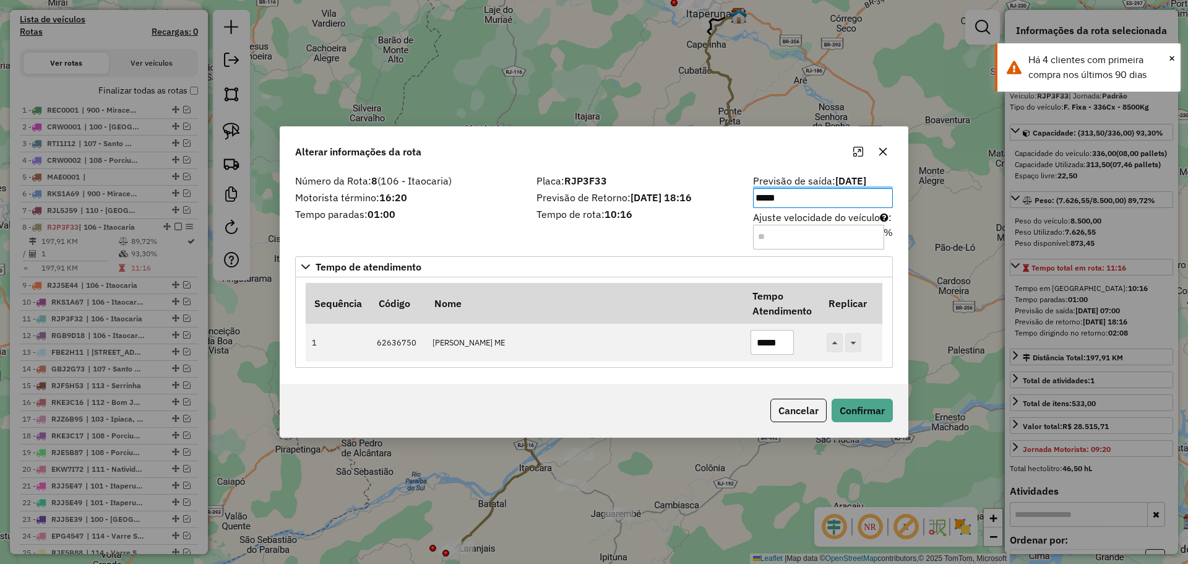
click at [612, 243] on div "Placa: RJP3F33 Previsão de Retorno: [DATE] 18:16 Tempo de rota: 10:16" at bounding box center [637, 211] width 217 height 70
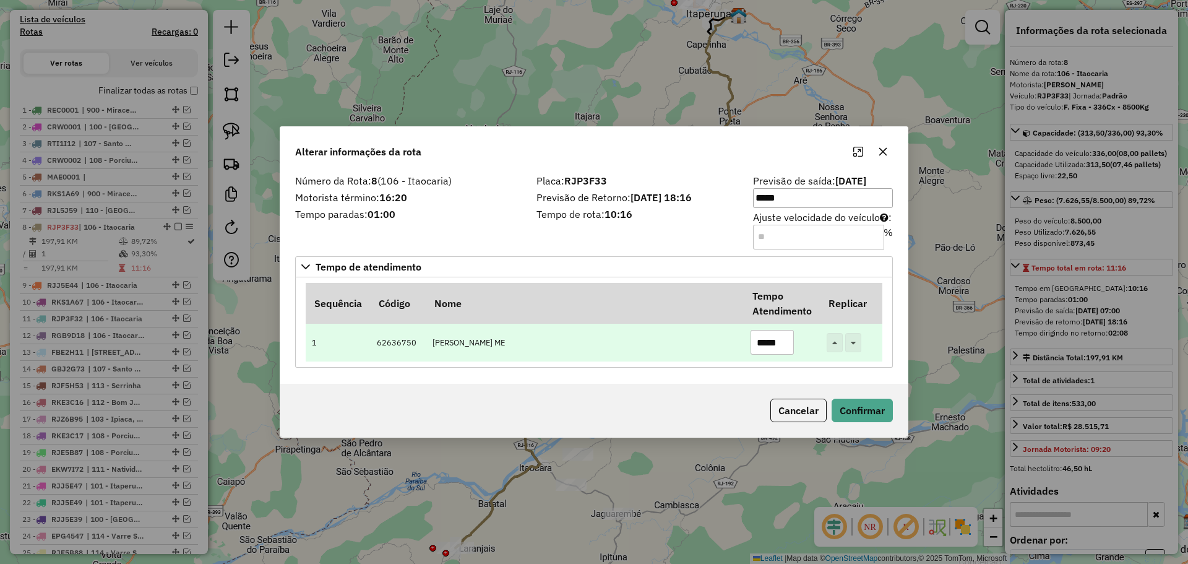
click at [767, 342] on input "*****" at bounding box center [771, 342] width 43 height 25
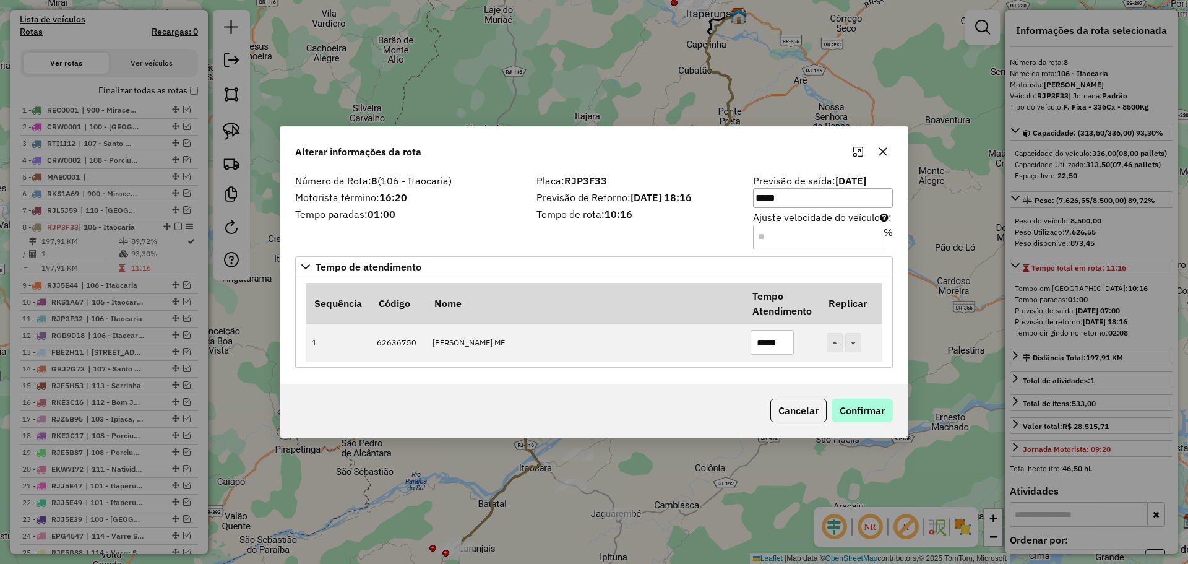
type input "*****"
click at [849, 406] on button "Confirmar" at bounding box center [861, 410] width 61 height 24
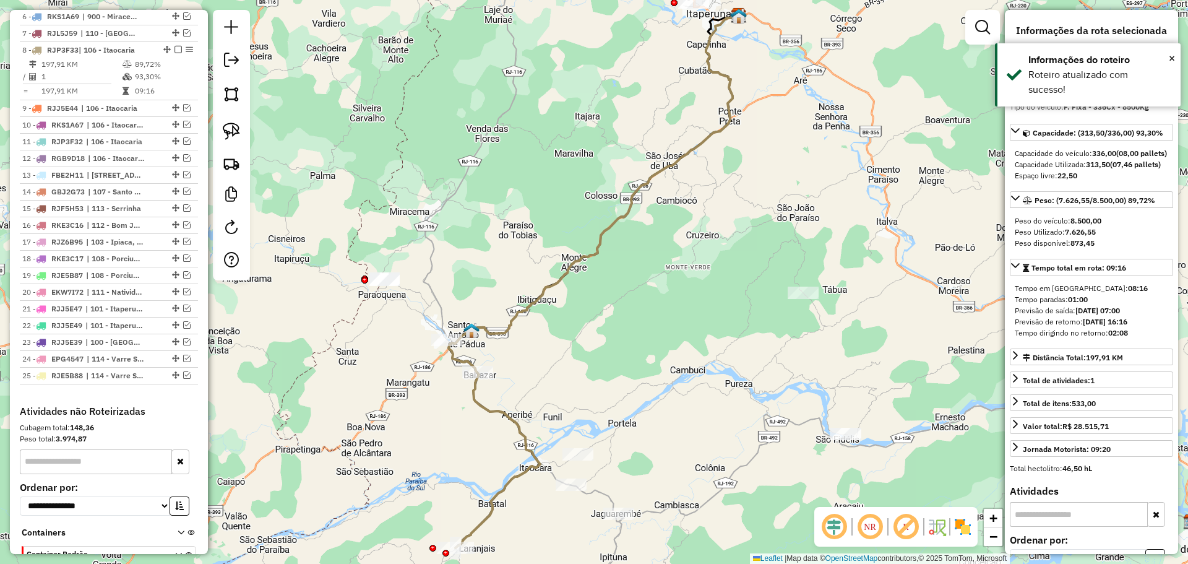
scroll to position [653, 0]
